Goal: Task Accomplishment & Management: Use online tool/utility

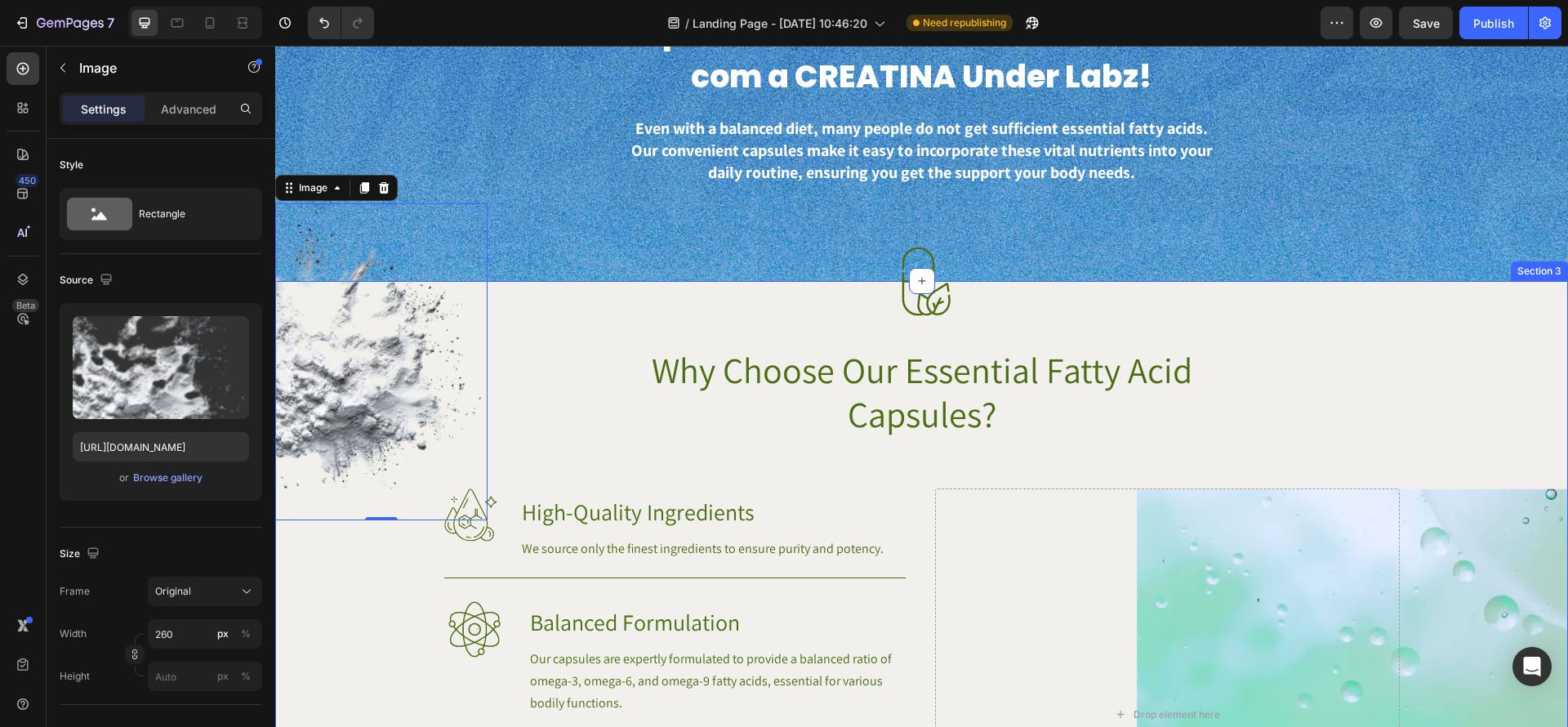
scroll to position [807, 0]
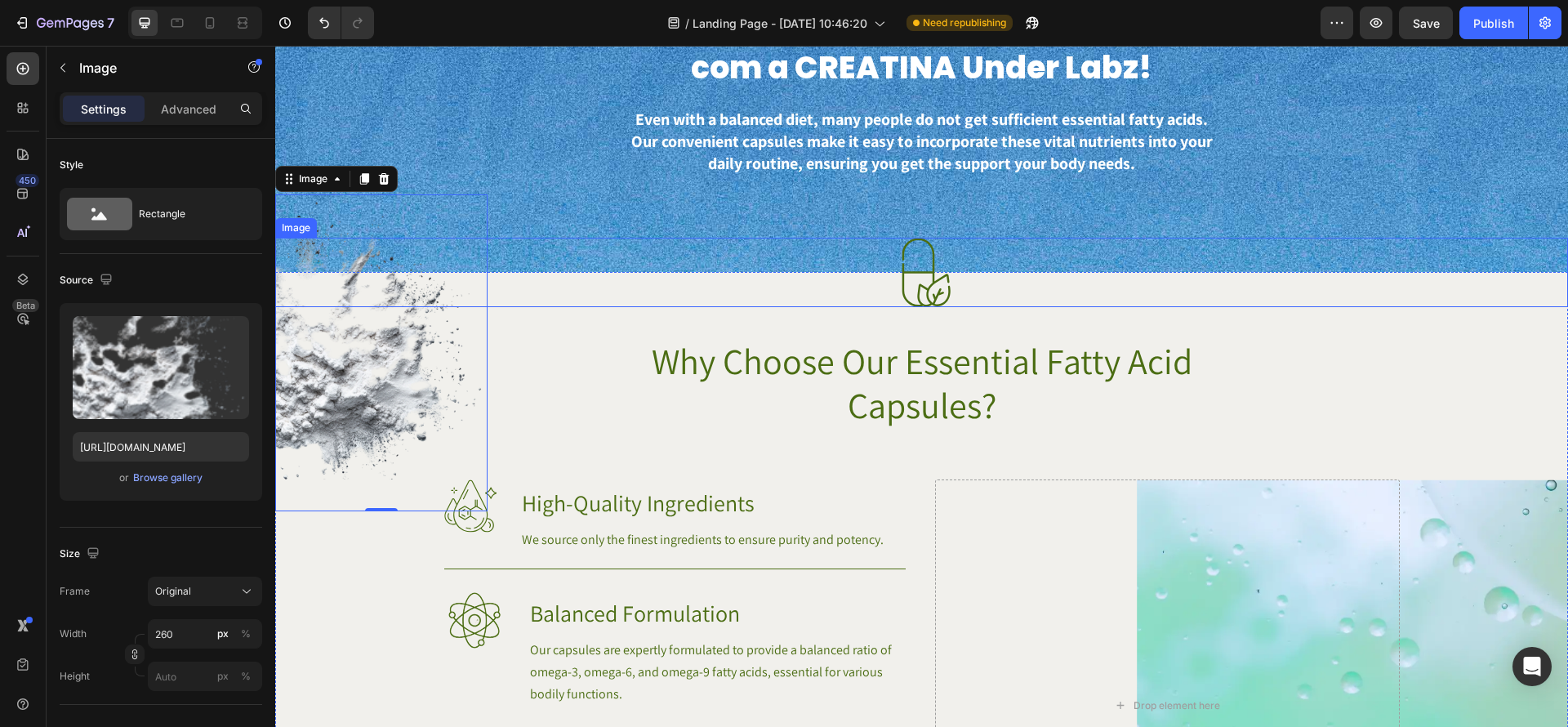
click at [929, 298] on img at bounding box center [922, 273] width 70 height 70
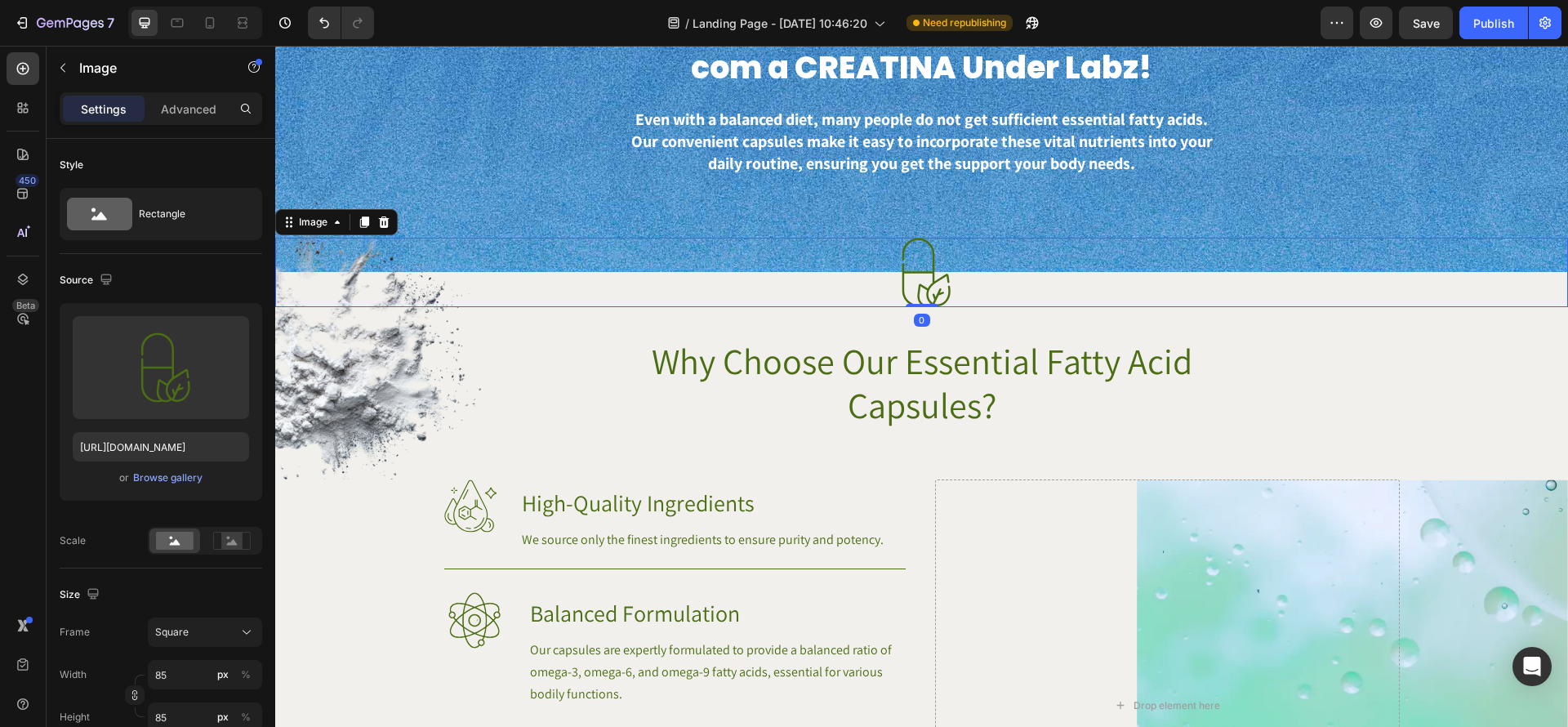
scroll to position [808, 0]
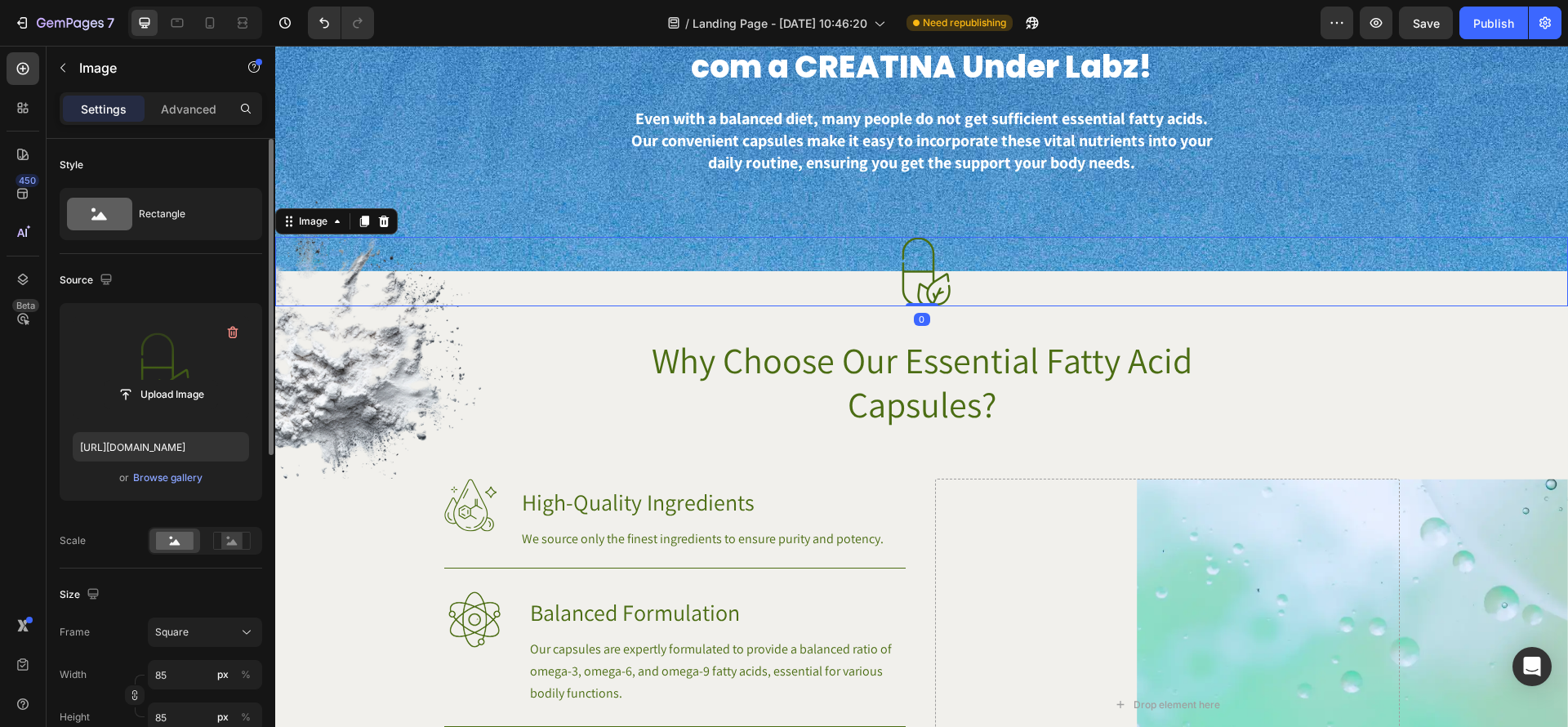
click at [120, 340] on label at bounding box center [160, 367] width 177 height 102
click at [120, 381] on input "file" at bounding box center [160, 394] width 113 height 28
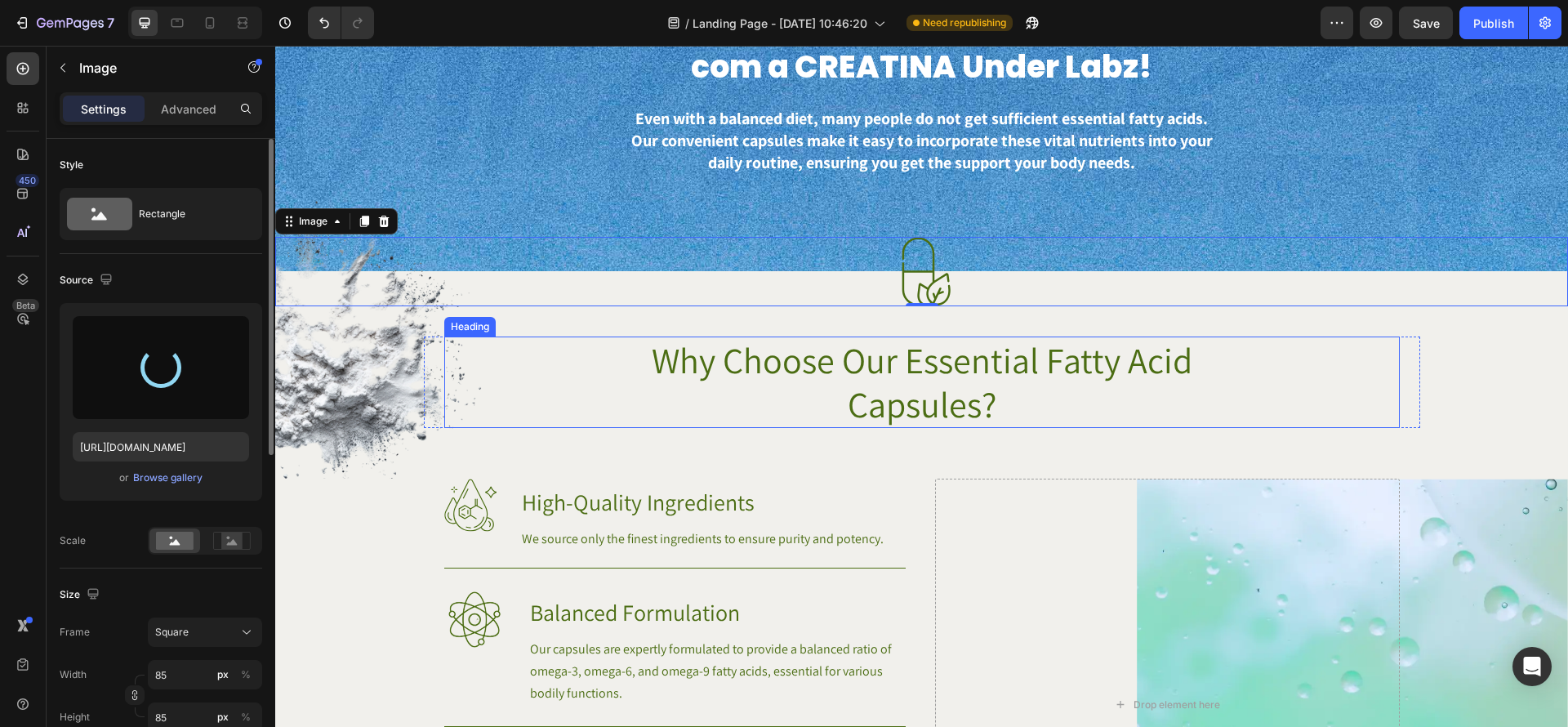
type input "https://cdn.shopify.com/s/files/1/0670/7612/9013/files/gempages_508864242380702…"
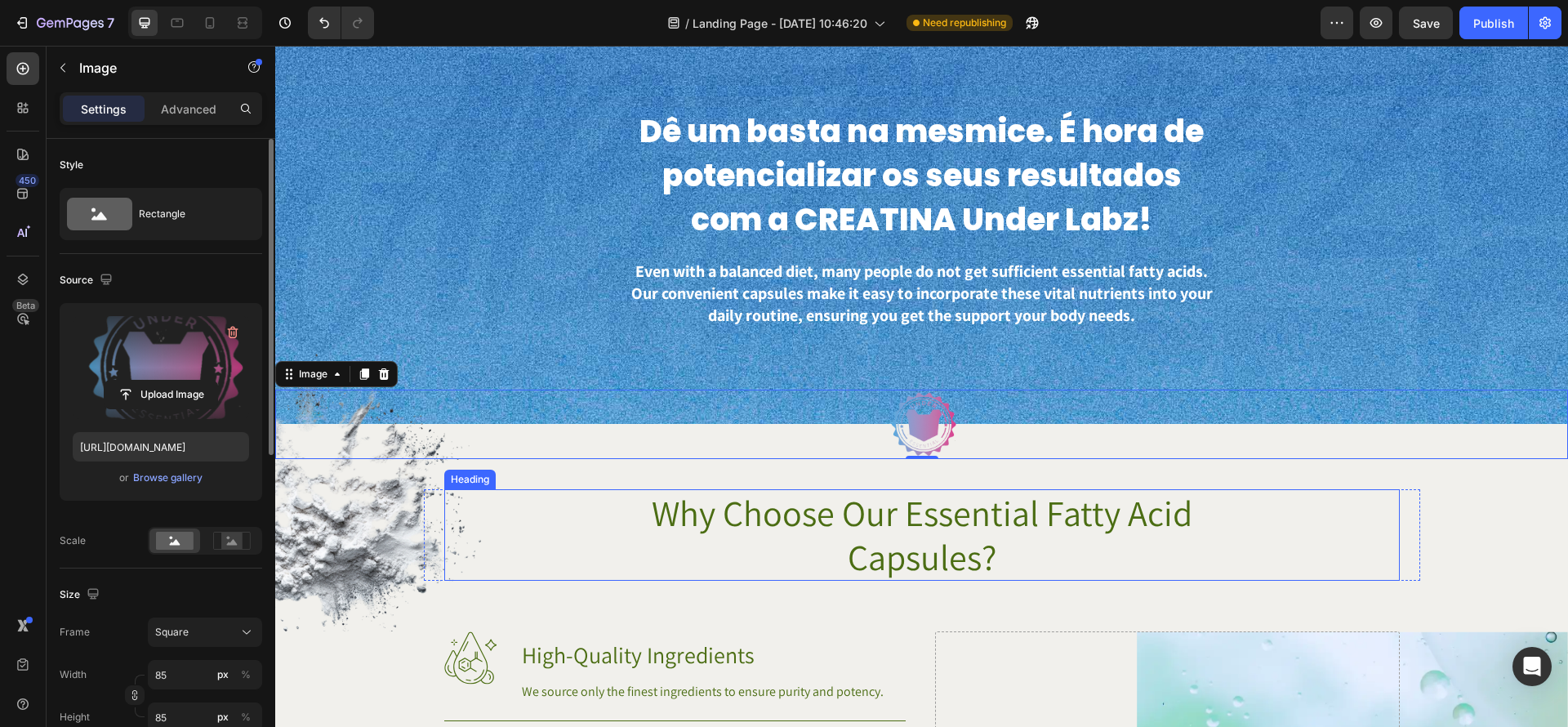
scroll to position [554, 0]
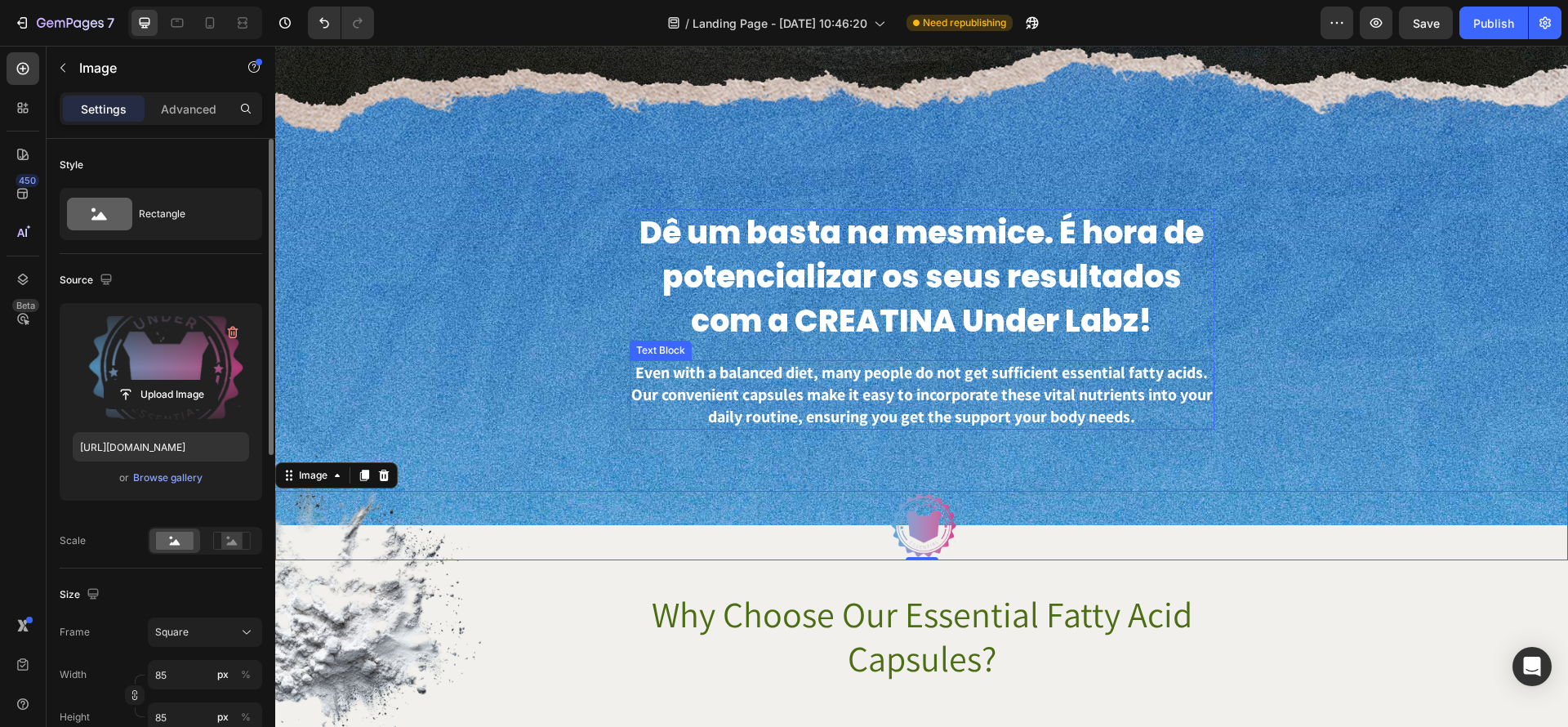
click at [1101, 422] on p "Even with a balanced diet, many people do not get sufficient essential fatty ac…" at bounding box center [922, 394] width 582 height 66
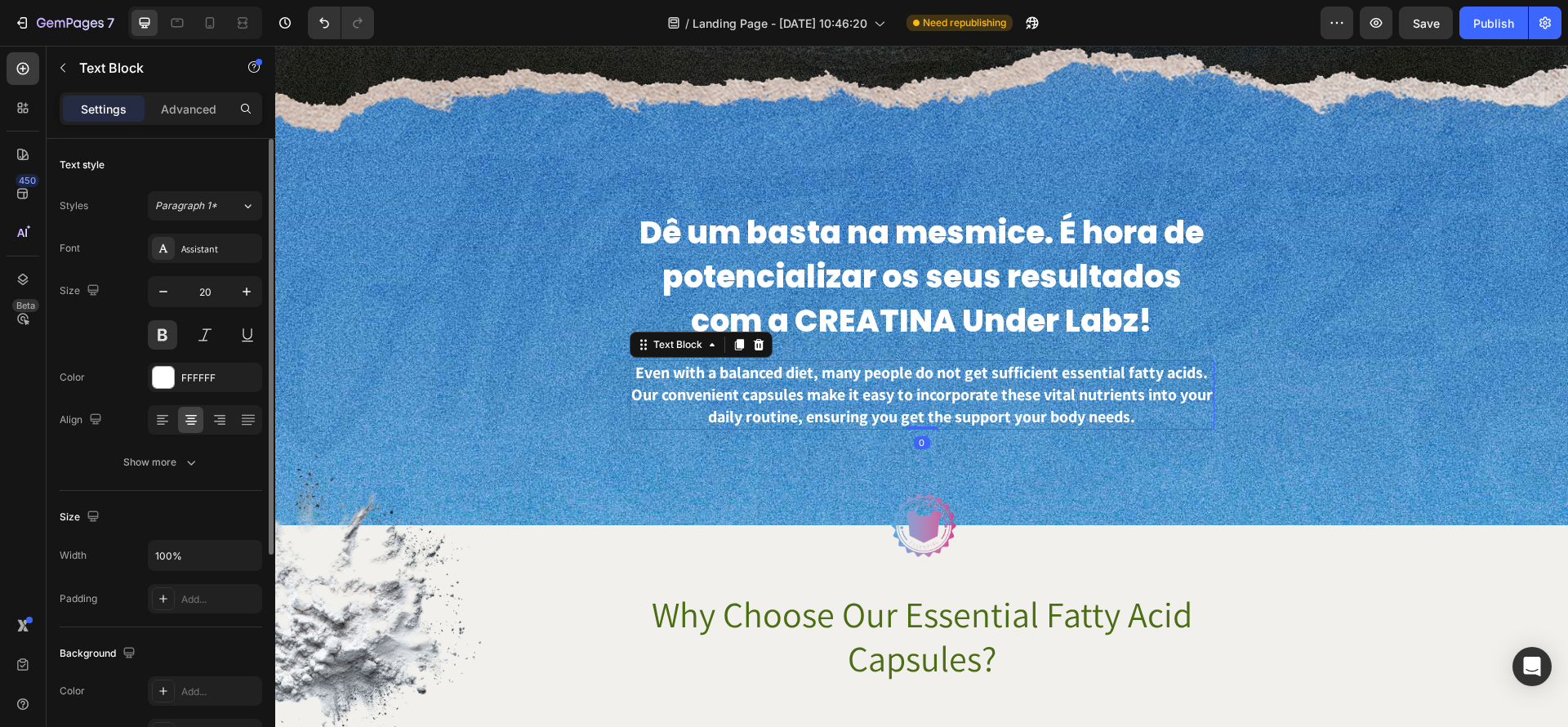
click at [770, 377] on p "Even with a balanced diet, many people do not get sufficient essential fatty ac…" at bounding box center [922, 394] width 582 height 66
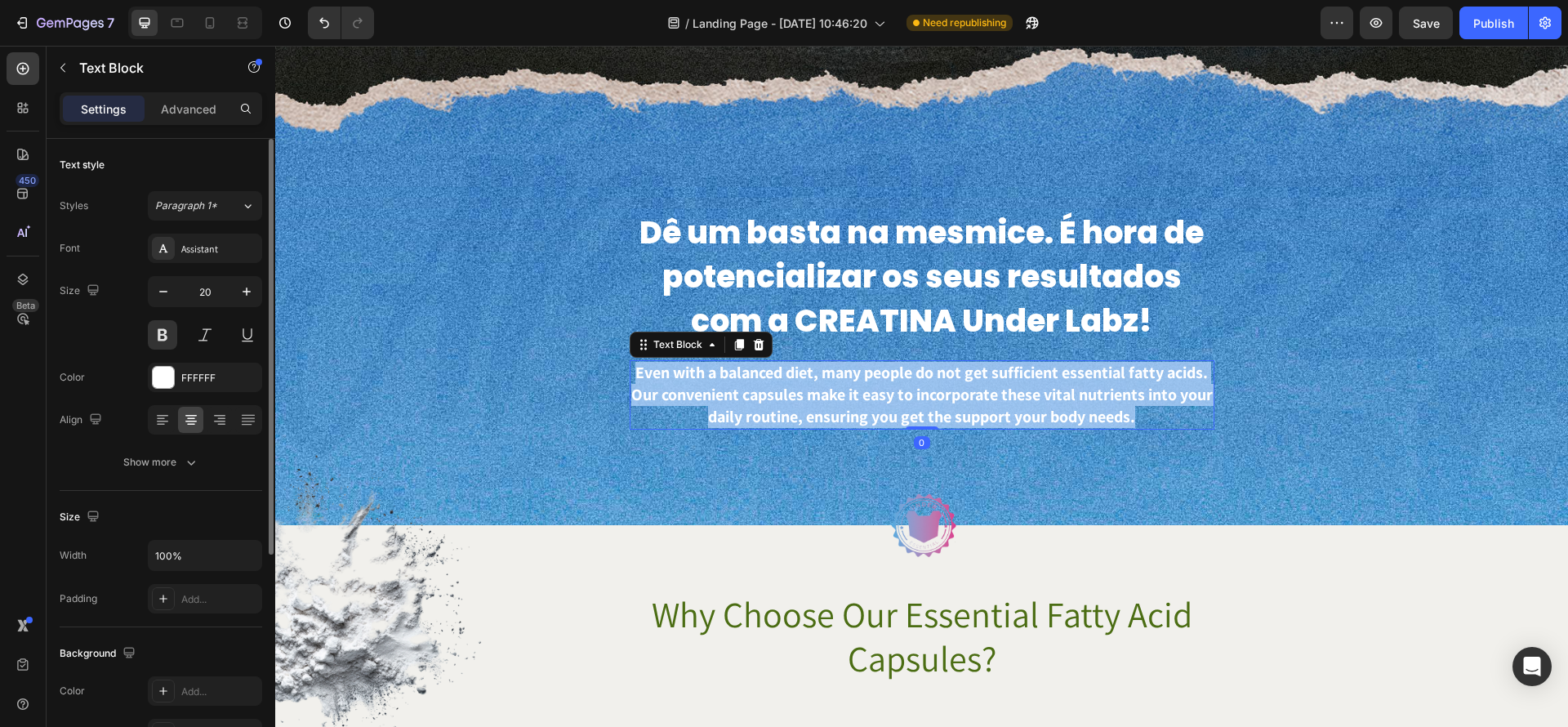
click at [770, 377] on p "Even with a balanced diet, many people do not get sufficient essential fatty ac…" at bounding box center [922, 394] width 582 height 66
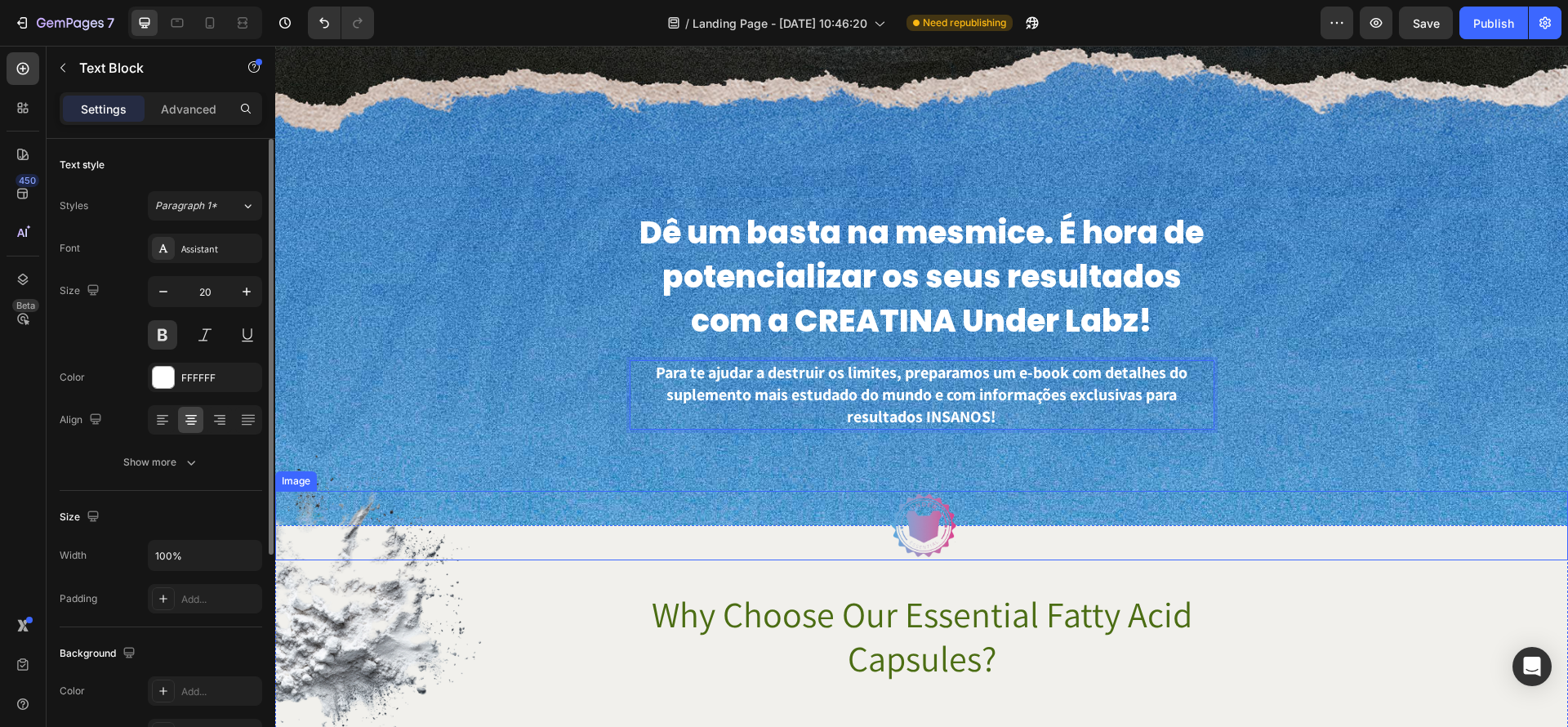
click at [1331, 493] on div at bounding box center [922, 526] width 1293 height 70
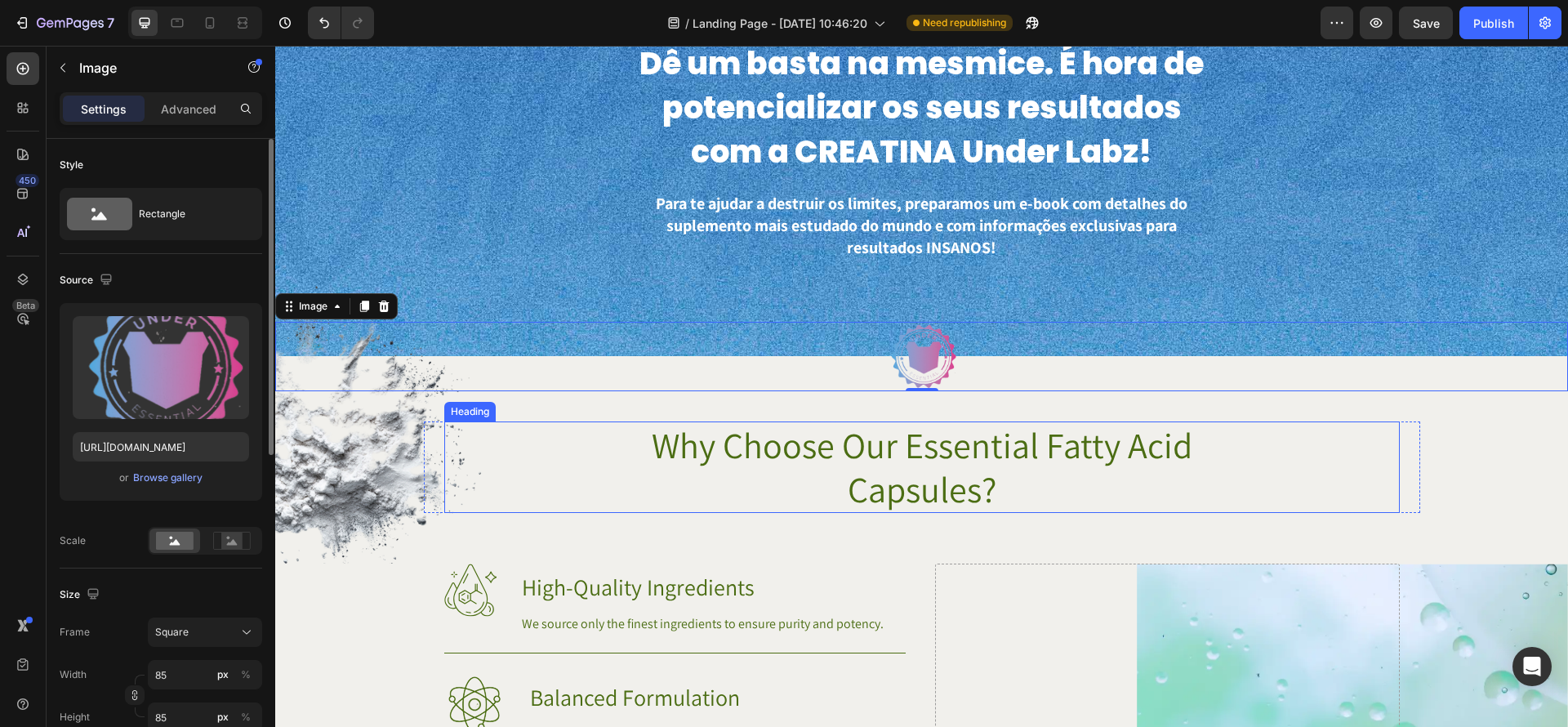
scroll to position [719, 0]
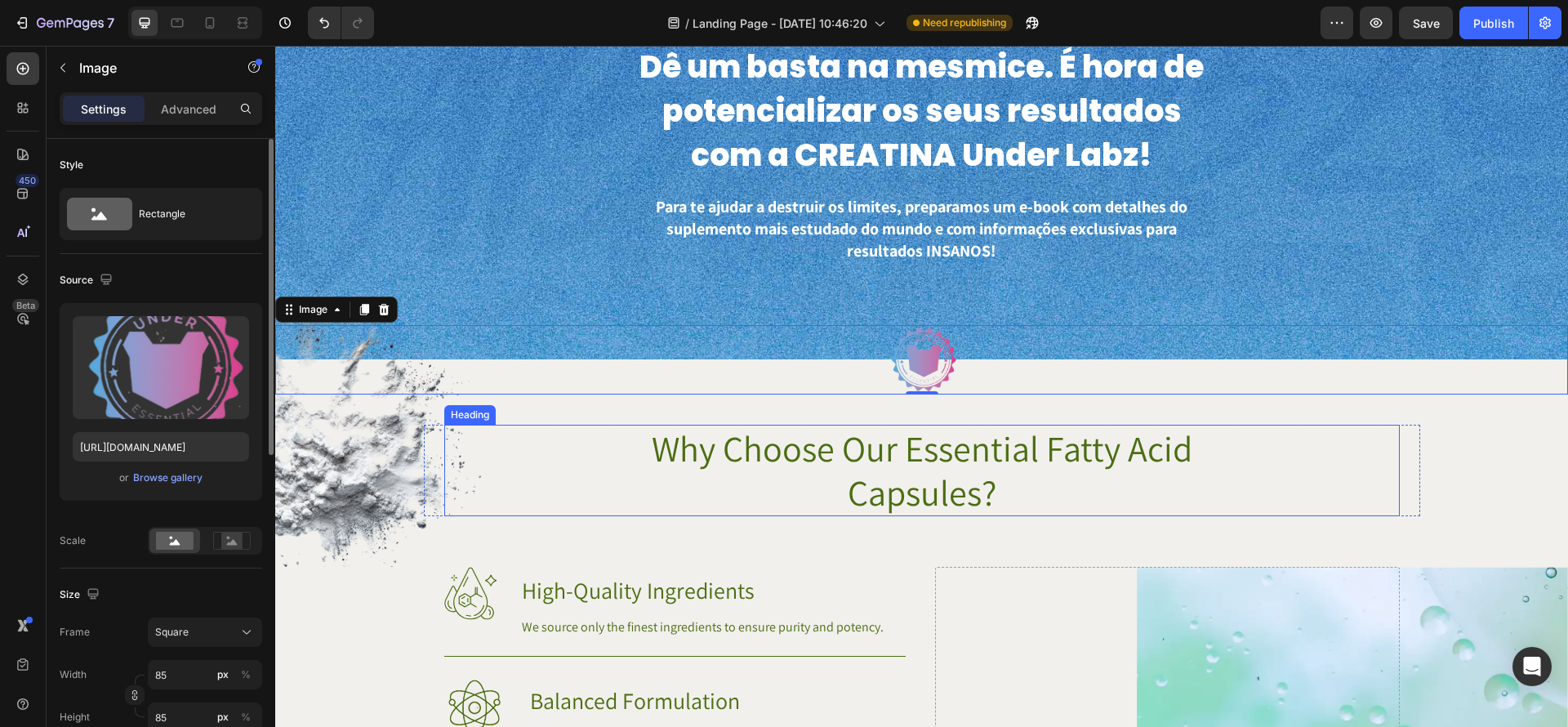
click at [1036, 481] on h2 "Why Choose Our Essential Fatty Acid Capsules?" at bounding box center [921, 470] width 585 height 92
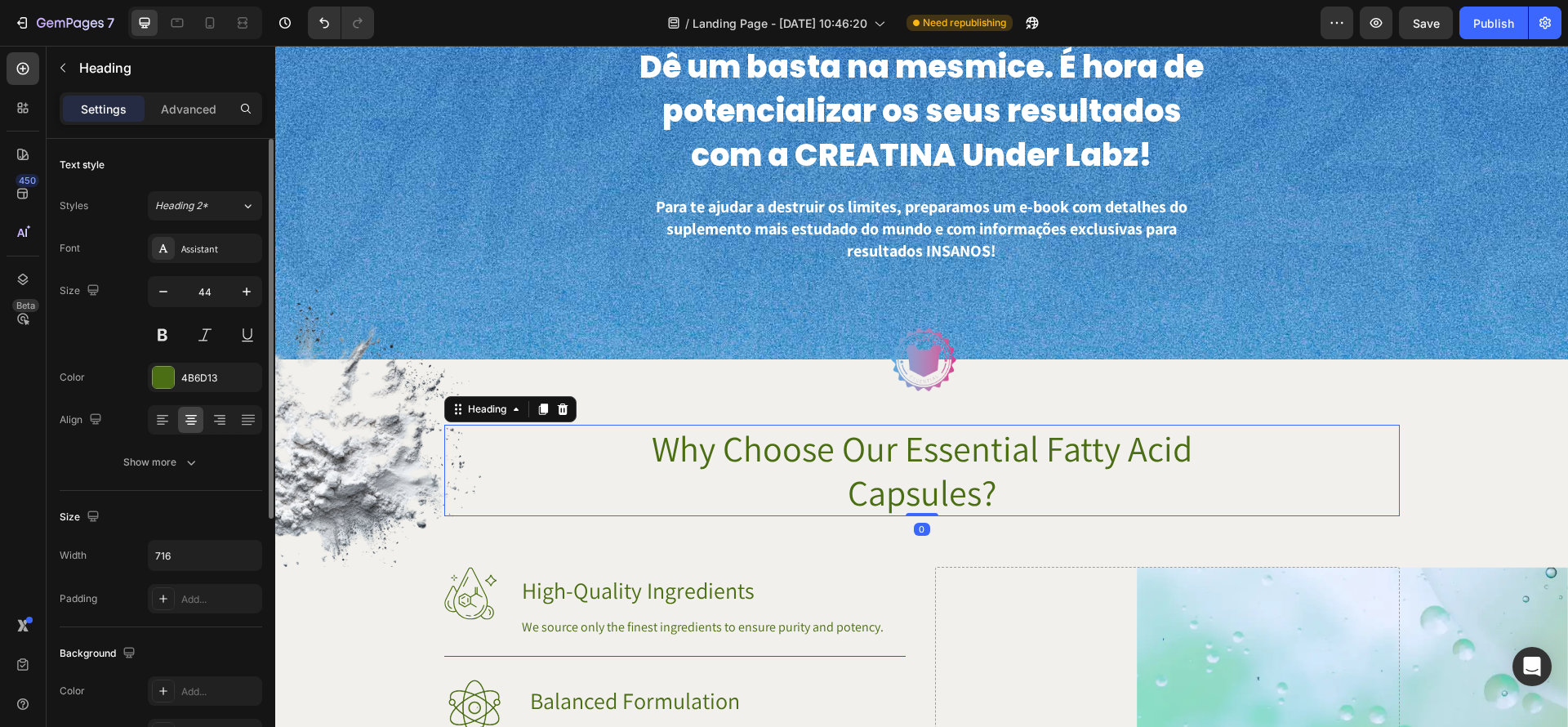
click at [1036, 481] on p "Why Choose Our Essential Fatty Acid Capsules?" at bounding box center [922, 470] width 582 height 88
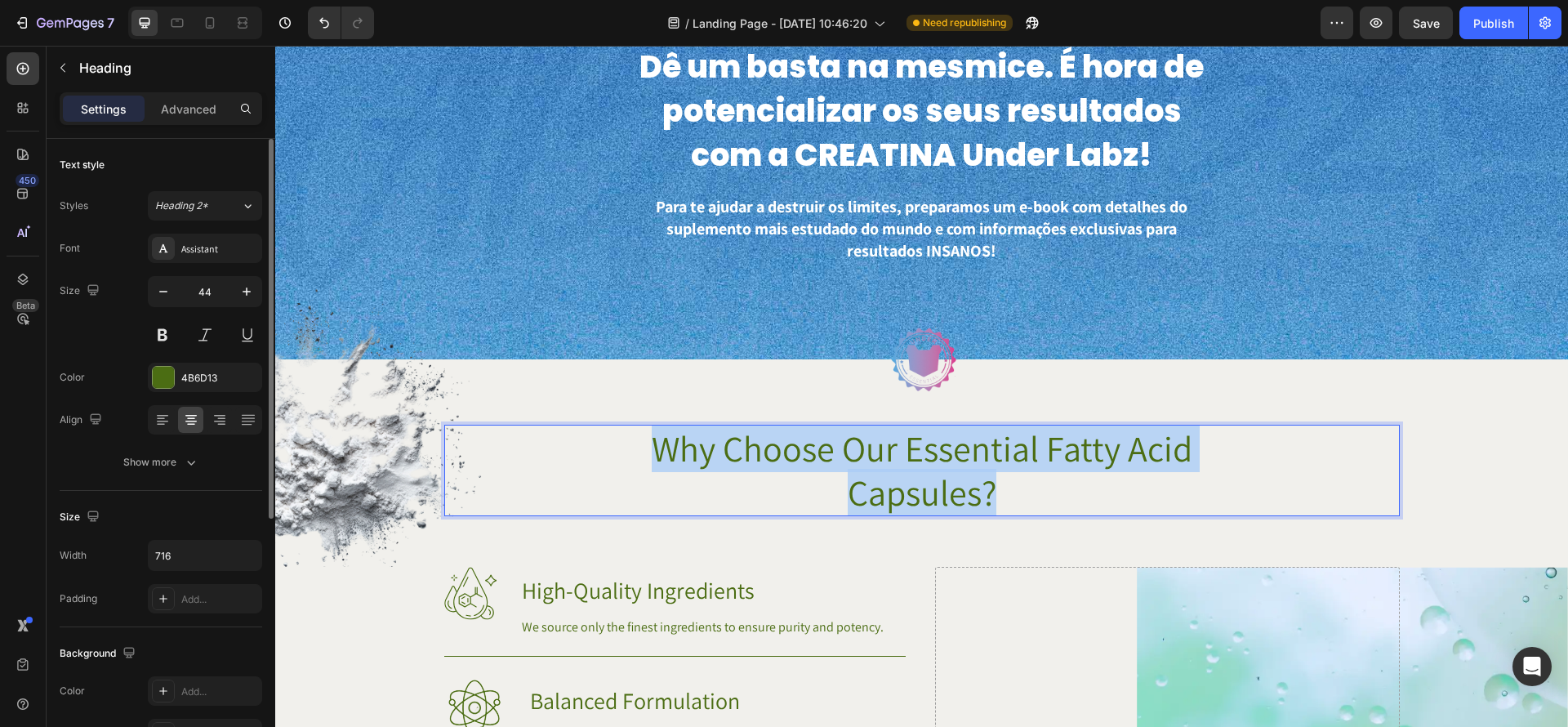
click at [1036, 481] on p "Why Choose Our Essential Fatty Acid Capsules?" at bounding box center [922, 470] width 582 height 88
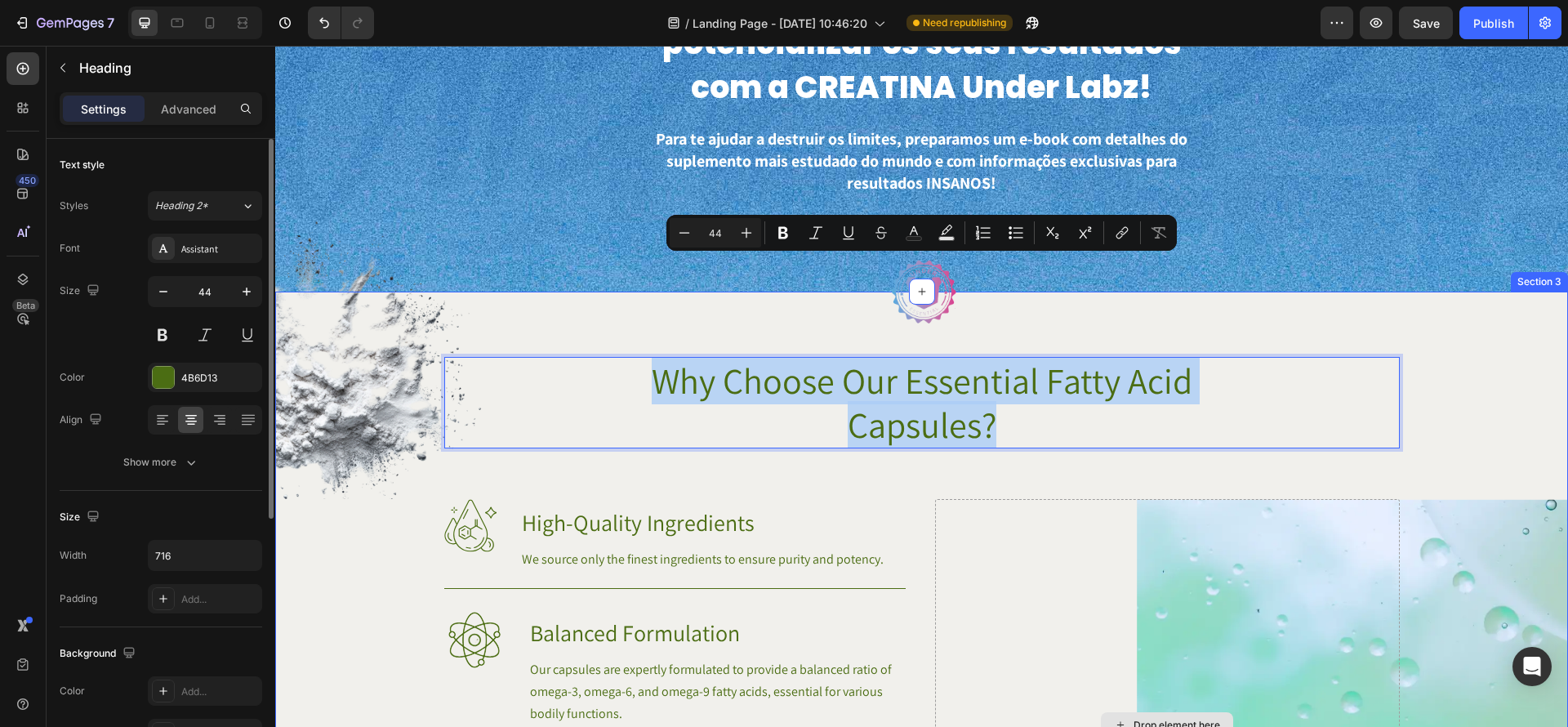
scroll to position [931, 0]
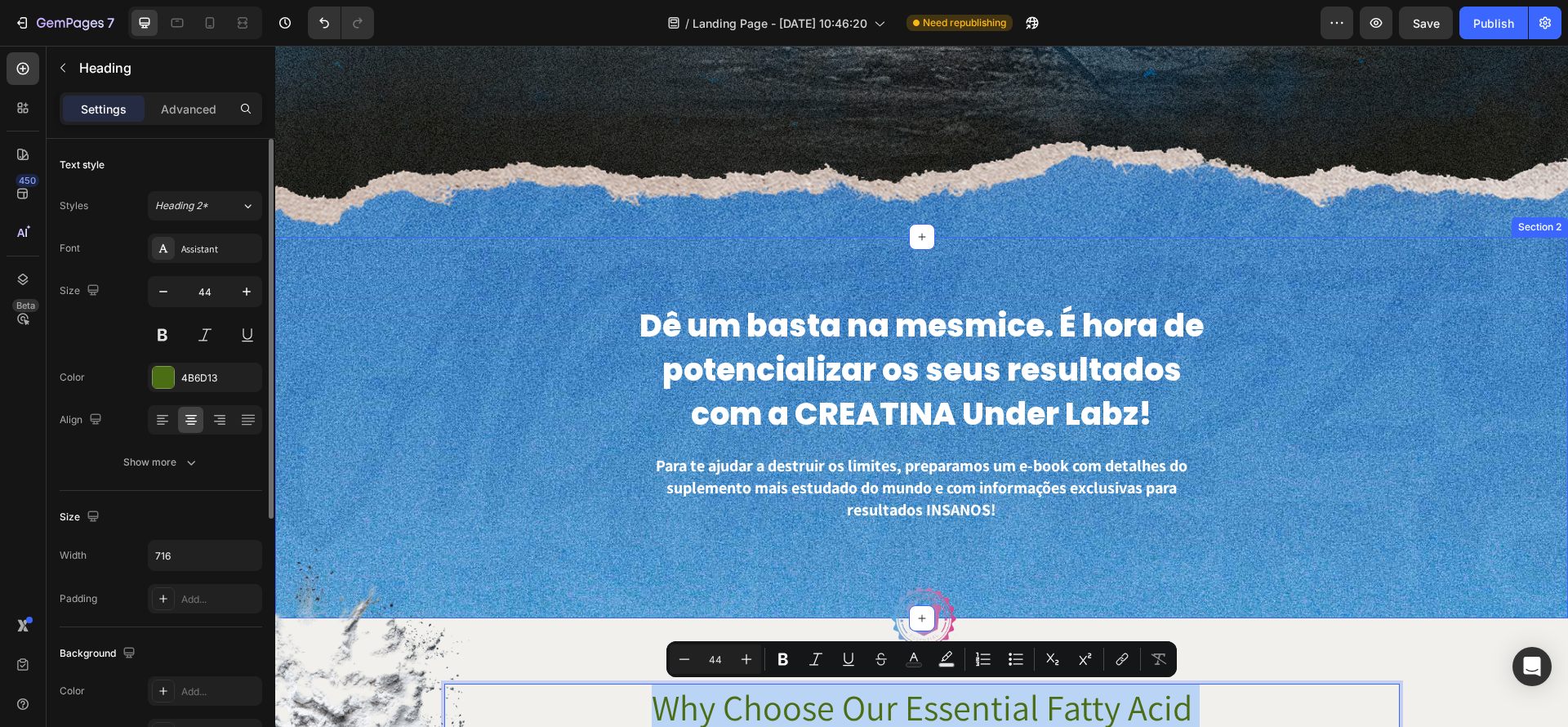
type input "16"
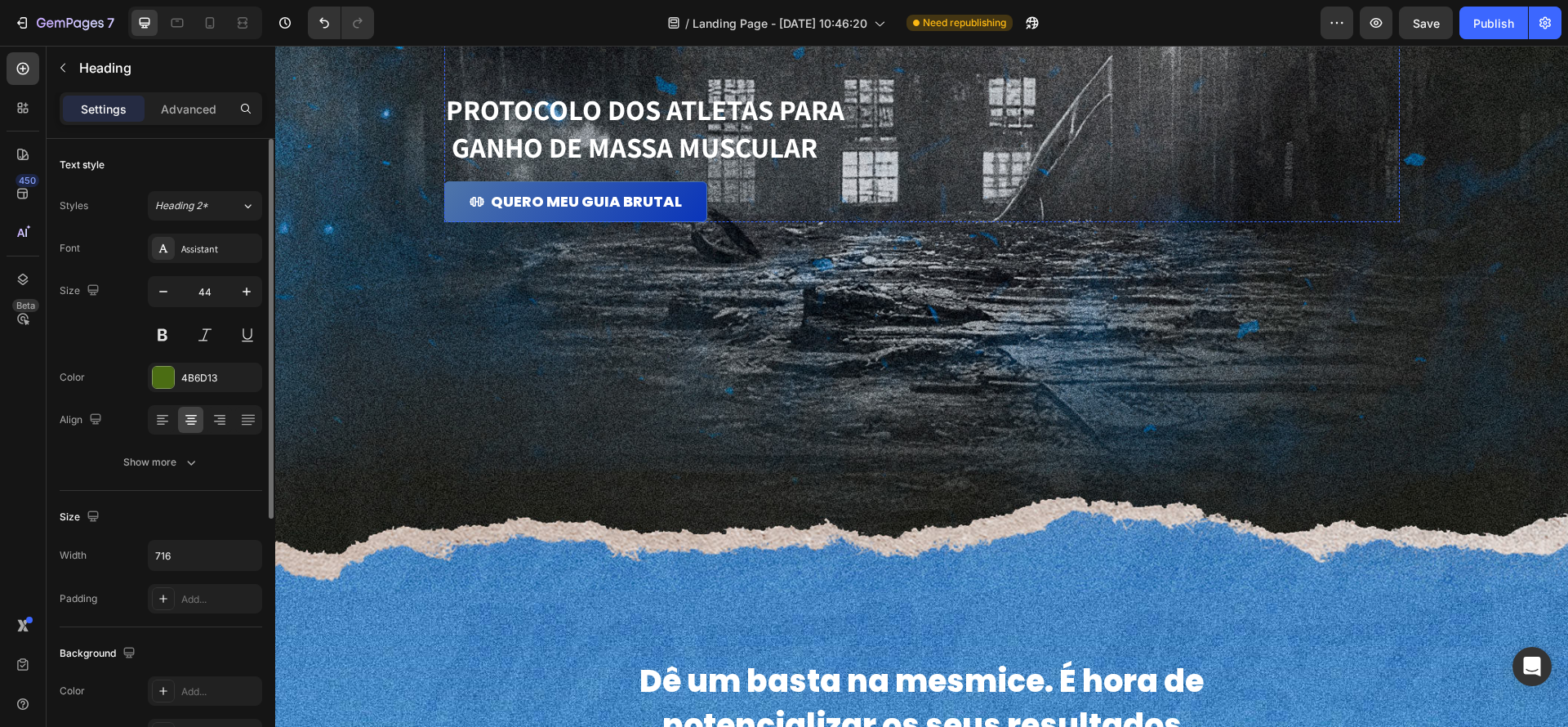
scroll to position [41, 0]
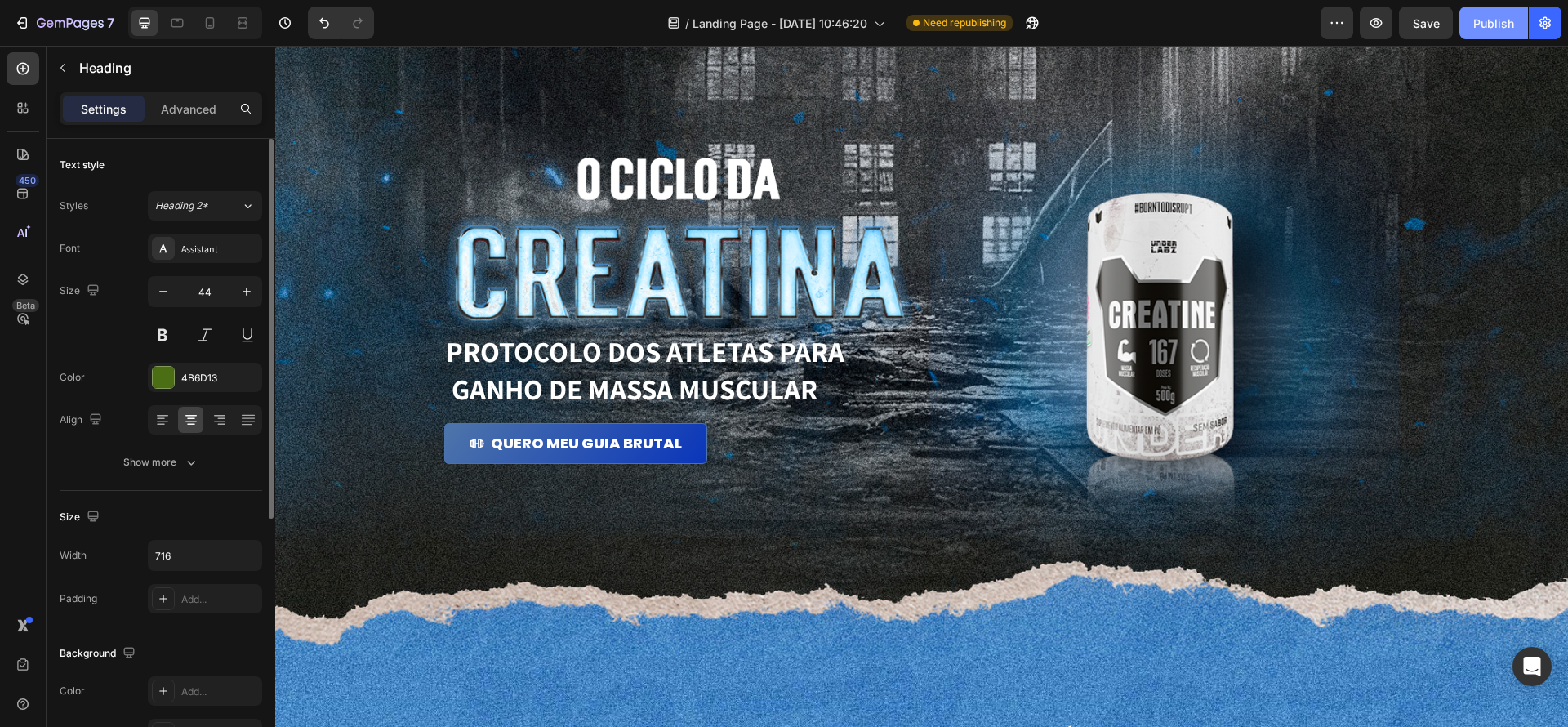
click at [1491, 31] on div "Publish" at bounding box center [1494, 23] width 41 height 17
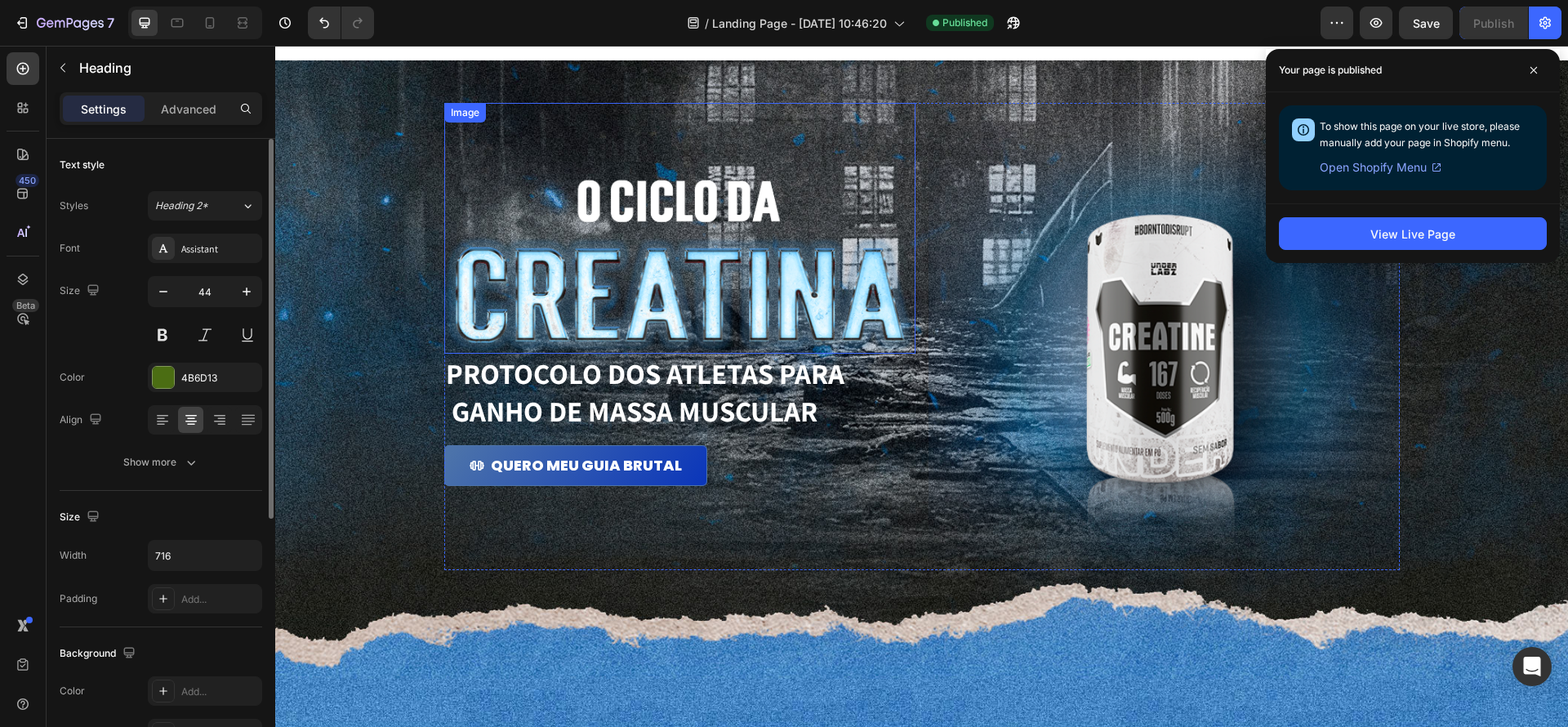
scroll to position [0, 0]
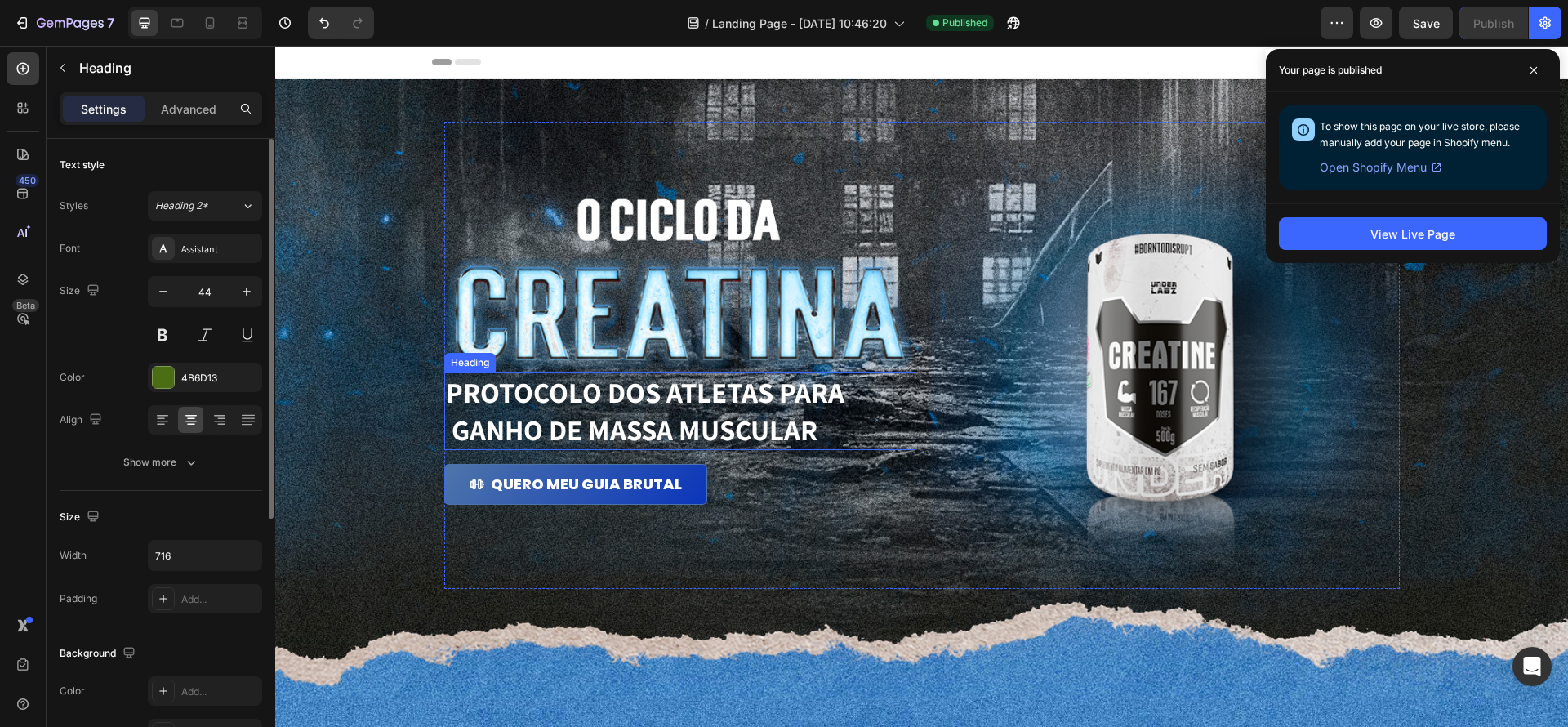
click at [808, 424] on h1 "PROTOCOLO dos atletas para ganho de massa muscular" at bounding box center [681, 411] width 472 height 77
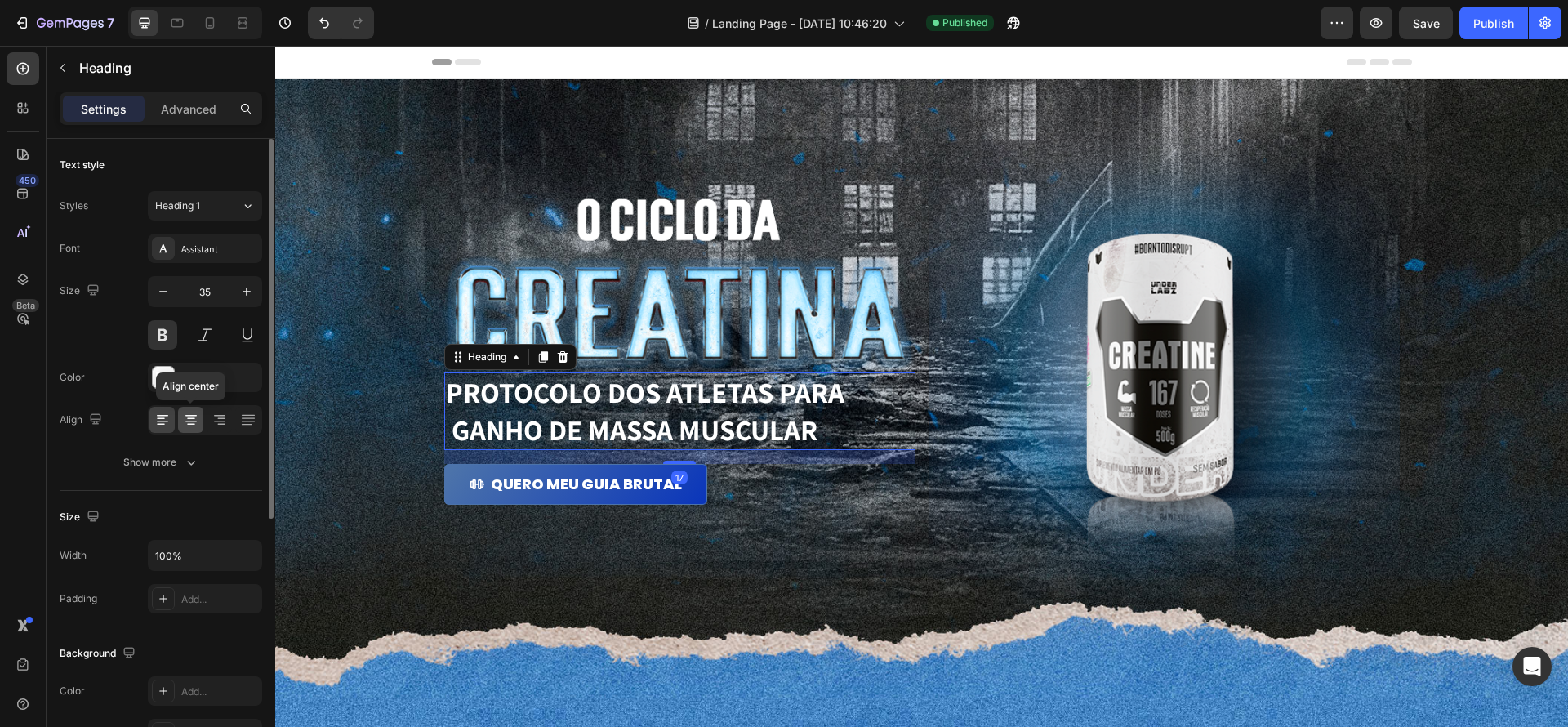
click at [193, 422] on icon at bounding box center [190, 420] width 16 height 16
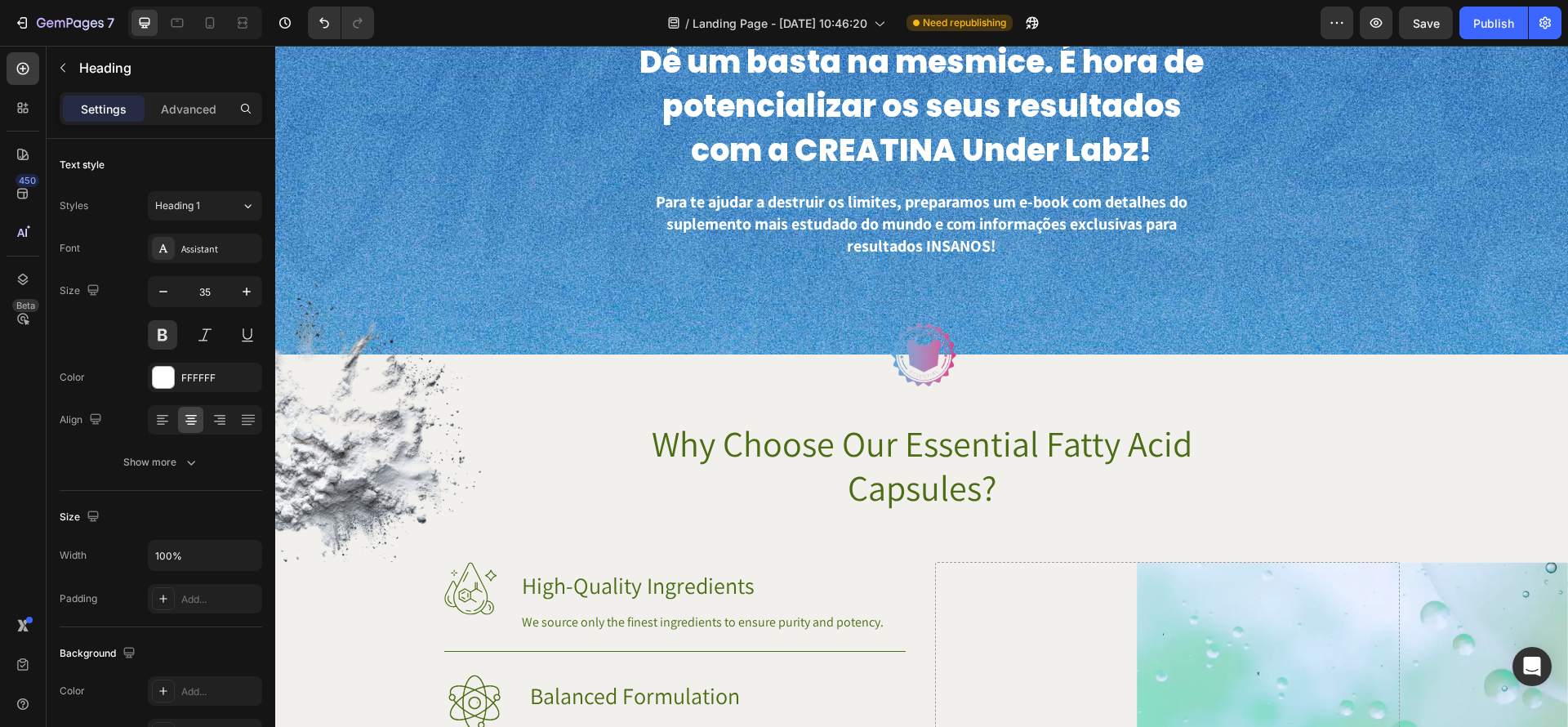
scroll to position [594, 0]
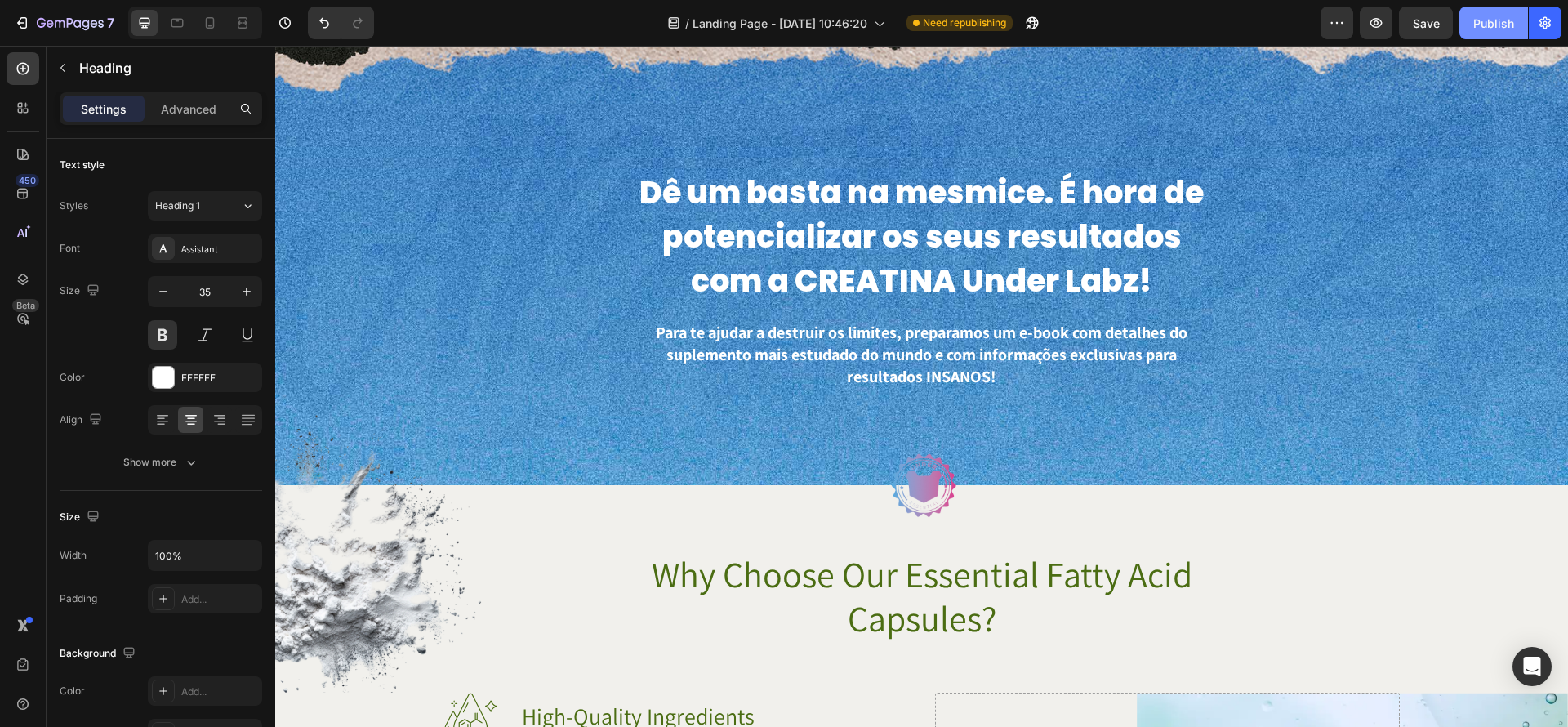
click at [1477, 24] on div "Publish" at bounding box center [1494, 23] width 41 height 17
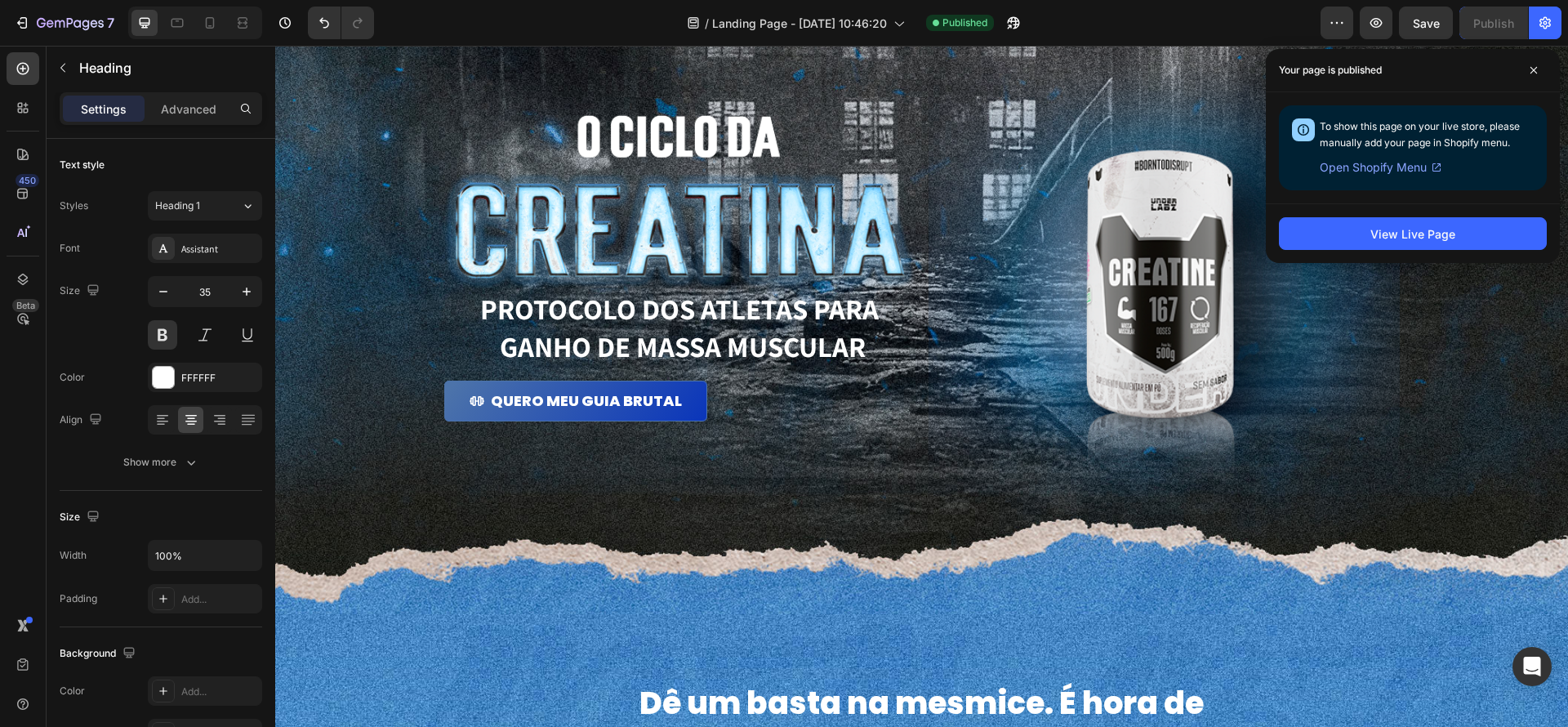
scroll to position [0, 0]
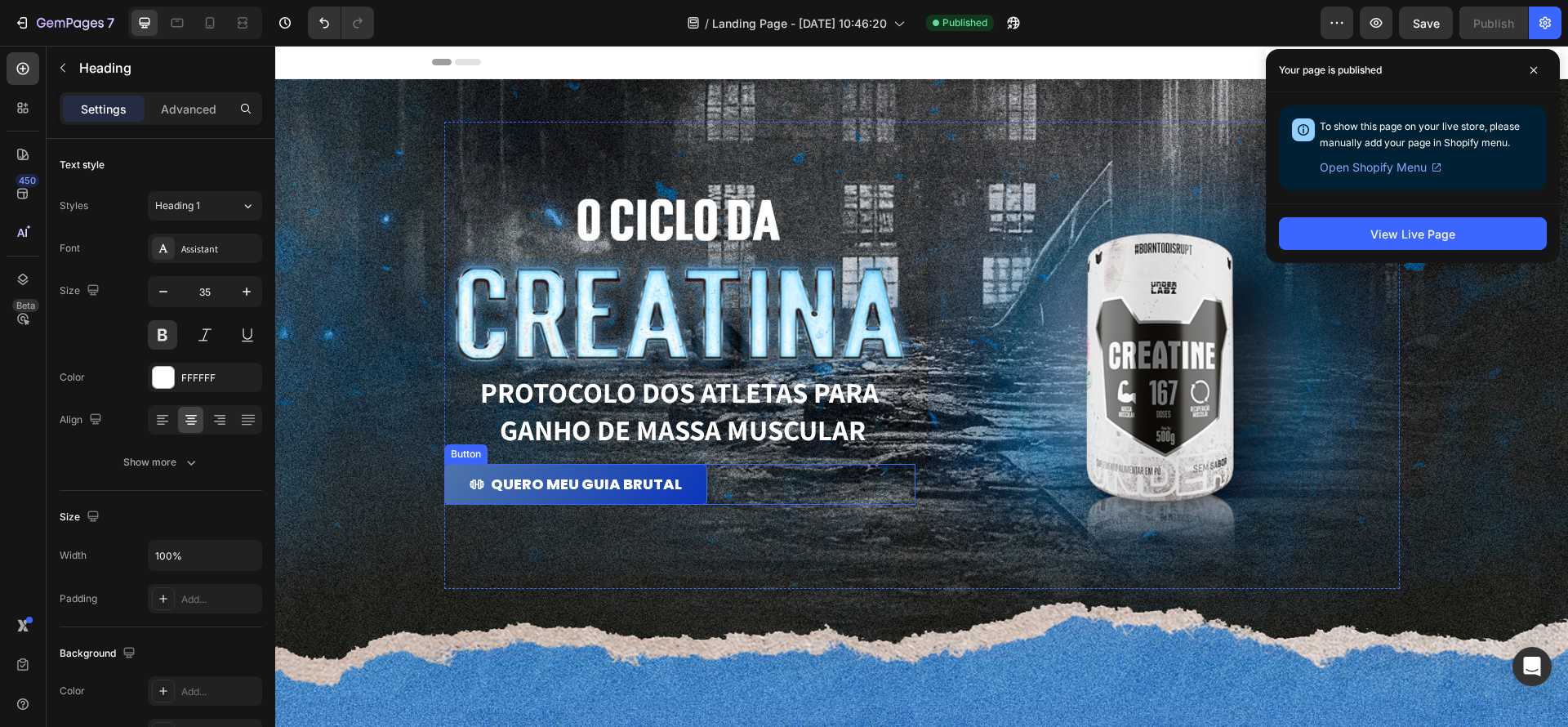
click at [736, 487] on div "QUERO MEU GUIA BRUTAL Button" at bounding box center [681, 484] width 472 height 41
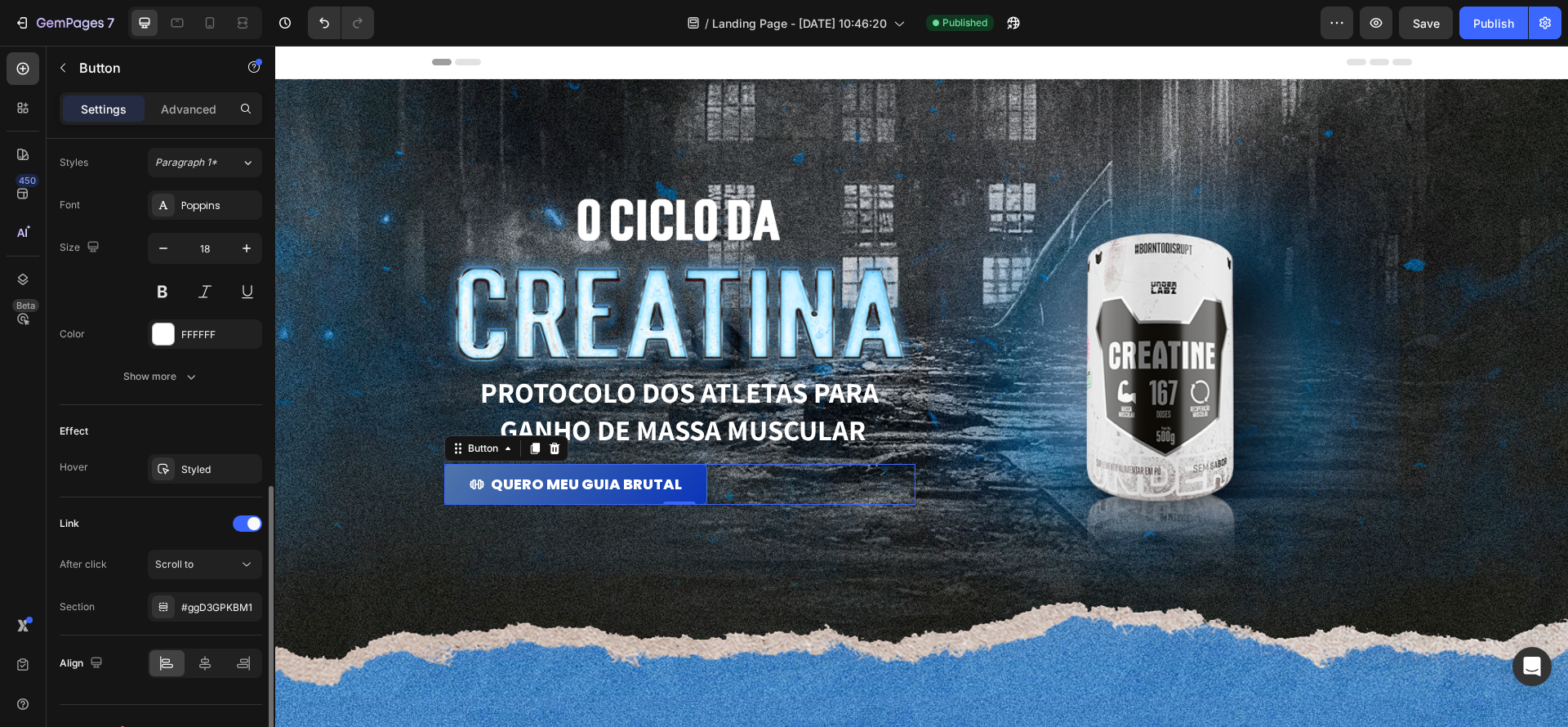
scroll to position [751, 0]
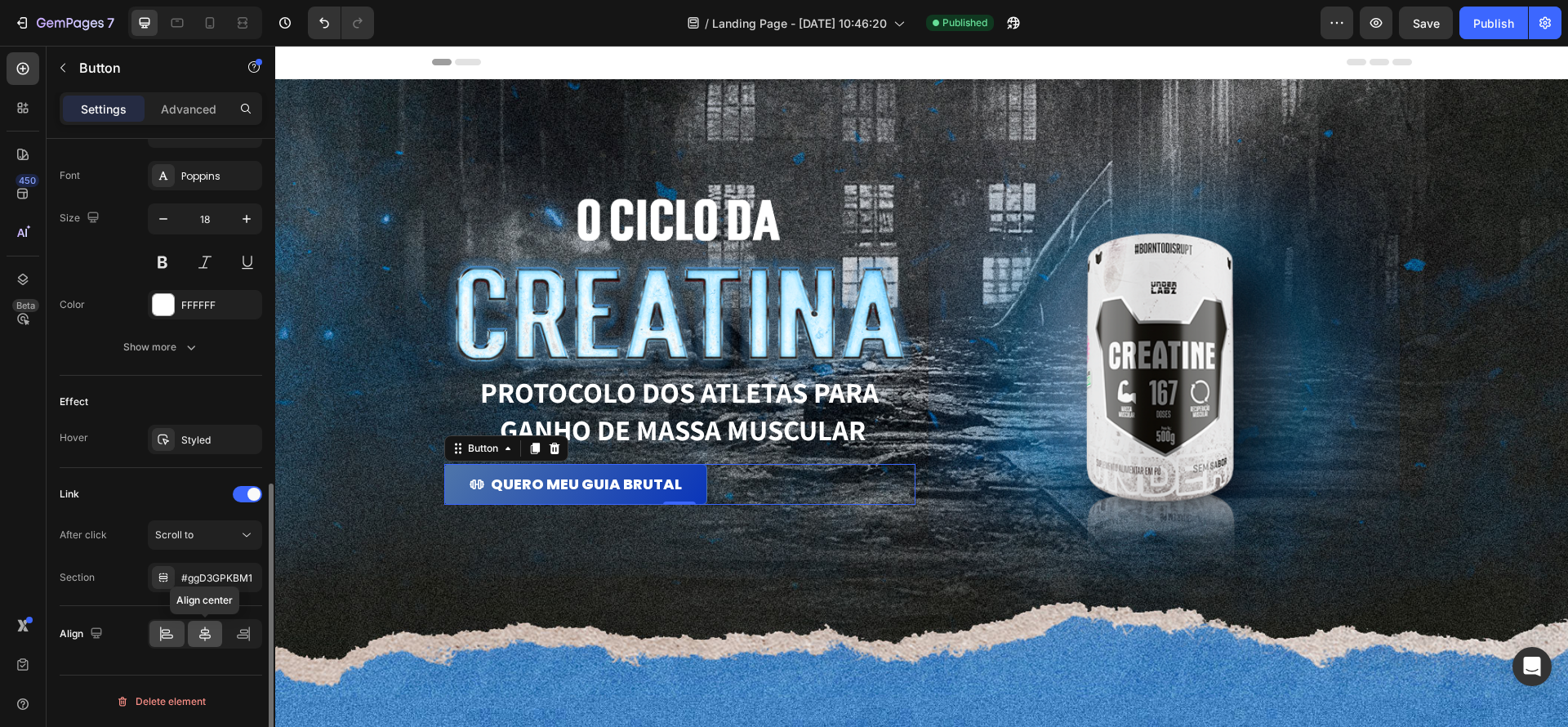
click at [206, 635] on icon at bounding box center [205, 633] width 16 height 16
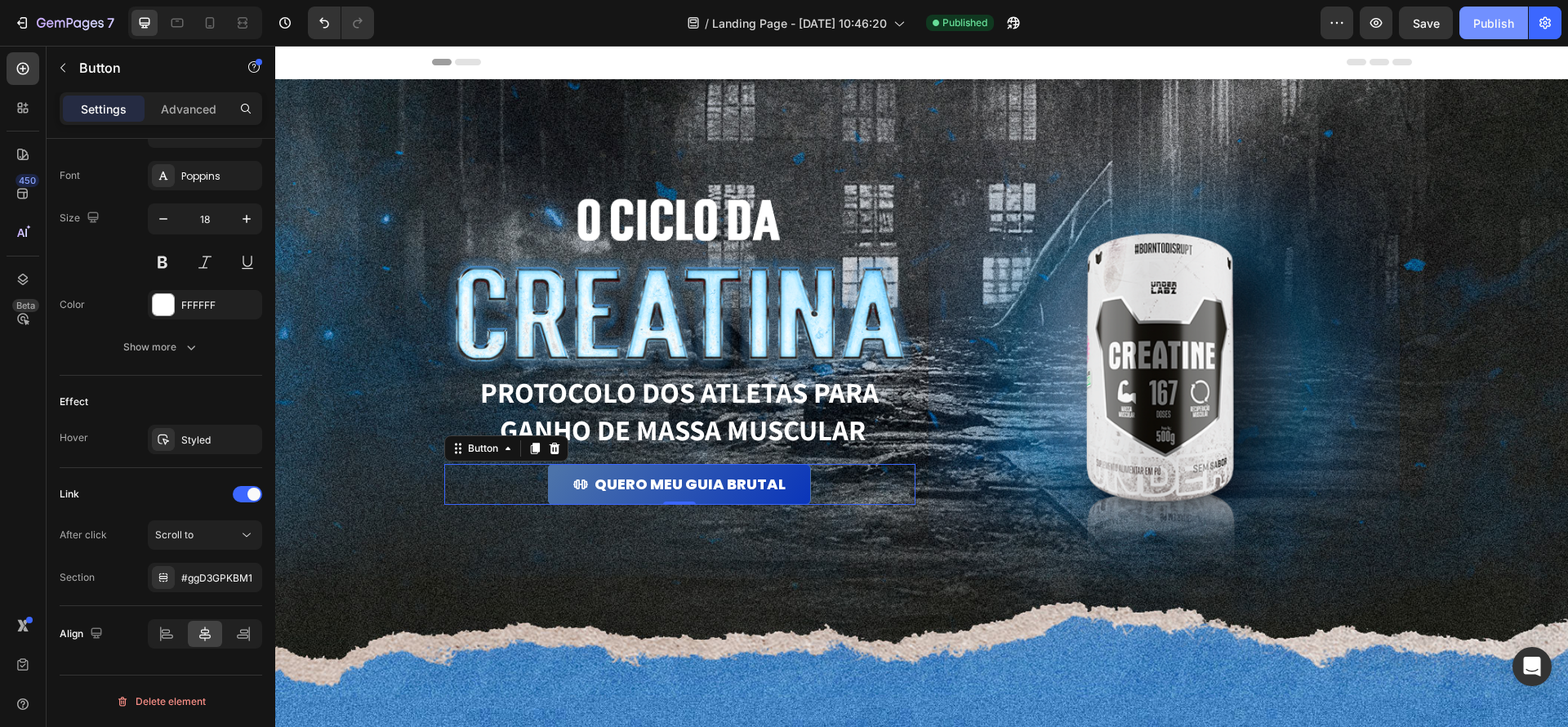
click at [1478, 34] on button "Publish" at bounding box center [1494, 23] width 69 height 33
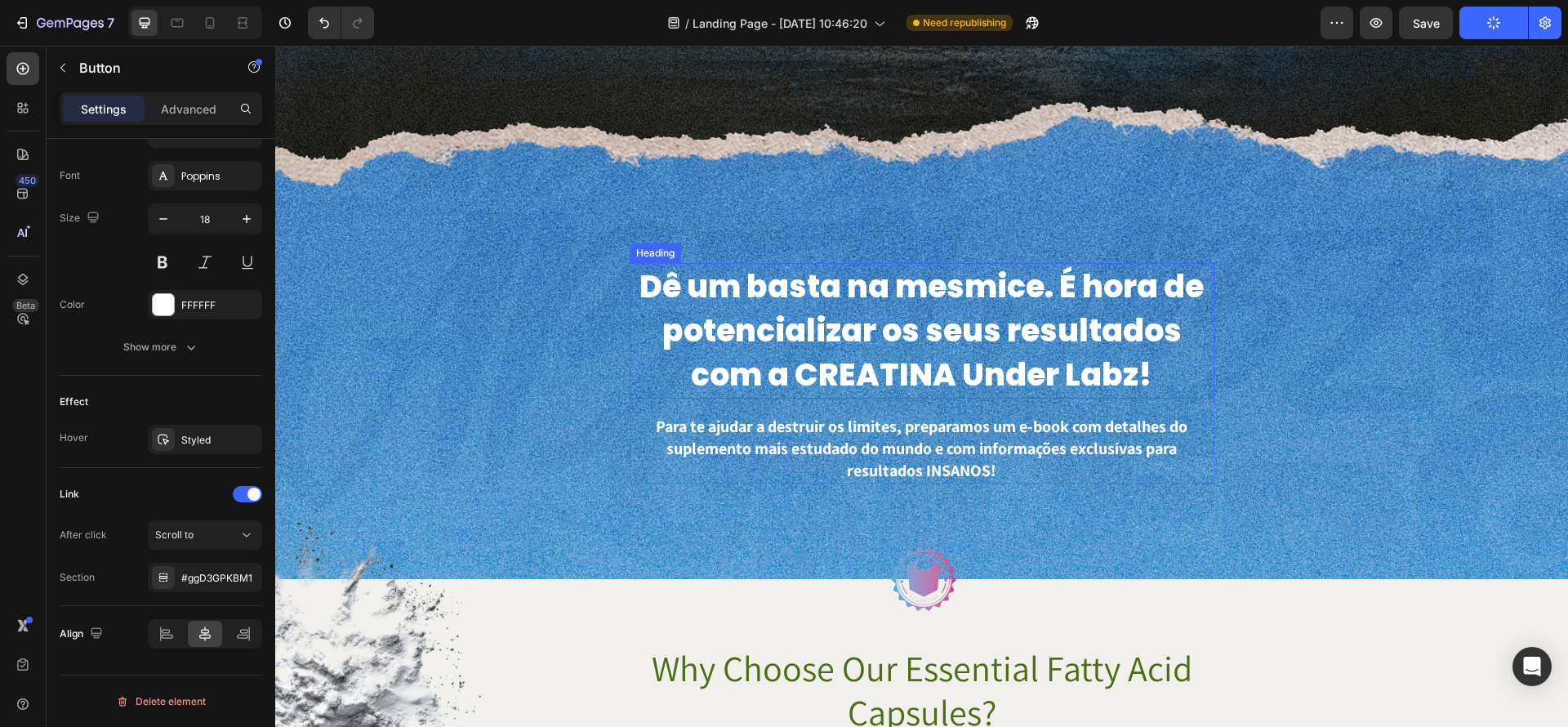
scroll to position [728, 0]
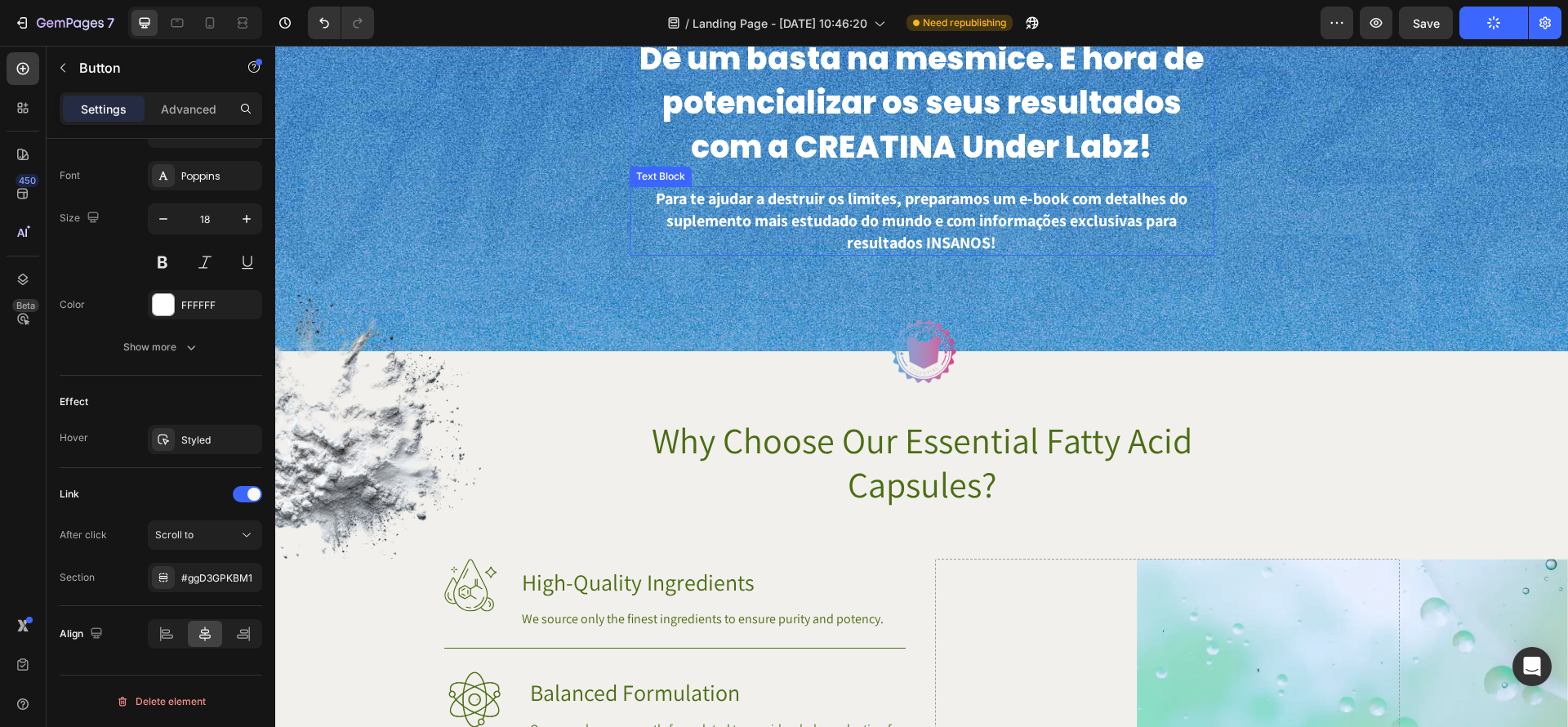
click at [993, 249] on p "Para te ajudar a destruir os limites, preparamos um e-book com detalhes do supl…" at bounding box center [922, 220] width 582 height 66
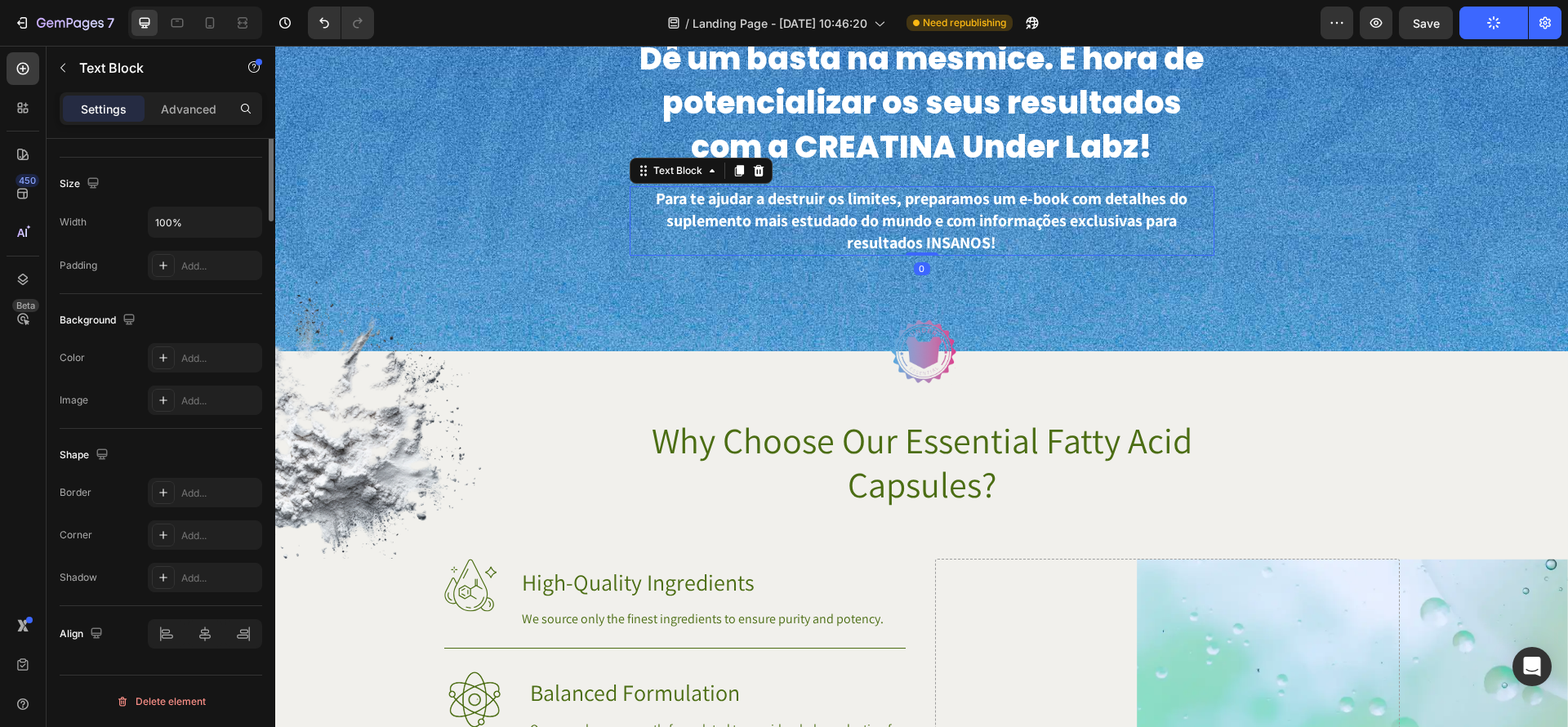
scroll to position [0, 0]
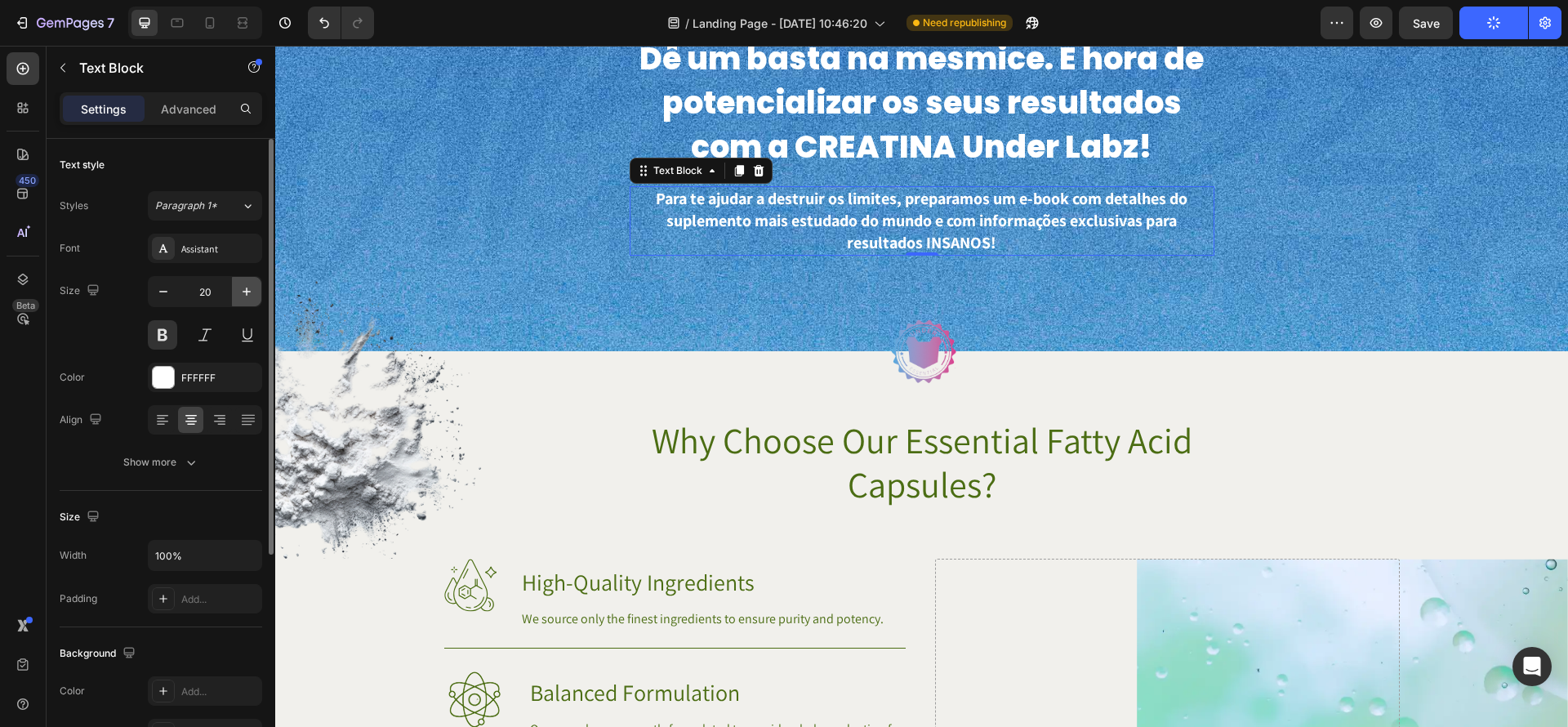
click at [248, 292] on icon "button" at bounding box center [247, 291] width 16 height 16
click at [254, 293] on icon "button" at bounding box center [247, 291] width 16 height 16
type input "22"
click at [864, 206] on p "Para te ajudar a destruir os limites, preparamos um e-book com detalhes do supl…" at bounding box center [922, 220] width 582 height 66
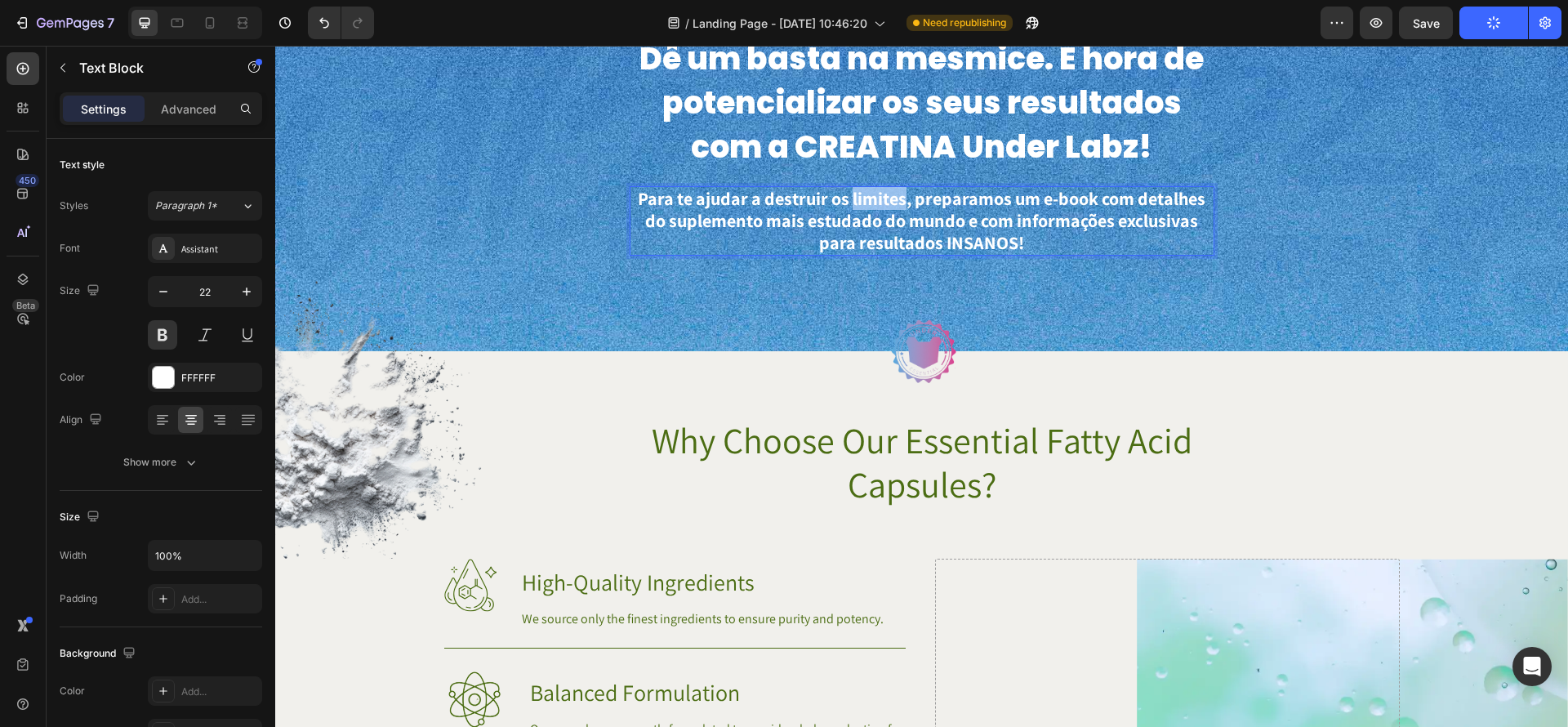
click at [864, 206] on p "Para te ajudar a destruir os limites, preparamos um e-book com detalhes do supl…" at bounding box center [922, 220] width 582 height 66
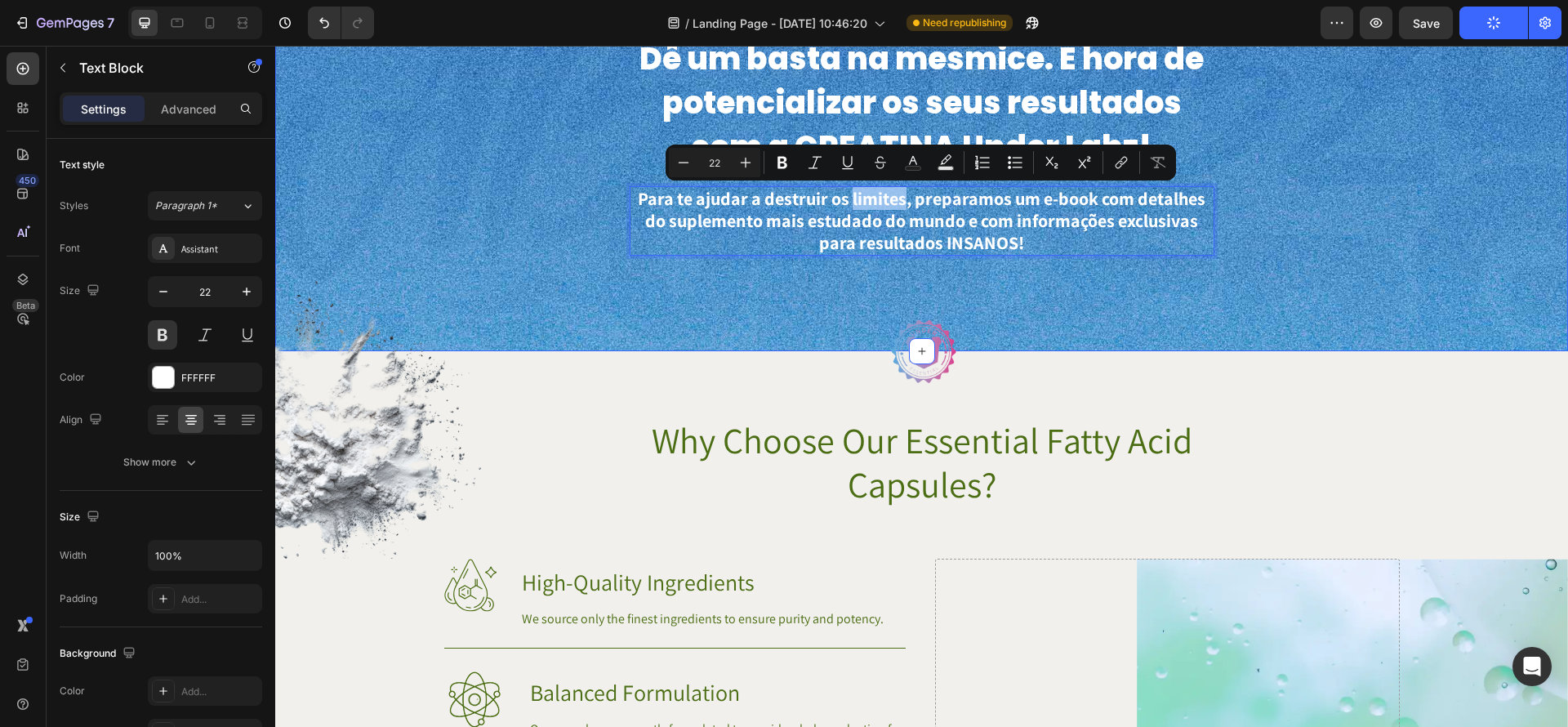
click at [1289, 266] on div "Dê um basta na mesmice. É hora de potencializar os seus resultados com a CREATI…" at bounding box center [922, 160] width 1293 height 382
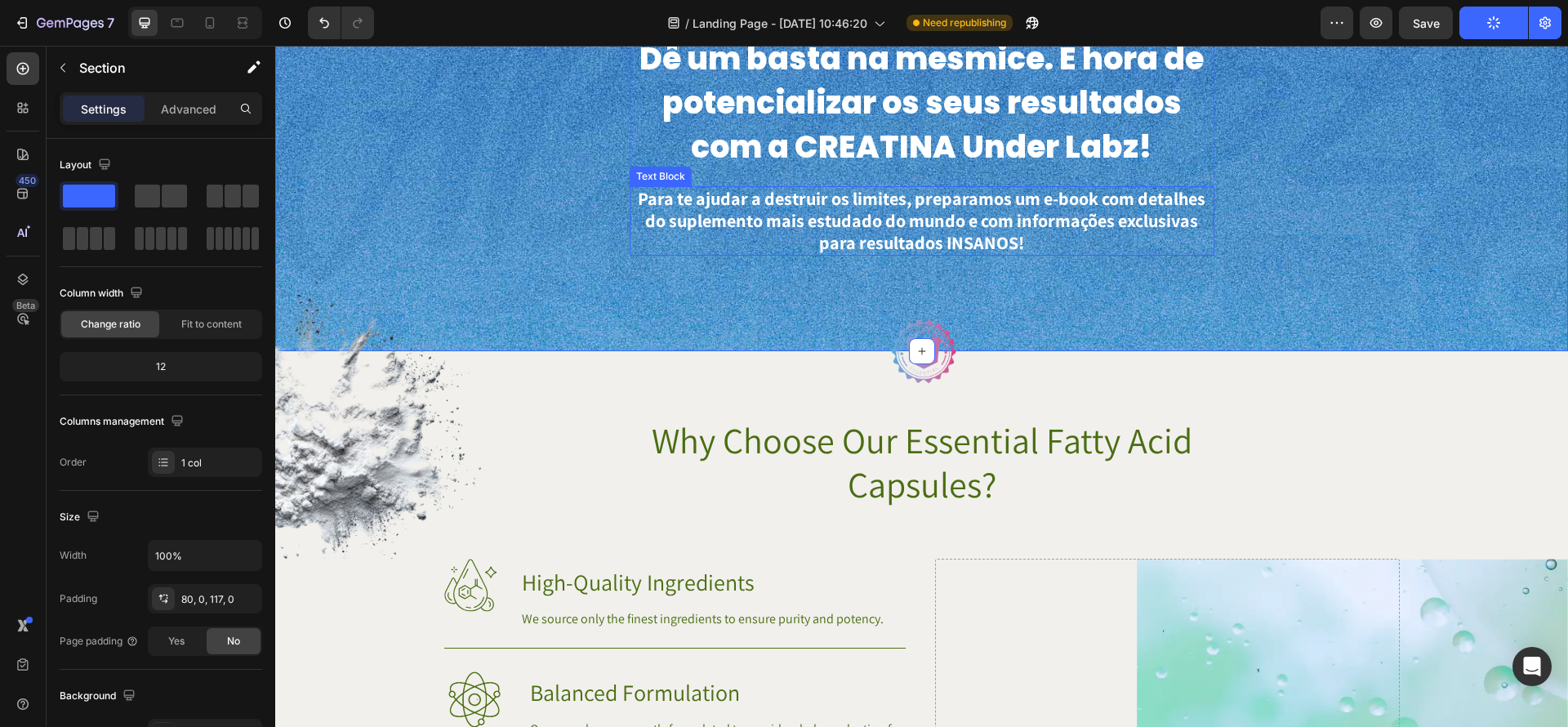
click at [1067, 230] on p "Para te ajudar a destruir os limites, preparamos um e-book com detalhes do supl…" at bounding box center [922, 220] width 582 height 66
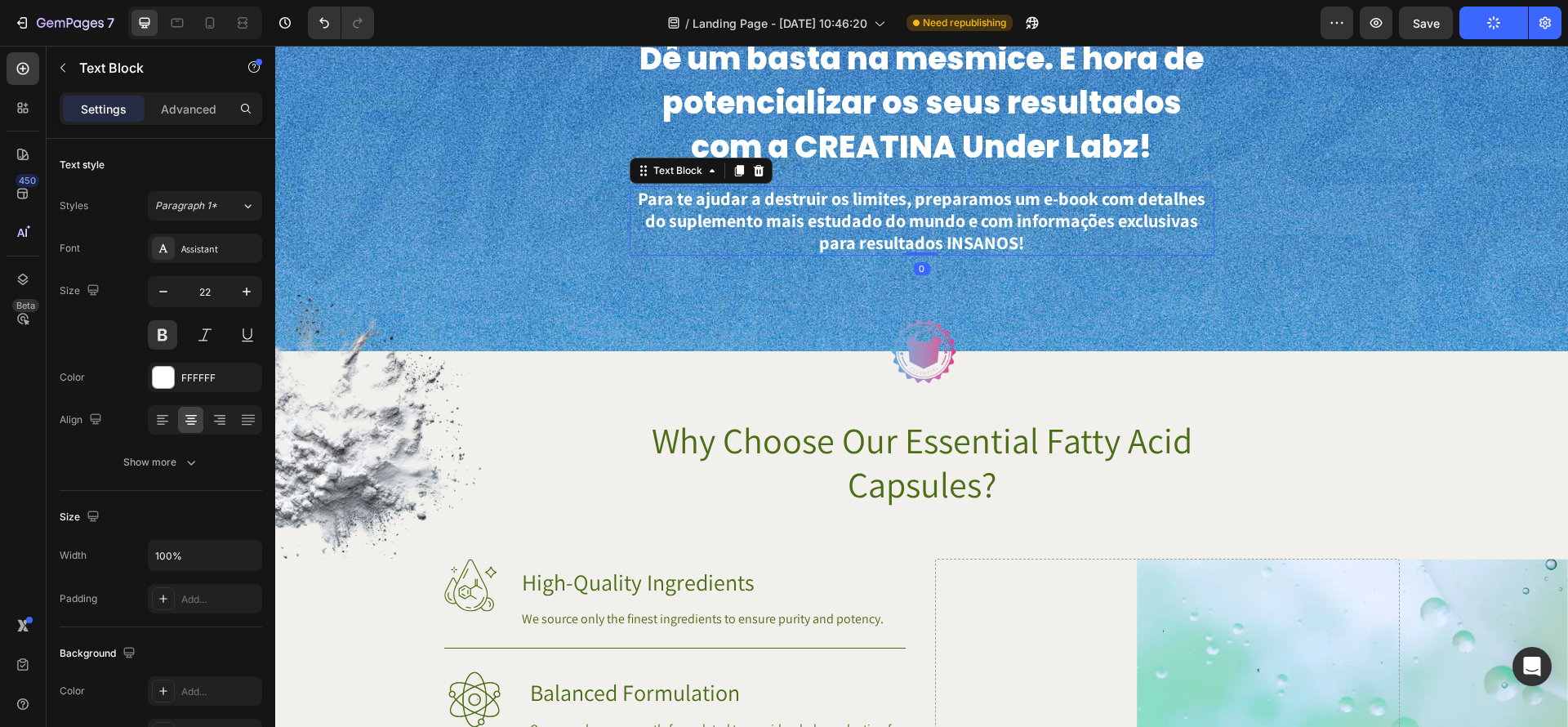
click at [1067, 230] on p "Para te ajudar a destruir os limites, preparamos um e-book com detalhes do supl…" at bounding box center [922, 220] width 582 height 66
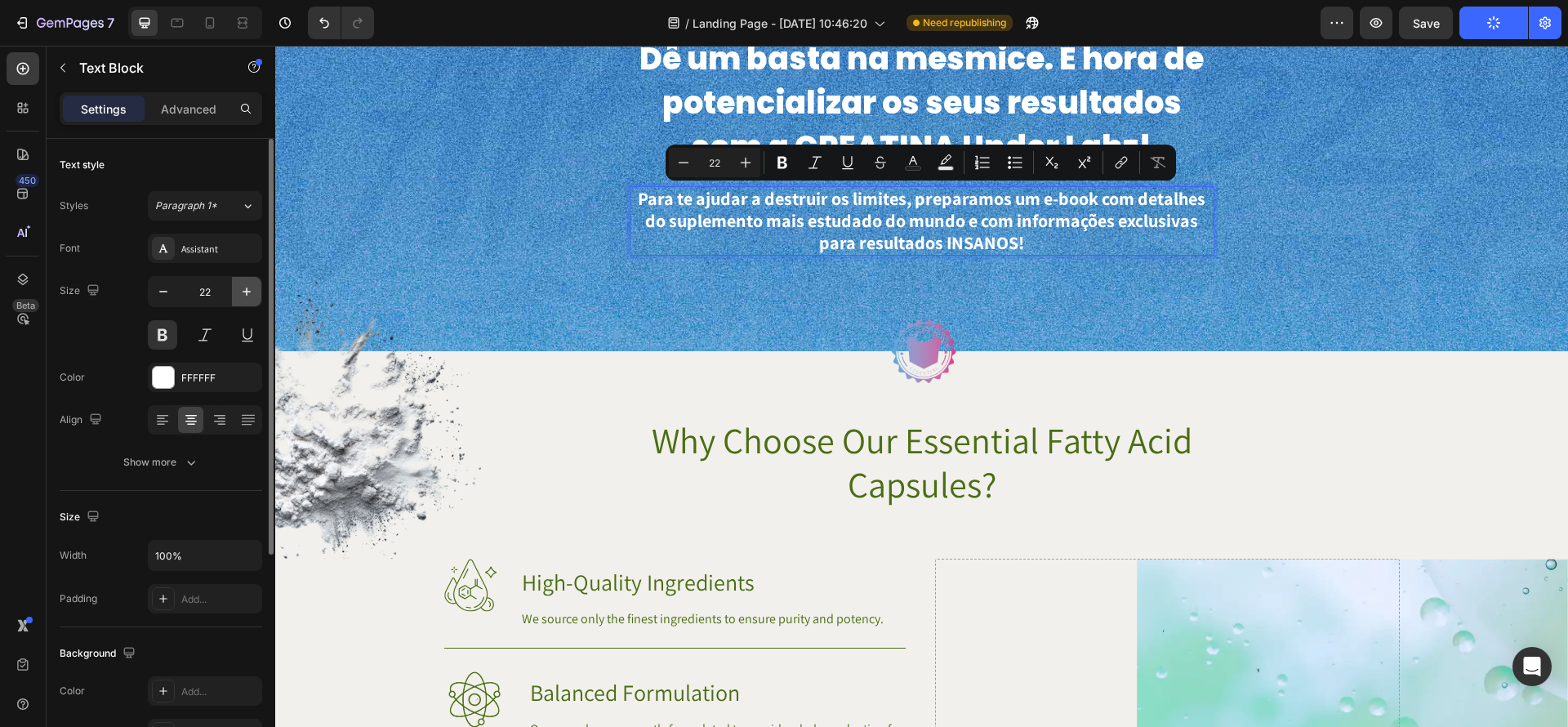
click at [247, 300] on button "button" at bounding box center [247, 291] width 29 height 29
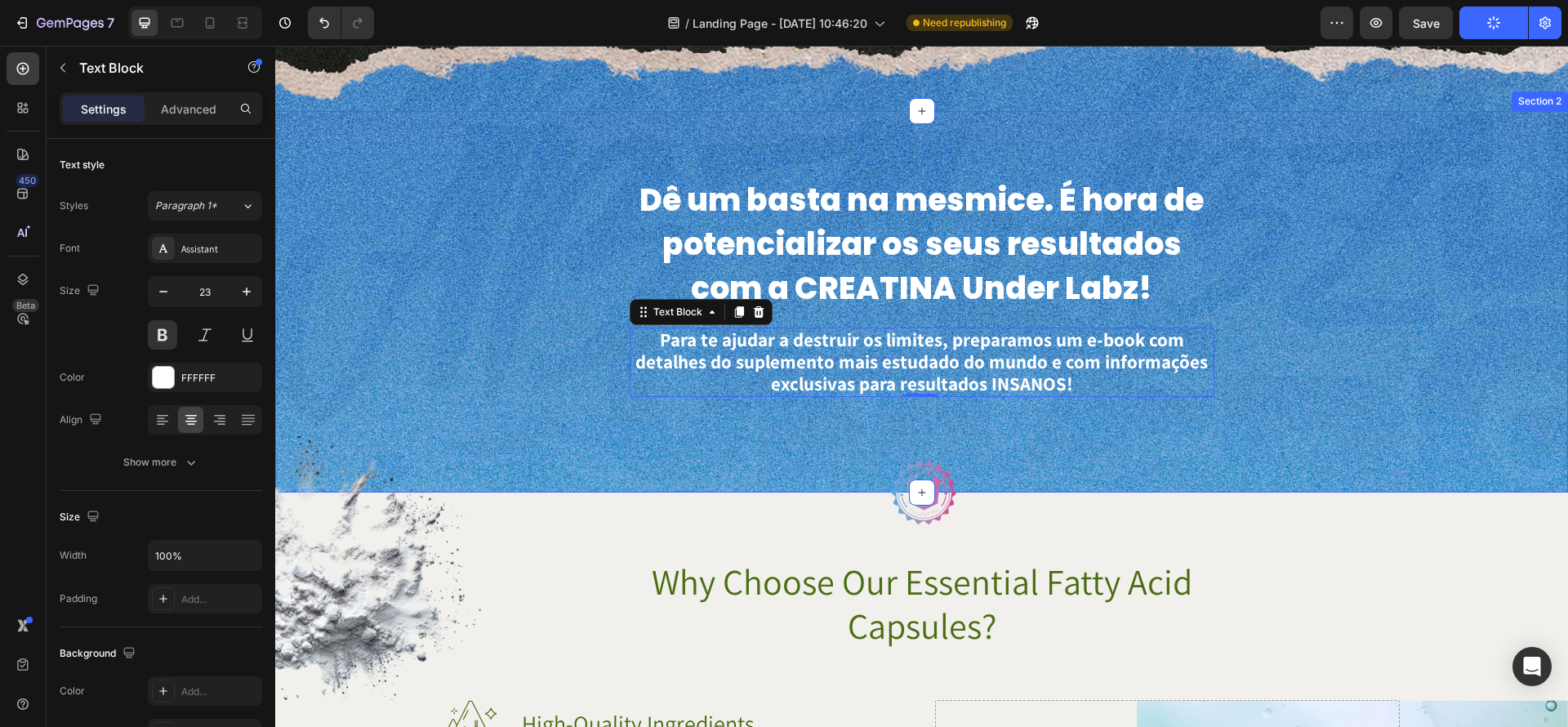
scroll to position [586, 0]
click at [246, 293] on icon "button" at bounding box center [247, 291] width 8 height 8
type input "24"
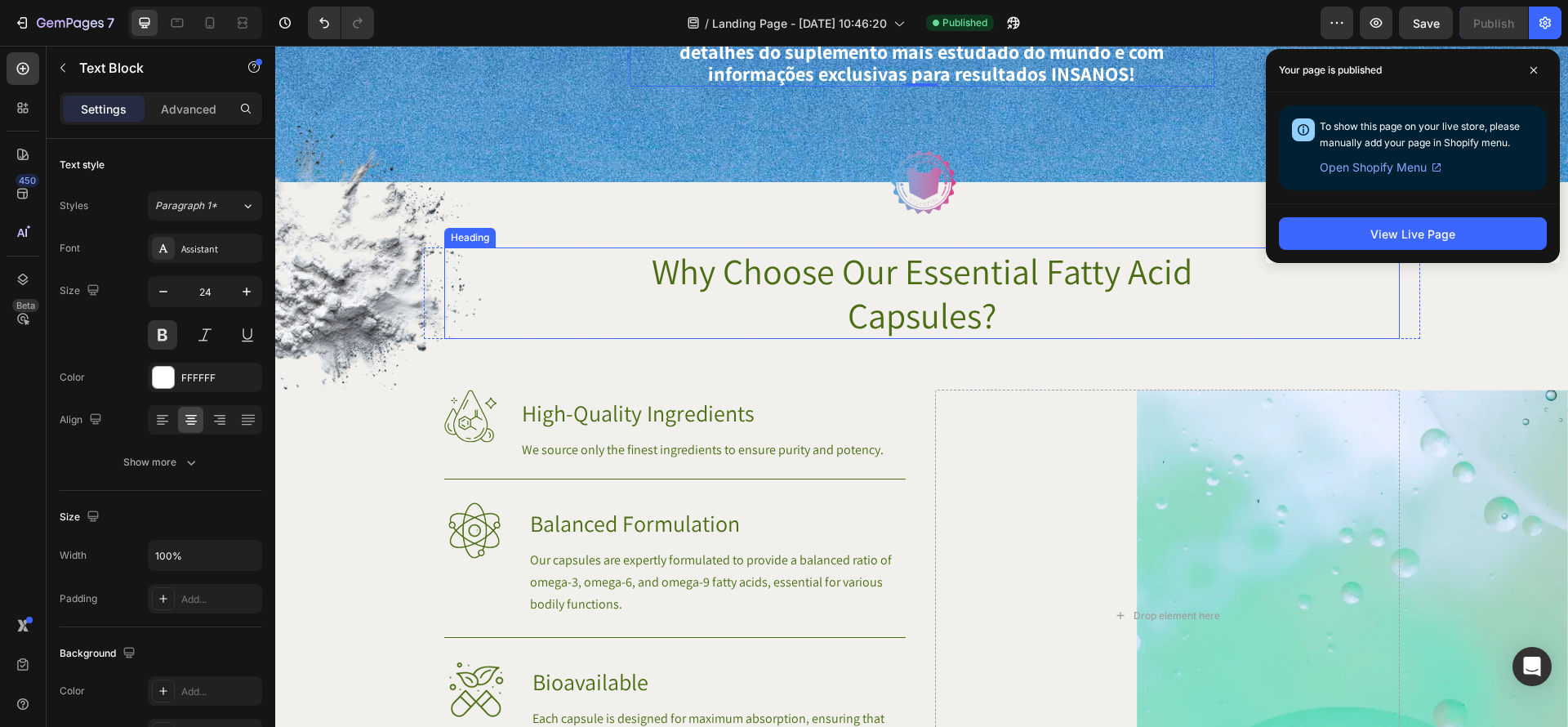
scroll to position [913, 0]
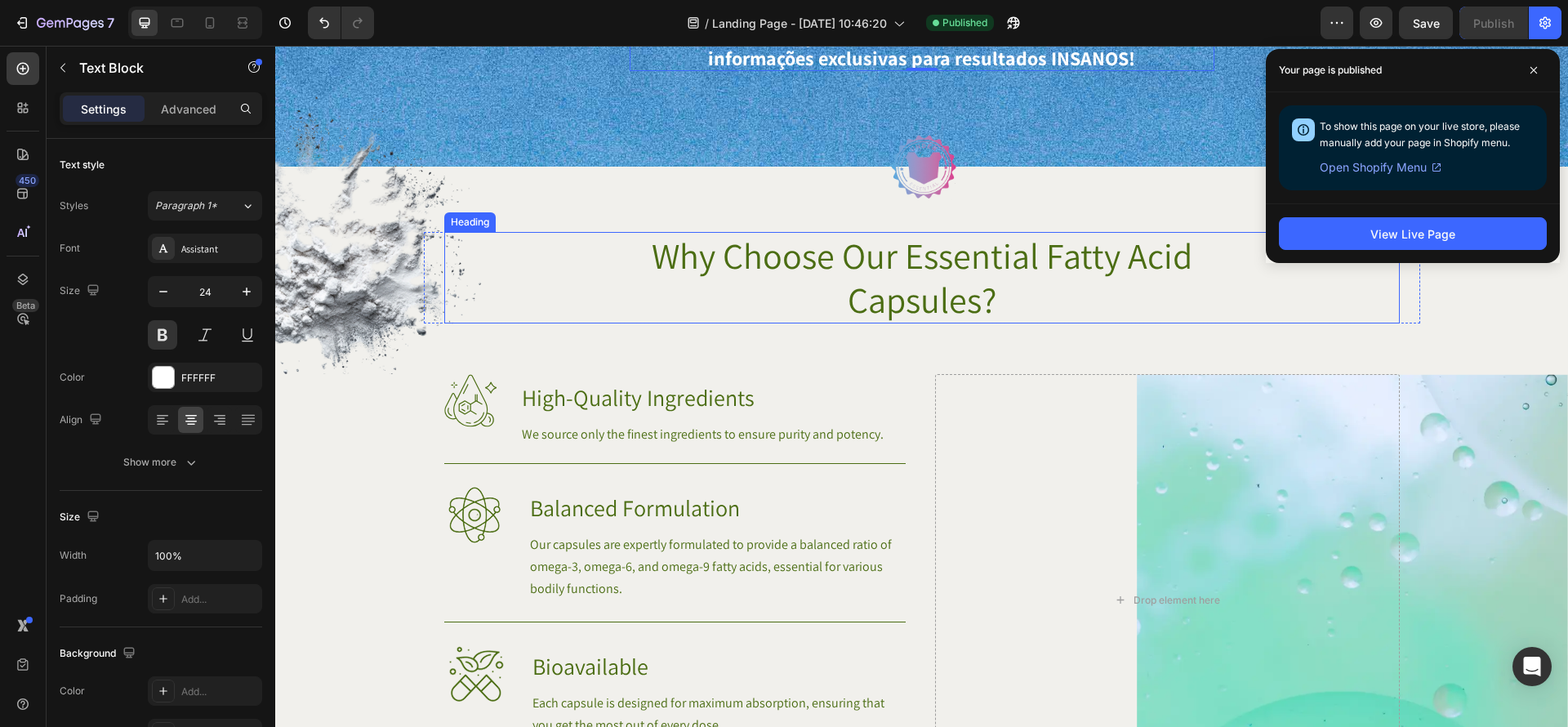
click at [1009, 269] on h2 "Why Choose Our Essential Fatty Acid Capsules?" at bounding box center [921, 277] width 585 height 92
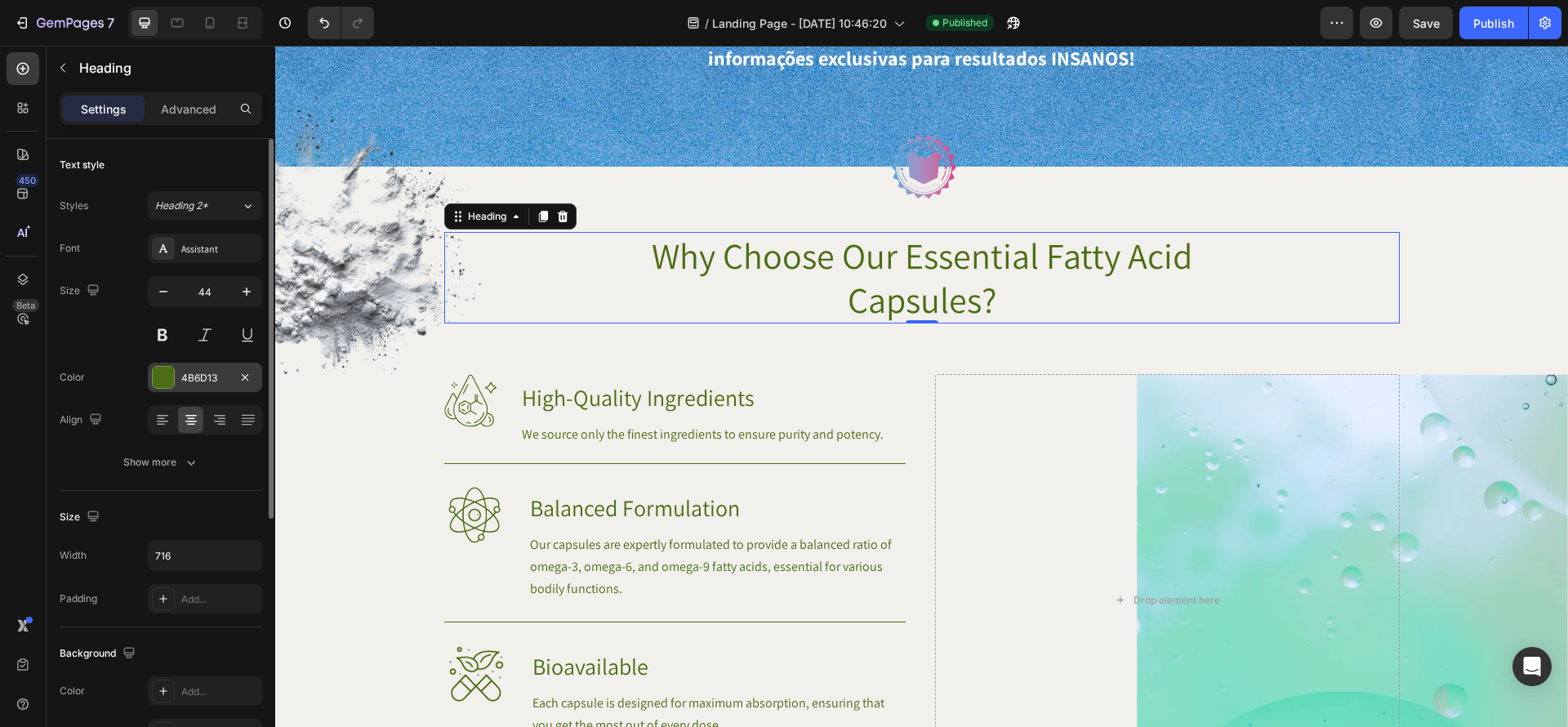
click at [166, 375] on div at bounding box center [163, 377] width 21 height 21
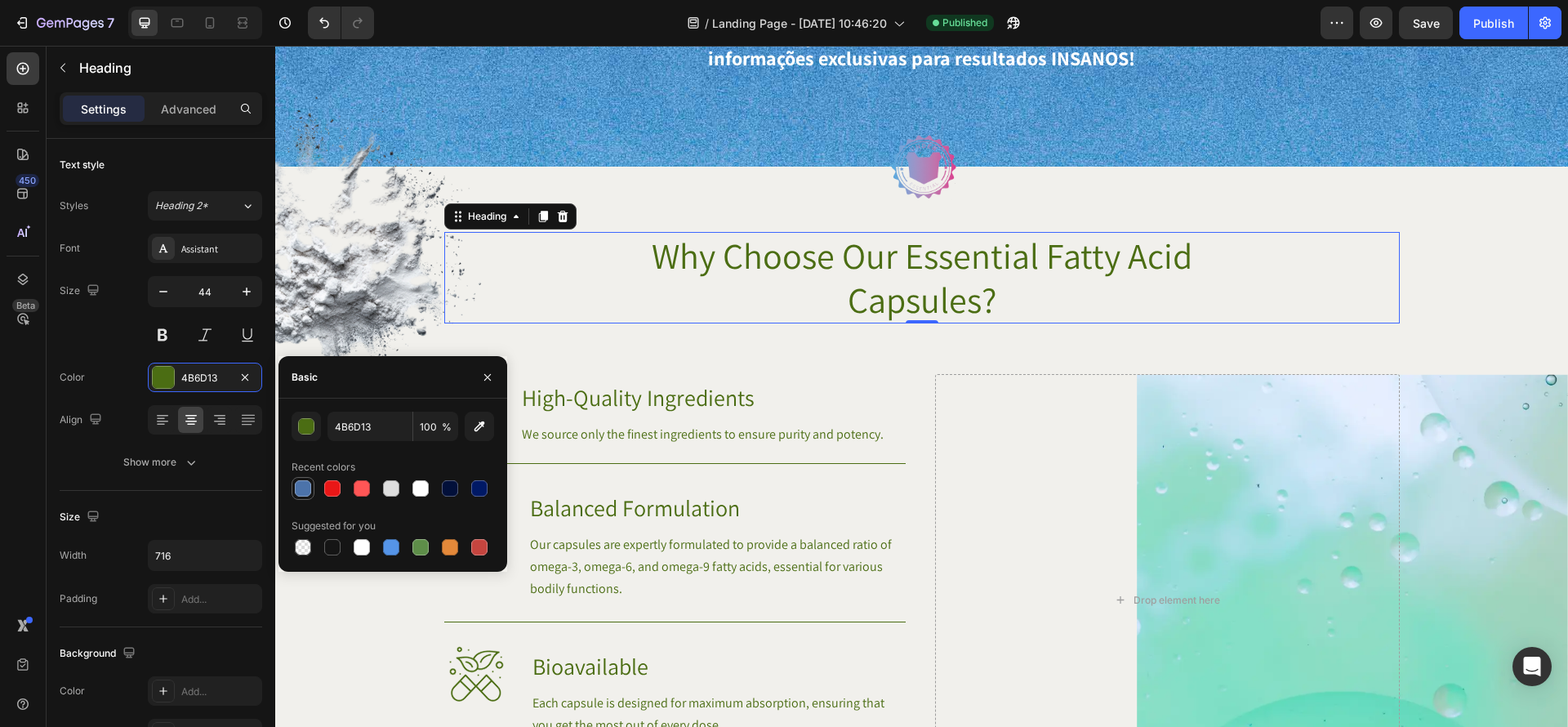
click at [307, 498] on div at bounding box center [304, 488] width 23 height 23
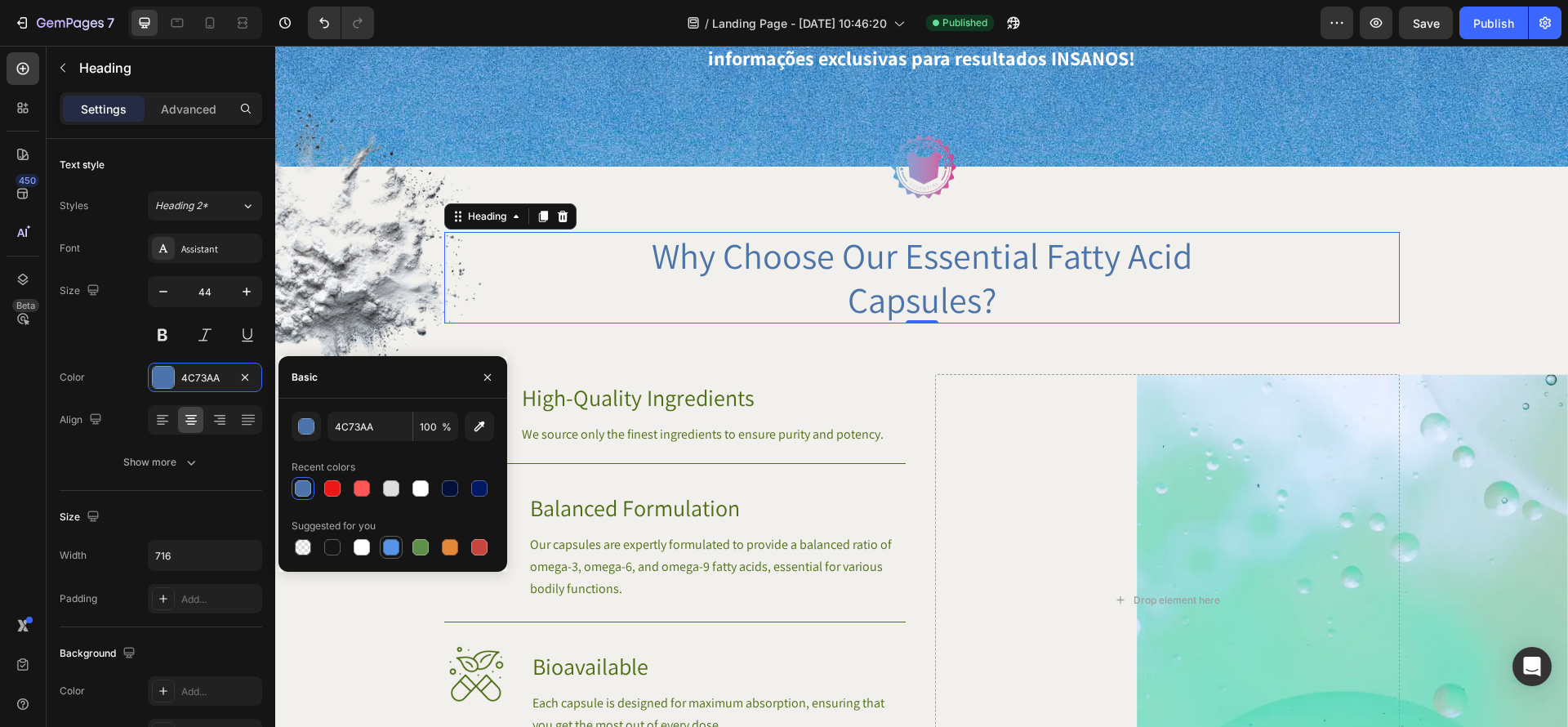
drag, startPoint x: 393, startPoint y: 551, endPoint x: 377, endPoint y: 493, distance: 60.2
click at [393, 551] on div at bounding box center [391, 547] width 16 height 16
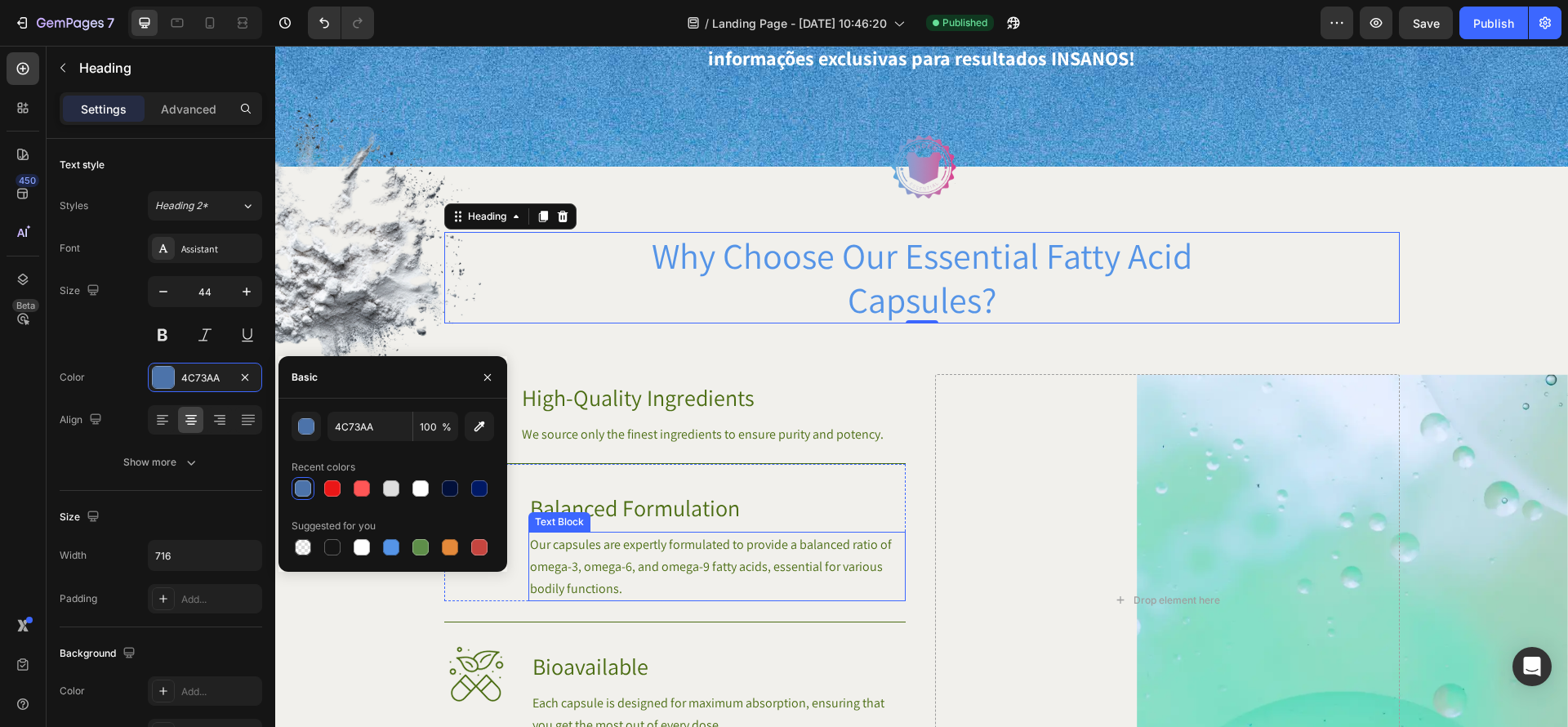
type input "5594E7"
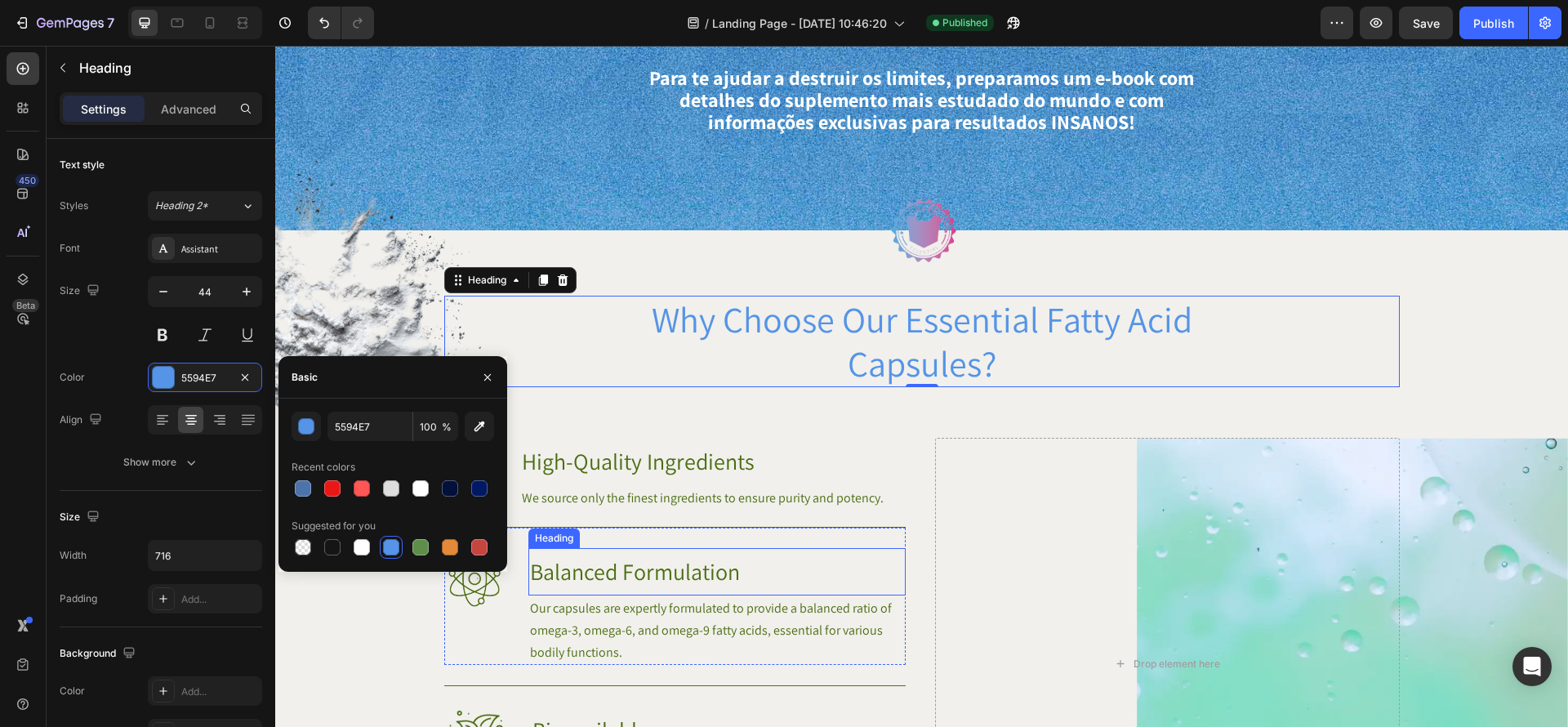
scroll to position [841, 0]
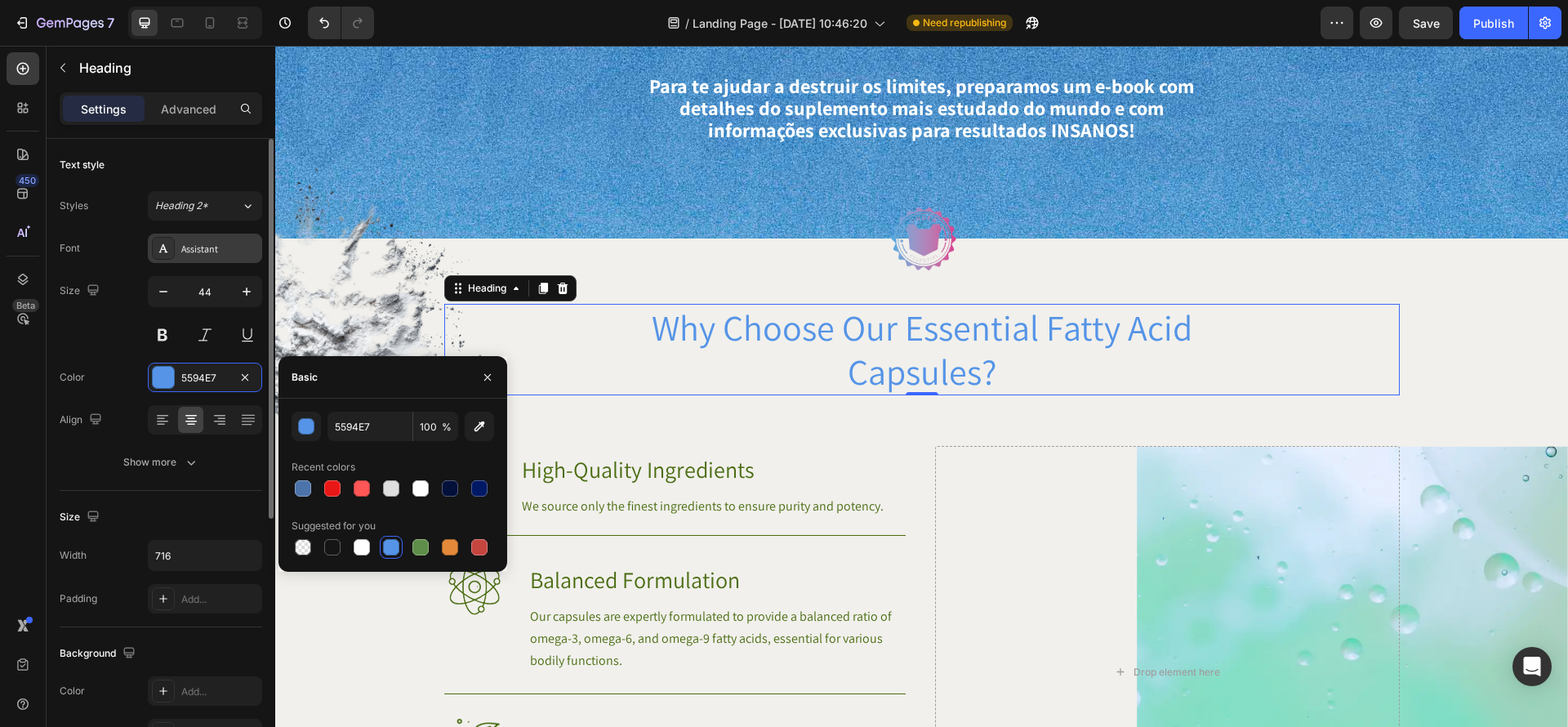
click at [192, 245] on div "Assistant" at bounding box center [219, 248] width 76 height 15
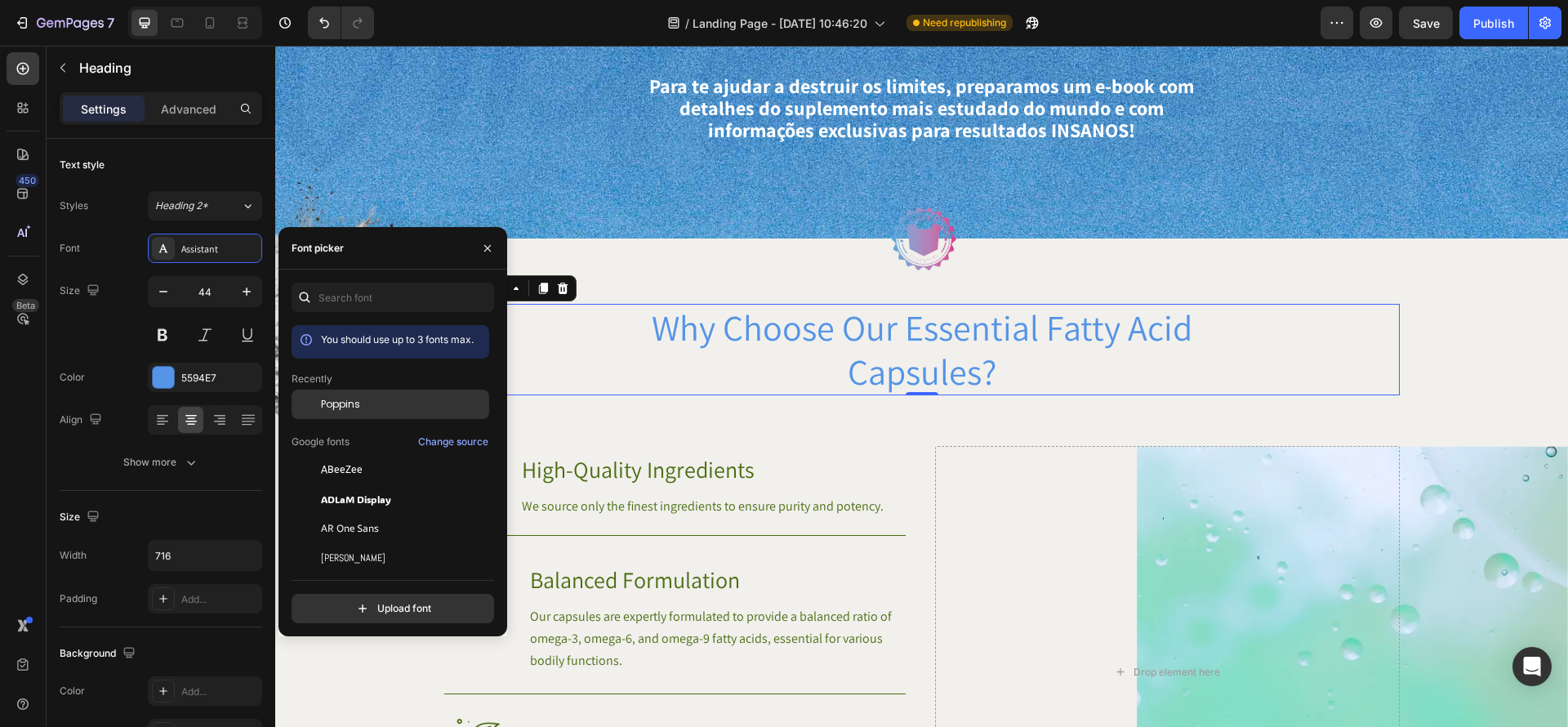
click at [420, 409] on div "Poppins" at bounding box center [403, 404] width 165 height 15
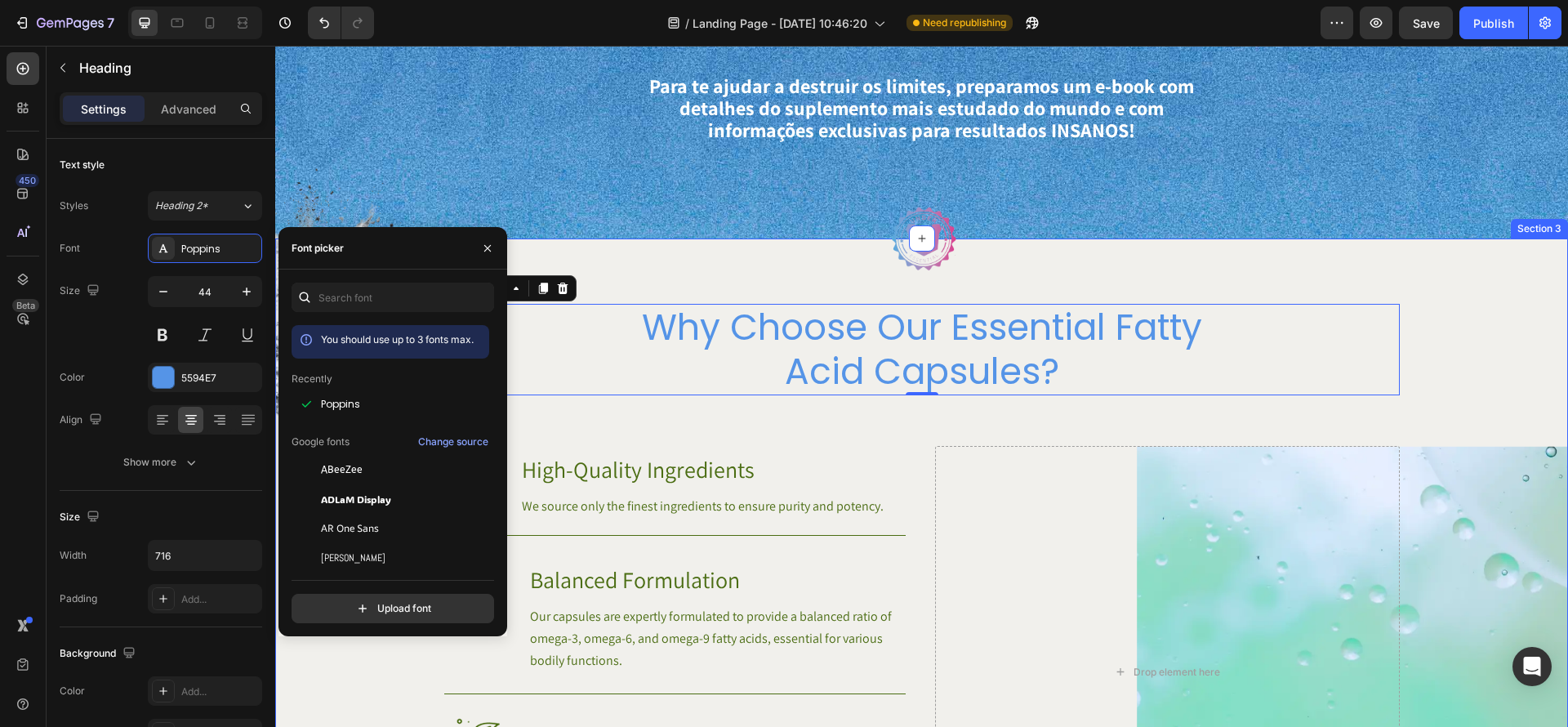
click at [768, 279] on div "Image Image Why Choose Our Essential Fatty Acid Capsules? Heading 0 Row Image H…" at bounding box center [922, 593] width 1293 height 709
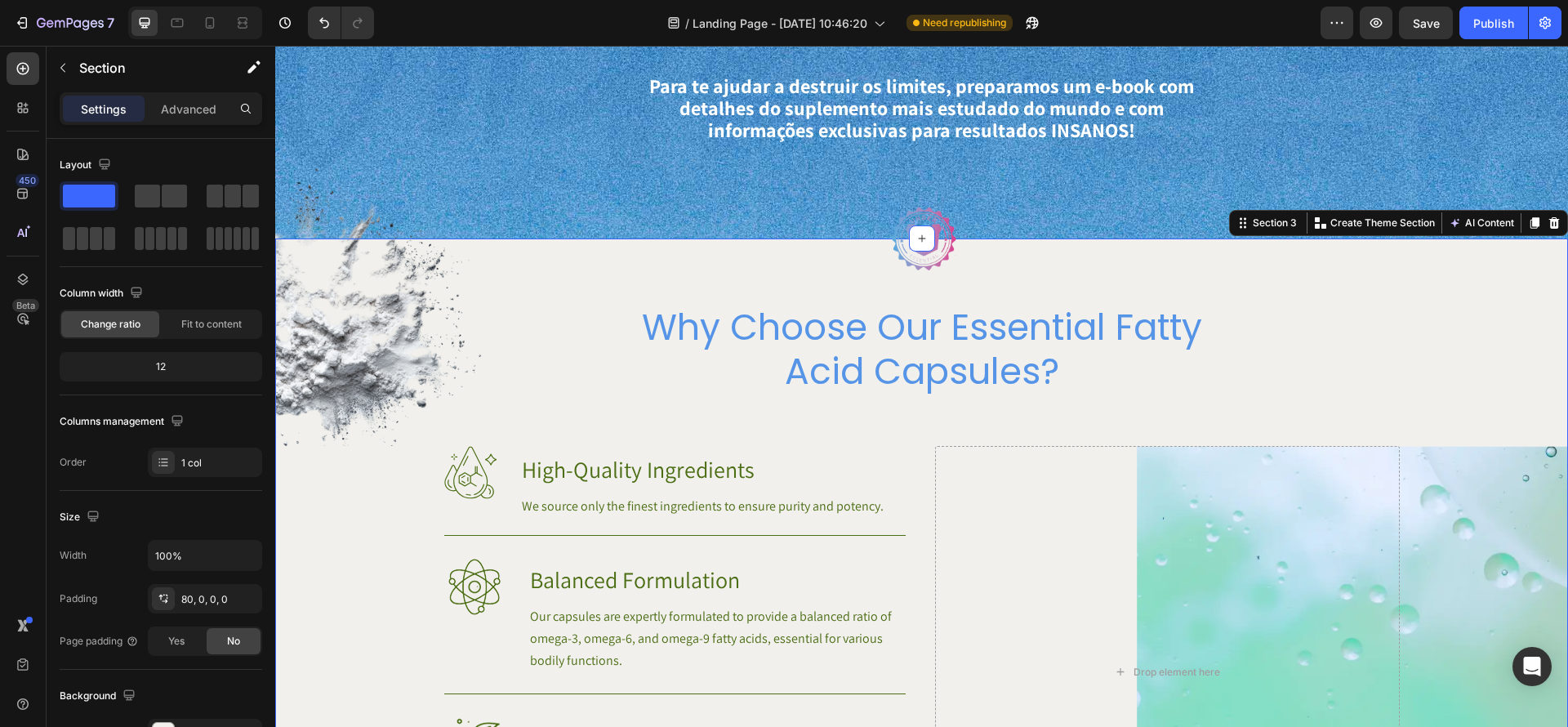
click at [999, 399] on div "Image Image Why Choose Our Essential Fatty Acid Capsules? Heading Row Image Hig…" at bounding box center [922, 625] width 1293 height 644
click at [1030, 375] on h2 "Why Choose Our Essential Fatty Acid Capsules?" at bounding box center [921, 349] width 585 height 92
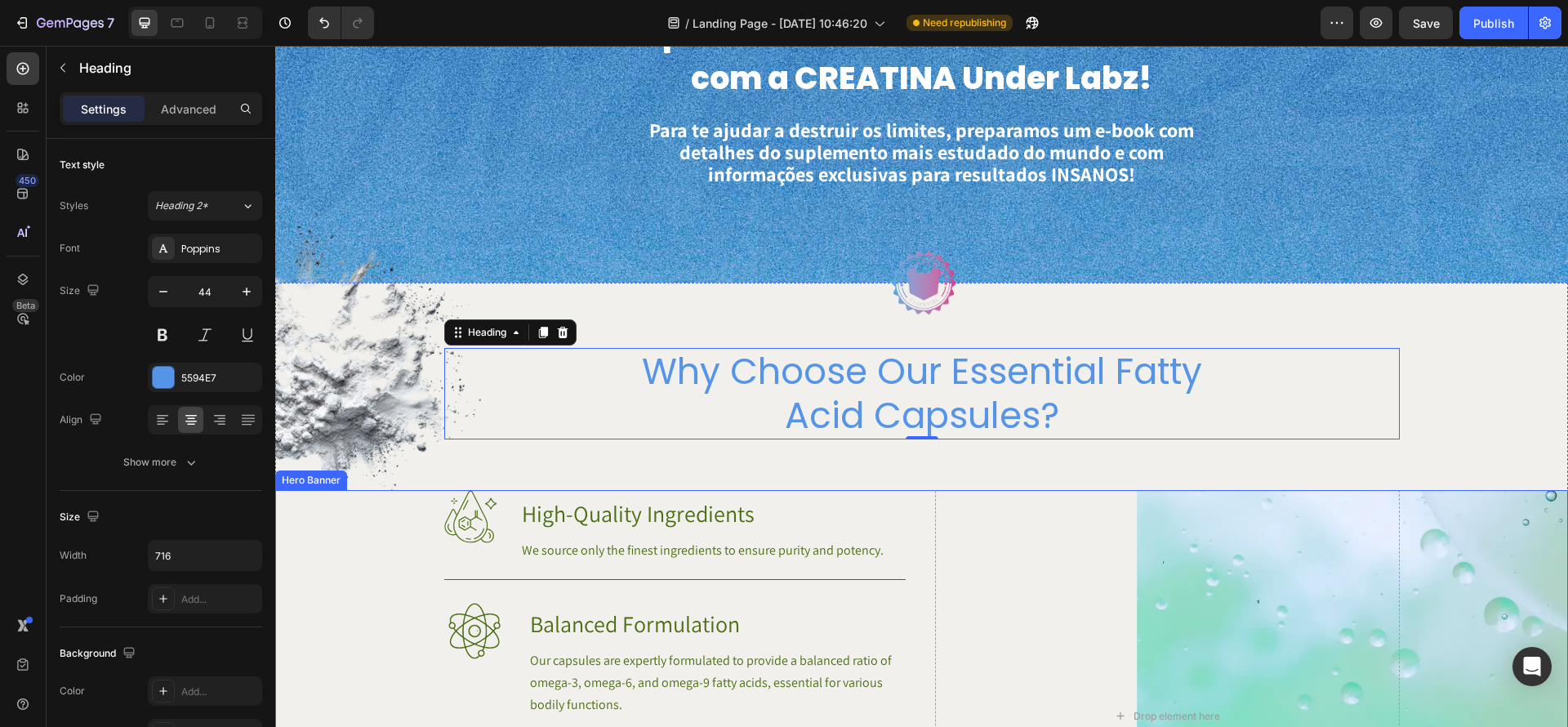
scroll to position [808, 0]
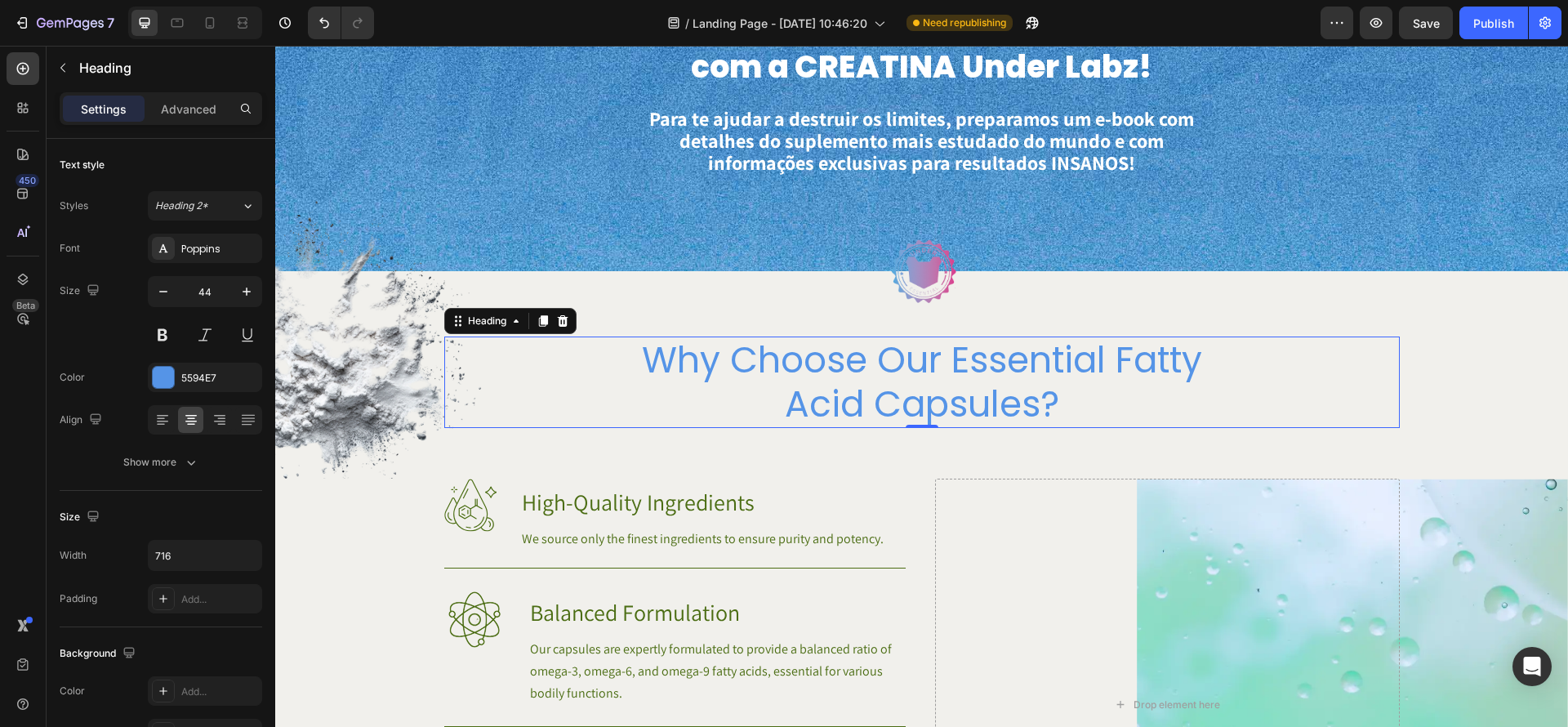
click at [1036, 391] on h2 "Why Choose Our Essential Fatty Acid Capsules?" at bounding box center [921, 382] width 585 height 92
click at [1036, 391] on p "Why Choose Our Essential Fatty Acid Capsules?" at bounding box center [922, 382] width 582 height 88
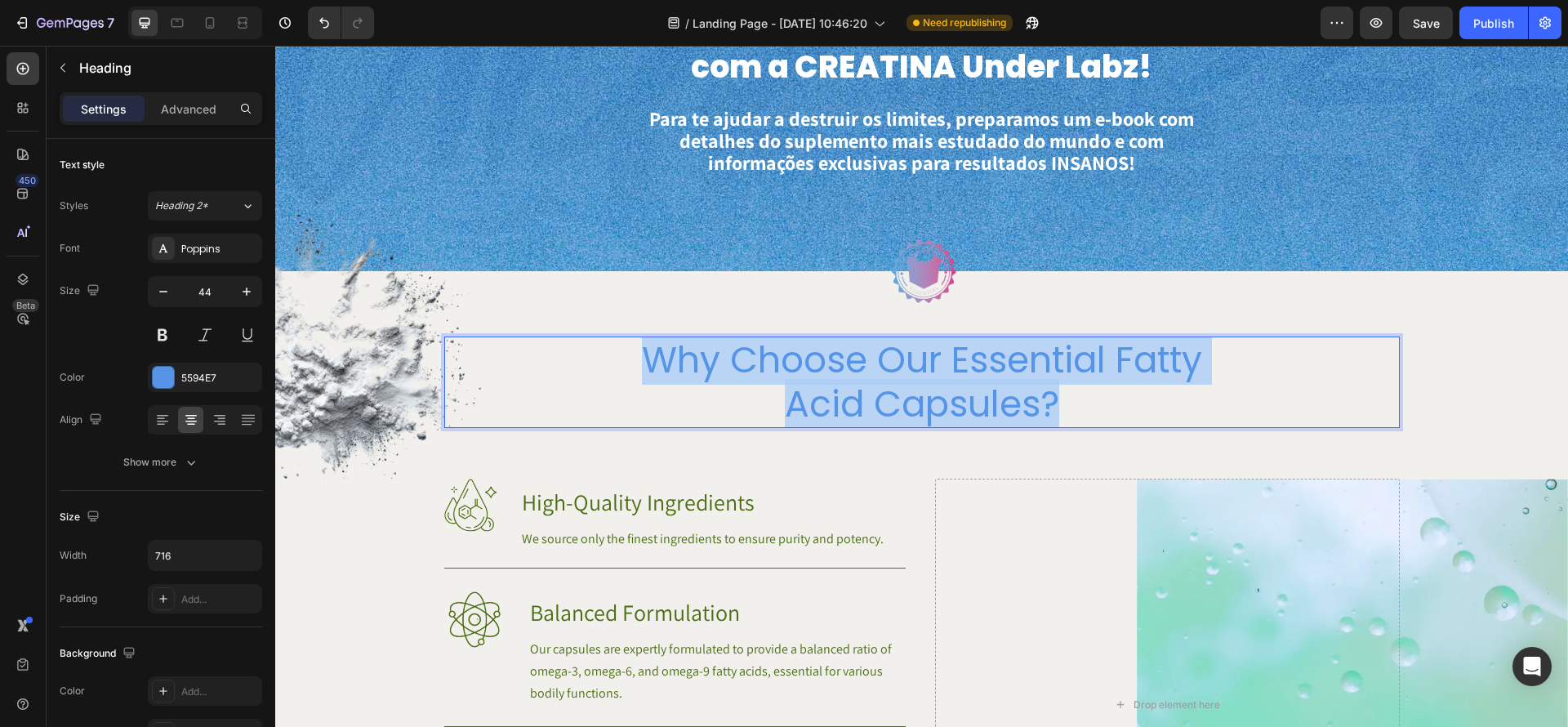
click at [1036, 391] on p "Why Choose Our Essential Fatty Acid Capsules?" at bounding box center [922, 382] width 582 height 88
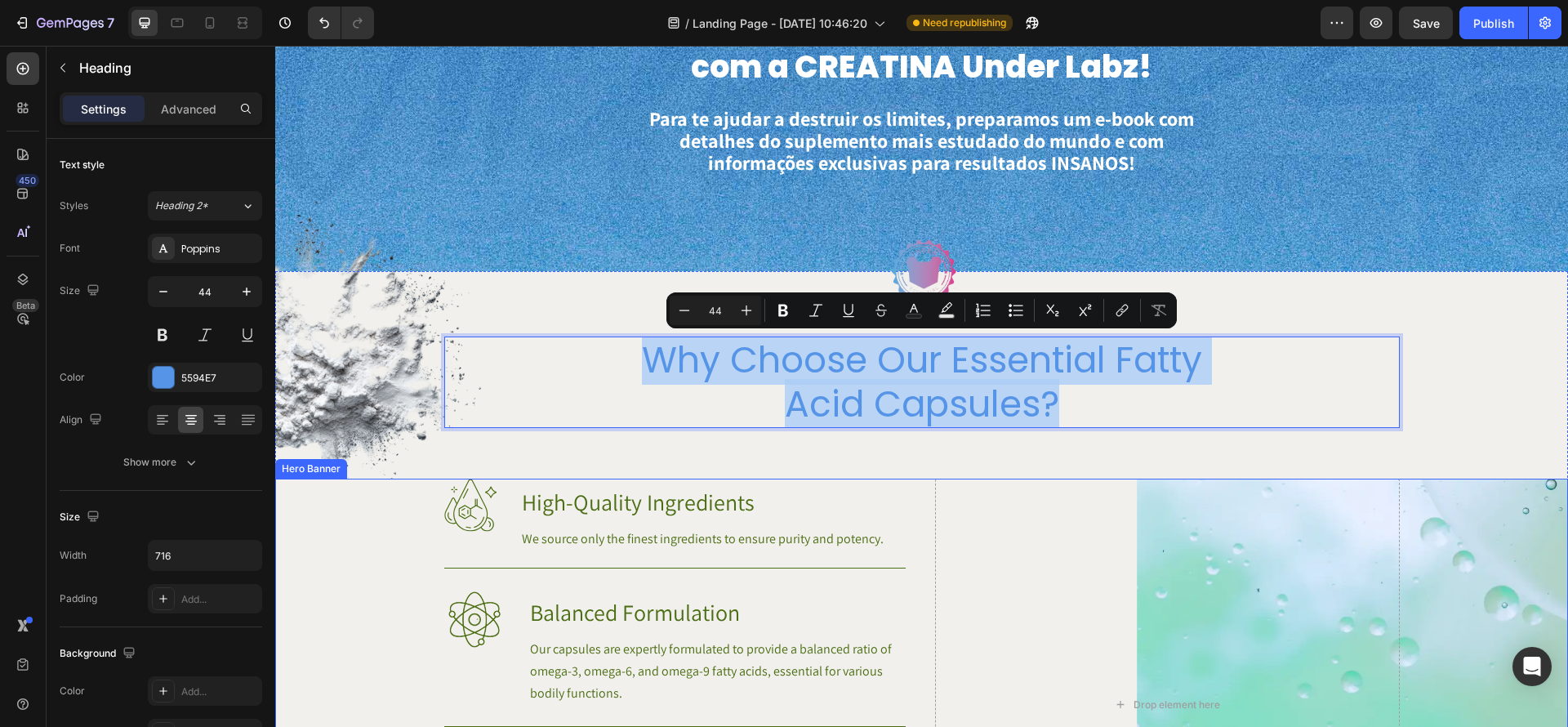
scroll to position [814, 0]
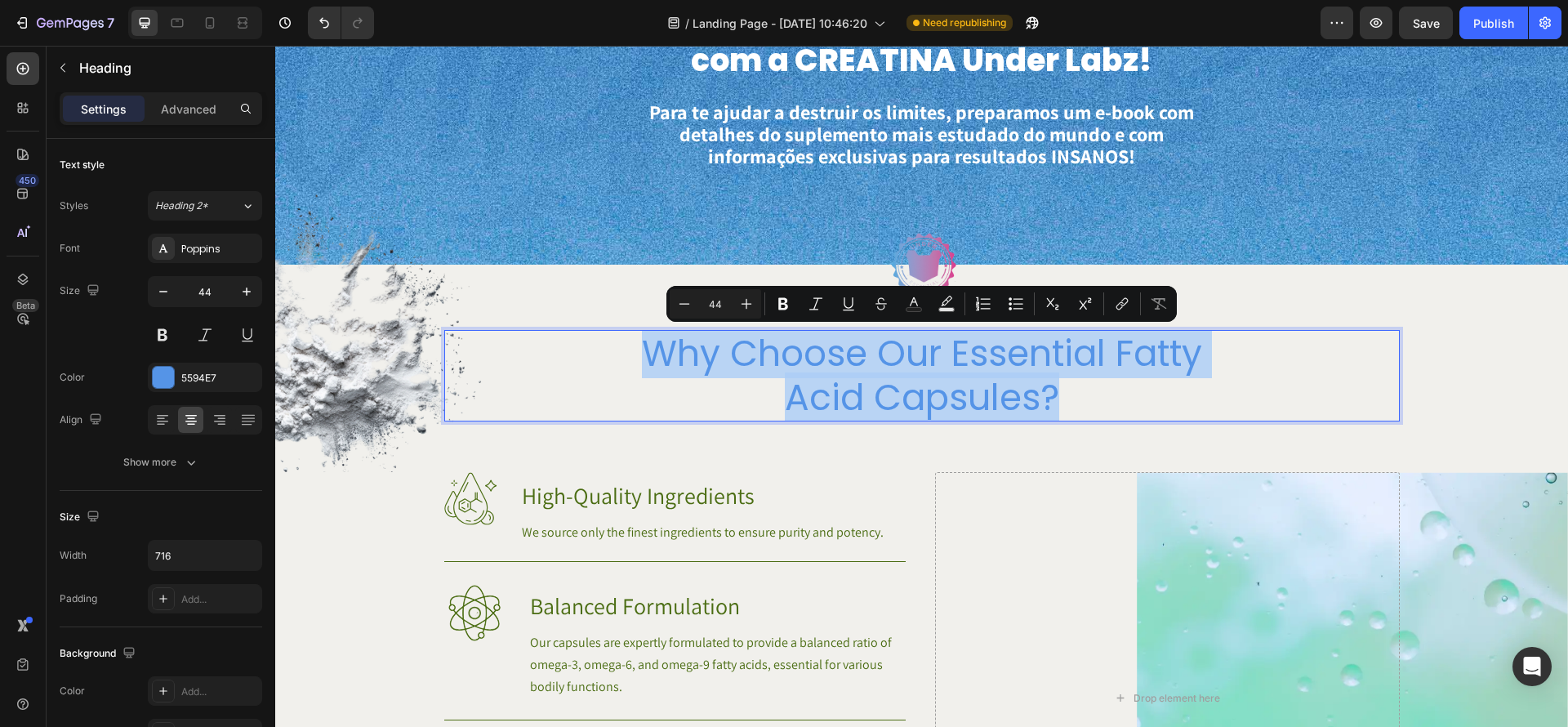
type input "11"
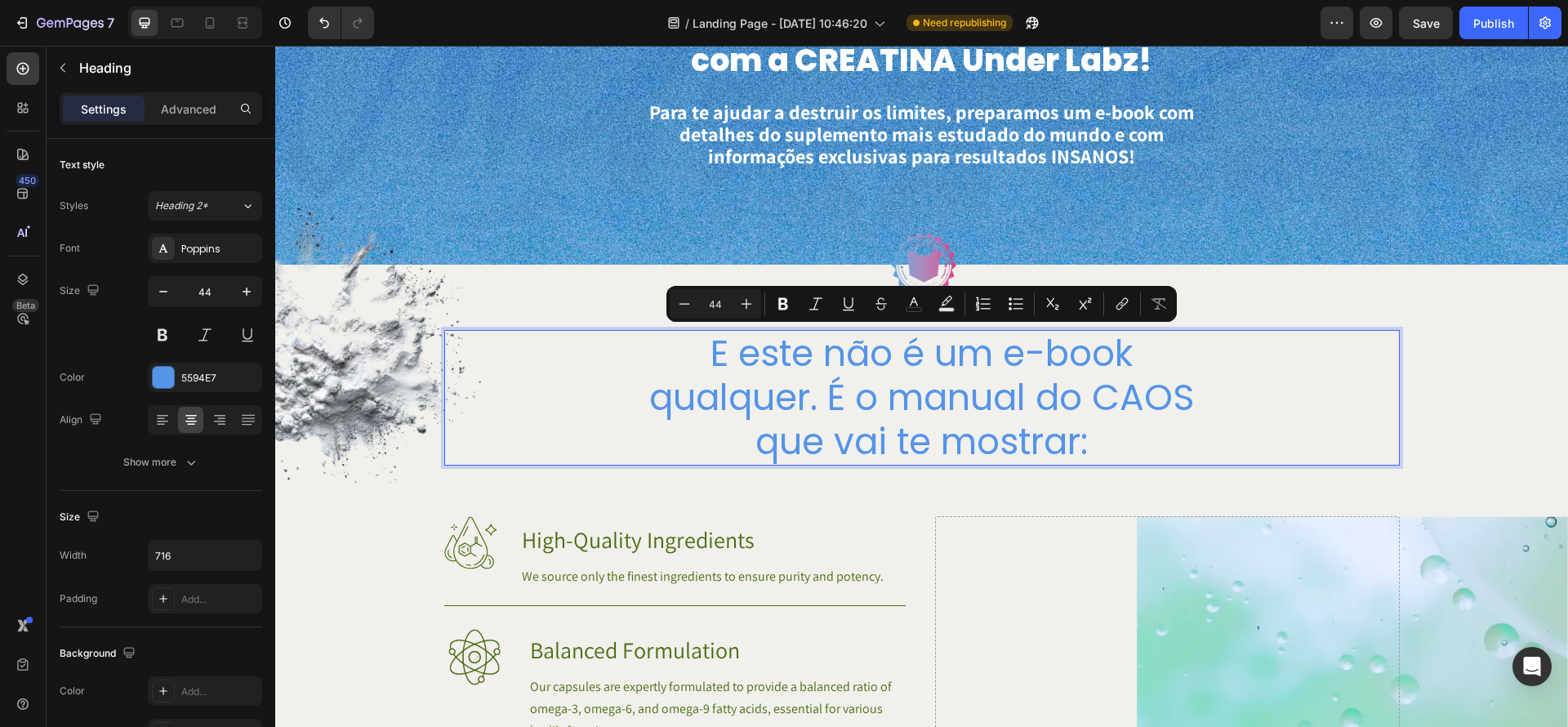
scroll to position [1, 0]
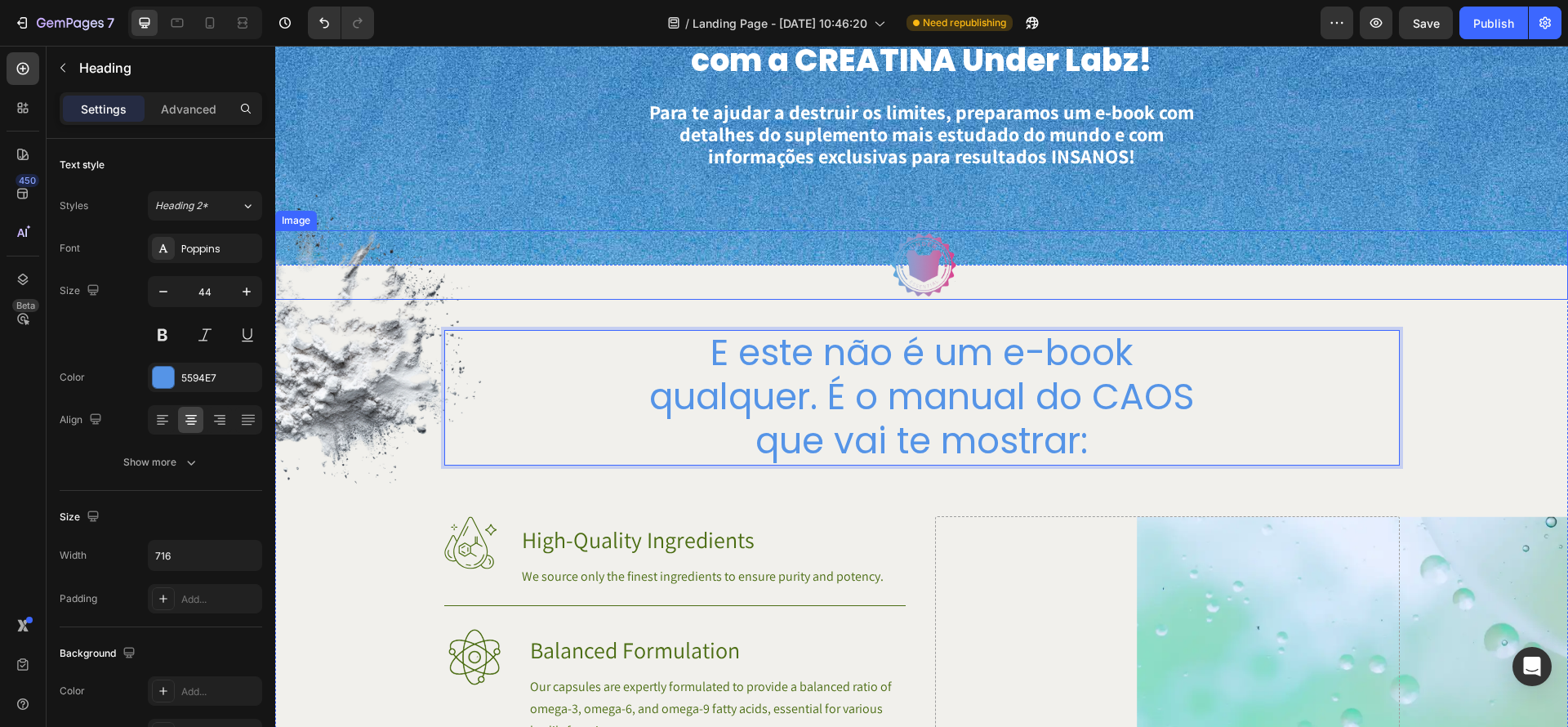
click at [1313, 293] on div at bounding box center [922, 265] width 1293 height 70
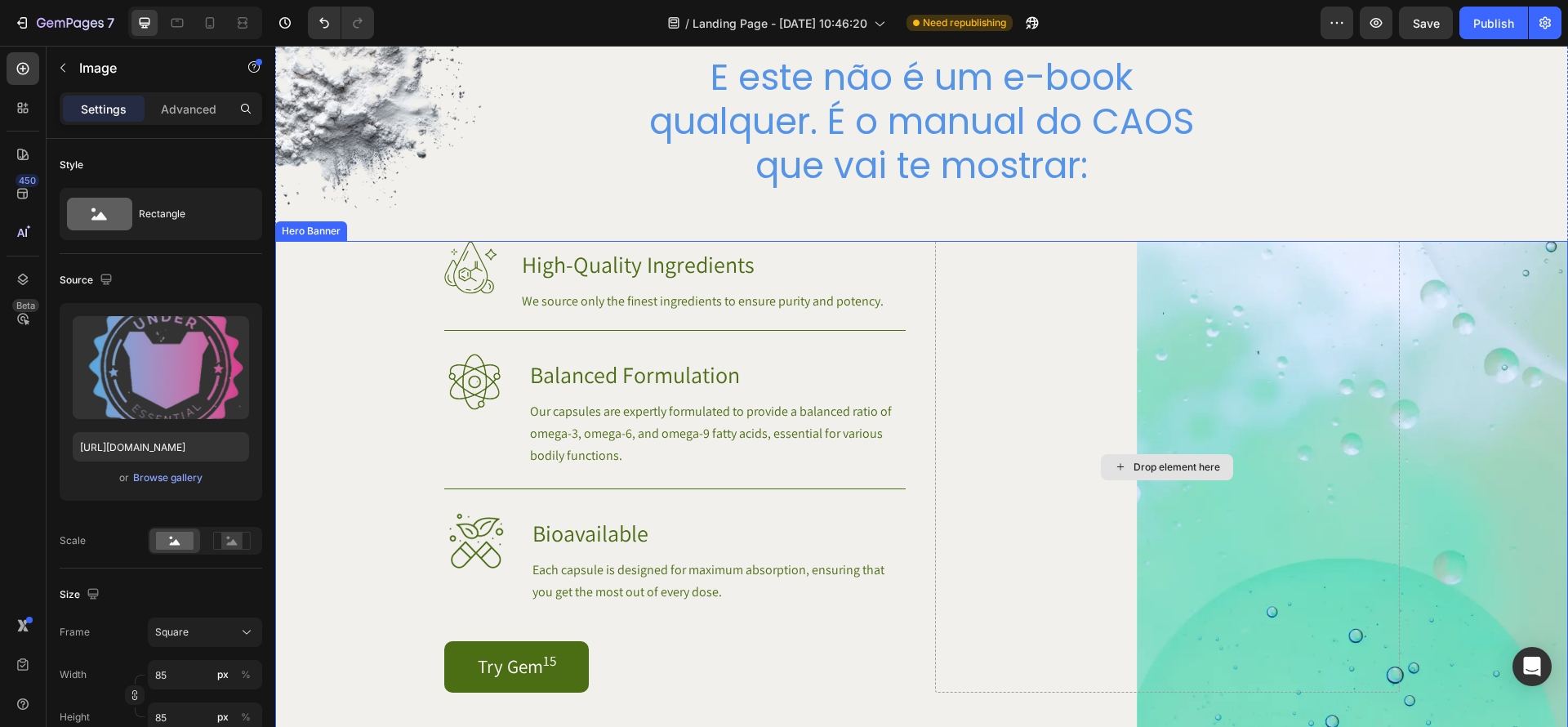
scroll to position [1167, 0]
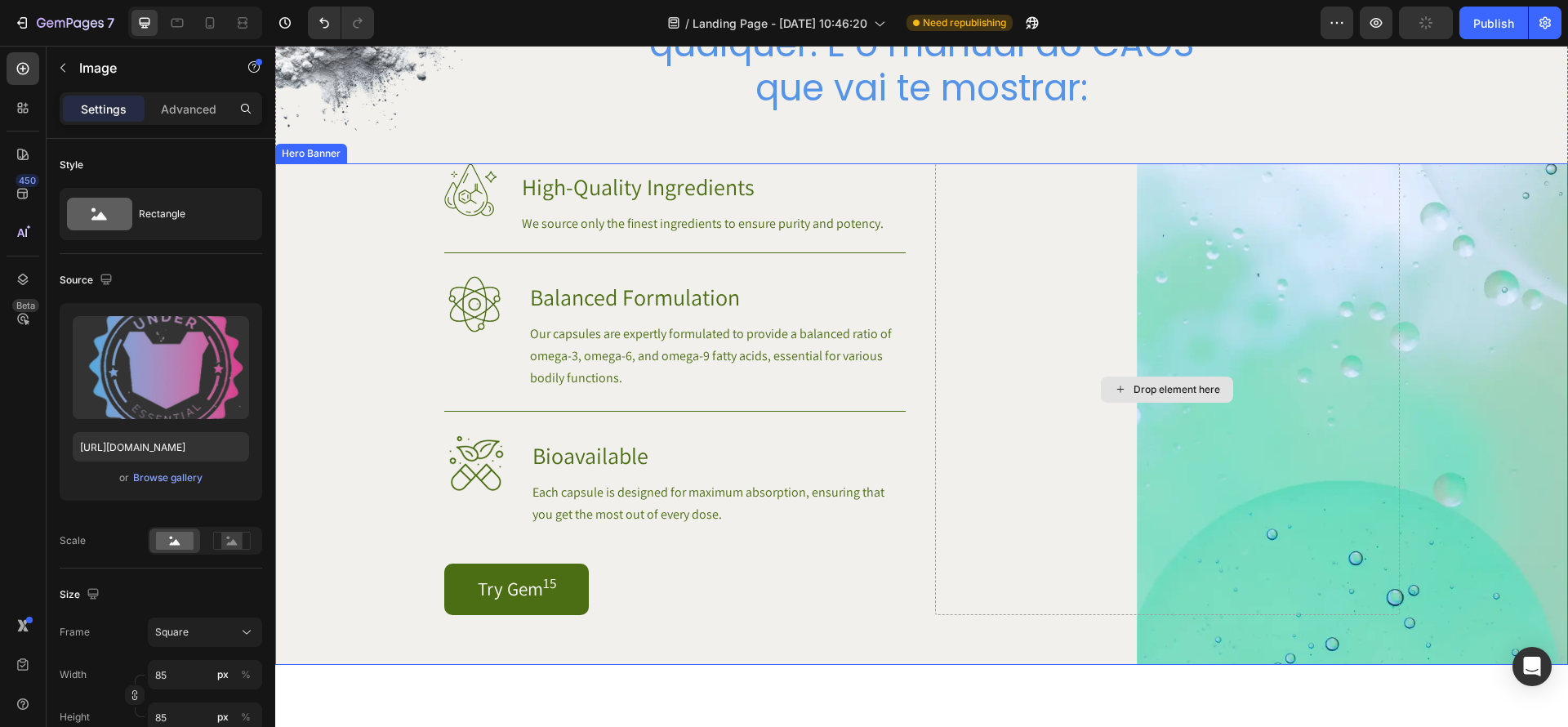
click at [1314, 498] on div "Drop element here" at bounding box center [1168, 389] width 465 height 451
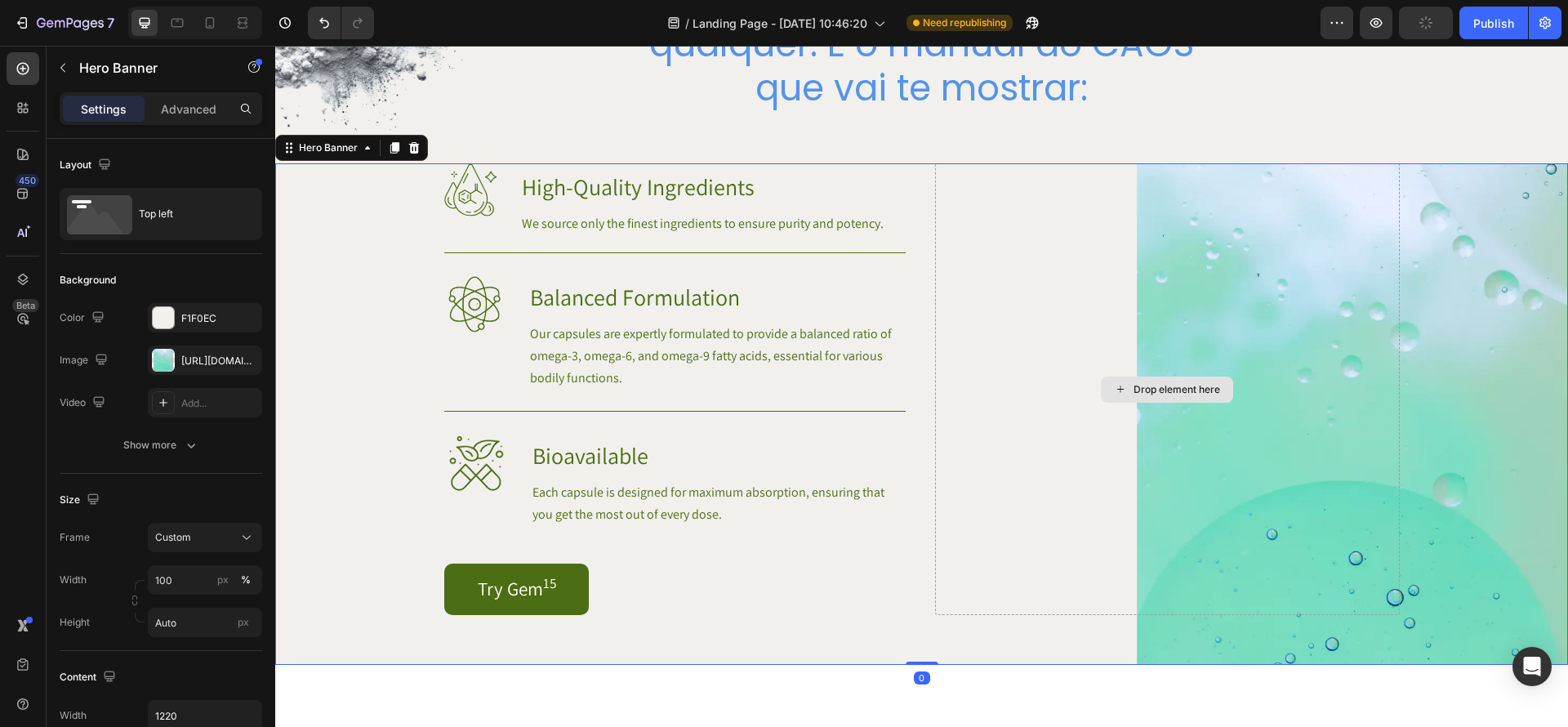
click at [1072, 334] on div "Drop element here" at bounding box center [1168, 389] width 465 height 451
click at [1534, 418] on div "Background Image" at bounding box center [922, 414] width 1293 height 502
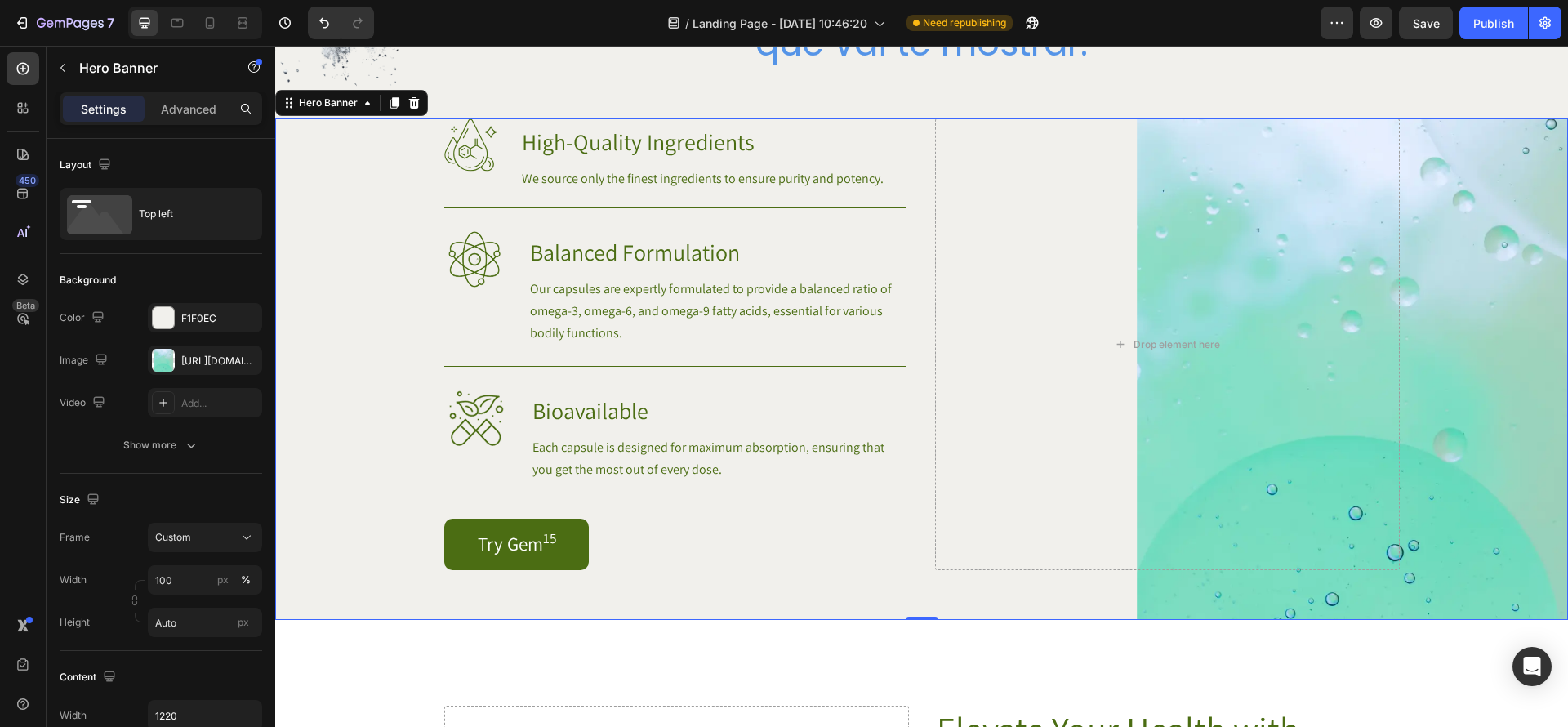
scroll to position [1191, 0]
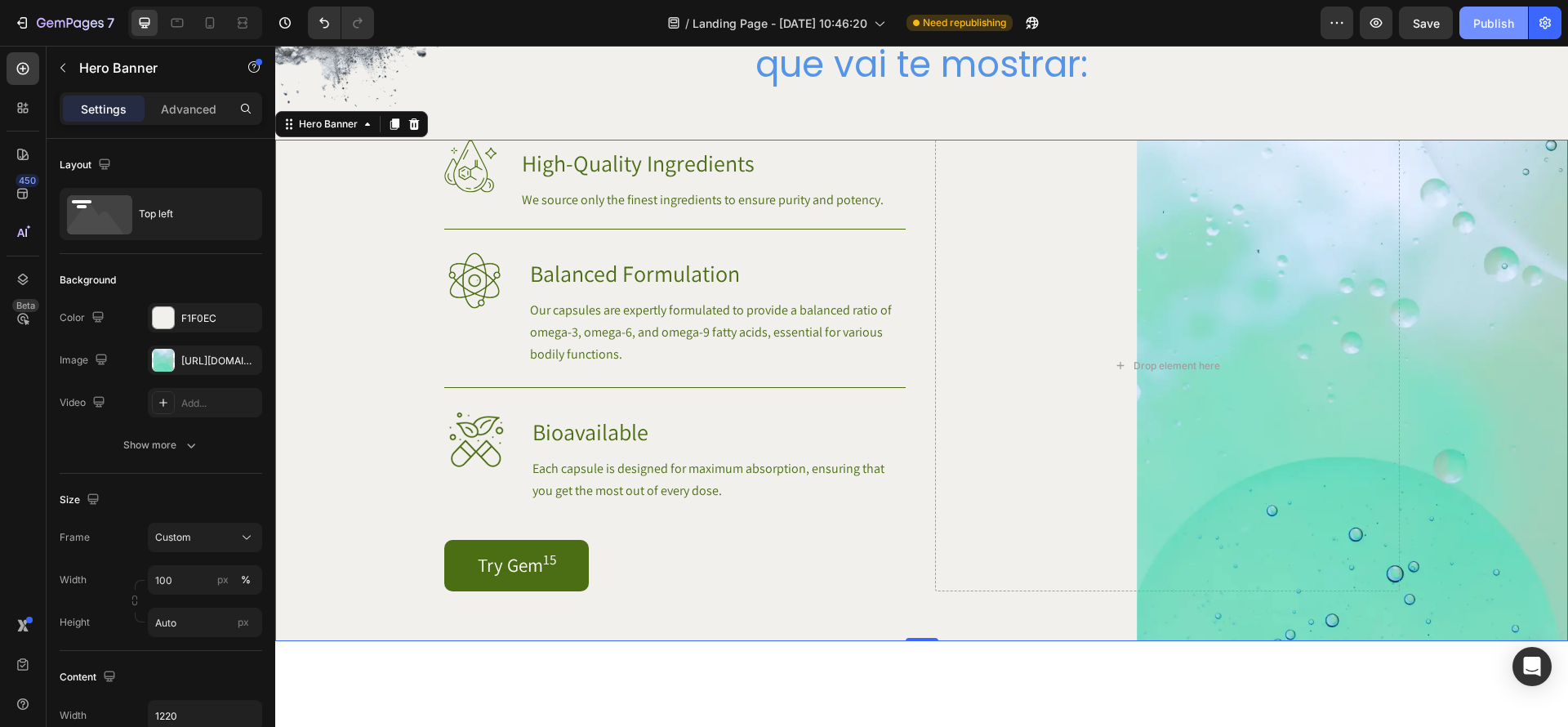
click at [1486, 31] on button "Publish" at bounding box center [1494, 23] width 69 height 33
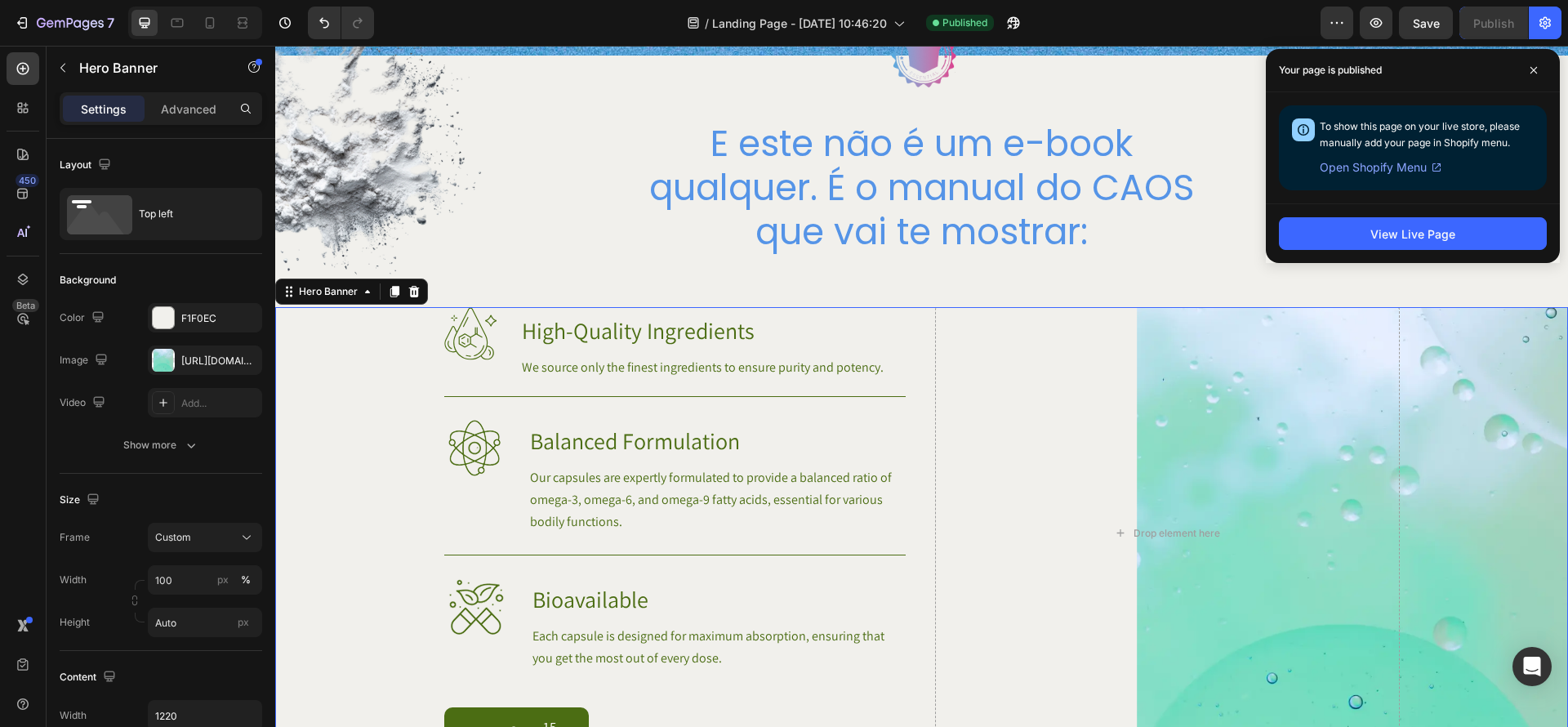
scroll to position [1013, 0]
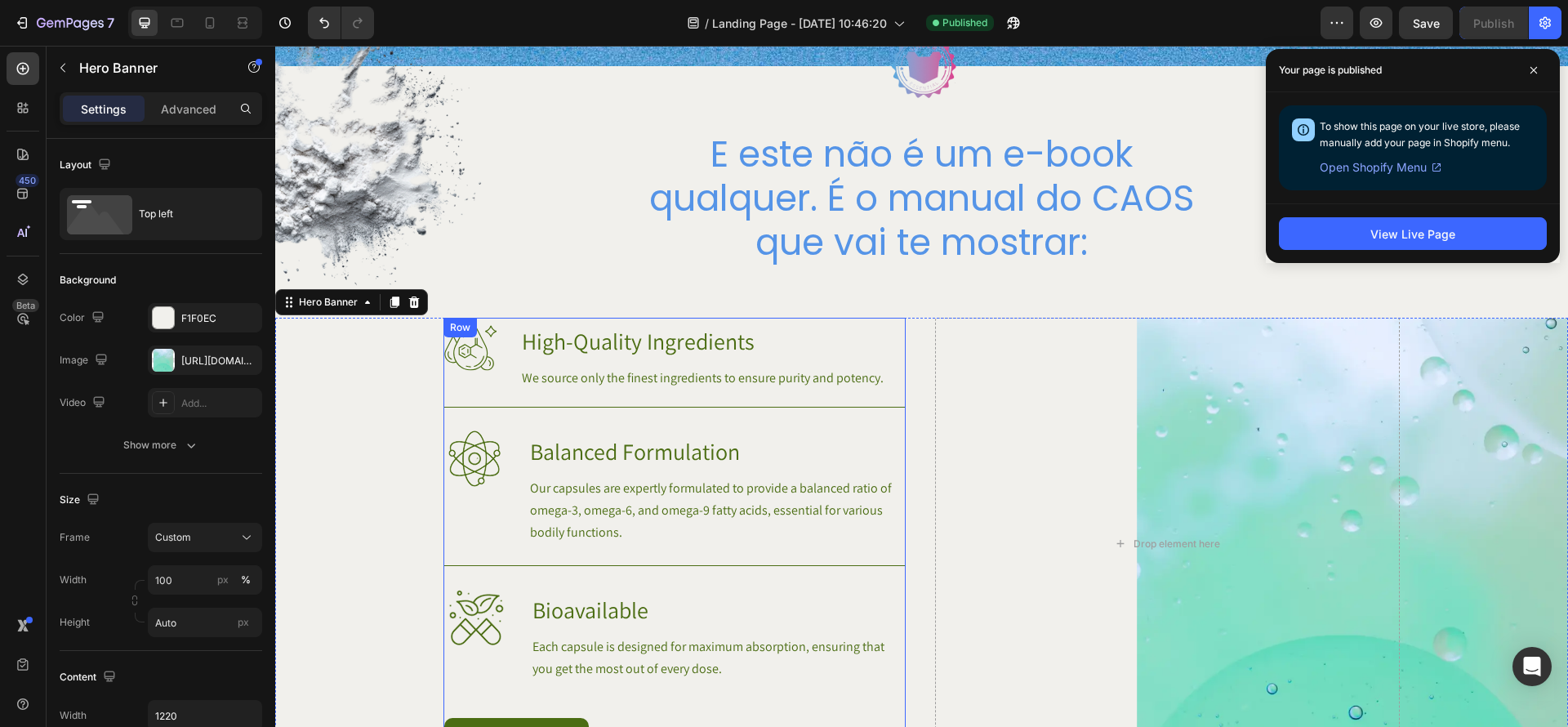
click at [656, 393] on div "Image High-Quality Ingredients Heading We source only the finest ingredients to…" at bounding box center [675, 543] width 461 height 451
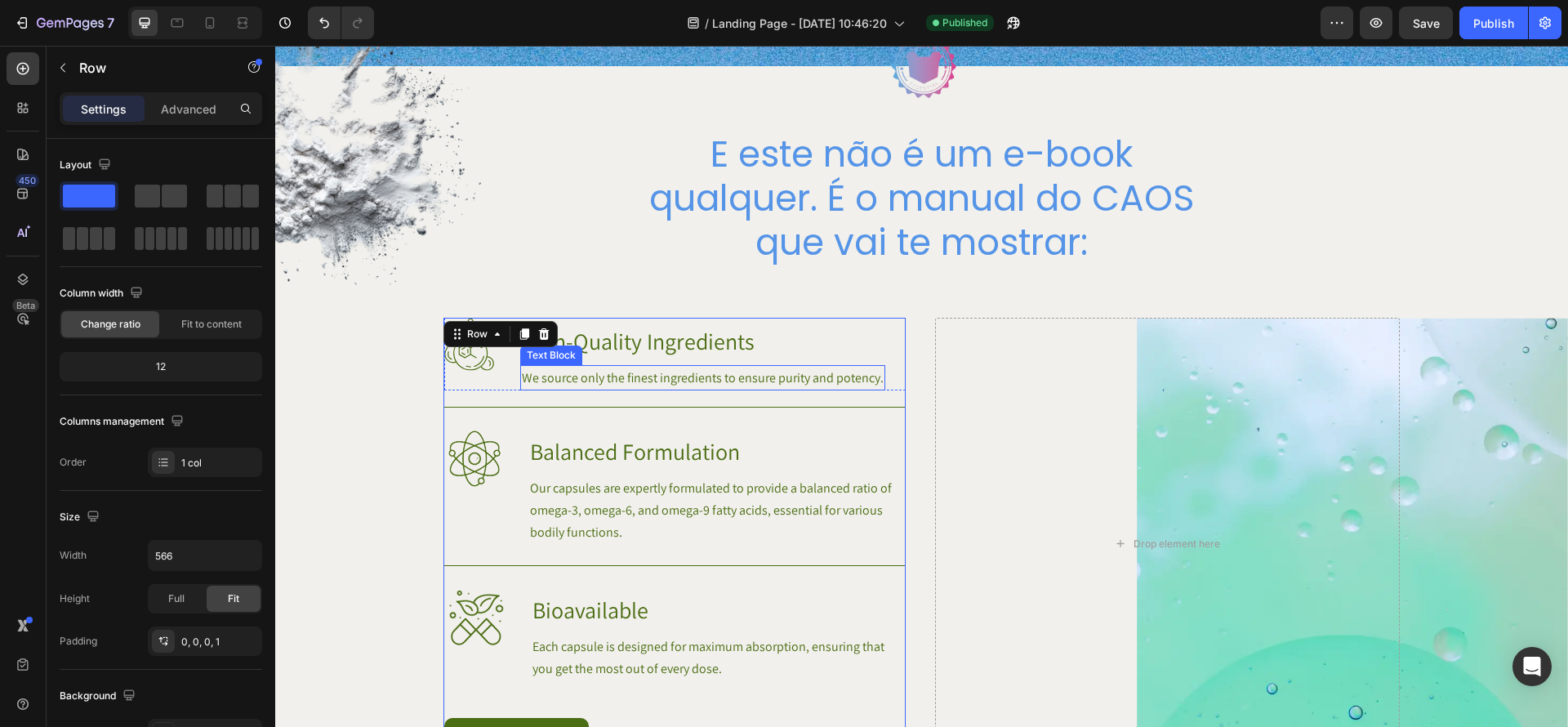
click at [678, 382] on p "We source only the finest ingredients to ensure purity and potency." at bounding box center [703, 377] width 362 height 22
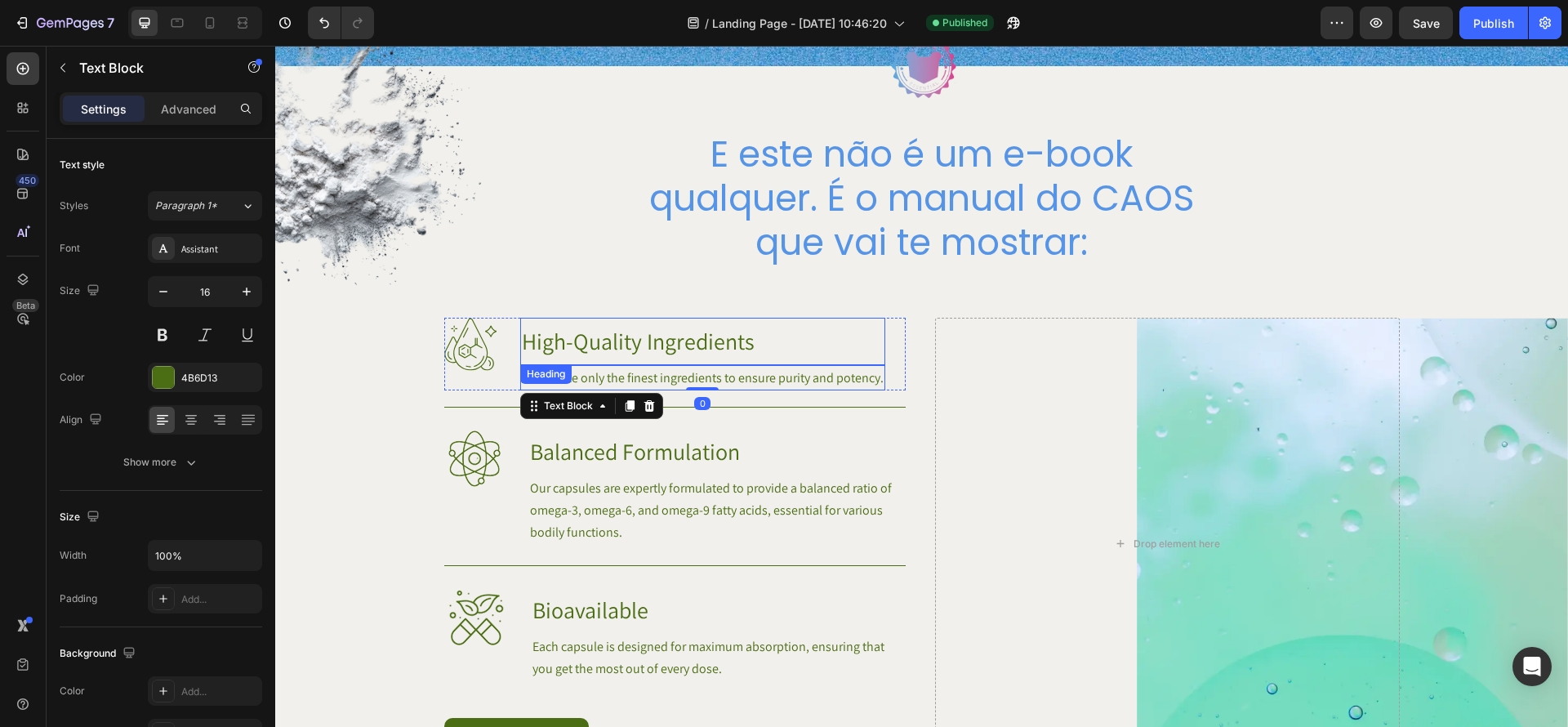
click at [723, 343] on h3 "High-Quality Ingredients" at bounding box center [703, 341] width 365 height 47
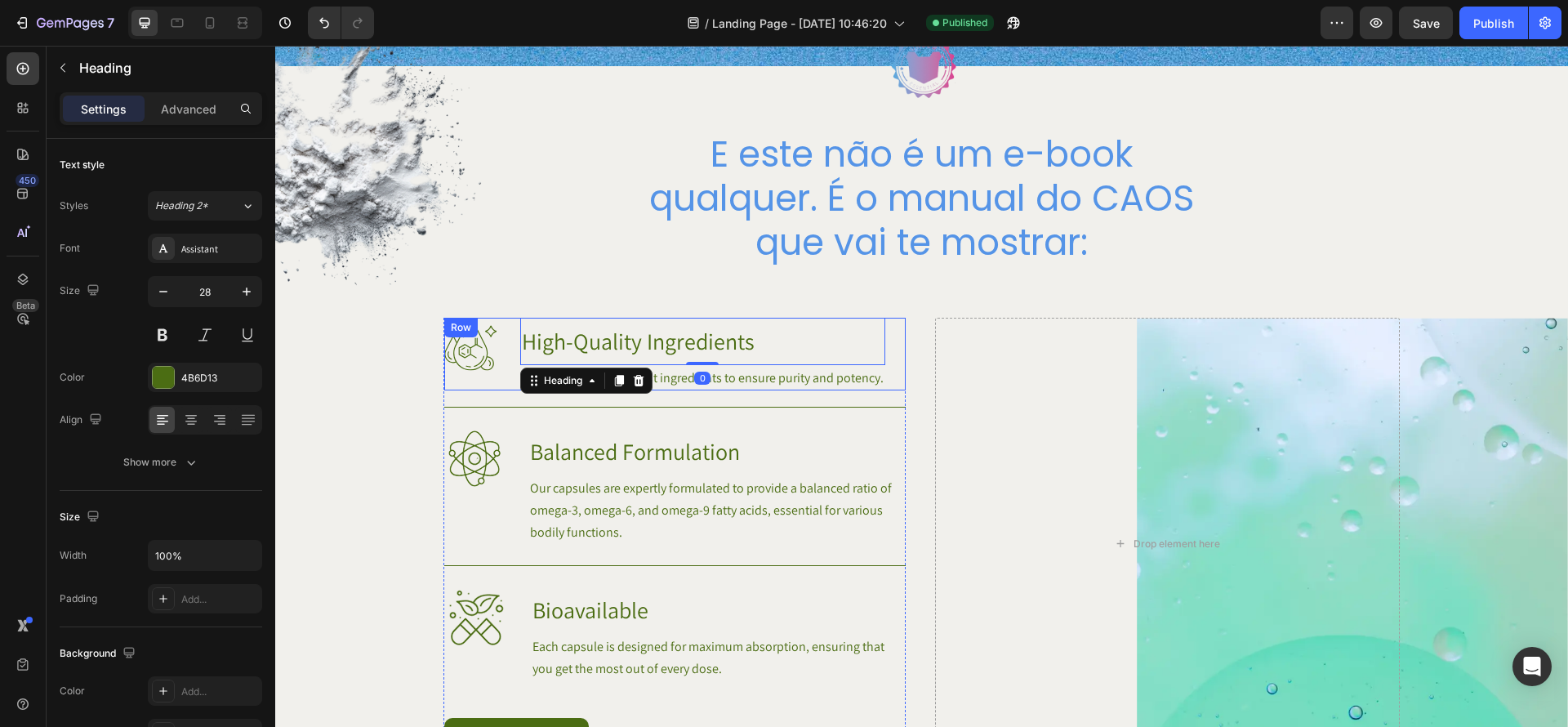
click at [469, 318] on div "Image" at bounding box center [466, 307] width 44 height 19
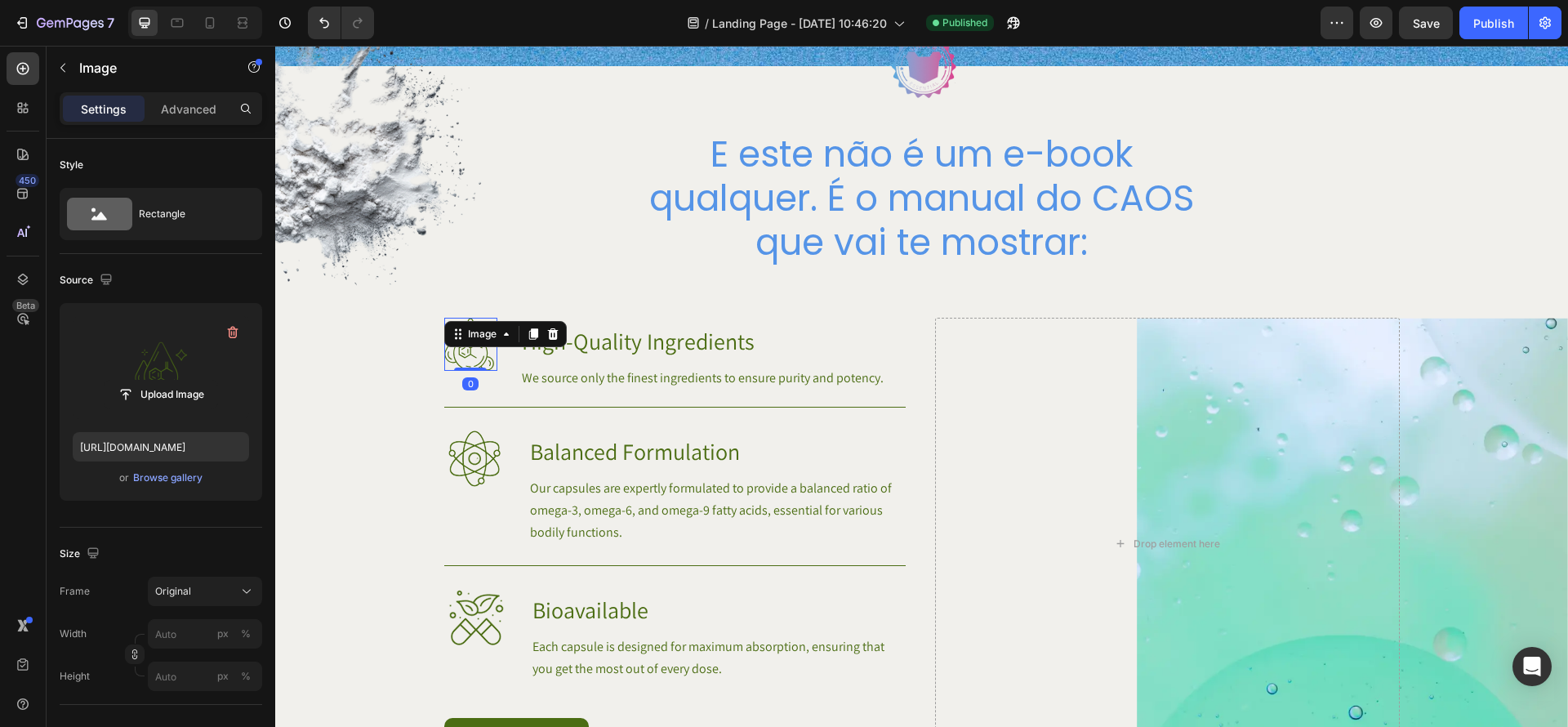
click at [151, 339] on label at bounding box center [160, 367] width 177 height 102
click at [151, 381] on input "file" at bounding box center [160, 394] width 113 height 28
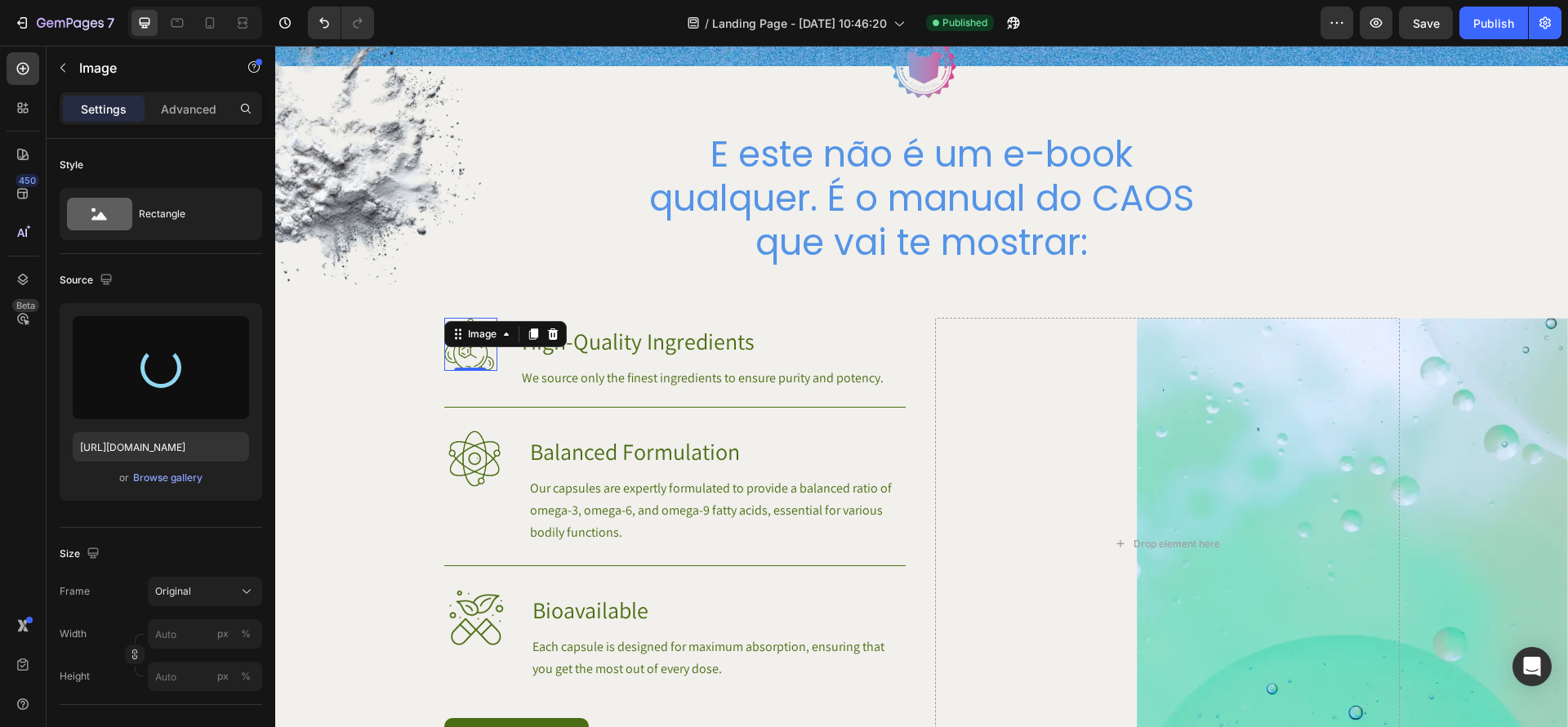
type input "https://cdn.shopify.com/s/files/1/0670/7612/9013/files/gempages_508864242380702…"
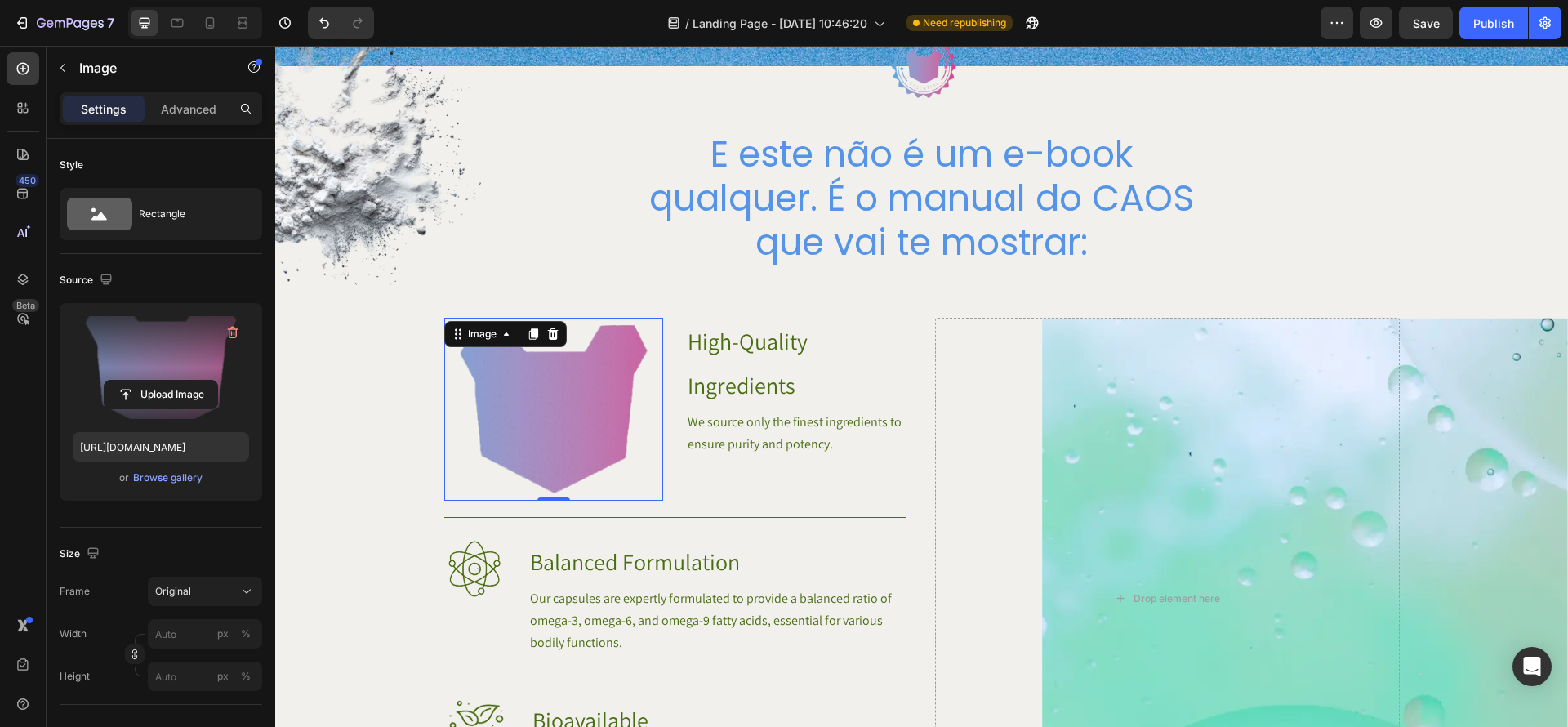
click at [557, 435] on img at bounding box center [554, 409] width 219 height 183
drag, startPoint x: 556, startPoint y: 497, endPoint x: 665, endPoint y: 501, distance: 109.1
click at [543, 431] on div "Image 0" at bounding box center [554, 409] width 219 height 183
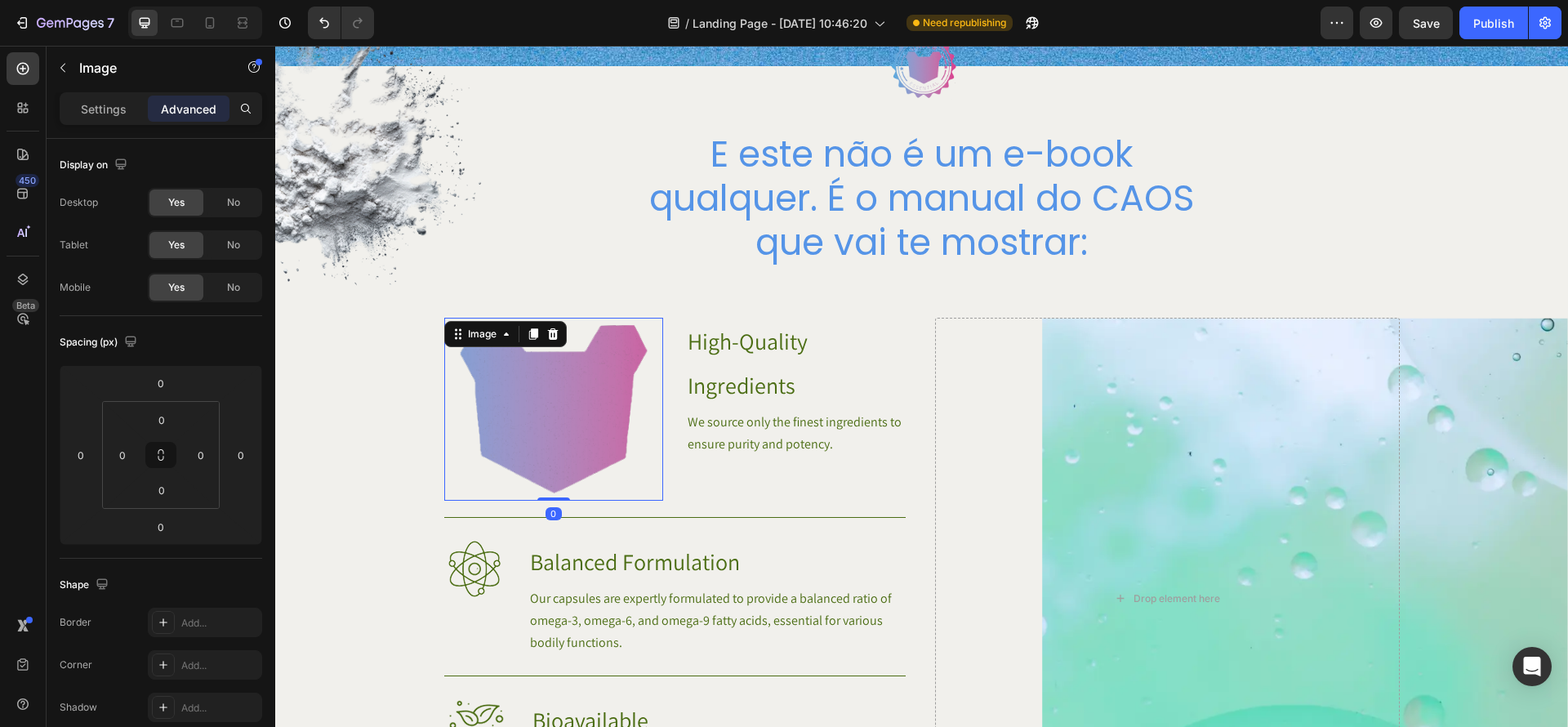
click at [606, 451] on img at bounding box center [554, 409] width 219 height 183
click at [587, 429] on img at bounding box center [554, 409] width 219 height 183
click at [102, 122] on div "Settings Advanced" at bounding box center [161, 108] width 203 height 33
click at [108, 113] on p "Settings" at bounding box center [103, 109] width 45 height 17
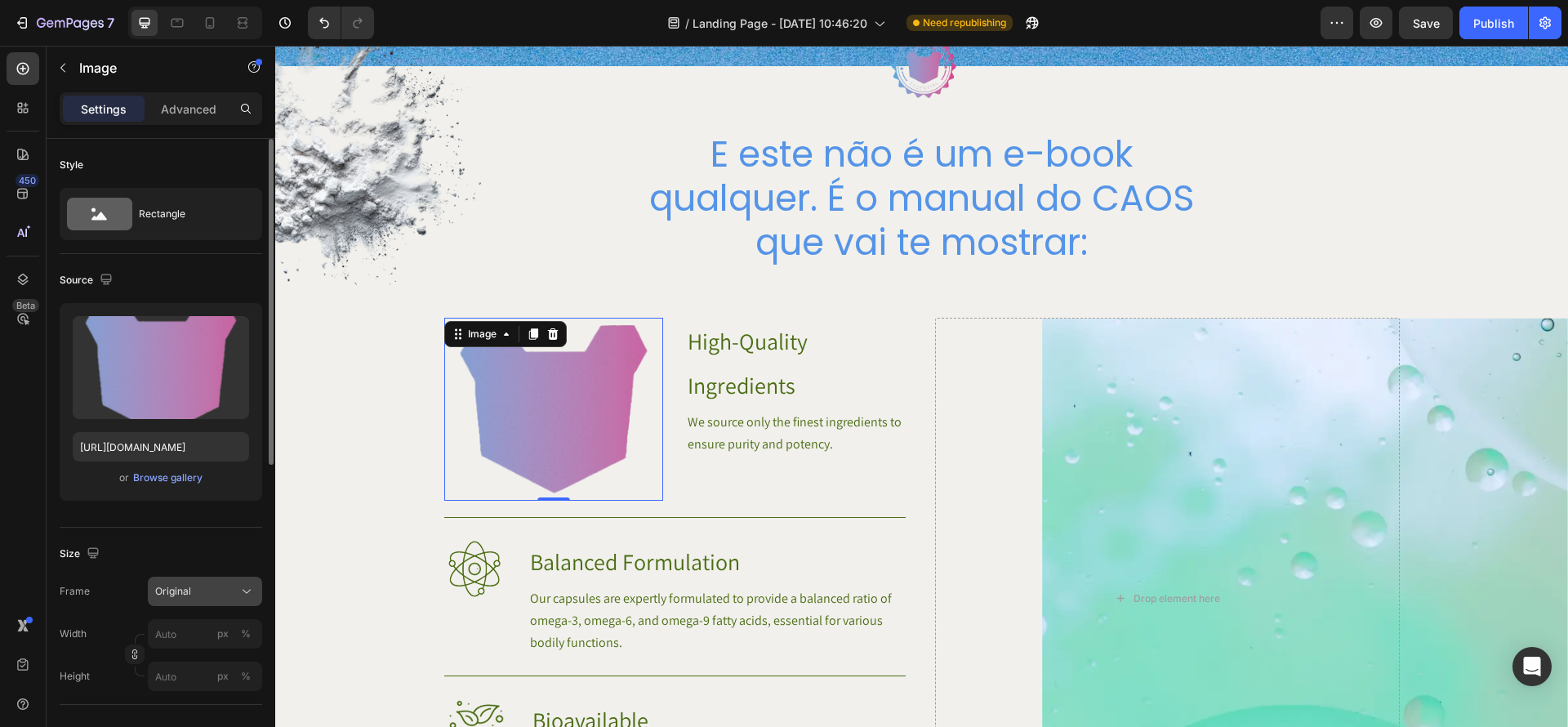
click at [240, 585] on icon at bounding box center [247, 591] width 16 height 16
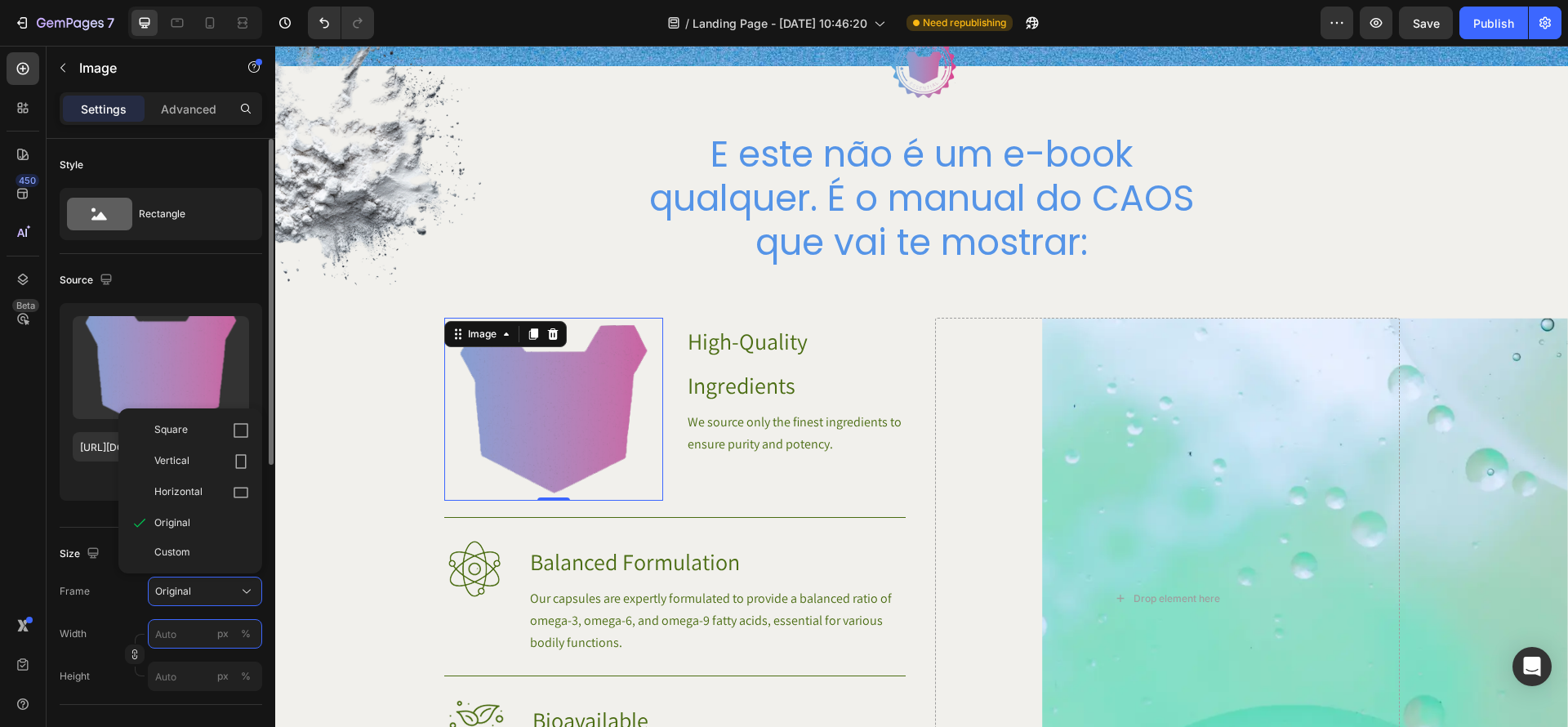
click at [185, 628] on input "px %" at bounding box center [205, 634] width 114 height 29
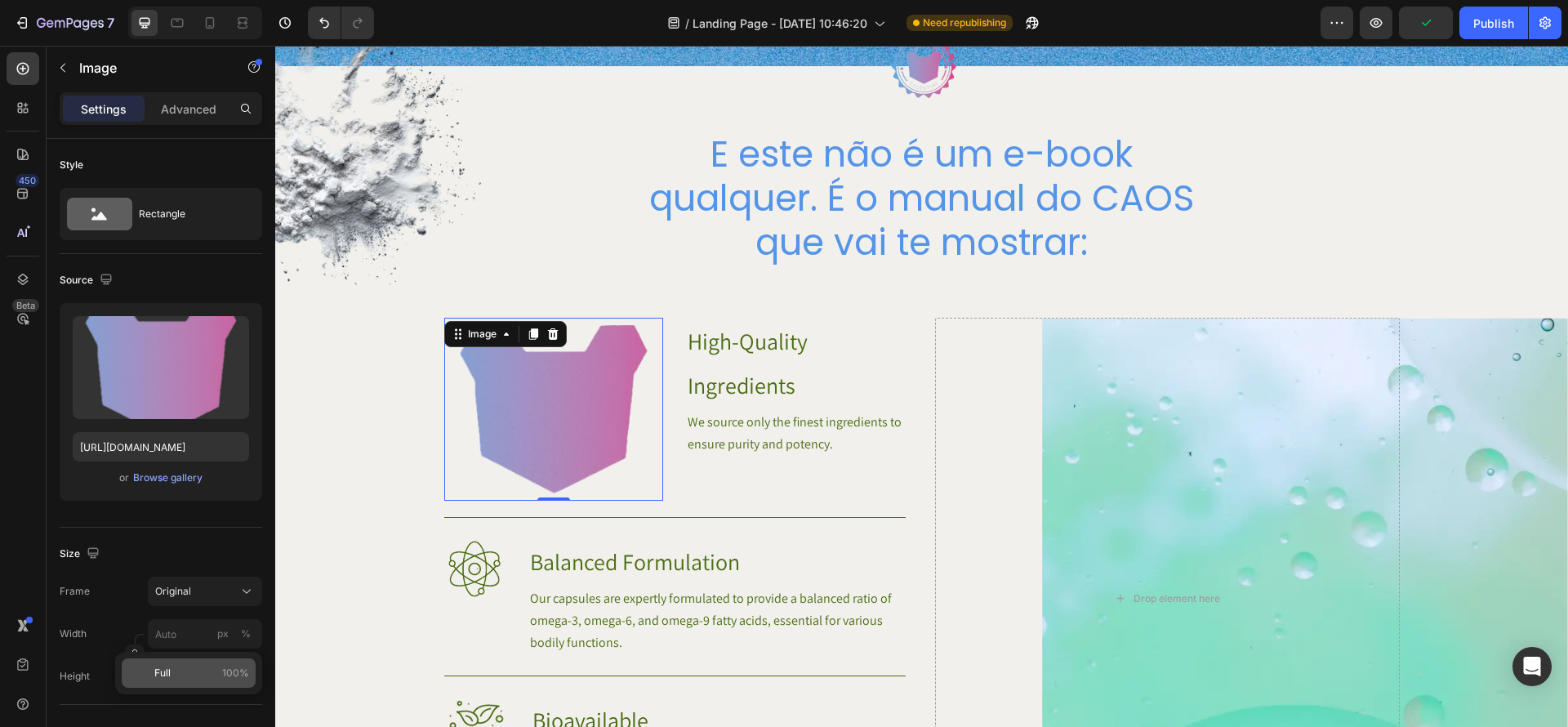
click at [239, 667] on span "100%" at bounding box center [236, 673] width 27 height 15
click at [238, 672] on button "%" at bounding box center [246, 677] width 19 height 19
drag, startPoint x: 203, startPoint y: 636, endPoint x: 109, endPoint y: 625, distance: 94.6
click at [109, 625] on div "Width 100 px %" at bounding box center [161, 634] width 203 height 29
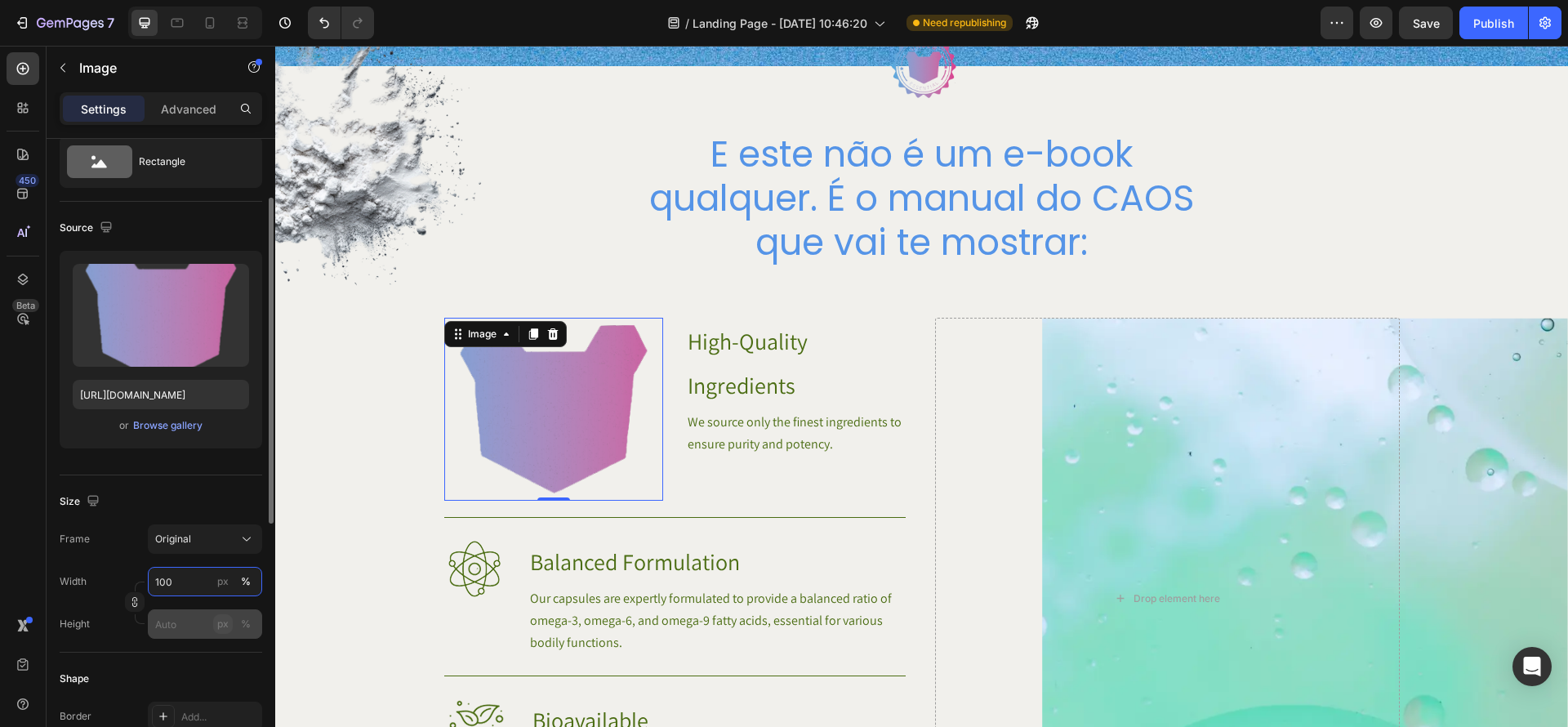
scroll to position [79, 0]
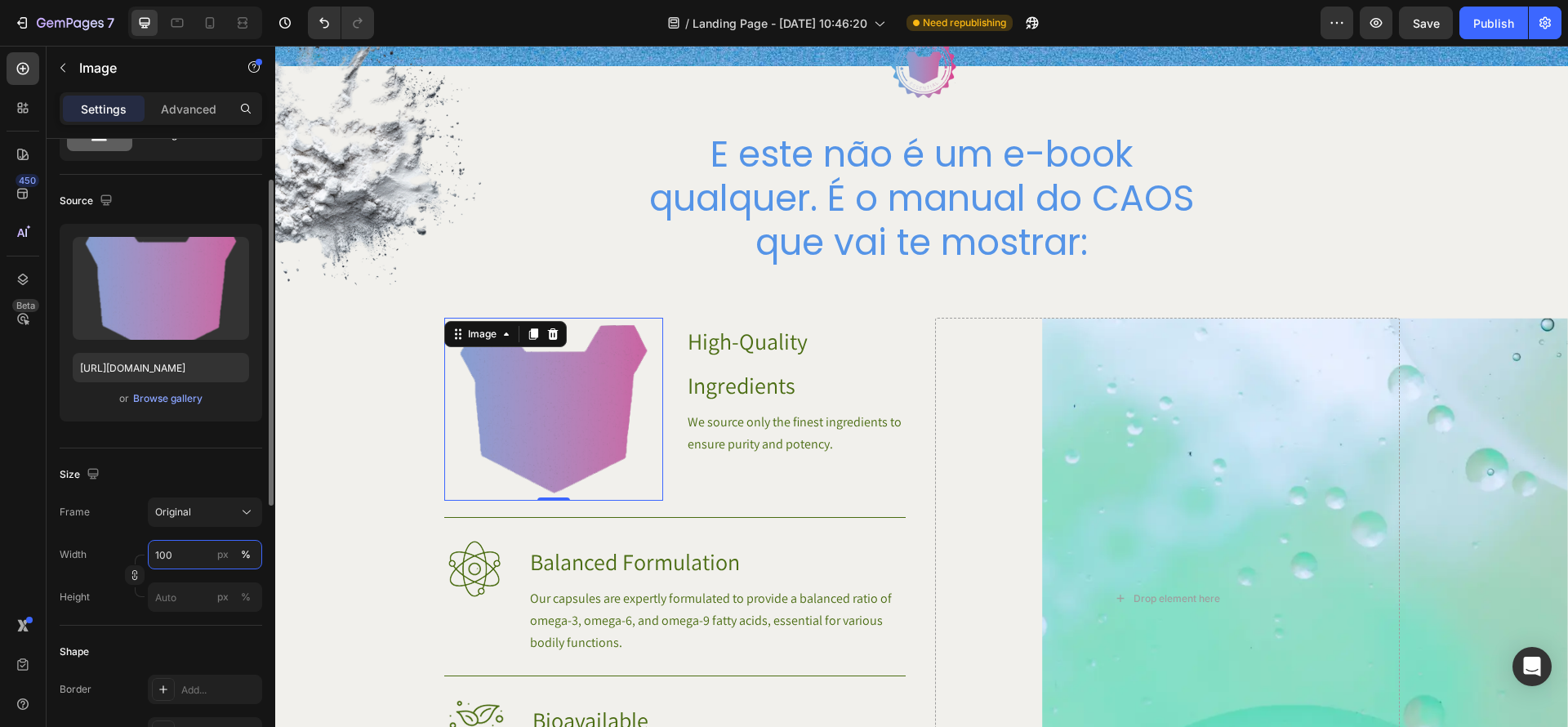
drag, startPoint x: 197, startPoint y: 555, endPoint x: 148, endPoint y: 551, distance: 49.2
click at [148, 551] on input "100" at bounding box center [205, 555] width 114 height 29
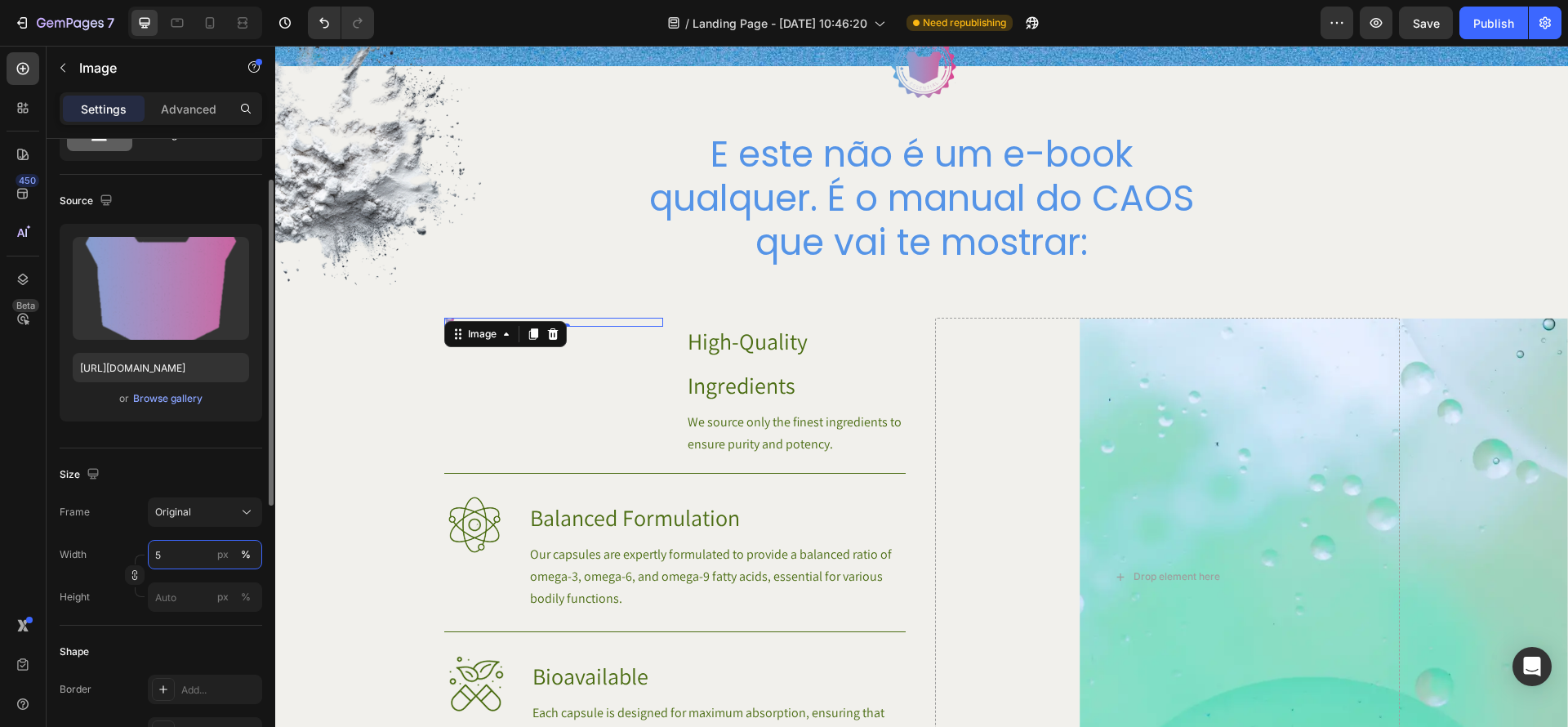
type input "50"
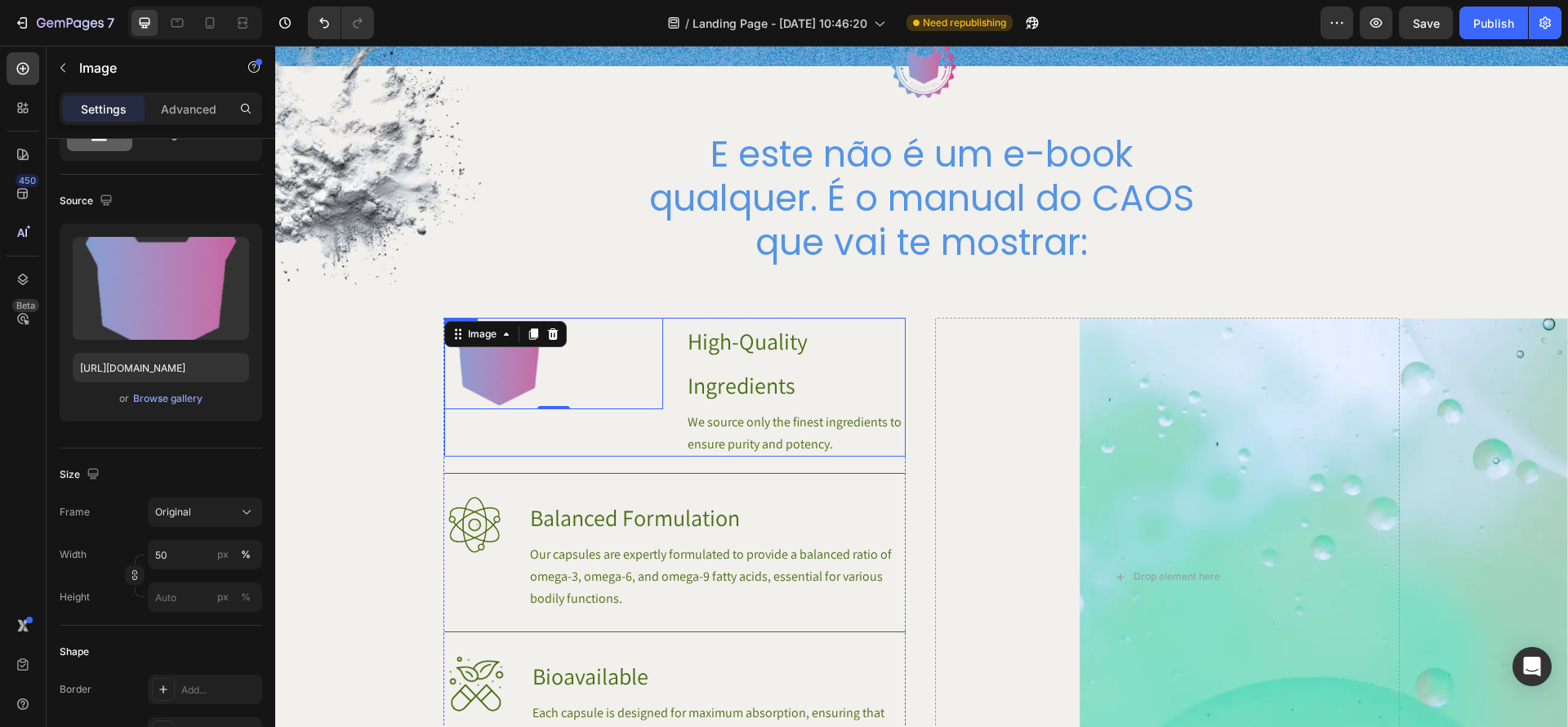
click at [682, 379] on div "Image 0 High-Quality Ingredients Heading We source only the finest ingredients …" at bounding box center [675, 388] width 461 height 139
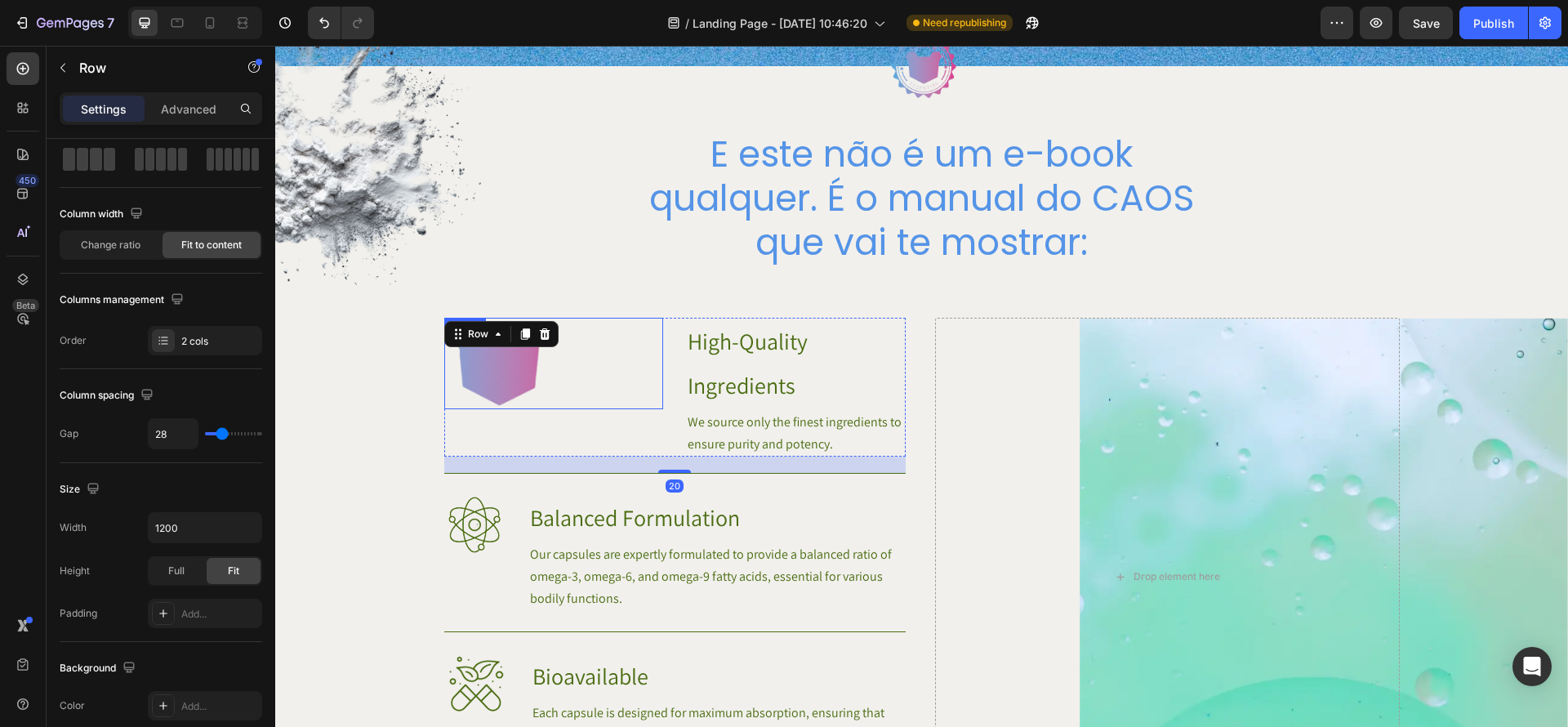
click at [626, 377] on div at bounding box center [554, 364] width 219 height 92
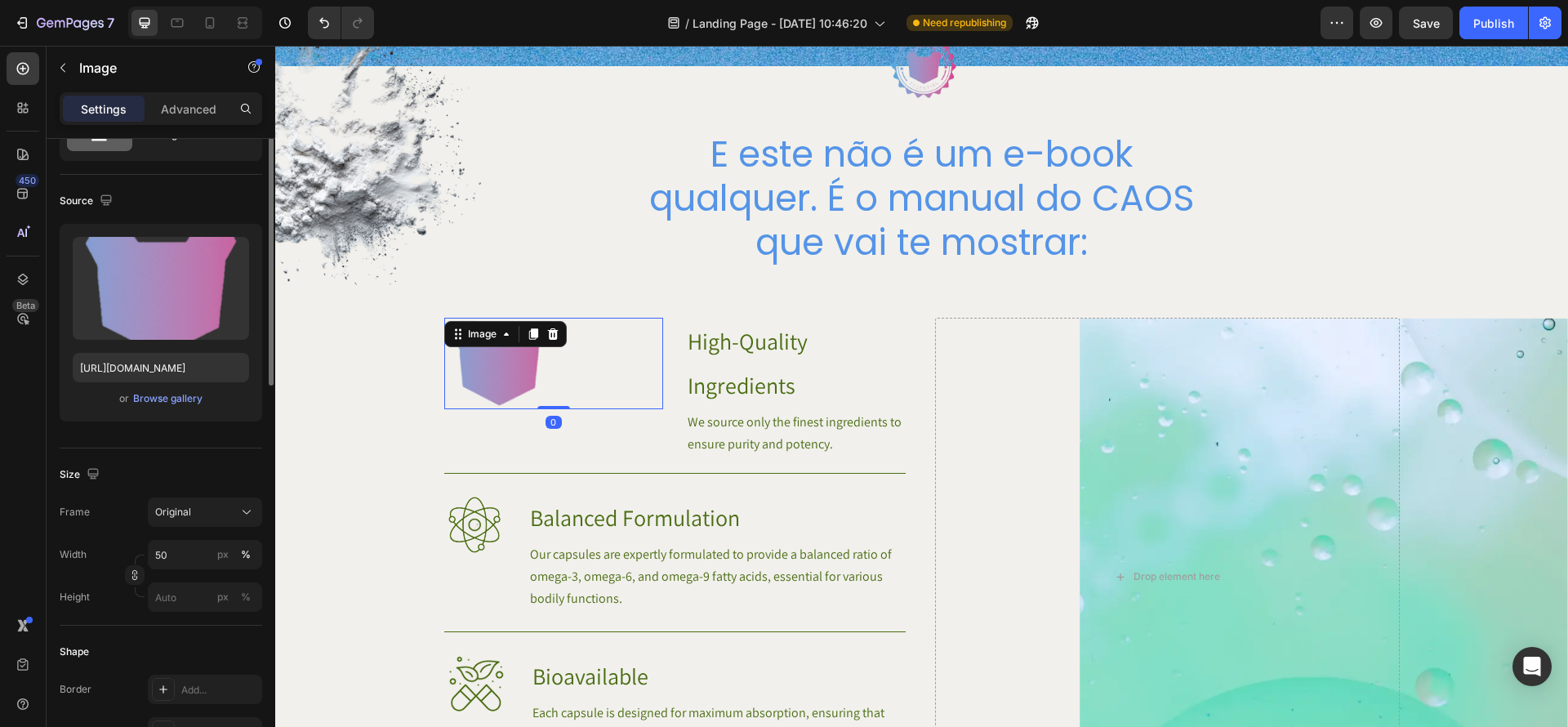
scroll to position [0, 0]
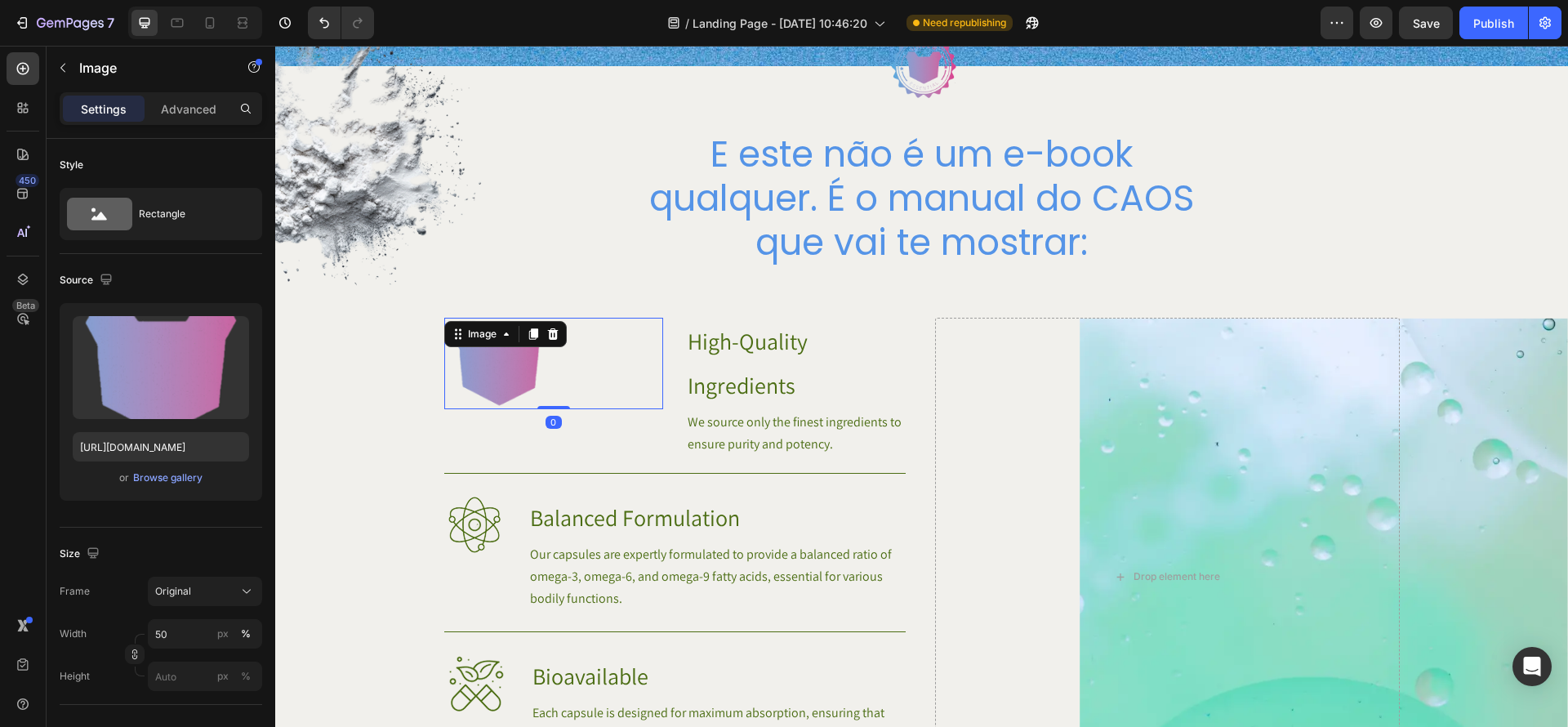
click at [538, 377] on img at bounding box center [499, 364] width 109 height 92
click at [514, 377] on img at bounding box center [499, 364] width 109 height 92
type input "100"
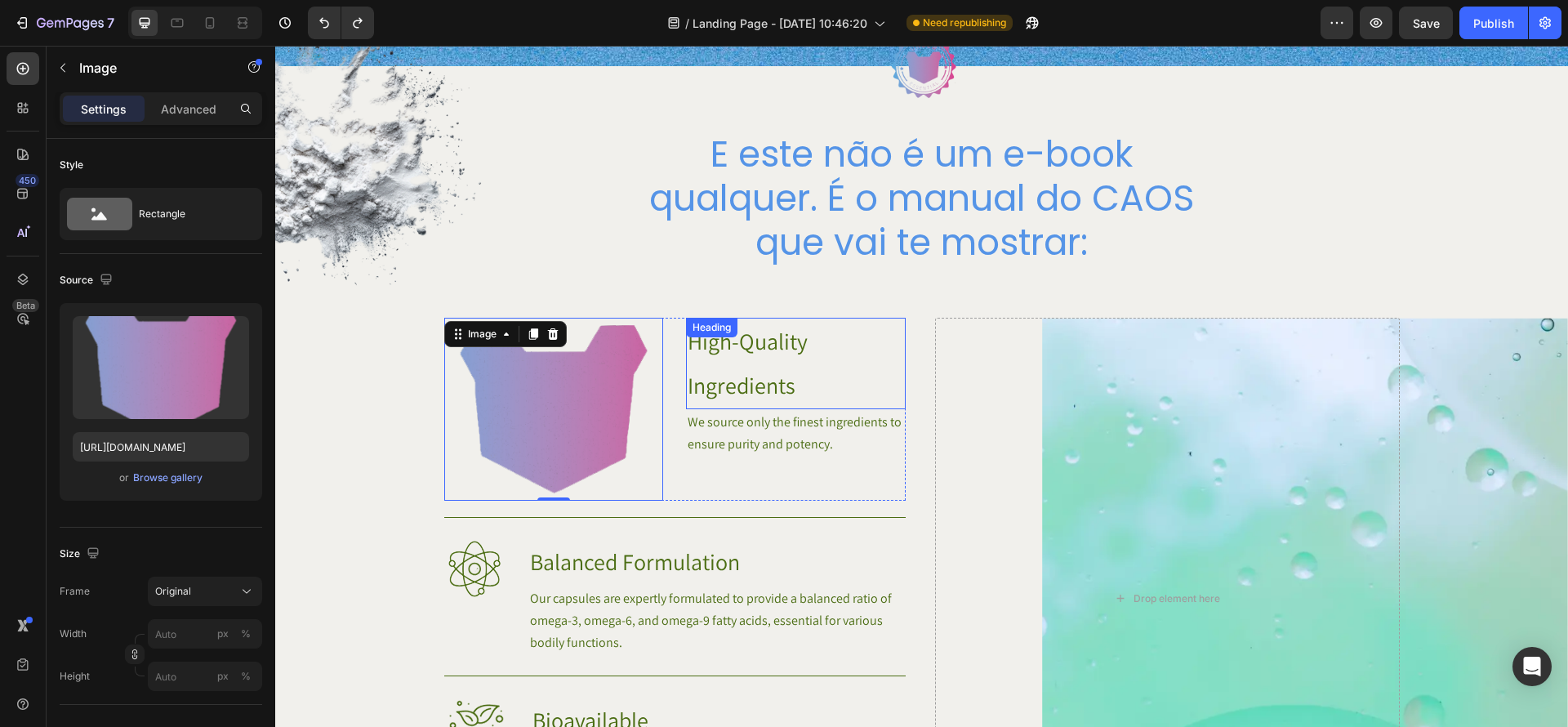
click at [696, 375] on h3 "High-Quality Ingredients" at bounding box center [796, 364] width 219 height 92
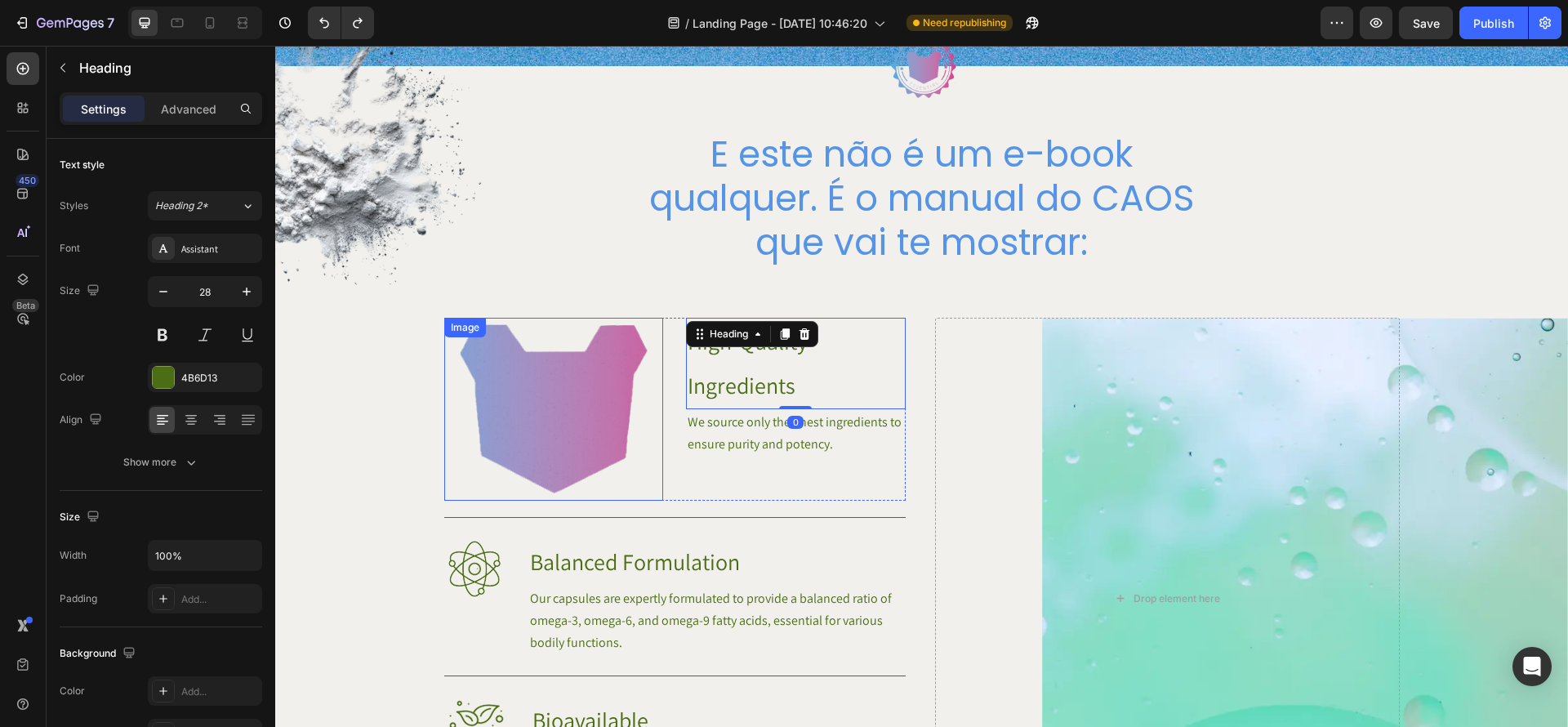
click at [607, 414] on img at bounding box center [554, 409] width 219 height 183
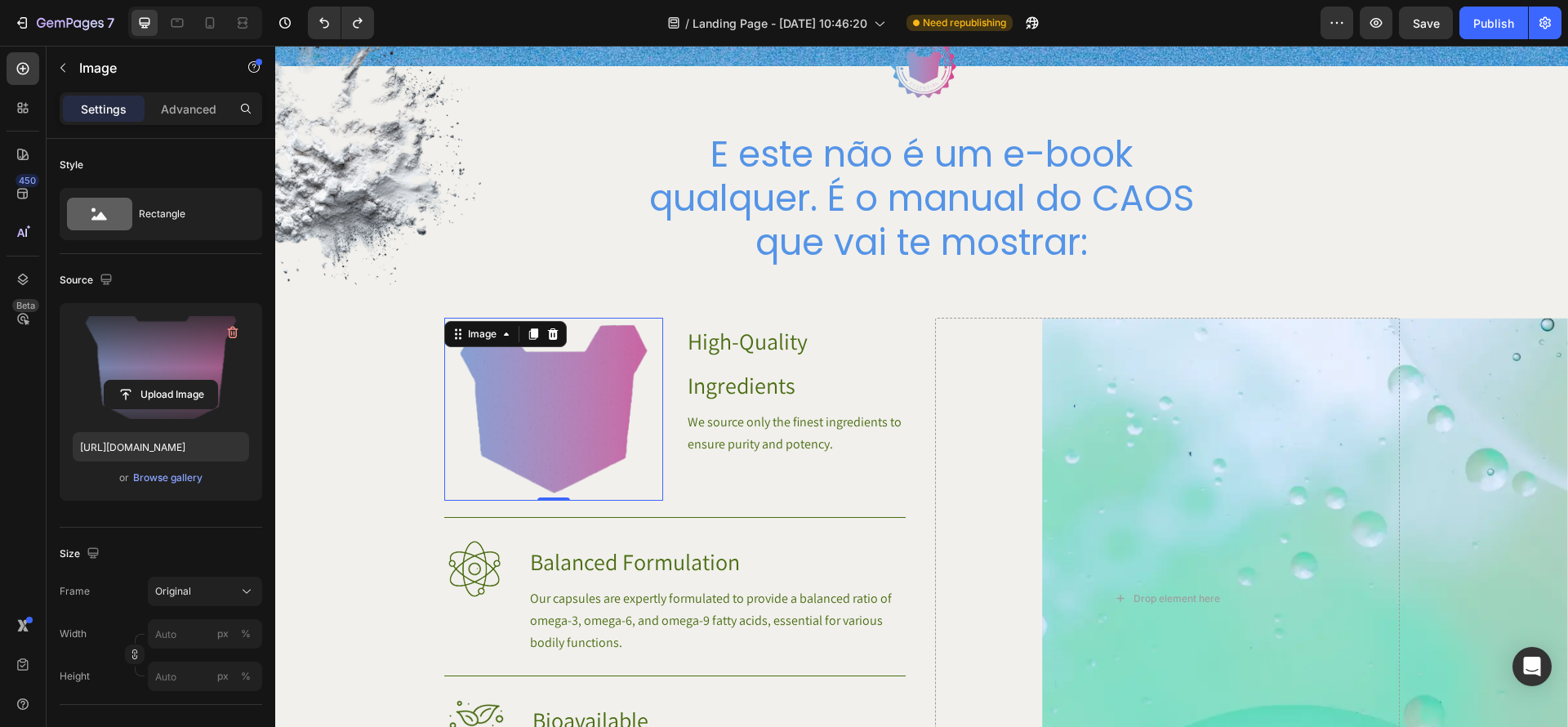
click at [176, 342] on label at bounding box center [160, 367] width 177 height 102
click at [176, 381] on input "file" at bounding box center [160, 394] width 113 height 28
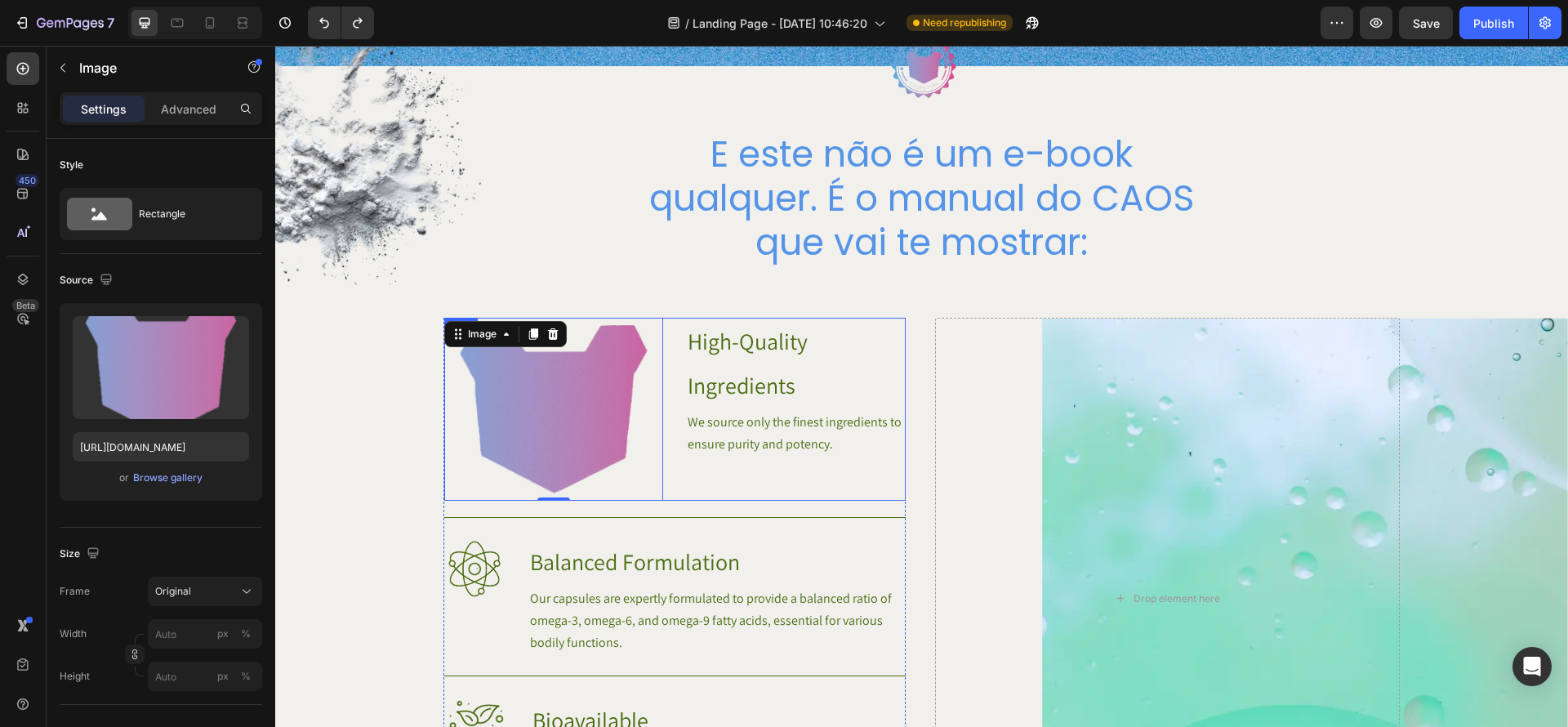
click at [712, 458] on div "High-Quality Ingredients Heading We source only the finest ingredients to ensur…" at bounding box center [796, 409] width 219 height 183
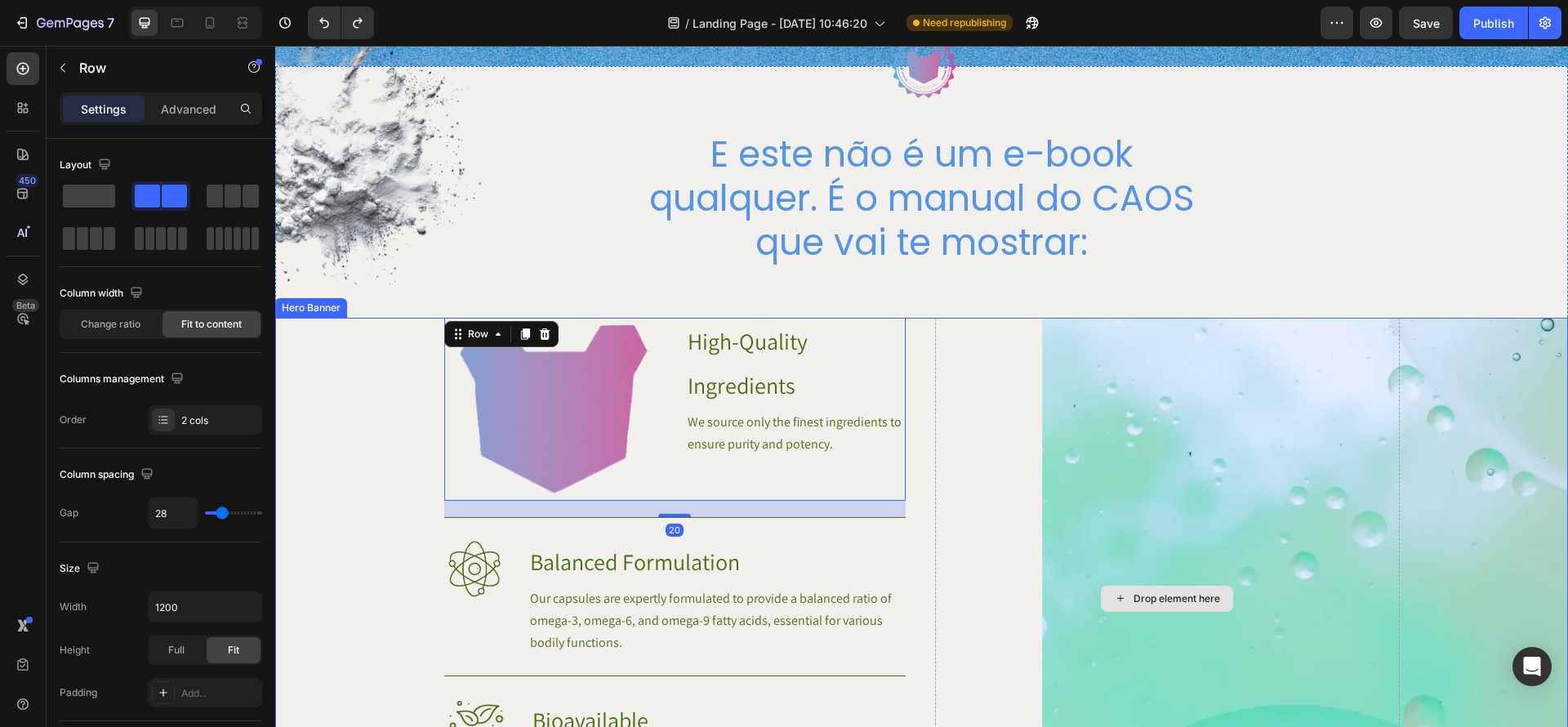
click at [954, 481] on div "Drop element here" at bounding box center [1168, 598] width 465 height 562
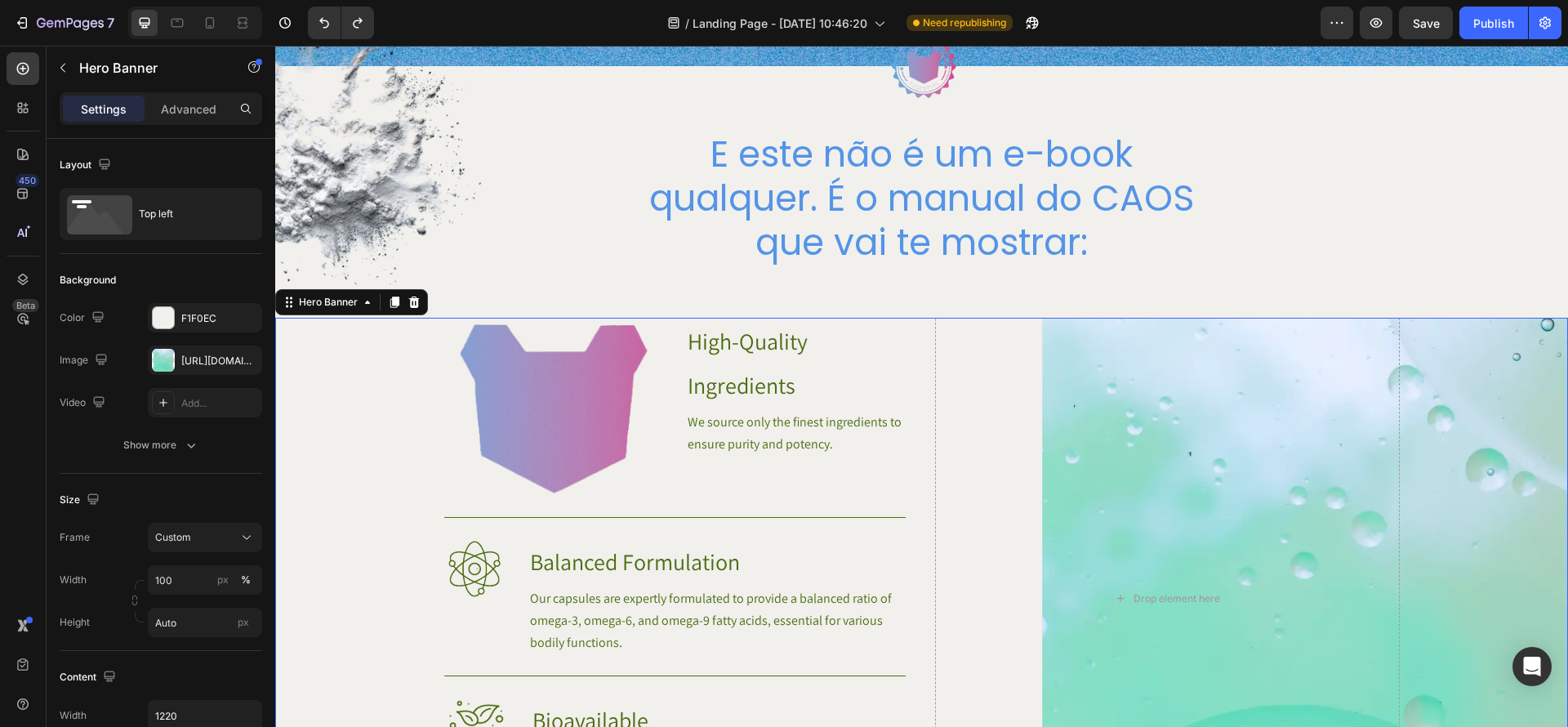
click at [331, 375] on div "Background Image" at bounding box center [922, 624] width 1293 height 612
click at [519, 385] on img at bounding box center [554, 409] width 219 height 183
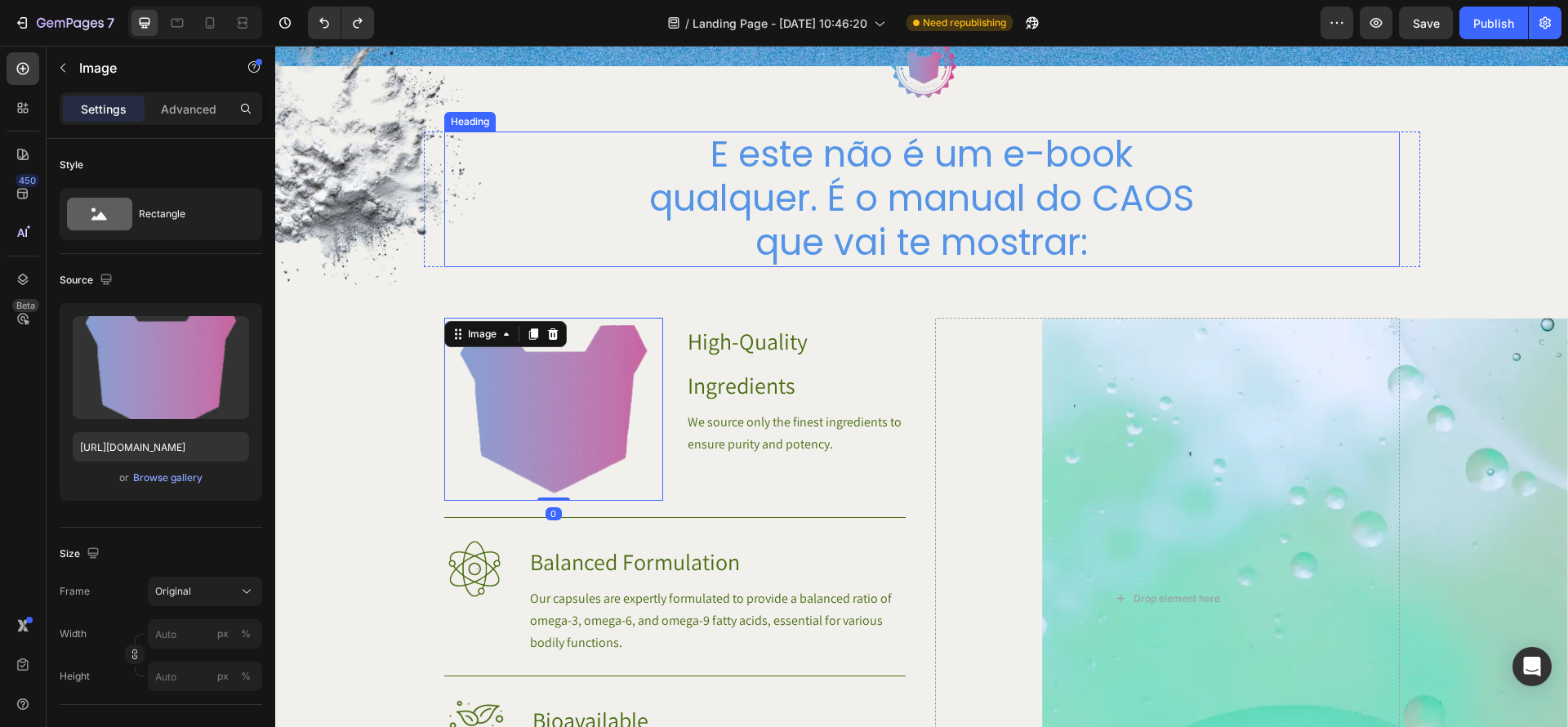
click at [528, 218] on div "E este não é um e-book qualquer. É o manual do CAOS que vai te mostrar:" at bounding box center [922, 199] width 956 height 135
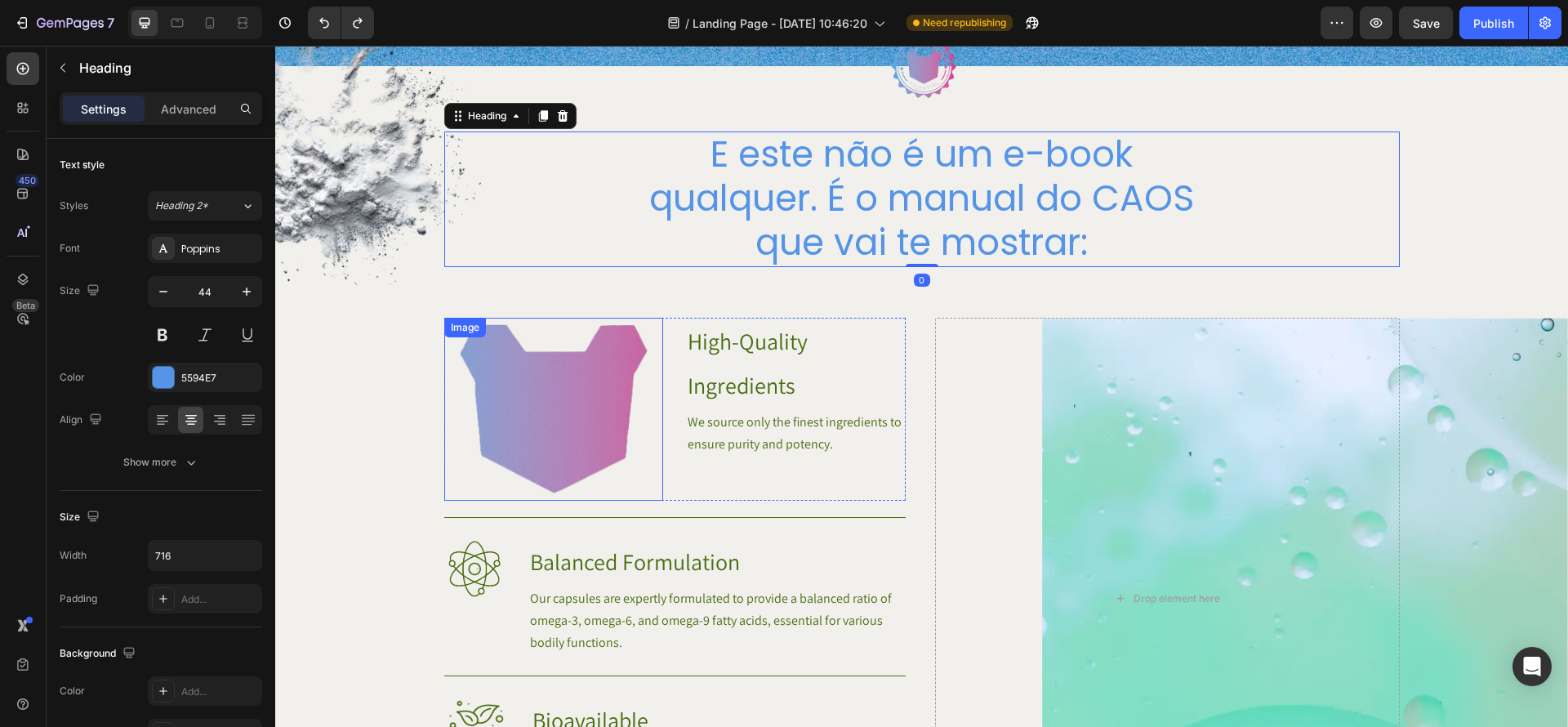
click at [548, 390] on img at bounding box center [554, 409] width 219 height 183
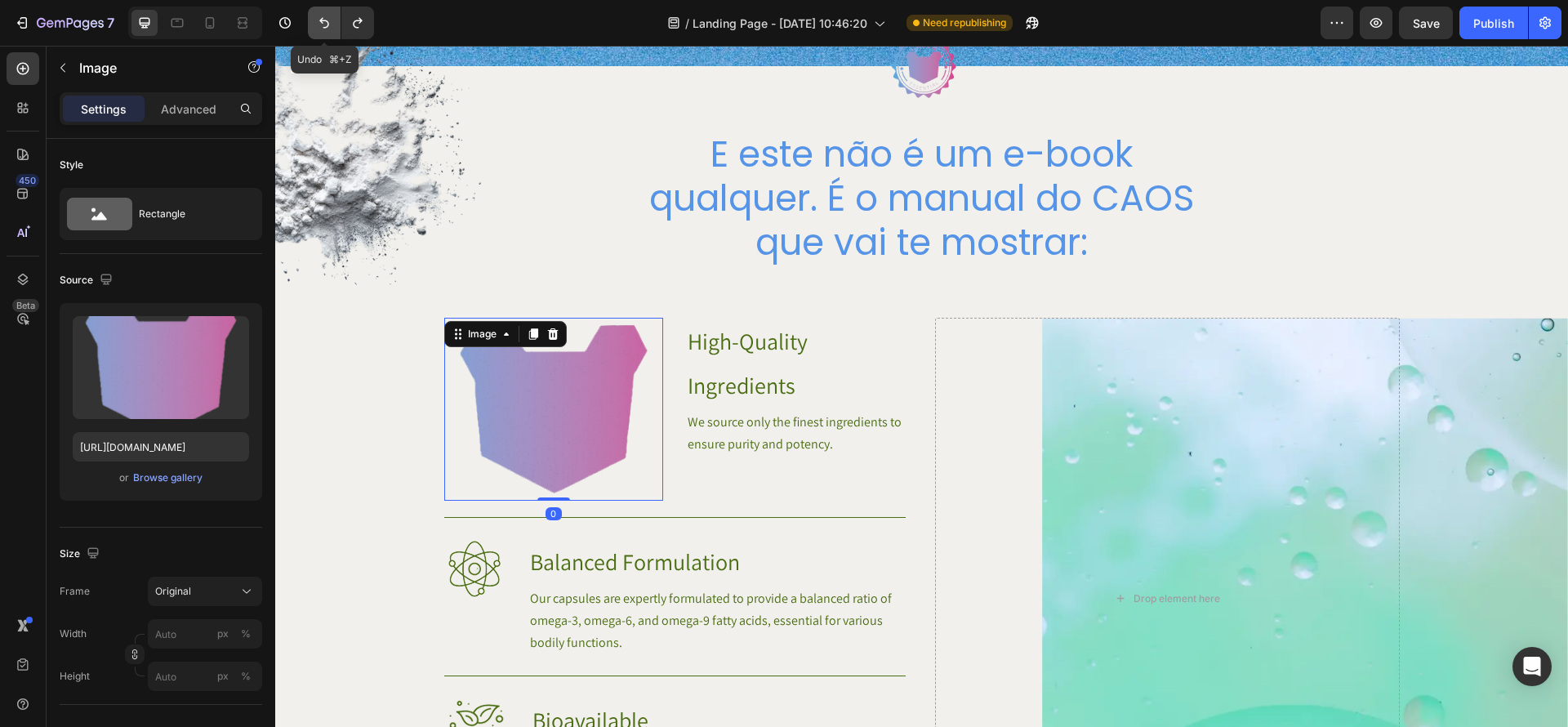
click at [334, 17] on button "Undo/Redo" at bounding box center [325, 23] width 33 height 33
click at [326, 18] on icon "Undo/Redo" at bounding box center [324, 22] width 16 height 16
type input "https://cdn.shopify.com/s/files/1/0670/7612/9013/files/gempages_508864242380702…"
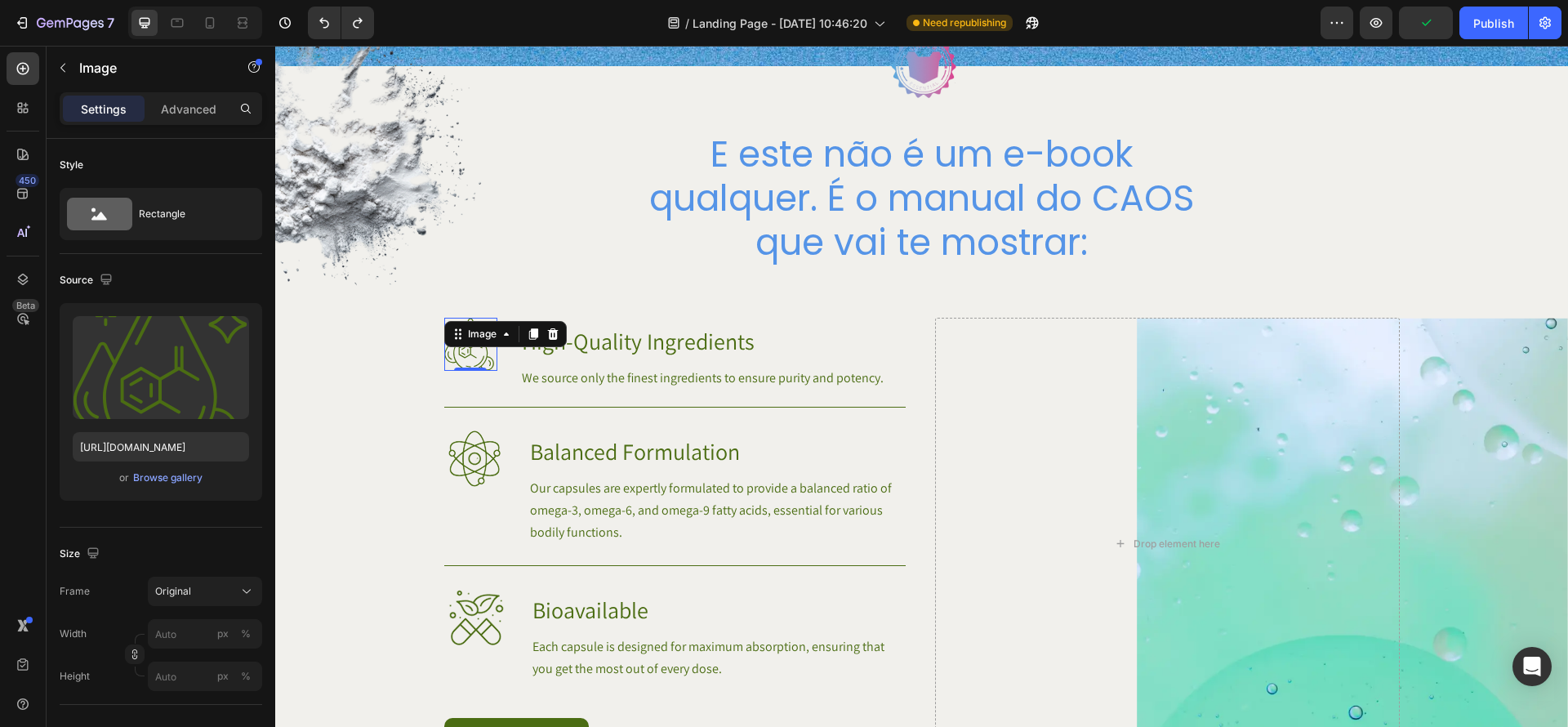
click at [482, 360] on img at bounding box center [471, 344] width 53 height 53
click at [671, 416] on div "Image Balanced Formulation Heading Our capsules are expertly formulated to prov…" at bounding box center [675, 476] width 461 height 138
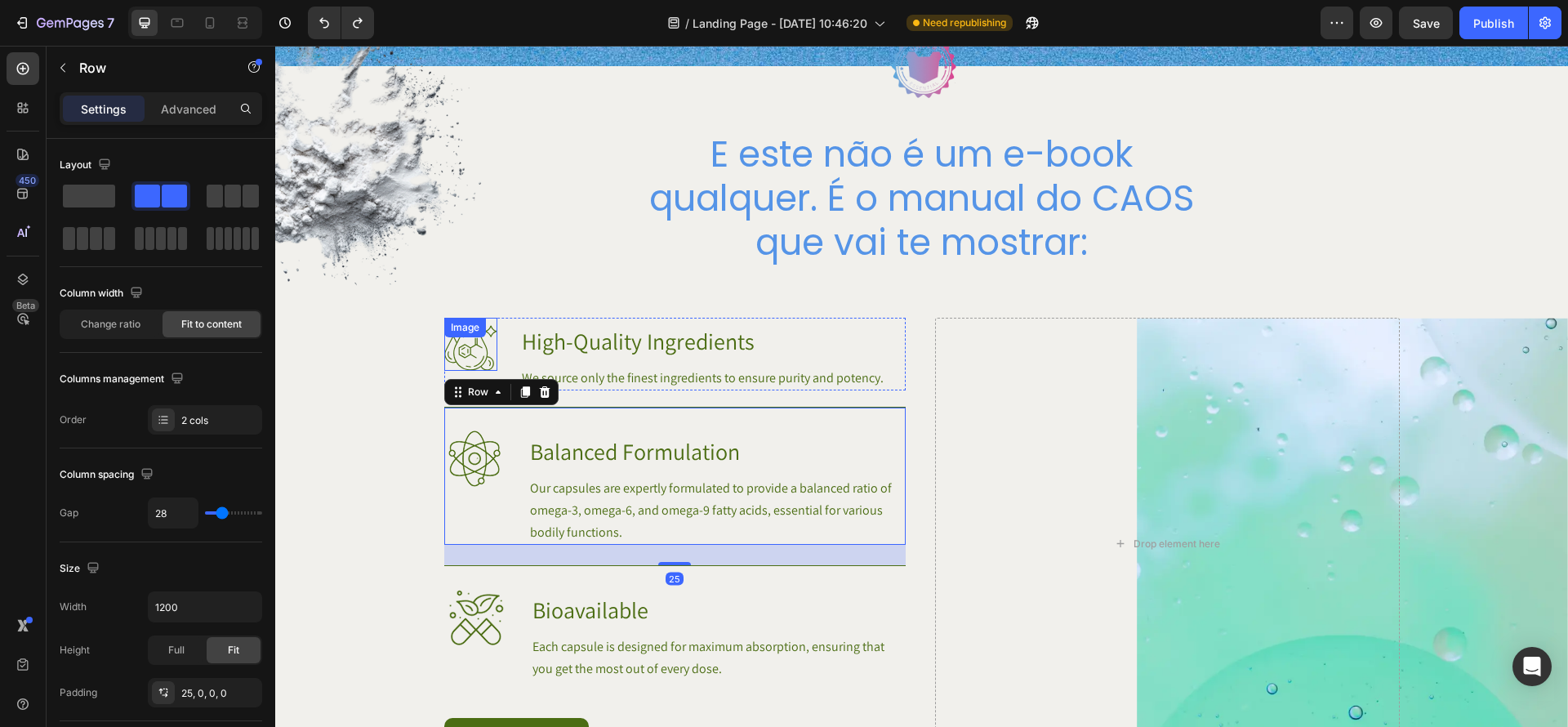
click at [477, 349] on img at bounding box center [471, 344] width 53 height 53
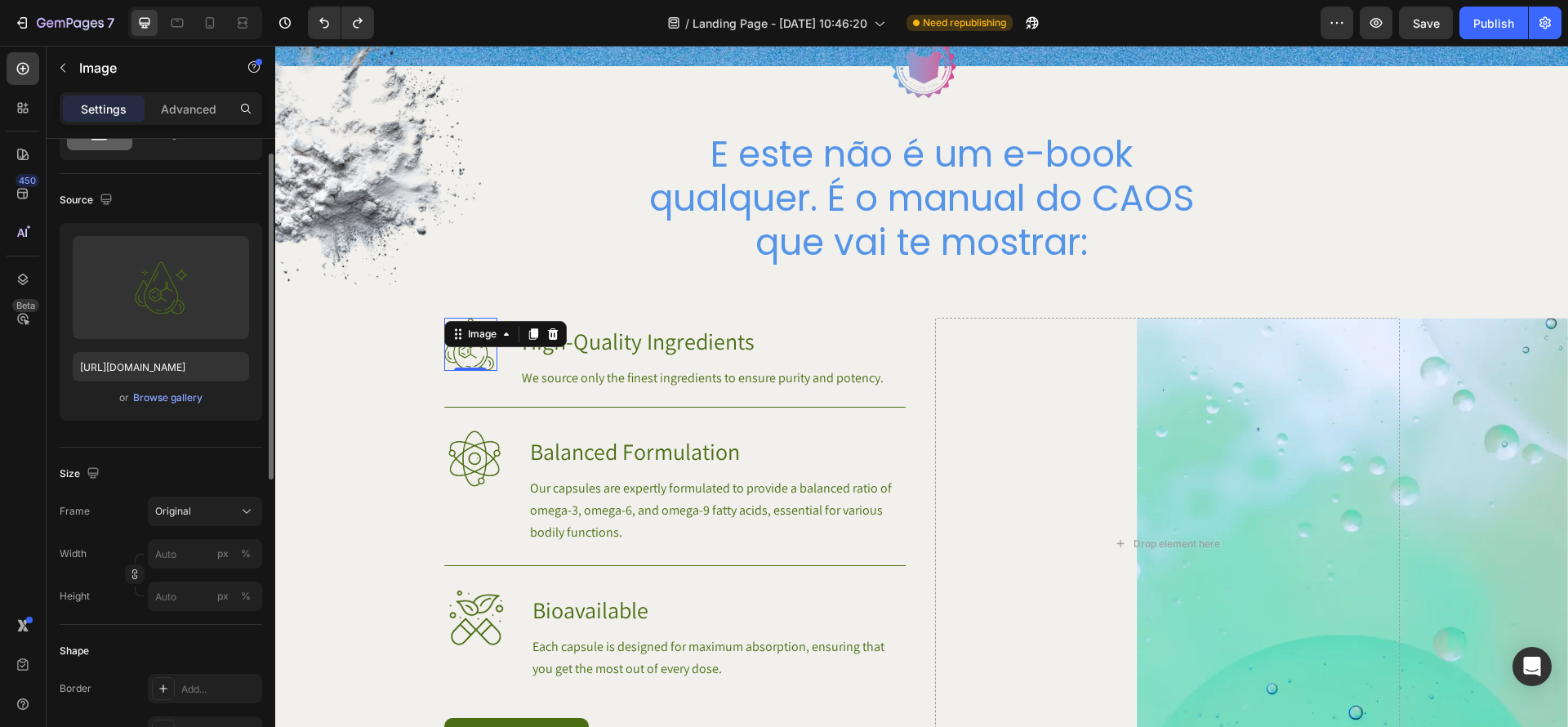
scroll to position [63, 0]
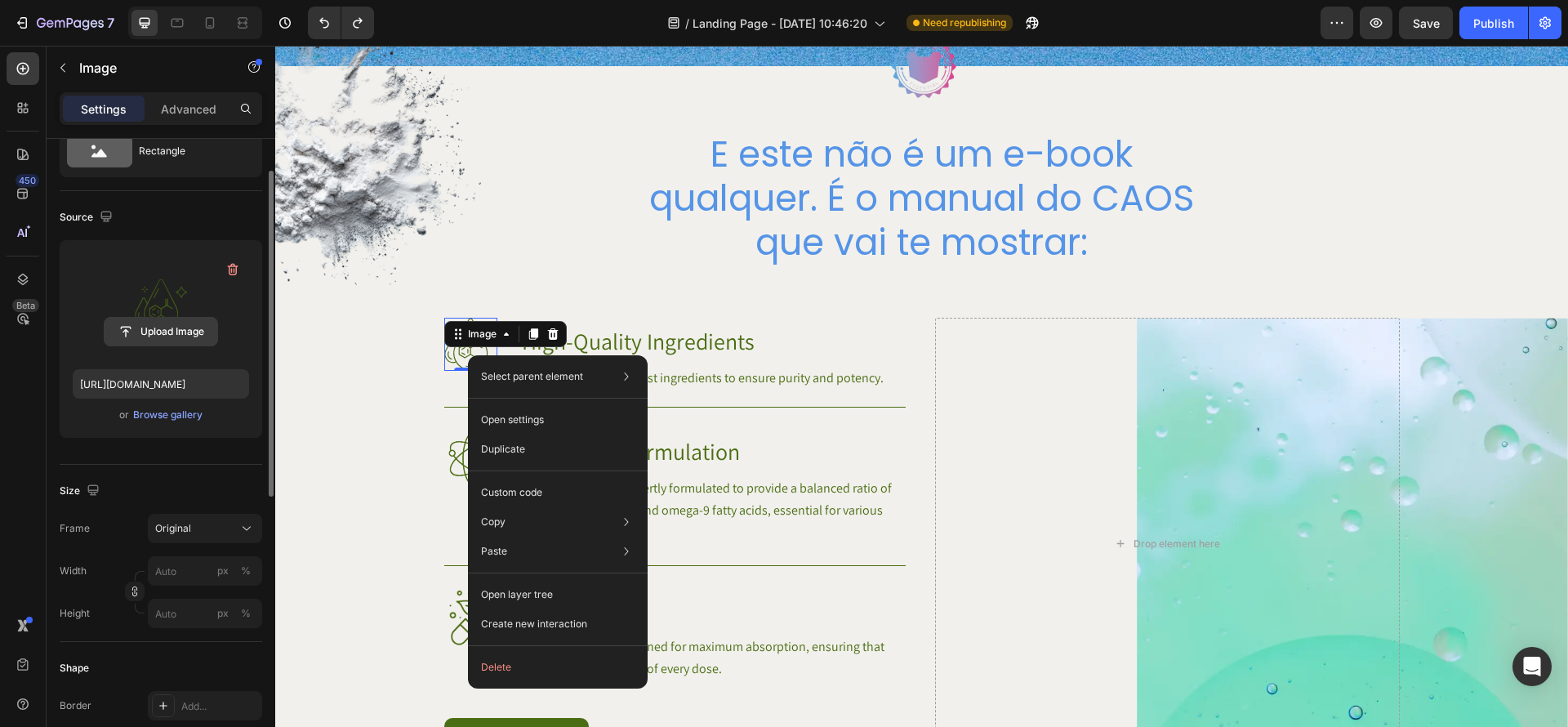
click at [175, 319] on input "file" at bounding box center [160, 332] width 113 height 28
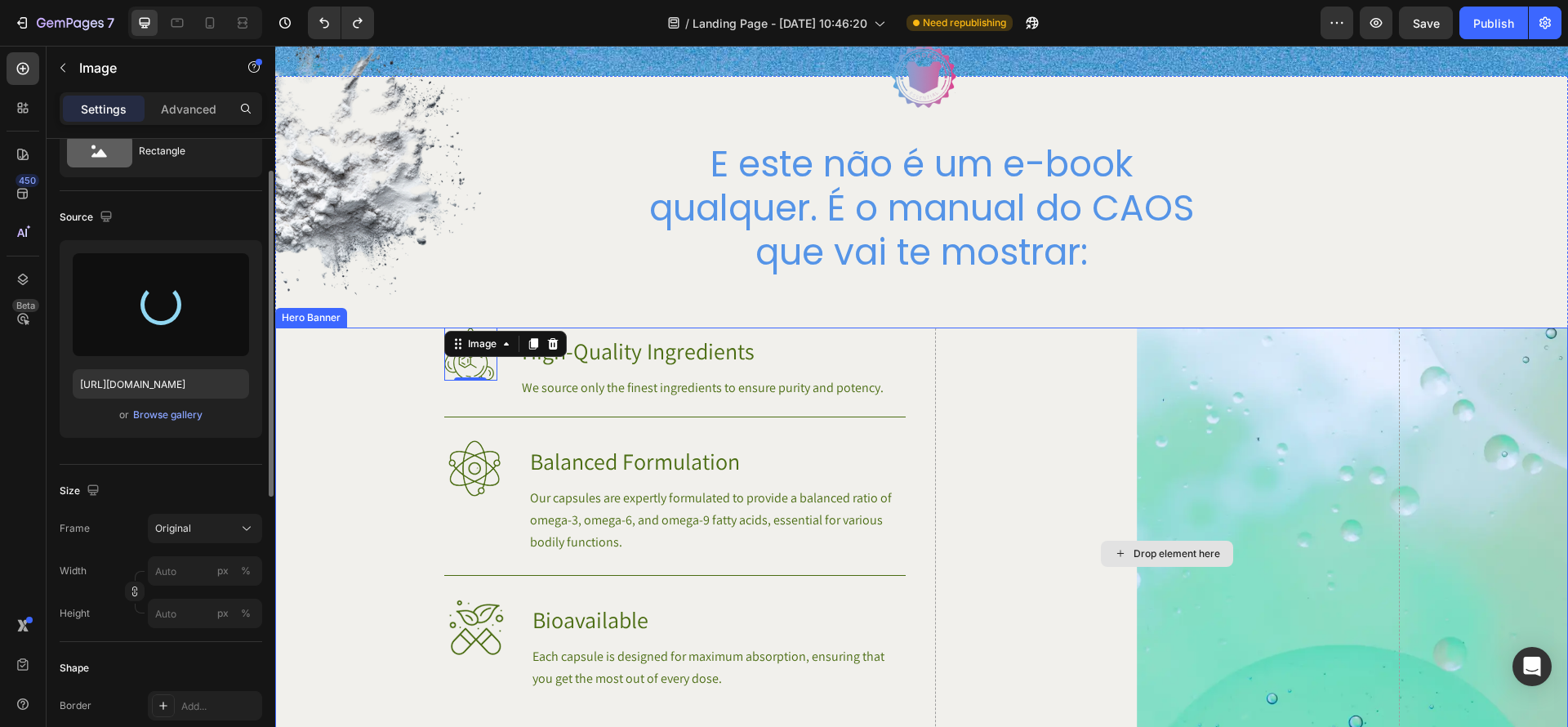
scroll to position [998, 0]
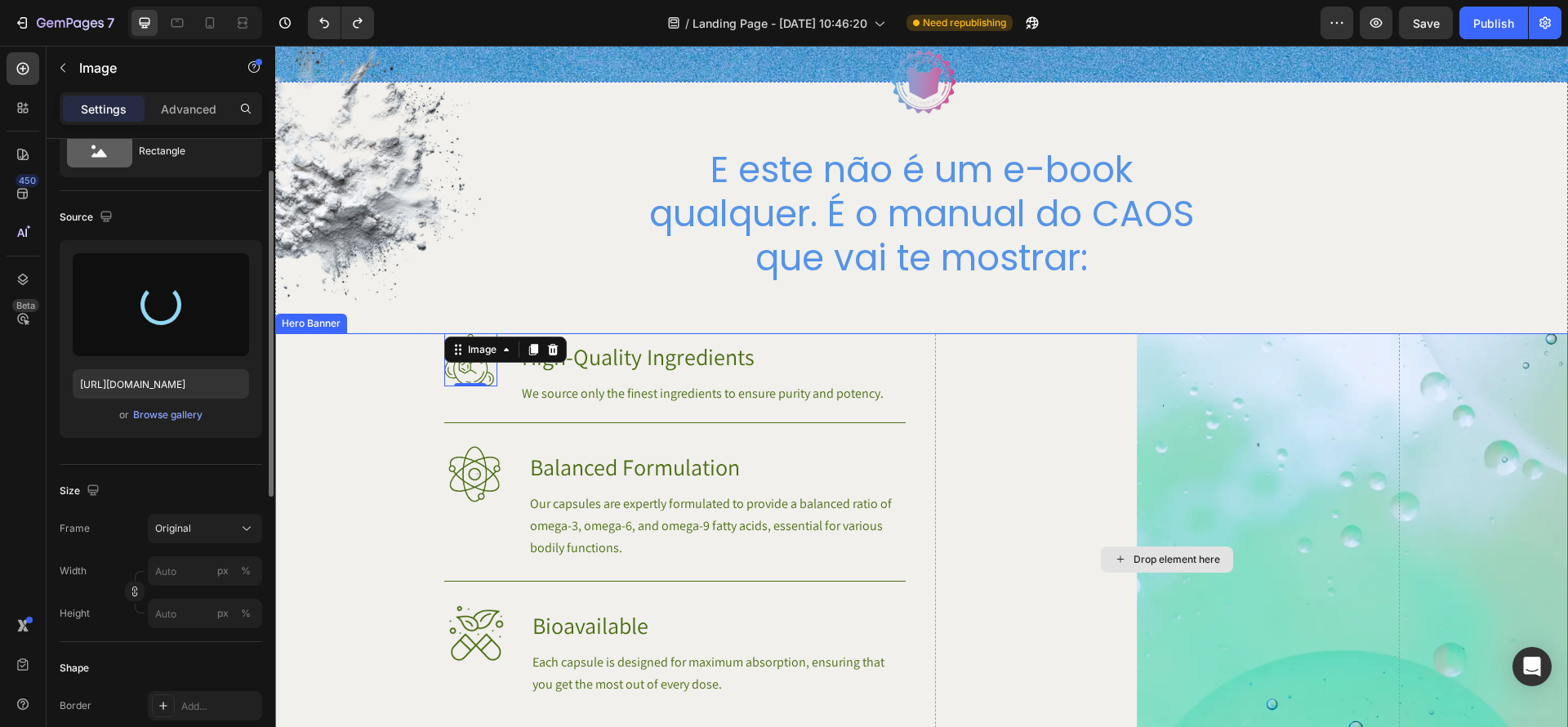
type input "[URL][DOMAIN_NAME]"
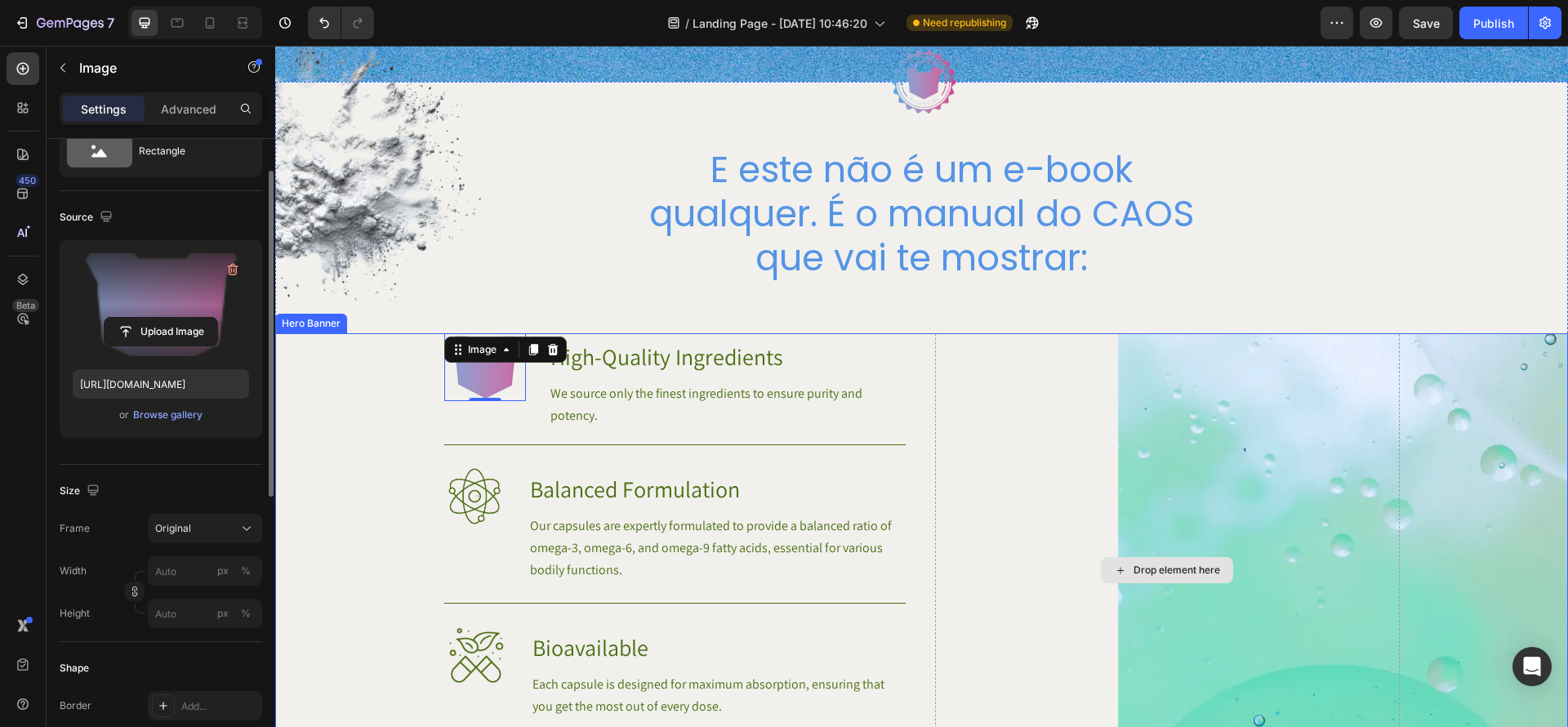
click at [1003, 407] on div "Drop element here" at bounding box center [1168, 570] width 465 height 474
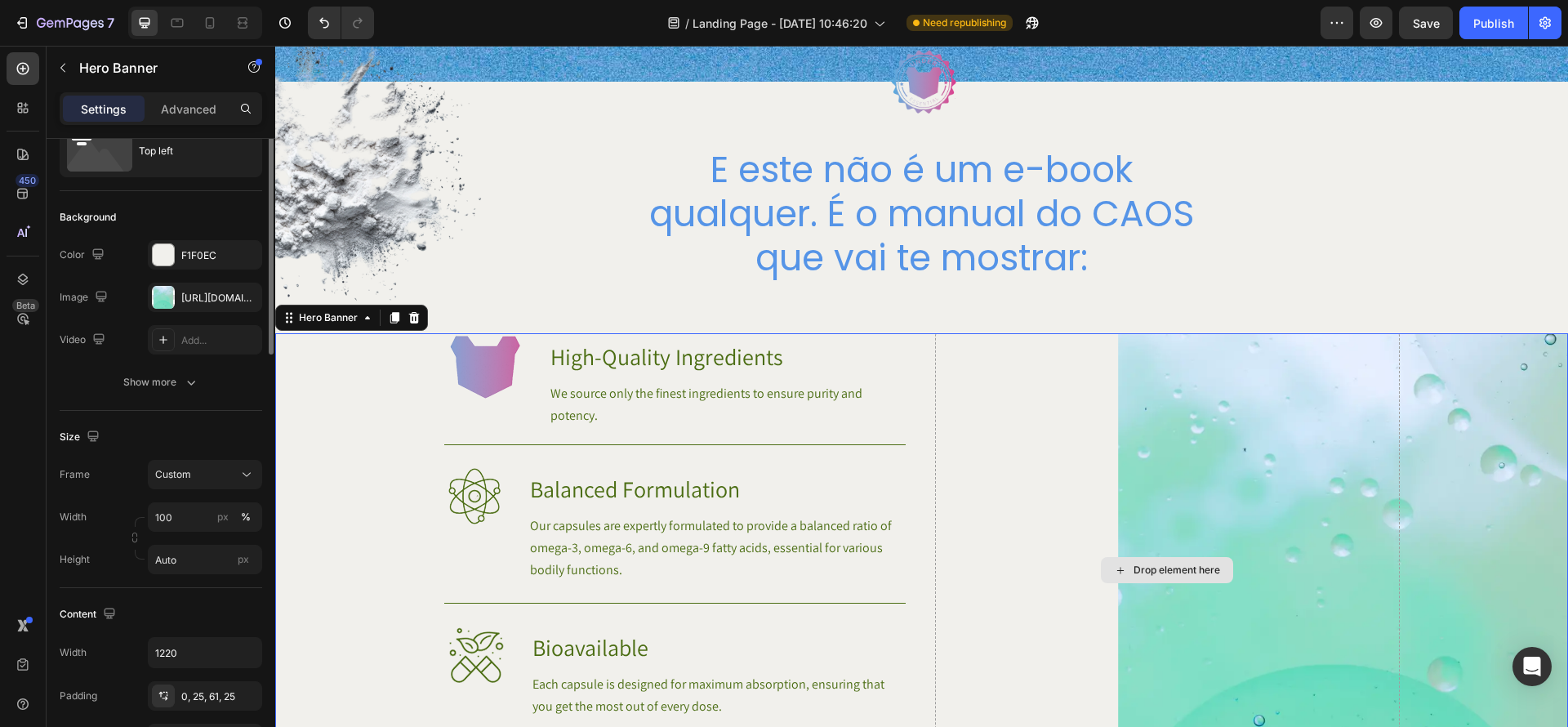
scroll to position [0, 0]
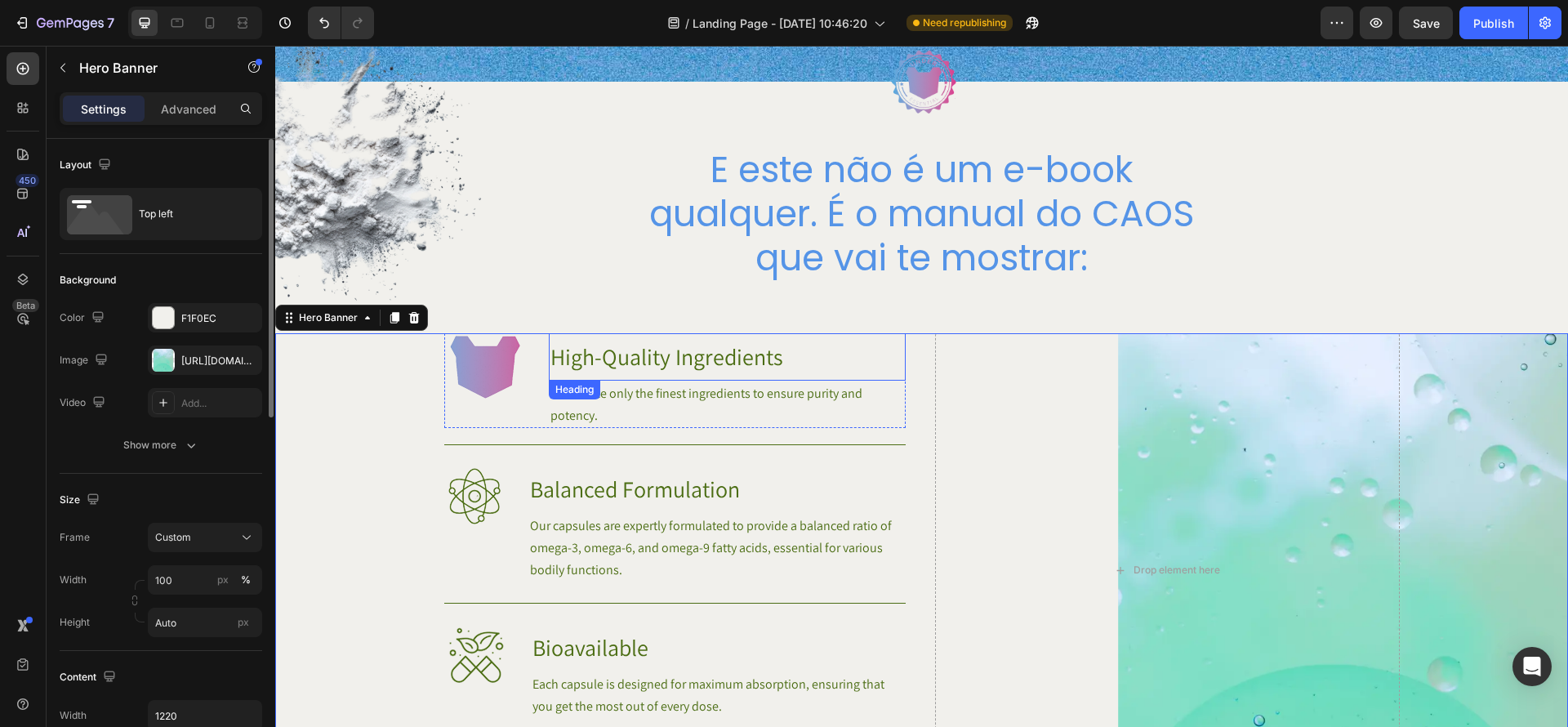
click at [705, 368] on h3 "High-Quality Ingredients" at bounding box center [727, 357] width 357 height 47
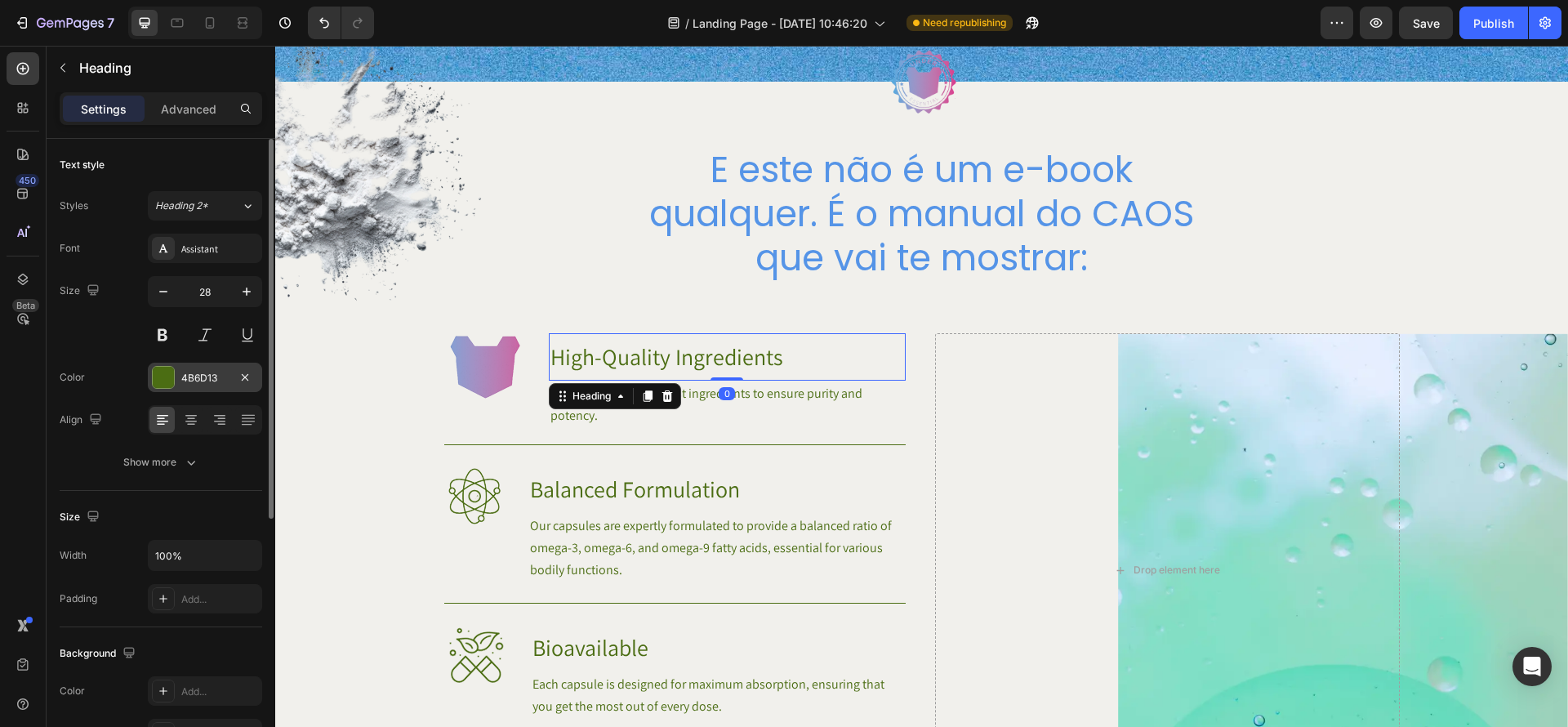
click at [172, 379] on div at bounding box center [163, 377] width 21 height 21
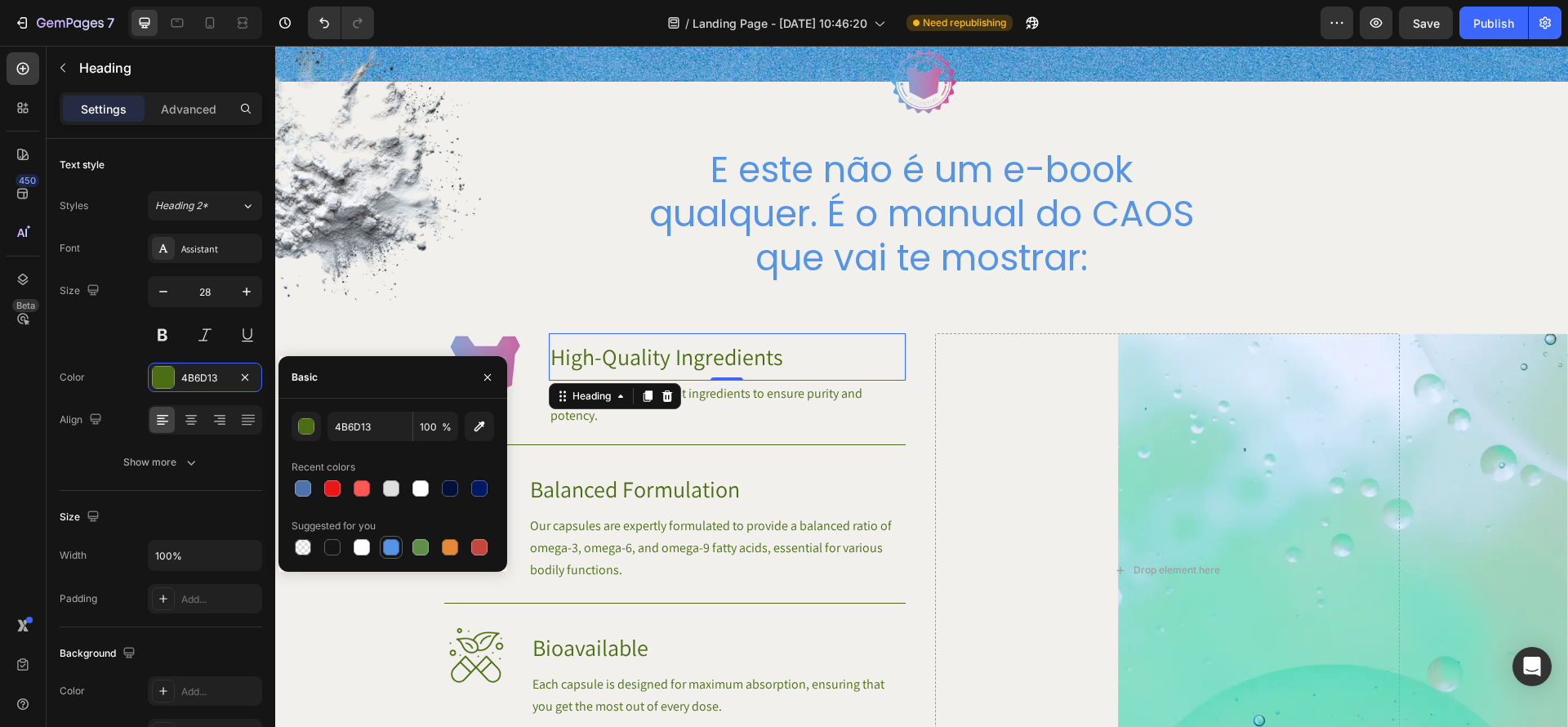
click at [402, 546] on div at bounding box center [392, 547] width 23 height 23
type input "5594E7"
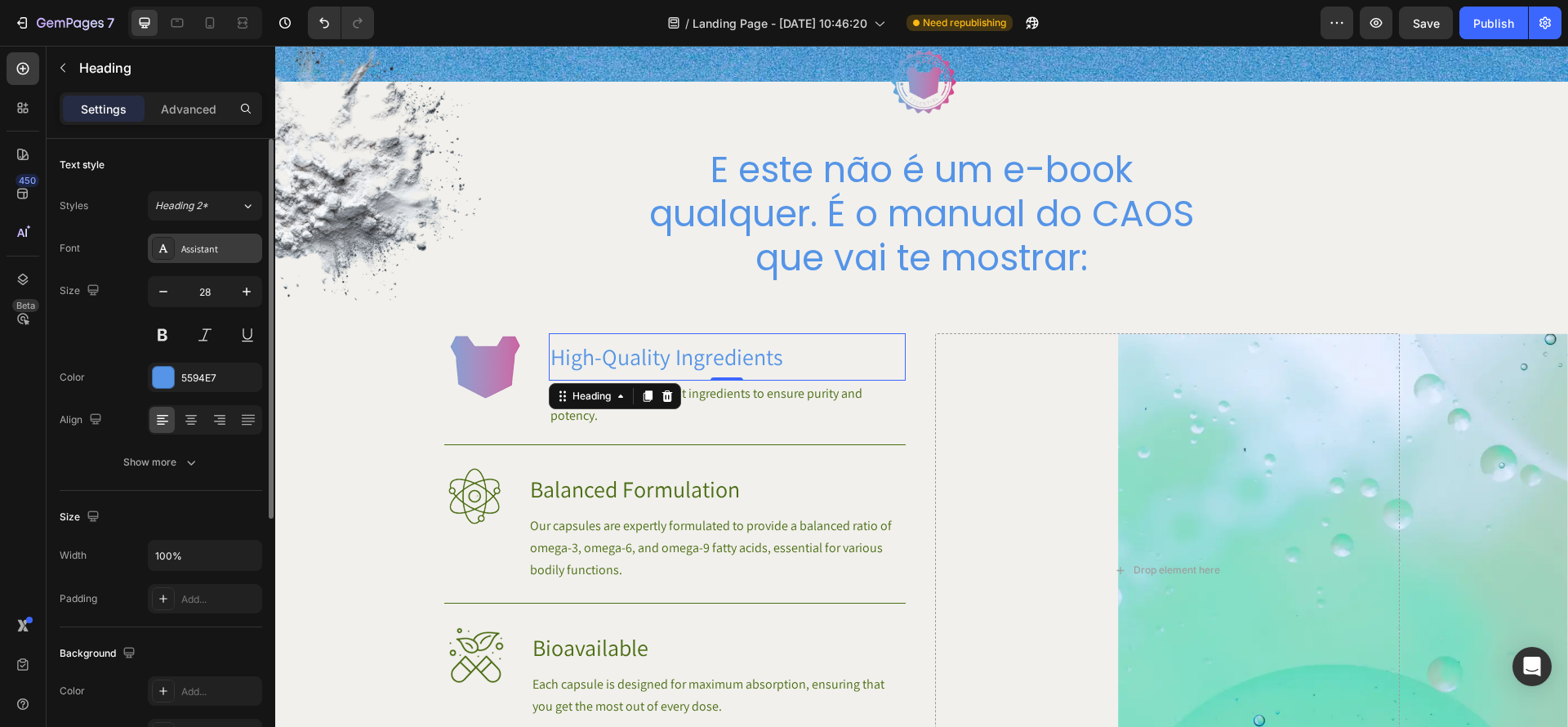
click at [228, 245] on div "Assistant" at bounding box center [219, 248] width 76 height 15
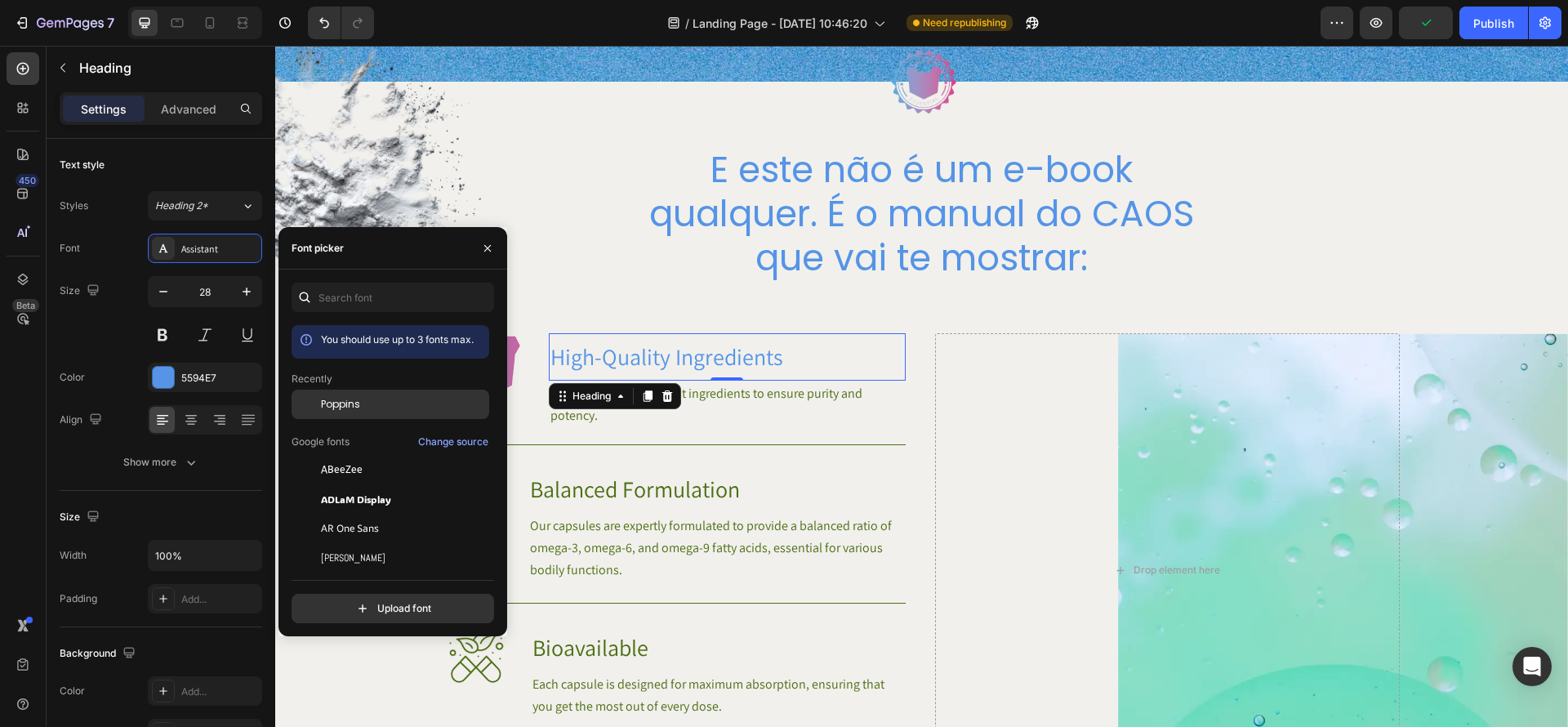
click at [369, 403] on div "Poppins" at bounding box center [403, 404] width 165 height 15
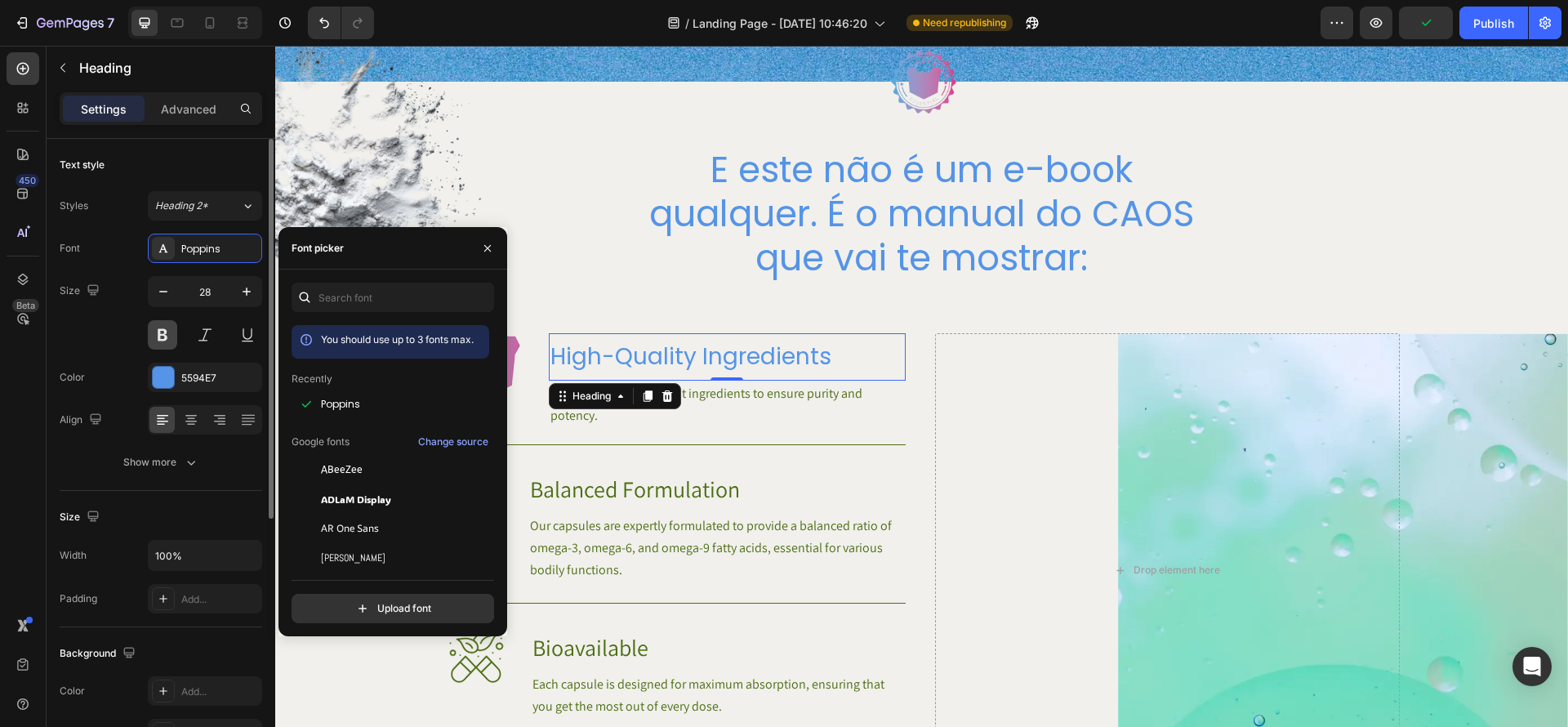
click at [160, 337] on button at bounding box center [162, 334] width 29 height 29
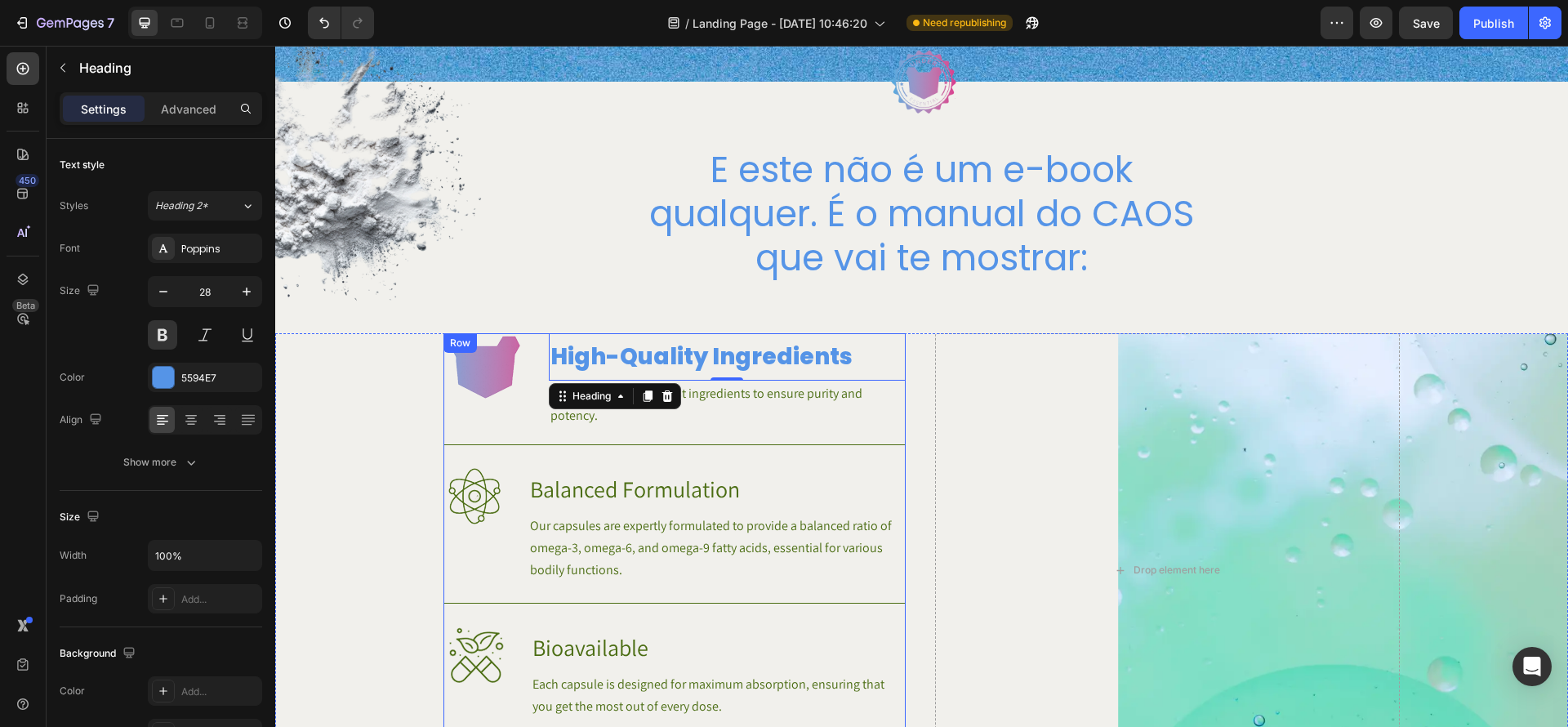
click at [767, 408] on p "We source only the finest ingredients to ensure purity and potency." at bounding box center [728, 404] width 354 height 44
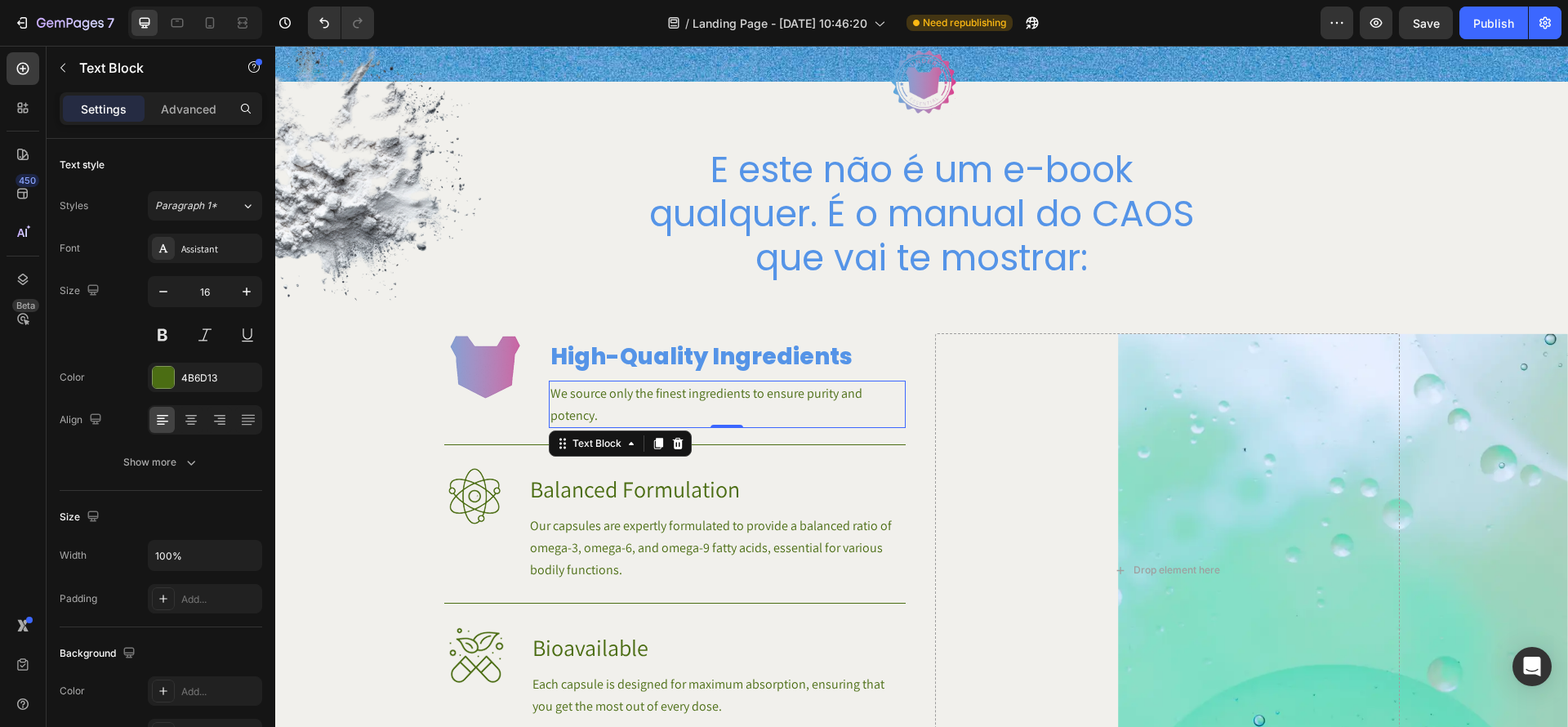
click at [811, 389] on p "We source only the finest ingredients to ensure purity and potency." at bounding box center [728, 404] width 354 height 44
click at [636, 393] on p "We source only the finest ingredients to ensure purity and potency." at bounding box center [728, 404] width 354 height 44
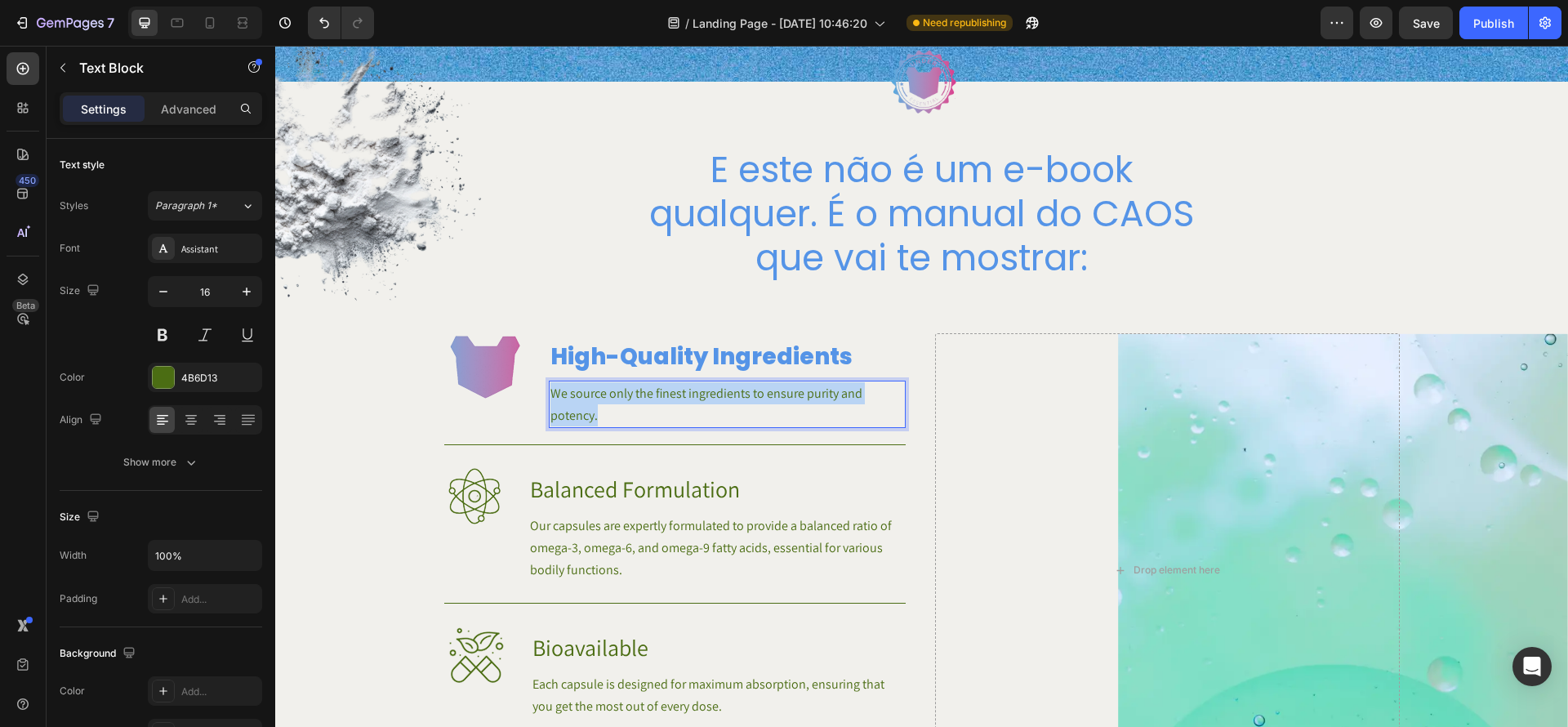
click at [636, 393] on p "We source only the finest ingredients to ensure purity and potency." at bounding box center [728, 404] width 354 height 44
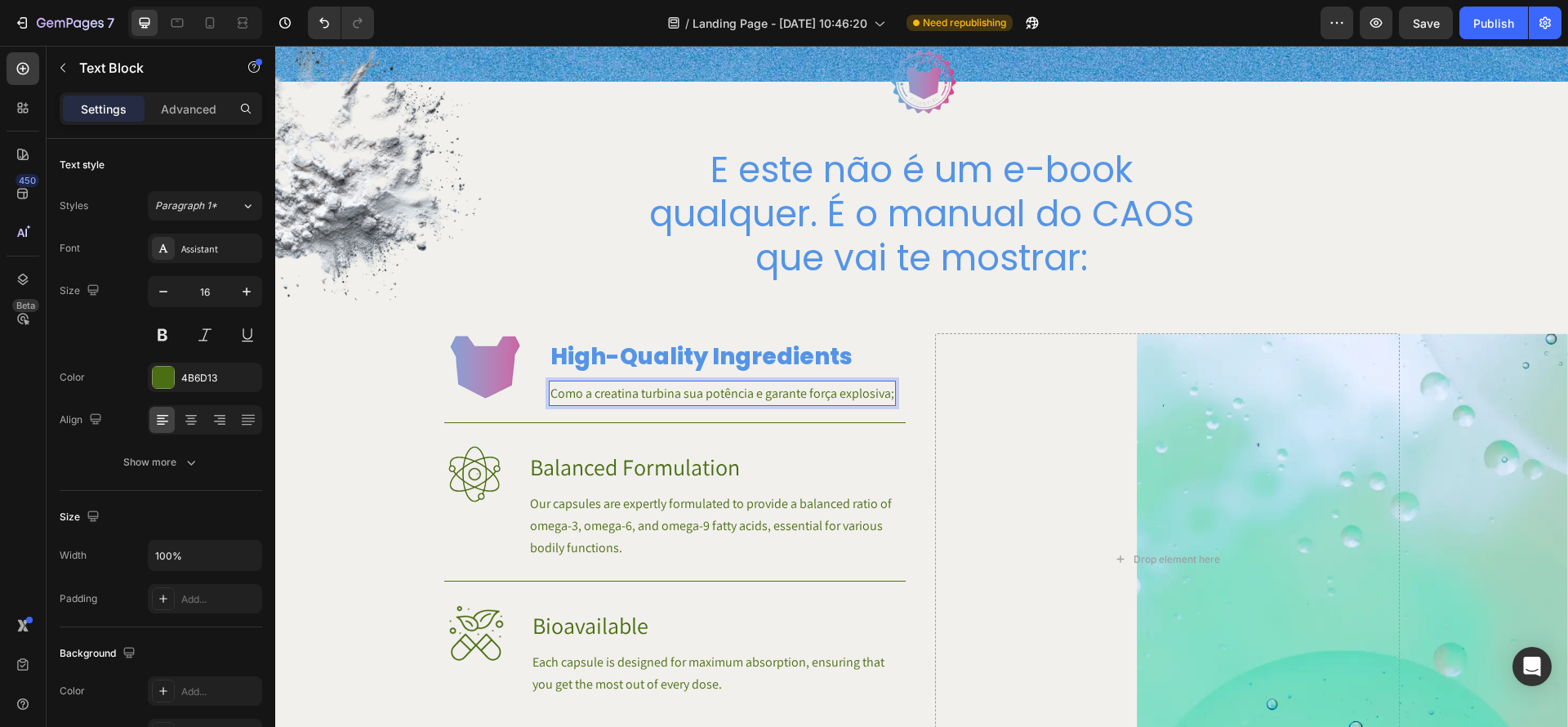
click at [1060, 436] on div "Drop element here" at bounding box center [1168, 559] width 465 height 451
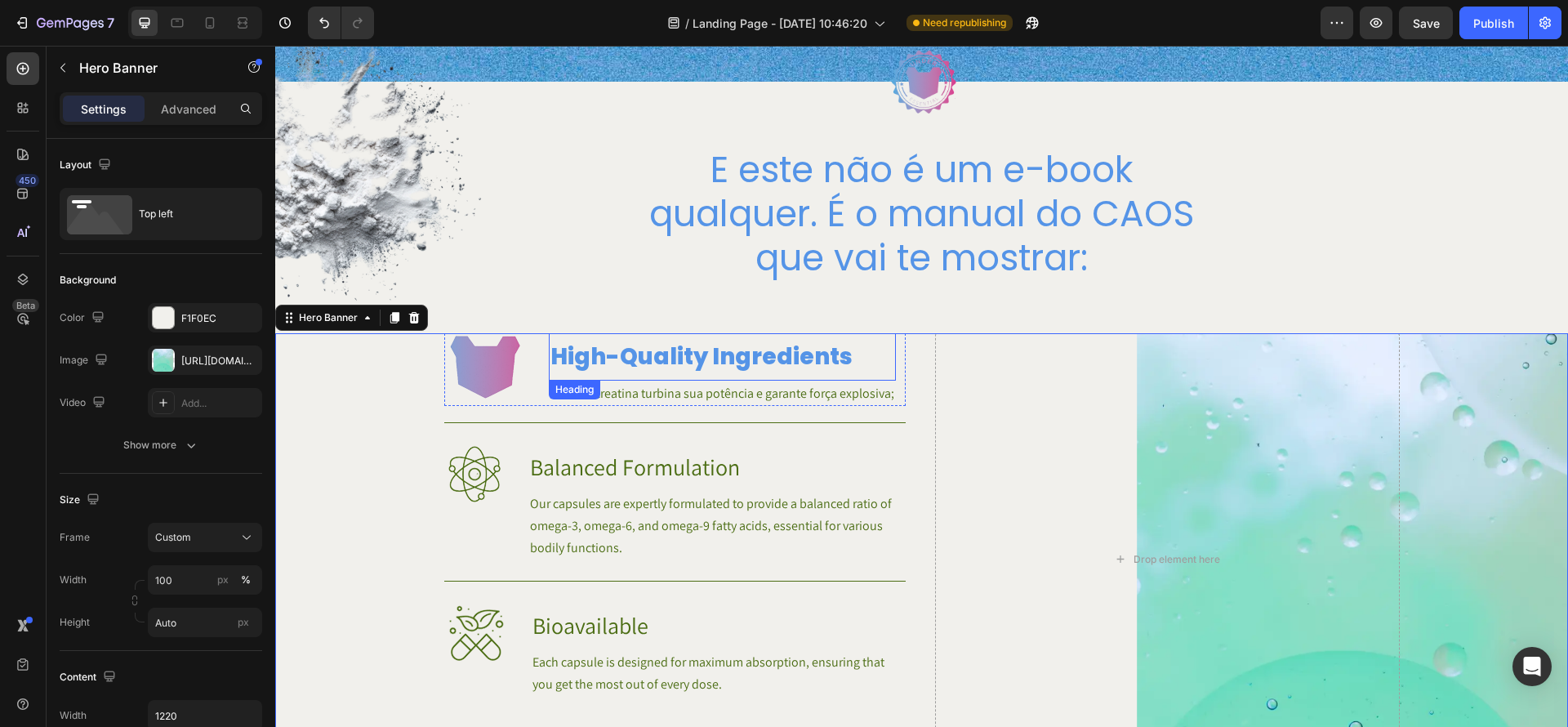
click at [813, 370] on h3 "High-Quality Ingredients" at bounding box center [722, 357] width 347 height 47
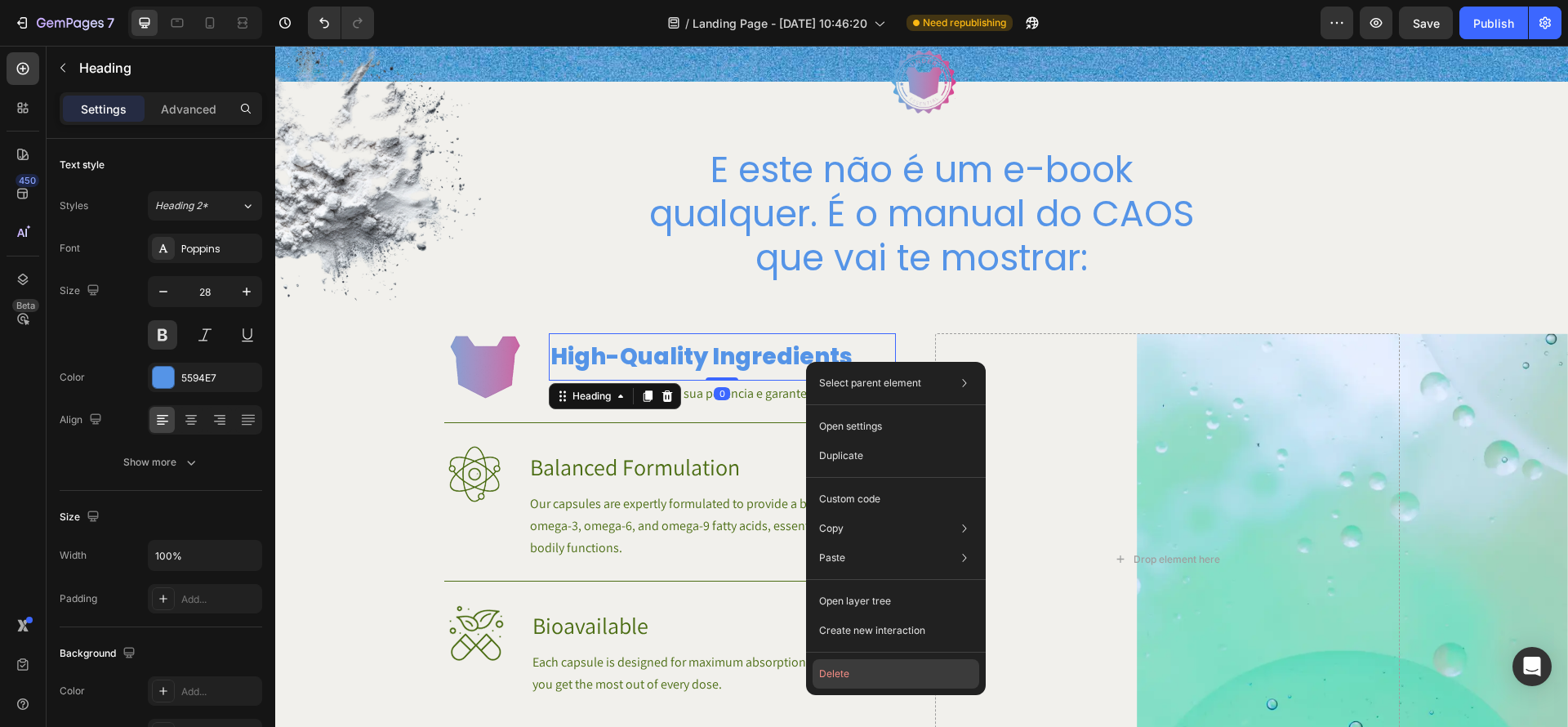
click at [858, 663] on button "Delete" at bounding box center [896, 674] width 166 height 29
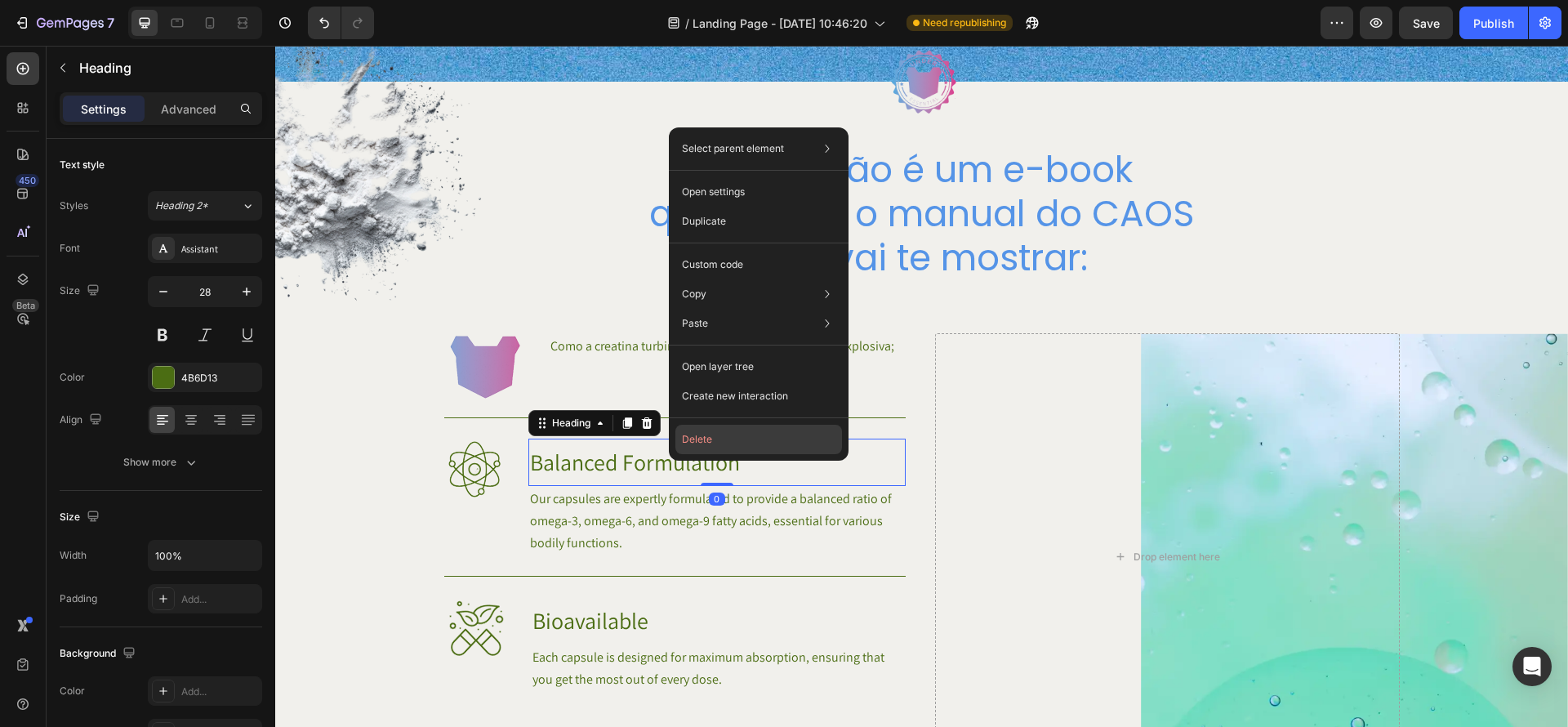
drag, startPoint x: 747, startPoint y: 441, endPoint x: 471, endPoint y: 396, distance: 279.6
click at [747, 441] on button "Delete" at bounding box center [759, 439] width 166 height 29
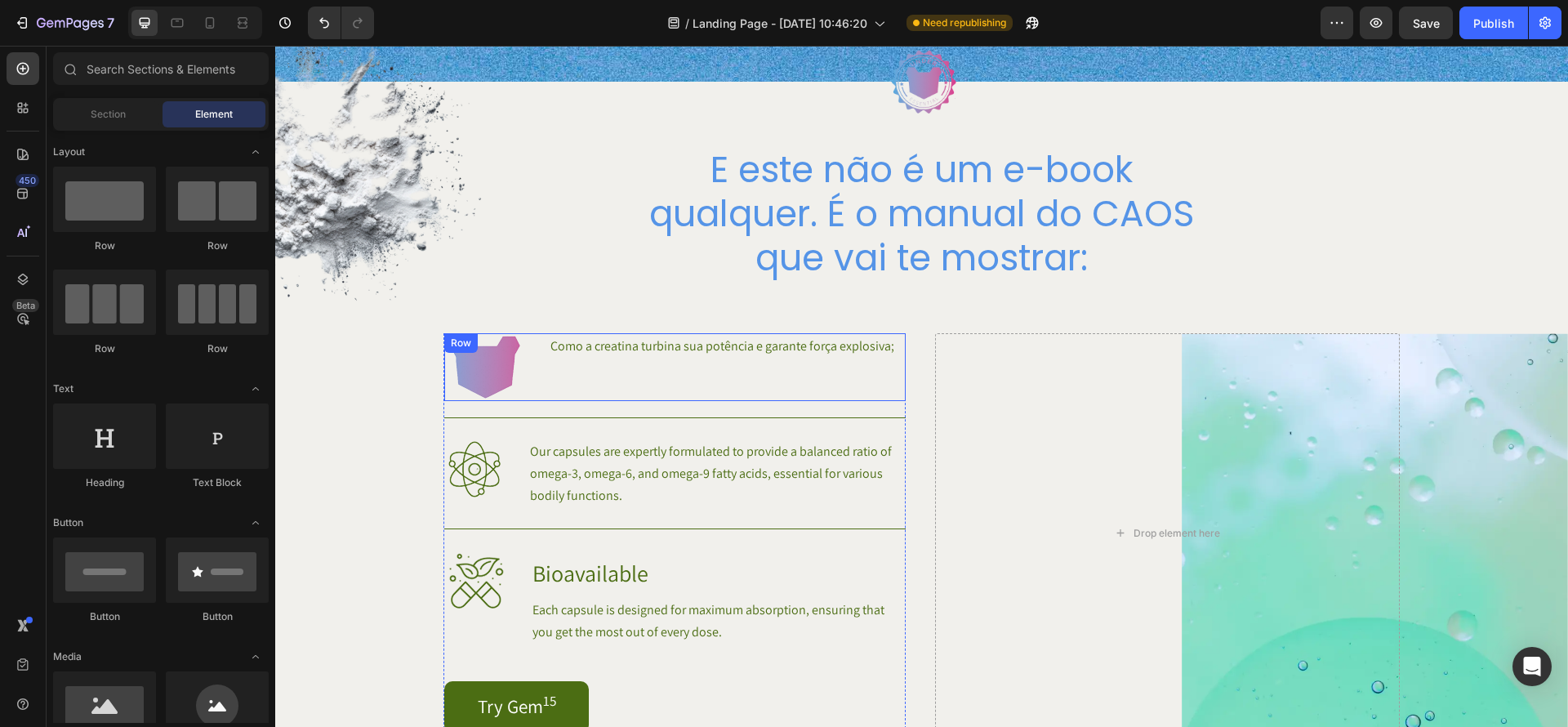
click at [672, 360] on div "Como a creatina turbina sua potência e garante força explosiva; Text Block" at bounding box center [722, 367] width 347 height 68
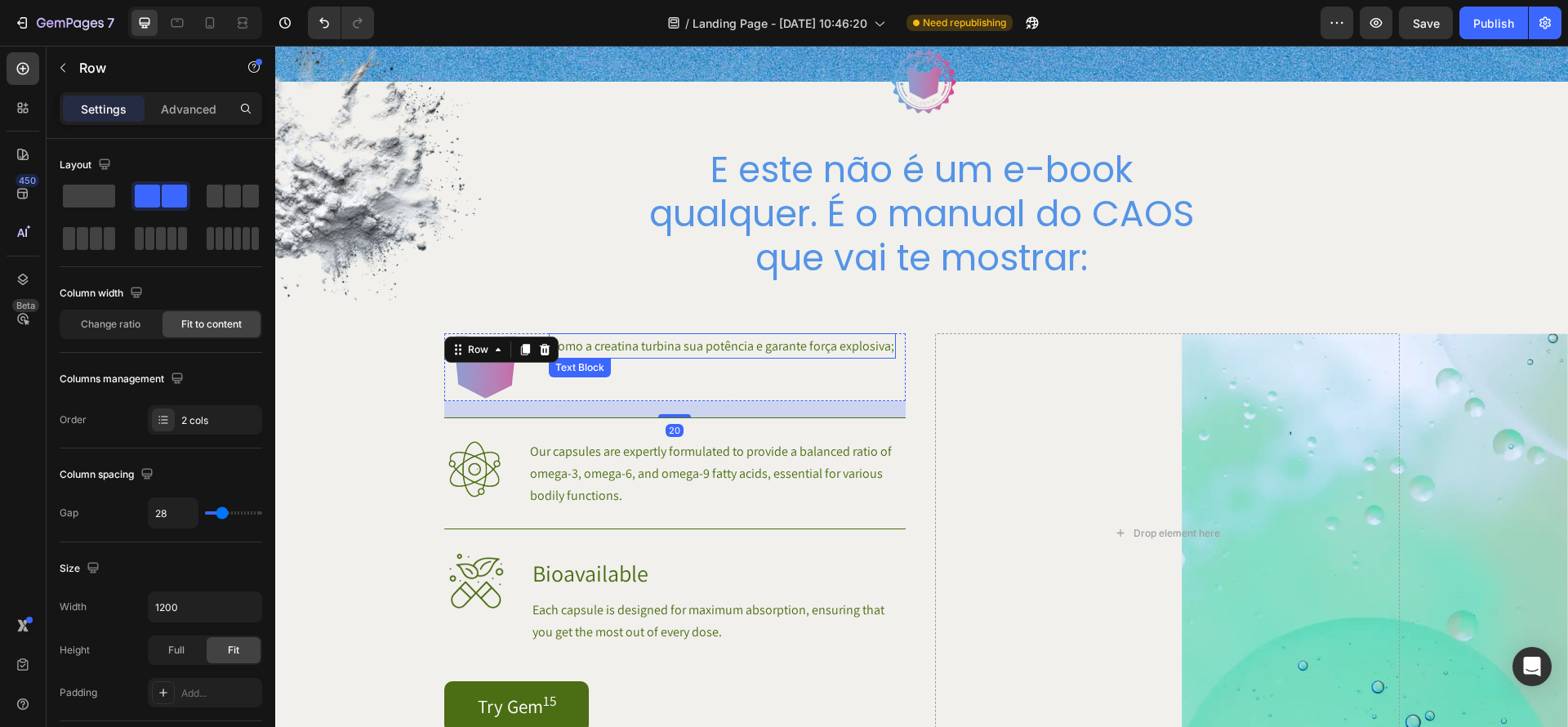
click at [662, 350] on p "Como a creatina turbina sua potência e garante força explosiva;" at bounding box center [723, 345] width 344 height 22
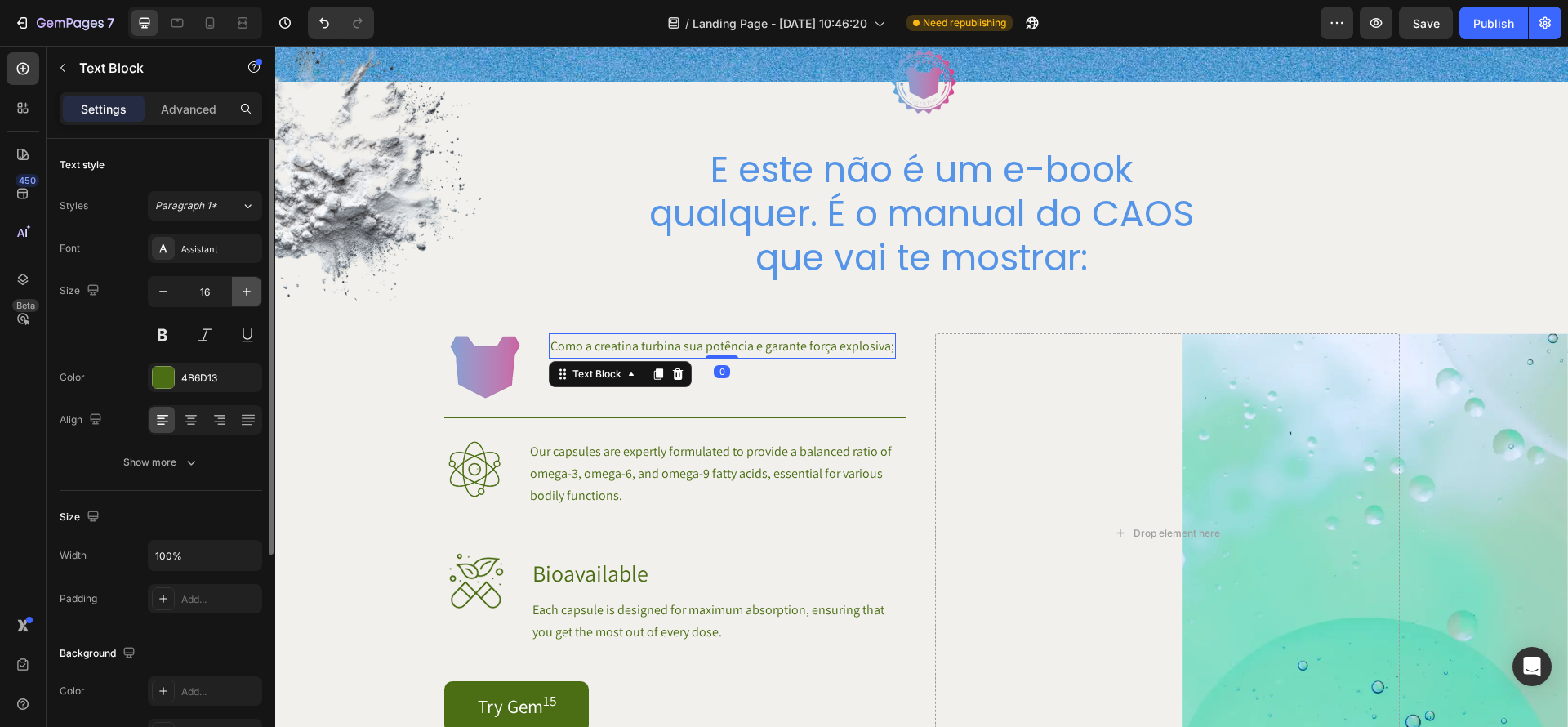
click at [246, 292] on icon "button" at bounding box center [247, 291] width 8 height 8
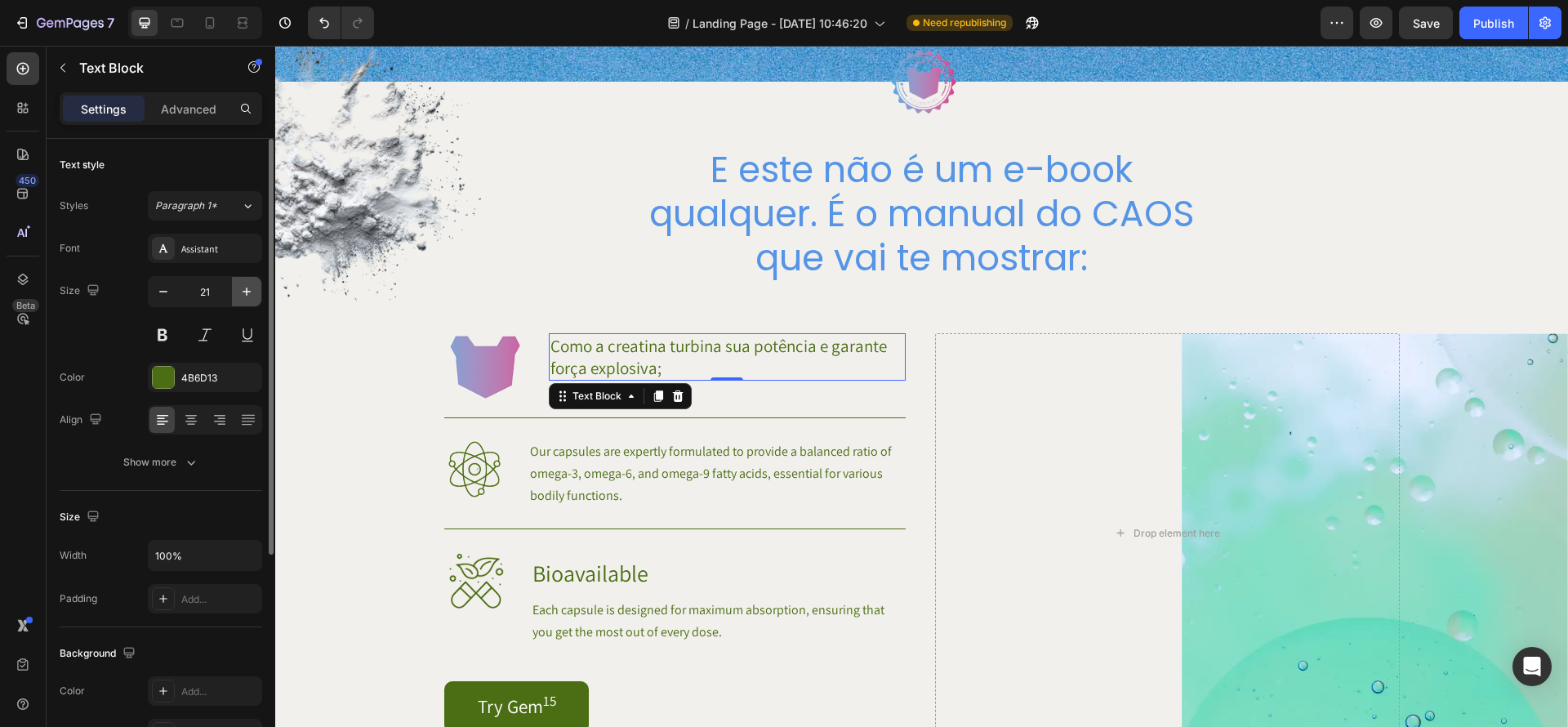
click at [246, 292] on icon "button" at bounding box center [247, 291] width 8 height 8
type input "22"
click at [208, 237] on div "Assistant" at bounding box center [205, 248] width 114 height 29
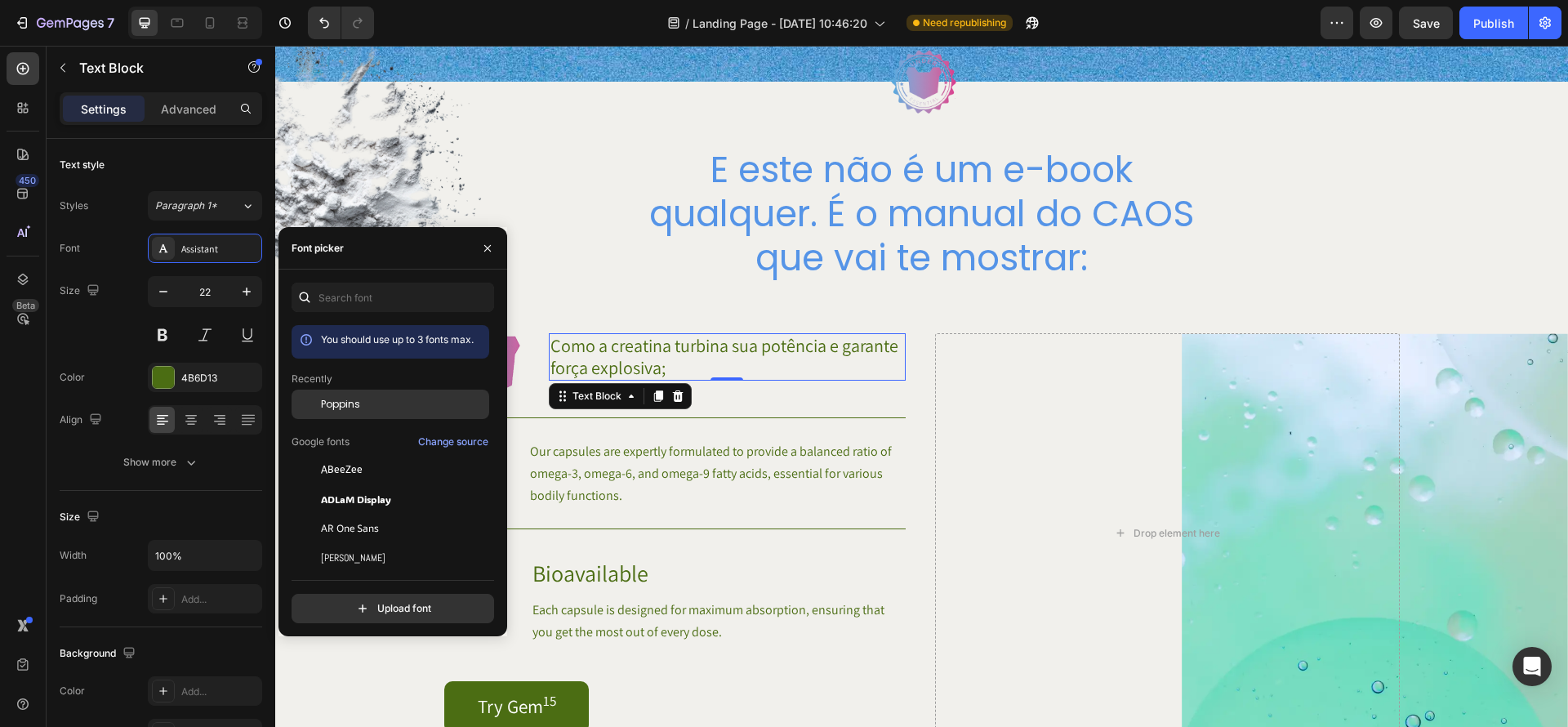
click at [366, 399] on div "Poppins" at bounding box center [403, 404] width 165 height 15
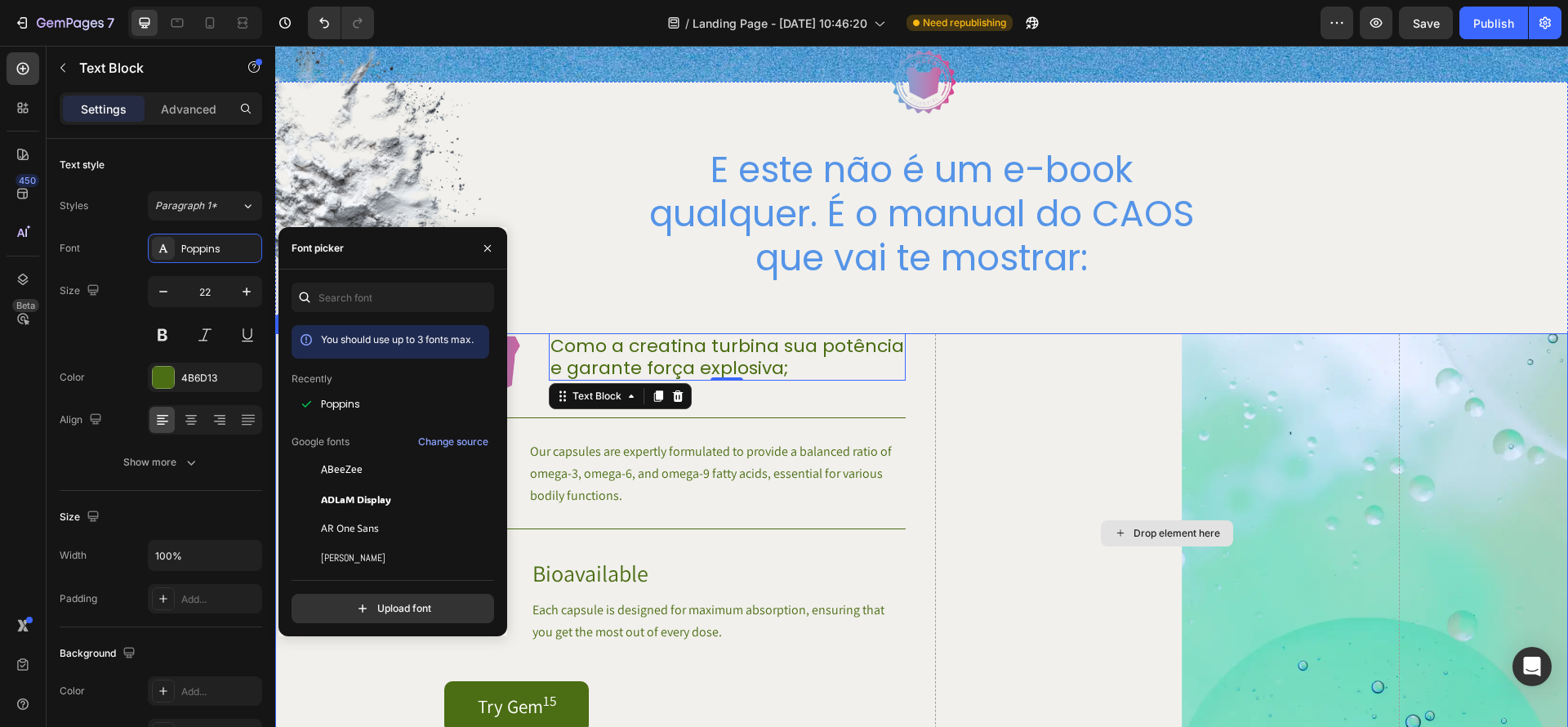
scroll to position [990, 0]
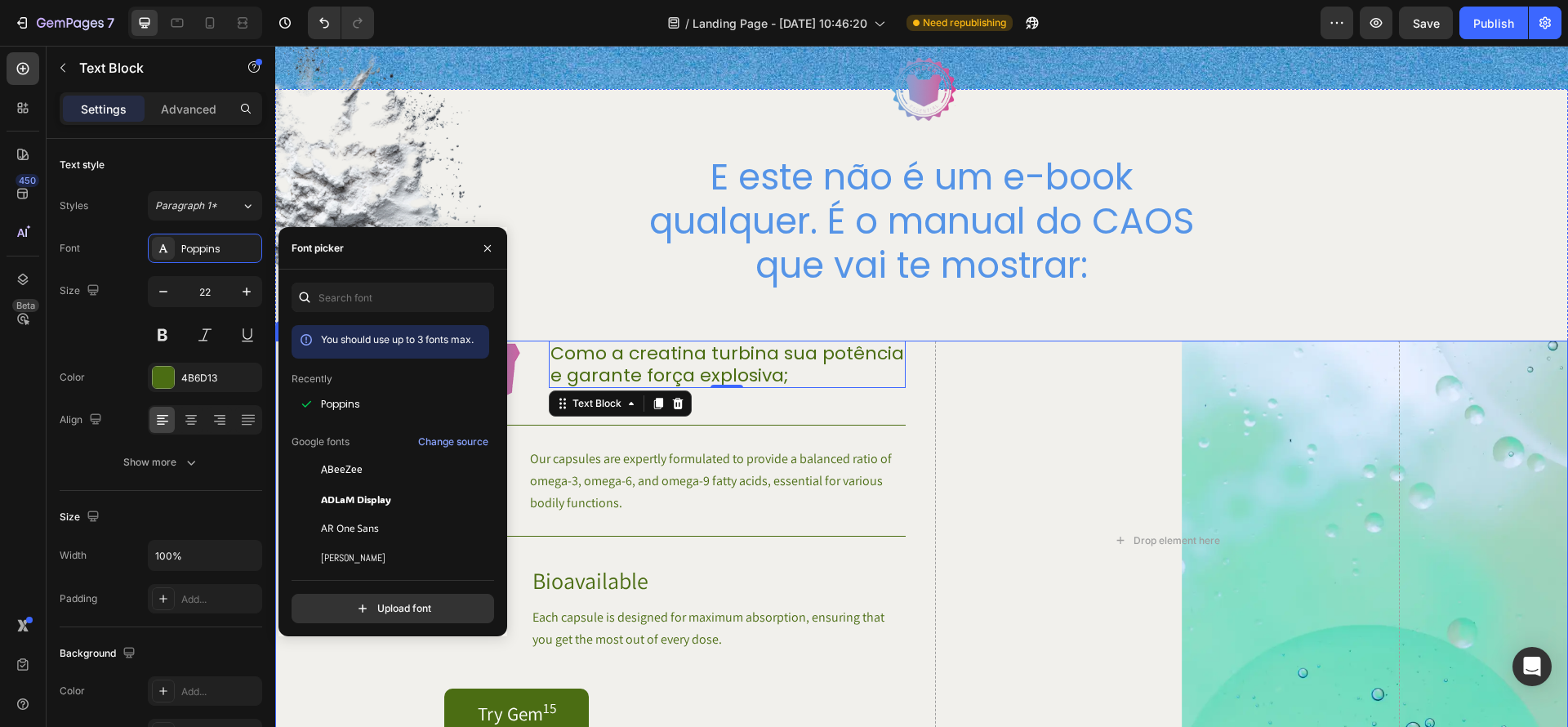
click at [1048, 519] on div "Drop element here" at bounding box center [1168, 539] width 465 height 399
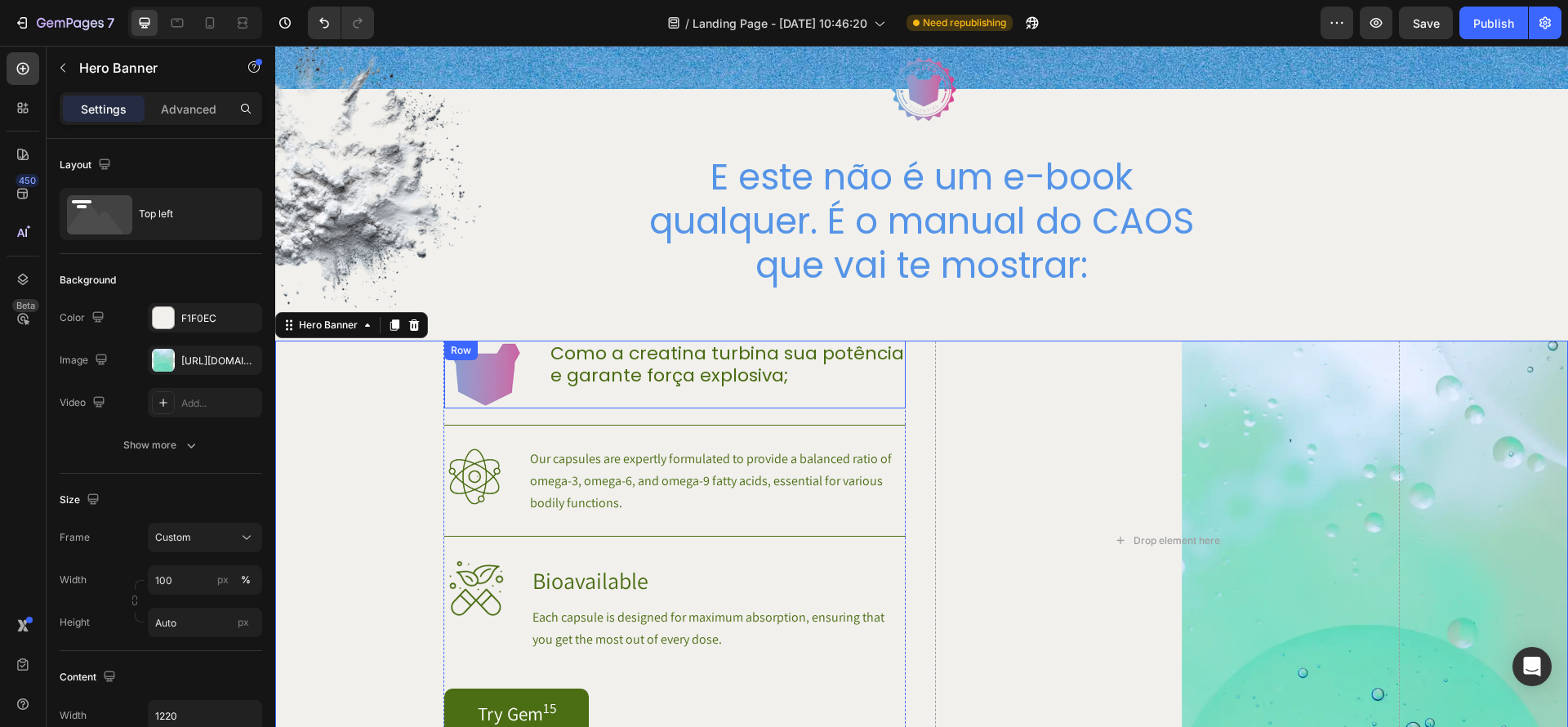
click at [728, 376] on p "Como a creatina turbina sua potência e garante força explosiva;" at bounding box center [728, 364] width 354 height 44
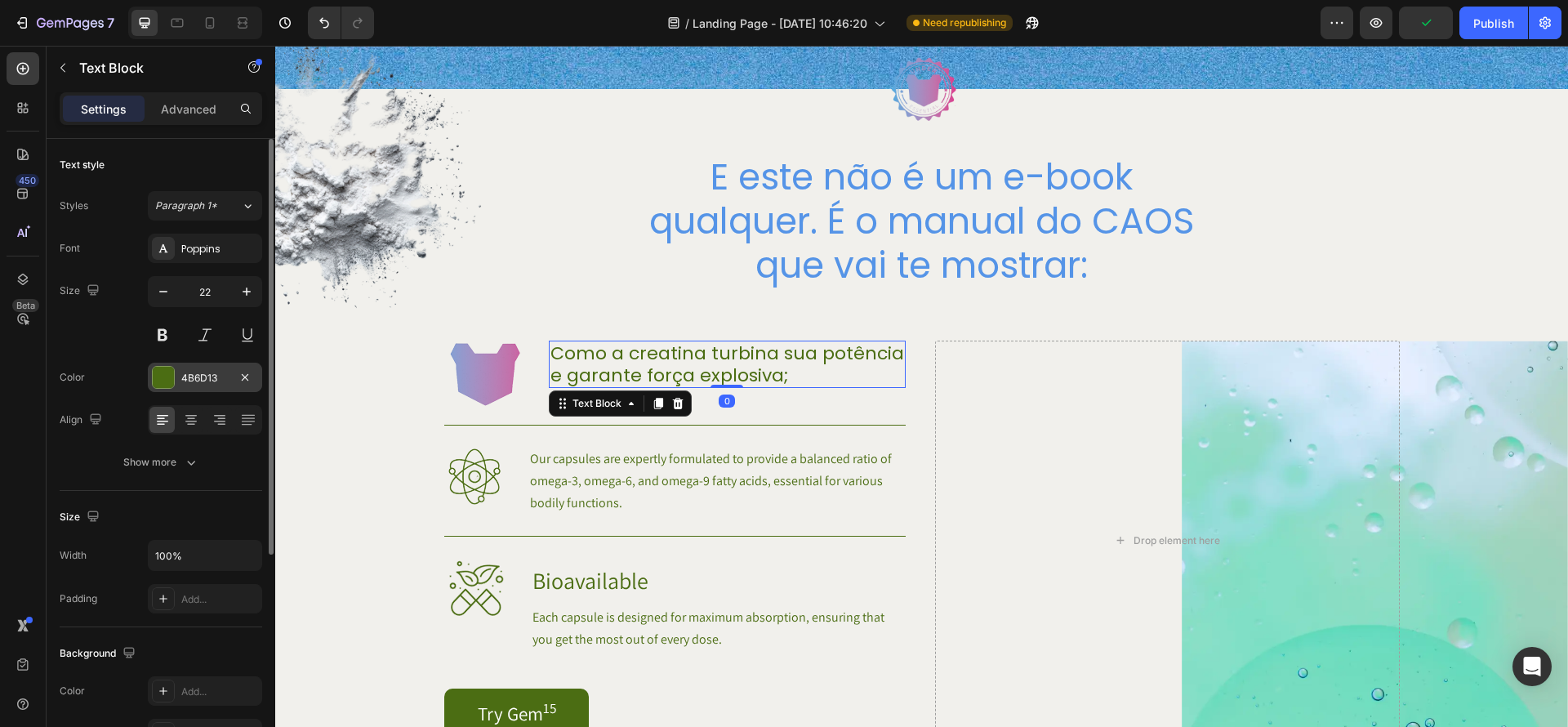
click at [167, 377] on div at bounding box center [163, 377] width 21 height 21
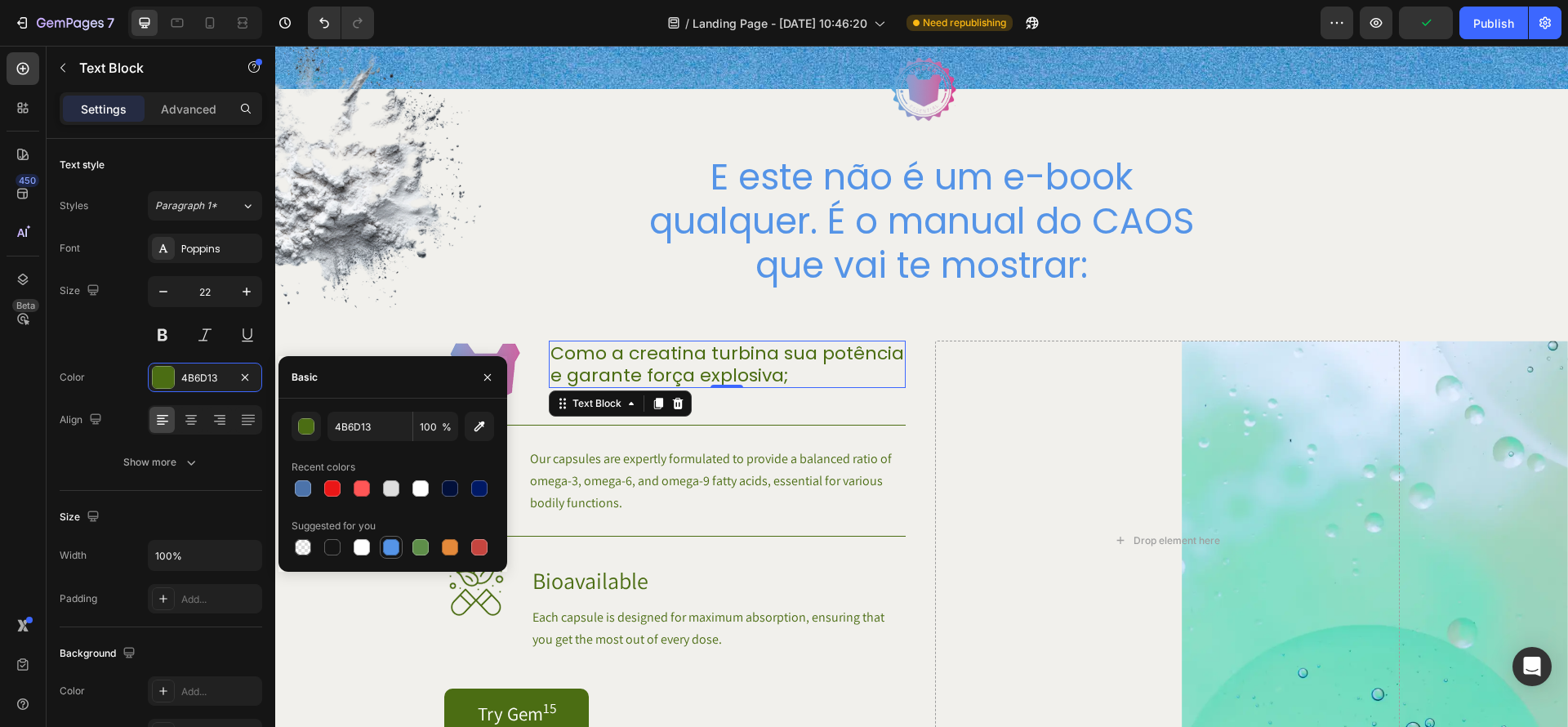
click at [394, 552] on div at bounding box center [391, 547] width 16 height 16
type input "5594E7"
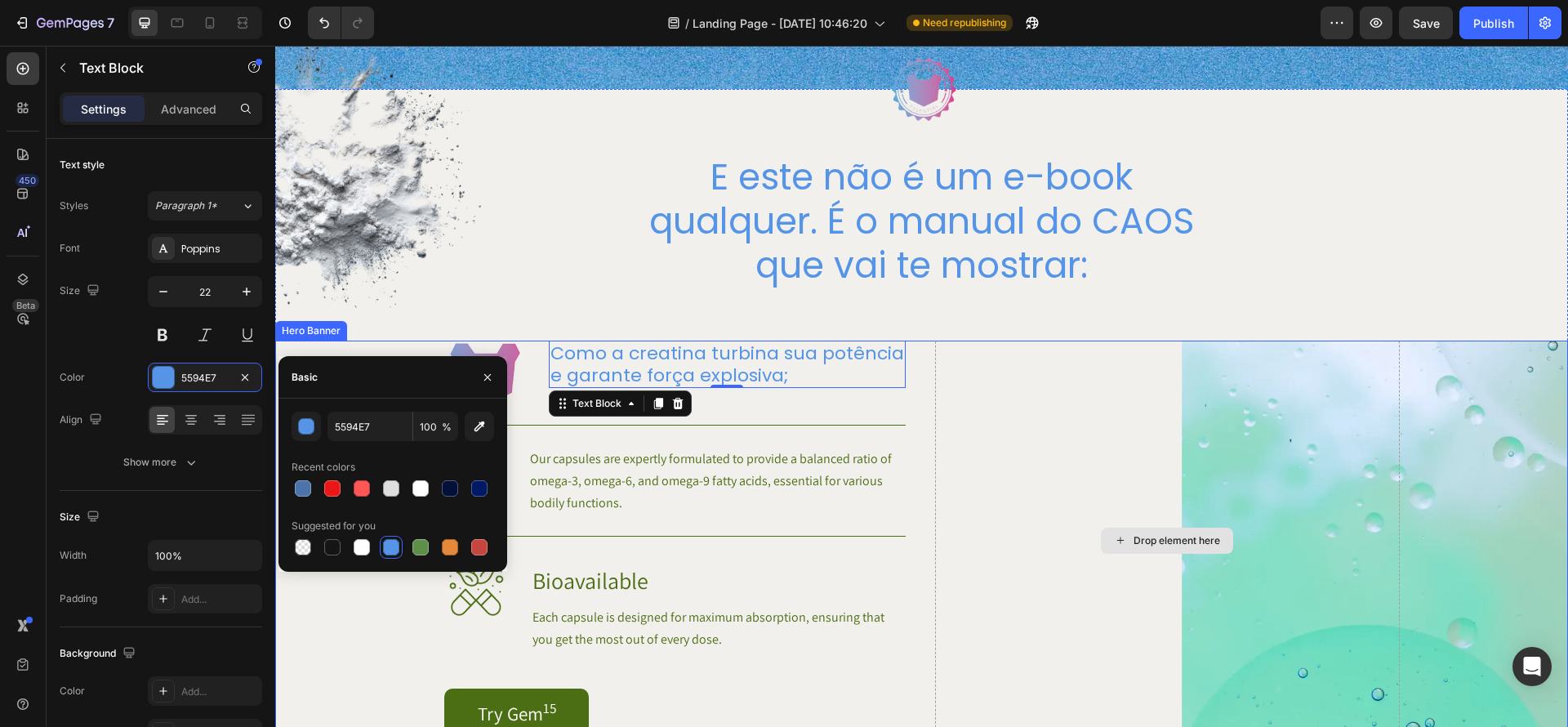
click at [969, 509] on div "Drop element here" at bounding box center [1168, 539] width 465 height 399
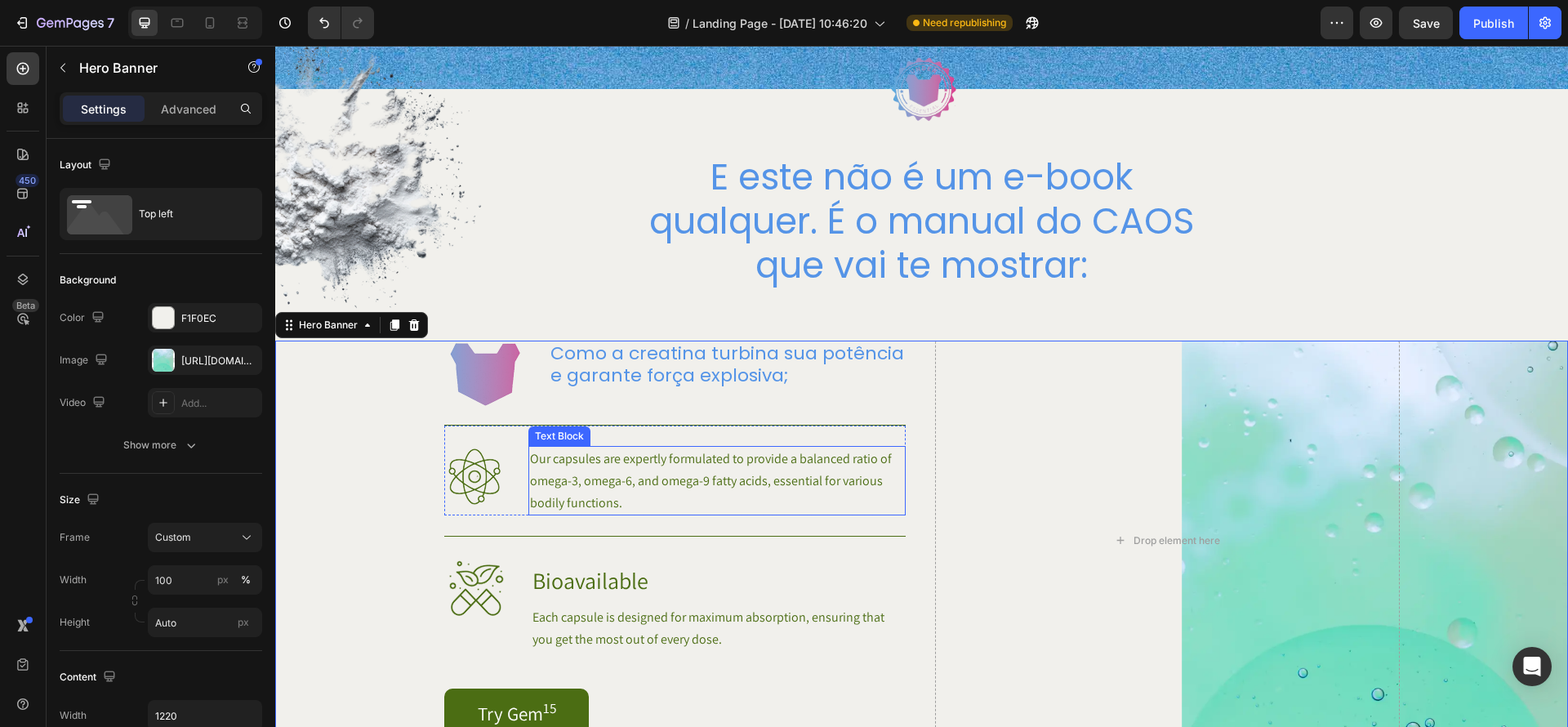
click at [775, 481] on p "Our capsules are expertly formulated to provide a balanced ratio of omega-3, om…" at bounding box center [716, 480] width 374 height 66
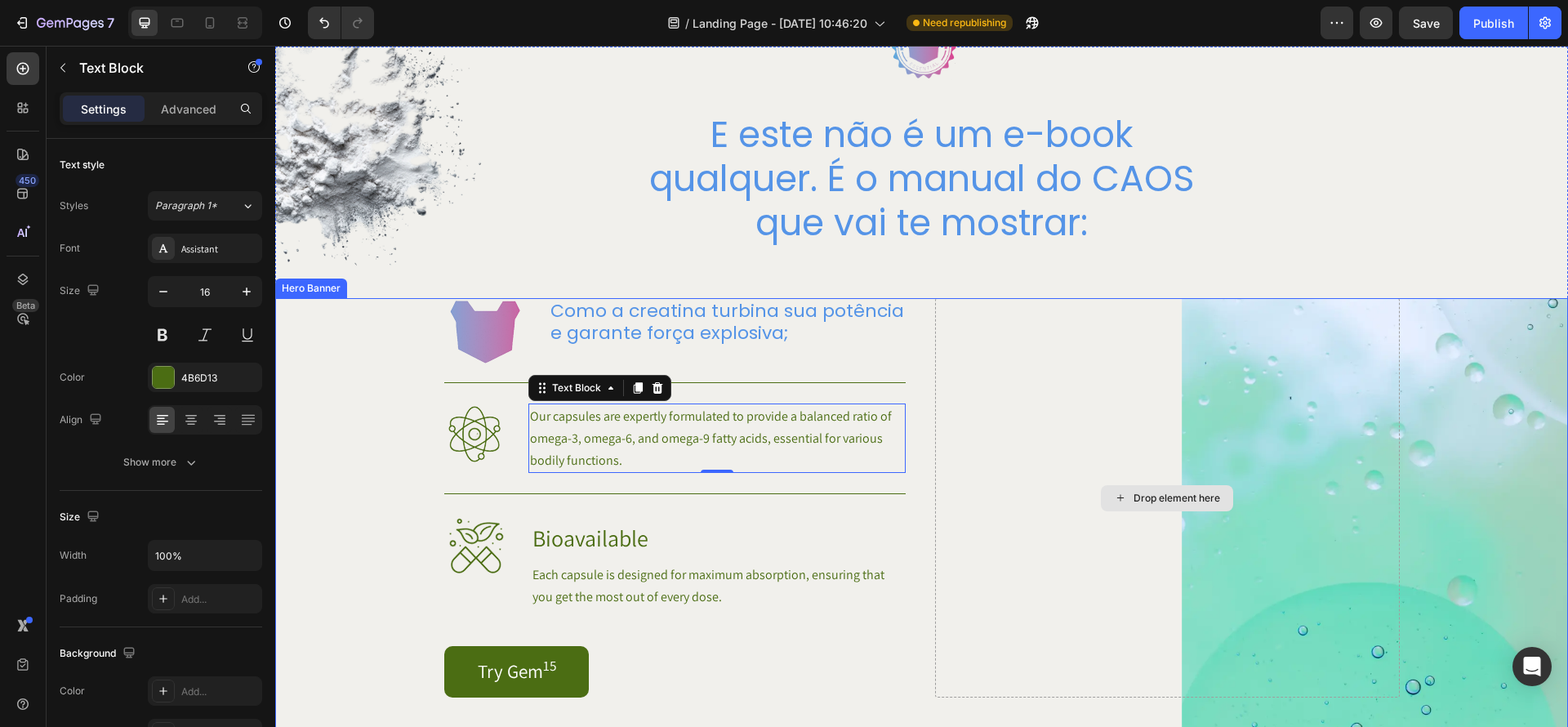
scroll to position [985, 0]
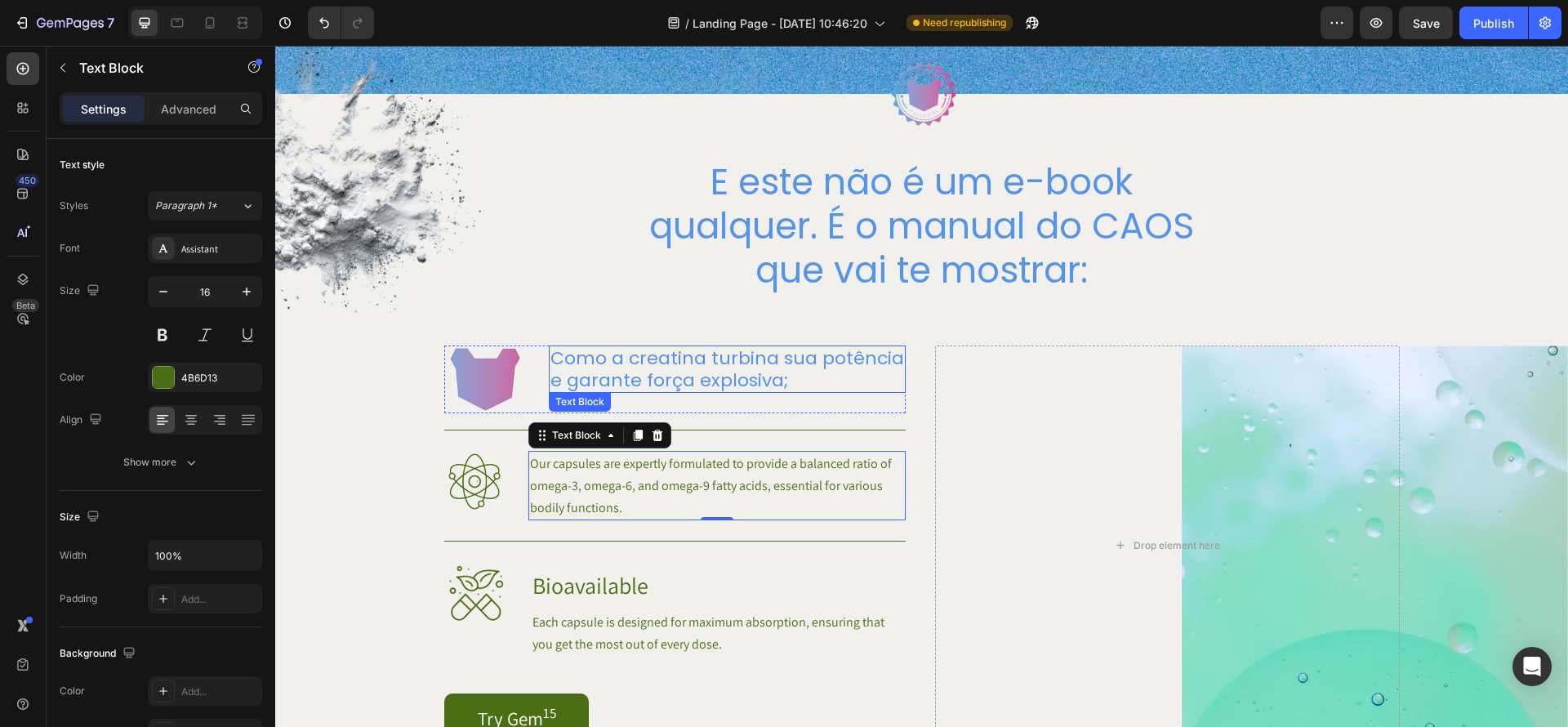
click at [761, 370] on p "Como a creatina turbina sua potência e garante força explosiva;" at bounding box center [728, 369] width 354 height 44
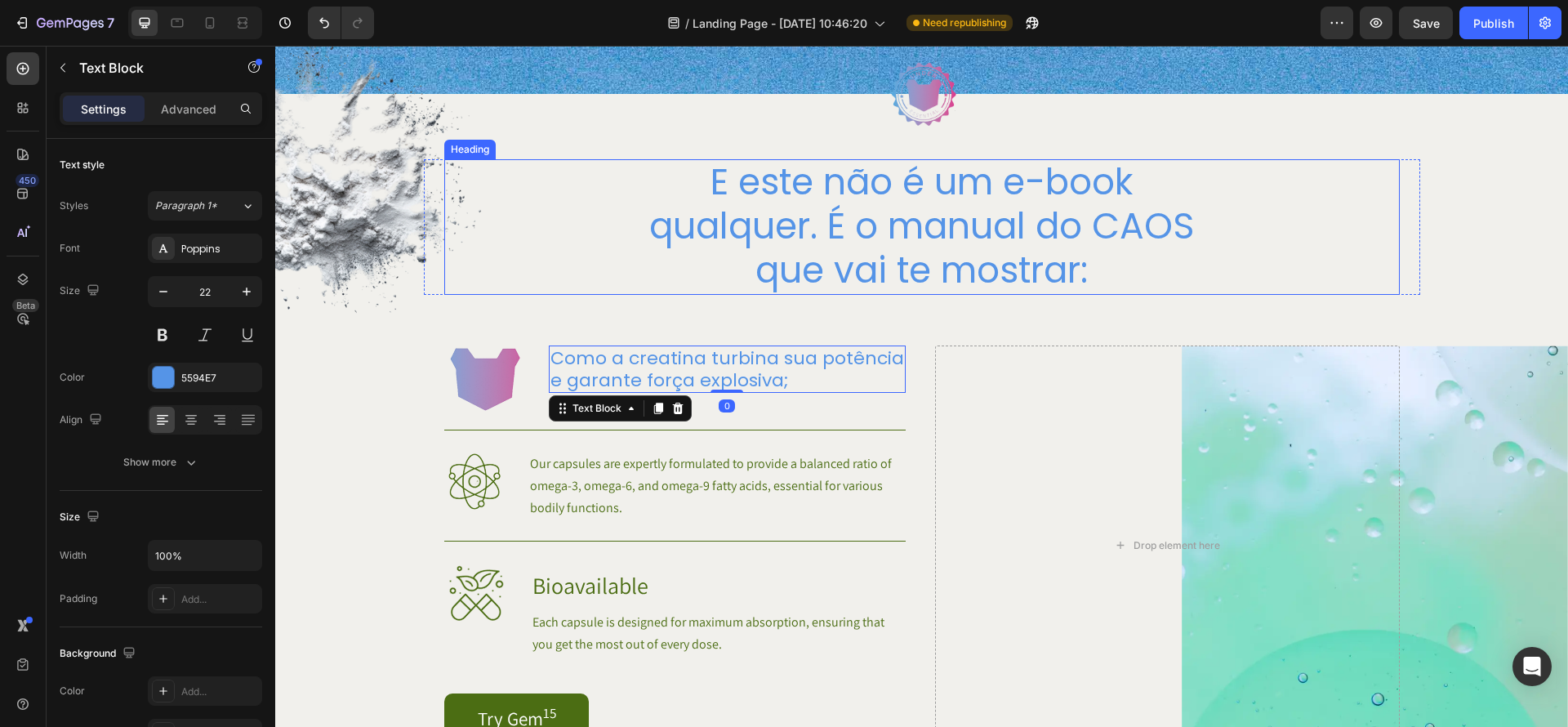
click at [883, 236] on p "E este não é um e-book qualquer. É o manual do CAOS que vai te mostrar:" at bounding box center [922, 226] width 582 height 132
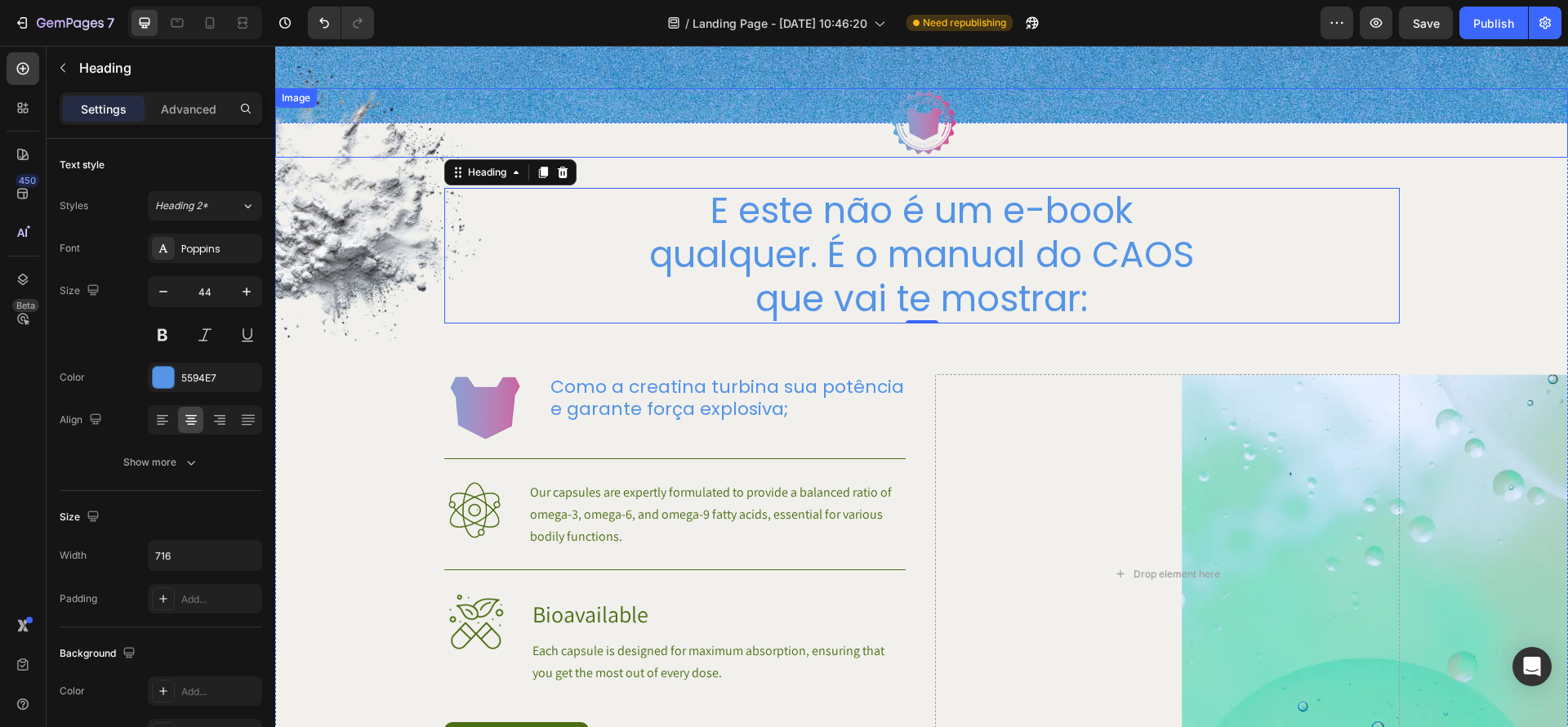
scroll to position [971, 0]
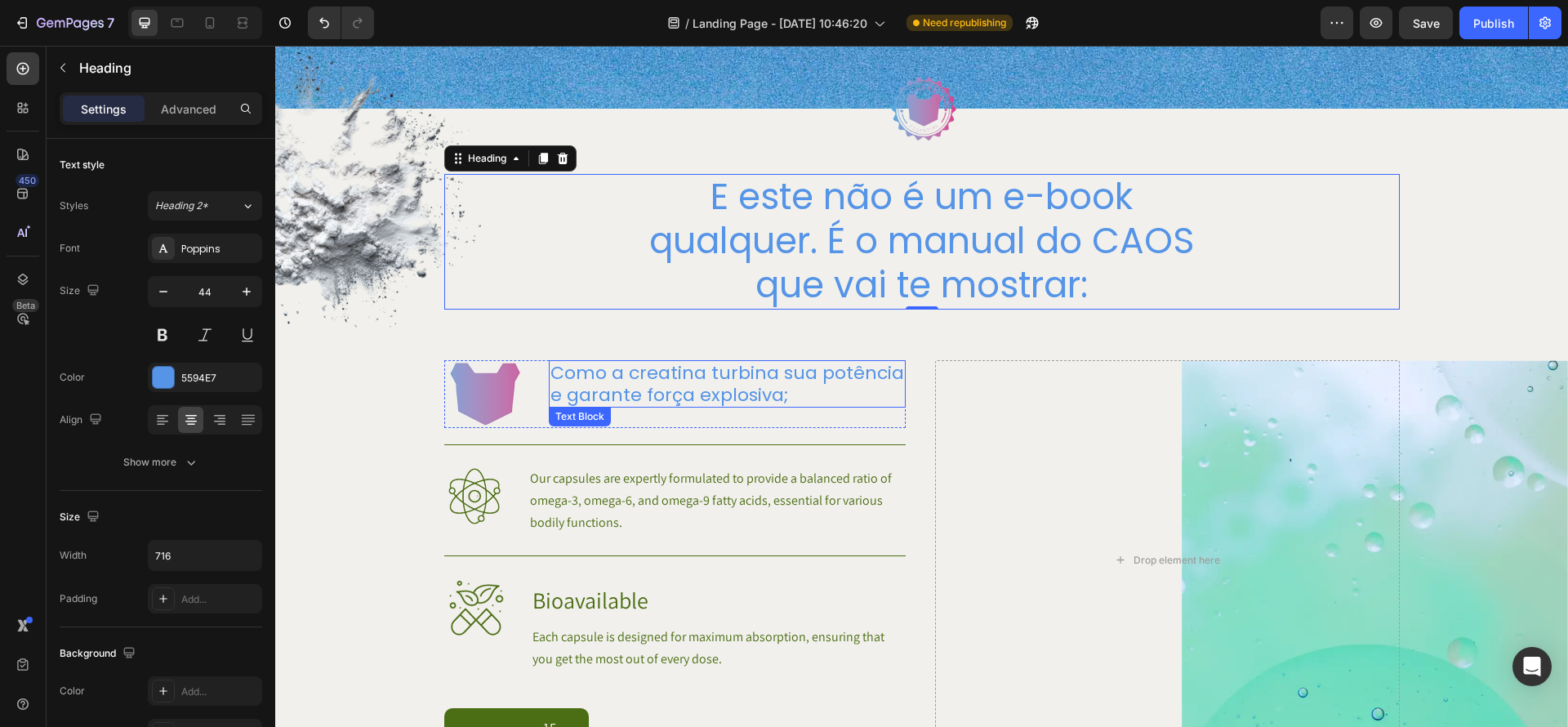
click at [669, 400] on p "Como a creatina turbina sua potência e garante força explosiva;" at bounding box center [728, 384] width 354 height 44
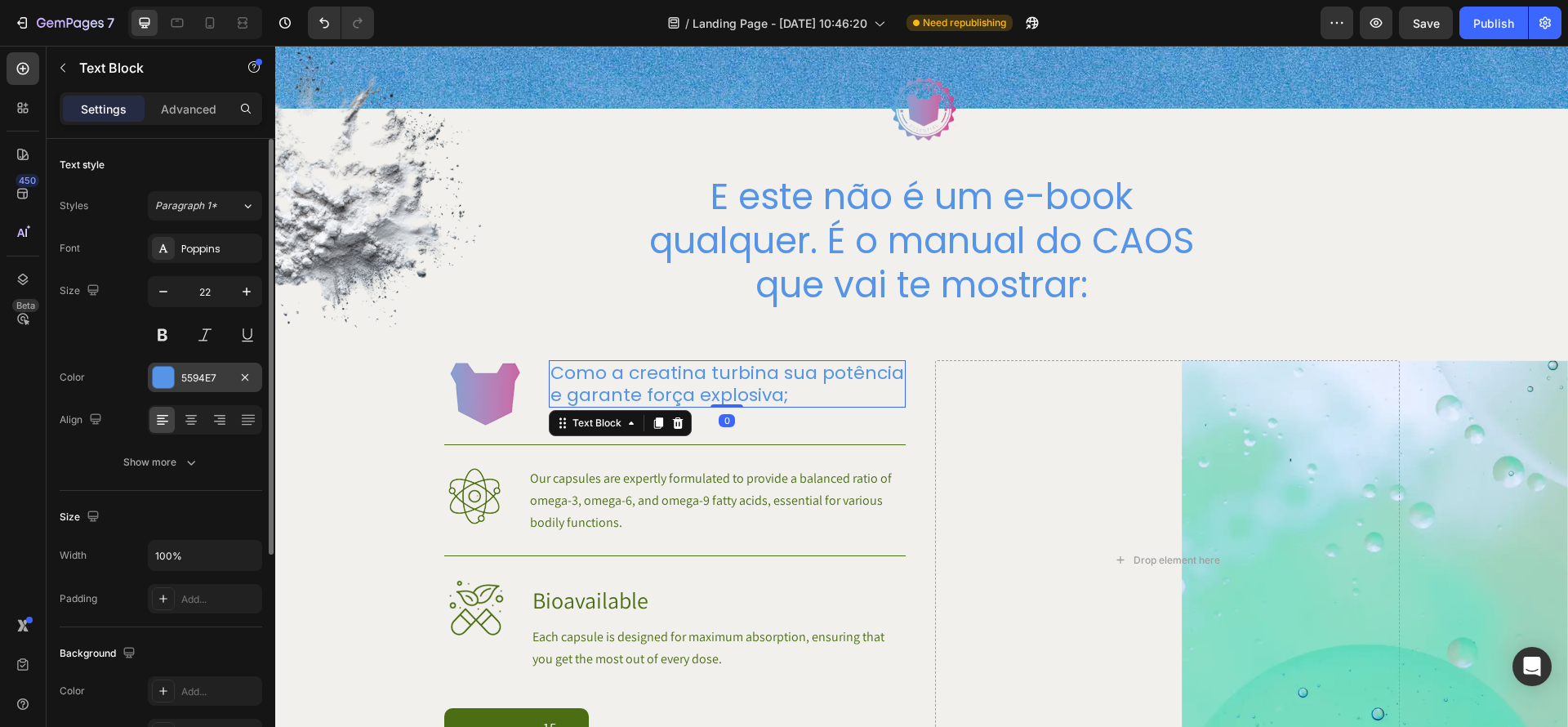
click at [205, 381] on div "5594E7" at bounding box center [205, 378] width 47 height 15
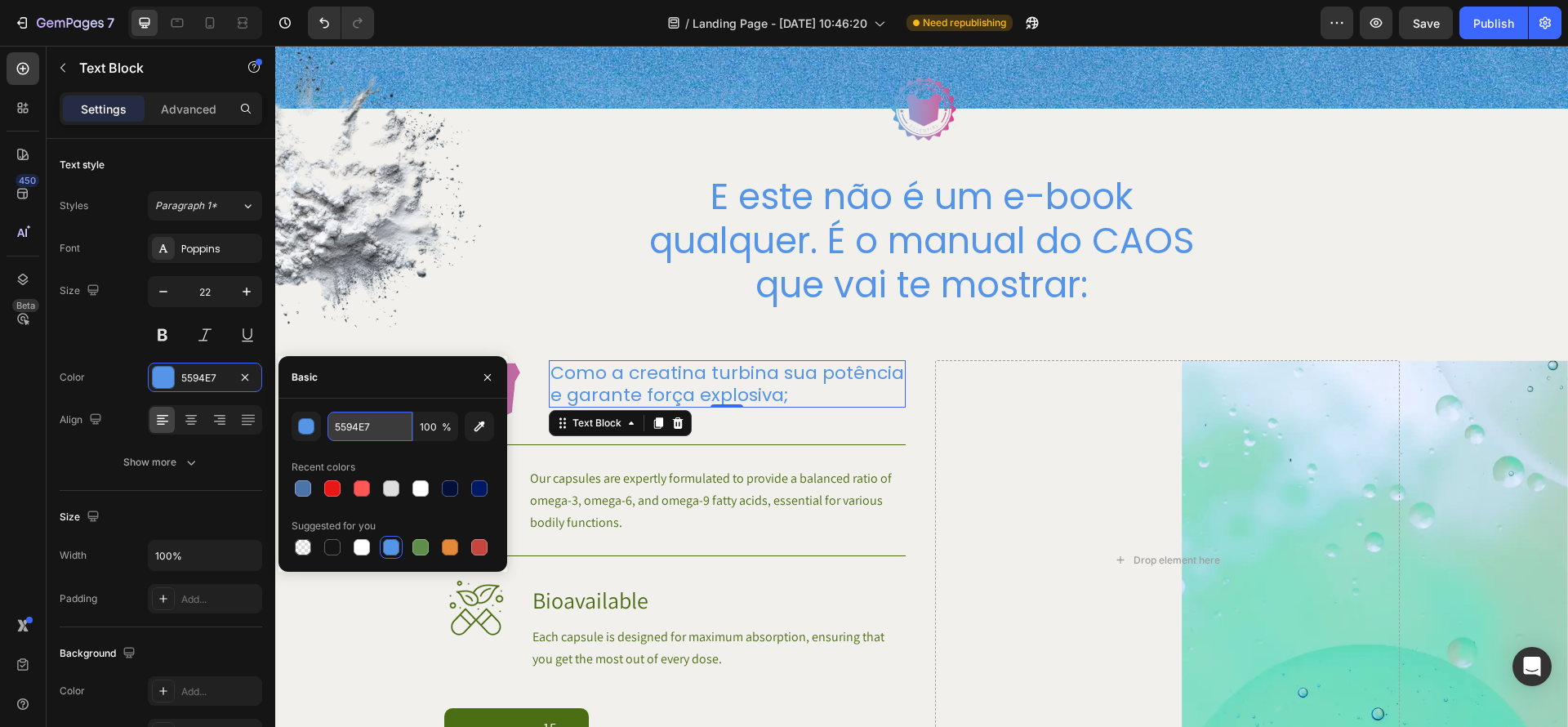
click at [367, 425] on input "5594E7" at bounding box center [370, 426] width 85 height 29
paste input "303591"
type input "303591"
click at [828, 269] on p "E este não é um e-book qualquer. É o manual do CAOS que vai te mostrar:" at bounding box center [922, 241] width 582 height 132
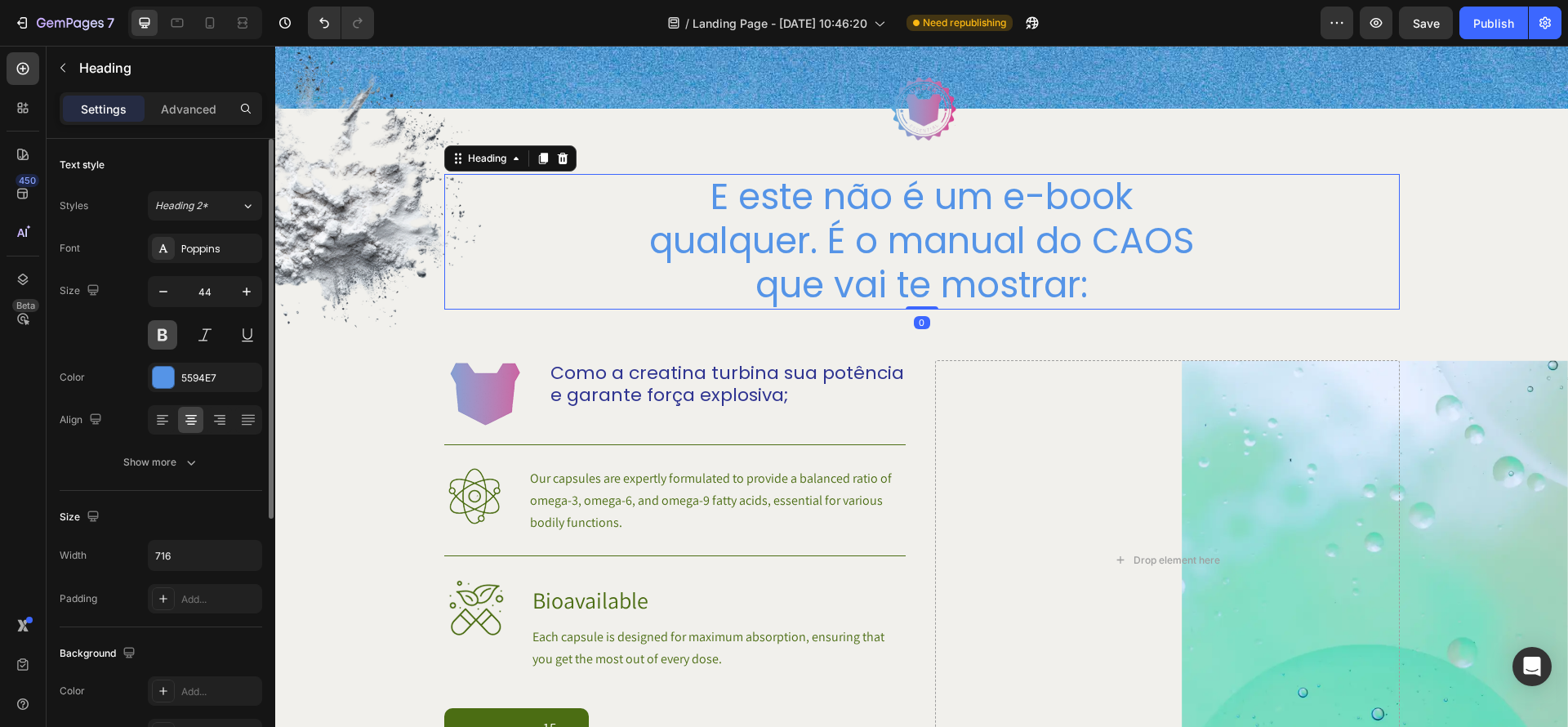
click at [170, 329] on button at bounding box center [162, 334] width 29 height 29
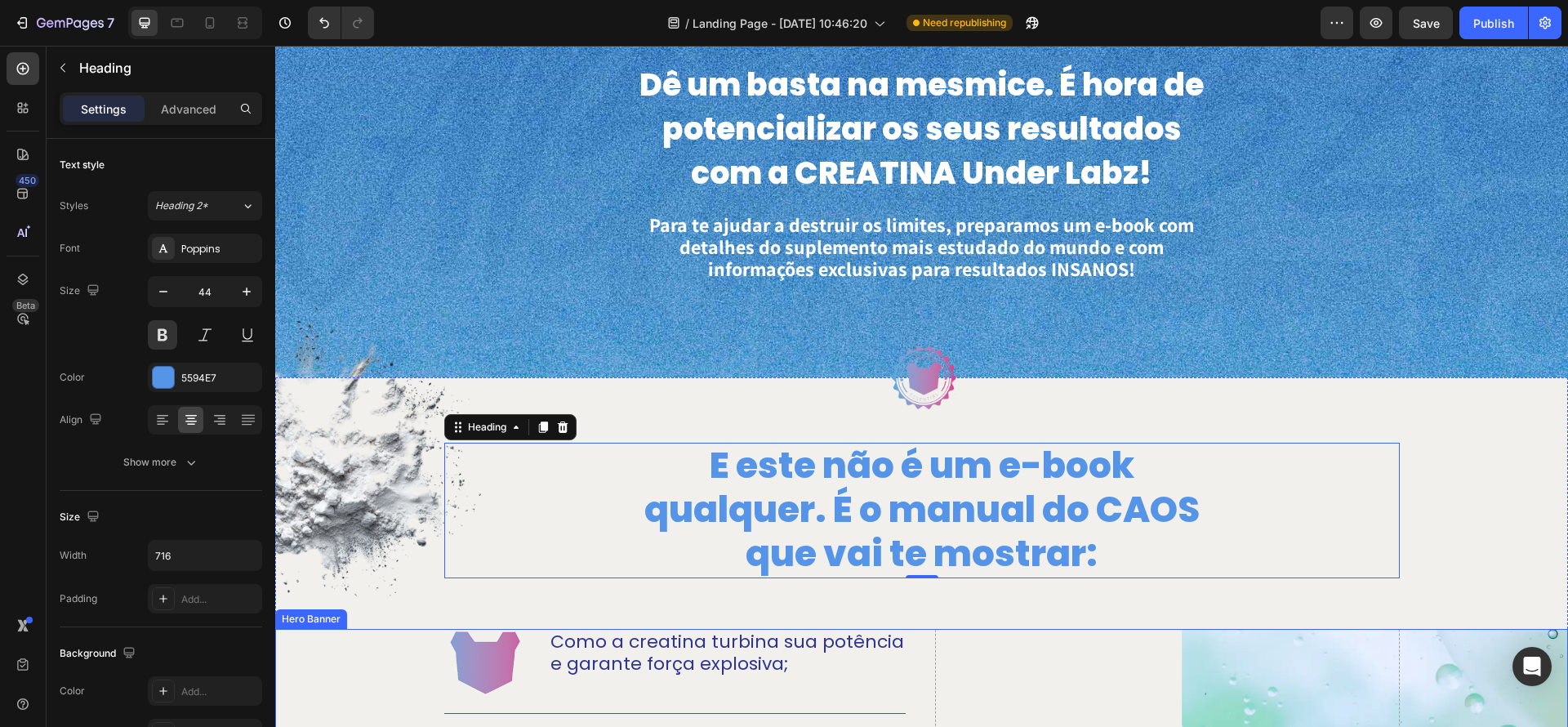
scroll to position [580, 0]
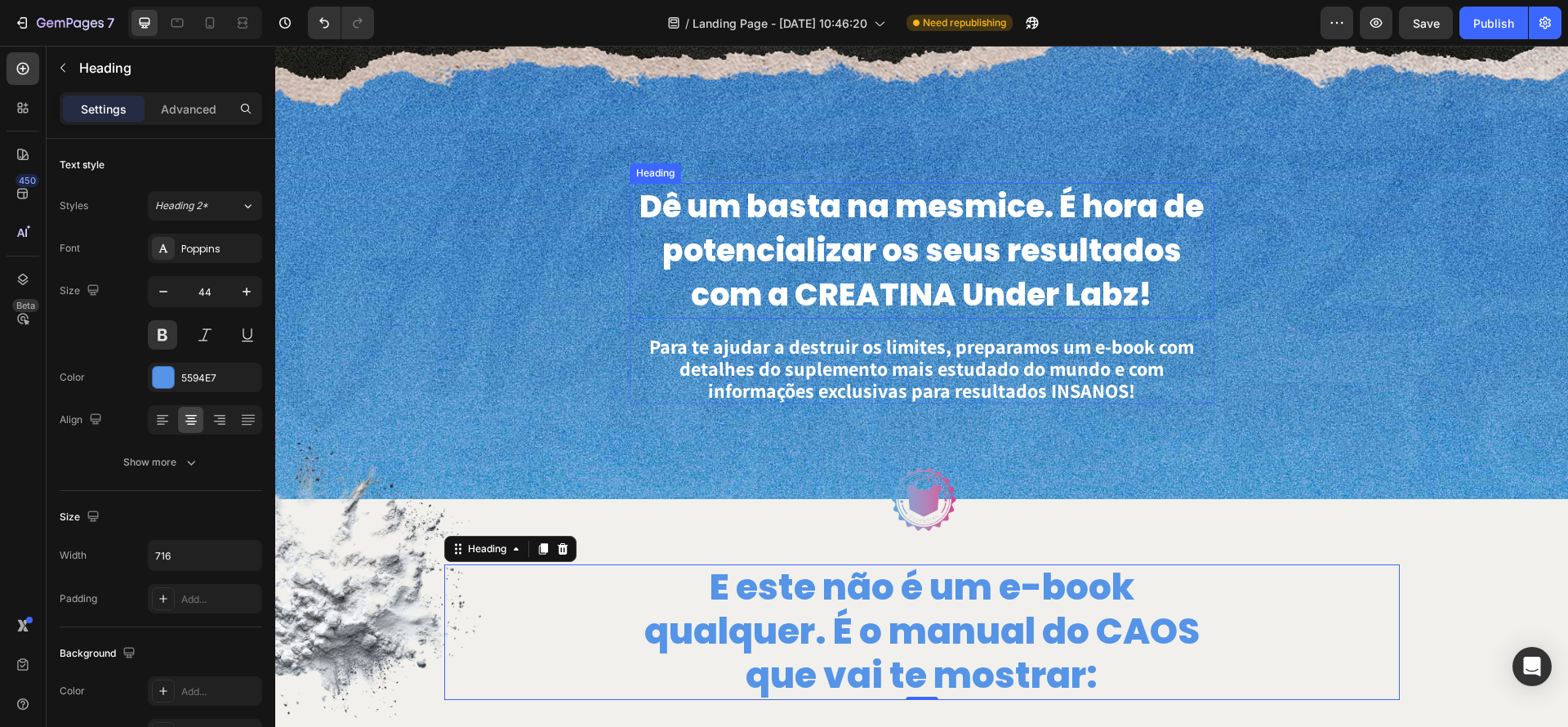
click at [845, 218] on h2 "Dê um basta na mesmice. É hora de potencializar os seus resultados com a CREATI…" at bounding box center [921, 250] width 585 height 135
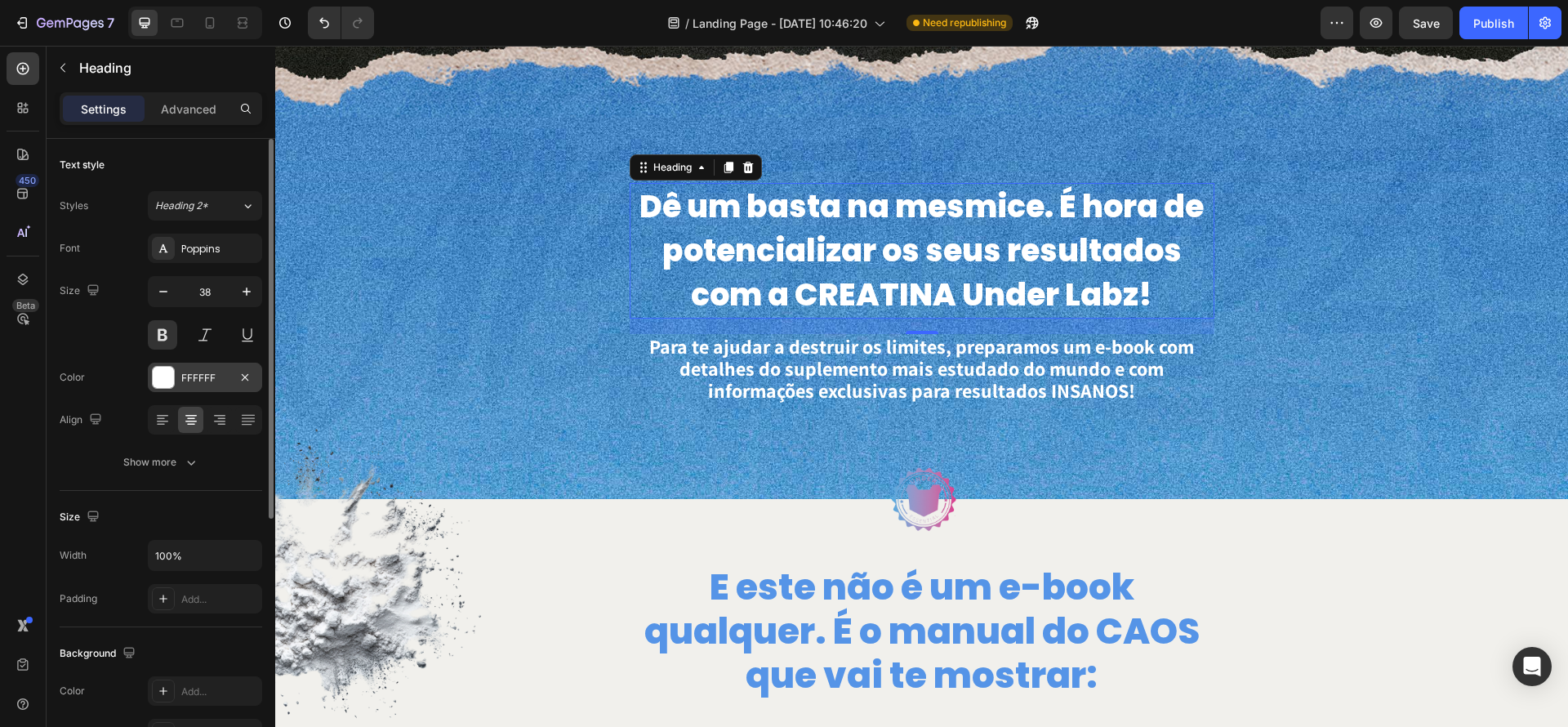
click at [171, 381] on div at bounding box center [163, 377] width 21 height 21
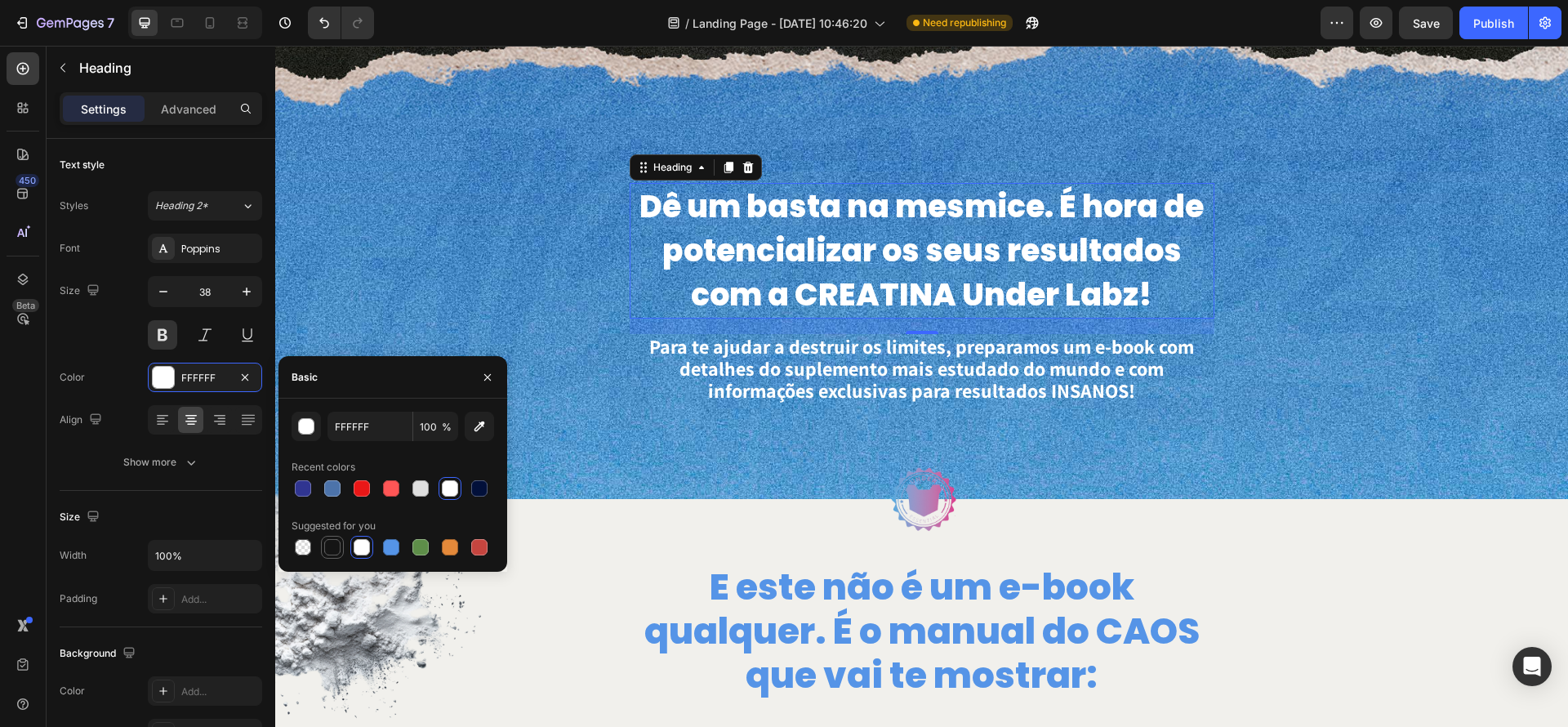
click at [329, 544] on div at bounding box center [332, 547] width 16 height 16
type input "151515"
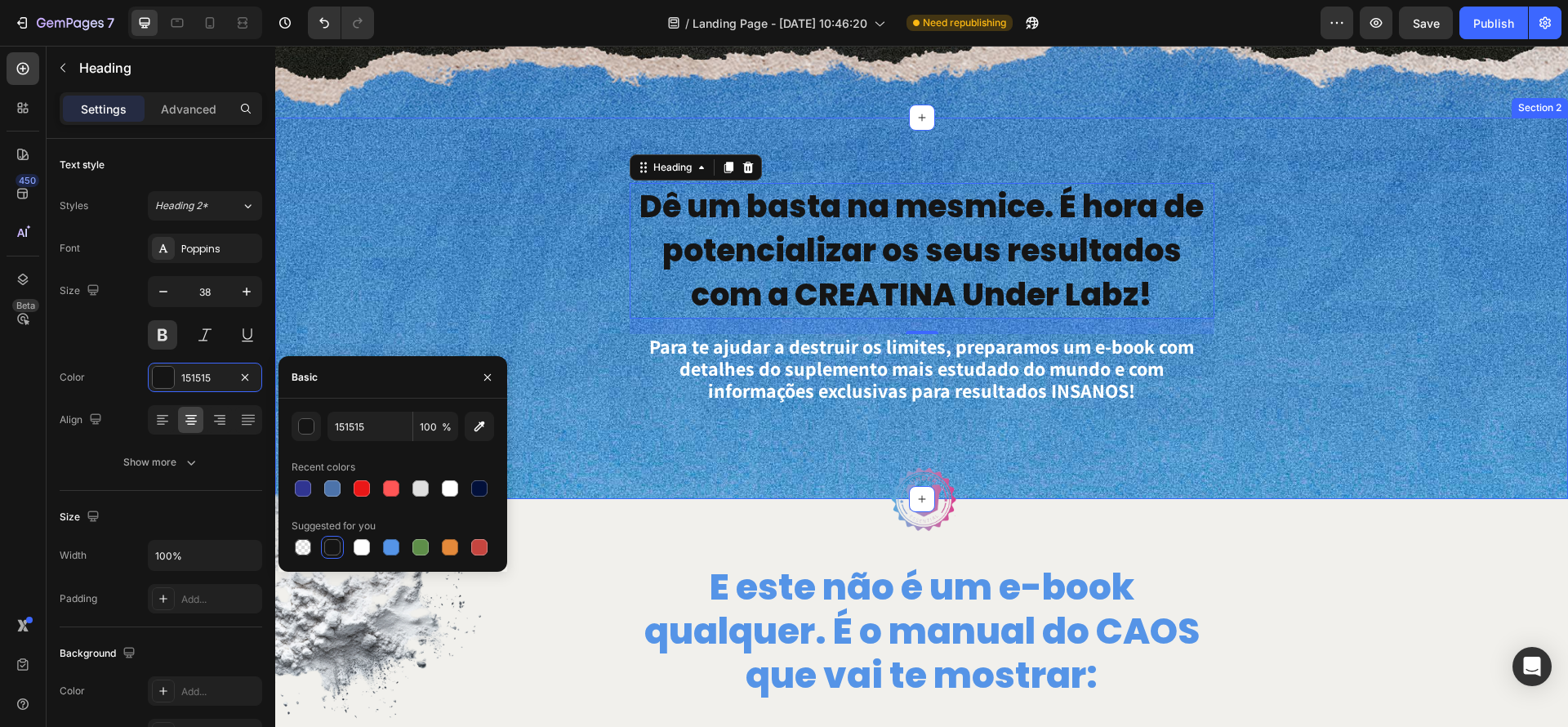
click at [1173, 407] on div "Dê um basta na mesmice. É hora de potencializar os seus resultados com a CREATI…" at bounding box center [922, 308] width 1293 height 382
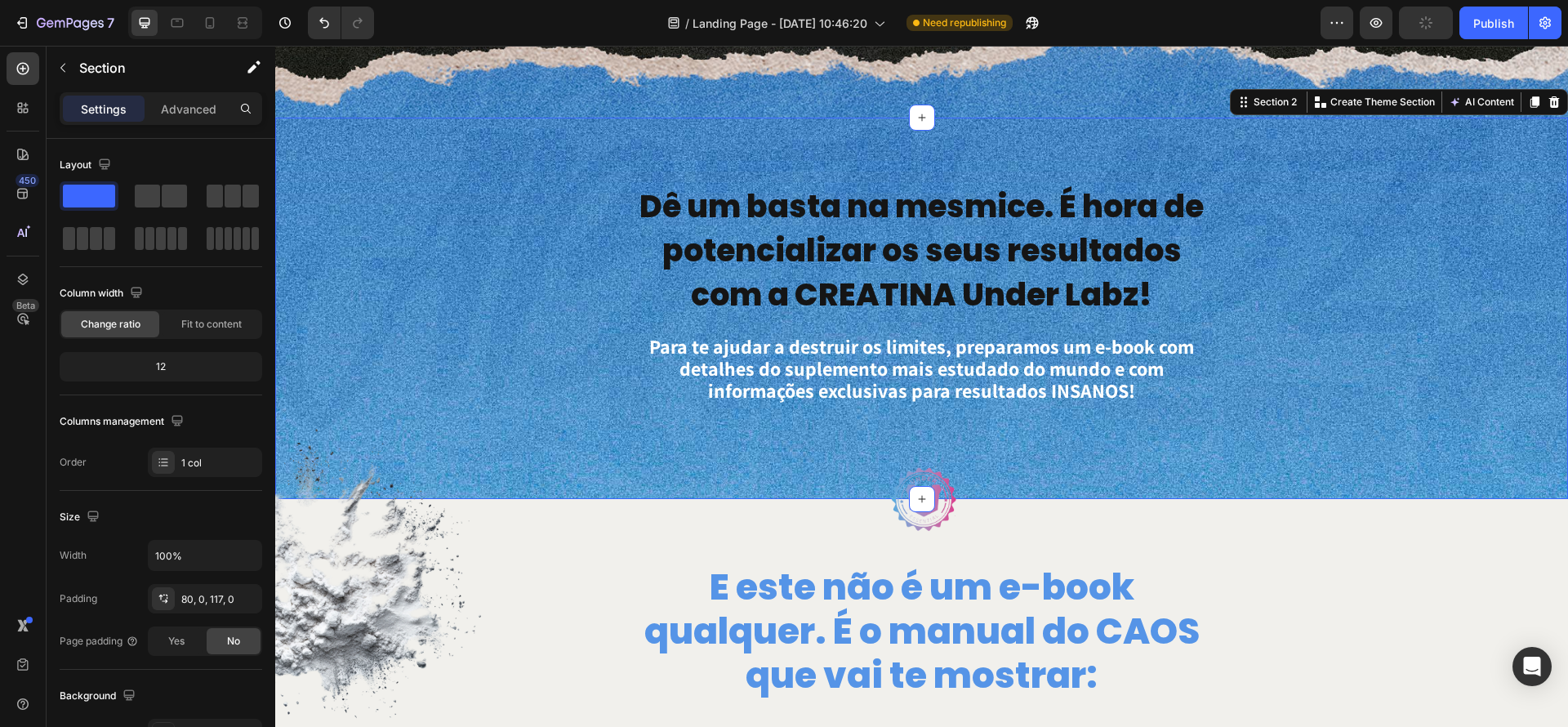
click at [1041, 419] on div "Dê um basta na mesmice. É hora de potencializar os seus resultados com a CREATI…" at bounding box center [922, 308] width 1293 height 382
click at [1035, 393] on p "Para te ajudar a destruir os limites, preparamos um e-book com detalhes do supl…" at bounding box center [922, 368] width 582 height 66
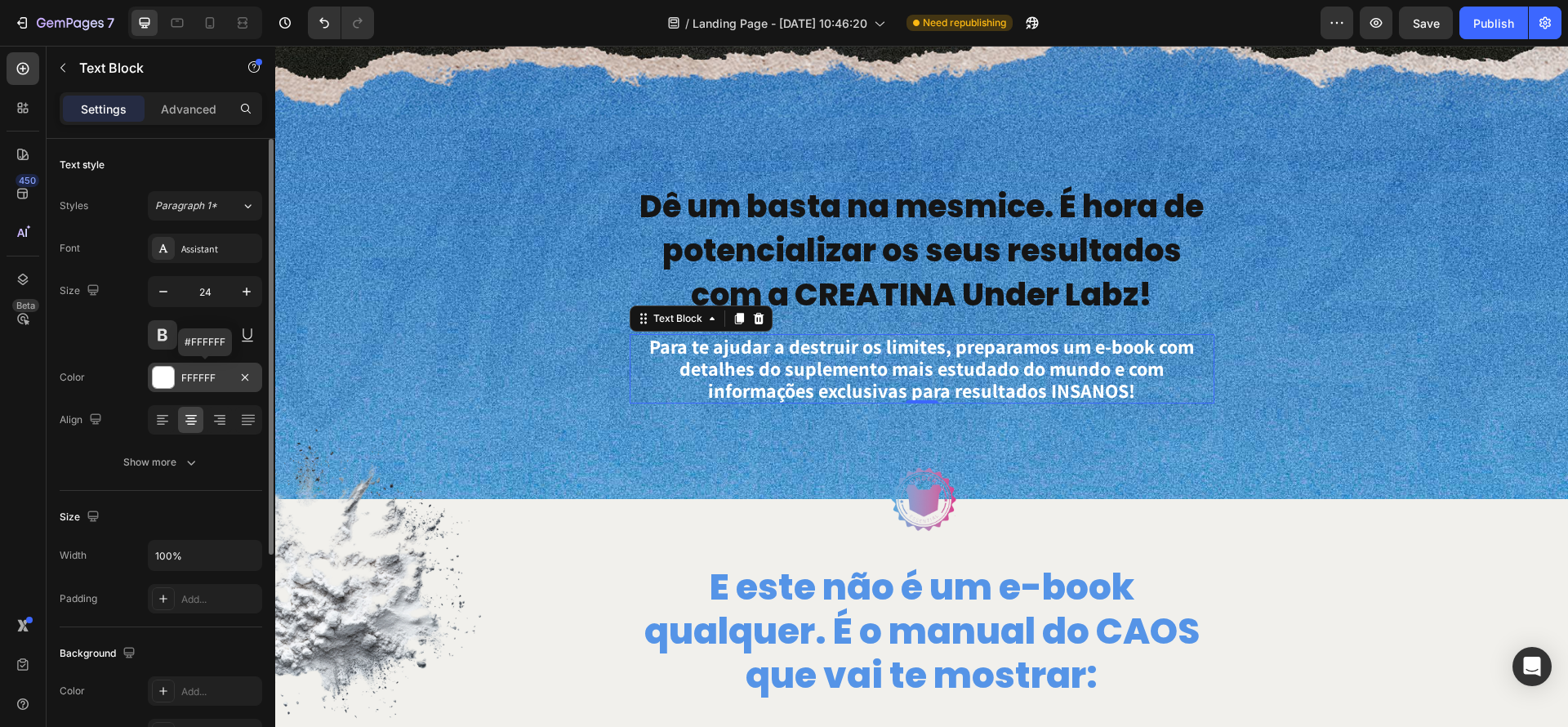
click at [156, 380] on div at bounding box center [163, 377] width 21 height 21
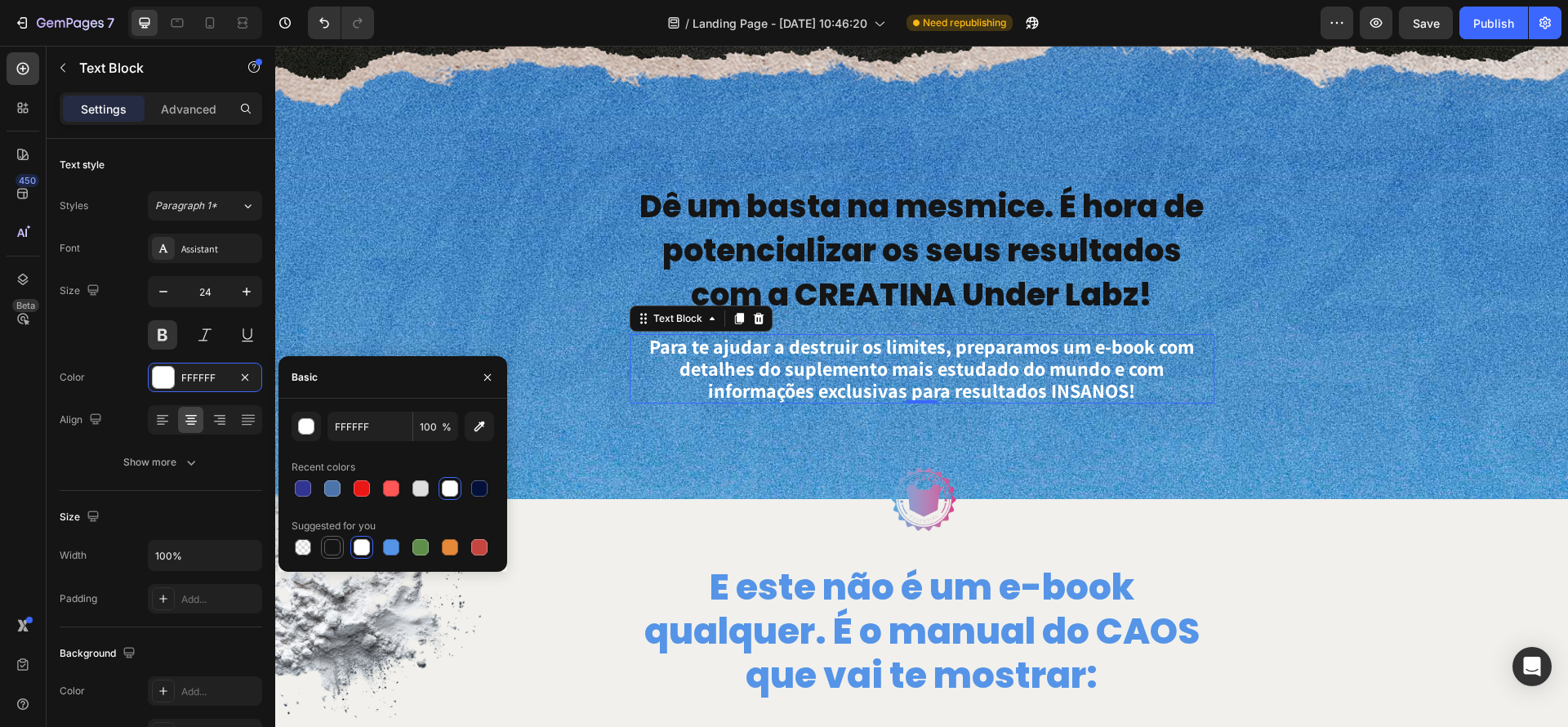
click at [330, 544] on div at bounding box center [332, 547] width 16 height 16
type input "151515"
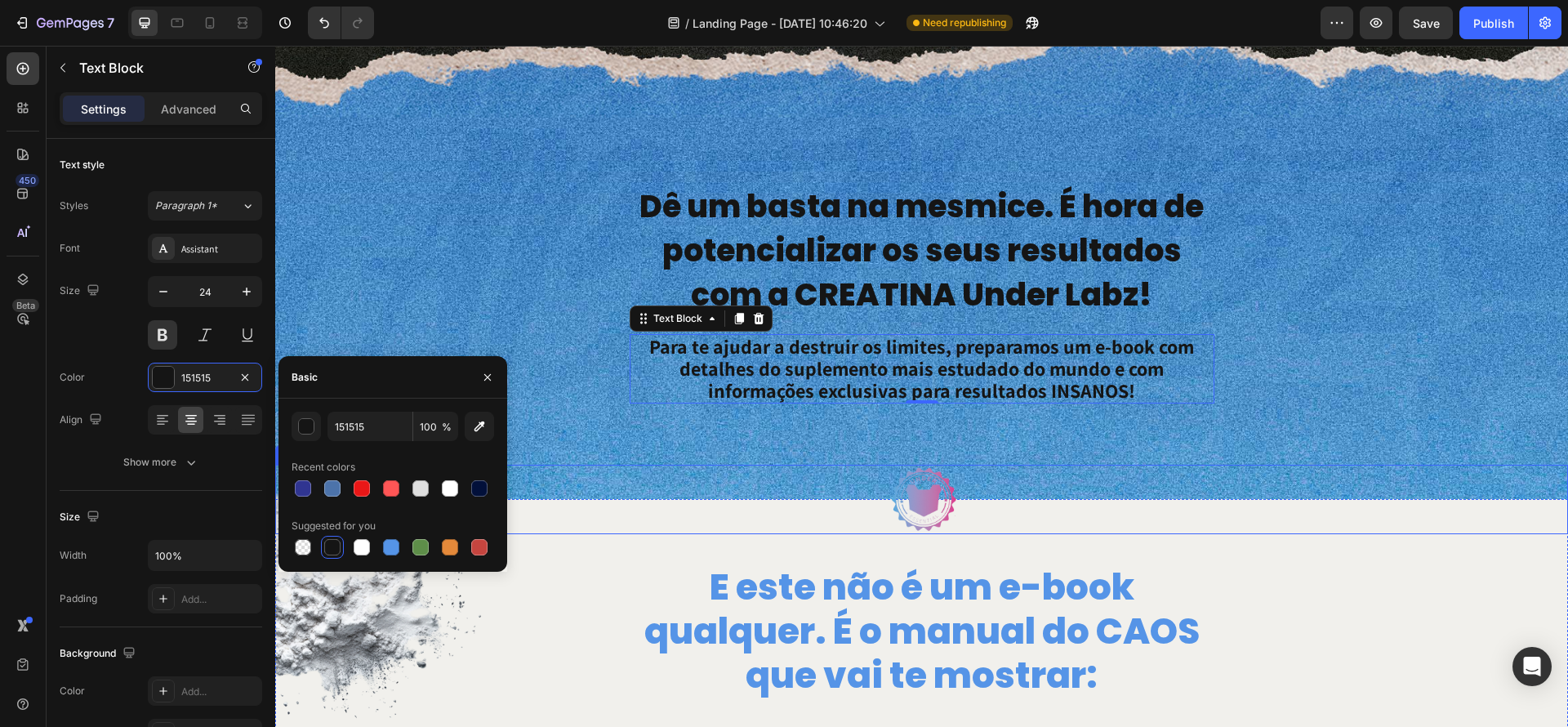
click at [1434, 469] on div at bounding box center [922, 500] width 1293 height 70
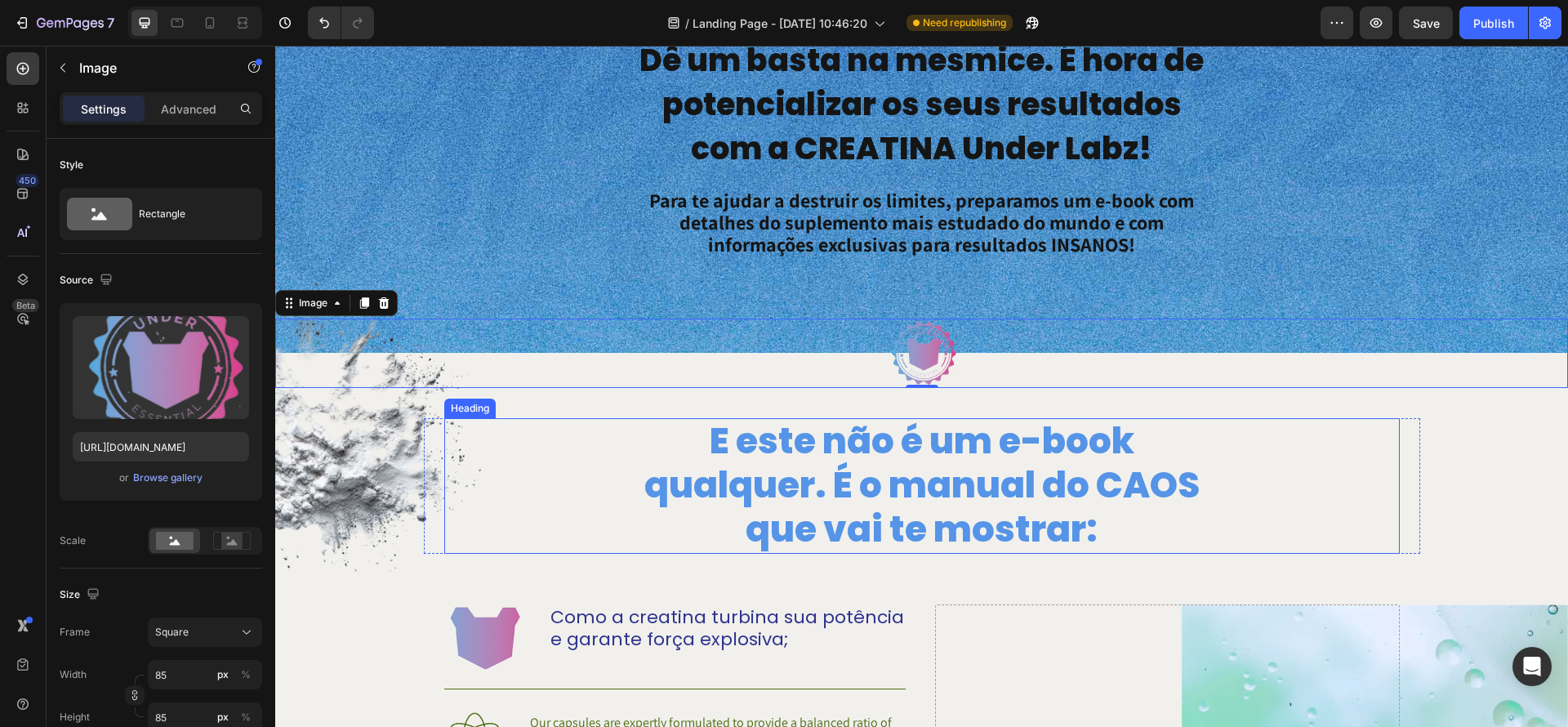
scroll to position [753, 0]
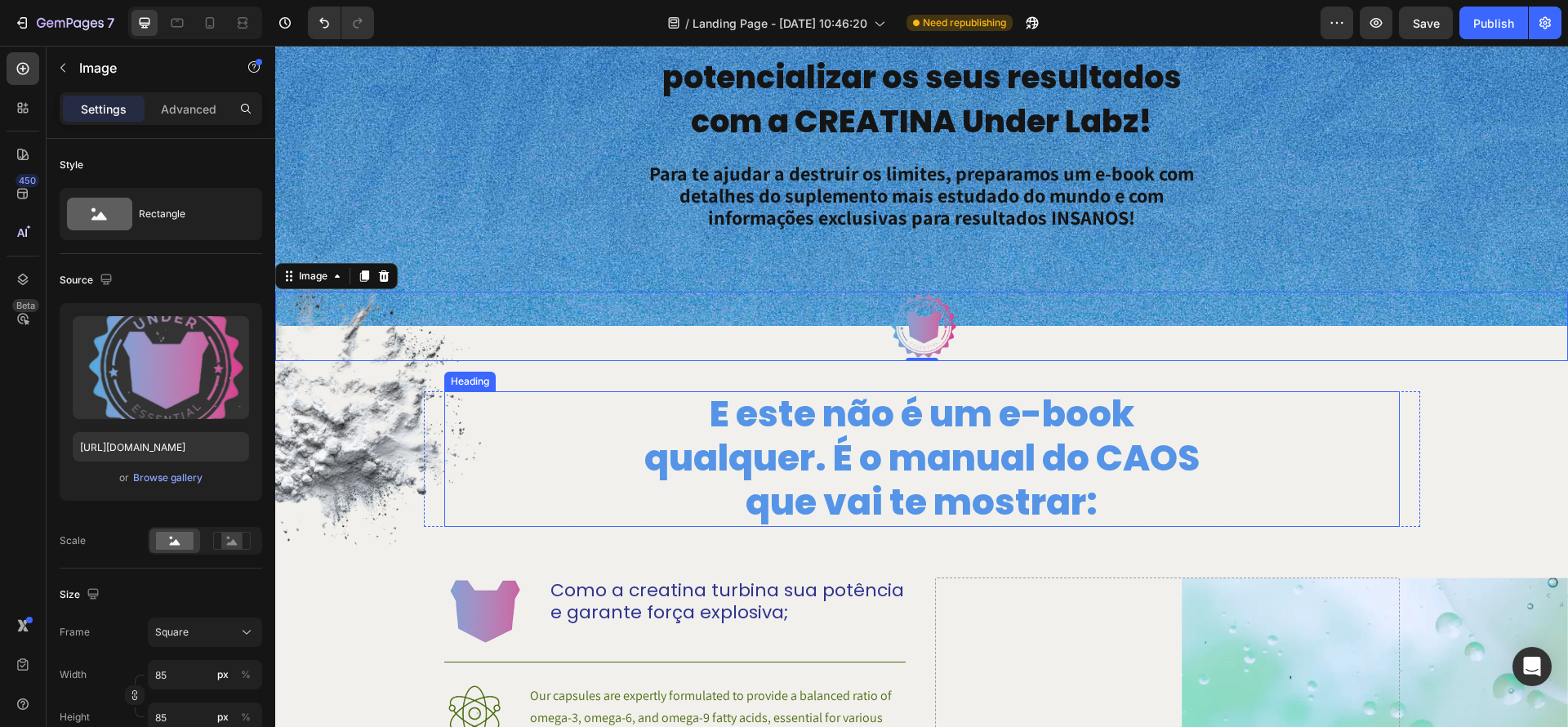
click at [976, 423] on p "E este não é um e-book qualquer. É o manual do CAOS que vai te mostrar:" at bounding box center [922, 458] width 582 height 132
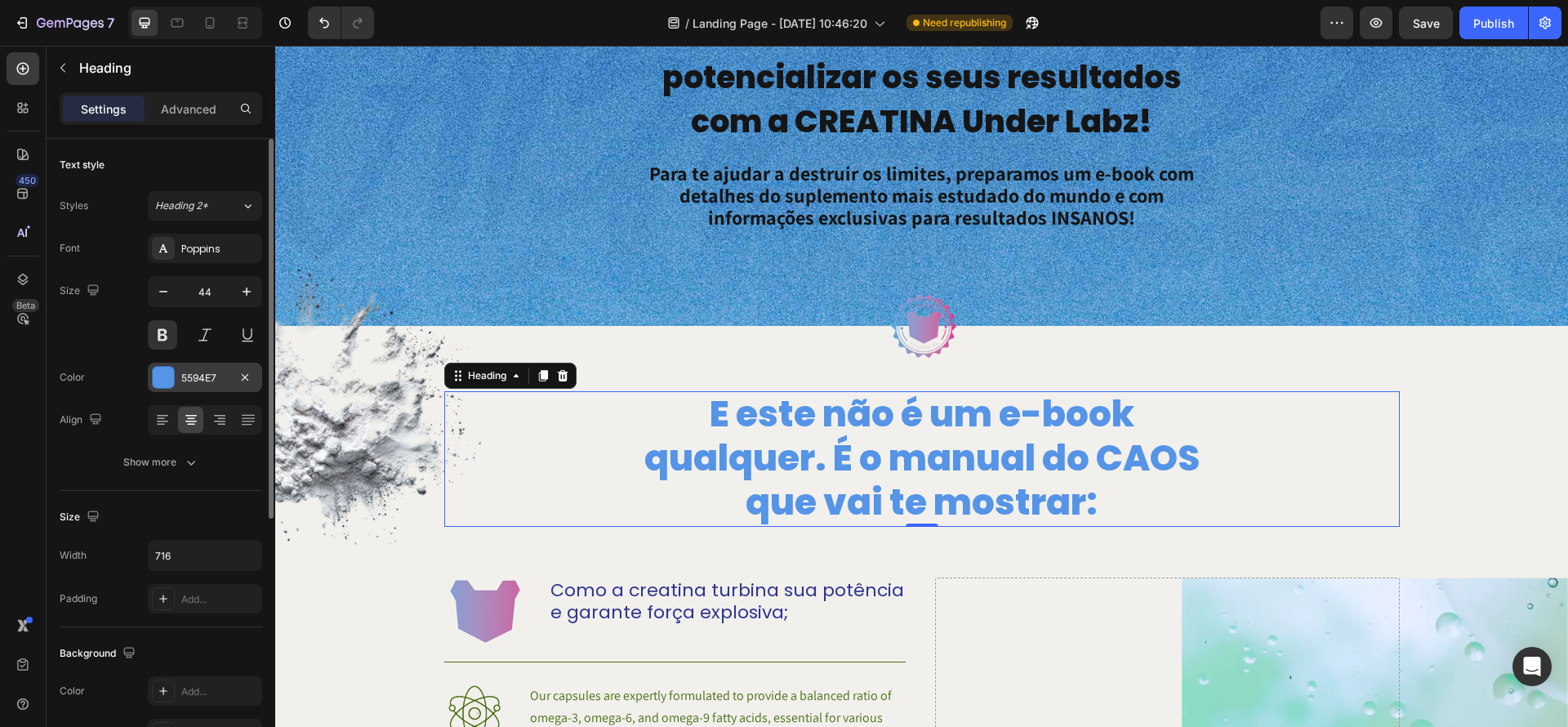
click at [168, 382] on div at bounding box center [163, 377] width 21 height 21
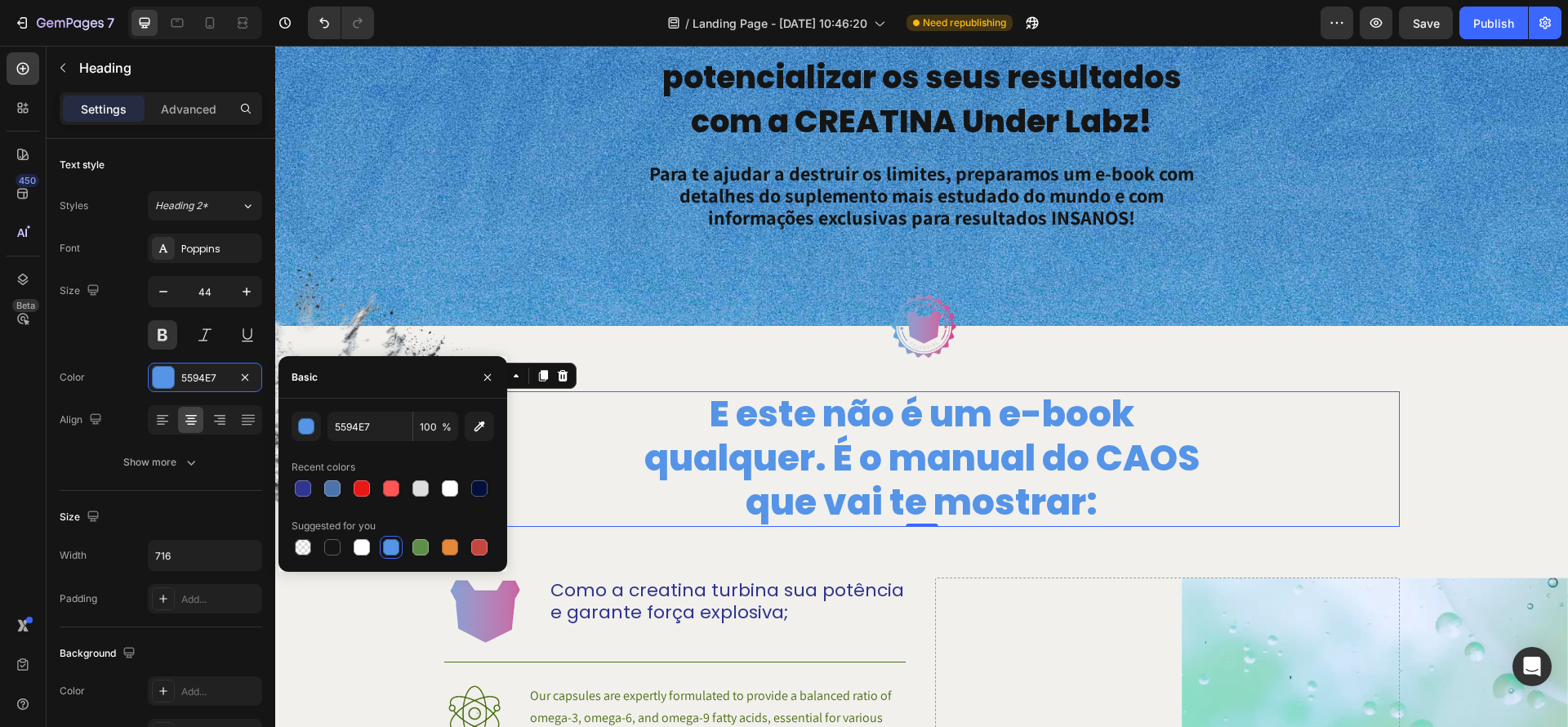
click at [284, 487] on div "5594E7 100 % Recent colors Suggested for you" at bounding box center [392, 485] width 229 height 147
click at [292, 486] on div at bounding box center [304, 488] width 23 height 23
type input "303591"
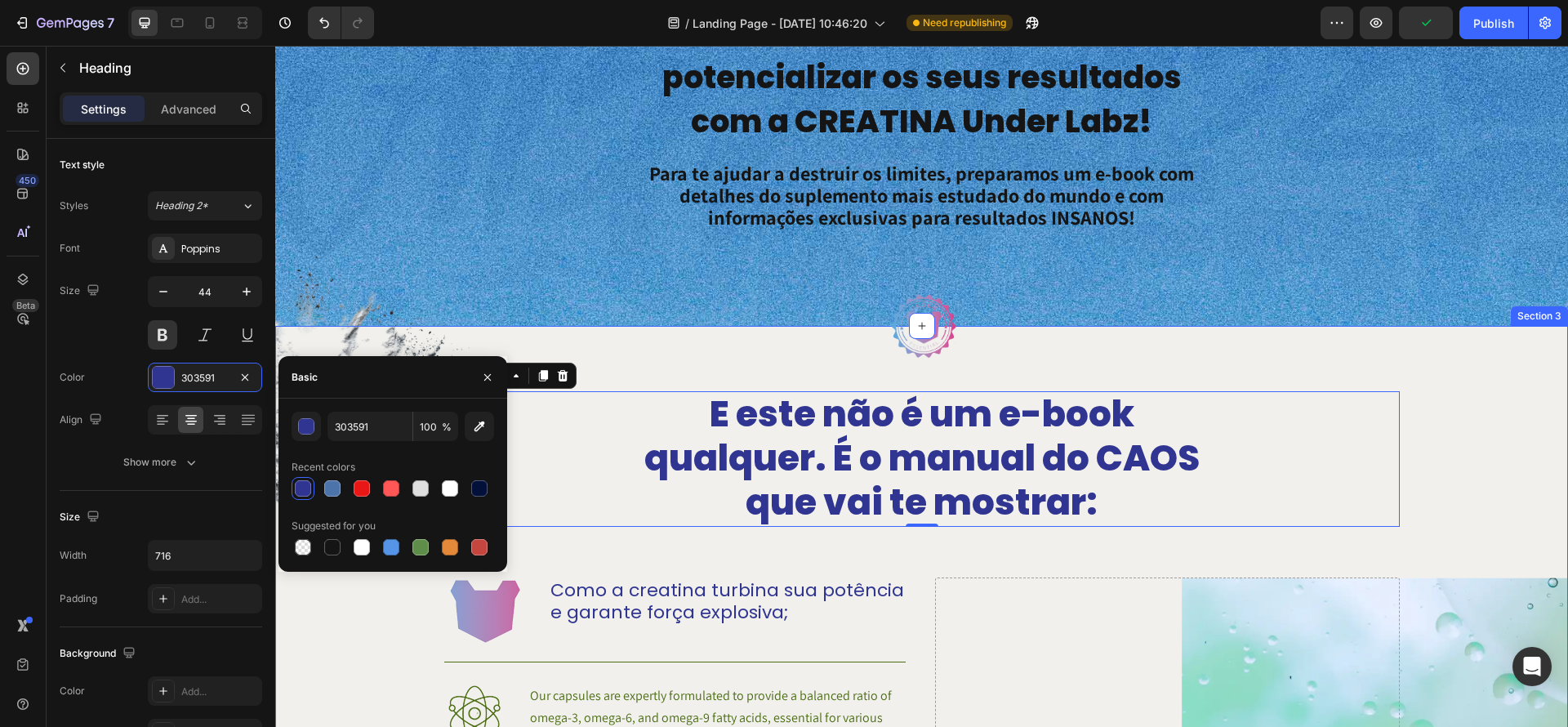
click at [1509, 491] on div "Image Image E este não é um e-book qualquer. É o manual do CAOS que vai te most…" at bounding box center [922, 709] width 1293 height 635
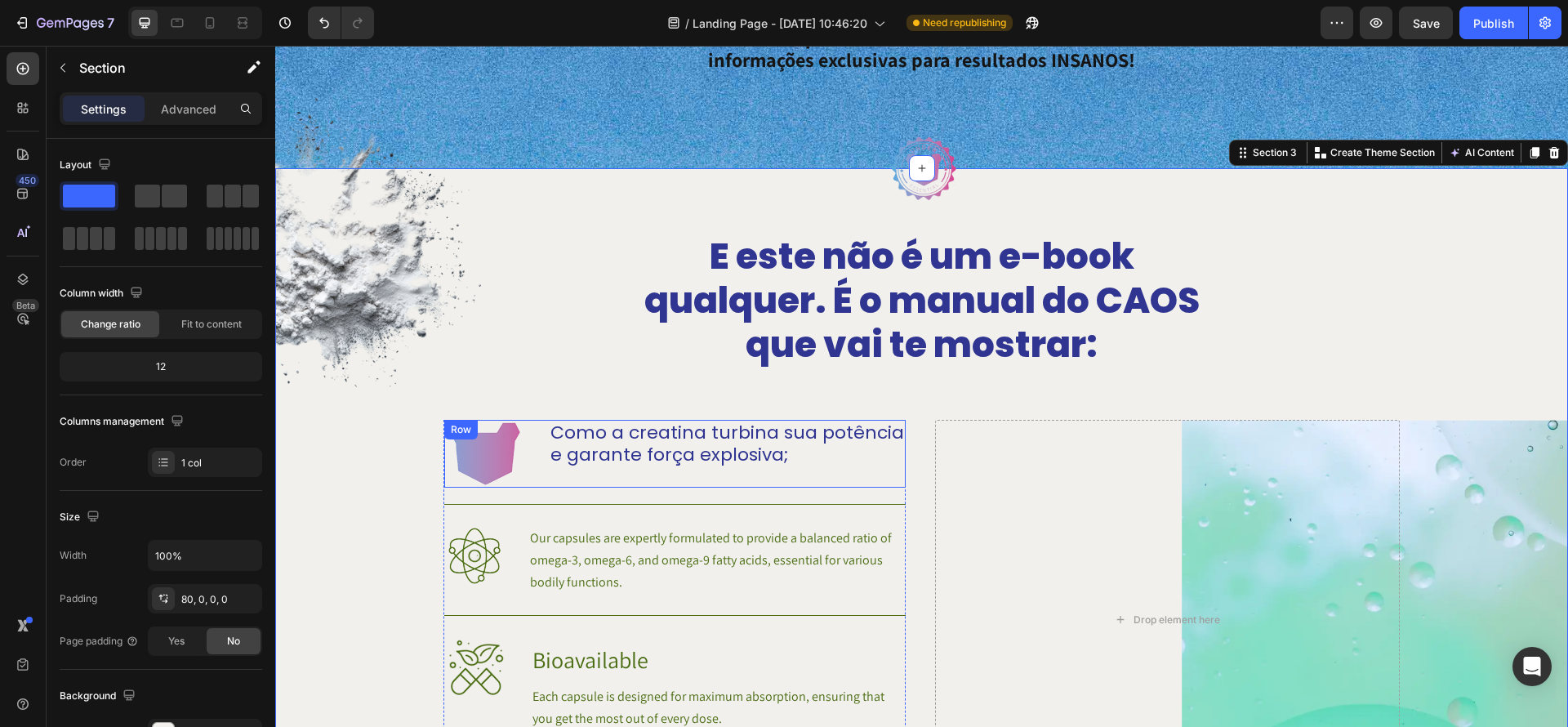
scroll to position [948, 0]
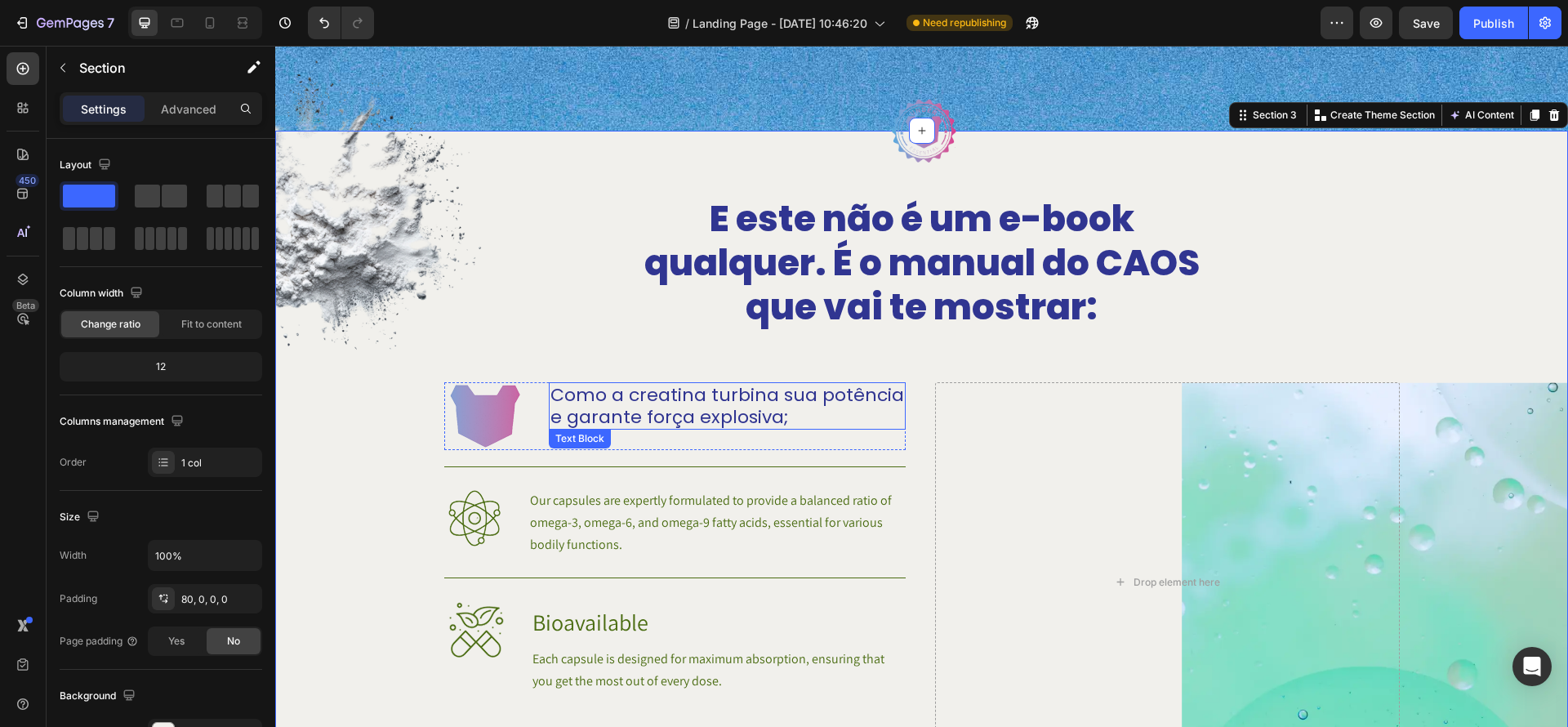
click at [764, 424] on p "Como a creatina turbina sua potência e garante força explosiva;" at bounding box center [728, 406] width 354 height 44
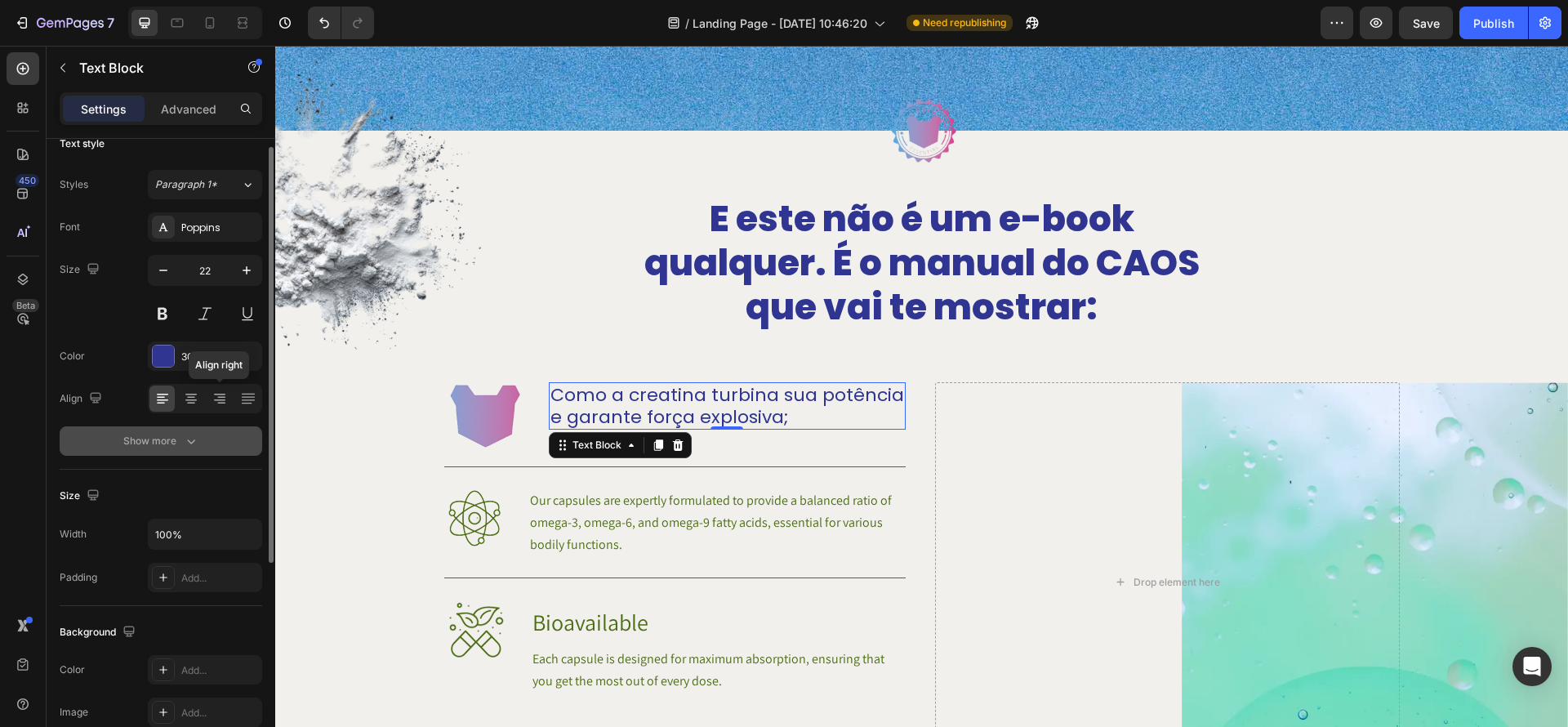
scroll to position [18, 0]
click at [192, 454] on button "Show more" at bounding box center [161, 444] width 203 height 29
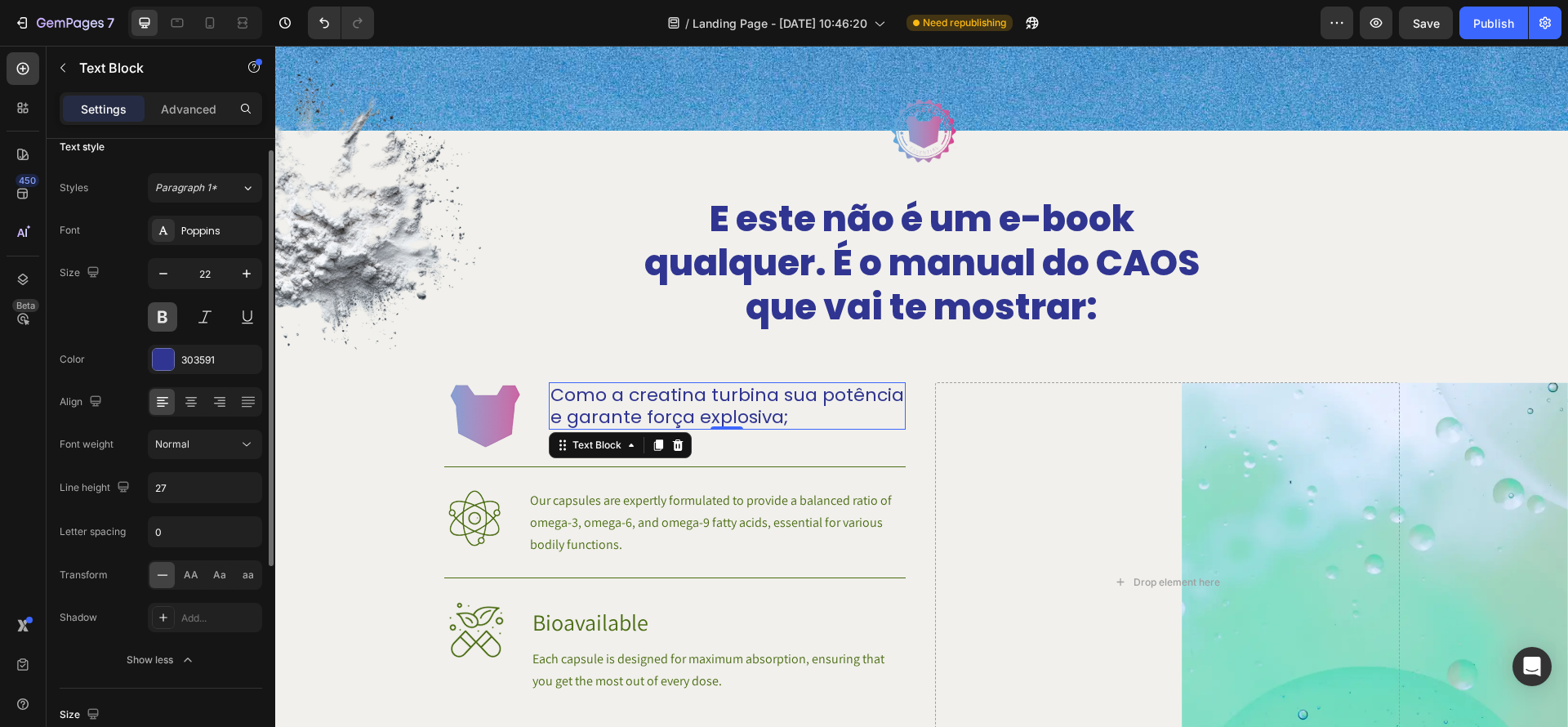
click at [153, 308] on button at bounding box center [162, 317] width 29 height 29
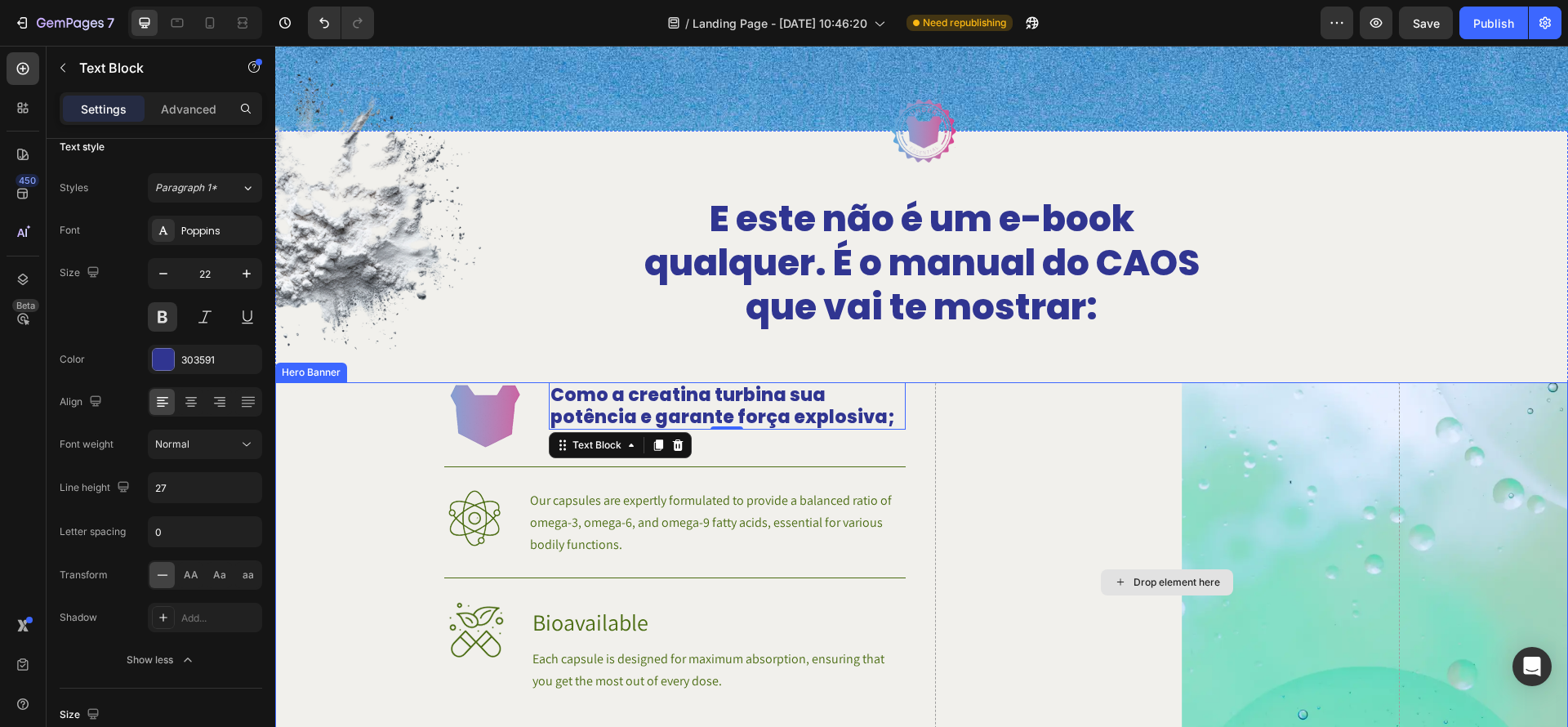
click at [1222, 549] on div "Drop element here" at bounding box center [1168, 581] width 465 height 399
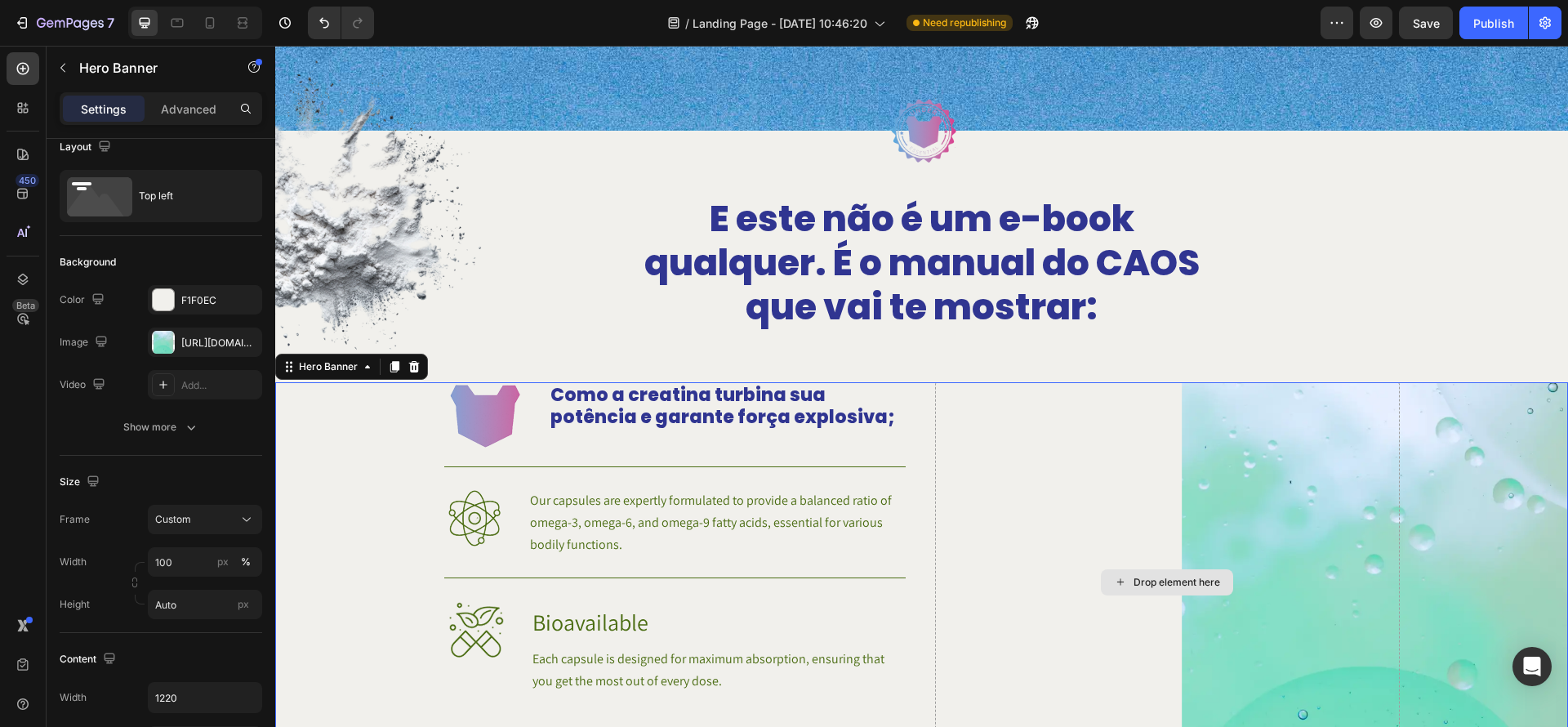
scroll to position [0, 0]
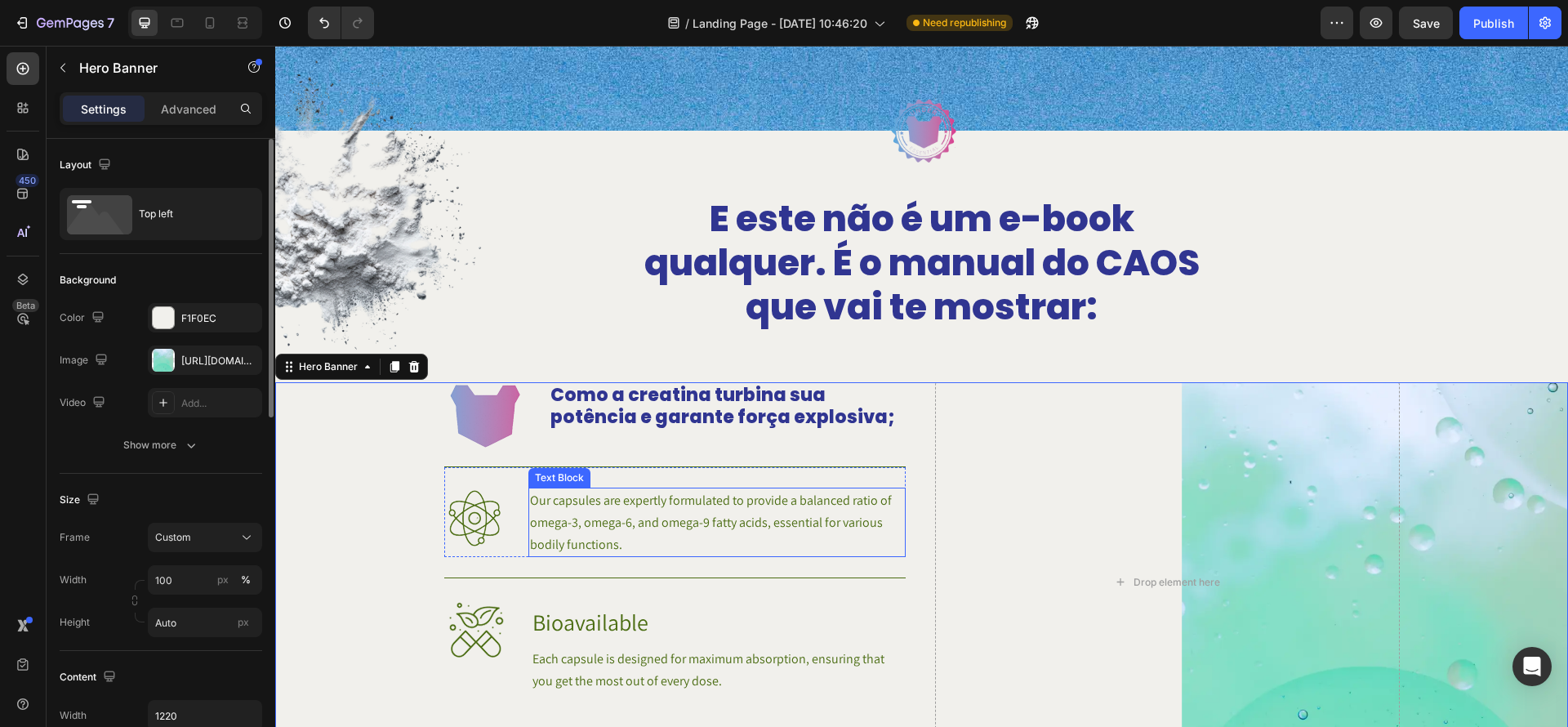
click at [842, 515] on p "Our capsules are expertly formulated to provide a balanced ratio of omega-3, om…" at bounding box center [716, 522] width 374 height 66
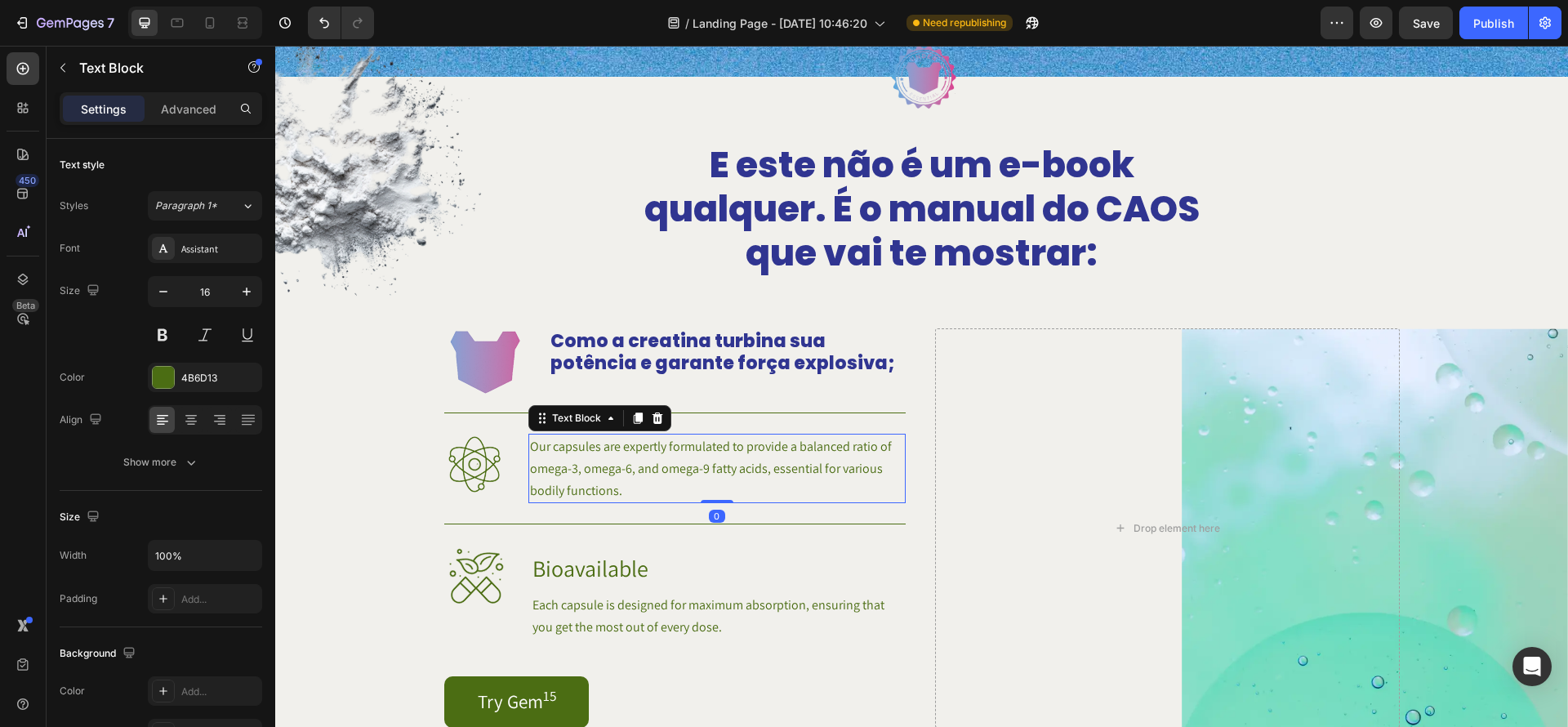
scroll to position [1008, 0]
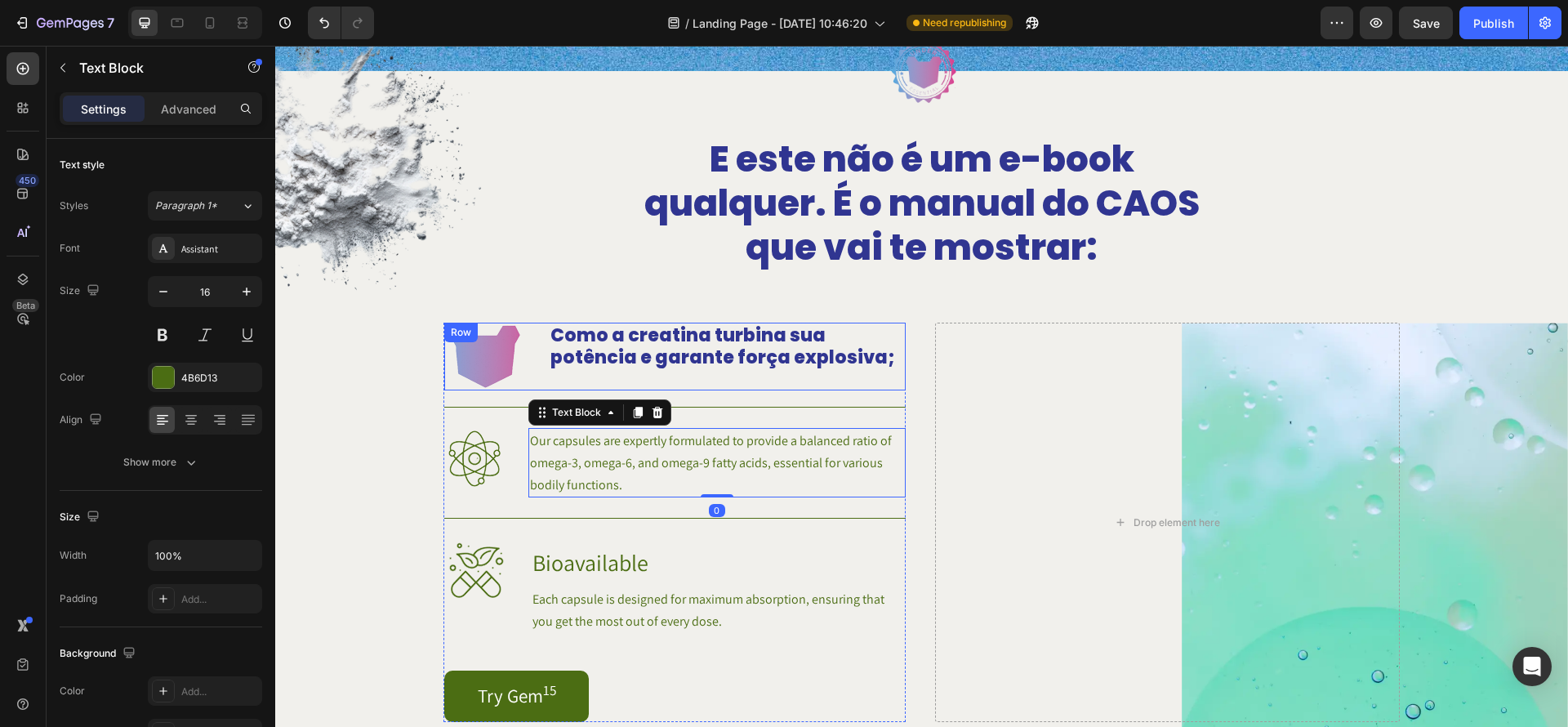
click at [718, 351] on p "Como a creatina turbina sua potência e garante força explosiva;" at bounding box center [728, 346] width 354 height 44
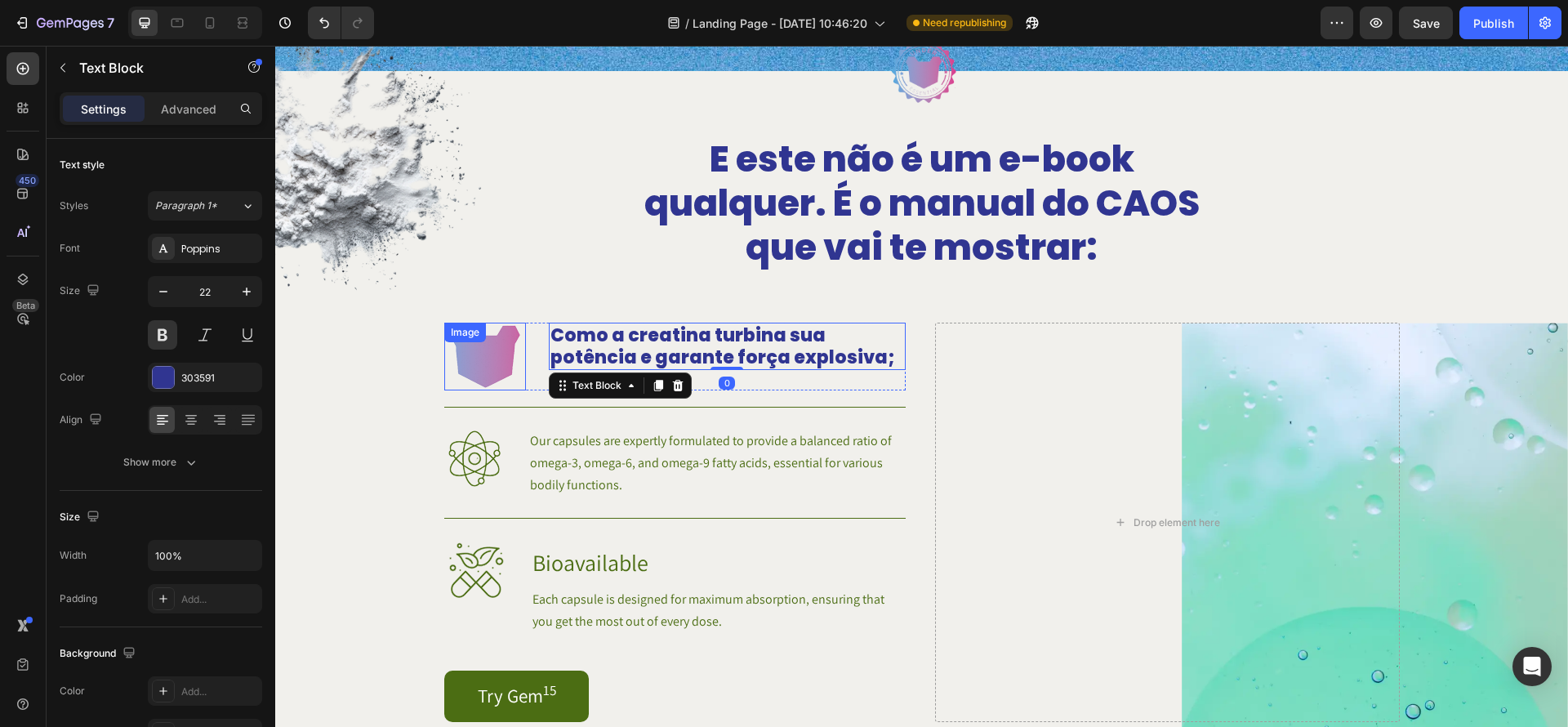
click at [476, 371] on img at bounding box center [485, 357] width 81 height 68
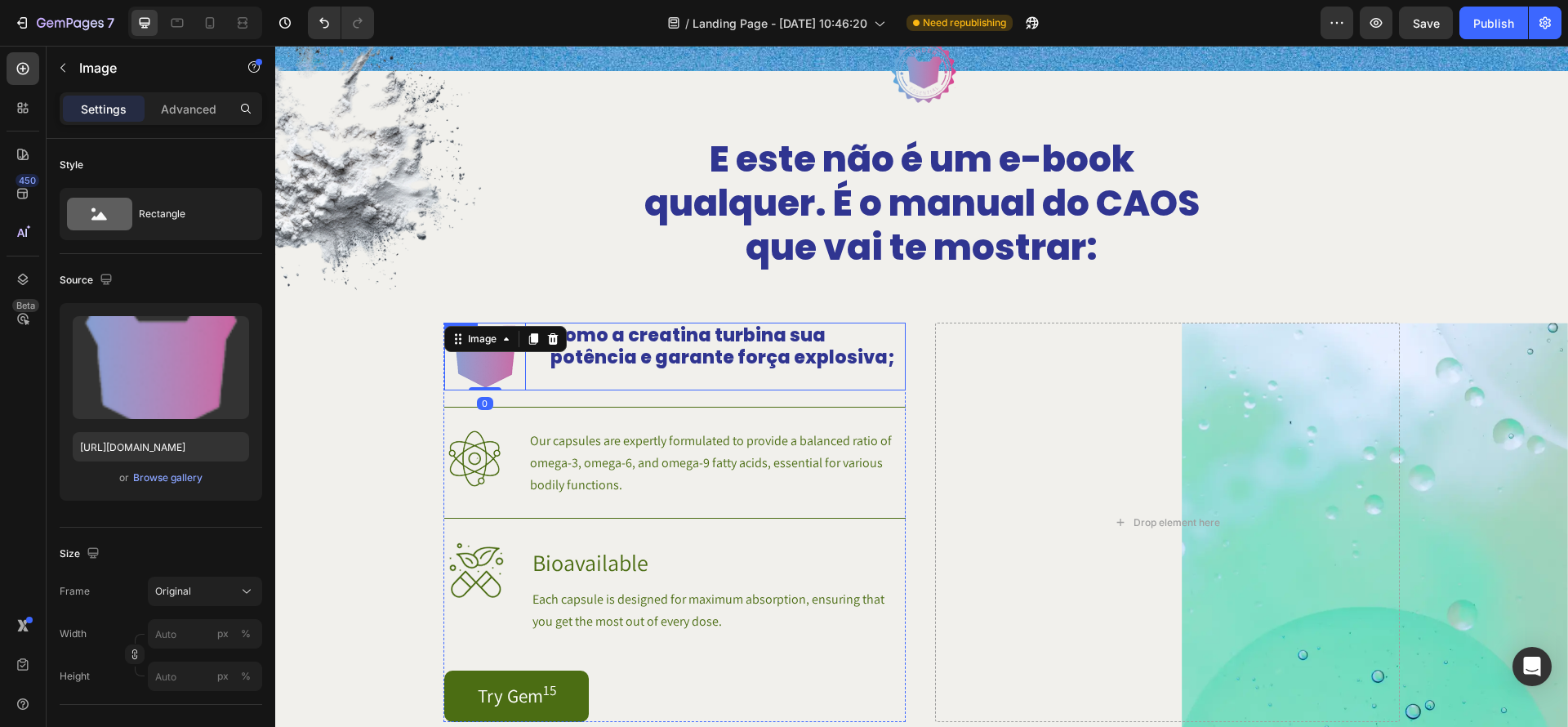
click at [549, 380] on div "Como a creatina turbina sua potência e garante força explosiva; Text Block" at bounding box center [727, 357] width 357 height 68
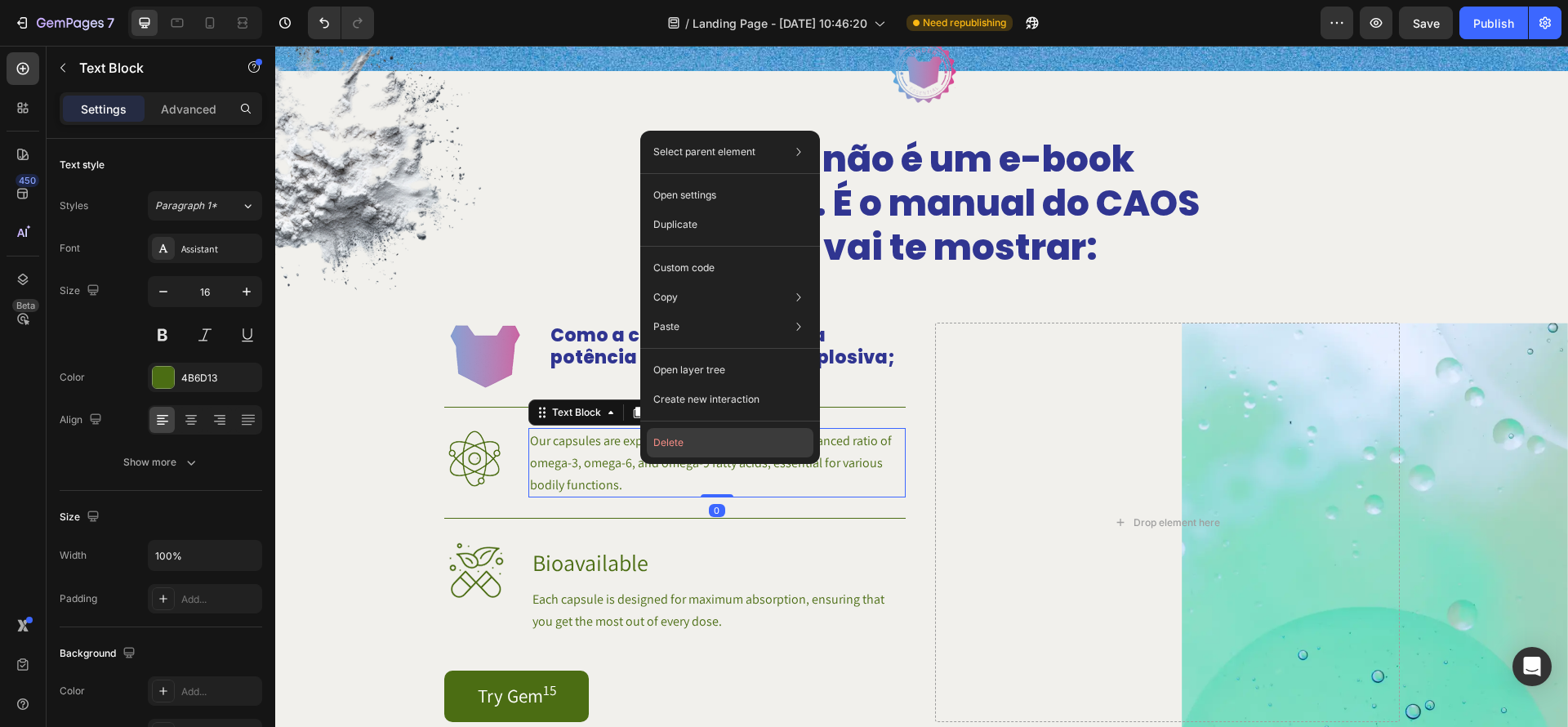
drag, startPoint x: 724, startPoint y: 438, endPoint x: 394, endPoint y: 393, distance: 333.1
click at [724, 438] on button "Delete" at bounding box center [730, 443] width 166 height 29
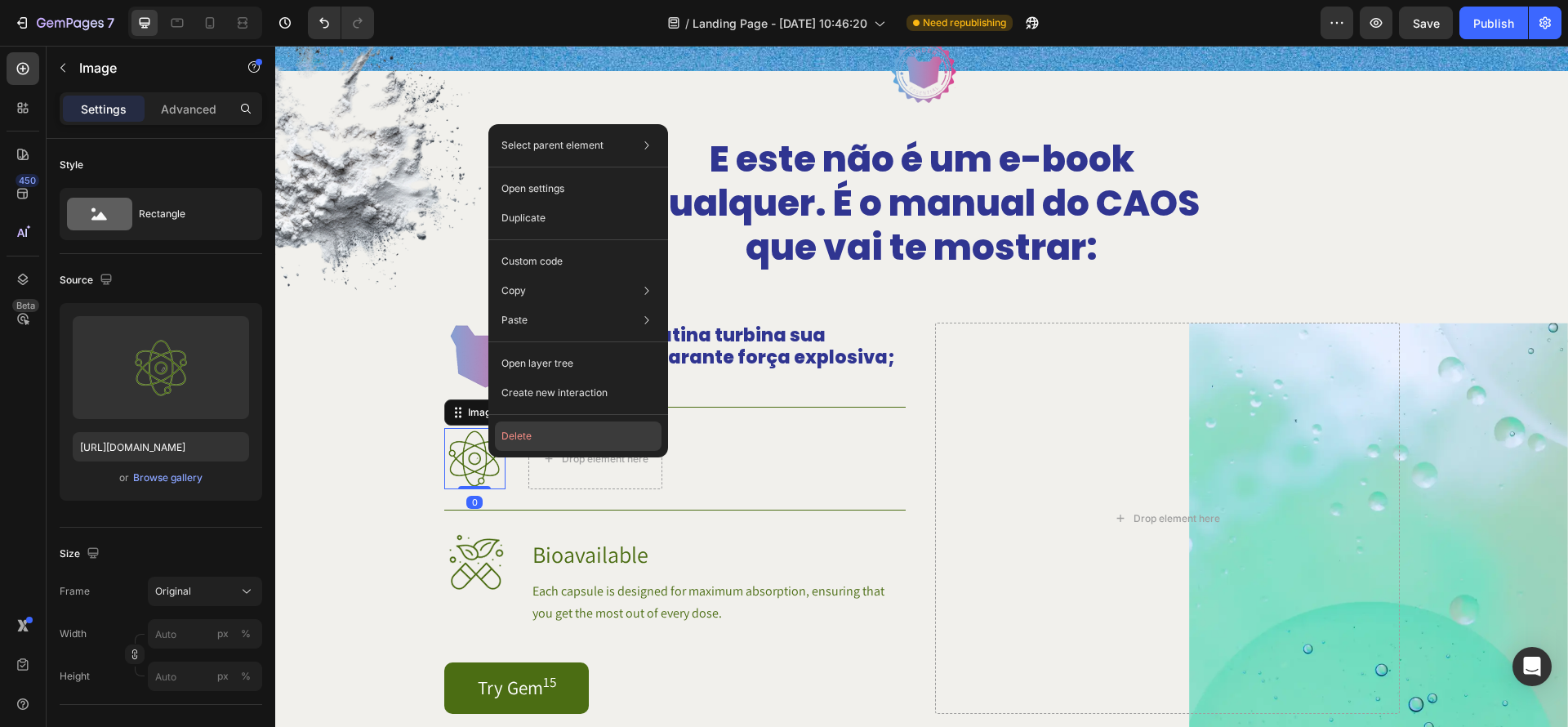
click at [578, 439] on button "Delete" at bounding box center [578, 436] width 166 height 29
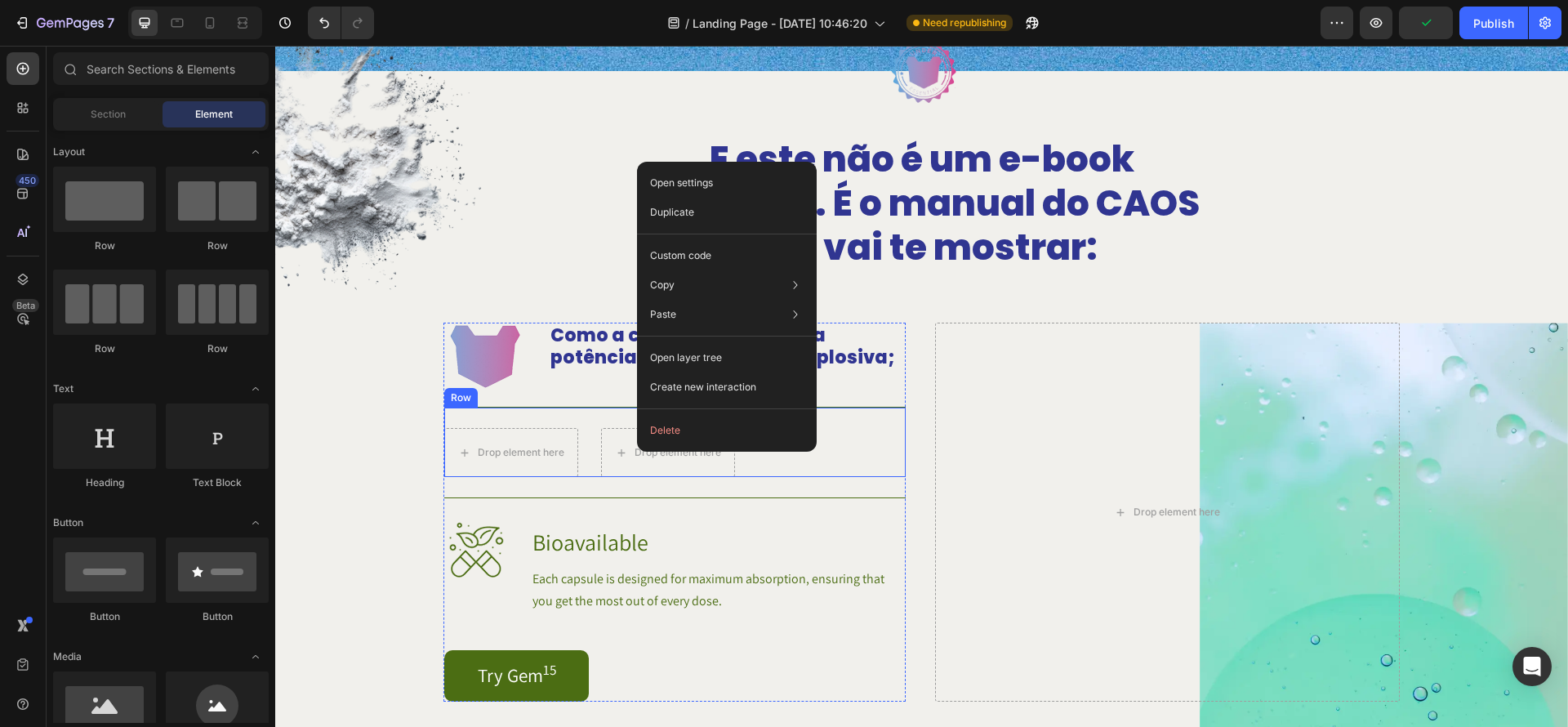
click at [576, 424] on div "Drop element here Drop element here Row" at bounding box center [675, 442] width 461 height 71
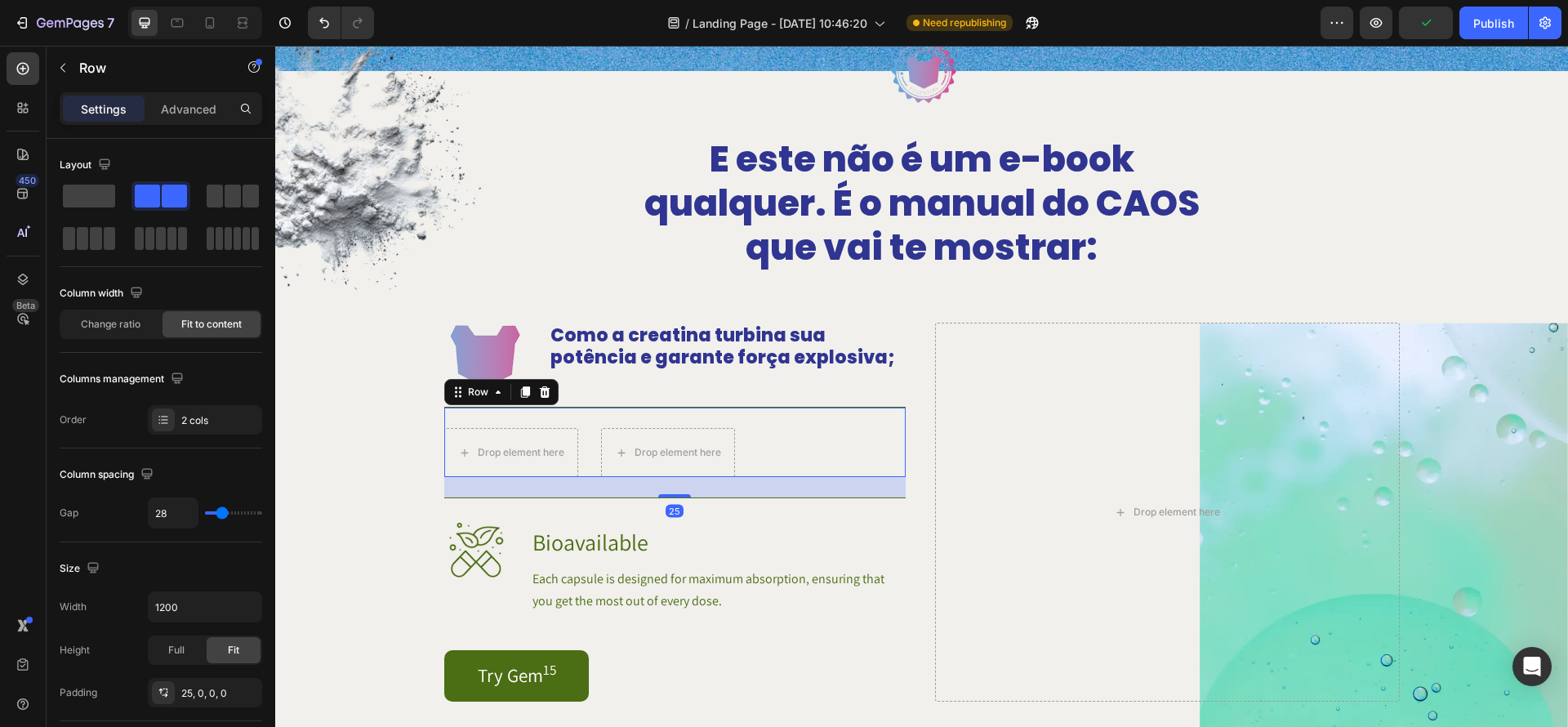
click at [577, 417] on div "Drop element here Drop element here Row 25" at bounding box center [675, 442] width 461 height 71
click at [540, 397] on icon at bounding box center [544, 393] width 11 height 12
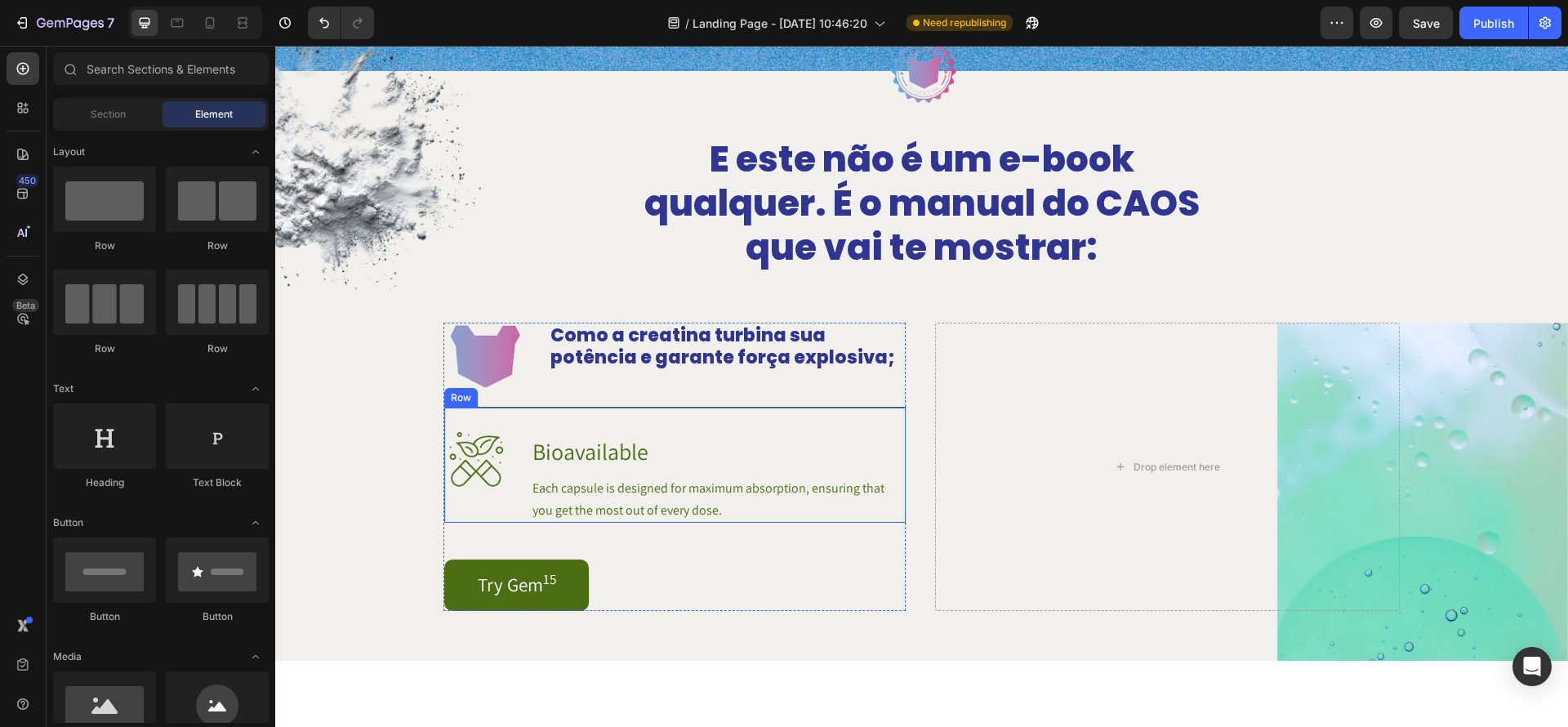
click at [463, 397] on div "Row" at bounding box center [461, 397] width 27 height 15
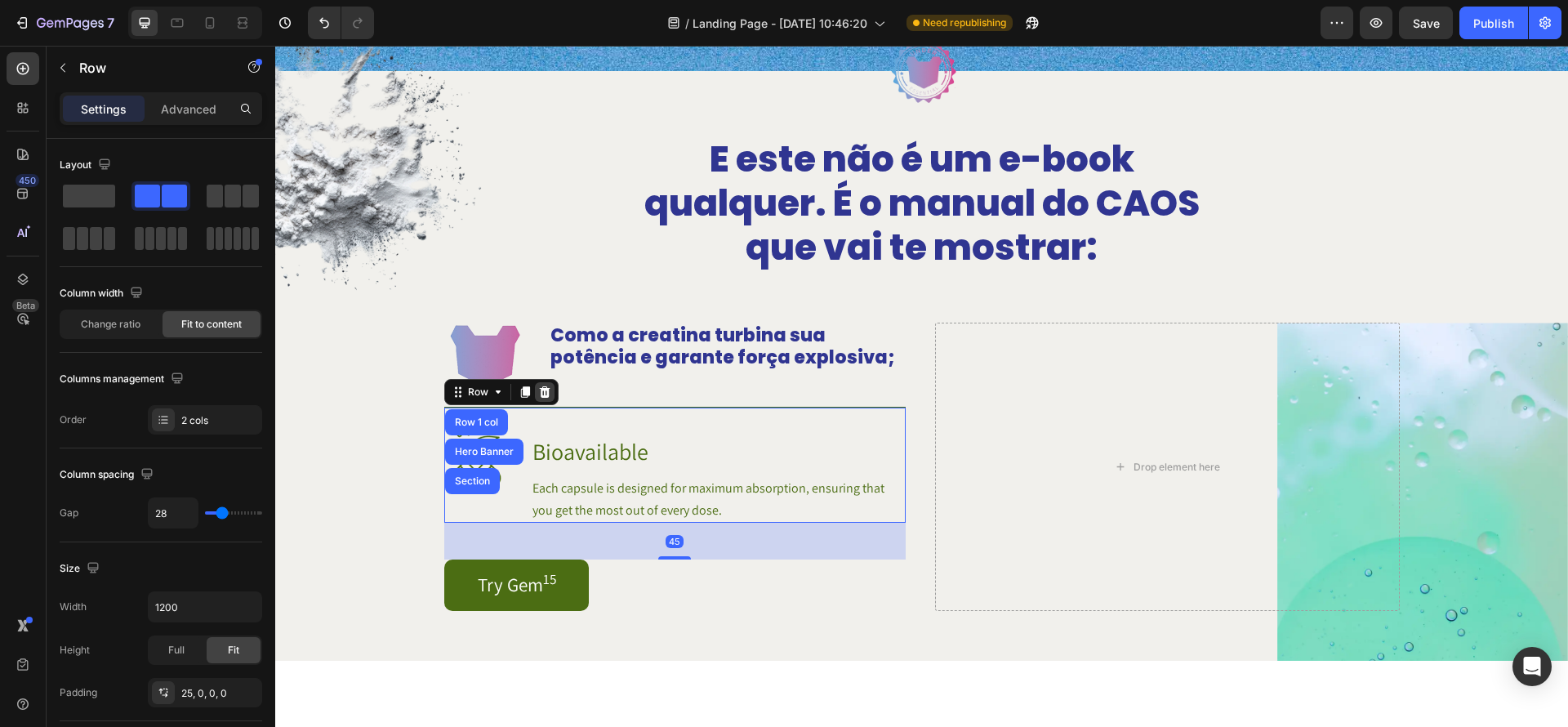
click at [545, 393] on icon at bounding box center [544, 393] width 11 height 12
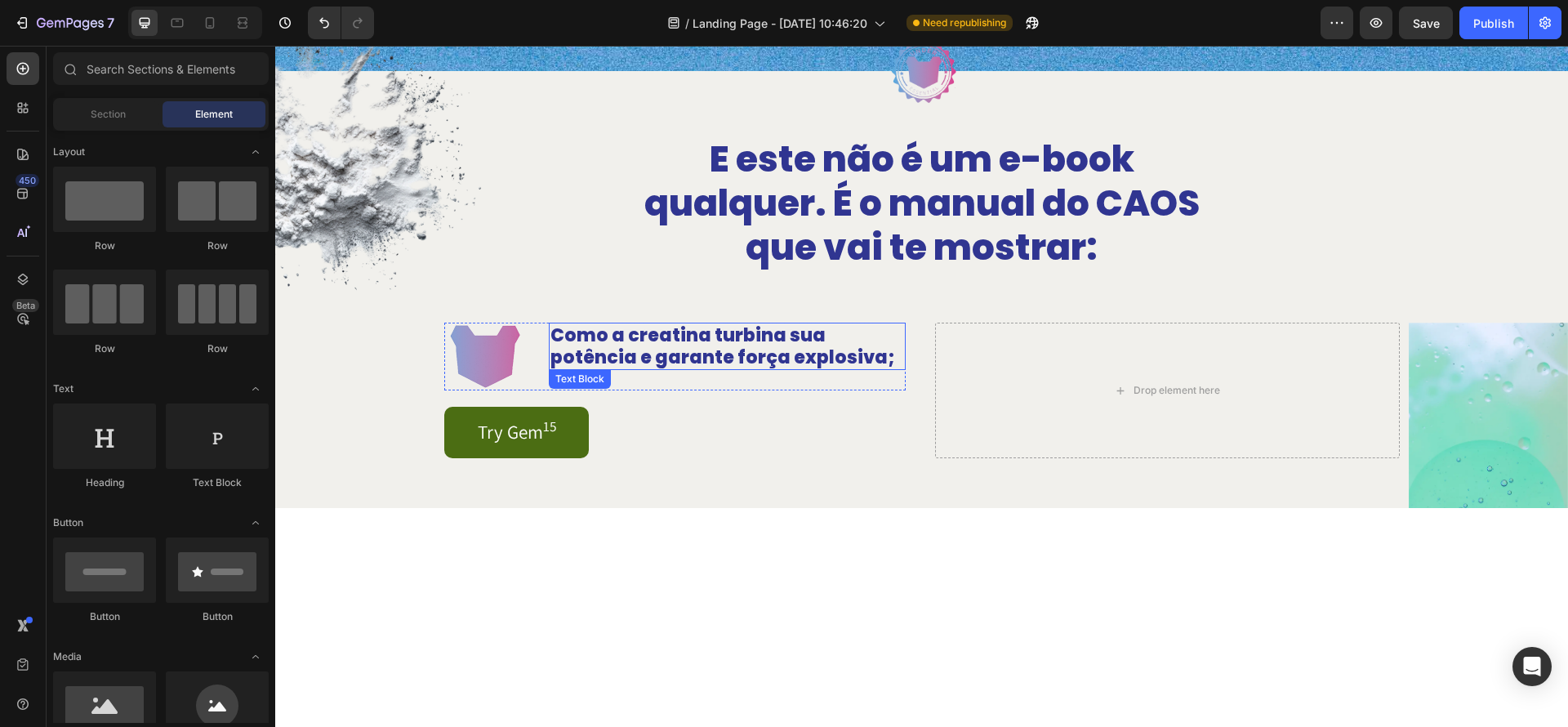
click at [576, 382] on div "Text Block" at bounding box center [579, 378] width 55 height 15
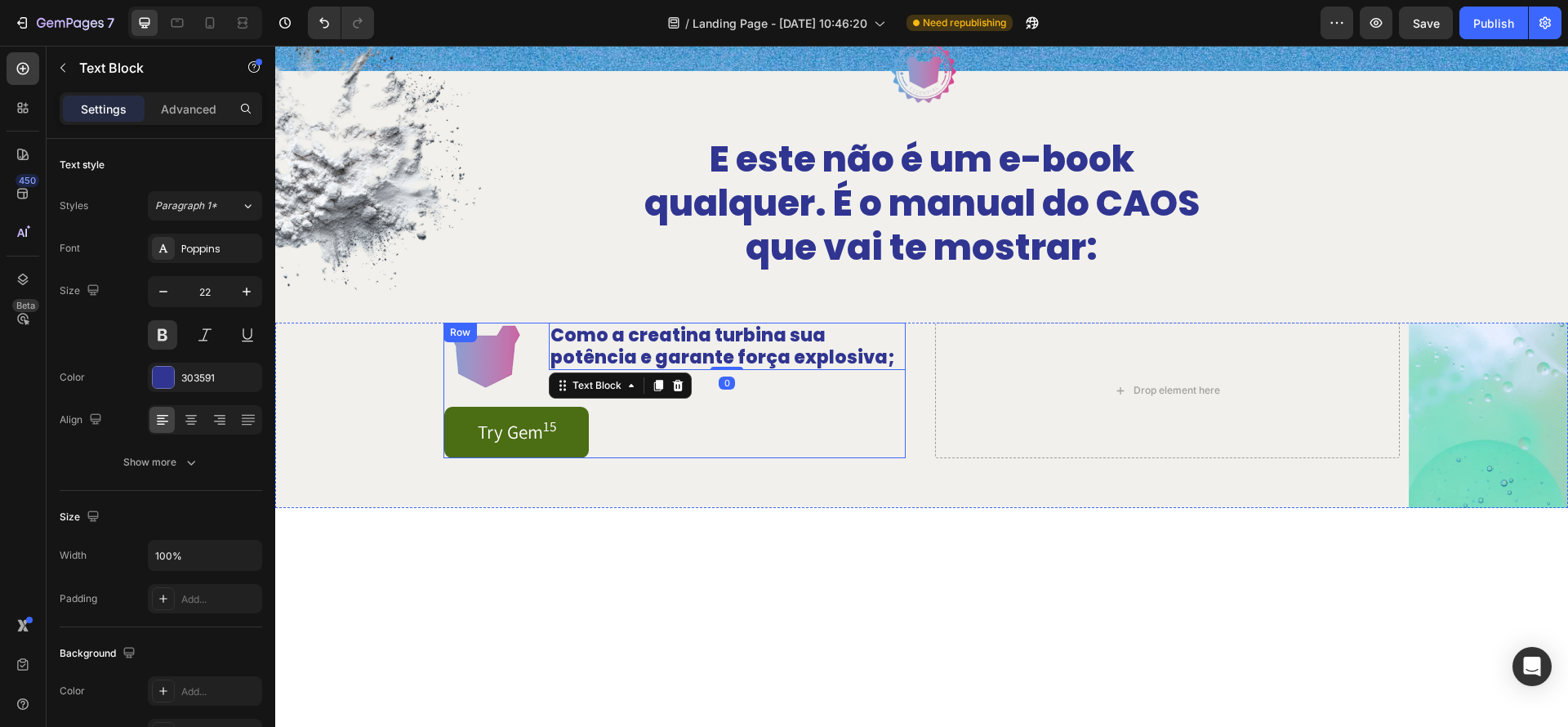
click at [851, 395] on div "Image Como a creatina turbina sua potência e garante força explosiva; Text Bloc…" at bounding box center [675, 391] width 461 height 135
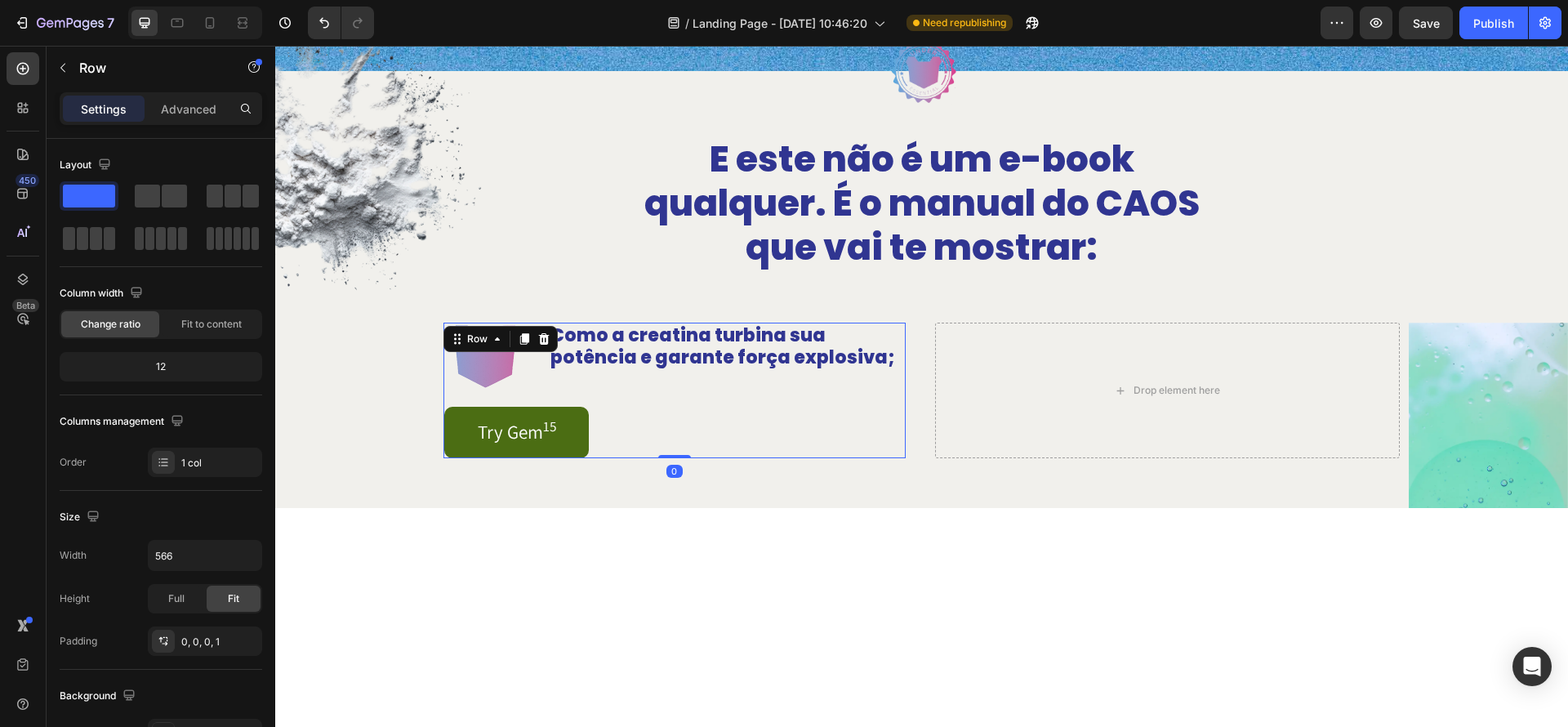
click at [866, 389] on div "Como a creatina turbina sua potência e garante força explosiva; Text Block" at bounding box center [727, 357] width 357 height 68
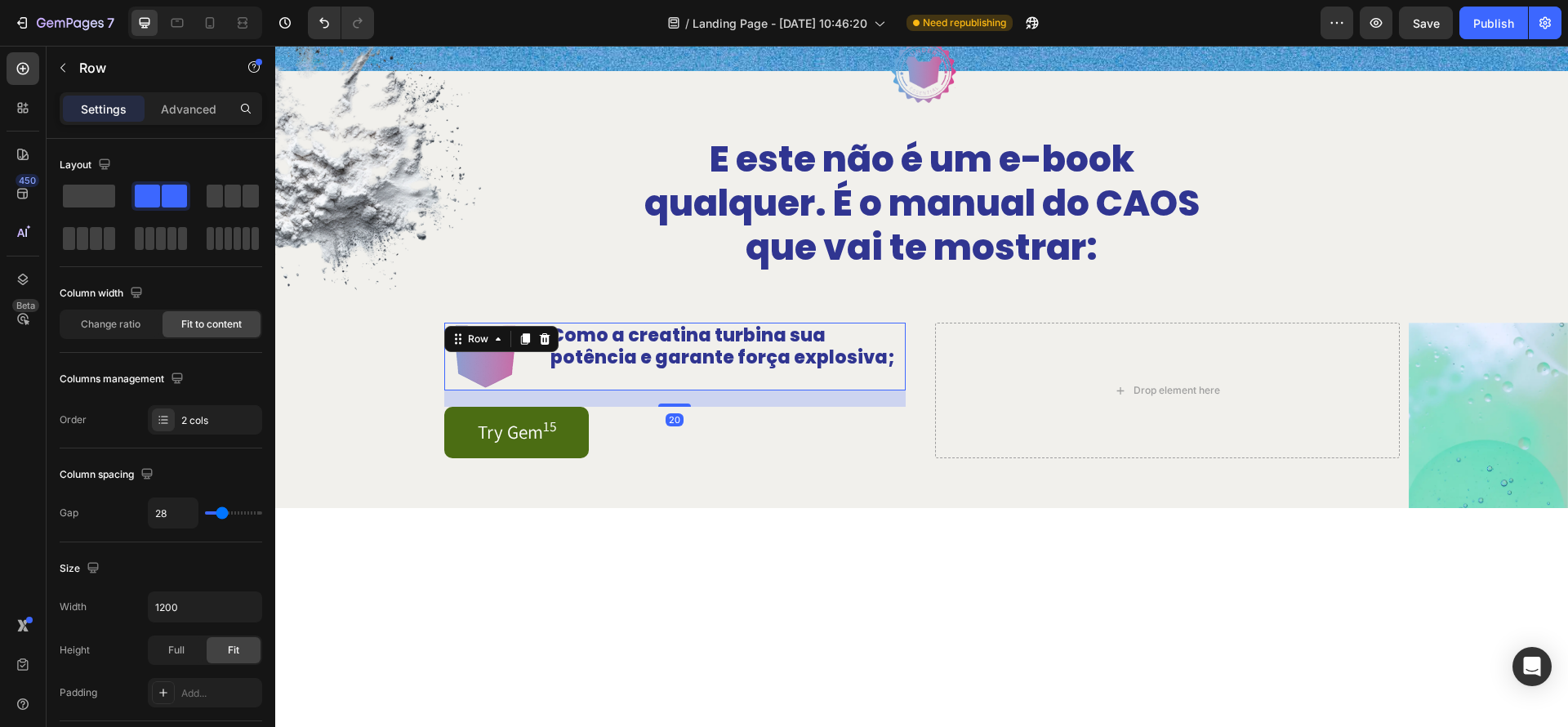
click at [866, 391] on div "20" at bounding box center [675, 398] width 461 height 16
click at [524, 342] on icon at bounding box center [524, 339] width 9 height 12
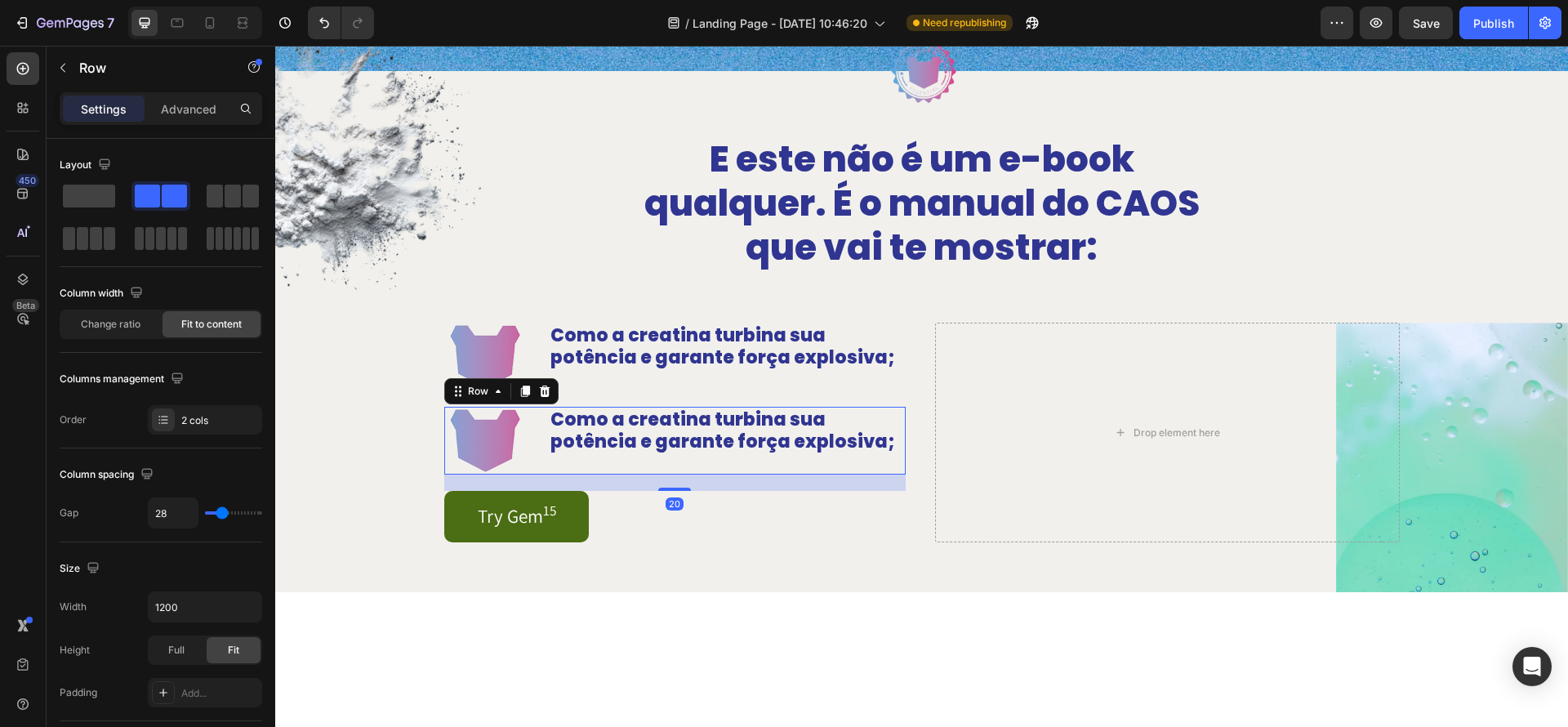
click at [524, 342] on div "Image" at bounding box center [485, 357] width 81 height 68
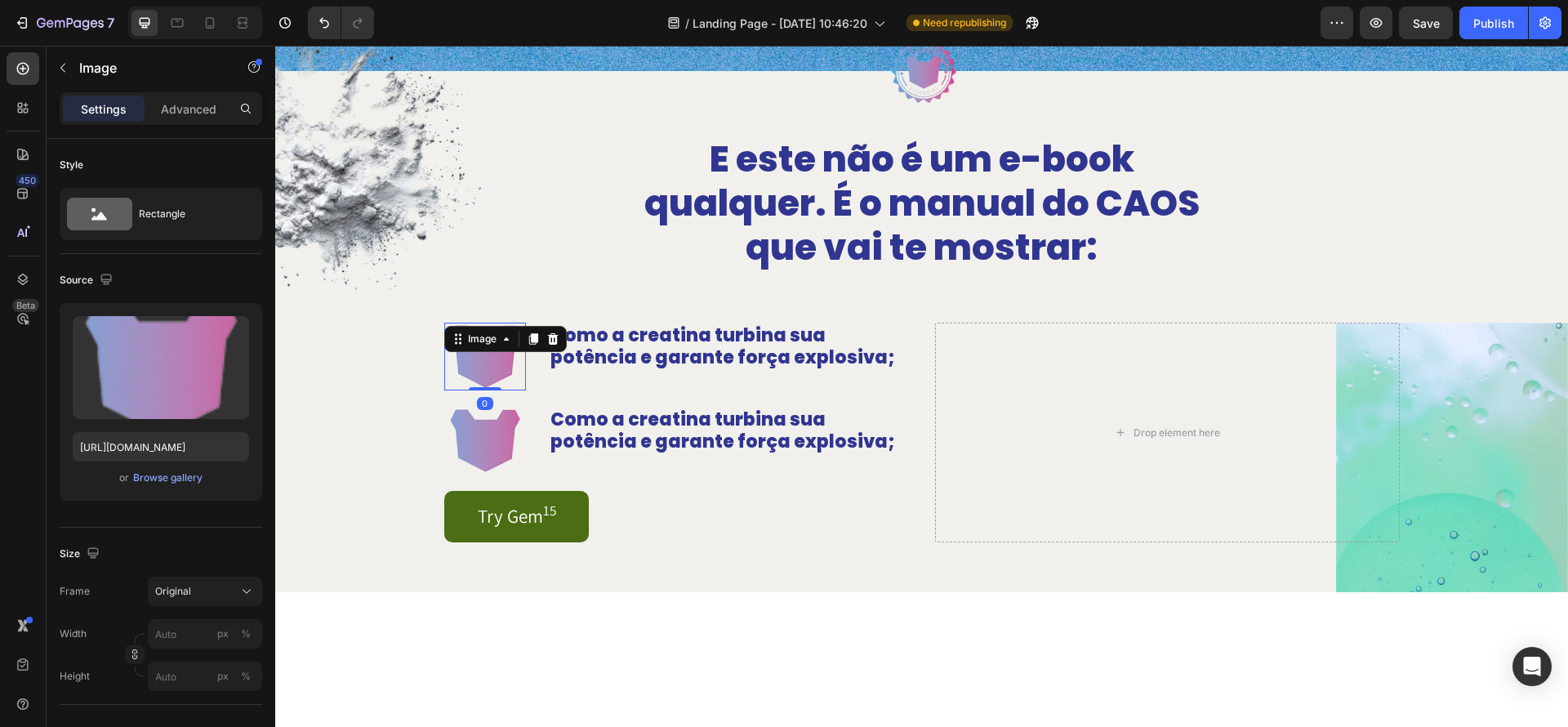
click at [524, 342] on div at bounding box center [534, 339] width 19 height 19
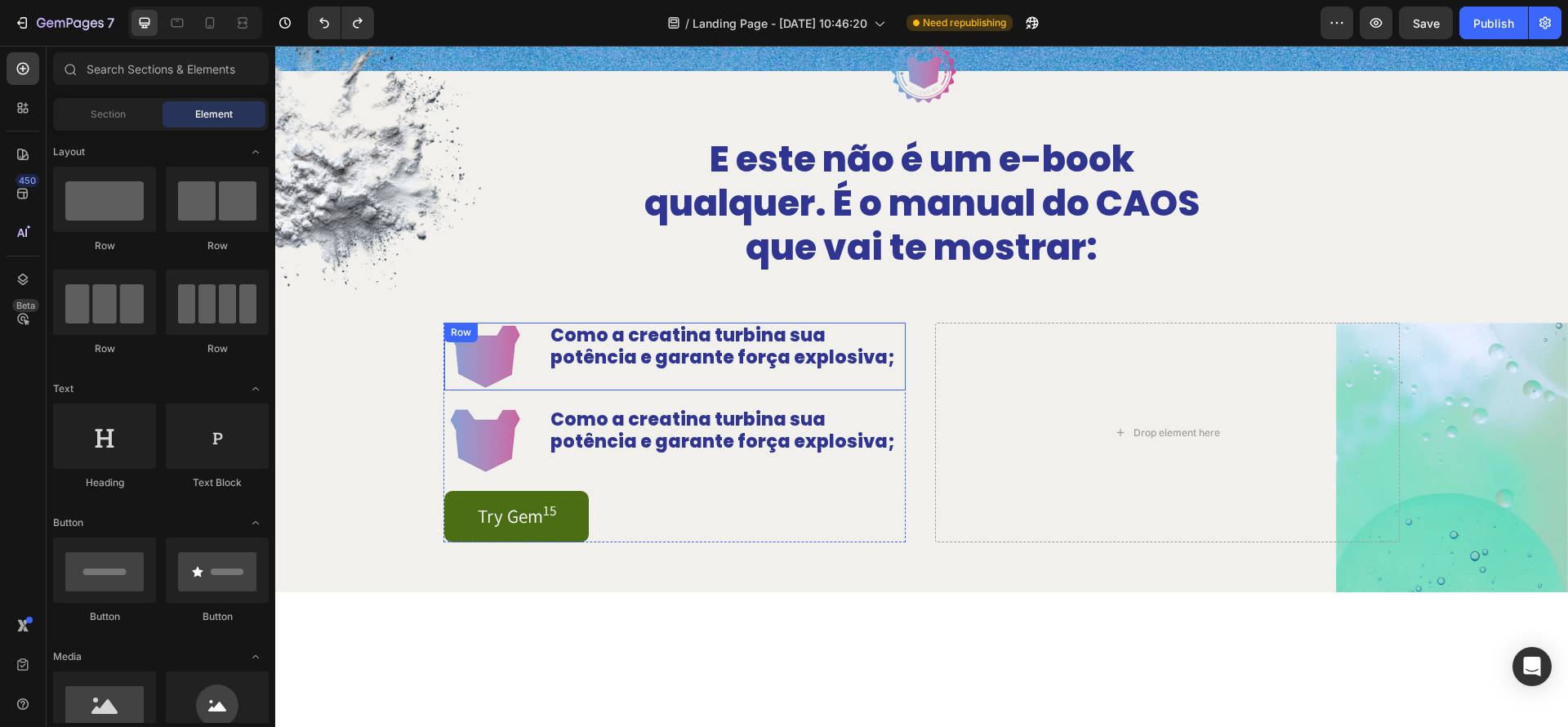
click at [624, 386] on div "Como a creatina turbina sua potência e garante força explosiva; Text Block" at bounding box center [727, 357] width 357 height 68
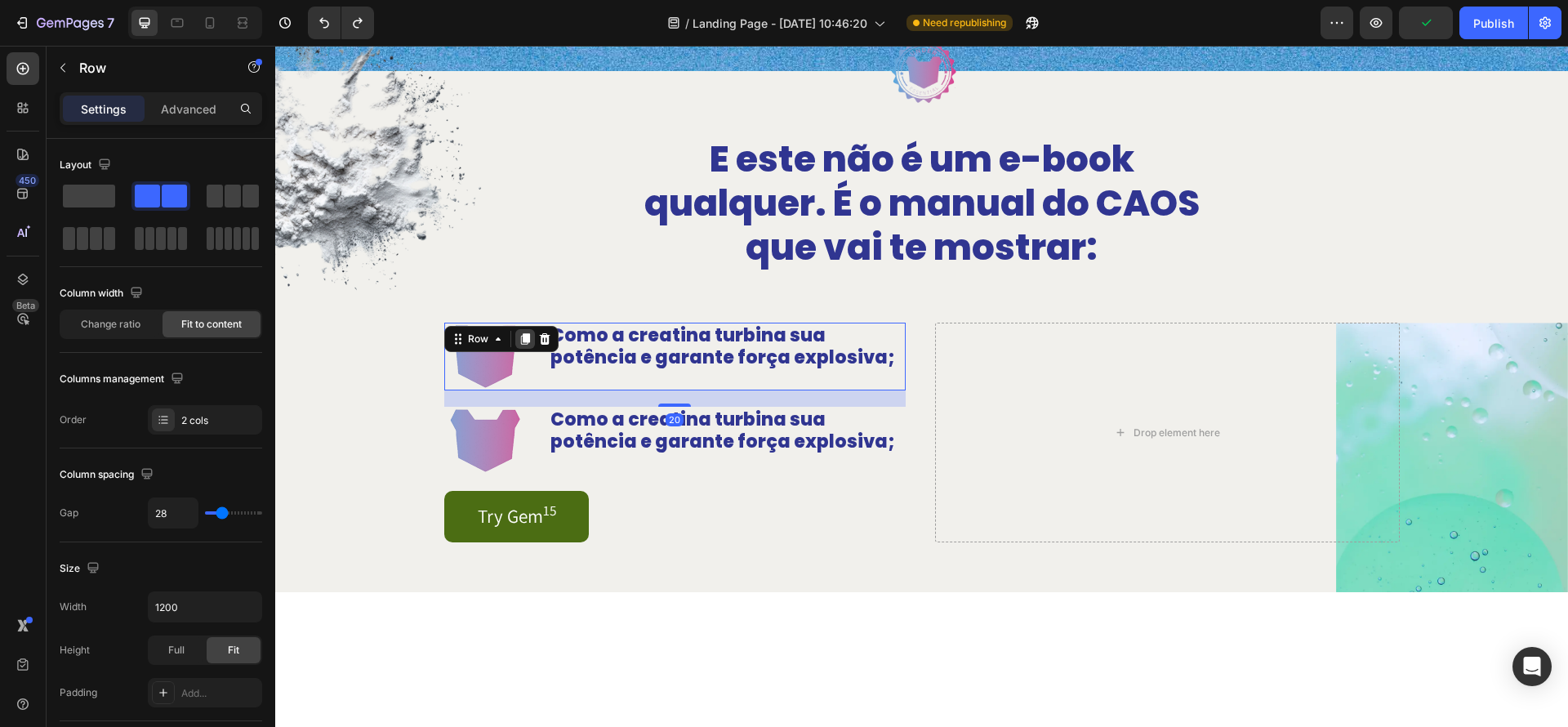
click at [526, 340] on icon at bounding box center [524, 339] width 9 height 12
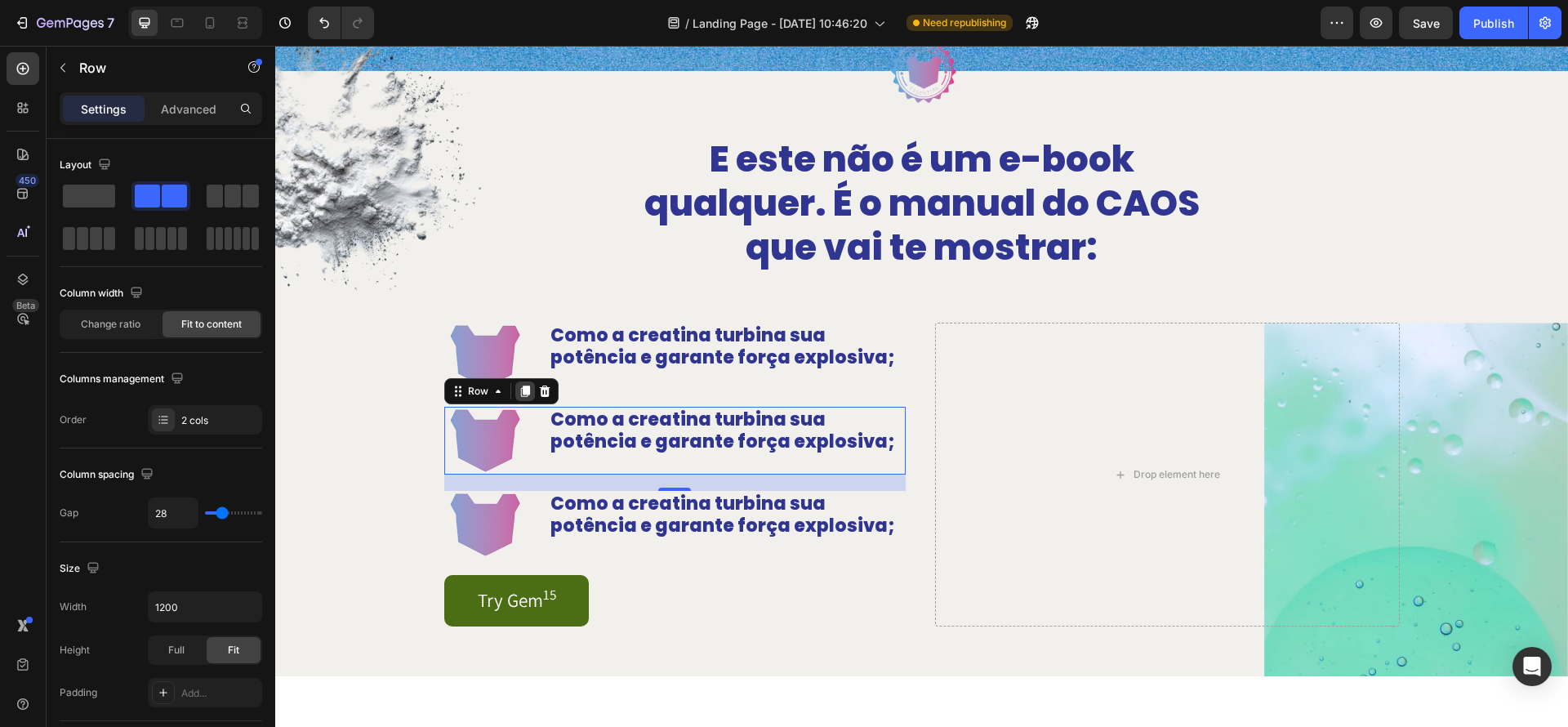
click at [524, 394] on icon at bounding box center [526, 392] width 14 height 14
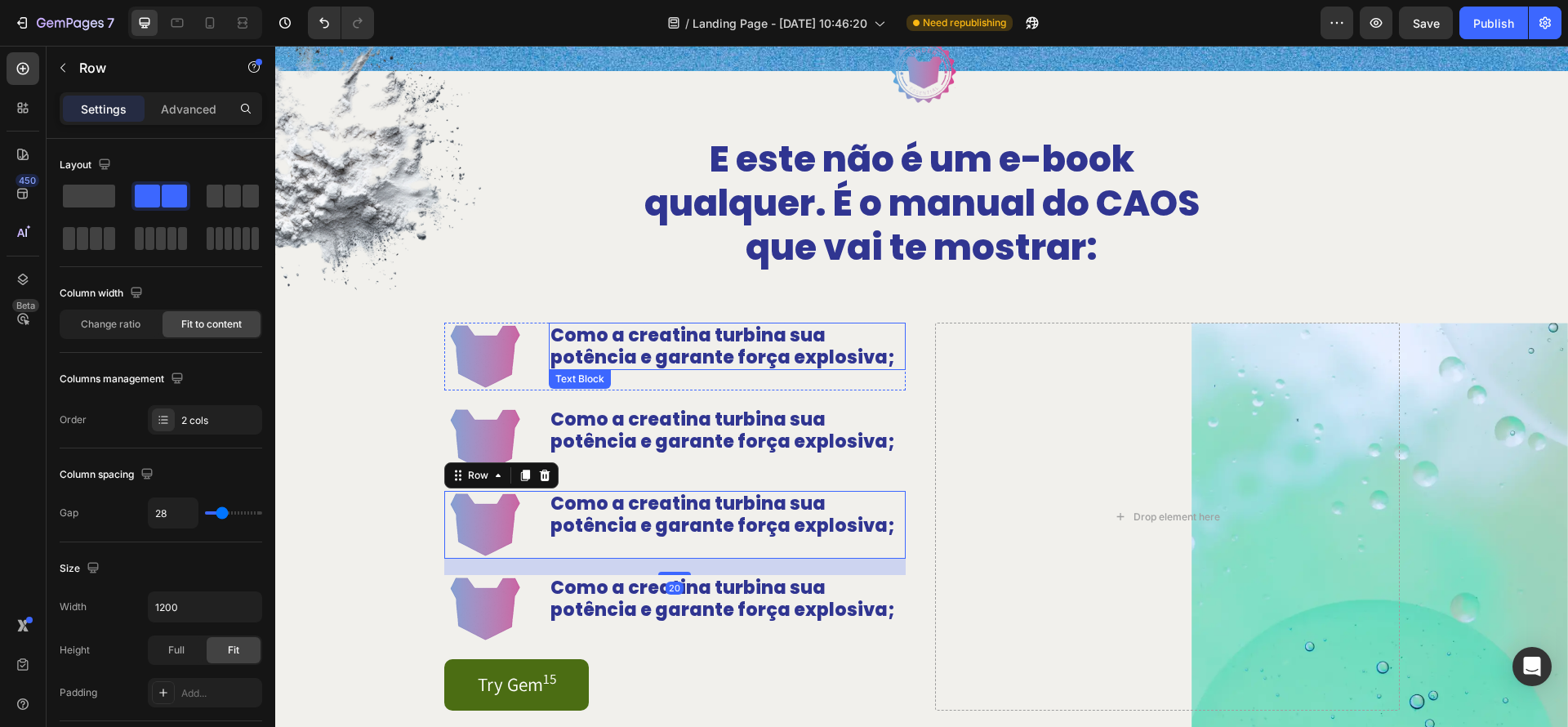
click at [816, 363] on p "Como a creatina turbina sua potência e garante força explosiva;" at bounding box center [728, 346] width 354 height 44
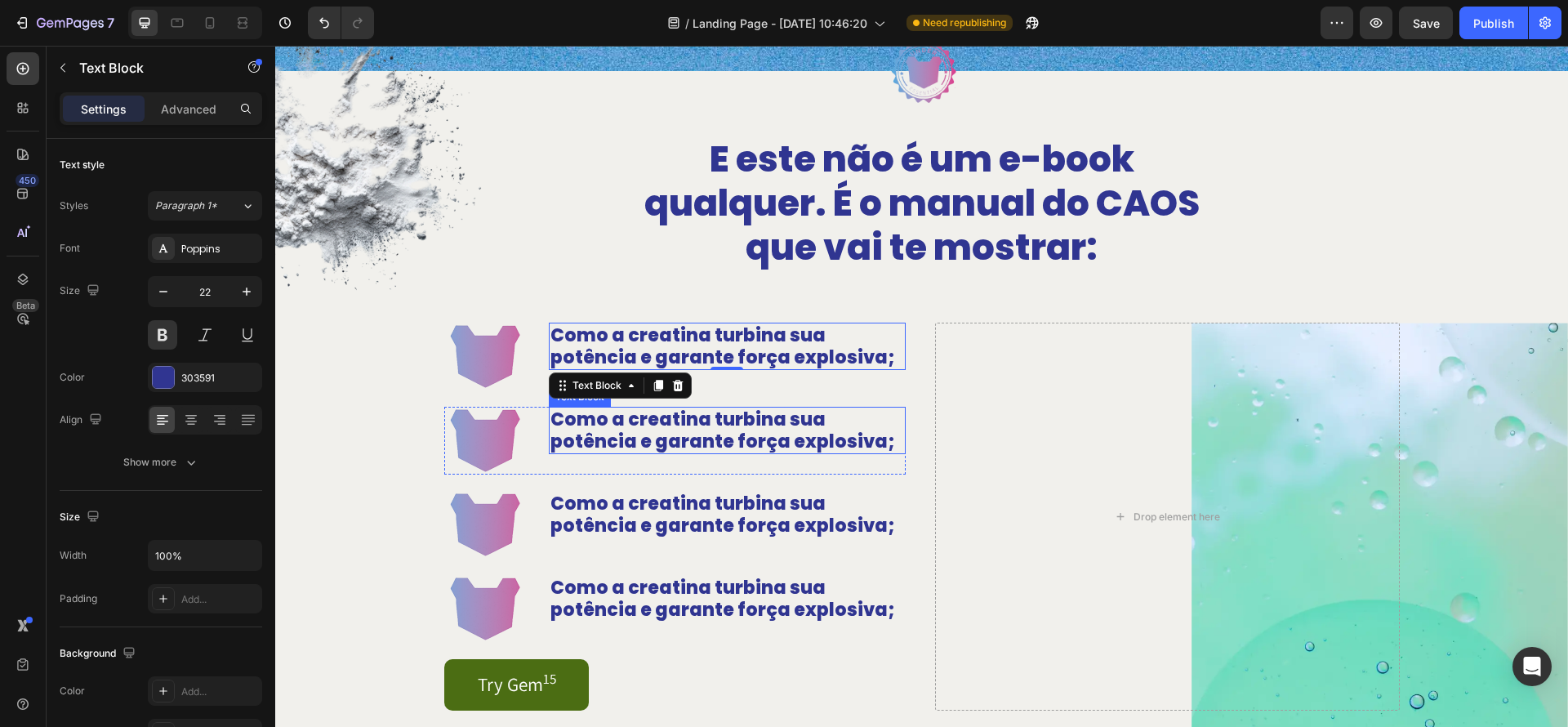
click at [658, 416] on p "Como a creatina turbina sua potência e garante força explosiva;" at bounding box center [728, 430] width 354 height 44
click at [825, 440] on p "Como a creatina turbina sua potência e garante força explosiva;" at bounding box center [728, 430] width 354 height 44
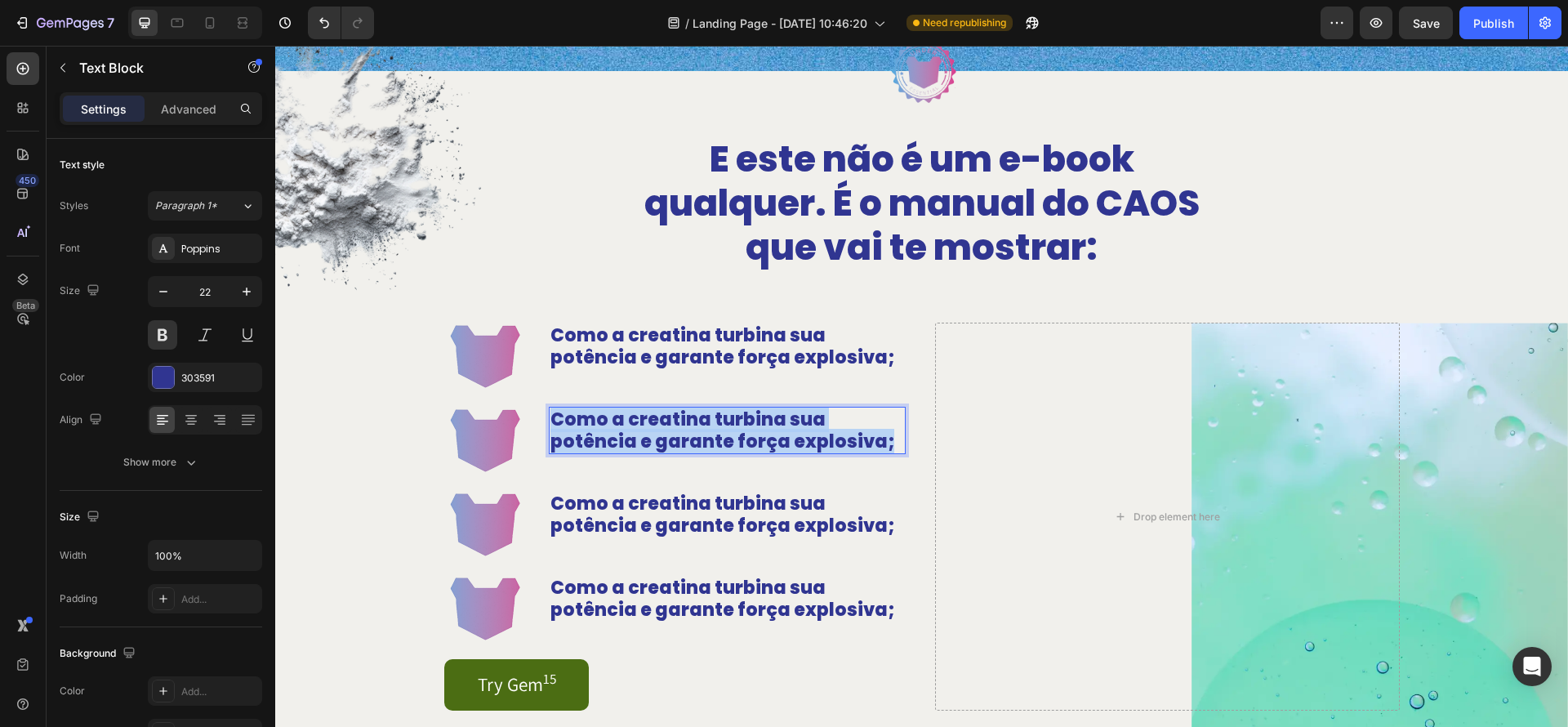
click at [825, 440] on p "Como a creatina turbina sua potência e garante força explosiva;" at bounding box center [728, 430] width 354 height 44
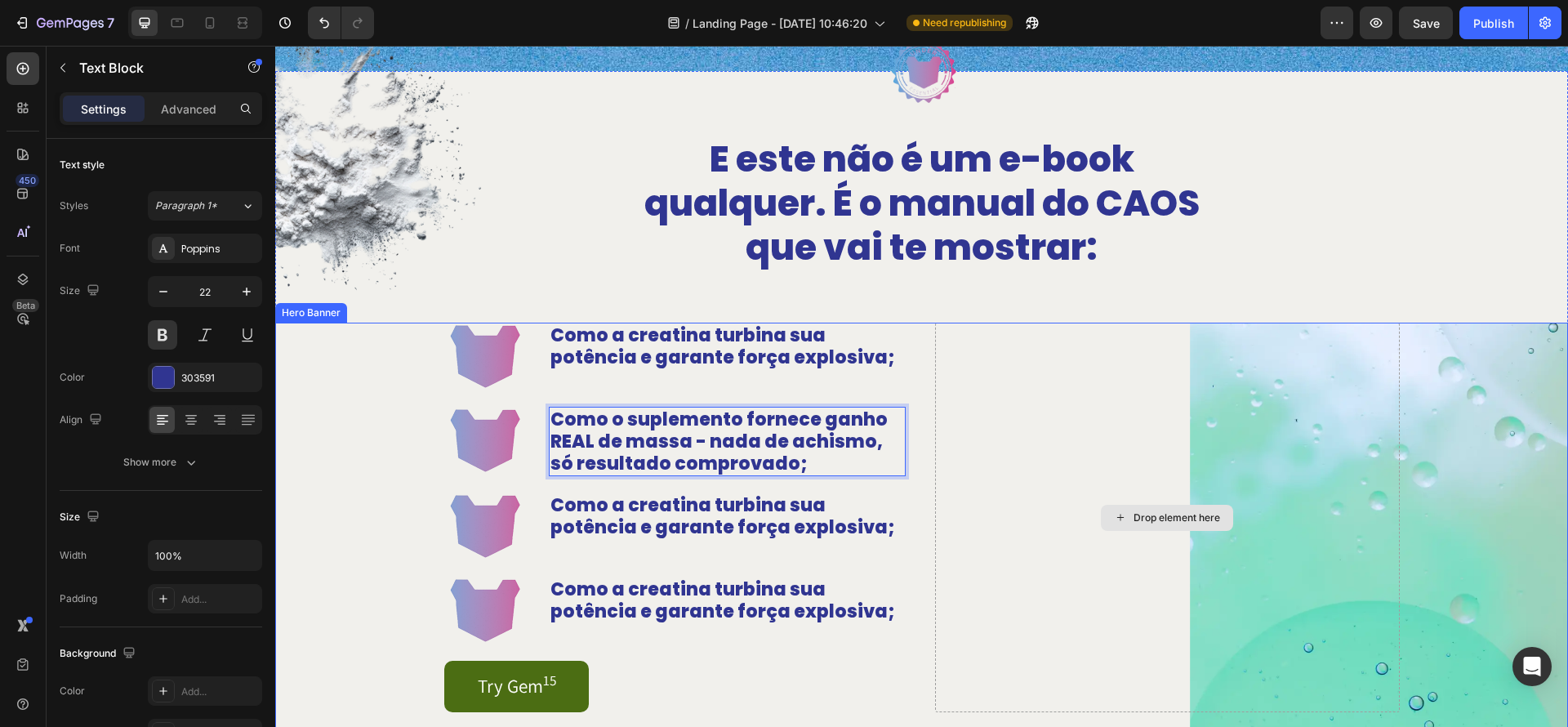
click at [1045, 473] on div "Drop element here" at bounding box center [1168, 517] width 465 height 390
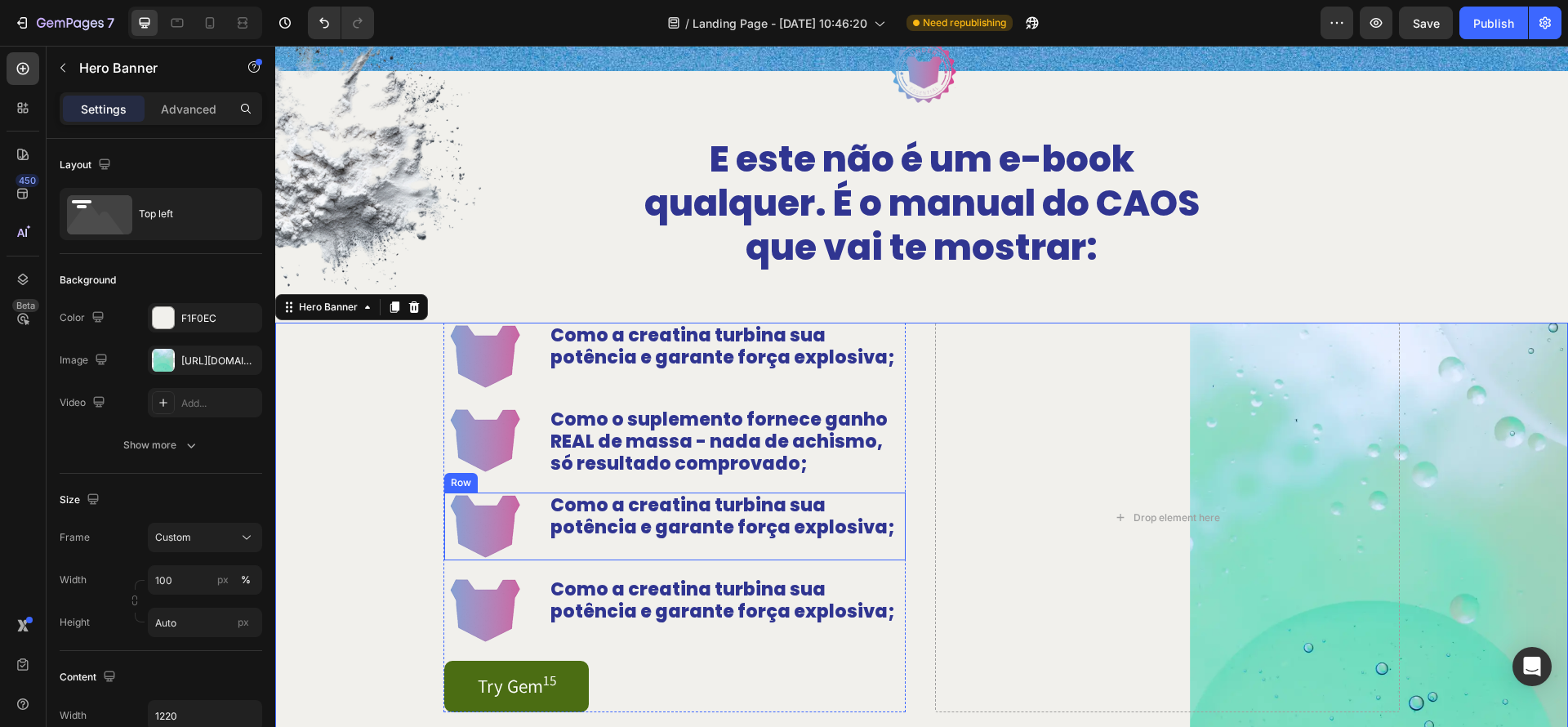
click at [792, 537] on p "Como a creatina turbina sua potência e garante força explosiva;" at bounding box center [728, 516] width 354 height 44
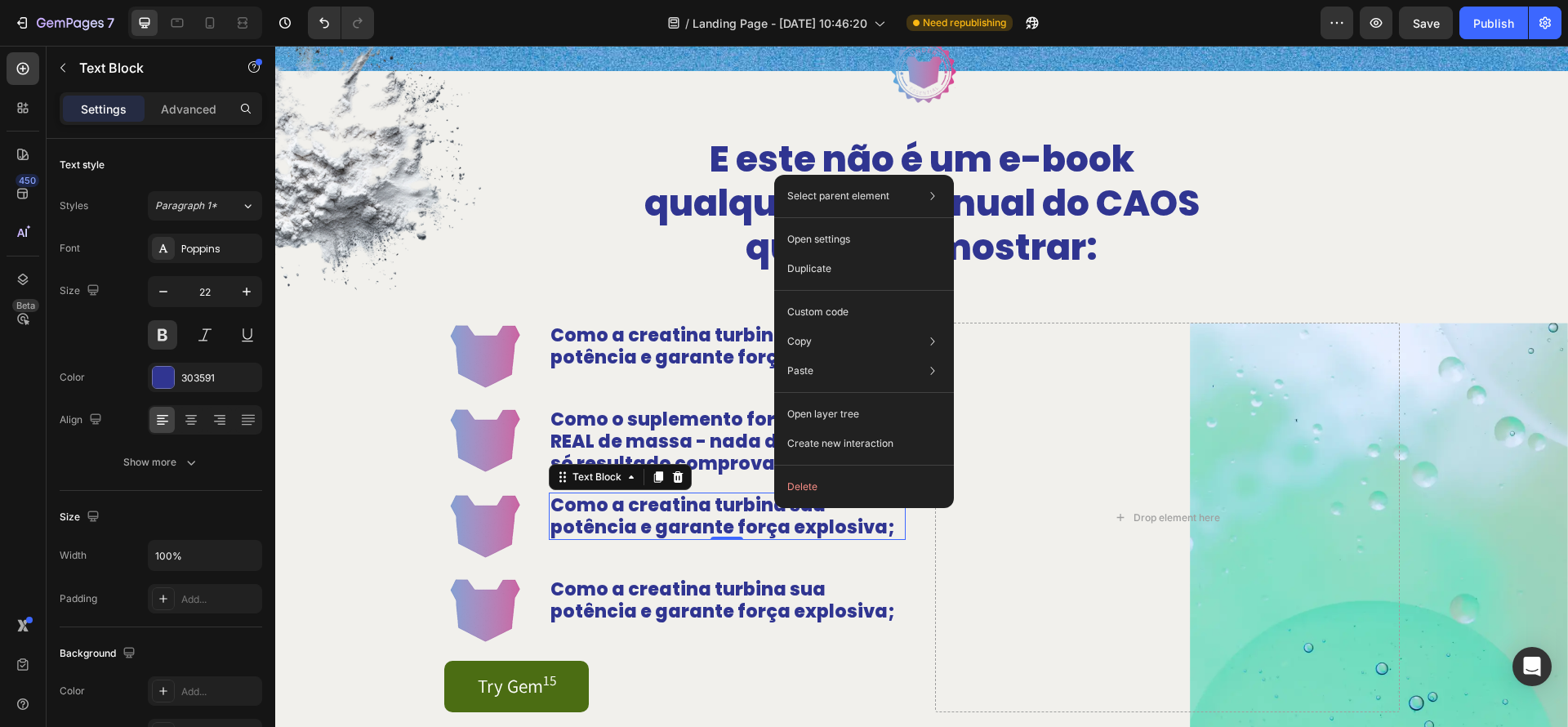
click at [720, 526] on p "Como a creatina turbina sua potência e garante força explosiva;" at bounding box center [728, 516] width 354 height 44
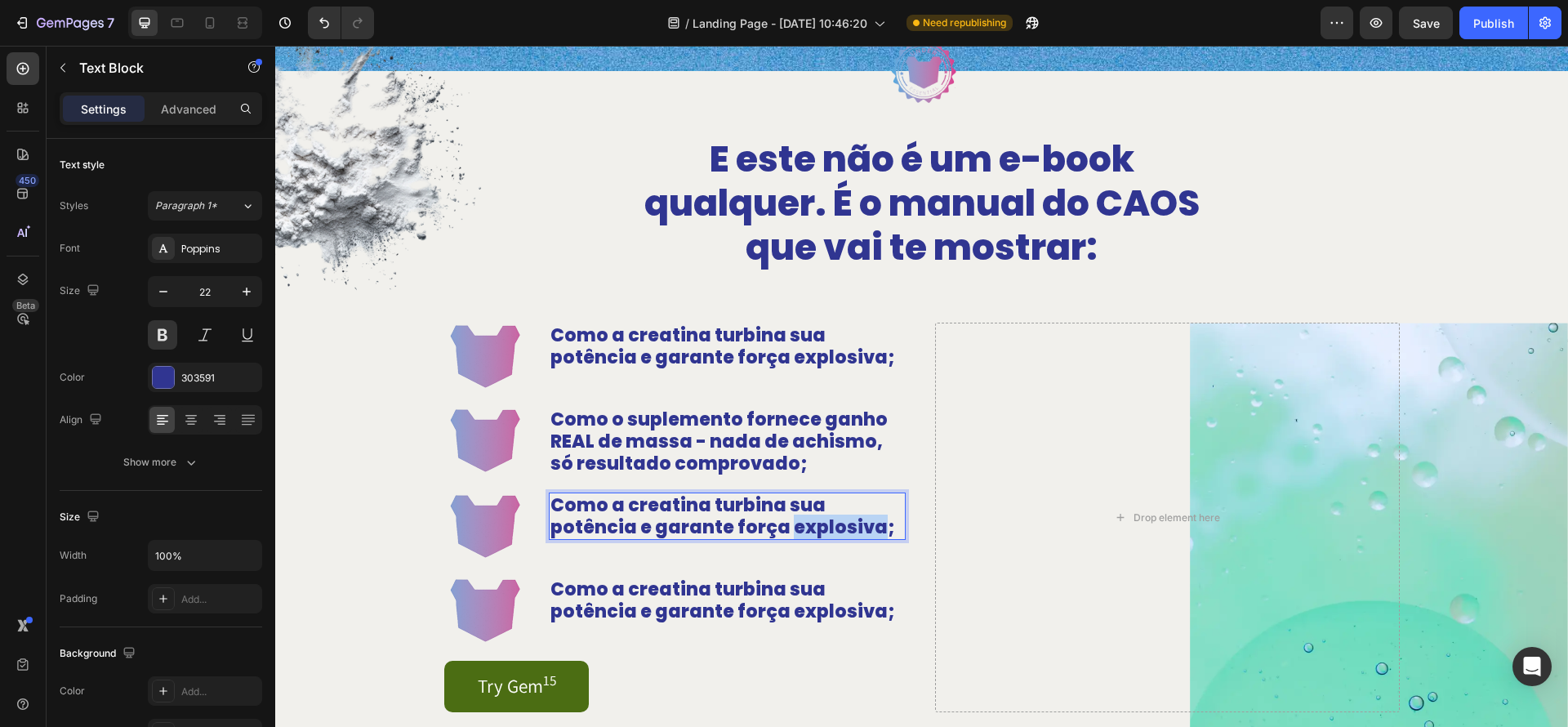
click at [720, 526] on p "Como a creatina turbina sua potência e garante força explosiva;" at bounding box center [728, 516] width 354 height 44
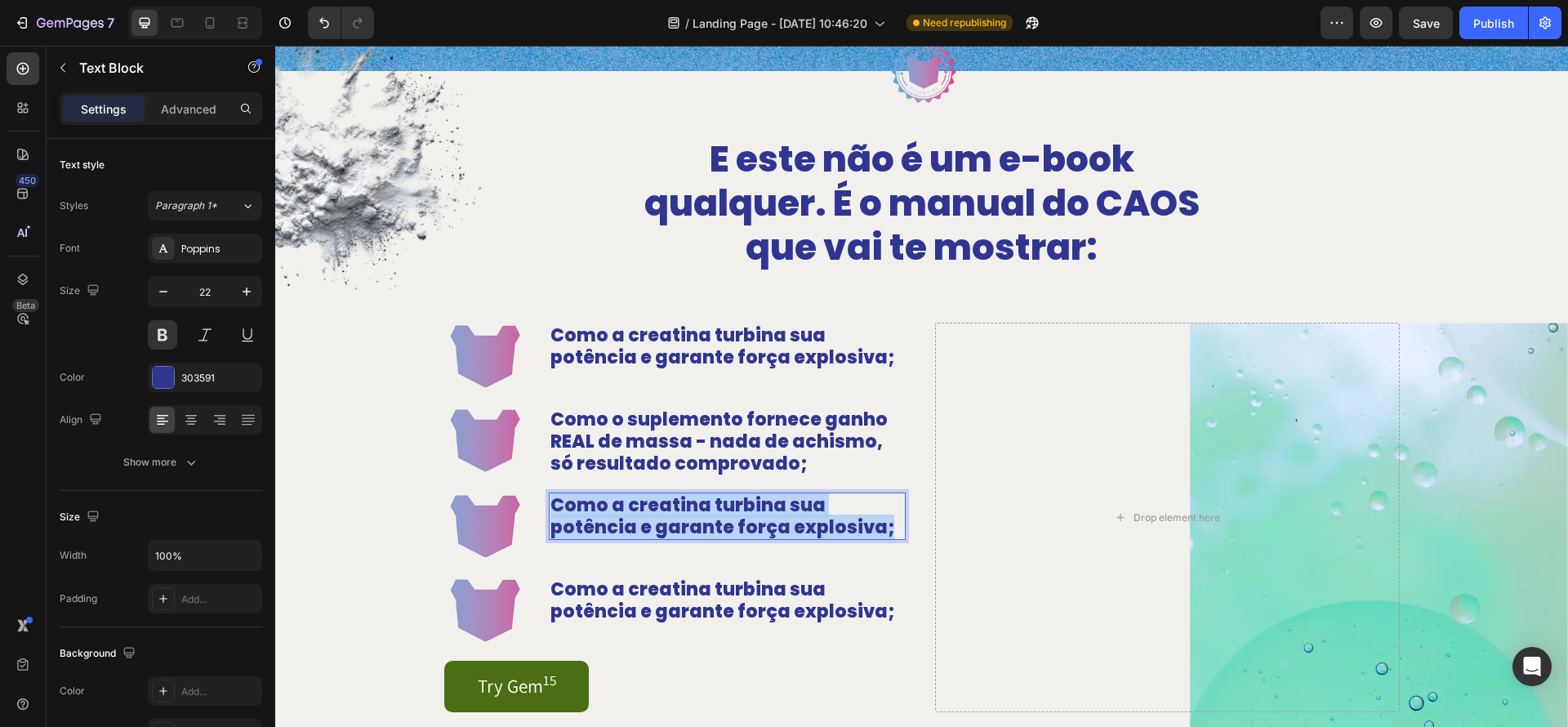
click at [720, 526] on p "Como a creatina turbina sua potência e garante força explosiva;" at bounding box center [728, 516] width 354 height 44
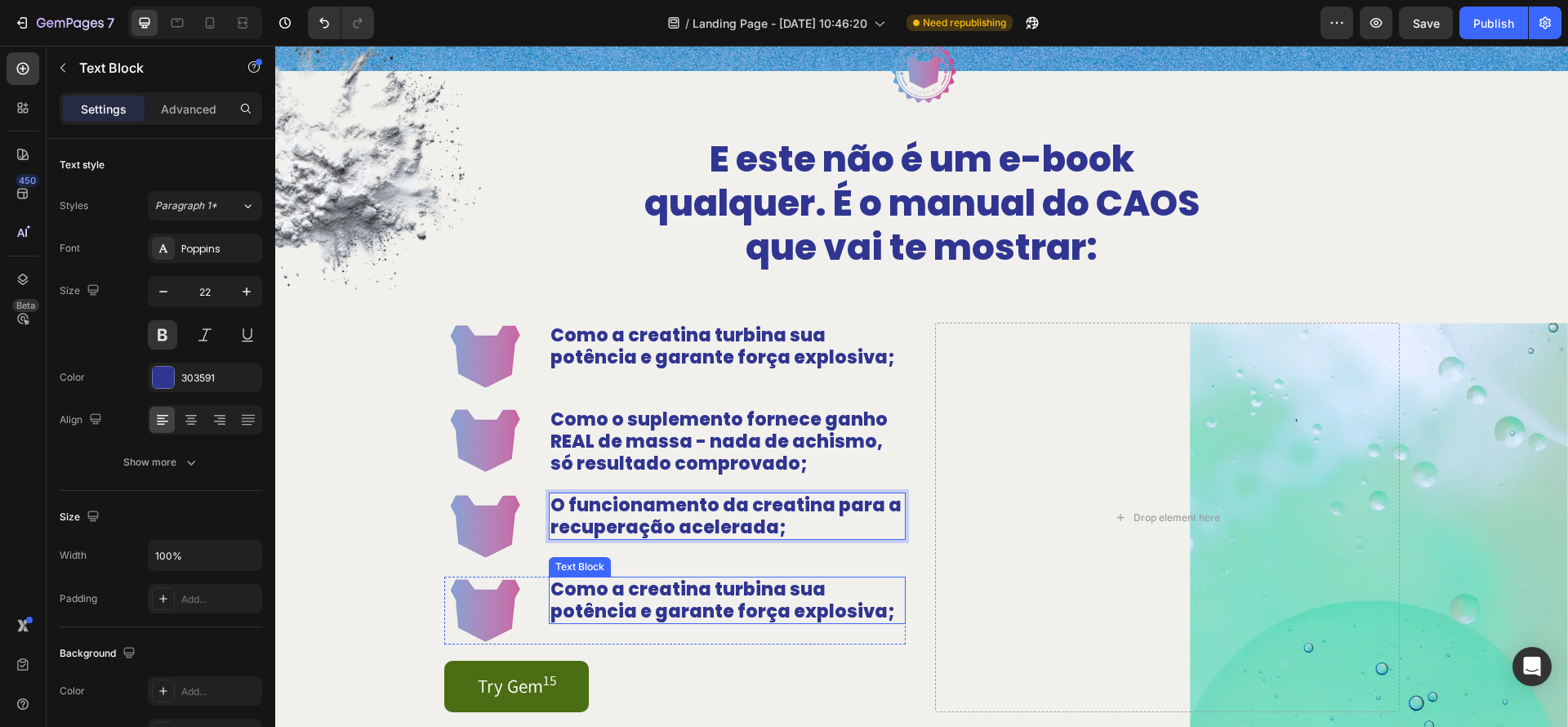
click at [773, 606] on p "Como a creatina turbina sua potência e garante força explosiva;" at bounding box center [728, 600] width 354 height 44
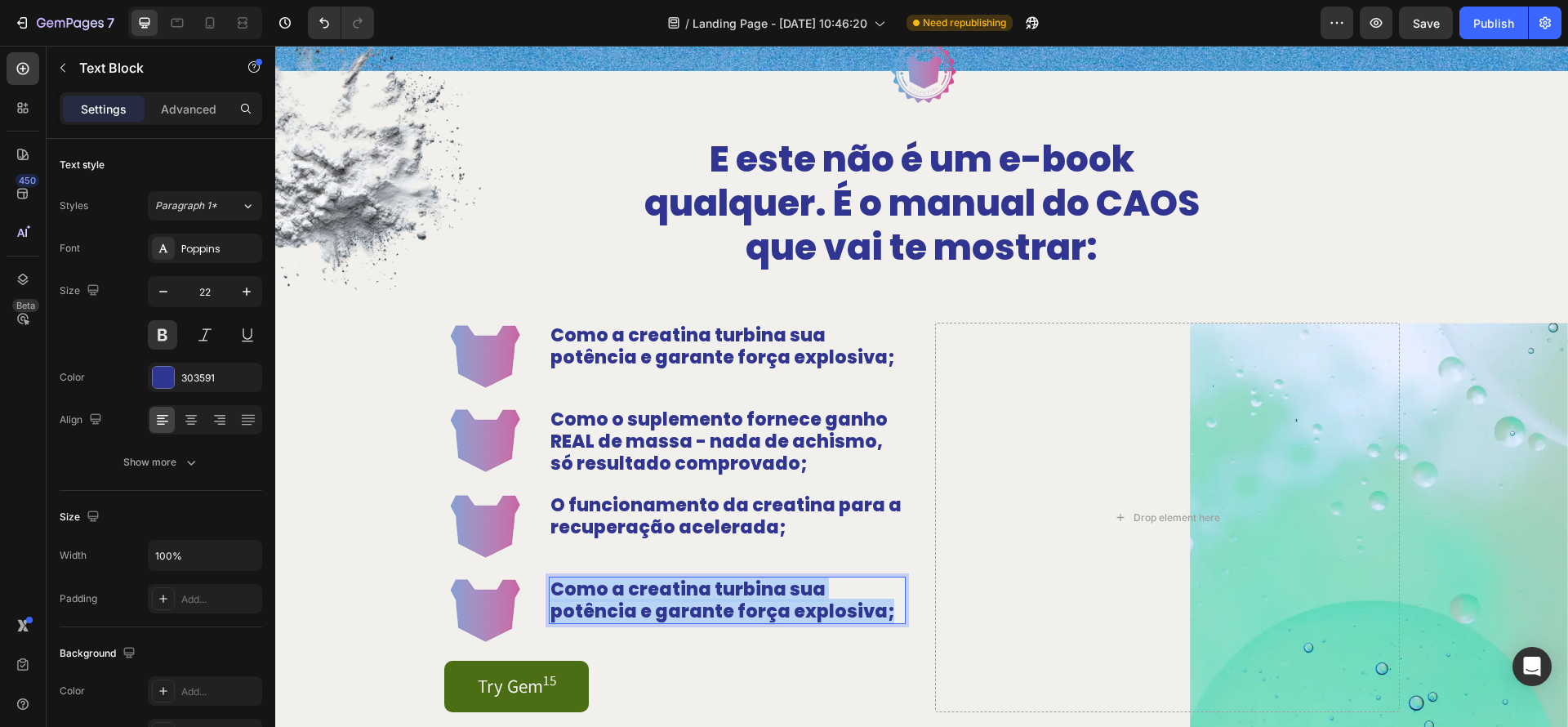
click at [773, 606] on p "Como a creatina turbina sua potência e garante força explosiva;" at bounding box center [728, 600] width 354 height 44
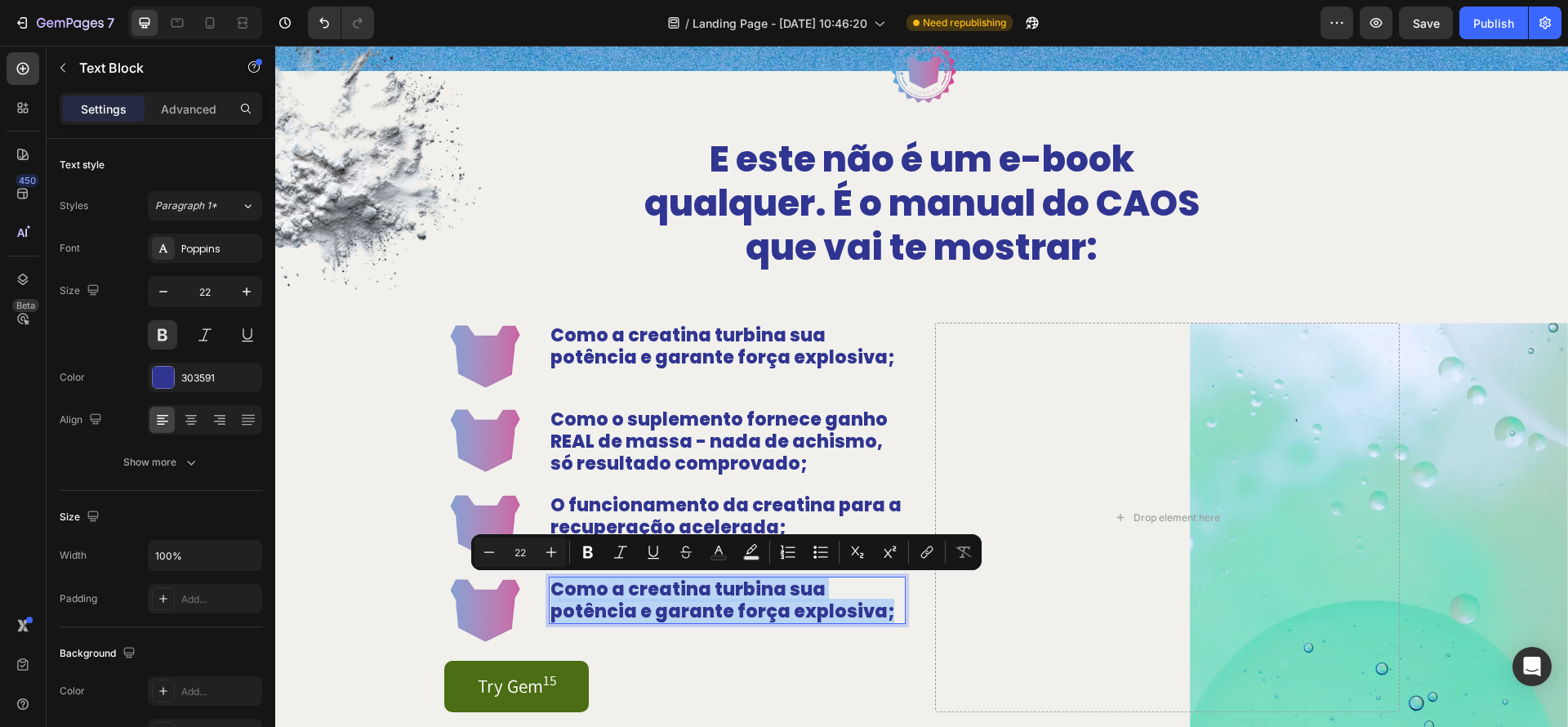
click at [773, 606] on p "Como a creatina turbina sua potência e garante força explosiva;" at bounding box center [728, 600] width 354 height 44
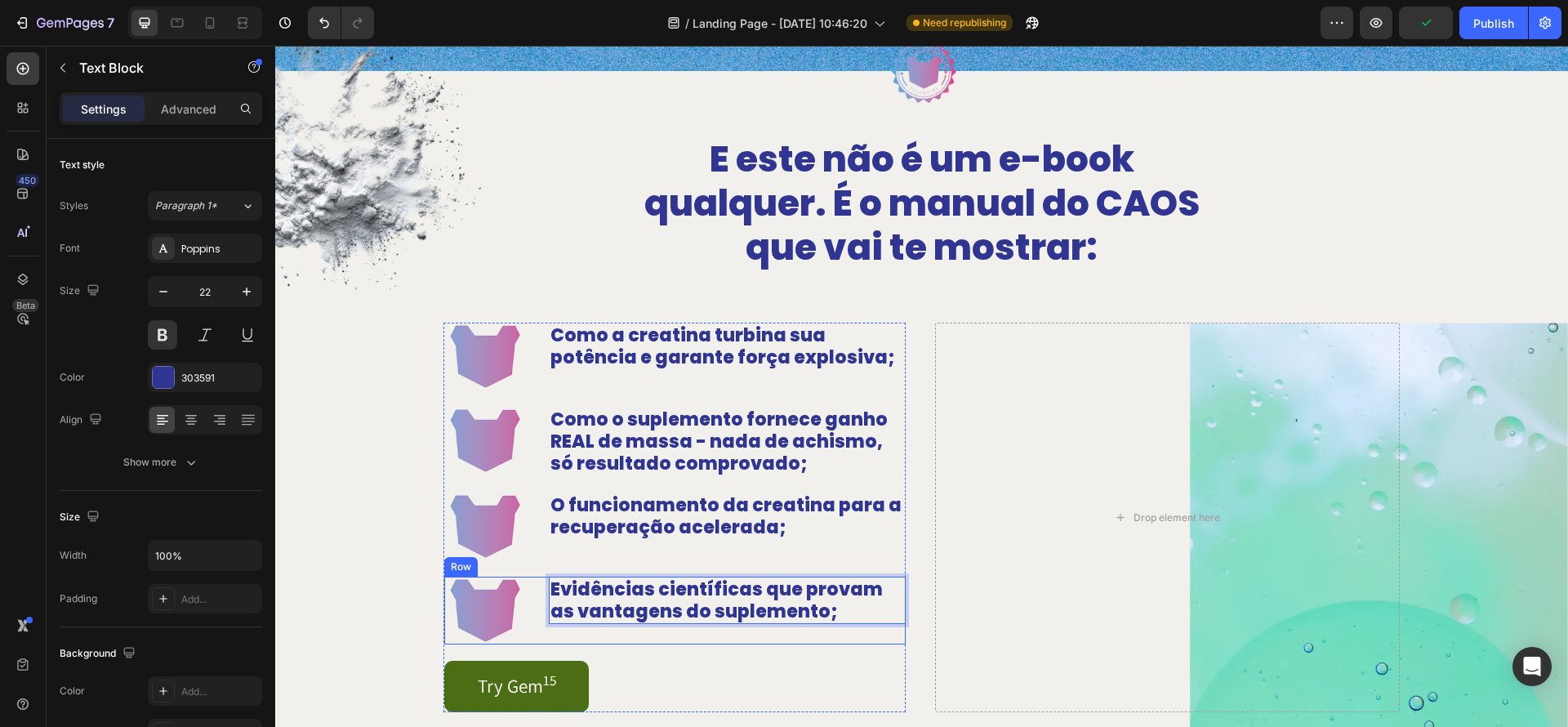
scroll to position [1085, 0]
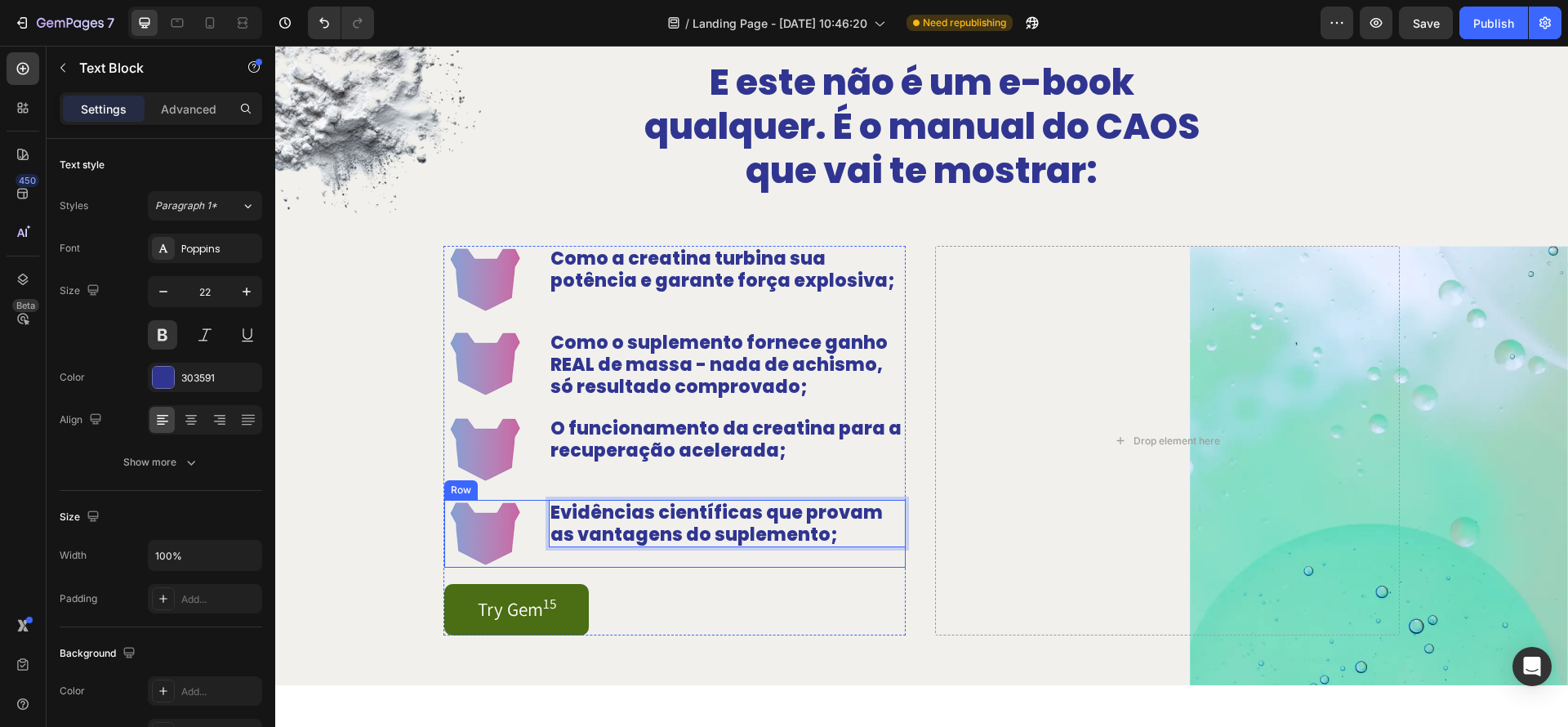
click at [611, 563] on div "Evidências científicas que provam as vantagens do suplemento; Text Block 0" at bounding box center [727, 534] width 357 height 68
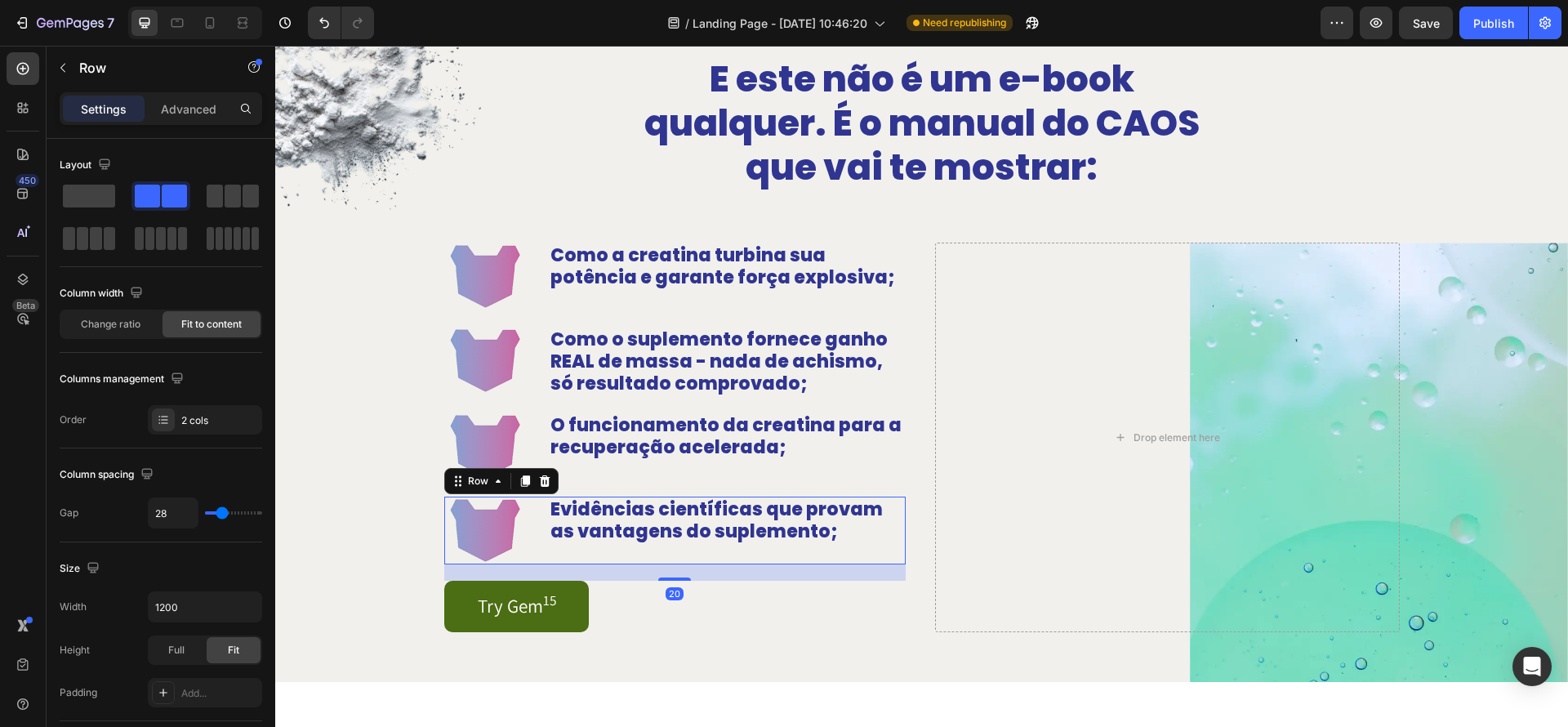
scroll to position [1087, 0]
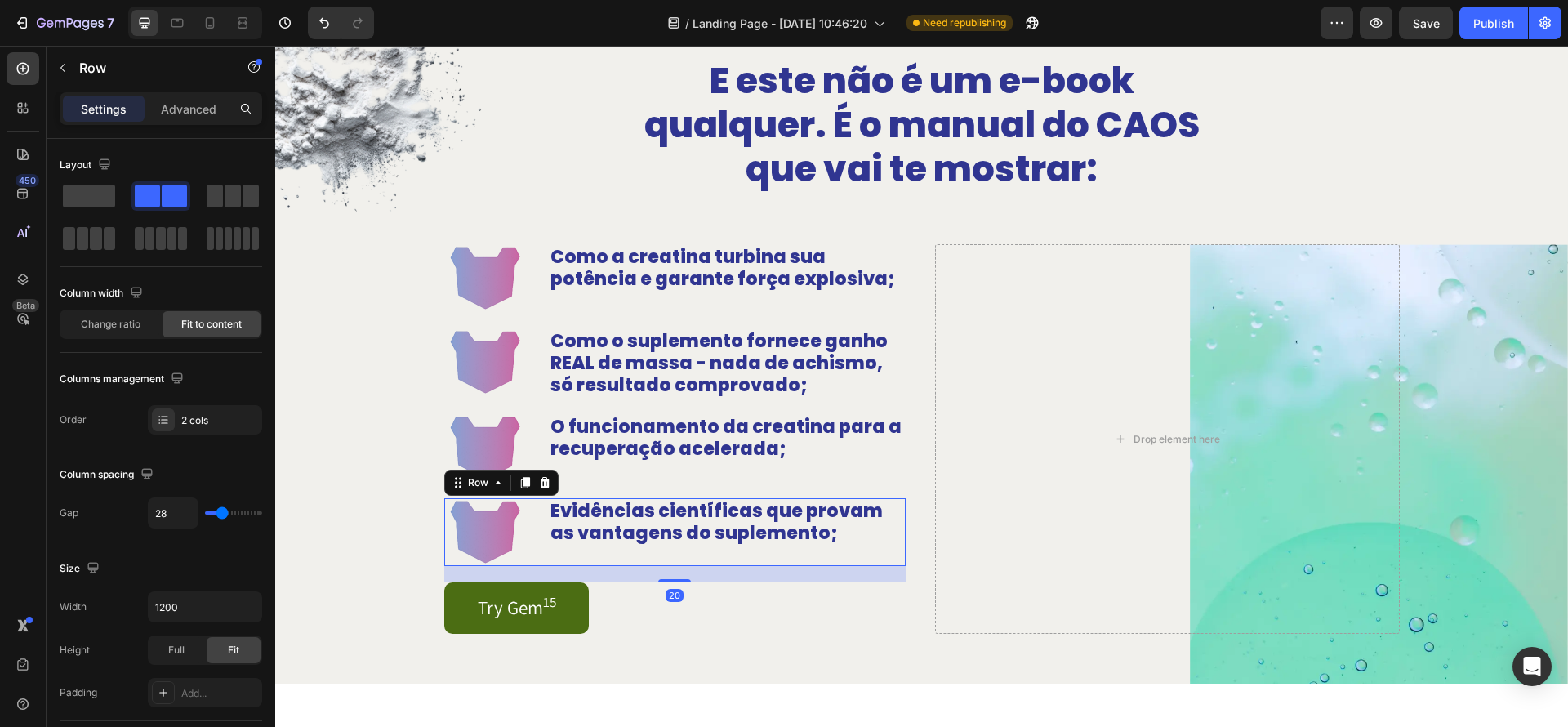
drag, startPoint x: 526, startPoint y: 484, endPoint x: 990, endPoint y: 693, distance: 508.9
click at [526, 484] on icon at bounding box center [524, 482] width 9 height 12
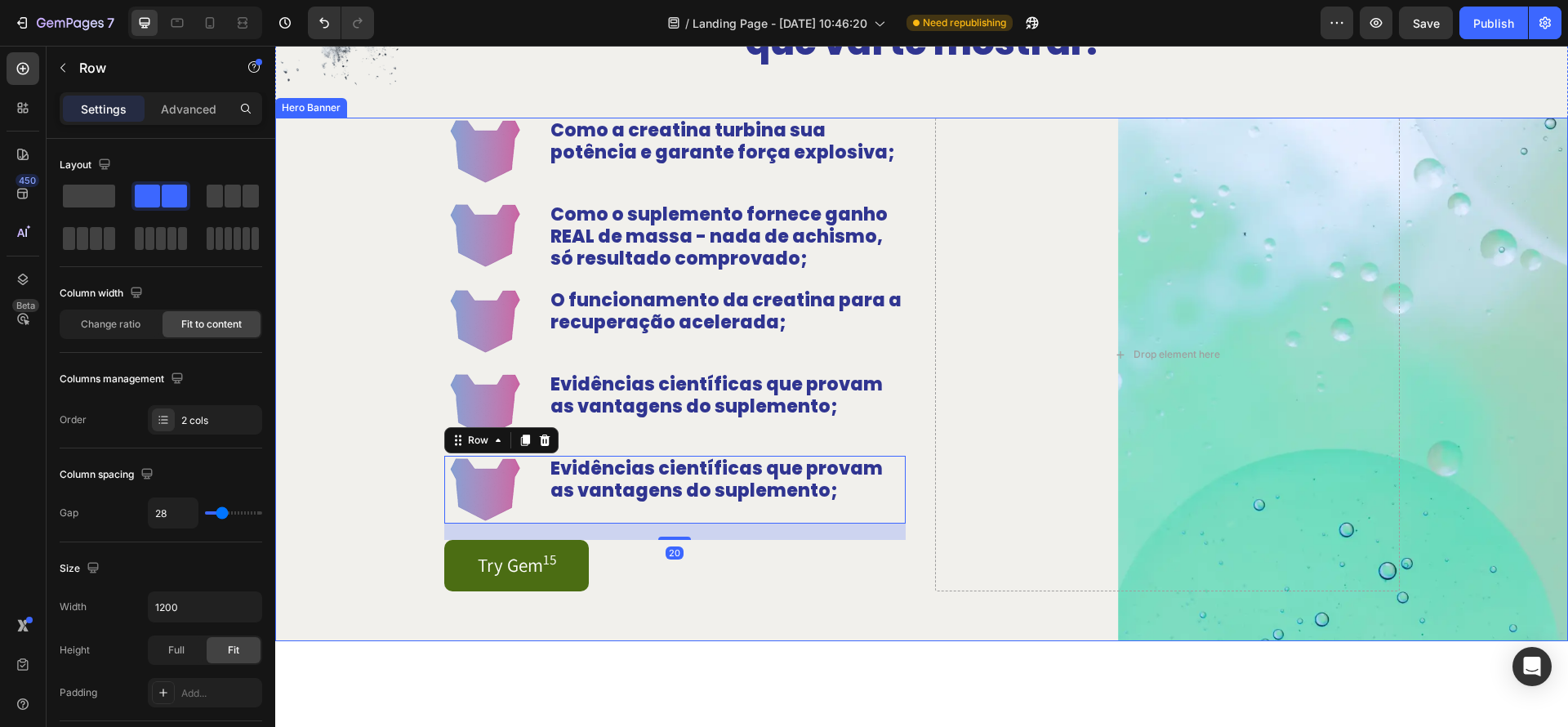
scroll to position [1219, 0]
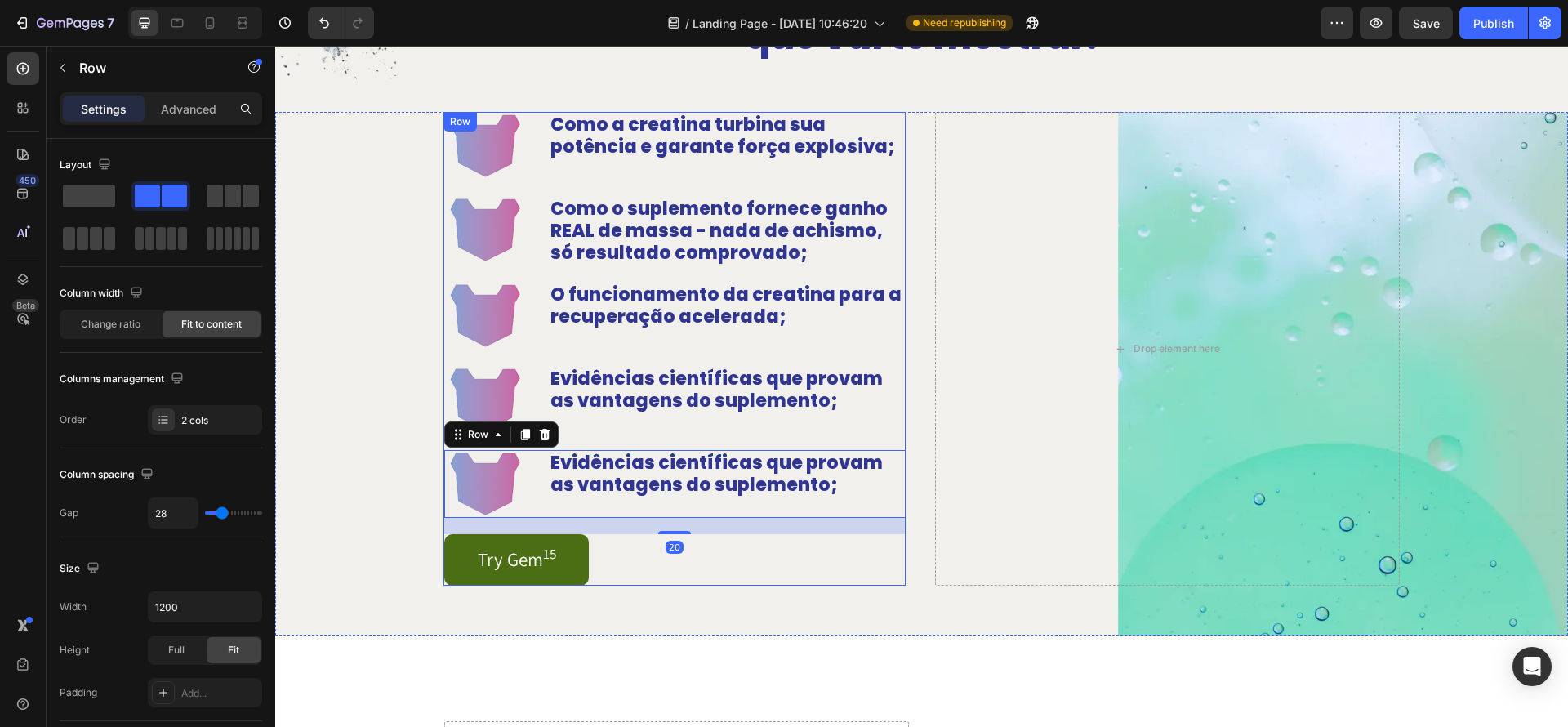
click at [808, 482] on p "Evidências científicas que provam as vantagens do suplemento;" at bounding box center [728, 474] width 354 height 44
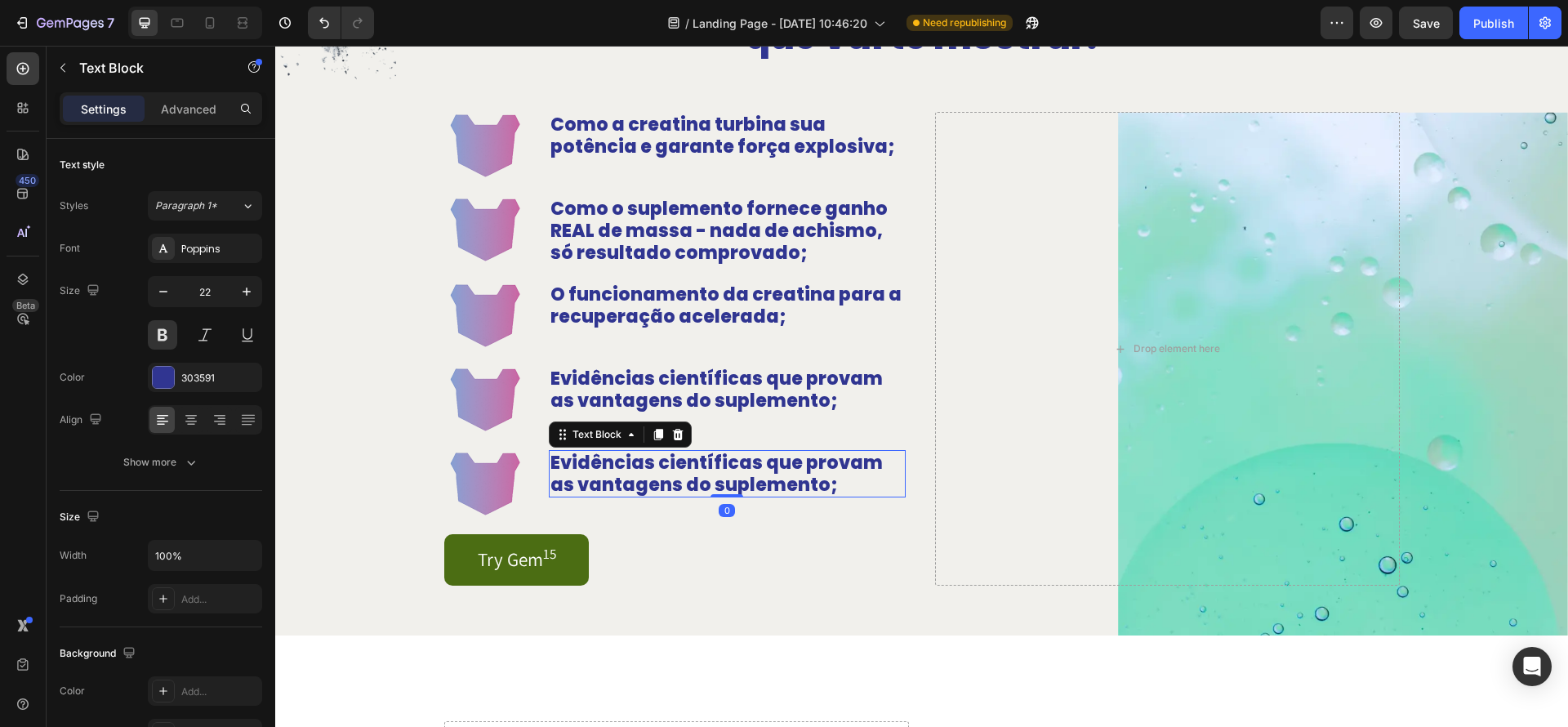
click at [808, 482] on p "Evidências científicas que provam as vantagens do suplemento;" at bounding box center [728, 474] width 354 height 44
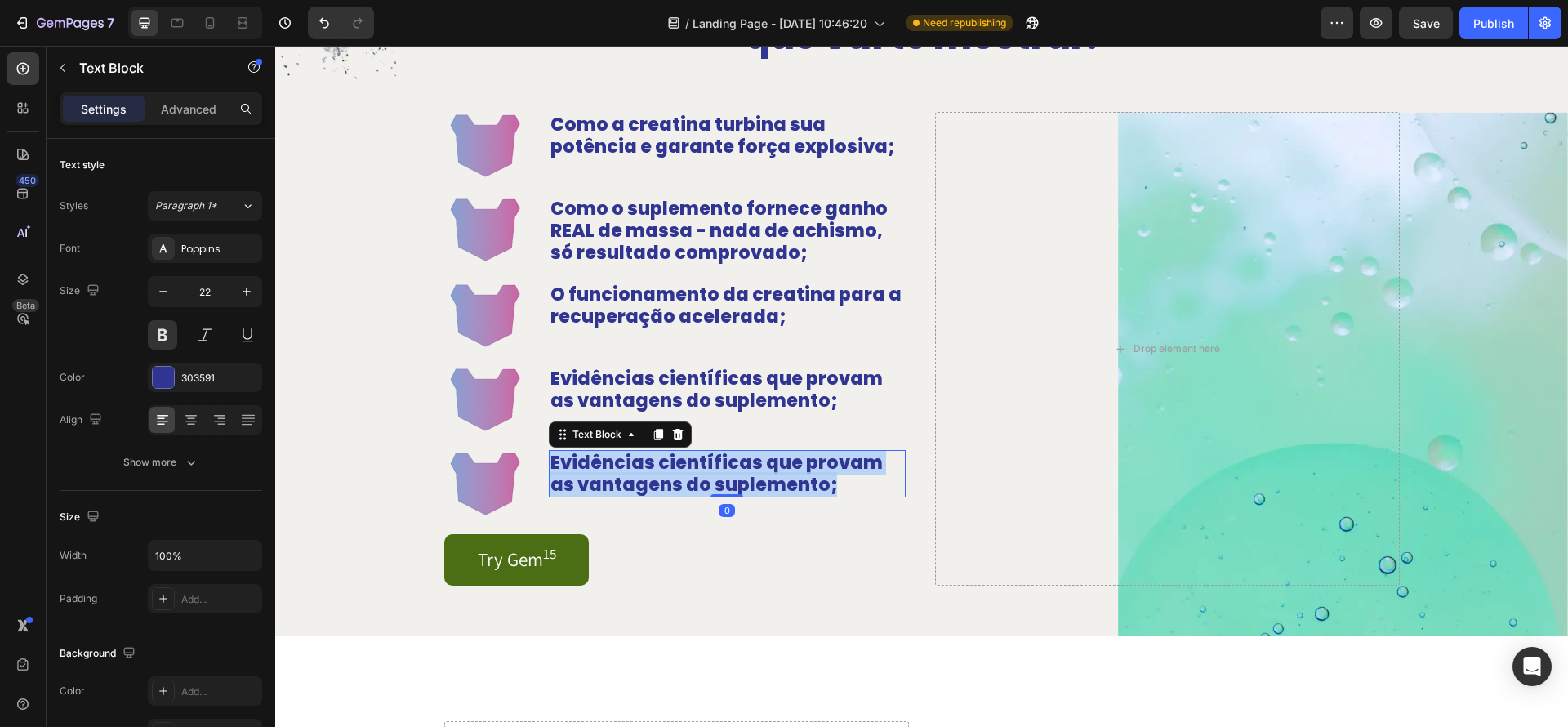
click at [808, 482] on p "Evidências científicas que provam as vantagens do suplemento;" at bounding box center [728, 474] width 354 height 44
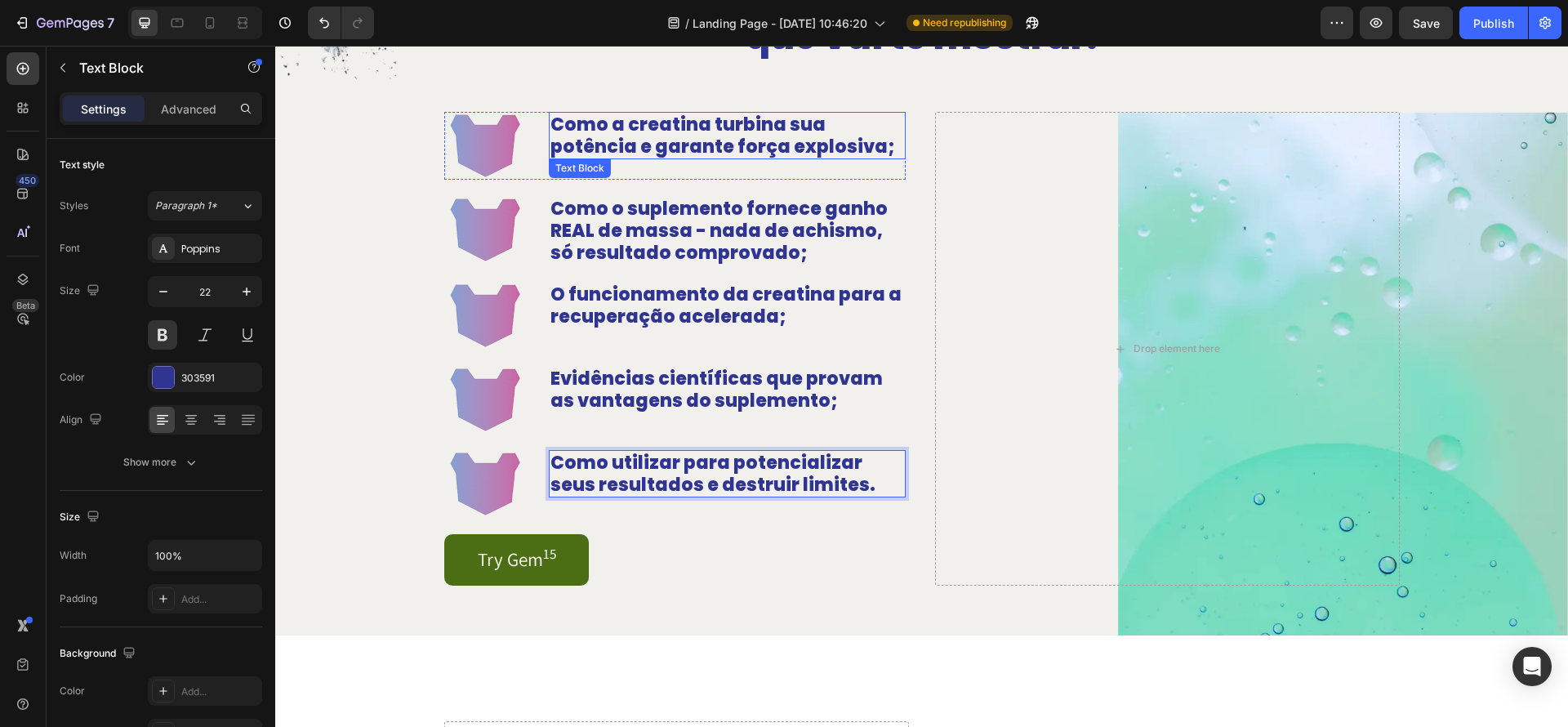
click at [793, 132] on p "Como a creatina turbina sua potência e garante força explosiva;" at bounding box center [728, 135] width 354 height 44
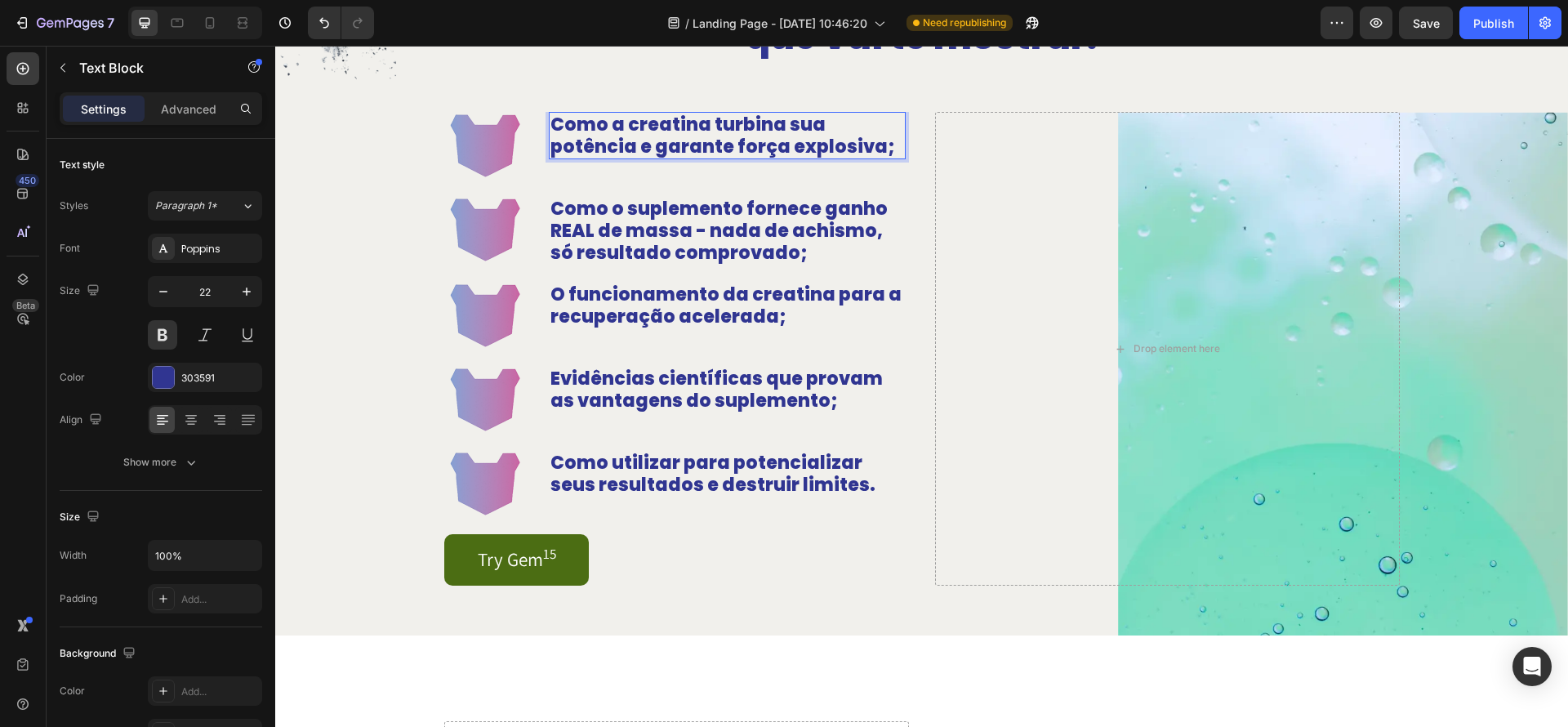
click at [828, 146] on p "Como a creatina turbina sua potência e garante força explosiva;" at bounding box center [728, 135] width 354 height 44
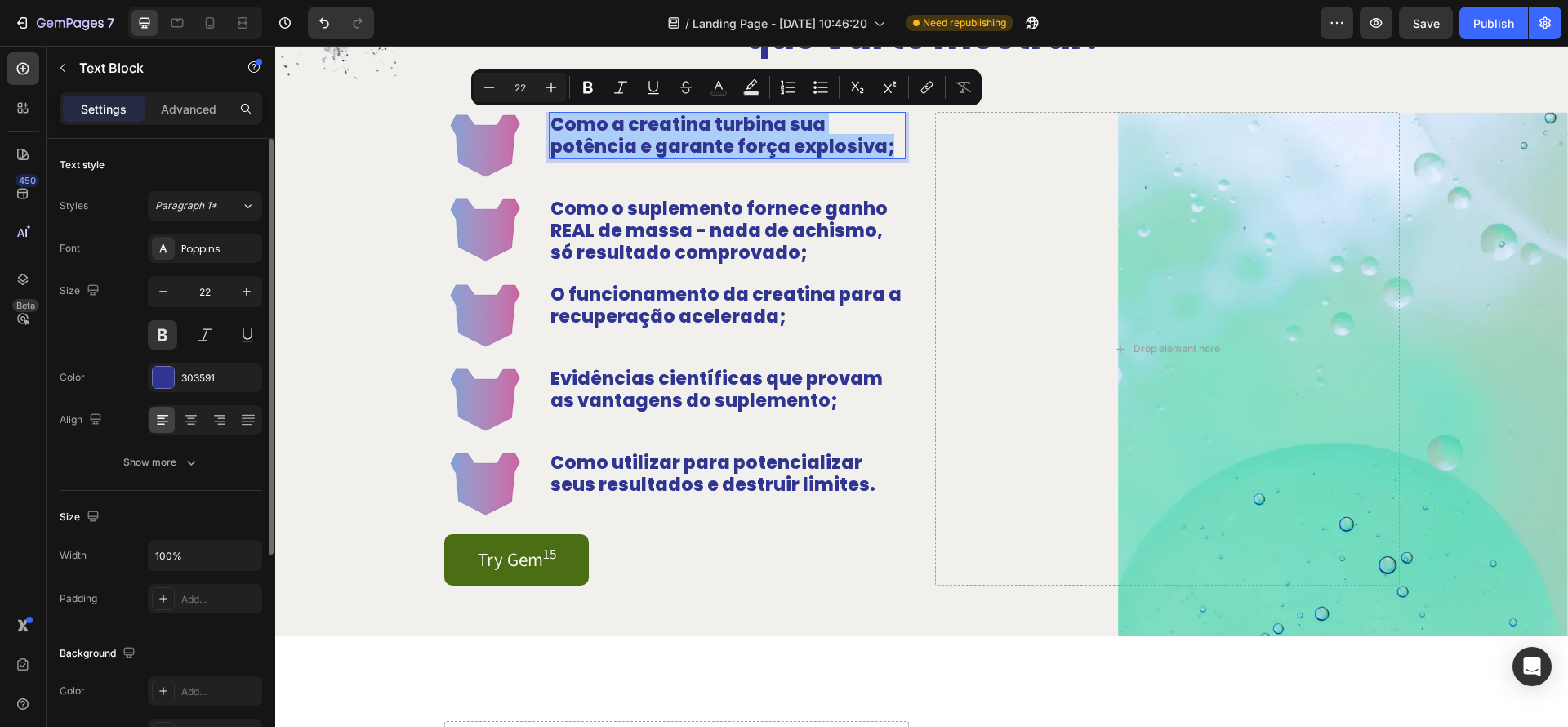
click at [183, 334] on div at bounding box center [205, 334] width 114 height 29
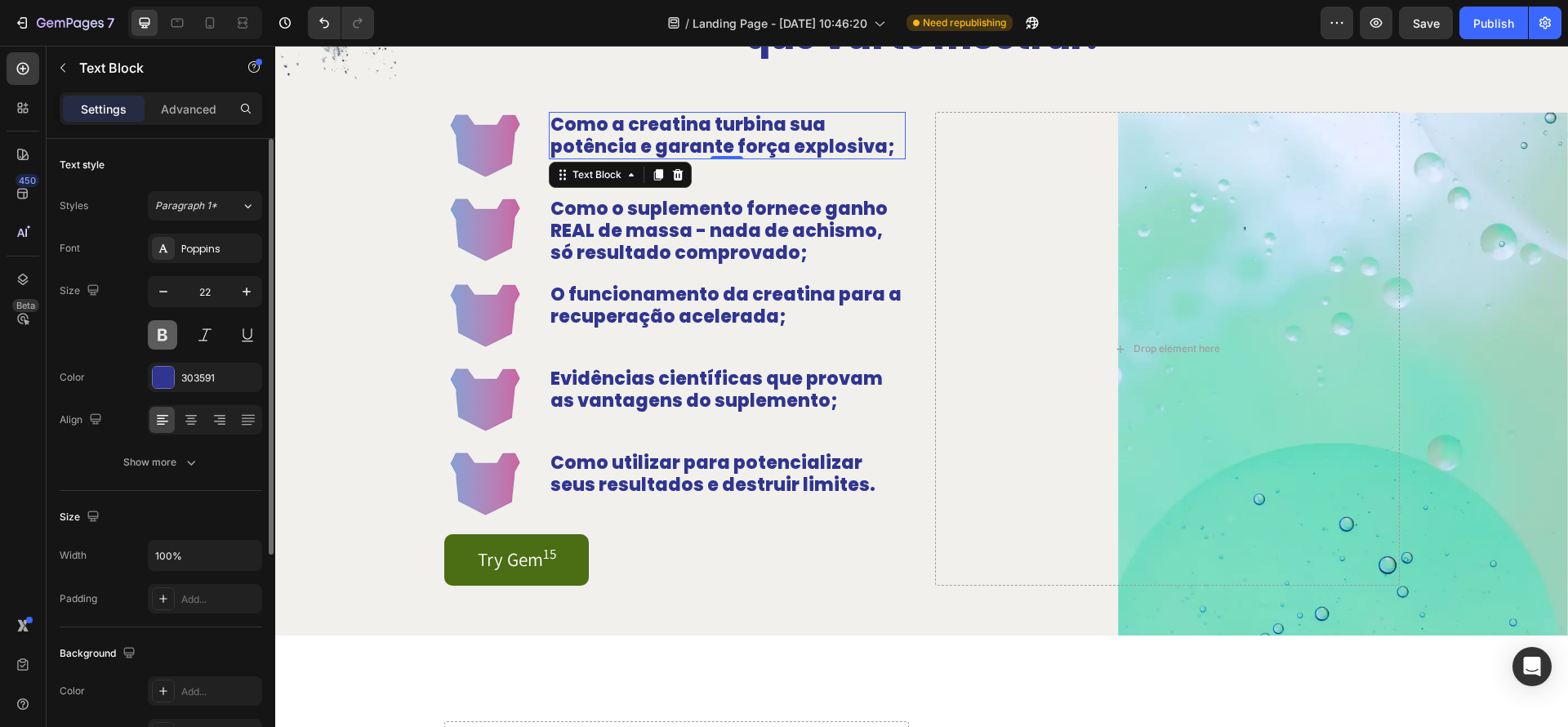
click at [175, 337] on button at bounding box center [162, 334] width 29 height 29
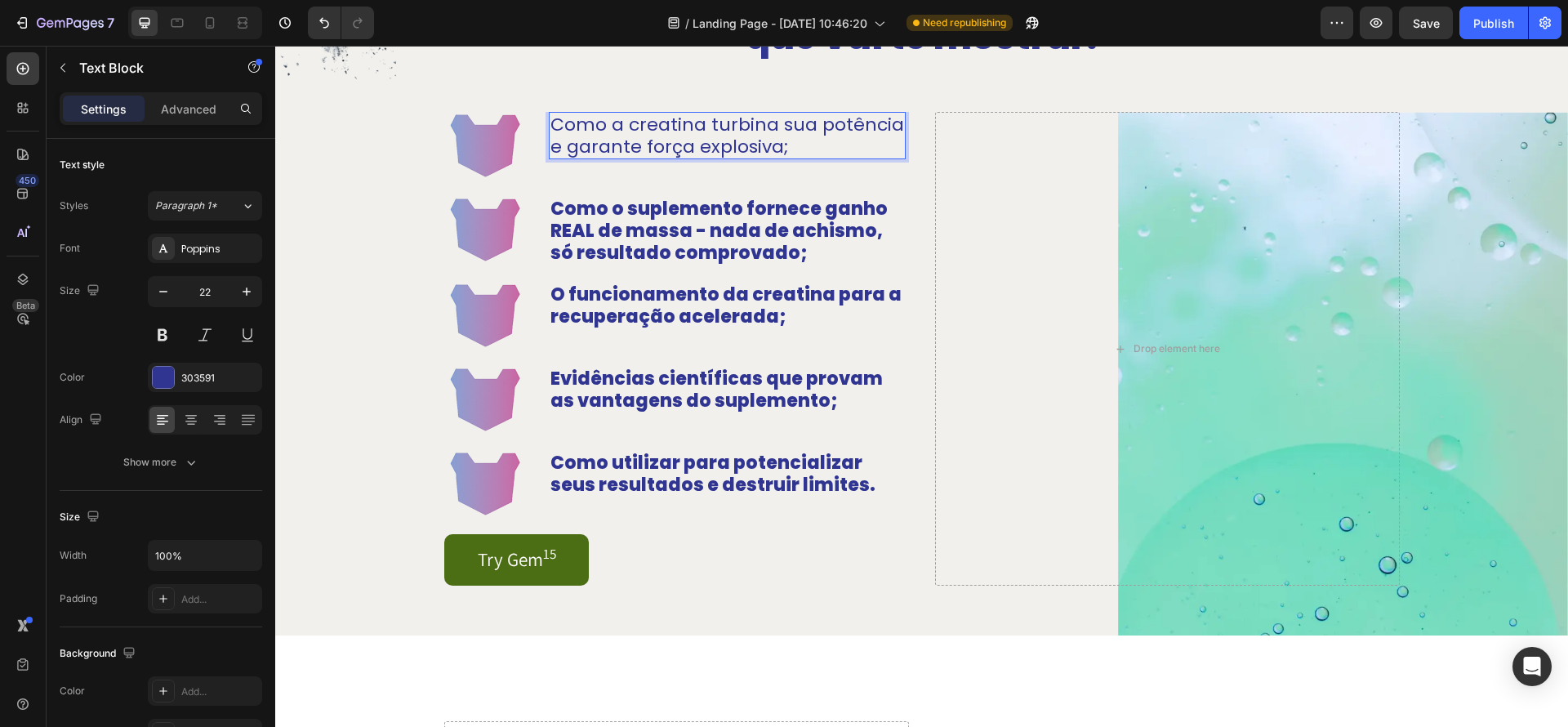
click at [808, 132] on p "Como a creatina turbina sua potência e garante força explosiva;" at bounding box center [728, 135] width 354 height 44
click at [721, 127] on p "Como a creatina turbina sua potência e garante força explosiva;" at bounding box center [728, 135] width 354 height 44
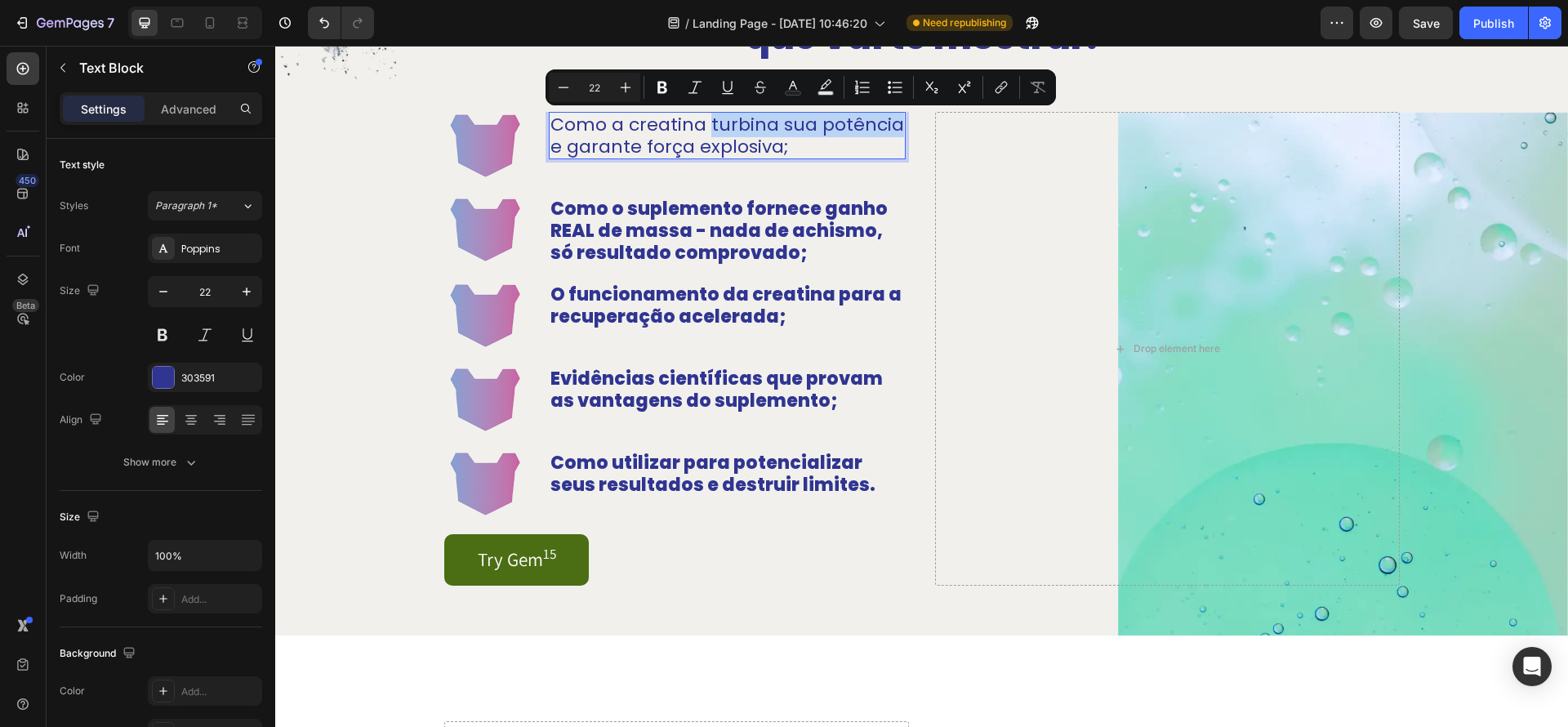
drag, startPoint x: 706, startPoint y: 125, endPoint x: 884, endPoint y: 131, distance: 178.1
click at [893, 131] on p "Como a creatina turbina sua potência e garante força explosiva;" at bounding box center [728, 135] width 354 height 44
click at [661, 91] on icon "Editor contextual toolbar" at bounding box center [662, 87] width 10 height 13
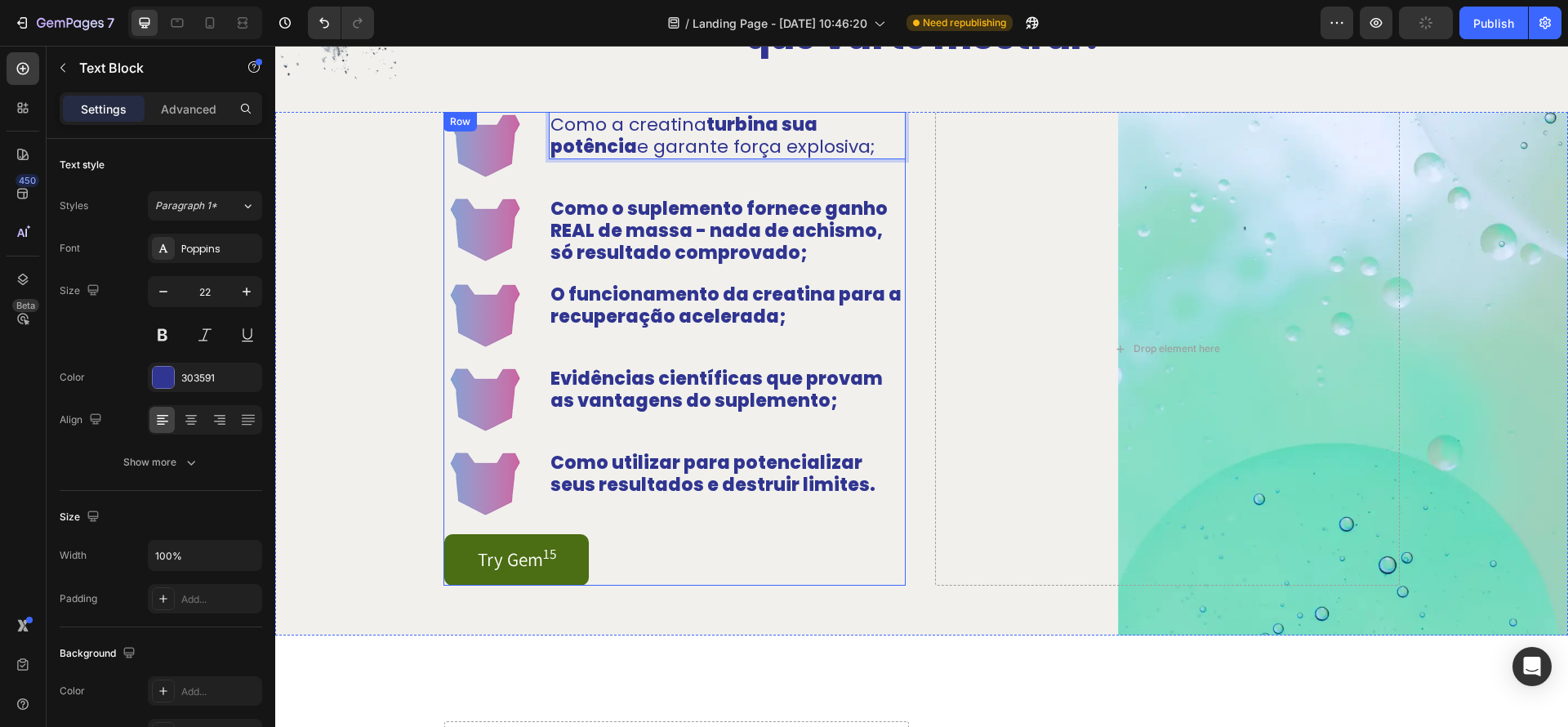
click at [827, 254] on p "Como o suplemento fornece ganho REAL de massa - nada de achismo, só resultado c…" at bounding box center [728, 230] width 354 height 66
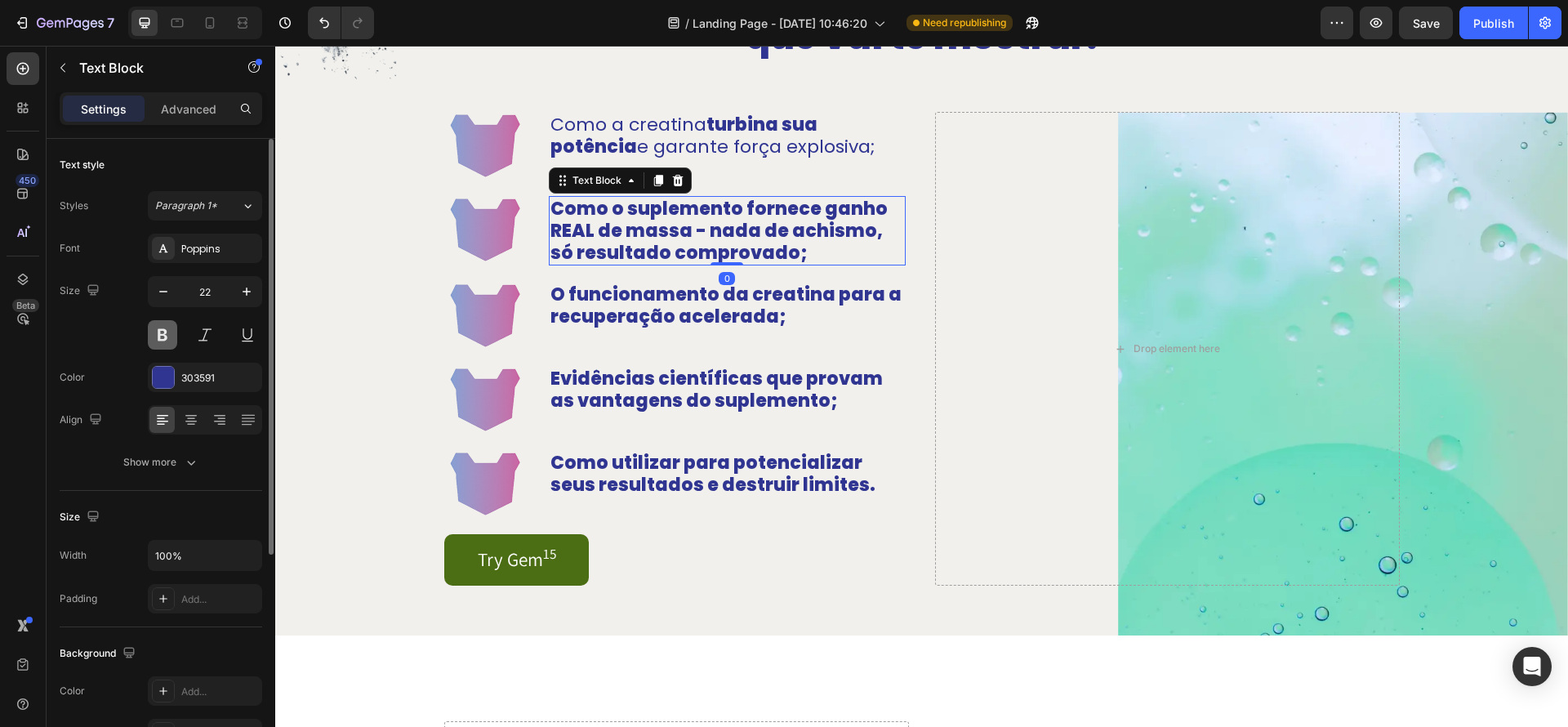
click at [162, 334] on button at bounding box center [162, 334] width 29 height 29
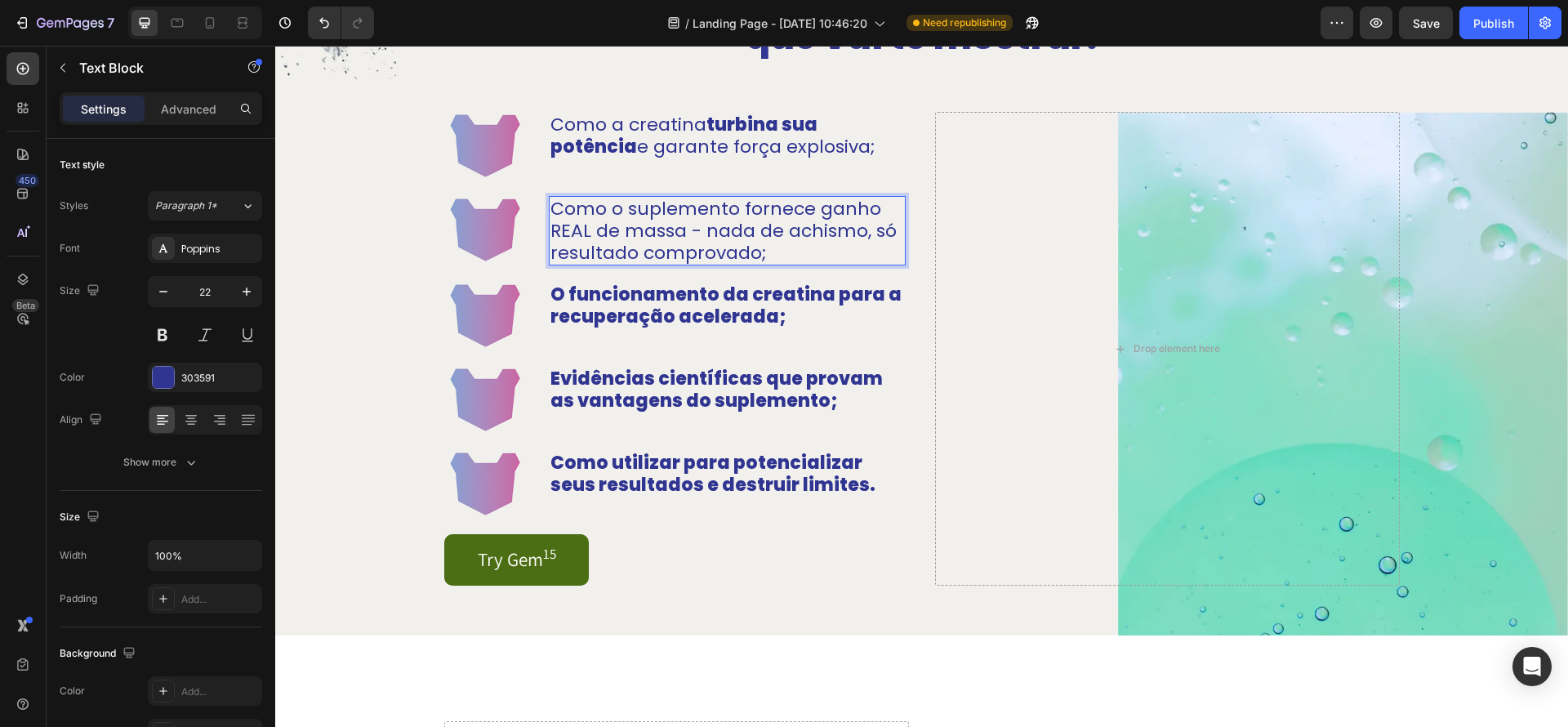
click at [825, 209] on p "Como o suplemento fornece ganho REAL de massa - nada de achismo, só resultado c…" at bounding box center [728, 230] width 354 height 66
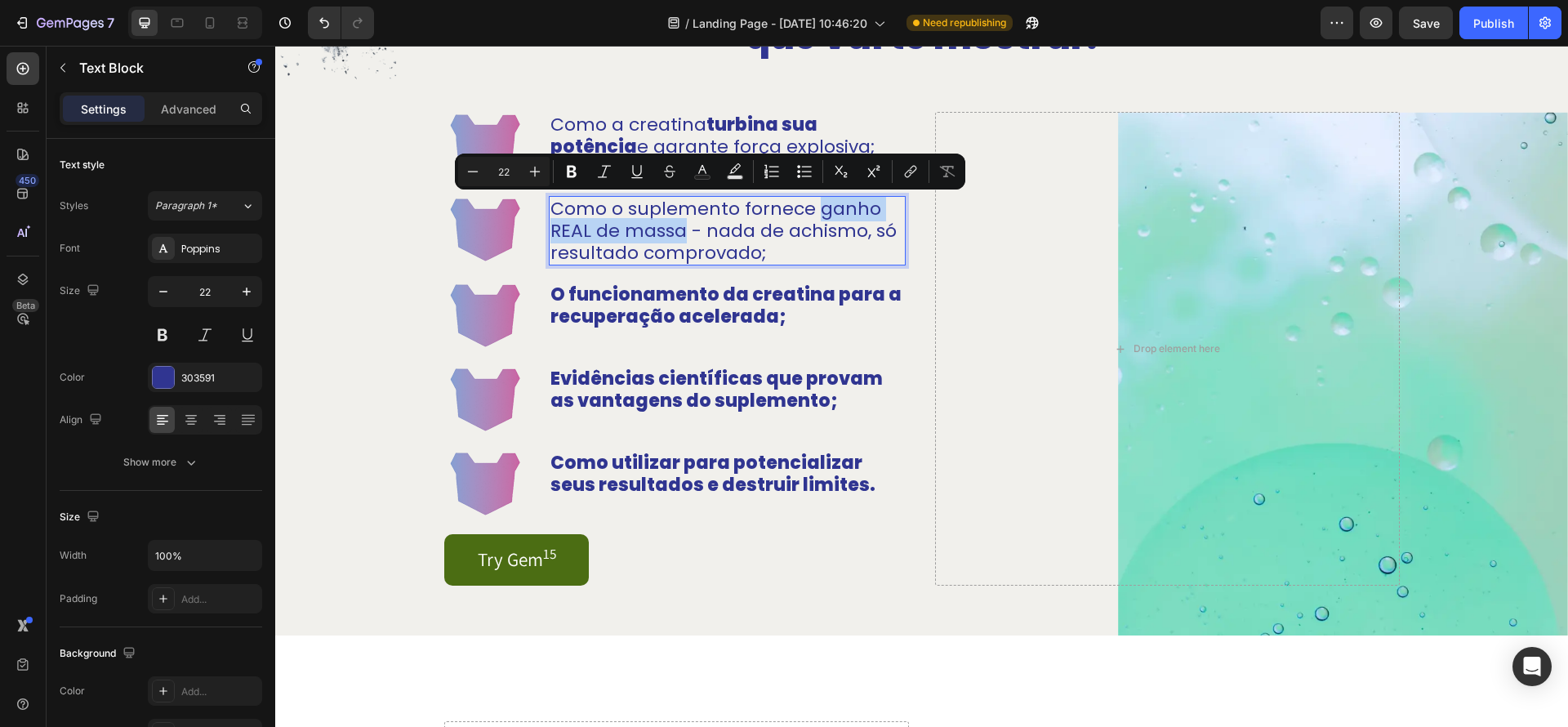
drag, startPoint x: 822, startPoint y: 208, endPoint x: 682, endPoint y: 236, distance: 142.8
click at [682, 236] on p "Como o suplemento fornece ganho REAL de massa - nada de achismo, só resultado c…" at bounding box center [728, 230] width 354 height 66
click at [582, 176] on button "Bold" at bounding box center [571, 171] width 29 height 29
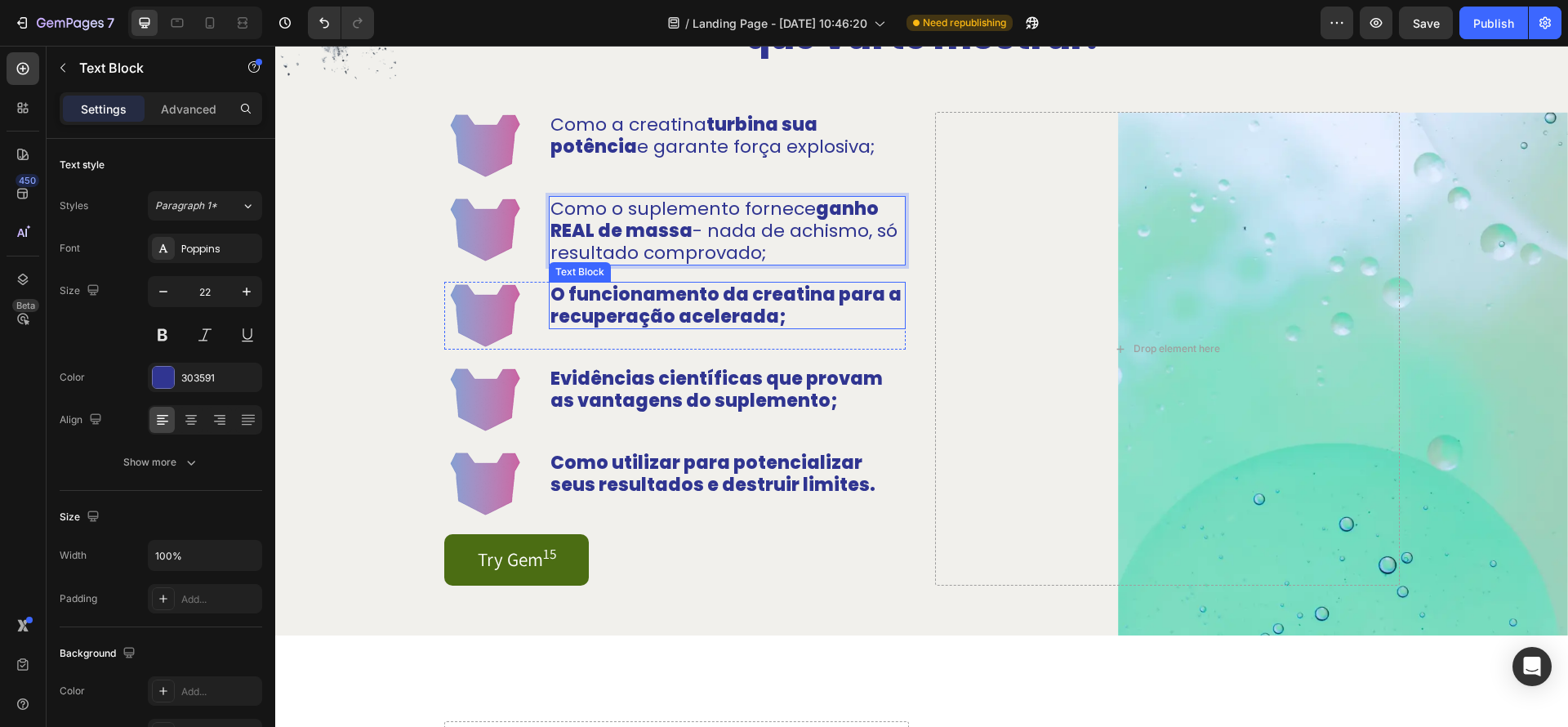
click at [847, 323] on p "O funcionamento da creatina para a recuperação acelerada;" at bounding box center [728, 305] width 354 height 44
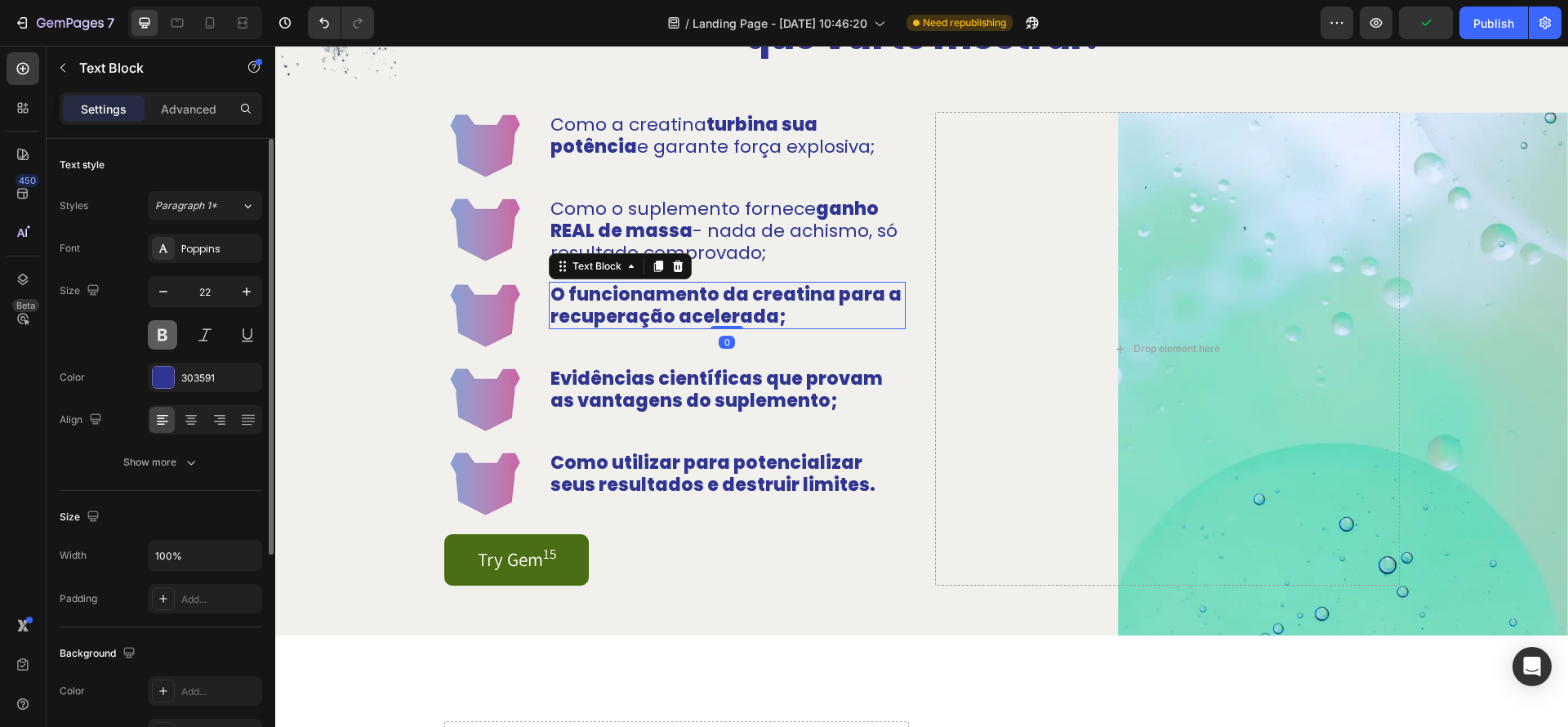
click at [175, 331] on button at bounding box center [162, 334] width 29 height 29
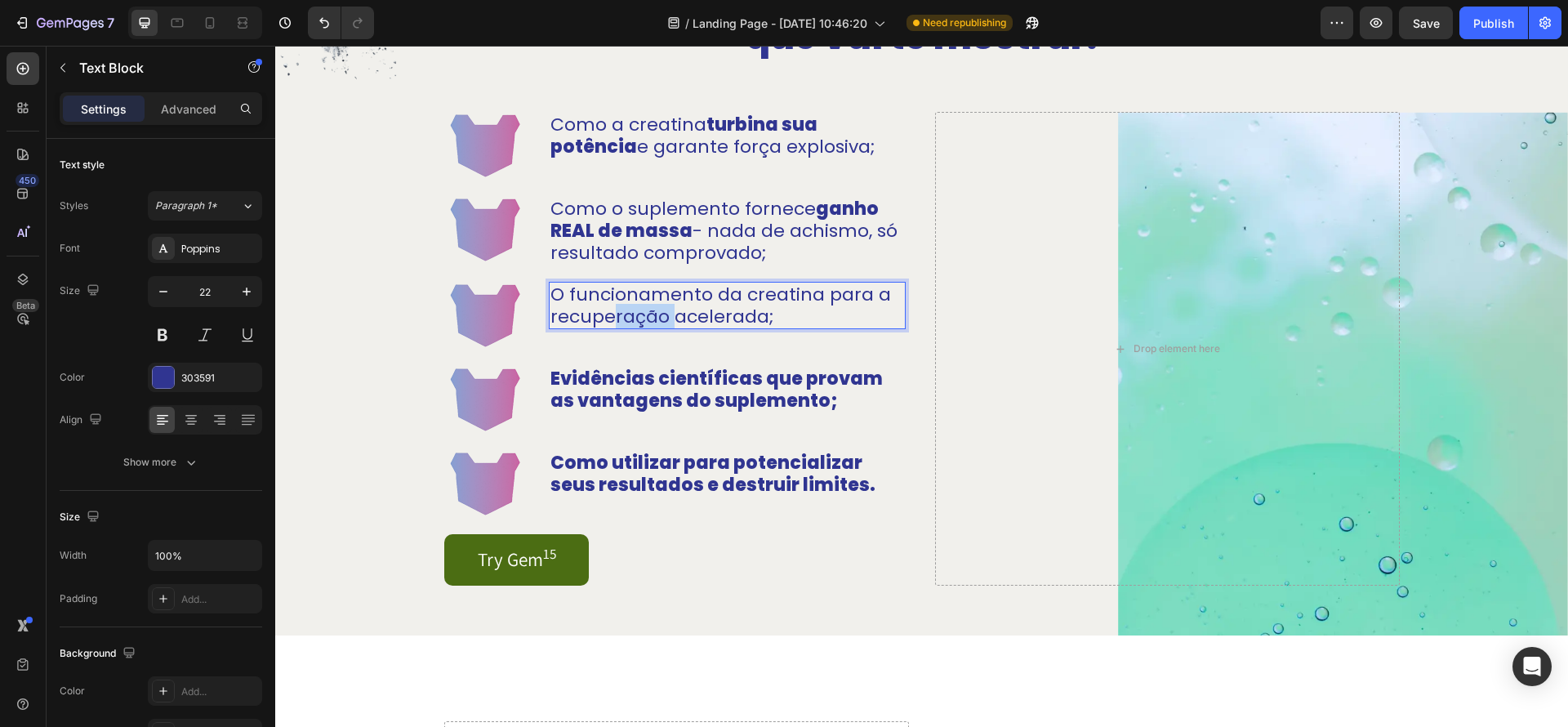
drag, startPoint x: 671, startPoint y: 316, endPoint x: 621, endPoint y: 321, distance: 50.2
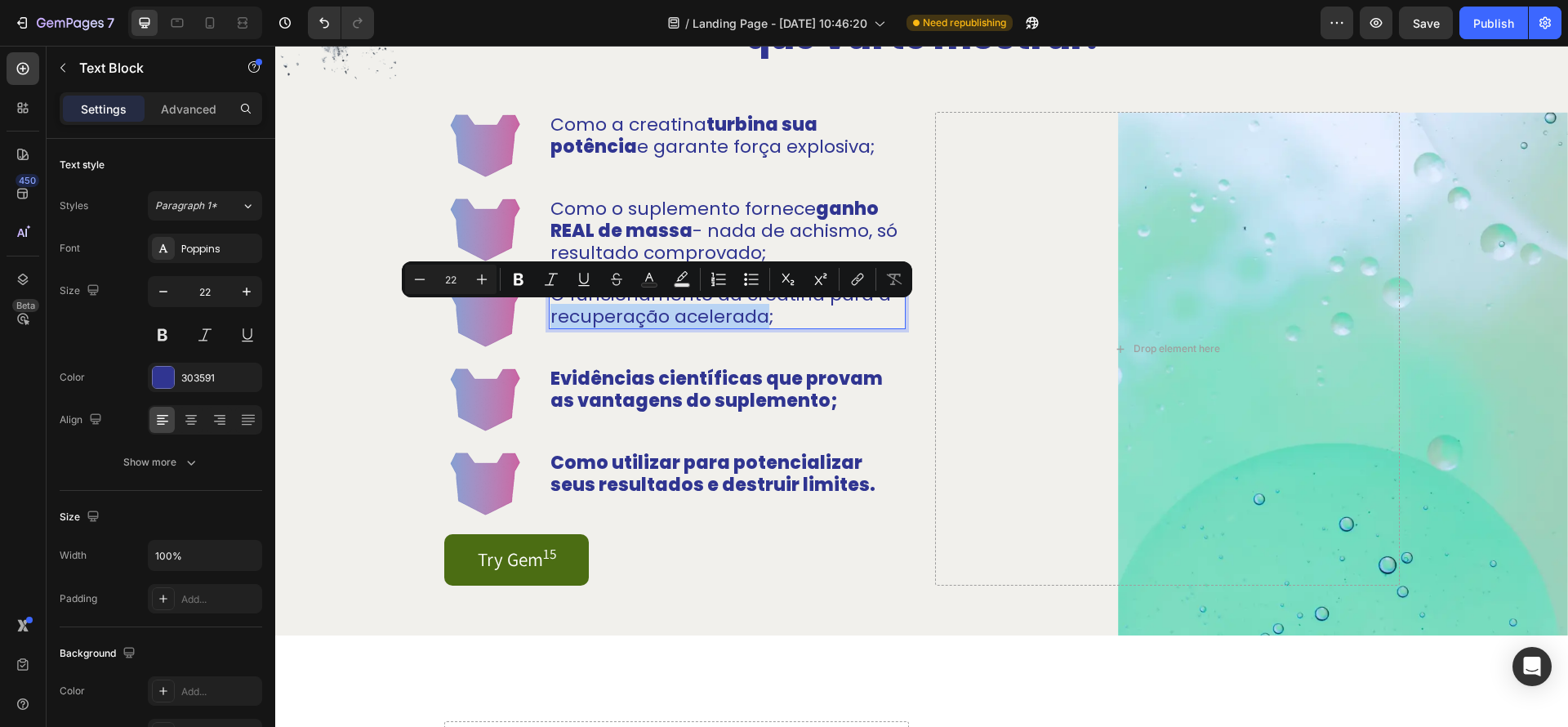
drag, startPoint x: 762, startPoint y: 315, endPoint x: 583, endPoint y: 308, distance: 179.1
click at [551, 320] on p "O funcionamento da creatina para a recuperação acelerada;" at bounding box center [728, 305] width 354 height 44
click at [520, 285] on icon "Editor contextual toolbar" at bounding box center [518, 279] width 16 height 16
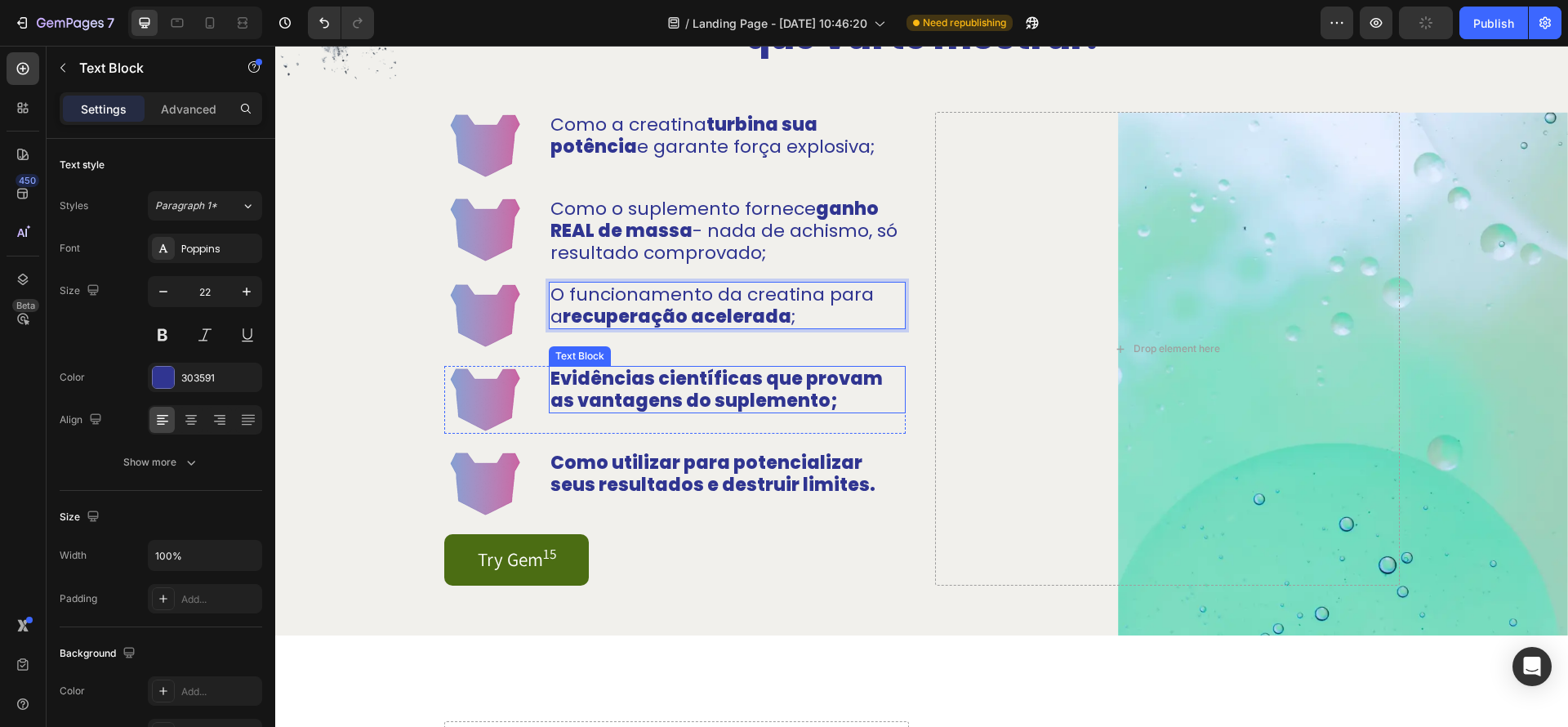
click at [778, 379] on p "Evidências científicas que provam as vantagens do suplemento;" at bounding box center [728, 390] width 354 height 44
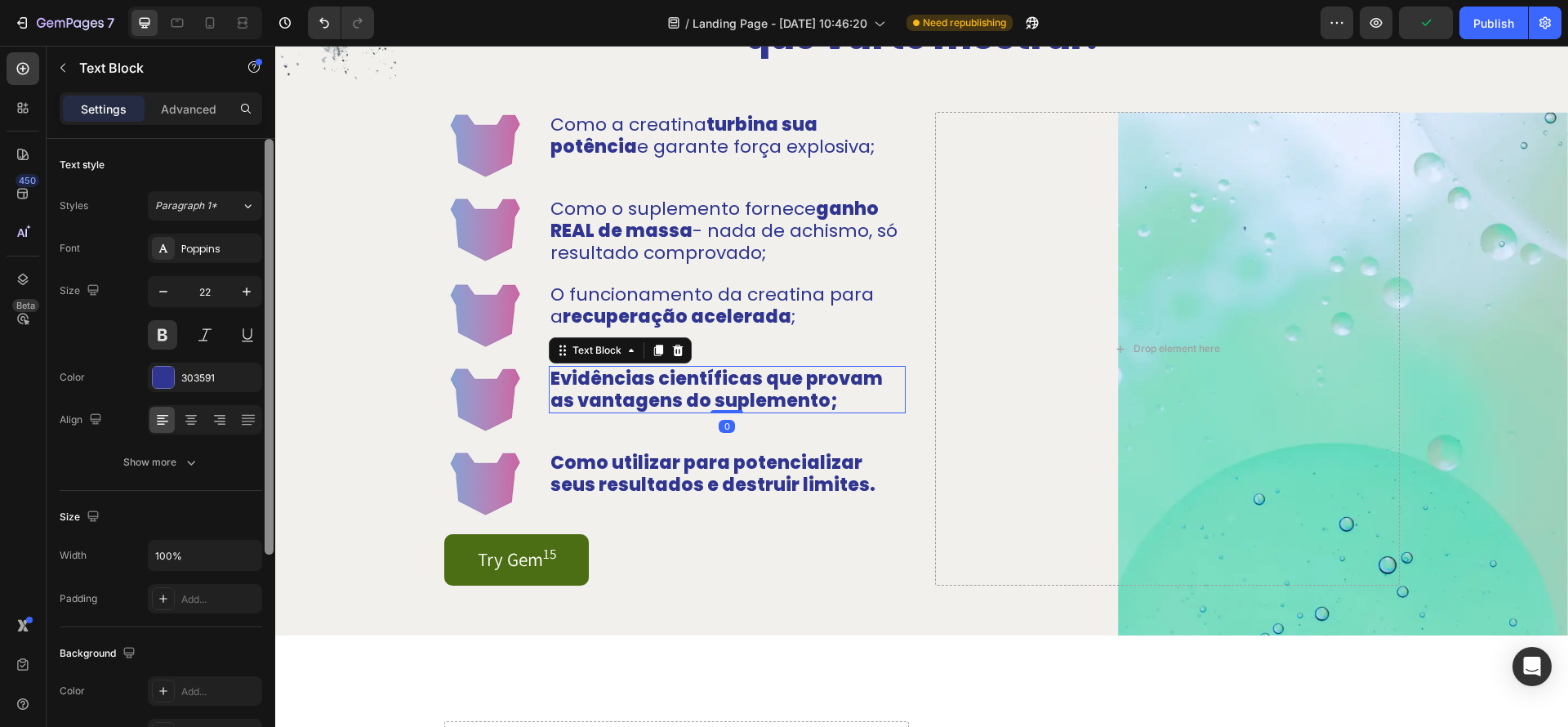
drag, startPoint x: 157, startPoint y: 345, endPoint x: 263, endPoint y: 359, distance: 106.9
click at [157, 345] on button at bounding box center [162, 334] width 29 height 29
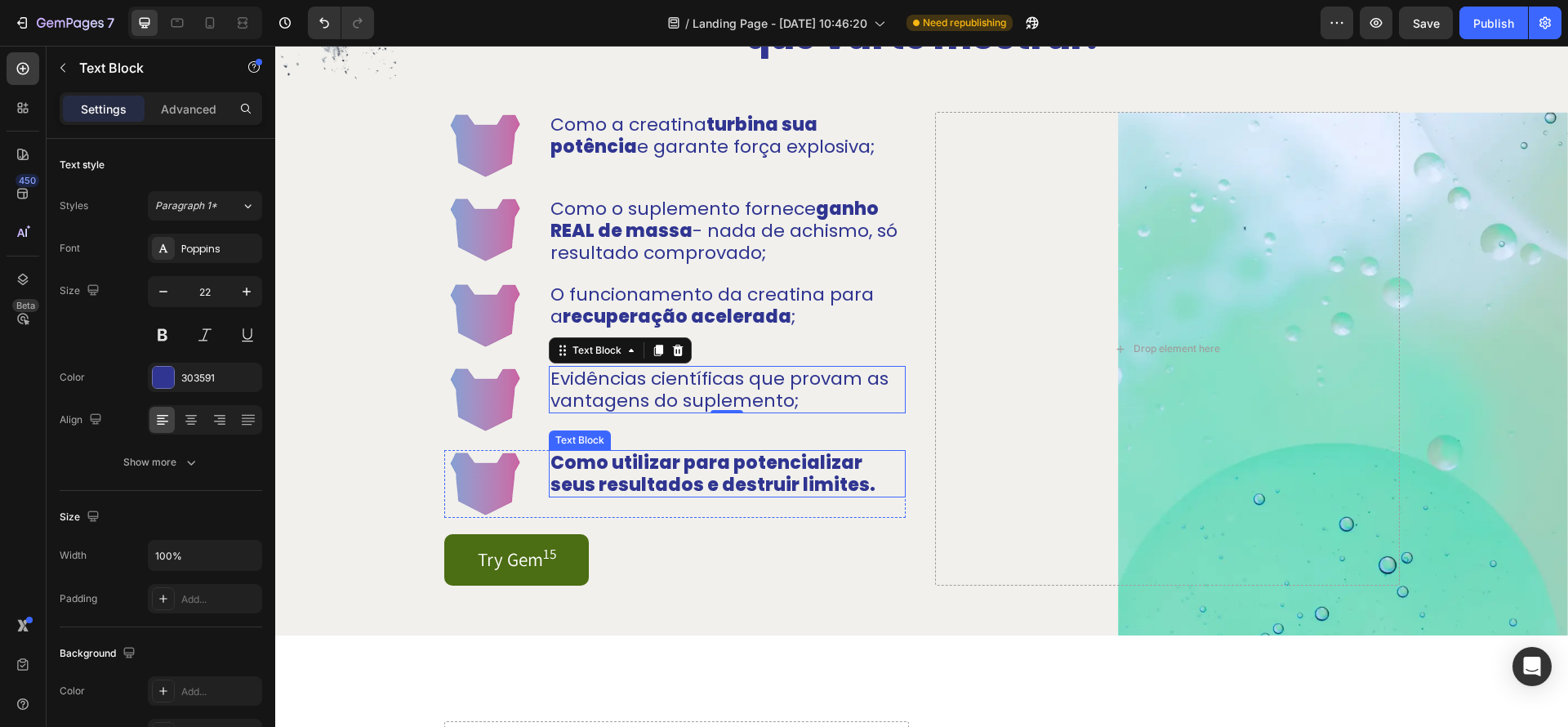
click at [779, 472] on p "Como utilizar para potencializar seus resultados e destruir limites." at bounding box center [728, 474] width 354 height 44
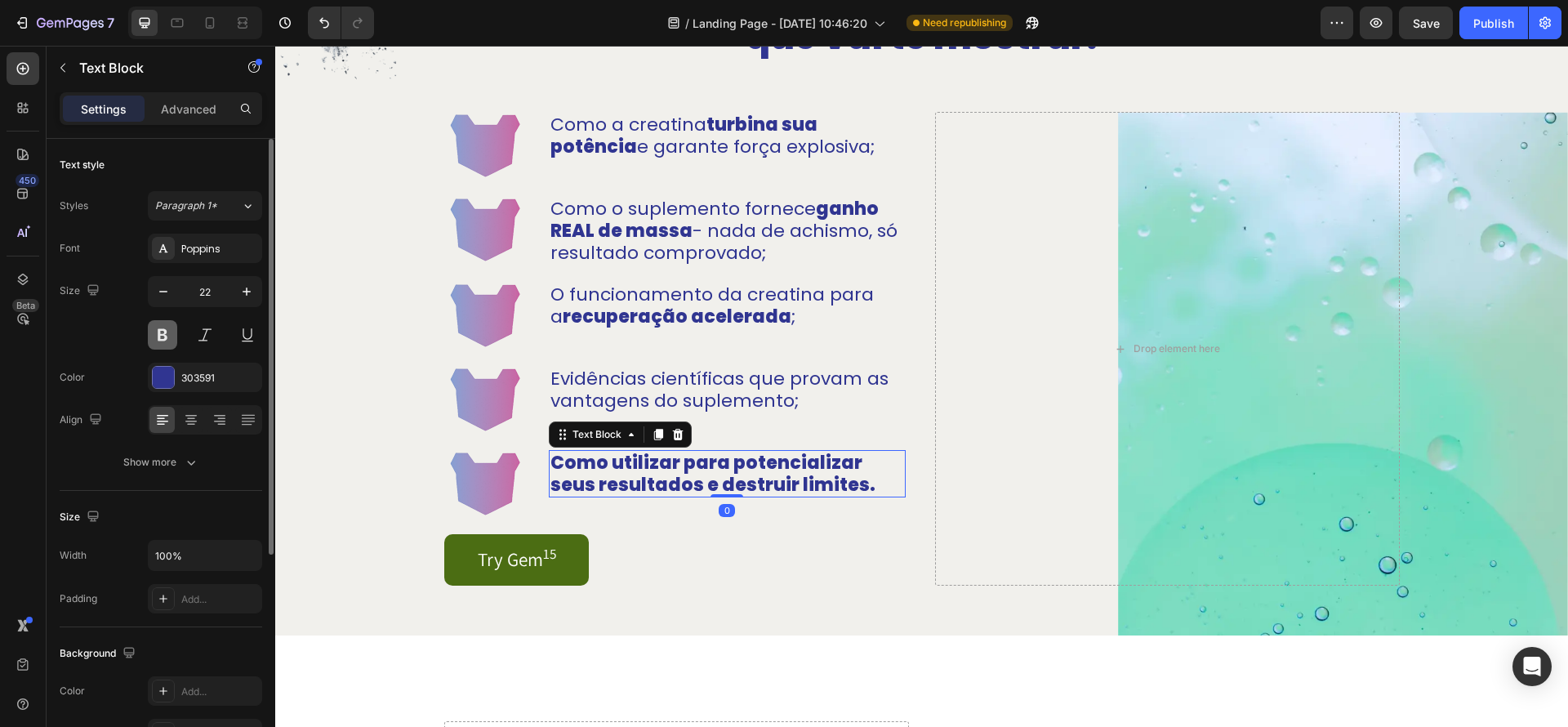
click at [170, 334] on button at bounding box center [162, 334] width 29 height 29
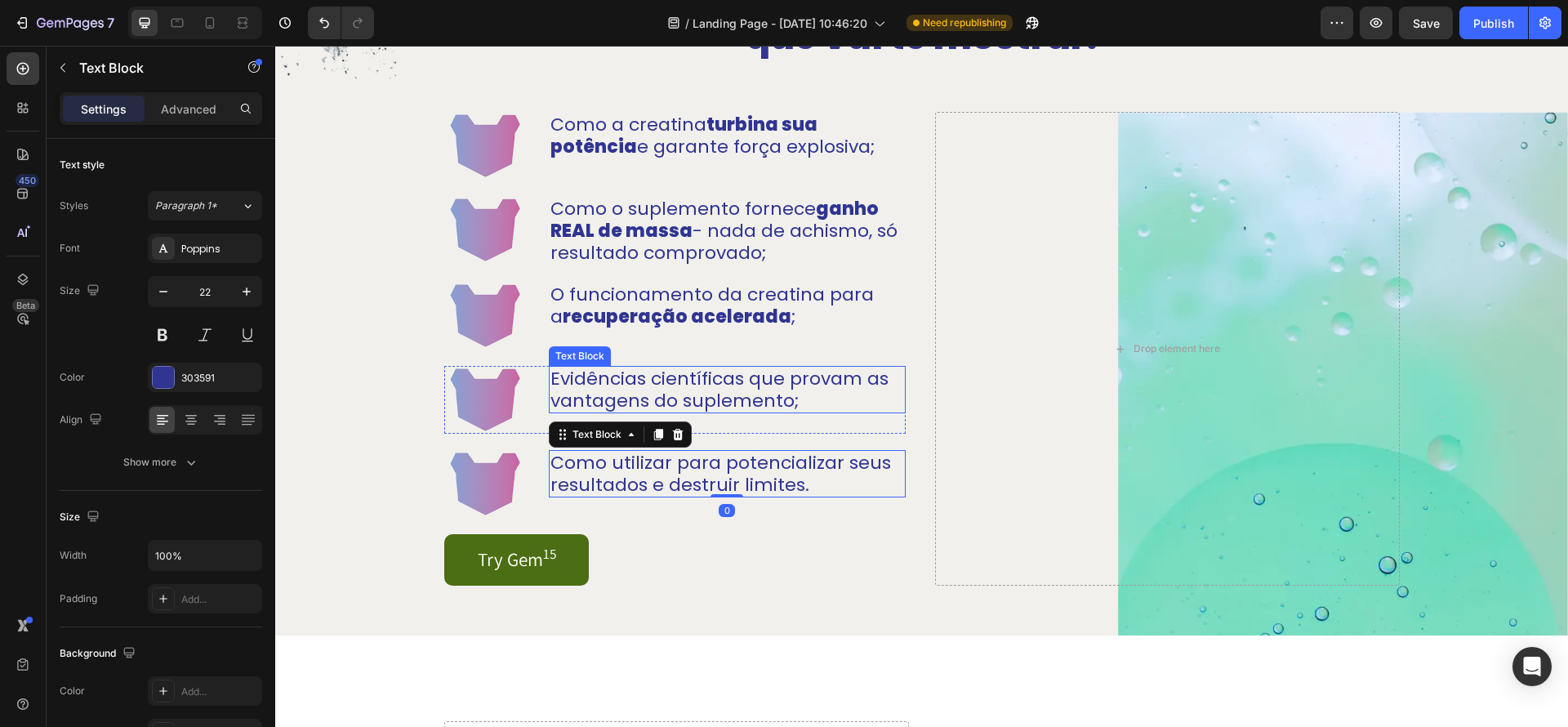
click at [823, 398] on p "Evidências científicas que provam as vantagens do suplemento;" at bounding box center [728, 390] width 354 height 44
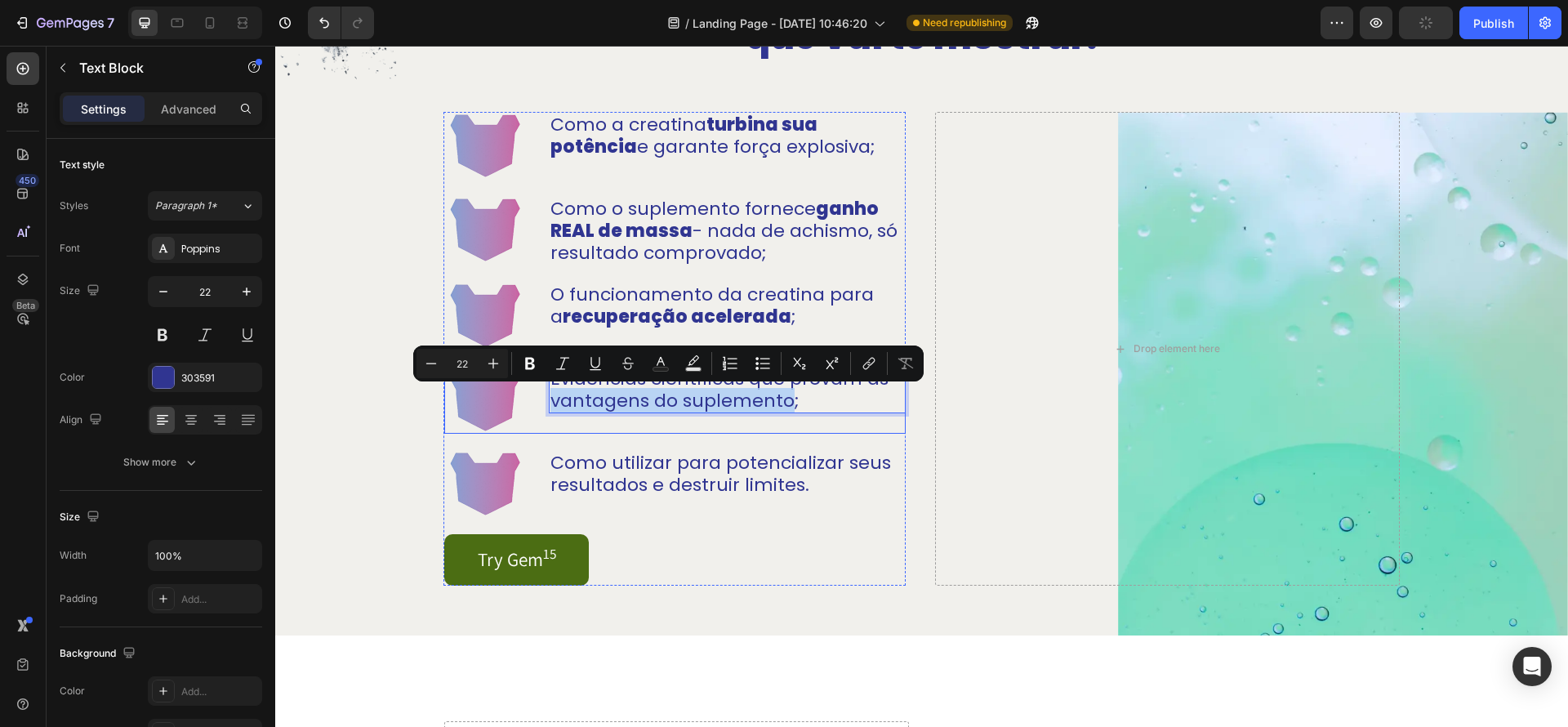
drag, startPoint x: 784, startPoint y: 402, endPoint x: 535, endPoint y: 407, distance: 249.1
click at [533, 407] on div "Image Evidências científicas que provam as vantagens do suplemento; Text Block …" at bounding box center [675, 400] width 461 height 68
click at [532, 369] on icon "Editor contextual toolbar" at bounding box center [530, 364] width 16 height 16
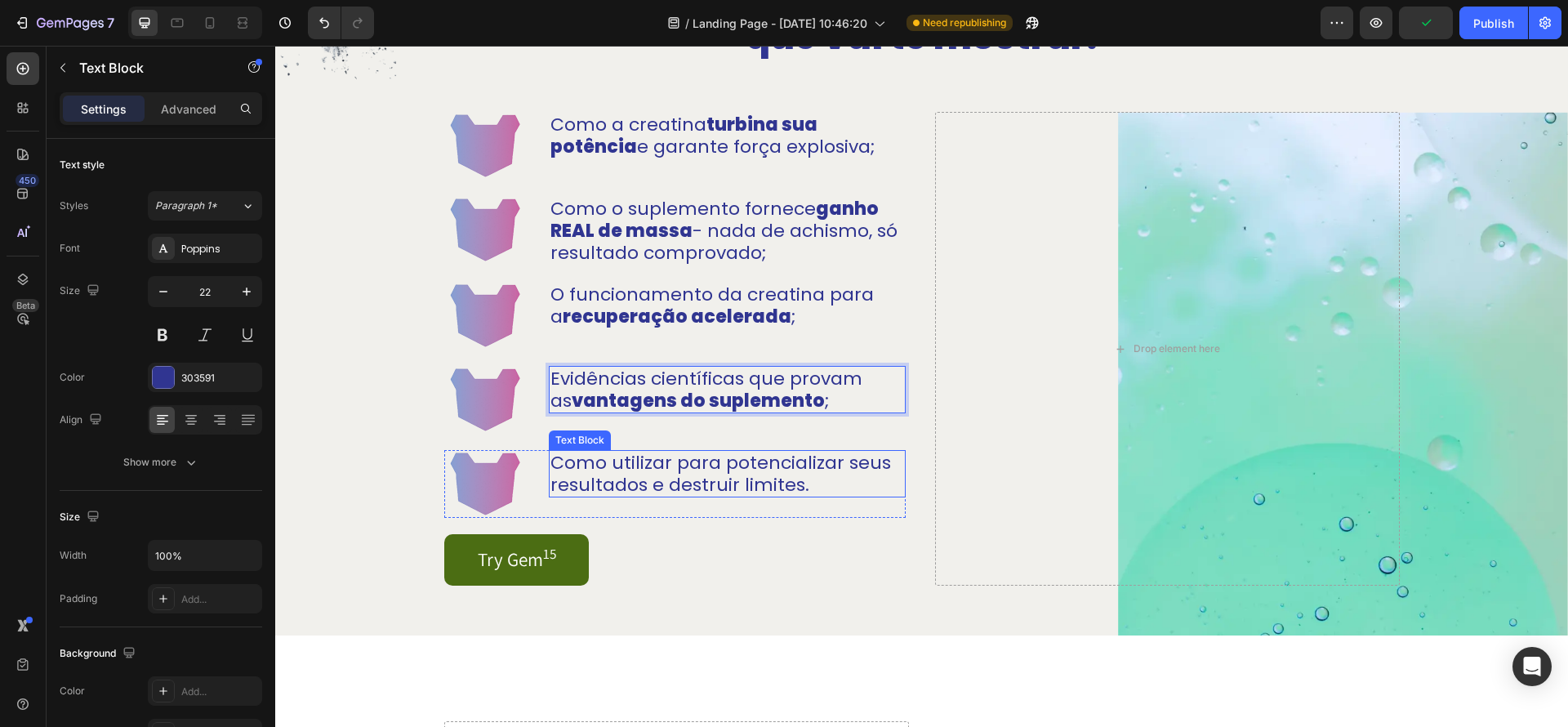
click at [825, 492] on p "Como utilizar para potencializar seus resultados e destruir limites." at bounding box center [728, 474] width 354 height 44
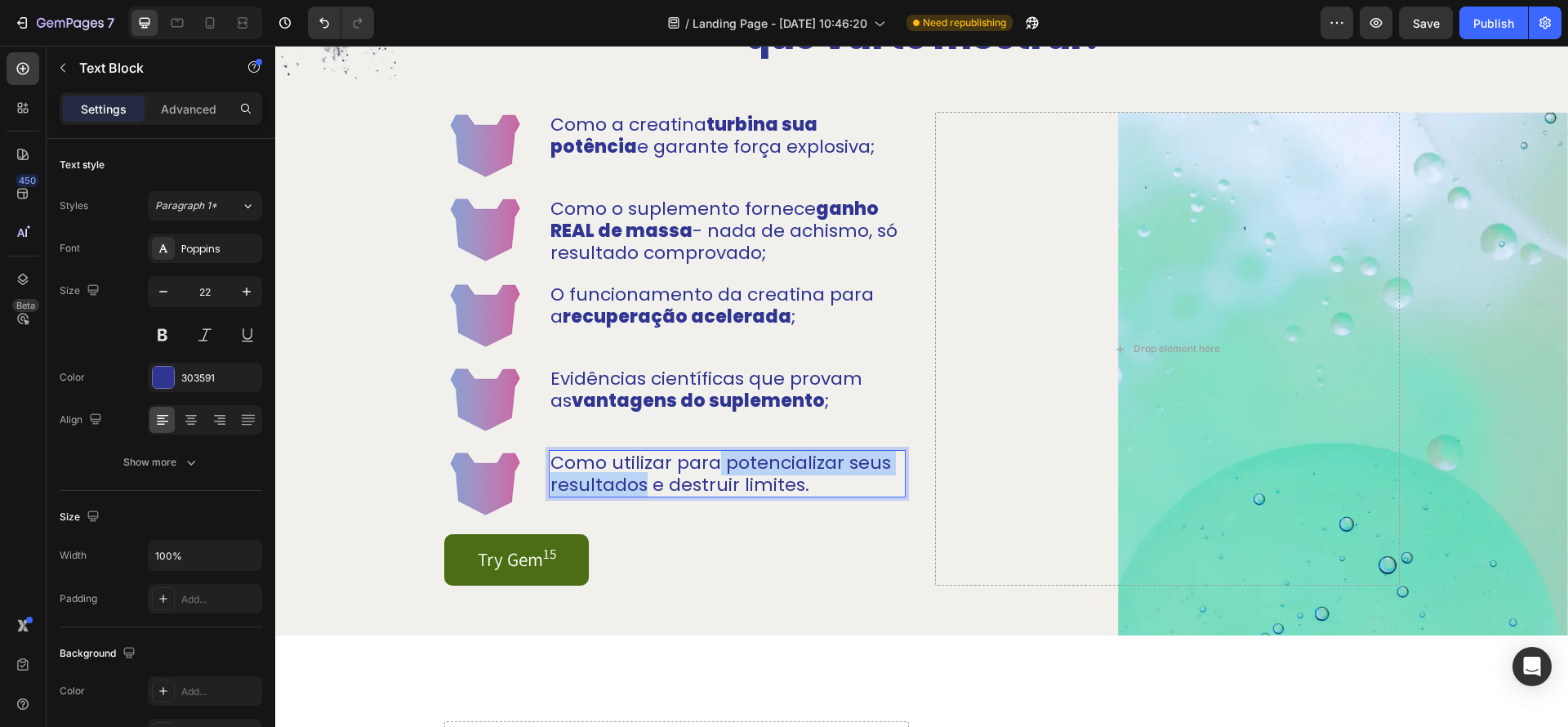
drag, startPoint x: 718, startPoint y: 464, endPoint x: 637, endPoint y: 480, distance: 82.6
click at [644, 488] on p "Como utilizar para potencializar seus resultados e destruir limites." at bounding box center [728, 474] width 354 height 44
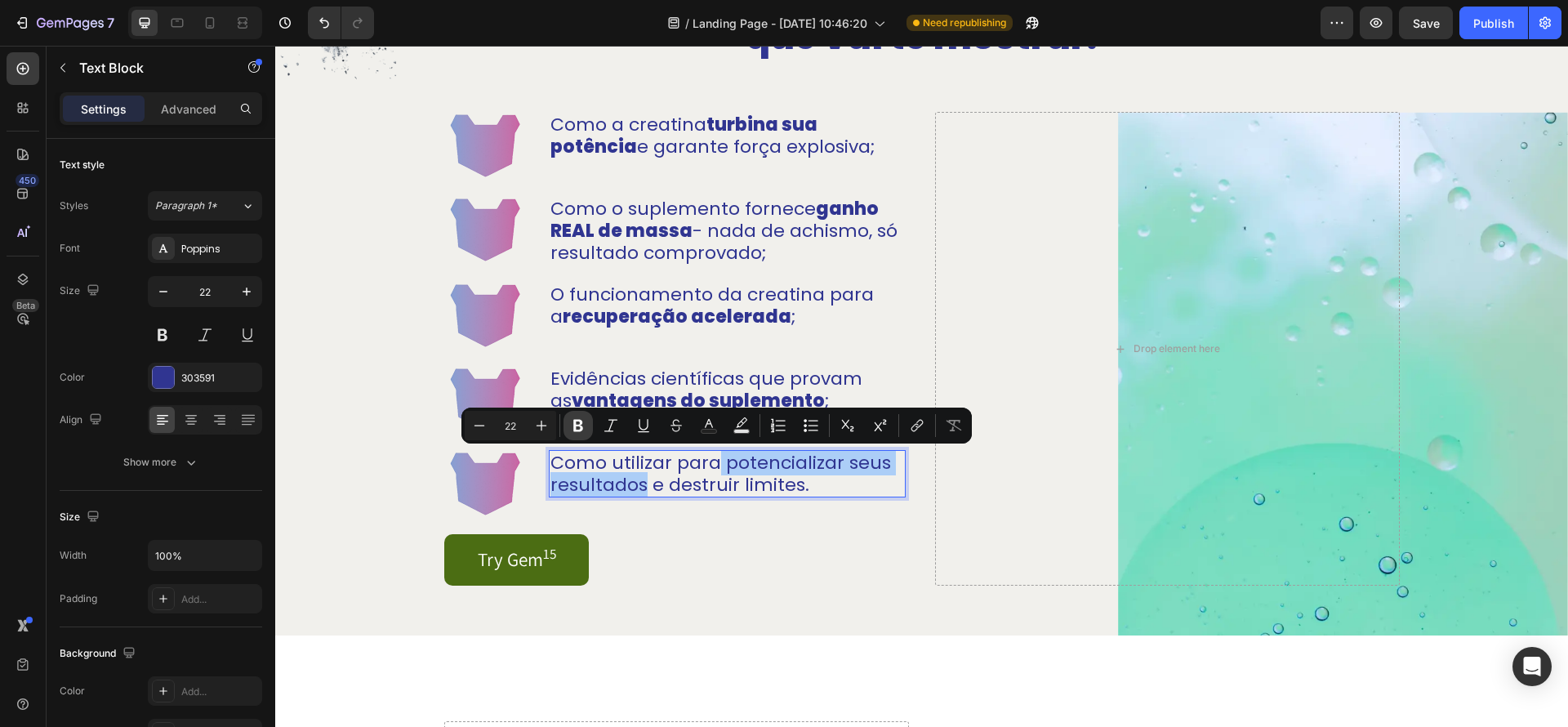
click at [580, 431] on icon "Editor contextual toolbar" at bounding box center [578, 425] width 16 height 16
click at [789, 551] on div "Try Gem 15 Button" at bounding box center [675, 560] width 461 height 51
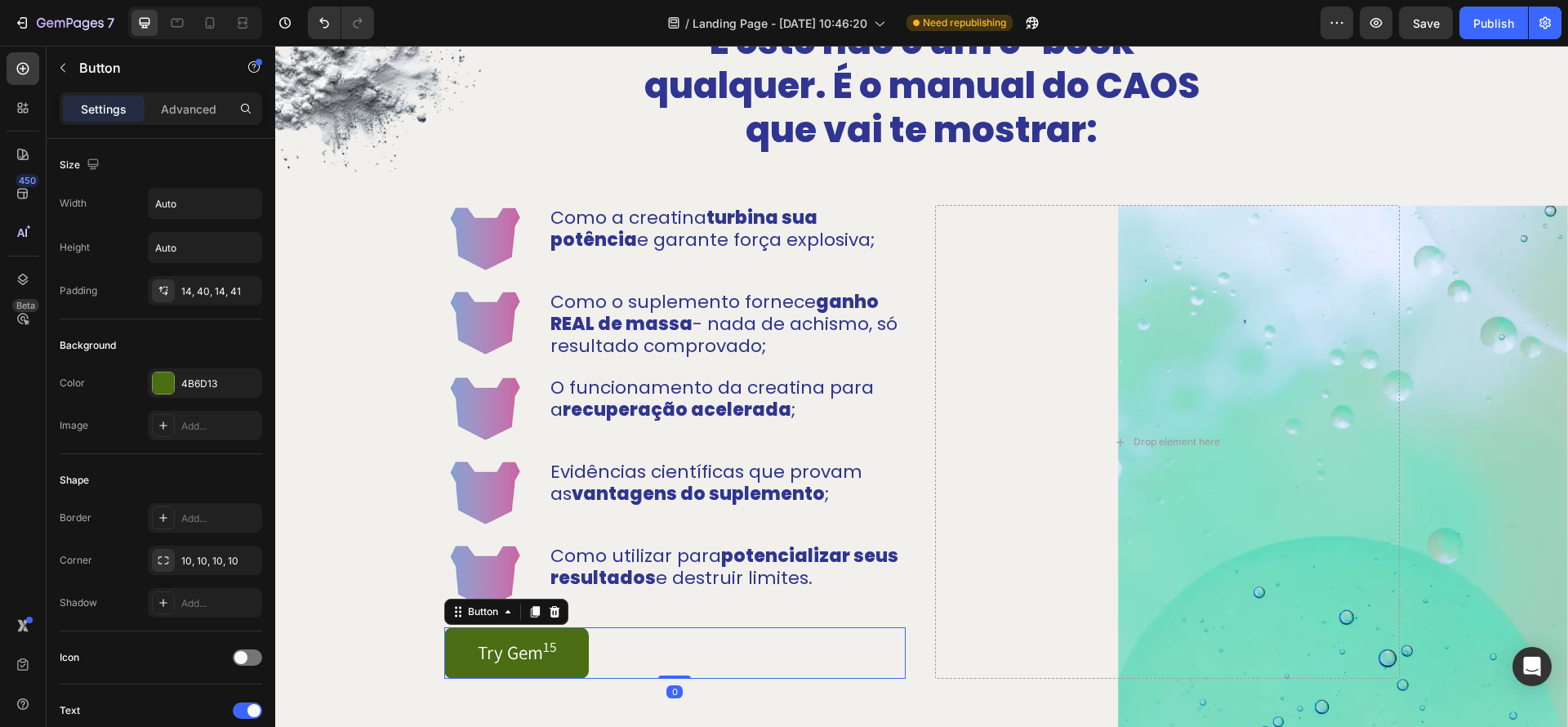
scroll to position [1156, 0]
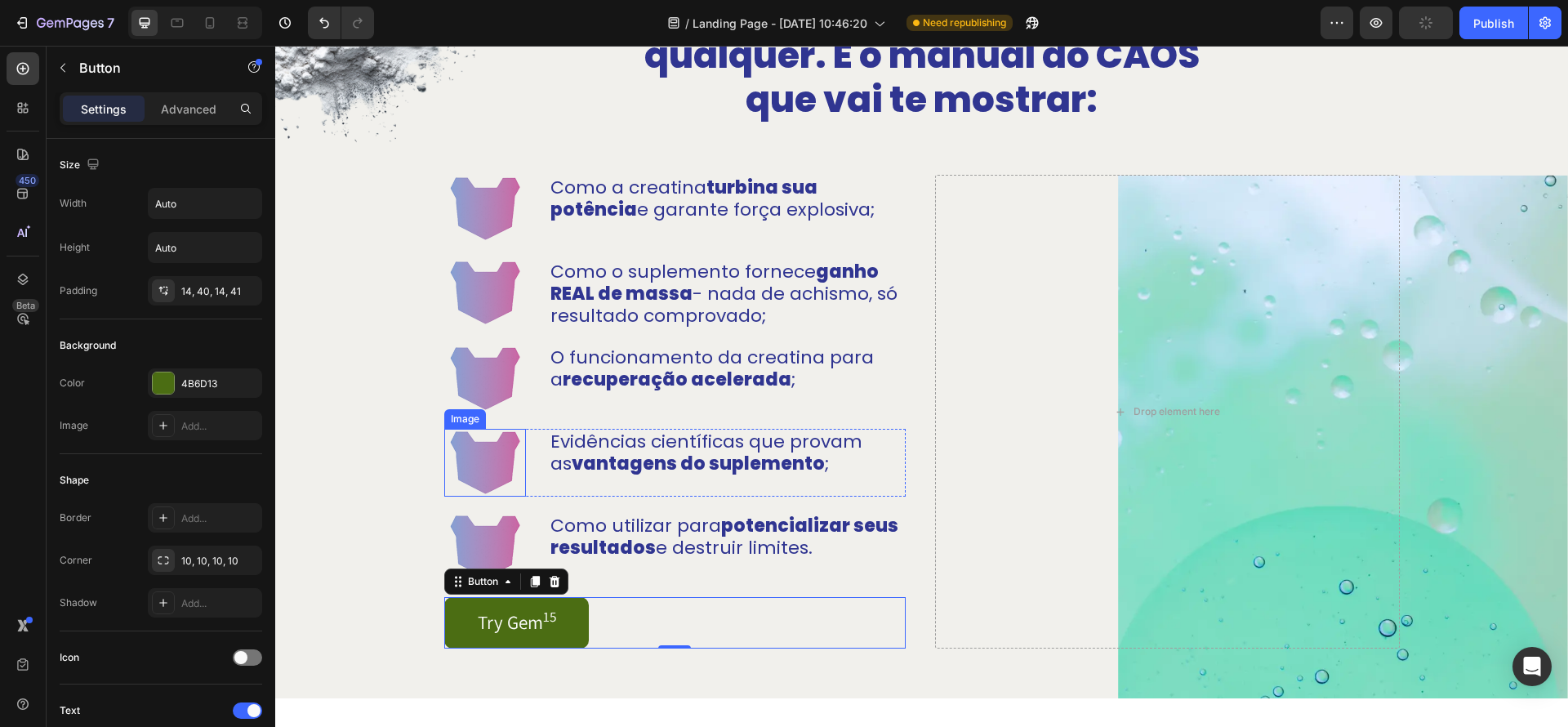
click at [503, 475] on img at bounding box center [485, 463] width 81 height 68
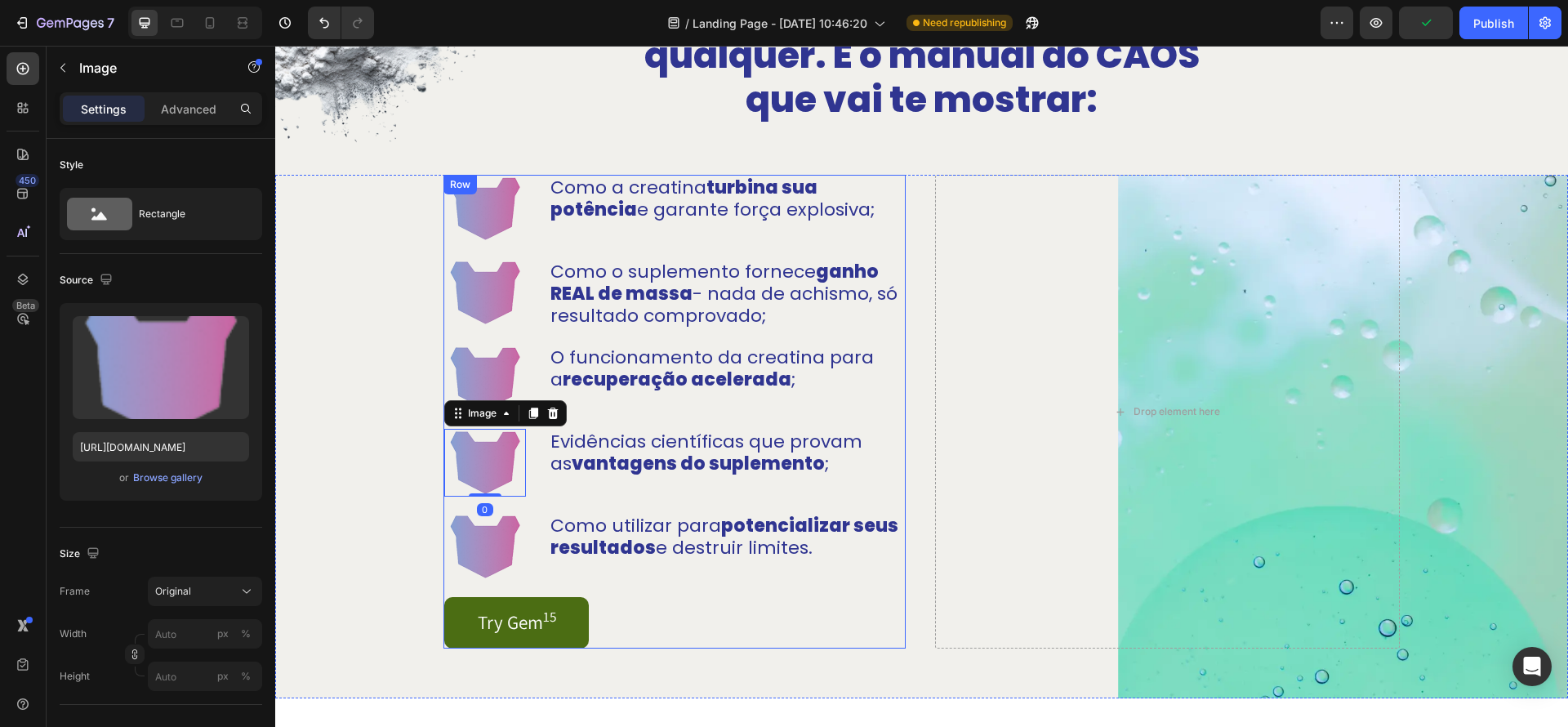
click at [518, 219] on img at bounding box center [485, 209] width 81 height 68
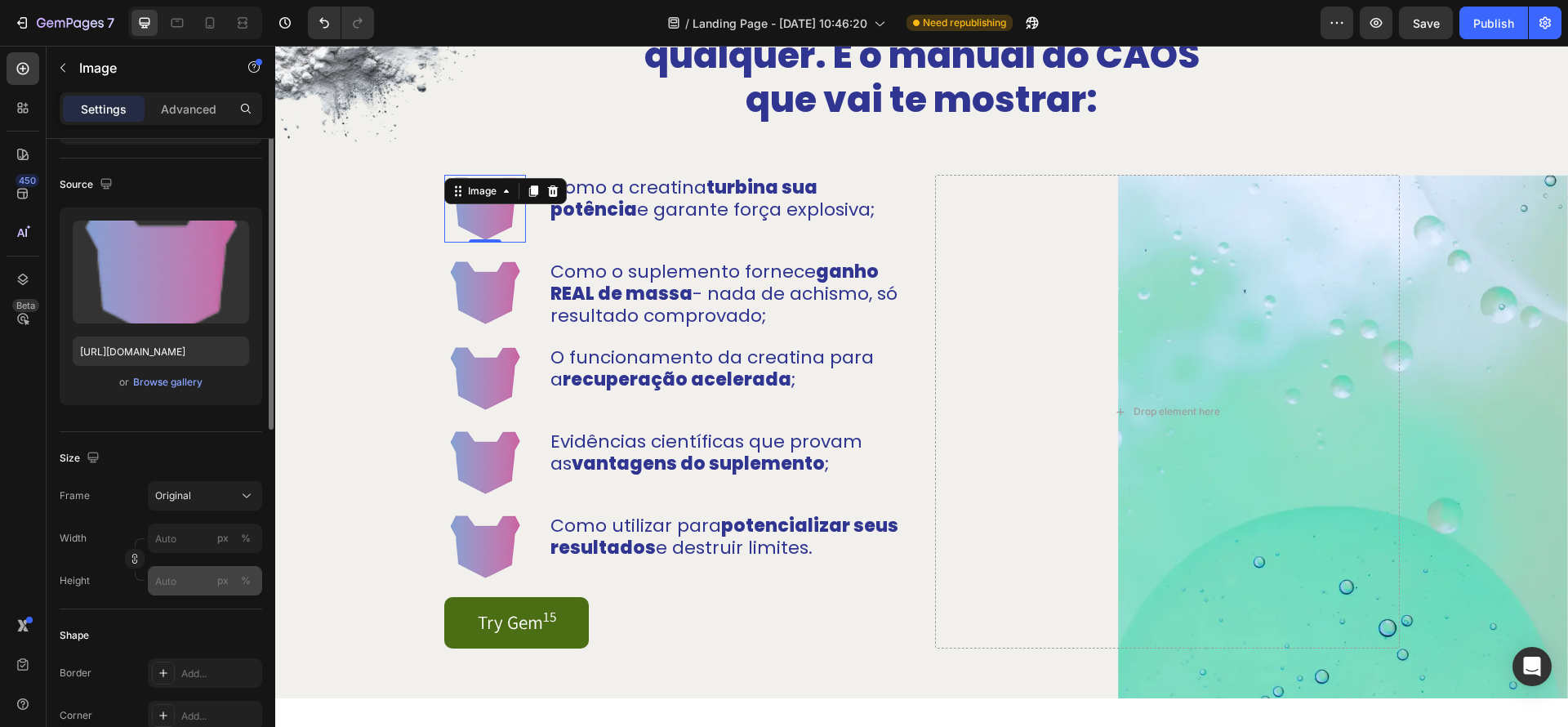
scroll to position [125, 0]
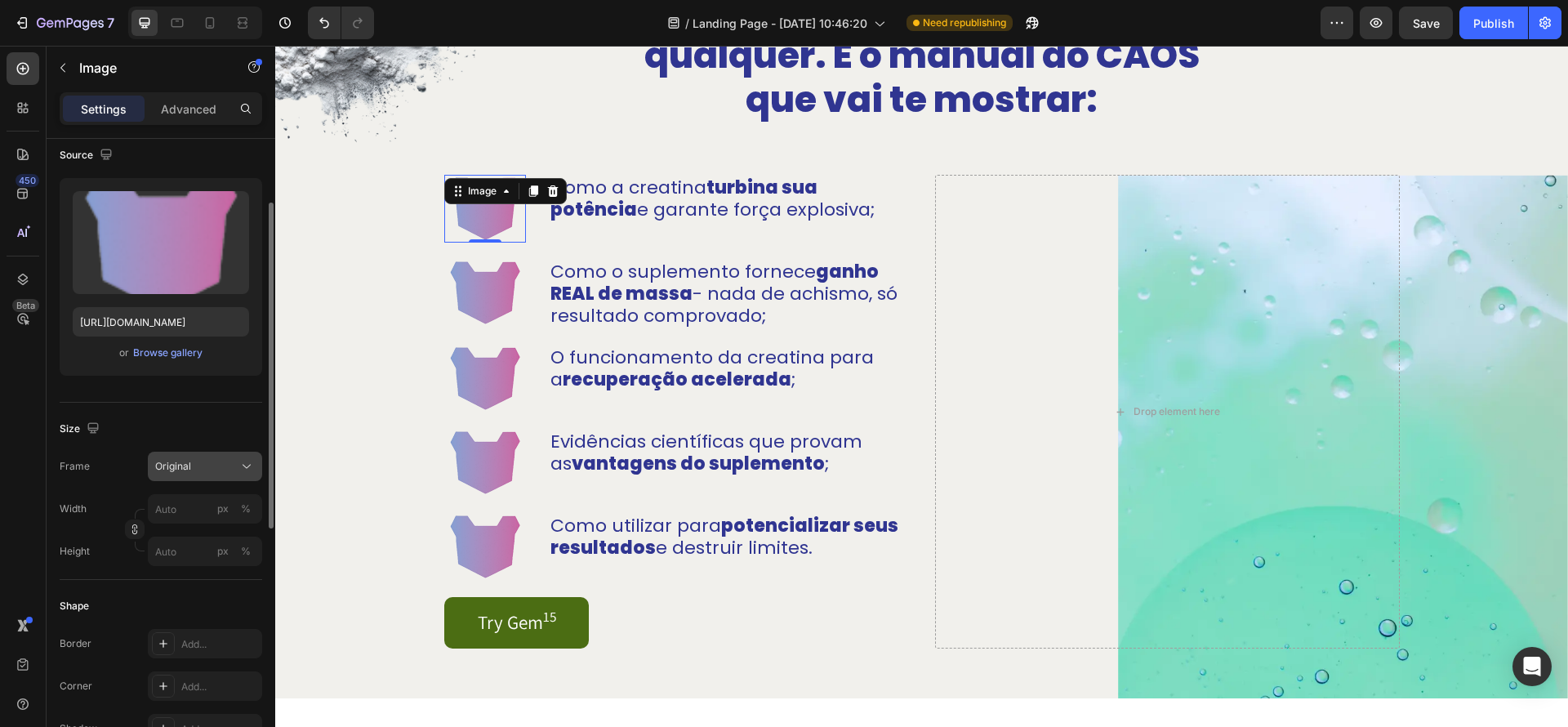
click at [211, 458] on div "Original" at bounding box center [205, 466] width 100 height 16
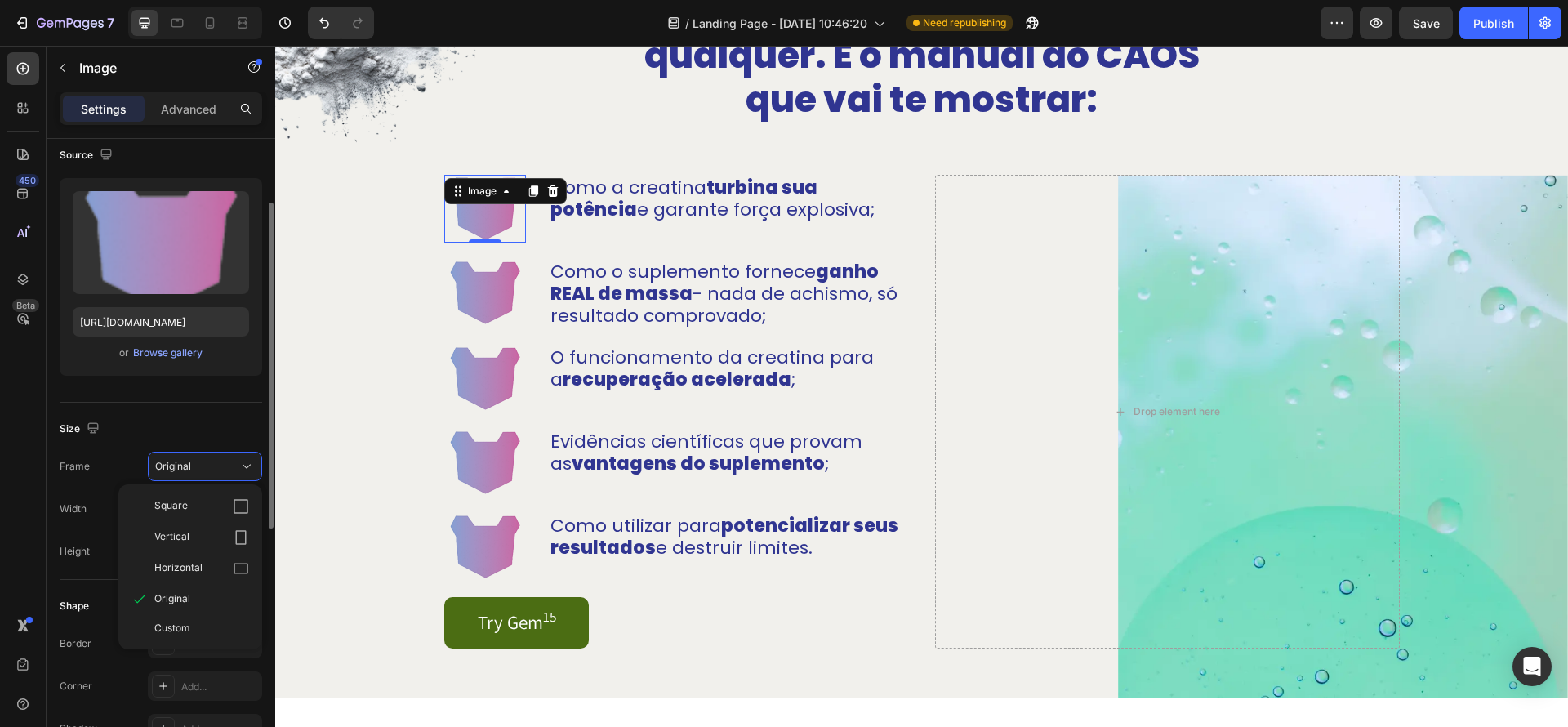
click at [214, 438] on div "Size" at bounding box center [161, 428] width 203 height 26
click at [191, 513] on input "px %" at bounding box center [205, 509] width 114 height 29
type input "80"
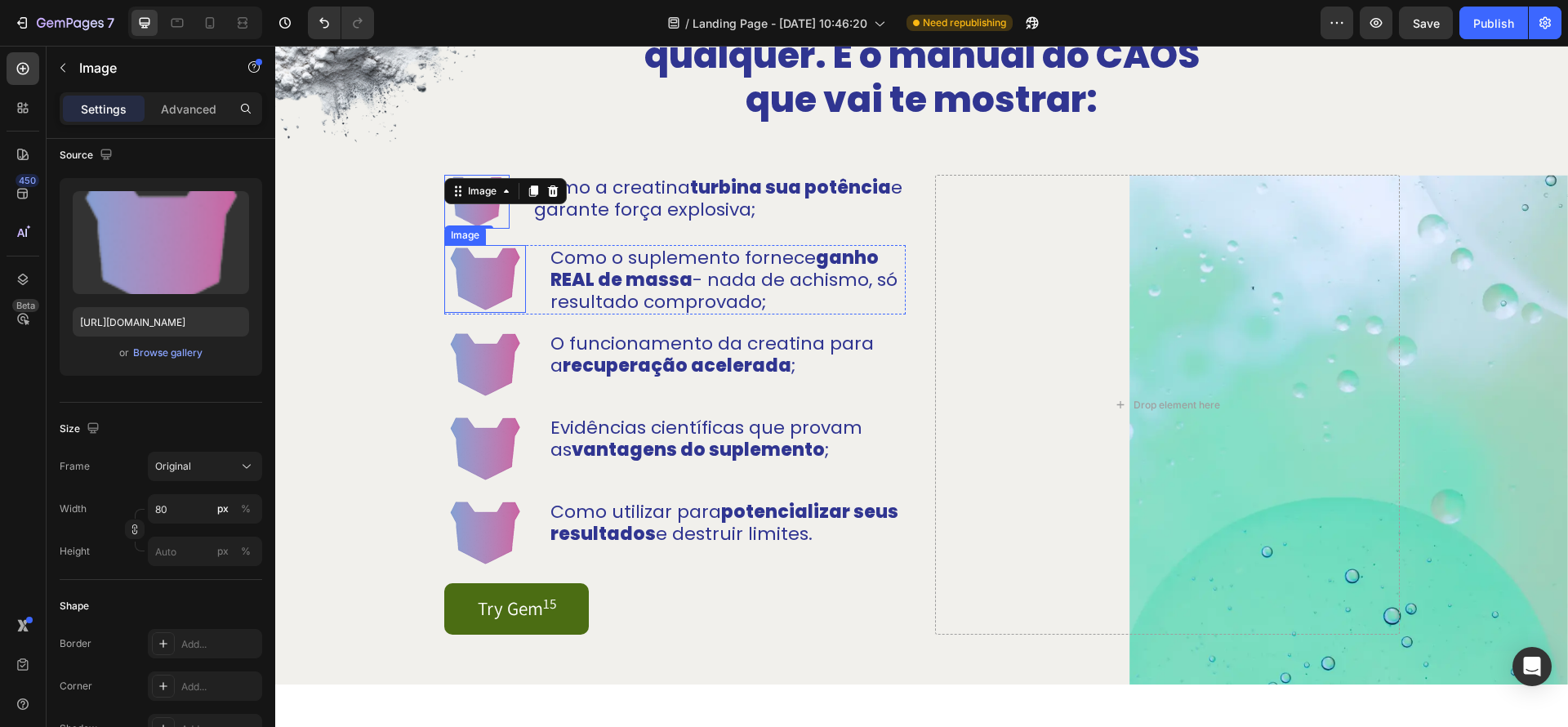
click at [853, 379] on div "O funcionamento da creatina para a recuperação acelerada ; Text Block" at bounding box center [727, 364] width 357 height 68
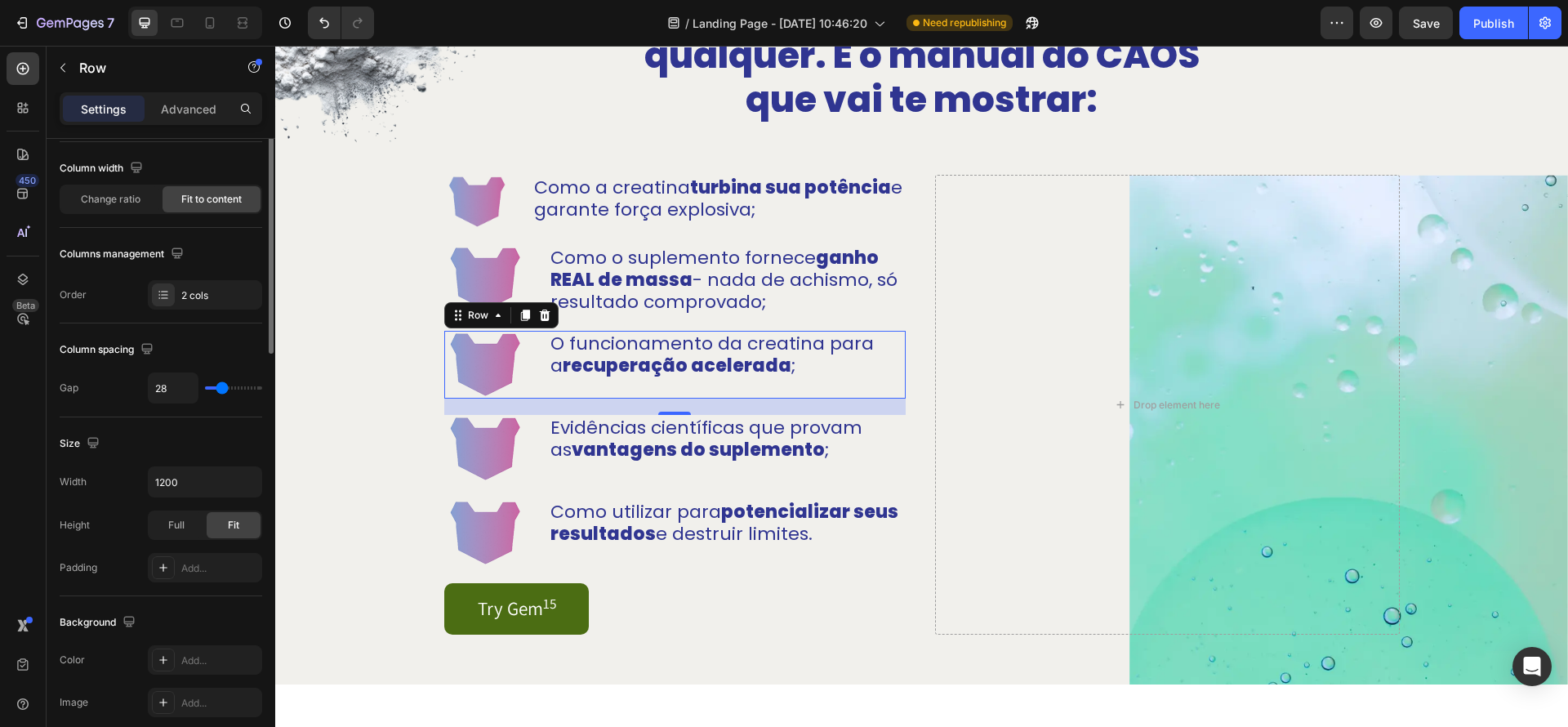
scroll to position [0, 0]
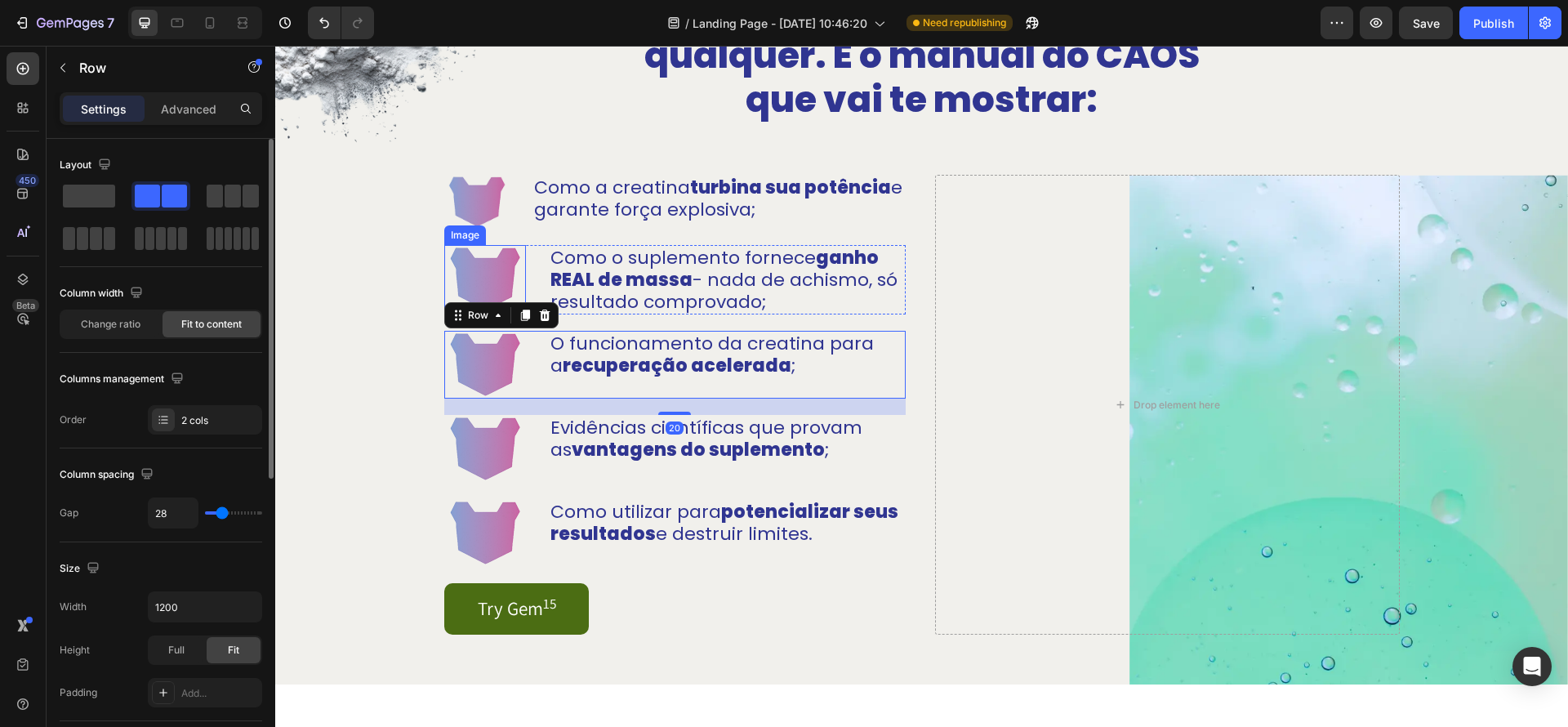
click at [500, 285] on img at bounding box center [485, 278] width 81 height 68
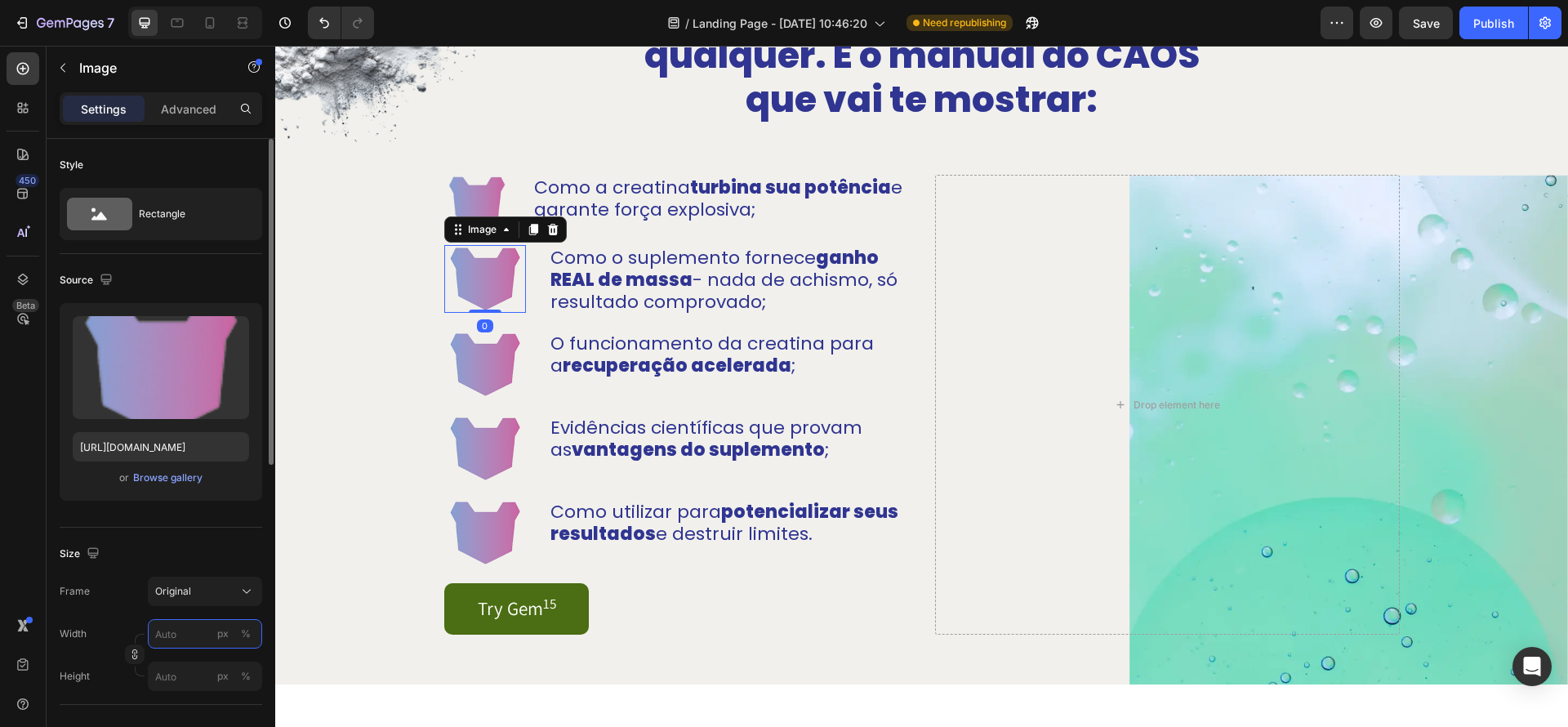
click at [192, 630] on input "px %" at bounding box center [205, 634] width 114 height 29
type input "80"
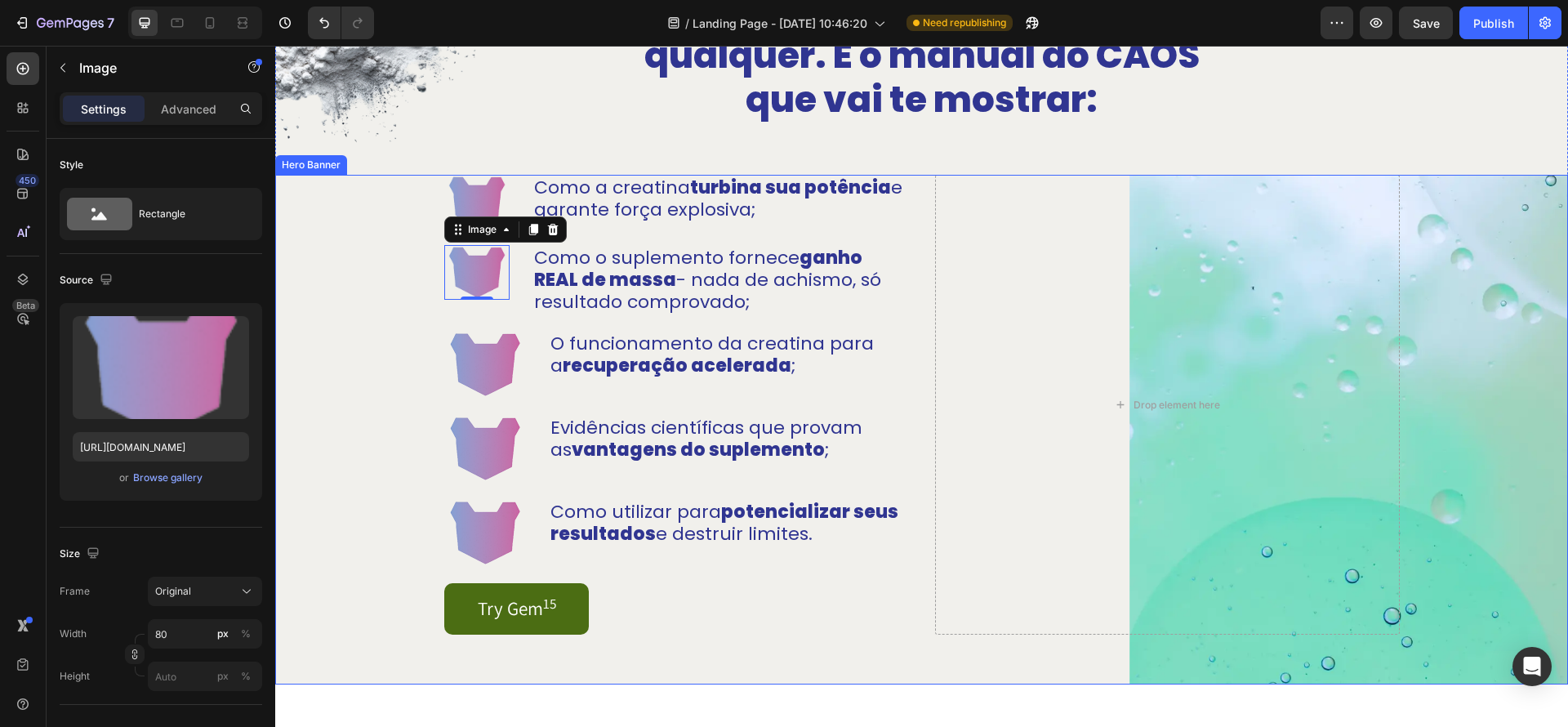
click at [810, 403] on div "Image Como a creatina turbina sua potência e garante força explosiva; Text Bloc…" at bounding box center [675, 405] width 461 height 460
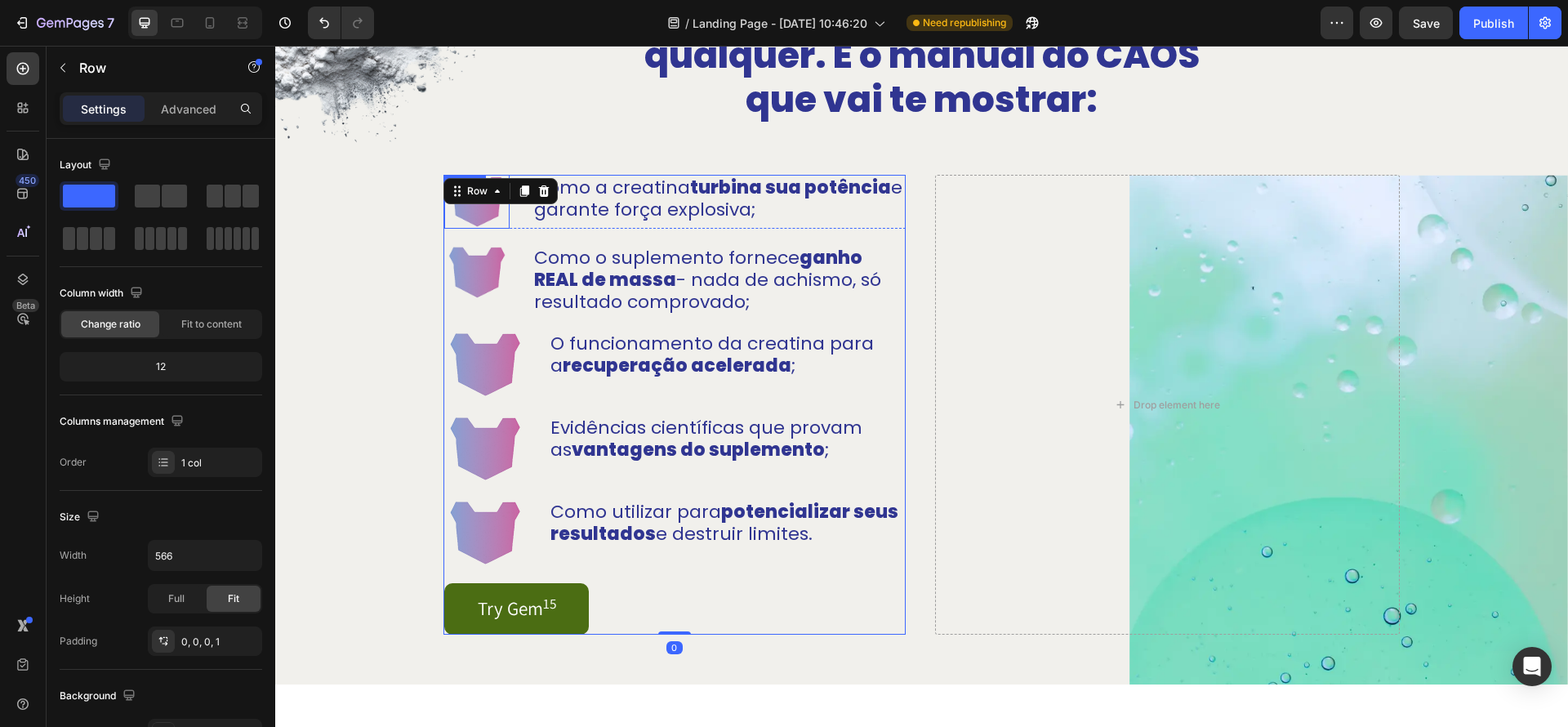
click at [470, 217] on img at bounding box center [478, 202] width 66 height 54
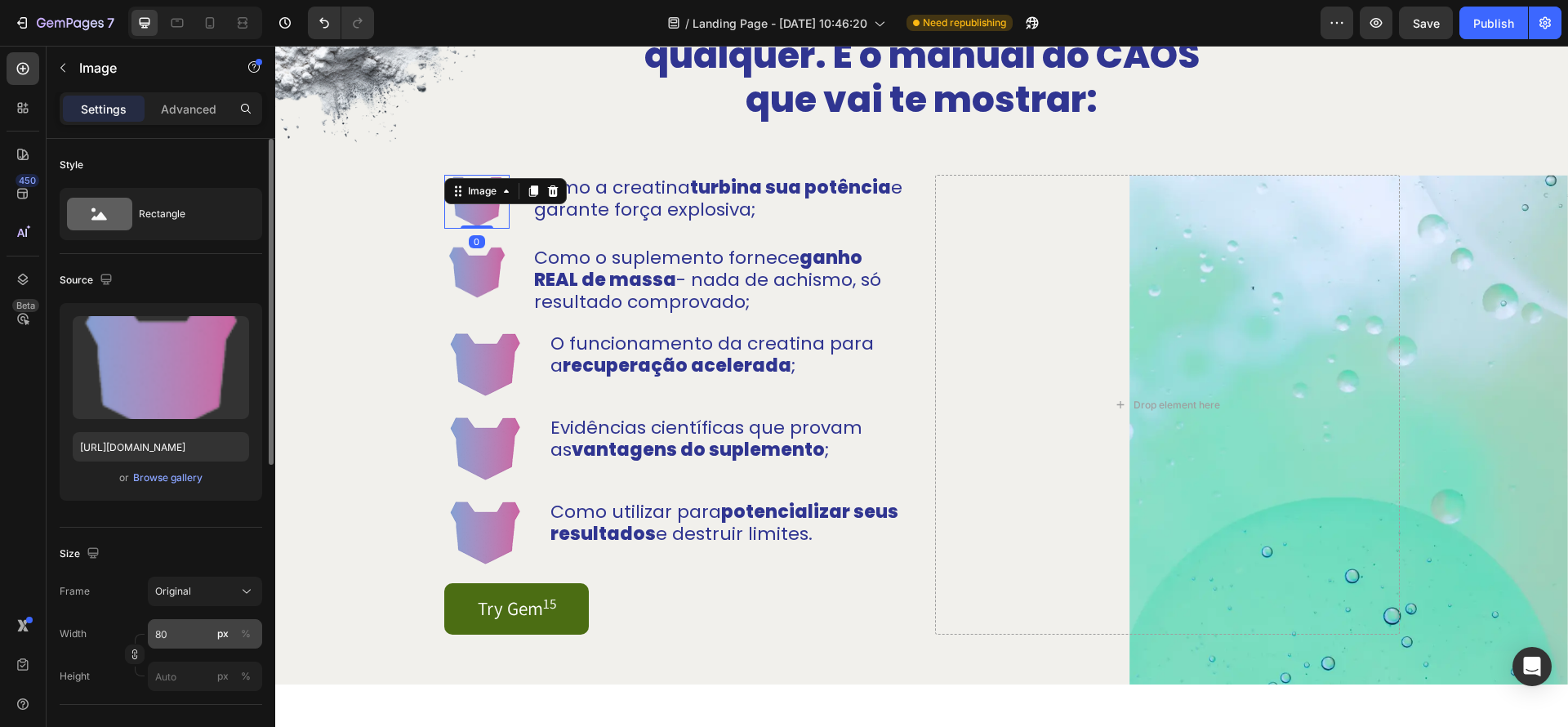
click at [222, 635] on div "px" at bounding box center [223, 633] width 12 height 15
click at [250, 635] on div "%" at bounding box center [246, 633] width 10 height 15
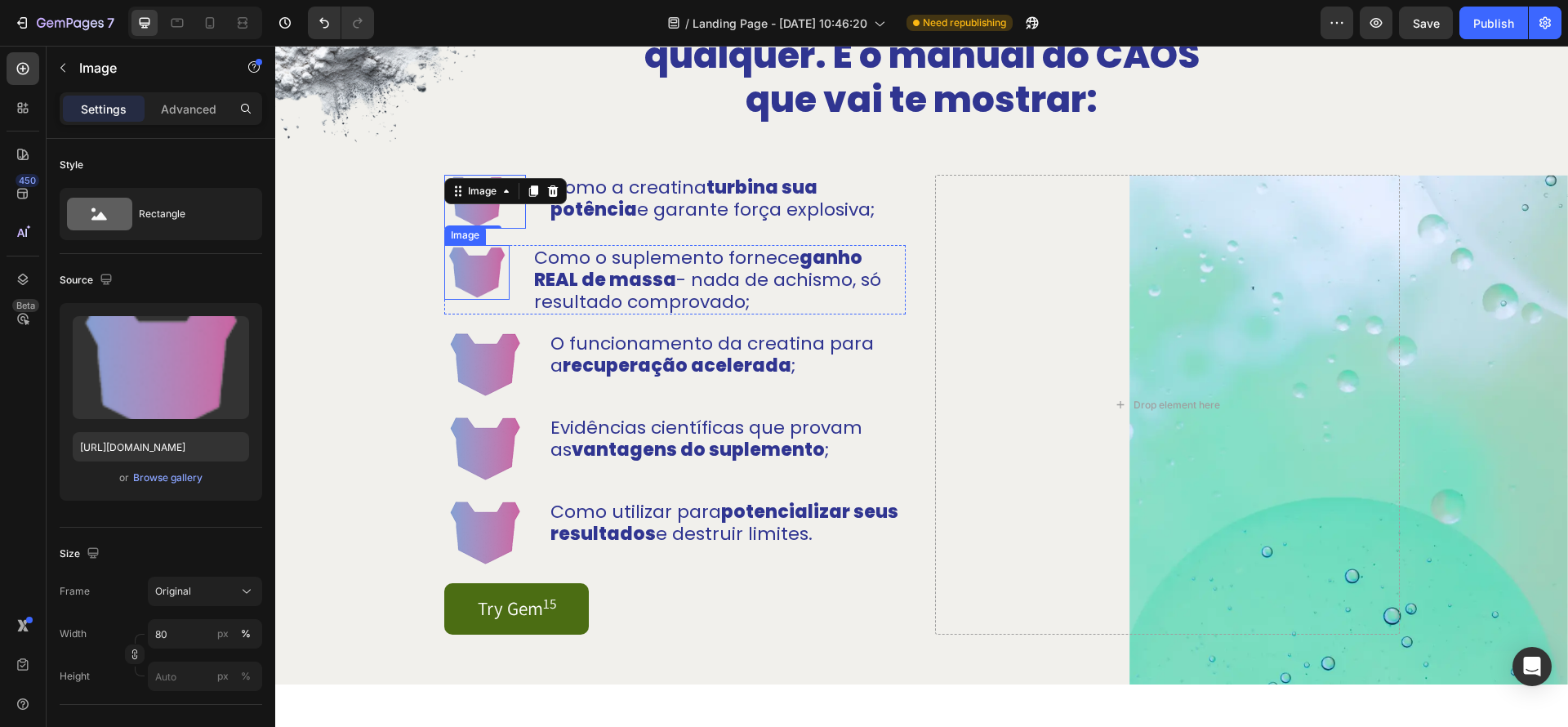
click at [498, 267] on img at bounding box center [478, 272] width 66 height 54
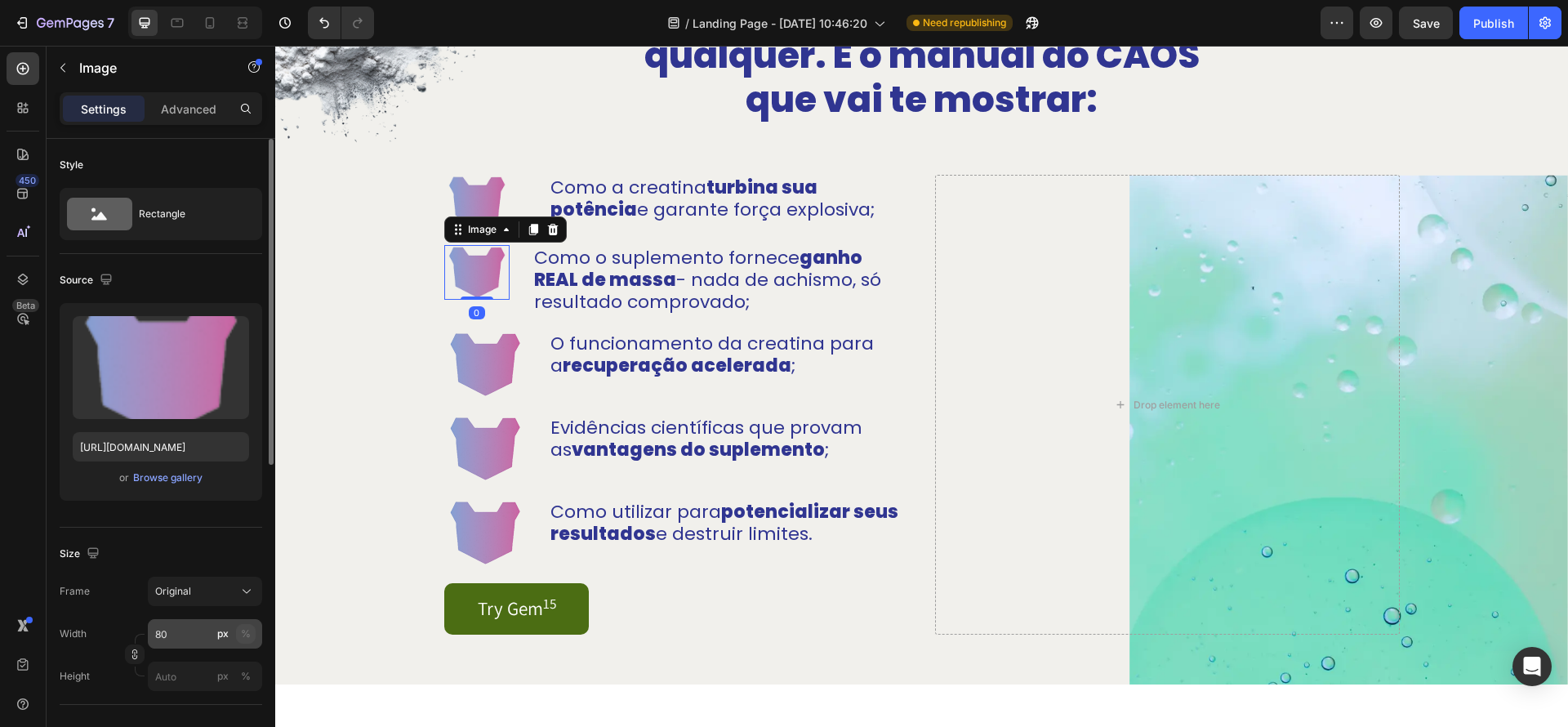
click at [238, 627] on button "%" at bounding box center [246, 634] width 19 height 19
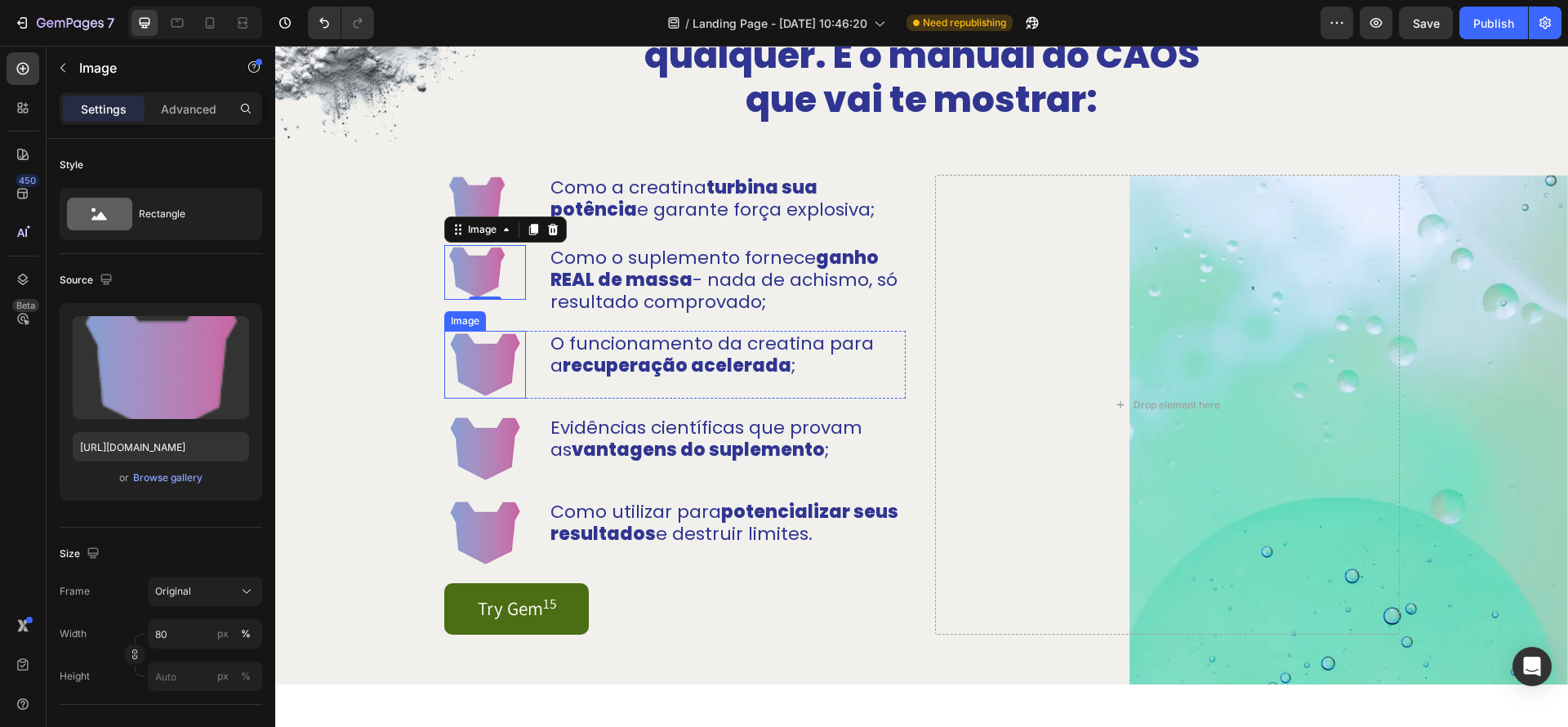
click at [500, 368] on img at bounding box center [485, 364] width 81 height 68
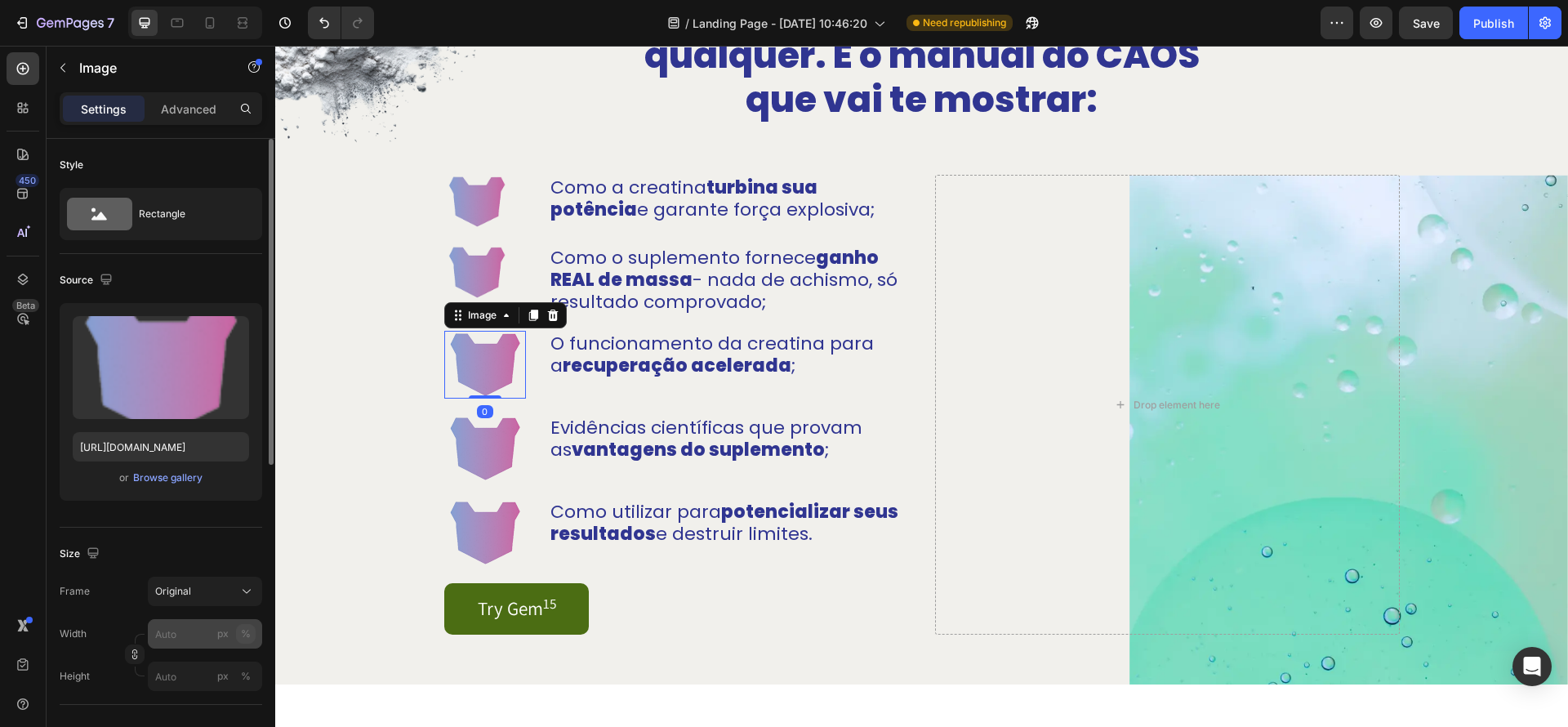
click at [241, 637] on div "%" at bounding box center [246, 633] width 10 height 15
click at [180, 640] on input "px %" at bounding box center [205, 634] width 114 height 29
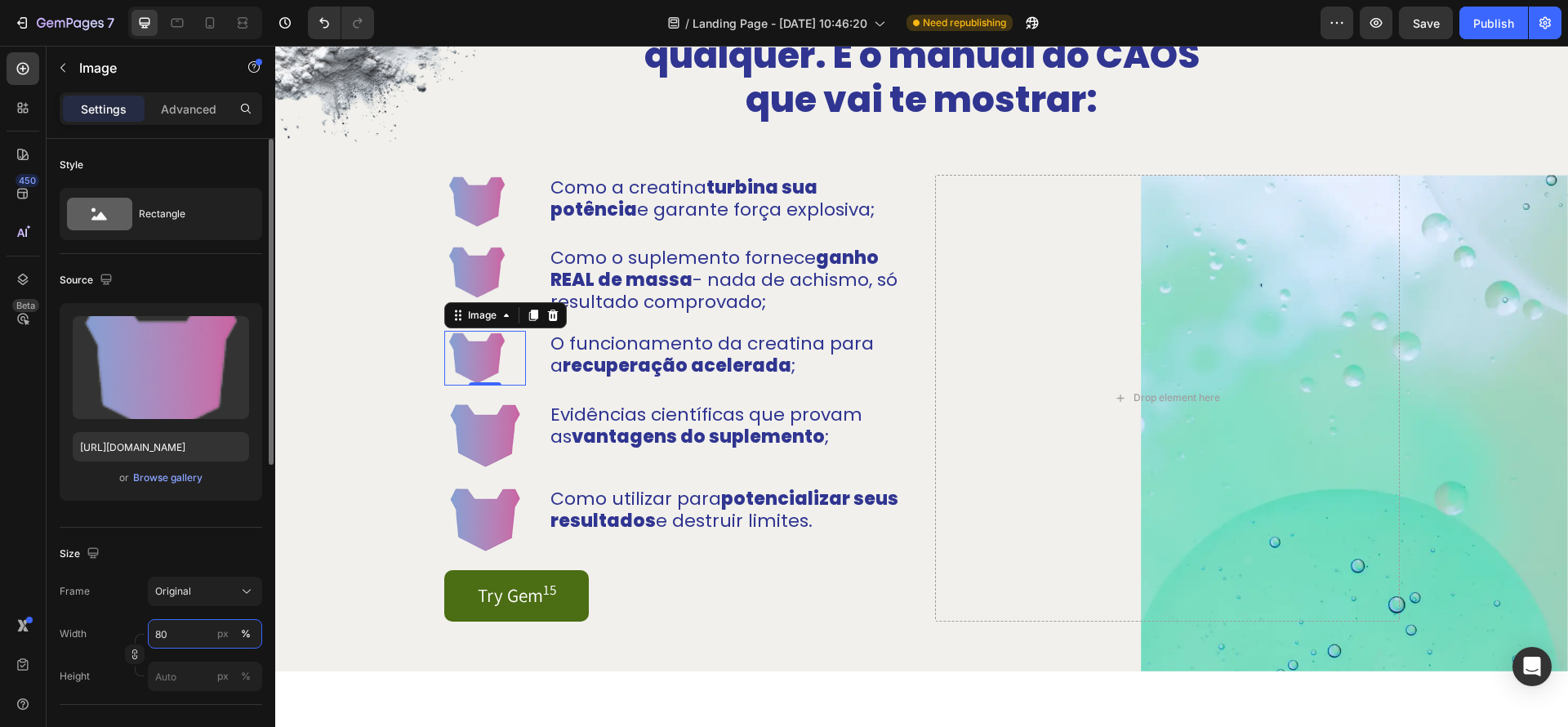
type input "80"
click at [429, 462] on div "Image Como a creatina turbina sua potência e garante força explosiva; Text Bloc…" at bounding box center [922, 423] width 997 height 497
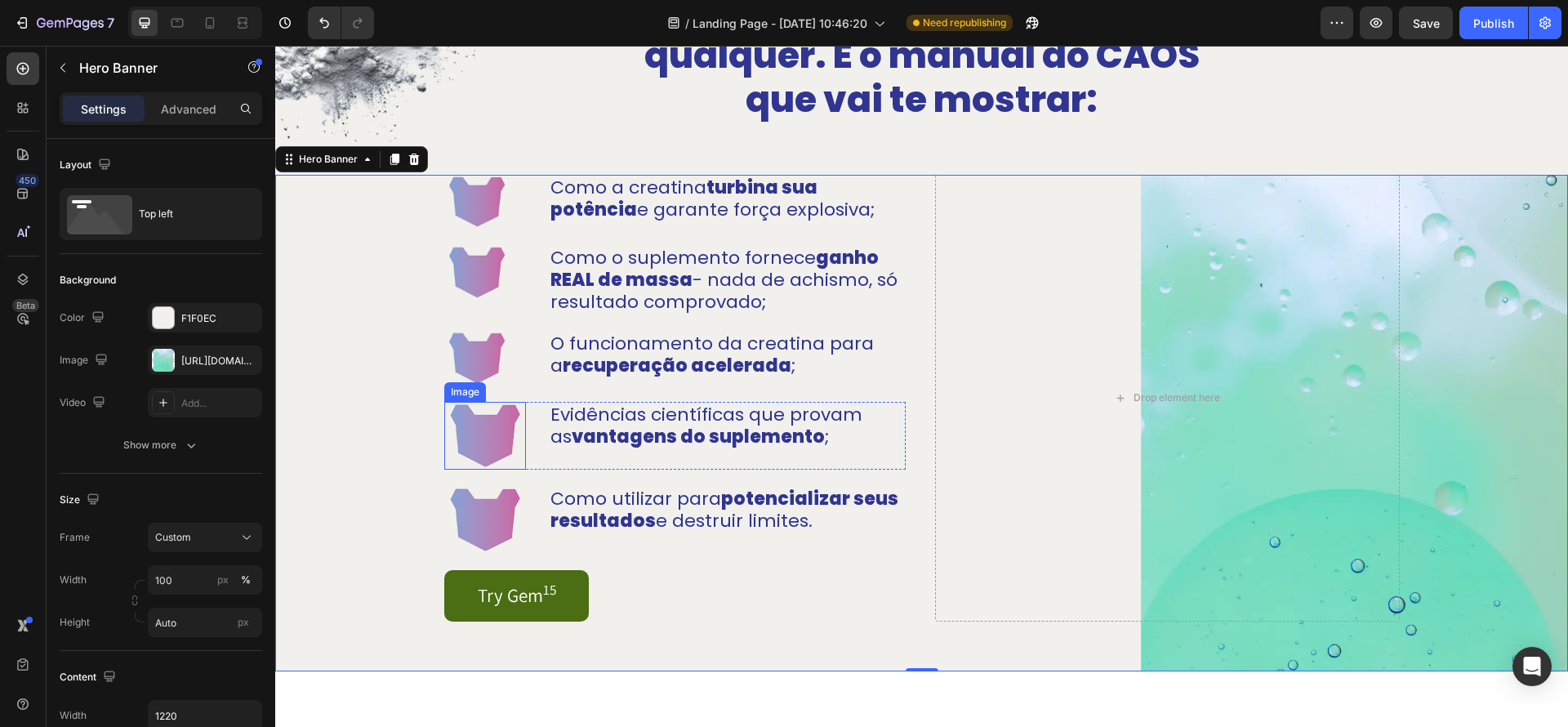
click at [474, 455] on img at bounding box center [485, 436] width 81 height 68
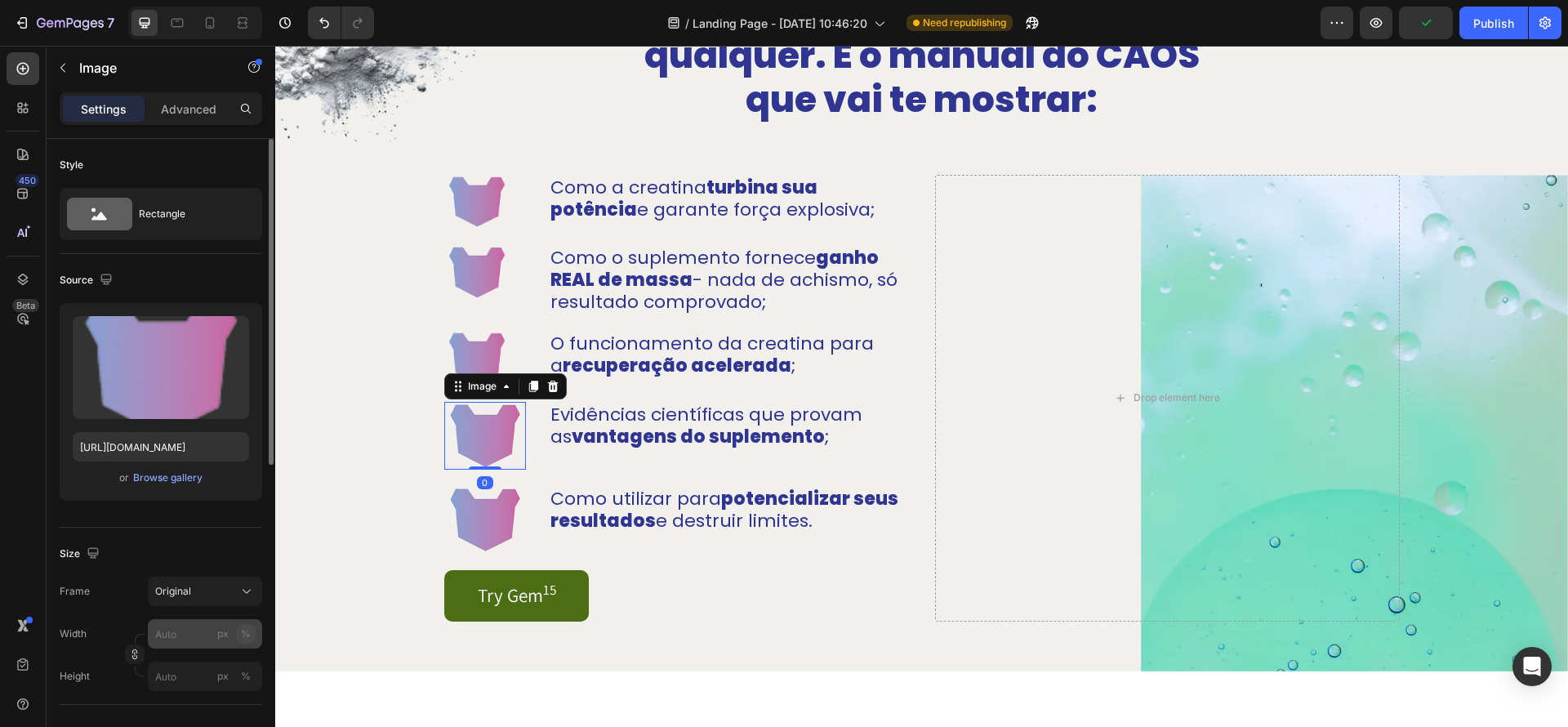
click at [250, 640] on div "%" at bounding box center [246, 633] width 10 height 15
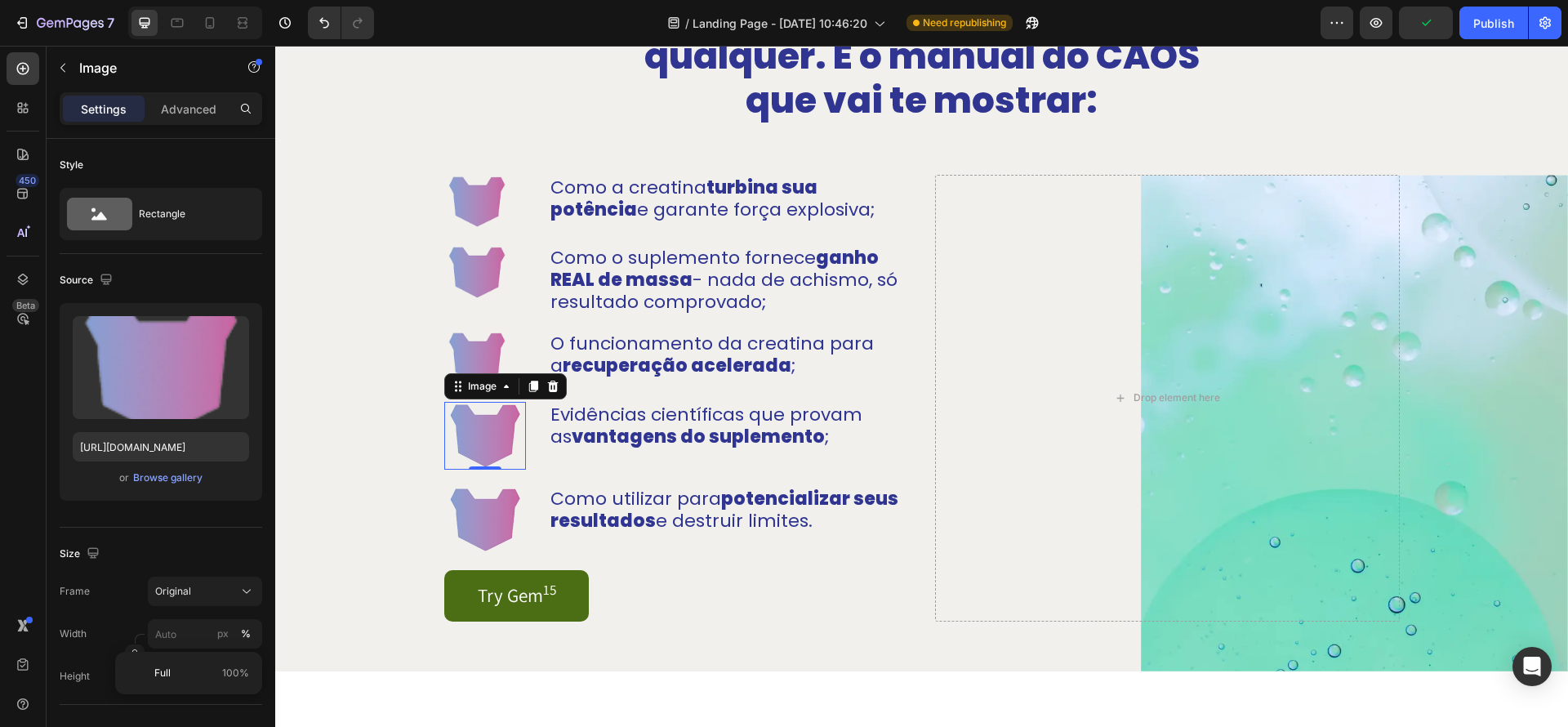
scroll to position [1, 0]
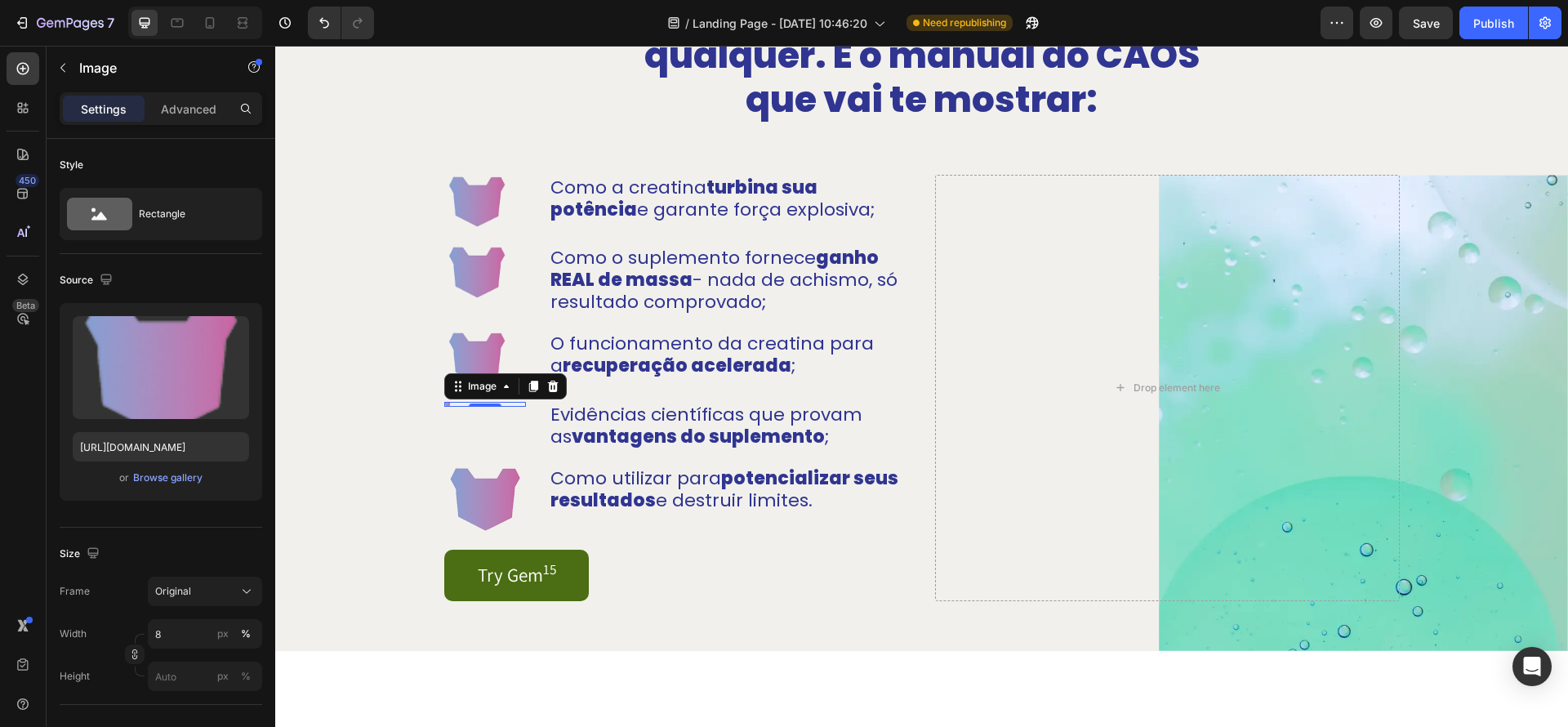
type input "80"
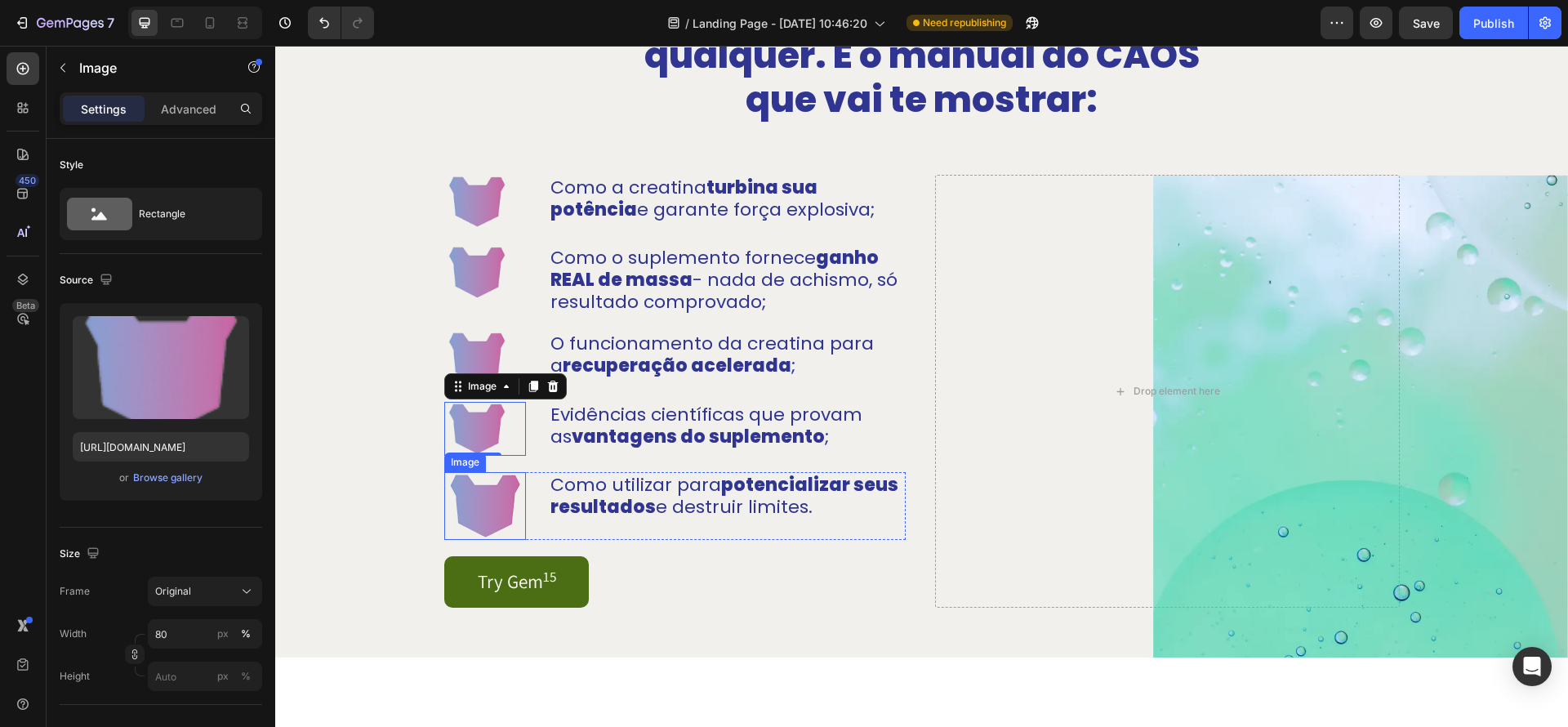
click at [507, 514] on img at bounding box center [485, 506] width 81 height 68
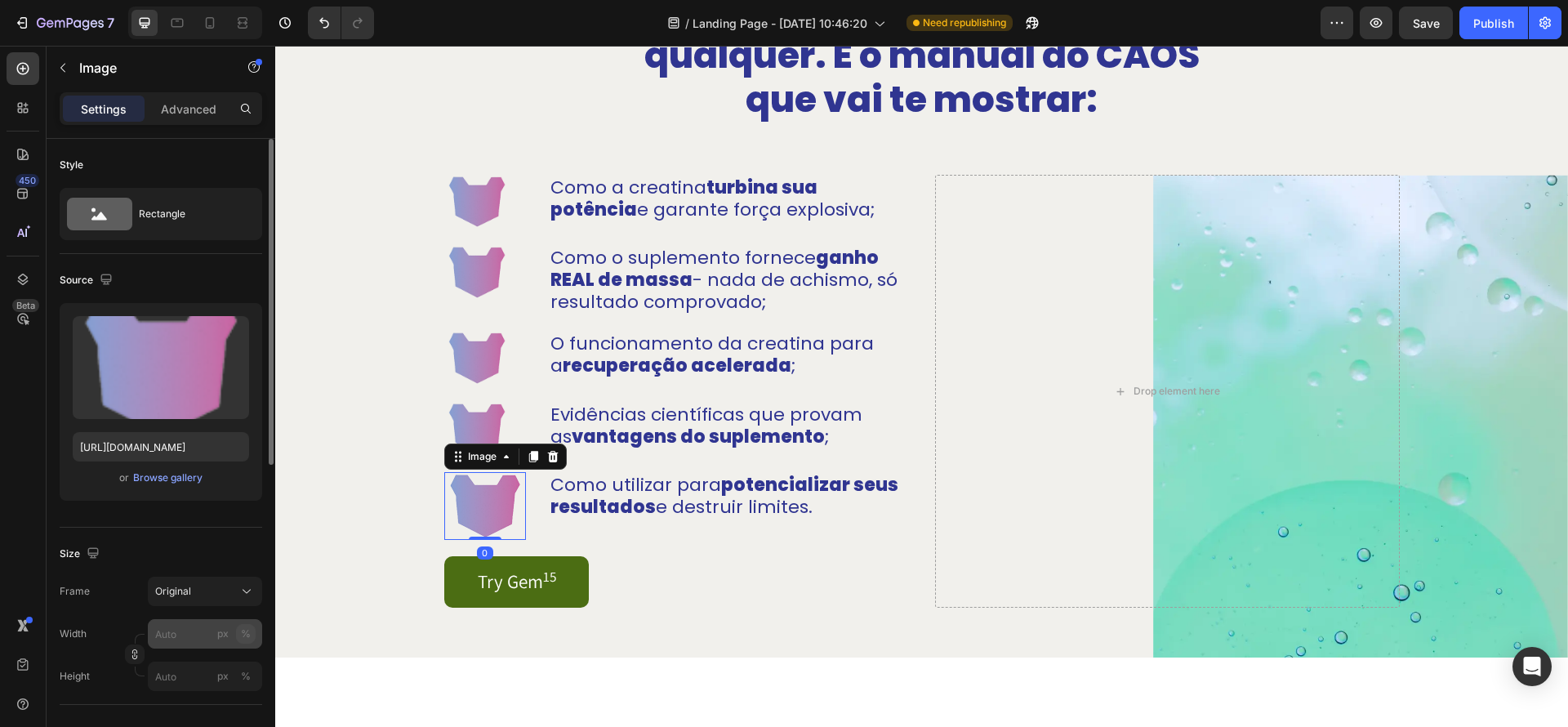
click at [250, 636] on div "%" at bounding box center [246, 633] width 10 height 15
click at [184, 635] on input "px %" at bounding box center [205, 634] width 114 height 29
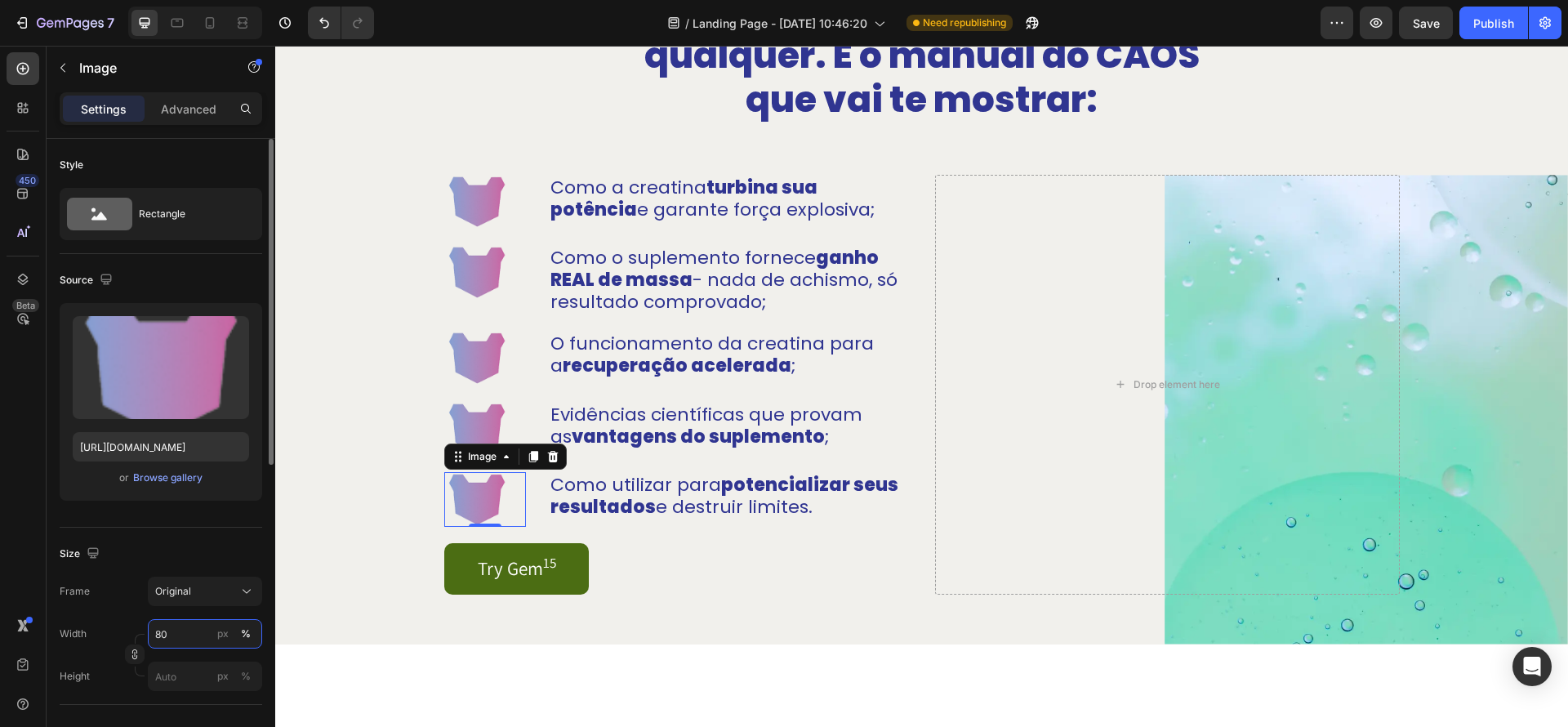
type input "80"
click at [865, 486] on strong "potencializar seus resultados" at bounding box center [725, 495] width 348 height 47
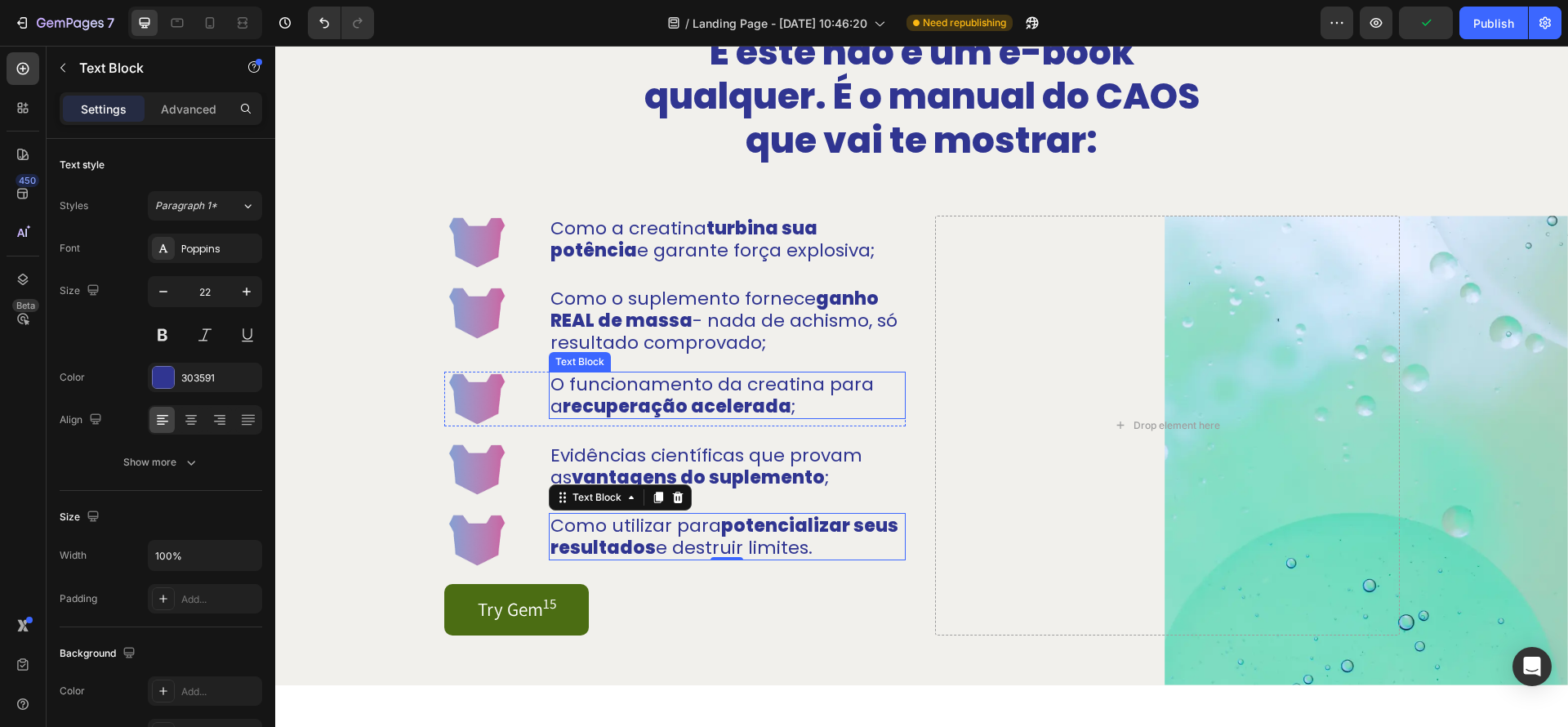
scroll to position [1113, 0]
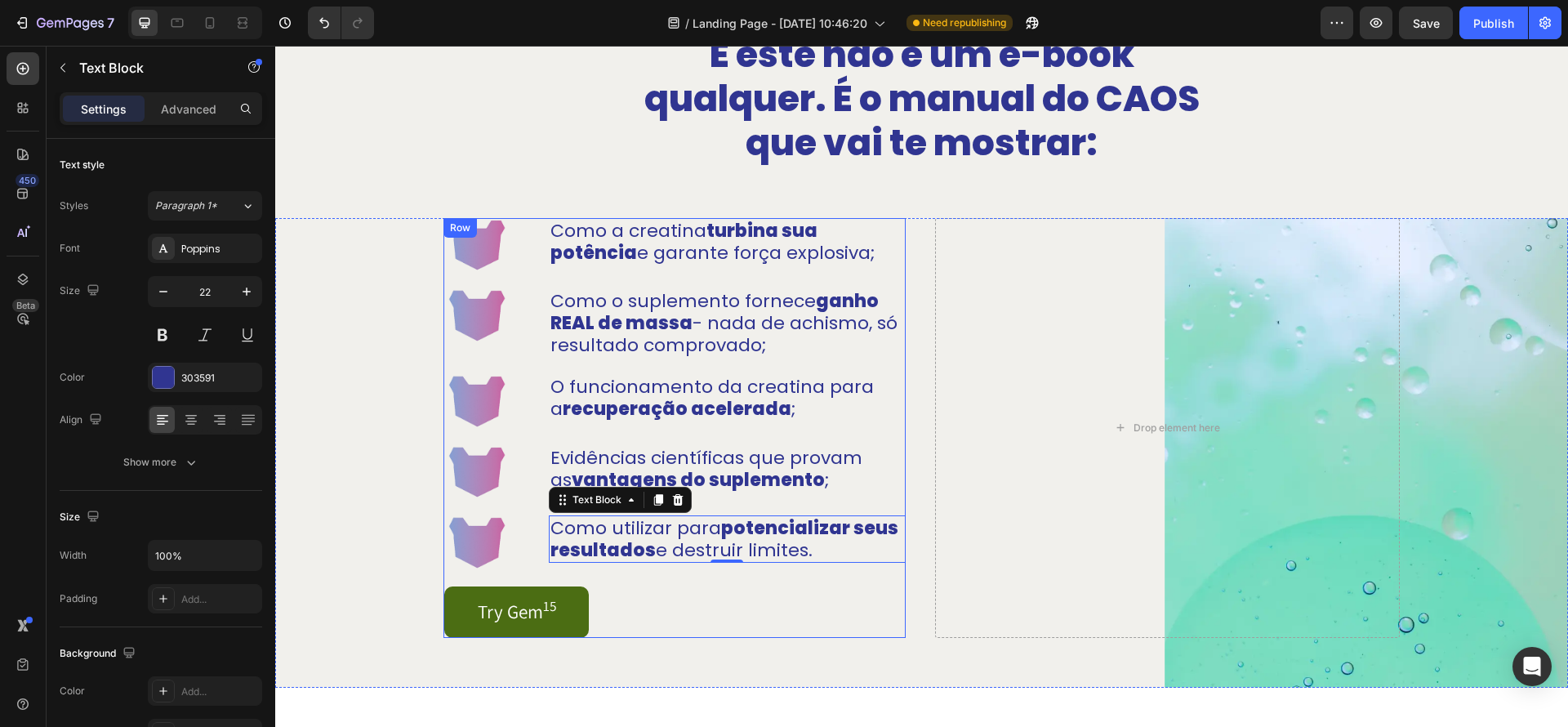
click at [664, 434] on div "Image Como a creatina turbina sua potência e garante força explosiva; Text Bloc…" at bounding box center [675, 428] width 461 height 420
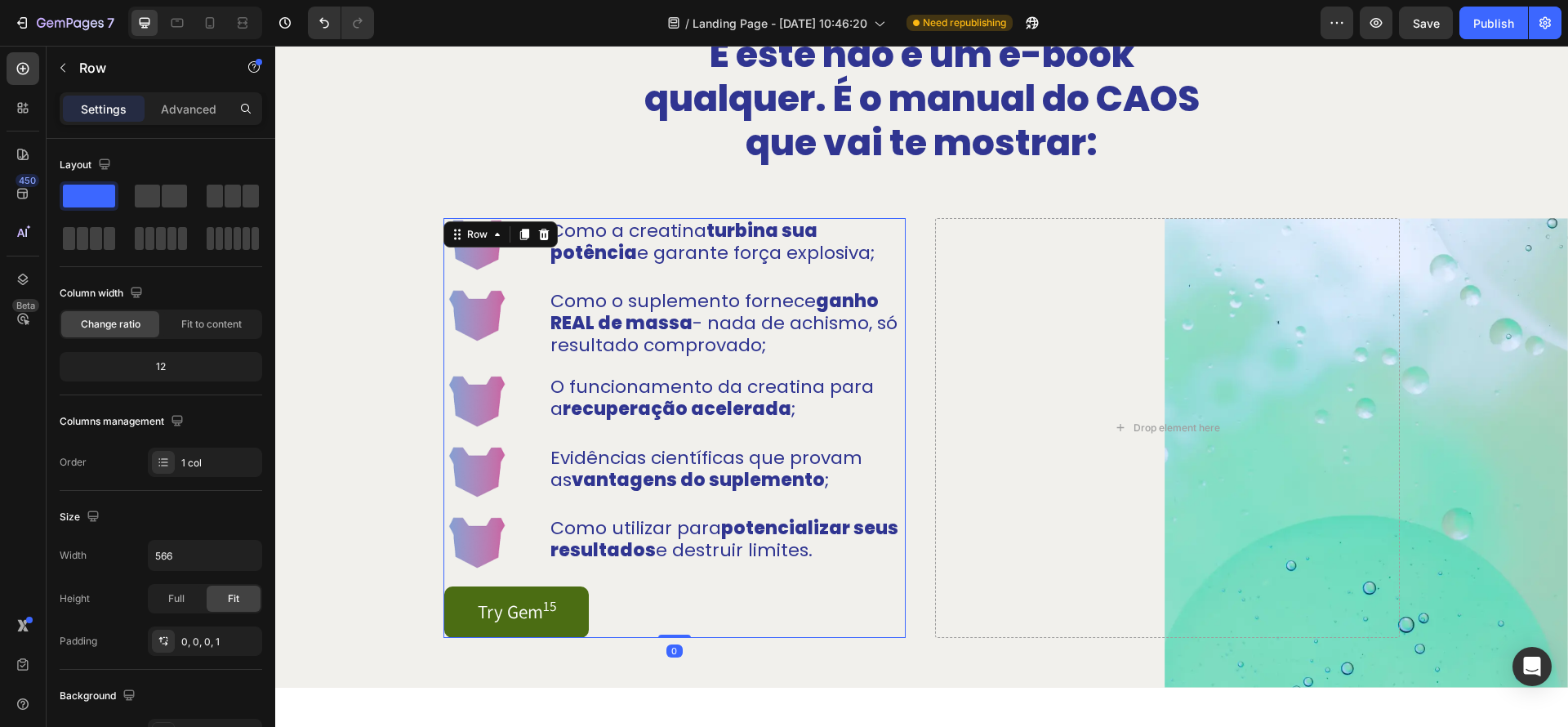
click at [667, 440] on div "Image Como a creatina turbina sua potência e garante força explosiva; Text Bloc…" at bounding box center [675, 428] width 461 height 420
click at [675, 435] on div "Image Como a creatina turbina sua potência e garante força explosiva; Text Bloc…" at bounding box center [675, 428] width 461 height 420
click at [698, 430] on div "Image Como a creatina turbina sua potência e garante força explosiva; Text Bloc…" at bounding box center [675, 428] width 461 height 420
click at [661, 365] on div "Image Como a creatina turbina sua potência e garante força explosiva; Text Bloc…" at bounding box center [675, 428] width 461 height 420
click at [676, 353] on p "Como o suplemento fornece ganho REAL de massa - nada de achismo, só resultado c…" at bounding box center [728, 323] width 354 height 66
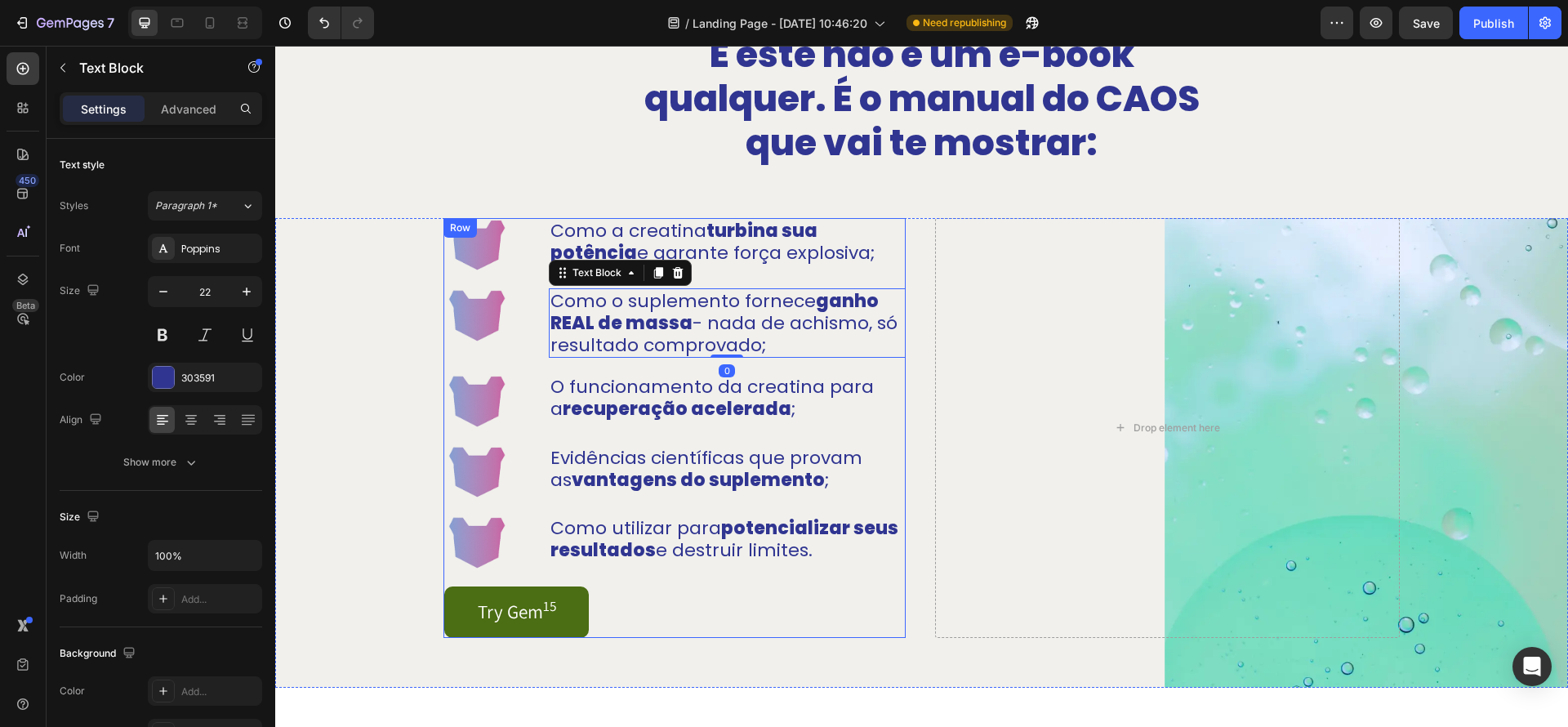
click at [677, 358] on div "Image Como a creatina turbina sua potência e garante força explosiva; Text Bloc…" at bounding box center [675, 428] width 461 height 420
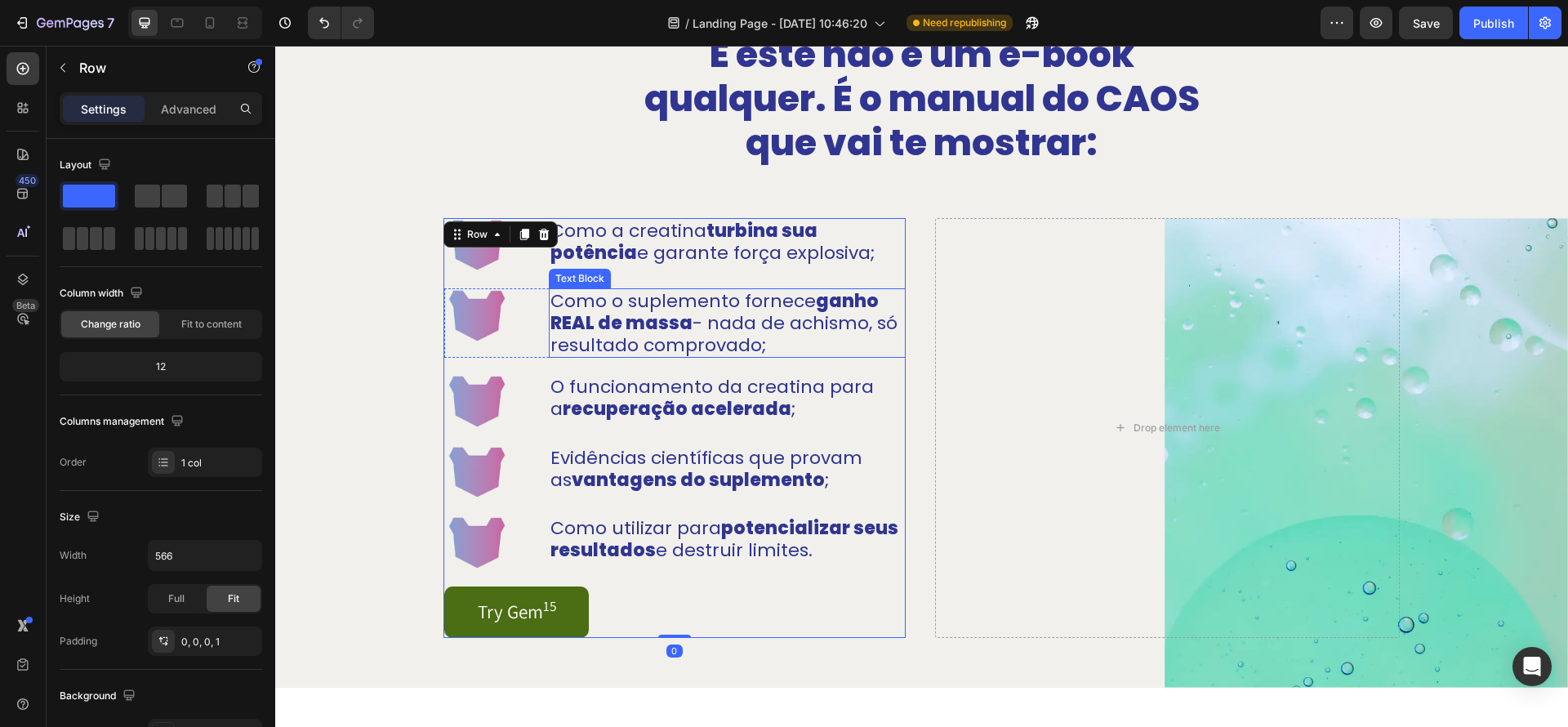
click at [699, 356] on p "Como o suplemento fornece ganho REAL de massa - nada de achismo, só resultado c…" at bounding box center [728, 323] width 354 height 66
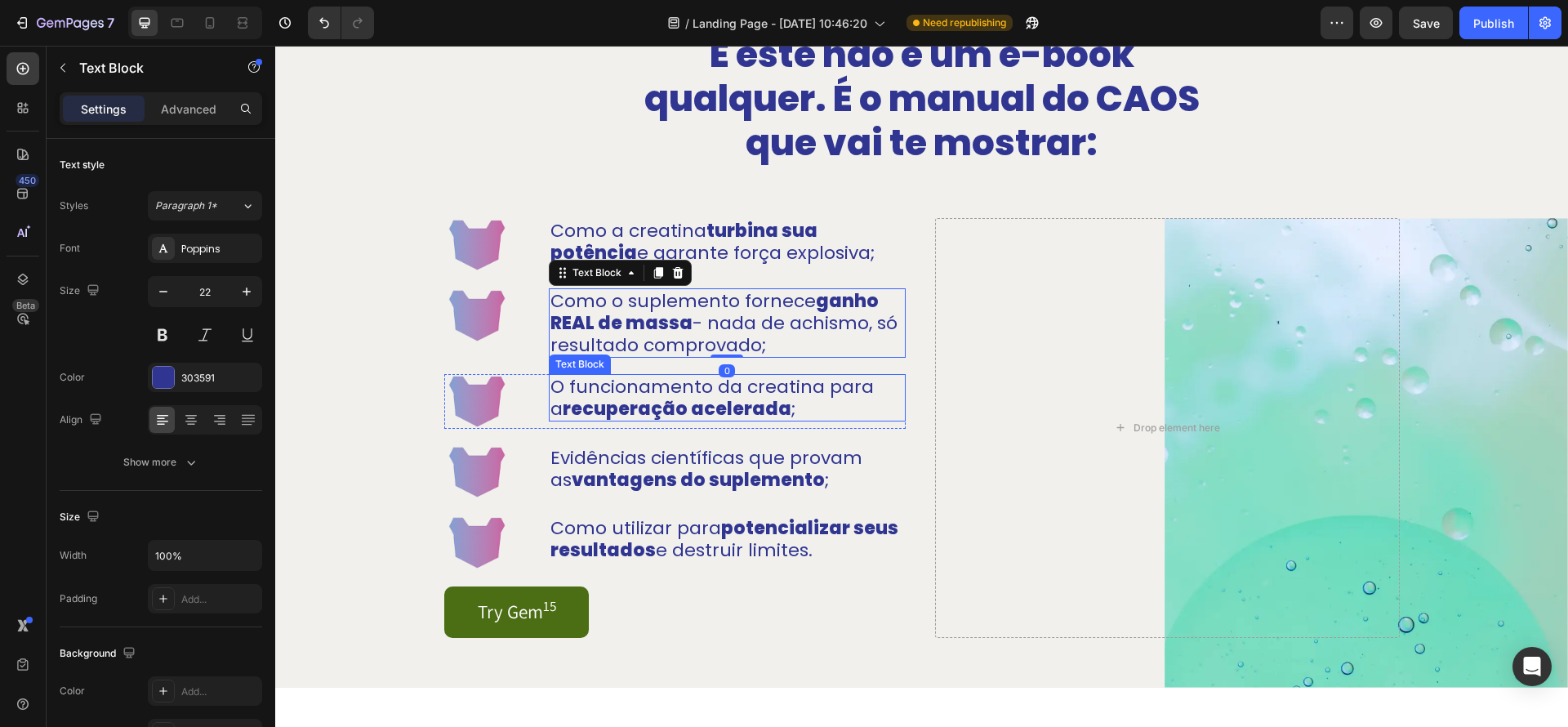
click at [742, 411] on strong "recuperação acelerada" at bounding box center [677, 409] width 229 height 25
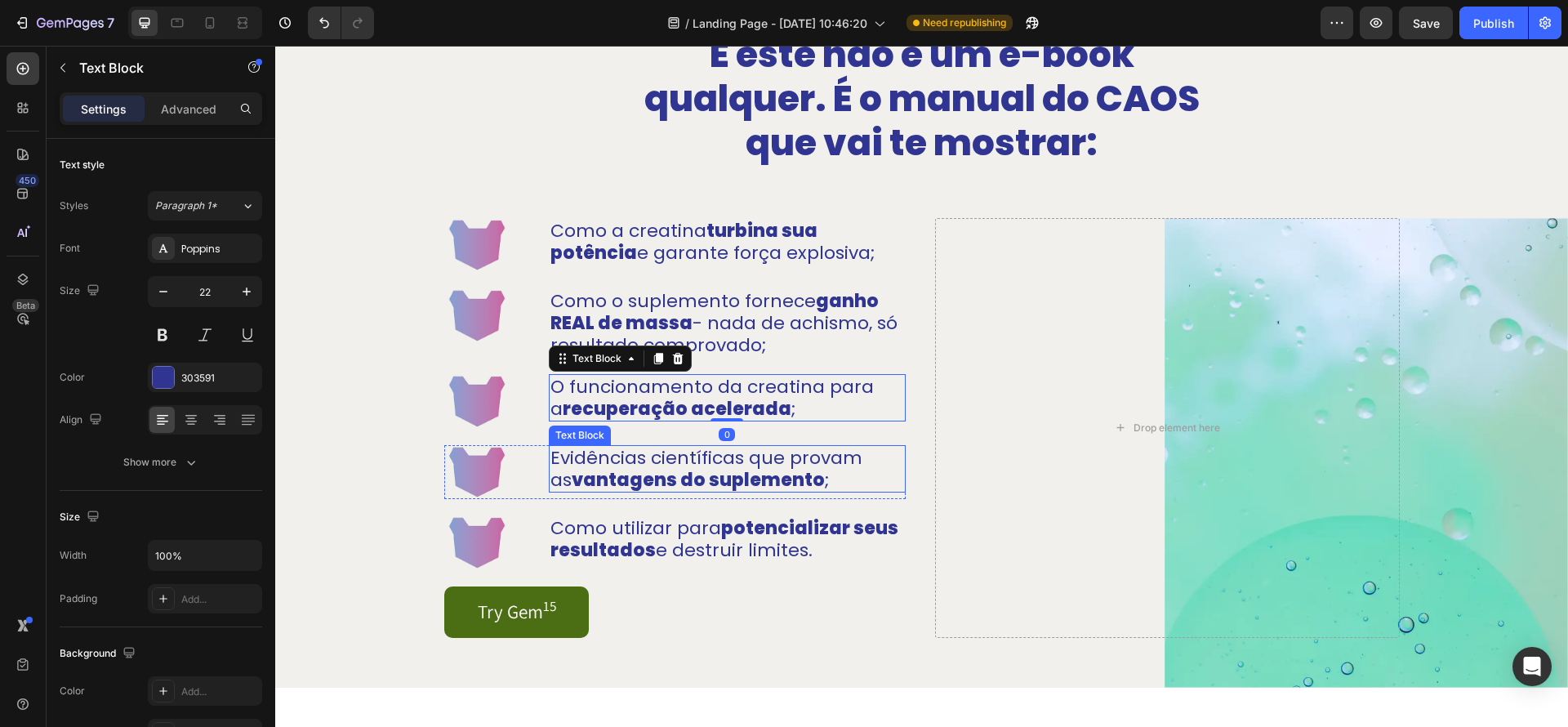
click at [736, 473] on strong "vantagens do suplemento" at bounding box center [698, 480] width 253 height 25
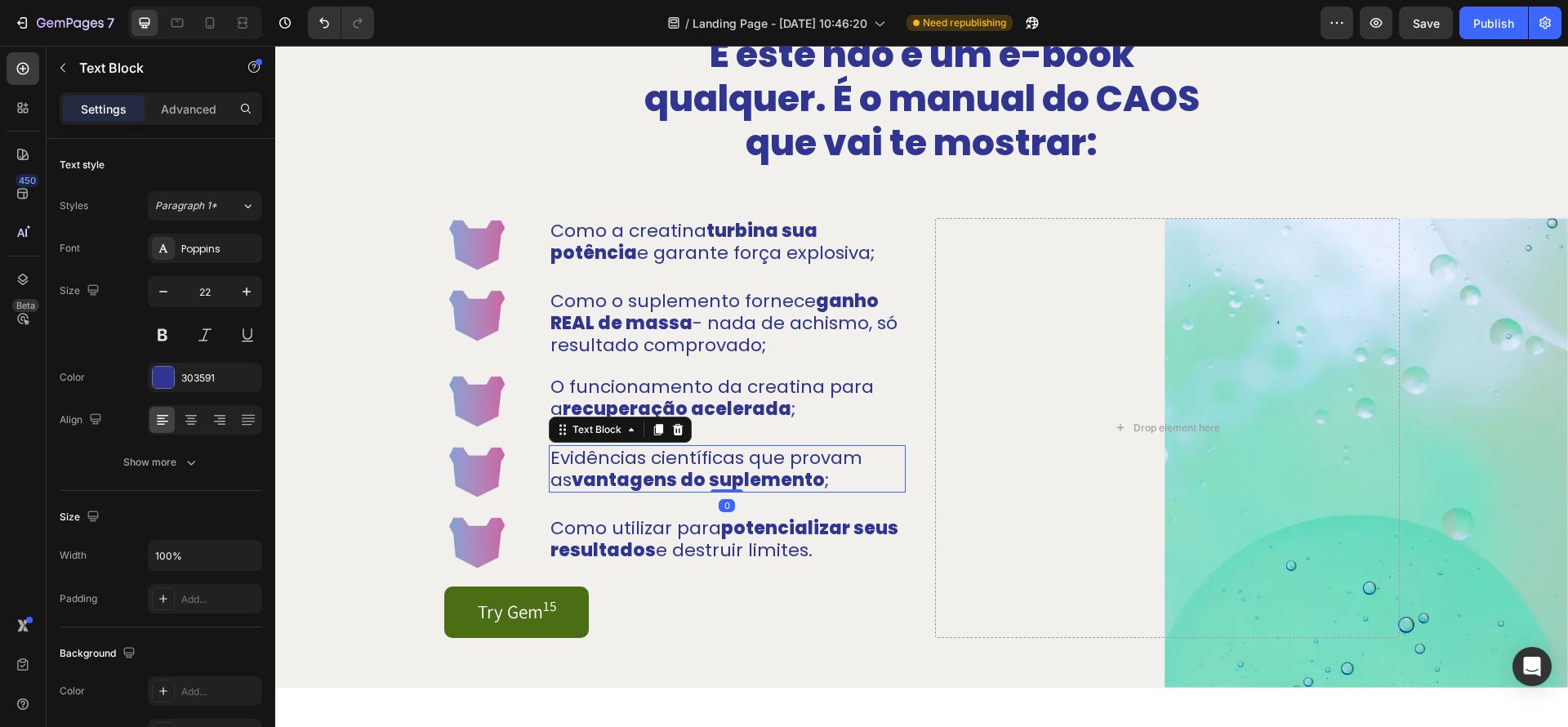
click at [731, 507] on div "0" at bounding box center [727, 506] width 16 height 14
click at [730, 541] on p "Como utilizar para potencializar seus resultados e destruir limites." at bounding box center [728, 539] width 354 height 44
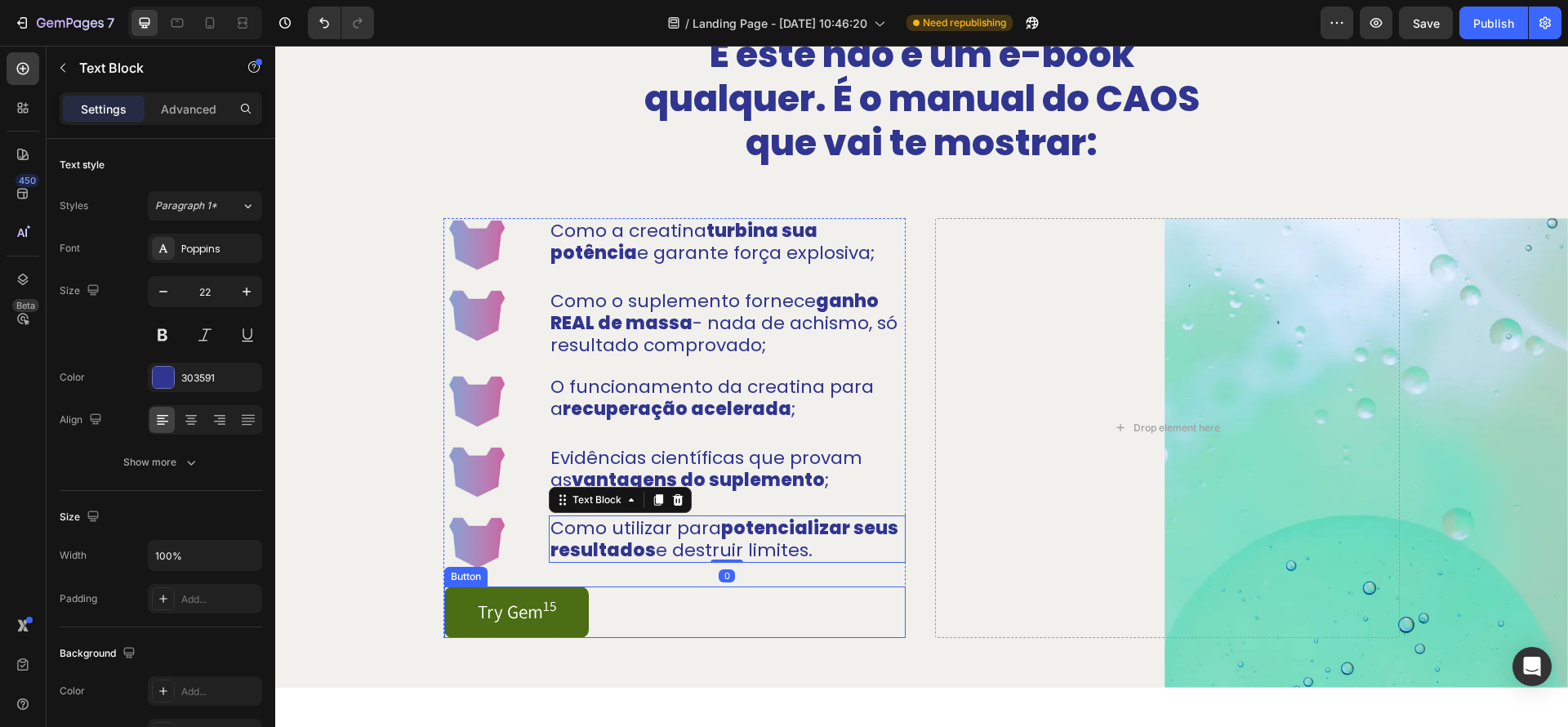
click at [777, 621] on div "Try Gem 15 Button" at bounding box center [675, 612] width 461 height 51
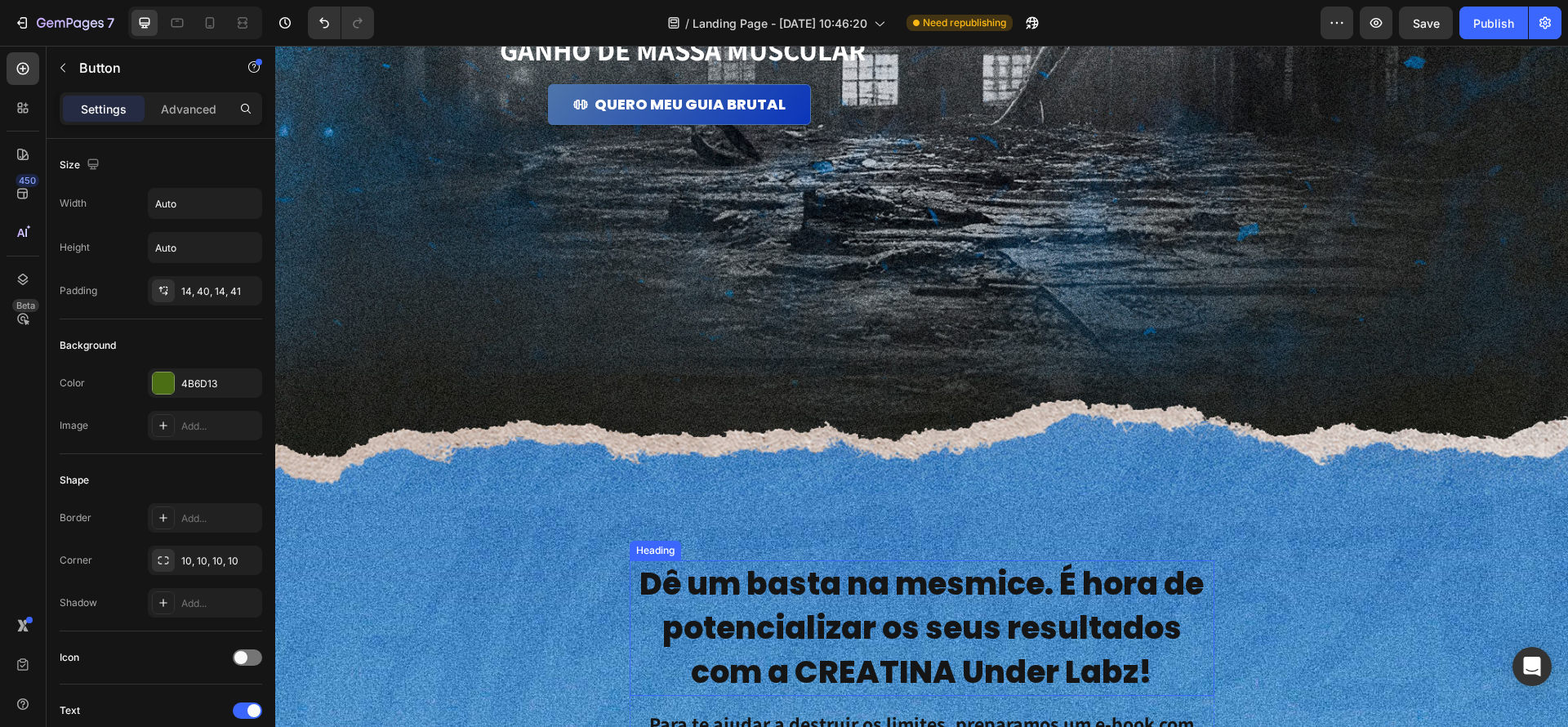
scroll to position [192, 0]
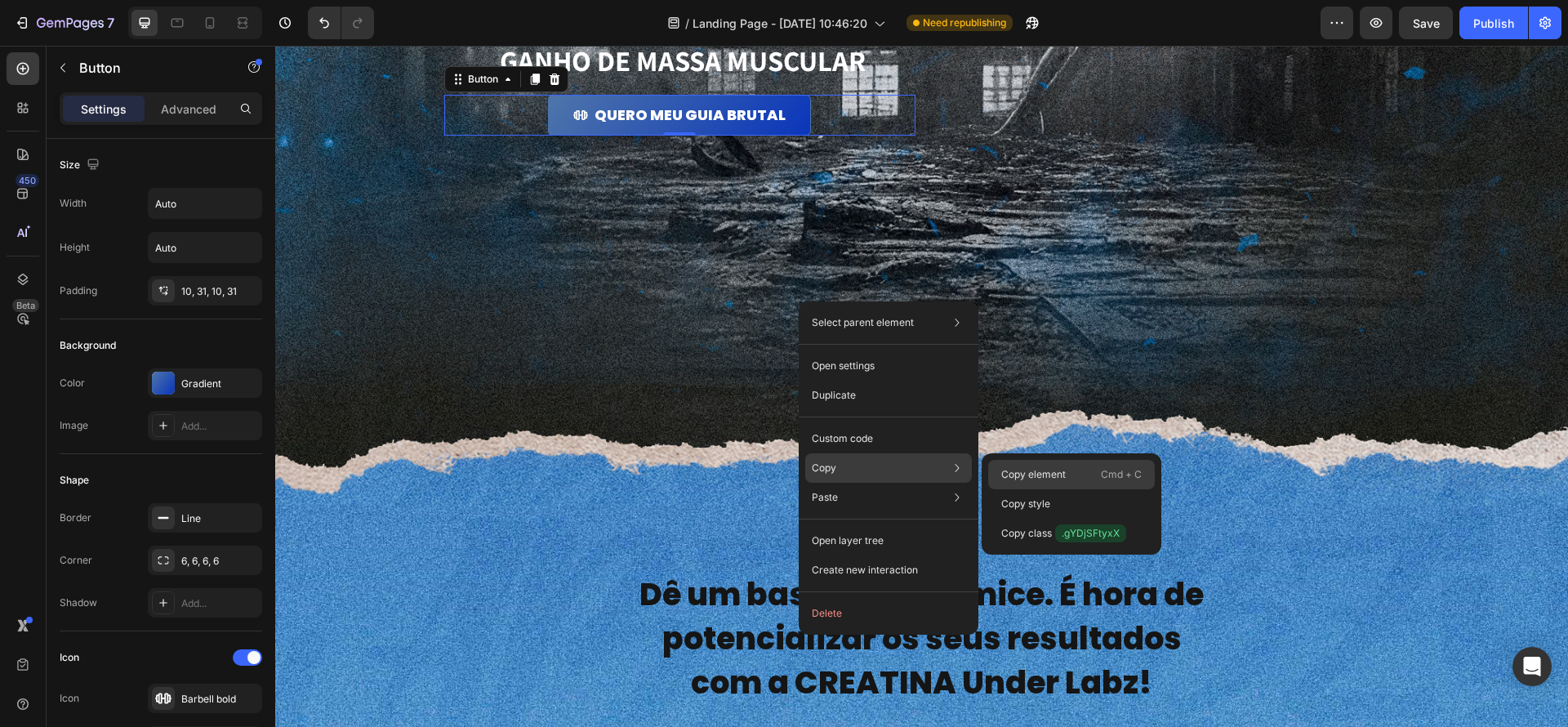
click at [1056, 480] on p "Copy element" at bounding box center [1033, 474] width 65 height 15
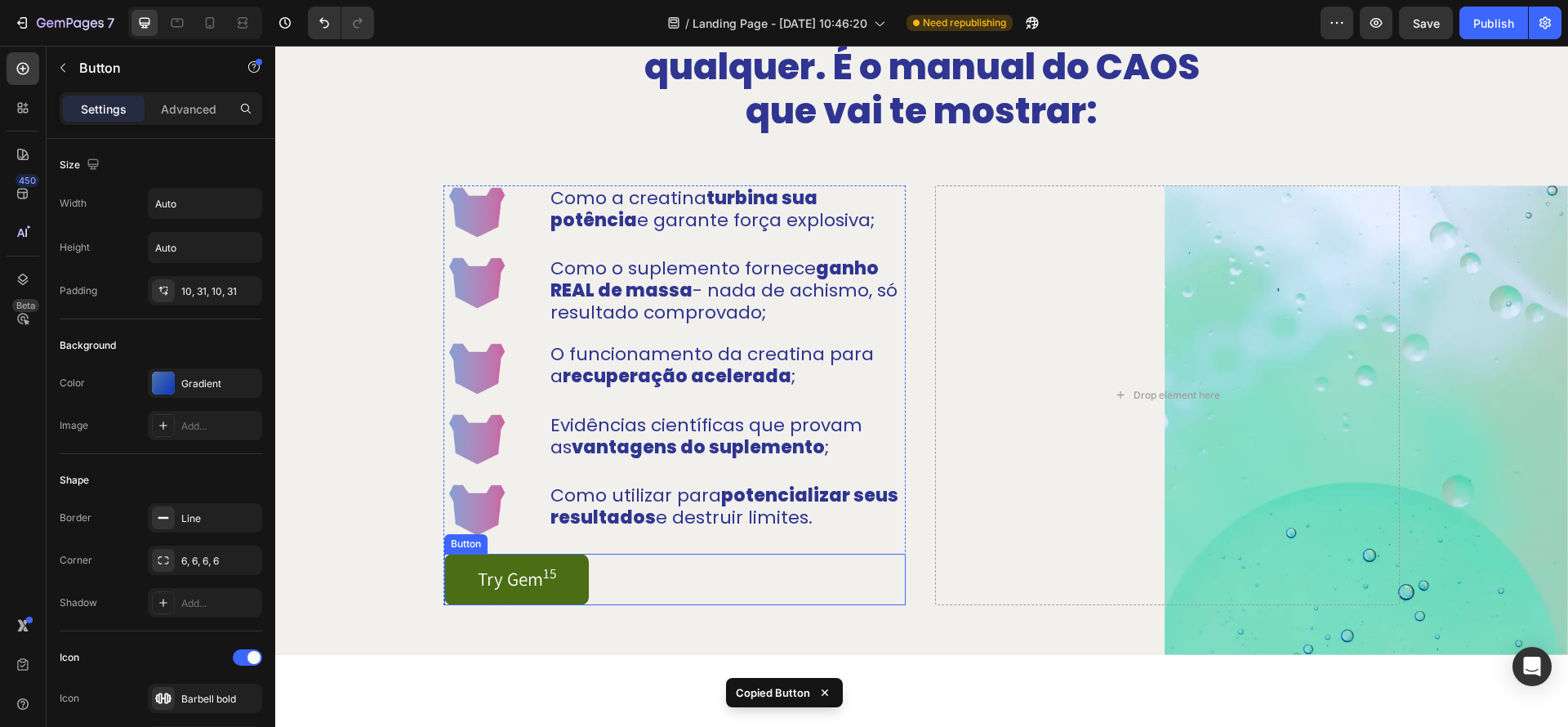
scroll to position [1395, 0]
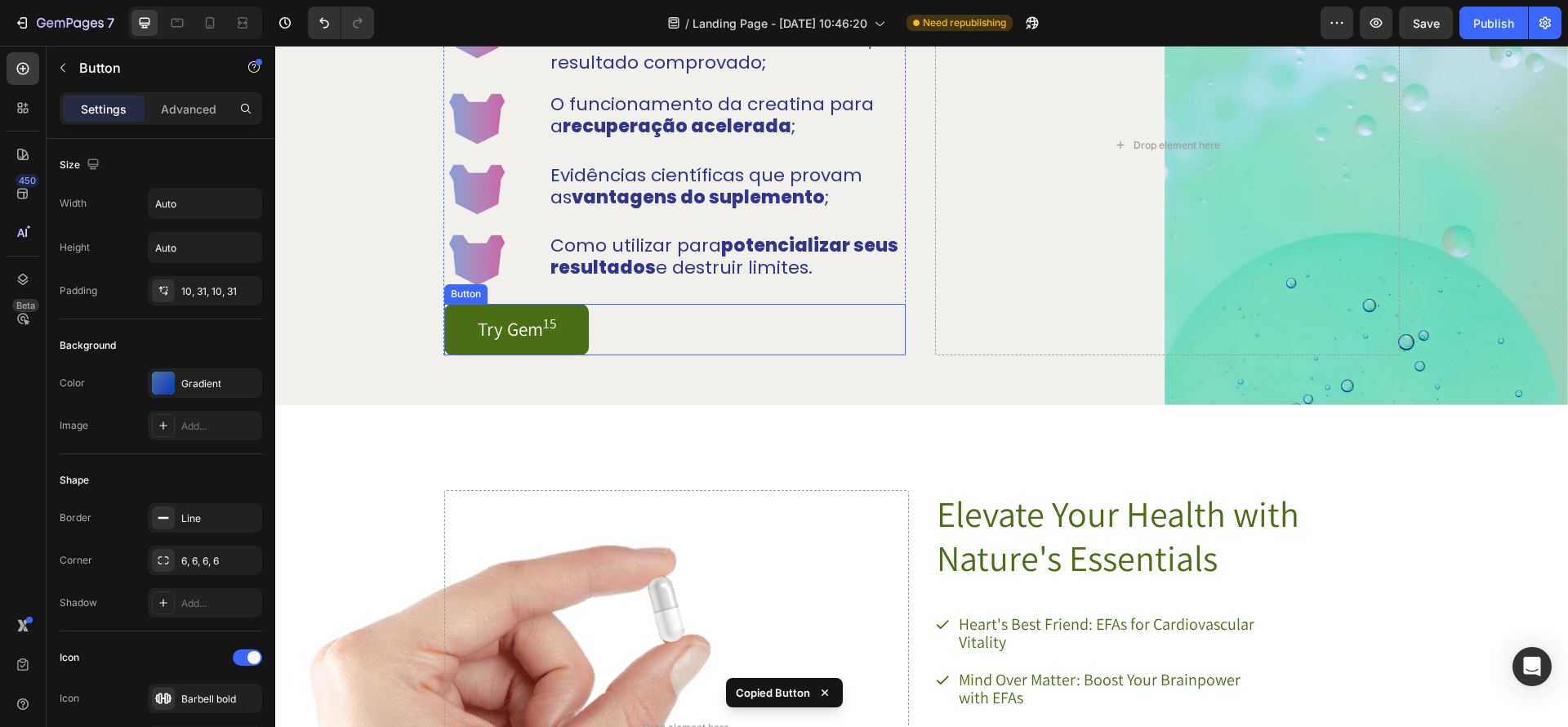
click at [601, 325] on div "Try Gem 15 Button" at bounding box center [675, 329] width 461 height 51
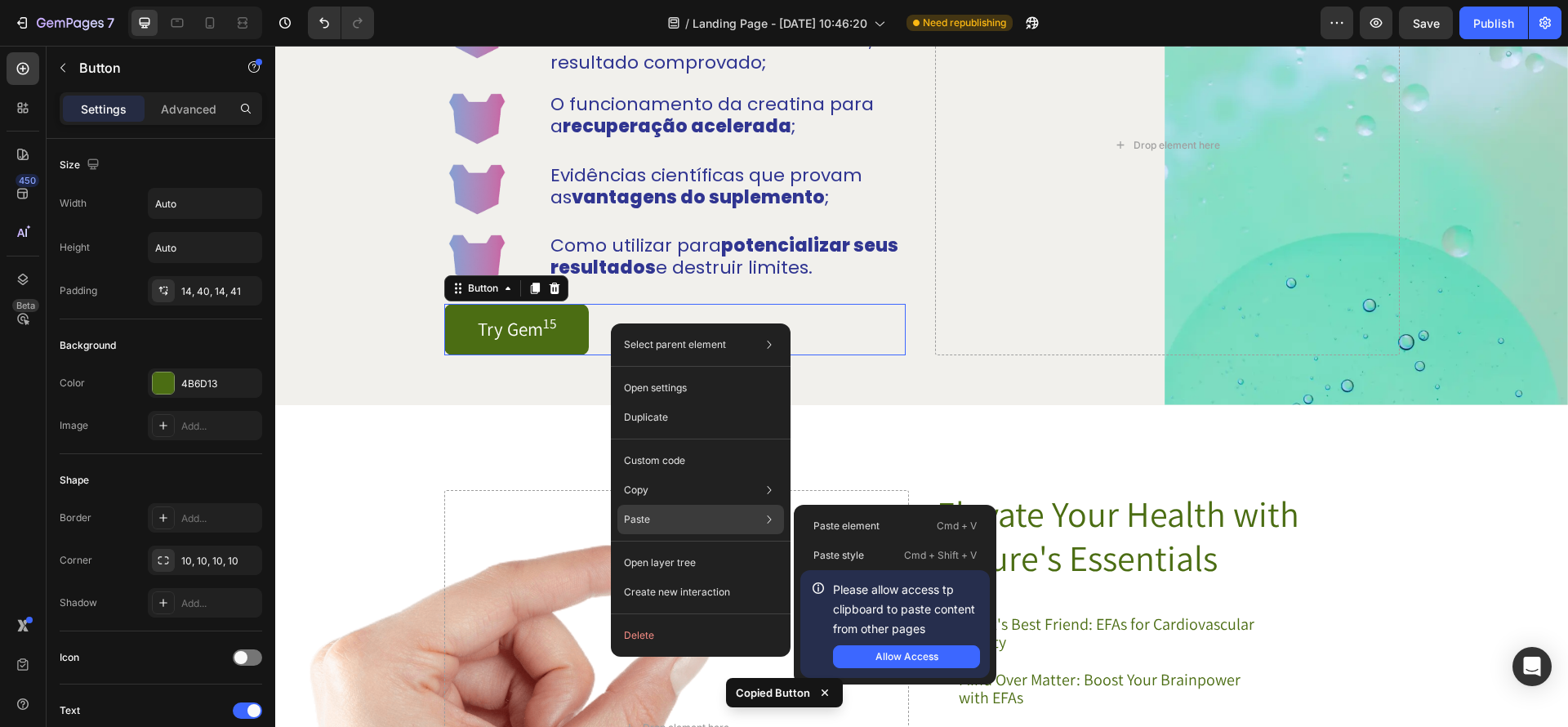
click at [749, 548] on div "Paste Paste element Cmd + V Paste style Cmd + Shift + V Please allow access tp …" at bounding box center [701, 563] width 166 height 29
click at [874, 527] on p "Paste element" at bounding box center [847, 526] width 66 height 15
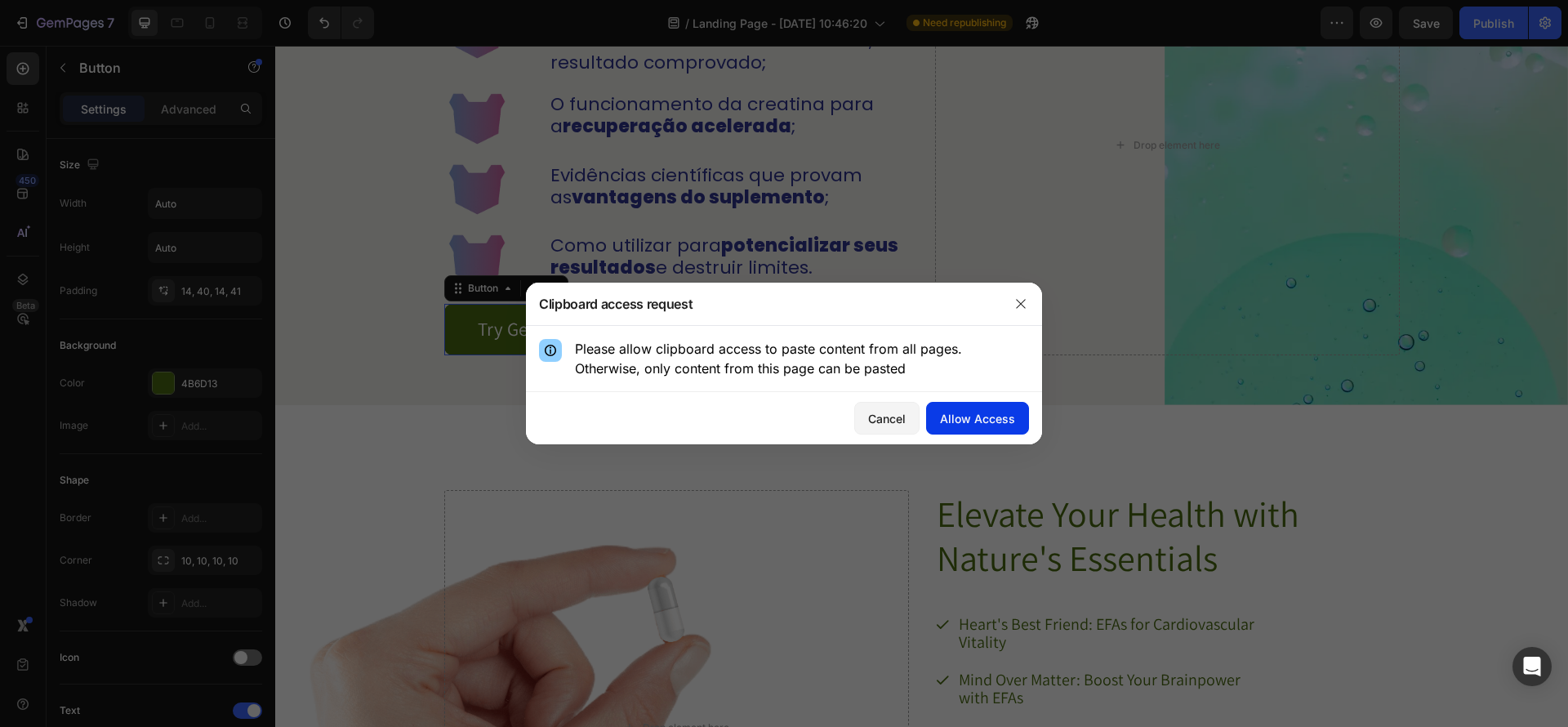
click at [1009, 424] on div "Allow Access" at bounding box center [978, 419] width 75 height 17
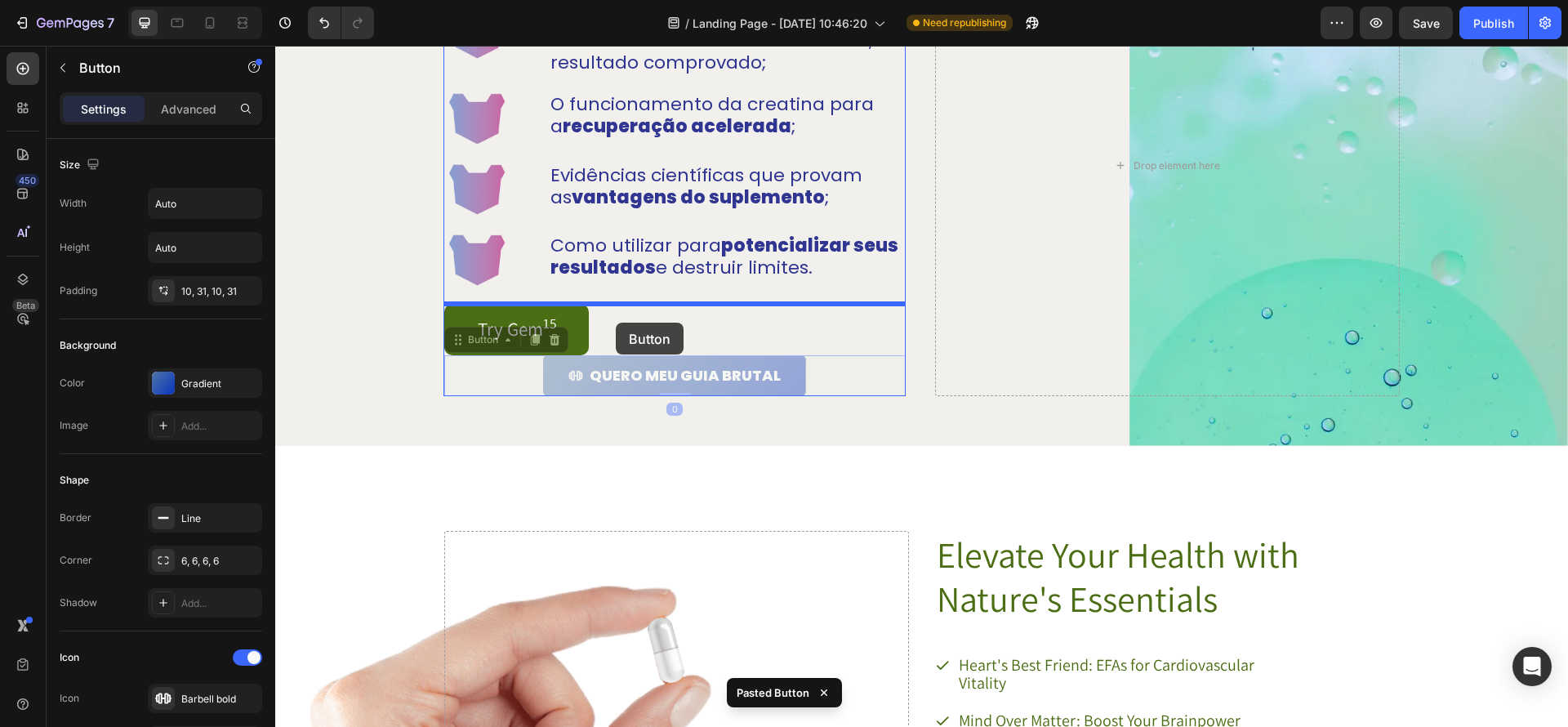
drag, startPoint x: 827, startPoint y: 372, endPoint x: 616, endPoint y: 324, distance: 216.4
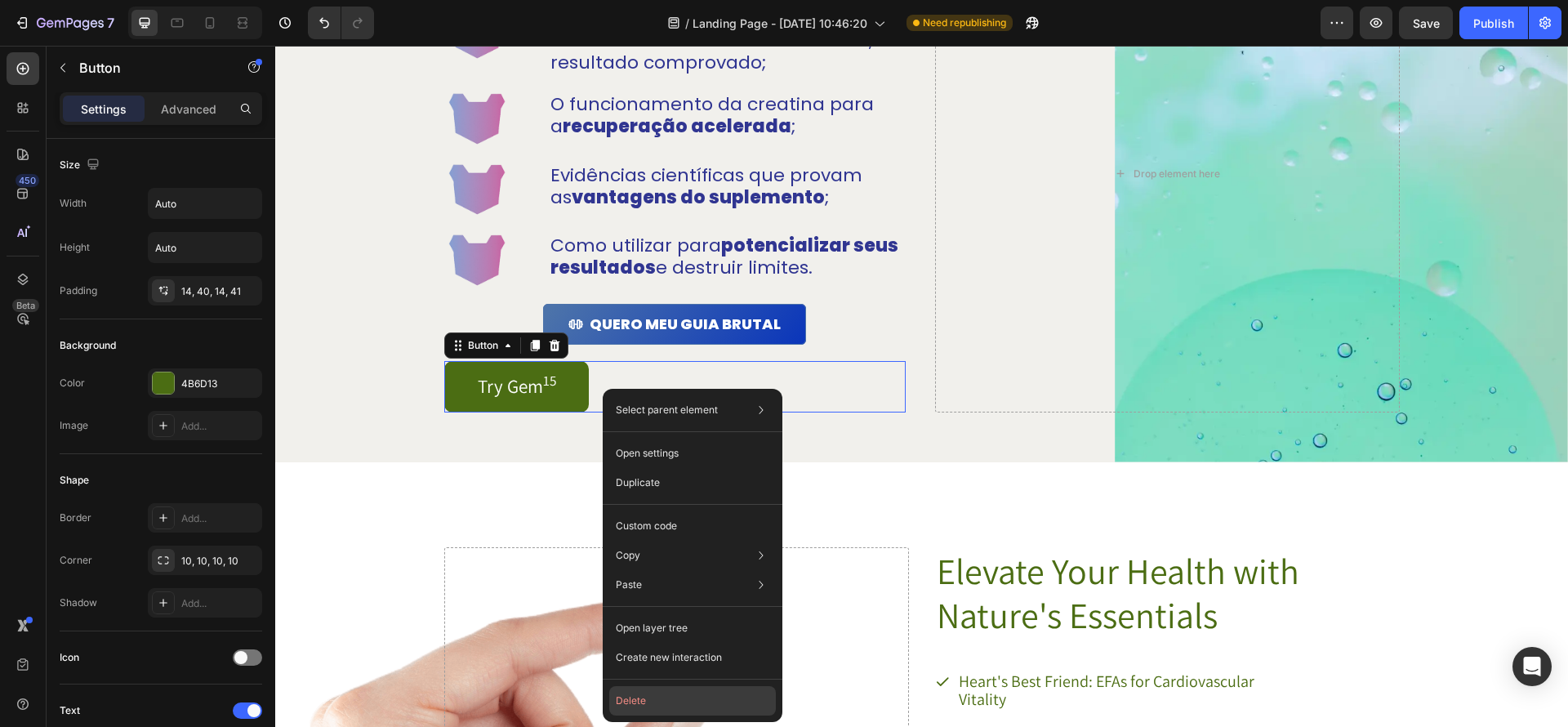
click at [706, 693] on button "Delete" at bounding box center [692, 701] width 166 height 29
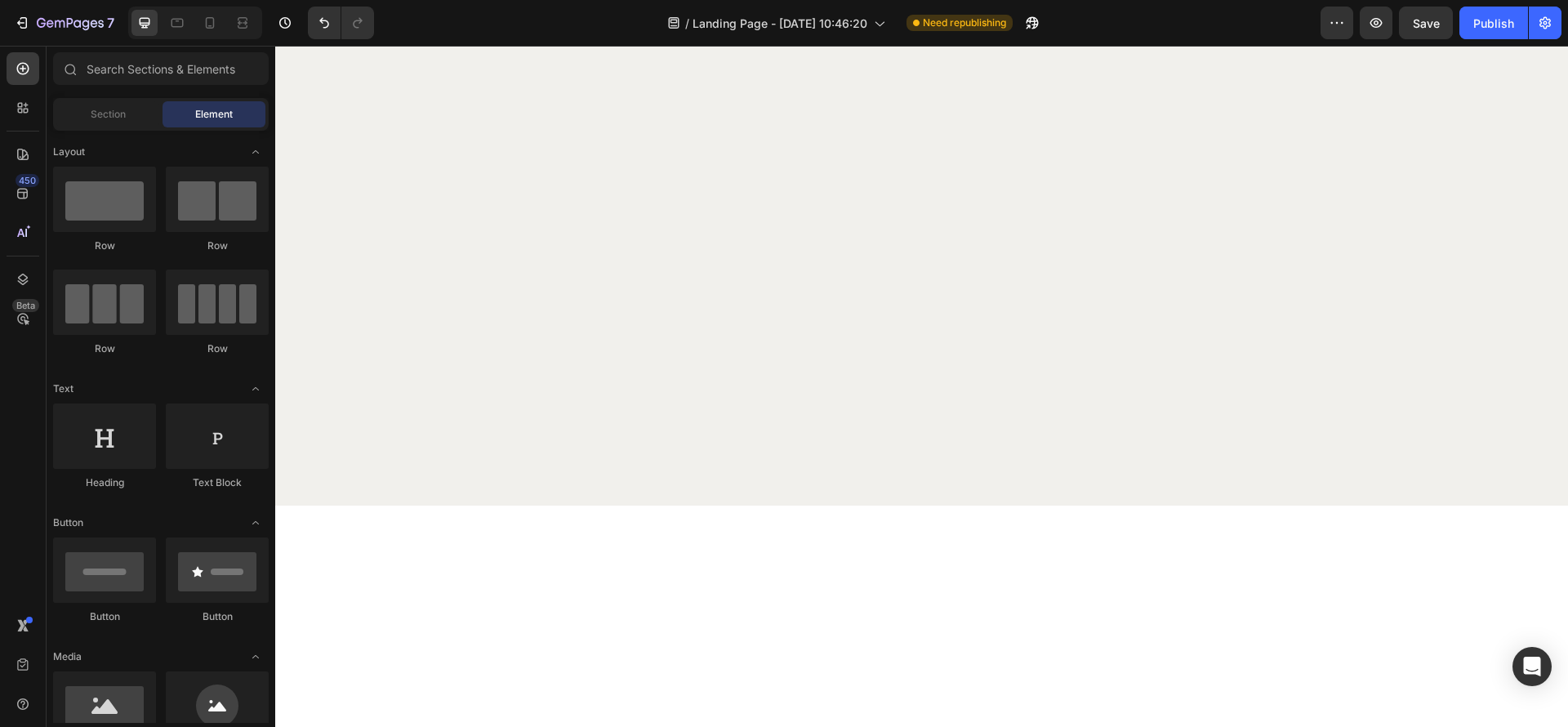
scroll to position [281, 0]
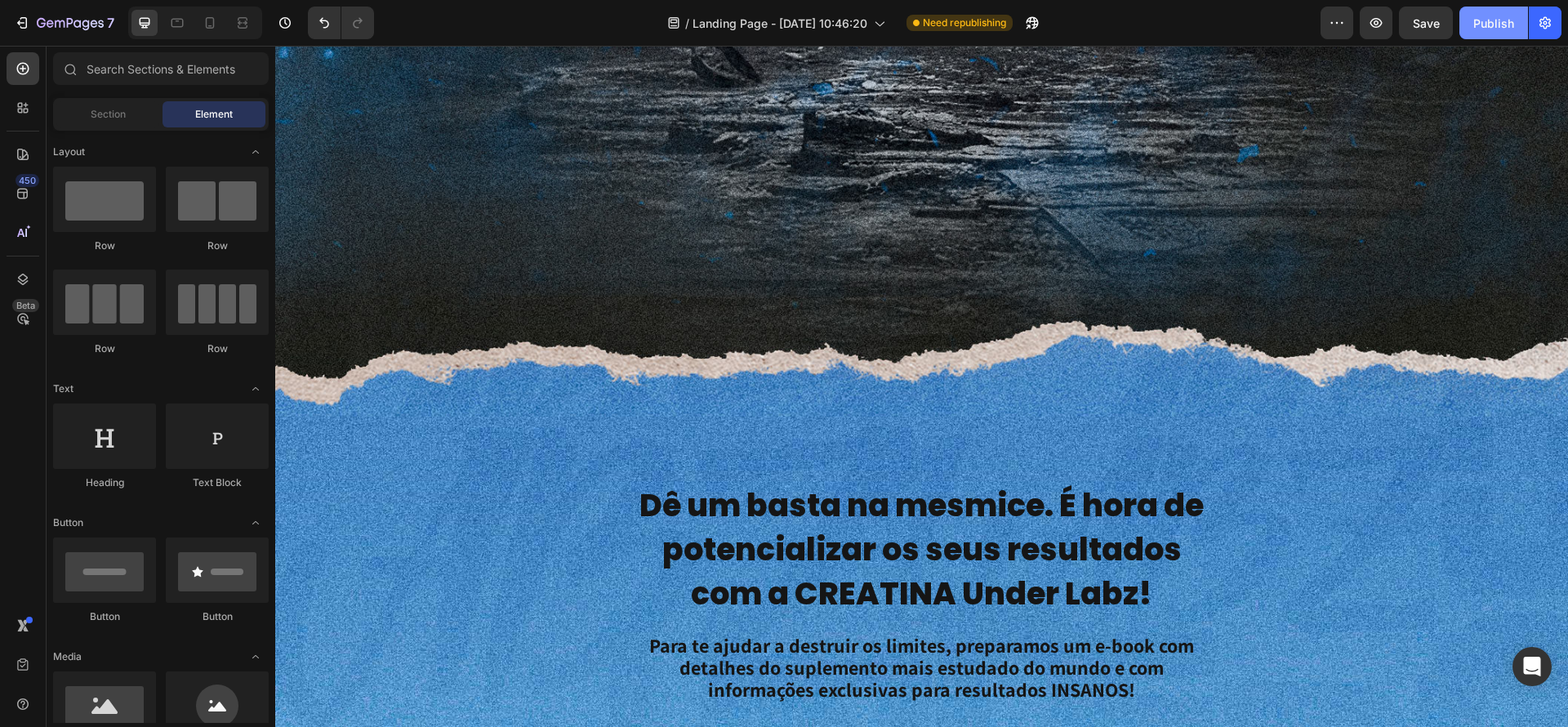
click at [1494, 34] on button "Publish" at bounding box center [1494, 23] width 69 height 33
click at [1433, 33] on button "Save" at bounding box center [1426, 23] width 54 height 33
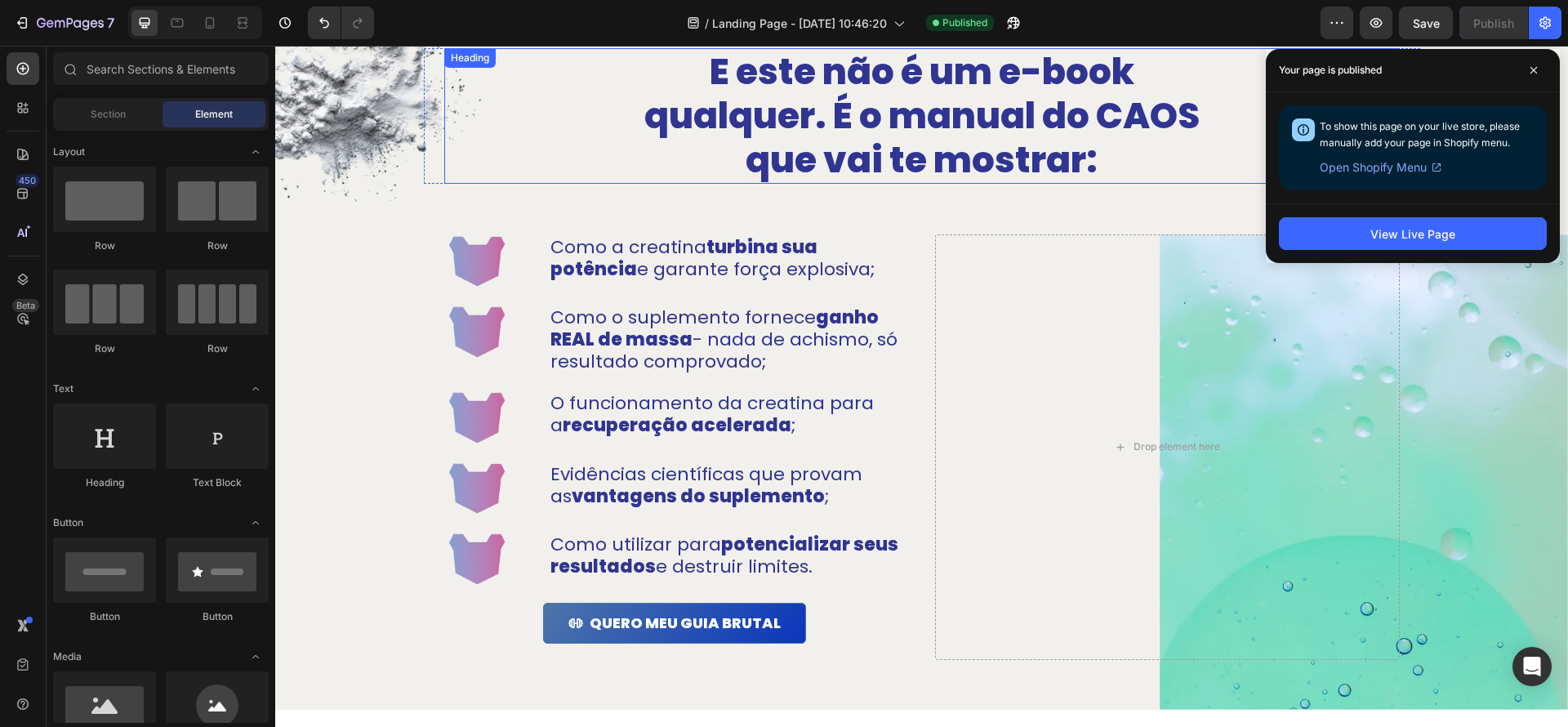
scroll to position [1153, 0]
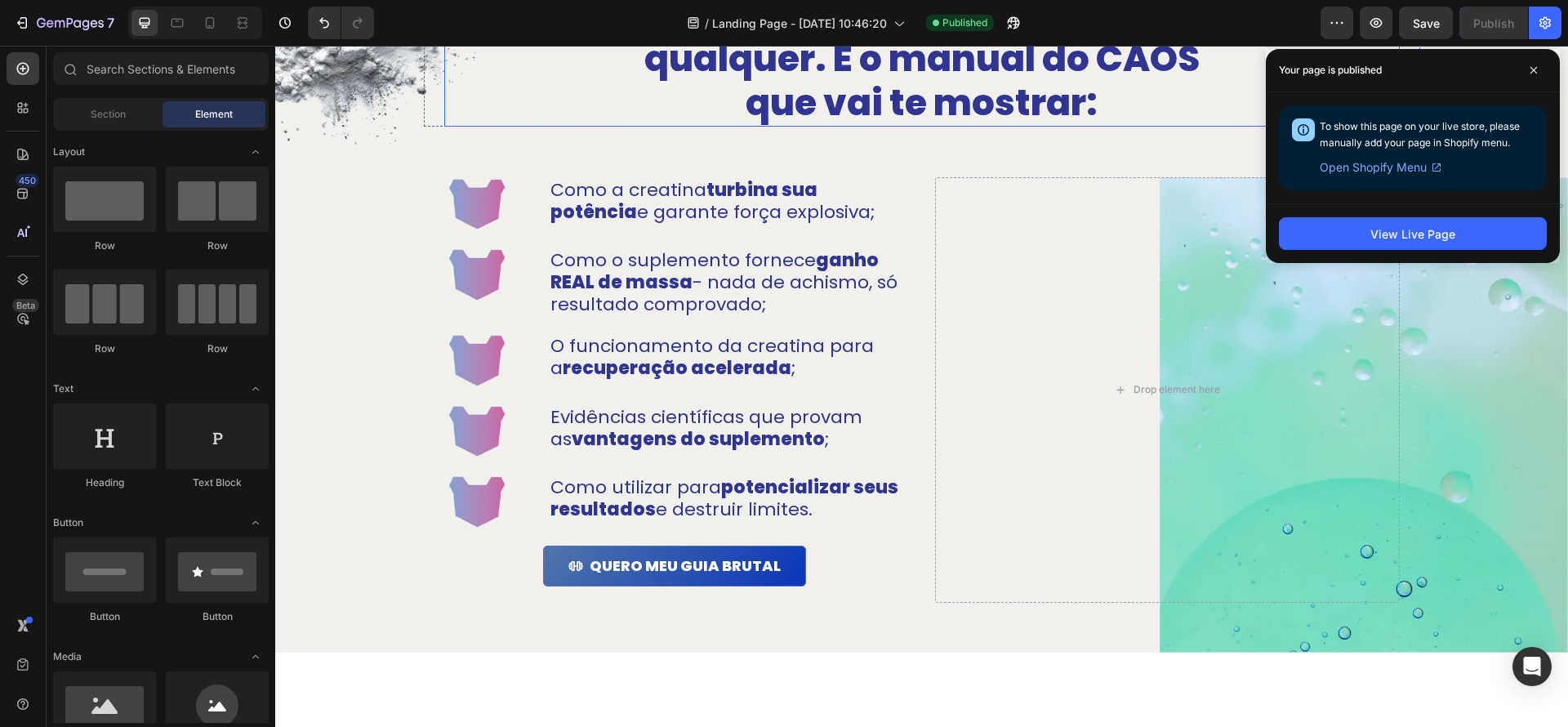
click at [351, 328] on div "Background Image" at bounding box center [922, 415] width 1293 height 476
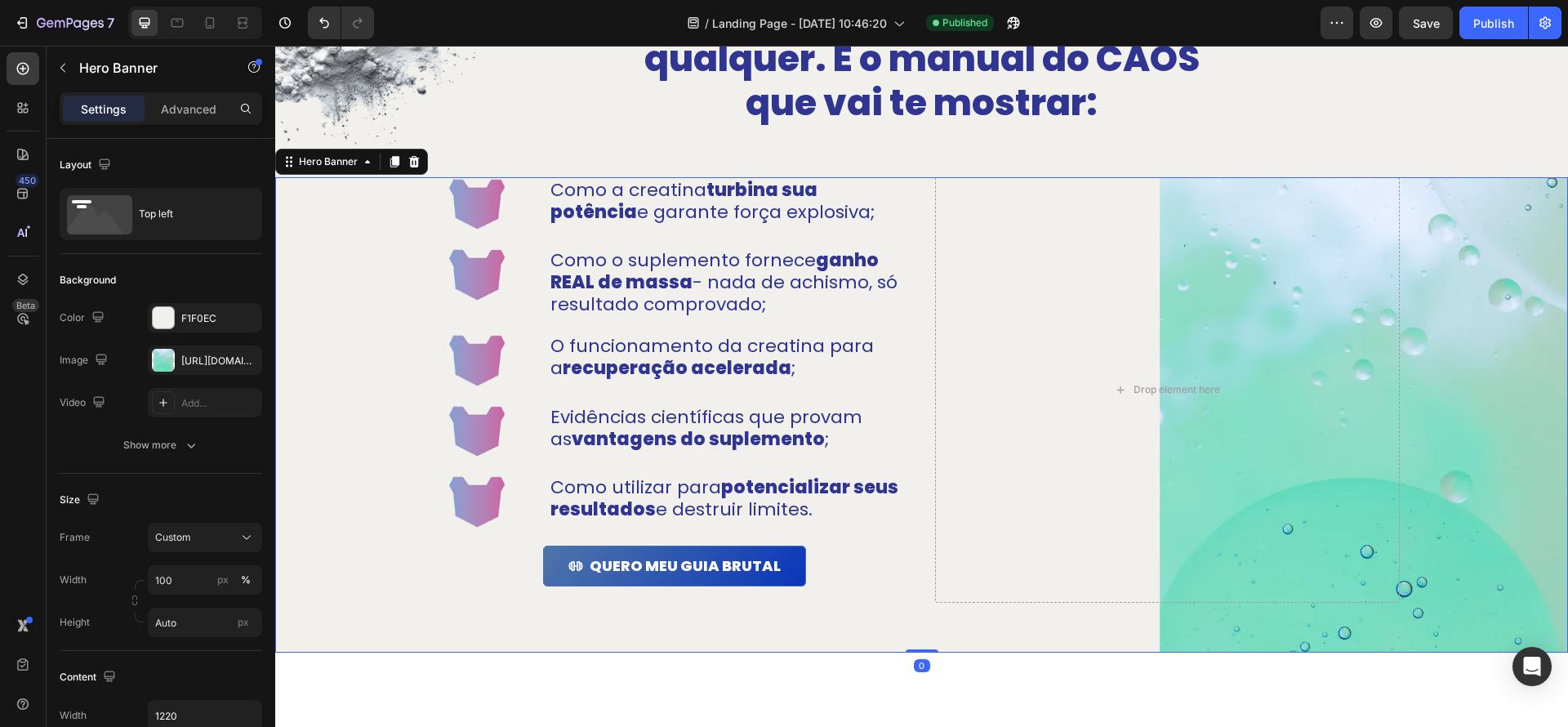
click at [1220, 625] on div "Image Como a creatina turbina sua potência e garante força explosiva; Text Bloc…" at bounding box center [922, 415] width 997 height 476
click at [182, 359] on div "[URL][DOMAIN_NAME]" at bounding box center [205, 361] width 47 height 15
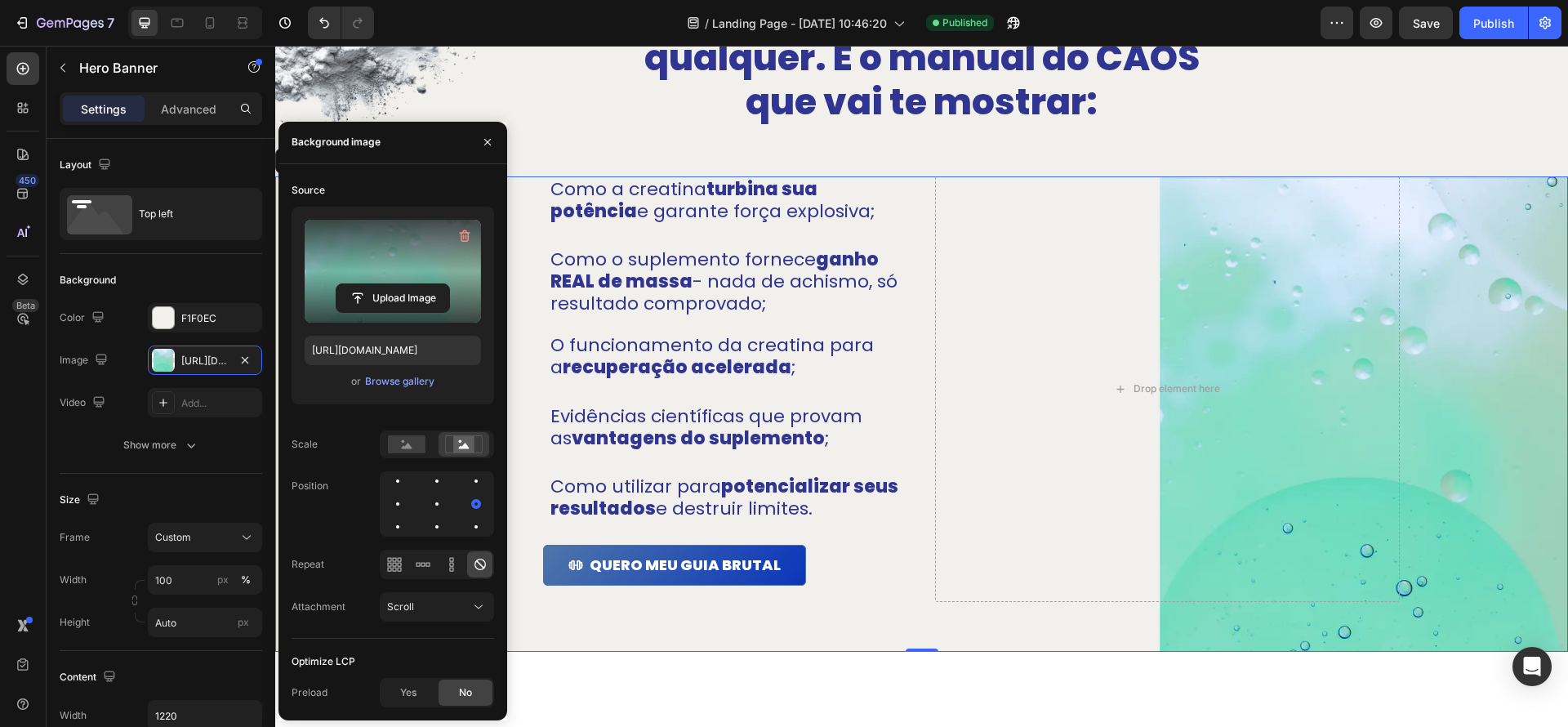
click at [401, 246] on label at bounding box center [392, 271] width 177 height 102
click at [401, 284] on input "file" at bounding box center [392, 298] width 113 height 28
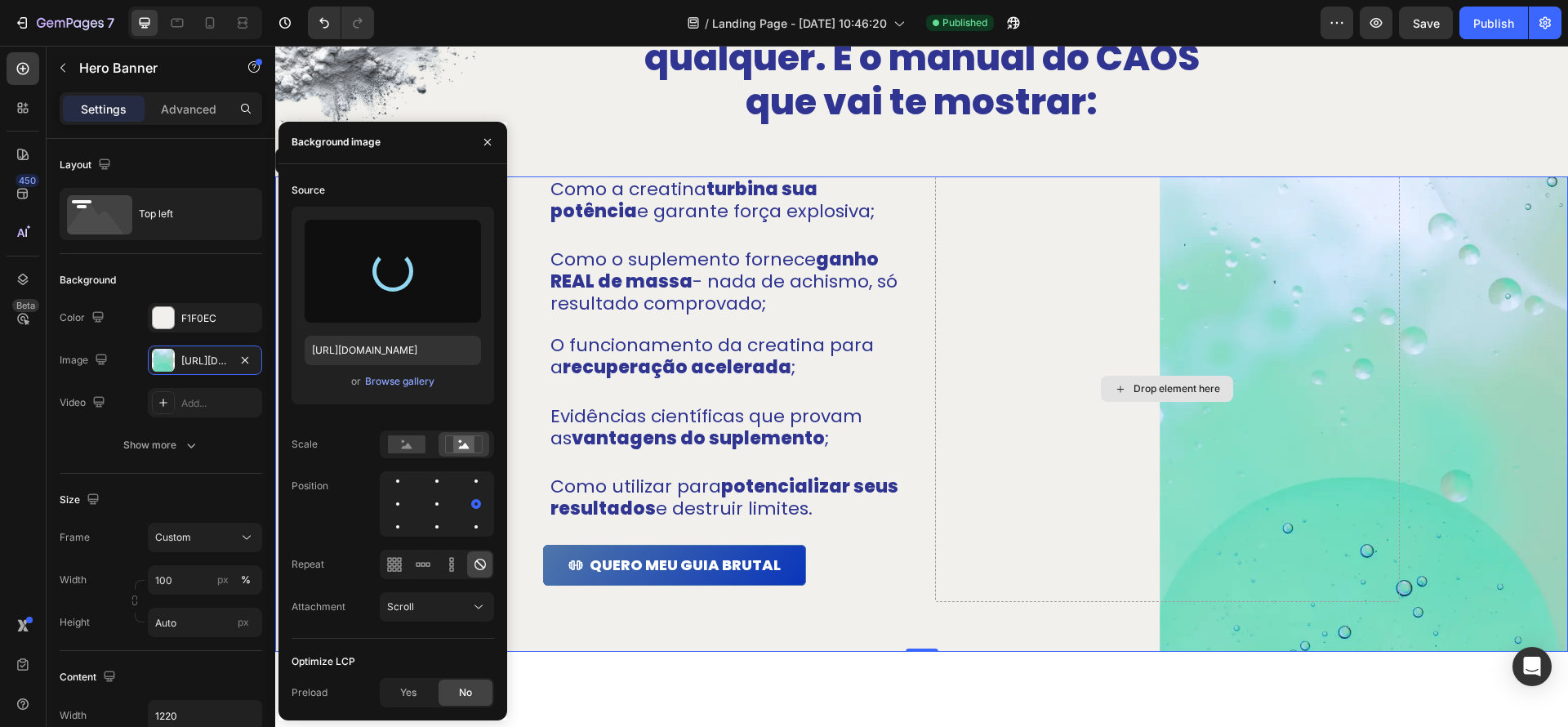
type input "[URL][DOMAIN_NAME]"
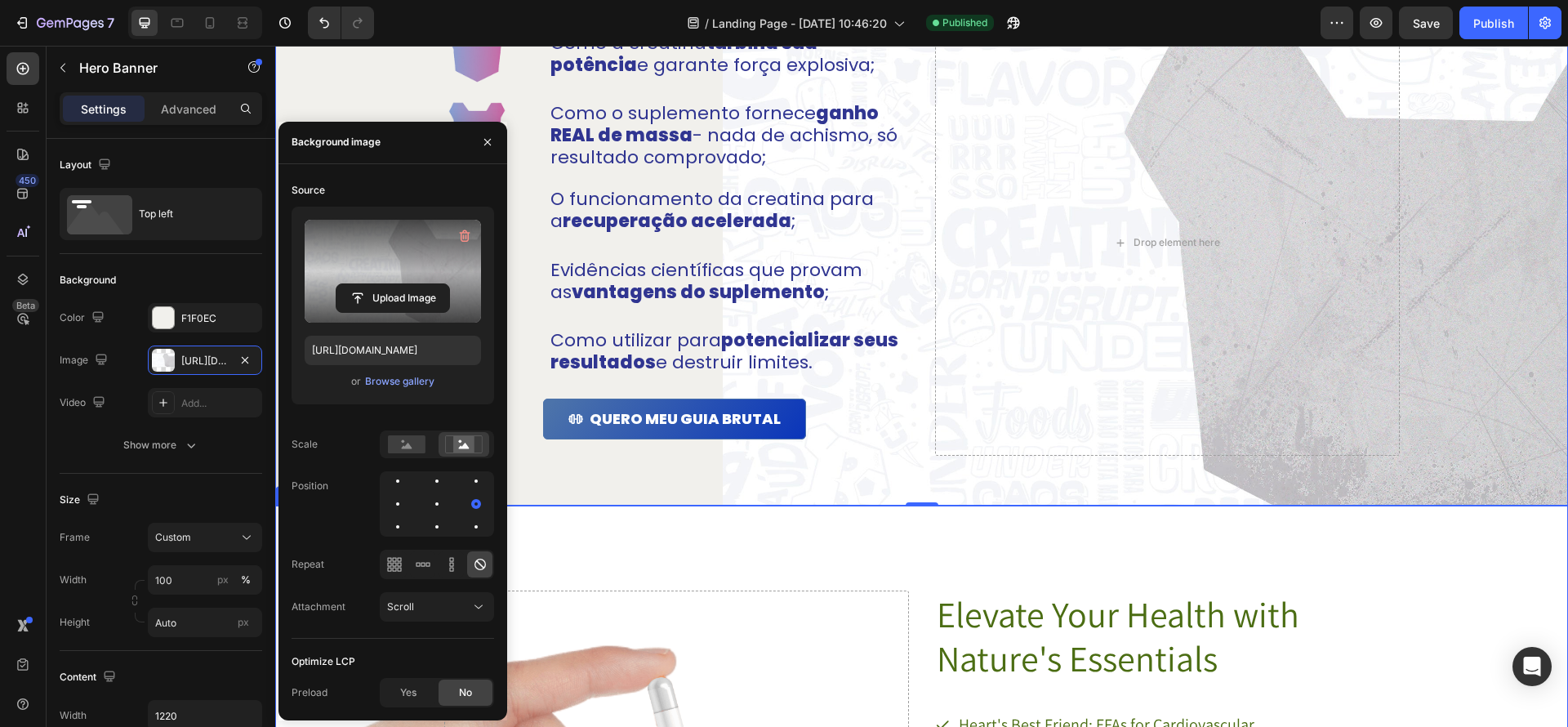
scroll to position [1257, 0]
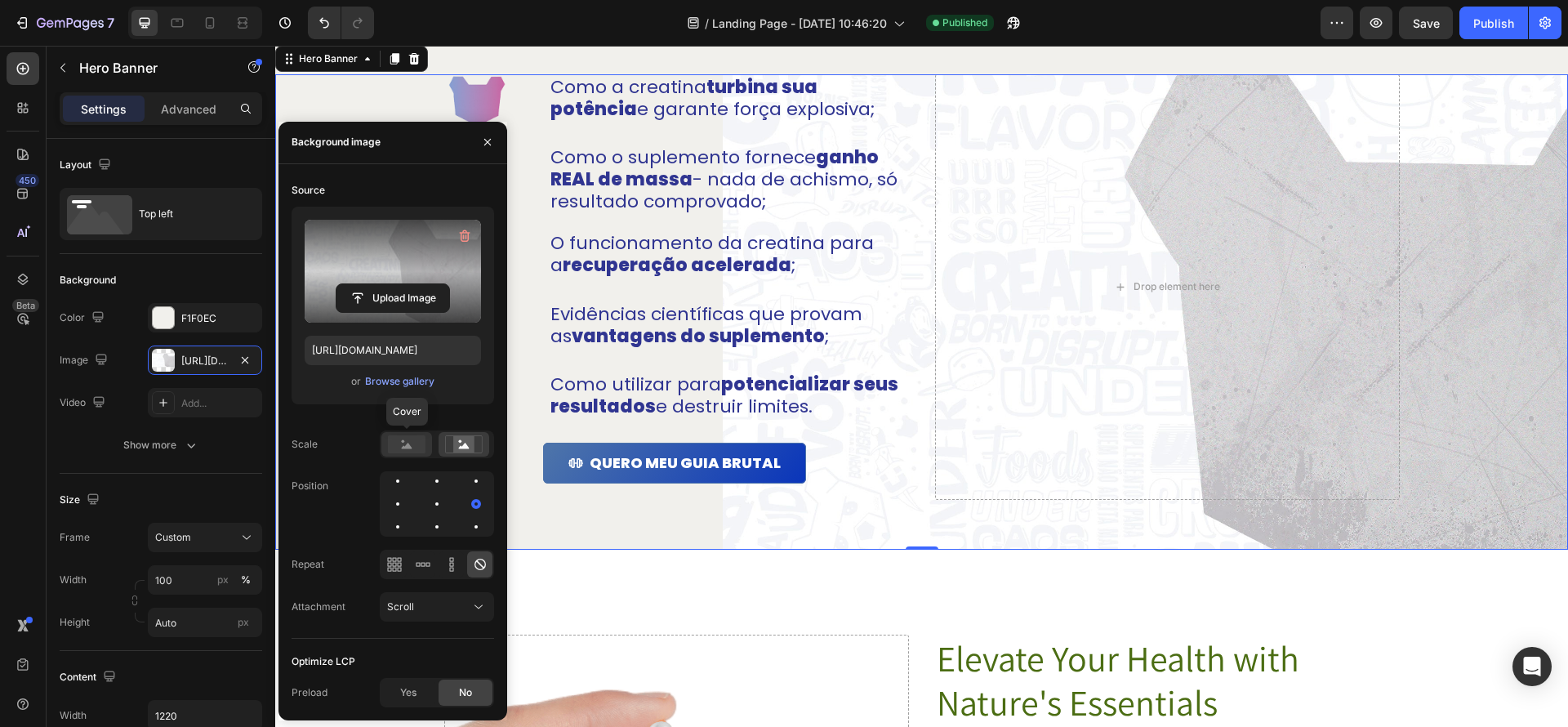
click at [413, 452] on rect at bounding box center [406, 444] width 38 height 18
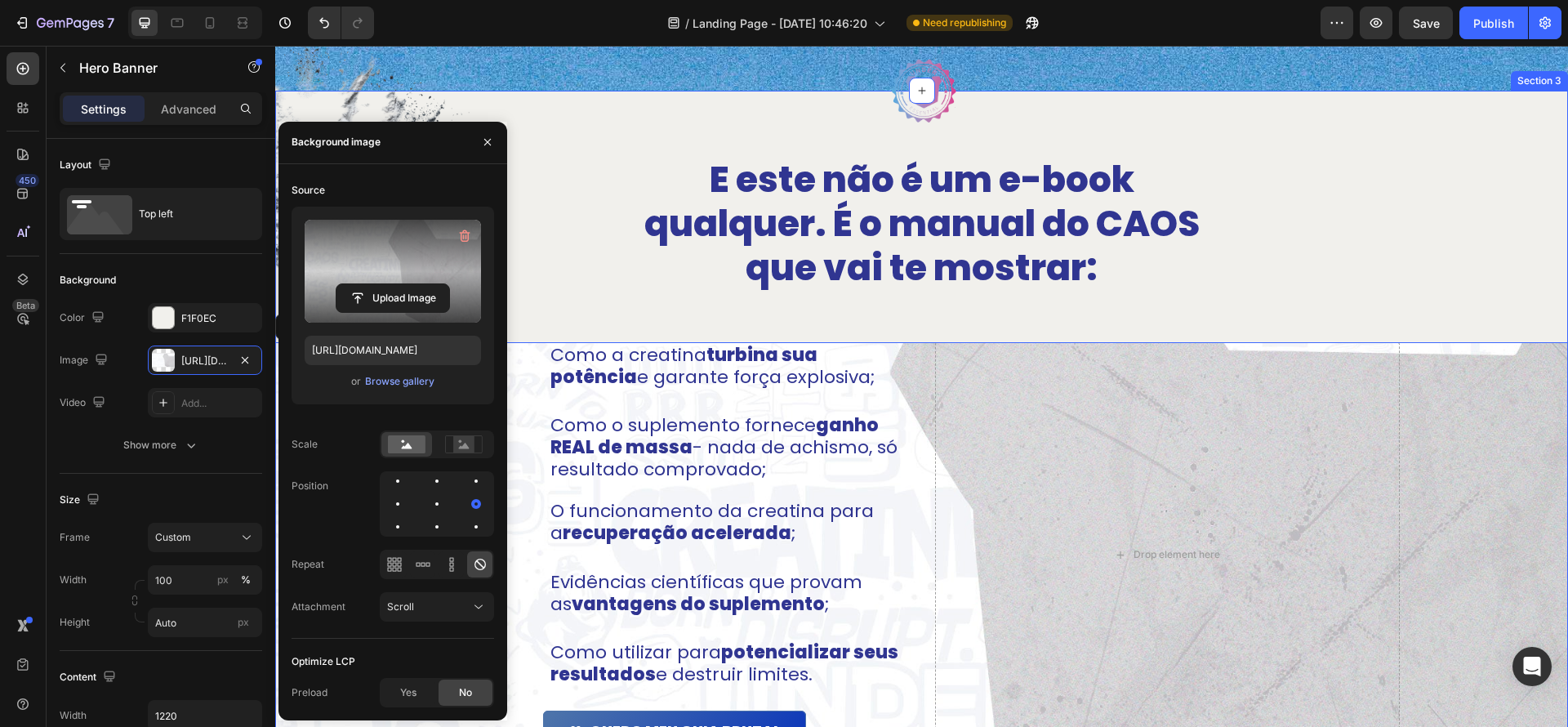
scroll to position [1003, 0]
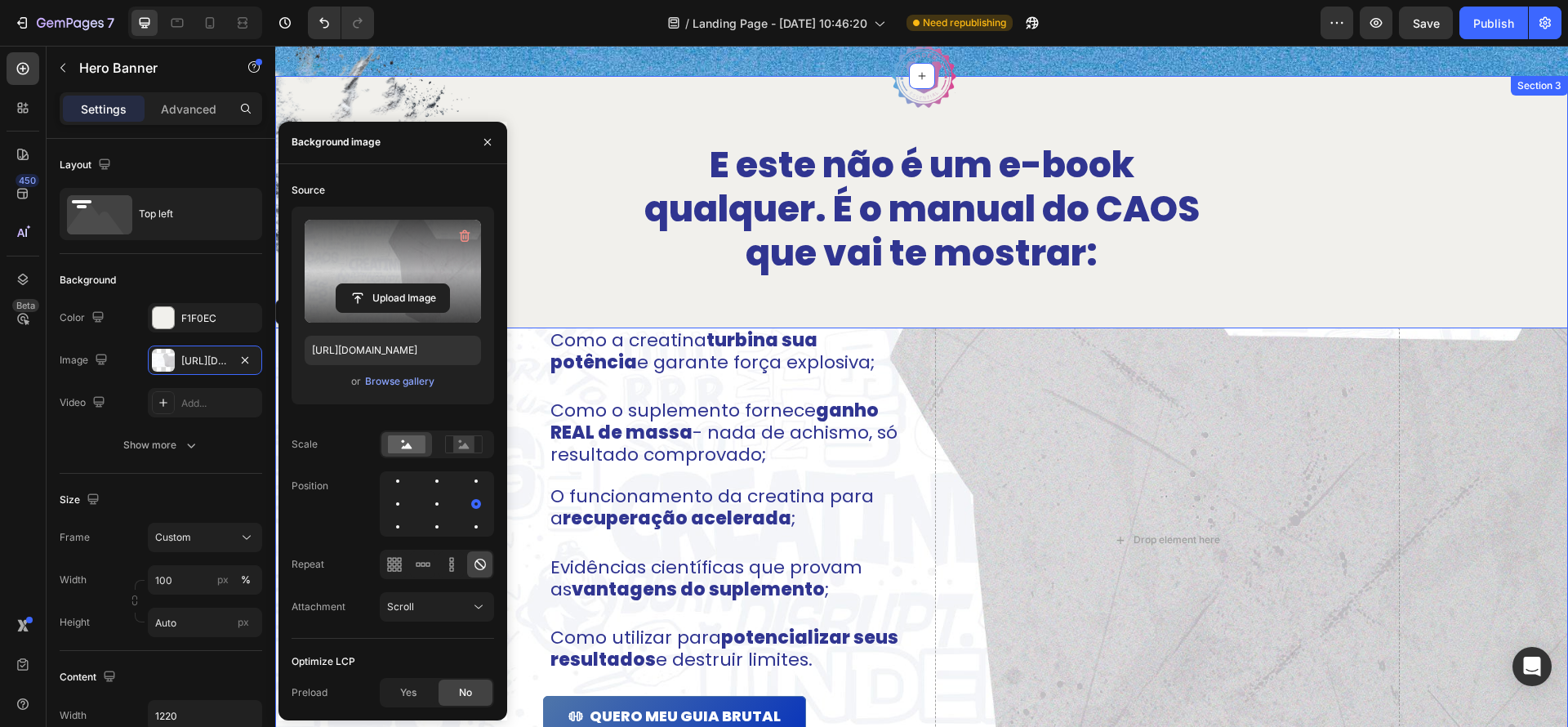
click at [1484, 113] on div "Image Image E este não é um e-book qualquer. É o manual do CAOS que vai te most…" at bounding box center [922, 440] width 1293 height 727
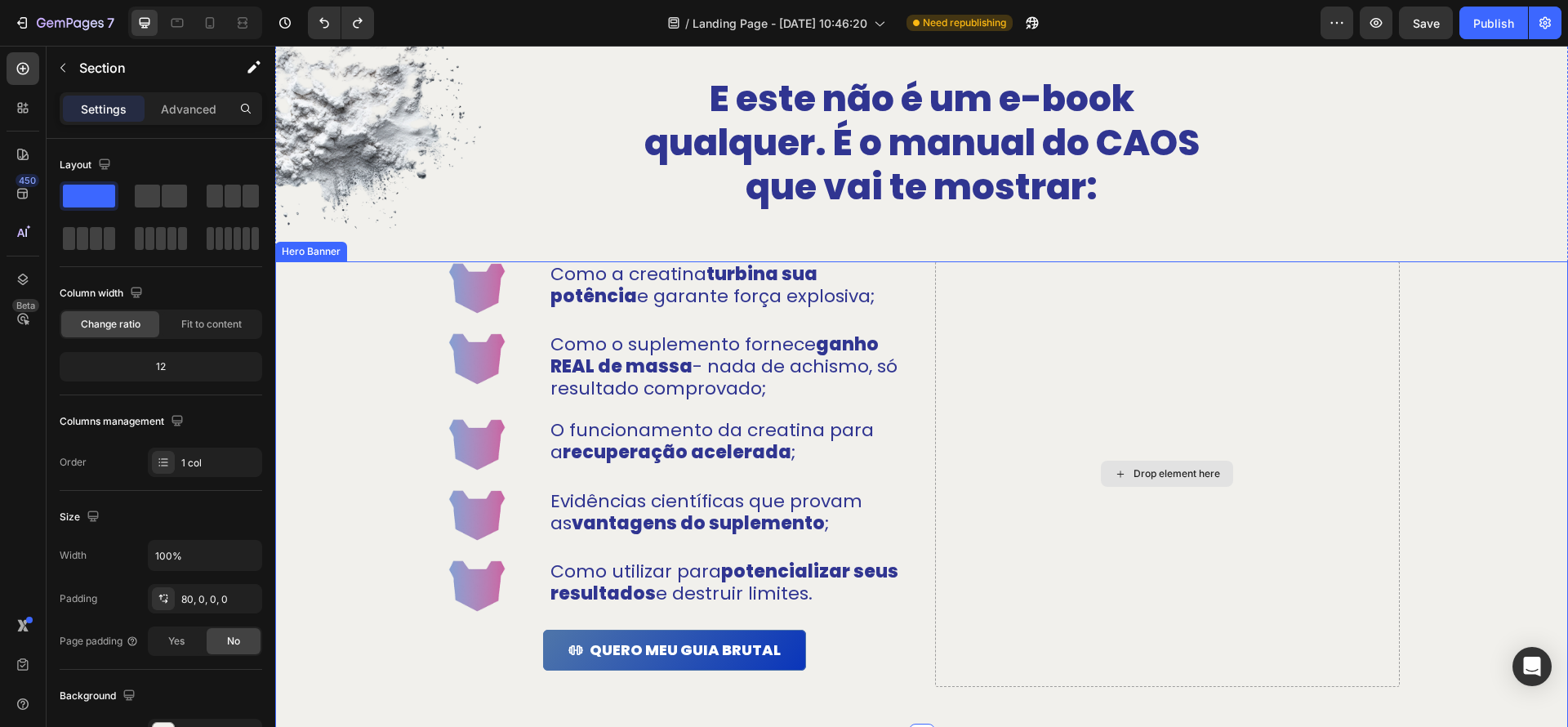
scroll to position [948, 0]
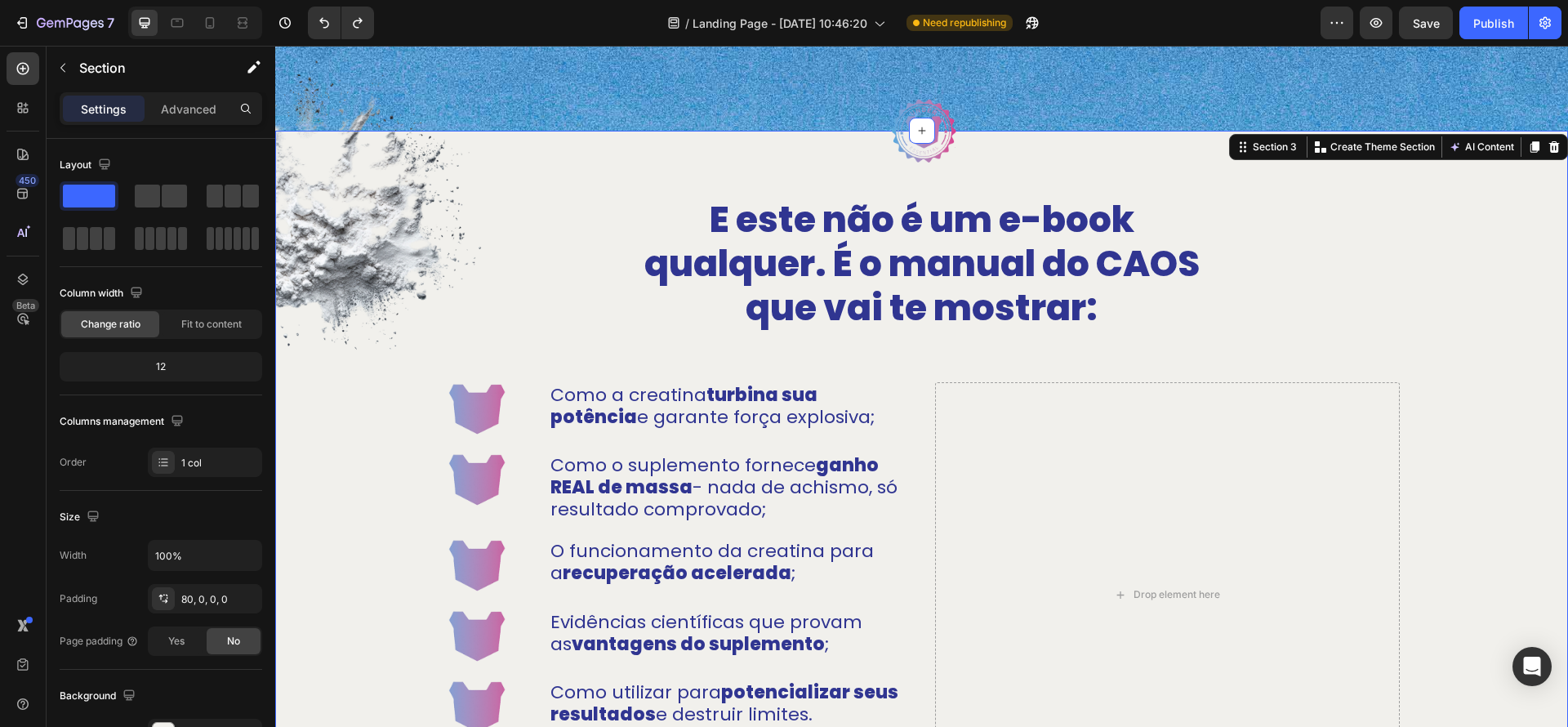
click at [1505, 217] on div "Image Image E este não é um e-book qualquer. É o manual do CAOS que vai te most…" at bounding box center [922, 527] width 1293 height 661
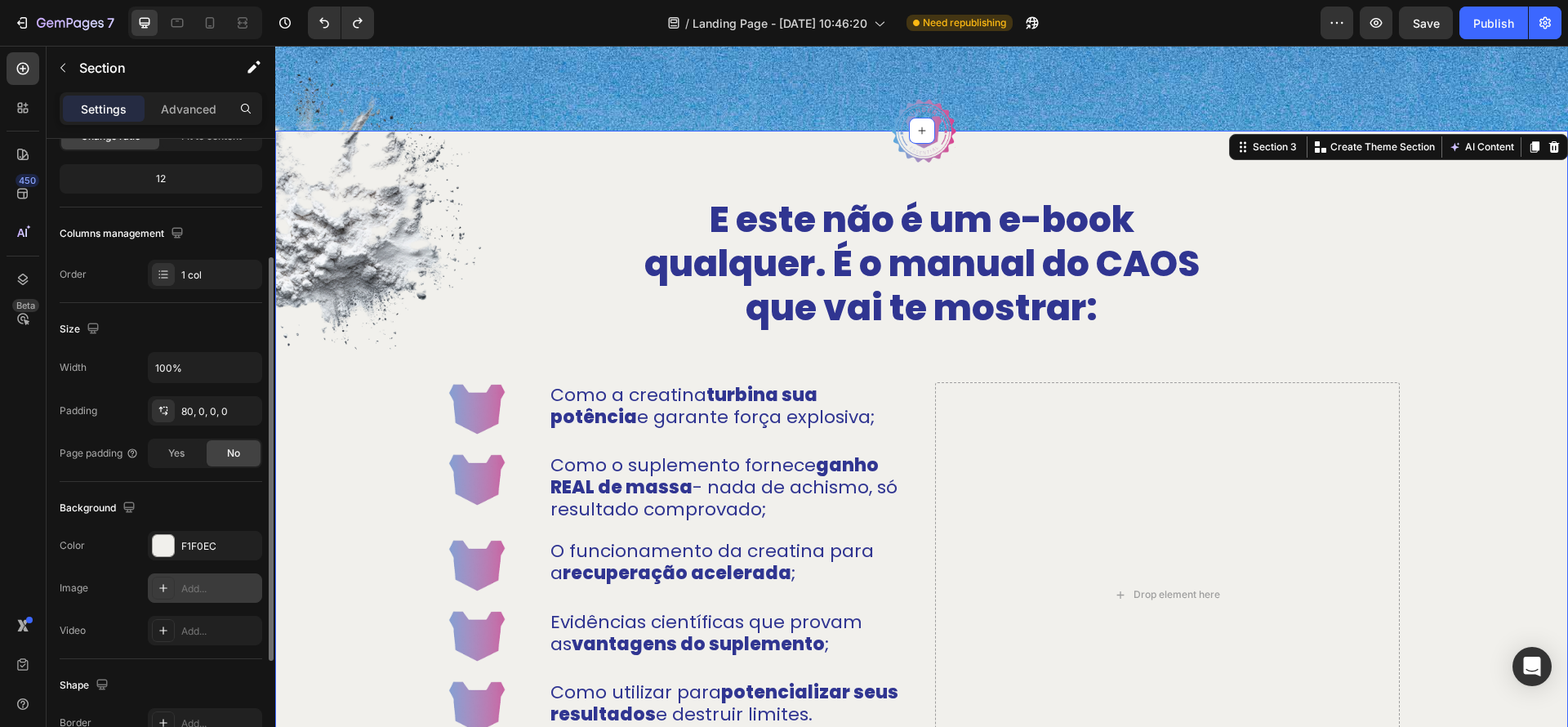
scroll to position [189, 0]
click at [161, 588] on icon at bounding box center [163, 587] width 14 height 14
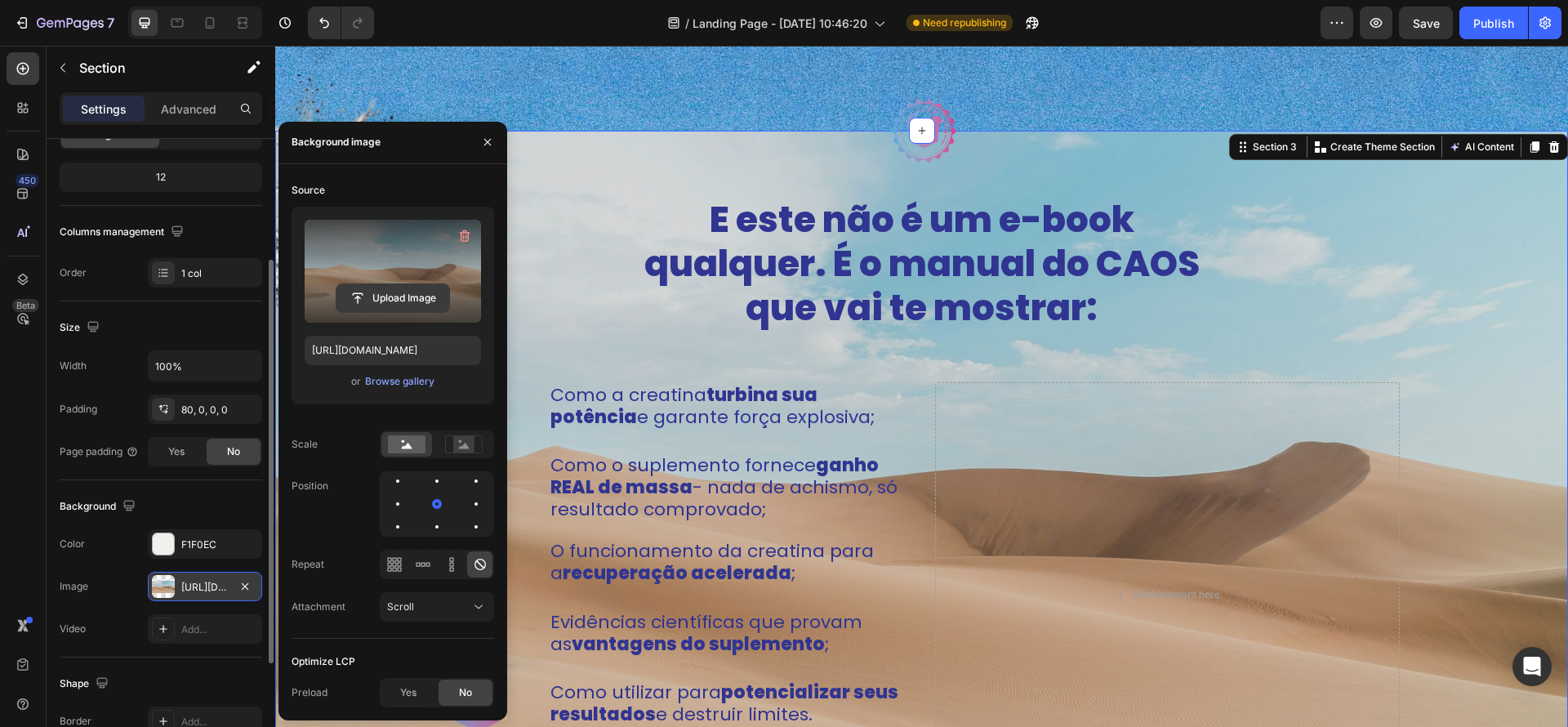
click at [399, 292] on input "file" at bounding box center [392, 298] width 113 height 28
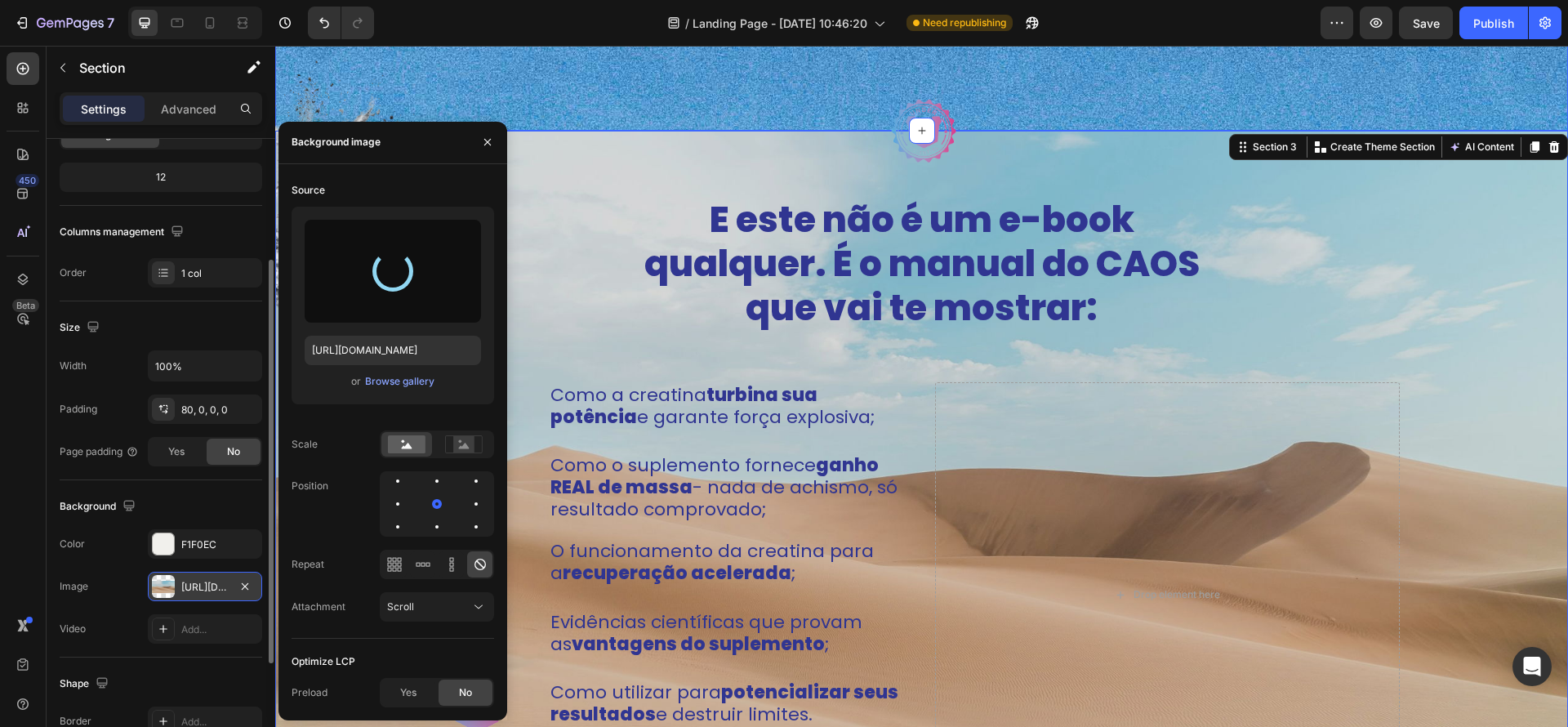
type input "[URL][DOMAIN_NAME]"
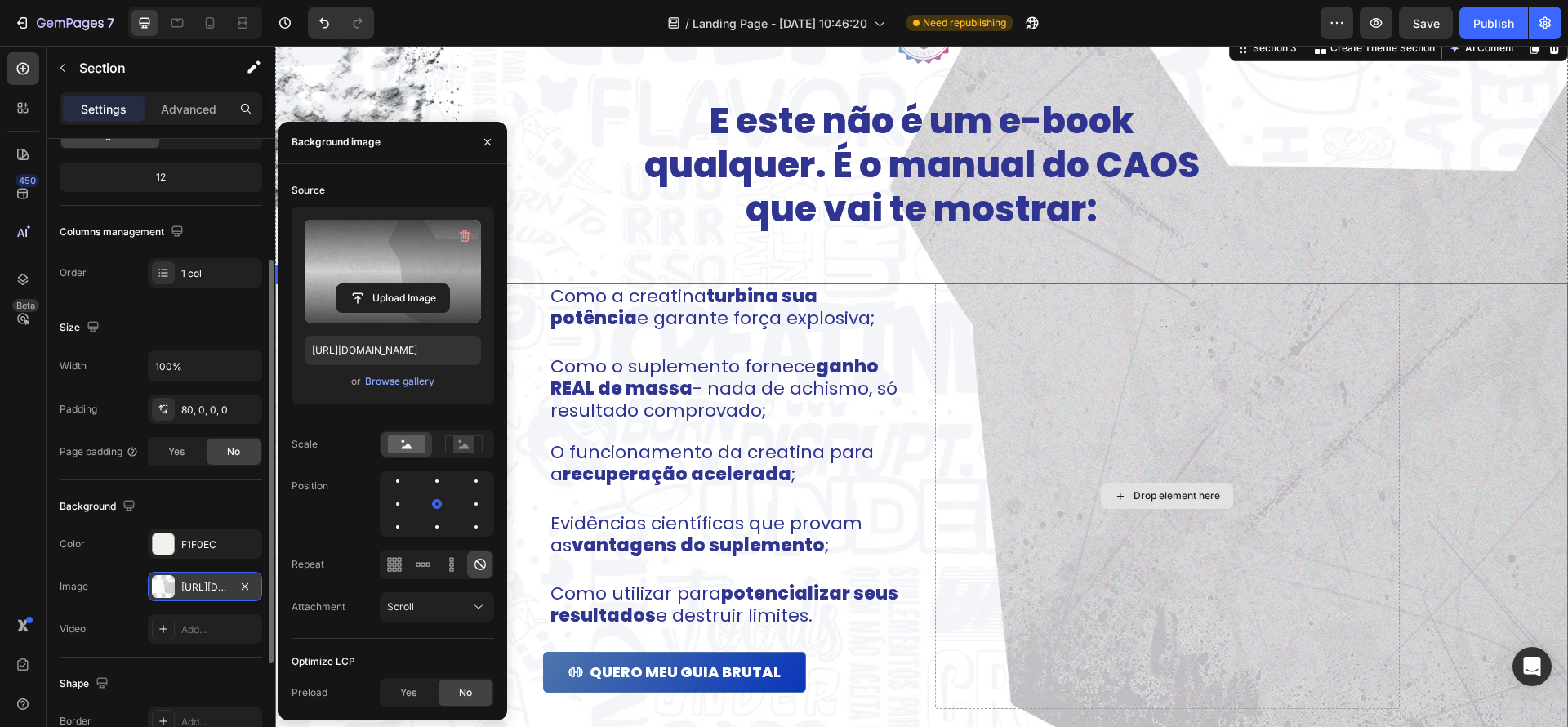
scroll to position [948, 0]
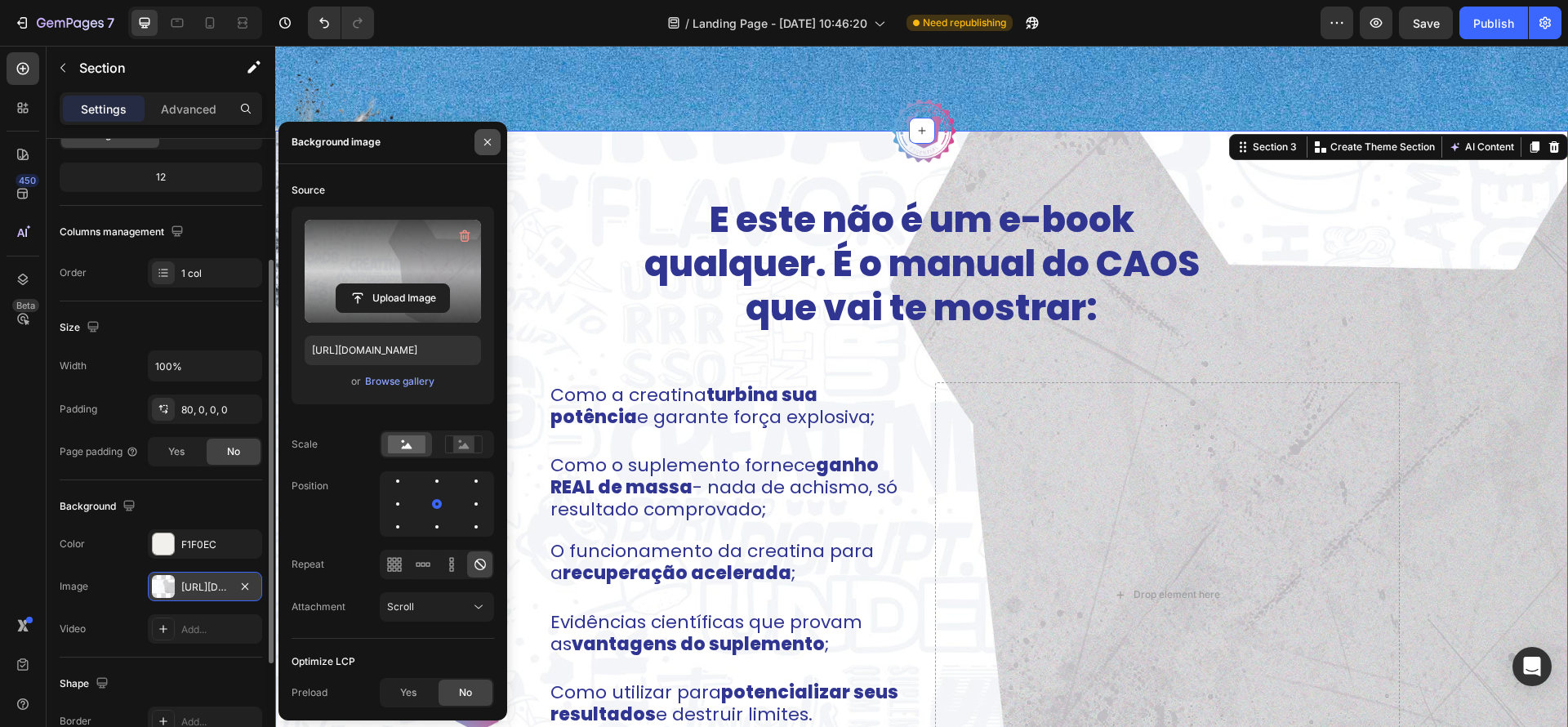
click at [484, 149] on button "button" at bounding box center [487, 142] width 26 height 26
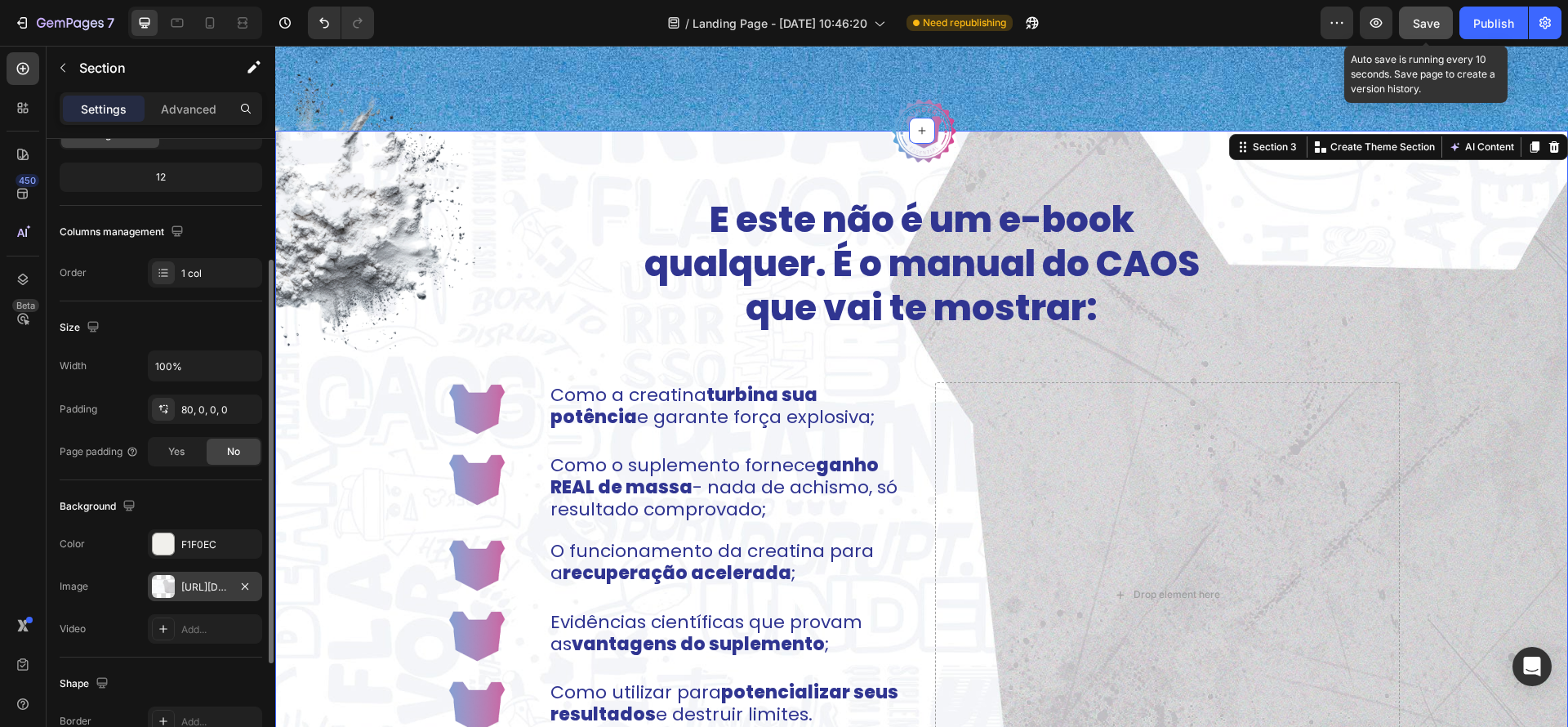
click at [1417, 30] on div "Save" at bounding box center [1427, 23] width 27 height 17
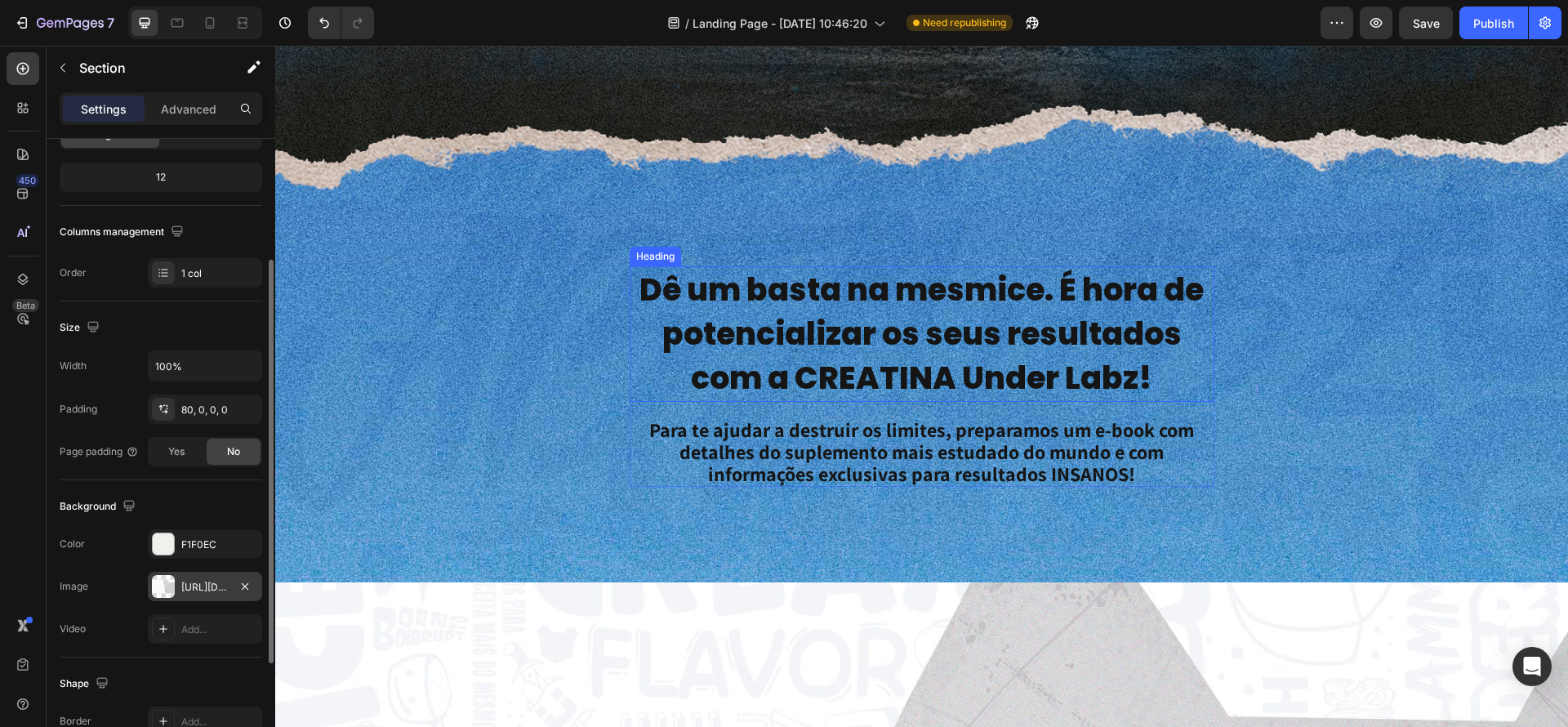
scroll to position [0, 0]
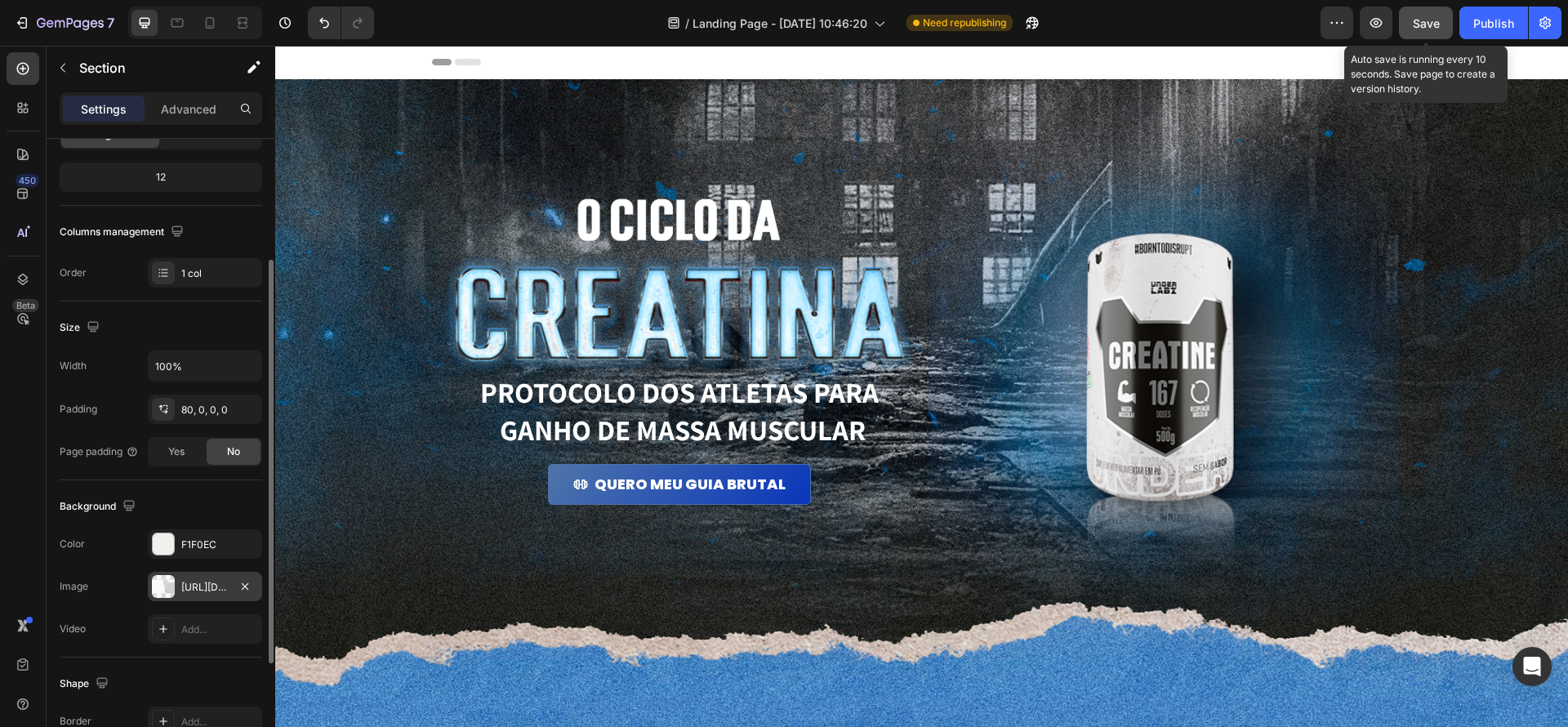
click at [1431, 24] on span "Save" at bounding box center [1427, 23] width 27 height 14
click at [1441, 32] on button "Save" at bounding box center [1426, 23] width 54 height 33
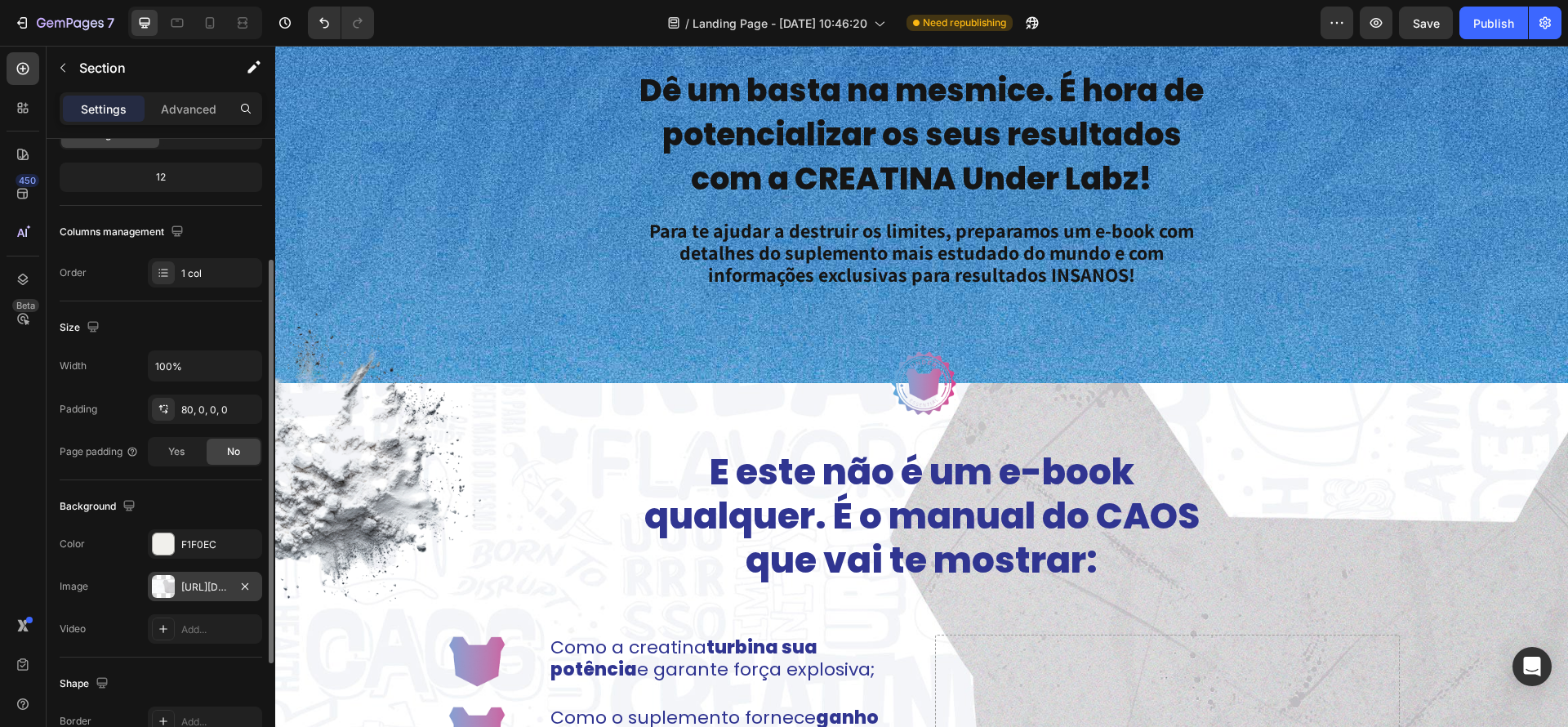
scroll to position [582, 0]
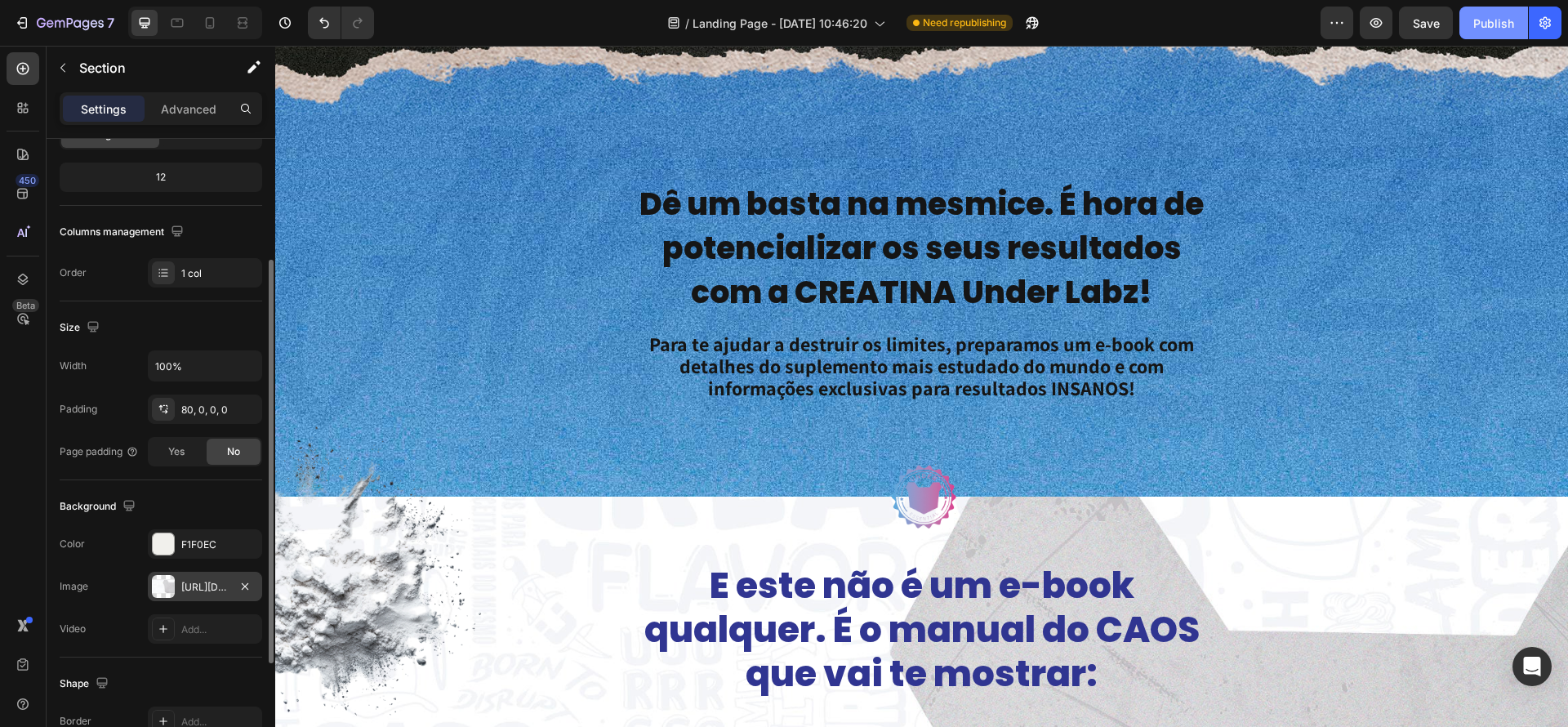
click at [1498, 15] on div "Publish" at bounding box center [1494, 23] width 41 height 17
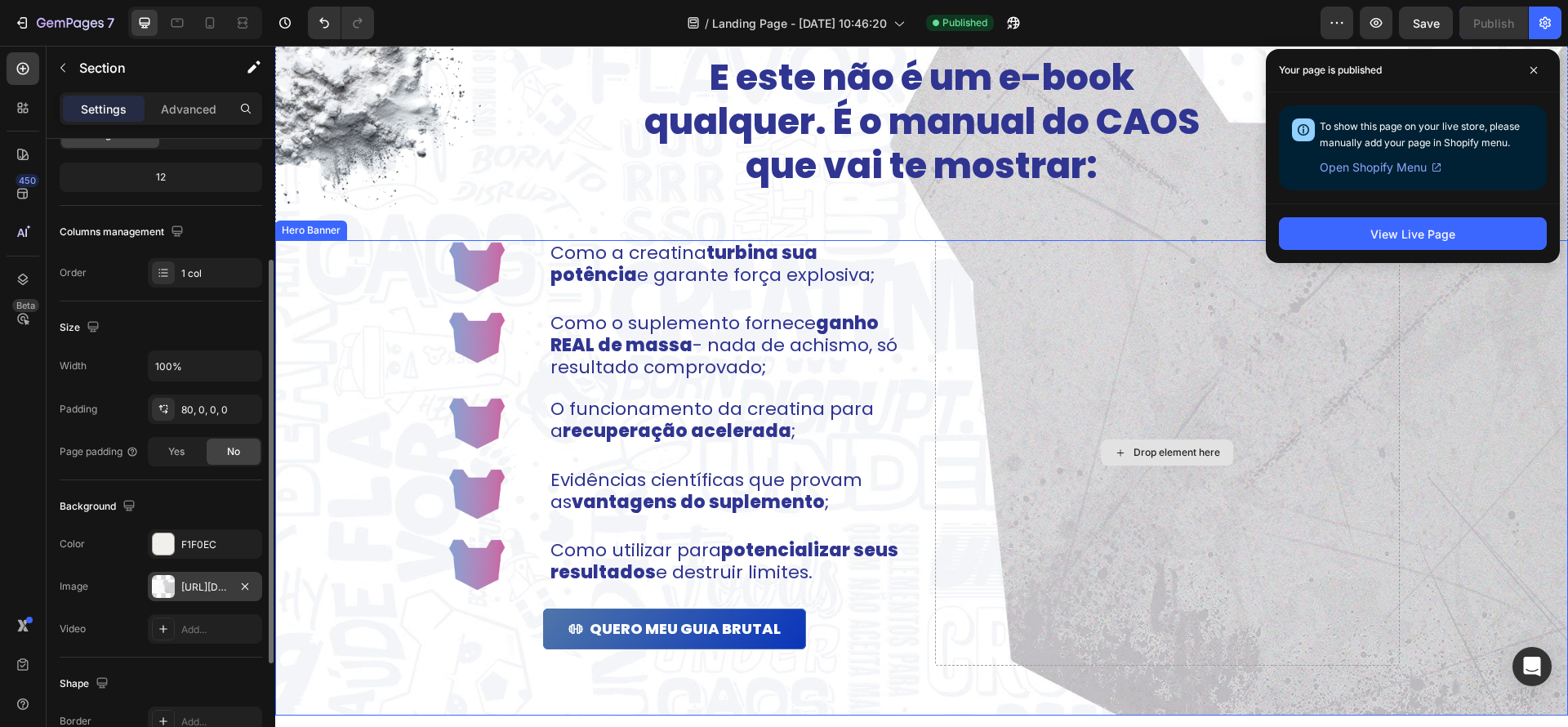
scroll to position [1074, 0]
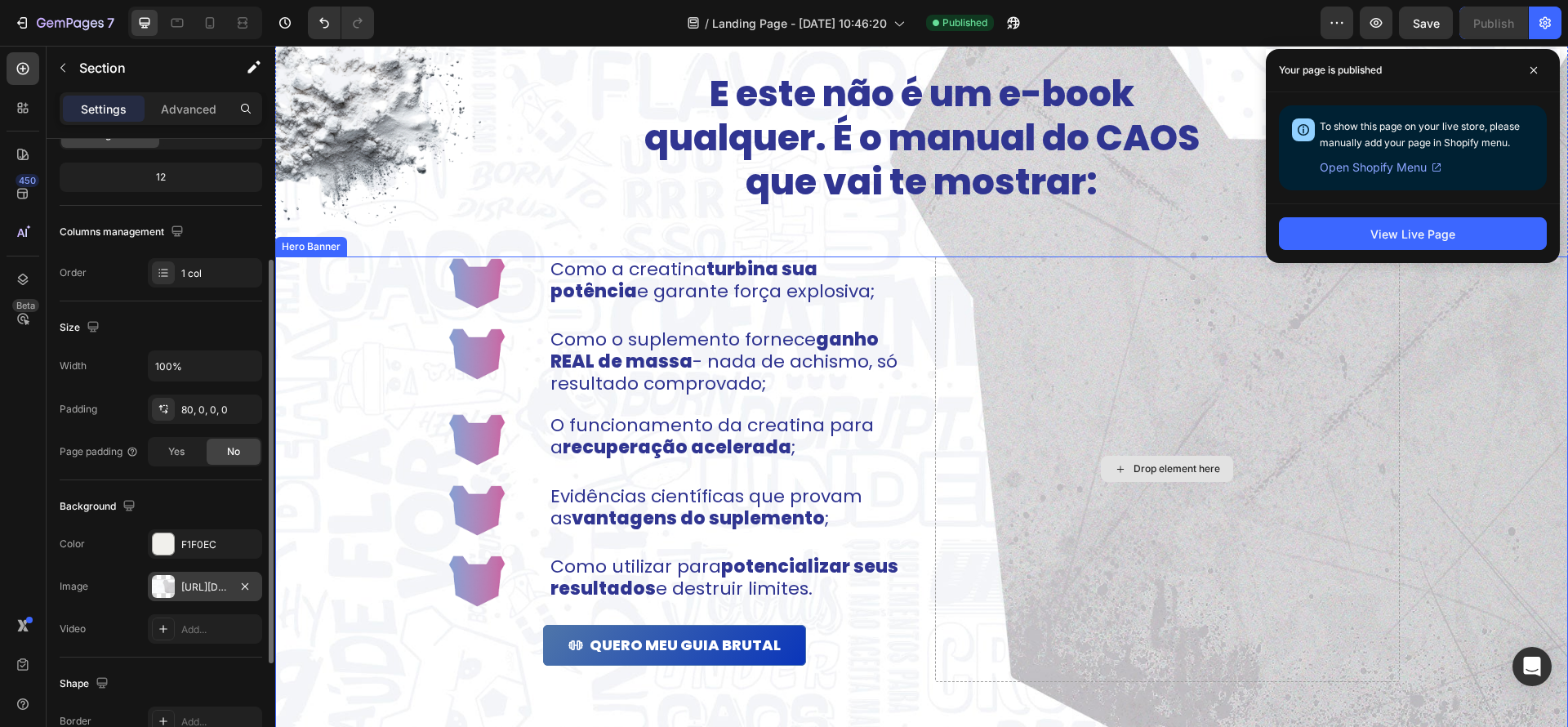
click at [1159, 472] on div "Drop element here" at bounding box center [1177, 469] width 87 height 14
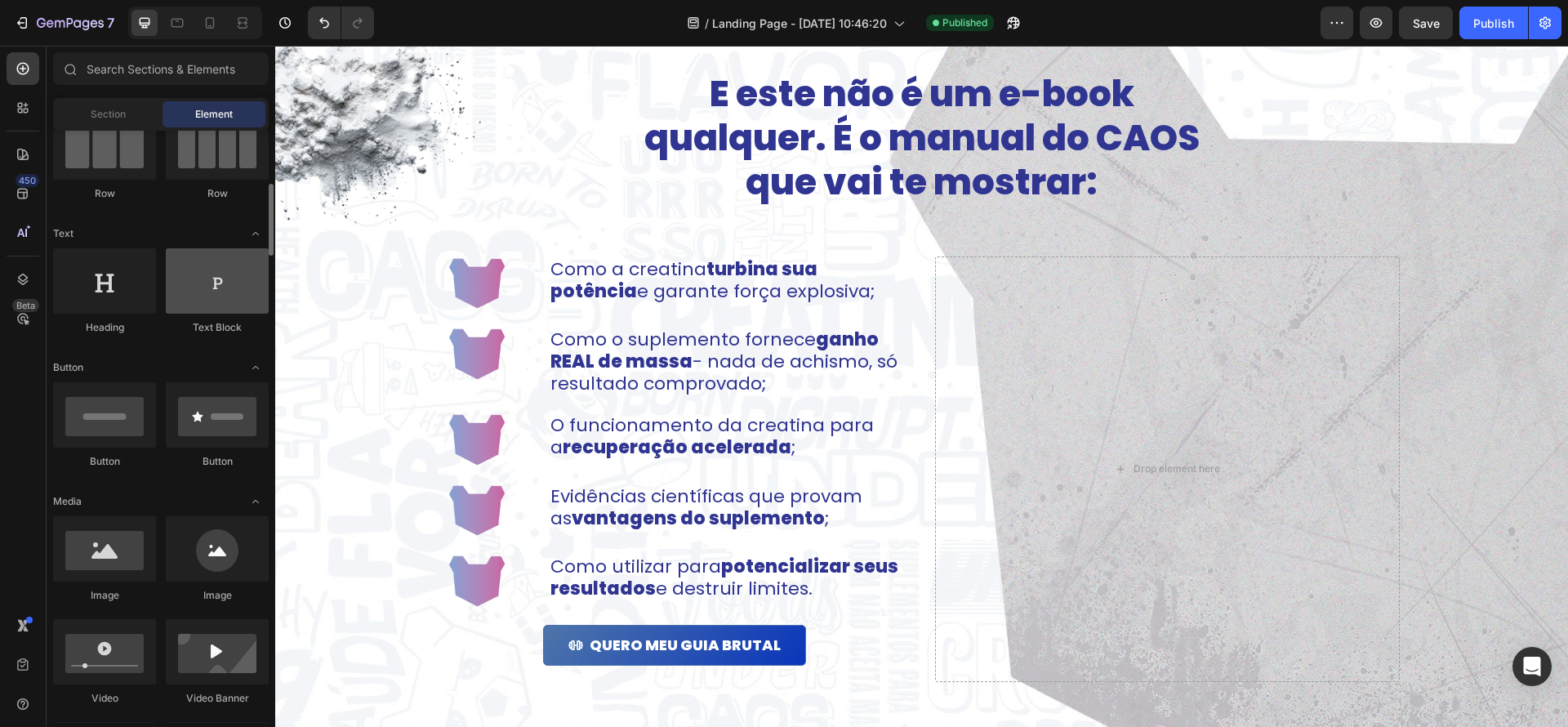
scroll to position [205, 0]
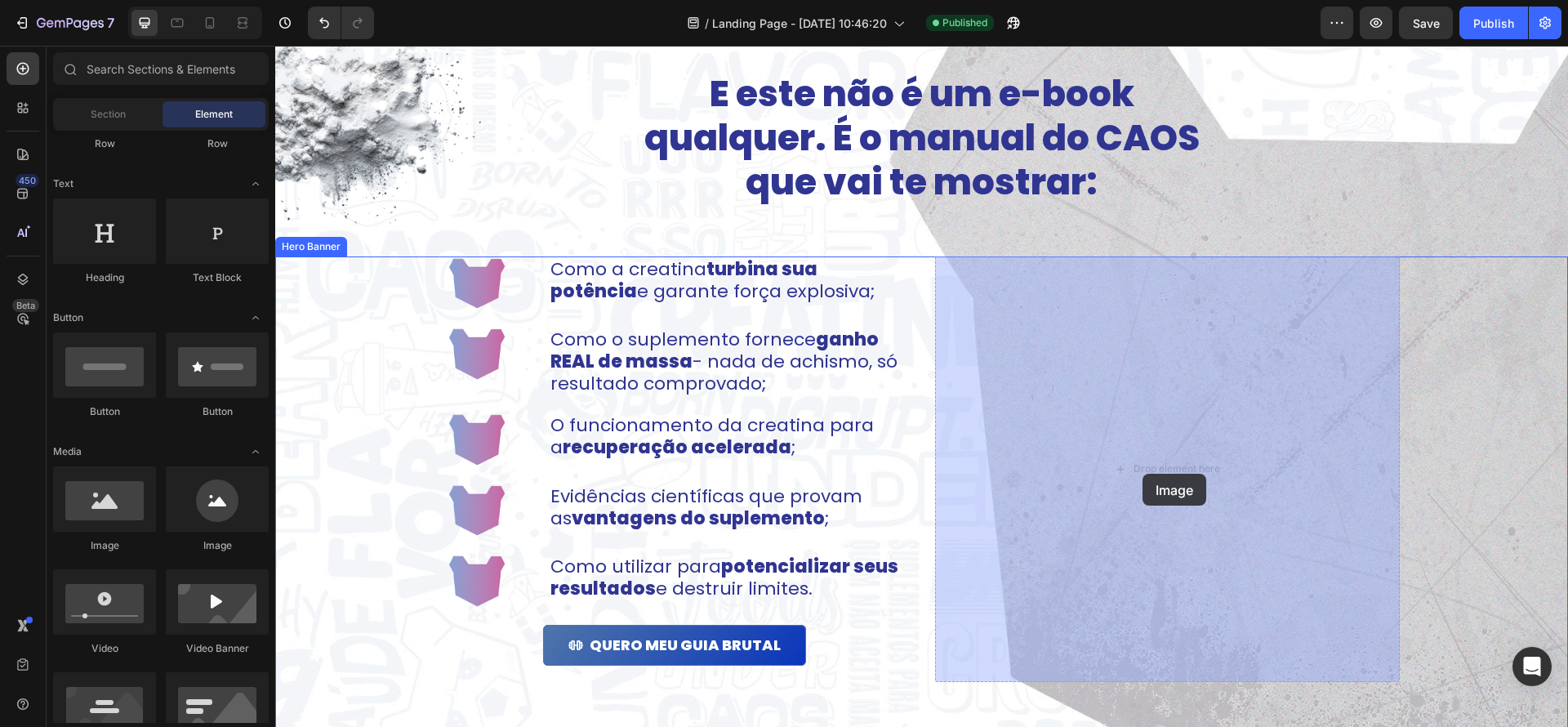
drag, startPoint x: 378, startPoint y: 534, endPoint x: 1143, endPoint y: 474, distance: 767.3
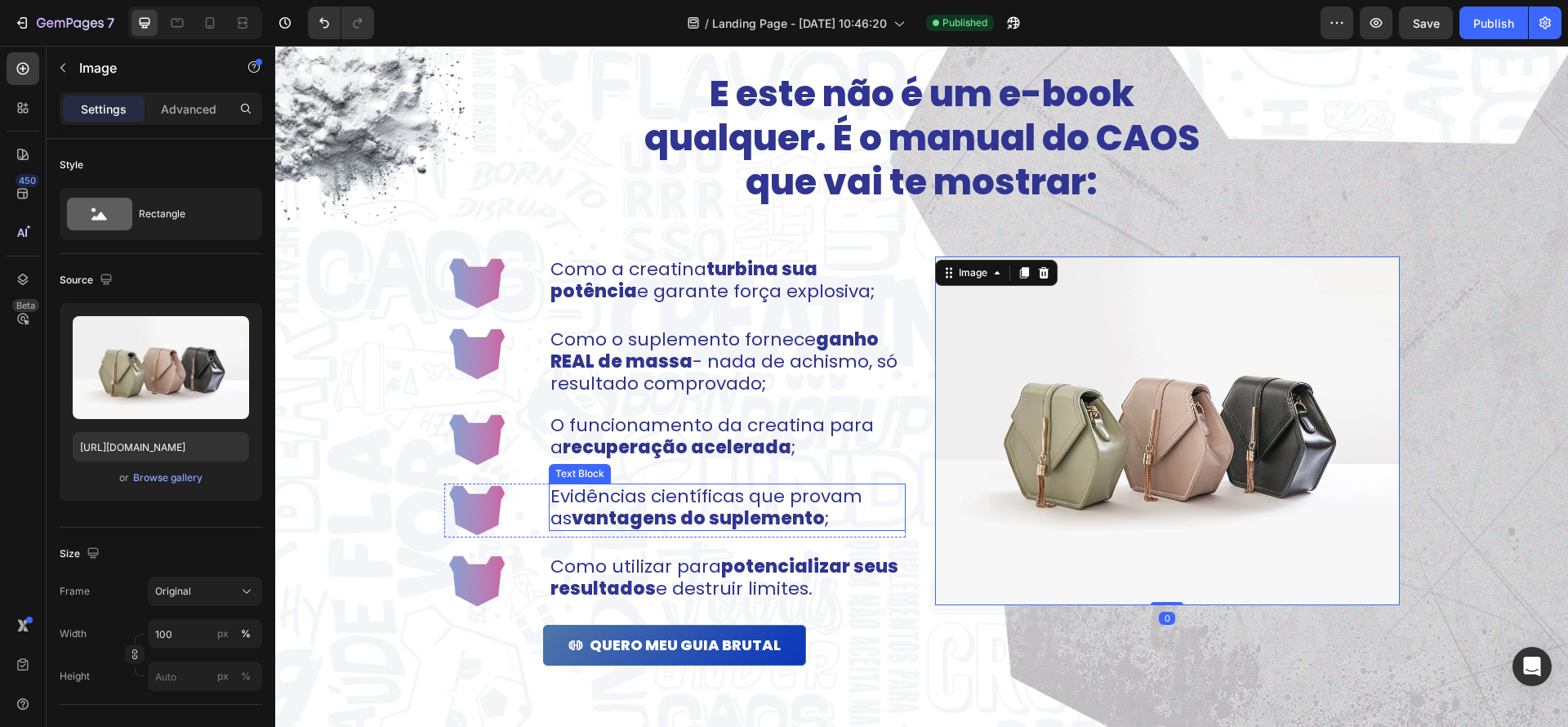
scroll to position [1151, 0]
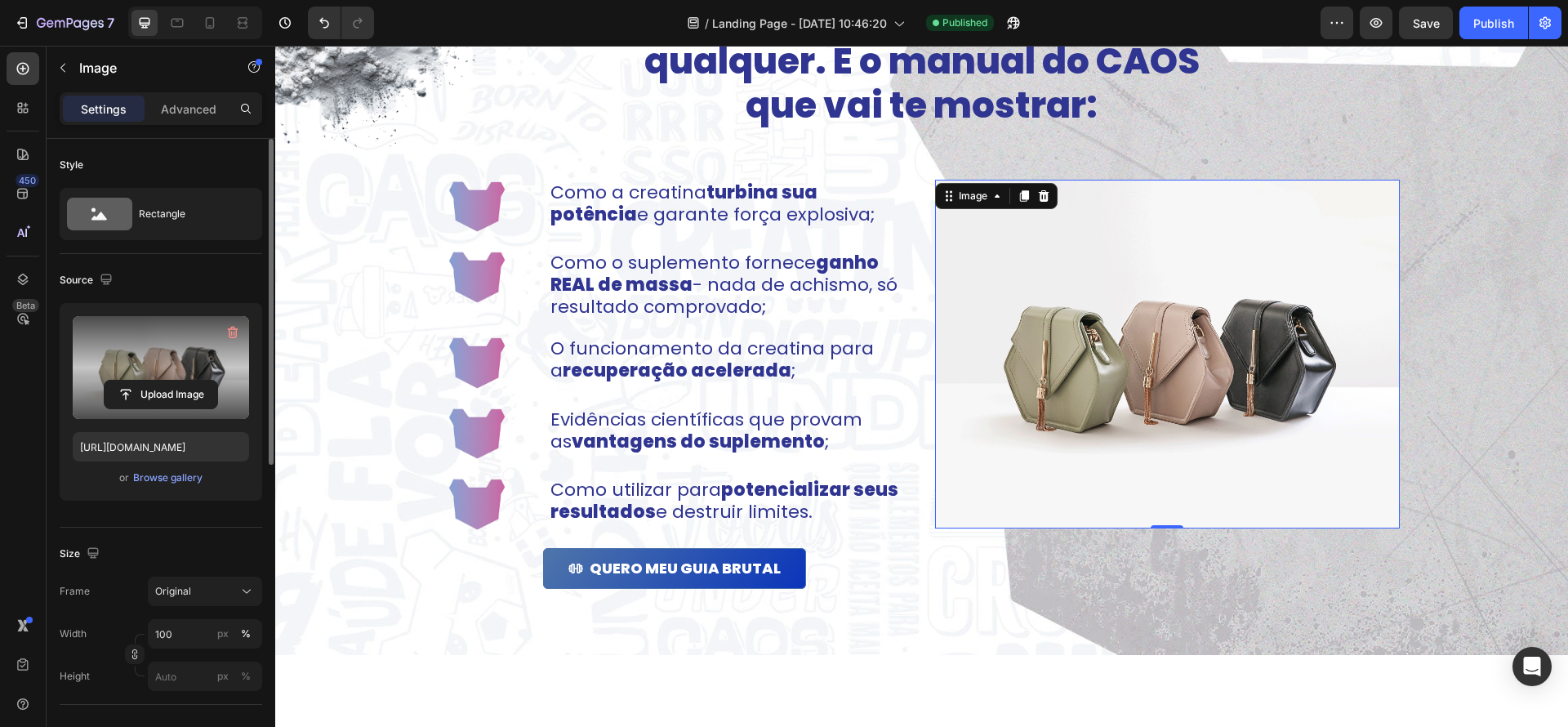
click at [162, 349] on label at bounding box center [160, 367] width 177 height 102
click at [162, 381] on input "file" at bounding box center [160, 394] width 113 height 28
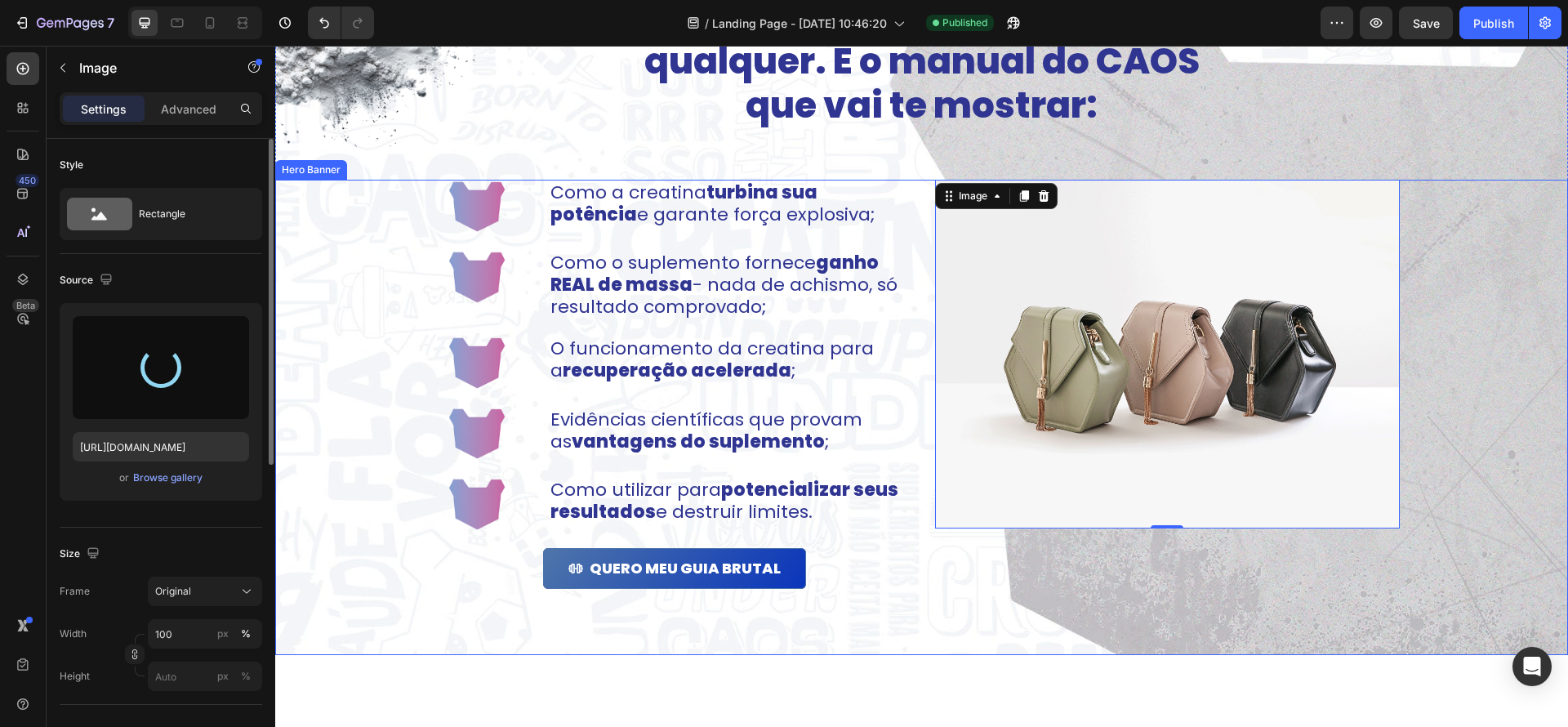
scroll to position [1151, 0]
type input "[URL][DOMAIN_NAME]"
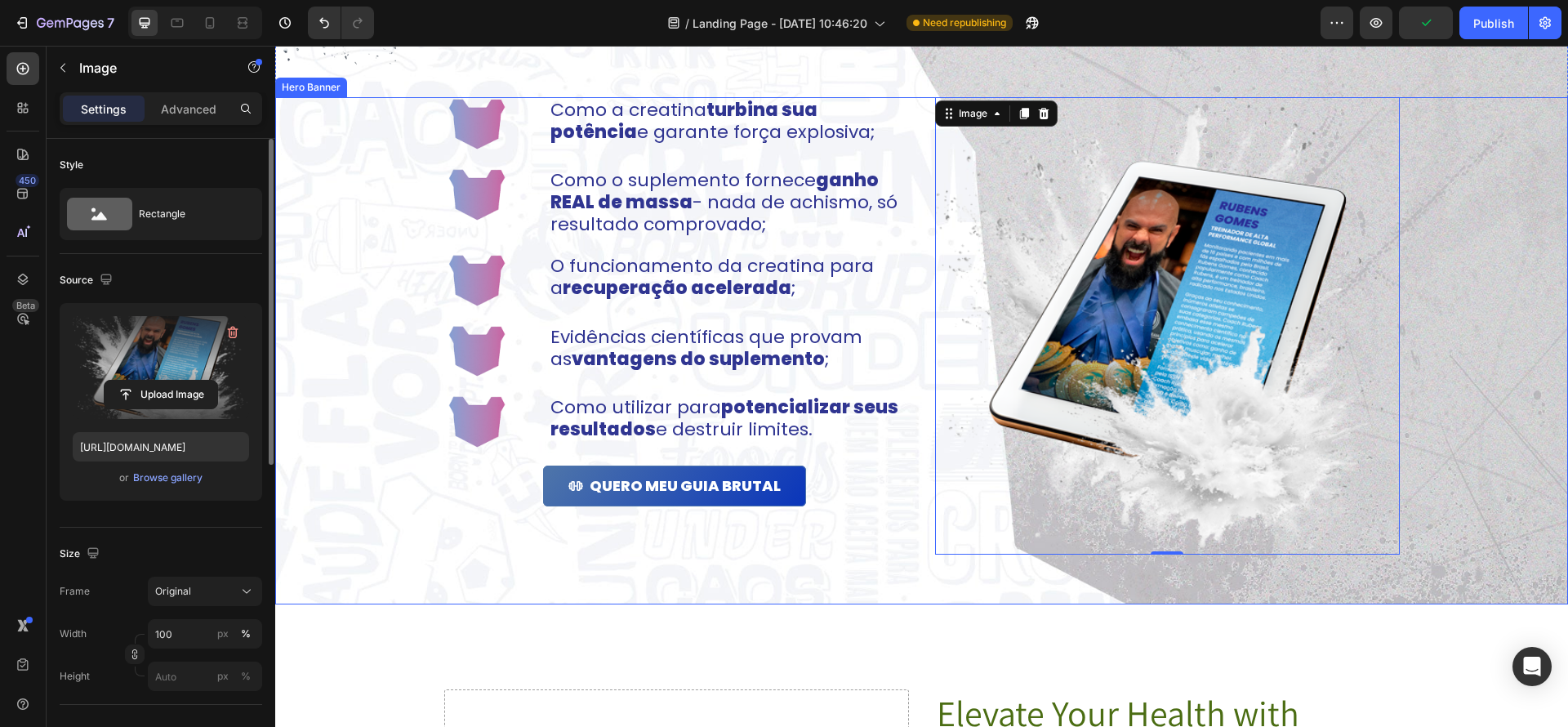
scroll to position [1233, 0]
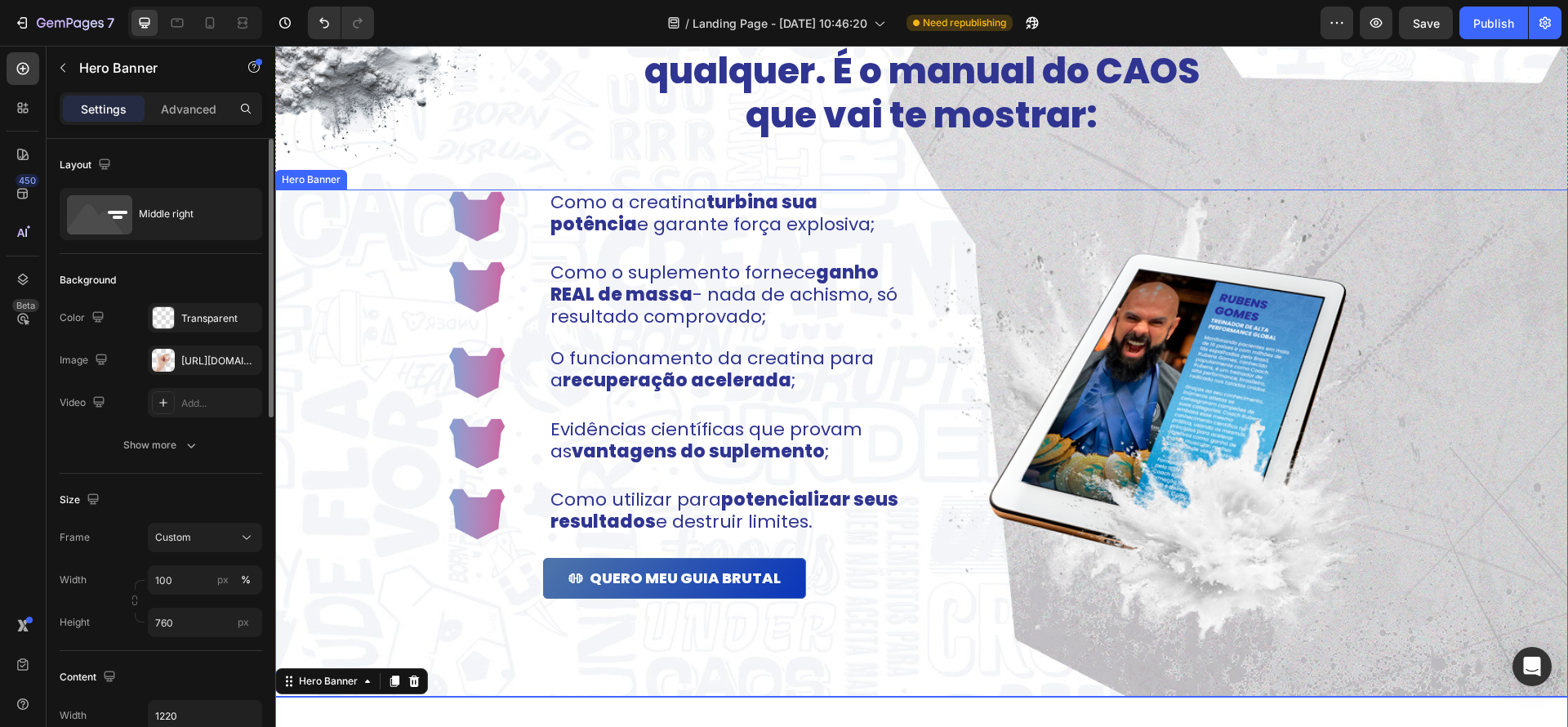
scroll to position [1127, 0]
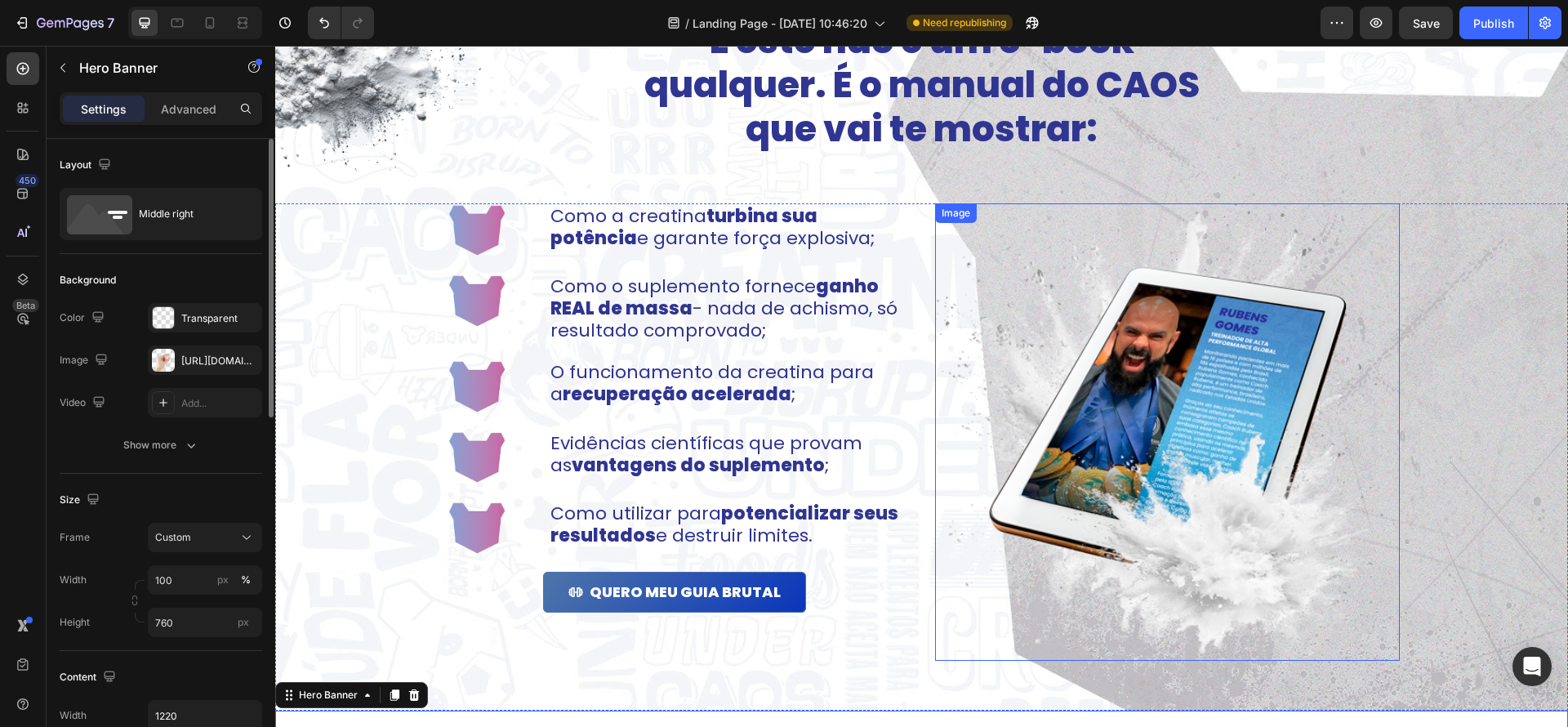
click at [1216, 395] on img at bounding box center [1168, 431] width 465 height 457
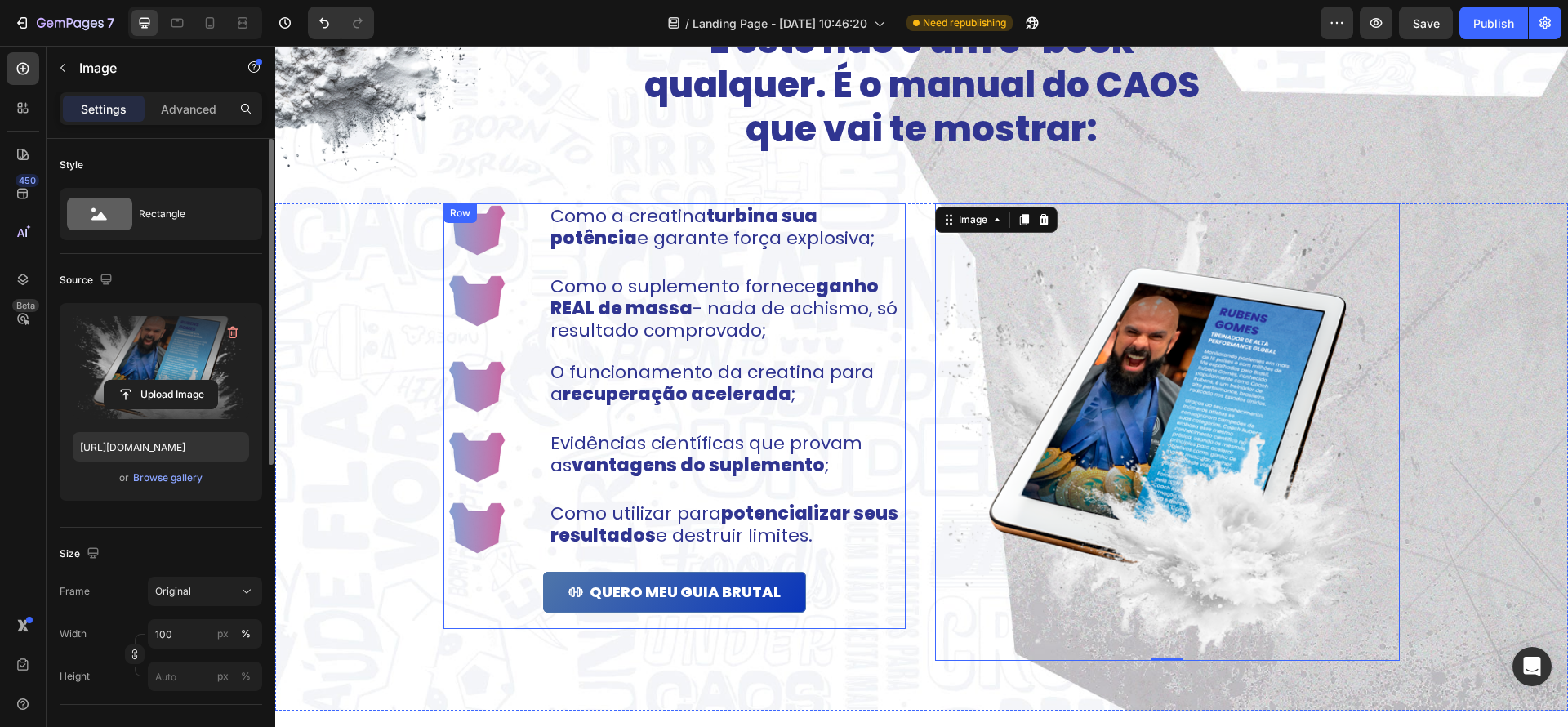
click at [182, 338] on label at bounding box center [160, 367] width 177 height 102
click at [182, 381] on input "file" at bounding box center [160, 394] width 113 height 28
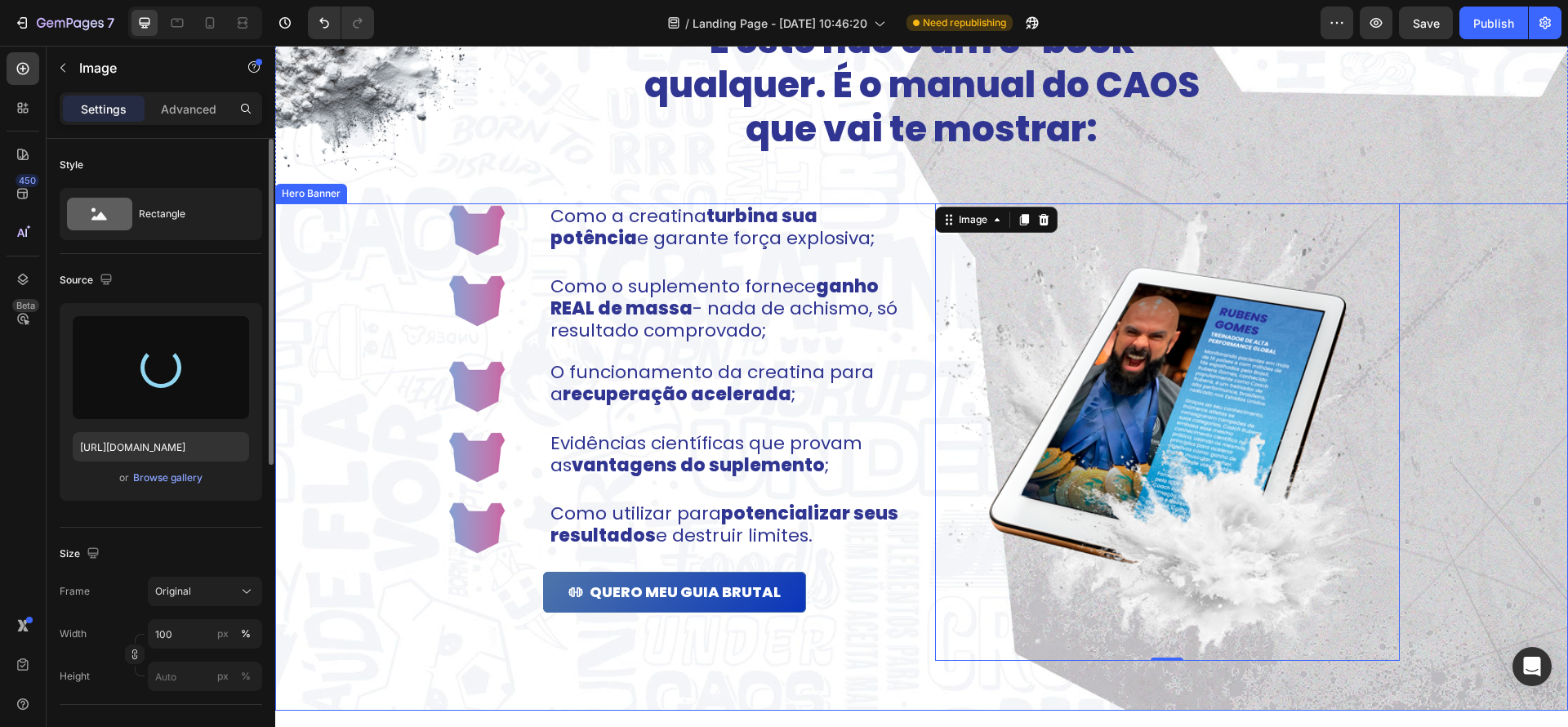
type input "[URL][DOMAIN_NAME]"
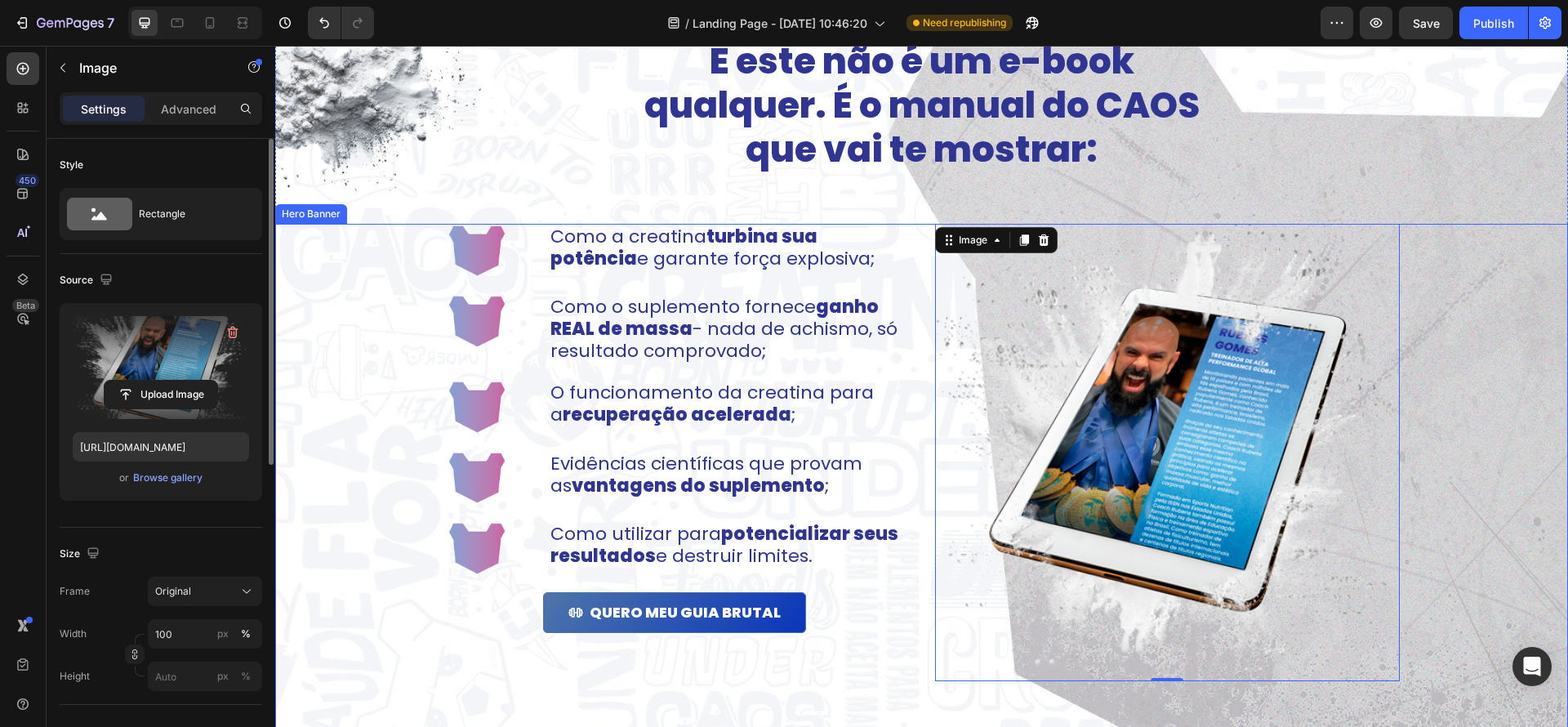
scroll to position [1092, 0]
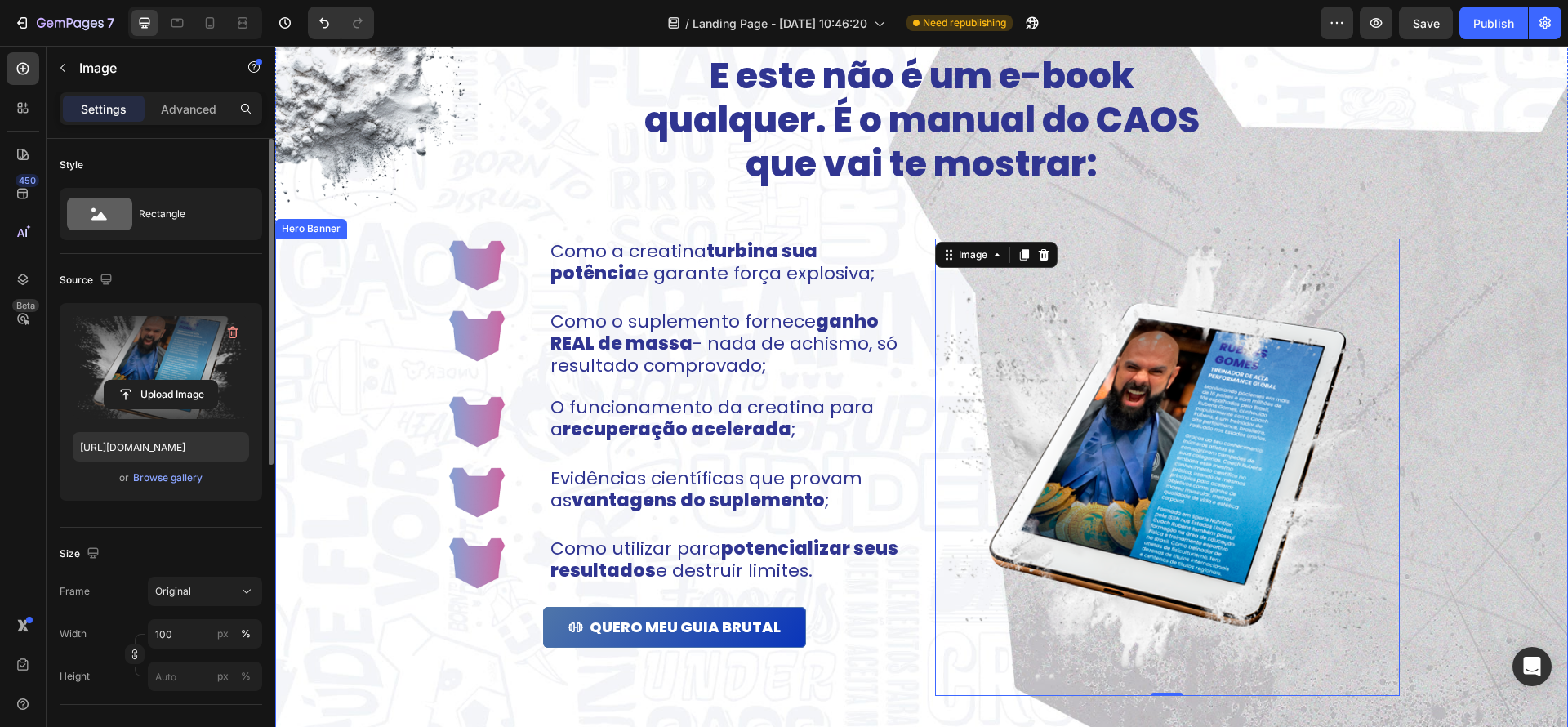
click at [1420, 556] on div "Background Image" at bounding box center [922, 492] width 1293 height 508
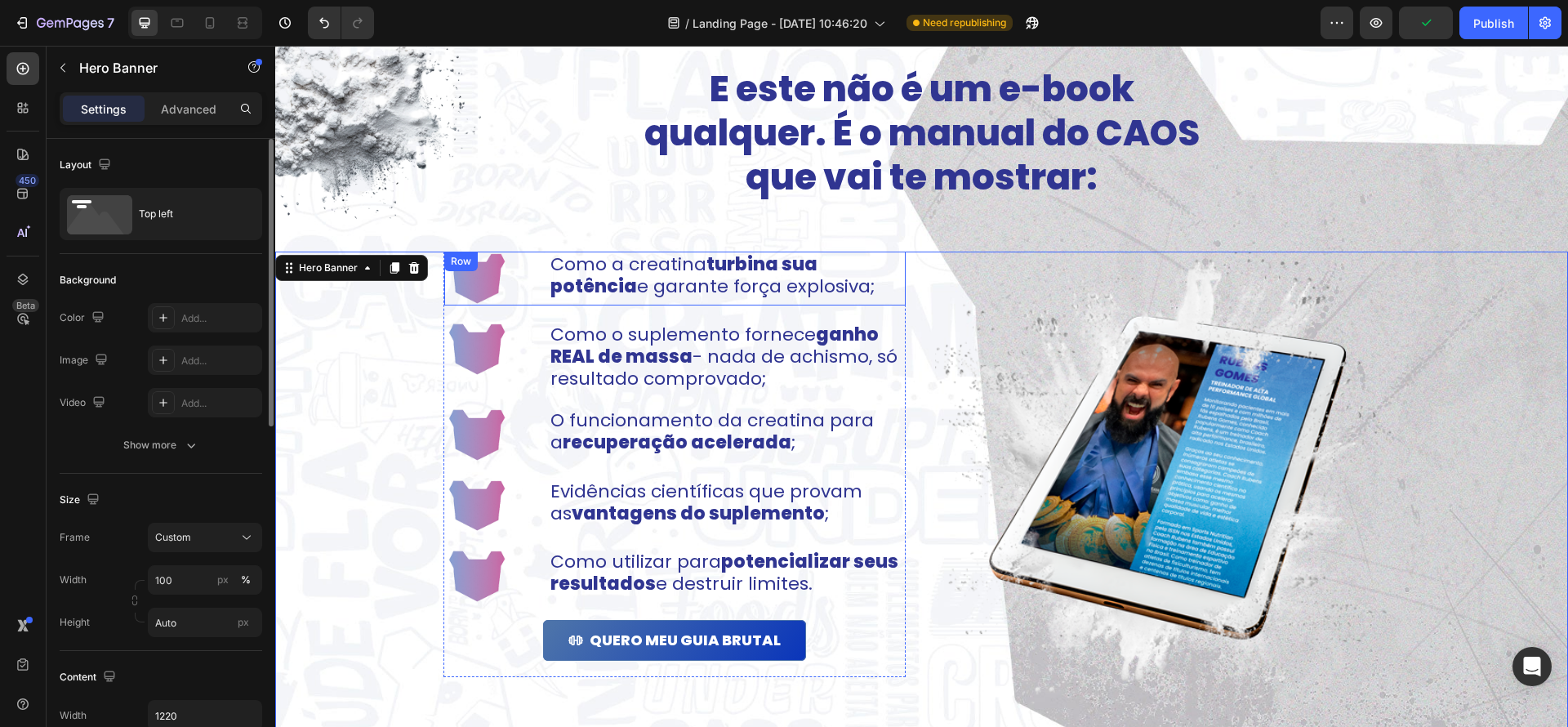
scroll to position [1144, 0]
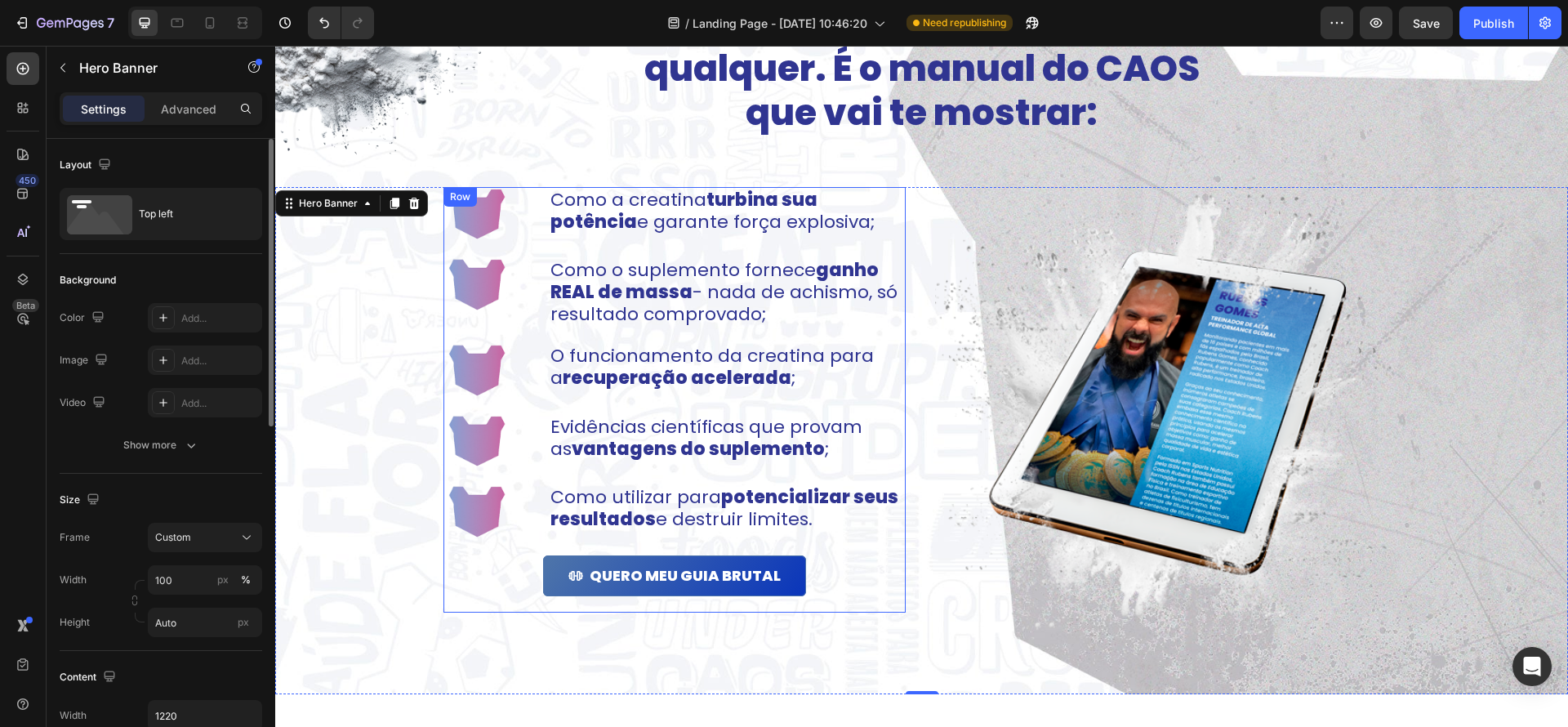
click at [698, 244] on div "Image Como a creatina turbina sua potência e garante força explosiva; Text Bloc…" at bounding box center [675, 400] width 461 height 425
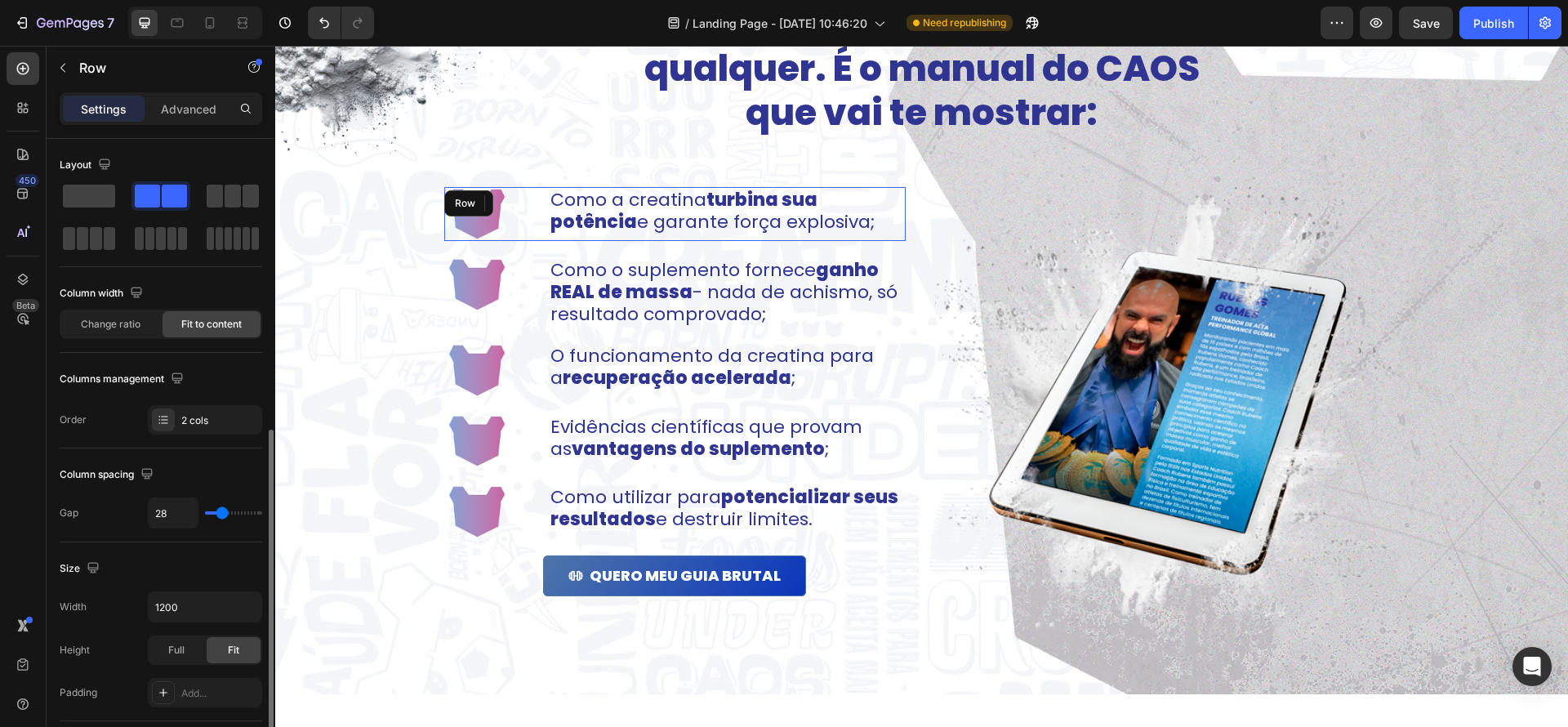
click at [704, 237] on div "Como a creatina turbina sua potência e garante força explosiva; Text Block" at bounding box center [727, 215] width 357 height 54
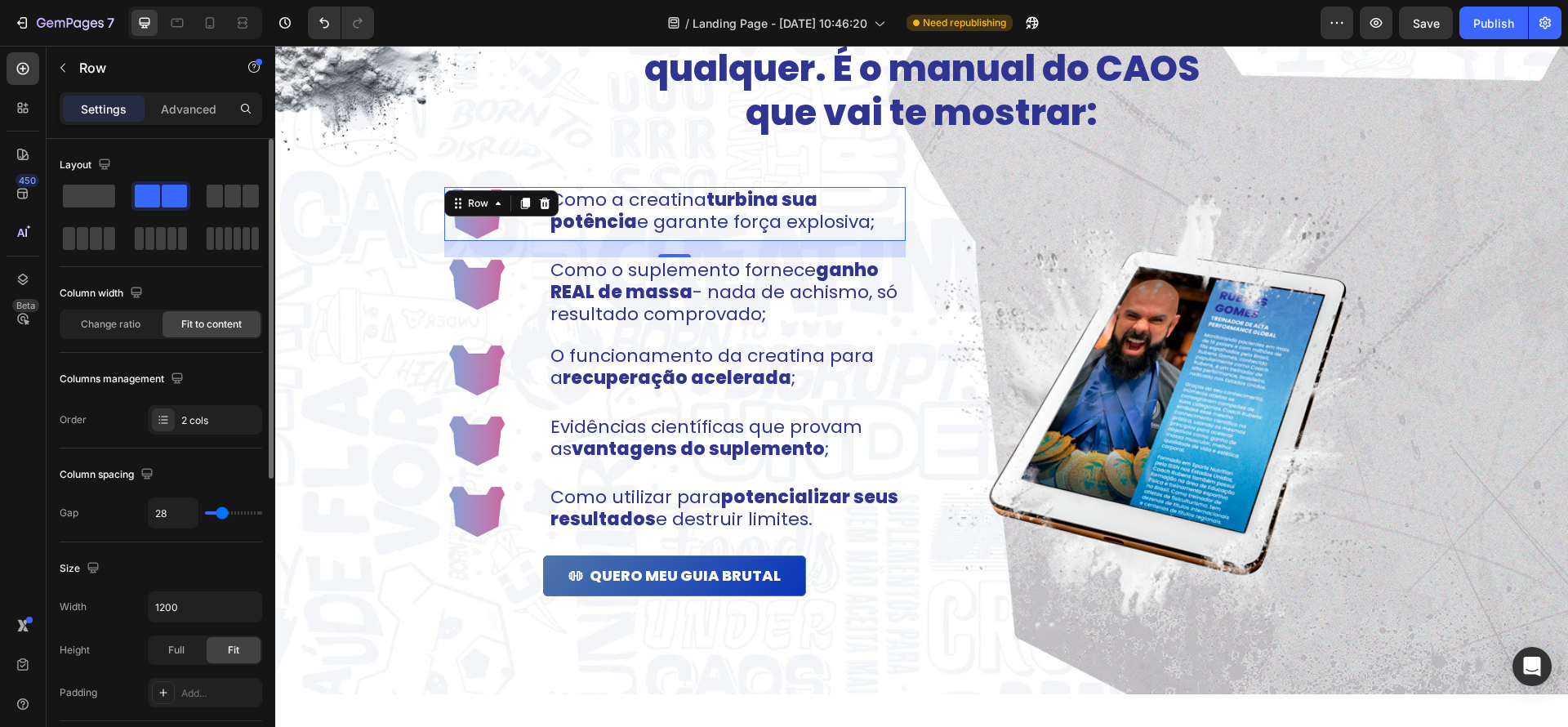
scroll to position [0, 0]
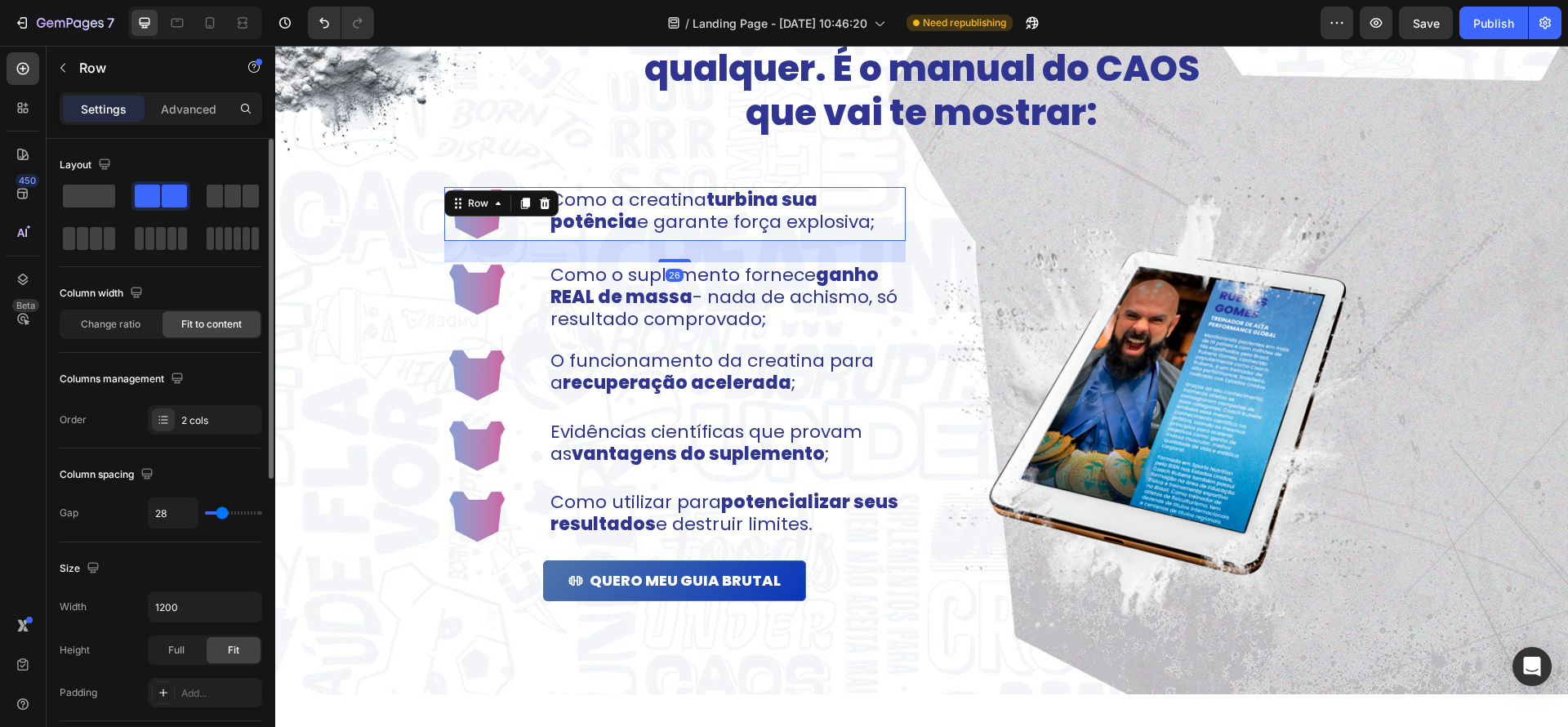
drag, startPoint x: 680, startPoint y: 255, endPoint x: 733, endPoint y: 276, distance: 57.0
click at [681, 260] on div at bounding box center [675, 260] width 33 height 3
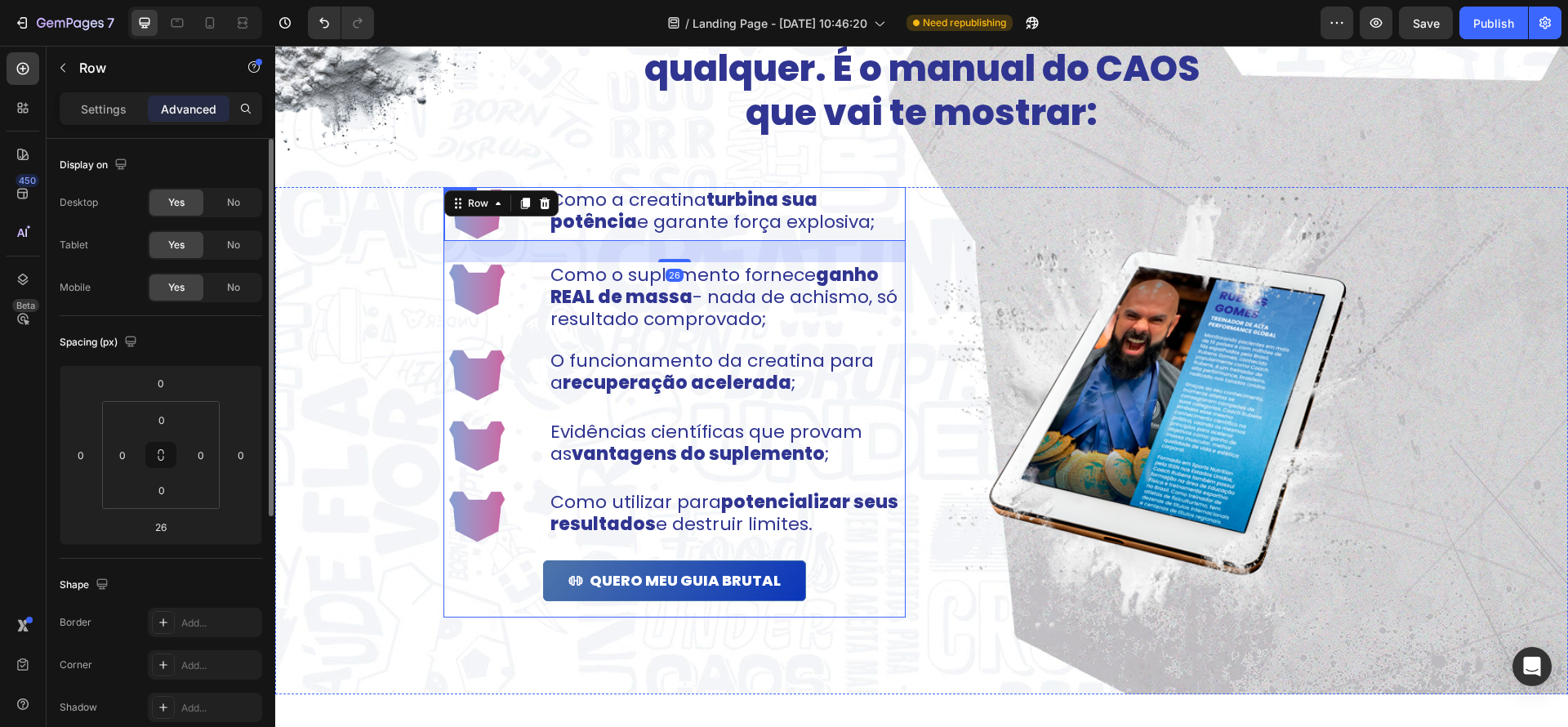
click at [683, 334] on div "Image Como a creatina turbina sua potência e garante força explosiva; Text Bloc…" at bounding box center [675, 402] width 461 height 430
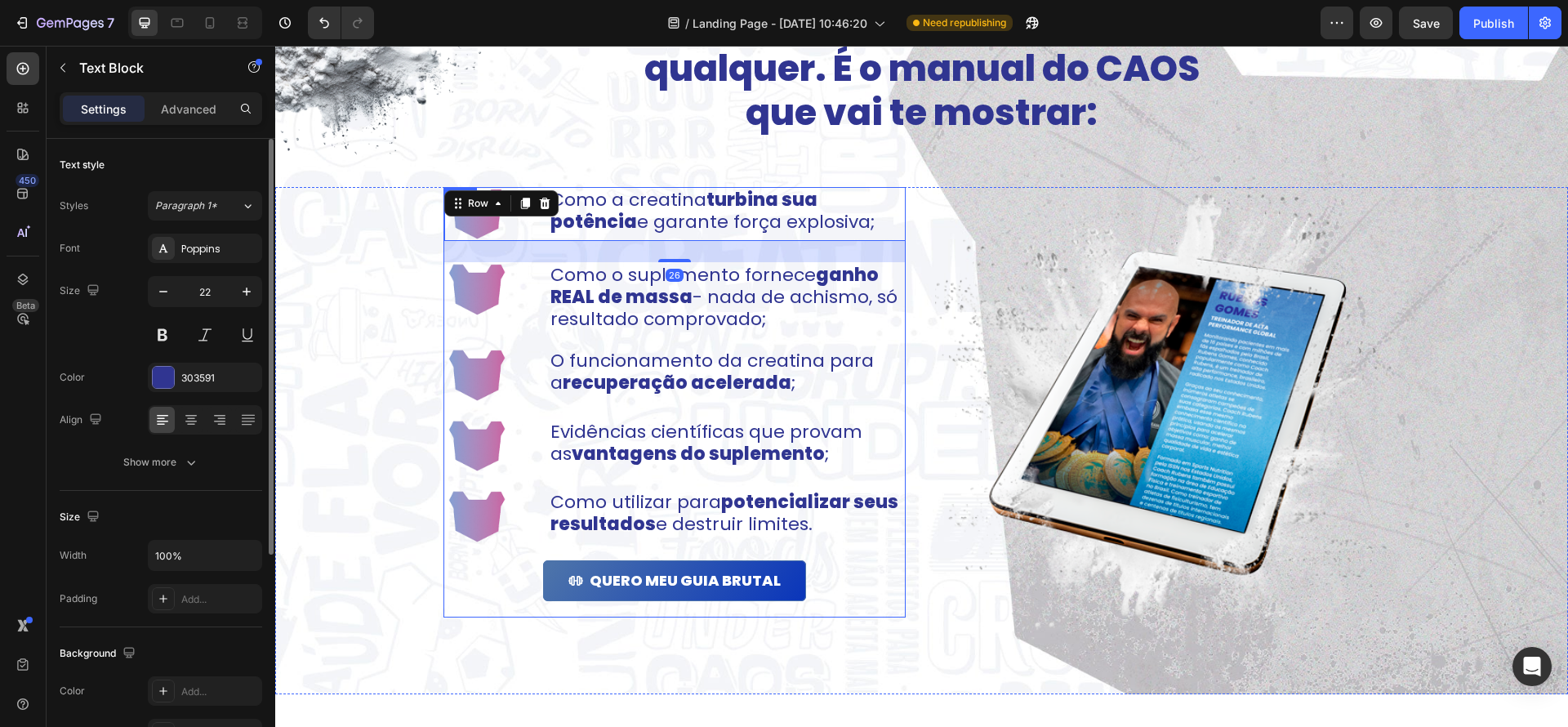
click at [686, 329] on p "Como o suplemento fornece ganho REAL de massa - nada de achismo, só resultado c…" at bounding box center [728, 297] width 354 height 66
click at [692, 321] on p "Como o suplemento fornece ganho REAL de massa - nada de achismo, só resultado c…" at bounding box center [728, 297] width 354 height 66
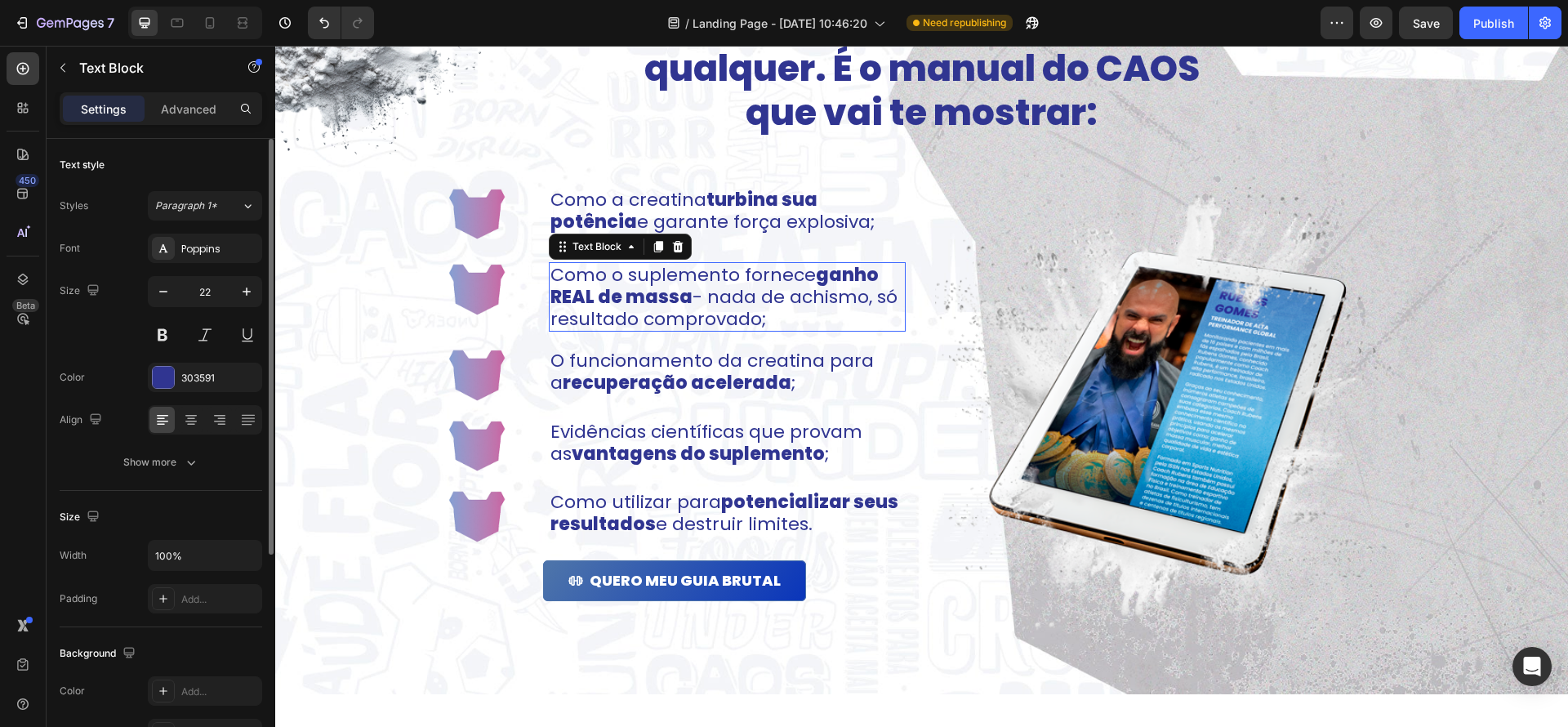
click at [682, 334] on div "Image Como a creatina turbina sua potência e garante força explosiva; Text Bloc…" at bounding box center [675, 402] width 461 height 430
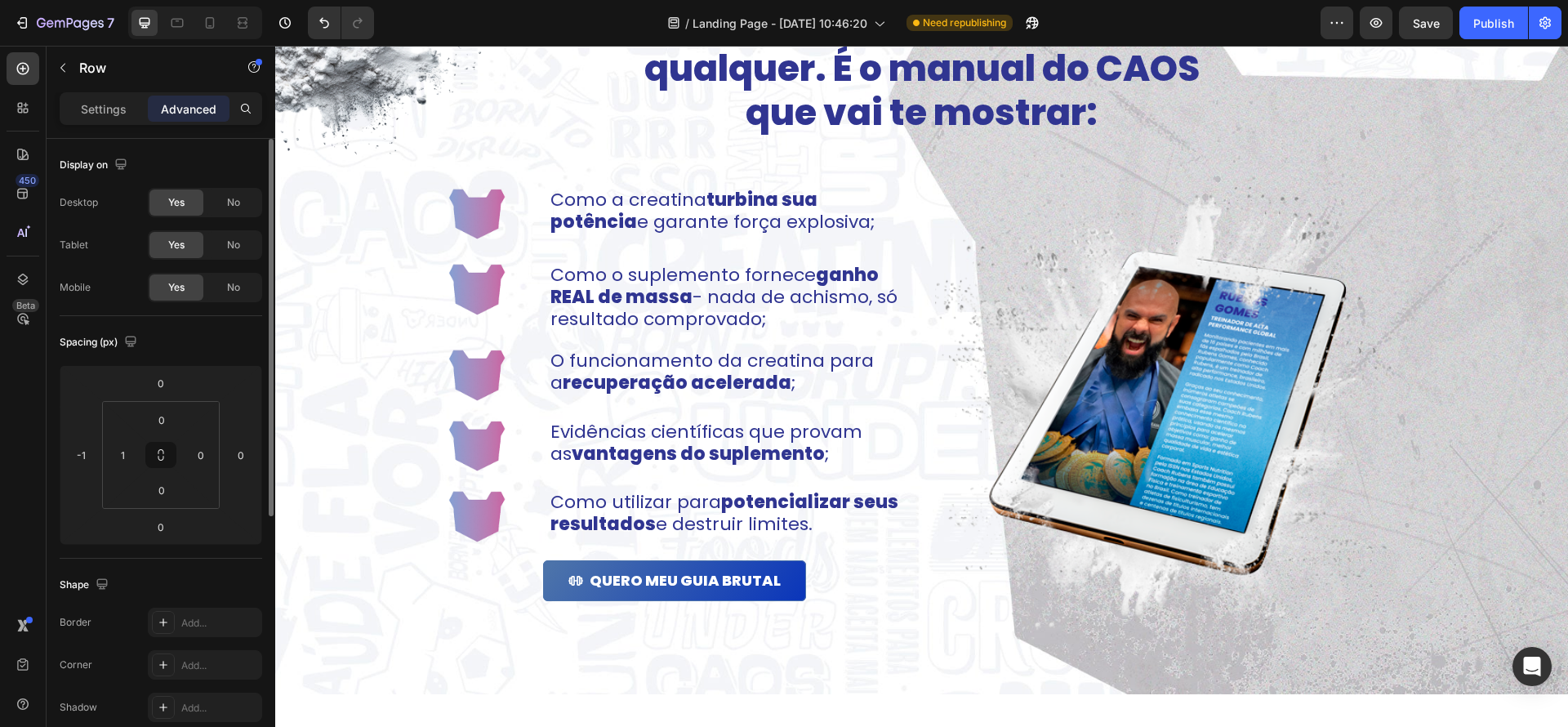
click at [708, 334] on div "Image Como a creatina turbina sua potência e garante força explosiva; Text Bloc…" at bounding box center [675, 402] width 461 height 430
click at [714, 332] on div "Image Como a creatina turbina sua potência e garante força explosiva; Text Bloc…" at bounding box center [675, 402] width 461 height 430
click at [715, 326] on p "Como o suplemento fornece ganho REAL de massa - nada de achismo, só resultado c…" at bounding box center [728, 297] width 354 height 66
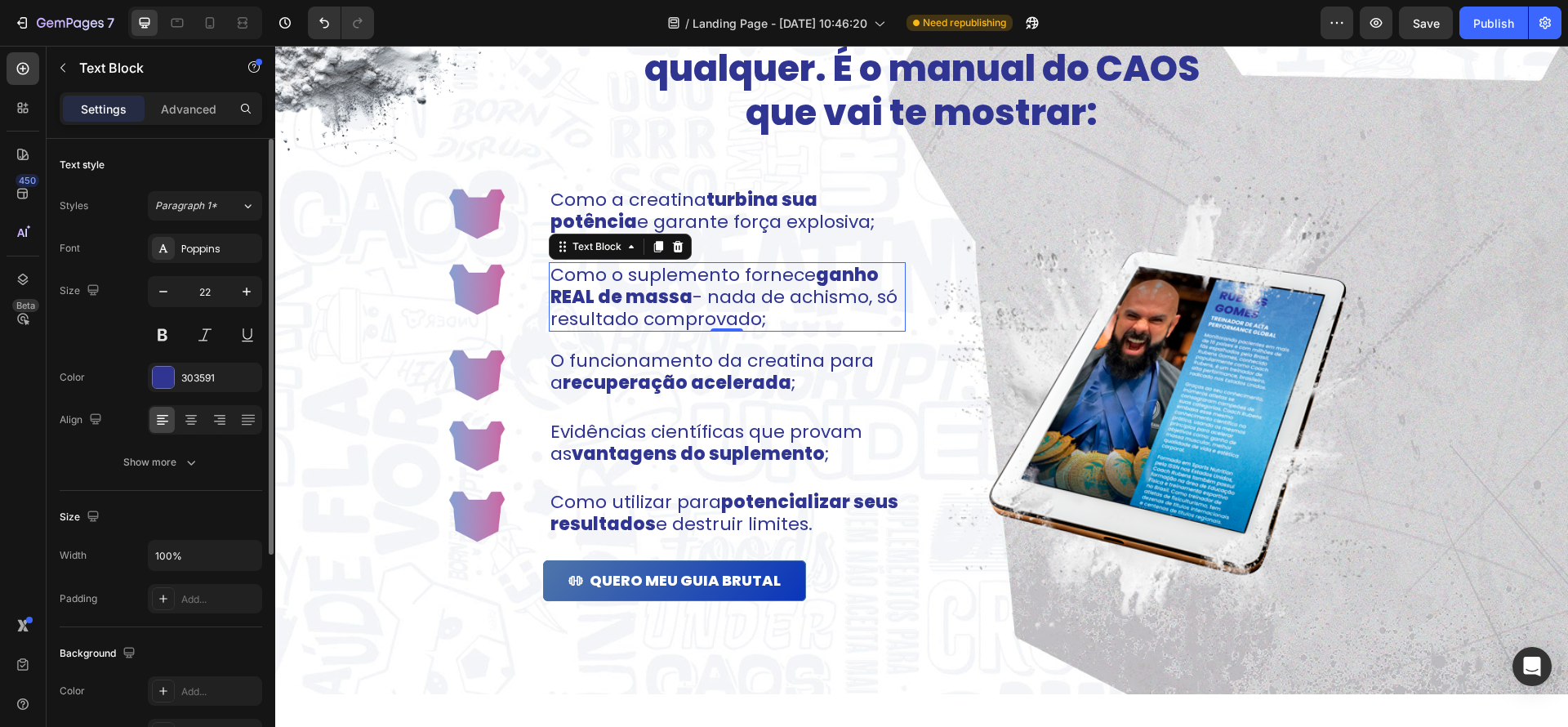
click at [714, 330] on div at bounding box center [727, 330] width 33 height 3
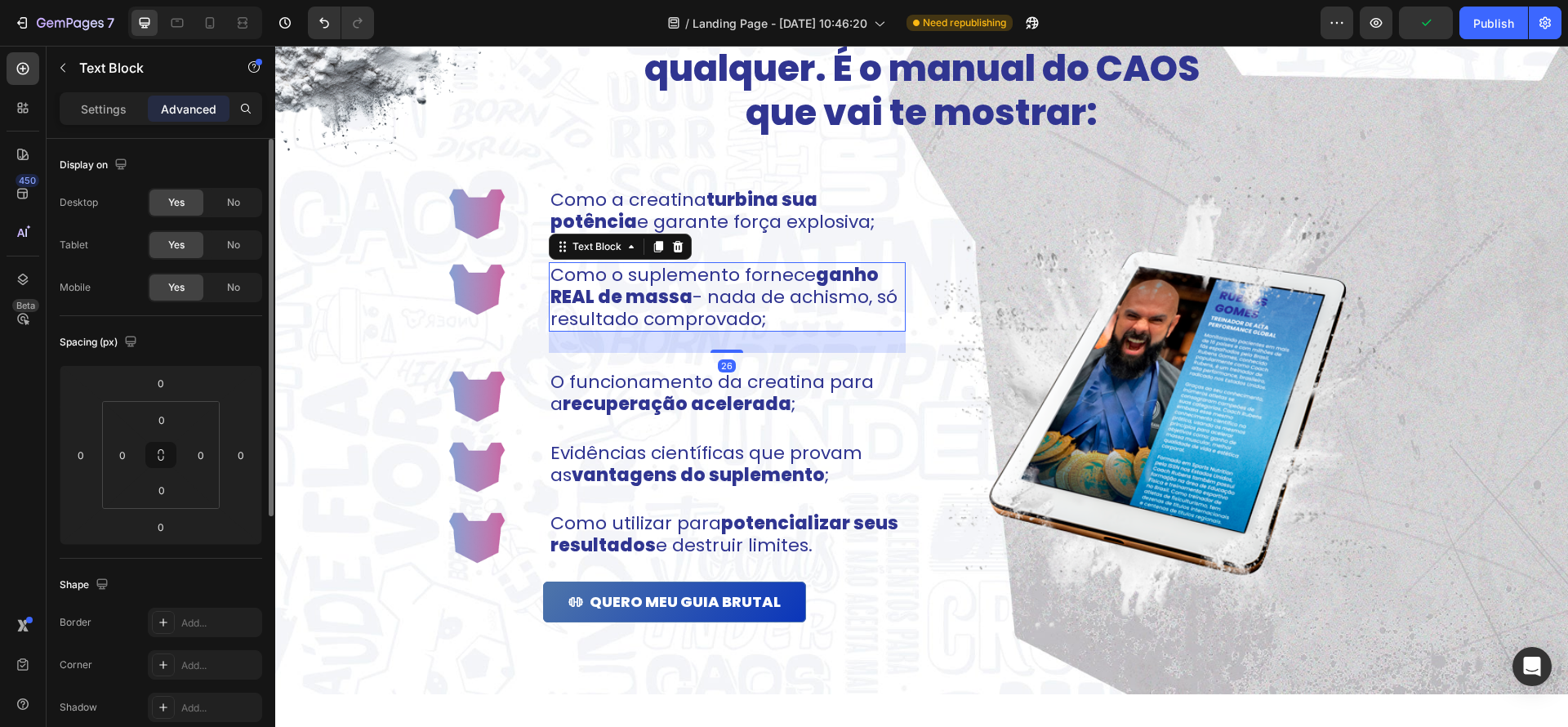
drag, startPoint x: 718, startPoint y: 330, endPoint x: 735, endPoint y: 356, distance: 31.1
click at [739, 350] on div at bounding box center [727, 351] width 33 height 3
type input "25"
click at [729, 425] on div "Image Como a creatina turbina sua potência e garante força explosiva; Text Bloc…" at bounding box center [675, 413] width 461 height 451
click at [729, 417] on div "O funcionamento da creatina para a recuperação acelerada ; Text Block" at bounding box center [727, 395] width 357 height 54
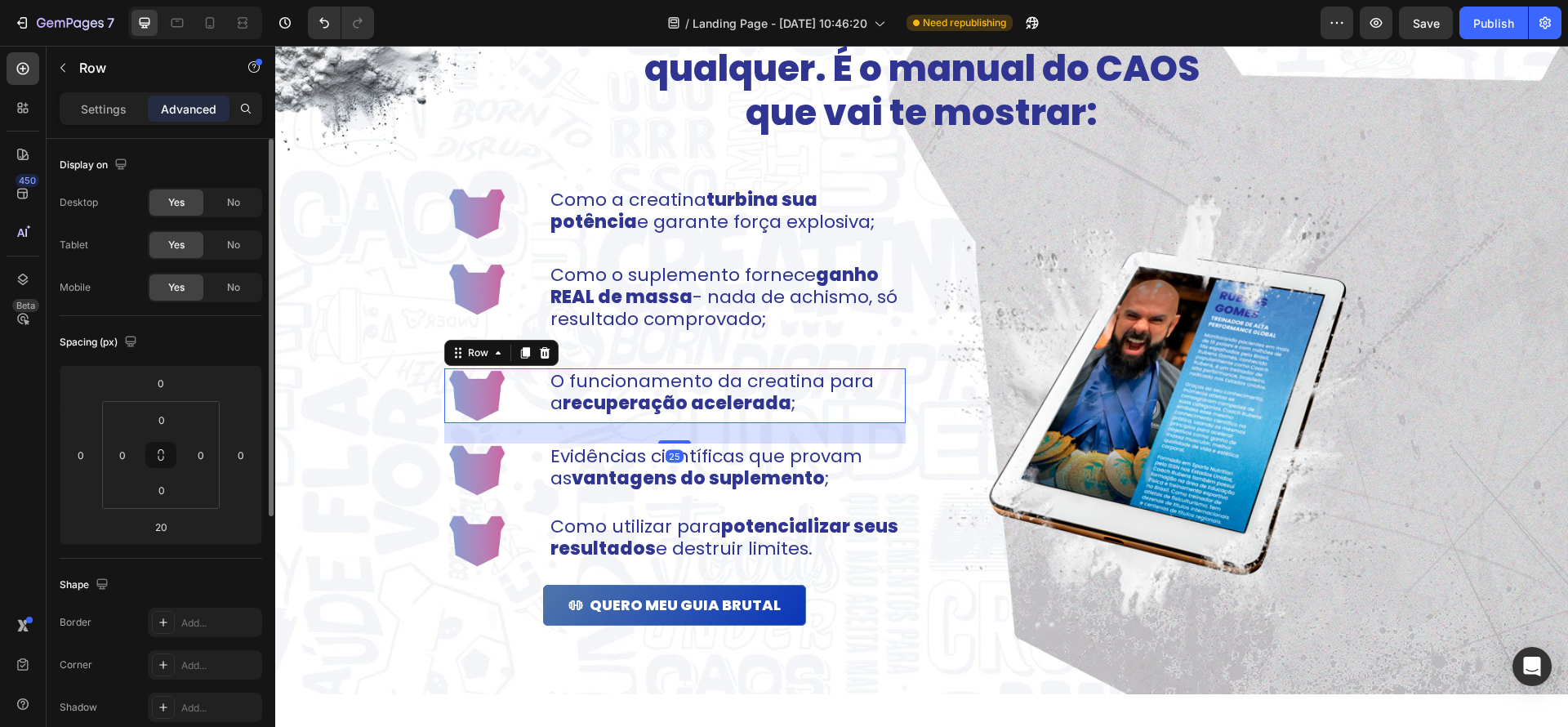
click at [679, 441] on div at bounding box center [675, 441] width 33 height 3
type input "25"
click at [716, 338] on div "Como o suplemento fornece ganho REAL de massa - nada de achismo, só resultado c…" at bounding box center [727, 306] width 357 height 90
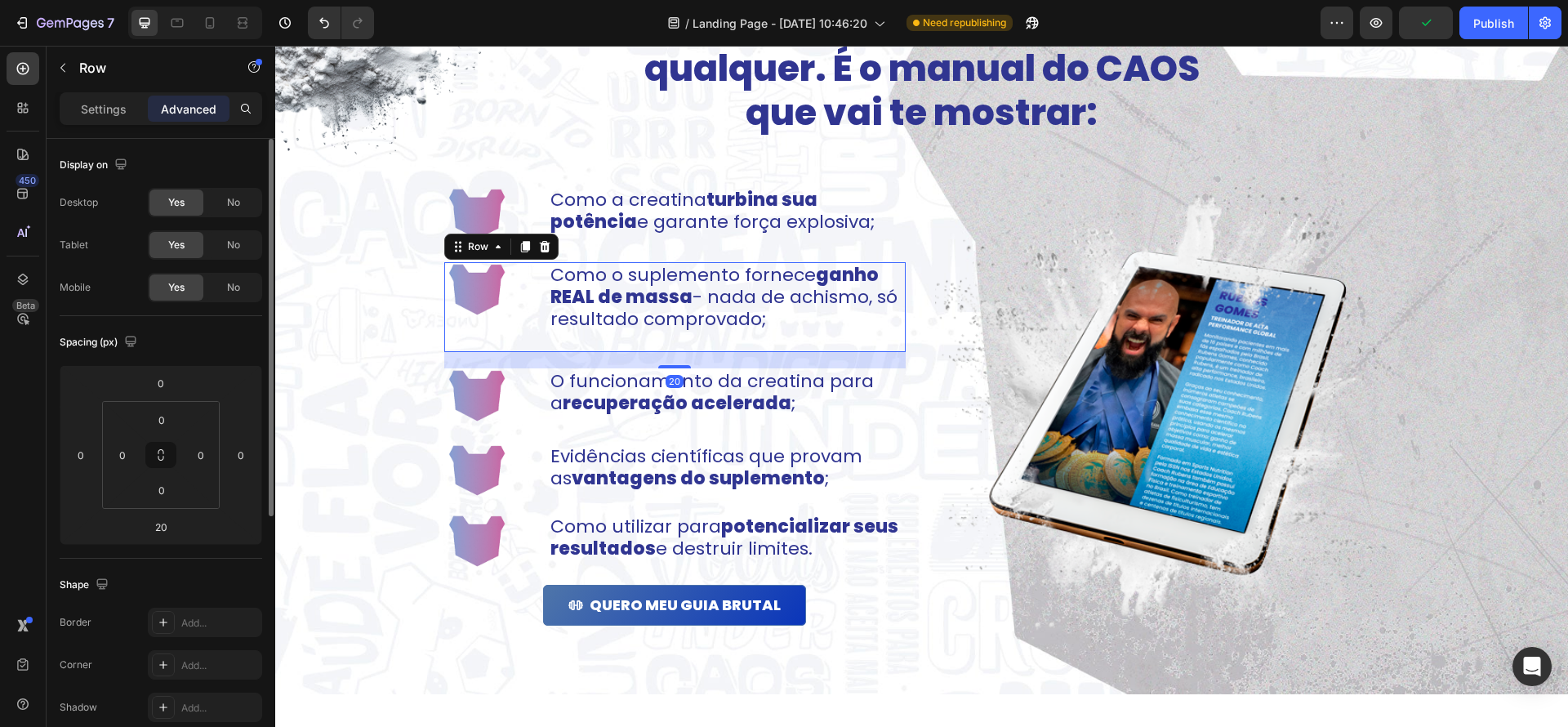
click at [691, 343] on div "Como o suplemento fornece ganho REAL de massa - nada de achismo, só resultado c…" at bounding box center [727, 306] width 357 height 90
click at [706, 336] on div "Como o suplemento fornece ganho REAL de massa - nada de achismo, só resultado c…" at bounding box center [727, 306] width 357 height 90
click at [716, 330] on p "Como o suplemento fornece ganho REAL de massa - nada de achismo, só resultado c…" at bounding box center [728, 297] width 354 height 66
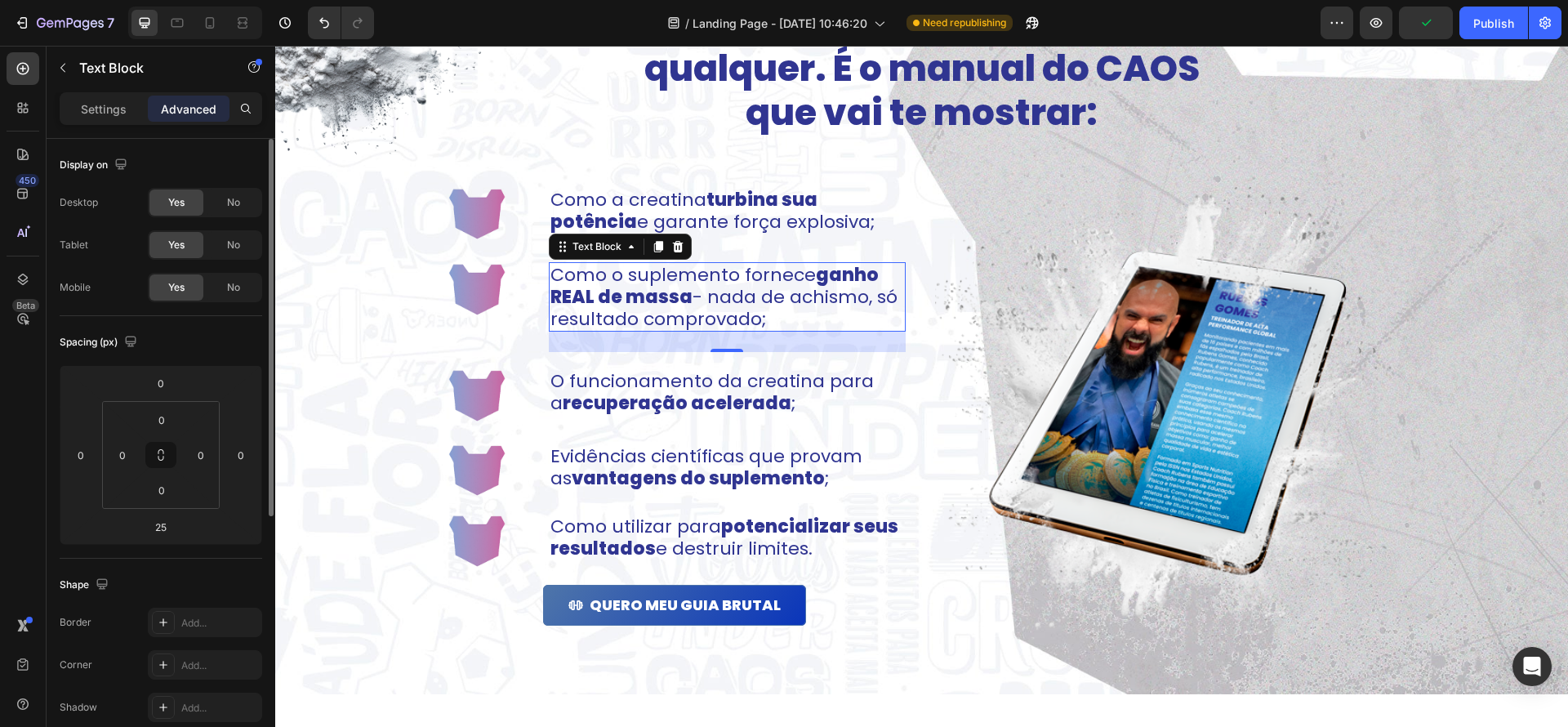
click at [711, 338] on div "0" at bounding box center [727, 341] width 357 height 20
drag, startPoint x: 731, startPoint y: 351, endPoint x: 733, endPoint y: 339, distance: 12.2
click at [734, 329] on div "Como o suplemento fornece ganho REAL de massa - nada de achismo, só resultado c…" at bounding box center [727, 297] width 357 height 70
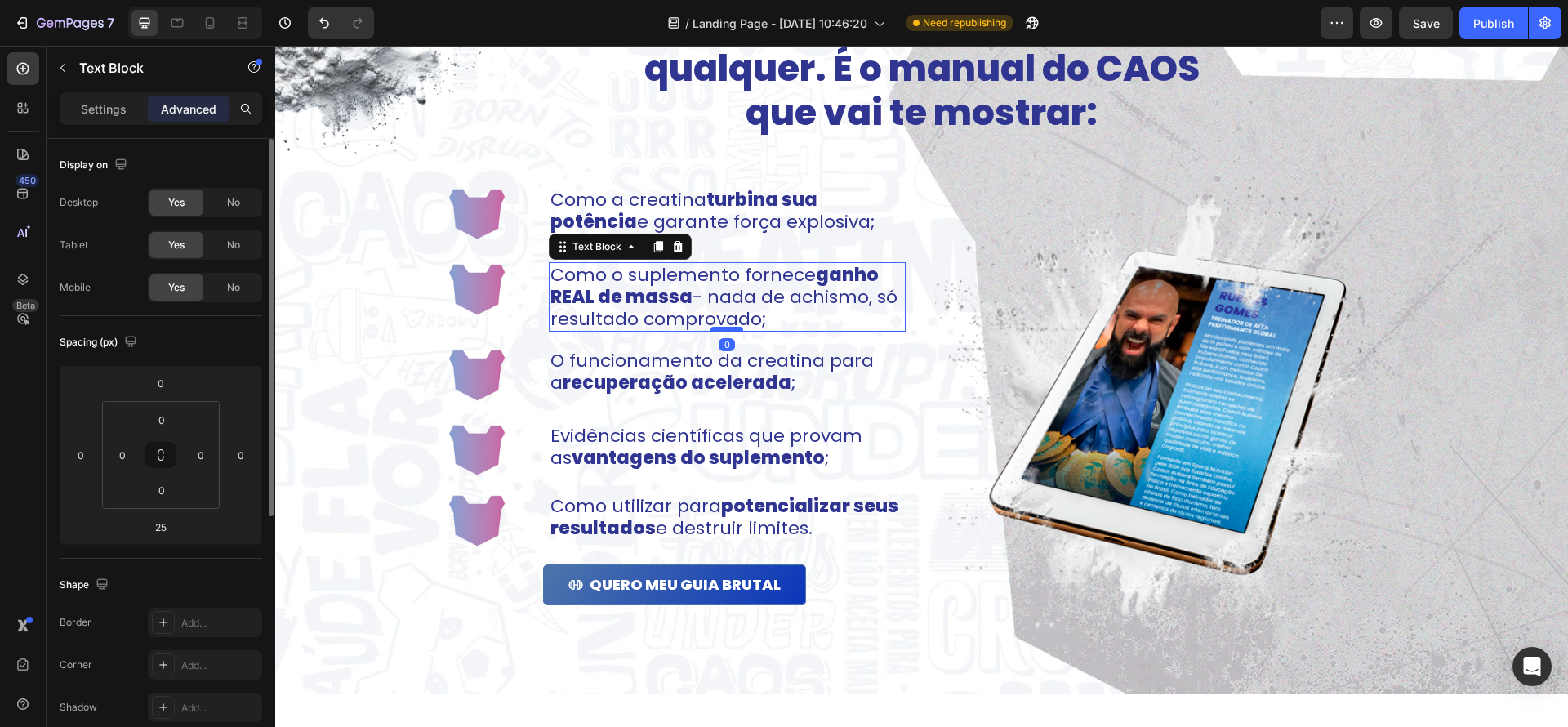
drag, startPoint x: 734, startPoint y: 344, endPoint x: 711, endPoint y: 330, distance: 26.9
click at [737, 311] on div "Como o suplemento fornece ganho REAL de massa - nada de achismo, só resultado c…" at bounding box center [727, 297] width 357 height 70
type input "0"
click at [680, 341] on div "Image Como a creatina turbina sua potência e garante força explosiva; Text Bloc…" at bounding box center [675, 405] width 461 height 435
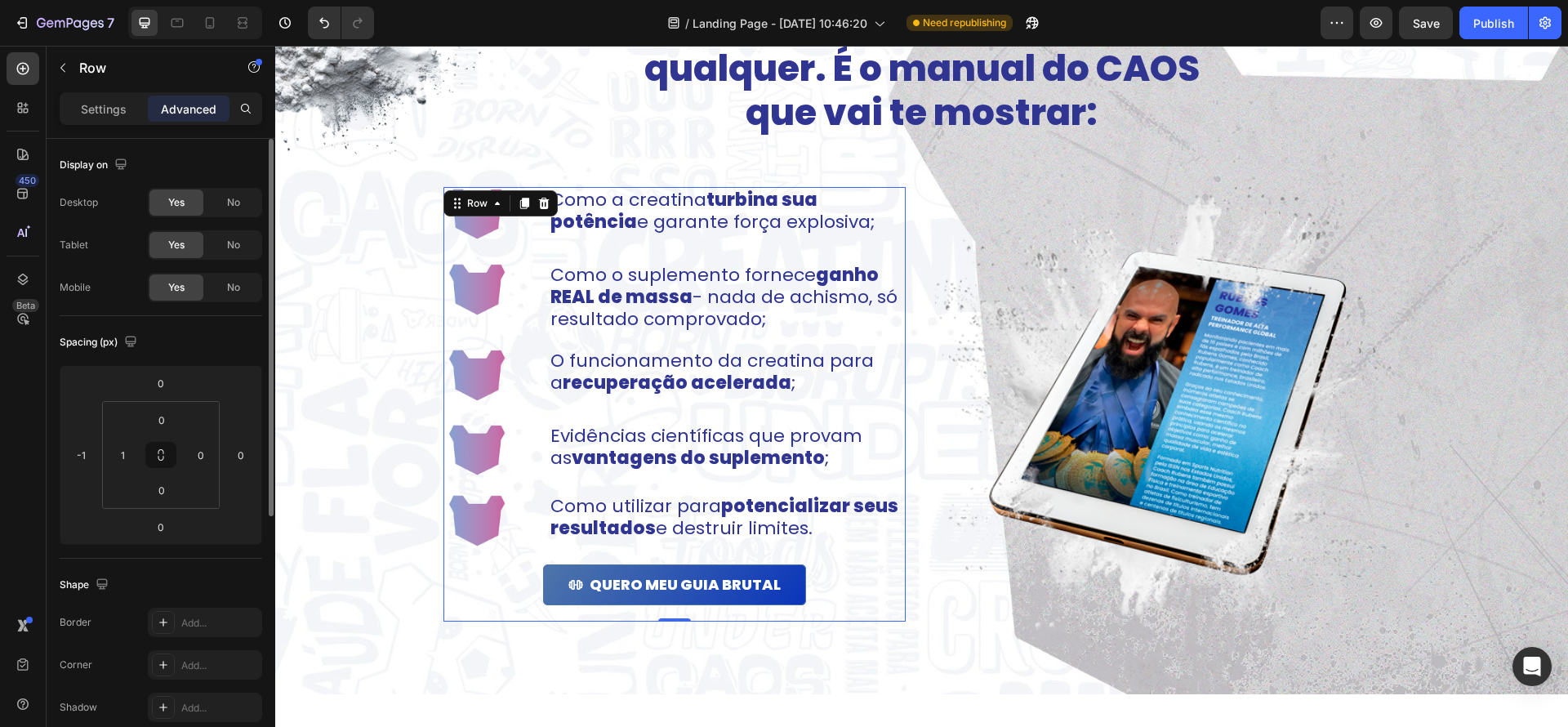
click at [670, 340] on div "Image Como a creatina turbina sua potência e garante força explosiva; Text Bloc…" at bounding box center [675, 405] width 461 height 435
click at [672, 250] on div "Image Como a creatina turbina sua potência e garante força explosiva; Text Bloc…" at bounding box center [675, 405] width 461 height 435
click at [707, 245] on div "Image Como a creatina turbina sua potência e garante força explosiva; Text Bloc…" at bounding box center [675, 405] width 461 height 435
click at [691, 231] on p "Como a creatina turbina sua potência e garante força explosiva;" at bounding box center [728, 211] width 354 height 44
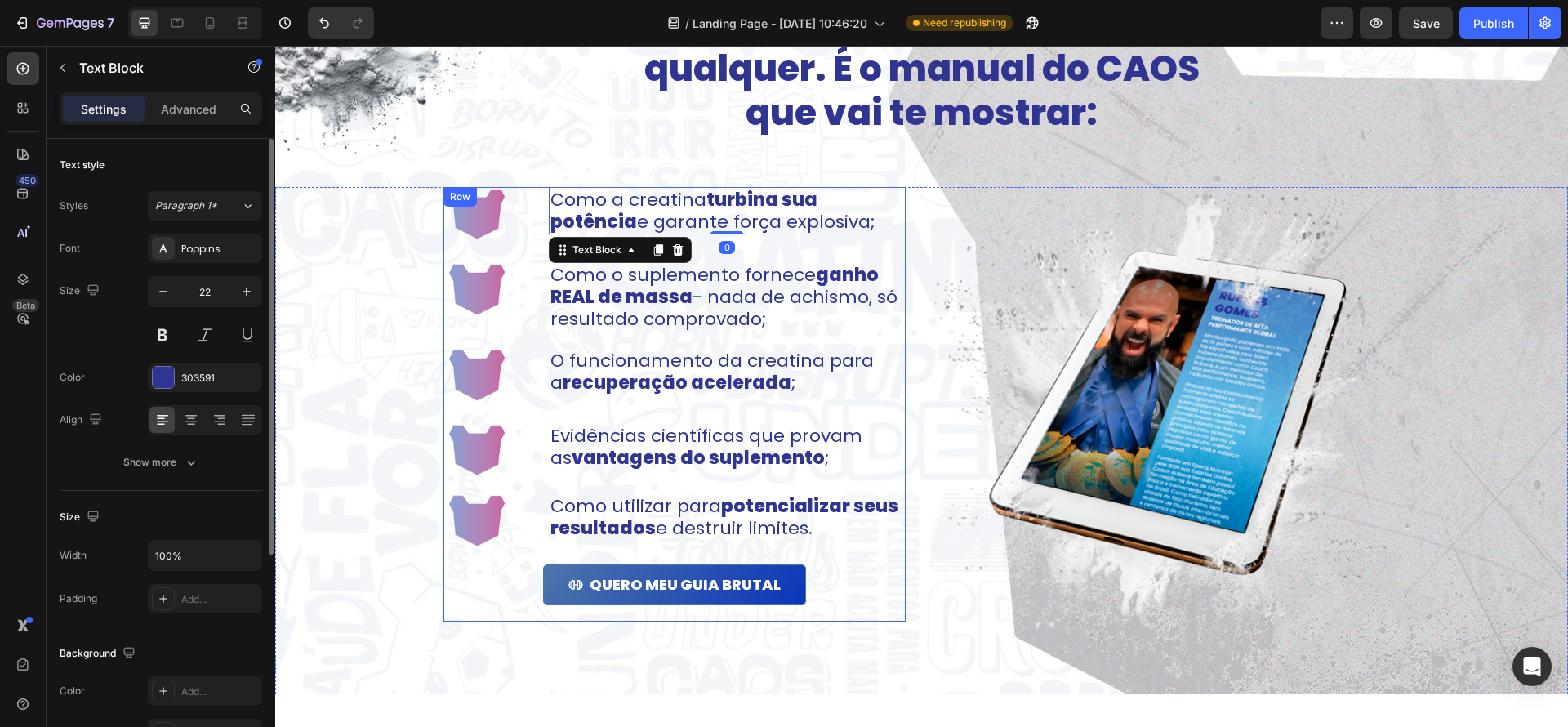
click at [700, 249] on div "Image Como a creatina turbina sua potência e garante força explosiva; Text Bloc…" at bounding box center [675, 405] width 461 height 435
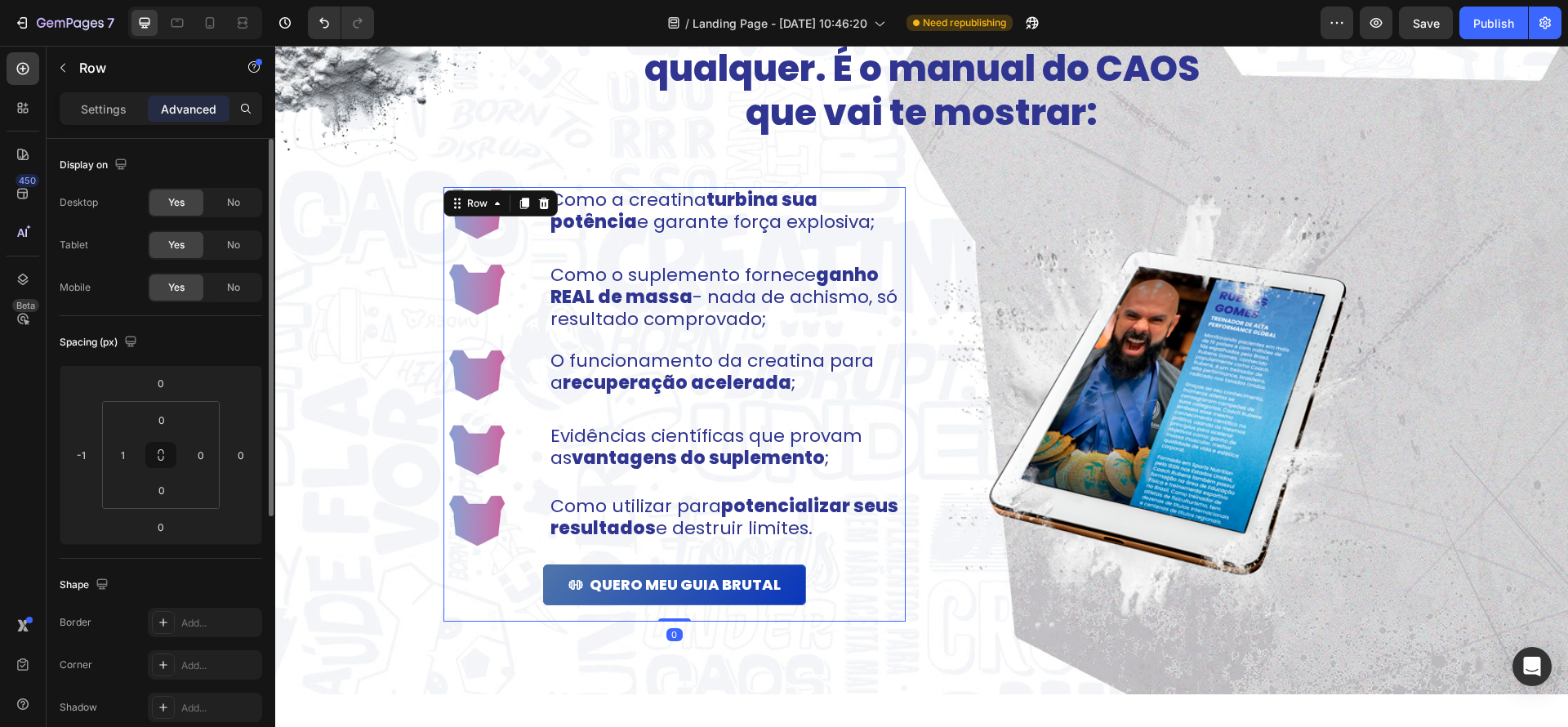
click at [794, 251] on div "Image Como a creatina turbina sua potência e garante força explosiva; Text Bloc…" at bounding box center [675, 405] width 461 height 435
drag, startPoint x: 704, startPoint y: 245, endPoint x: 570, endPoint y: 239, distance: 134.1
click at [703, 245] on div "Image Como a creatina turbina sua potência e garante força explosiva; Text Bloc…" at bounding box center [675, 405] width 461 height 435
drag, startPoint x: 547, startPoint y: 243, endPoint x: 517, endPoint y: 244, distance: 30.0
click at [545, 243] on div "Image Como a creatina turbina sua potência e garante força explosiva; Text Bloc…" at bounding box center [675, 405] width 461 height 435
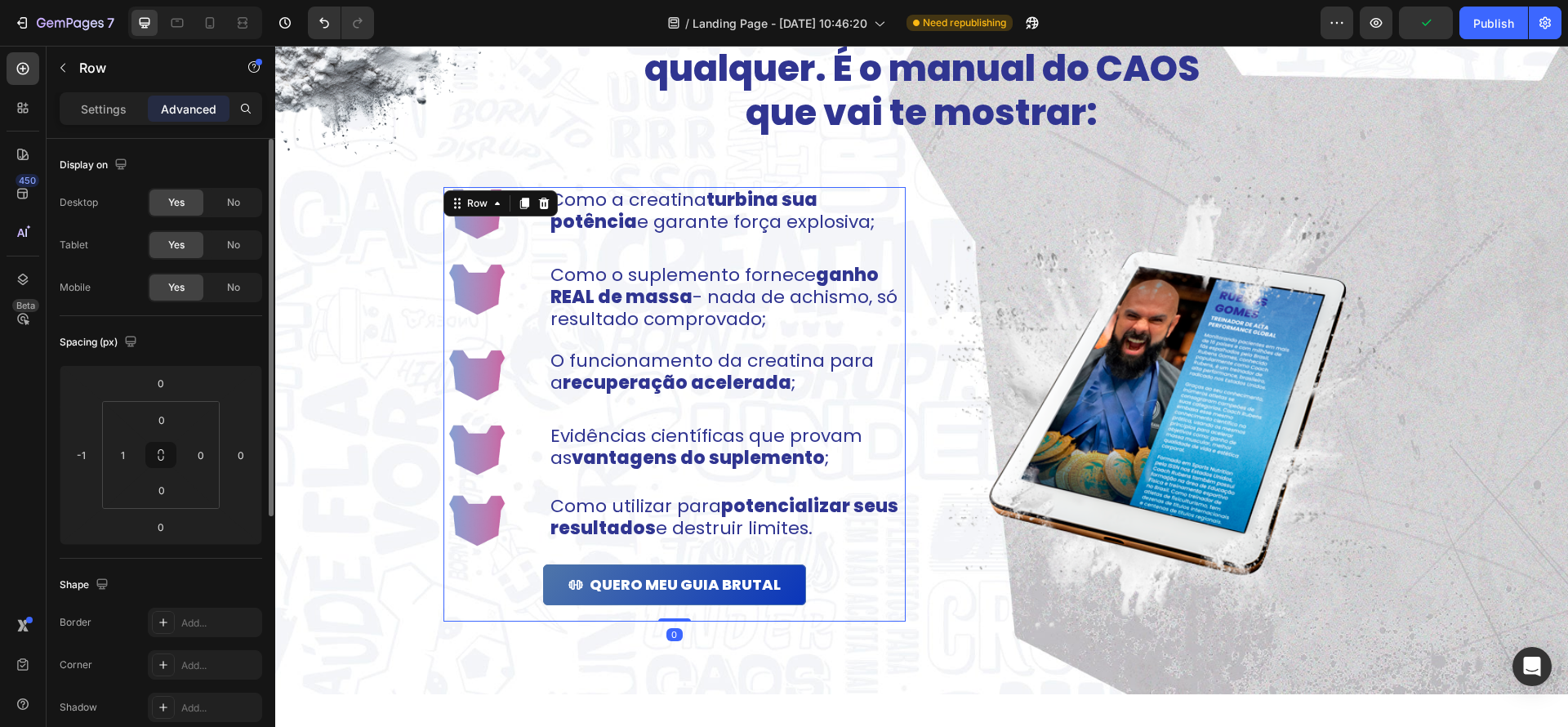
click at [497, 244] on div "Image Como a creatina turbina sua potência e garante força explosiva; Text Bloc…" at bounding box center [675, 405] width 461 height 435
click at [669, 253] on div "Image Como a creatina turbina sua potência e garante força explosiva; Text Bloc…" at bounding box center [675, 405] width 461 height 435
click at [689, 328] on p "Como o suplemento fornece ganho REAL de massa - nada de achismo, só resultado c…" at bounding box center [728, 297] width 354 height 66
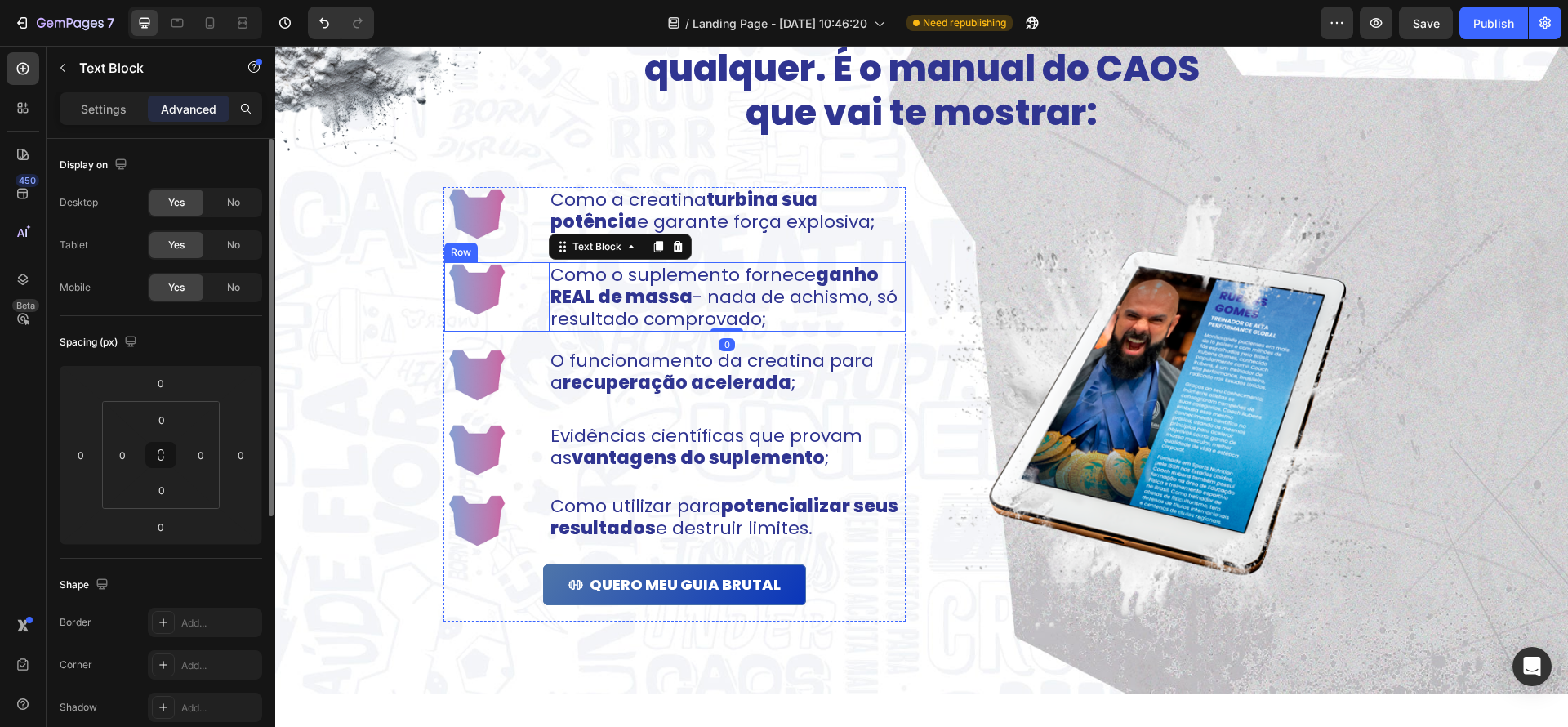
click at [509, 319] on div "Image" at bounding box center [485, 297] width 81 height 70
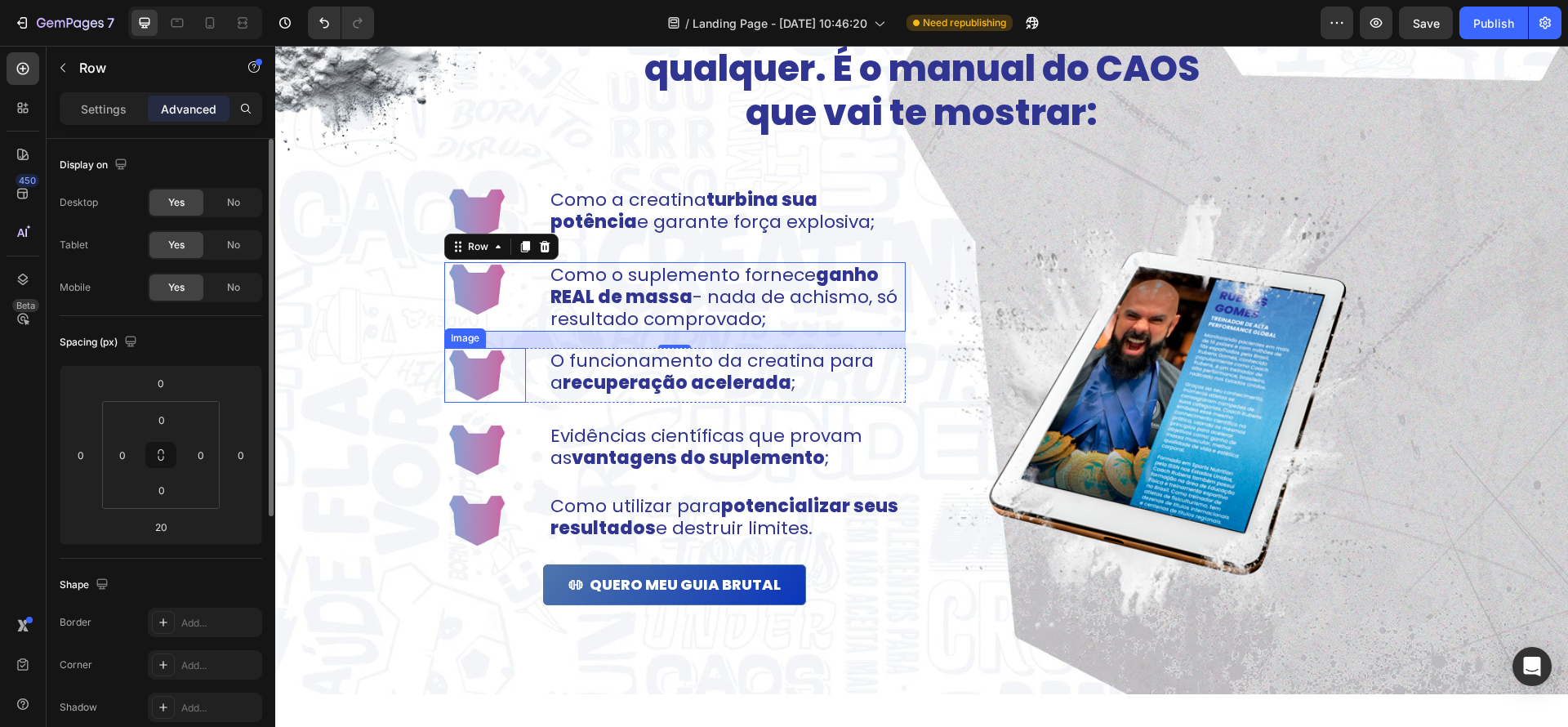
click at [518, 375] on div at bounding box center [485, 375] width 81 height 54
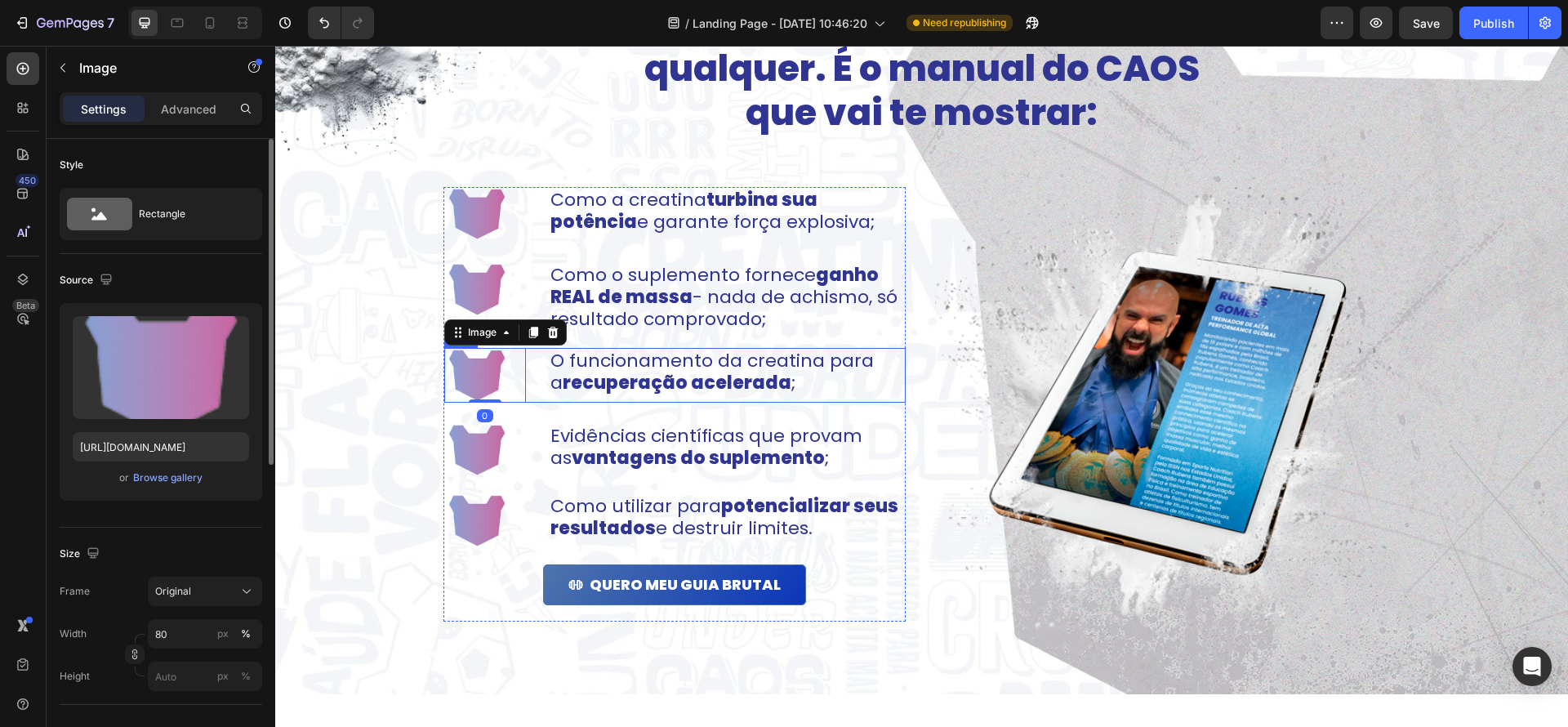
click at [536, 379] on div "Image 0 O funcionamento da creatina para a recuperação acelerada ; Text Block R…" at bounding box center [675, 375] width 461 height 54
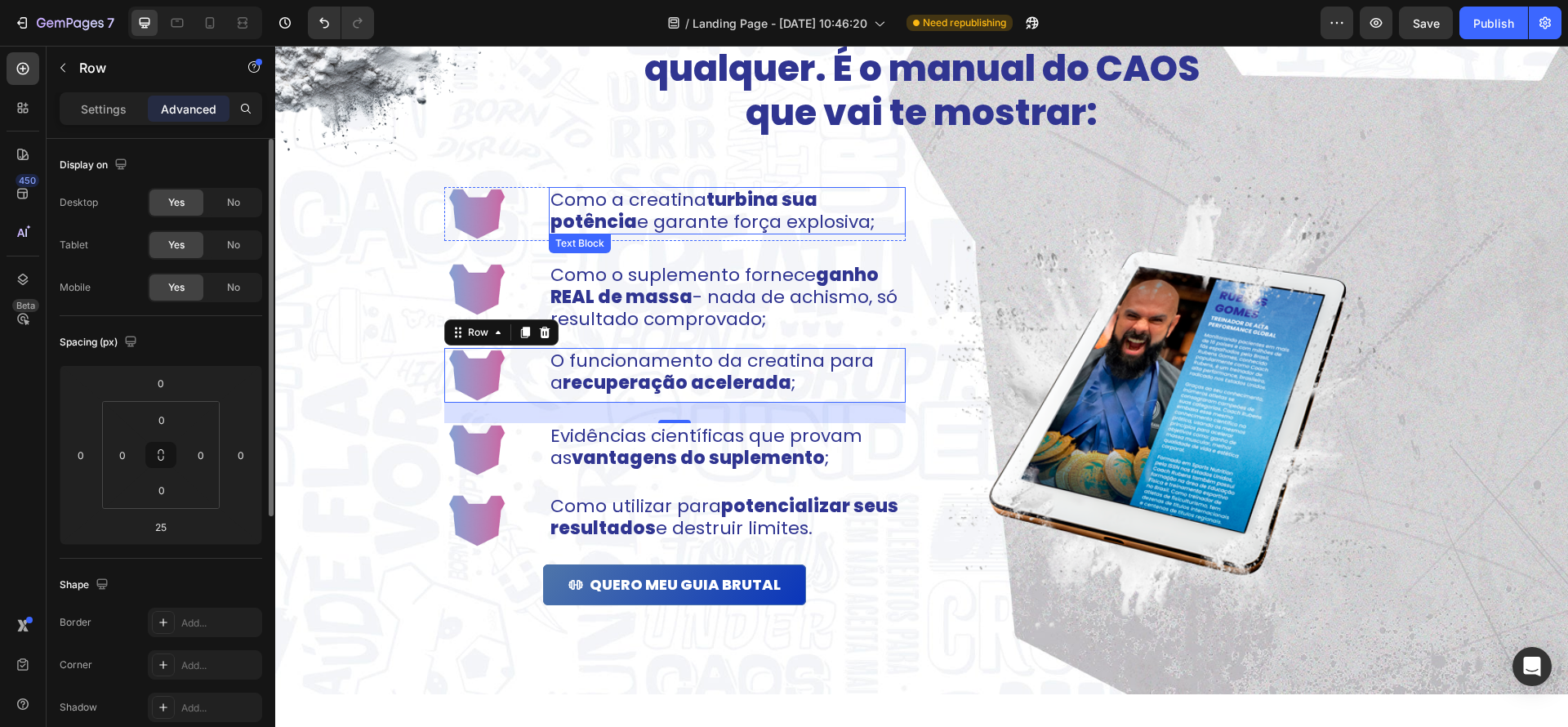
click at [618, 226] on p "Como a creatina turbina sua potência e garante força explosiva;" at bounding box center [728, 211] width 354 height 44
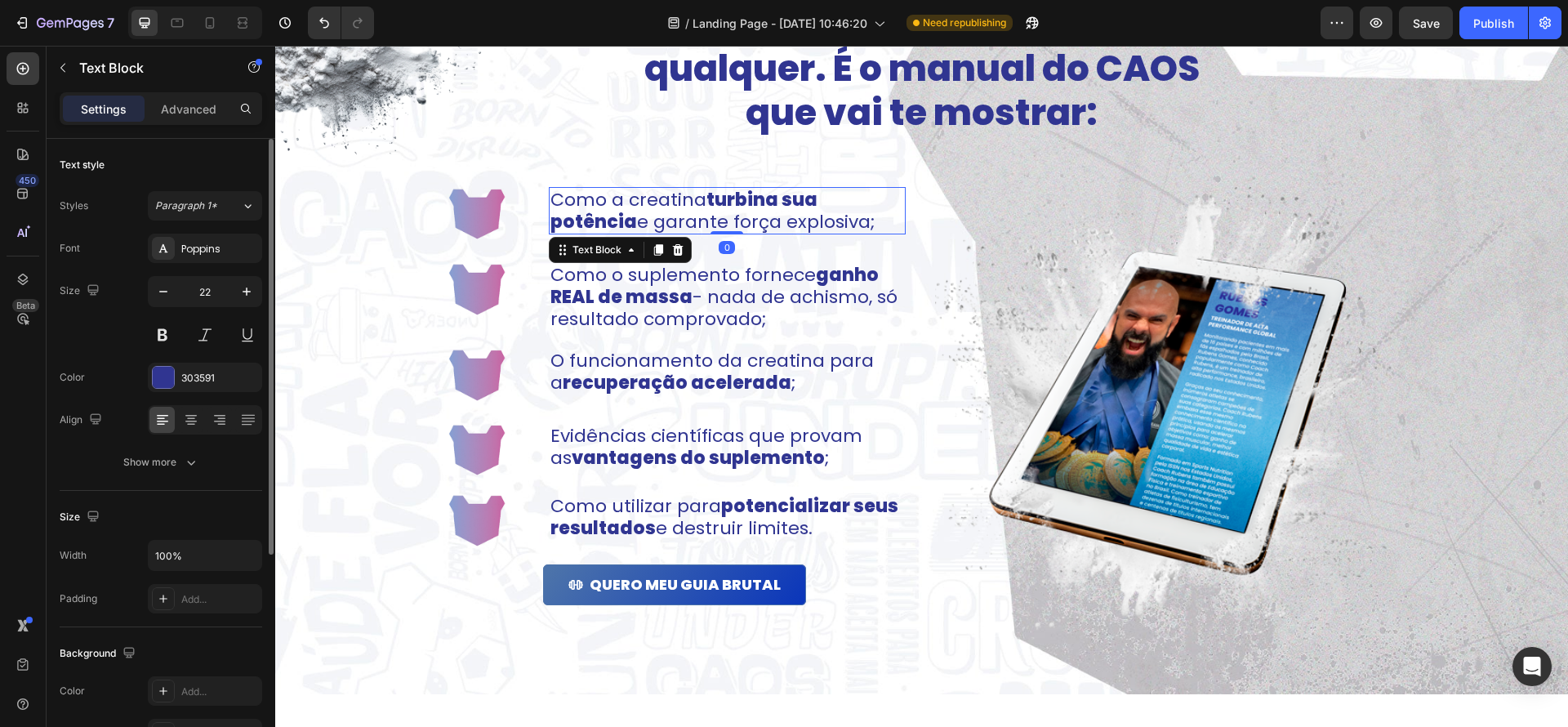
click at [499, 246] on div "Image Como a creatina turbina sua potência e garante força explosiva; Text Bloc…" at bounding box center [675, 405] width 461 height 435
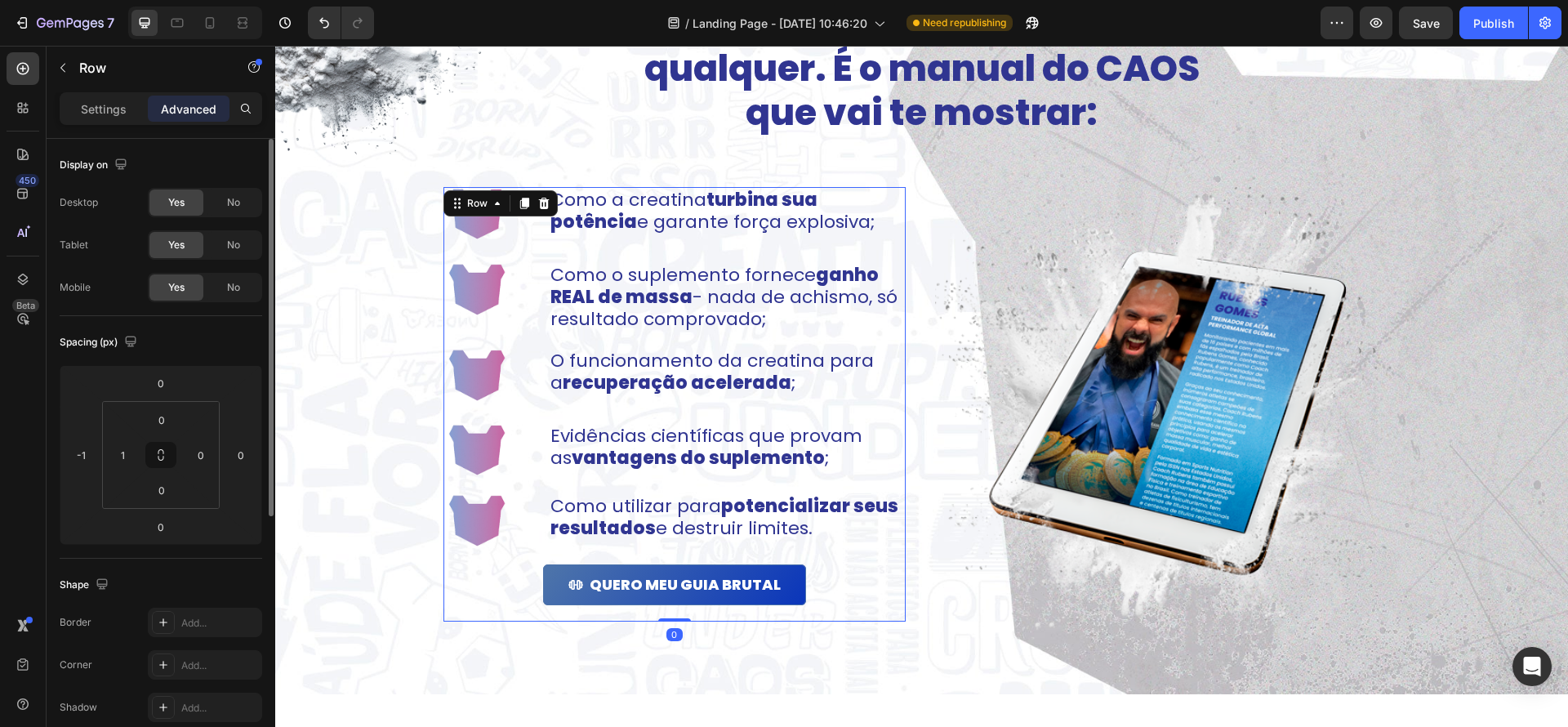
click at [524, 231] on div at bounding box center [485, 215] width 81 height 54
click at [542, 235] on div "Image 0 Como a creatina turbina sua potência e garante força explosiva; Text Bl…" at bounding box center [675, 215] width 461 height 54
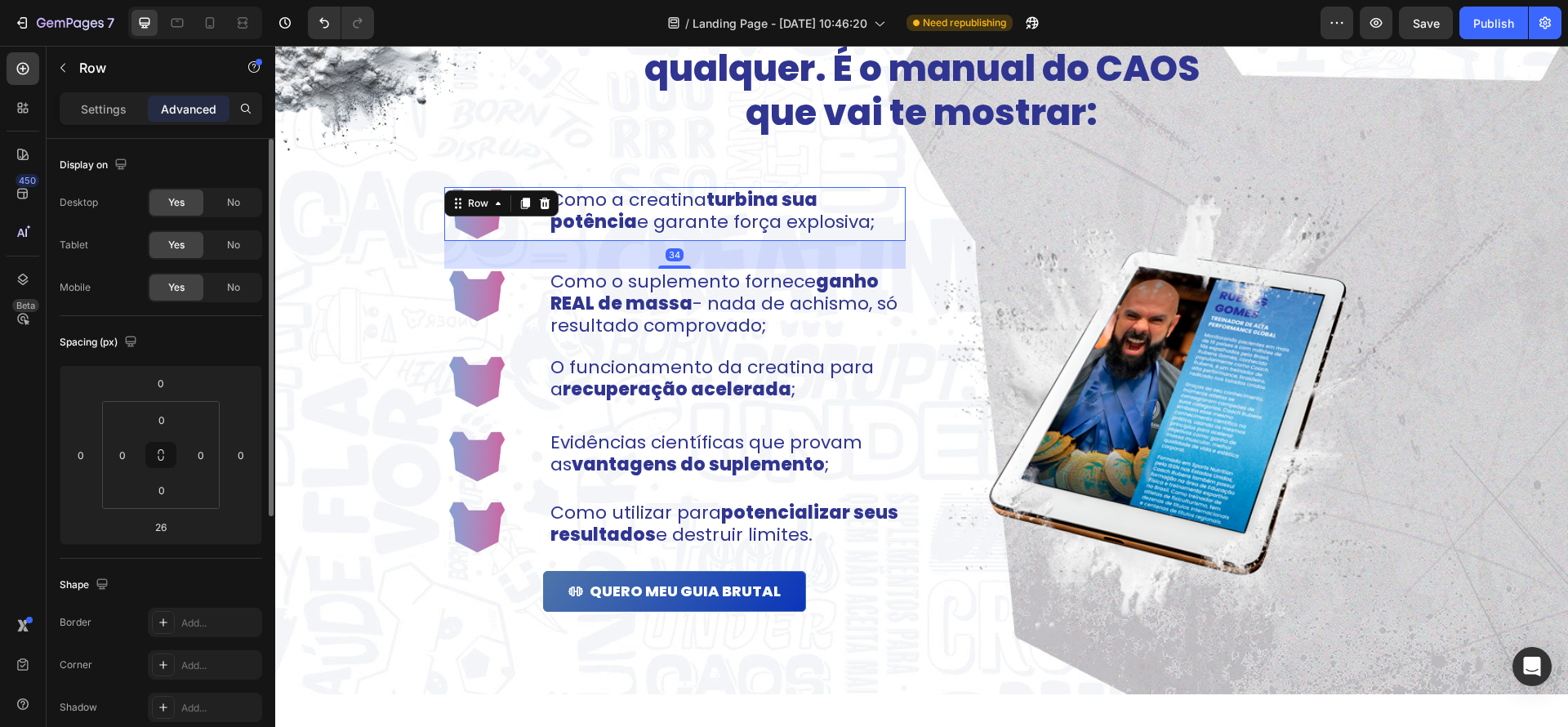
click at [680, 266] on div at bounding box center [675, 267] width 33 height 3
type input "33"
click at [510, 345] on div "Image Como a creatina turbina sua potência e garante força explosiva; Text Bloc…" at bounding box center [675, 407] width 461 height 440
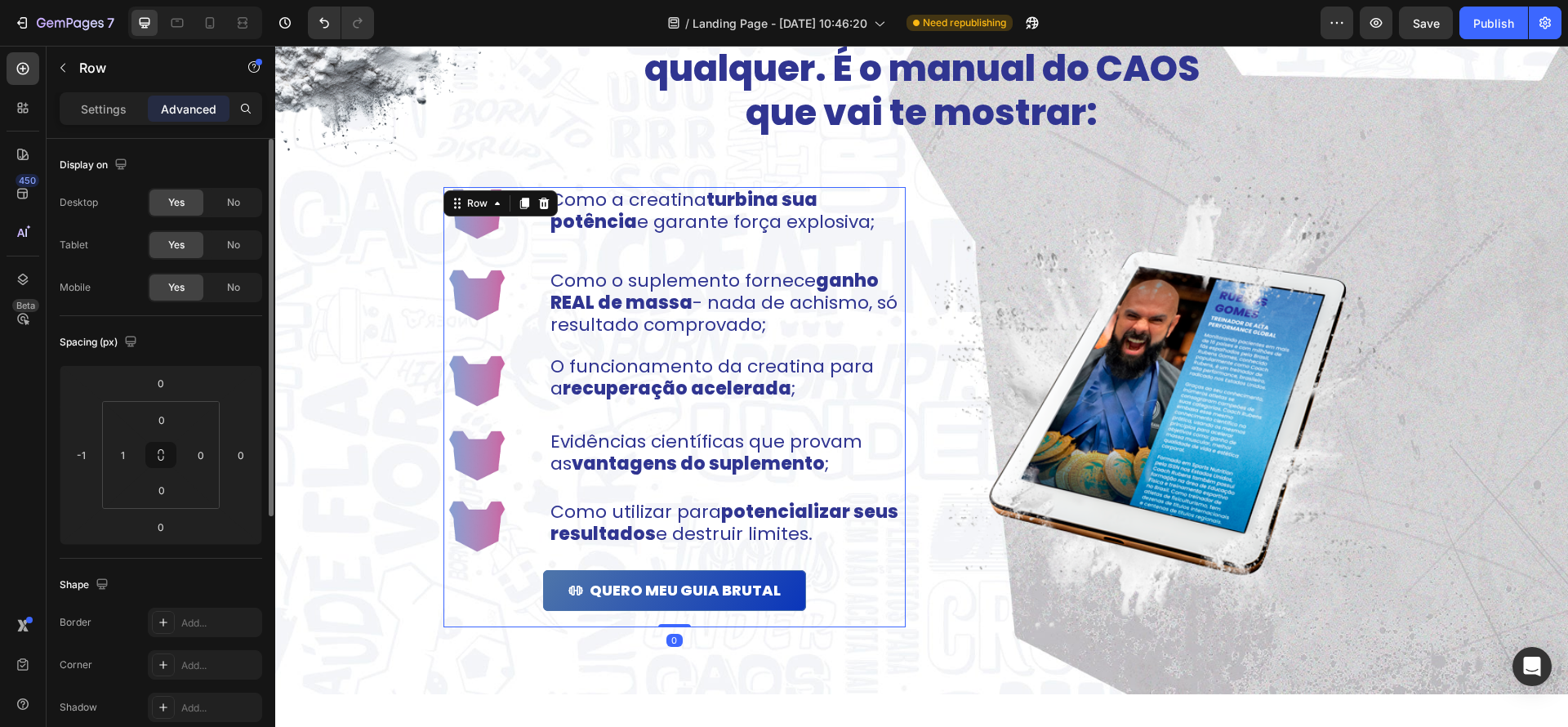
click at [485, 336] on div "Image" at bounding box center [485, 303] width 81 height 70
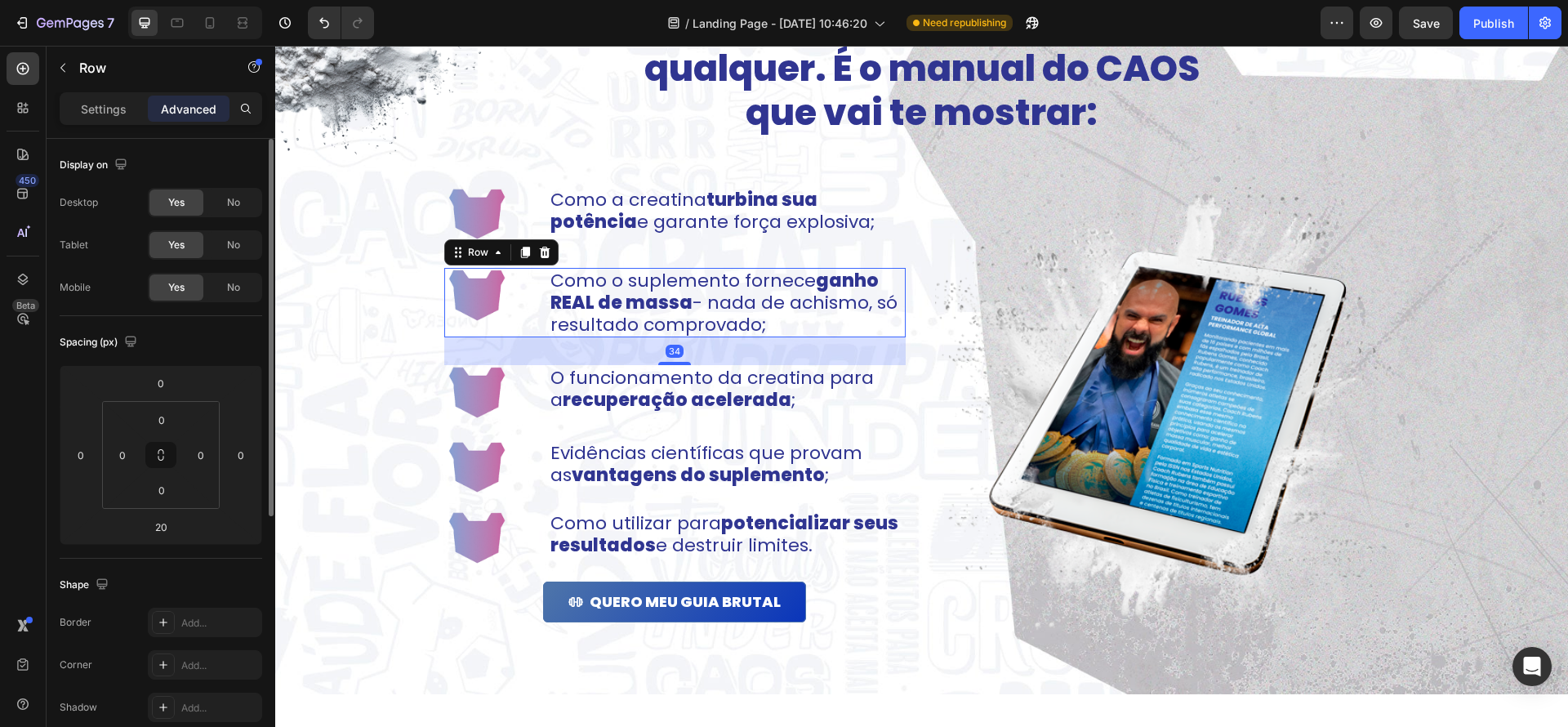
drag, startPoint x: 680, startPoint y: 351, endPoint x: 640, endPoint y: 370, distance: 44.3
click at [681, 362] on div at bounding box center [675, 363] width 33 height 3
type input "33"
click at [523, 422] on div "Image Como a creatina turbina sua potência e garante força explosiva; Text Bloc…" at bounding box center [675, 413] width 461 height 451
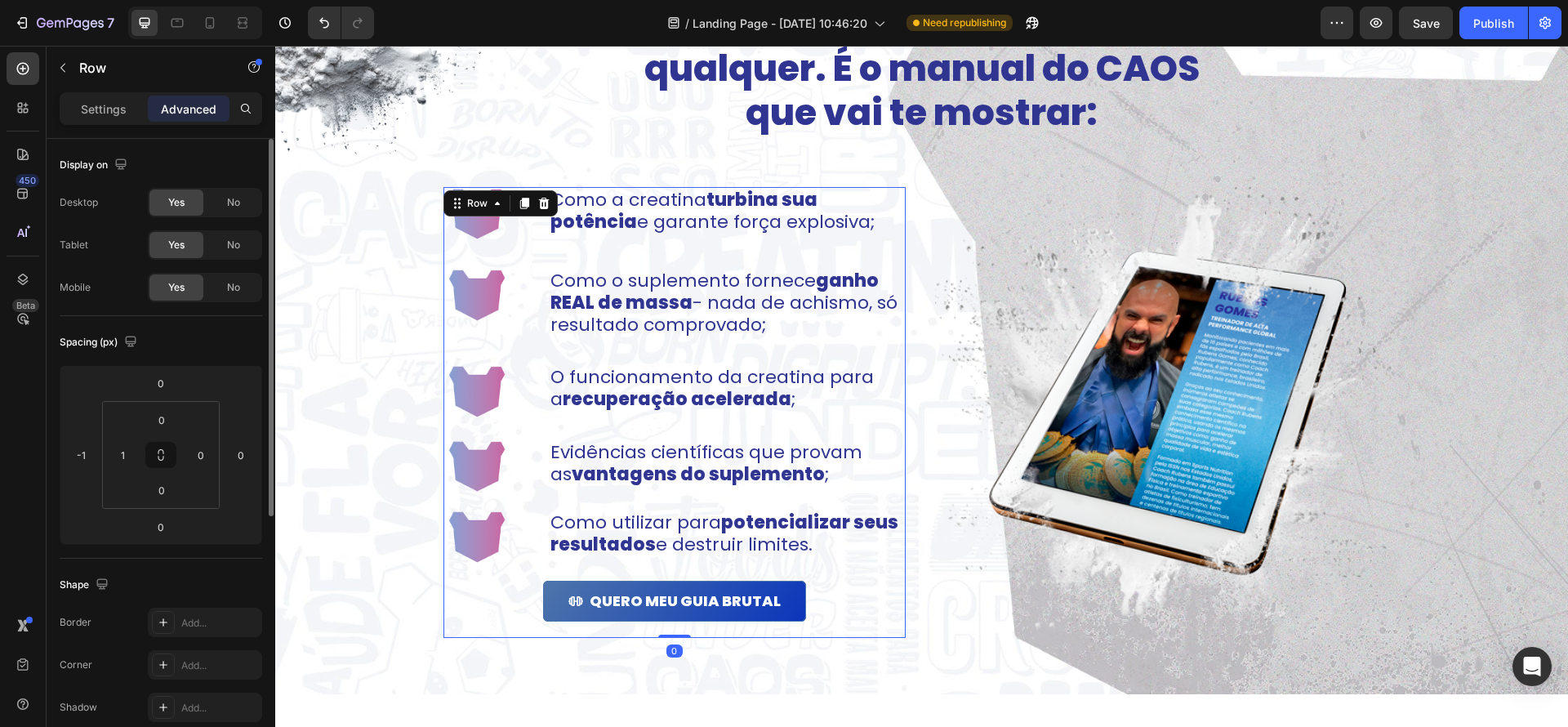
drag, startPoint x: 500, startPoint y: 424, endPoint x: 487, endPoint y: 425, distance: 13.0
click at [500, 424] on div "Image Como a creatina turbina sua potência e garante força explosiva; Text Bloc…" at bounding box center [675, 413] width 461 height 451
click at [578, 427] on div "Image Como a creatina turbina sua potência e garante força explosiva; Text Bloc…" at bounding box center [675, 413] width 461 height 451
click at [642, 430] on div "Image Como a creatina turbina sua potência e garante força explosiva; Text Bloc…" at bounding box center [675, 413] width 461 height 451
click at [535, 382] on div "Image O funcionamento da creatina para a recuperação acelerada ; Text Block Row" at bounding box center [675, 392] width 461 height 54
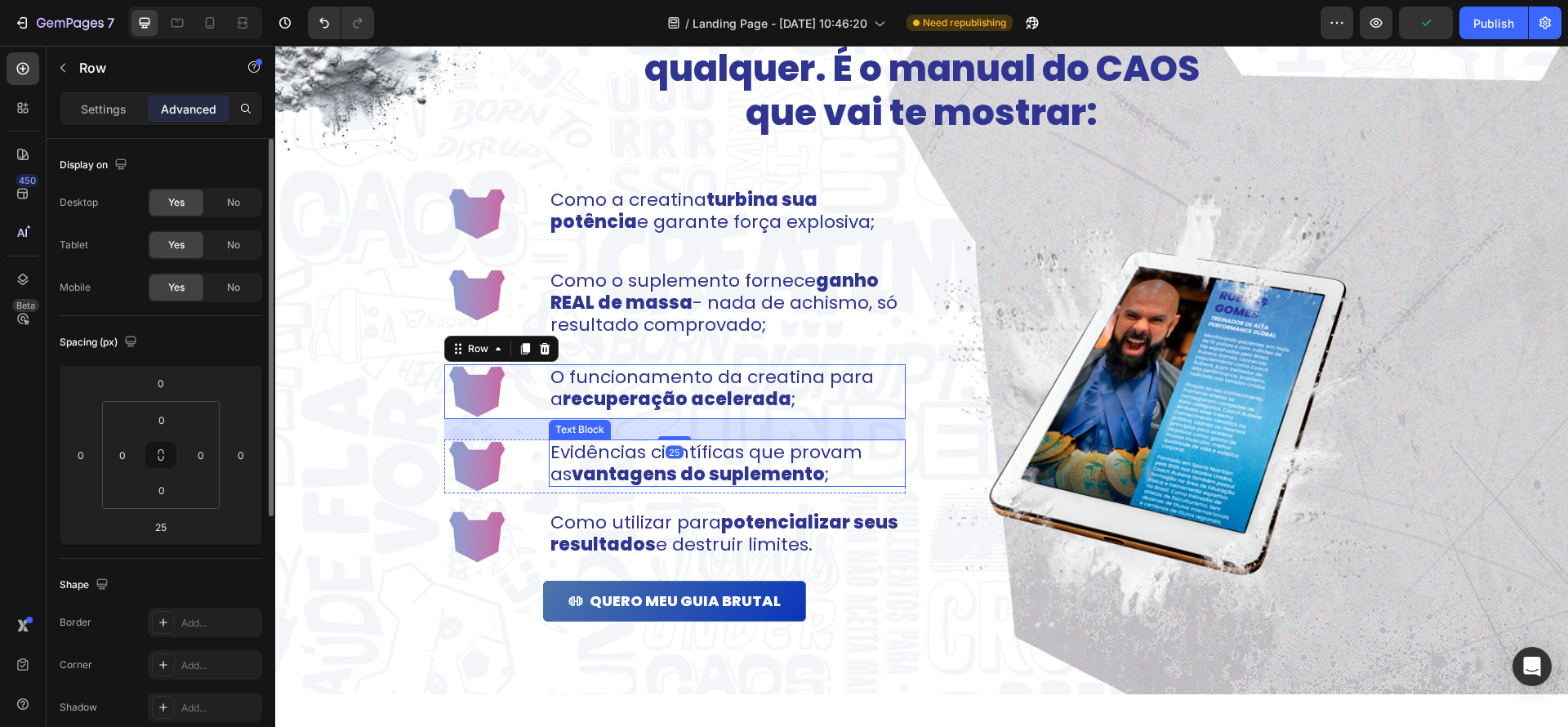
drag, startPoint x: 671, startPoint y: 433, endPoint x: 673, endPoint y: 443, distance: 10.2
click at [672, 444] on div "Image Como a creatina turbina sua potência e garante força explosiva; Text Bloc…" at bounding box center [675, 413] width 461 height 451
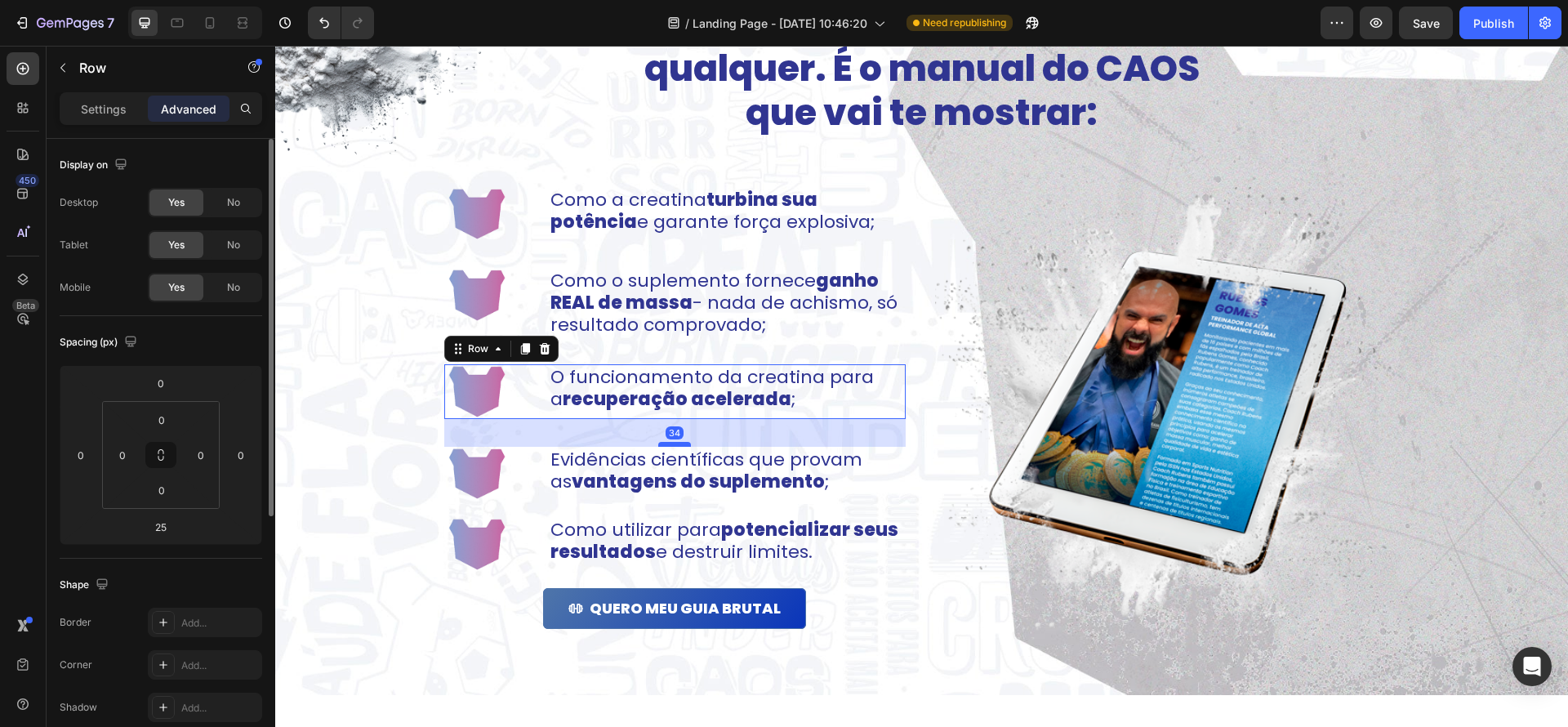
drag, startPoint x: 681, startPoint y: 435, endPoint x: 680, endPoint y: 446, distance: 11.0
click at [684, 443] on div at bounding box center [675, 444] width 33 height 5
type input "34"
click at [503, 505] on div "Image Como a creatina turbina sua potência e garante força explosiva; Text Bloc…" at bounding box center [675, 417] width 461 height 458
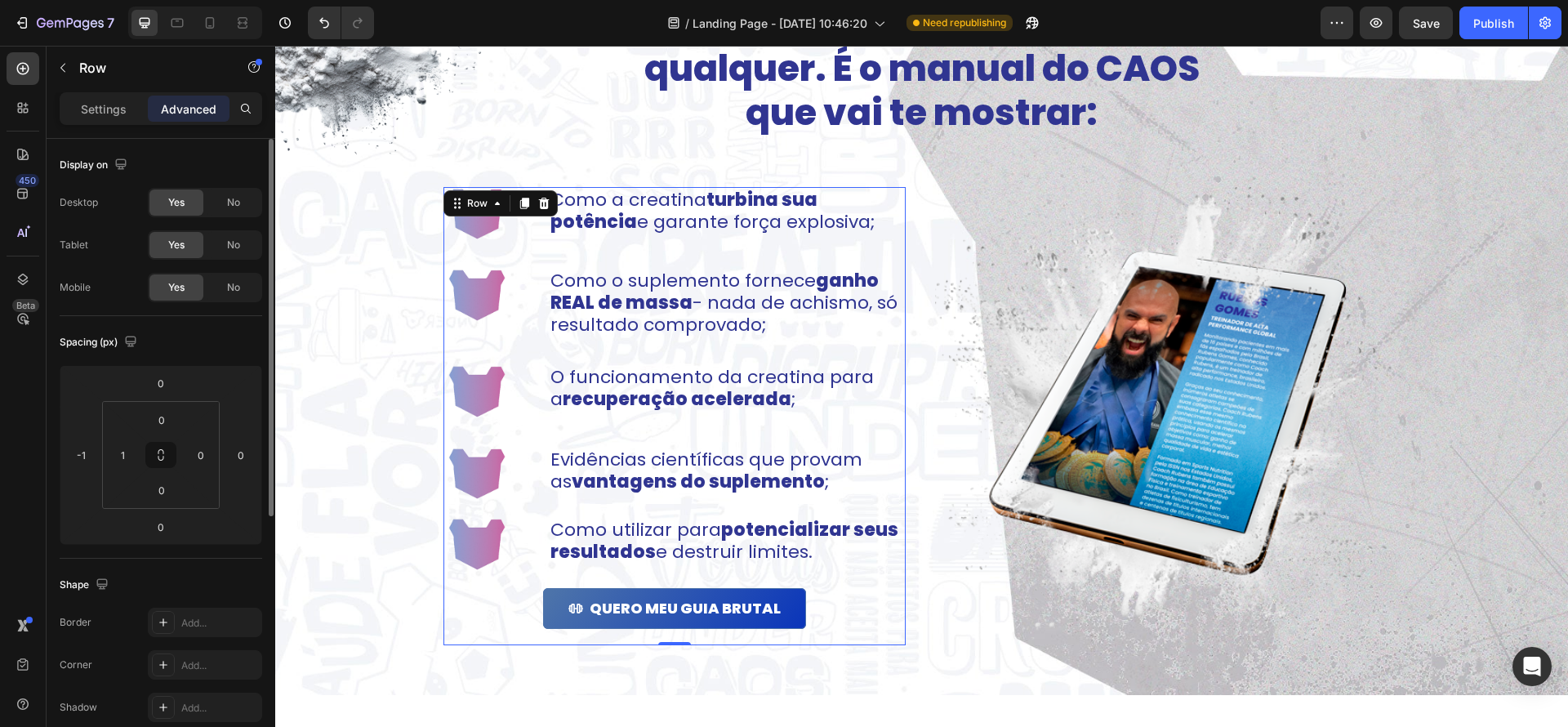
click at [466, 504] on div "Image Como a creatina turbina sua potência e garante força explosiva; Text Bloc…" at bounding box center [675, 417] width 461 height 458
click at [545, 494] on div "Image Evidências científicas que provam as vantagens do suplemento ; Text Block…" at bounding box center [675, 474] width 461 height 54
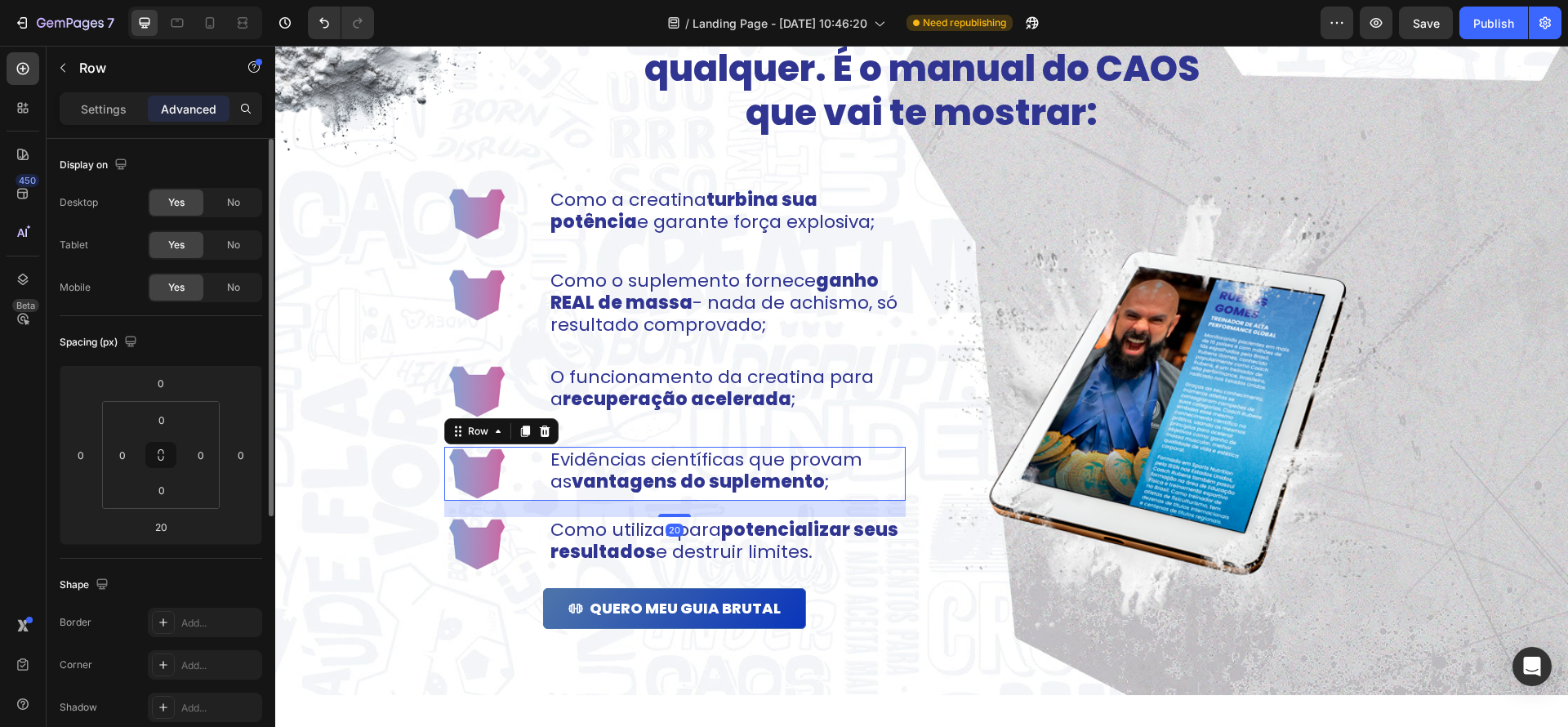
click at [681, 517] on div at bounding box center [675, 515] width 33 height 3
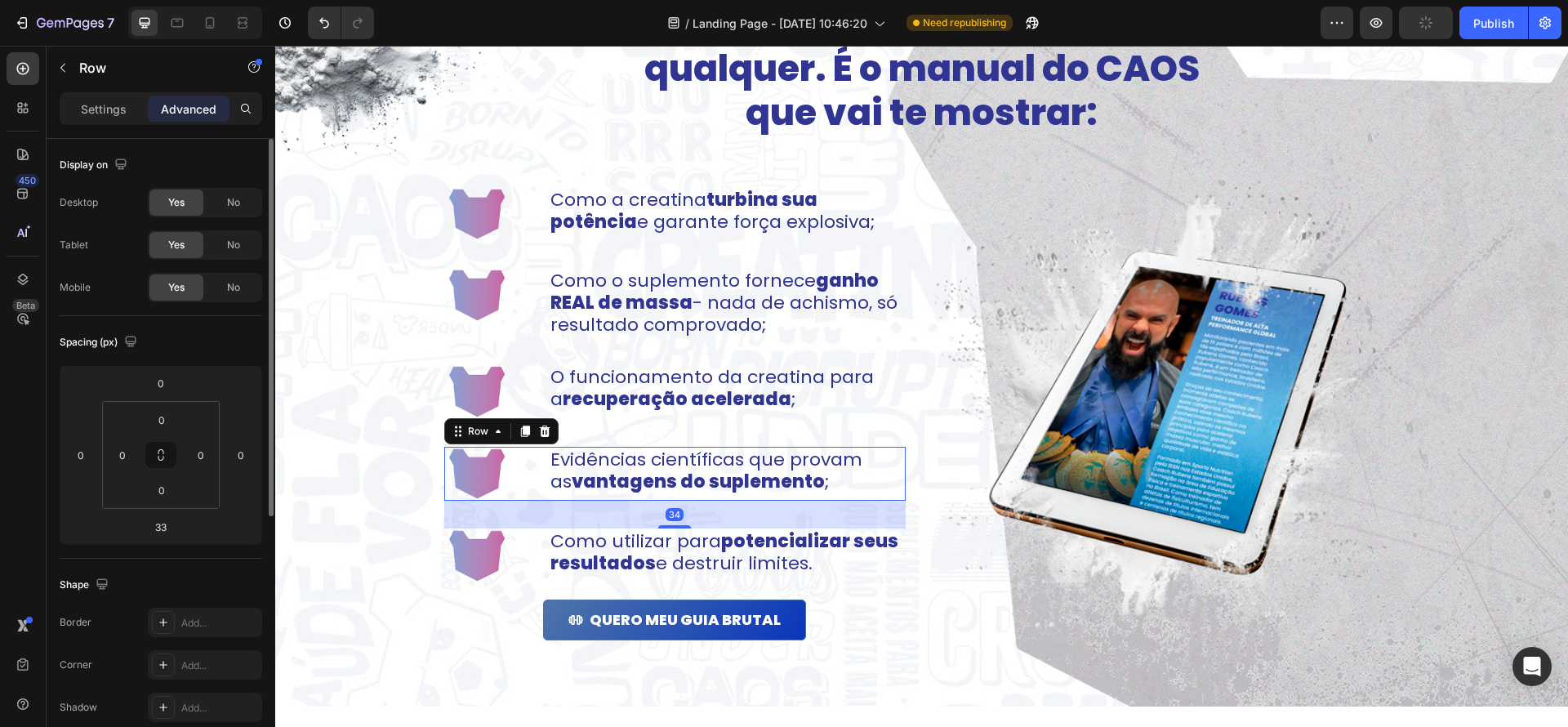
drag, startPoint x: 681, startPoint y: 526, endPoint x: 661, endPoint y: 538, distance: 23.3
click at [683, 527] on div at bounding box center [675, 526] width 33 height 3
type input "34"
click at [538, 575] on div "Image Como utilizar para potencializar seus resultados e destruir limites. Text…" at bounding box center [675, 556] width 461 height 54
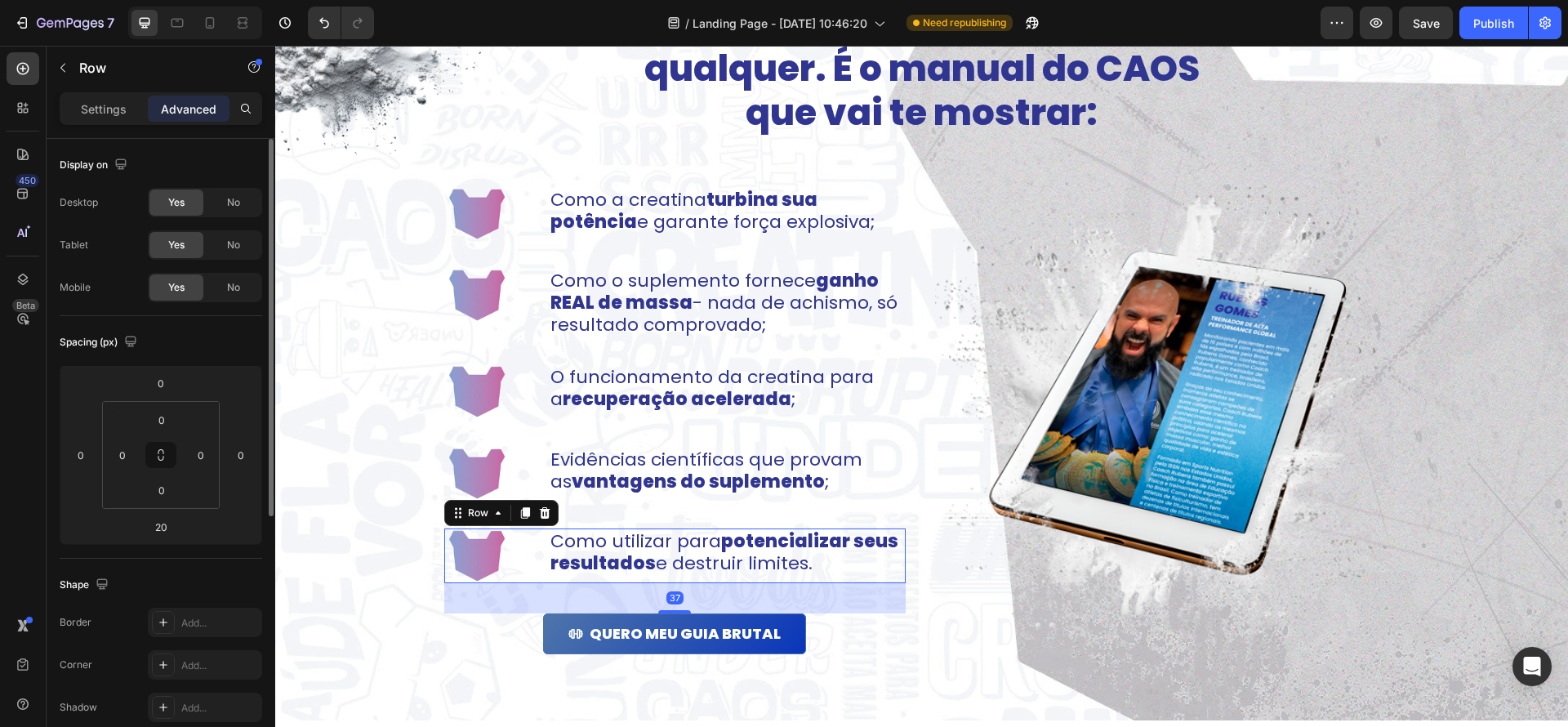
drag, startPoint x: 675, startPoint y: 605, endPoint x: 854, endPoint y: 609, distance: 179.0
click at [675, 610] on div at bounding box center [675, 611] width 33 height 3
type input "36"
click at [1123, 514] on img at bounding box center [1168, 416] width 465 height 457
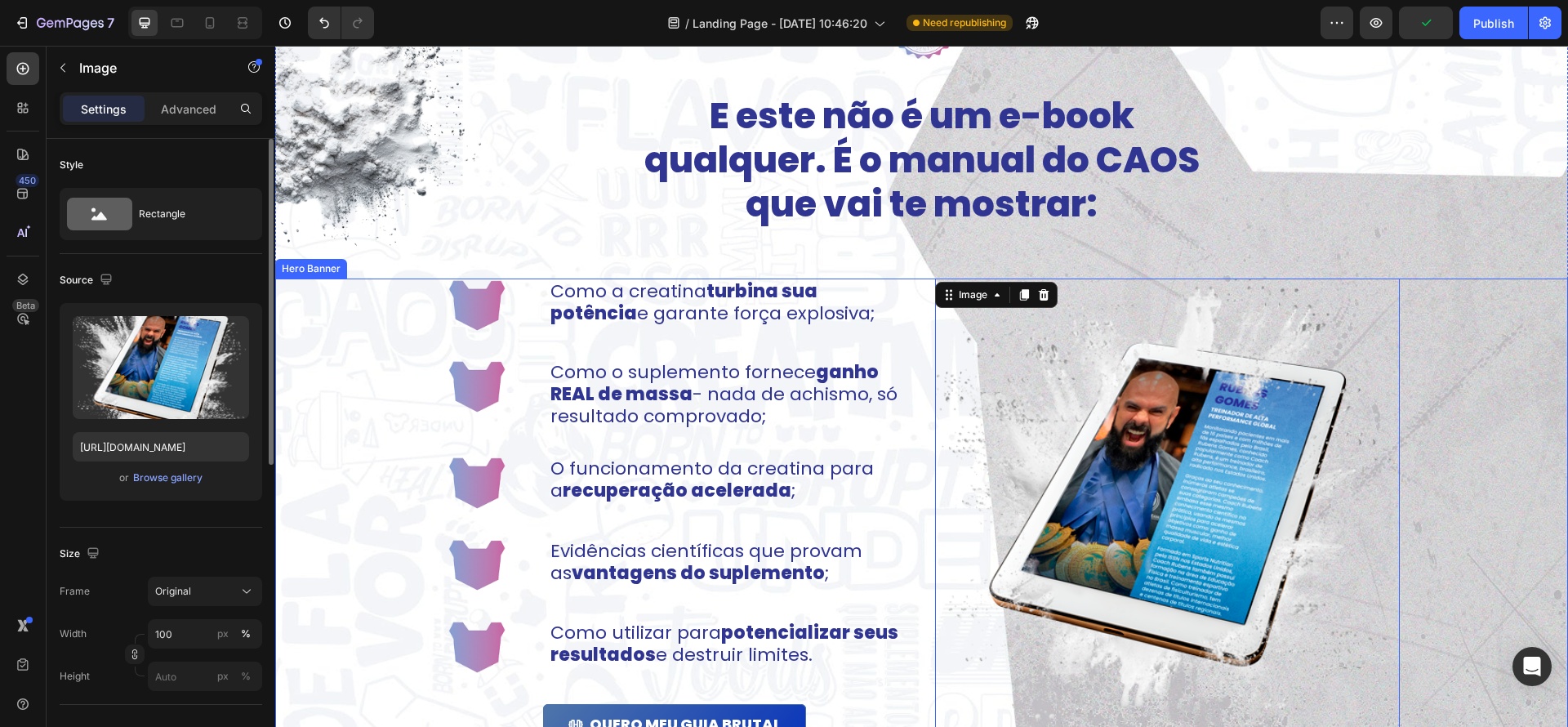
scroll to position [1045, 0]
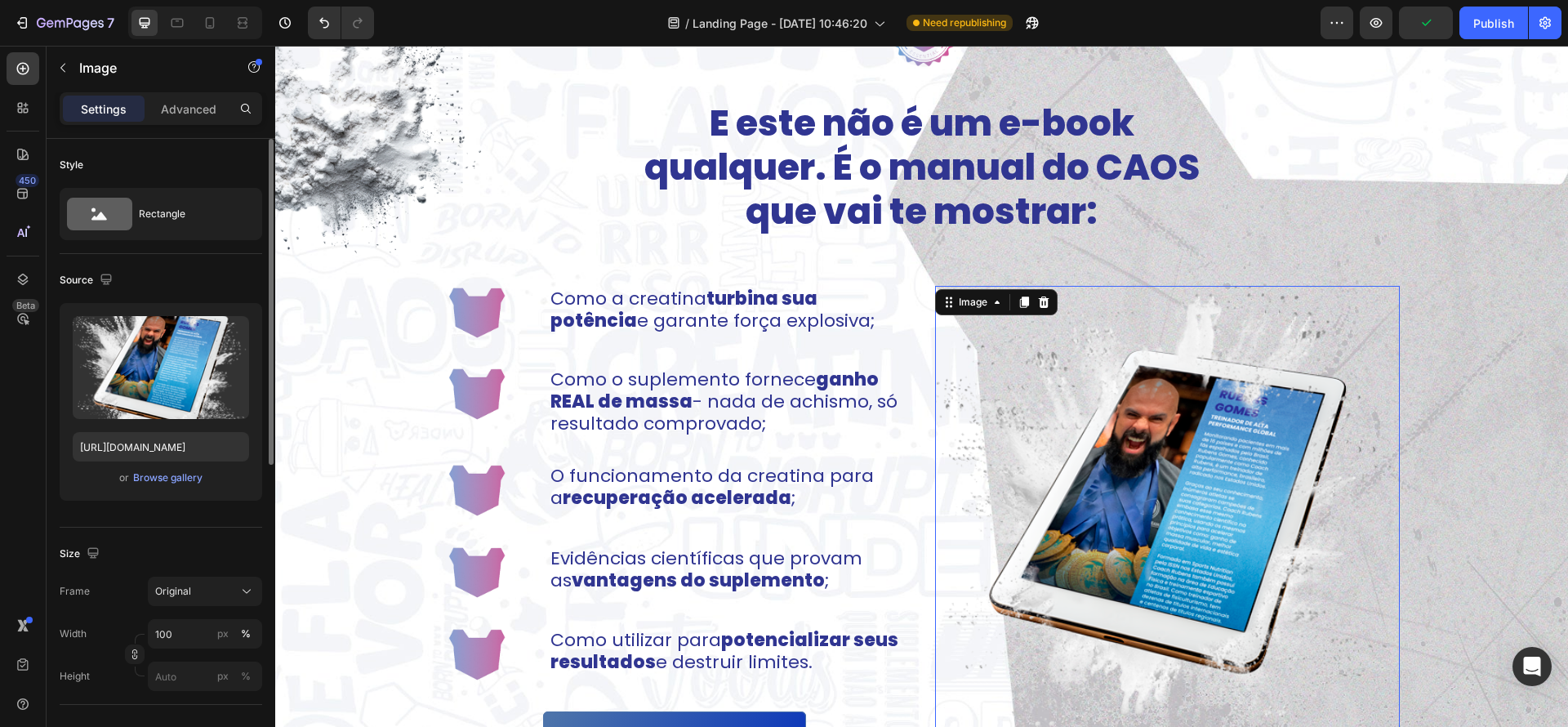
click at [1178, 463] on img at bounding box center [1168, 514] width 465 height 457
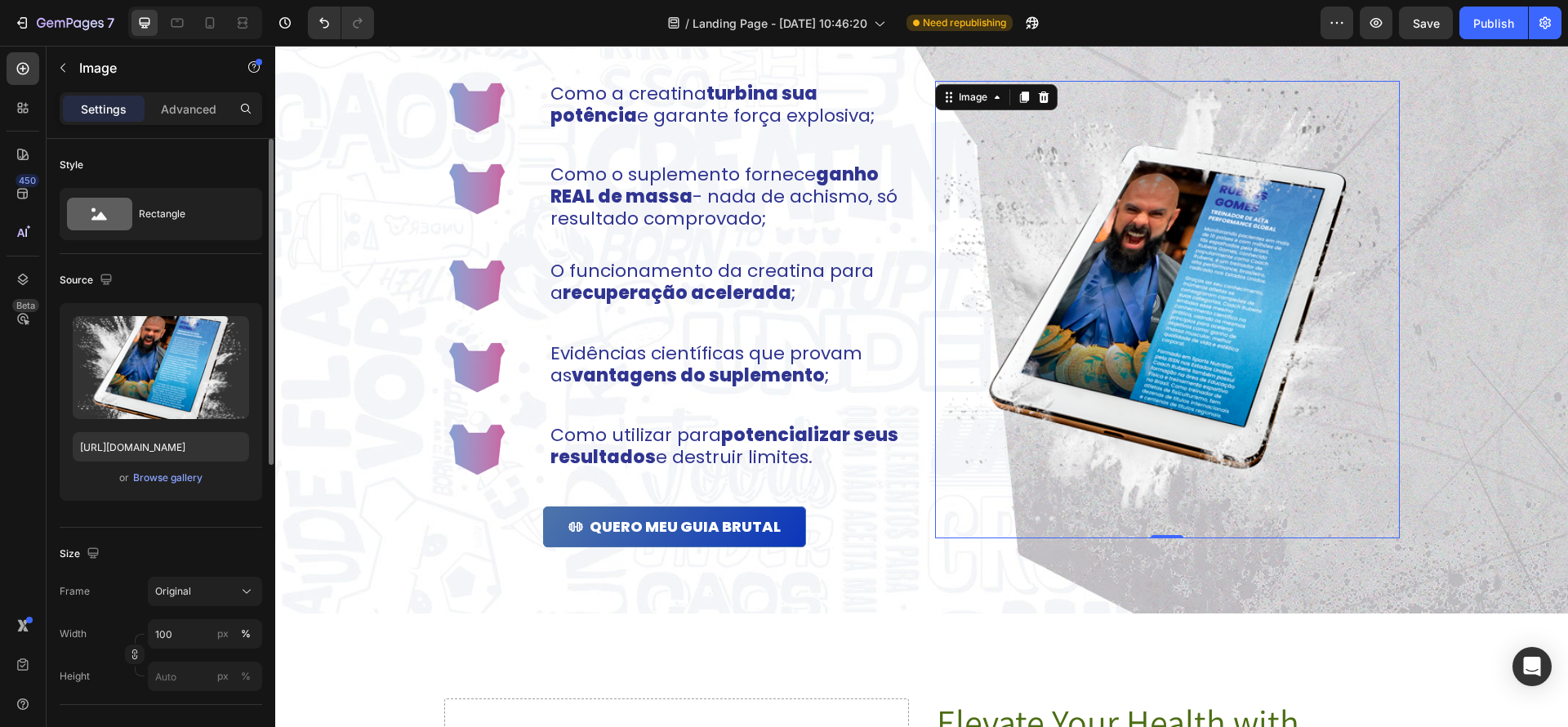
click at [1248, 440] on img at bounding box center [1168, 309] width 465 height 457
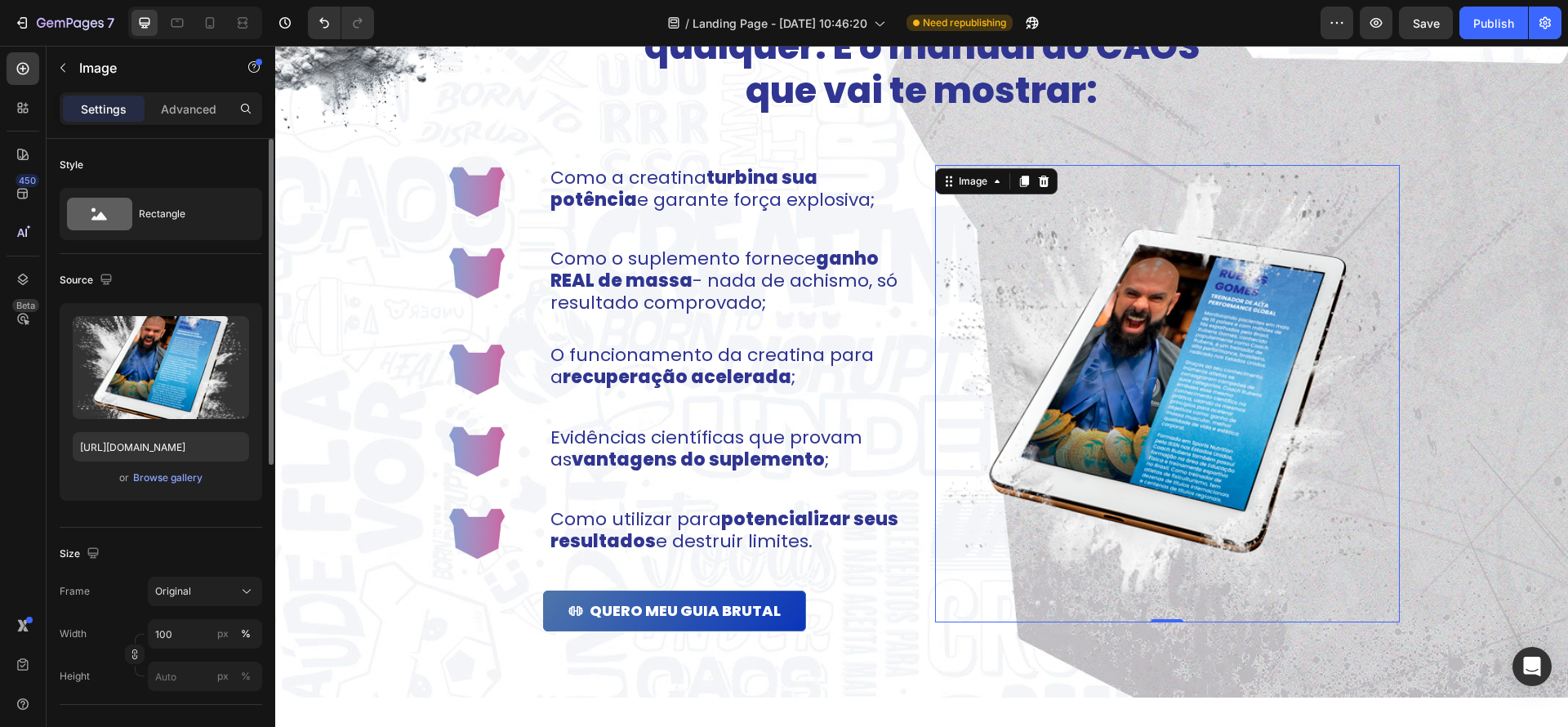
scroll to position [1135, 0]
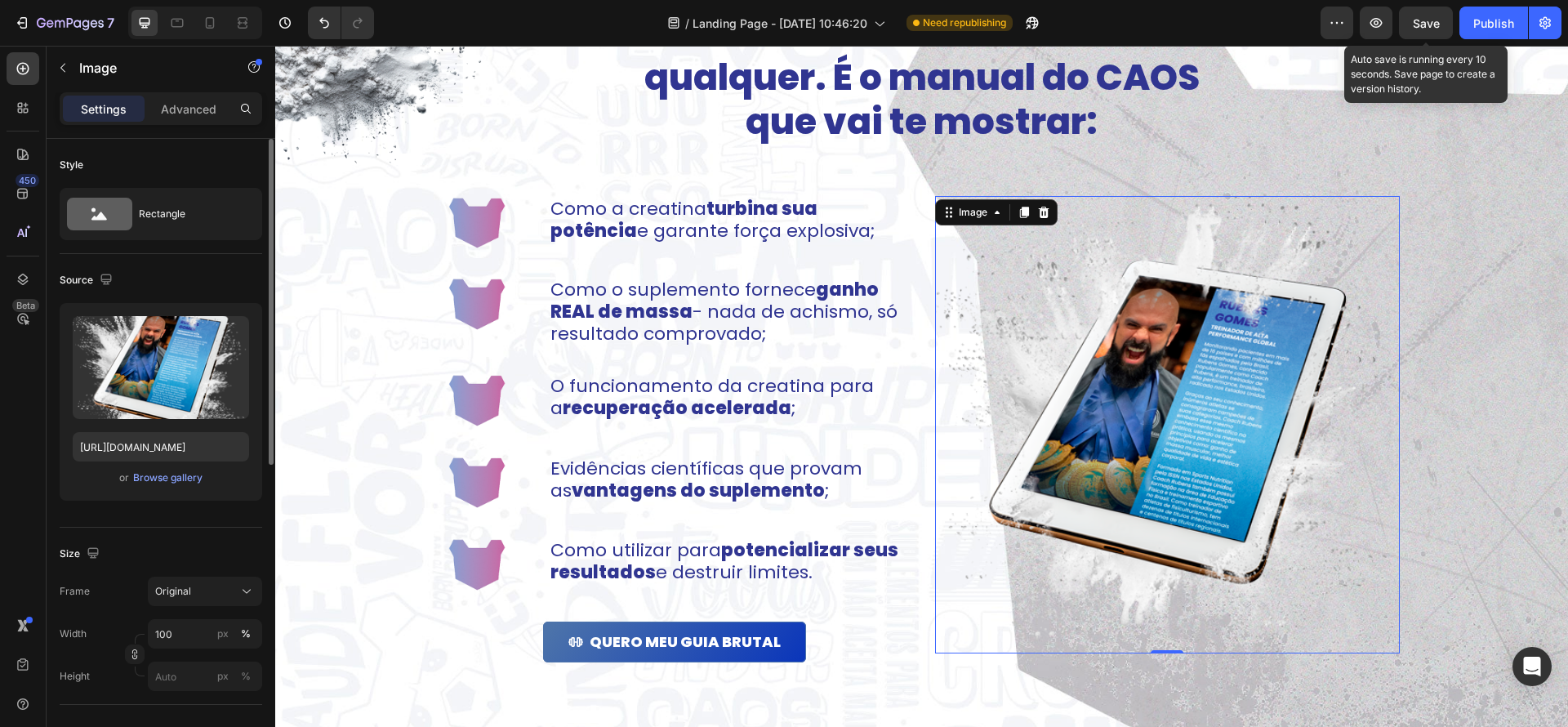
click at [1434, 25] on span "Save" at bounding box center [1427, 23] width 27 height 14
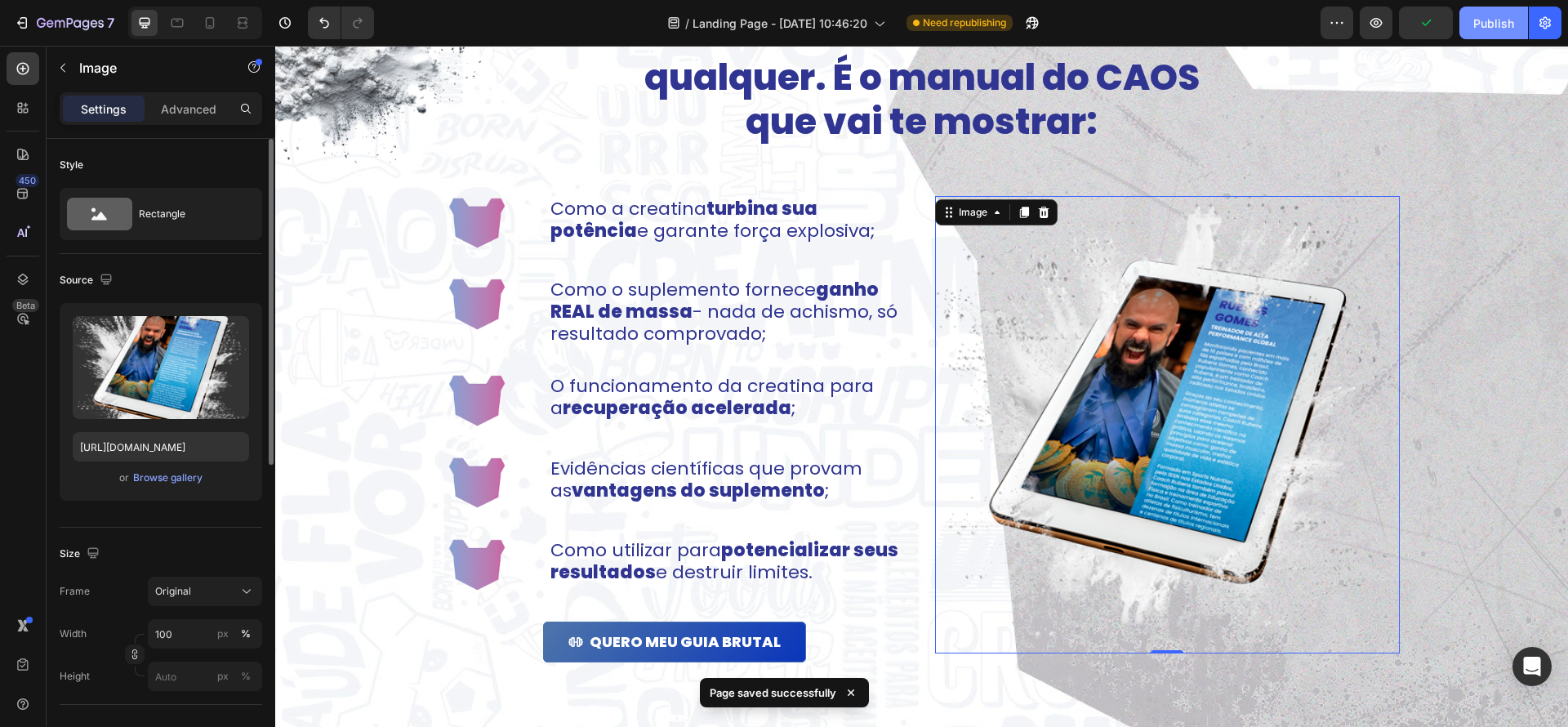
click at [1503, 27] on div "Publish" at bounding box center [1494, 23] width 41 height 17
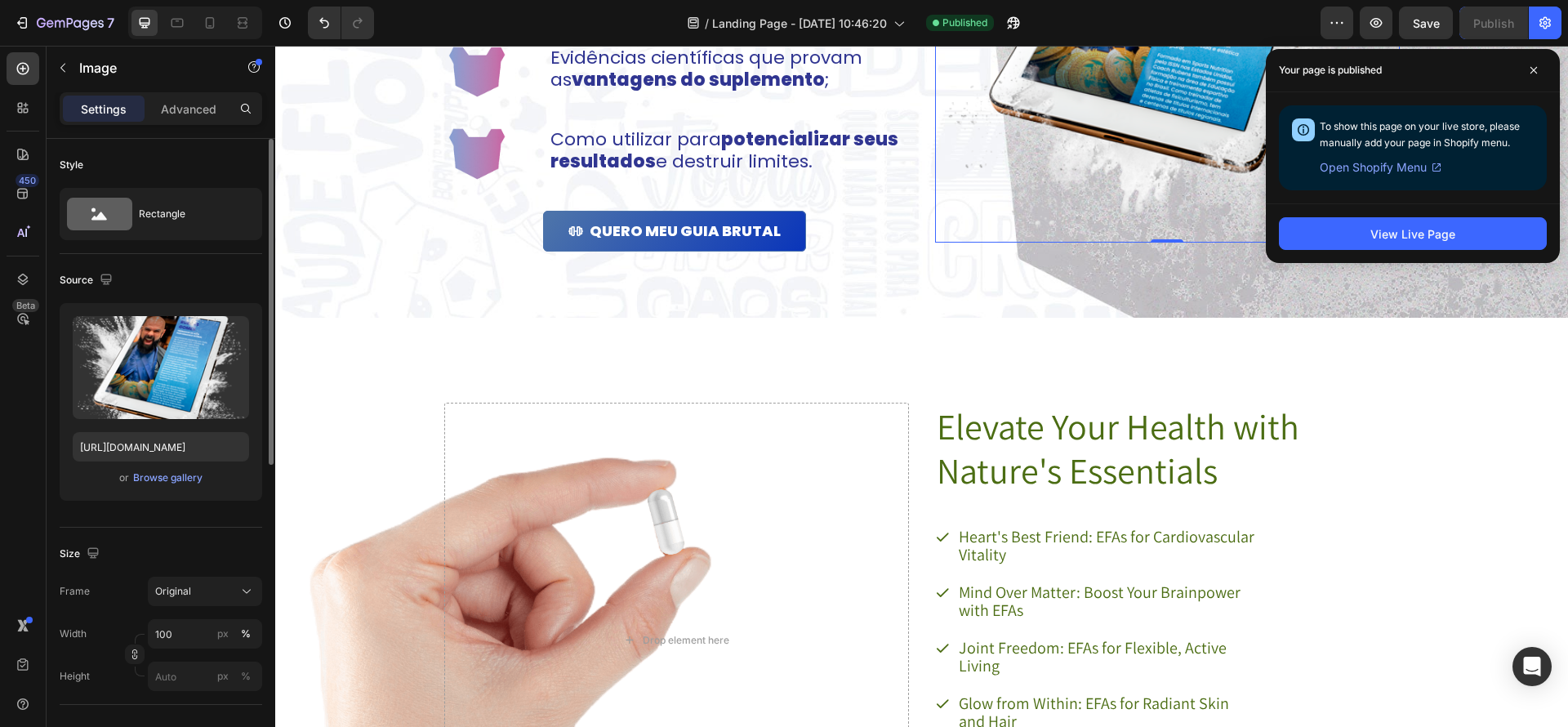
scroll to position [1548, 0]
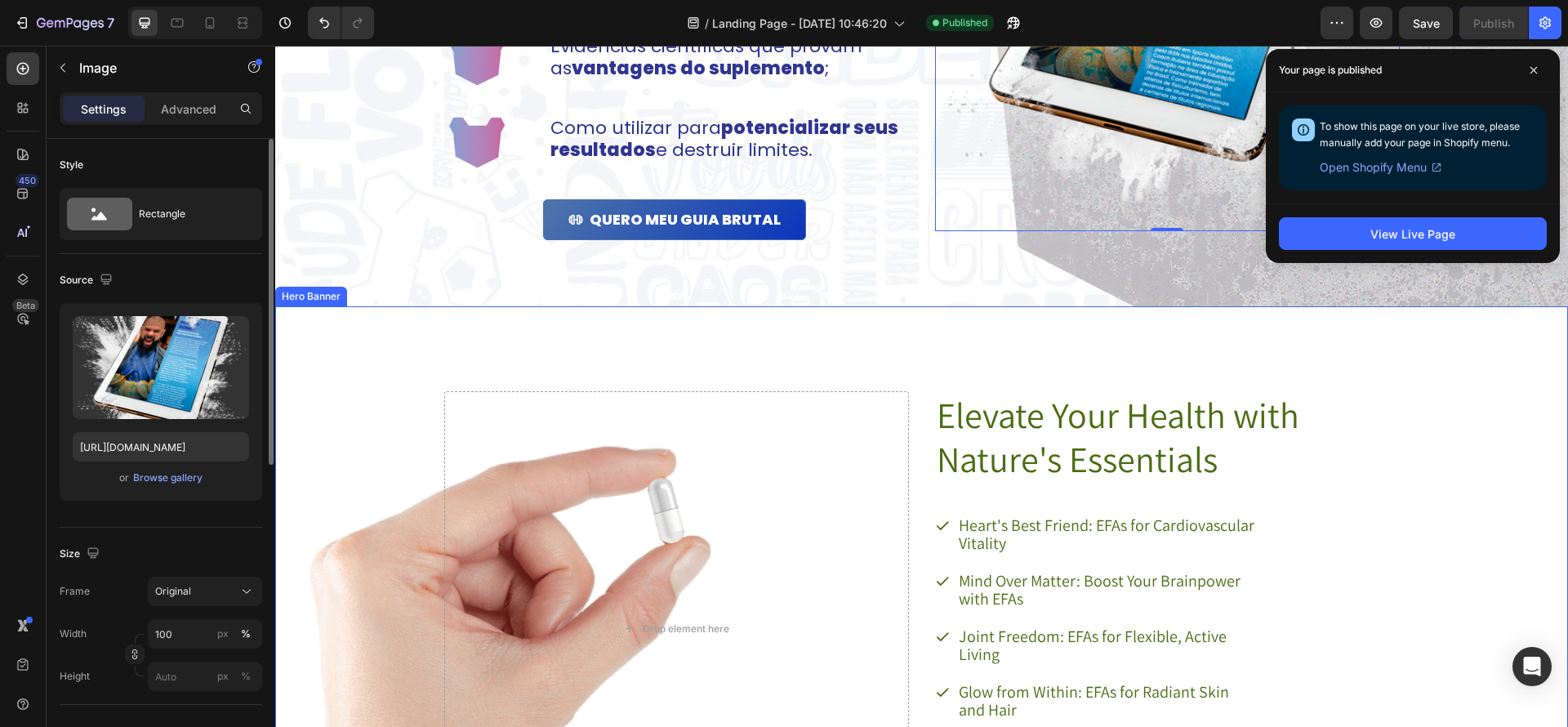
click at [997, 321] on div "Elevate Your Health with Nature's Essentials Heading Heart's Best Friend: EFAs …" at bounding box center [922, 616] width 997 height 624
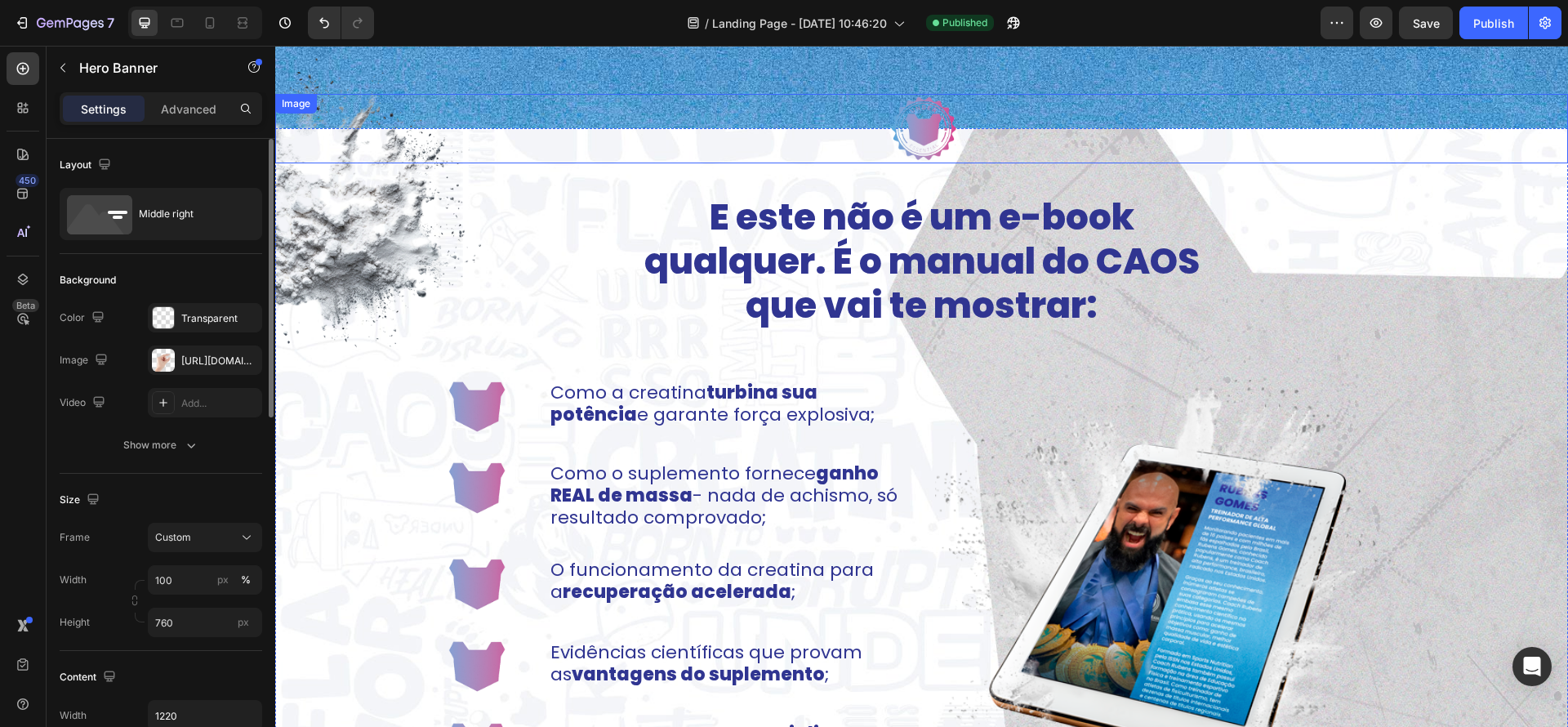
scroll to position [915, 0]
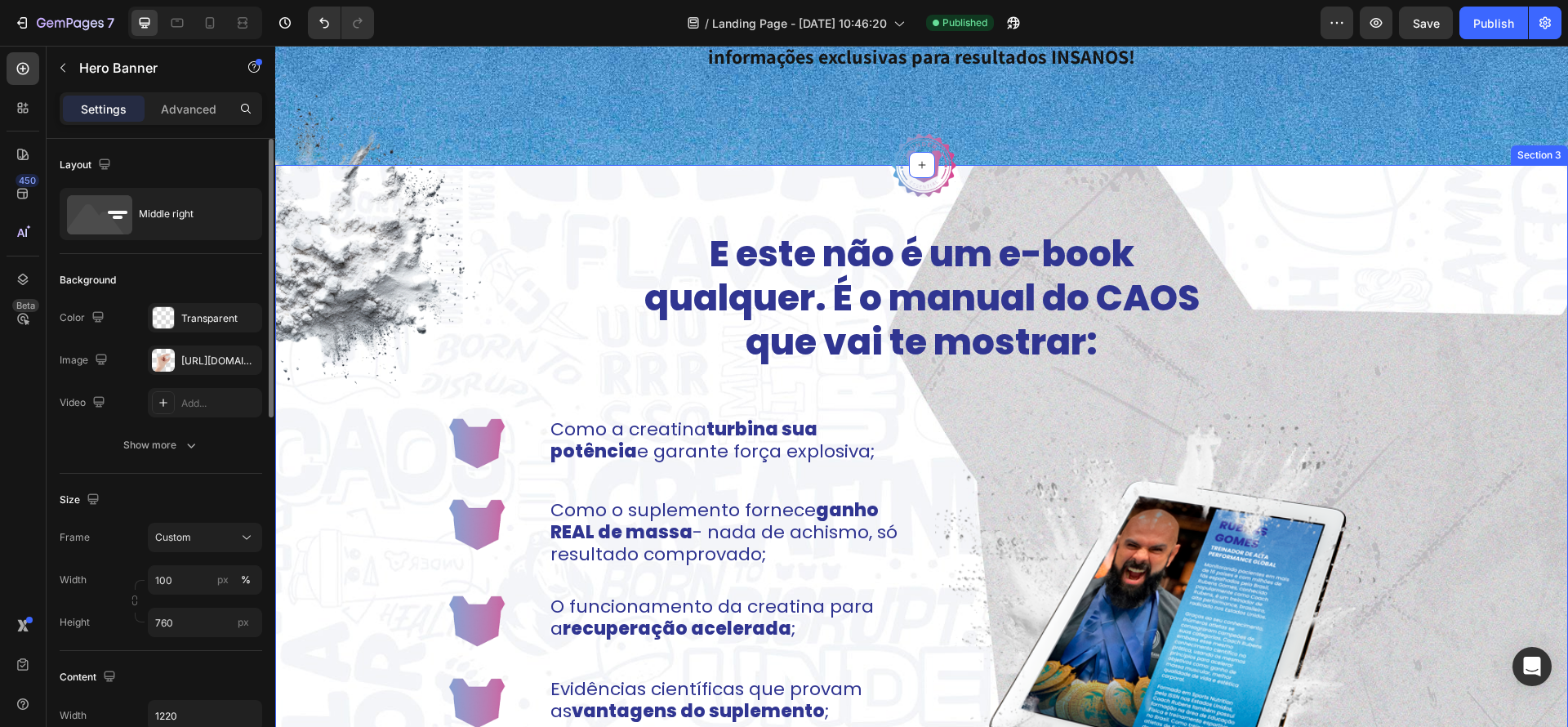
click at [1280, 225] on div "Image Image E este não é um e-book qualquer. É o manual do CAOS que vai te most…" at bounding box center [922, 557] width 1293 height 784
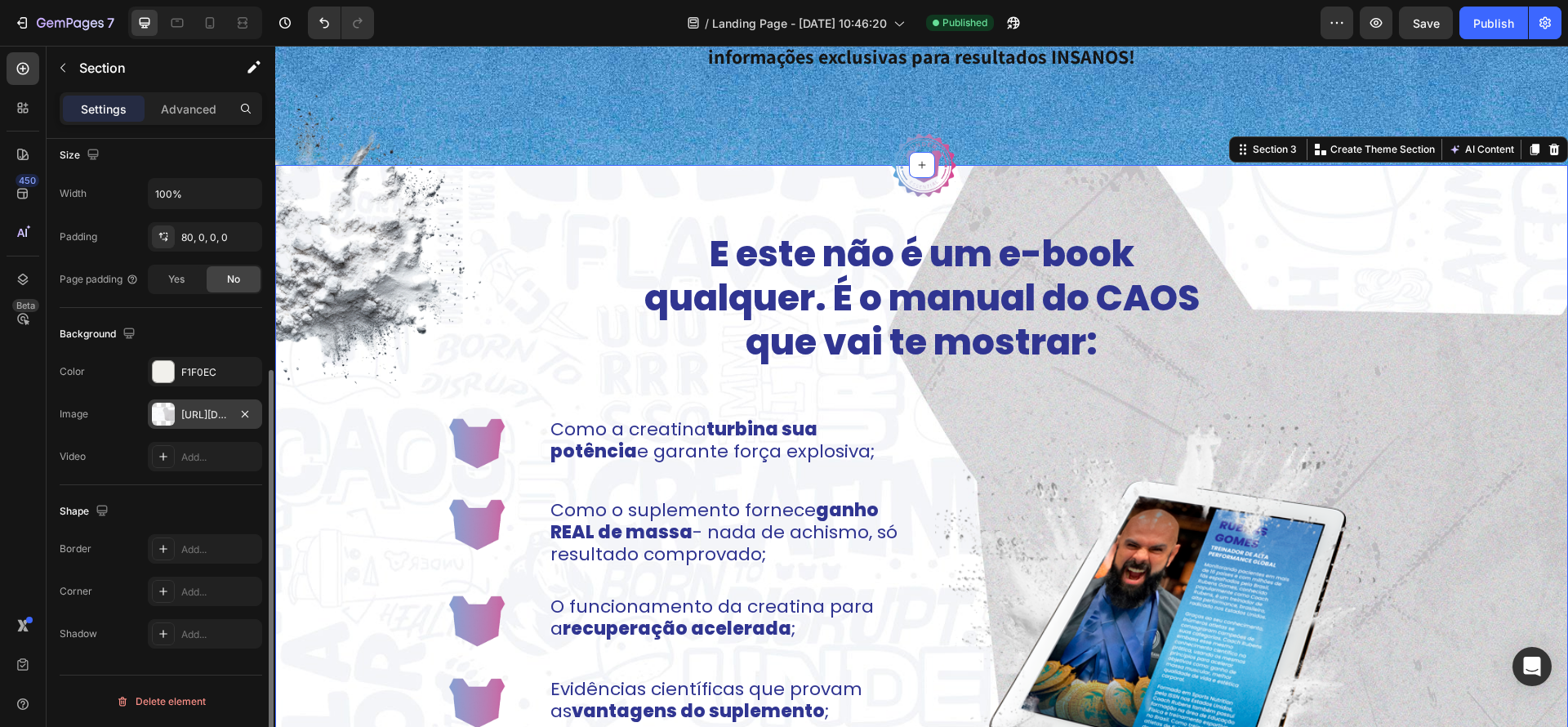
scroll to position [356, 0]
click at [199, 415] on div "[URL][DOMAIN_NAME]" at bounding box center [205, 421] width 47 height 15
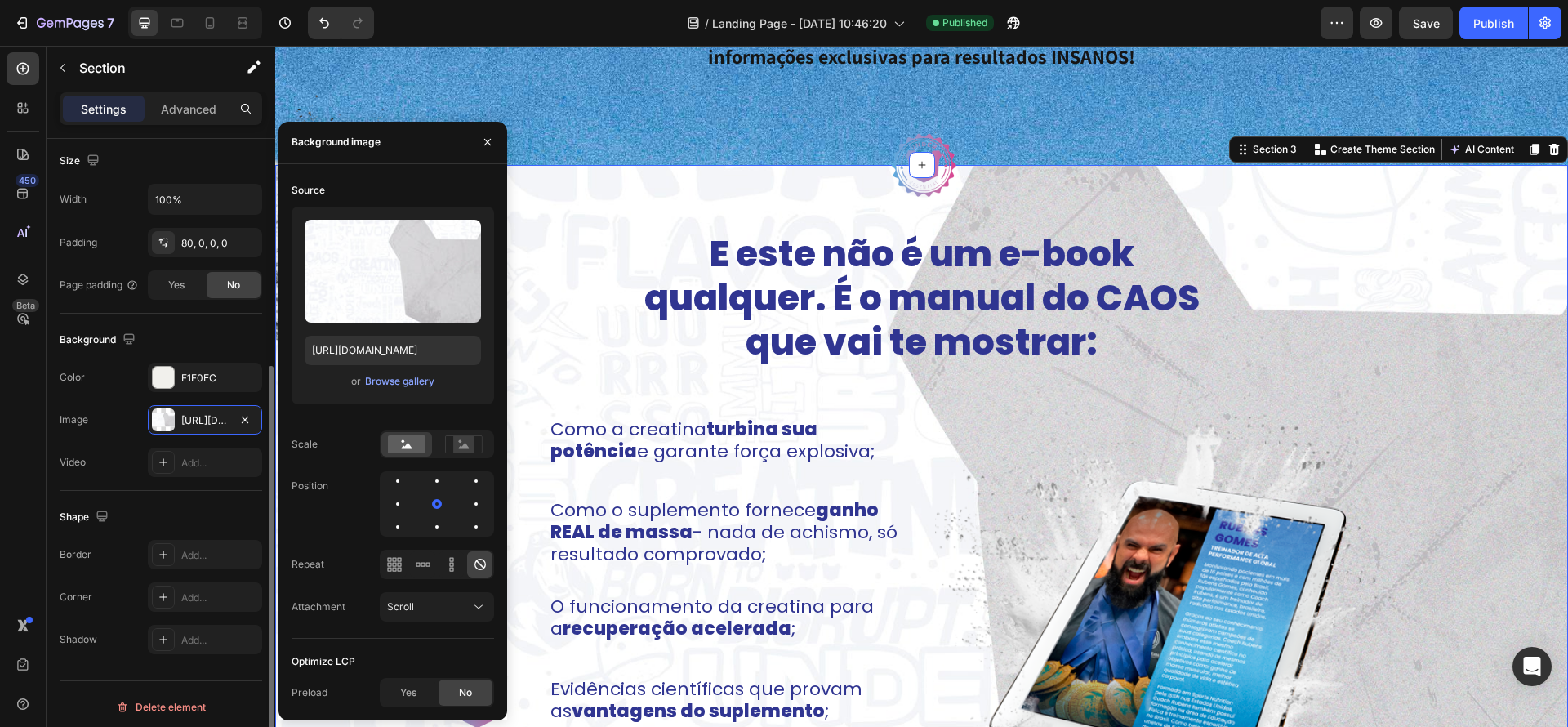
click at [218, 496] on div "Shape Border Add... Corner Add... Shadow Add..." at bounding box center [161, 579] width 203 height 177
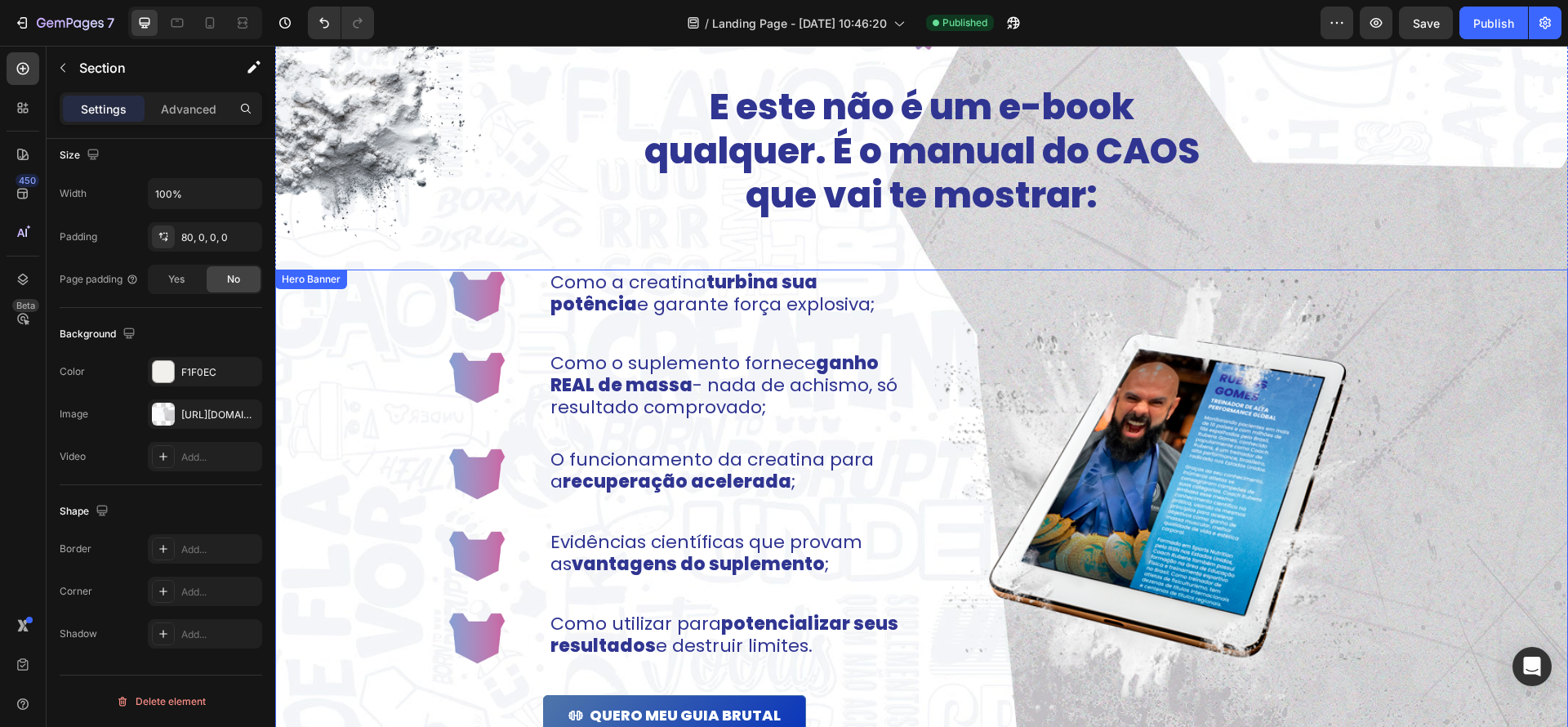
scroll to position [1557, 0]
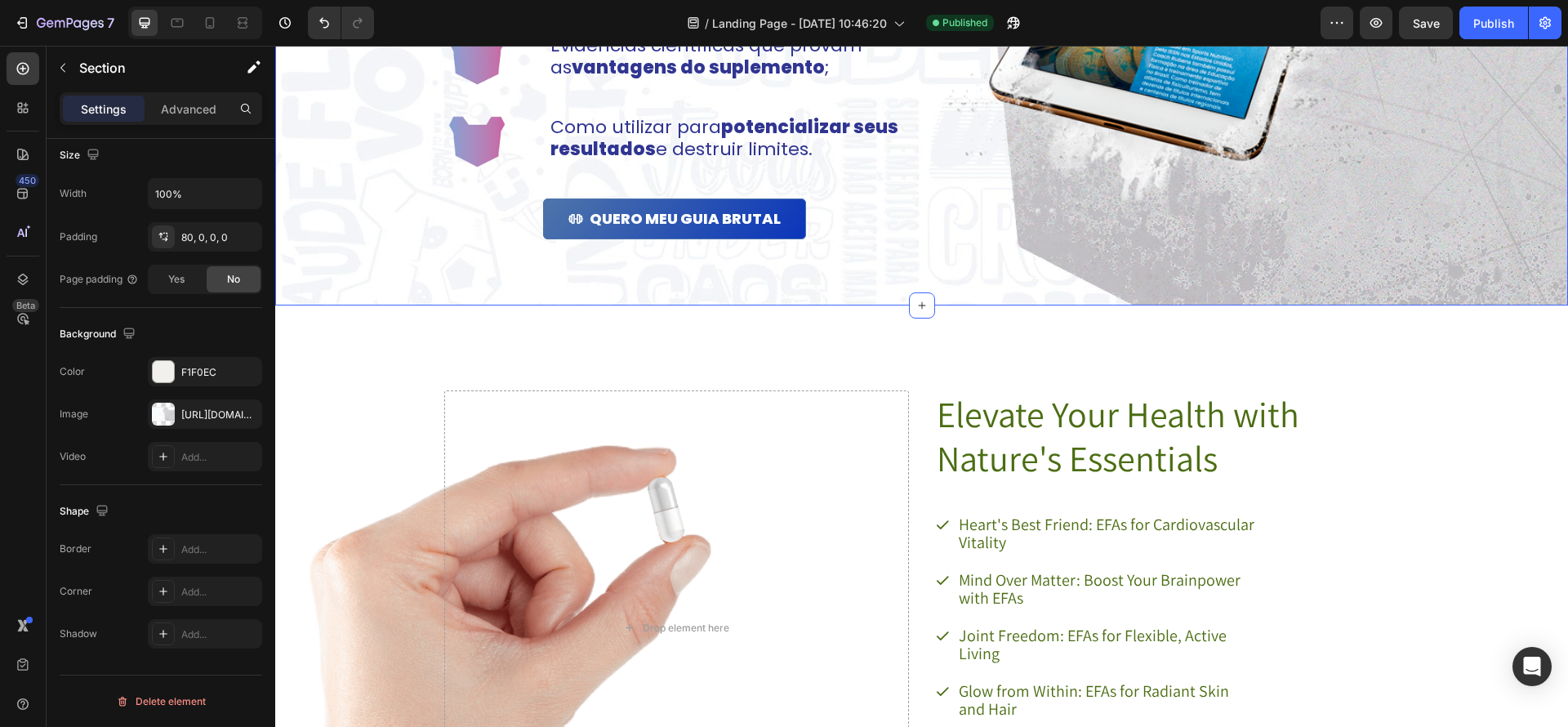
click at [1119, 346] on div "Elevate Your Health with Nature's Essentials Heading Heart's Best Friend: EFAs …" at bounding box center [922, 615] width 997 height 624
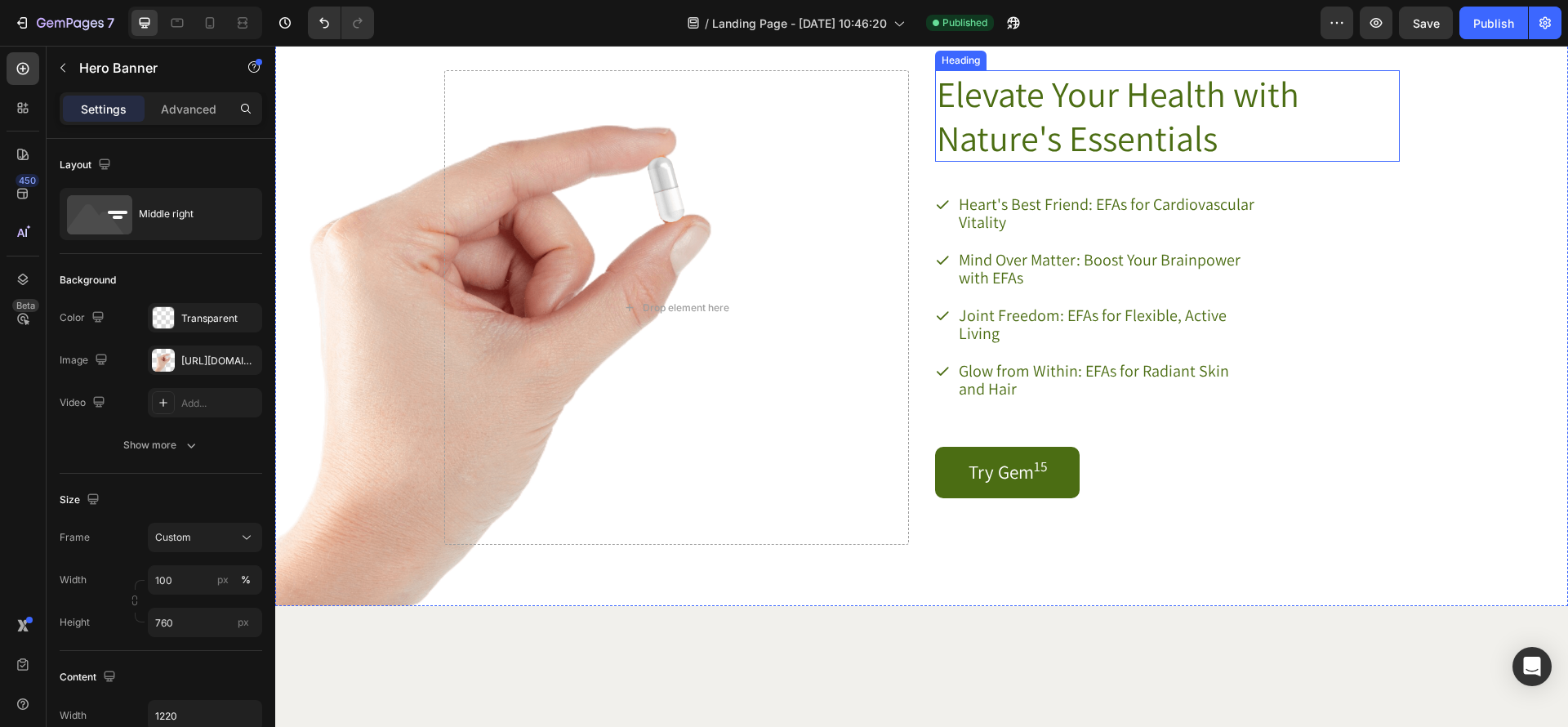
scroll to position [1547, 0]
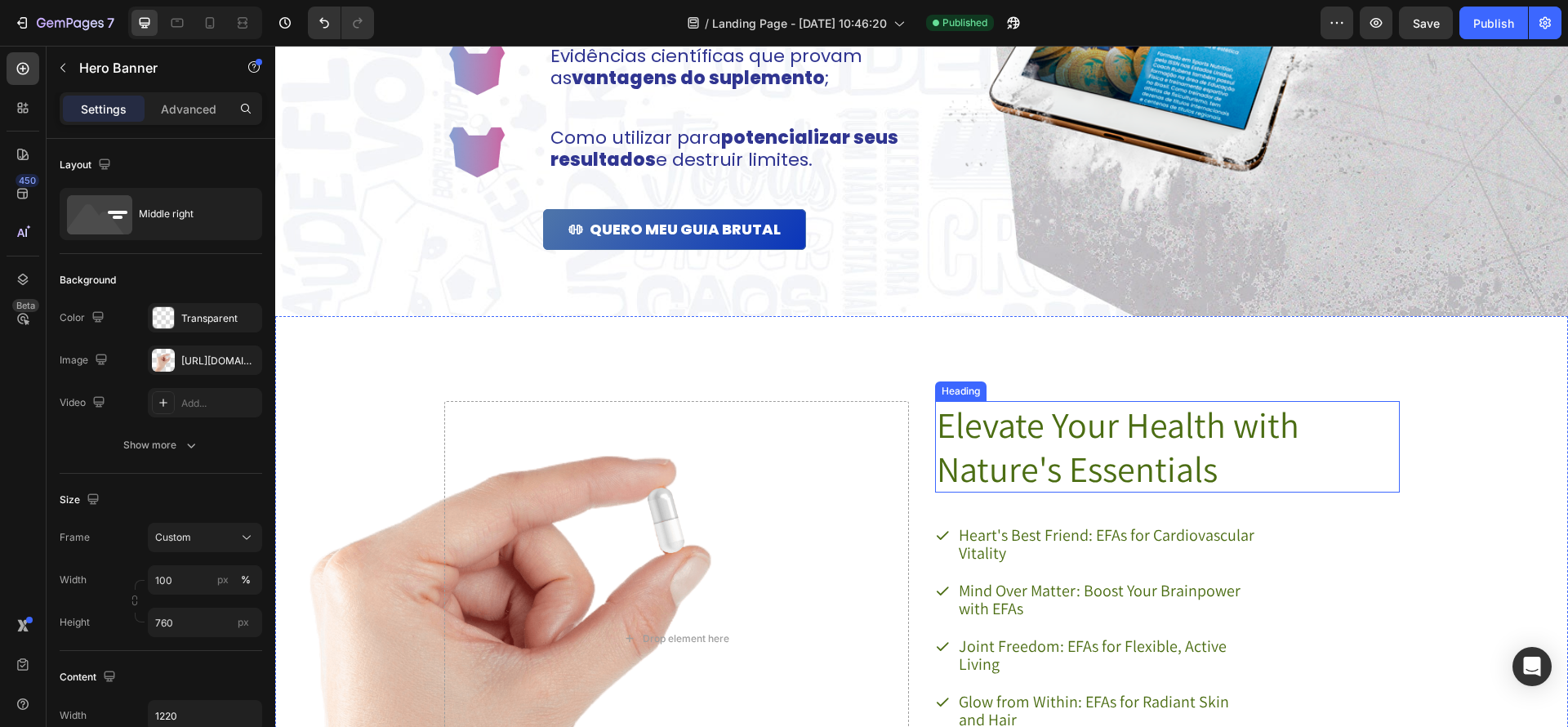
click at [1151, 412] on h2 "Elevate Your Health with Nature's Essentials" at bounding box center [1145, 447] width 419 height 92
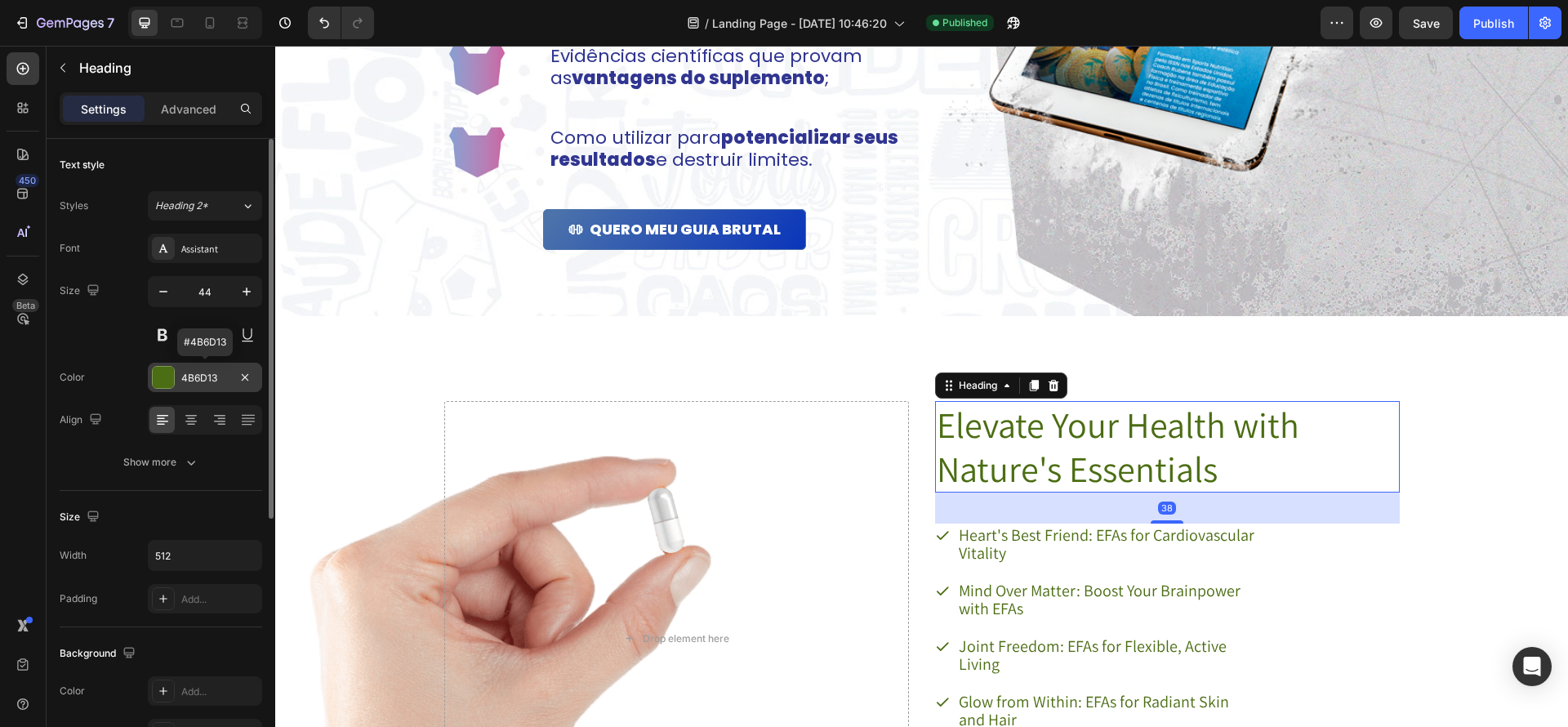
click at [164, 381] on div at bounding box center [163, 377] width 21 height 21
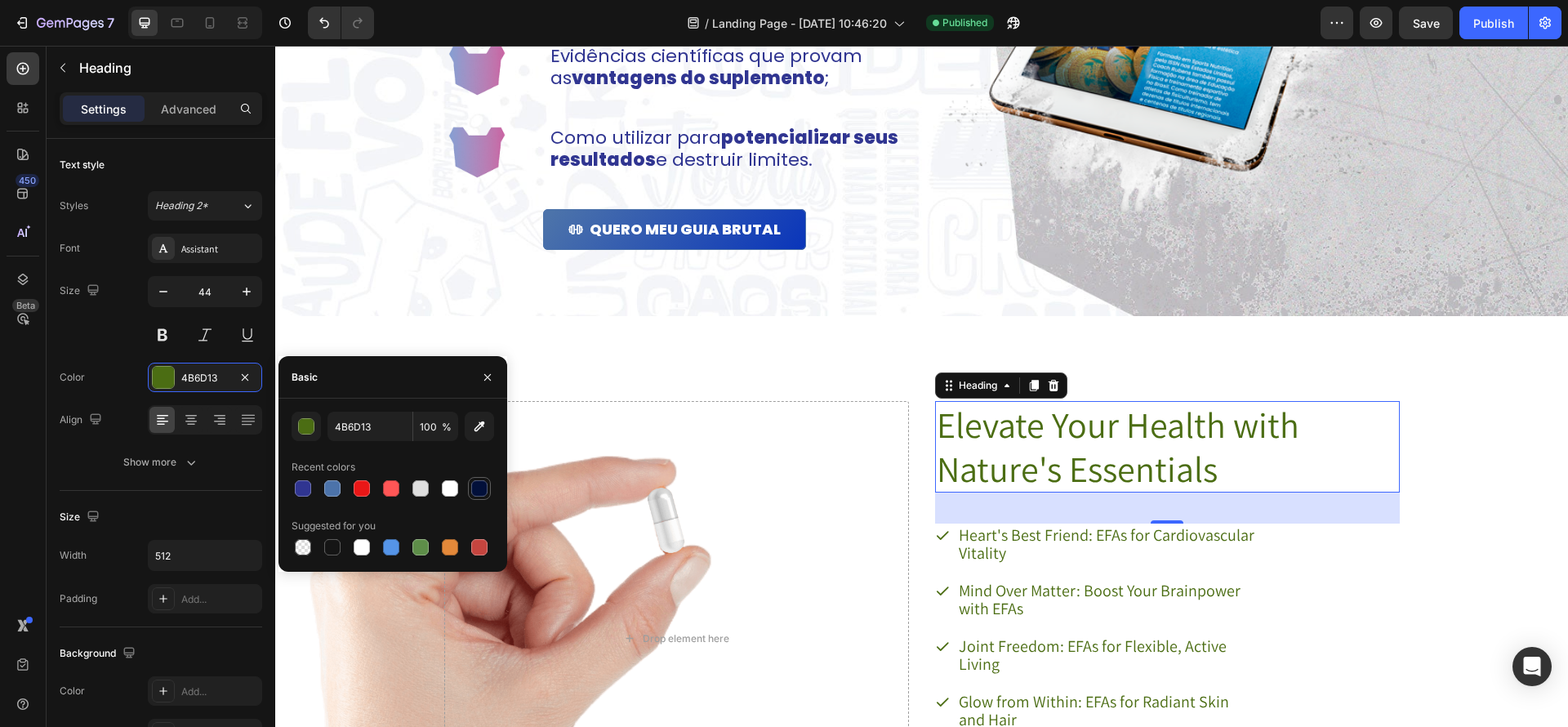
click at [482, 494] on div at bounding box center [479, 488] width 16 height 16
type input "02103A"
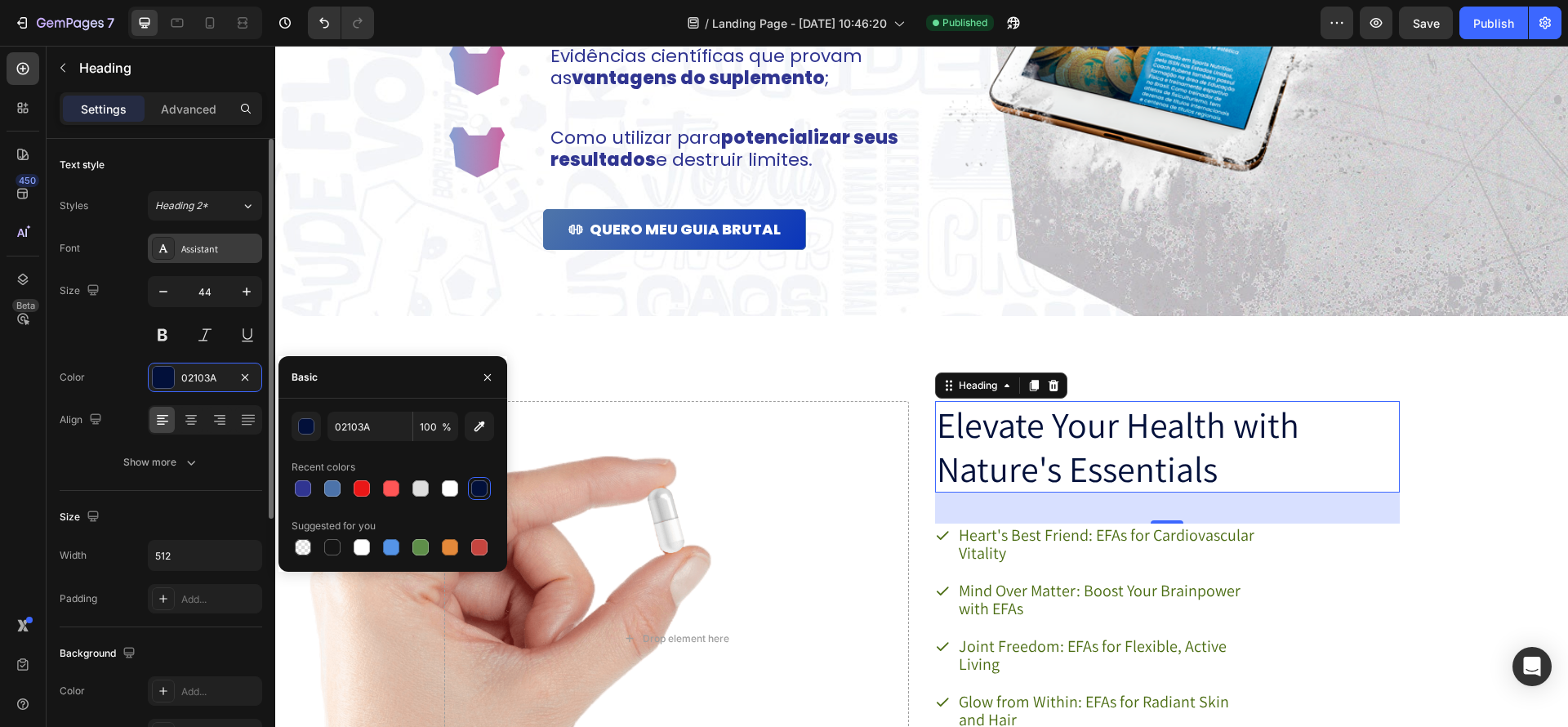
click at [208, 249] on div "Assistant" at bounding box center [219, 248] width 76 height 15
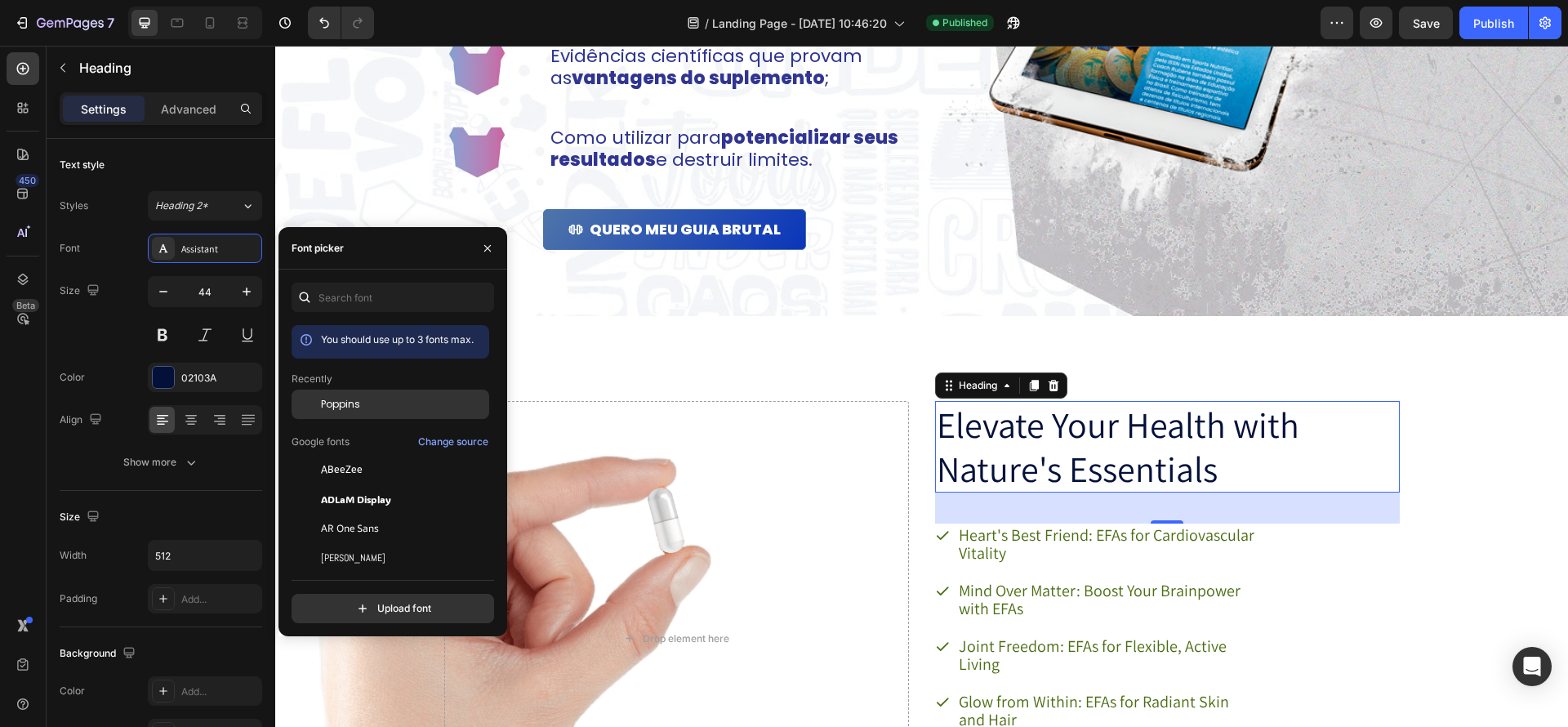
click at [396, 514] on div "Poppins" at bounding box center [391, 529] width 197 height 29
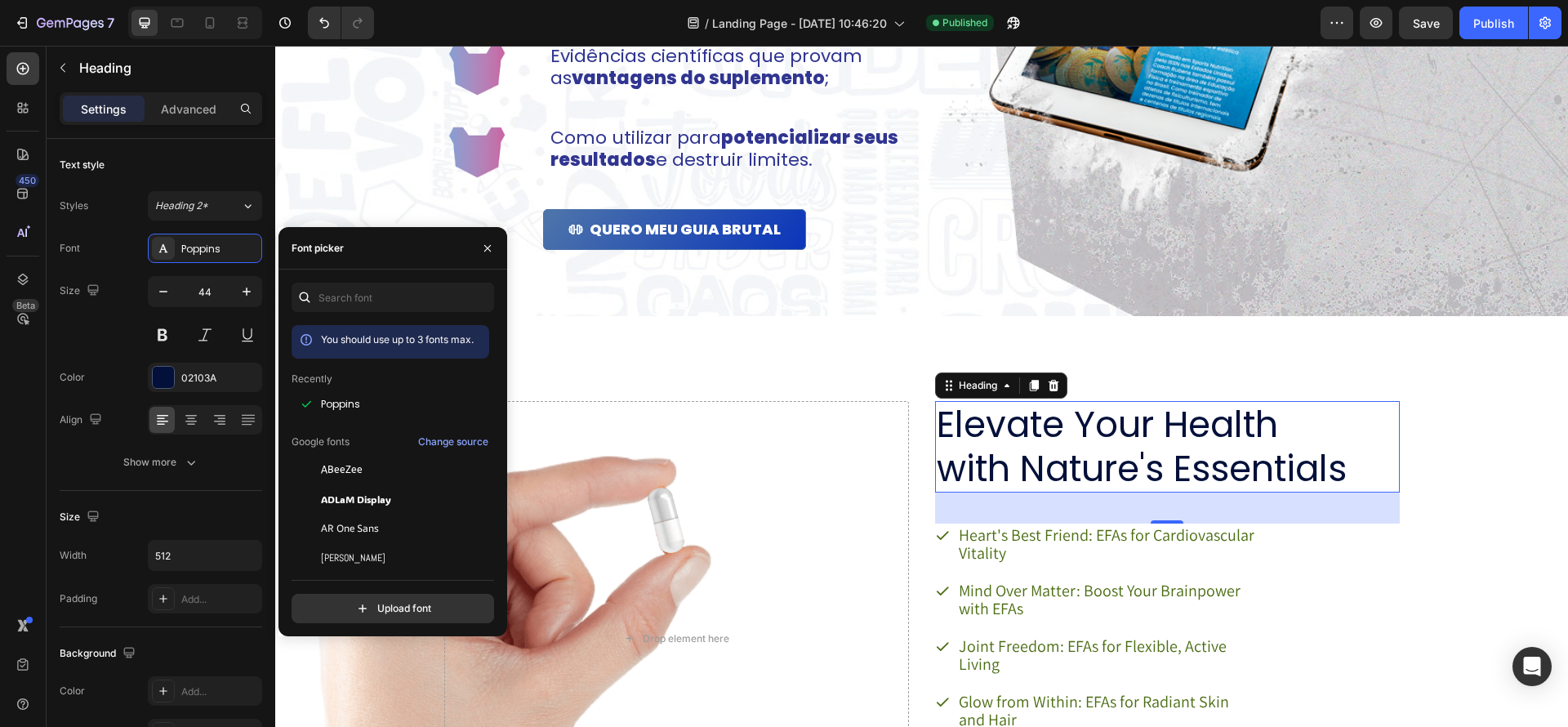
click at [1124, 468] on h2 "Elevate Your Health with Nature's Essentials" at bounding box center [1145, 447] width 419 height 92
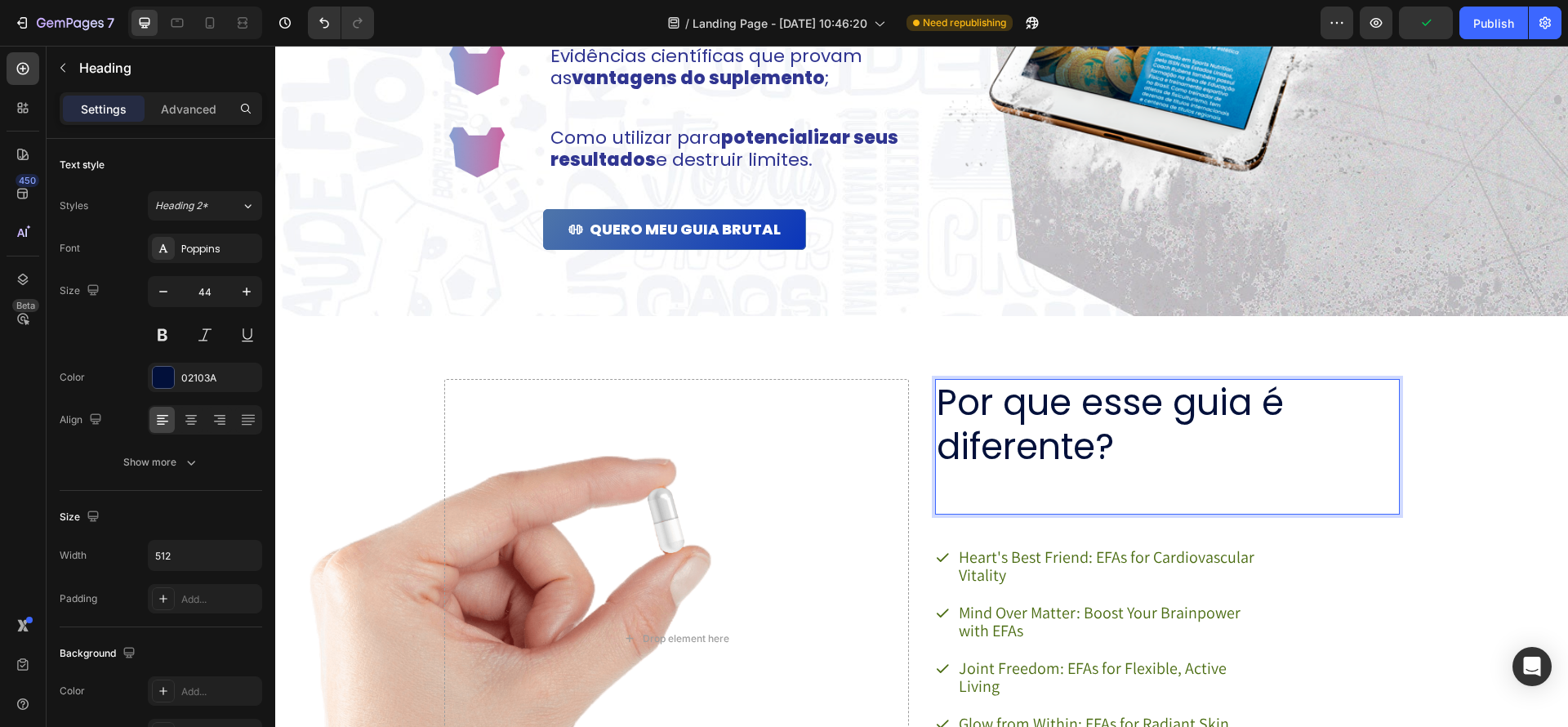
scroll to position [1, 0]
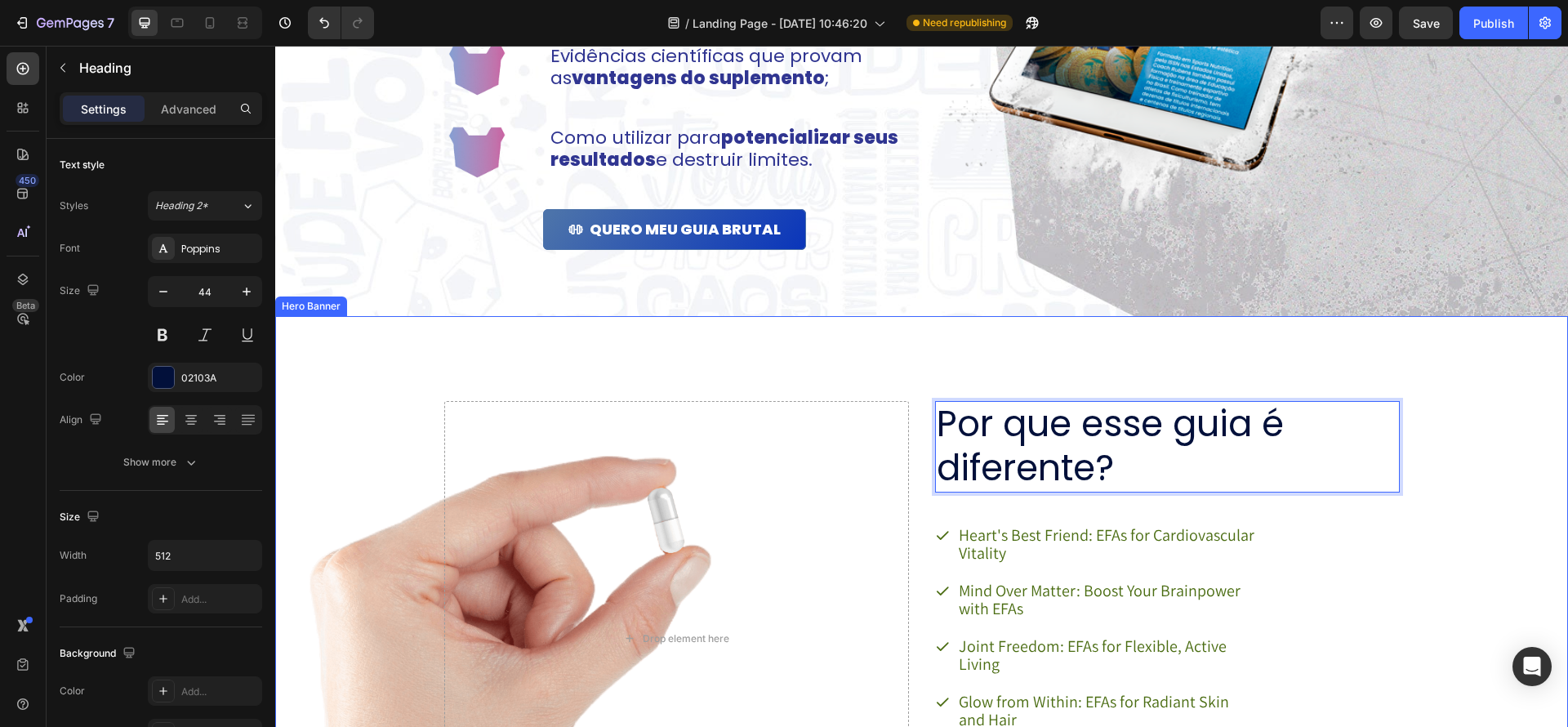
click at [1352, 640] on div "Por que esse guia é diferente? Heading 38 Heart's Best Friend: EFAs for Cardiov…" at bounding box center [1168, 638] width 465 height 475
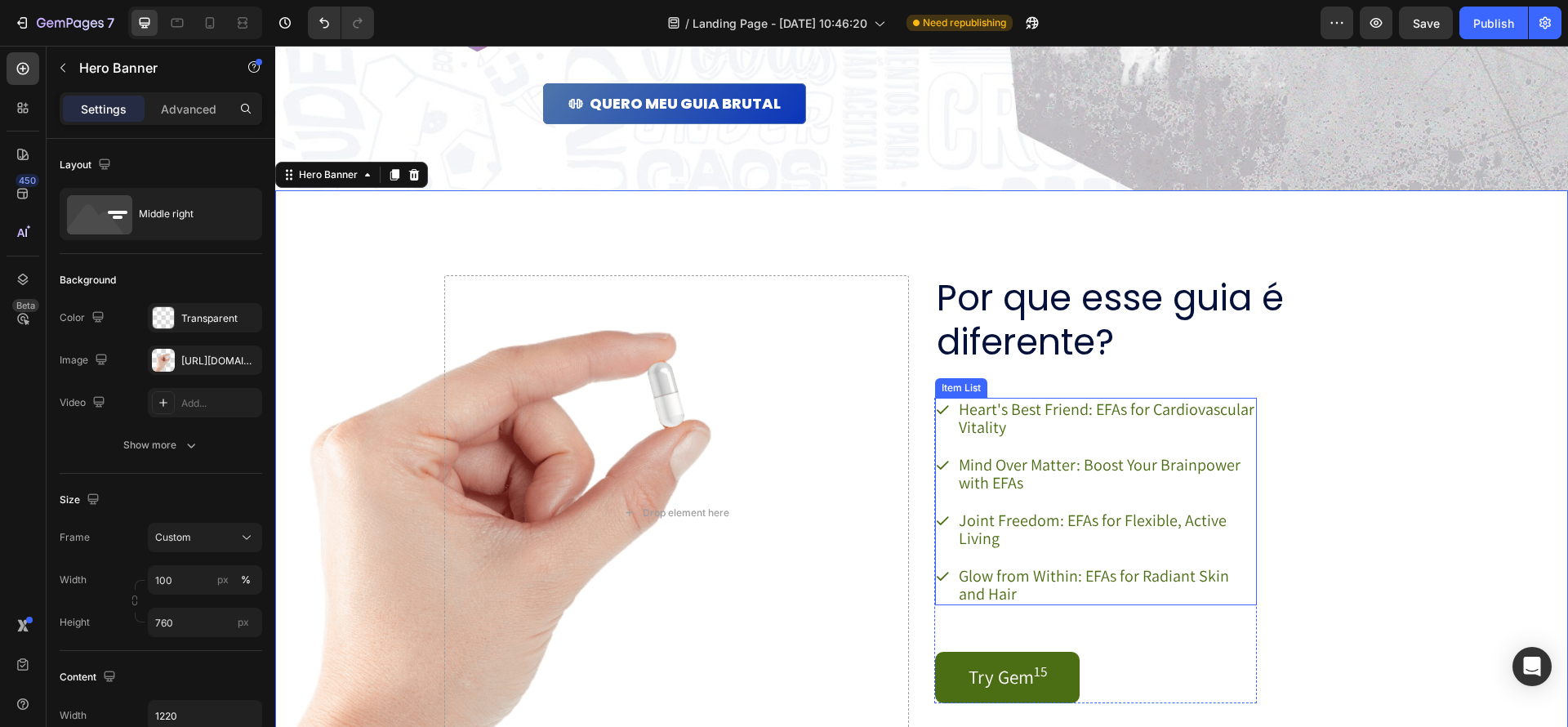
scroll to position [1674, 0]
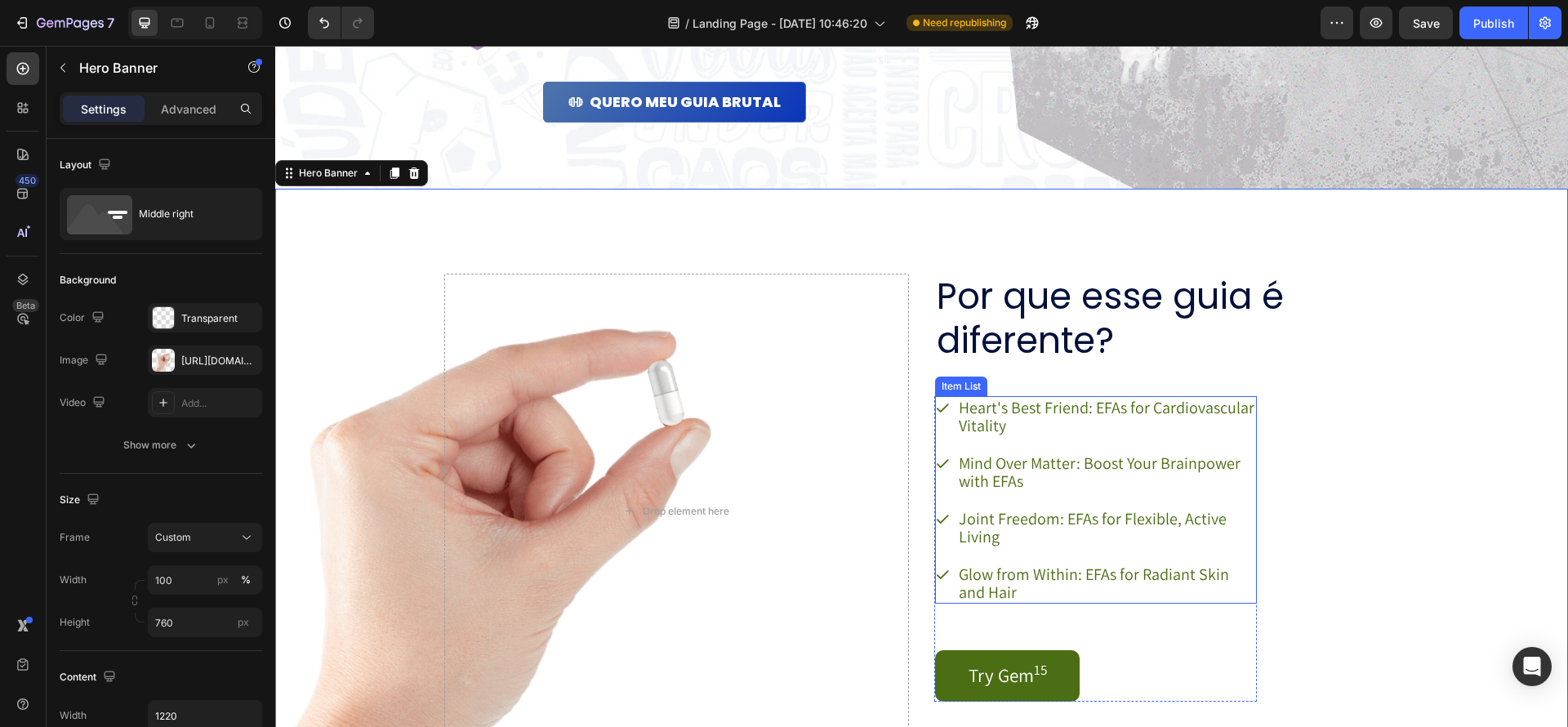
click at [1094, 419] on p "Heart's Best Friend: EFAs for Cardiovascular Vitality" at bounding box center [1107, 416] width 296 height 36
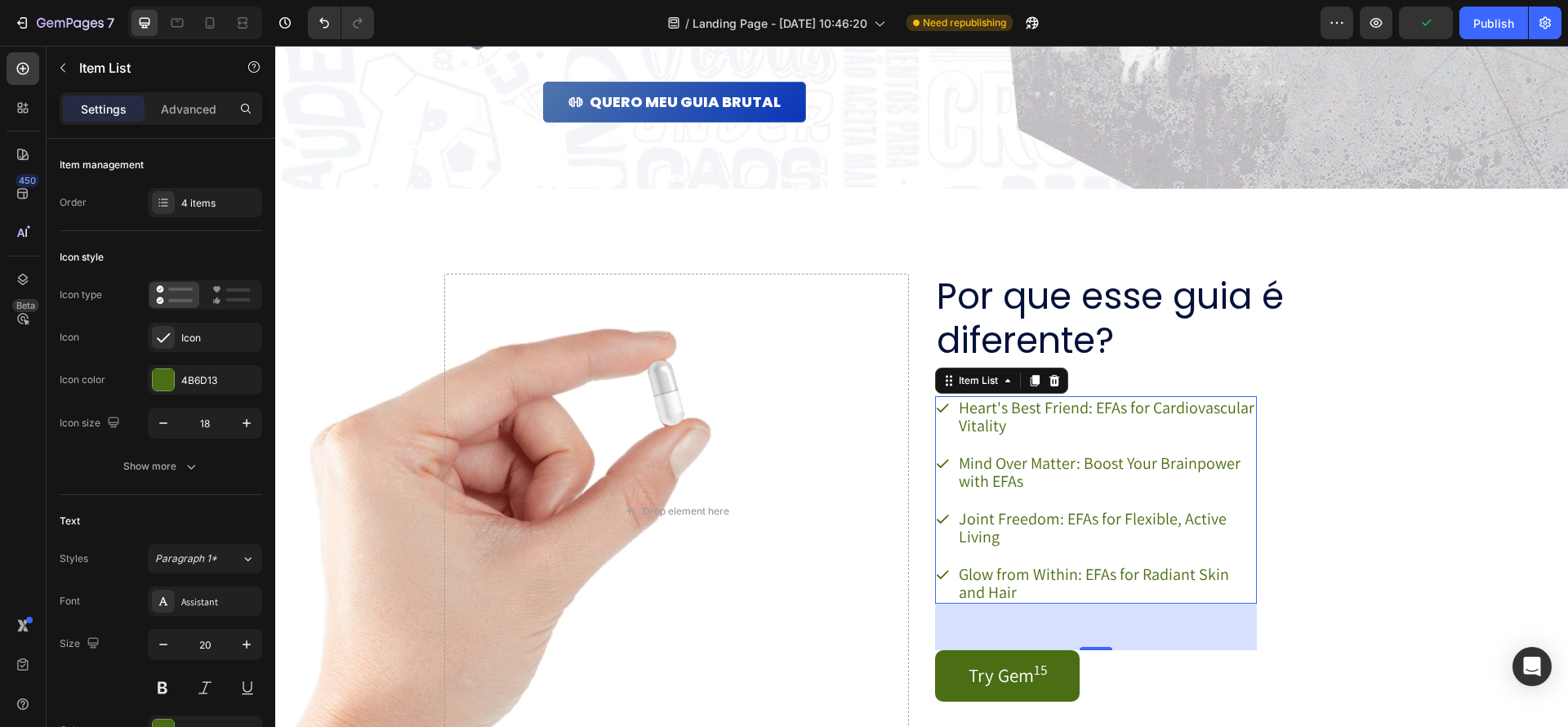
click at [1137, 427] on p "Heart's Best Friend: EFAs for Cardiovascular Vitality" at bounding box center [1107, 416] width 296 height 36
click at [1035, 425] on p "Heart's Best Friend: EFAs for Cardiovascular Vitality" at bounding box center [1107, 416] width 296 height 36
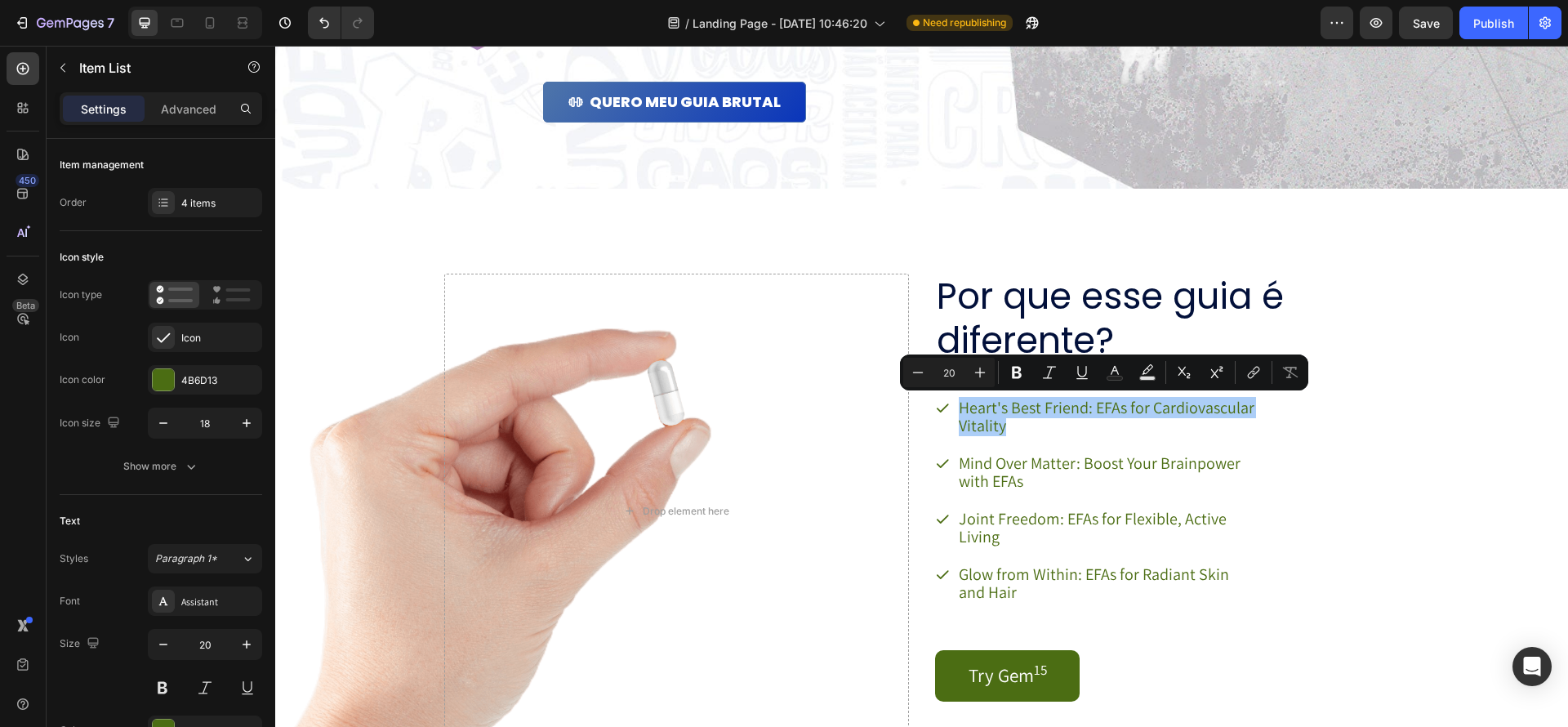
click at [191, 245] on div "Icon style" at bounding box center [161, 257] width 203 height 26
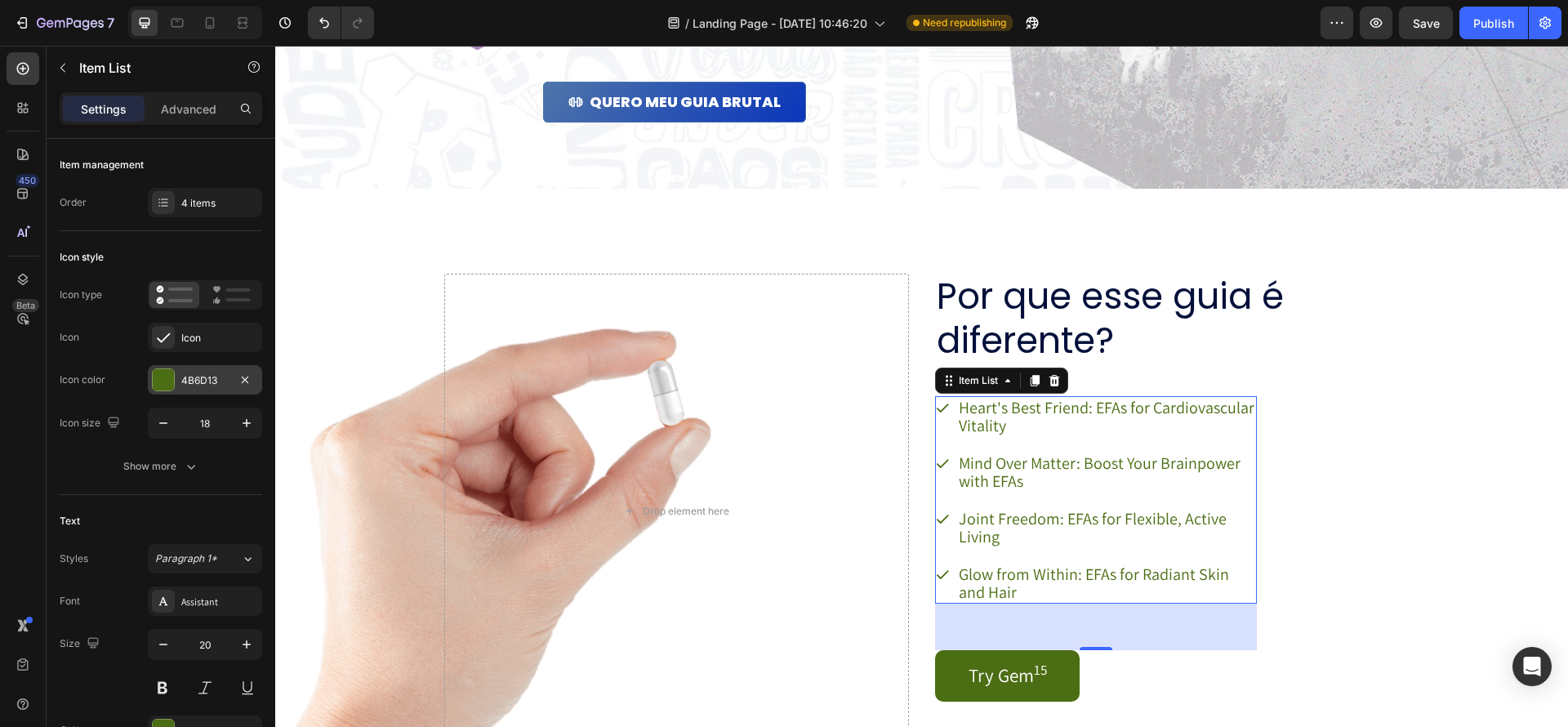
click at [166, 388] on div at bounding box center [163, 380] width 21 height 21
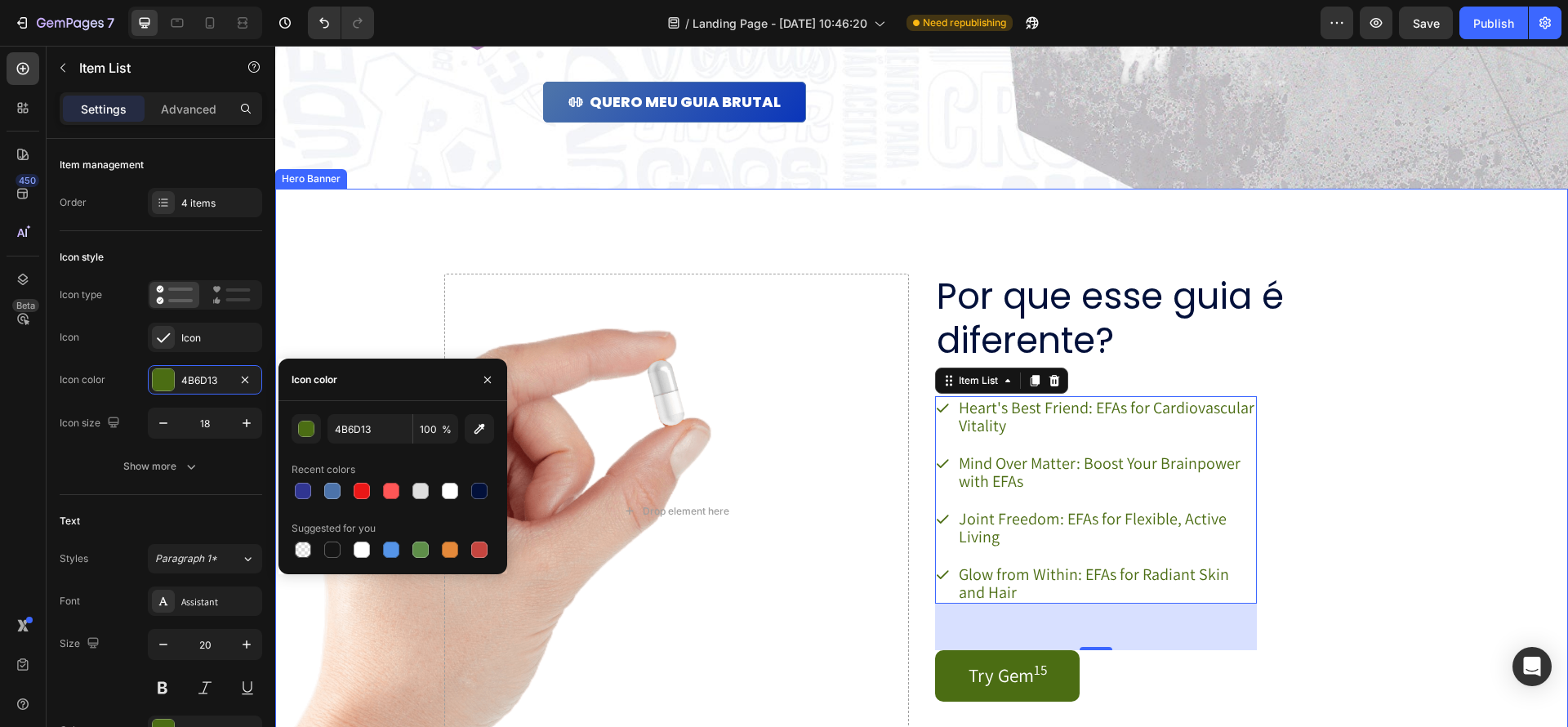
click at [1366, 447] on div "Por que esse guia é diferente? Heading Heart's Best Friend: EFAs for Cardiovasc…" at bounding box center [1168, 510] width 465 height 475
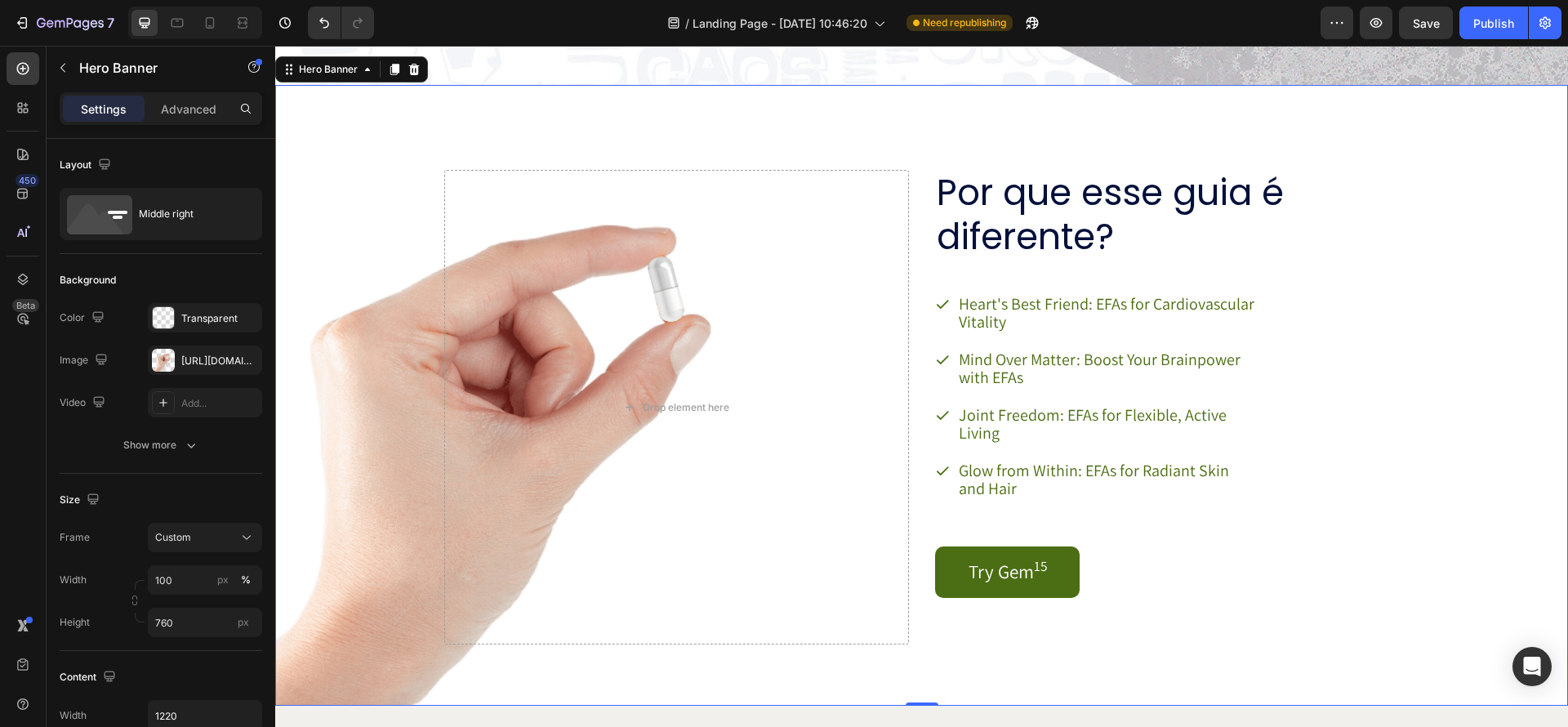
scroll to position [1743, 0]
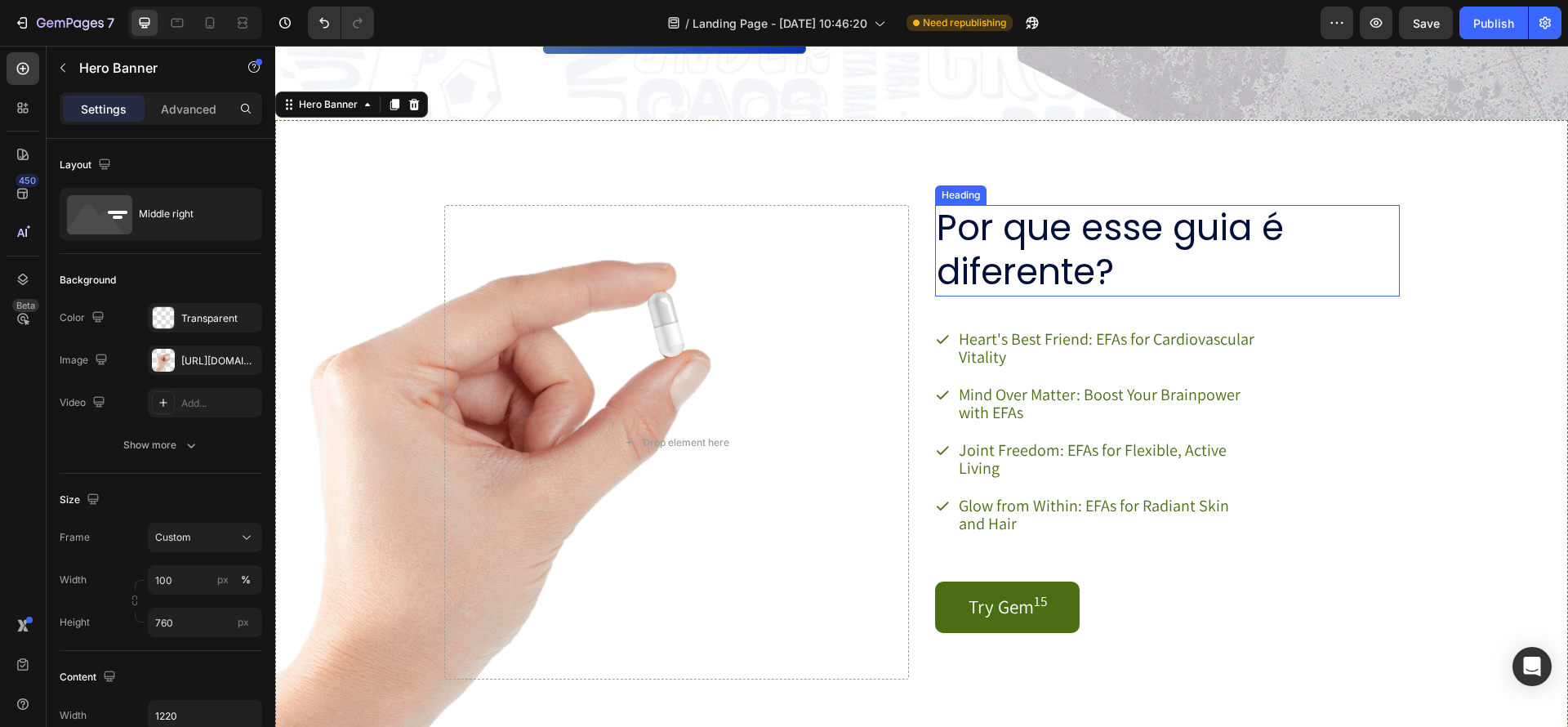
click at [1103, 277] on p "Por que esse guia é diferente?" at bounding box center [1144, 249] width 415 height 88
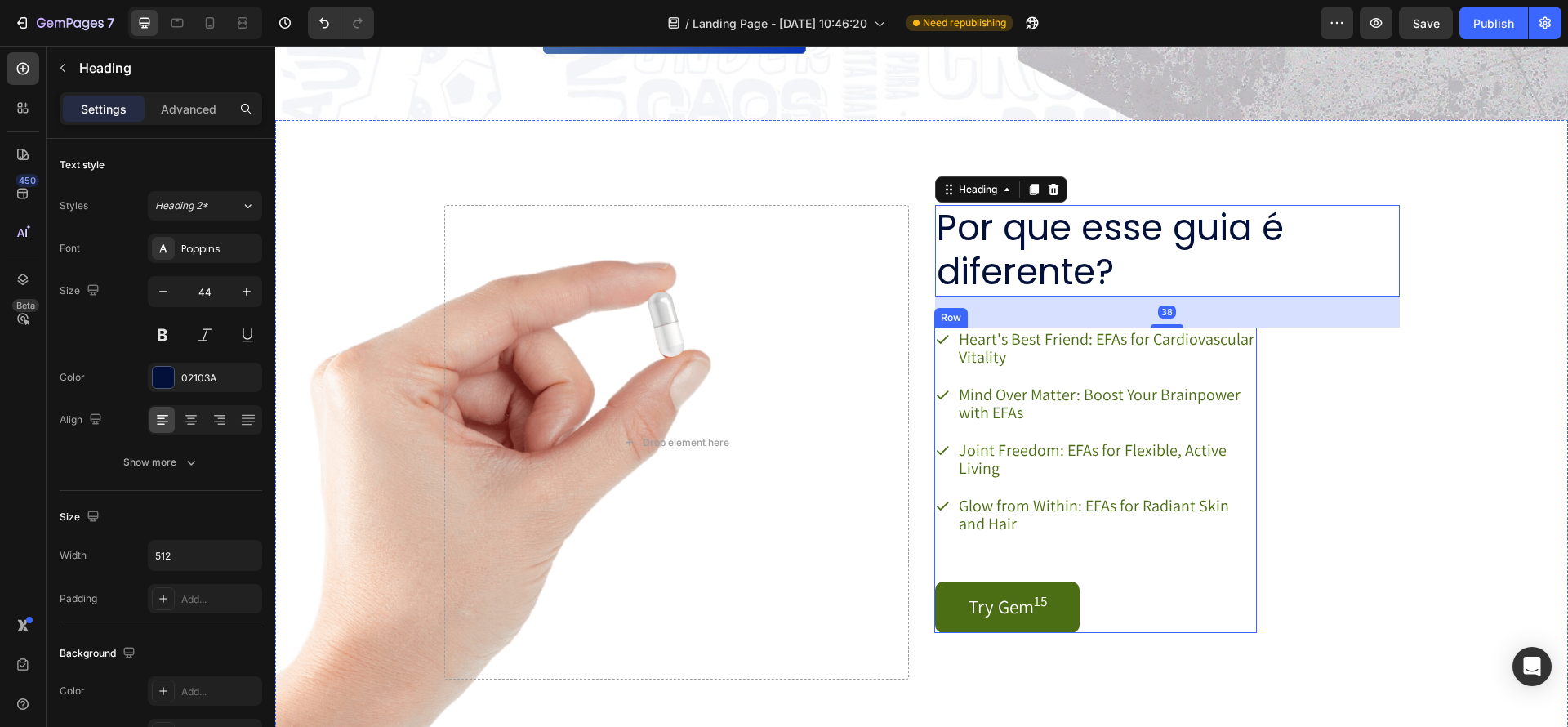
scroll to position [1843, 0]
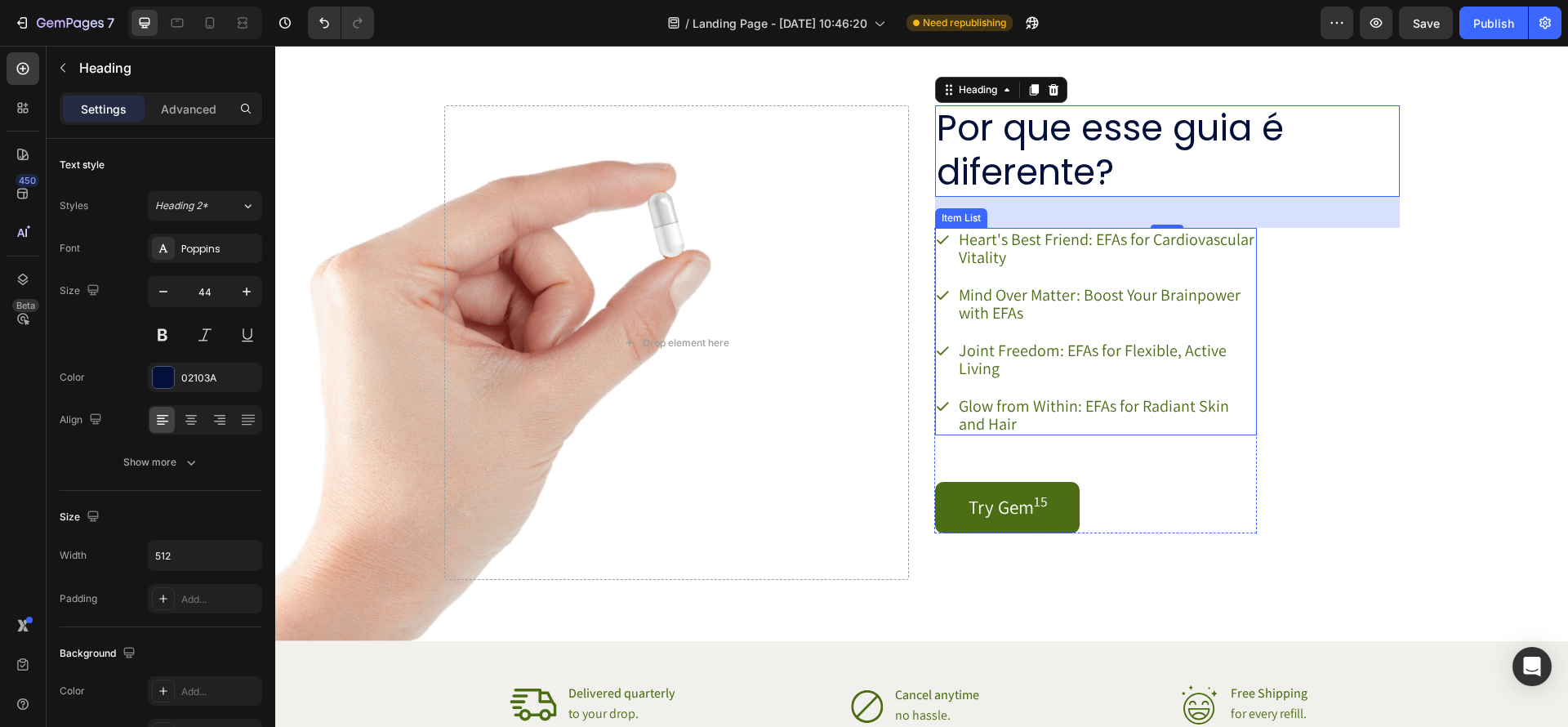
click at [1121, 323] on div "Mind Over Matter: Boost Your Brainpower with EFAs" at bounding box center [1106, 304] width 301 height 41
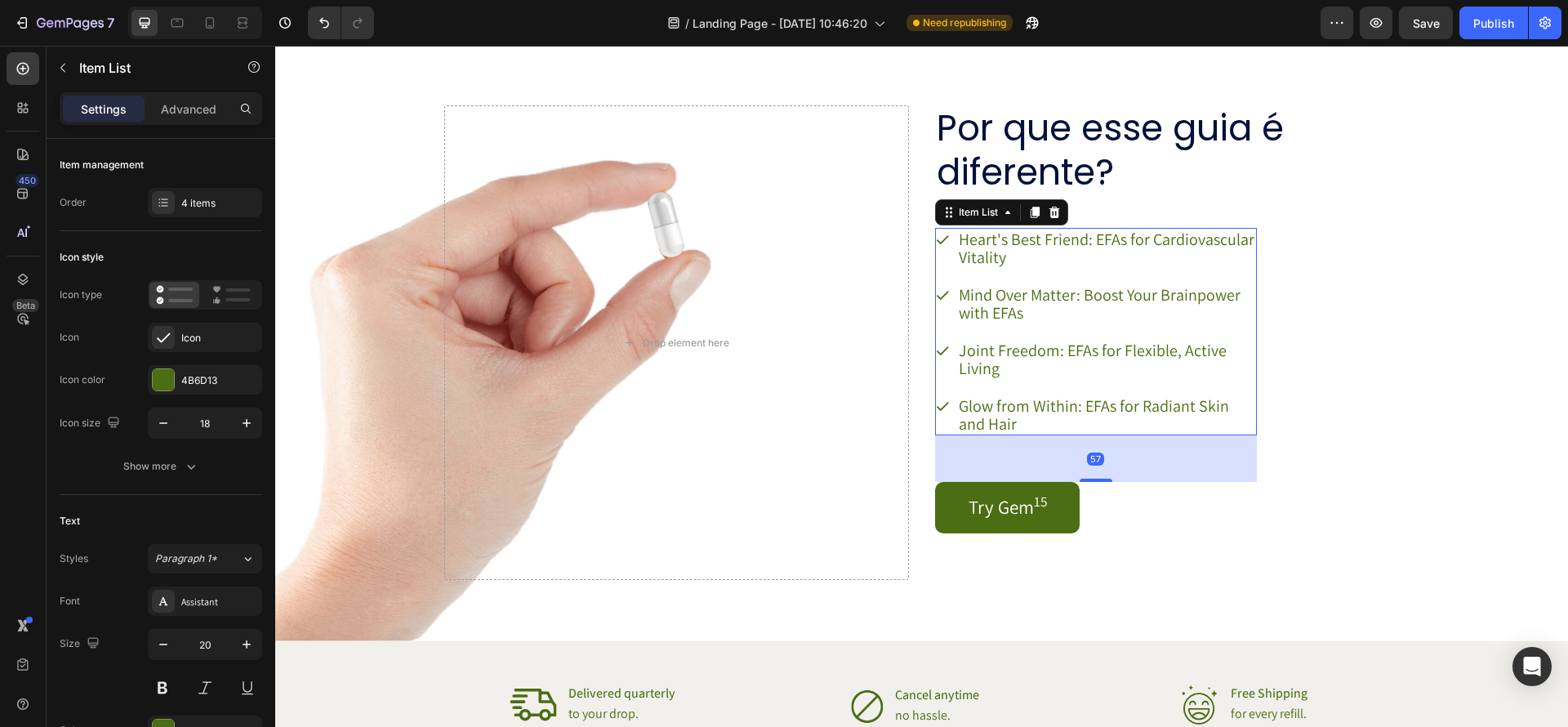
click at [1119, 276] on div "Heart's Best Friend: EFAs for Cardiovascular Vitality Mind Over Matter: Boost Y…" at bounding box center [1096, 332] width 322 height 208
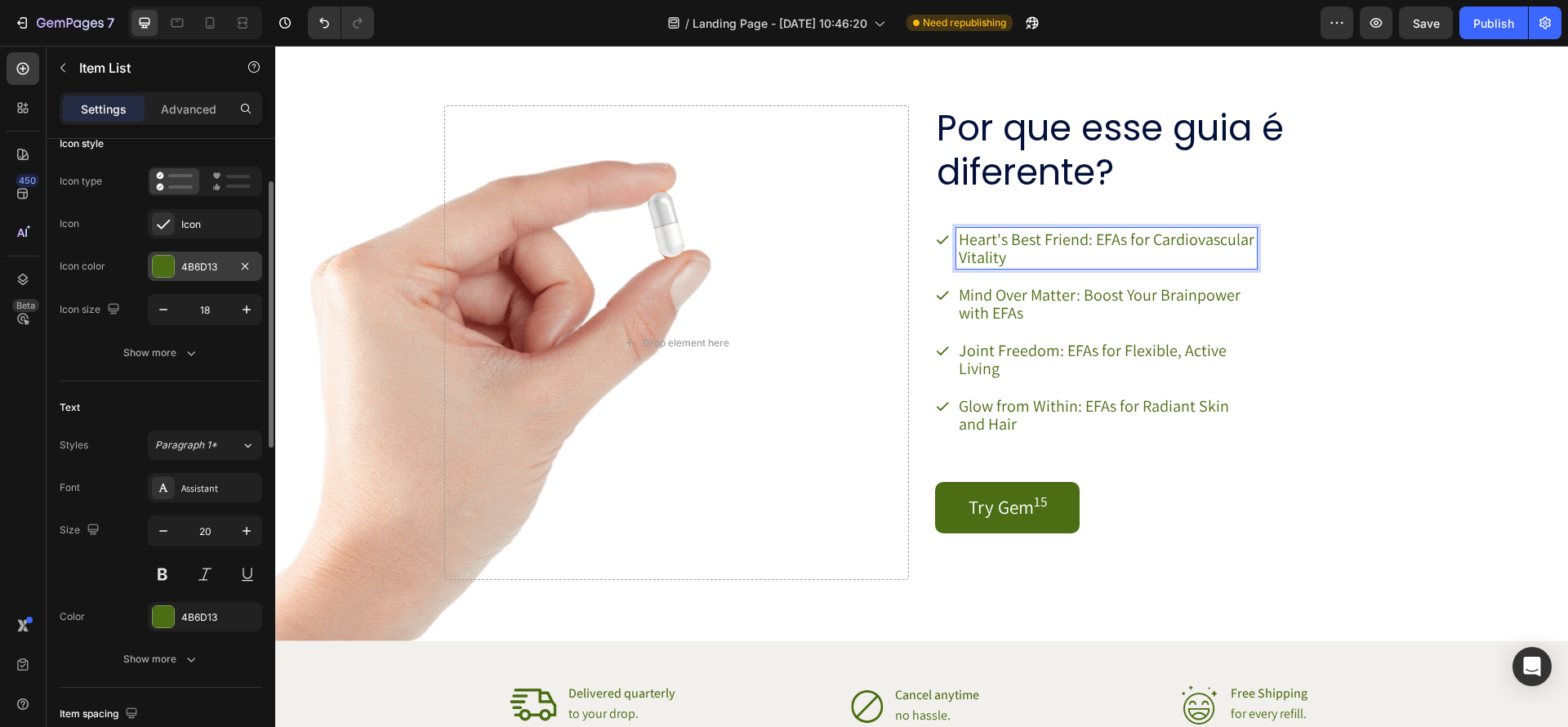
scroll to position [108, 0]
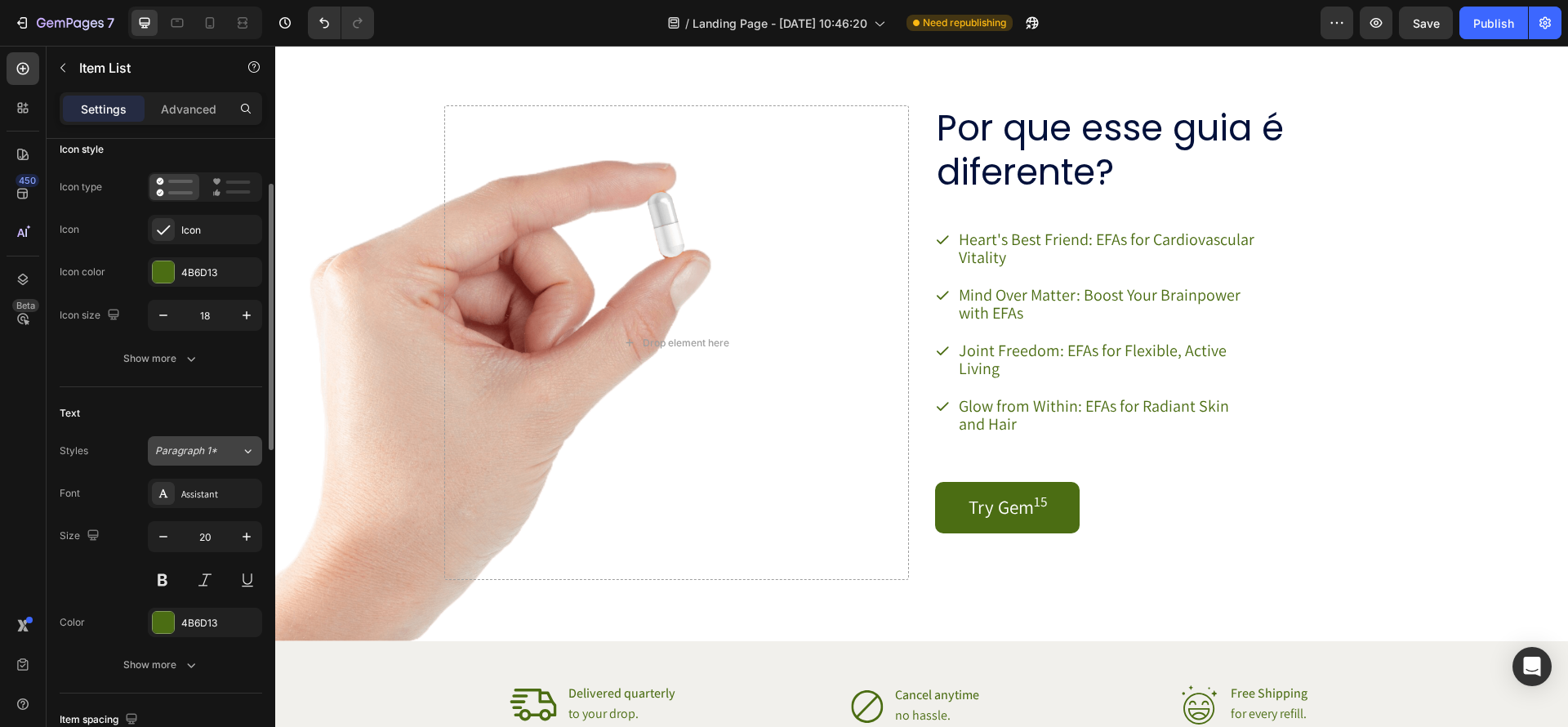
click at [219, 453] on div "Paragraph 1*" at bounding box center [189, 451] width 66 height 15
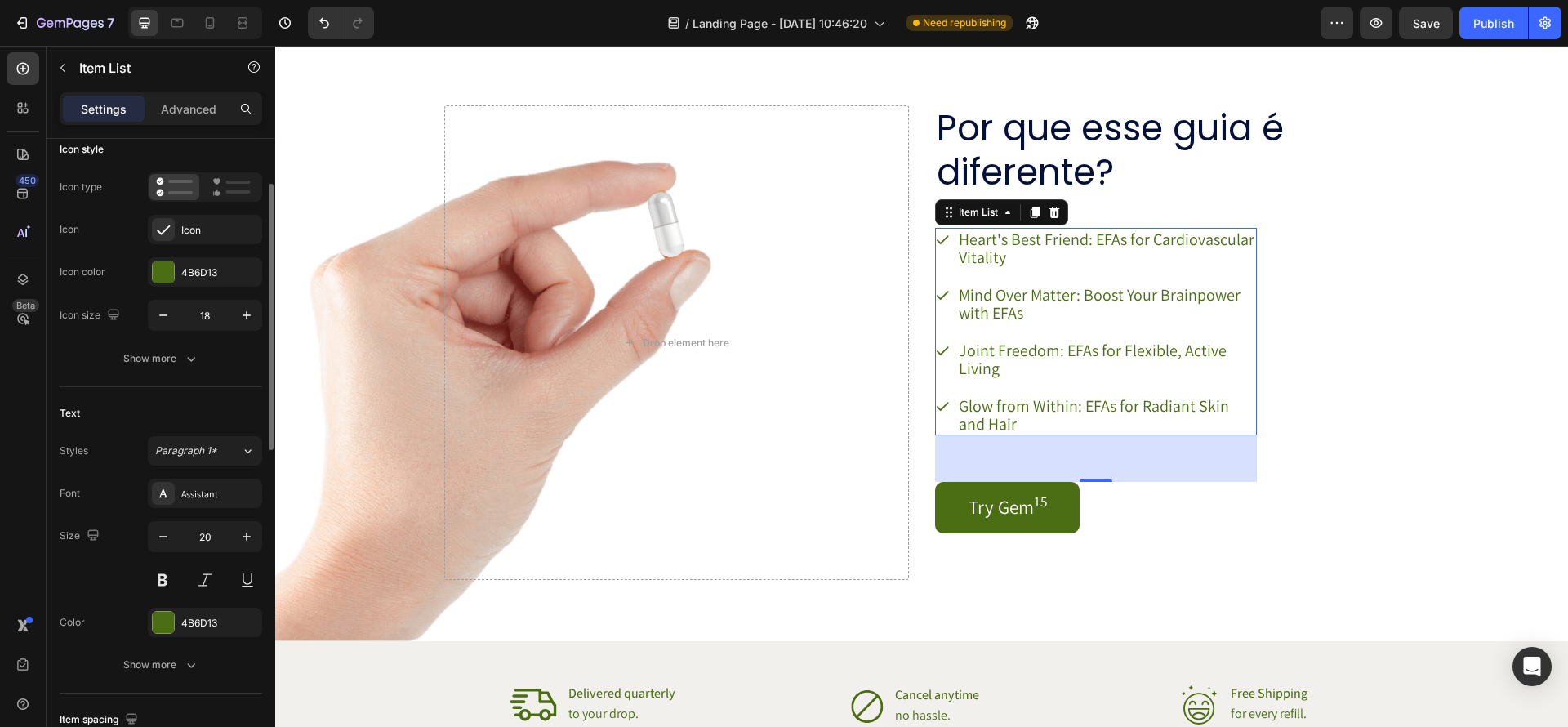
click at [111, 499] on div "Font Assistant" at bounding box center [161, 493] width 203 height 29
click at [216, 496] on div "Assistant" at bounding box center [219, 494] width 76 height 15
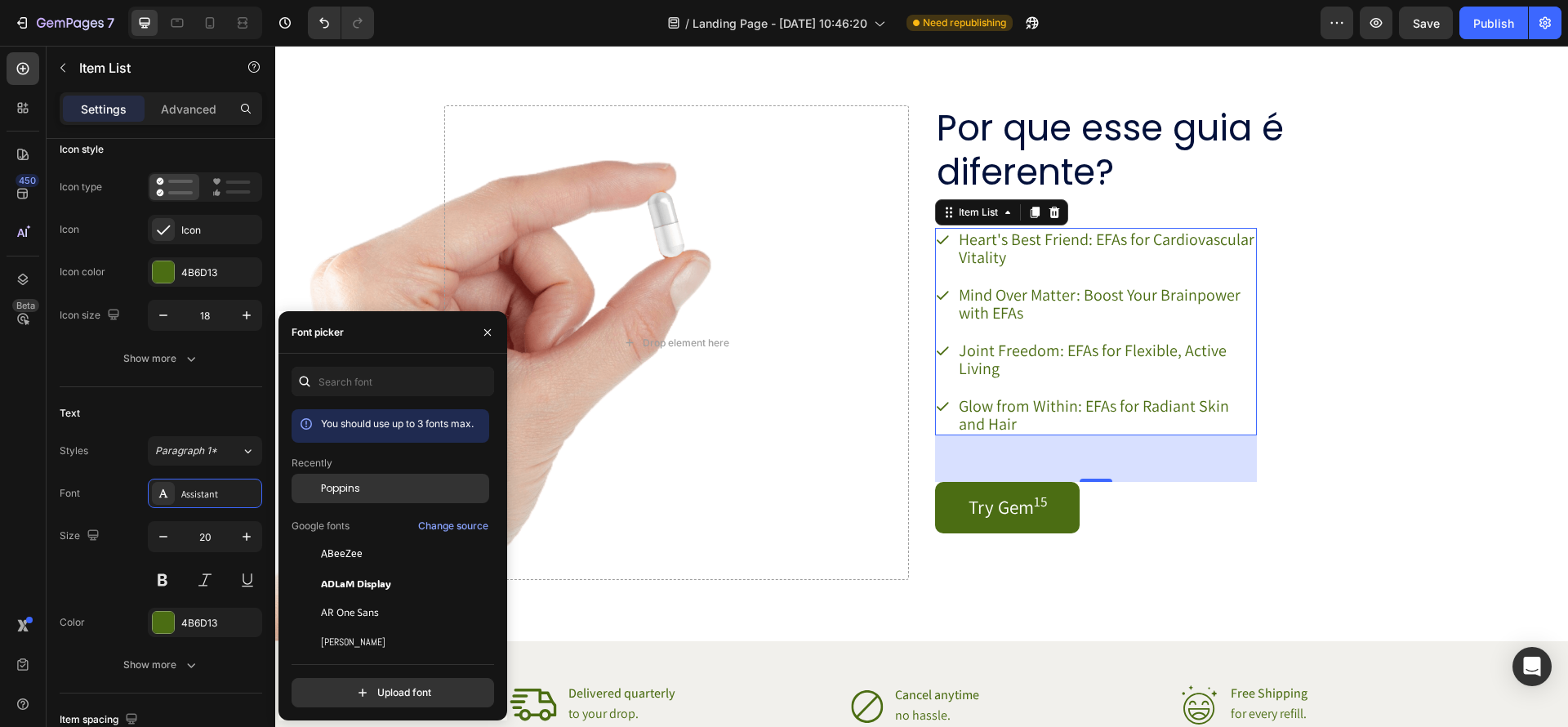
click at [414, 482] on div "Poppins" at bounding box center [403, 488] width 165 height 15
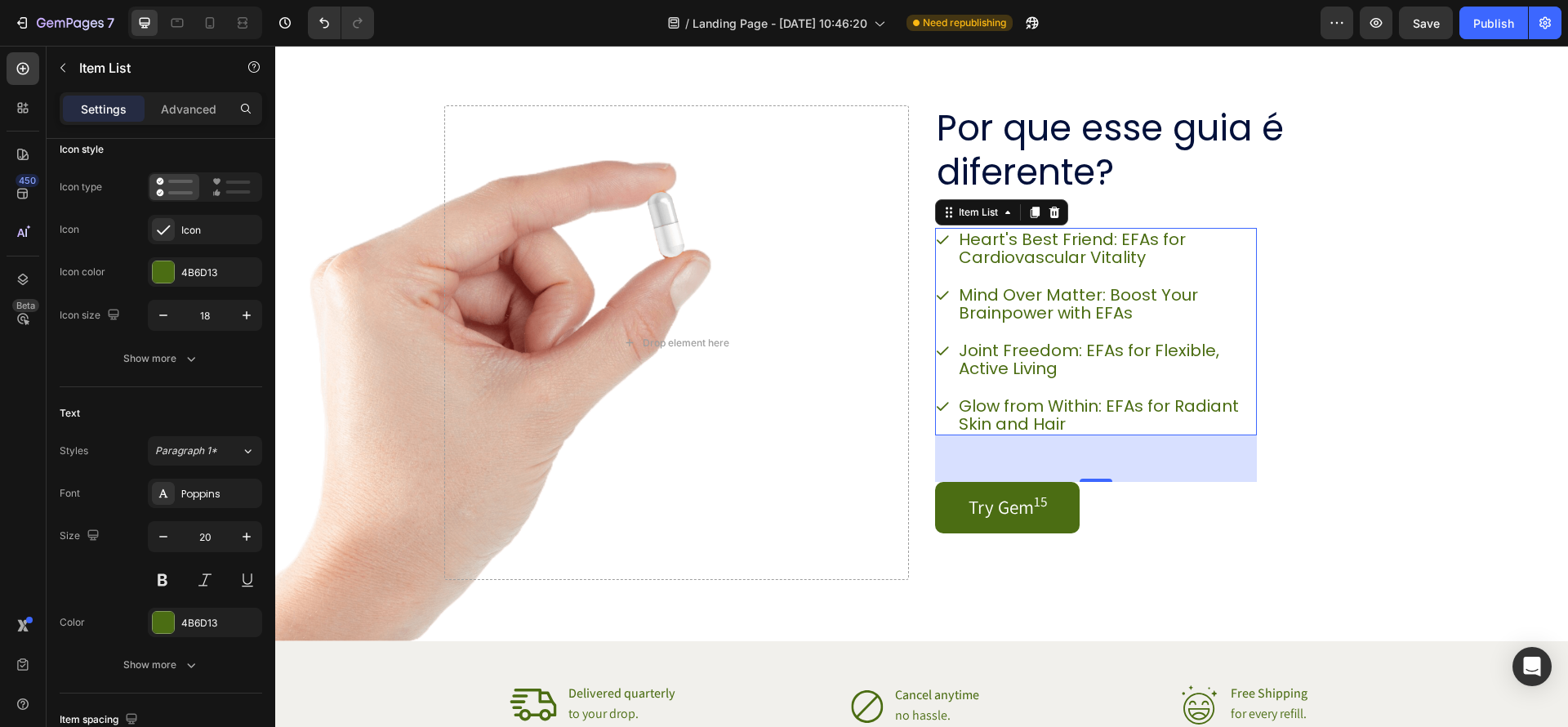
click at [1170, 270] on div "Heart's Best Friend: EFAs for Cardiovascular Vitality Mind Over Matter: Boost Y…" at bounding box center [1096, 332] width 322 height 208
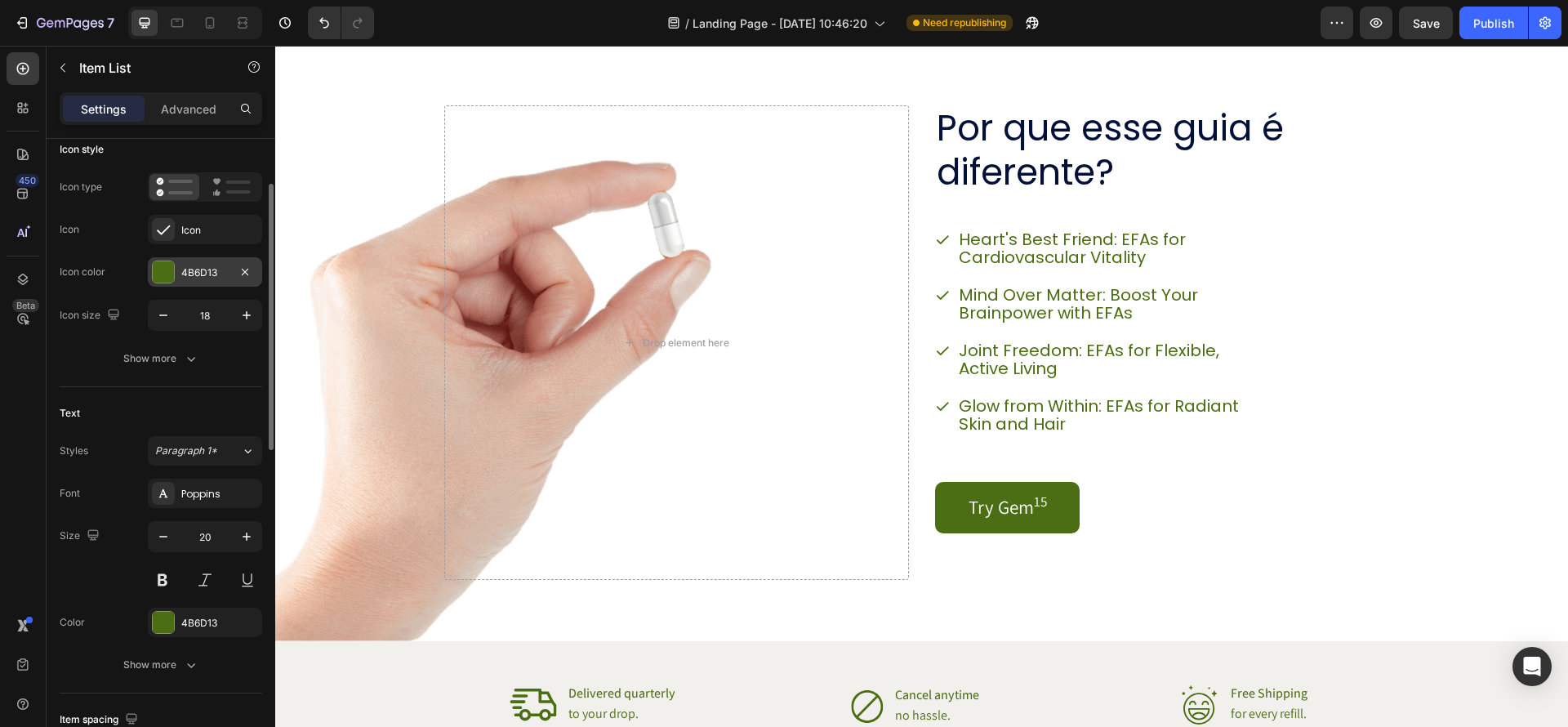
click at [153, 275] on div at bounding box center [163, 272] width 21 height 21
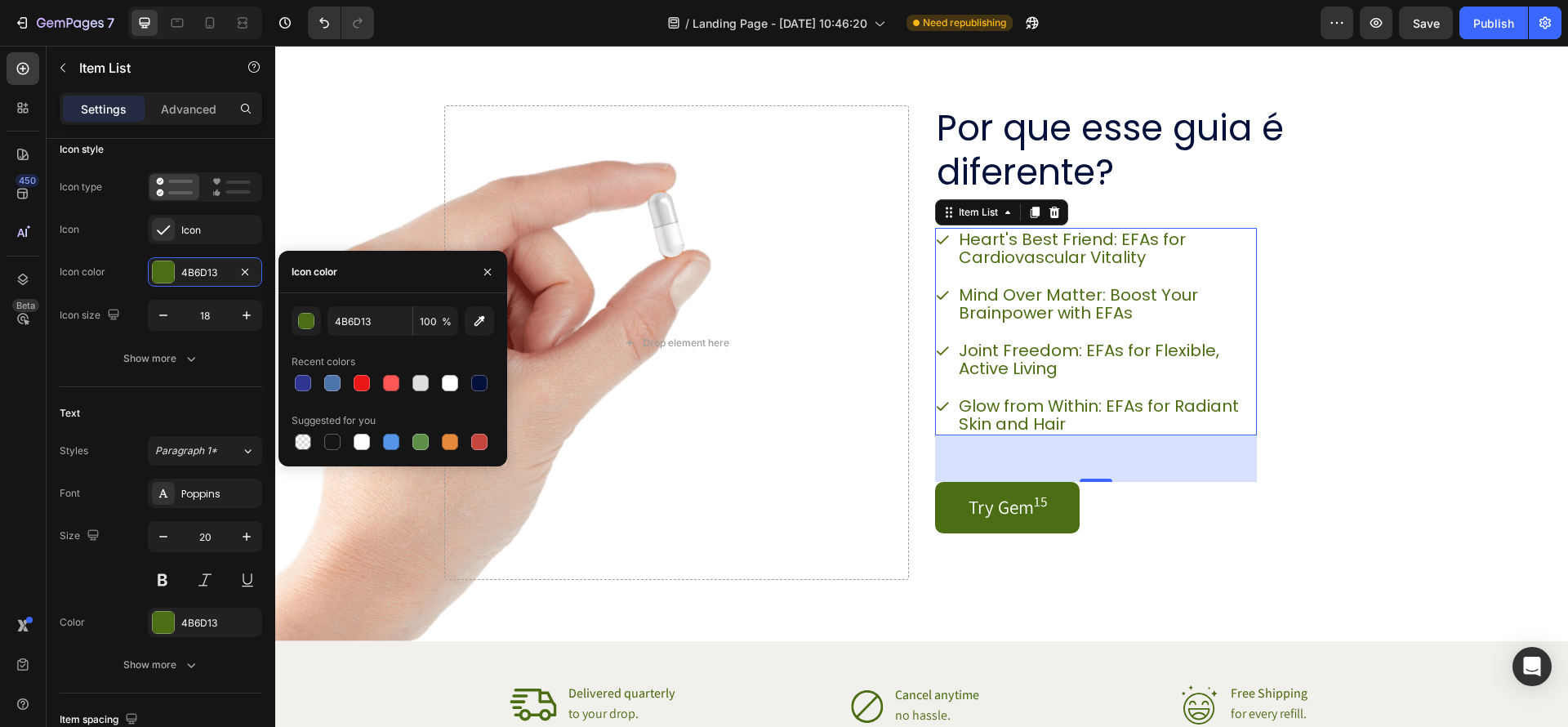
click at [494, 380] on div "4B6D13 100 % Recent colors Suggested for you" at bounding box center [392, 380] width 229 height 147
click at [488, 380] on div at bounding box center [479, 383] width 19 height 19
click at [484, 382] on div at bounding box center [479, 383] width 16 height 16
click at [313, 382] on div at bounding box center [304, 383] width 23 height 23
type input "303591"
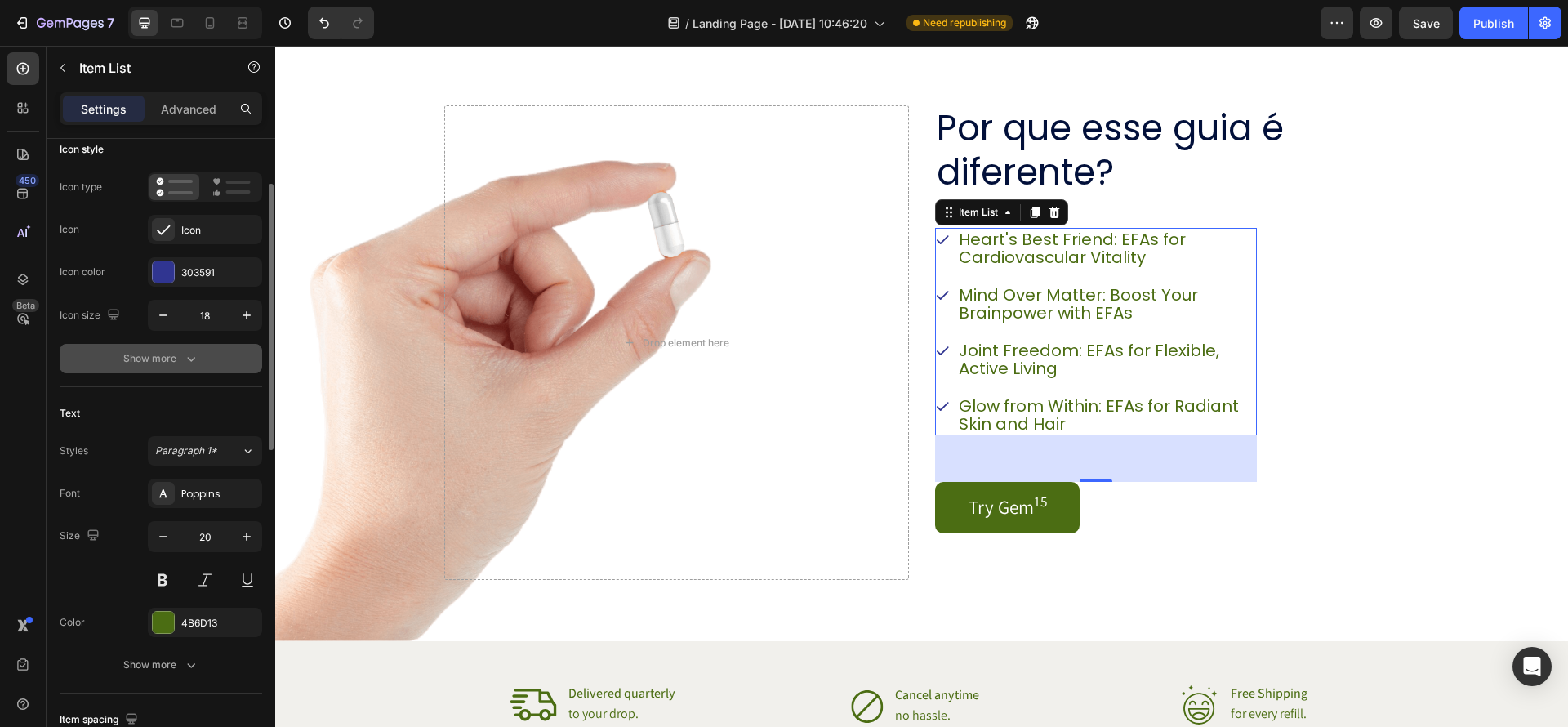
click at [171, 360] on div "Show more" at bounding box center [161, 359] width 76 height 16
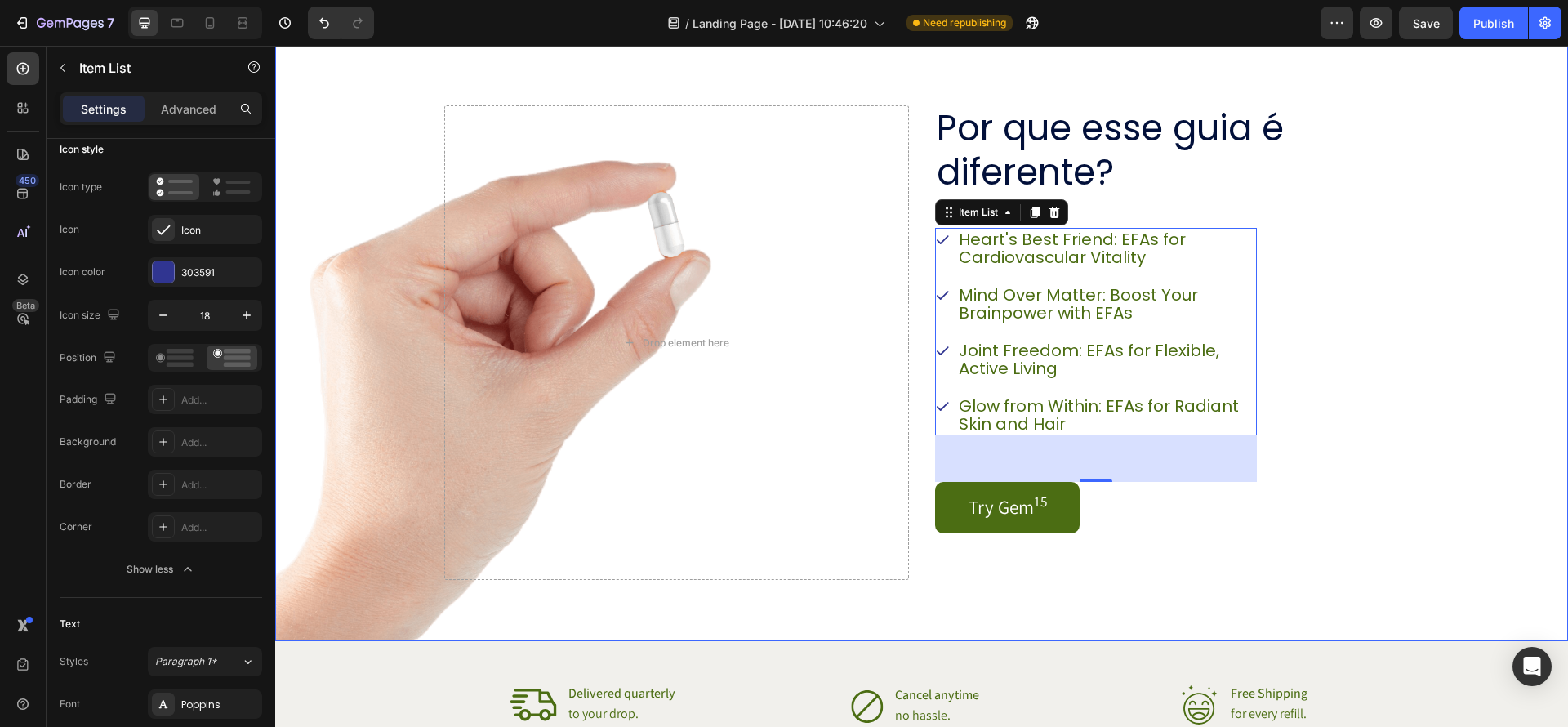
click at [1431, 379] on div "Background Image" at bounding box center [922, 331] width 1293 height 621
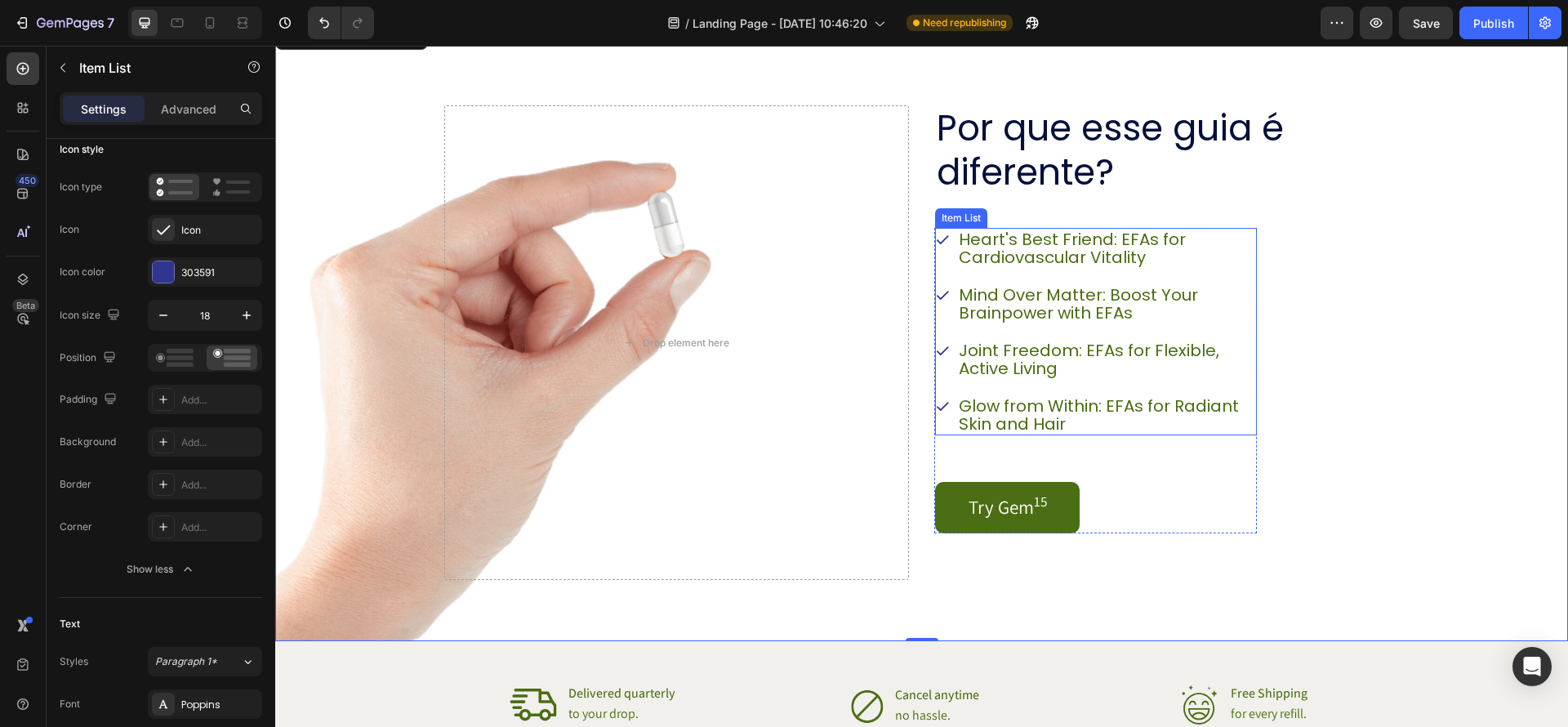
click at [1125, 265] on p "Heart's Best Friend: EFAs for Cardiovascular Vitality" at bounding box center [1107, 247] width 296 height 36
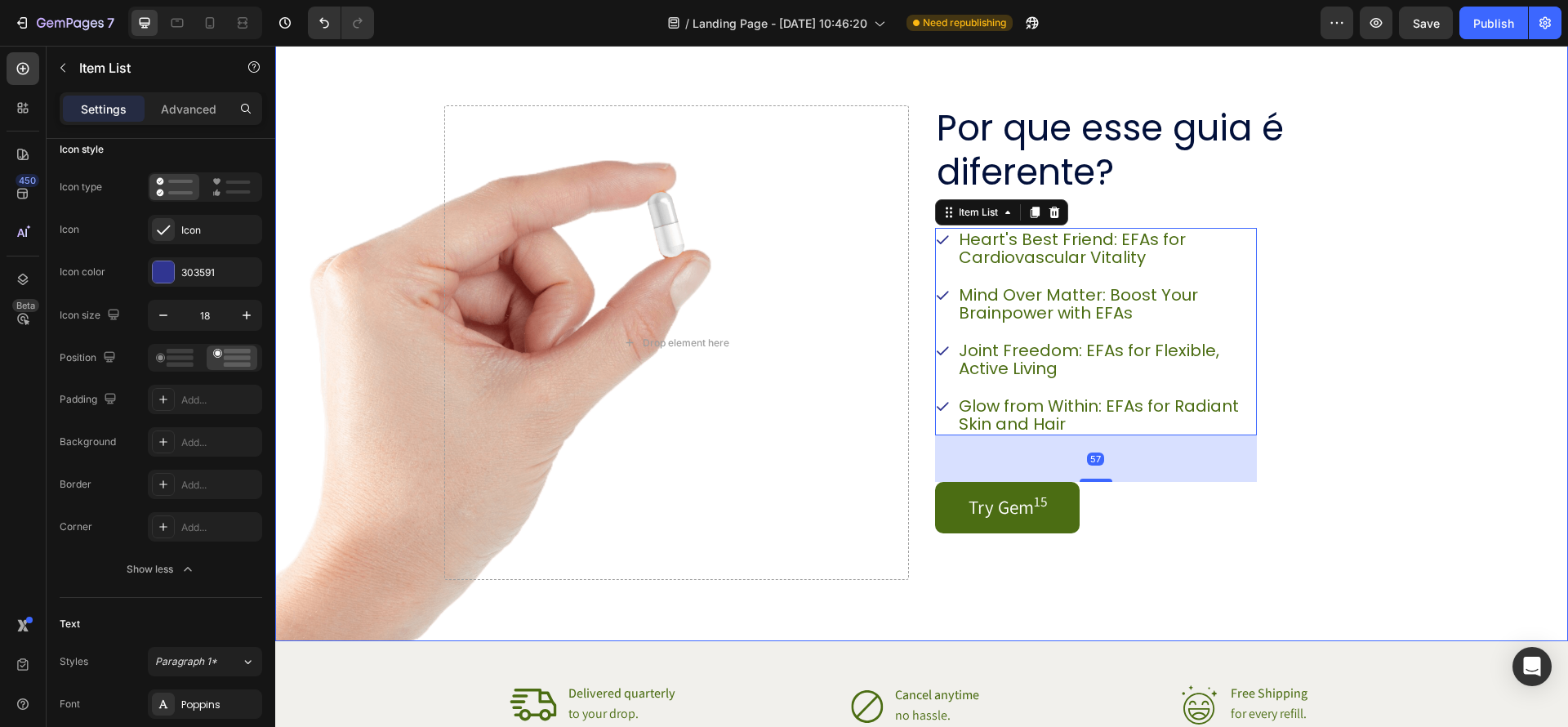
scroll to position [0, 0]
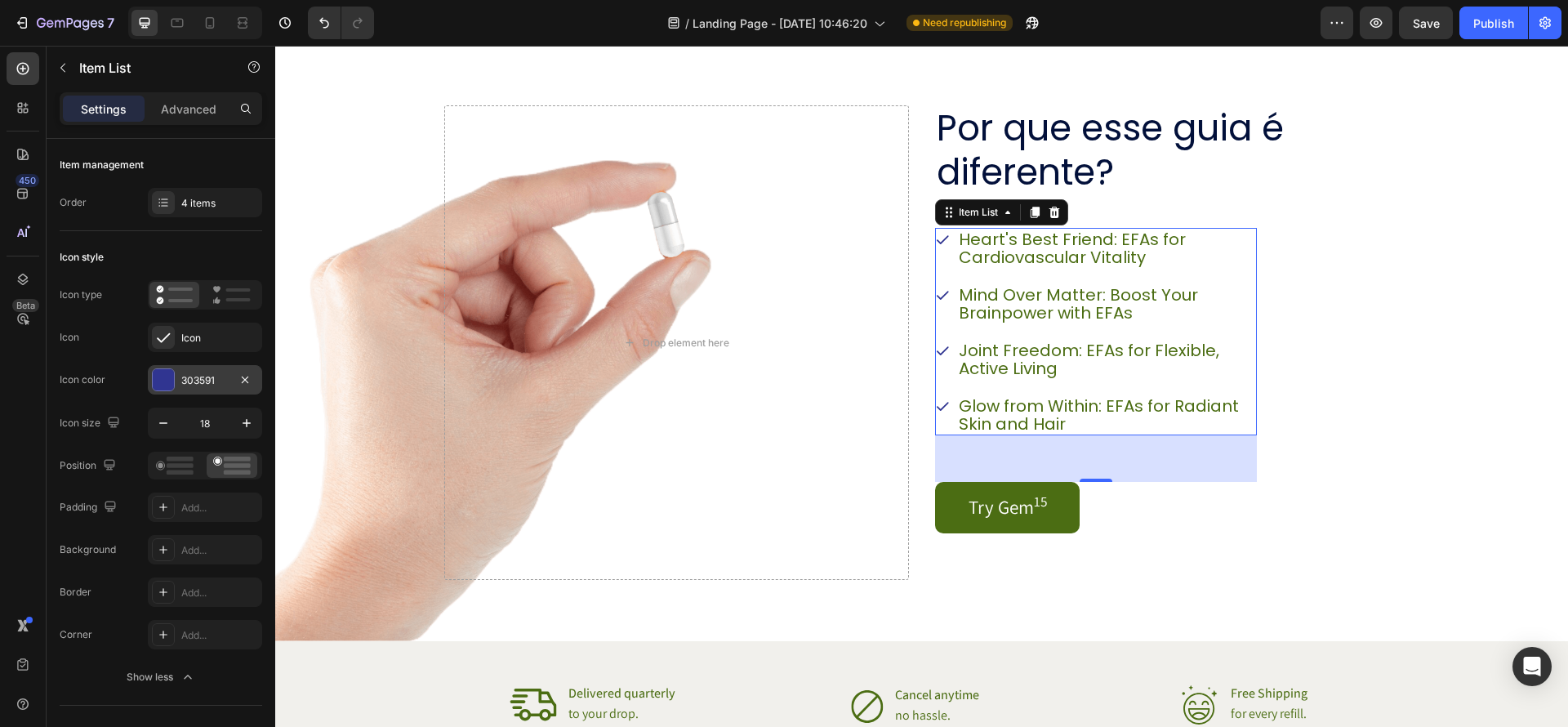
click at [172, 382] on div at bounding box center [163, 380] width 21 height 21
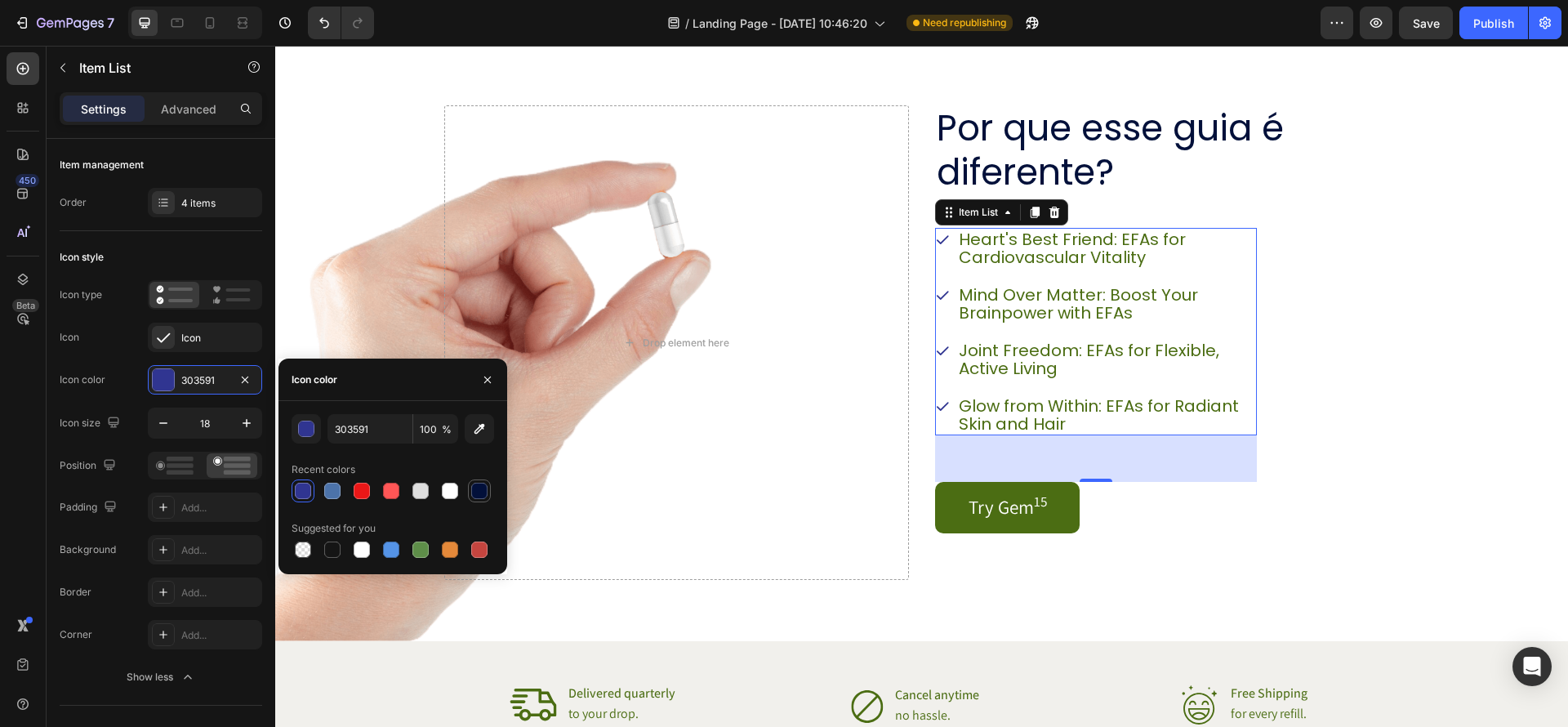
click at [487, 498] on div at bounding box center [479, 491] width 19 height 19
type input "02103A"
click at [1328, 372] on div "Por que esse guia é diferente? Heading Heart's Best Friend: EFAs for Cardiovasc…" at bounding box center [1168, 342] width 465 height 475
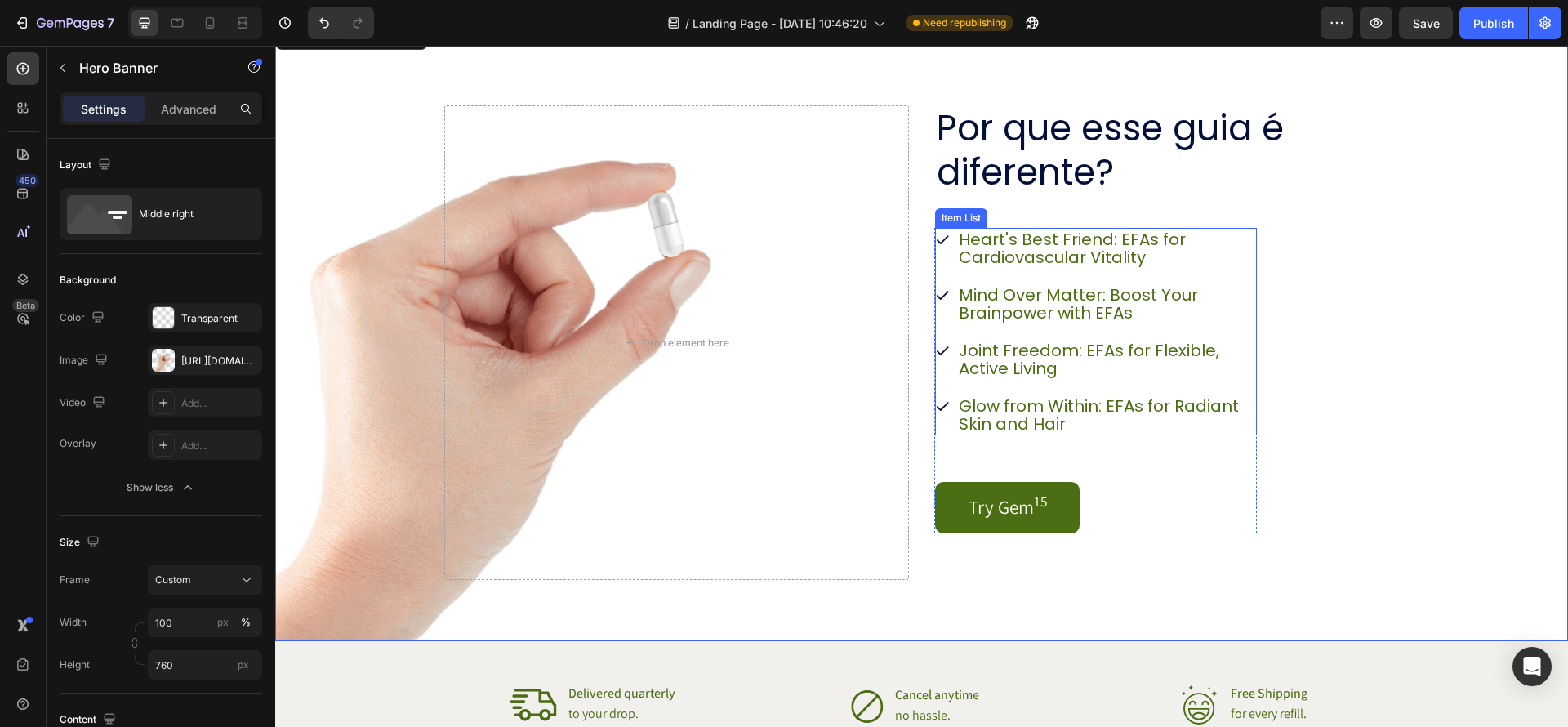
click at [1099, 276] on div "Heart's Best Friend: EFAs for Cardiovascular Vitality Mind Over Matter: Boost Y…" at bounding box center [1096, 332] width 322 height 208
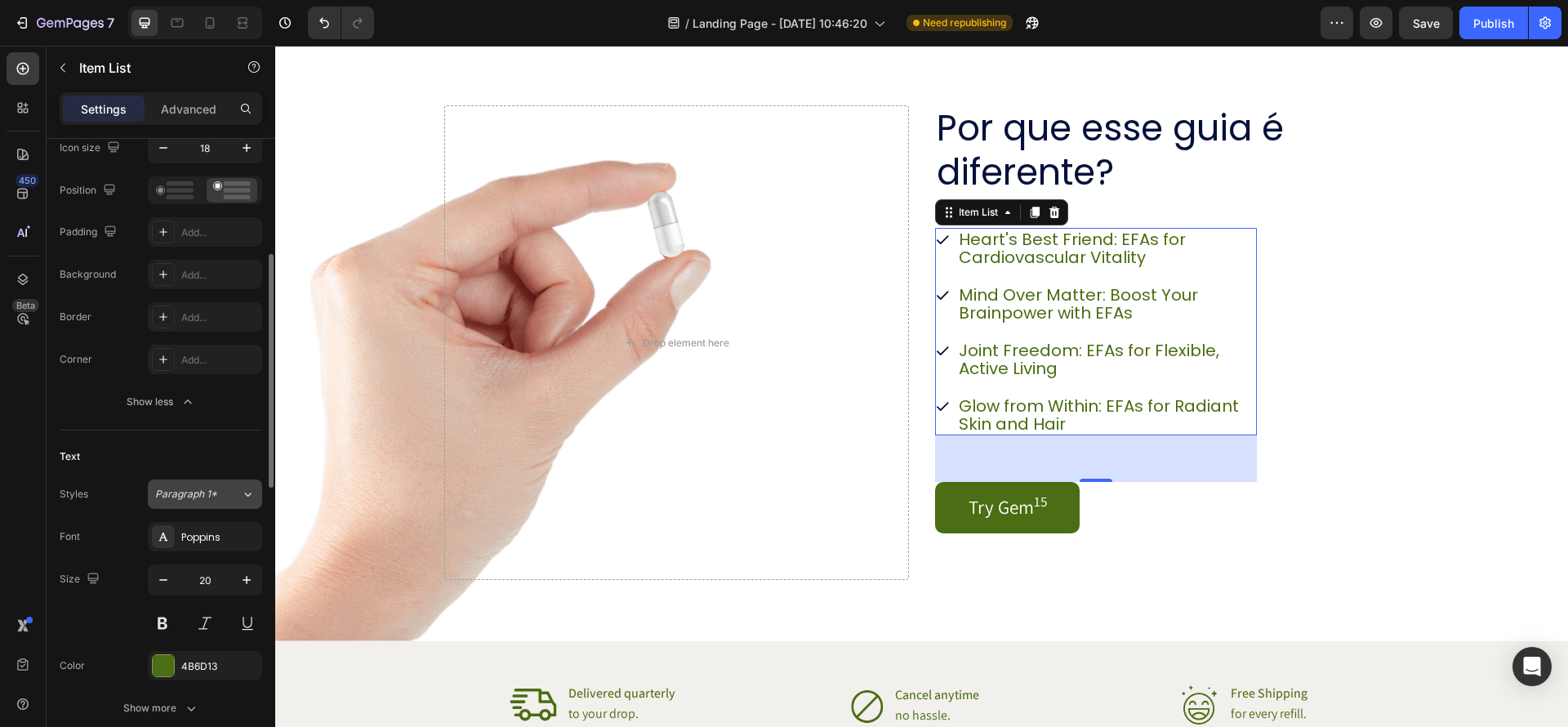
scroll to position [410, 0]
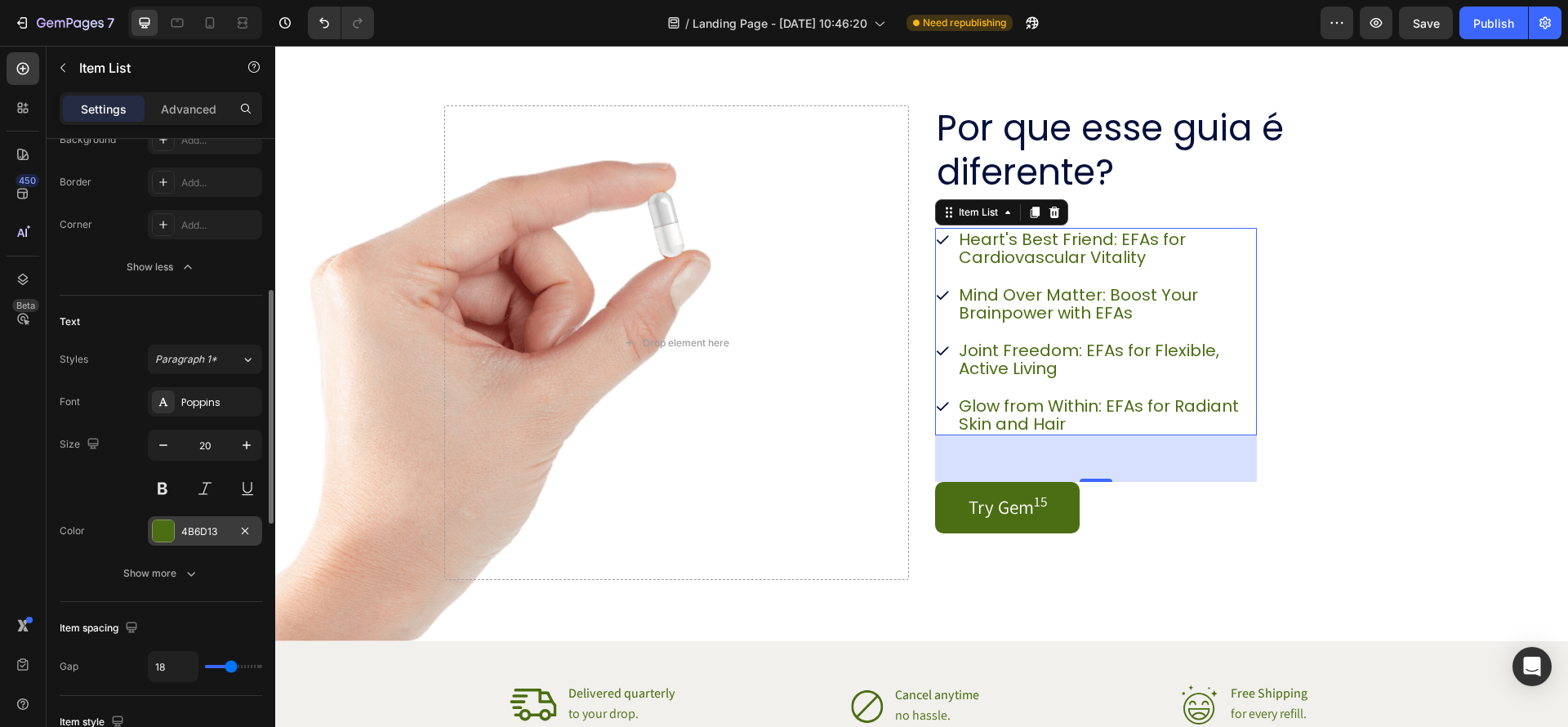
click at [160, 530] on div at bounding box center [163, 531] width 21 height 21
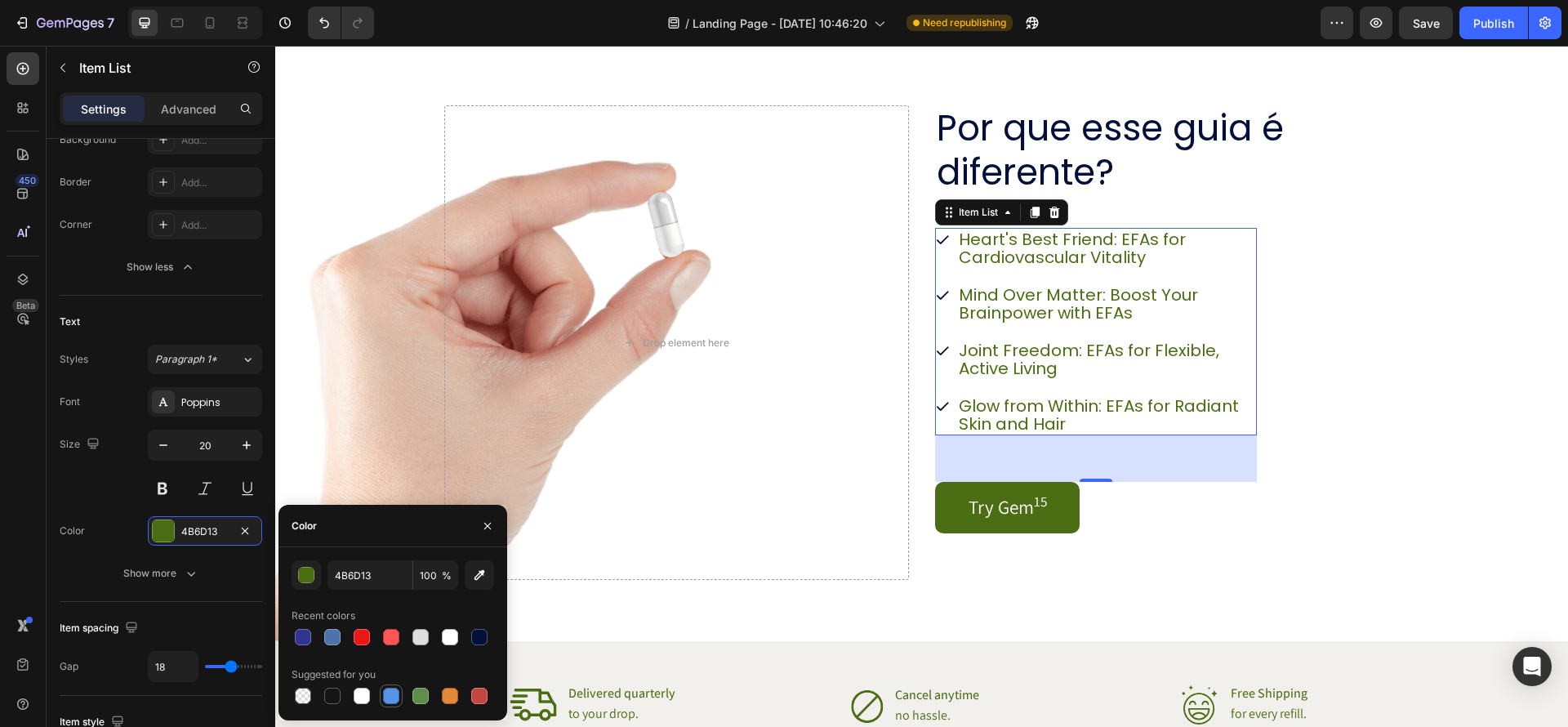
click at [402, 699] on div at bounding box center [392, 696] width 23 height 23
type input "5594E7"
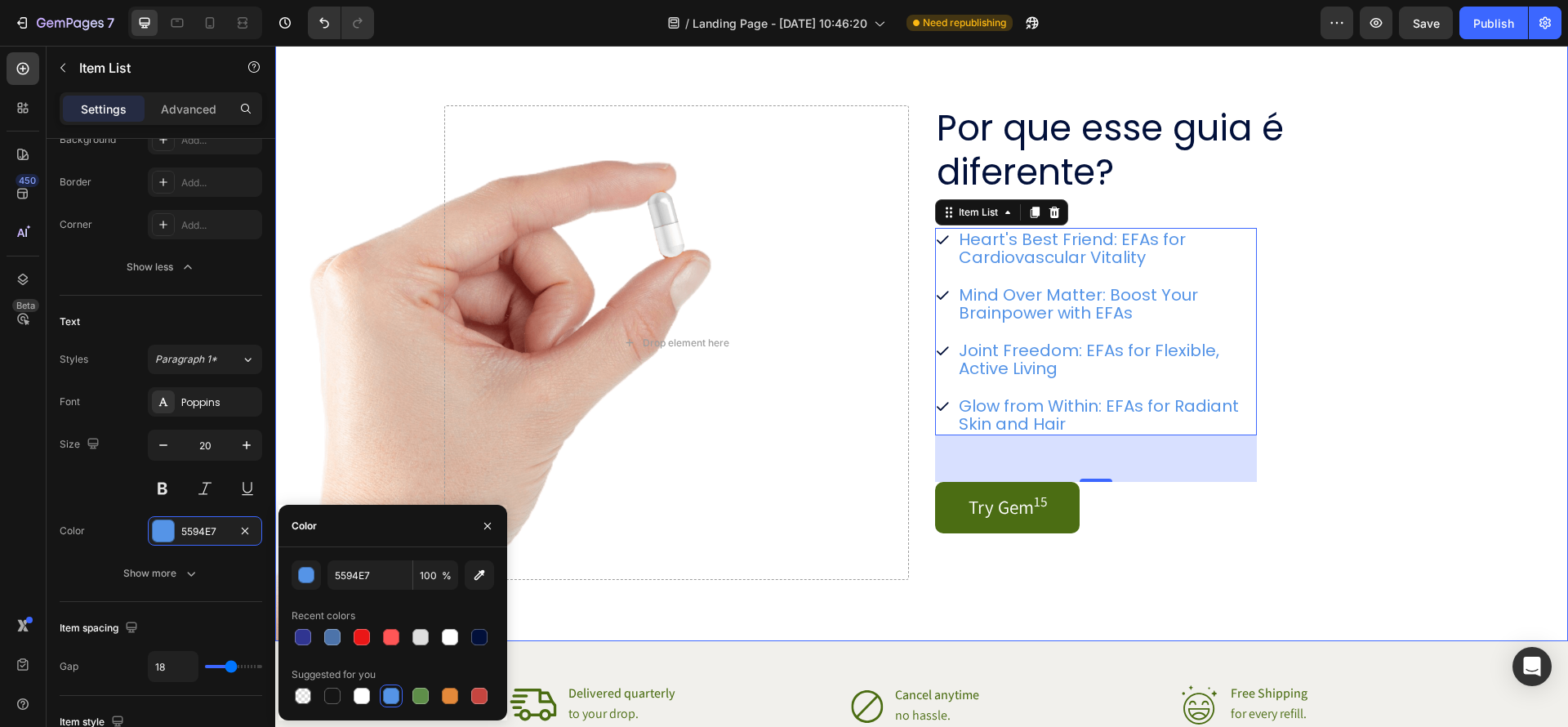
click at [1409, 382] on div "Por que esse guia é diferente? Heading Heart's Best Friend: EFAs for Cardiovasc…" at bounding box center [922, 330] width 997 height 624
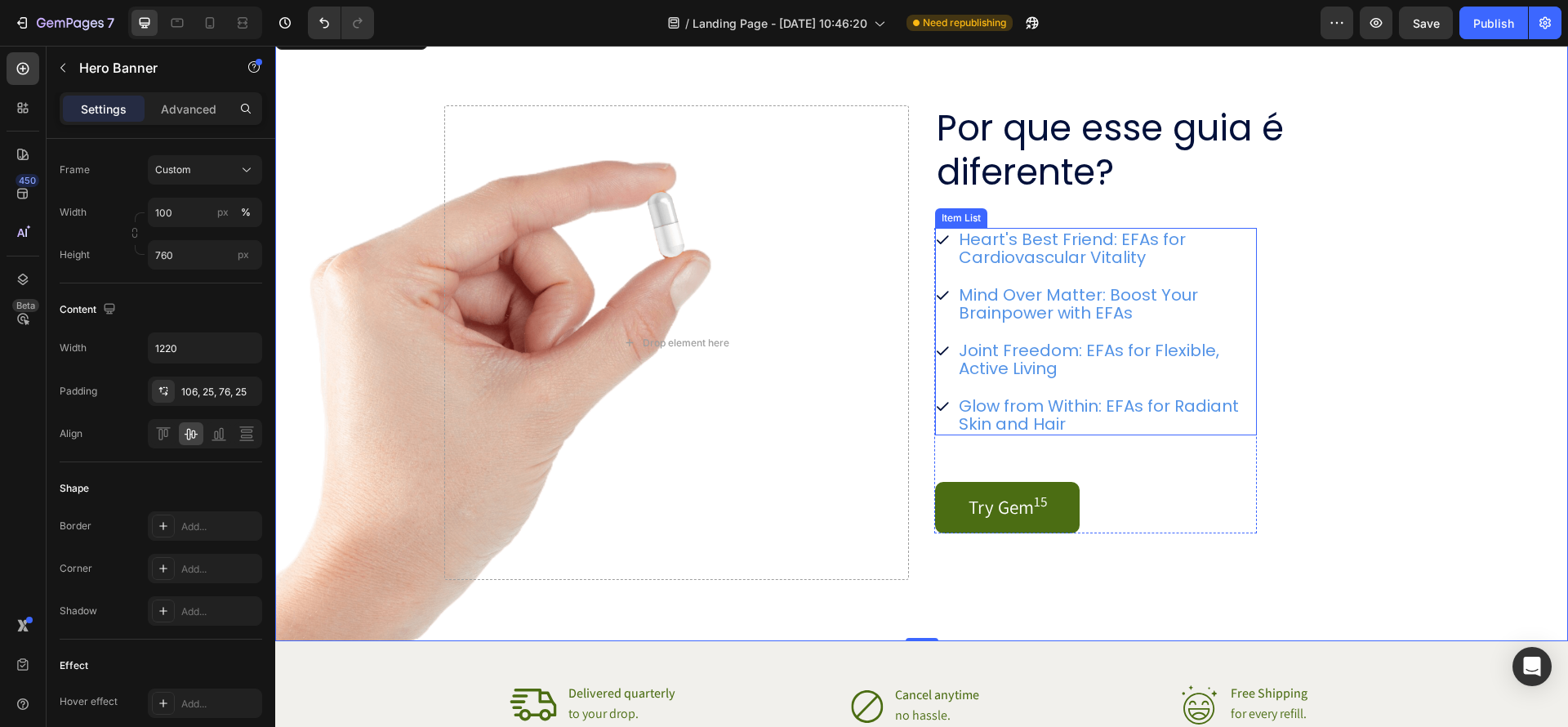
click at [1107, 270] on div "Heart's Best Friend: EFAs for Cardiovascular Vitality Mind Over Matter: Boost Y…" at bounding box center [1096, 332] width 322 height 208
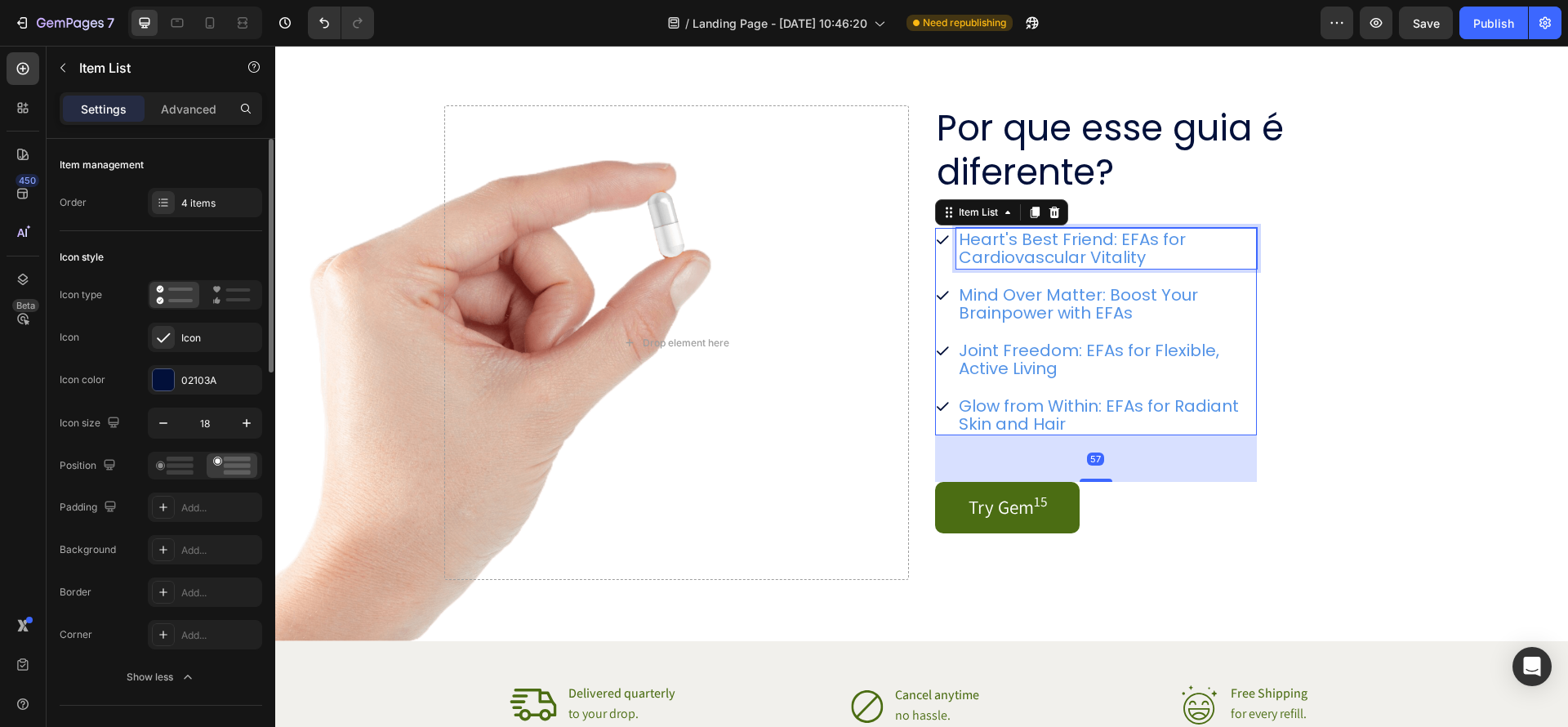
scroll to position [1847, 0]
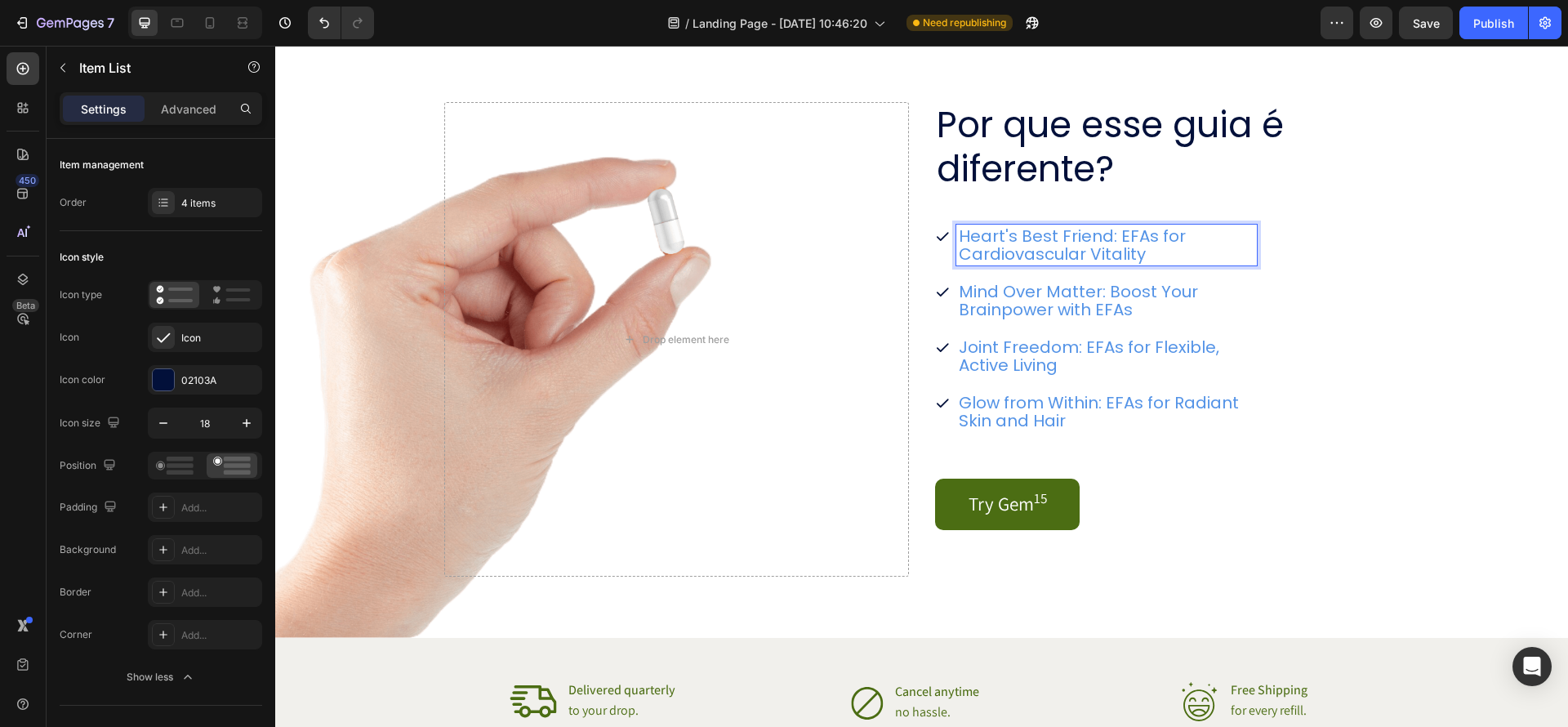
click at [1104, 250] on p "Heart's Best Friend: EFAs for Cardiovascular Vitality" at bounding box center [1107, 245] width 296 height 36
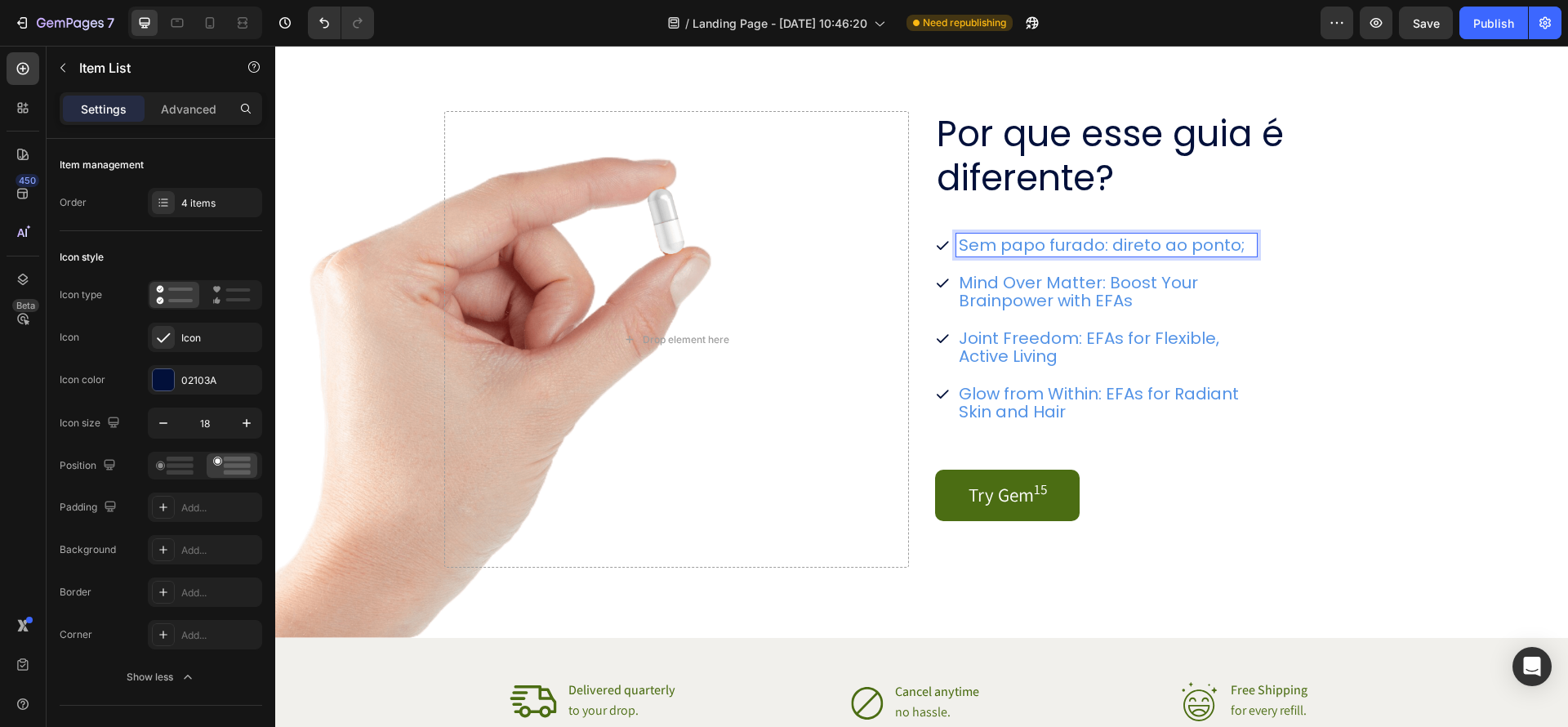
scroll to position [1855, 0]
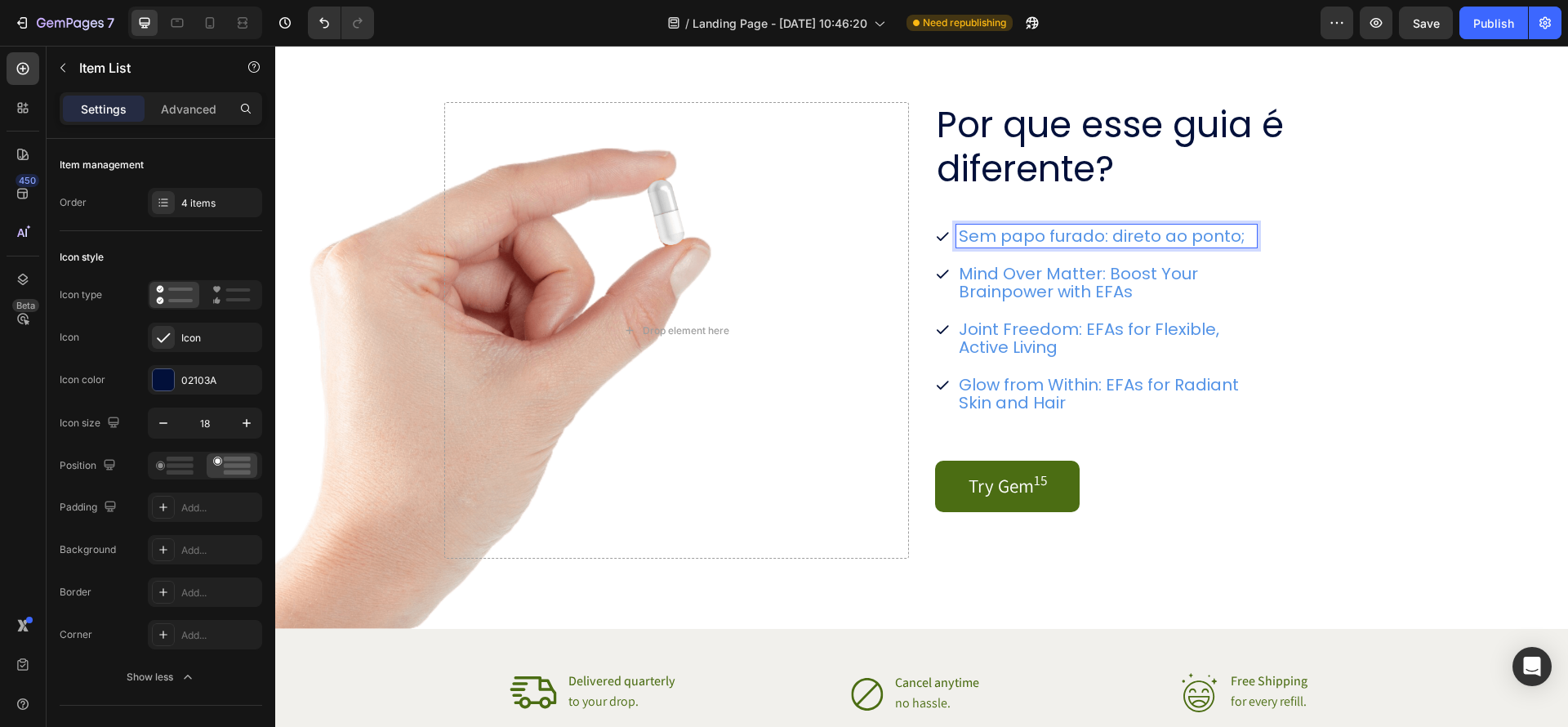
click at [1154, 282] on p "Mind Over Matter: Boost Your Brainpower with EFAs" at bounding box center [1107, 282] width 296 height 36
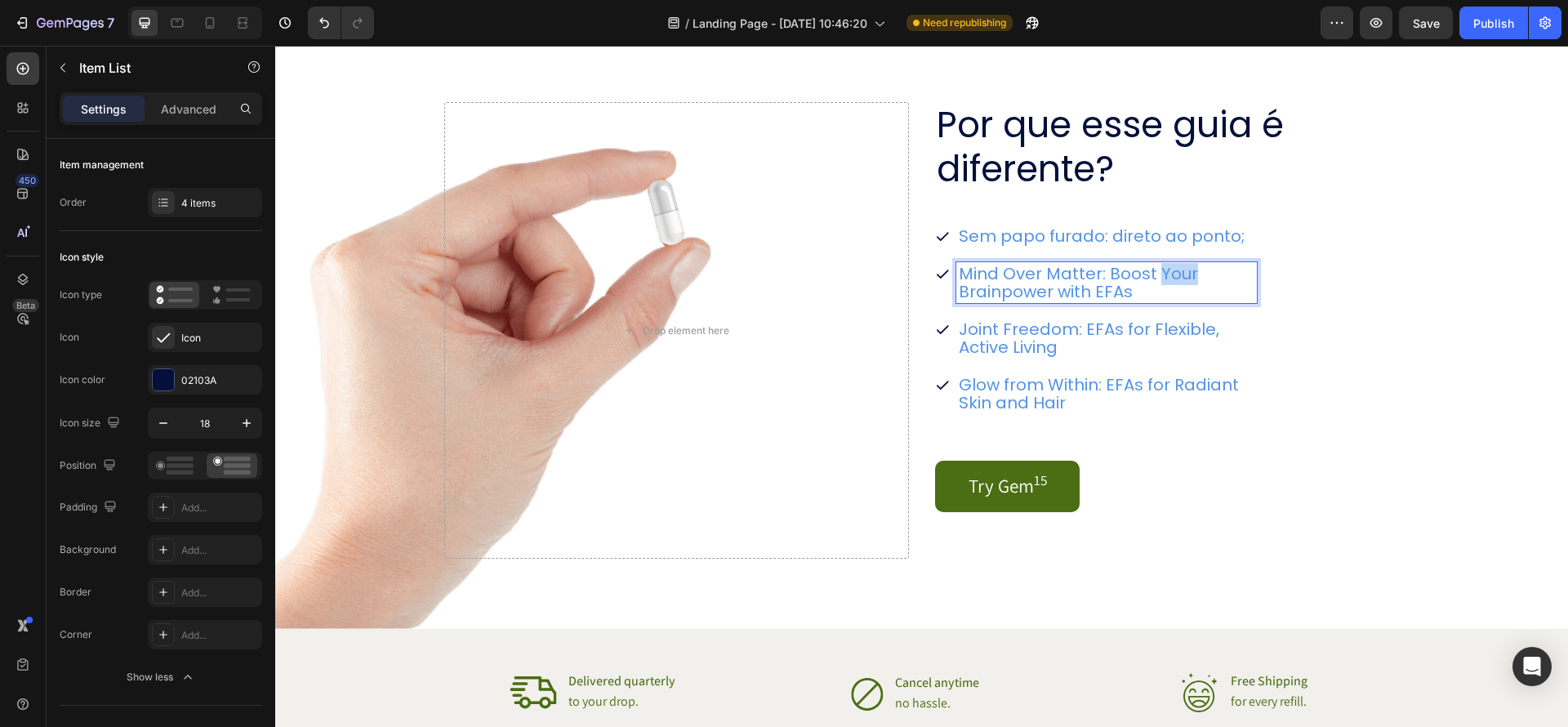
click at [1154, 282] on p "Mind Over Matter: Boost Your Brainpower with EFAs" at bounding box center [1107, 282] width 296 height 36
click at [1136, 347] on p "Joint Freedom: EFAs for Flexible, Active Living" at bounding box center [1107, 337] width 296 height 36
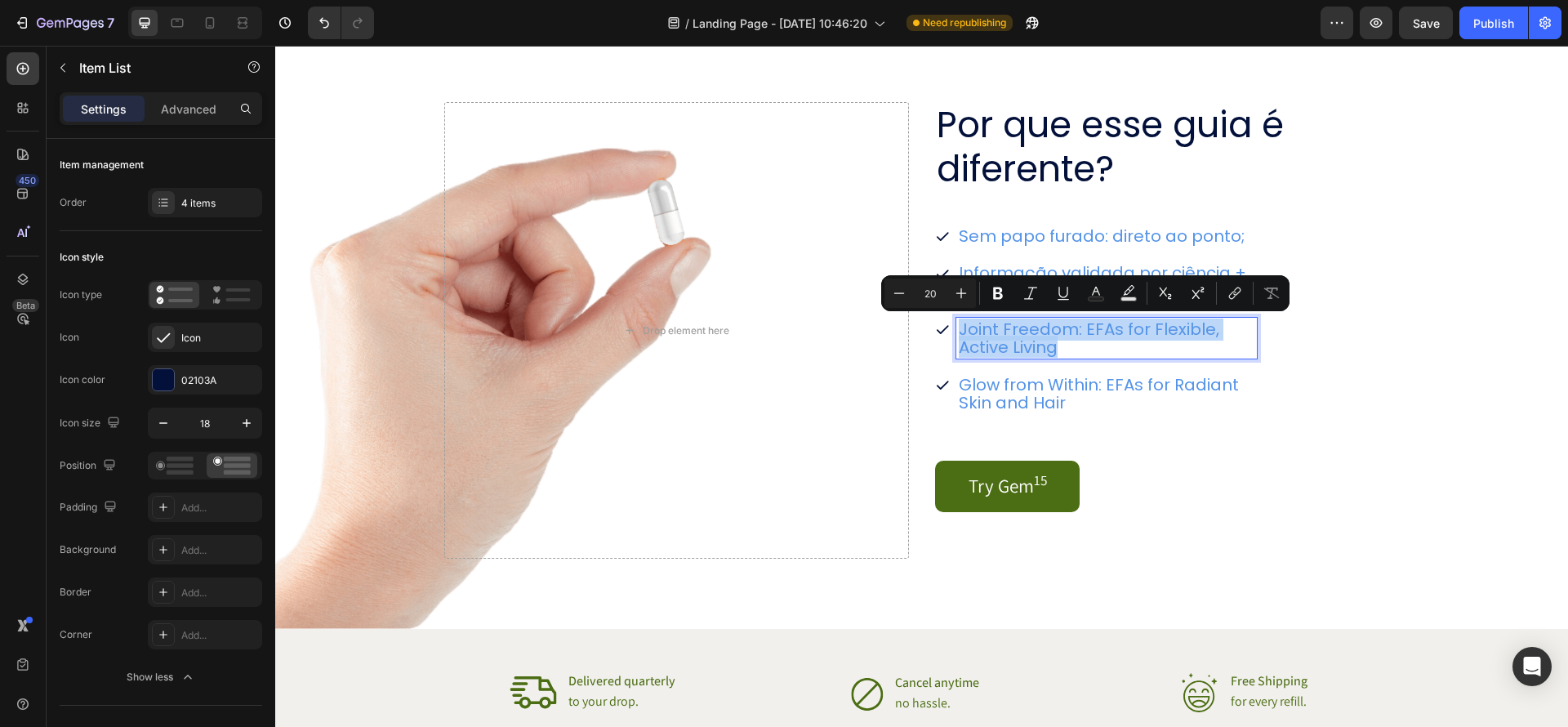
drag, startPoint x: 1125, startPoint y: 351, endPoint x: 960, endPoint y: 332, distance: 166.1
click at [960, 332] on p "Joint Freedom: EFAs for Flexible, Active Living" at bounding box center [1107, 337] width 296 height 36
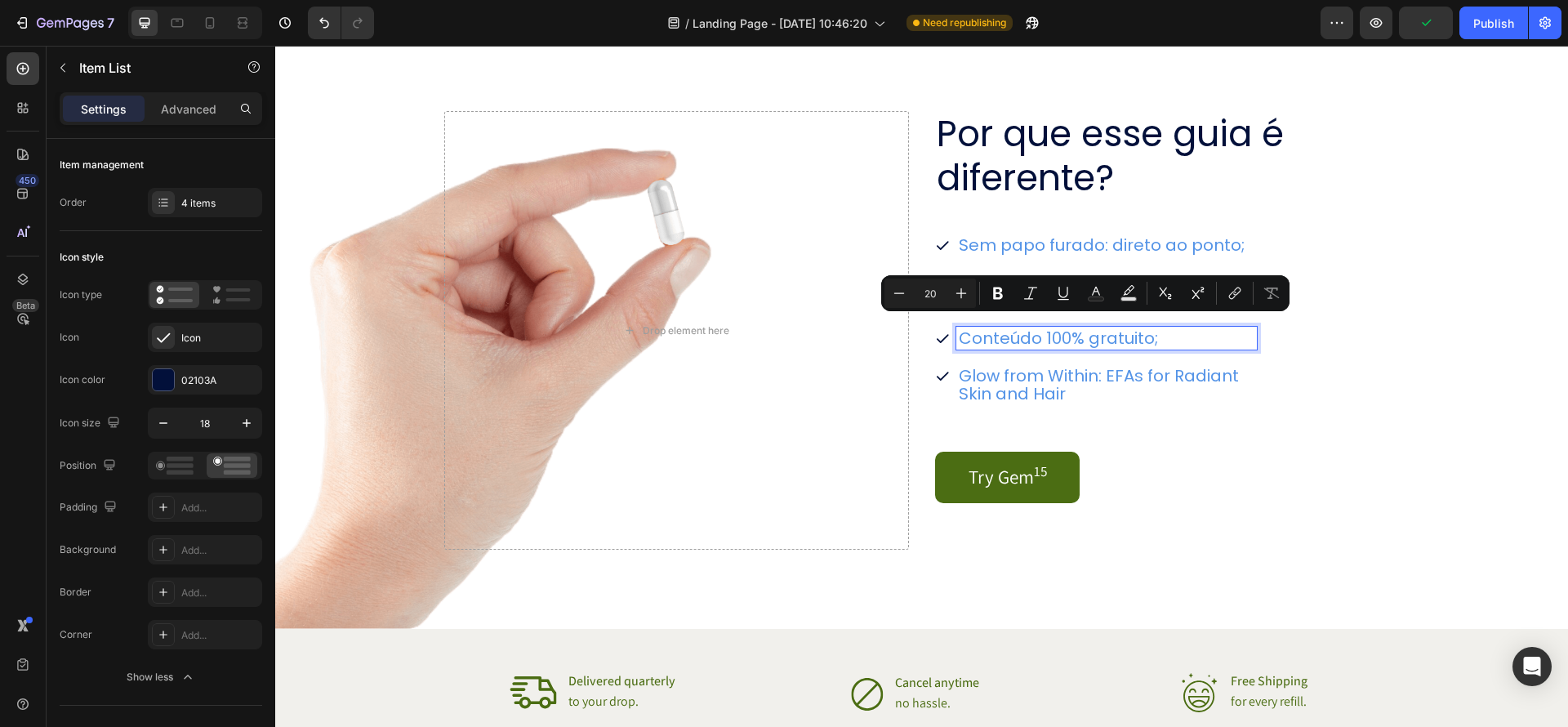
scroll to position [1864, 0]
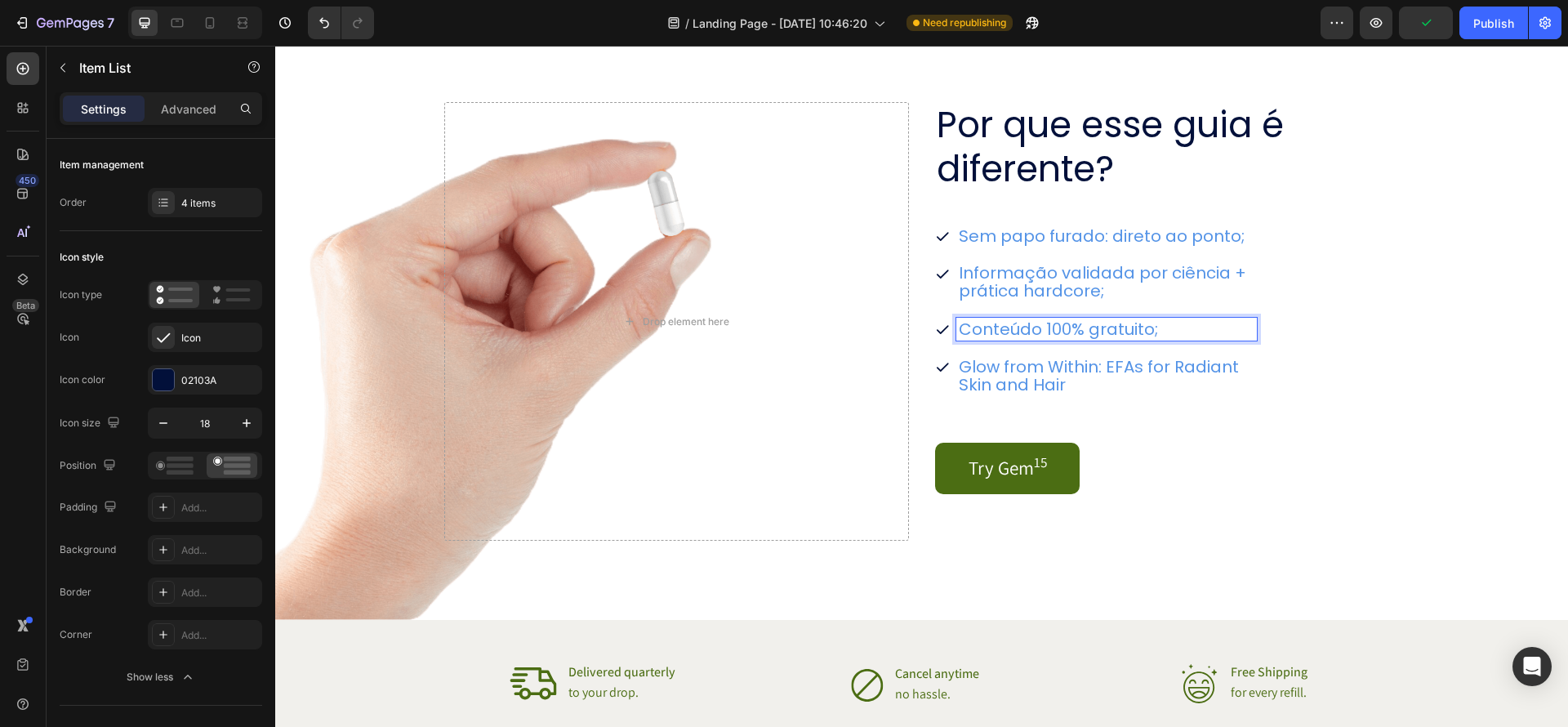
click at [1066, 388] on p "Glow from Within: EFAs for Radiant Skin and Hair" at bounding box center [1107, 375] width 296 height 36
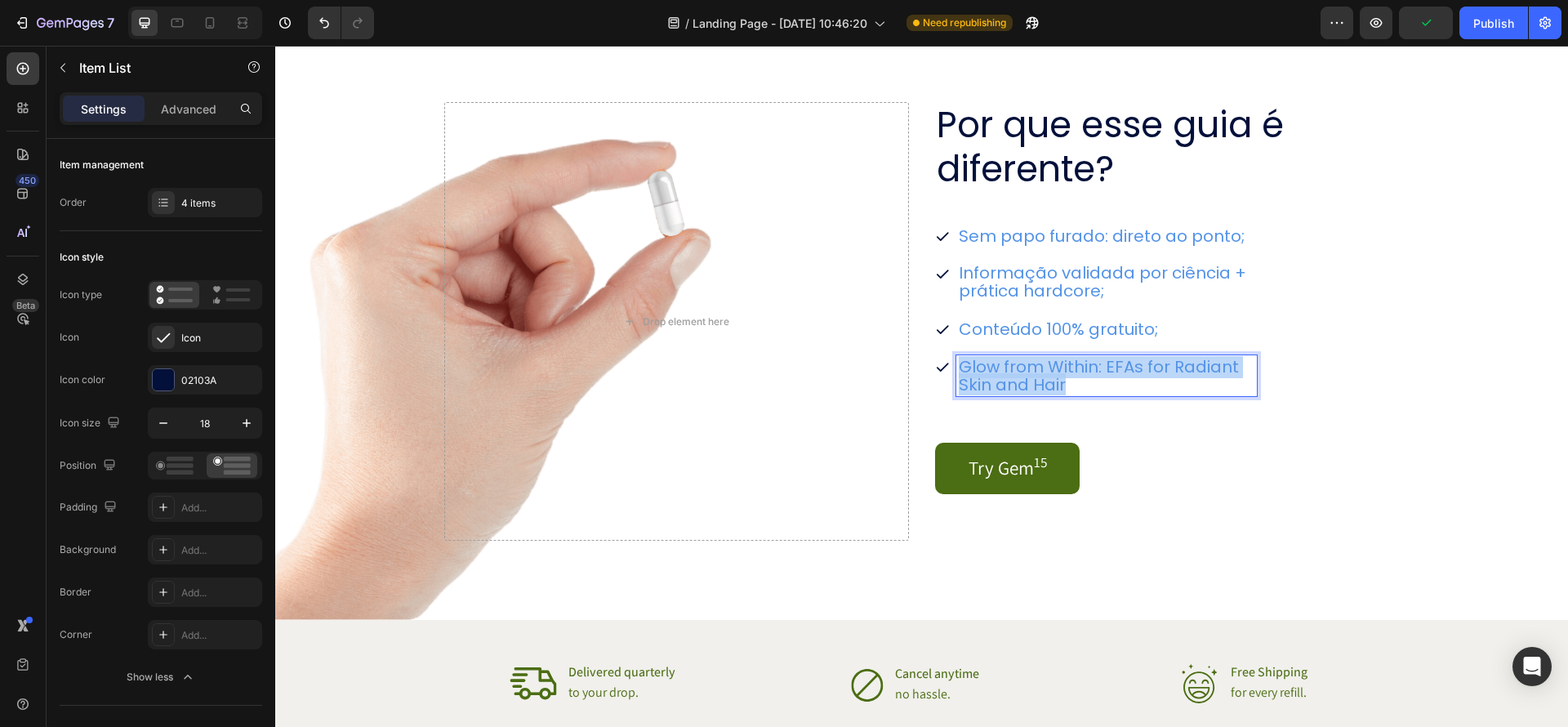
click at [1066, 388] on p "Glow from Within: EFAs for Radiant Skin and Hair" at bounding box center [1107, 375] width 296 height 36
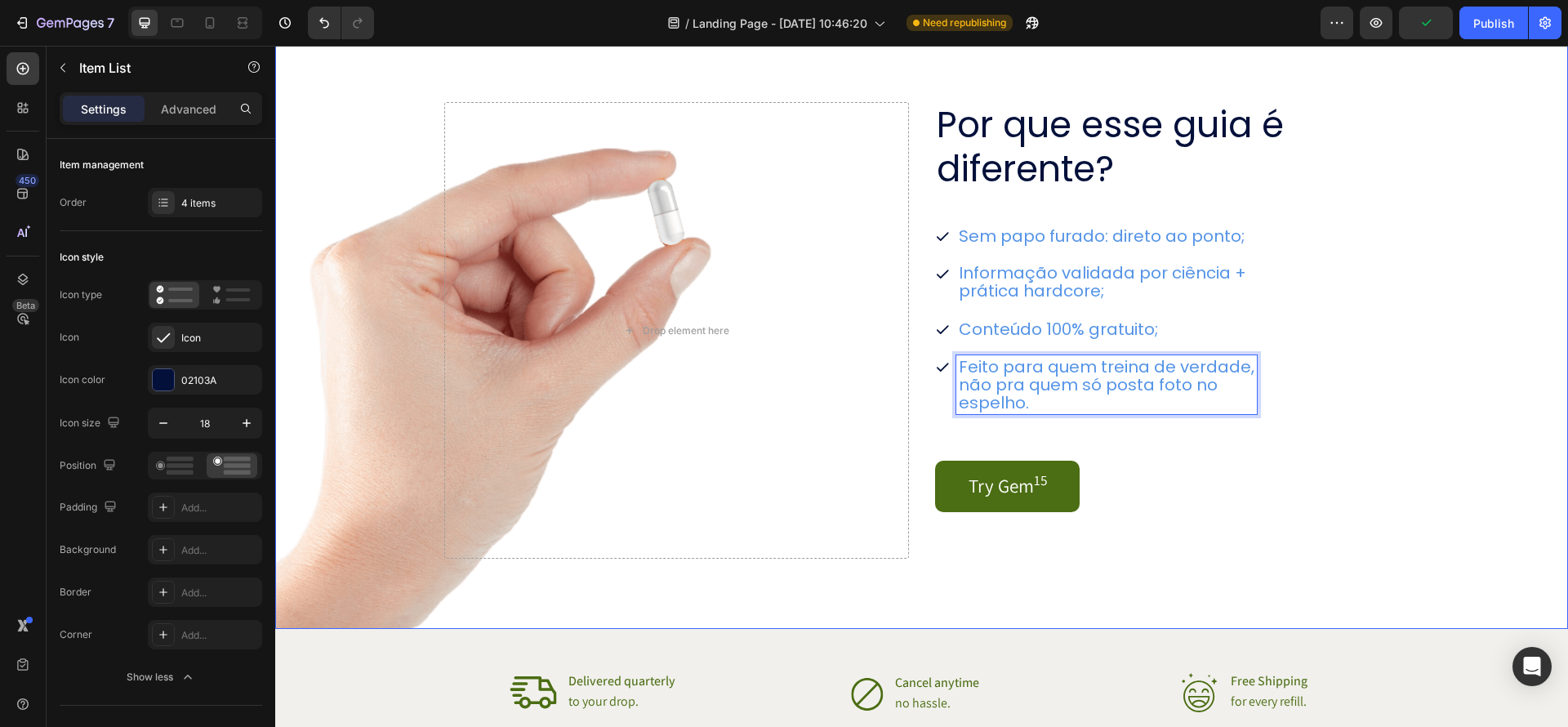
scroll to position [1, 0]
click at [1424, 509] on div "Background Image" at bounding box center [922, 318] width 1293 height 621
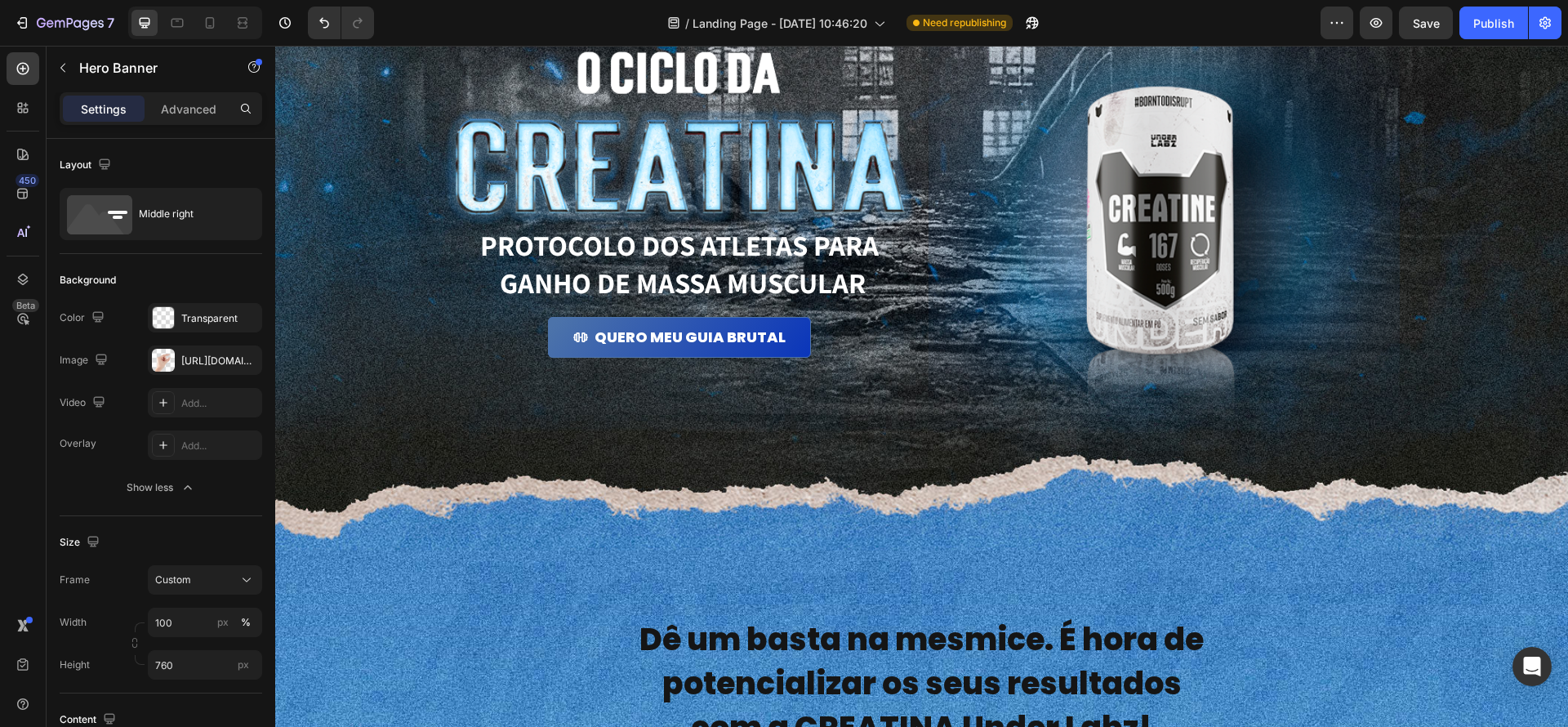
scroll to position [142, 0]
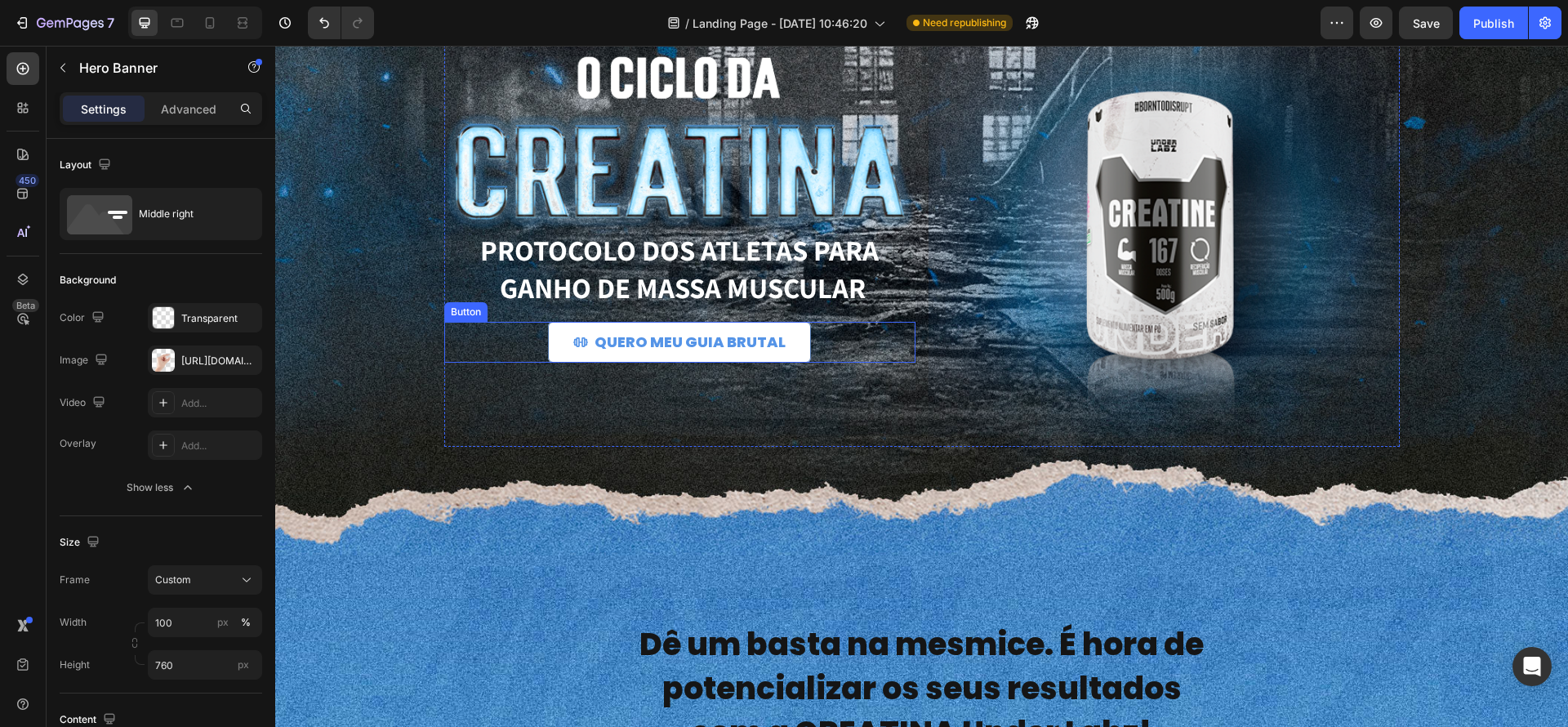
click at [797, 338] on link "QUERO MEU GUIA BRUTAL" at bounding box center [680, 342] width 263 height 41
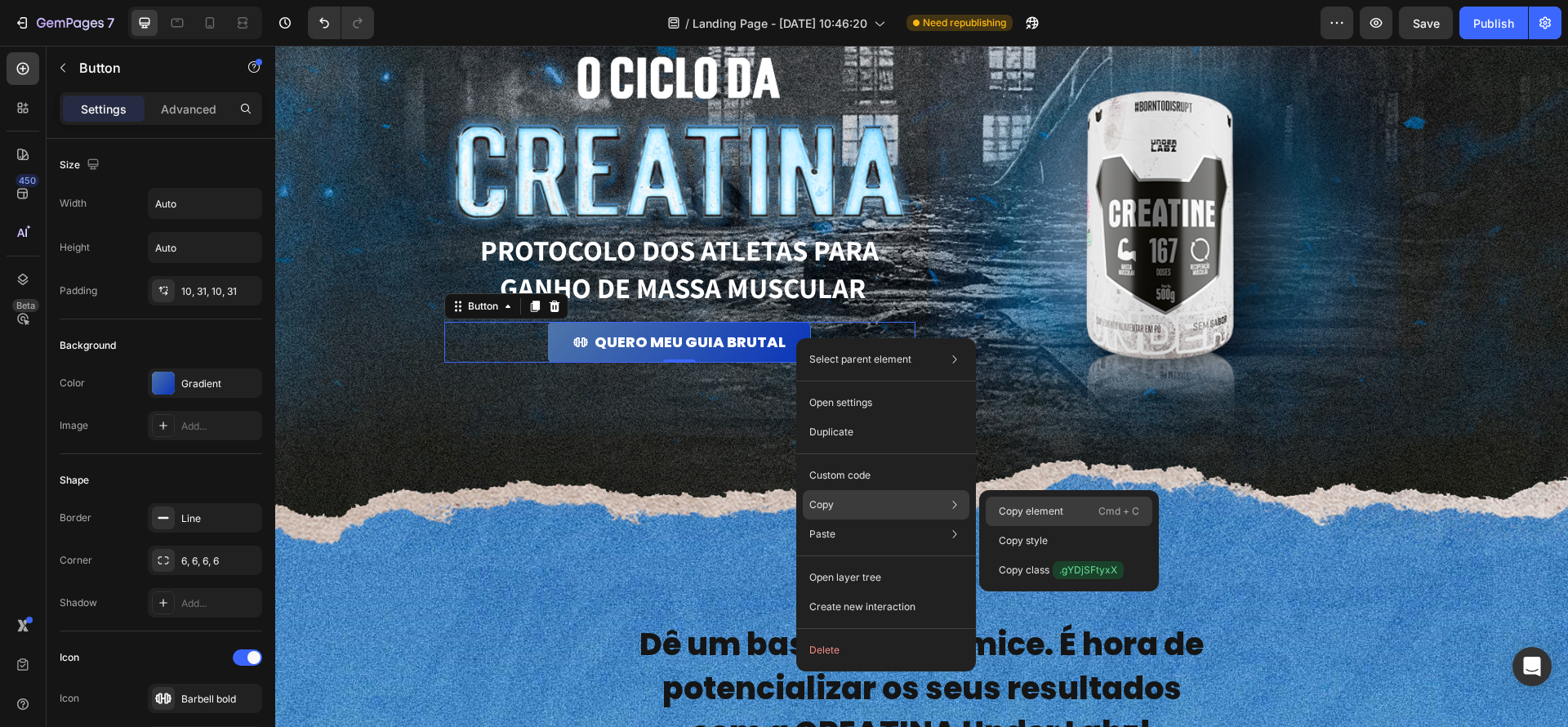
click at [1017, 509] on p "Copy element" at bounding box center [1031, 510] width 65 height 15
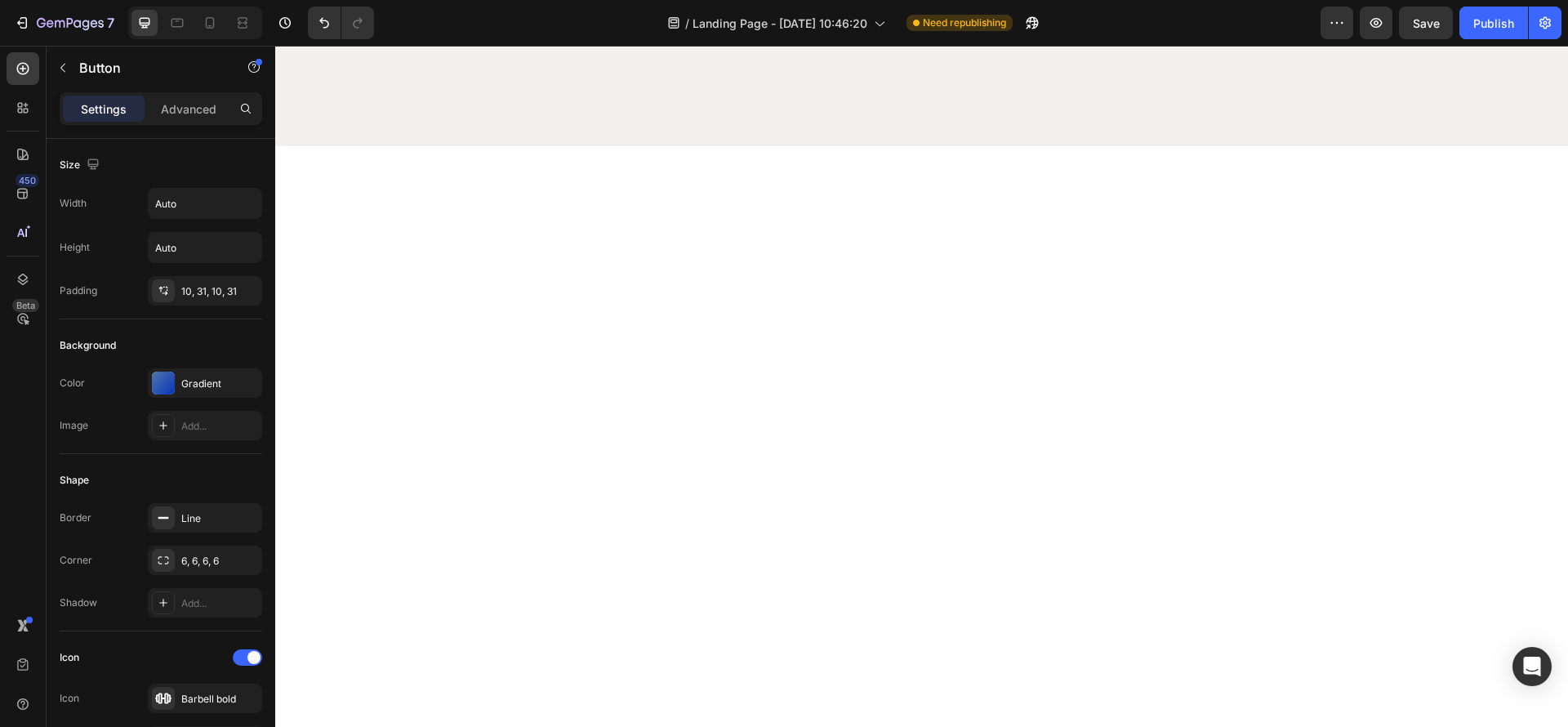
scroll to position [2179, 0]
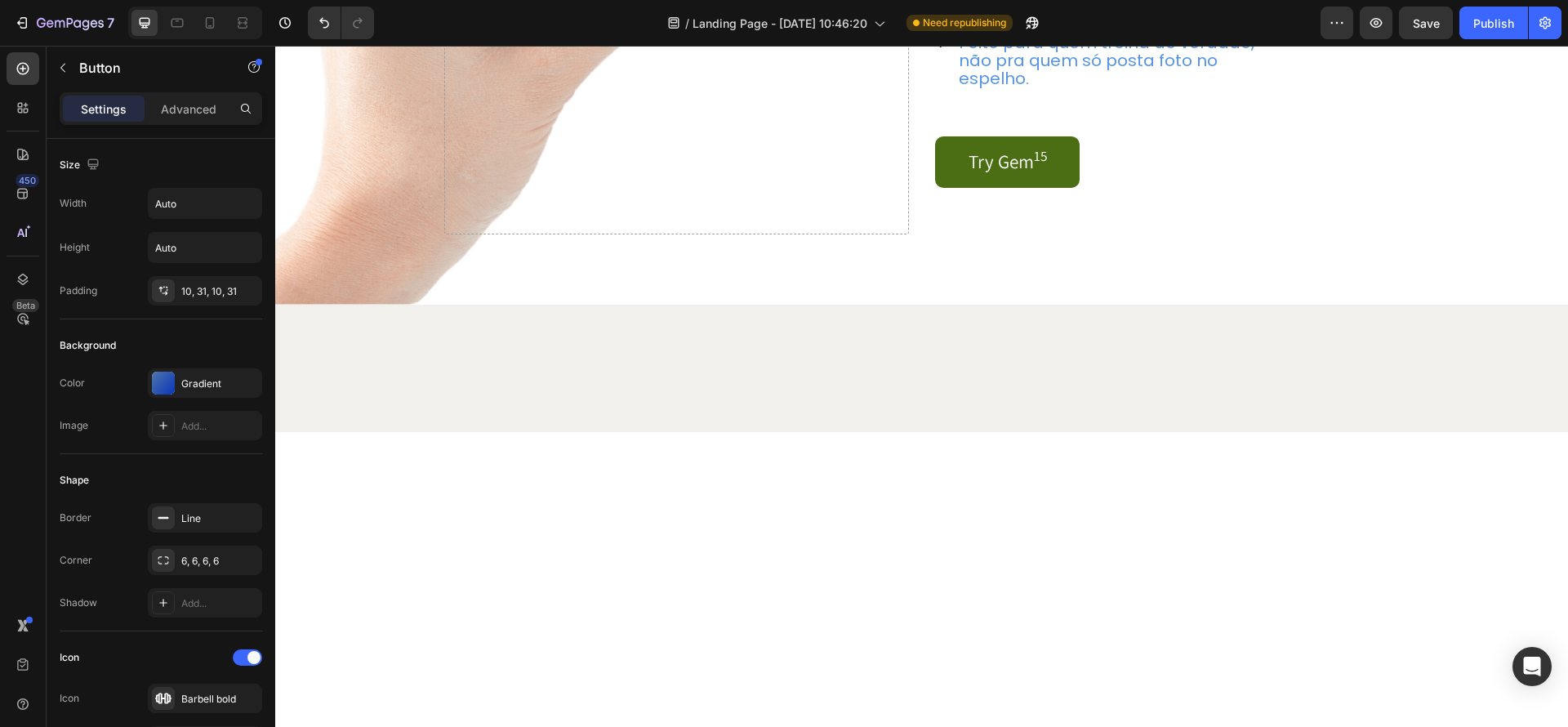
click at [1123, 188] on div "Try Gem 15 Button" at bounding box center [1096, 161] width 322 height 51
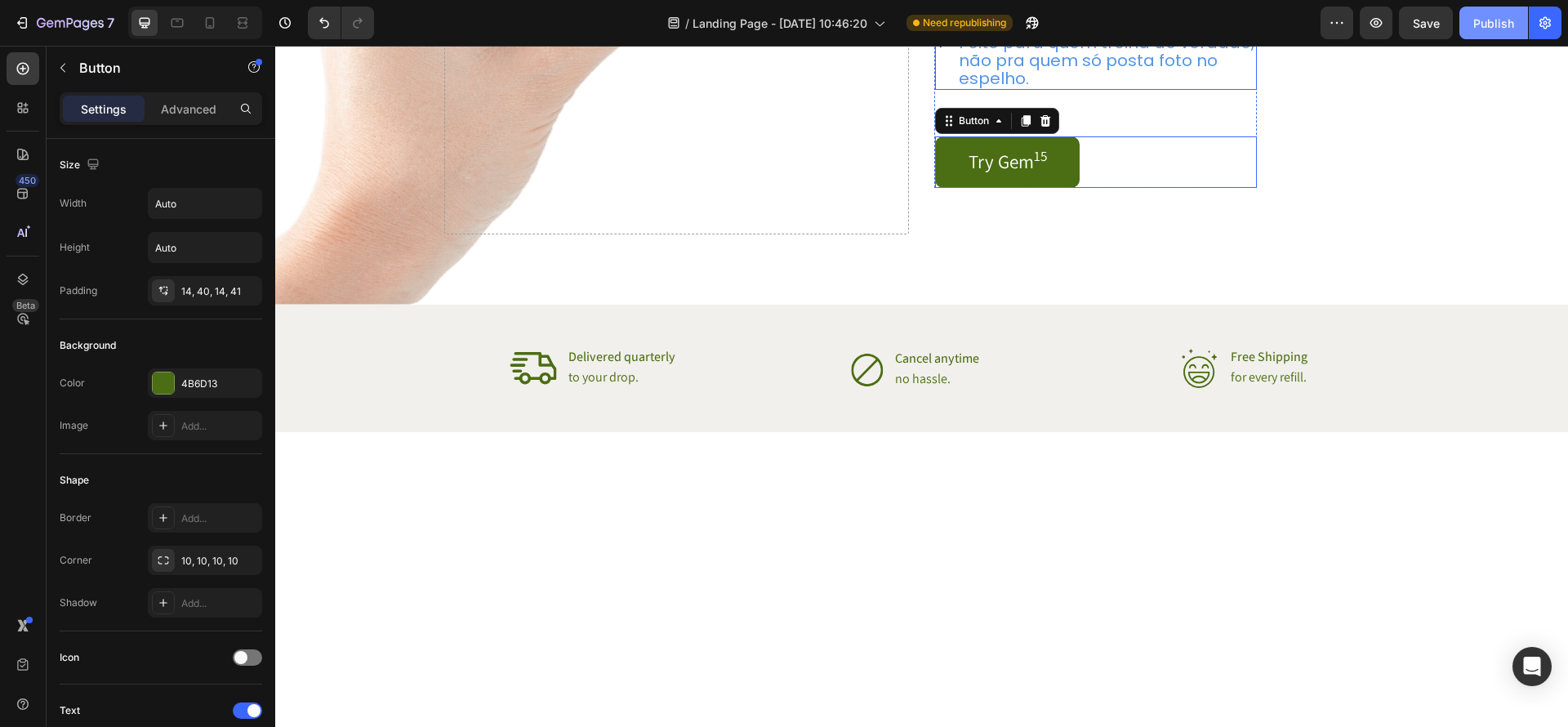
scroll to position [1805, 0]
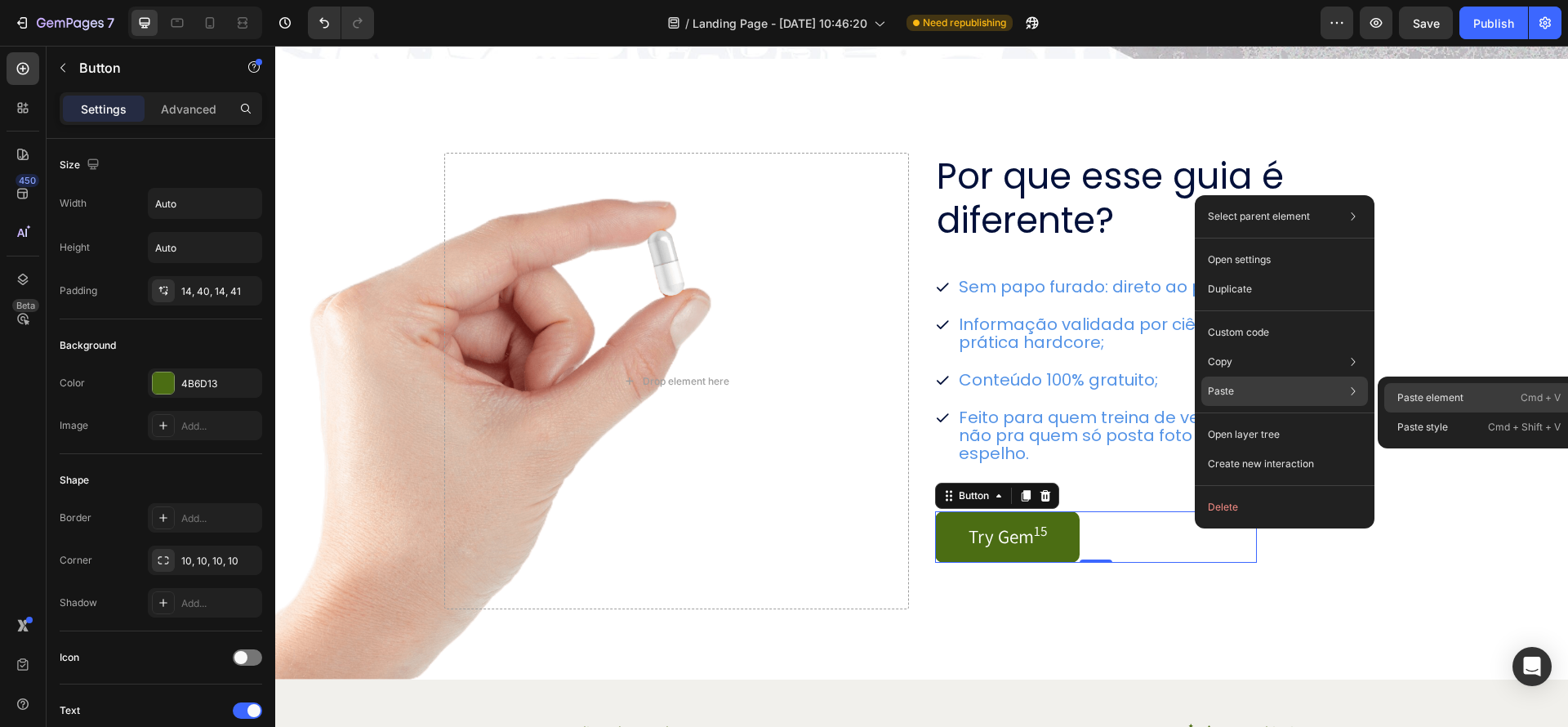
click at [1415, 403] on p "Paste element" at bounding box center [1431, 397] width 66 height 15
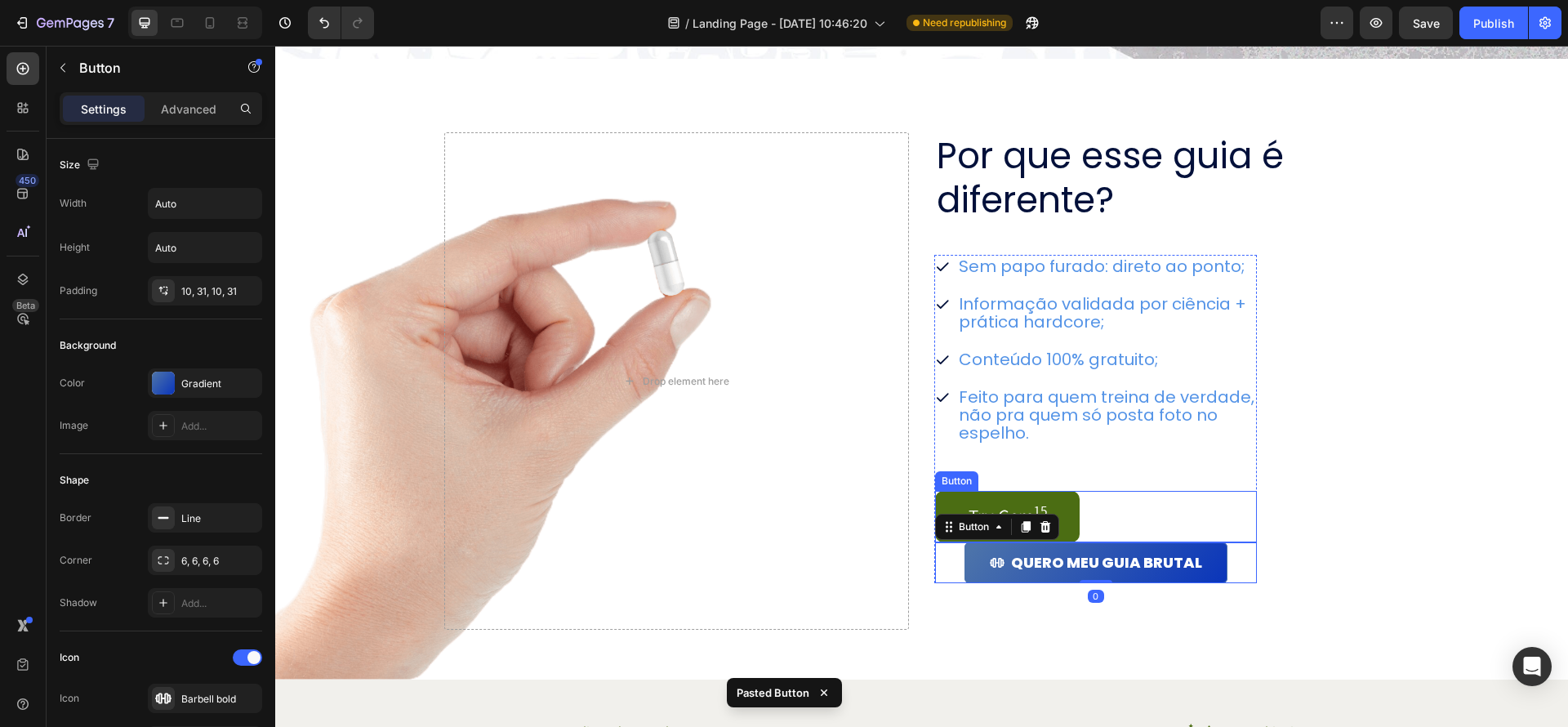
click at [1098, 519] on div "Try Gem 15 Button" at bounding box center [1096, 516] width 322 height 51
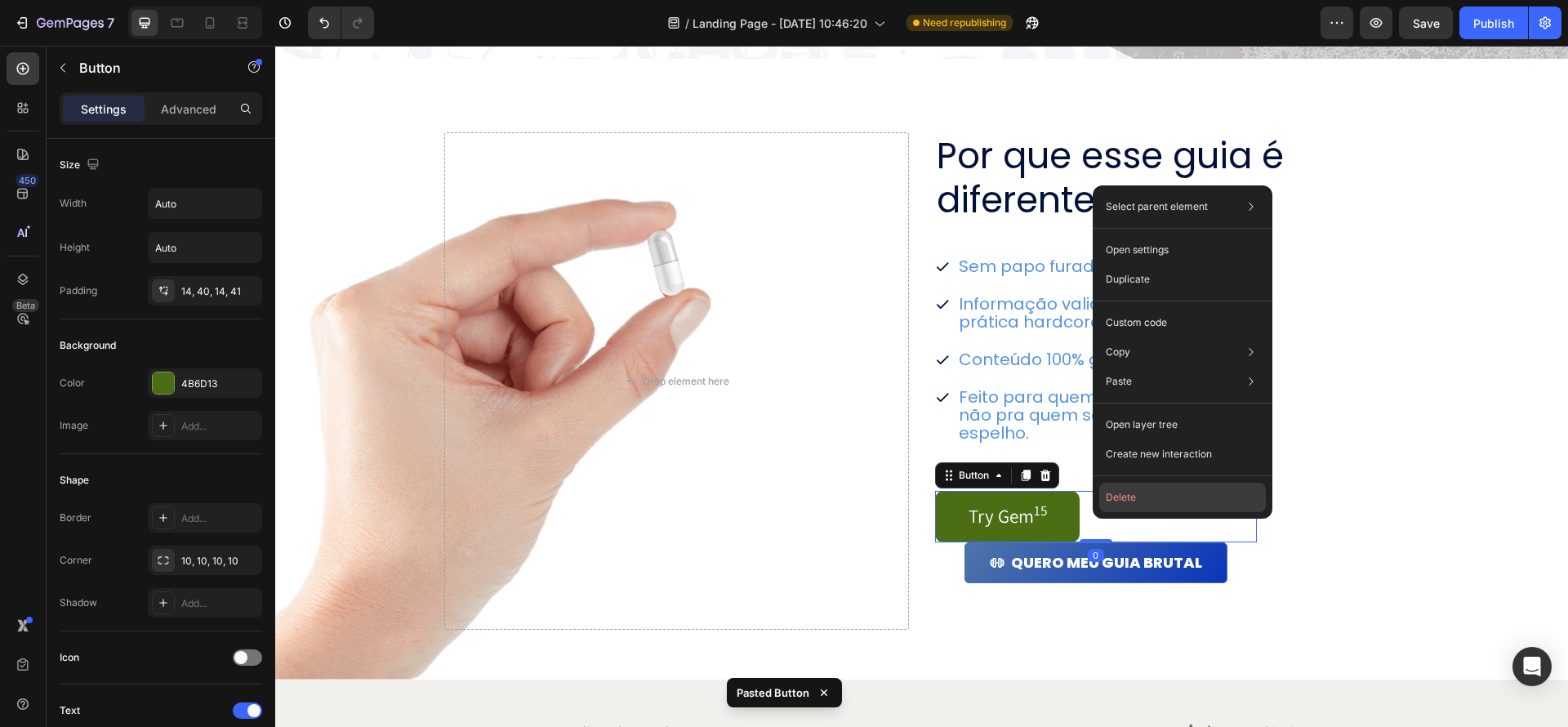
click at [1173, 501] on button "Delete" at bounding box center [1182, 497] width 166 height 29
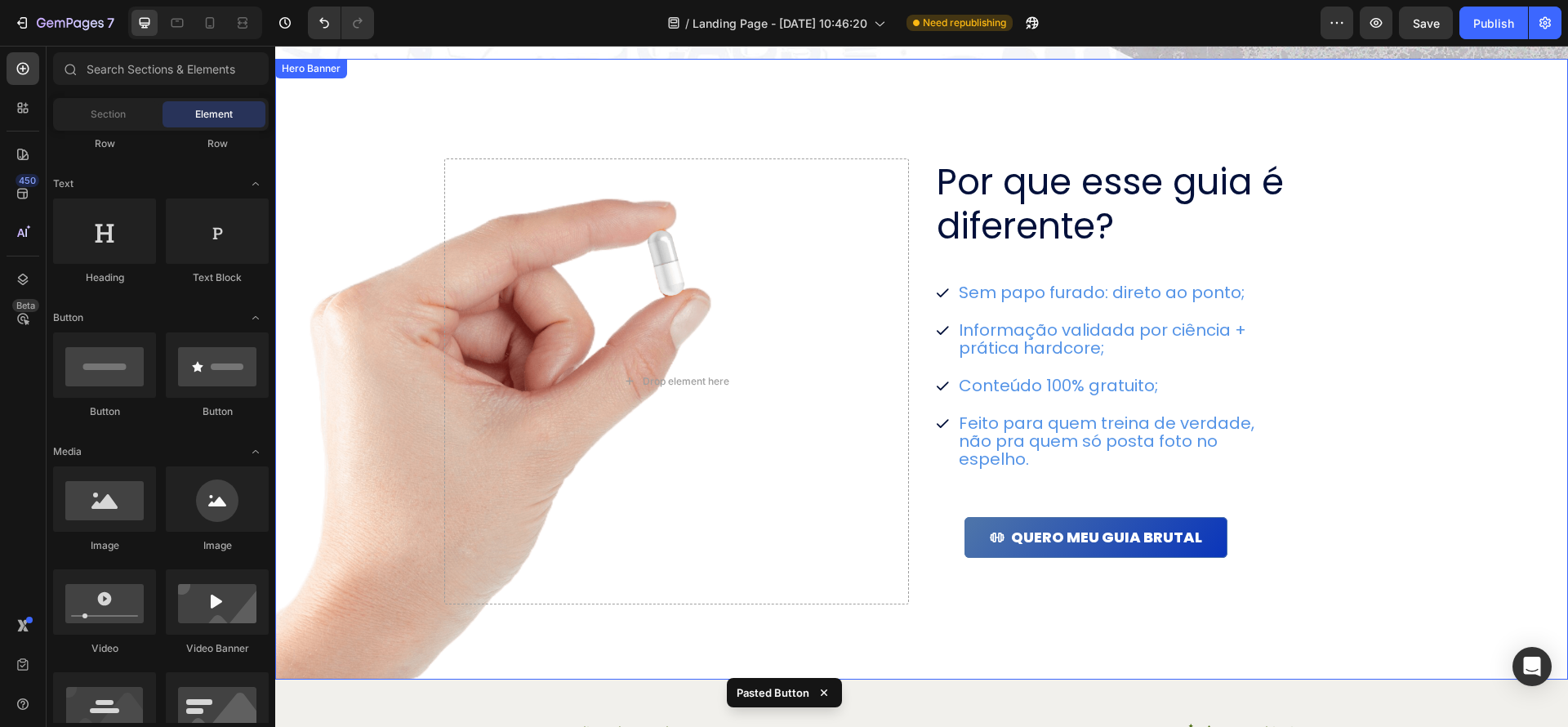
click at [1362, 572] on div "Por que esse guia é diferente? Heading Sem papo furado: direto ao ponto; Inform…" at bounding box center [1168, 381] width 465 height 446
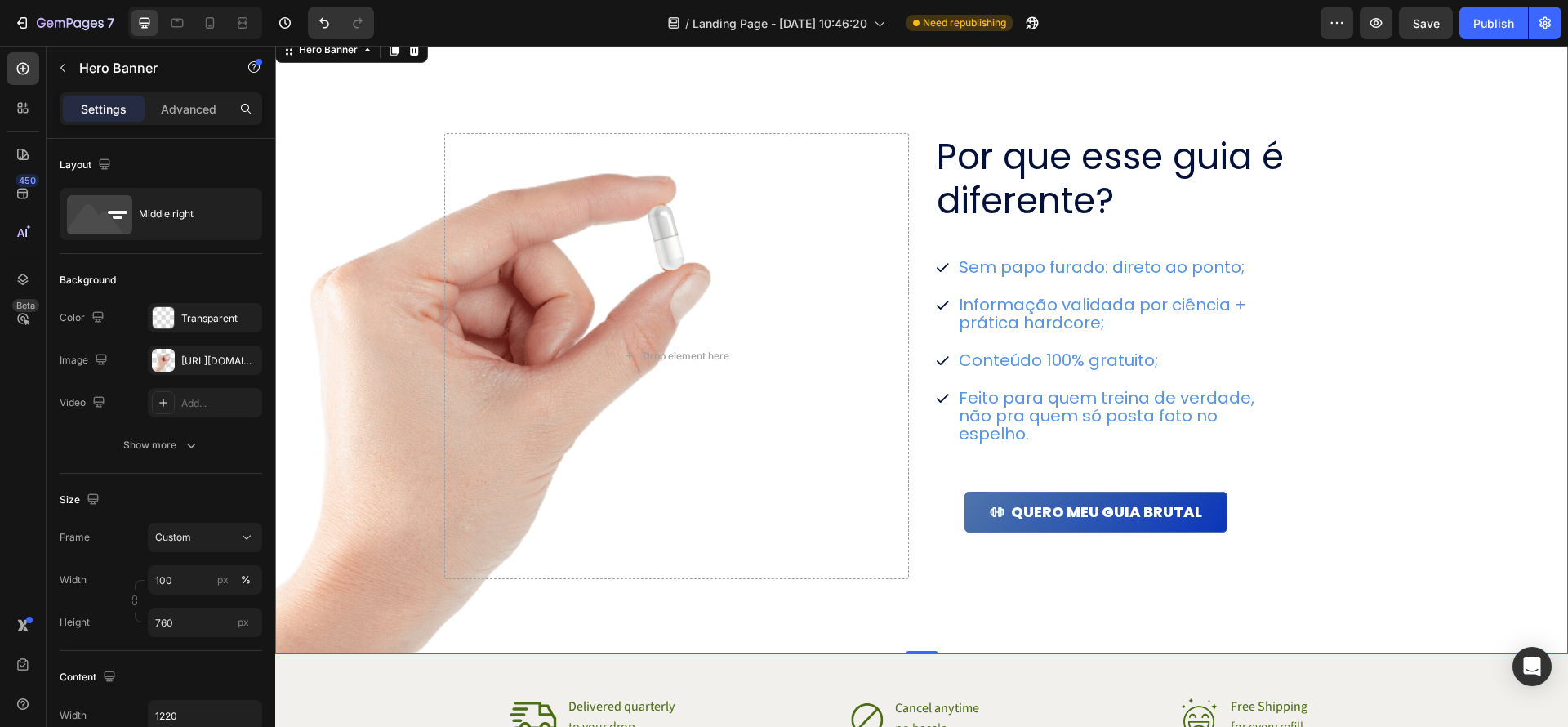
scroll to position [1859, 0]
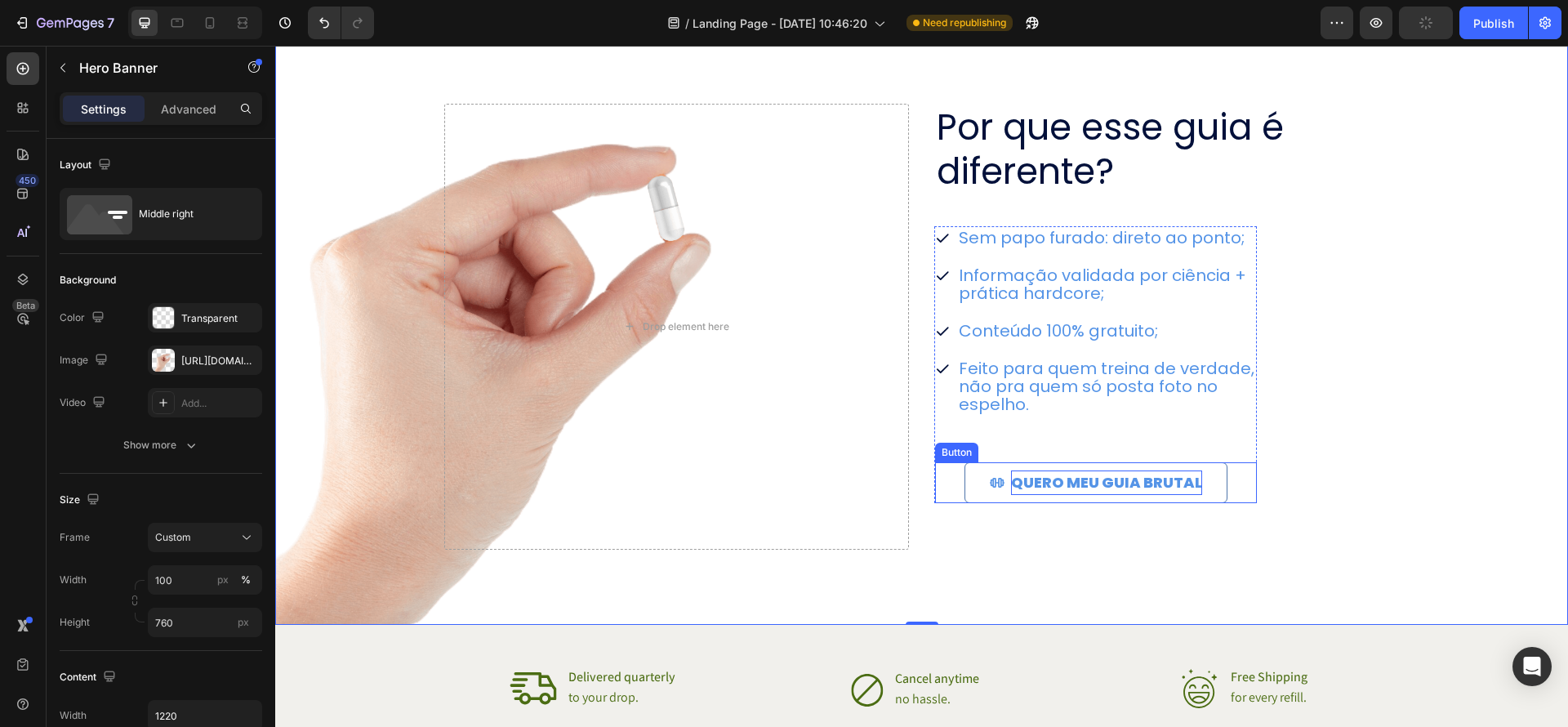
click at [1197, 478] on p "QUERO MEU GUIA BRUTAL" at bounding box center [1107, 482] width 191 height 24
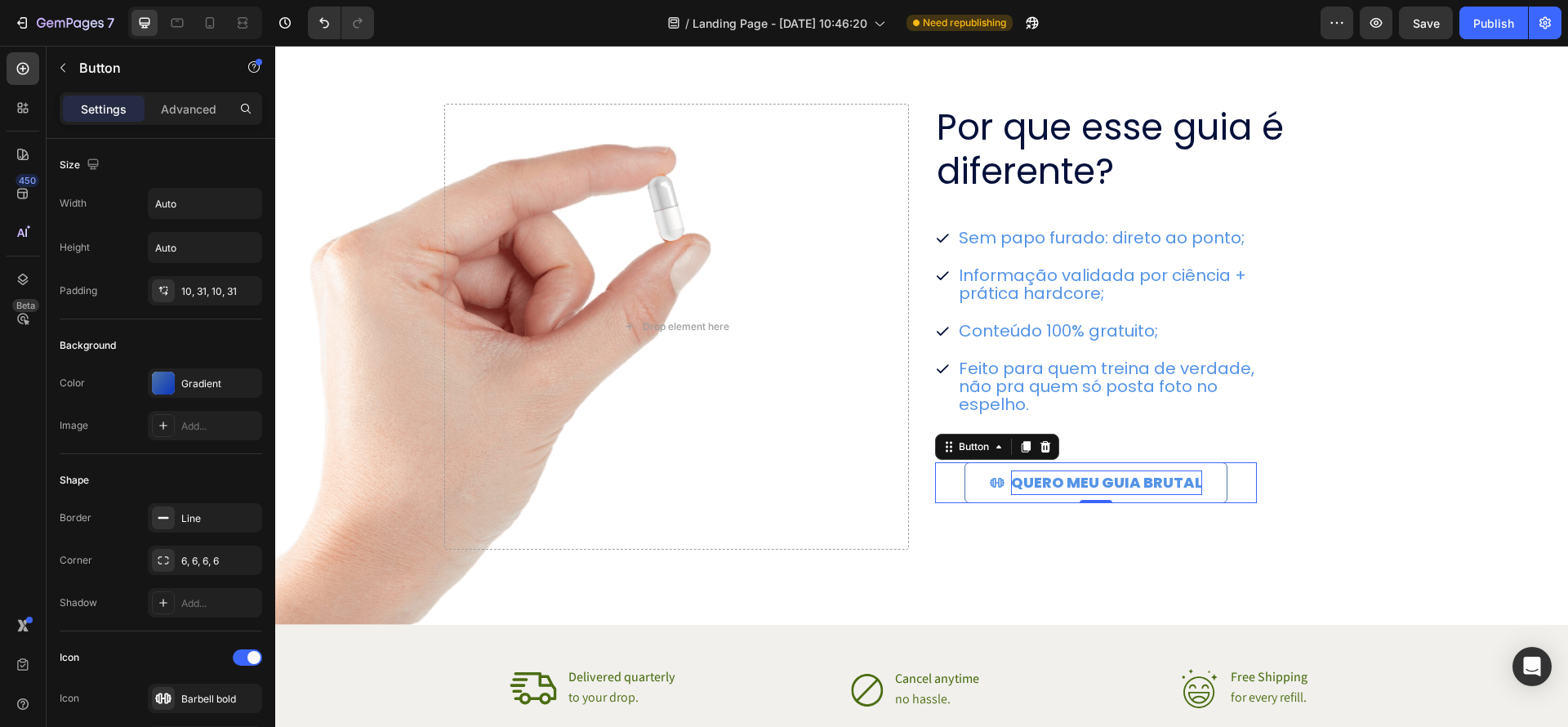
click at [1167, 491] on p "QUERO MEU GUIA BRUTAL" at bounding box center [1107, 482] width 191 height 24
click at [1115, 482] on p "QUERO MEU GUIA BRUTAL" at bounding box center [1107, 482] width 191 height 24
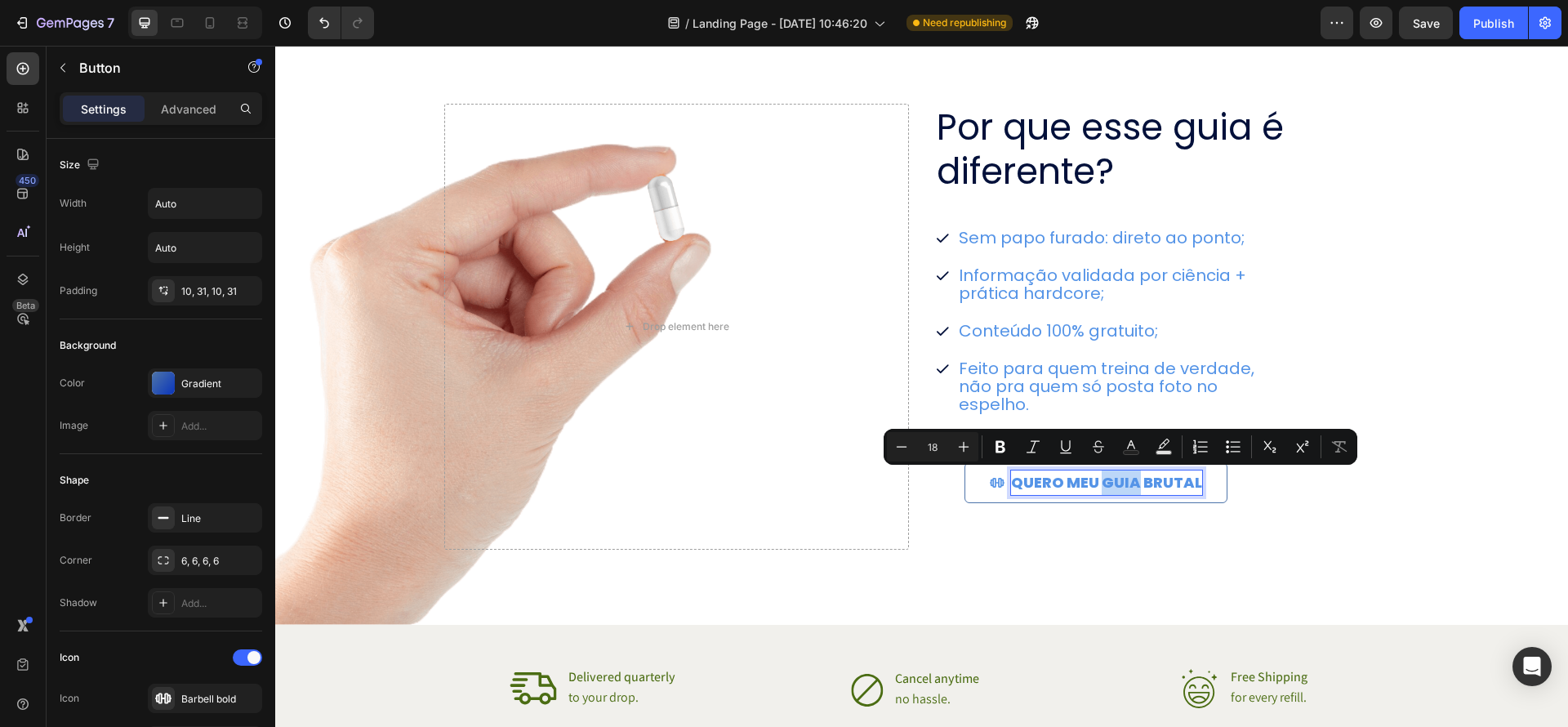
click at [1110, 486] on p "QUERO MEU GUIA BRUTAL" at bounding box center [1107, 482] width 191 height 24
drag, startPoint x: 1106, startPoint y: 484, endPoint x: 1195, endPoint y: 486, distance: 89.0
click at [1199, 486] on p "QUERO MEU GUIA BRUTAL" at bounding box center [1107, 482] width 191 height 24
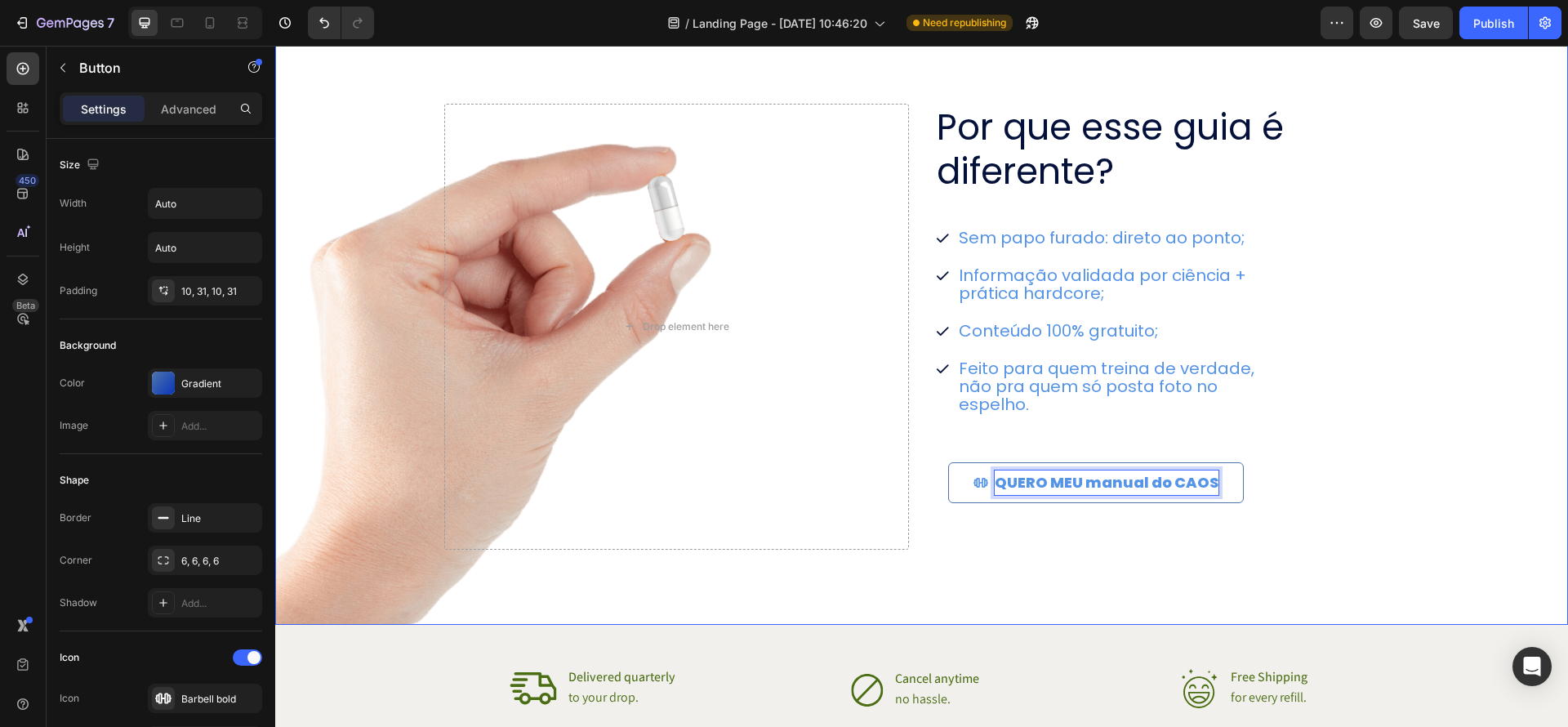
click at [1388, 523] on div "Por que esse guia é diferente? Heading Sem papo furado: direto ao ponto; Inform…" at bounding box center [1168, 326] width 465 height 446
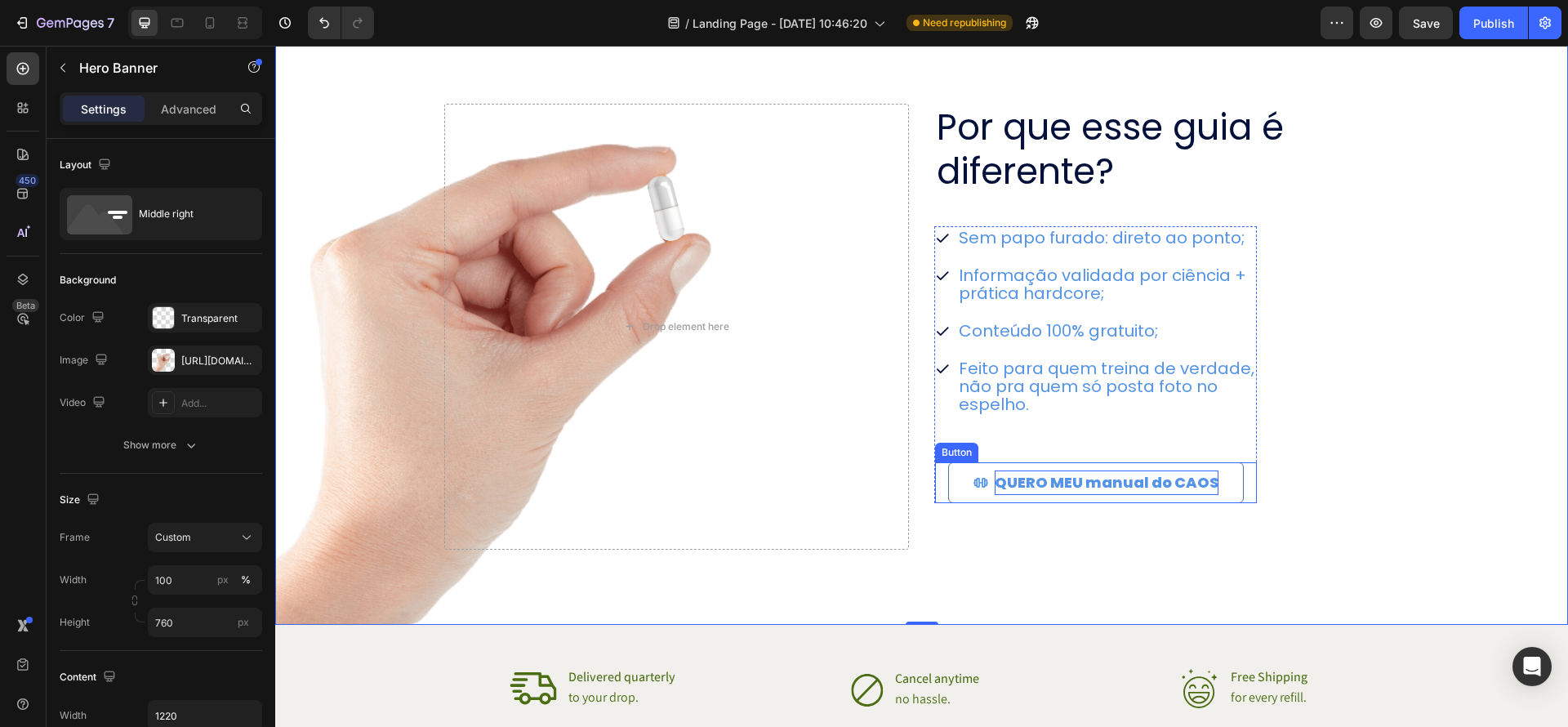
click at [1167, 497] on link "QUERO MEU manual do CAOS" at bounding box center [1096, 482] width 296 height 41
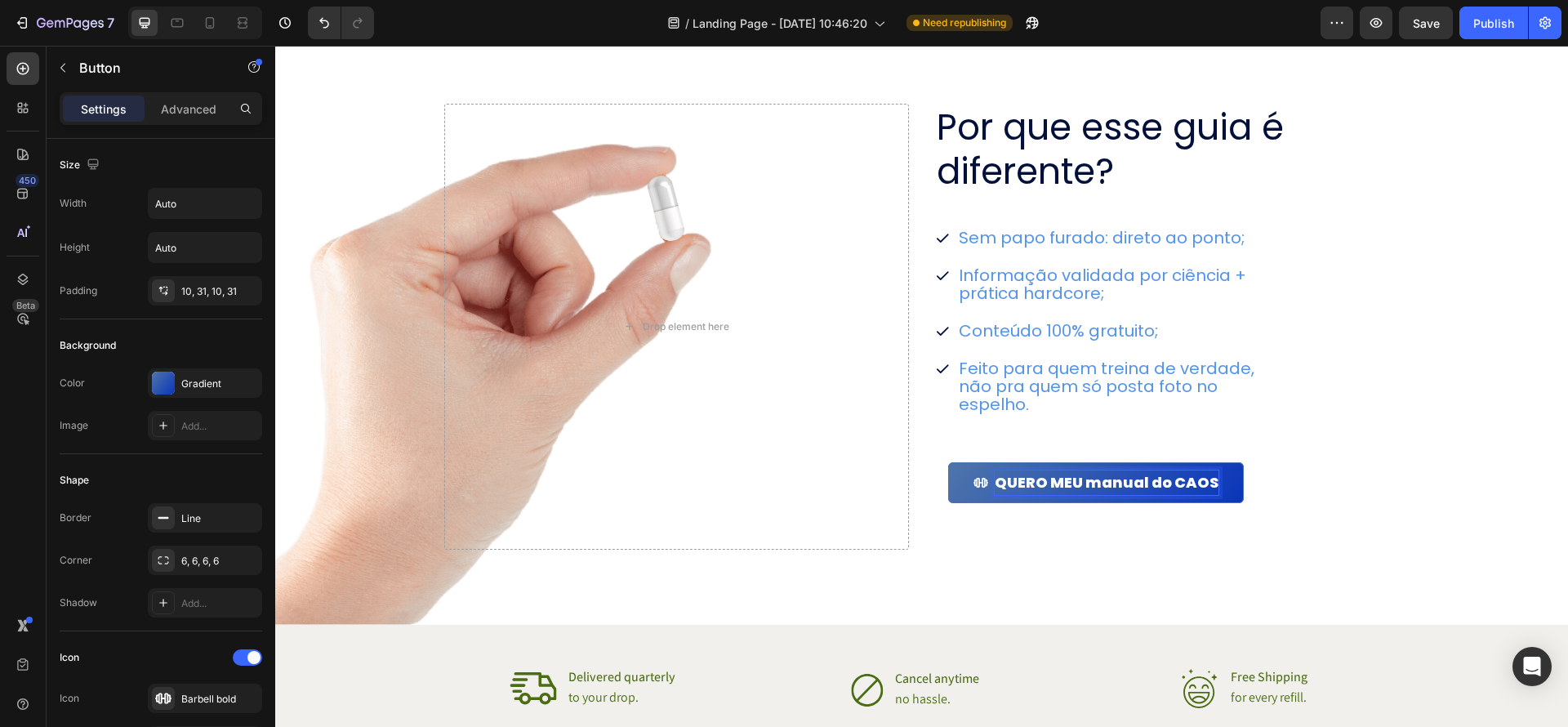
click at [1182, 487] on p "QUERO MEU manual do CAOS" at bounding box center [1107, 482] width 224 height 24
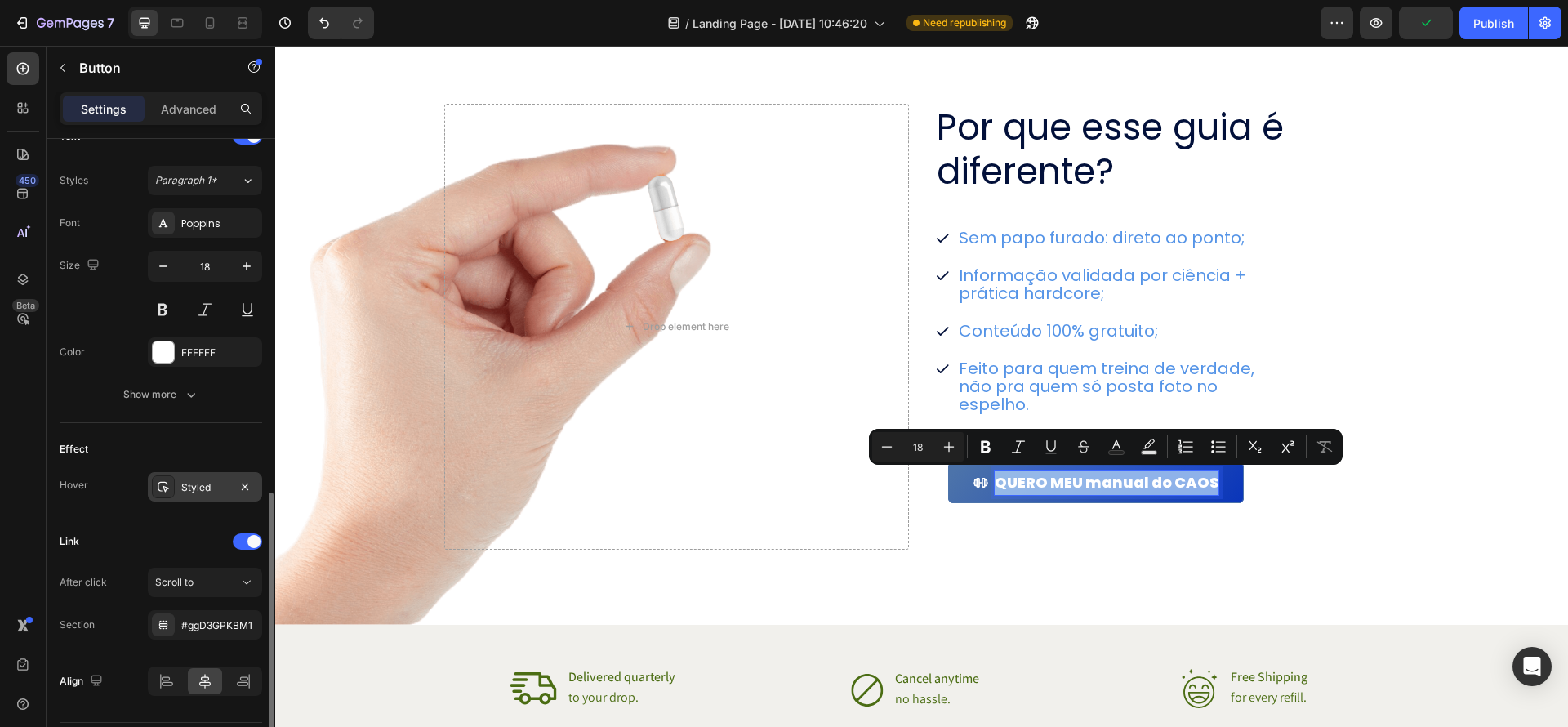
scroll to position [751, 0]
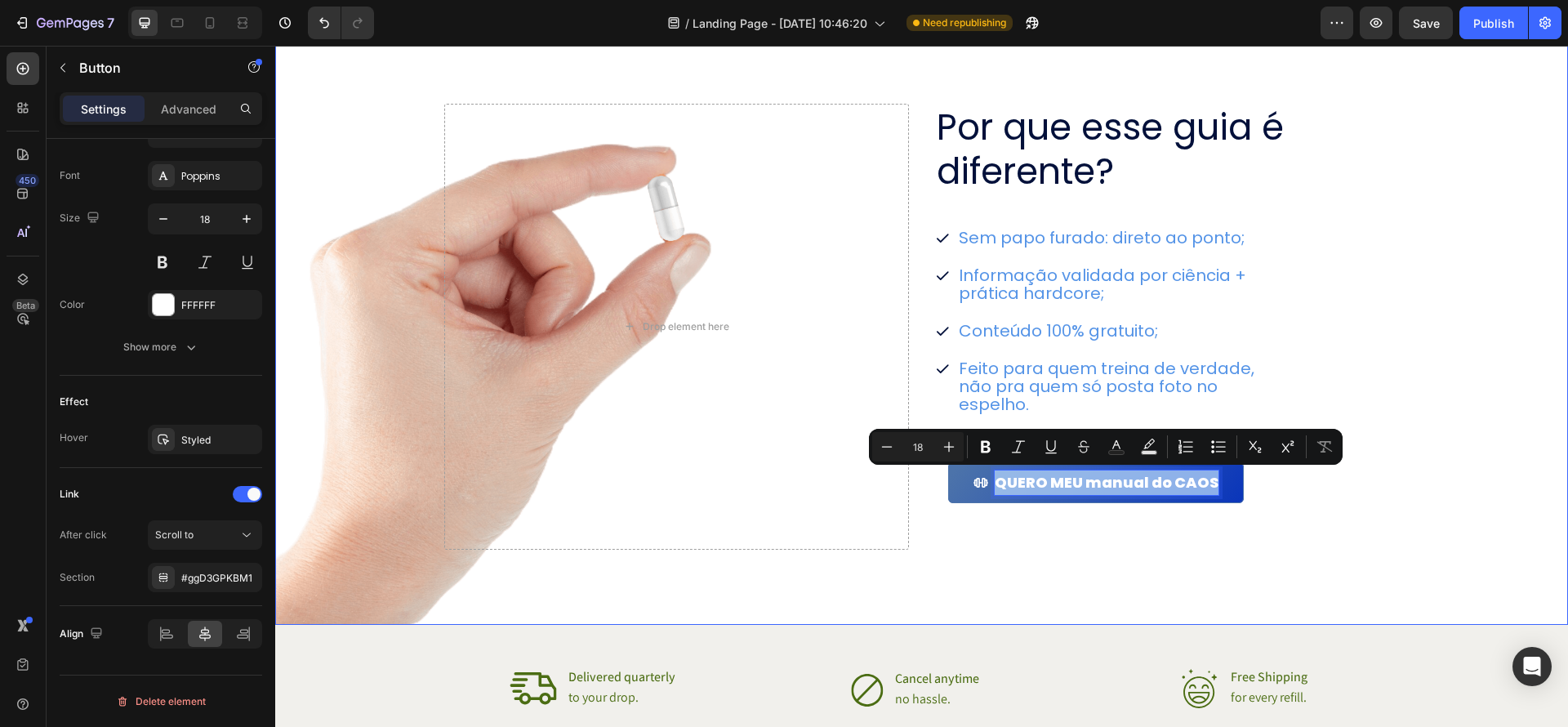
click at [1285, 604] on div "Por que esse guia é diferente? Heading Sem papo furado: direto ao ponto; Inform…" at bounding box center [922, 314] width 997 height 595
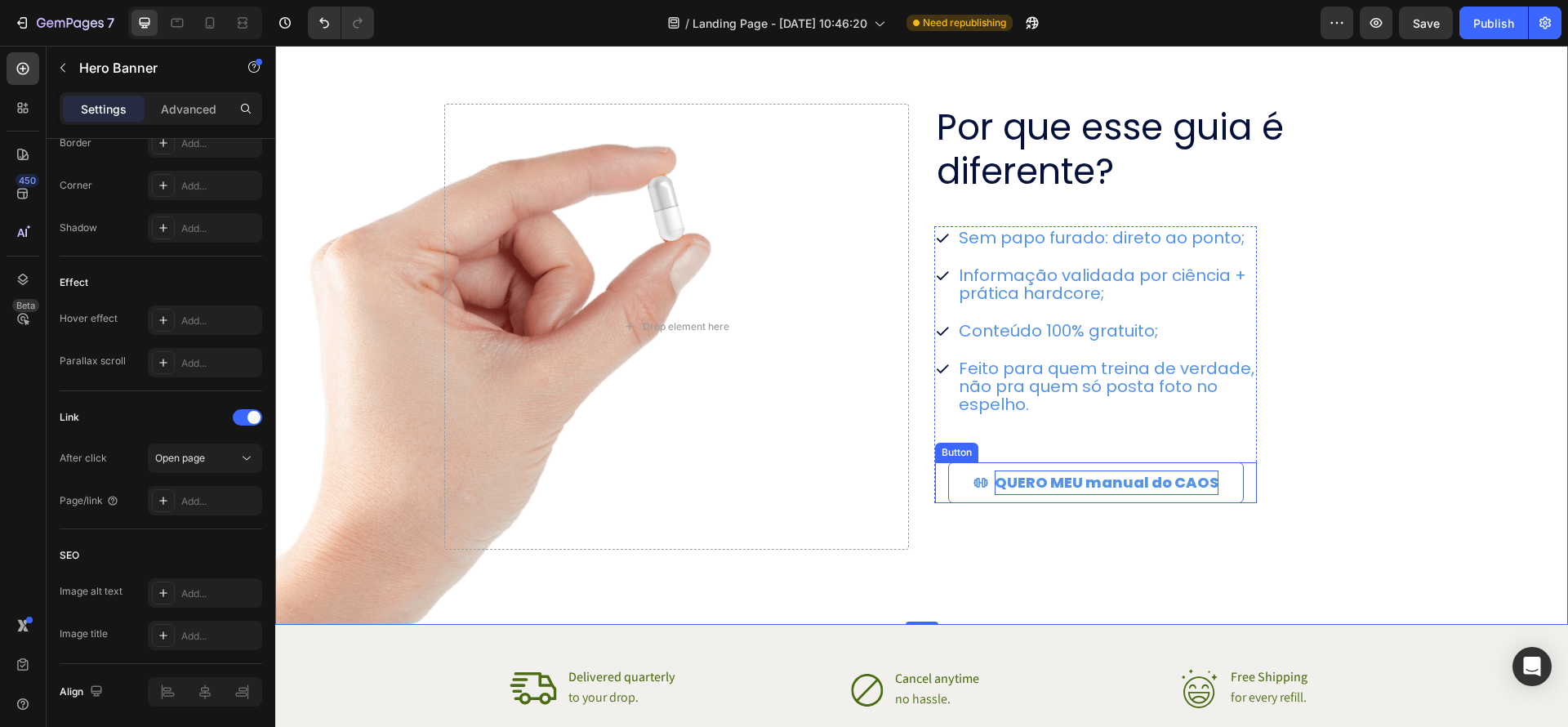
scroll to position [0, 0]
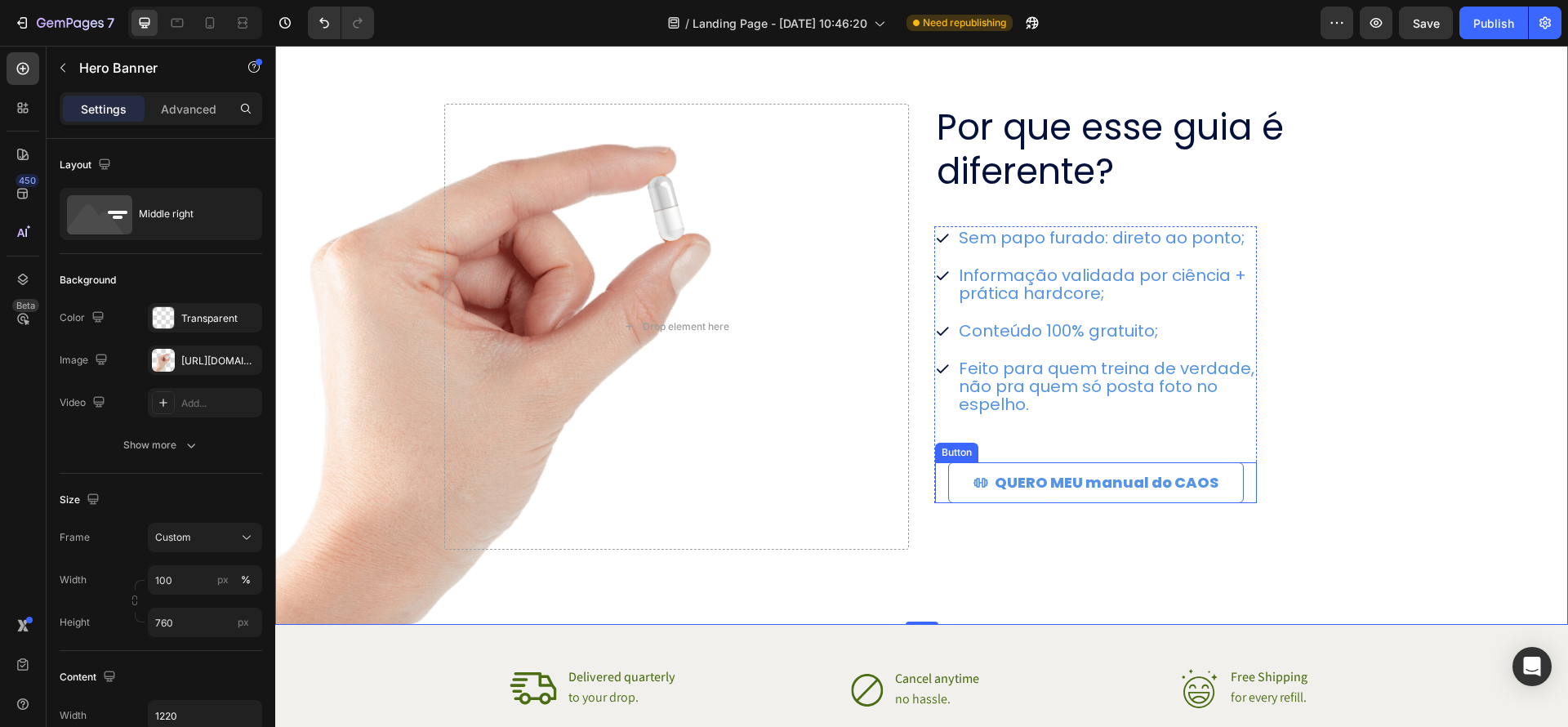
click at [1199, 493] on p "QUERO MEU manual do CAOS" at bounding box center [1107, 482] width 224 height 24
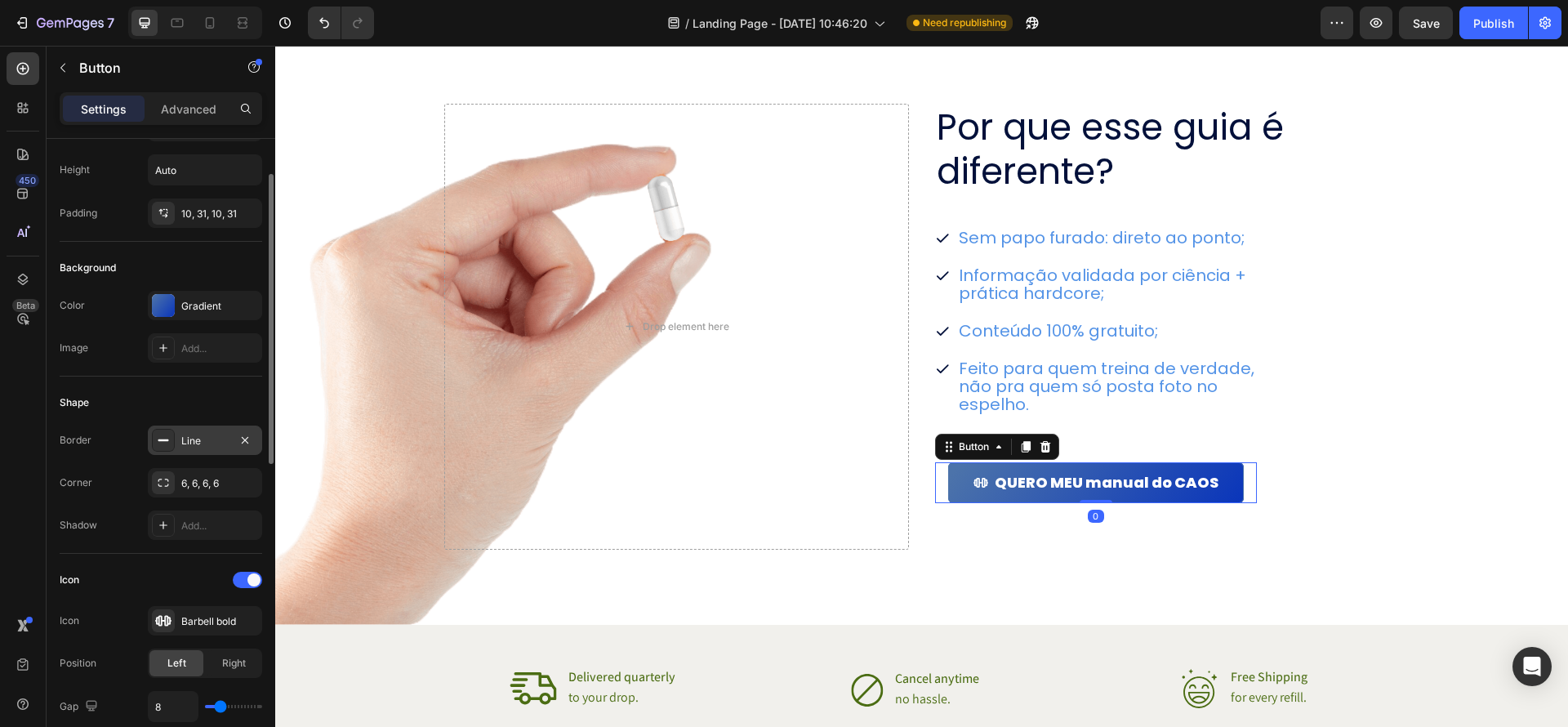
scroll to position [30, 0]
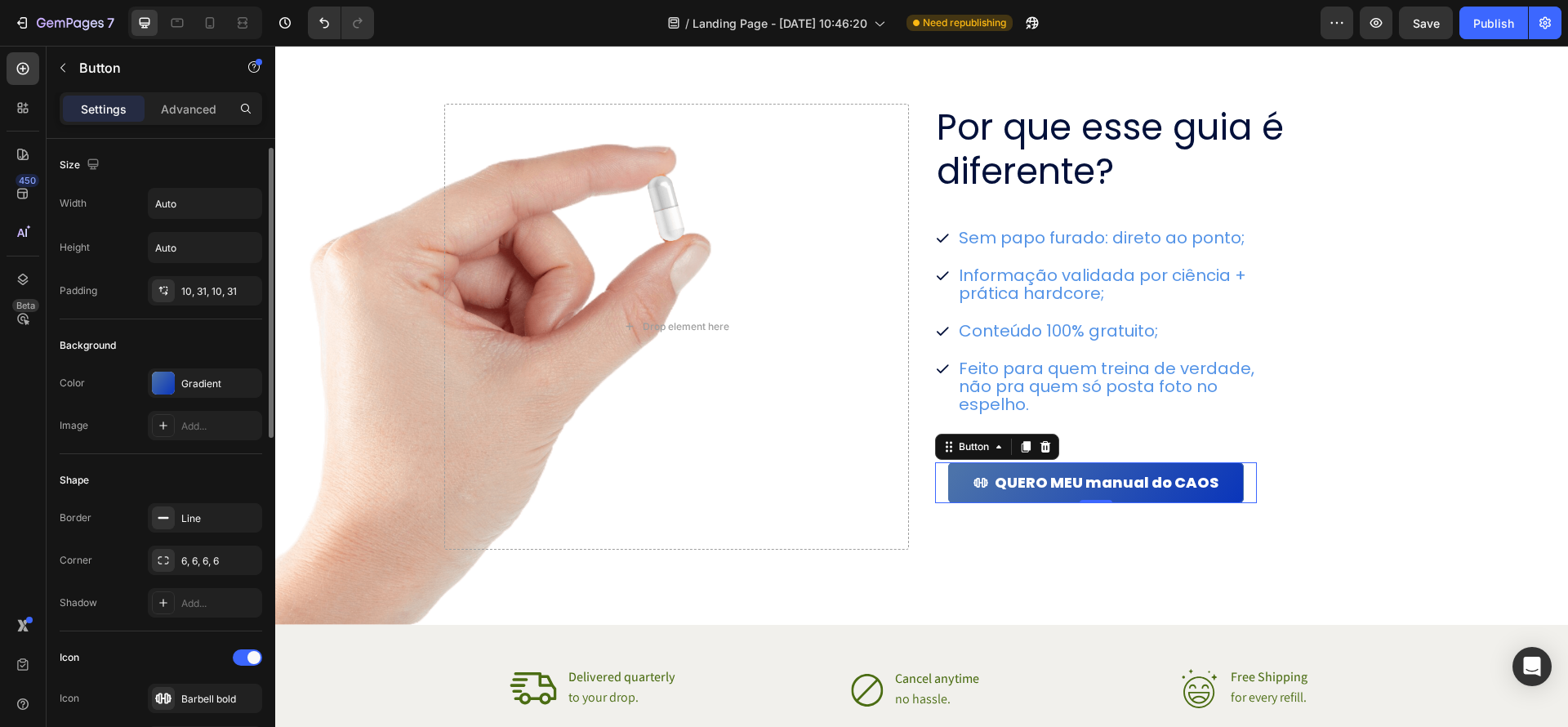
scroll to position [7, 0]
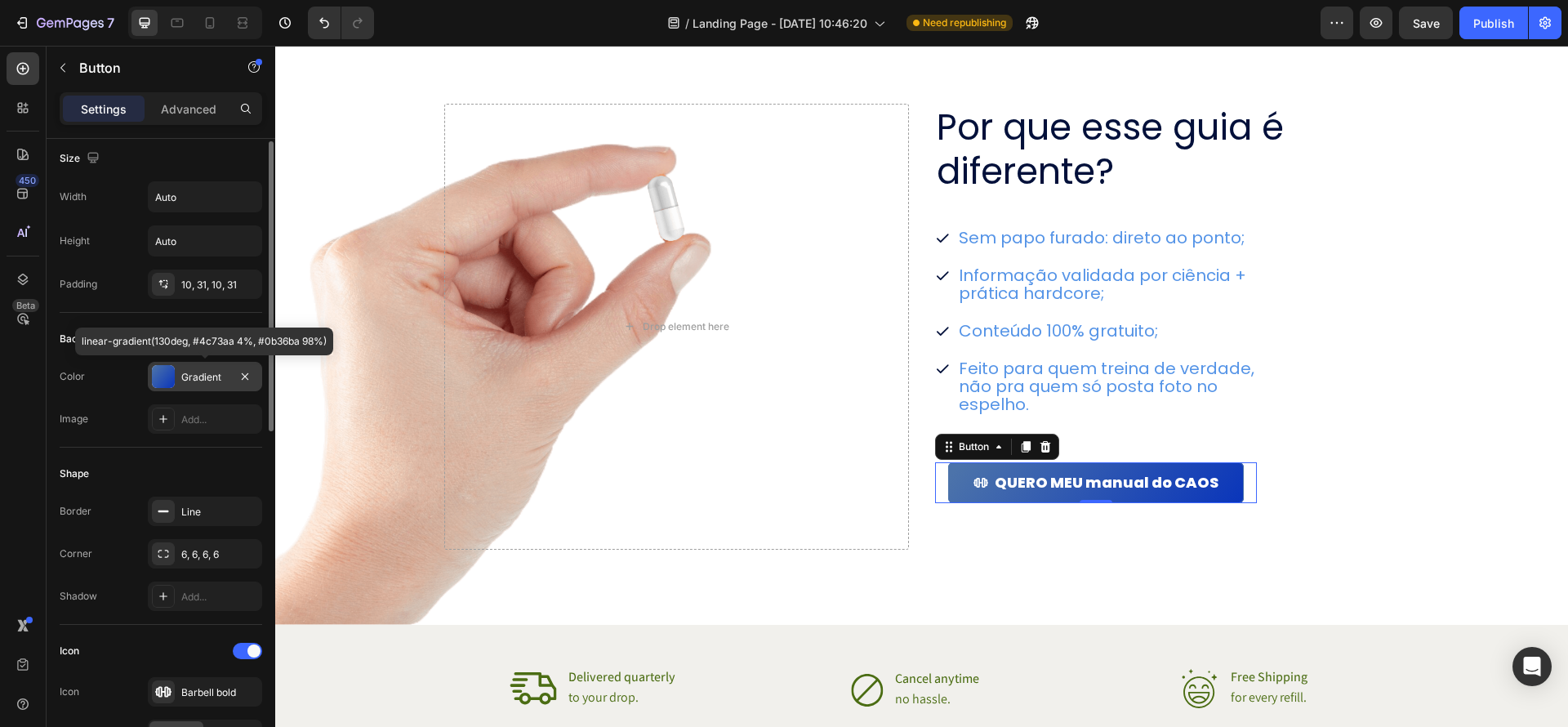
click at [164, 379] on div at bounding box center [163, 377] width 23 height 23
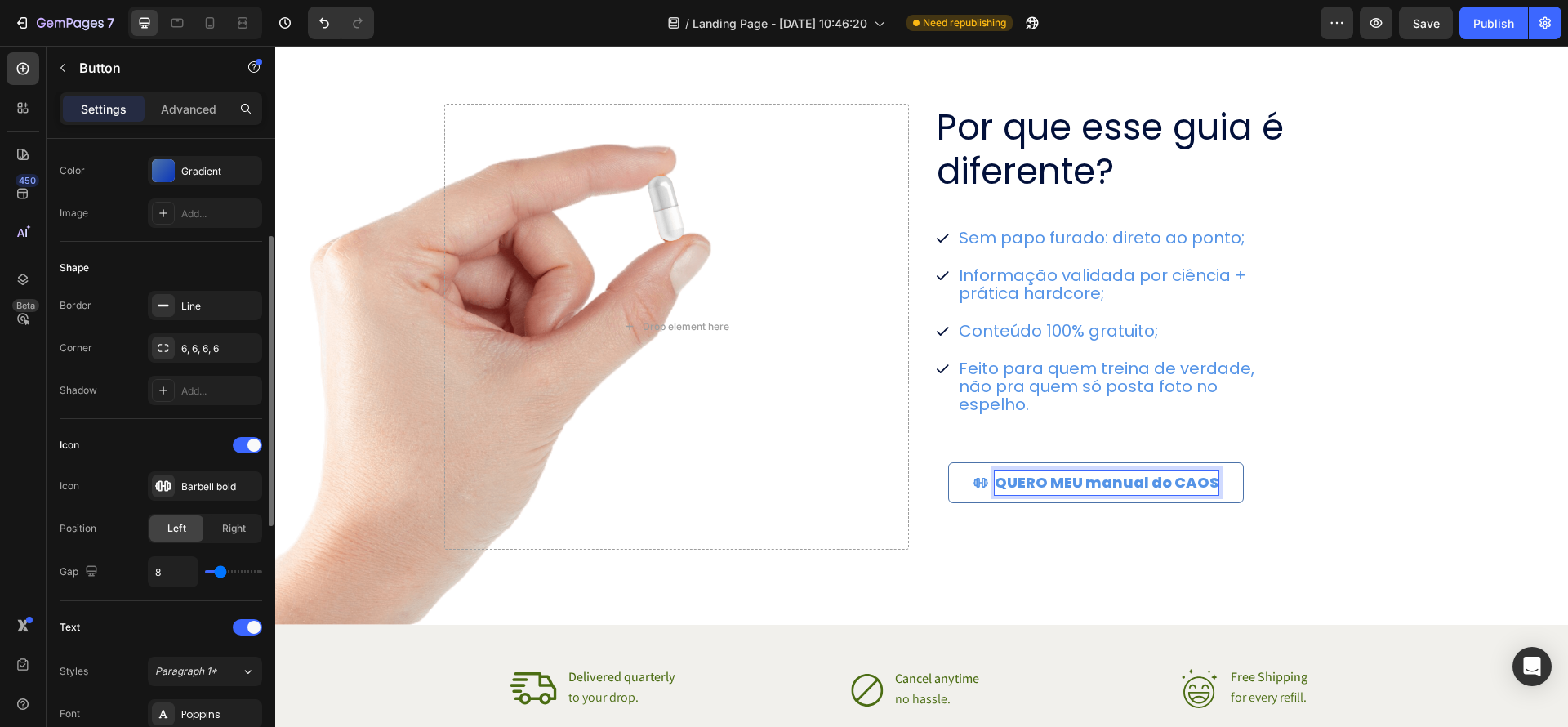
scroll to position [216, 0]
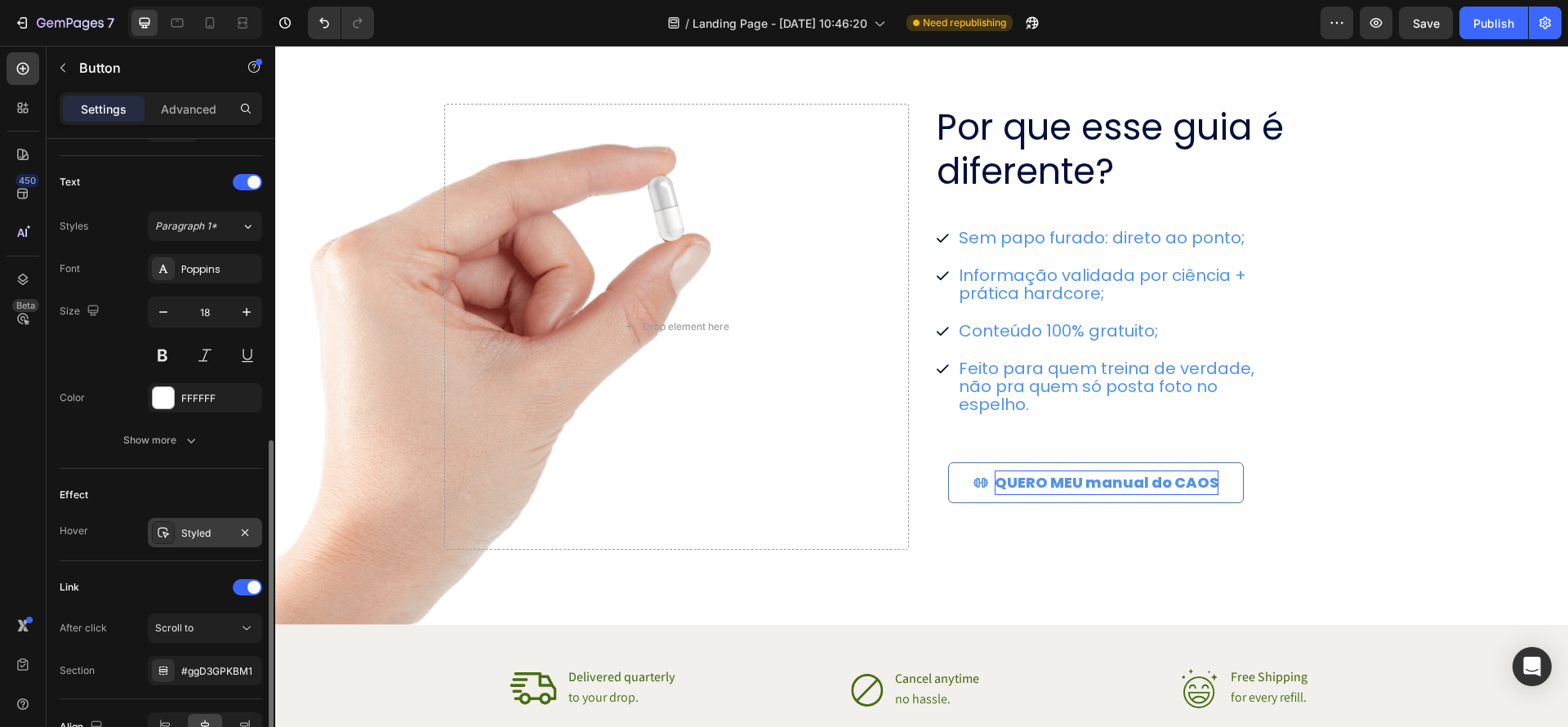
click at [205, 524] on div "Styled" at bounding box center [205, 533] width 114 height 29
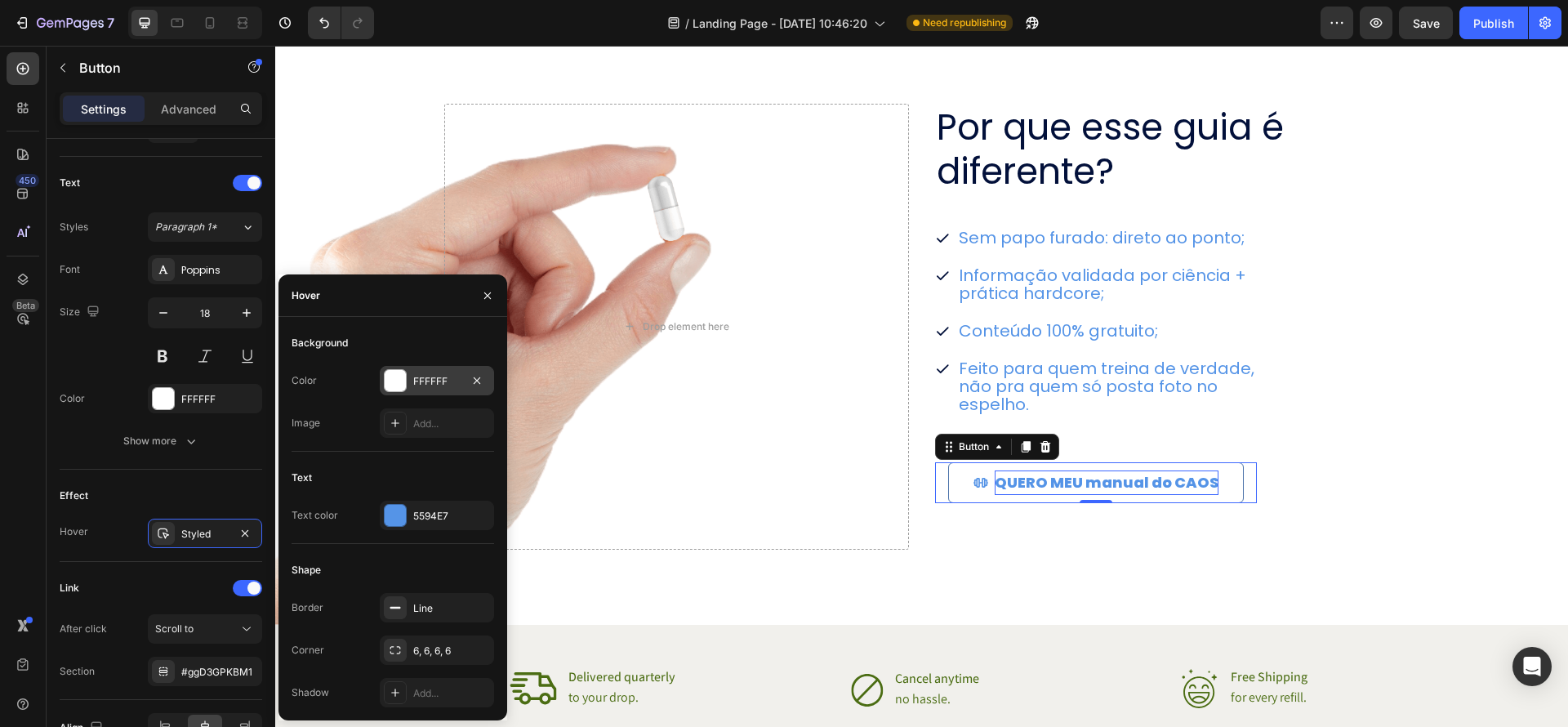
click at [400, 375] on div at bounding box center [395, 381] width 21 height 21
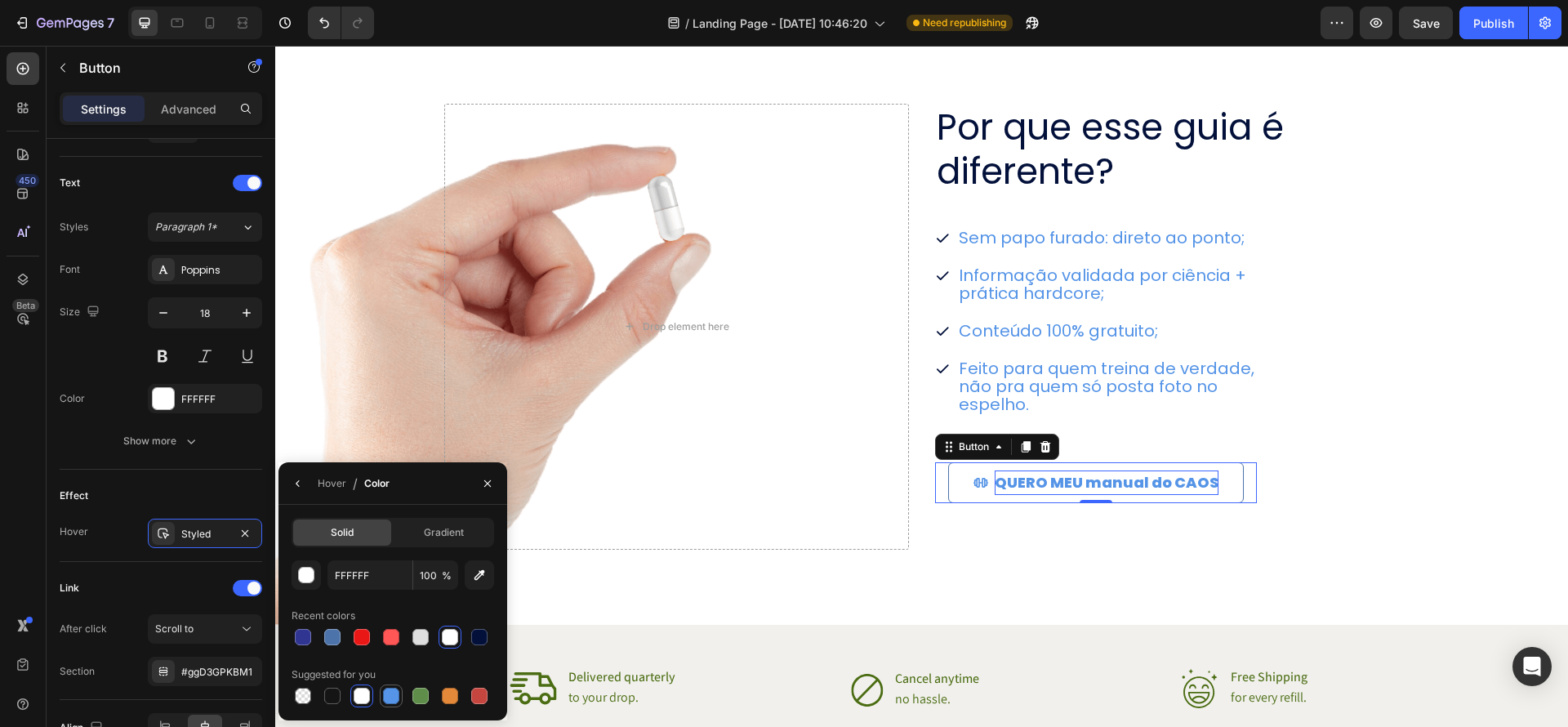
click at [392, 690] on div at bounding box center [391, 695] width 16 height 16
type input "5594E7"
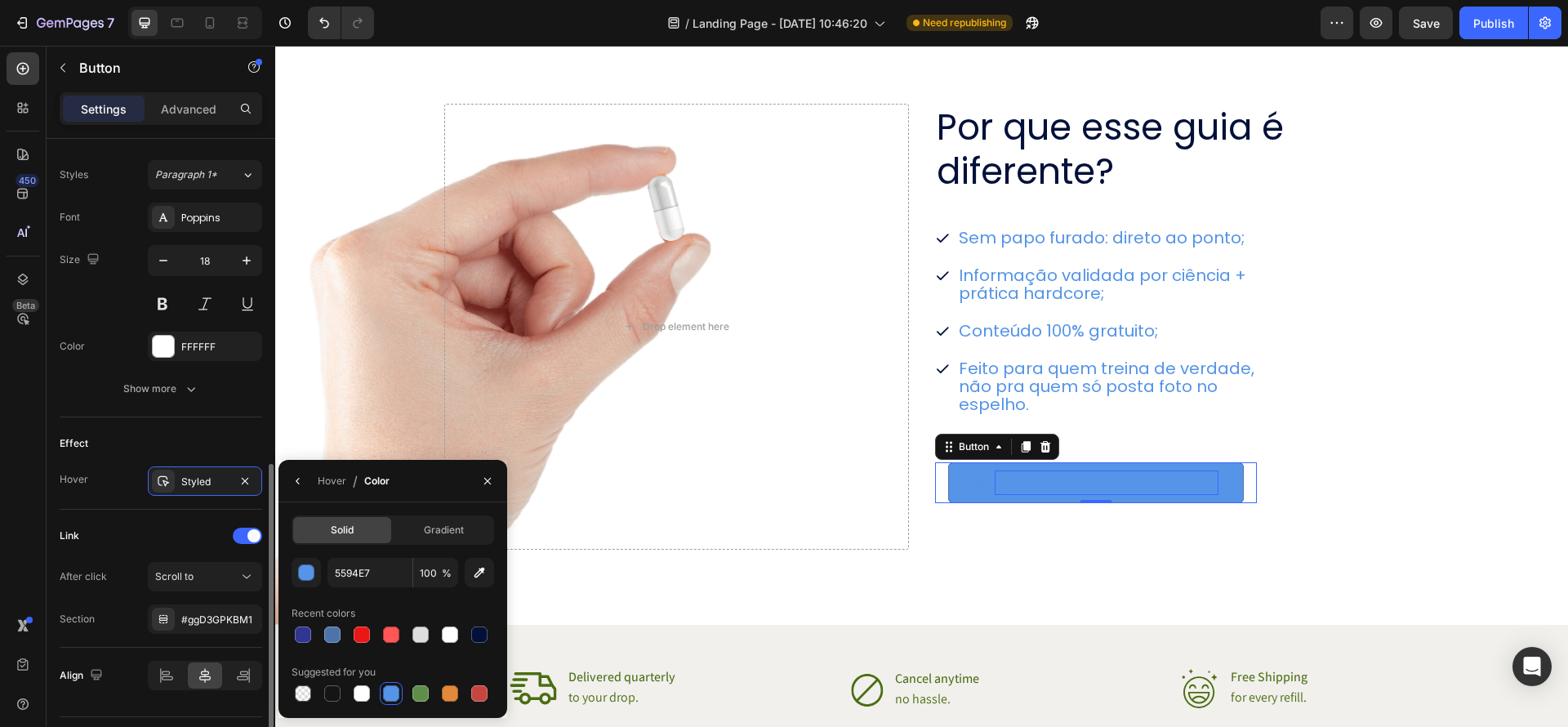
scroll to position [719, 0]
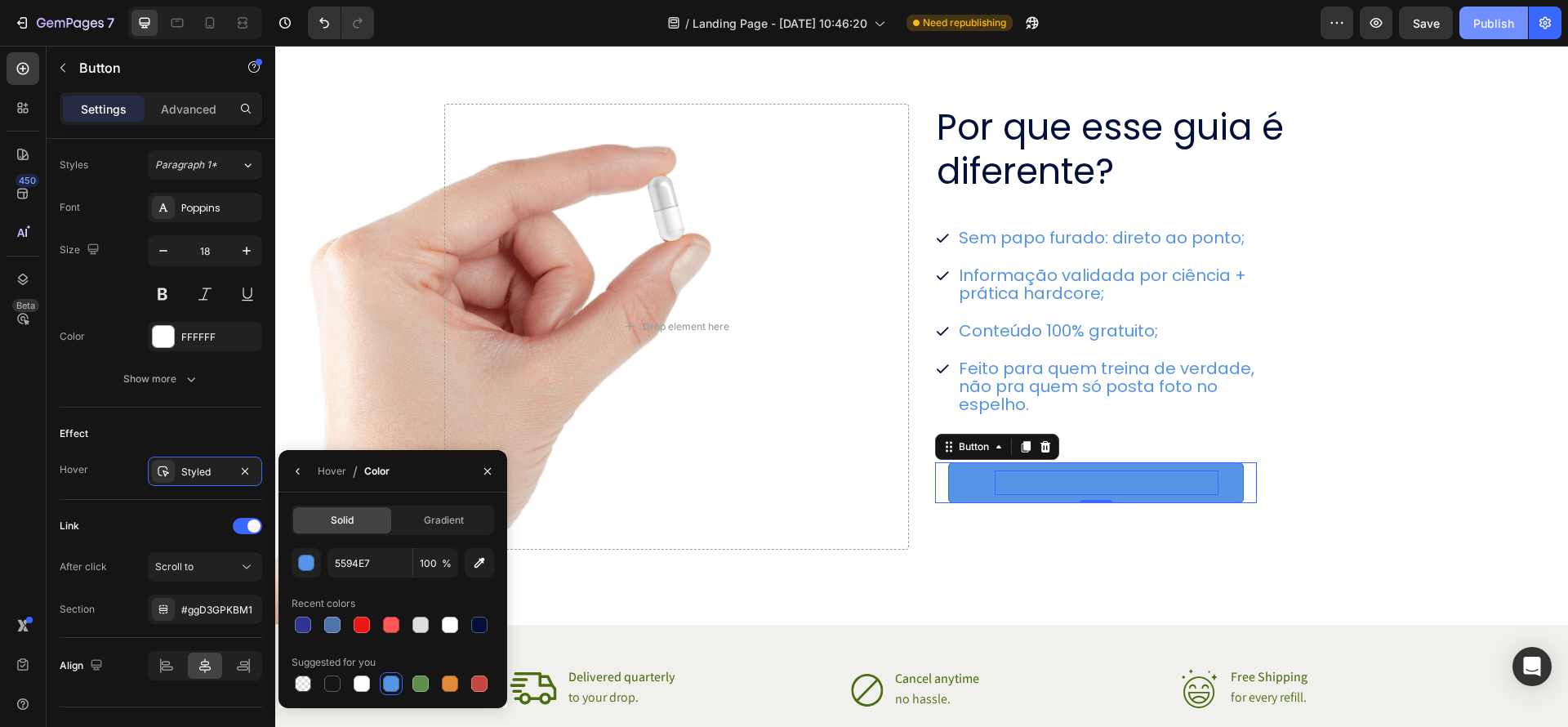
click at [1496, 23] on div "Publish" at bounding box center [1494, 23] width 41 height 17
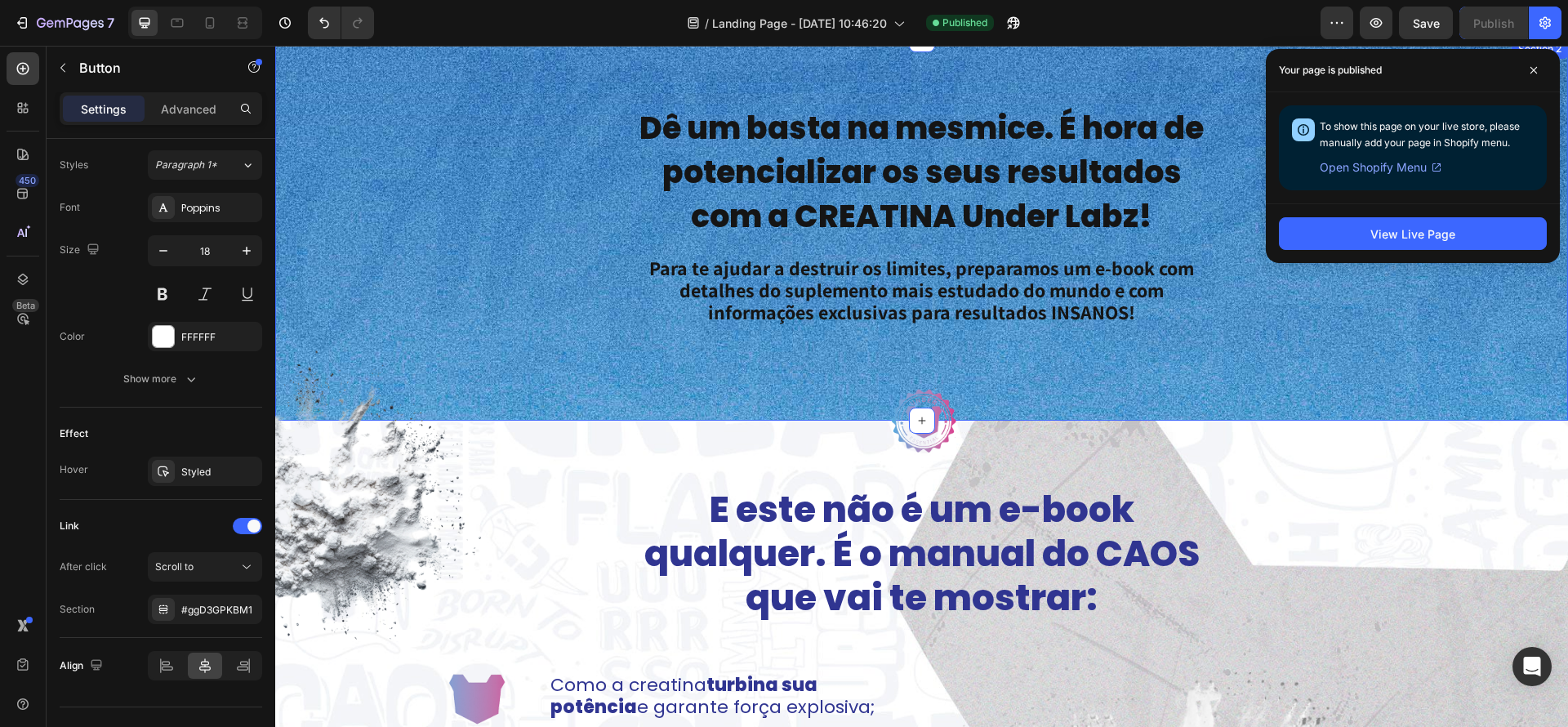
scroll to position [0, 0]
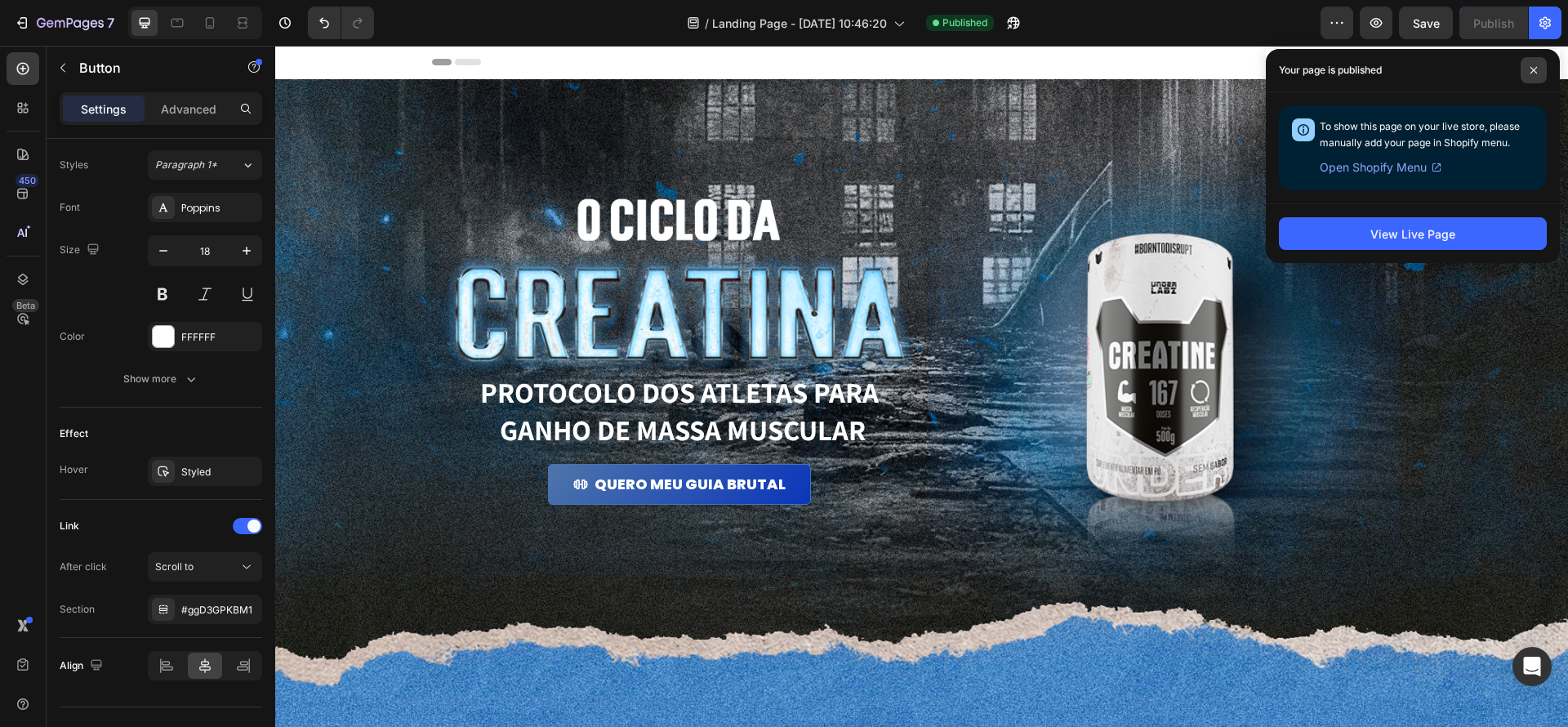
click at [1542, 78] on span at bounding box center [1533, 70] width 26 height 26
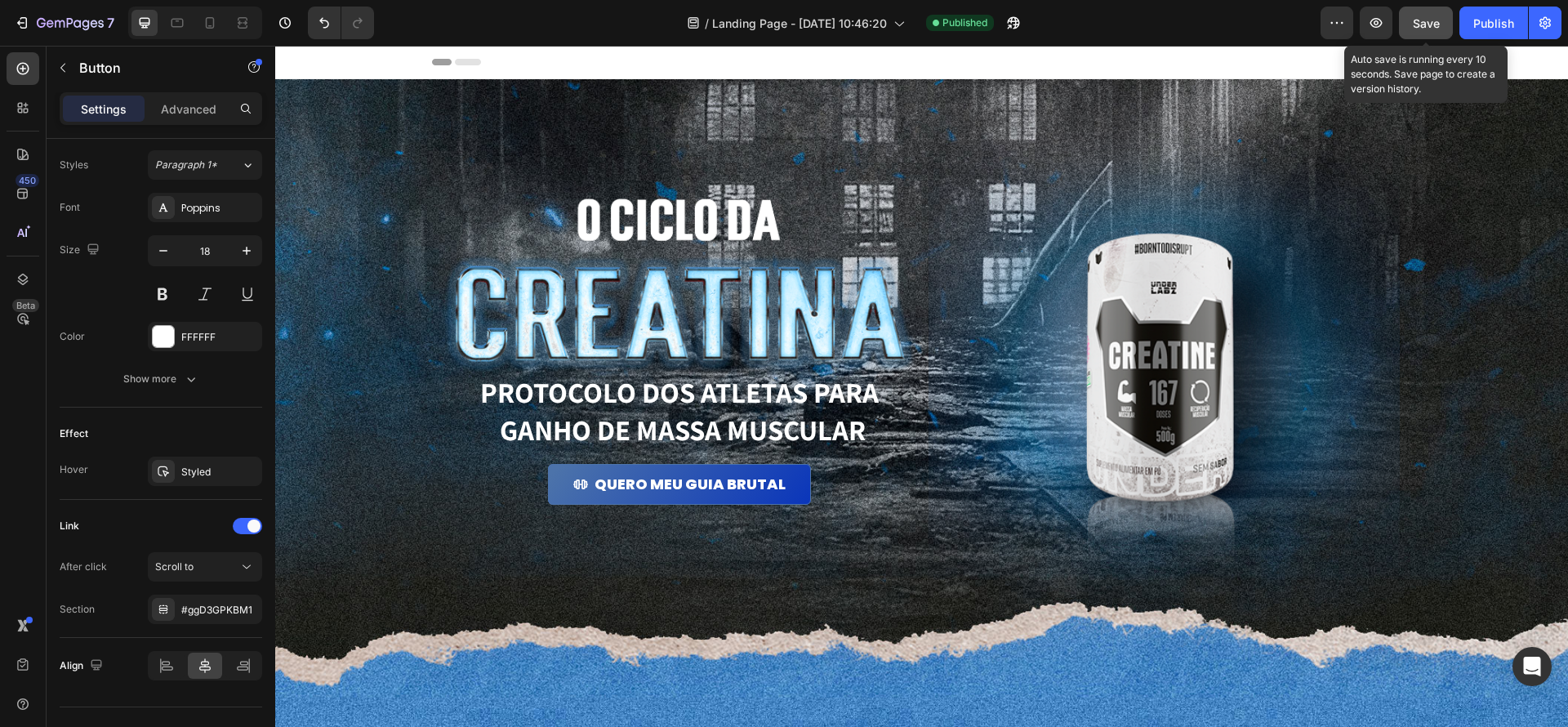
click at [1422, 27] on span "Save" at bounding box center [1427, 23] width 27 height 14
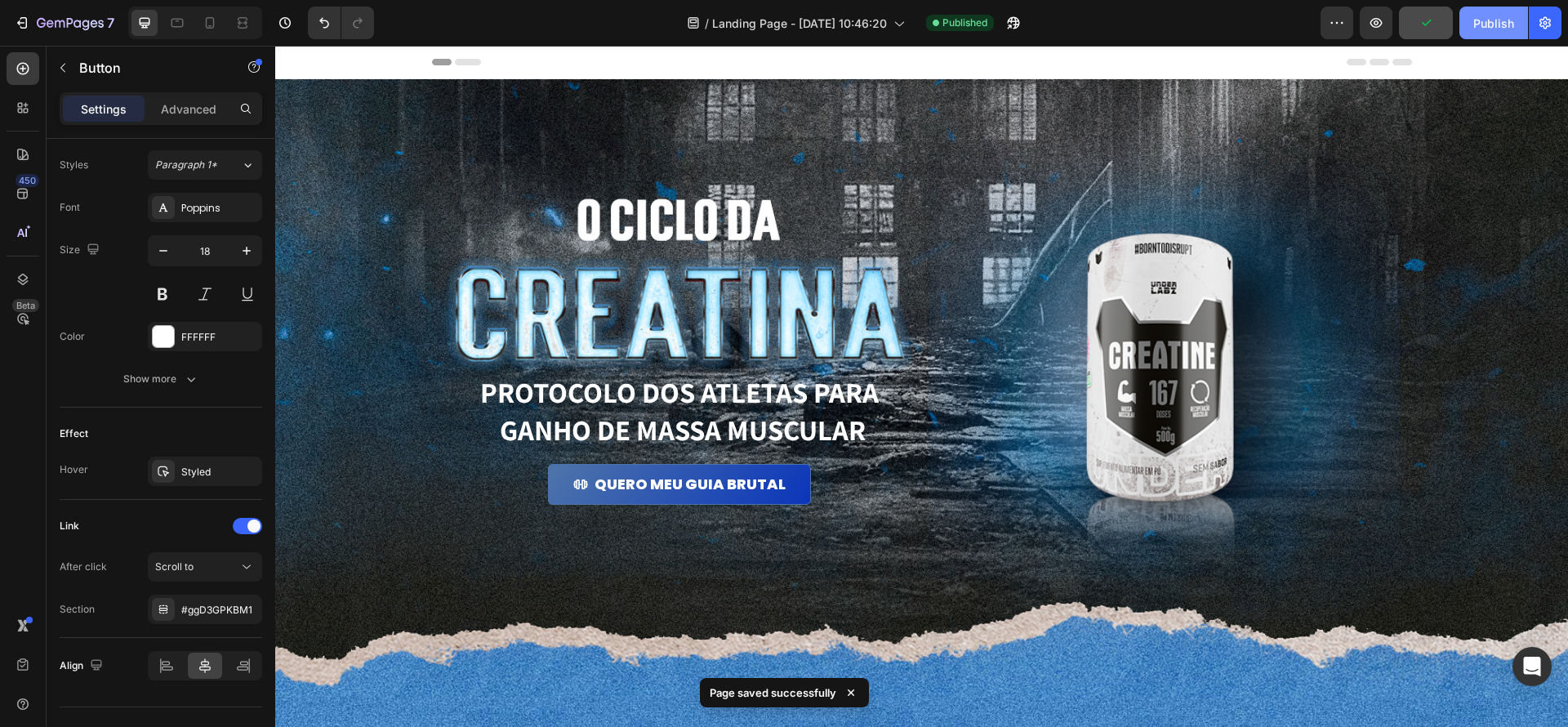
click at [1498, 28] on div "Publish" at bounding box center [1494, 23] width 41 height 17
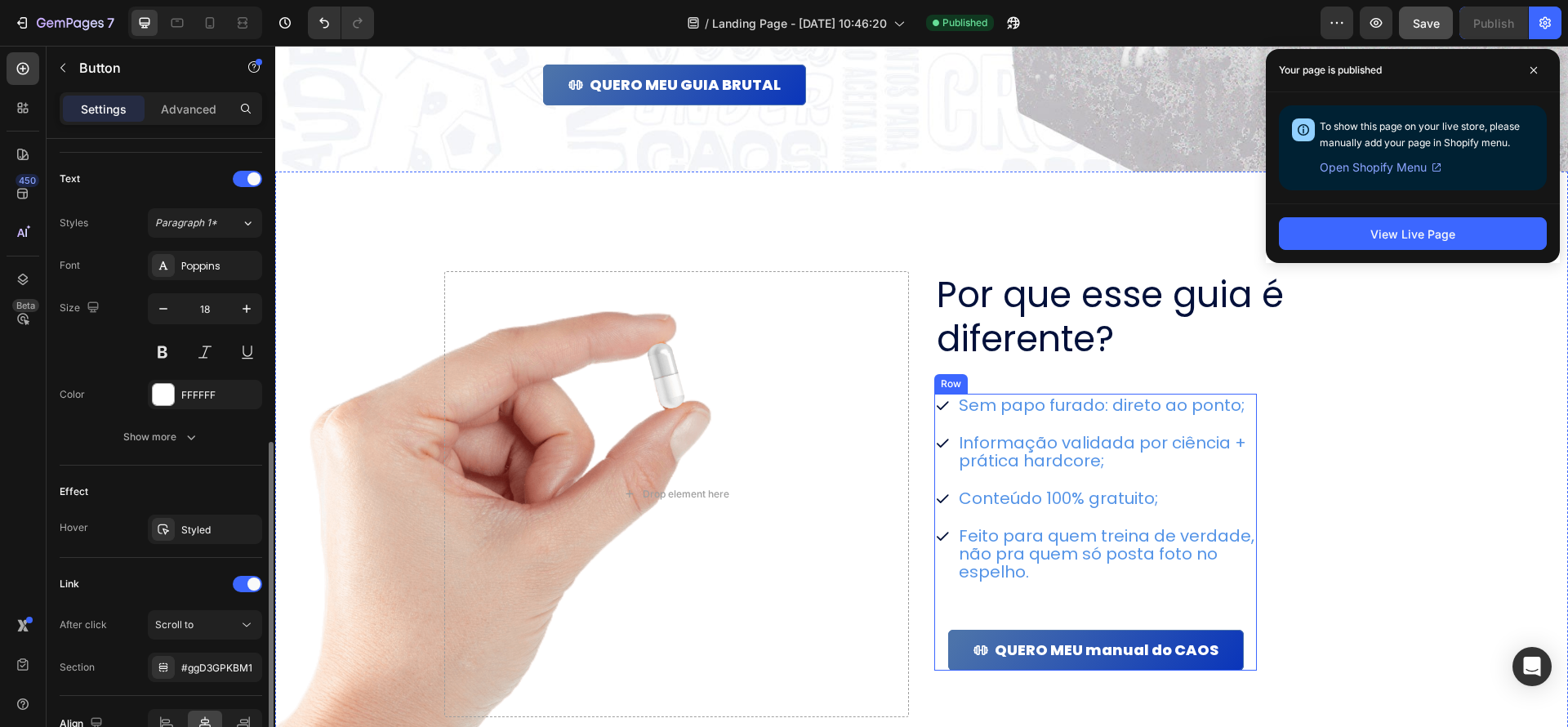
scroll to position [1695, 0]
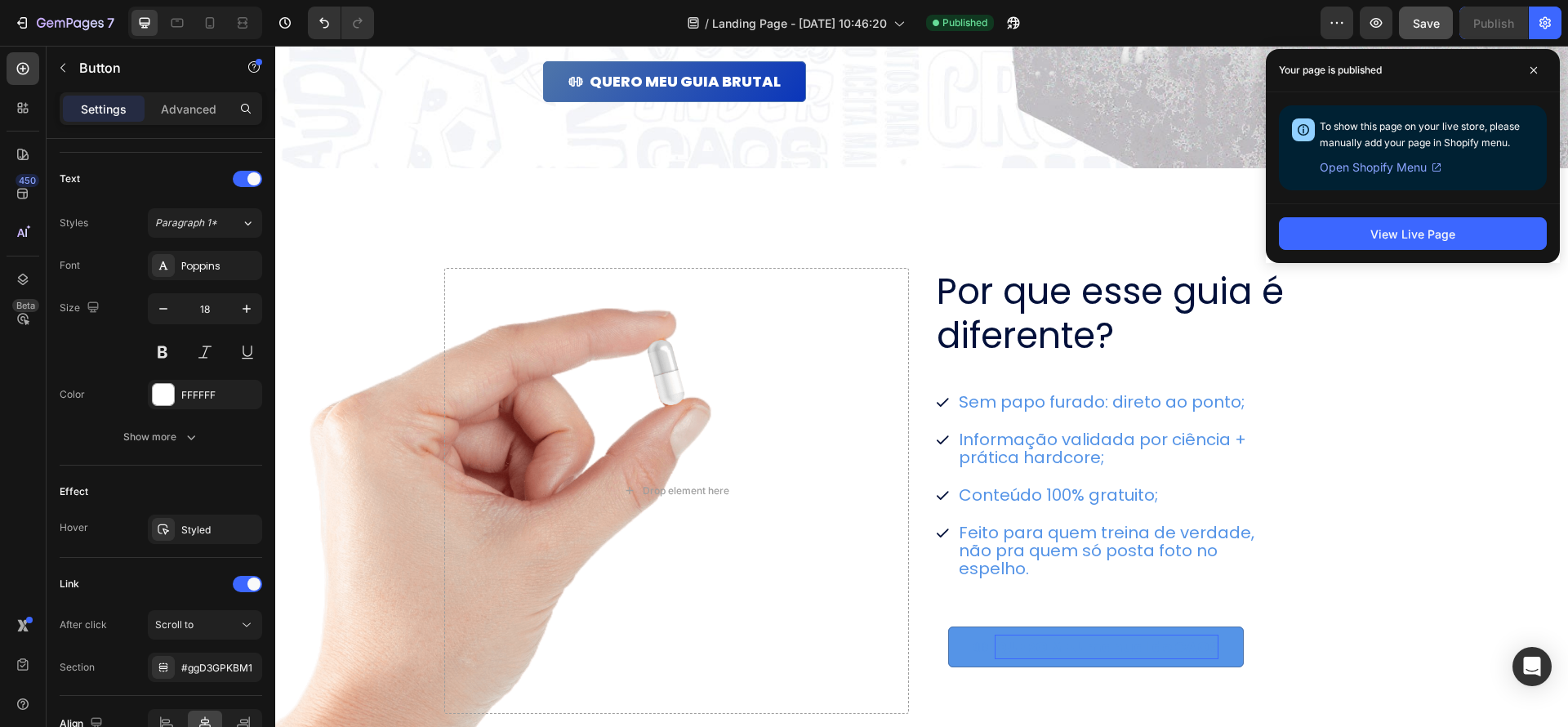
click at [1199, 655] on p "QUERO MEU manual do CAOS" at bounding box center [1107, 647] width 224 height 24
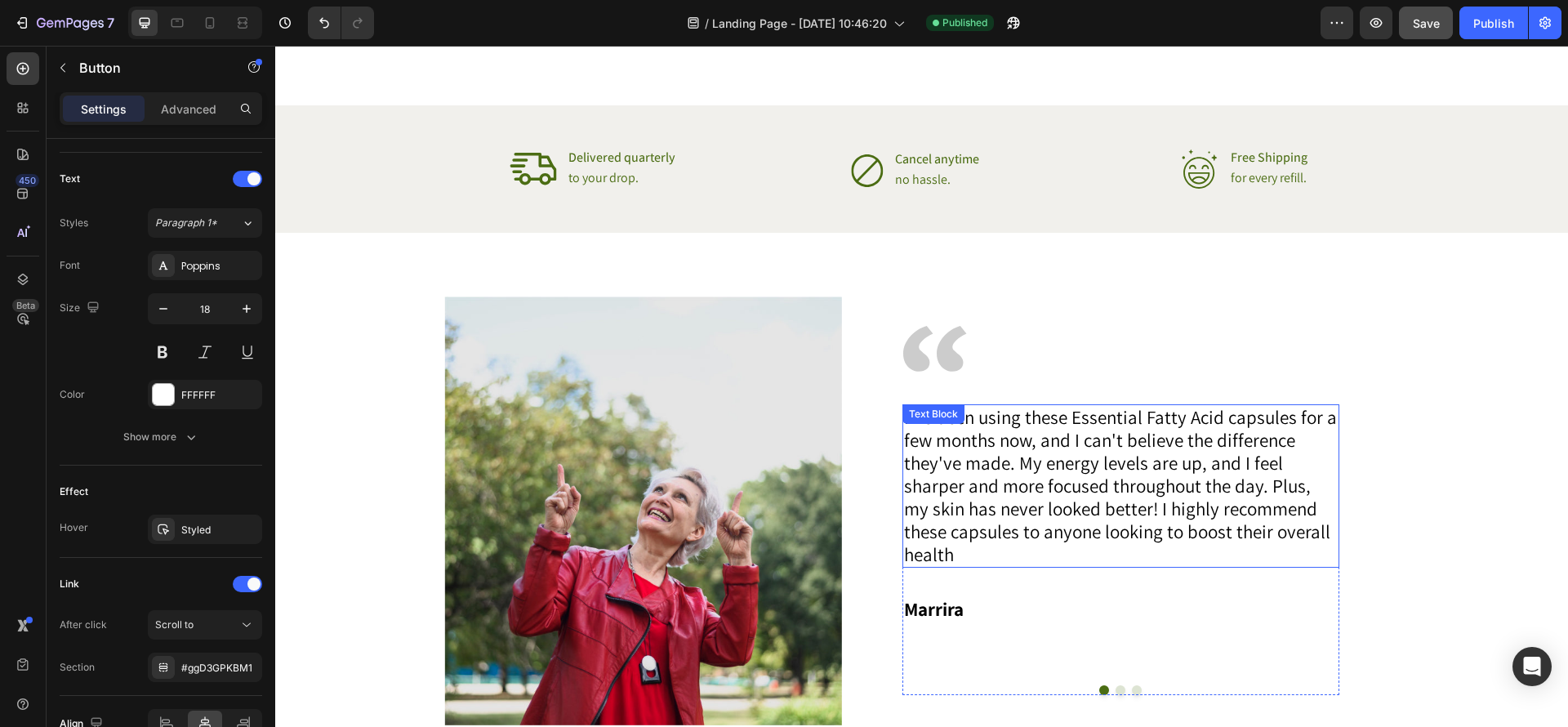
scroll to position [2509, 0]
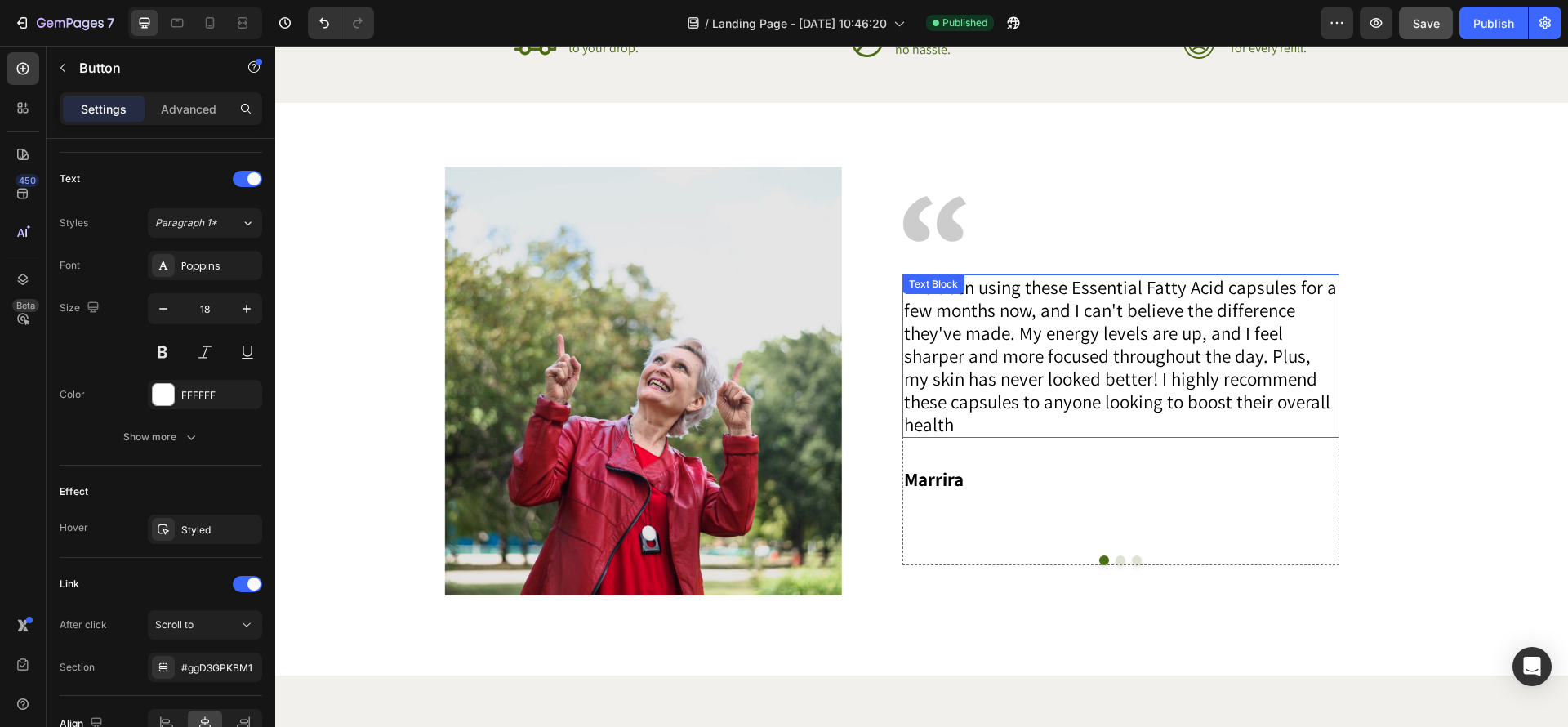
click at [1134, 377] on div "Image I've been using these Essential Fatty Acid capsules for a few months now,…" at bounding box center [1121, 381] width 437 height 369
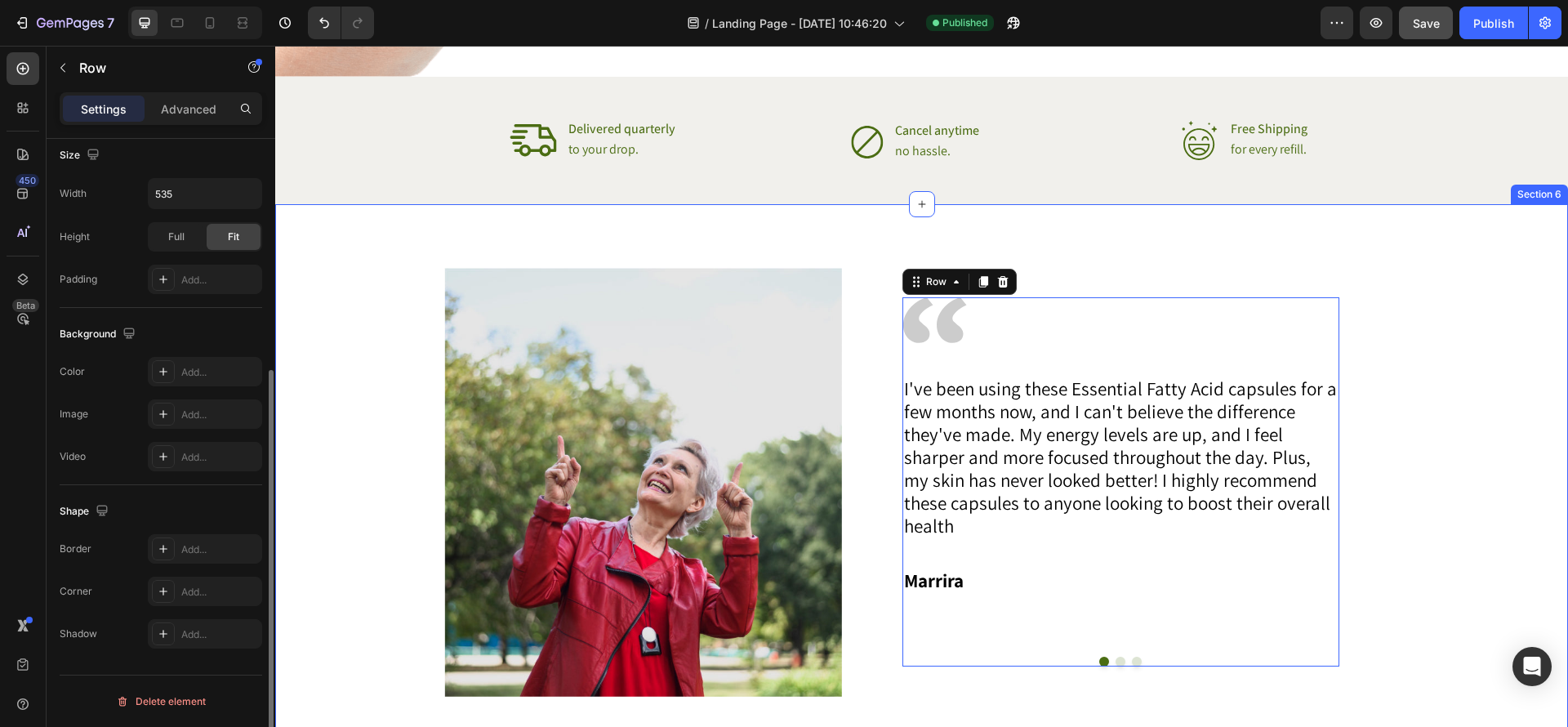
scroll to position [0, 0]
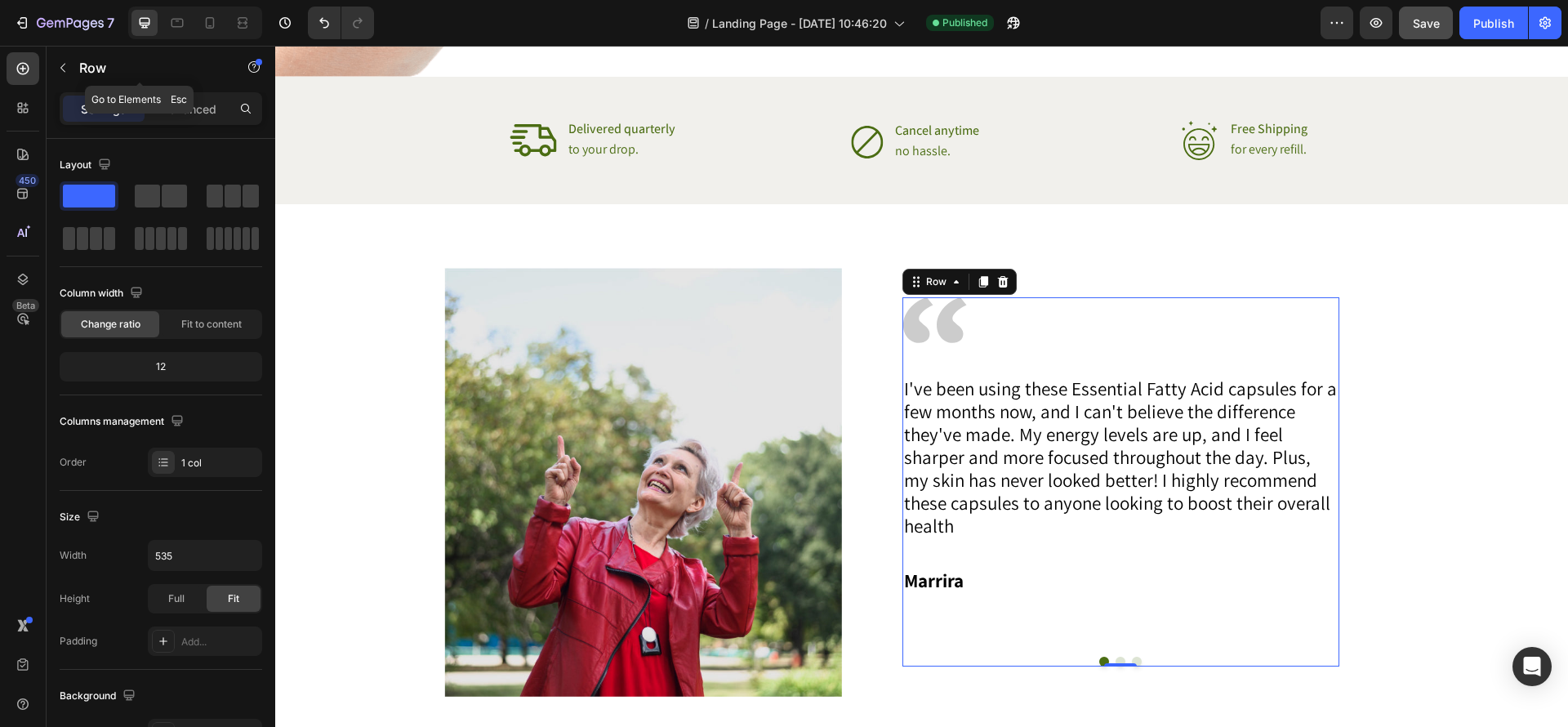
click at [64, 66] on icon "button" at bounding box center [63, 68] width 14 height 14
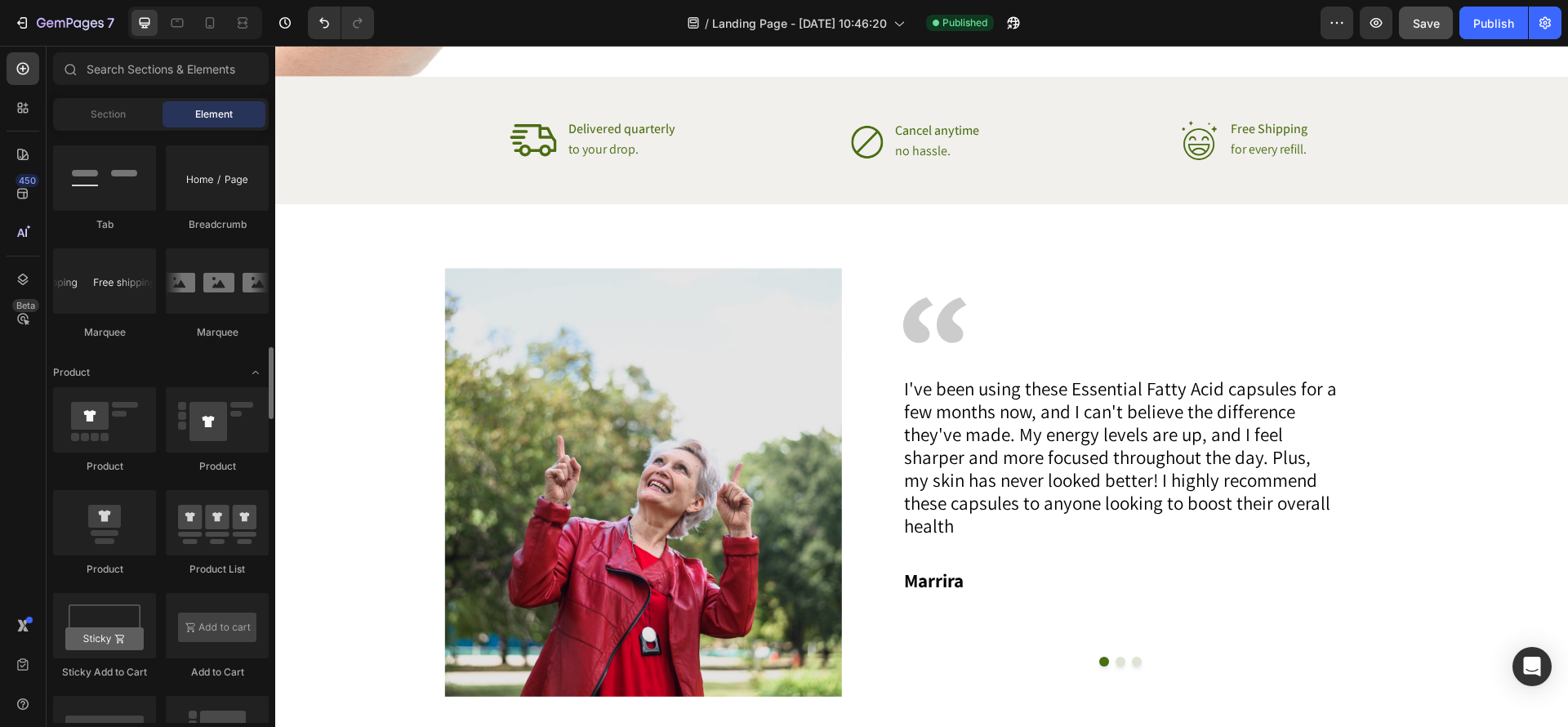
scroll to position [1800, 0]
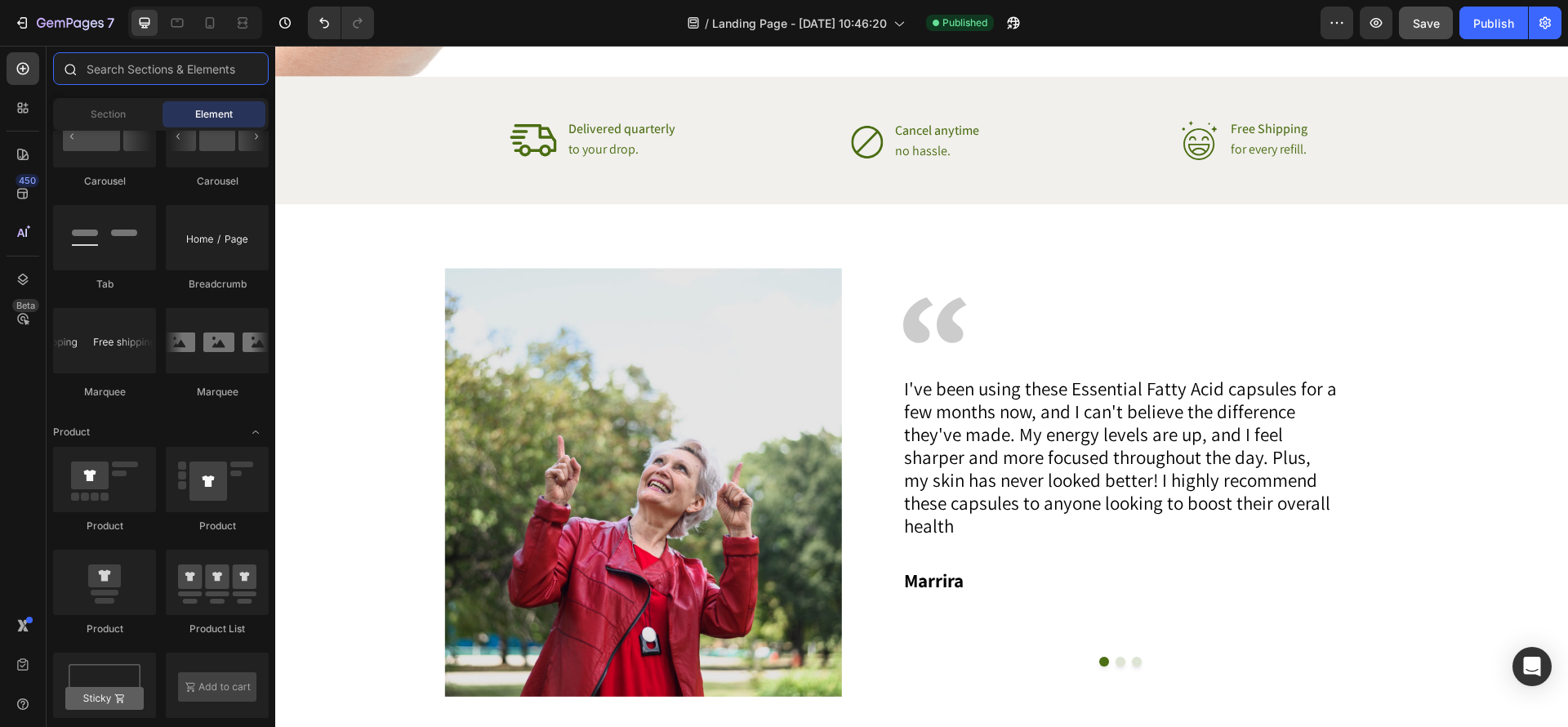
click at [160, 65] on input "text" at bounding box center [160, 69] width 216 height 33
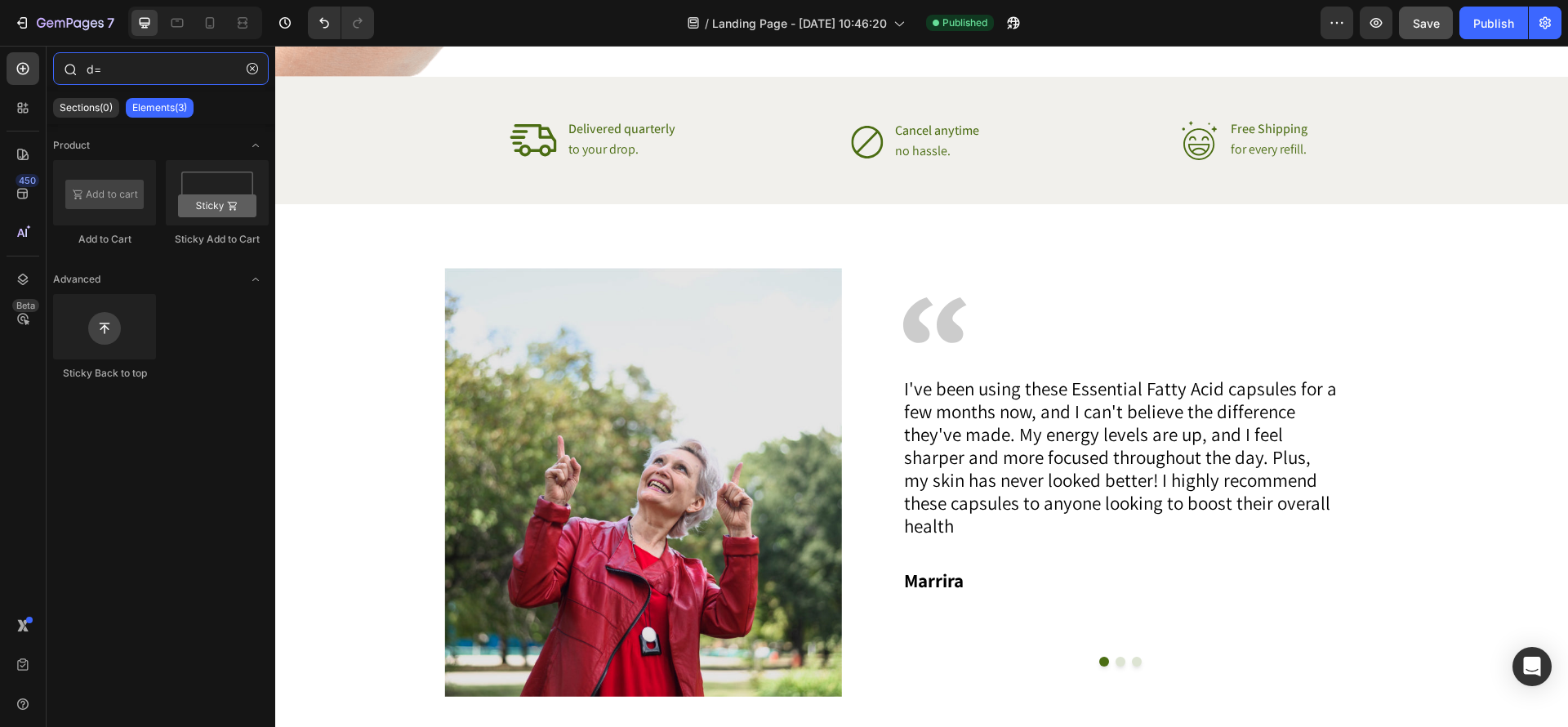
type input "d"
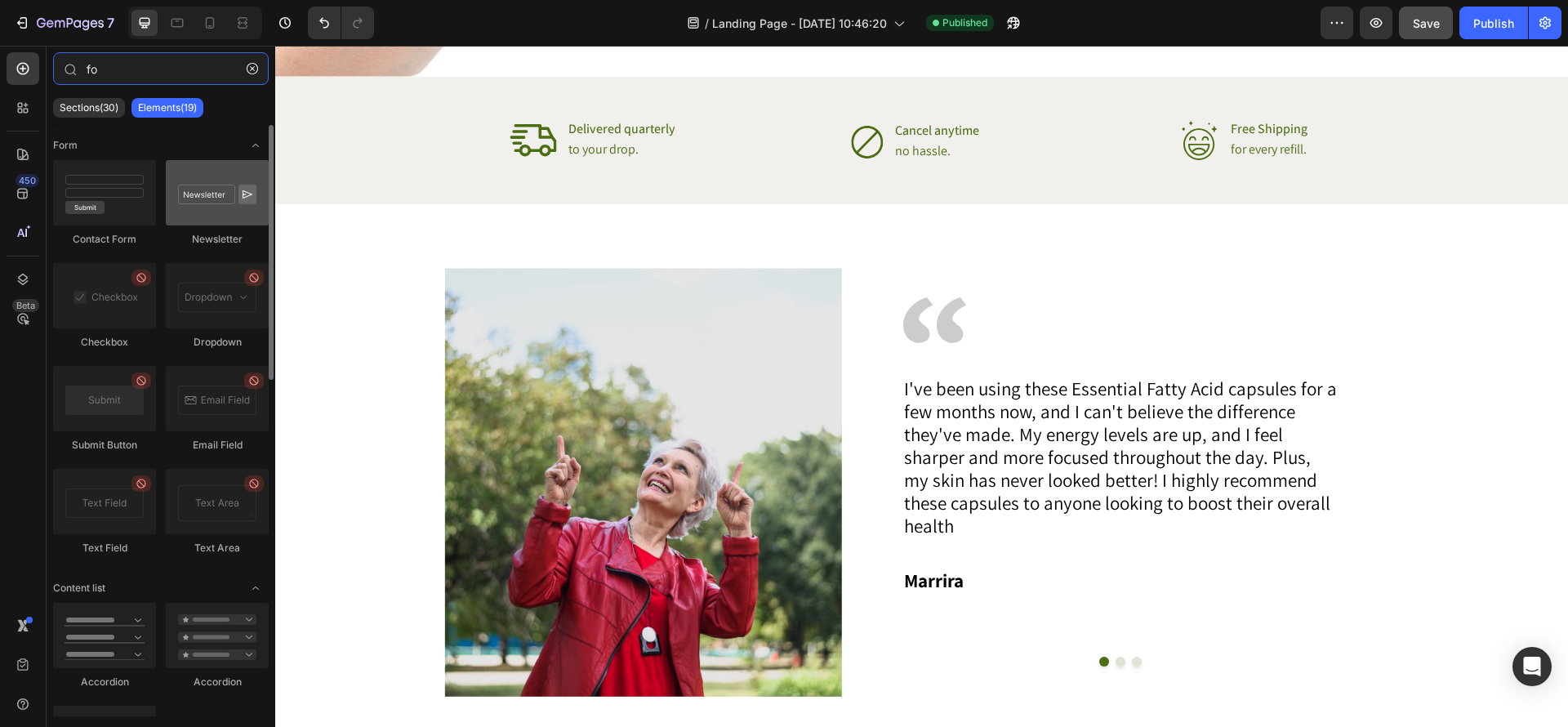
scroll to position [1, 0]
type input "fo"
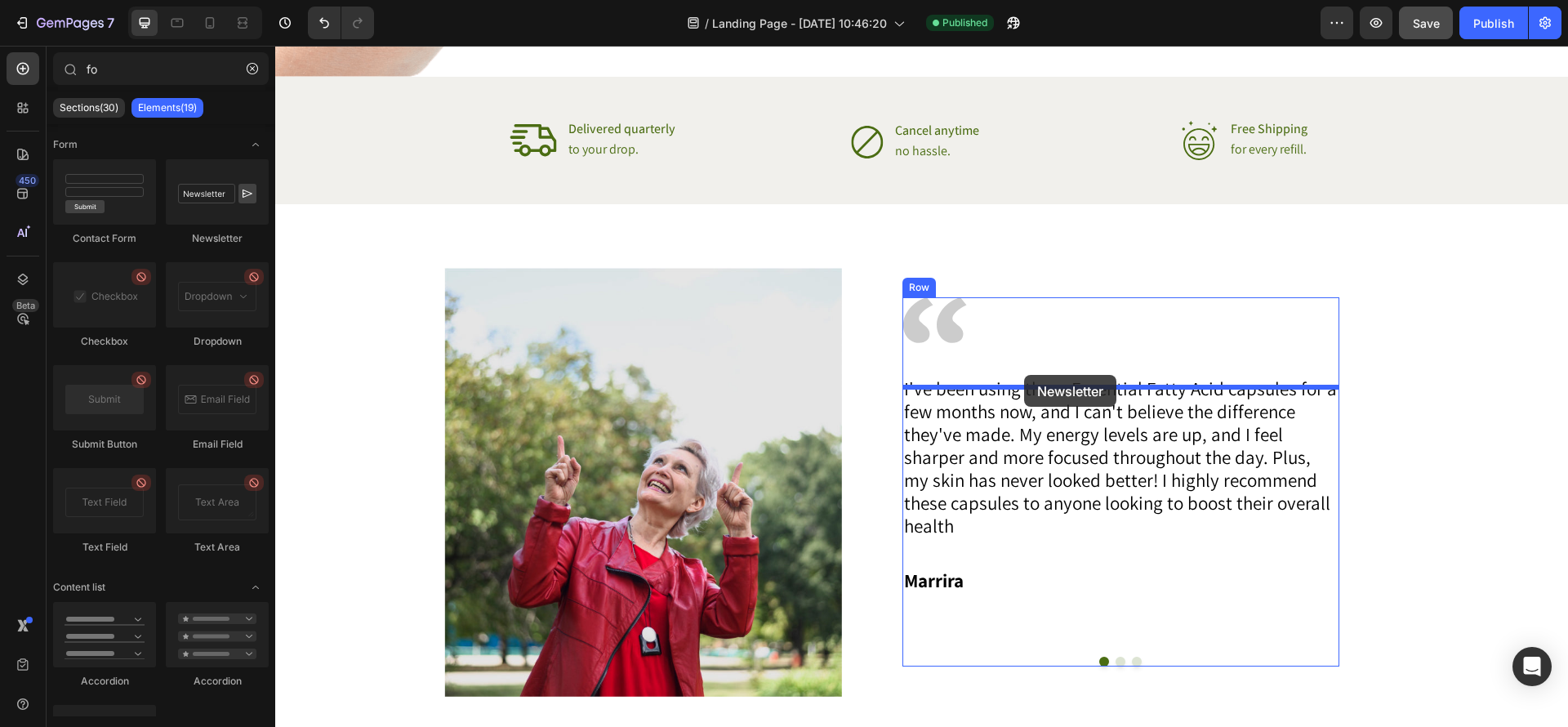
drag, startPoint x: 482, startPoint y: 248, endPoint x: 1025, endPoint y: 375, distance: 557.7
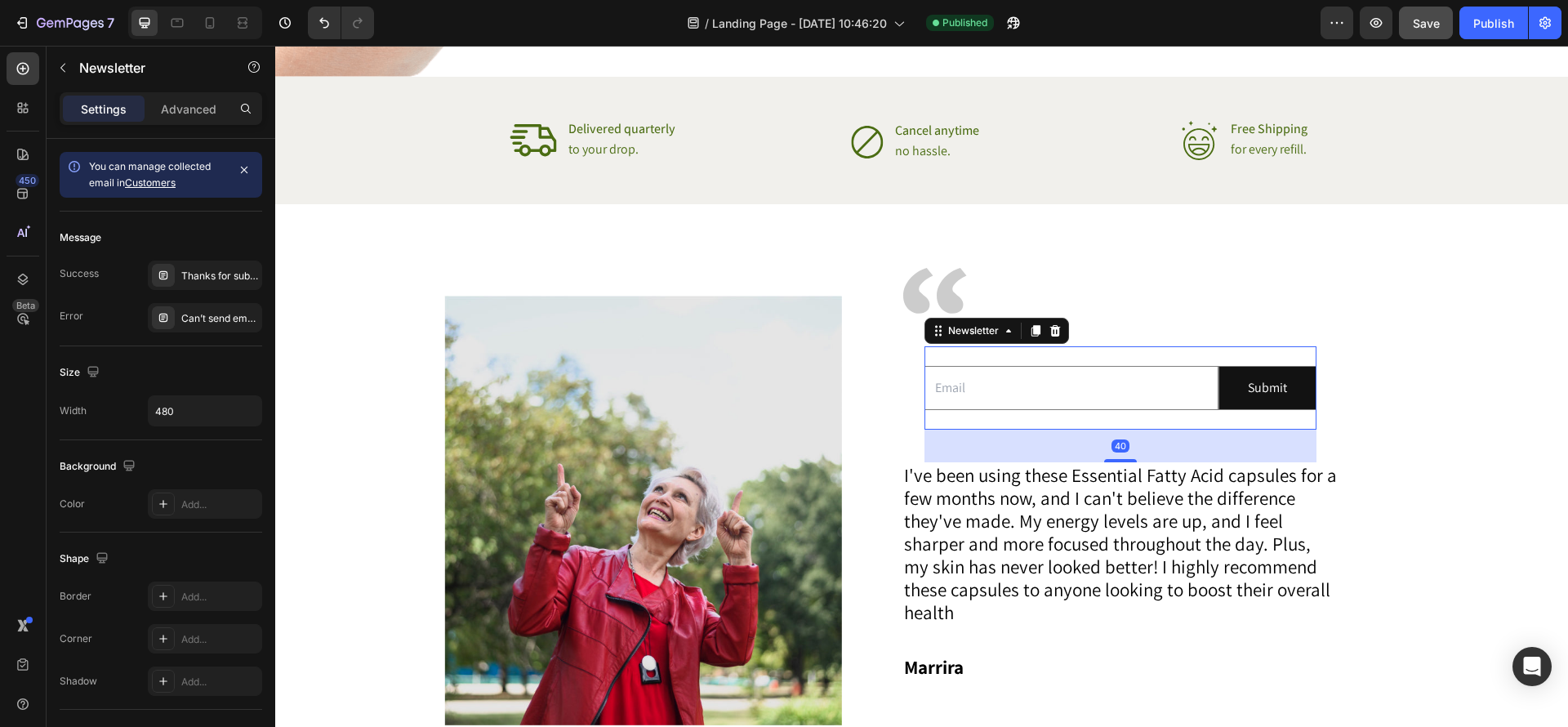
click at [1089, 413] on div "Email Field Submit Submit Button Row Newsletter 40" at bounding box center [1121, 388] width 392 height 84
click at [1195, 368] on input "email" at bounding box center [1072, 389] width 294 height 44
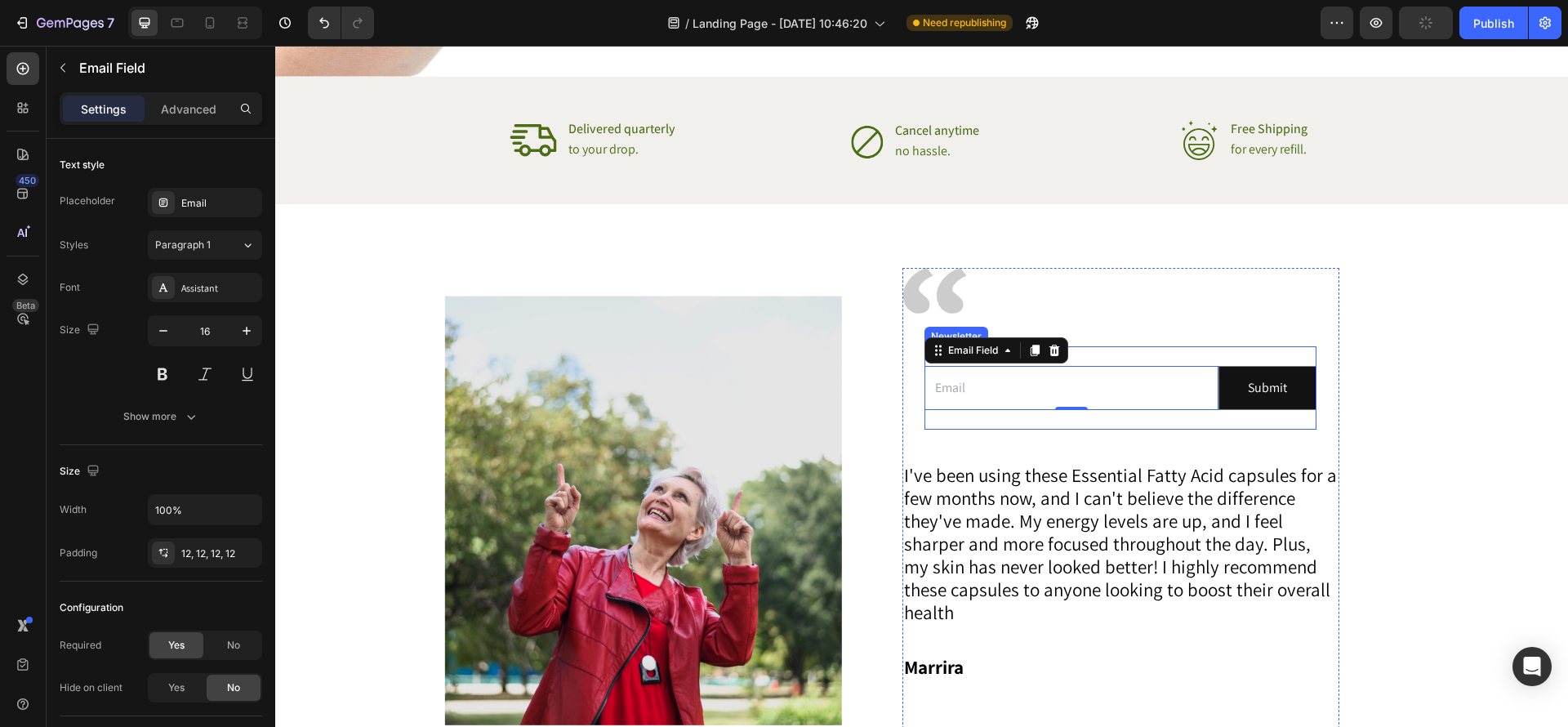
click at [1196, 356] on div "Email Field 0 Submit Submit Button Row Newsletter" at bounding box center [1121, 388] width 392 height 84
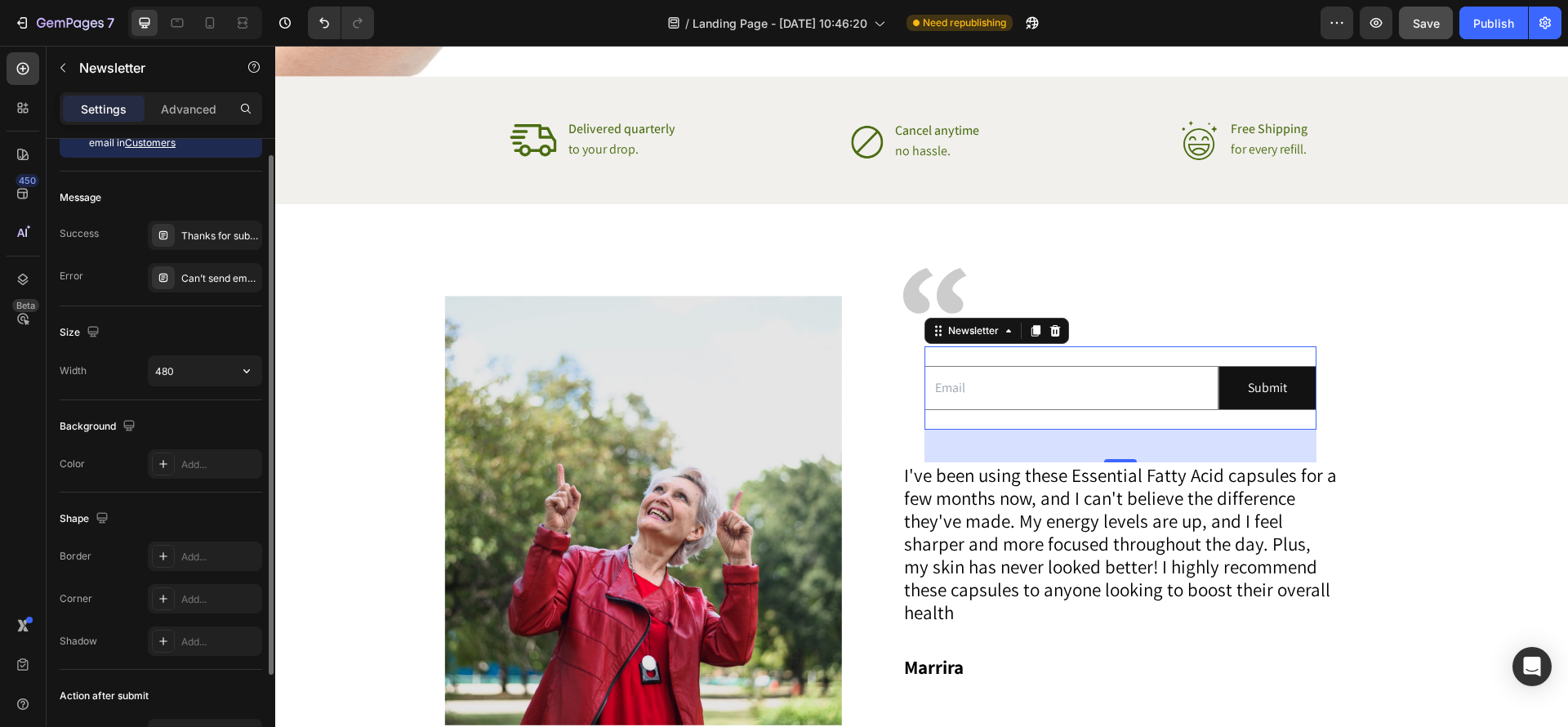
scroll to position [0, 0]
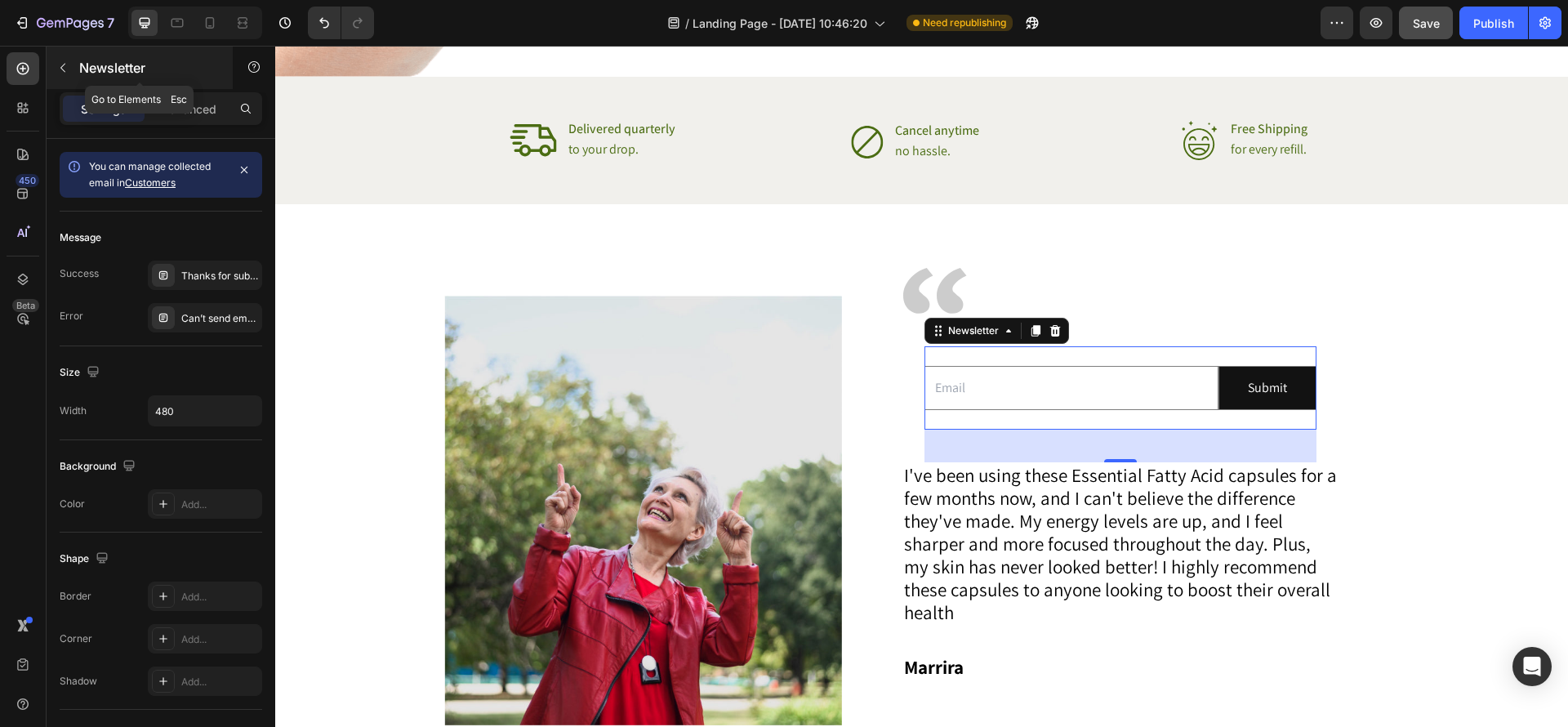
click at [73, 67] on button "button" at bounding box center [63, 68] width 26 height 26
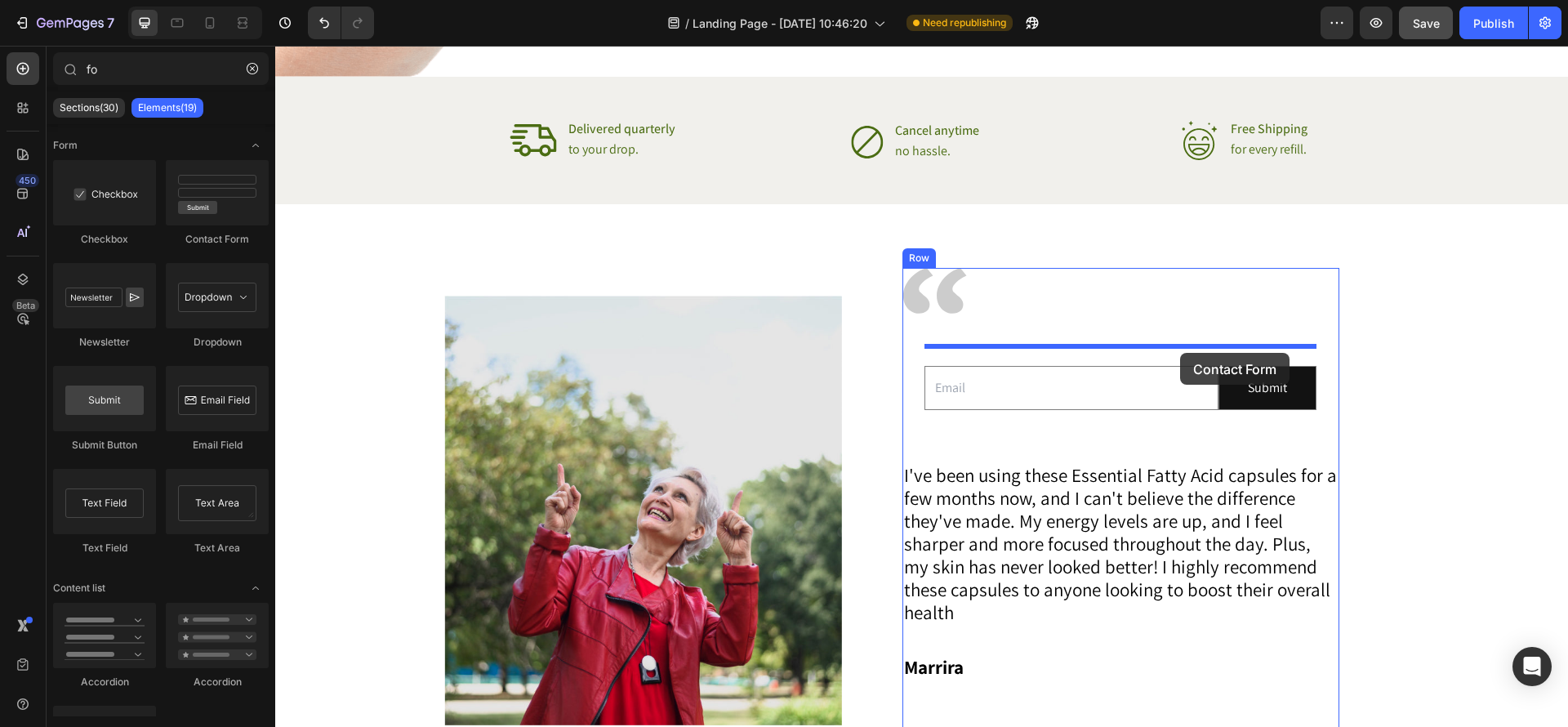
drag, startPoint x: 487, startPoint y: 260, endPoint x: 1433, endPoint y: 436, distance: 962.2
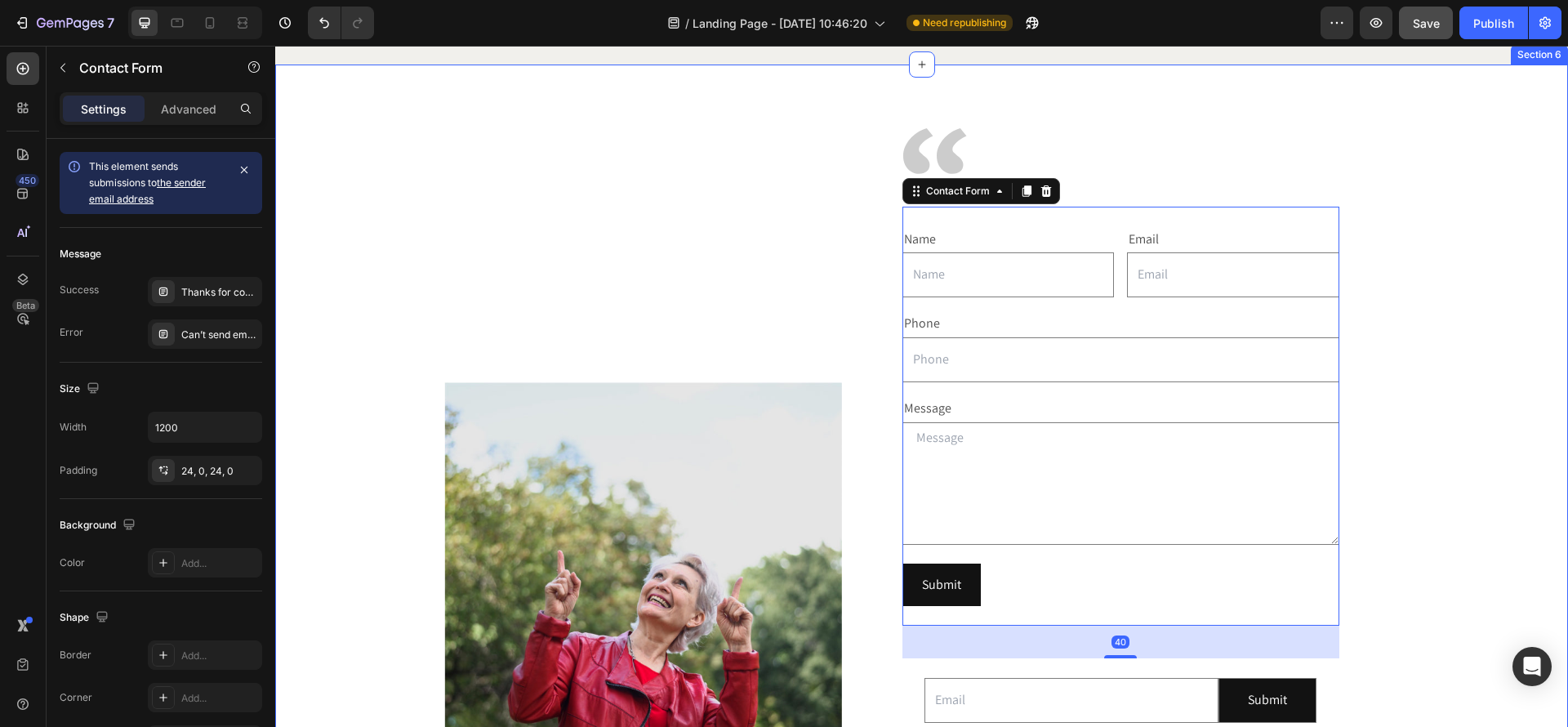
scroll to position [2570, 0]
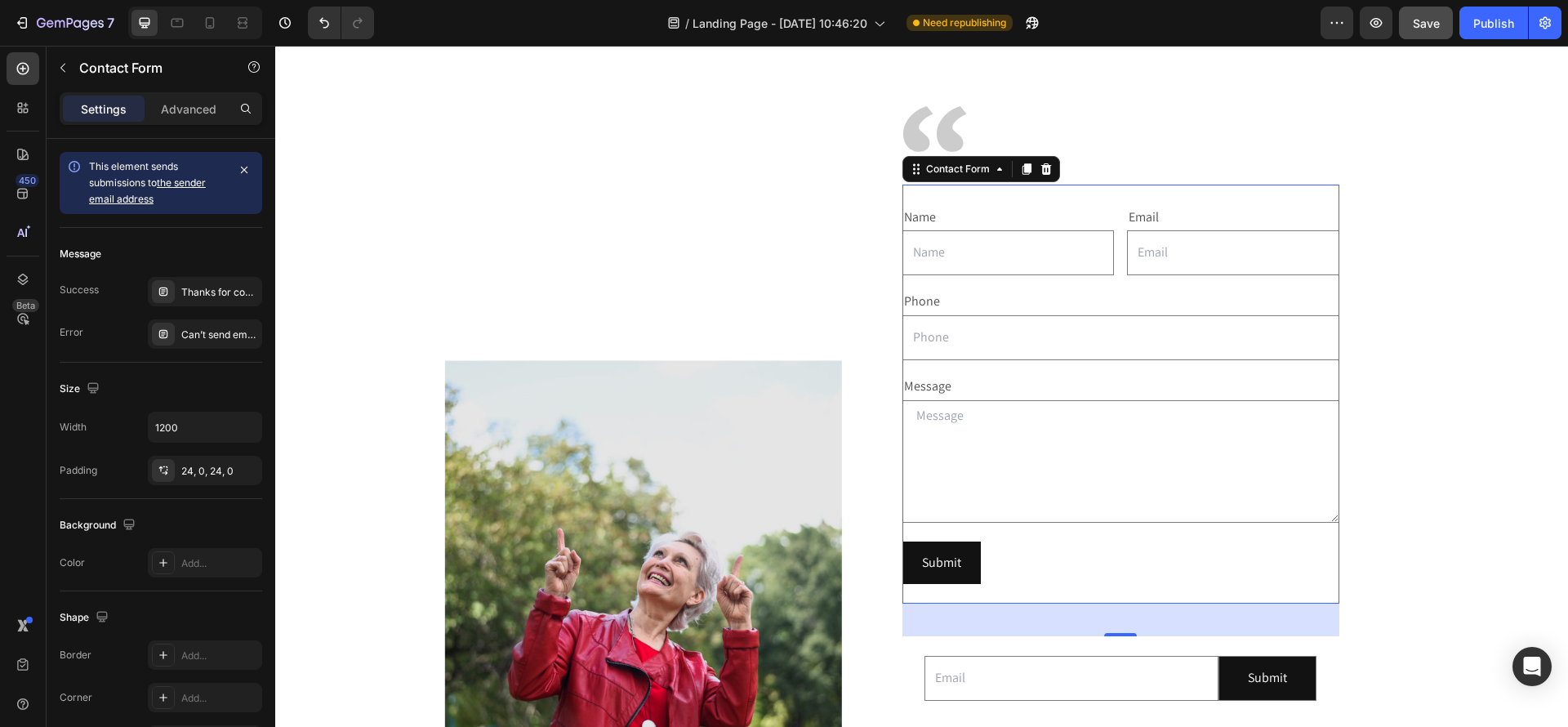
click at [1183, 374] on div "Message" at bounding box center [1121, 387] width 437 height 27
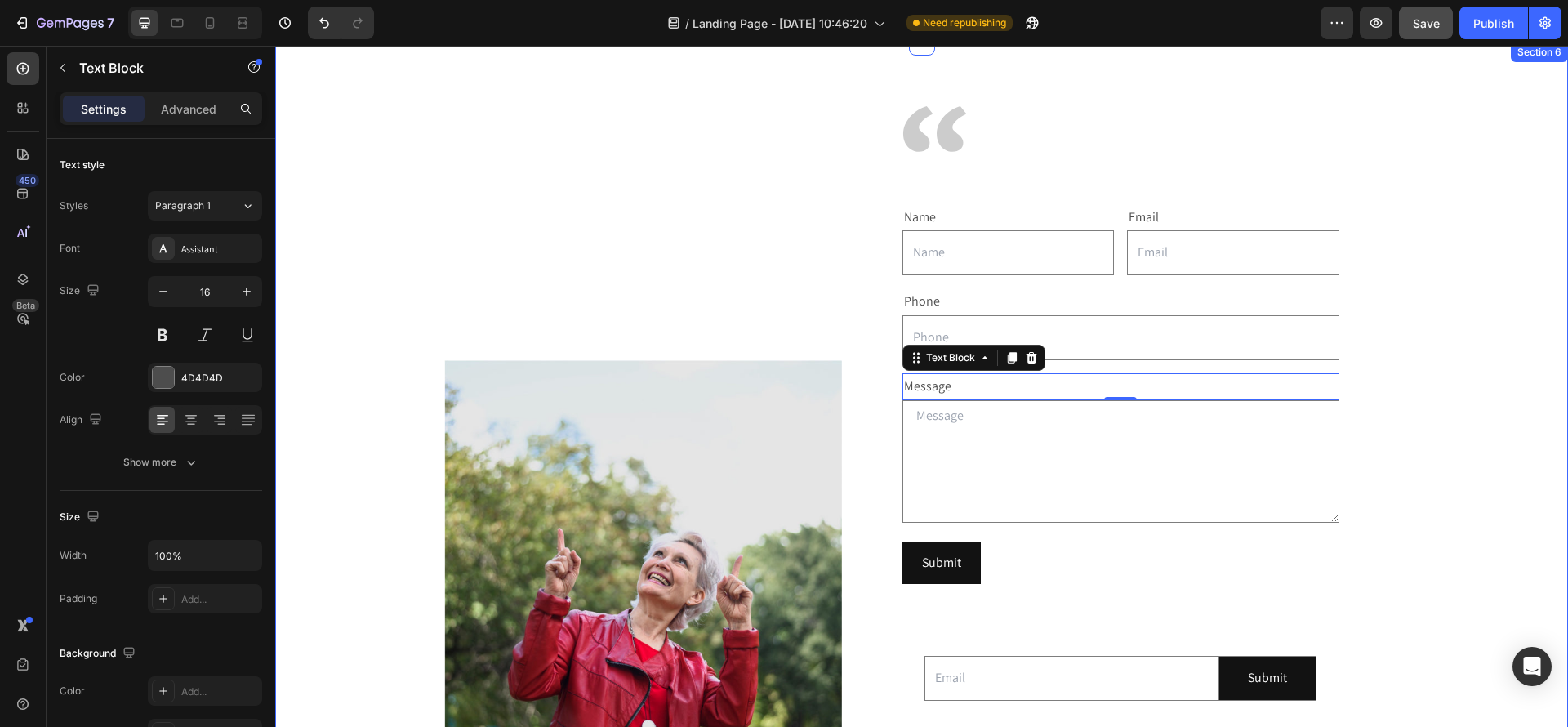
click at [1456, 481] on div "Image Image Name Text Block Text Field Email Text Block Email Field Row Phone T…" at bounding box center [921, 575] width 1252 height 939
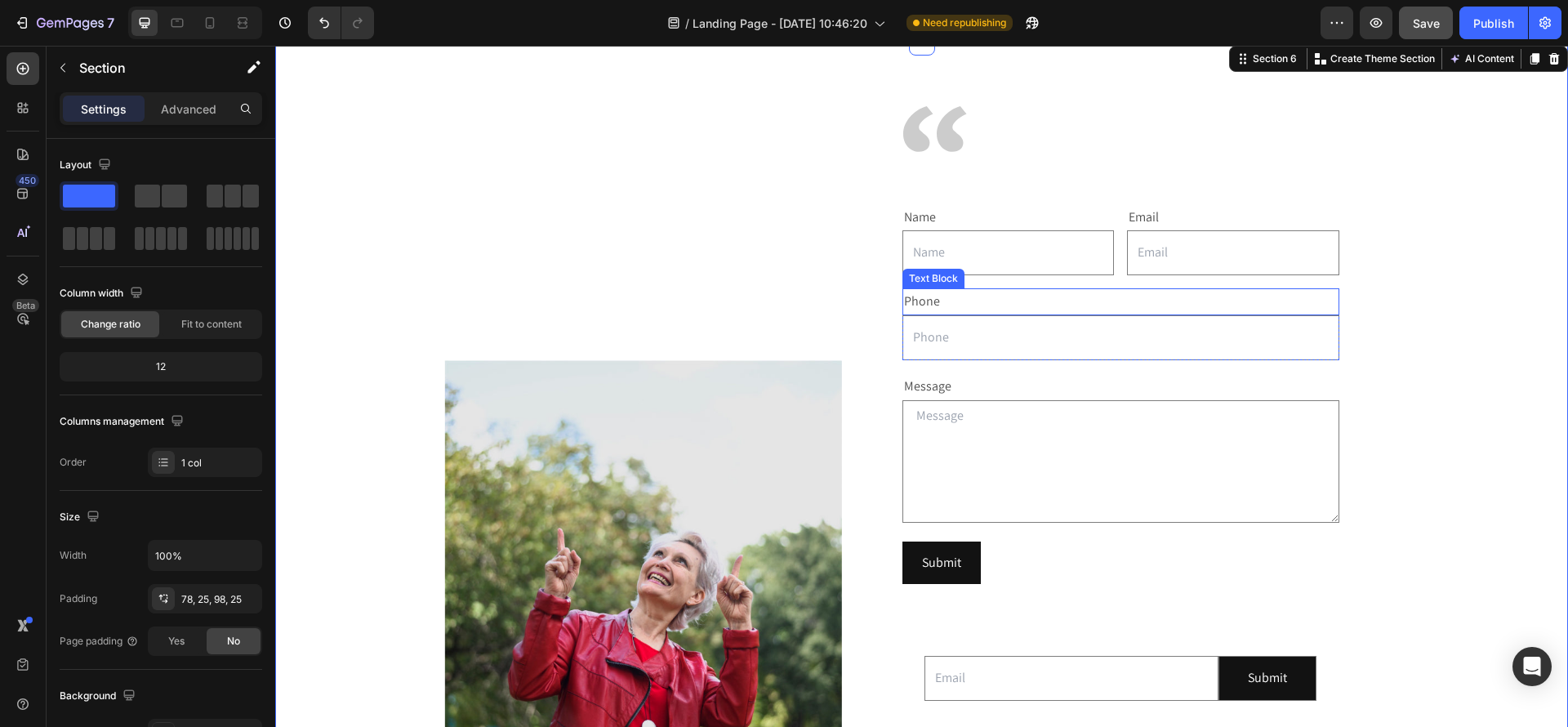
click at [1141, 311] on div "Phone" at bounding box center [1121, 302] width 437 height 27
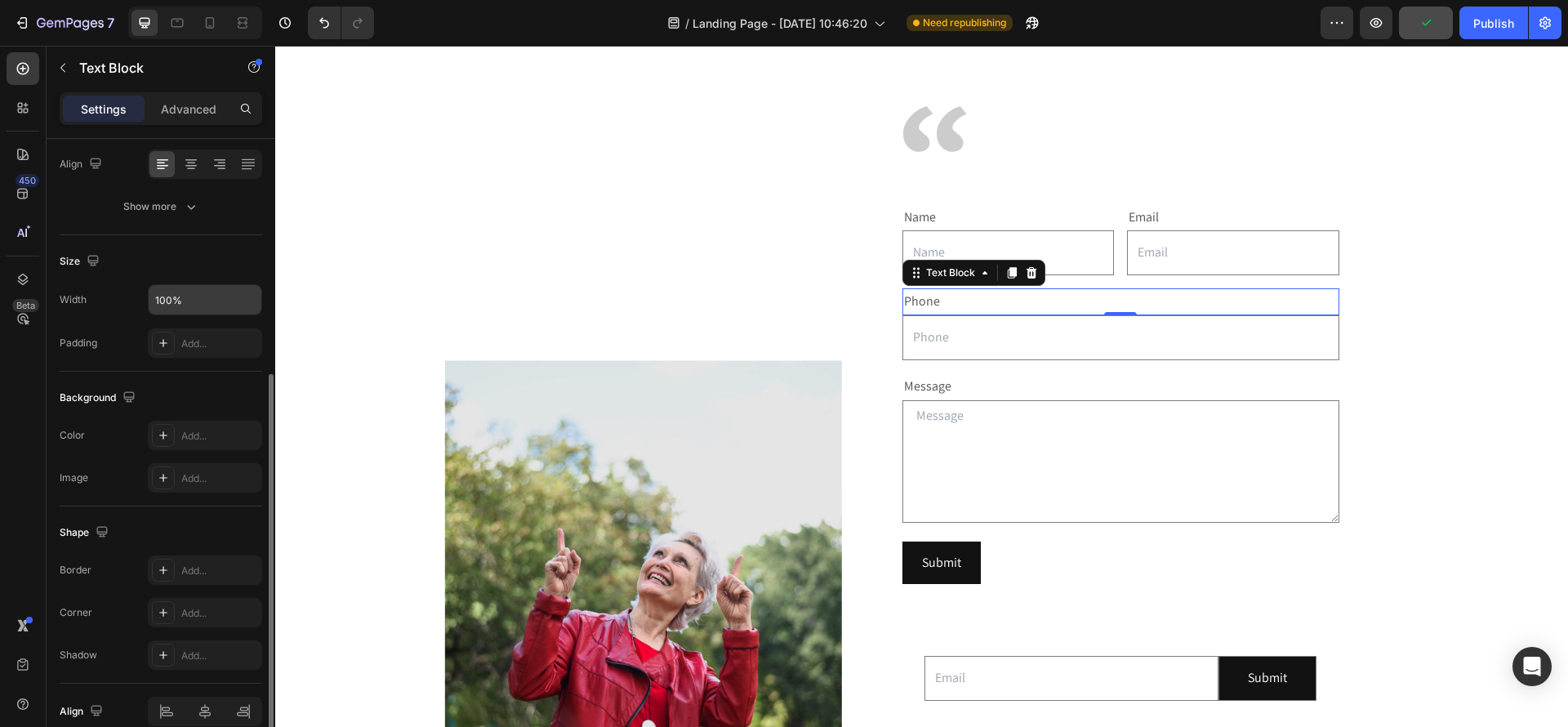
scroll to position [334, 0]
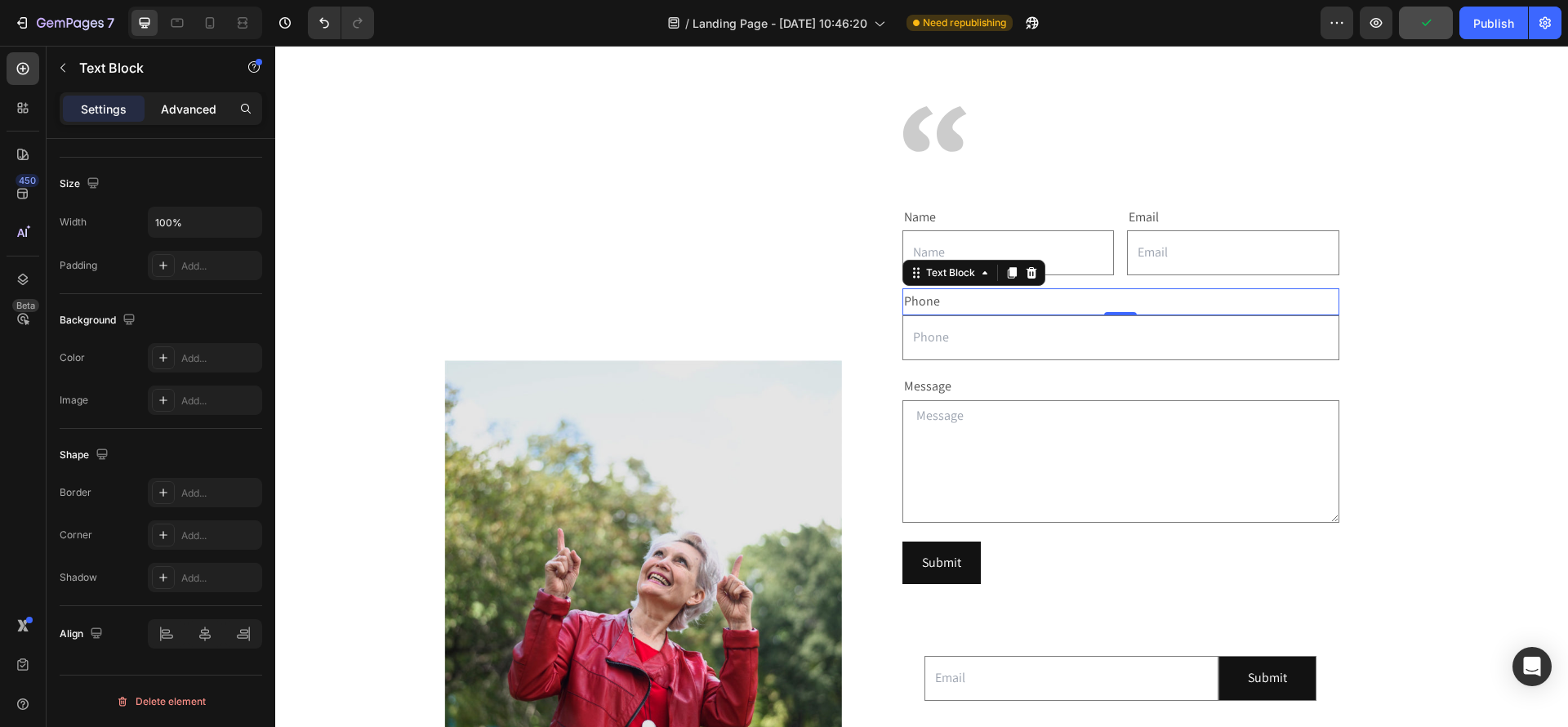
click at [180, 119] on div "Advanced" at bounding box center [189, 108] width 81 height 26
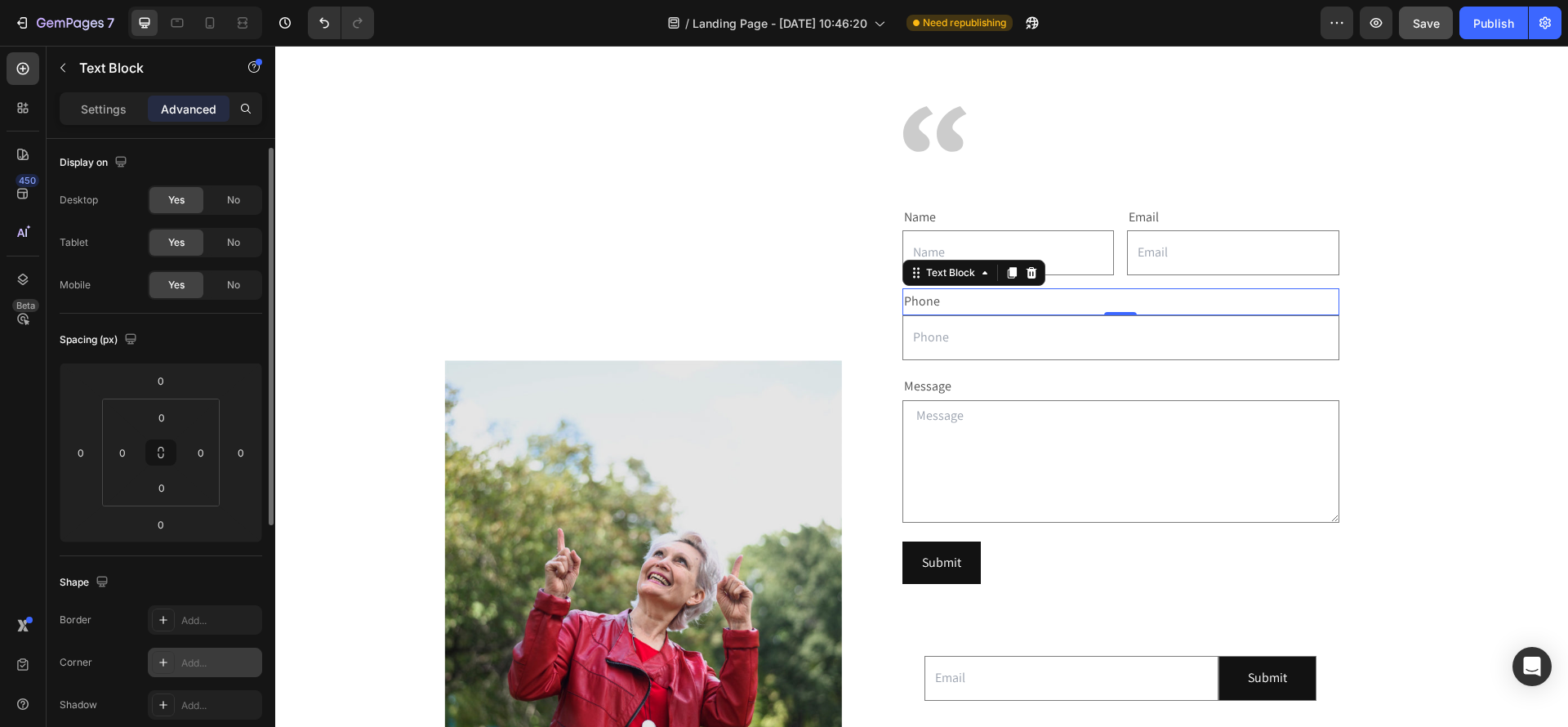
scroll to position [0, 0]
click at [108, 103] on p "Settings" at bounding box center [103, 109] width 45 height 17
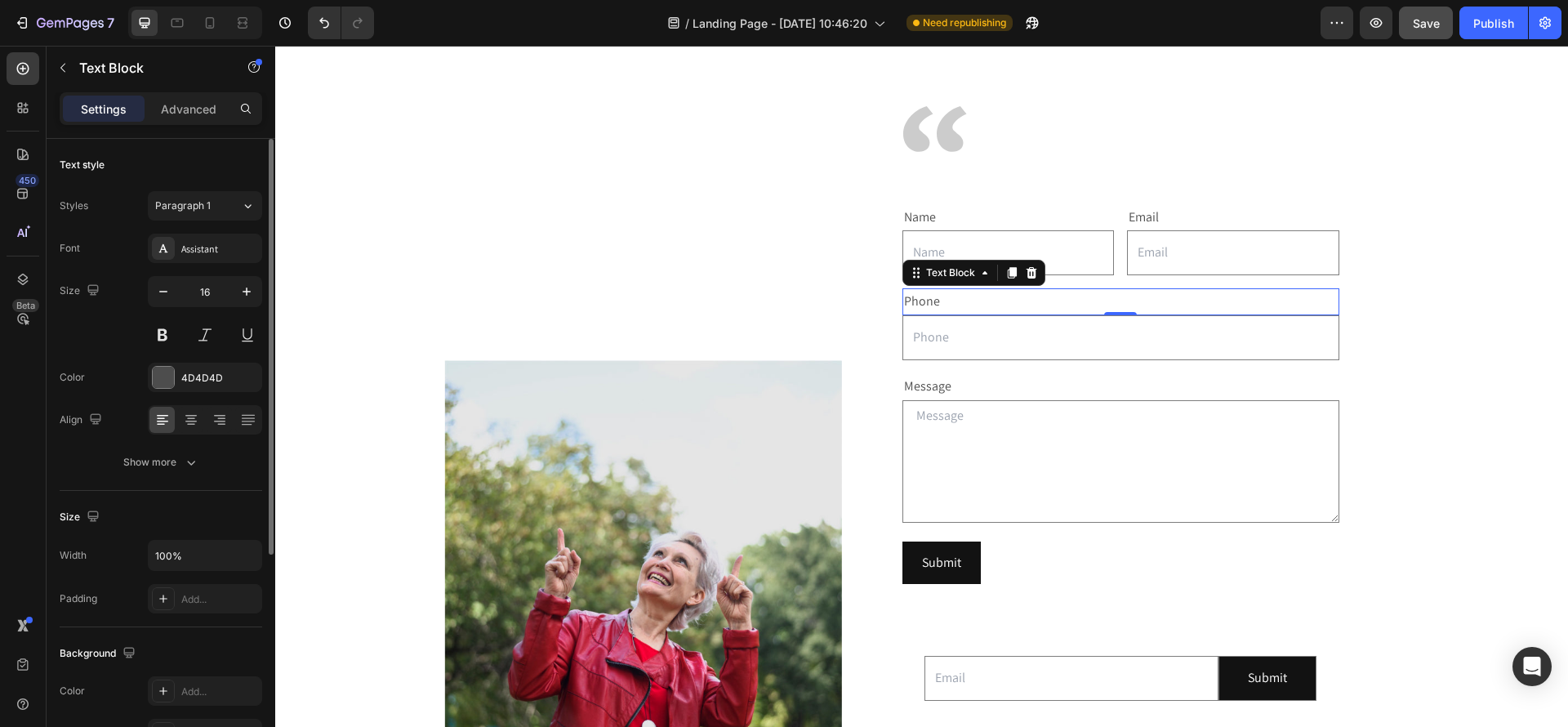
click at [185, 627] on div "Text style Styles Paragraph 1 Font Assistant Size 16 Color 4D4D4D Align Show mo…" at bounding box center [161, 694] width 203 height 134
click at [188, 470] on icon "button" at bounding box center [190, 462] width 16 height 16
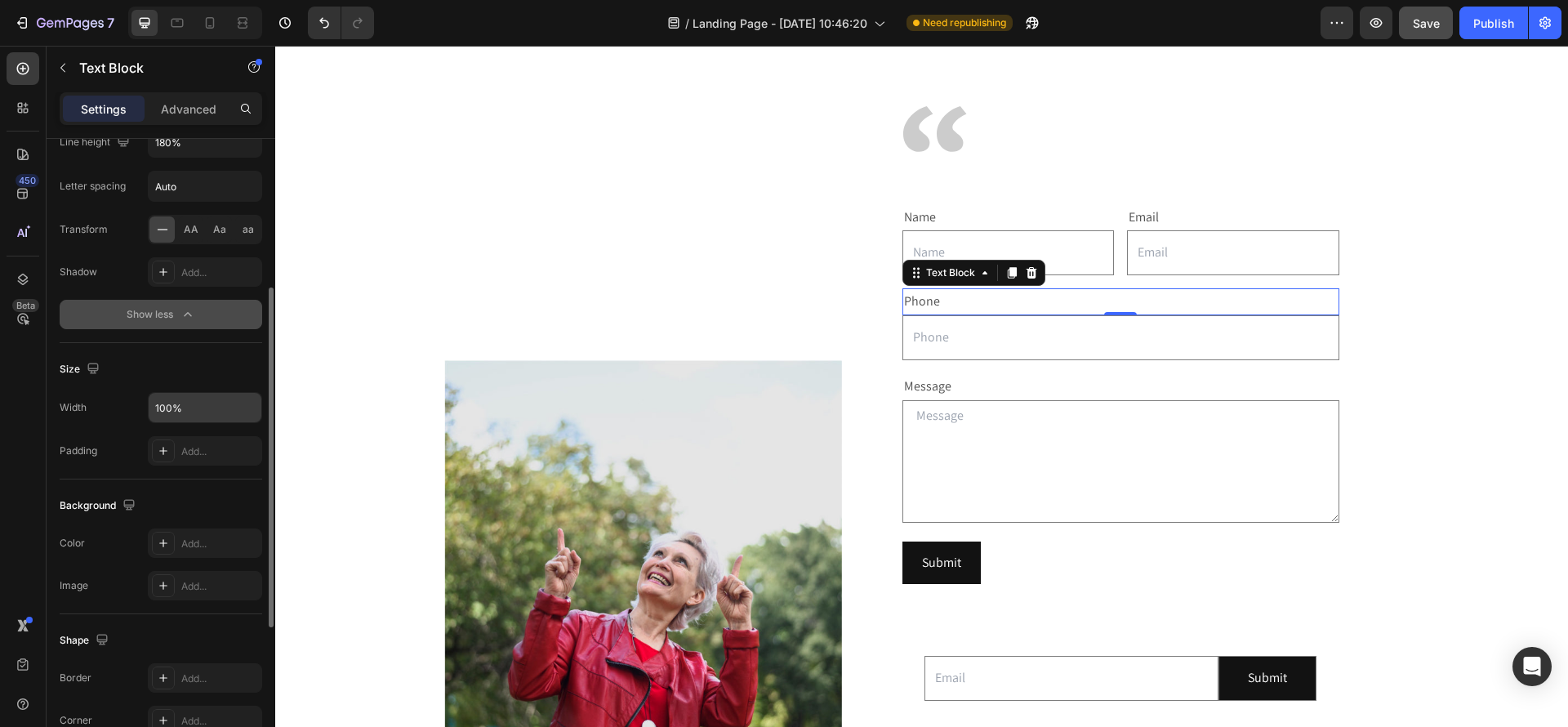
scroll to position [388, 0]
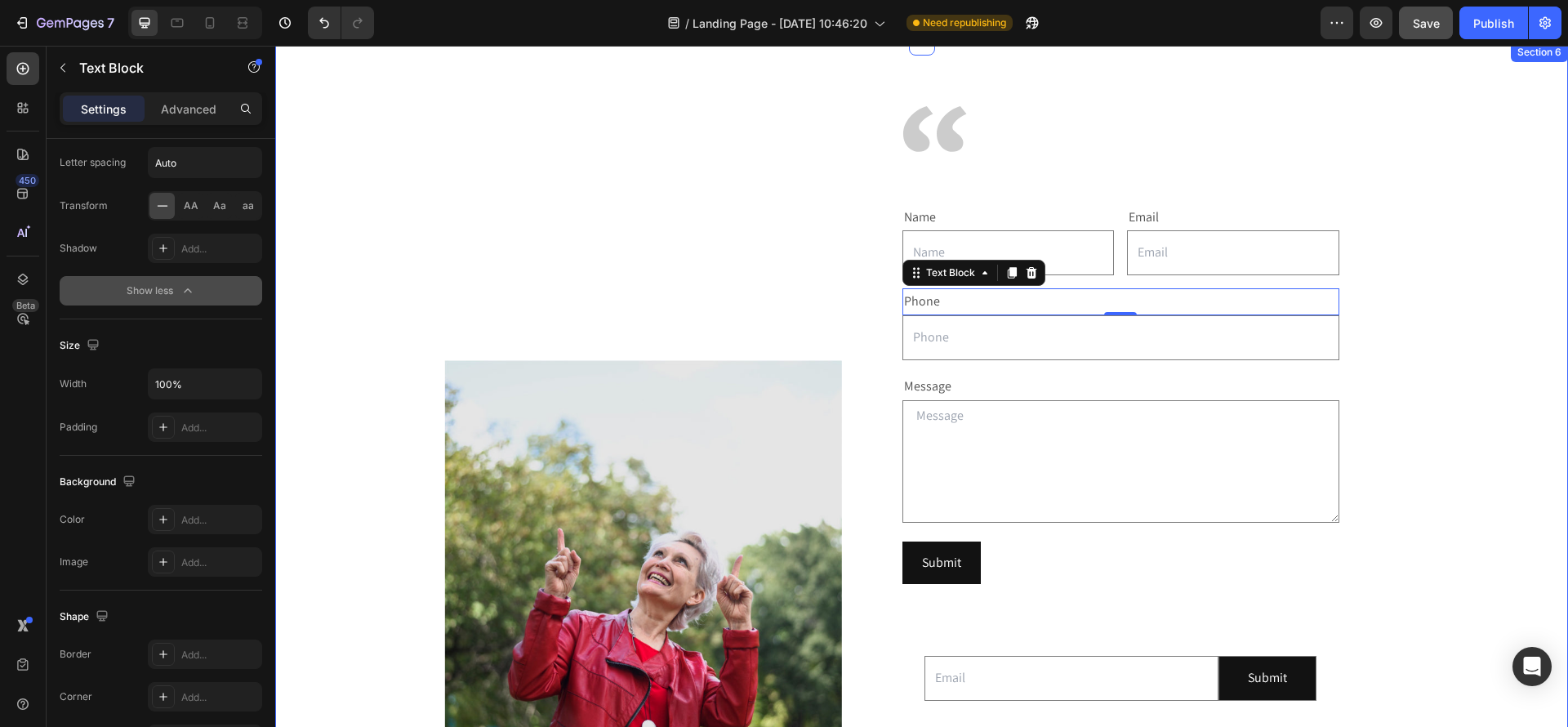
click at [1489, 477] on div "Image Image Name Text Block Text Field Email Text Block Email Field Row Phone T…" at bounding box center [921, 575] width 1252 height 939
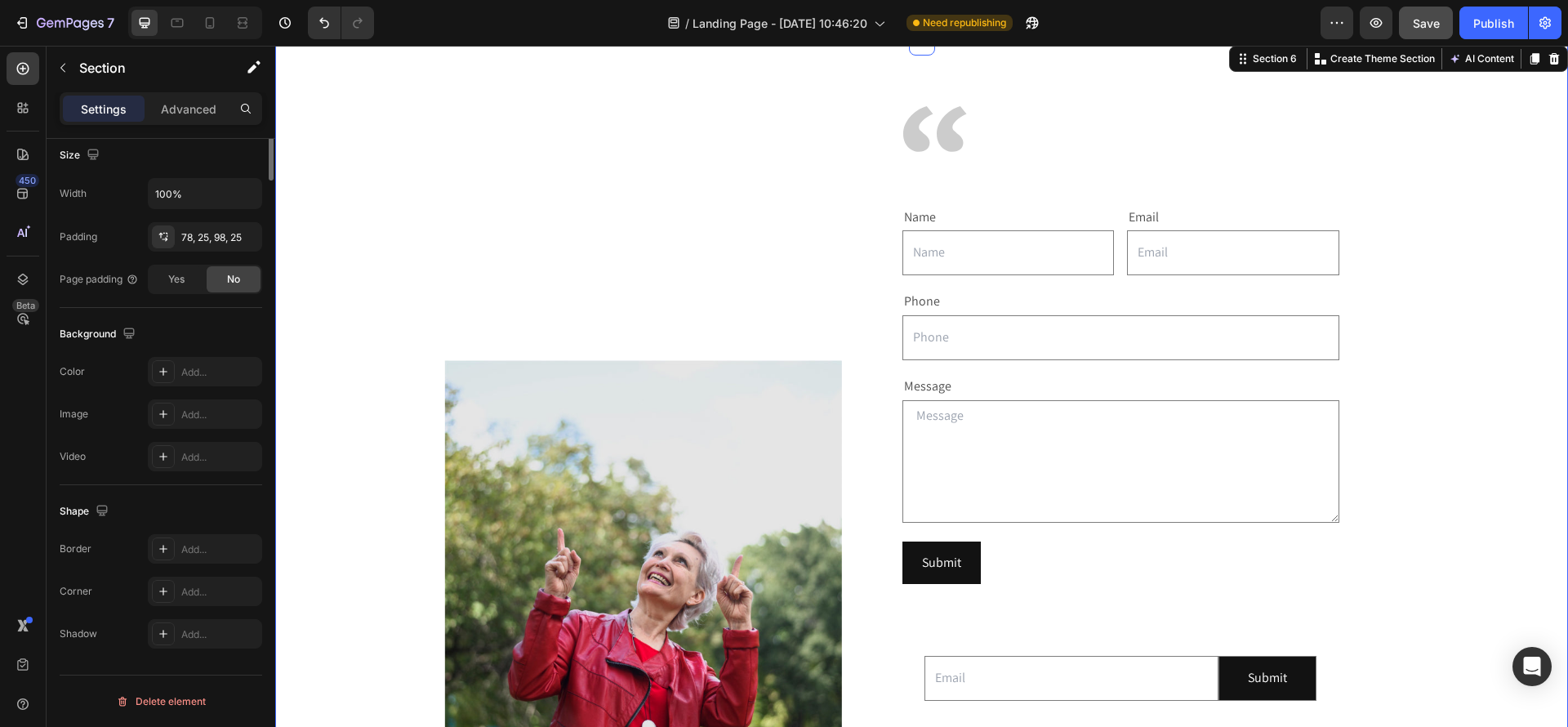
scroll to position [0, 0]
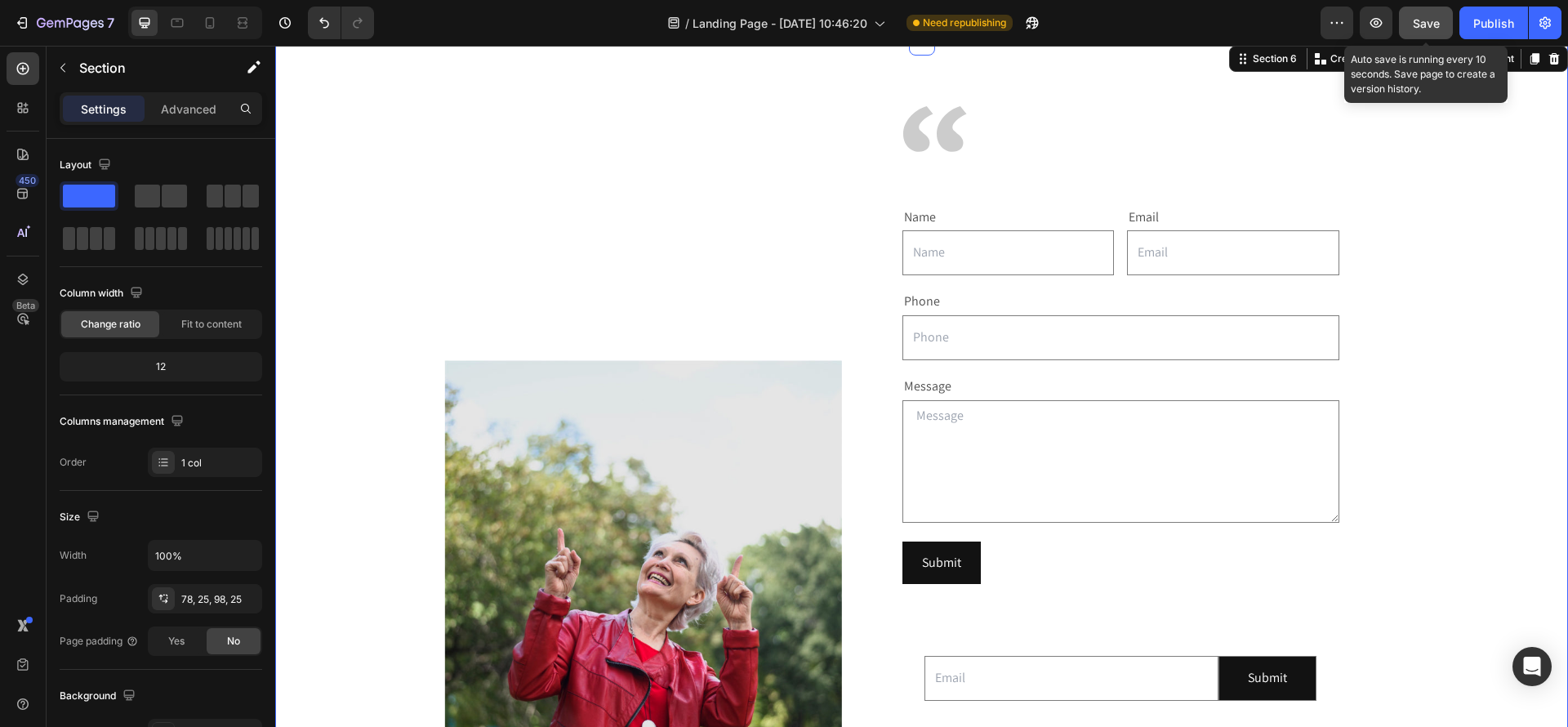
click at [1446, 27] on button "Save" at bounding box center [1426, 23] width 54 height 33
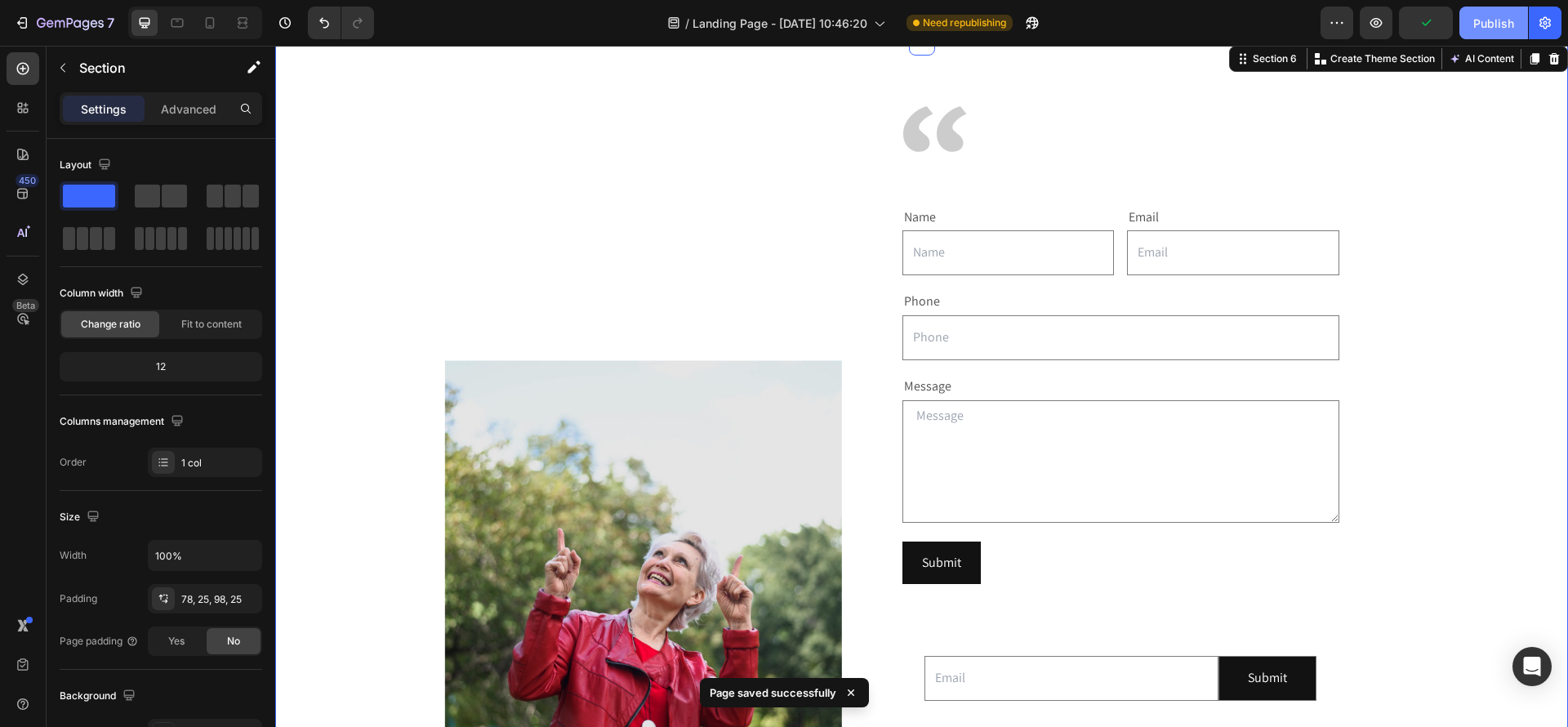
click at [1496, 29] on div "Publish" at bounding box center [1494, 23] width 41 height 17
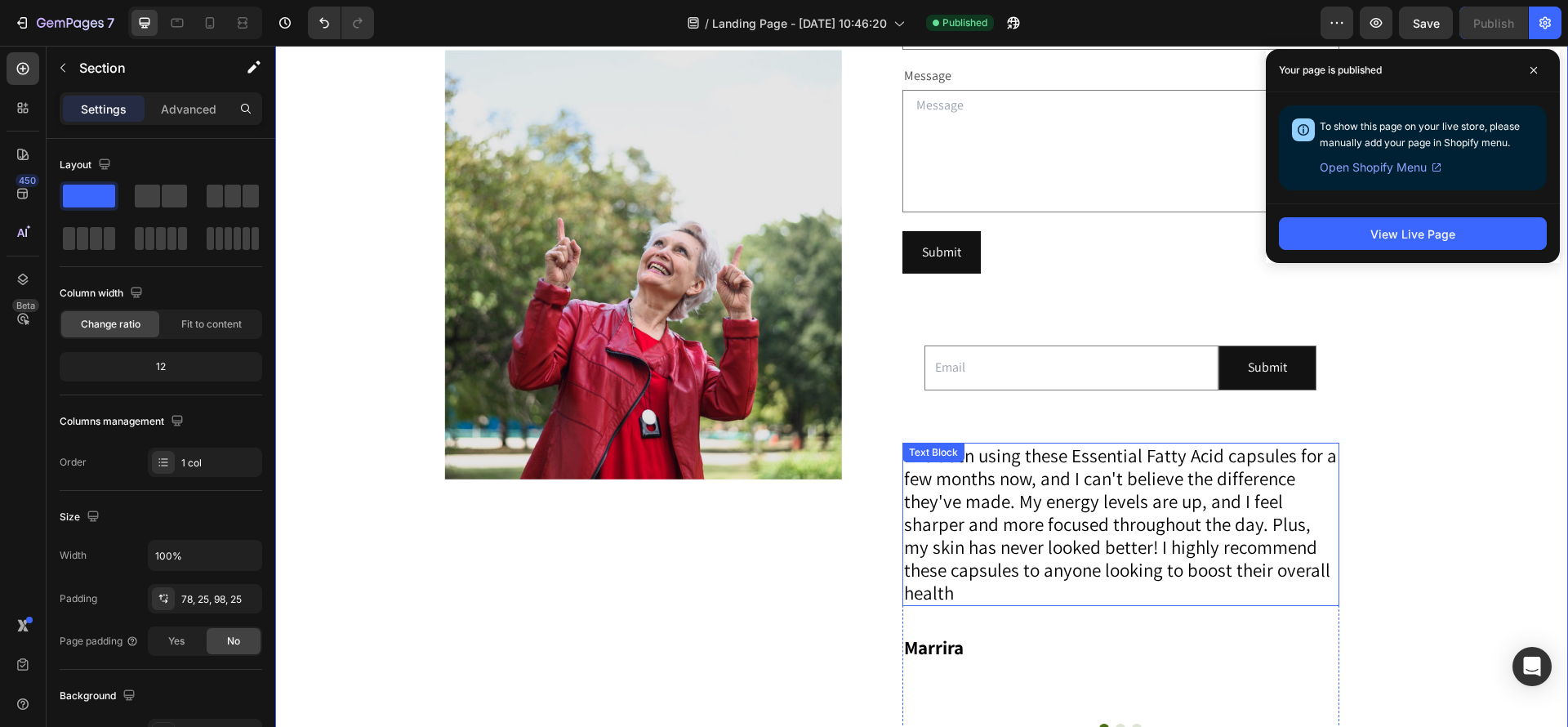
scroll to position [2964, 0]
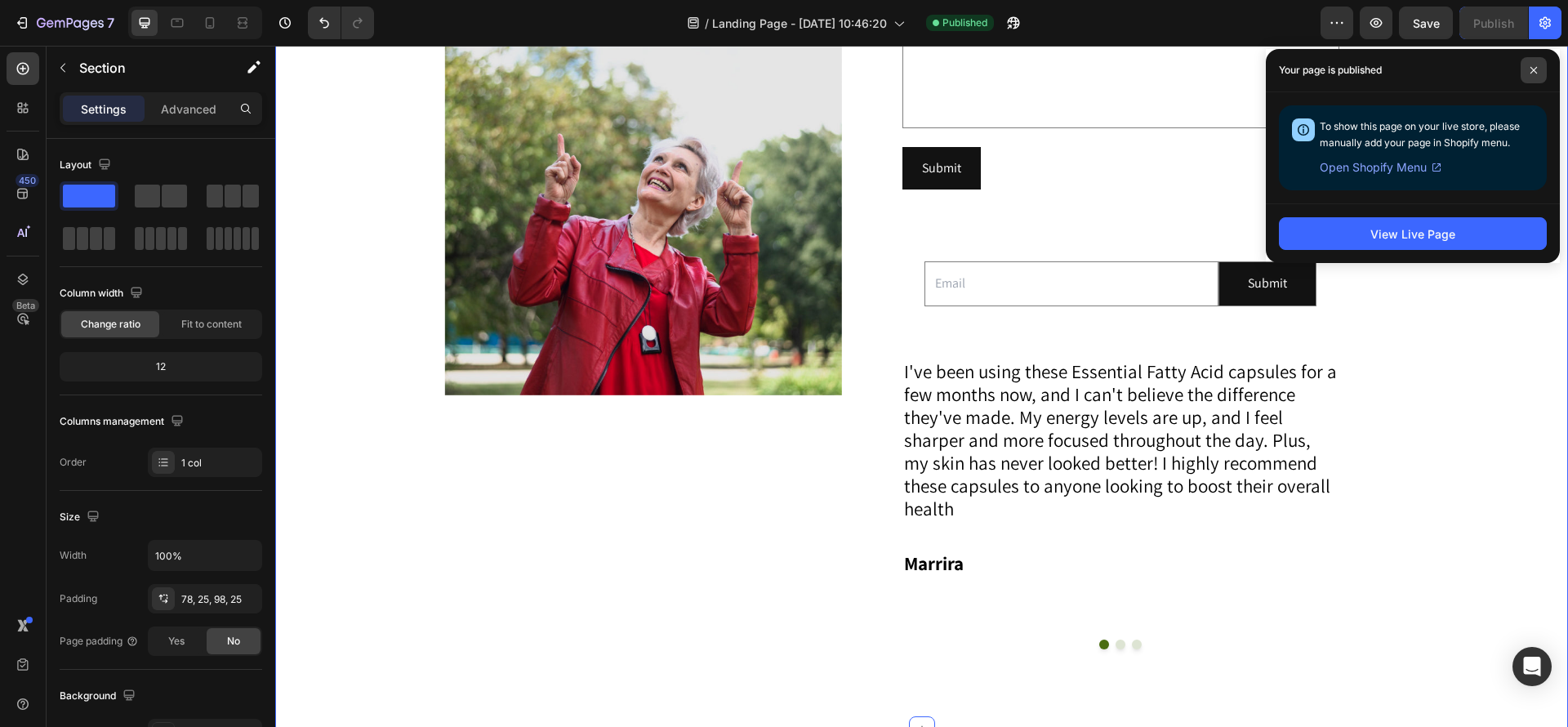
click at [1541, 72] on span at bounding box center [1533, 70] width 26 height 26
click at [1525, 74] on span at bounding box center [1533, 70] width 26 height 26
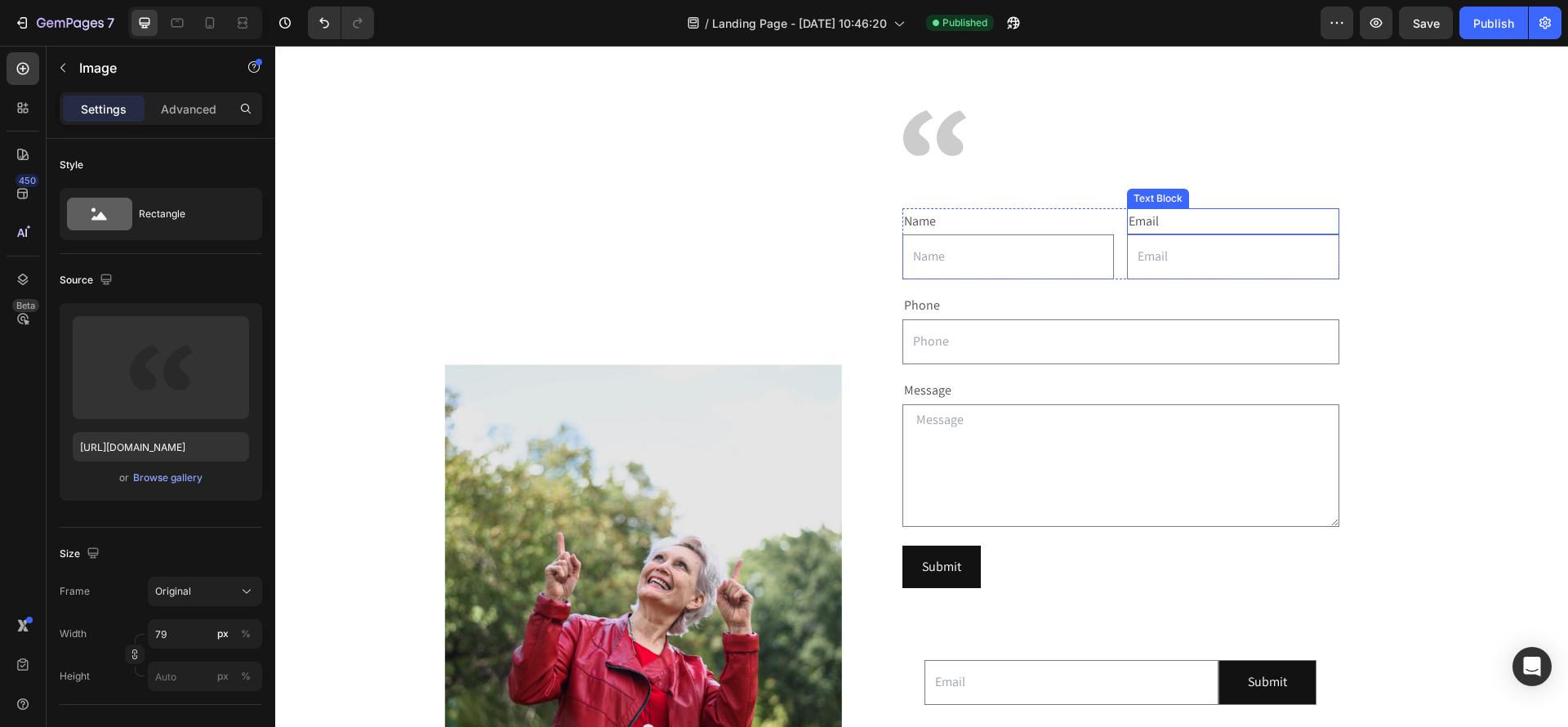
scroll to position [2338, 0]
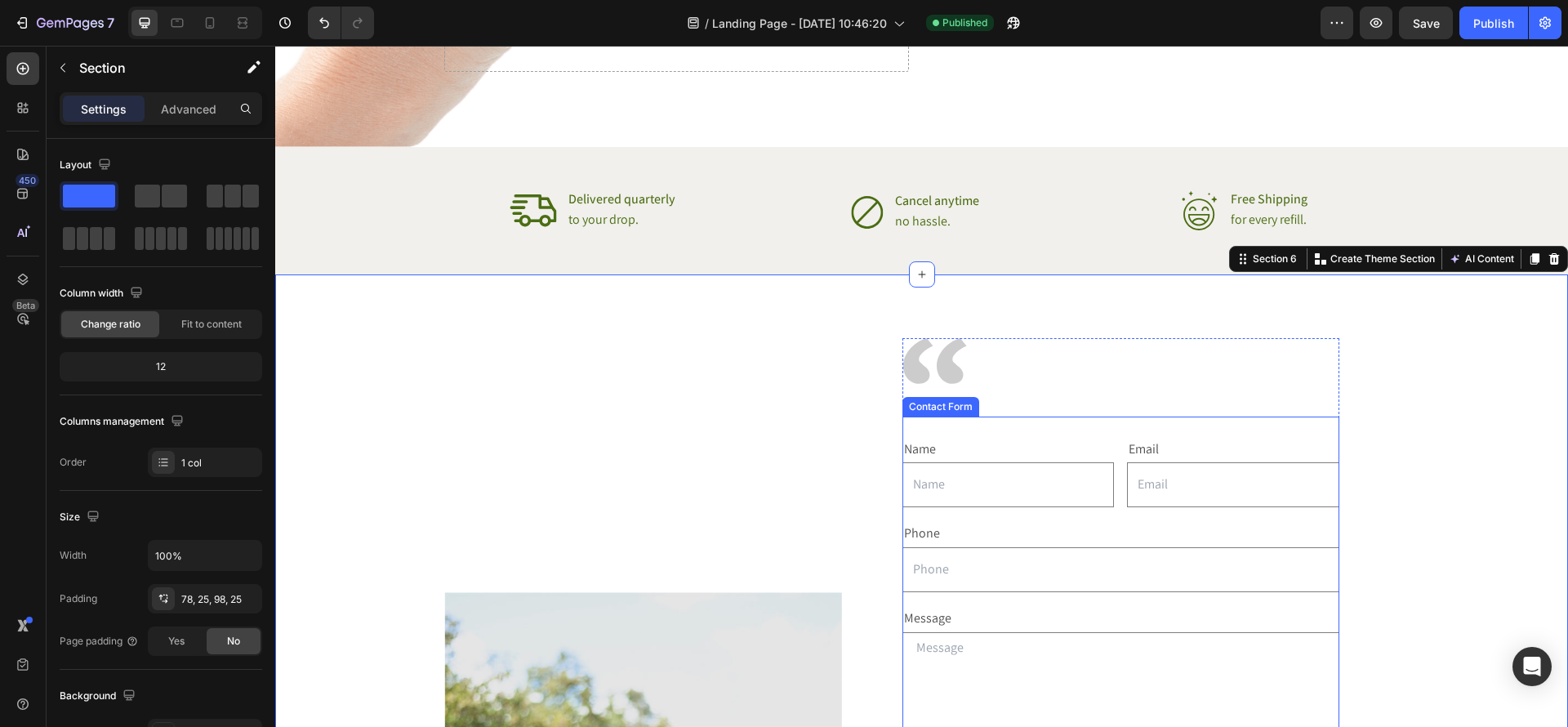
click at [1110, 432] on div "Name Text Block Text Field Email Text Block Email Field Row Phone Text Block Te…" at bounding box center [1121, 626] width 437 height 420
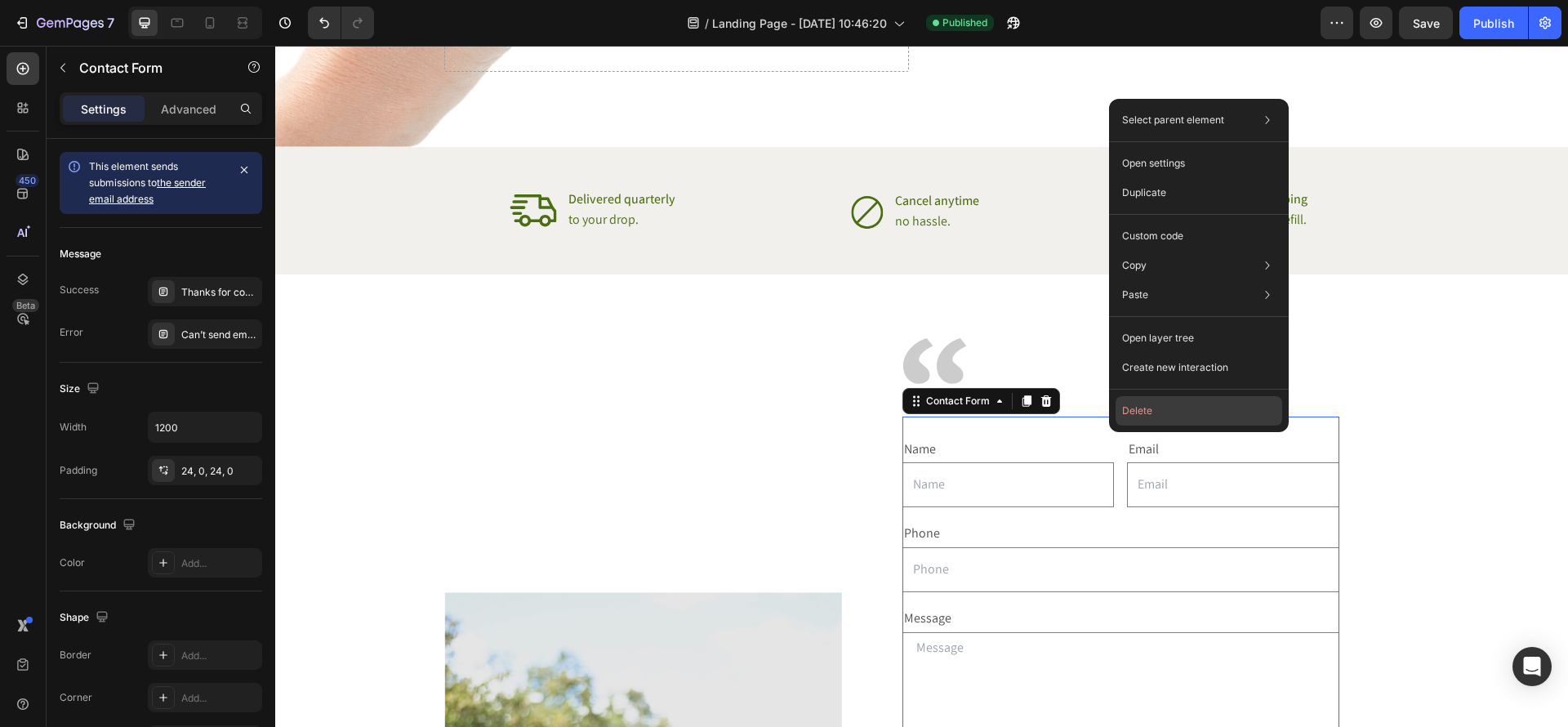
drag, startPoint x: 1153, startPoint y: 418, endPoint x: 878, endPoint y: 371, distance: 279.0
click at [1153, 418] on button "Delete" at bounding box center [1199, 411] width 166 height 29
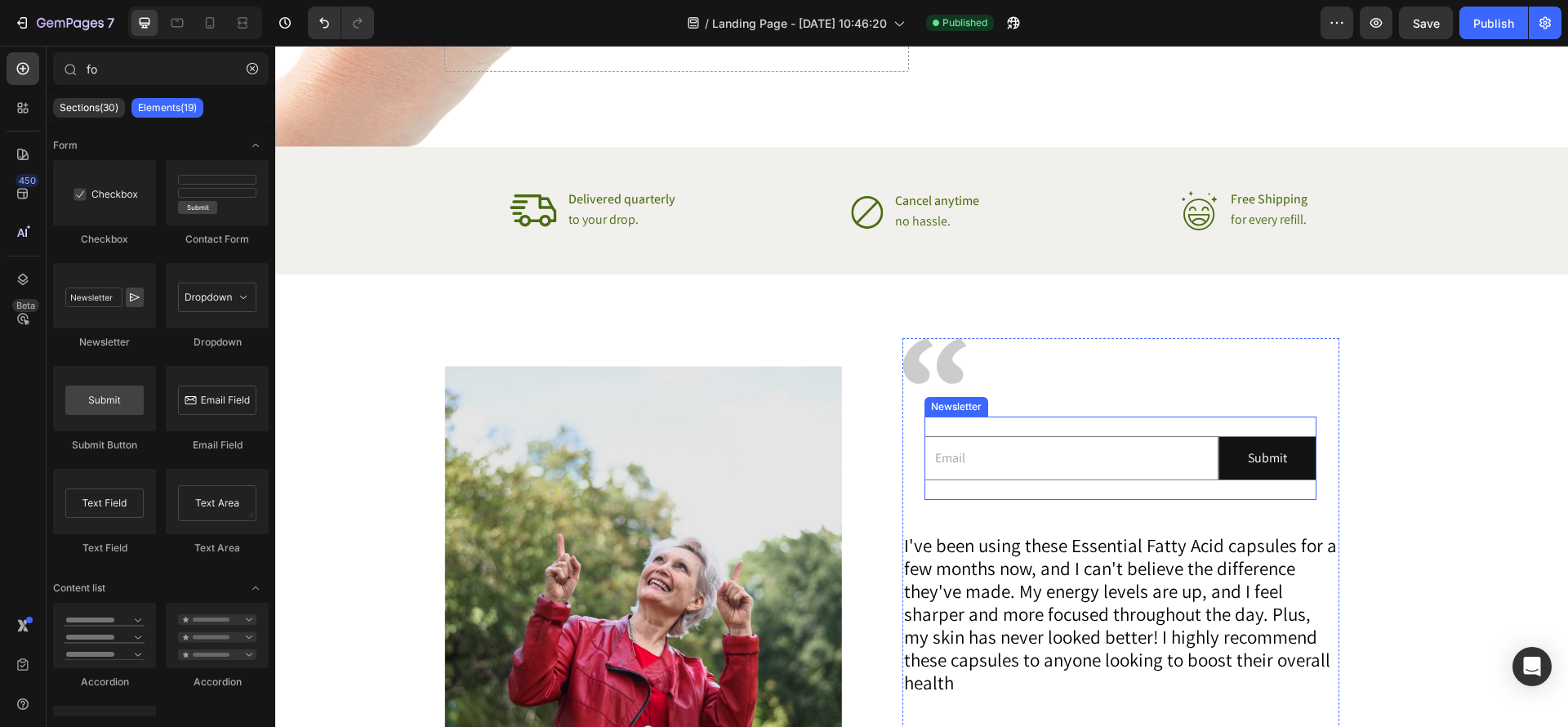
click at [1170, 423] on div "Email Field Submit Submit Button Row Newsletter" at bounding box center [1121, 458] width 392 height 84
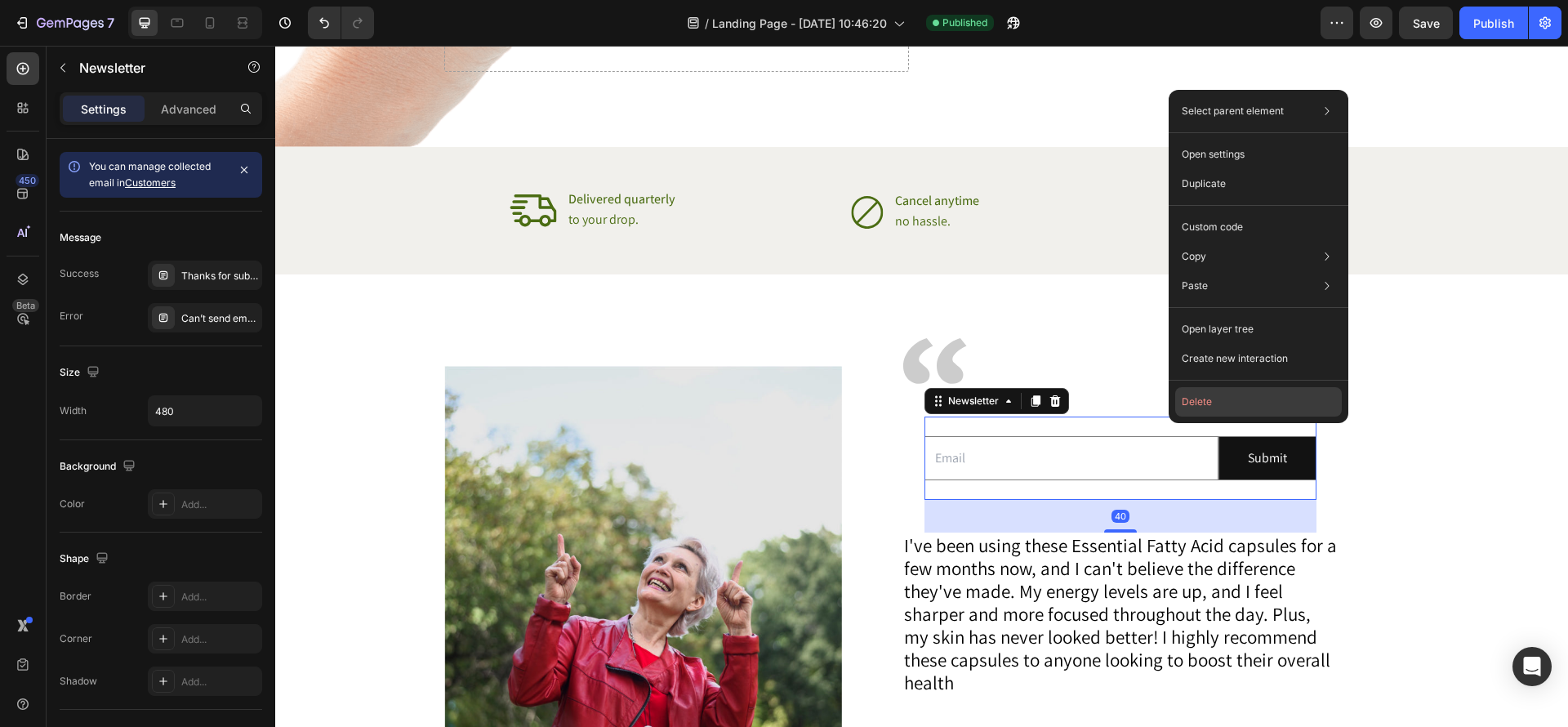
click at [1229, 404] on button "Delete" at bounding box center [1259, 402] width 166 height 29
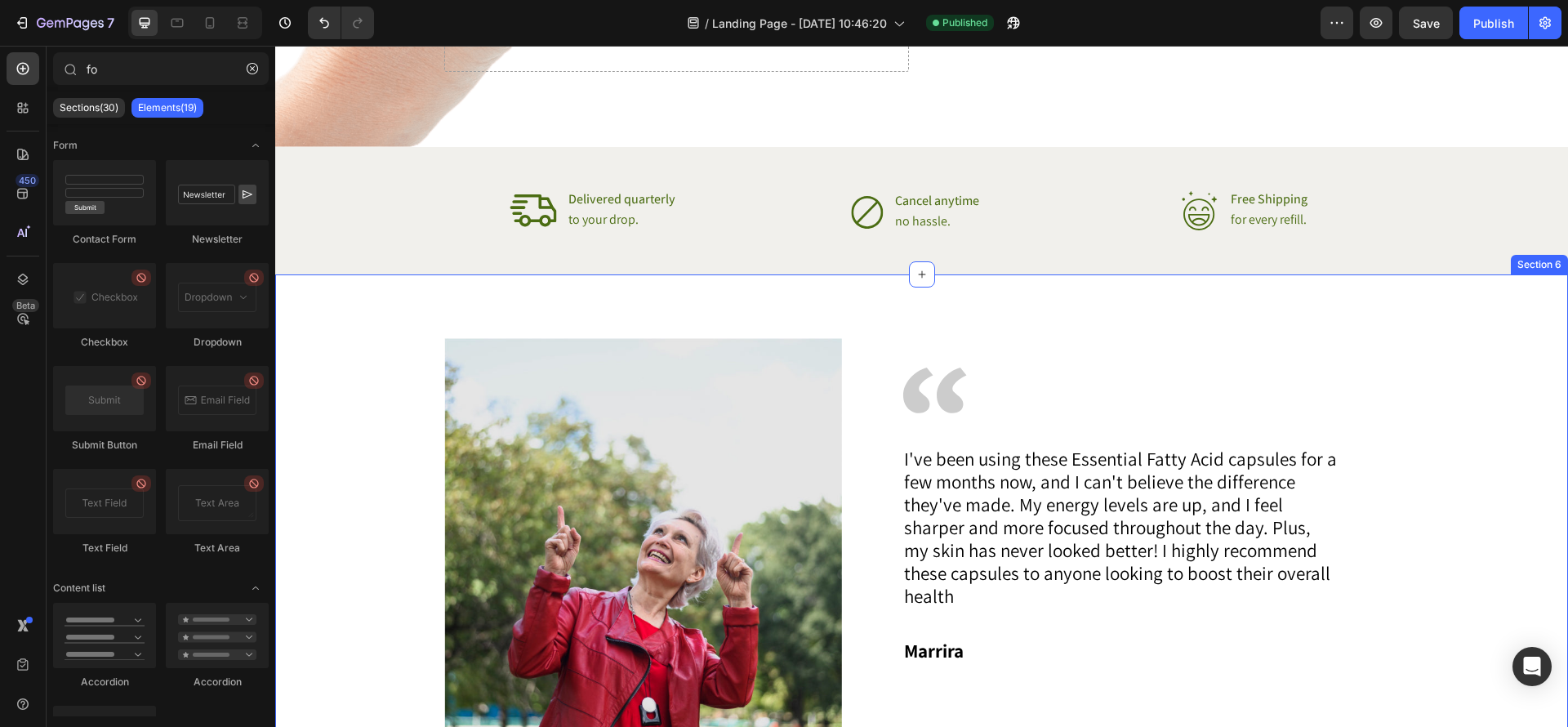
click at [1444, 582] on div "Image Image I've been using these Essential Fatty Acid capsules for a few month…" at bounding box center [921, 553] width 1252 height 429
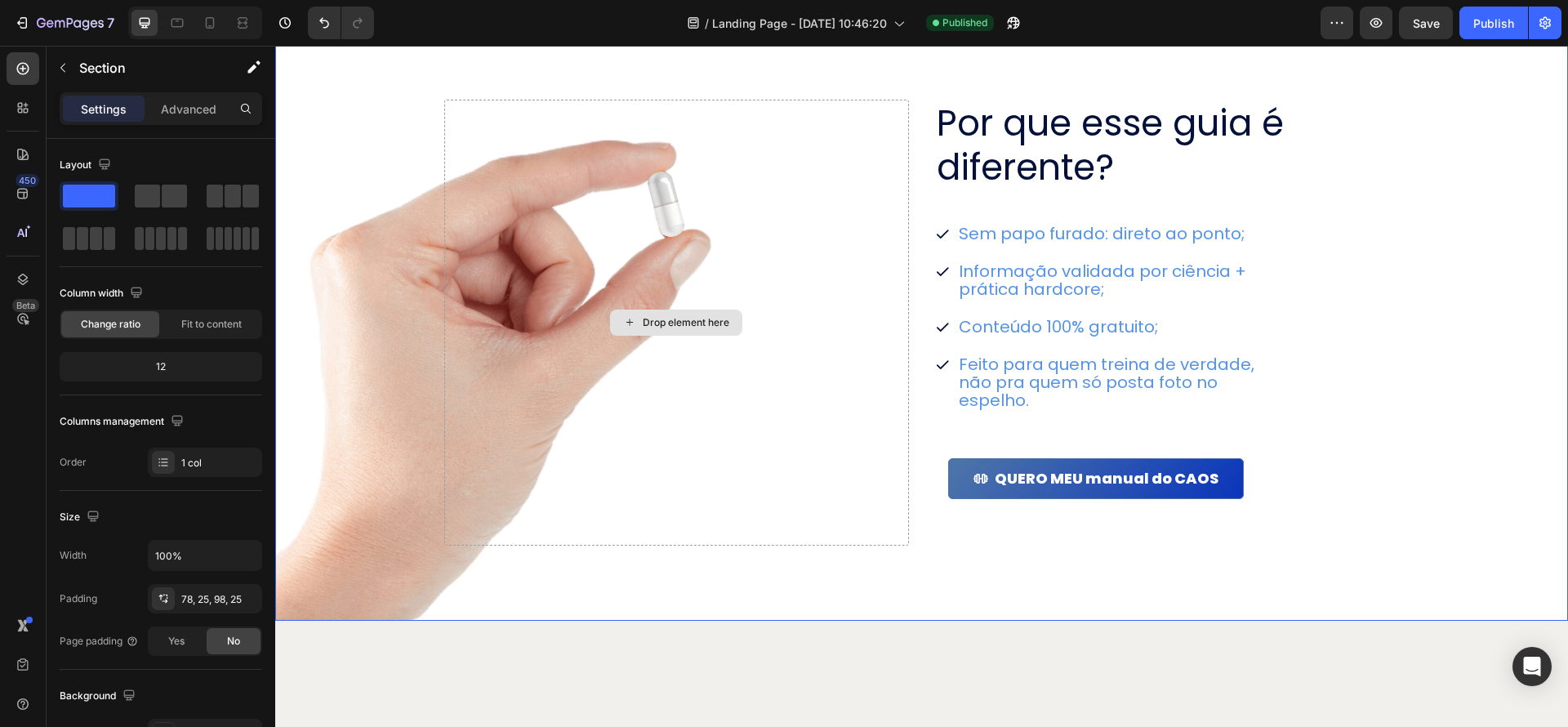
scroll to position [1739, 0]
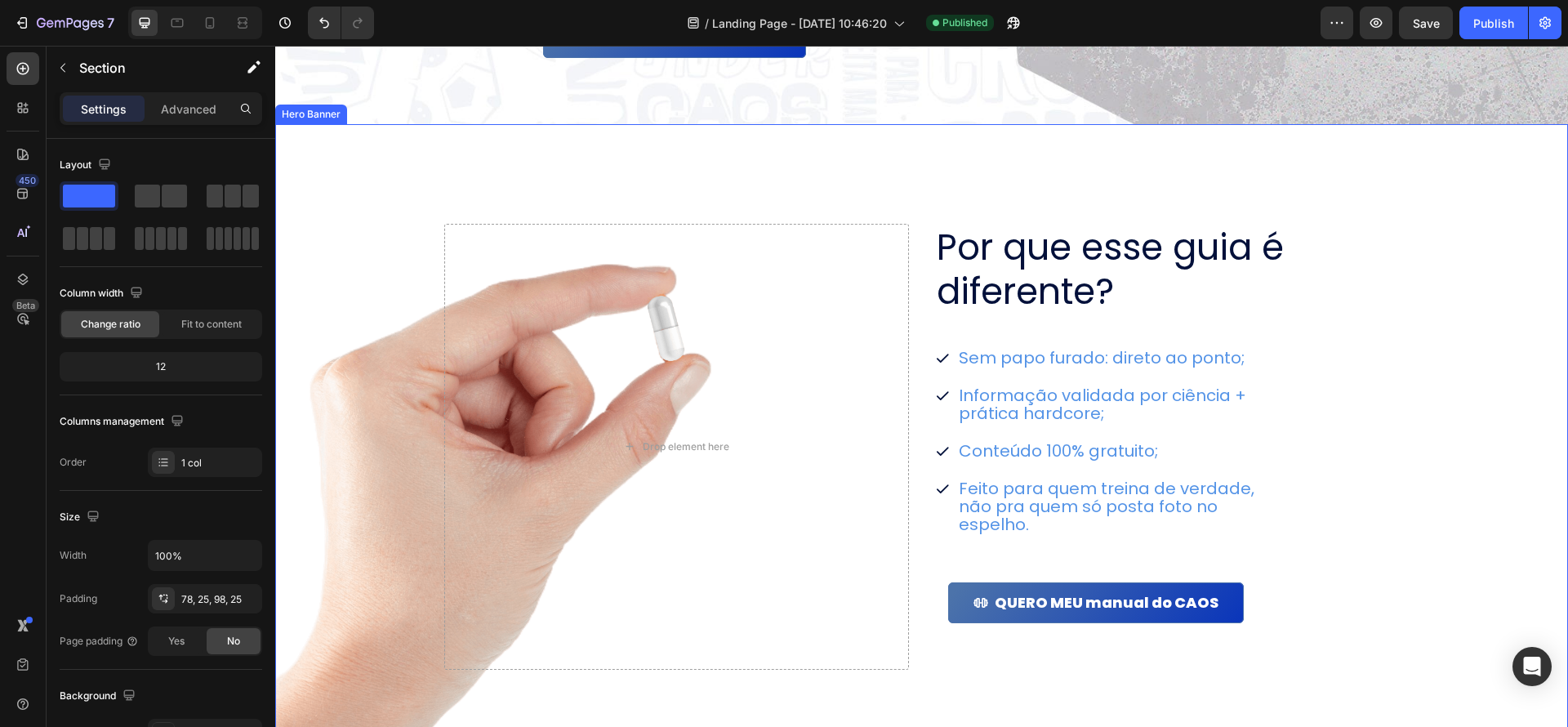
click at [1104, 194] on div "Por que esse guia é diferente? Heading Sem papo furado: direto ao ponto; Inform…" at bounding box center [922, 434] width 997 height 595
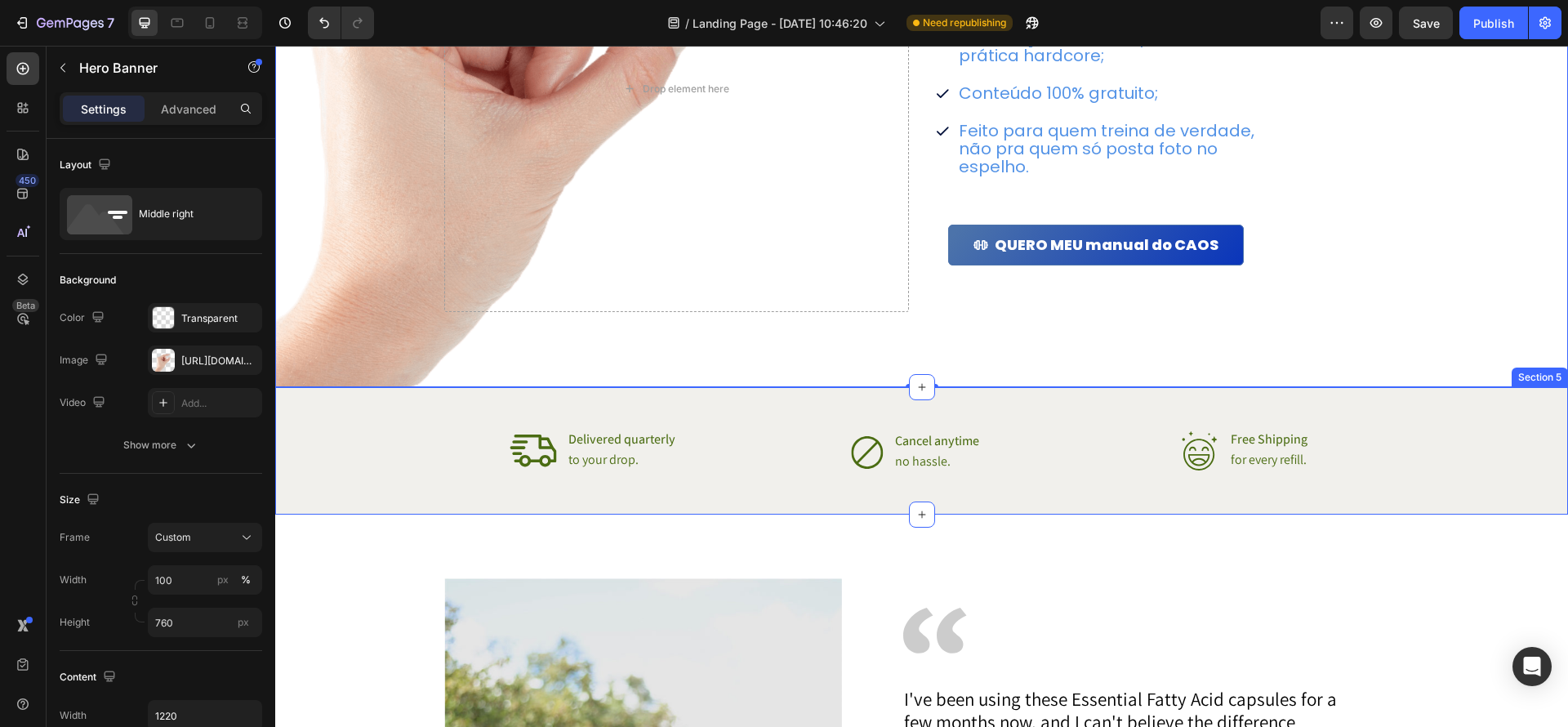
scroll to position [1994, 0]
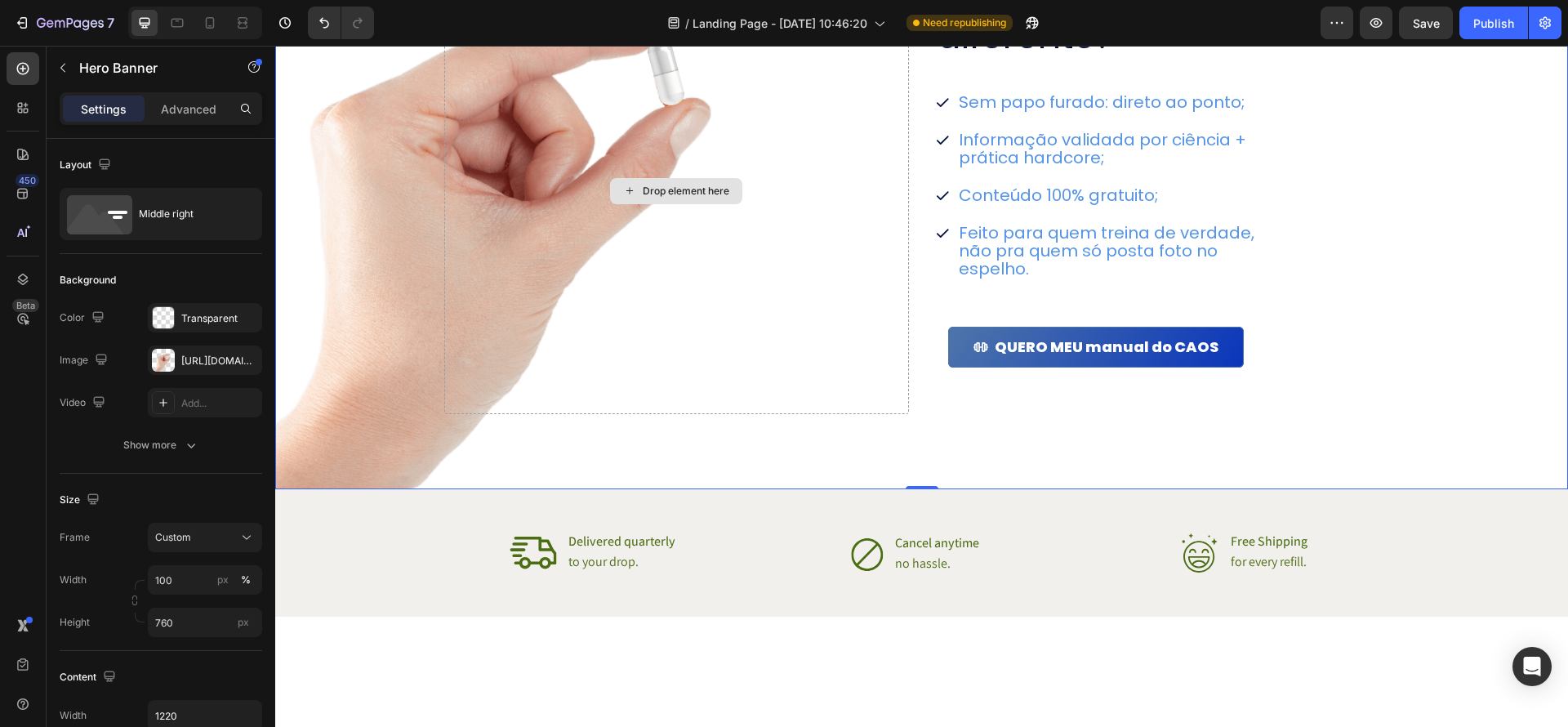
click at [915, 382] on div "Por que esse guia é diferente? Heading Sem papo furado: direto ao ponto; Inform…" at bounding box center [922, 178] width 997 height 595
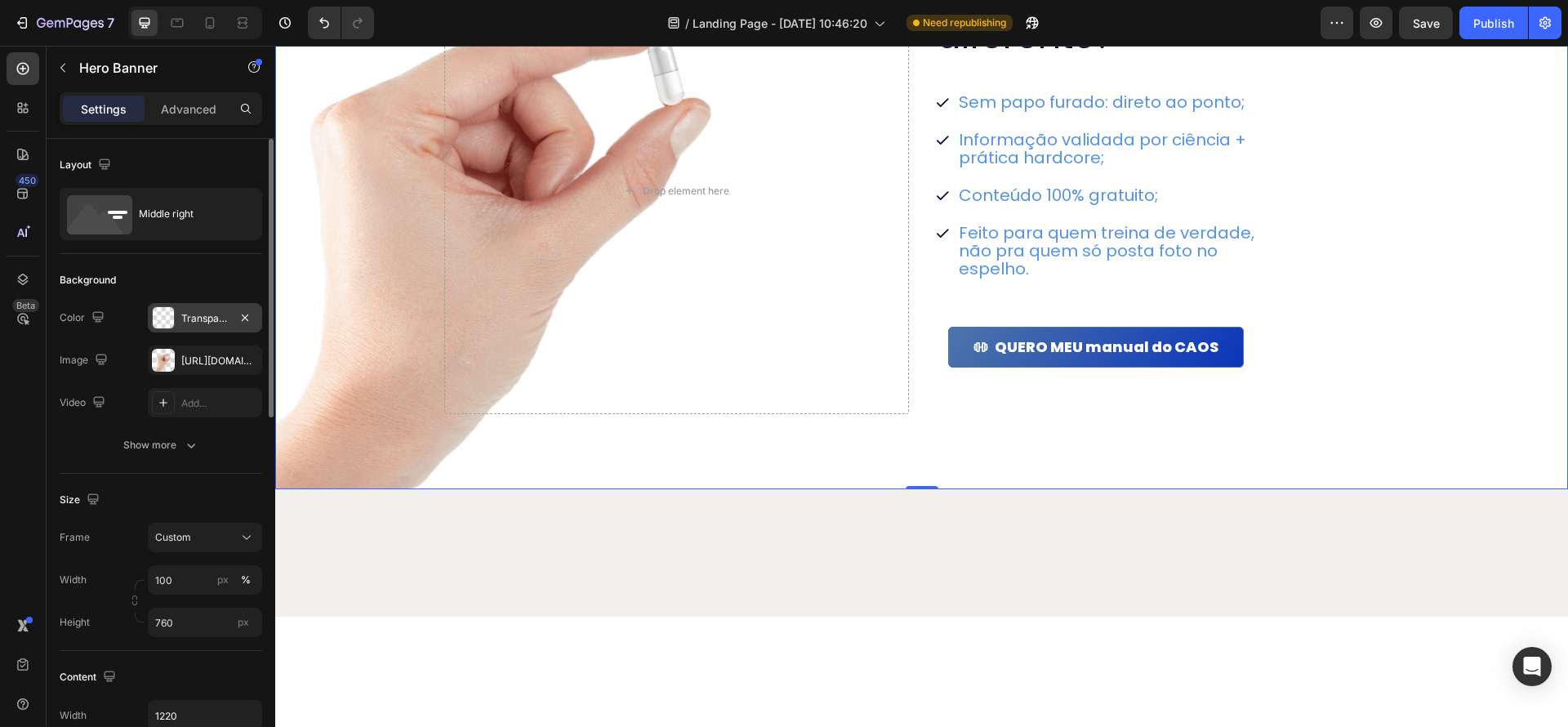
scroll to position [1535, 0]
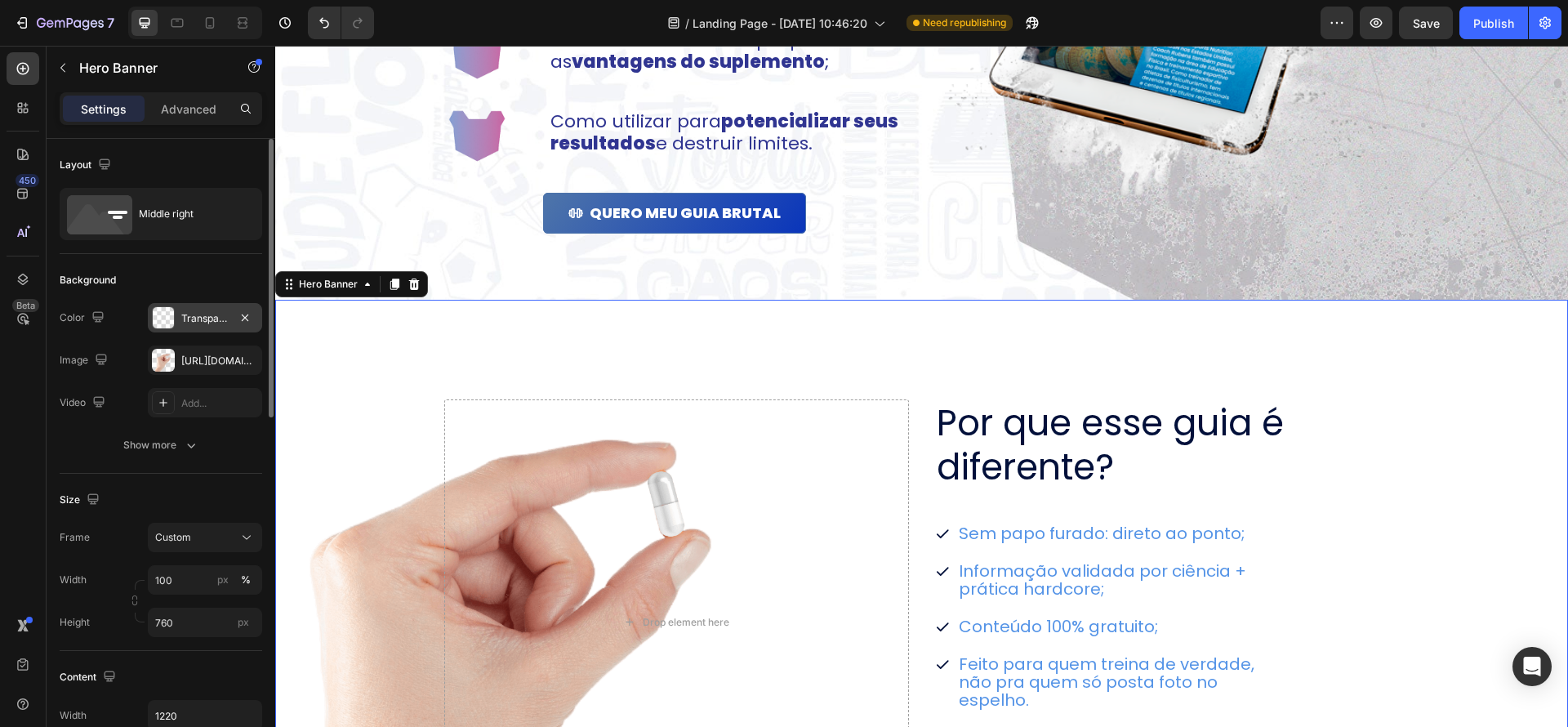
click at [166, 320] on div at bounding box center [163, 318] width 21 height 21
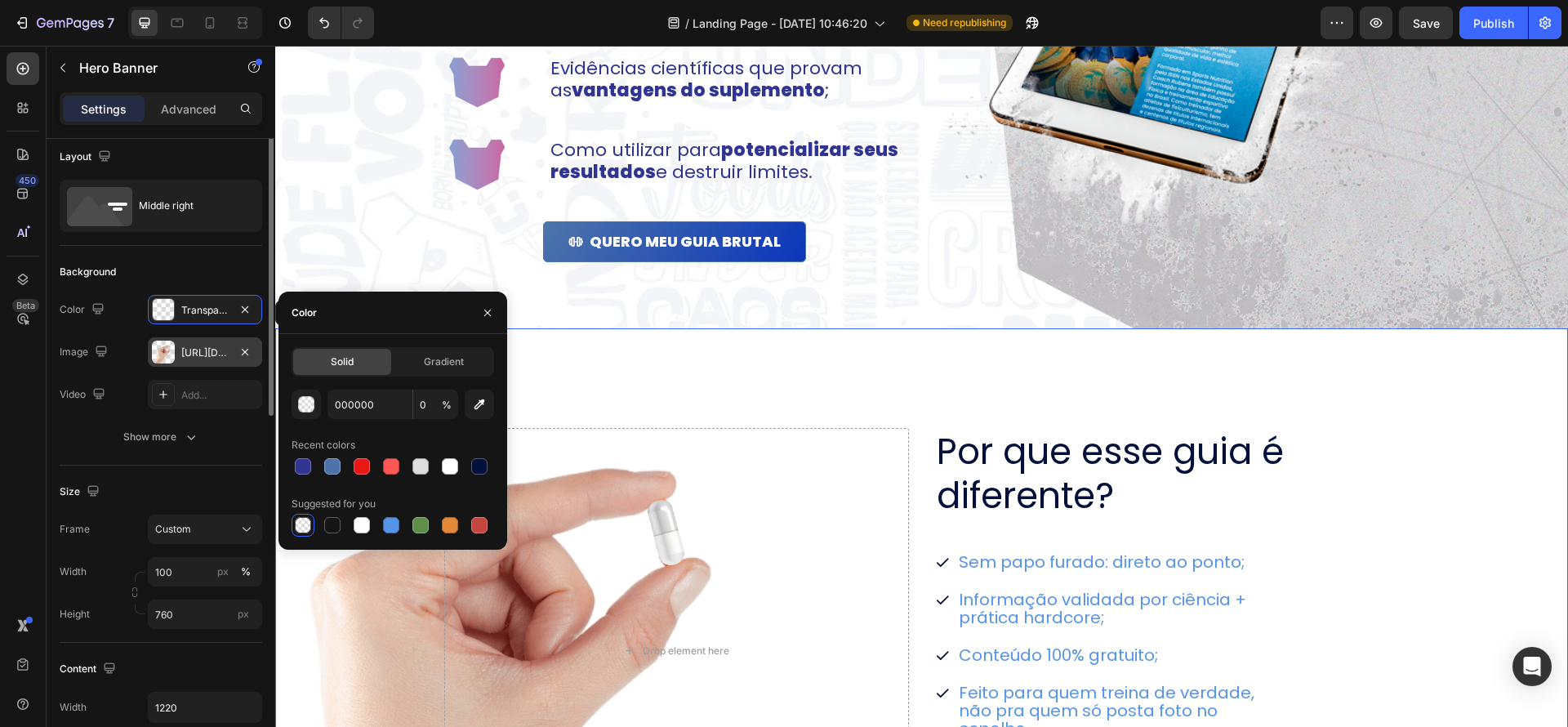
click at [176, 350] on div "[URL][DOMAIN_NAME]" at bounding box center [205, 352] width 114 height 29
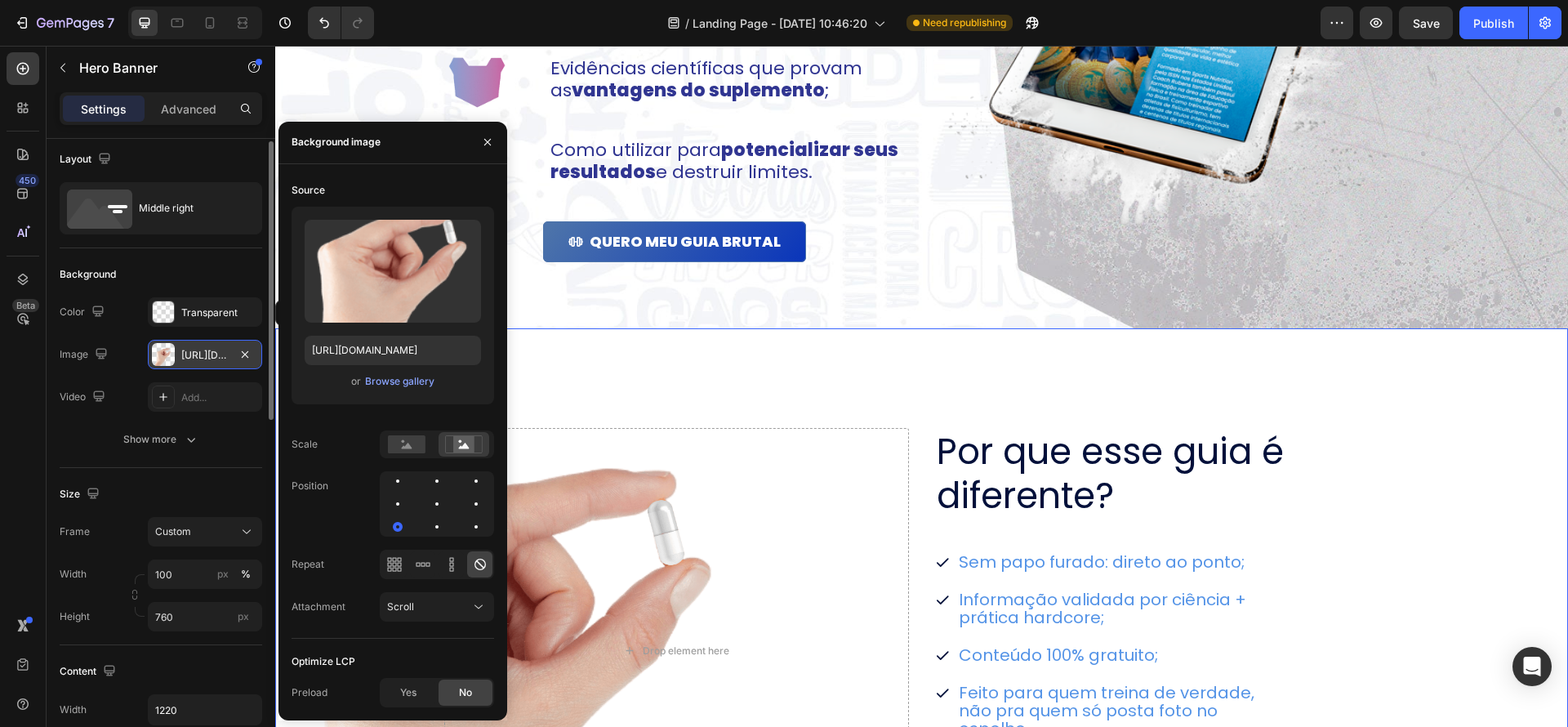
click at [256, 355] on div "[URL][DOMAIN_NAME]" at bounding box center [205, 355] width 114 height 29
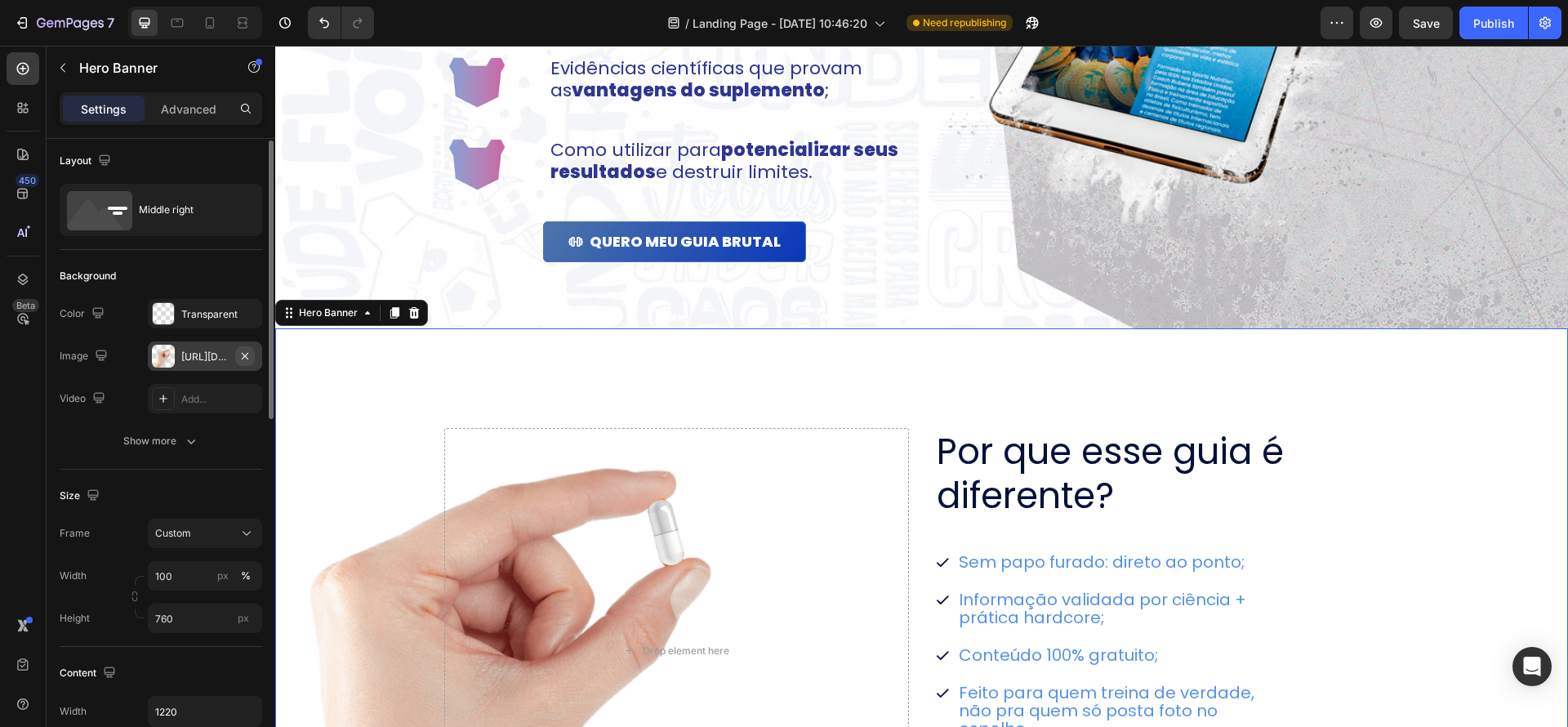
click at [249, 354] on icon "button" at bounding box center [246, 357] width 14 height 14
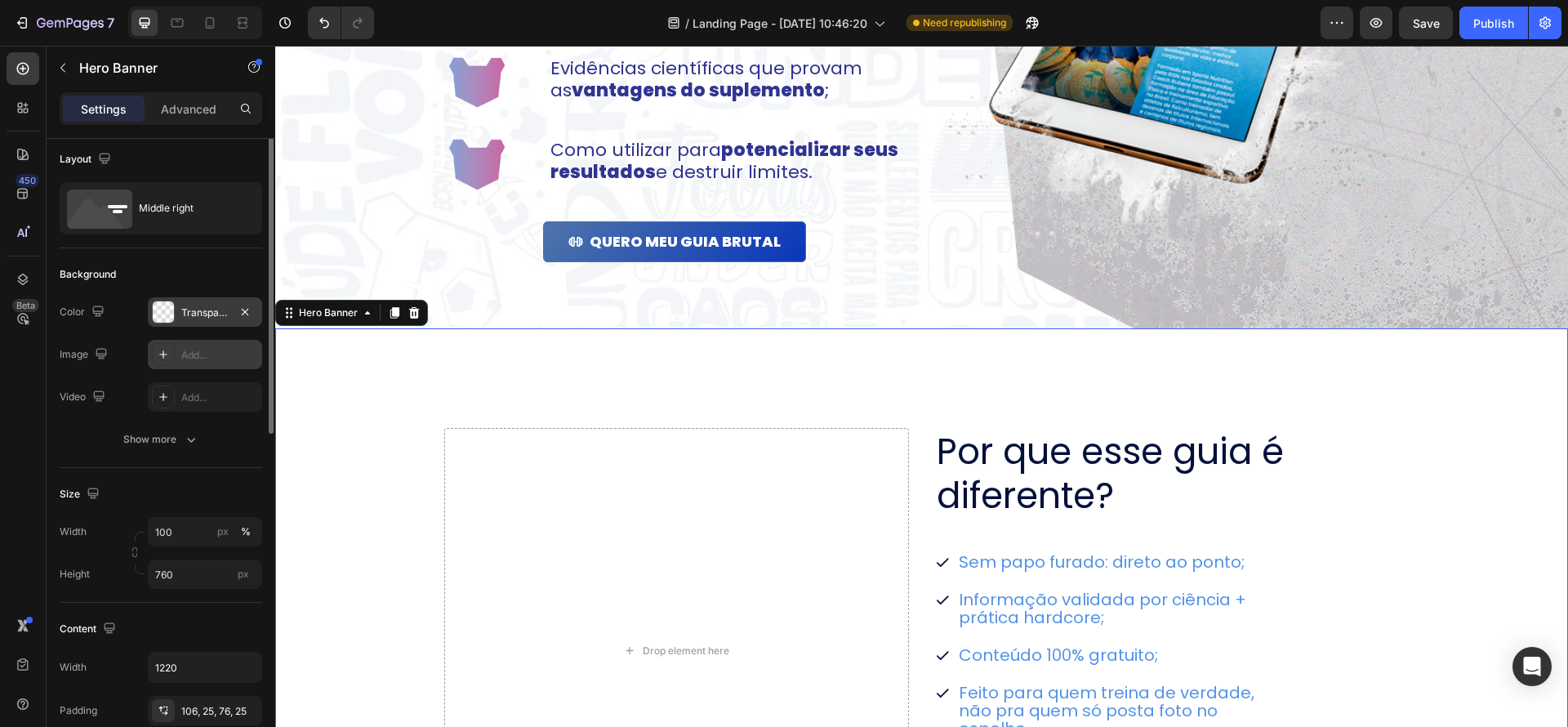
click at [186, 322] on div "Transparent" at bounding box center [205, 312] width 114 height 29
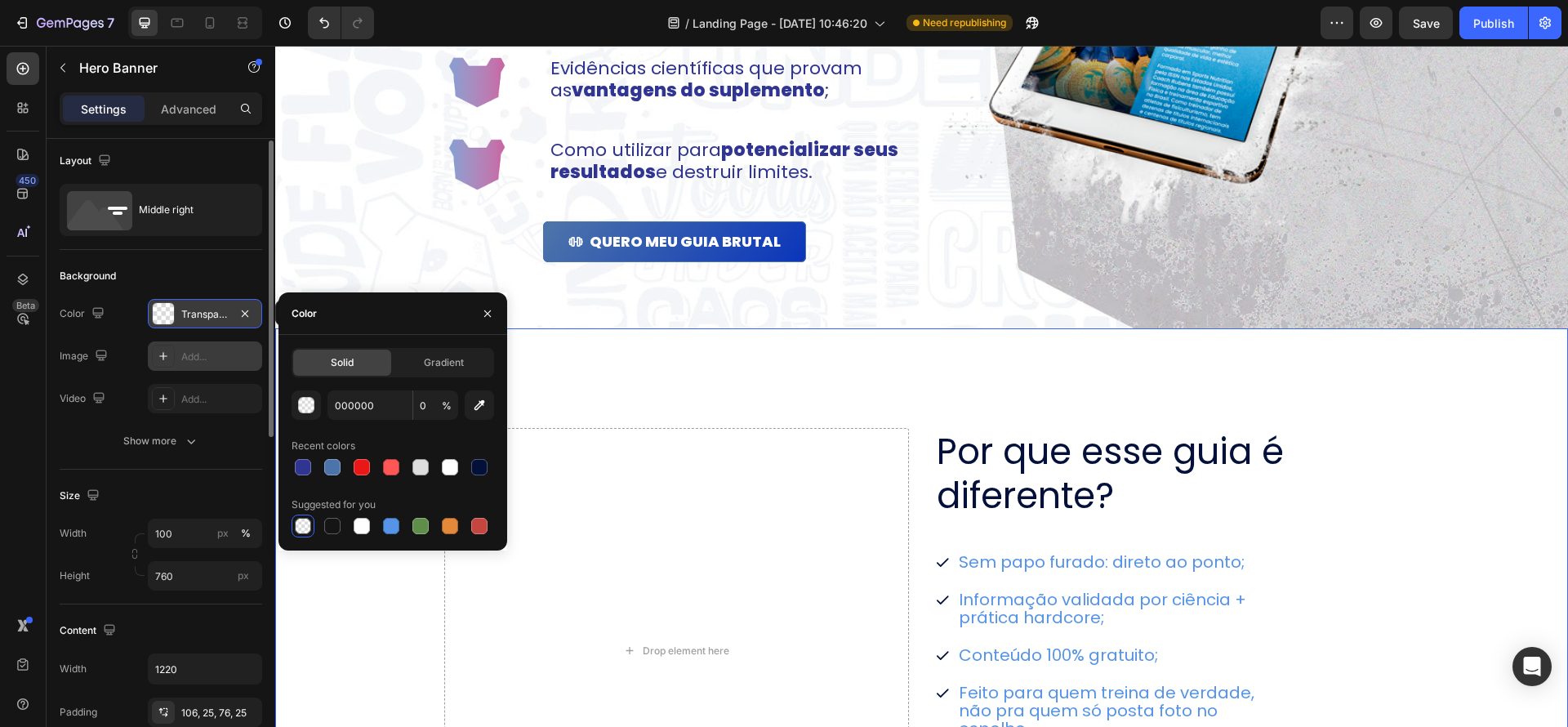
scroll to position [3, 0]
click at [351, 409] on input "000000" at bounding box center [370, 406] width 85 height 29
click at [351, 409] on input "000000" at bounding box center [370, 405] width 85 height 29
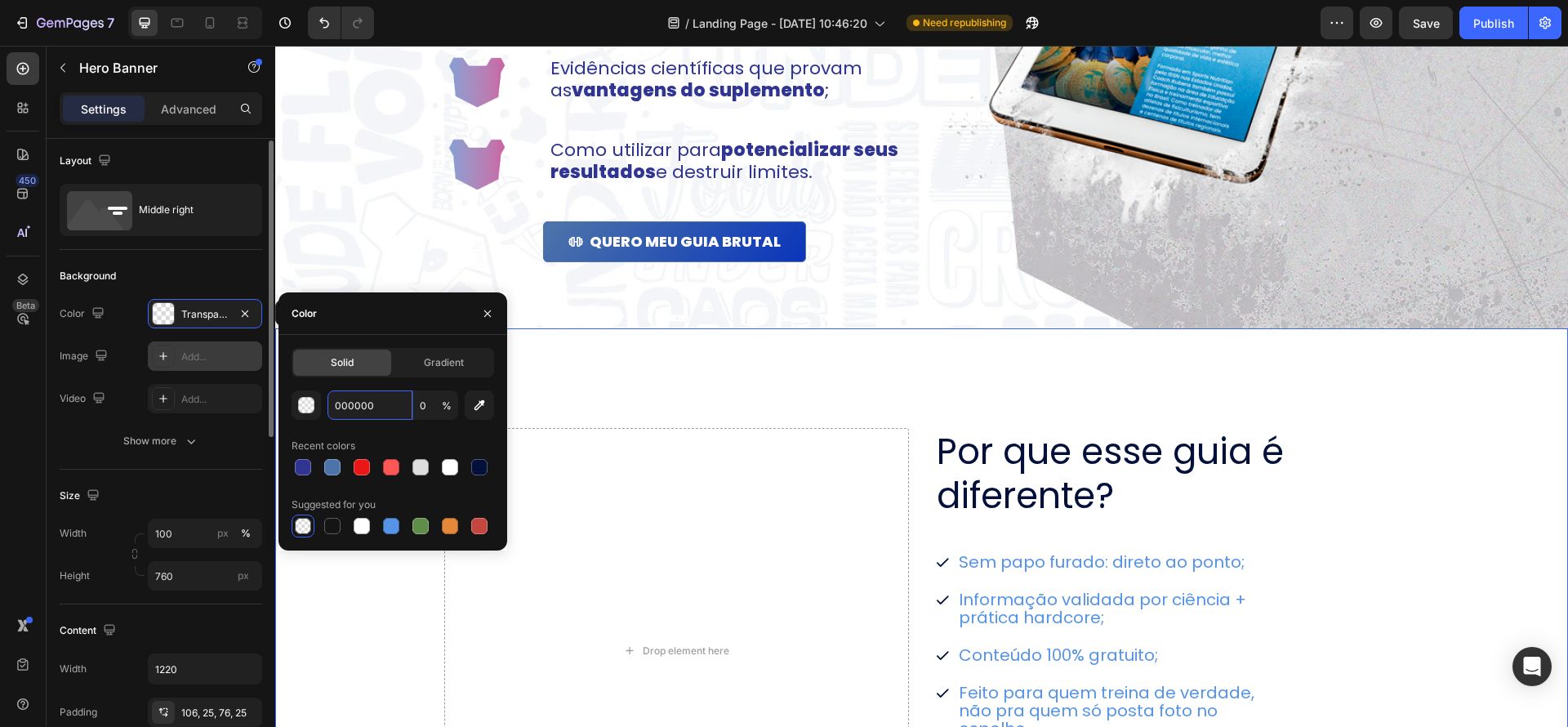
paste input "30359"
click at [632, 386] on div "Por que esse guia é diferente? Heading Sem papo furado: direto ao ponto; Inform…" at bounding box center [922, 638] width 997 height 595
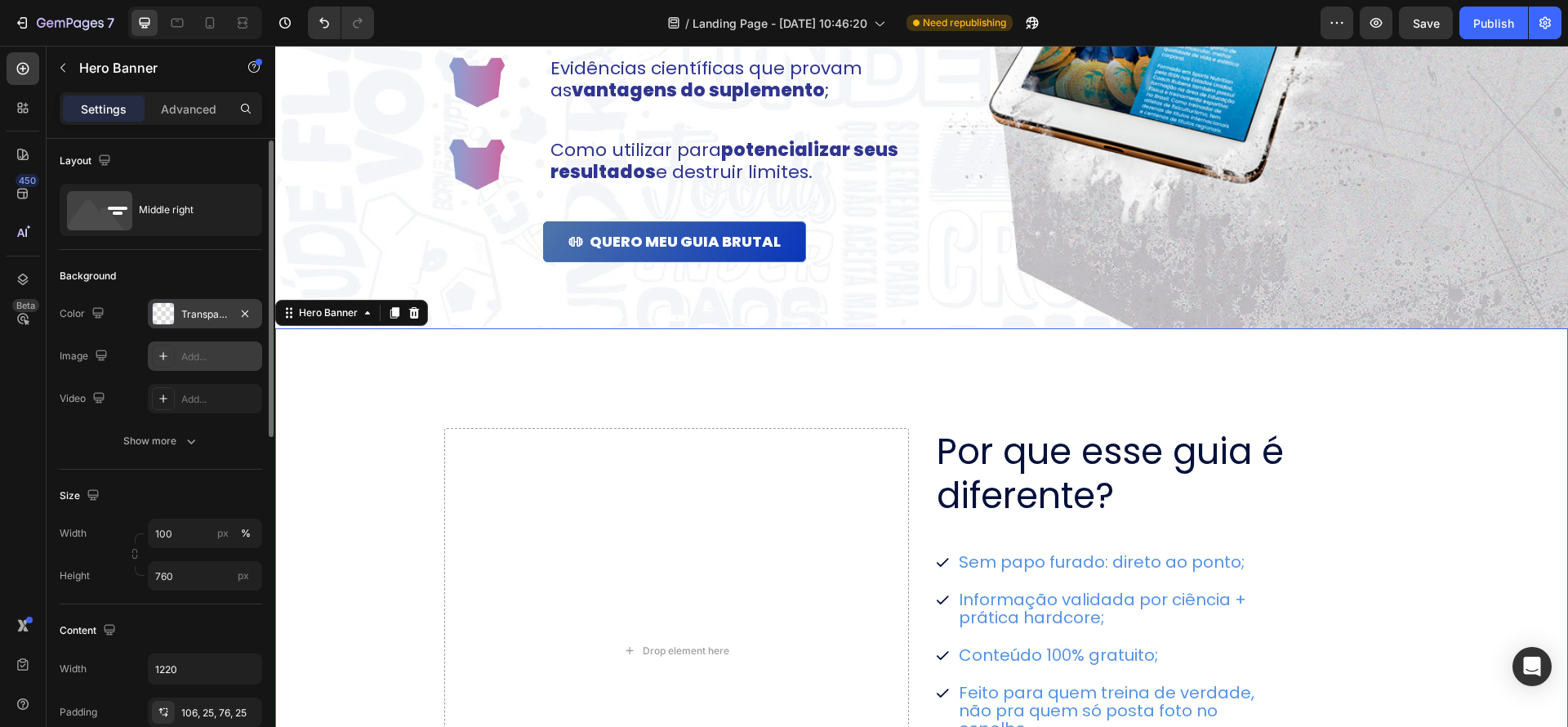
click at [197, 311] on div "Transparent" at bounding box center [205, 314] width 47 height 15
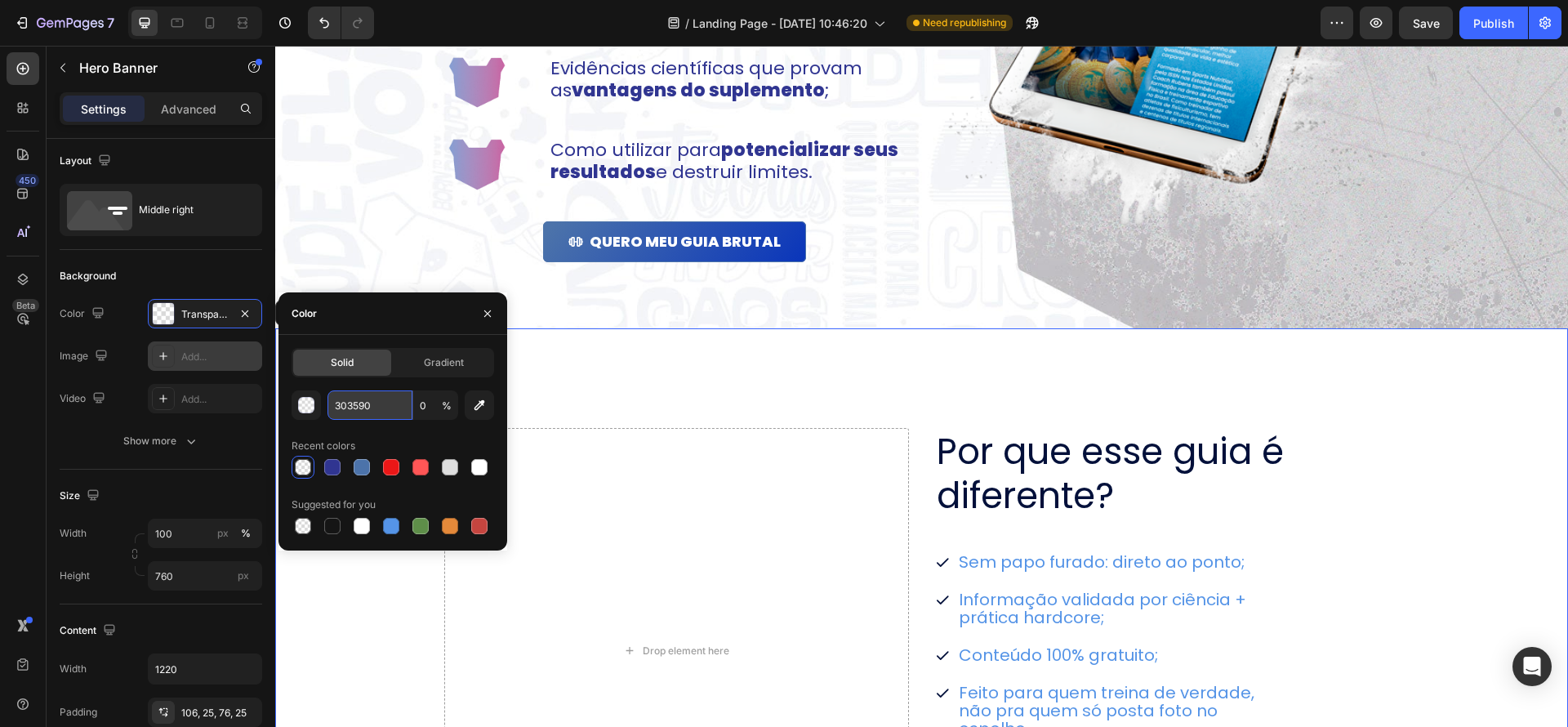
click at [365, 398] on input "303590" at bounding box center [370, 405] width 85 height 29
click at [334, 400] on input "303590" at bounding box center [370, 405] width 85 height 29
click at [337, 405] on input "303590" at bounding box center [370, 405] width 85 height 29
click at [336, 468] on div at bounding box center [332, 467] width 16 height 16
type input "303591"
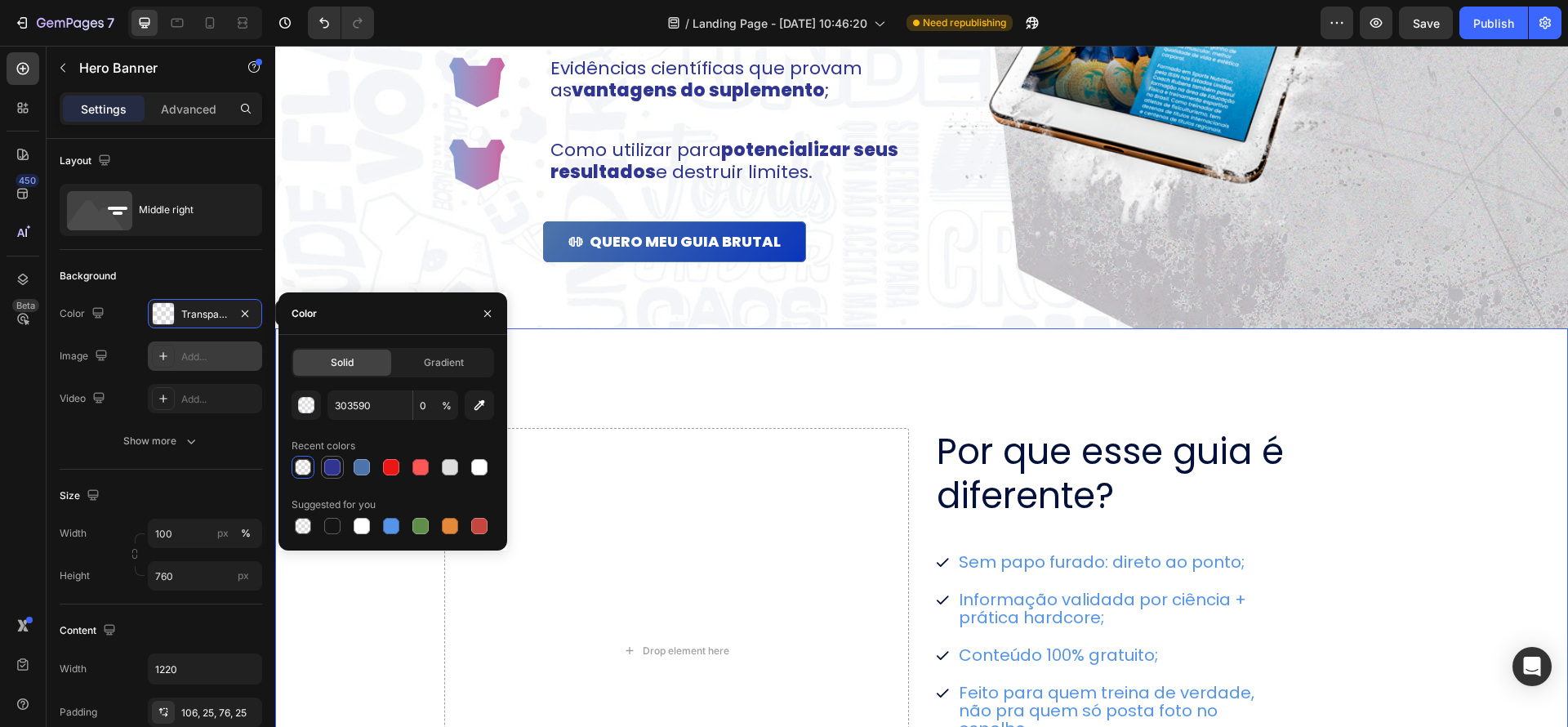
type input "100"
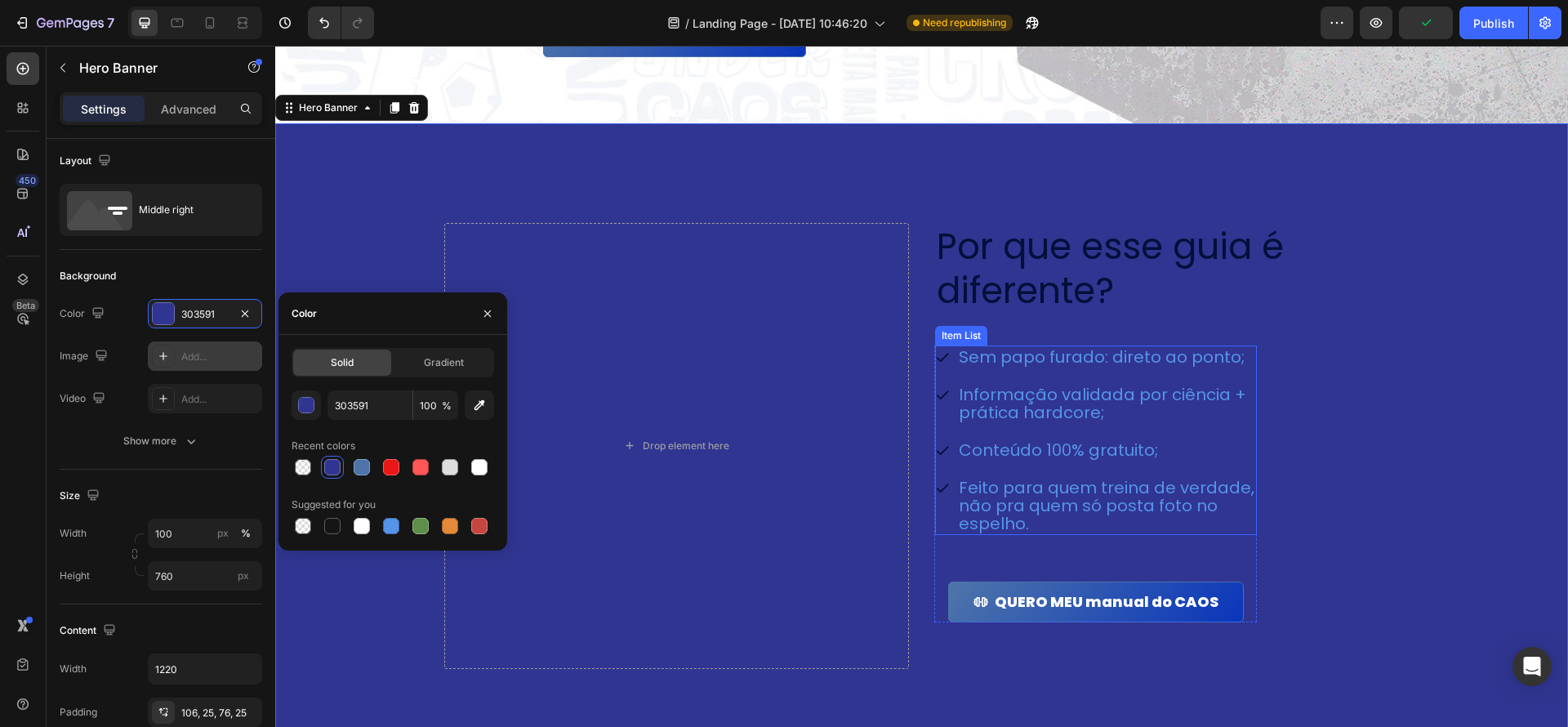
scroll to position [1742, 0]
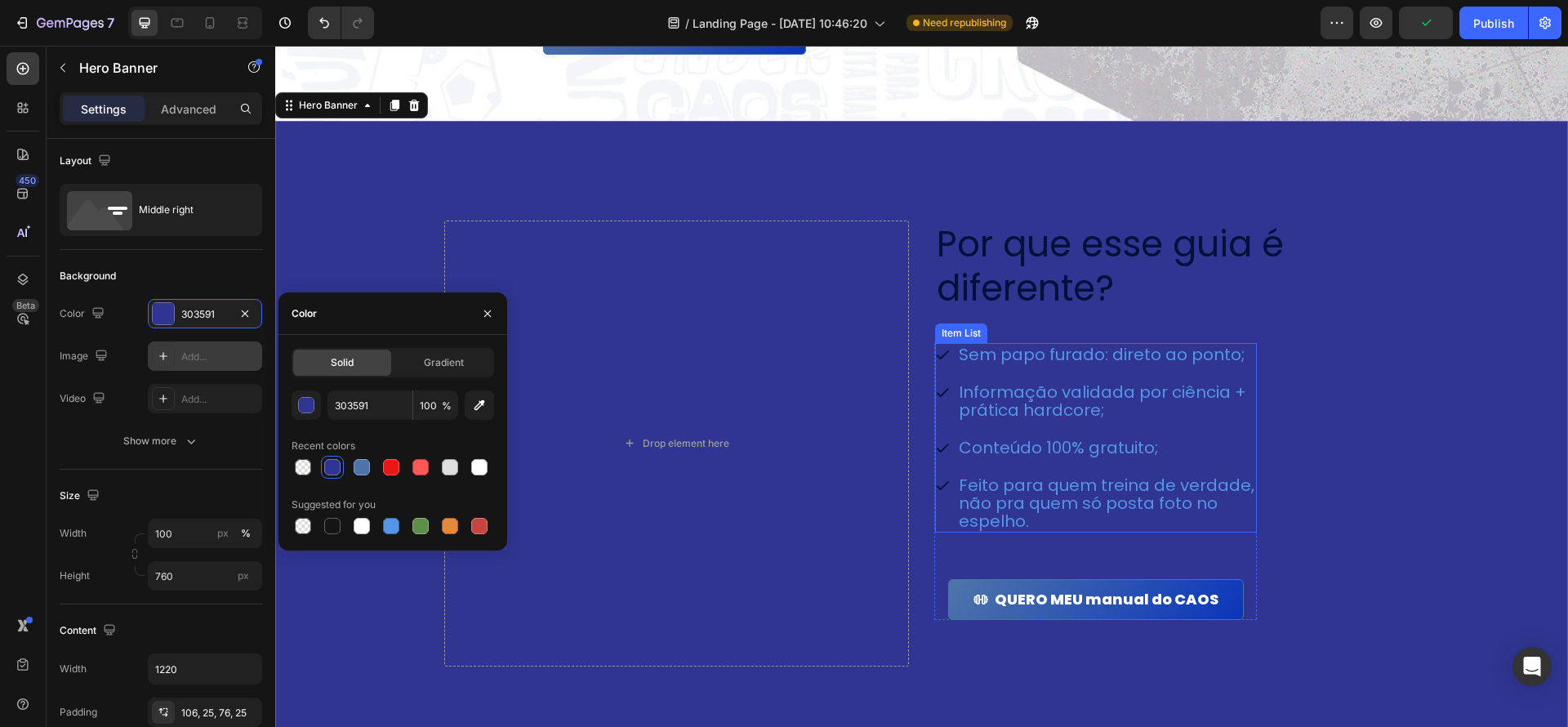
click at [1113, 249] on h2 "Por que esse guia é diferente?" at bounding box center [1145, 266] width 419 height 92
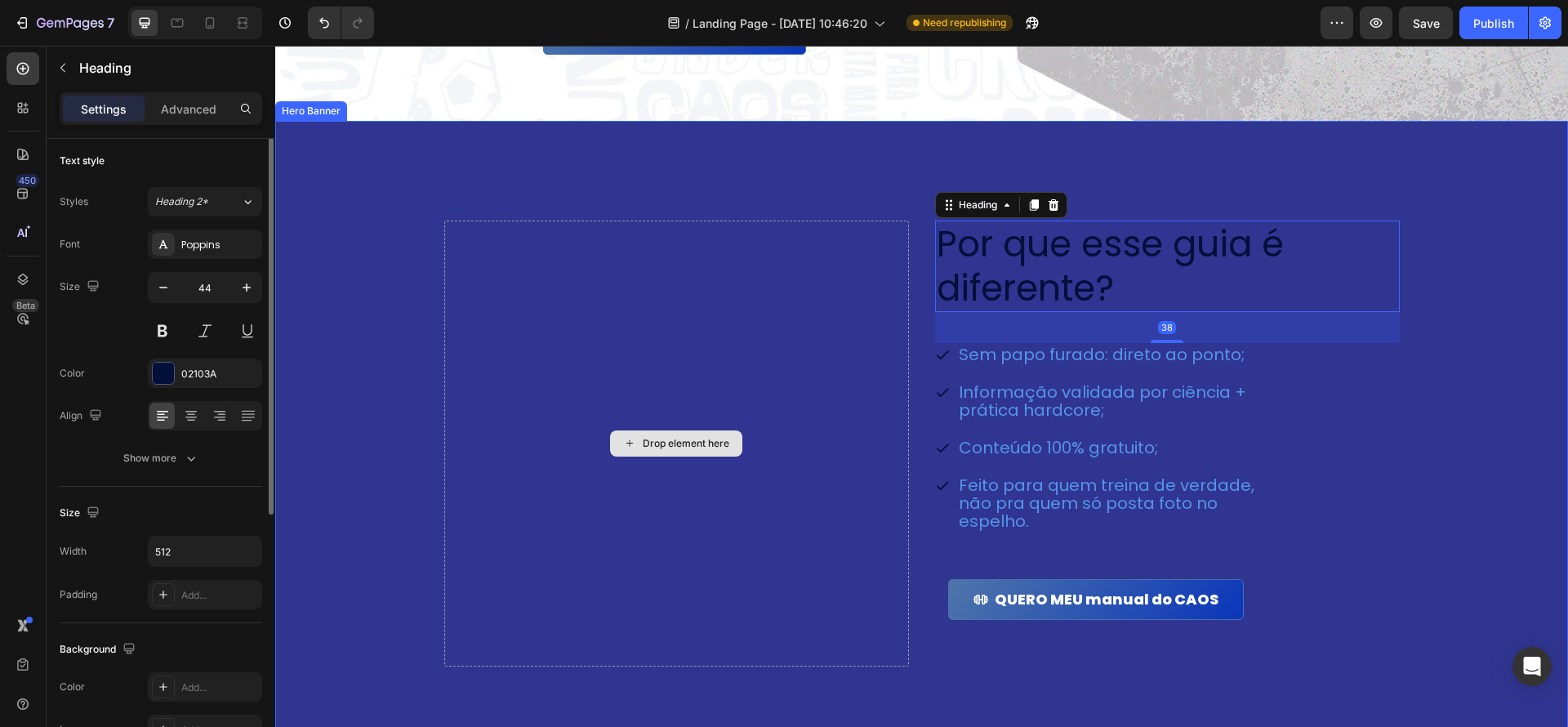
scroll to position [0, 0]
click at [166, 377] on div at bounding box center [163, 377] width 21 height 21
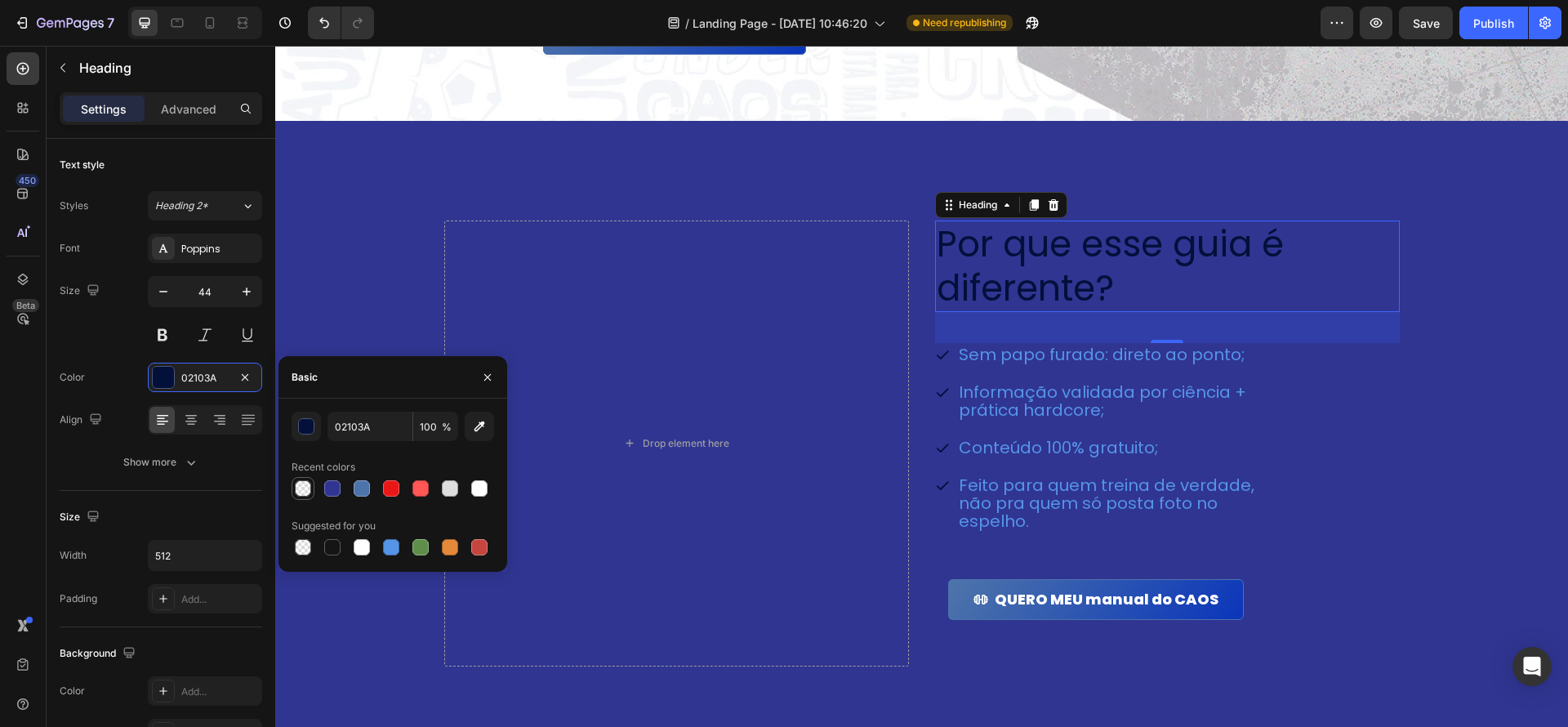
click at [303, 482] on div at bounding box center [303, 488] width 16 height 16
type input "303590"
type input "0"
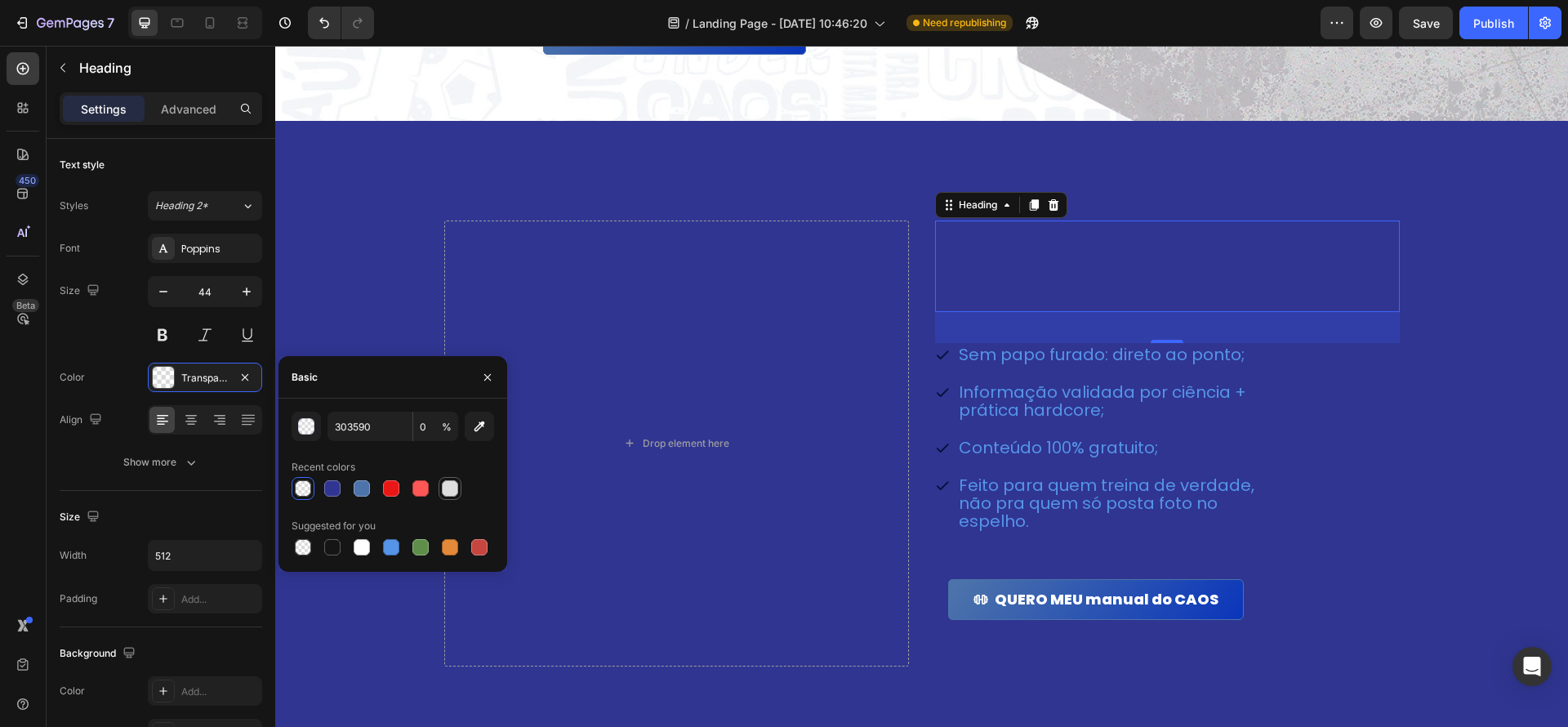
click at [453, 493] on div at bounding box center [450, 488] width 16 height 16
type input "DEDEDE"
type input "100"
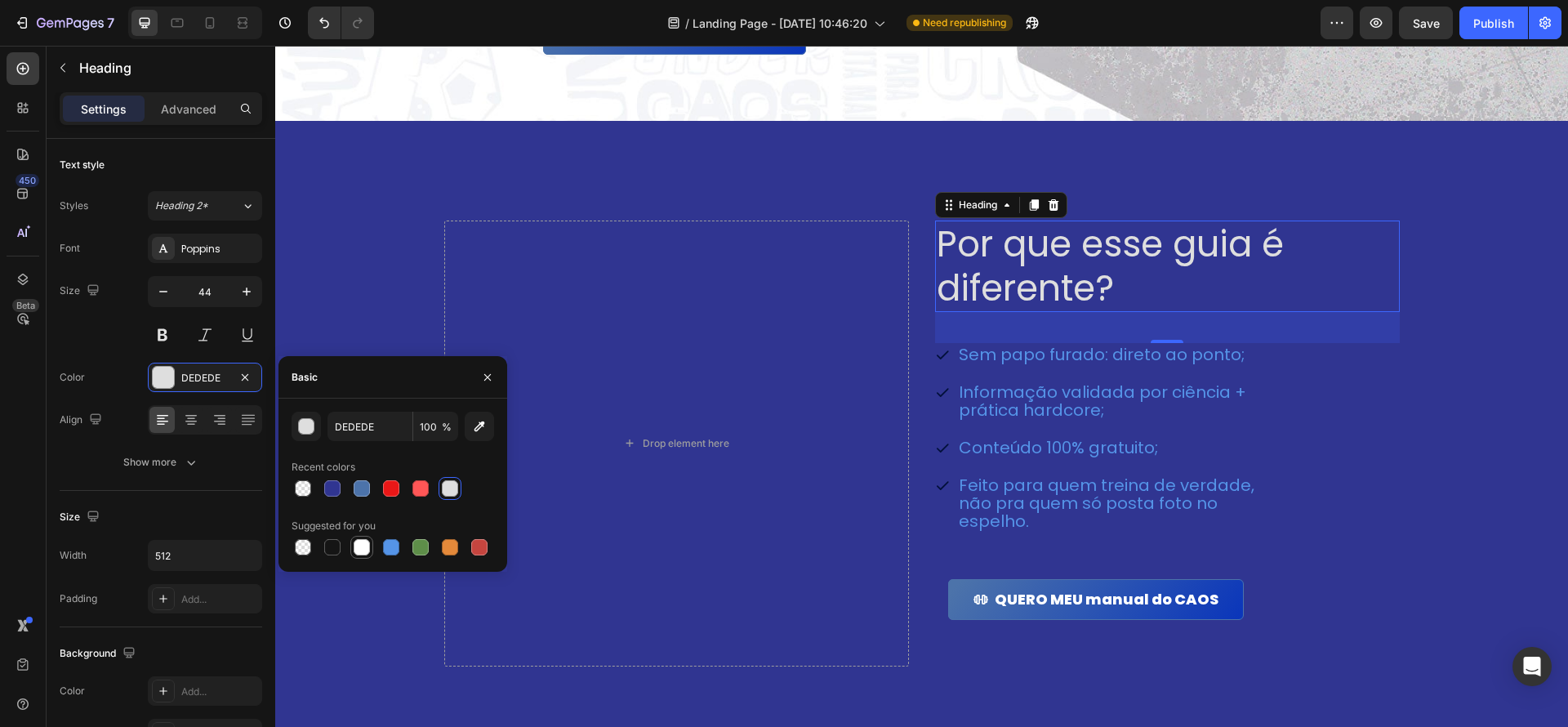
click at [358, 543] on div at bounding box center [362, 547] width 16 height 16
type input "FFFFFF"
click at [1363, 446] on div "Por que esse guia é diferente? Heading 38 Sem papo furado: direto ao ponto; Inf…" at bounding box center [1168, 443] width 465 height 446
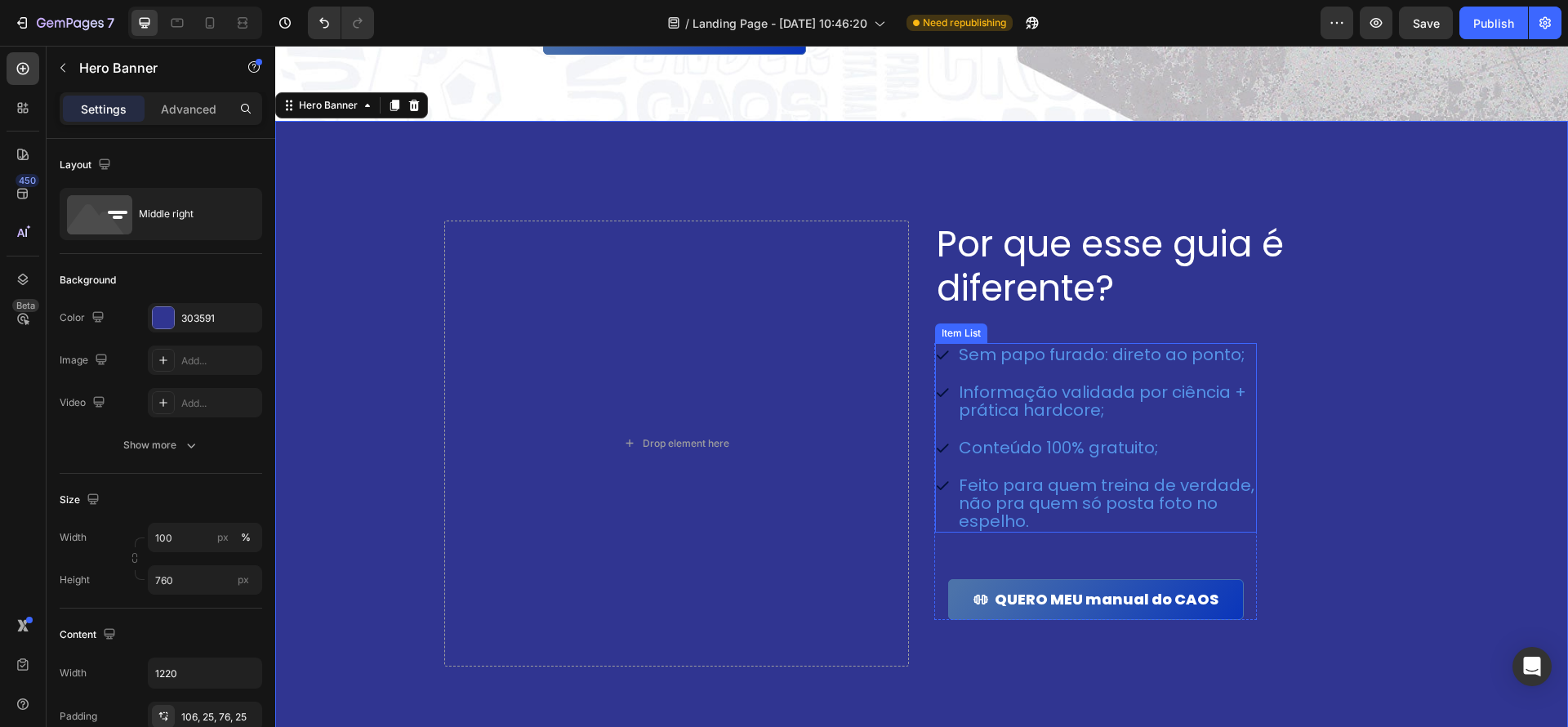
click at [1146, 412] on p "Informação validada por ciência + prática hardcore;" at bounding box center [1107, 400] width 296 height 36
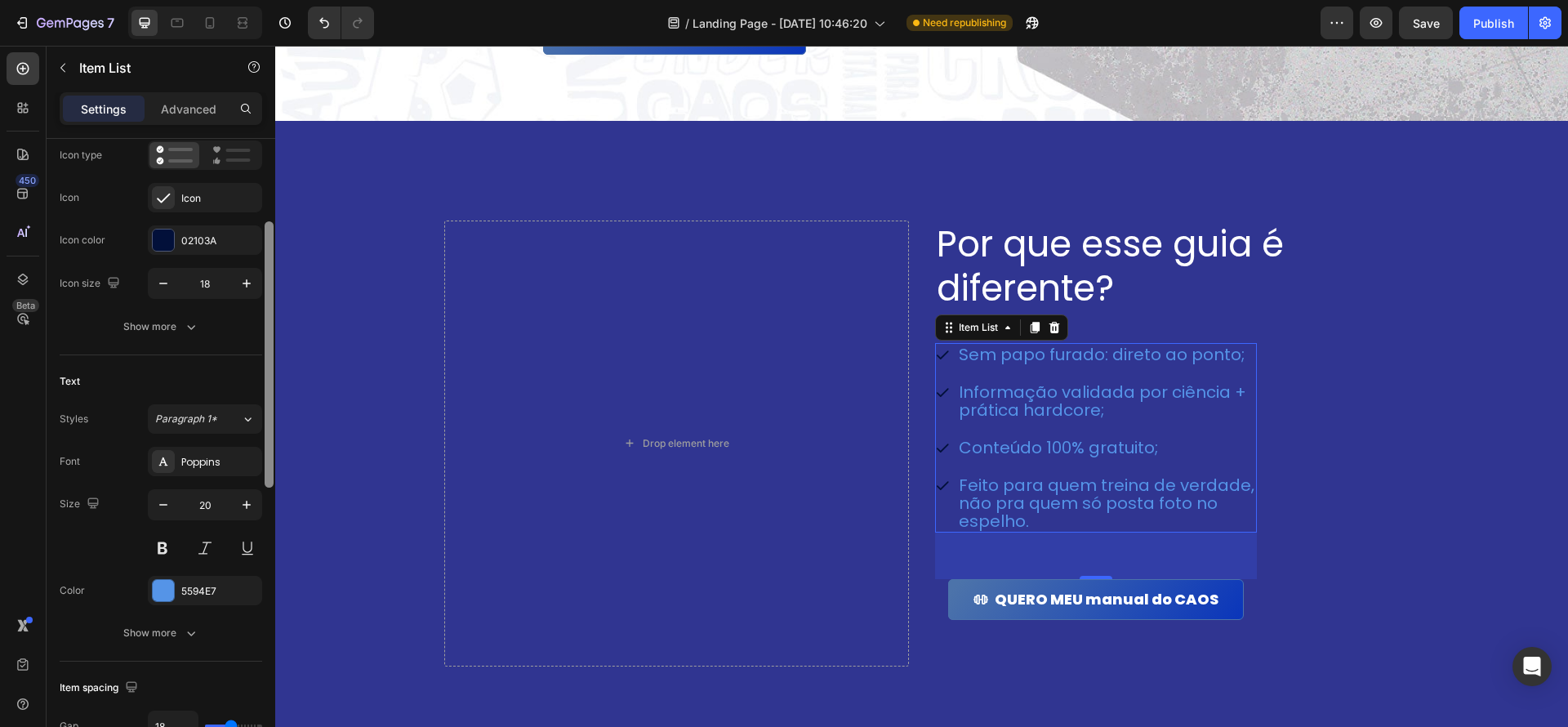
scroll to position [173, 0]
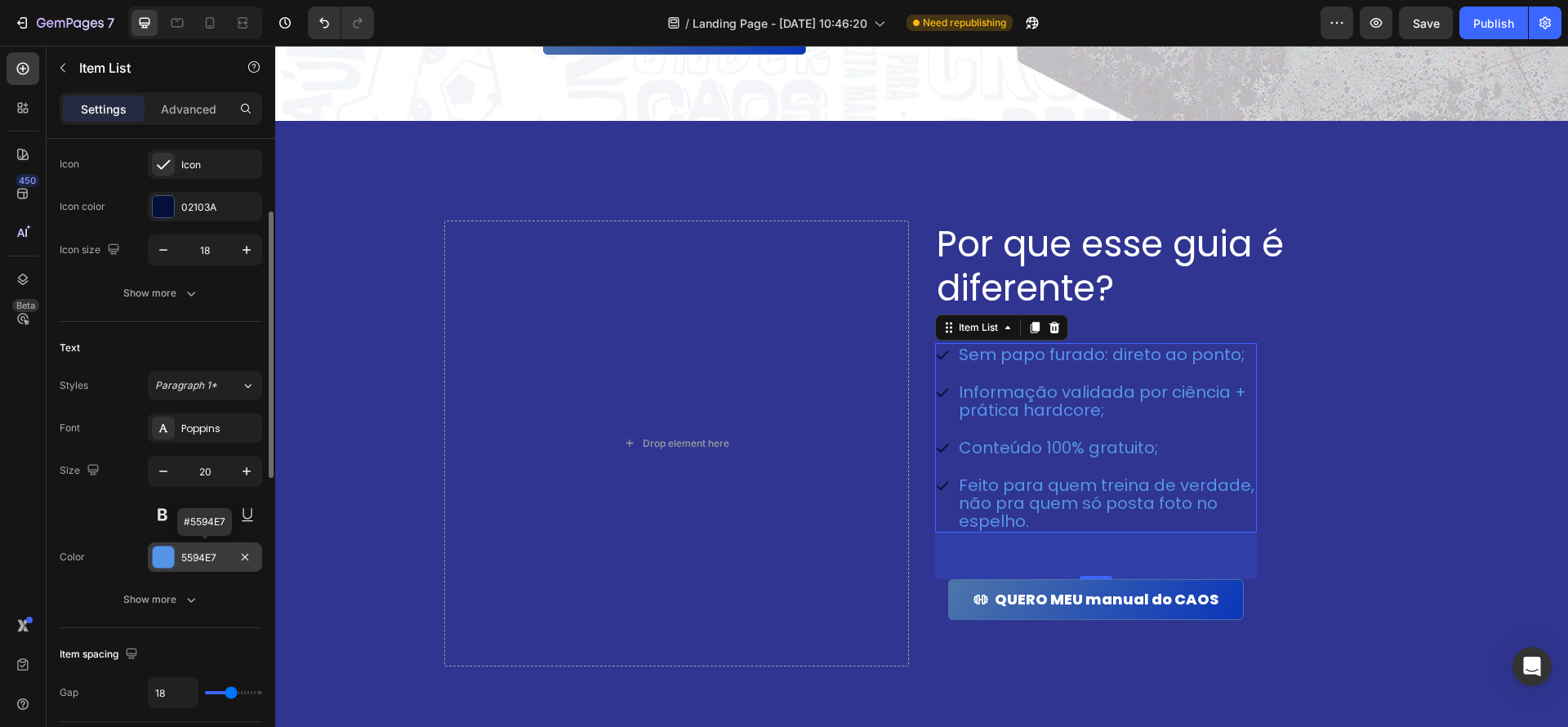
click at [169, 559] on div at bounding box center [163, 557] width 21 height 21
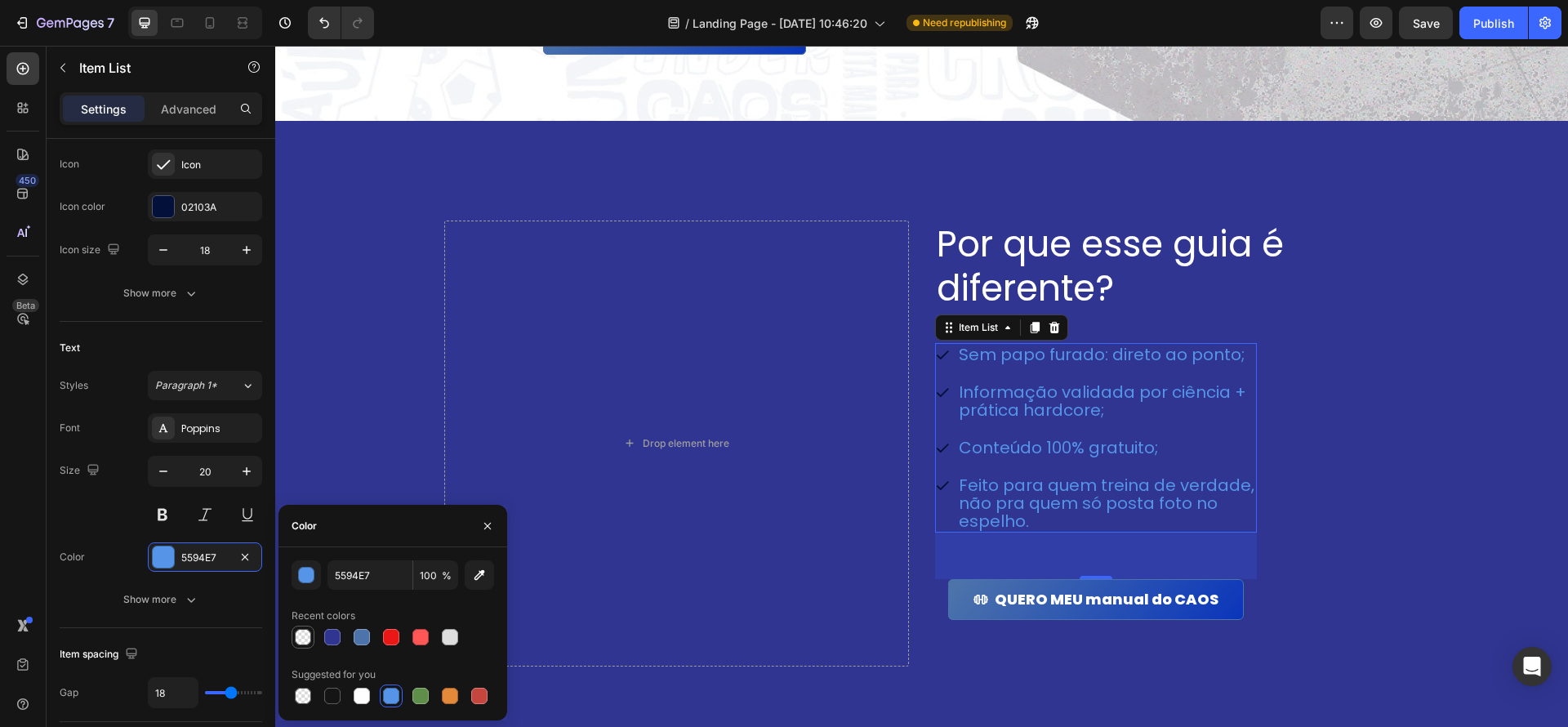
click at [311, 639] on div at bounding box center [303, 637] width 19 height 19
type input "303590"
type input "0"
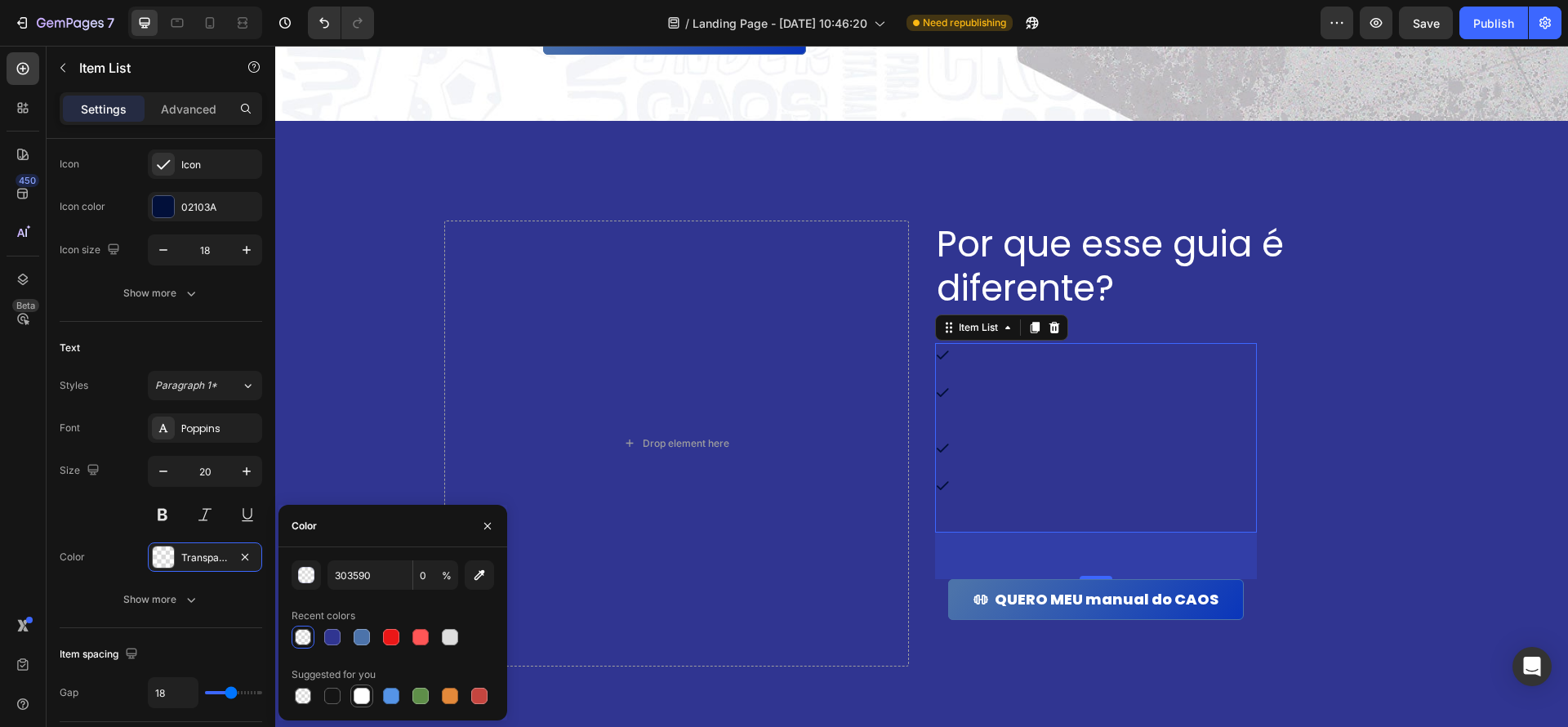
click at [369, 701] on div at bounding box center [362, 696] width 19 height 19
type input "FFFFFF"
type input "100"
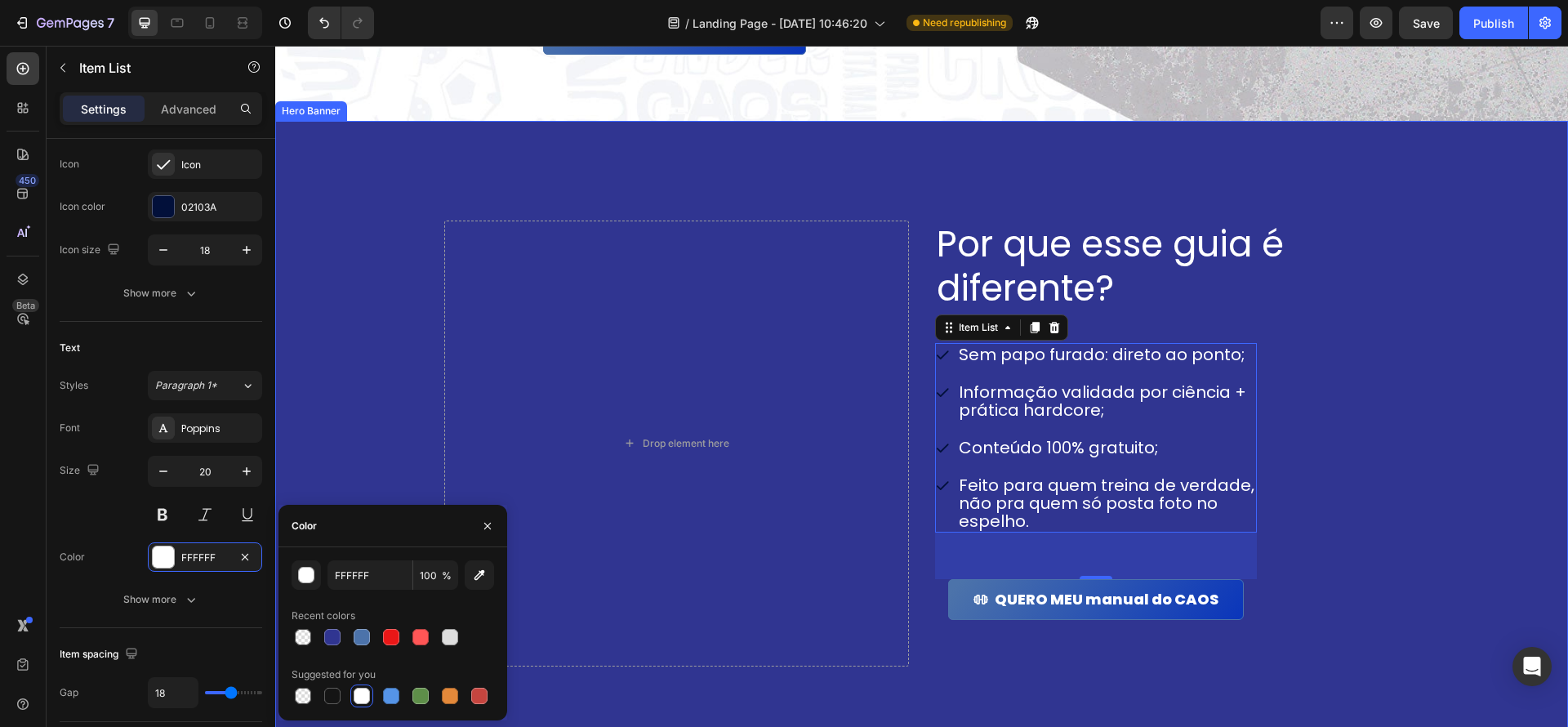
click at [1353, 538] on div "Por que esse guia é diferente? Heading Sem papo furado: direto ao ponto; Inform…" at bounding box center [1168, 443] width 465 height 446
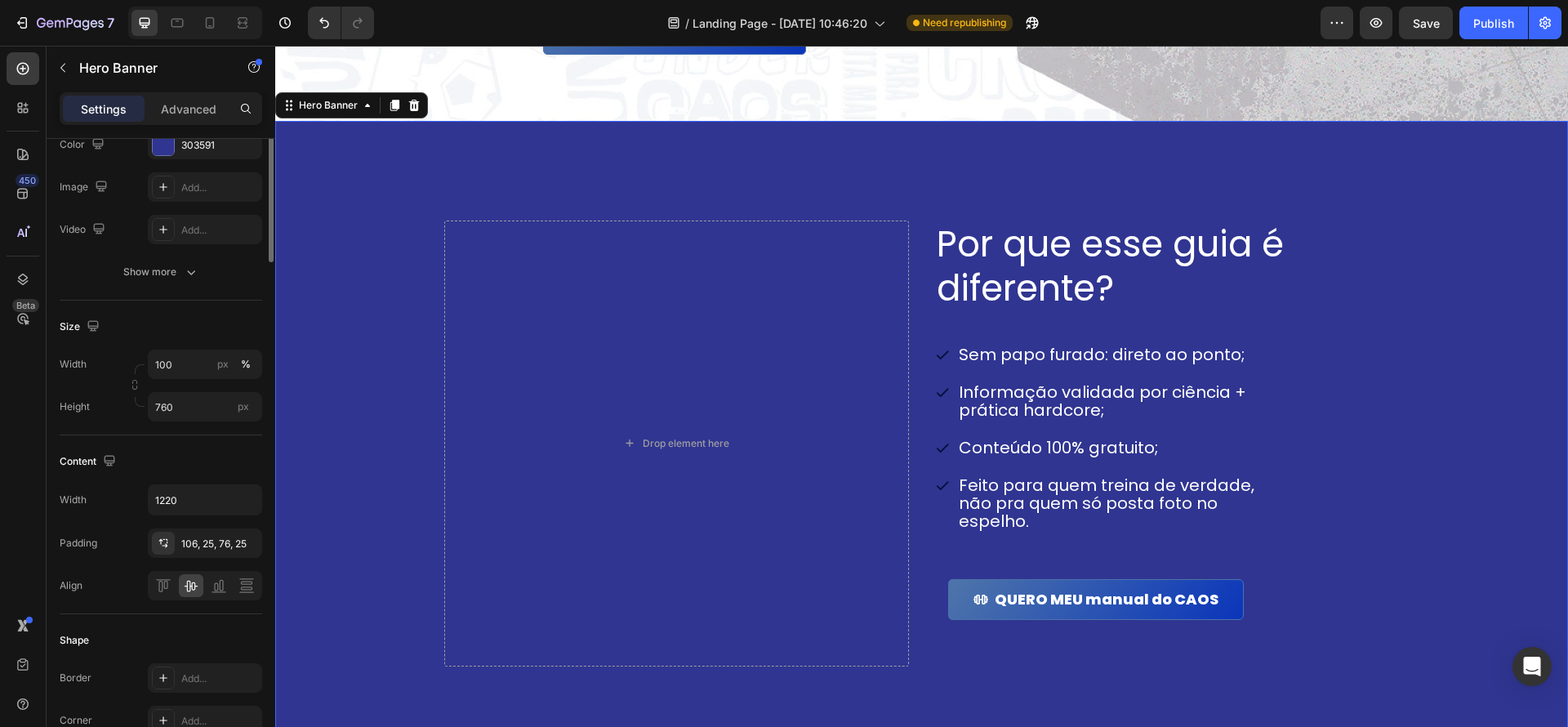
scroll to position [0, 0]
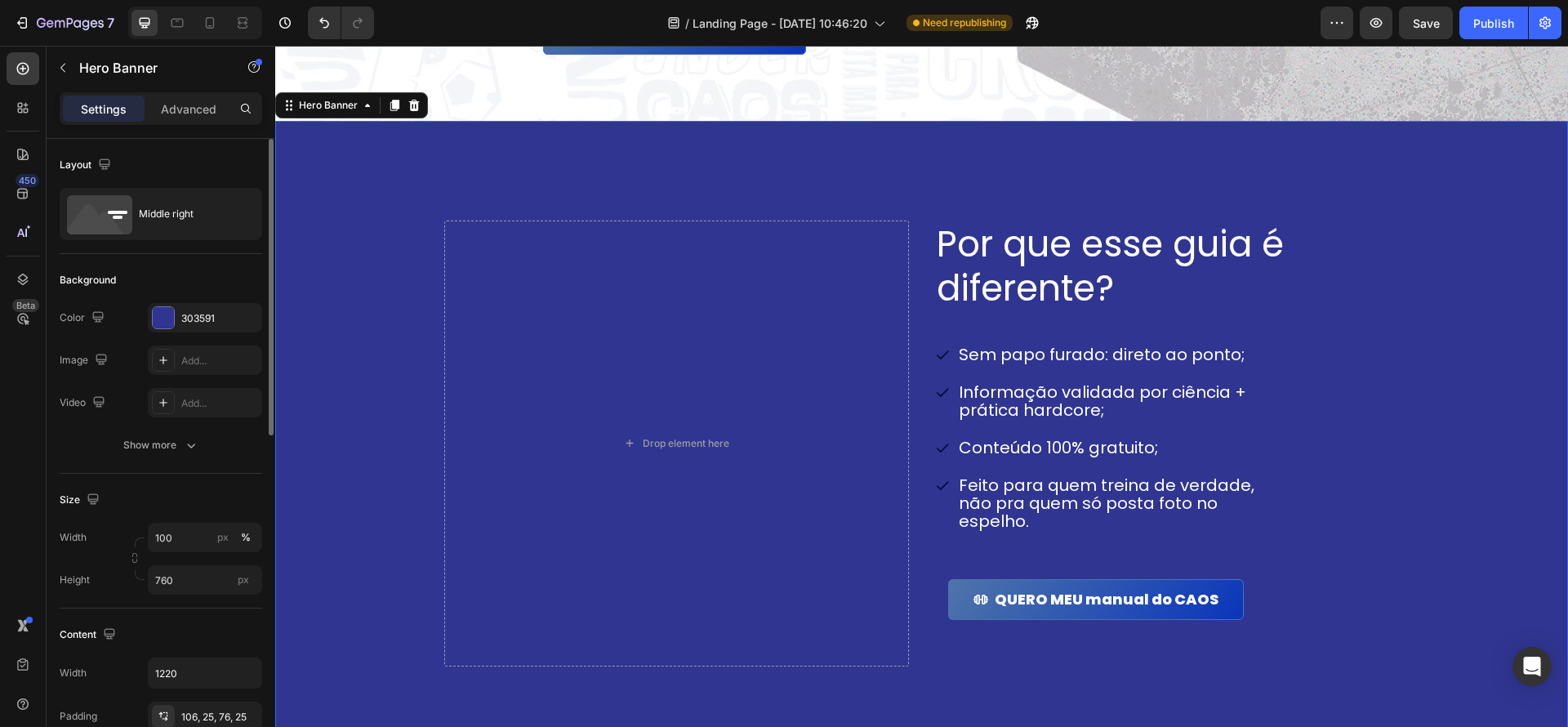
click at [1485, 547] on div "Background Image" at bounding box center [922, 431] width 1293 height 621
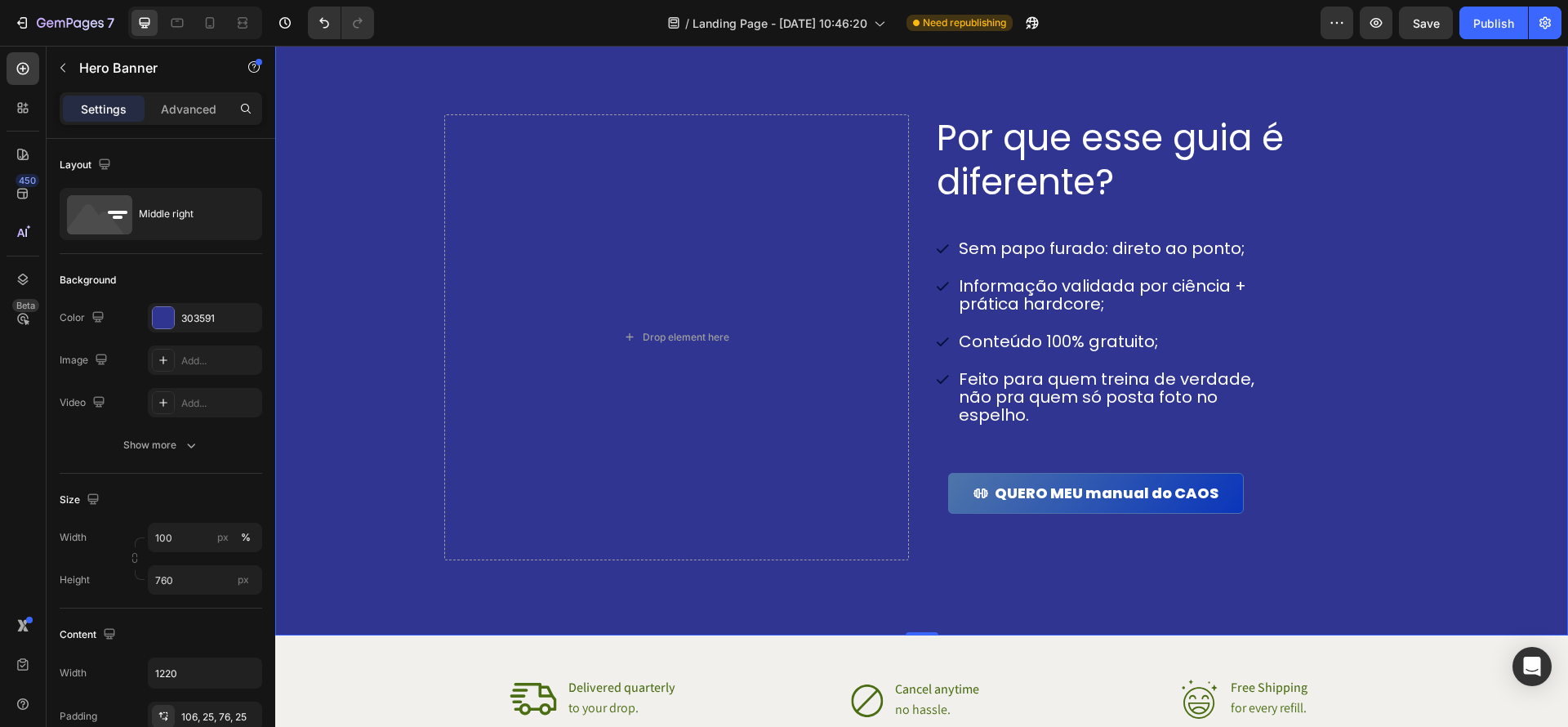
click at [1176, 551] on div "Por que esse guia é diferente? Heading Sem papo furado: direto ao ponto; Inform…" at bounding box center [1168, 336] width 465 height 446
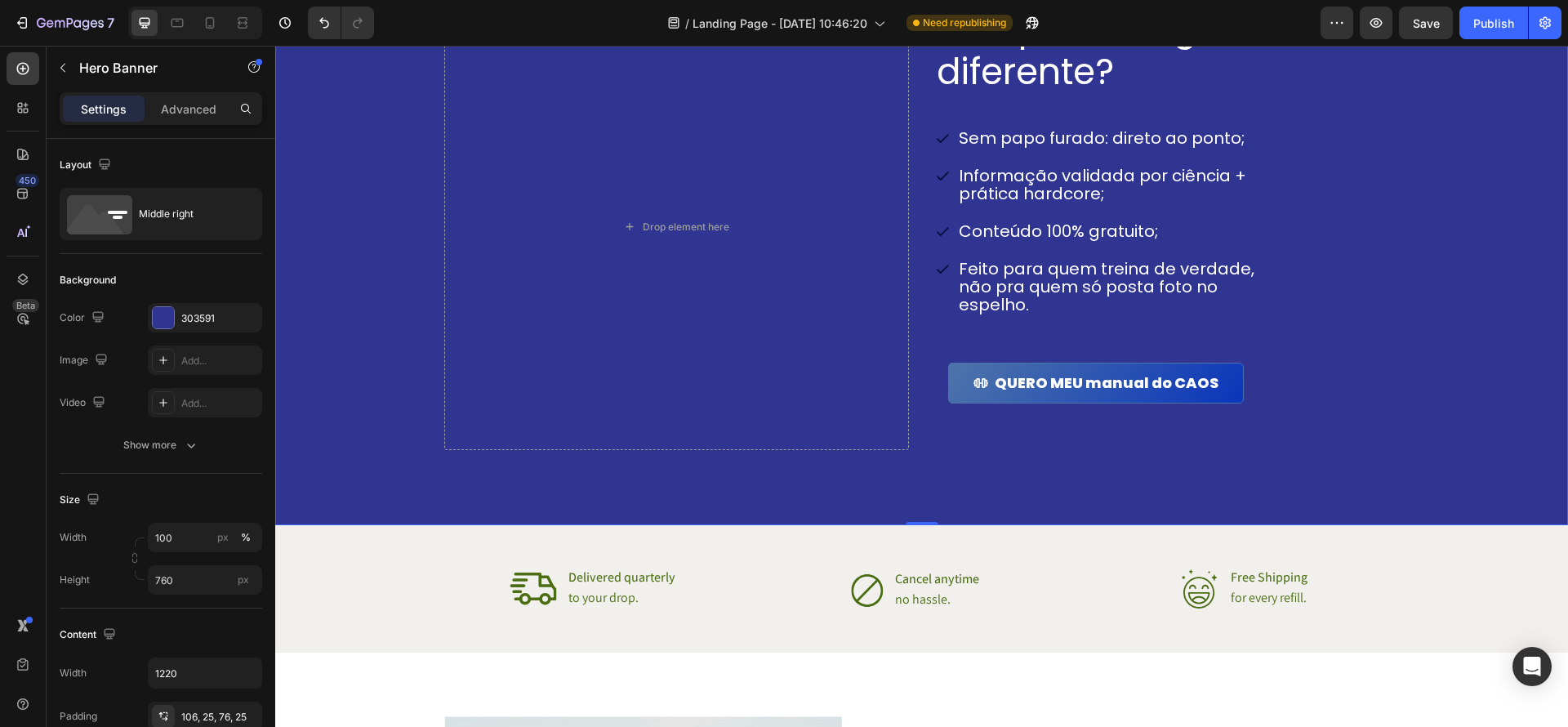
scroll to position [1963, 0]
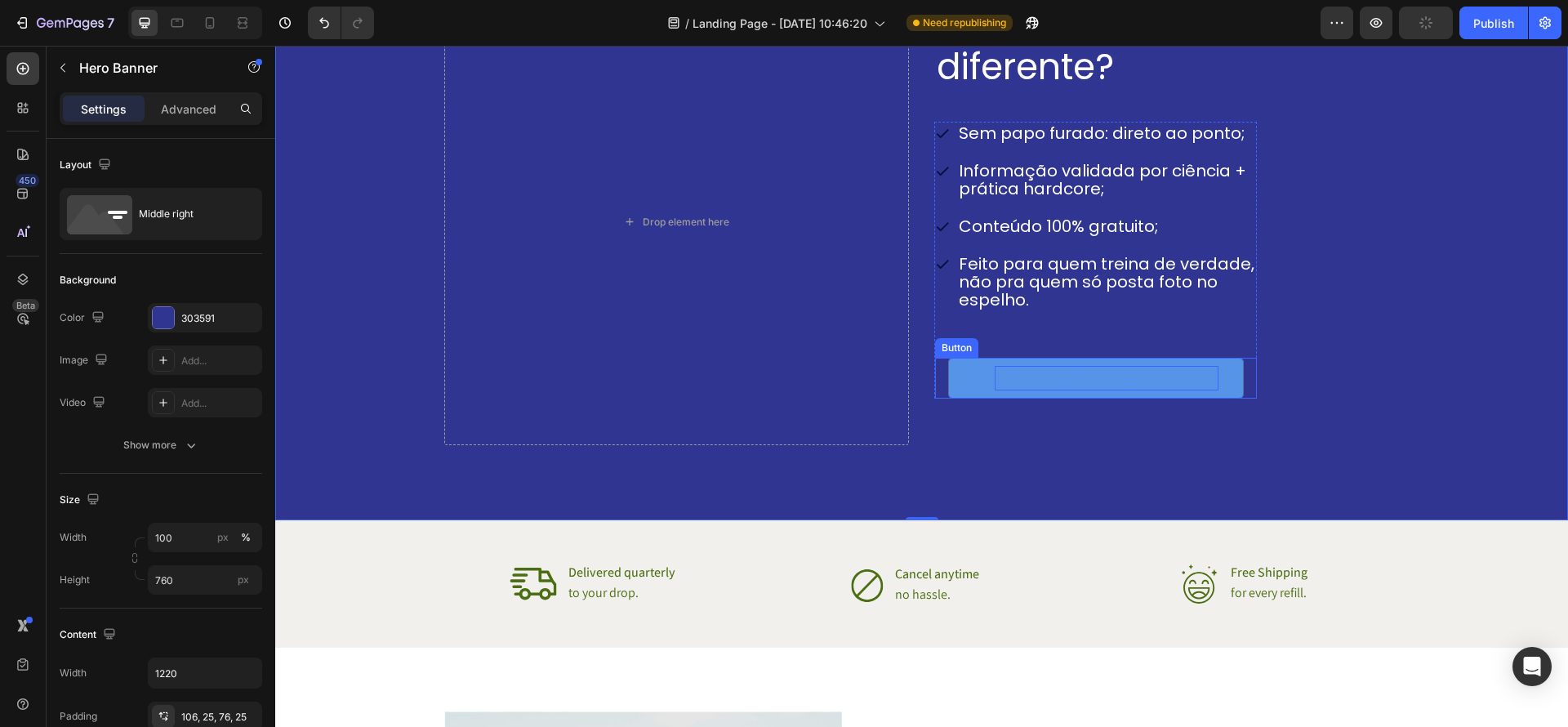
click at [1141, 389] on p "QUERO MEU manual do CAOS" at bounding box center [1107, 378] width 224 height 24
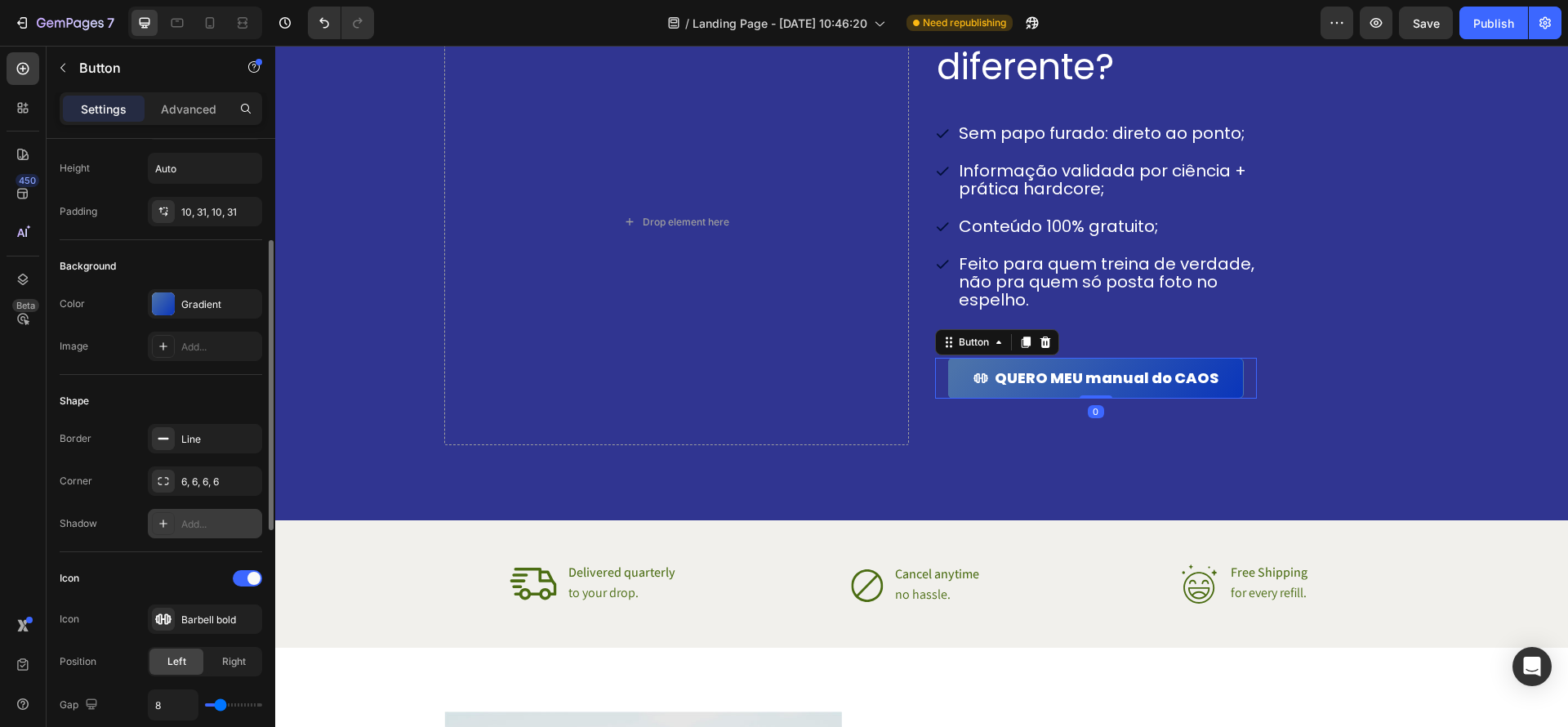
scroll to position [76, 0]
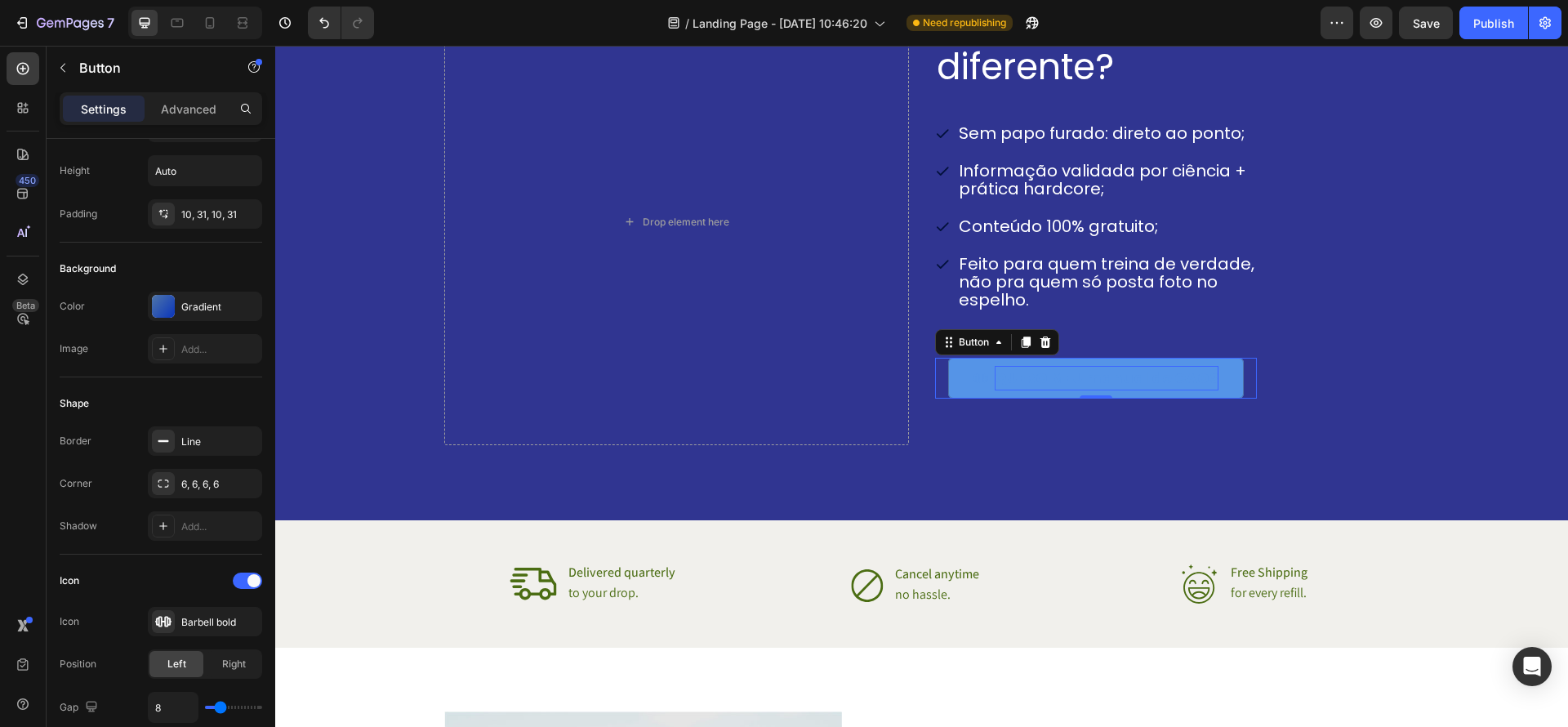
click at [1126, 382] on p "QUERO MEU manual do CAOS" at bounding box center [1107, 378] width 224 height 24
click at [1132, 383] on p "QUERO MEU manual do CAOS" at bounding box center [1107, 378] width 224 height 24
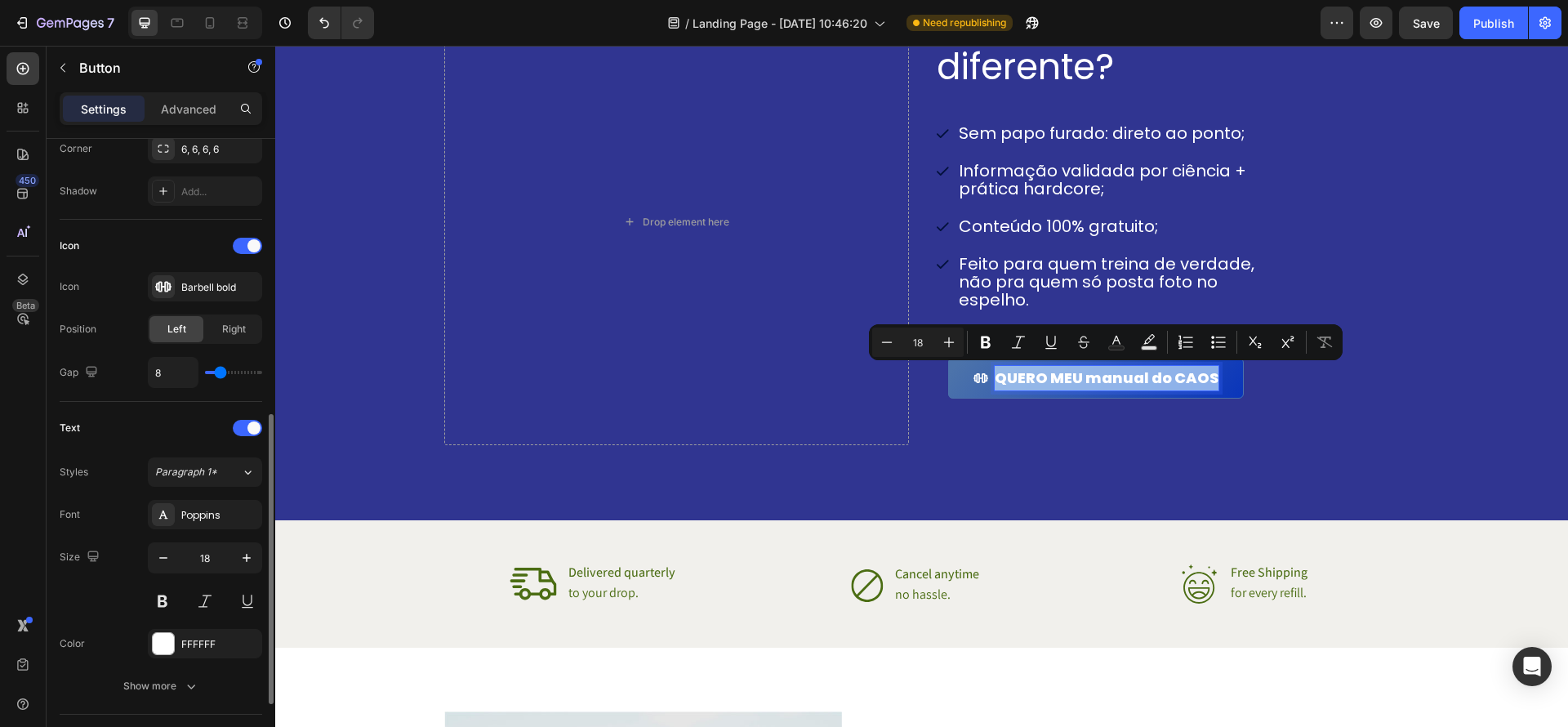
scroll to position [540, 0]
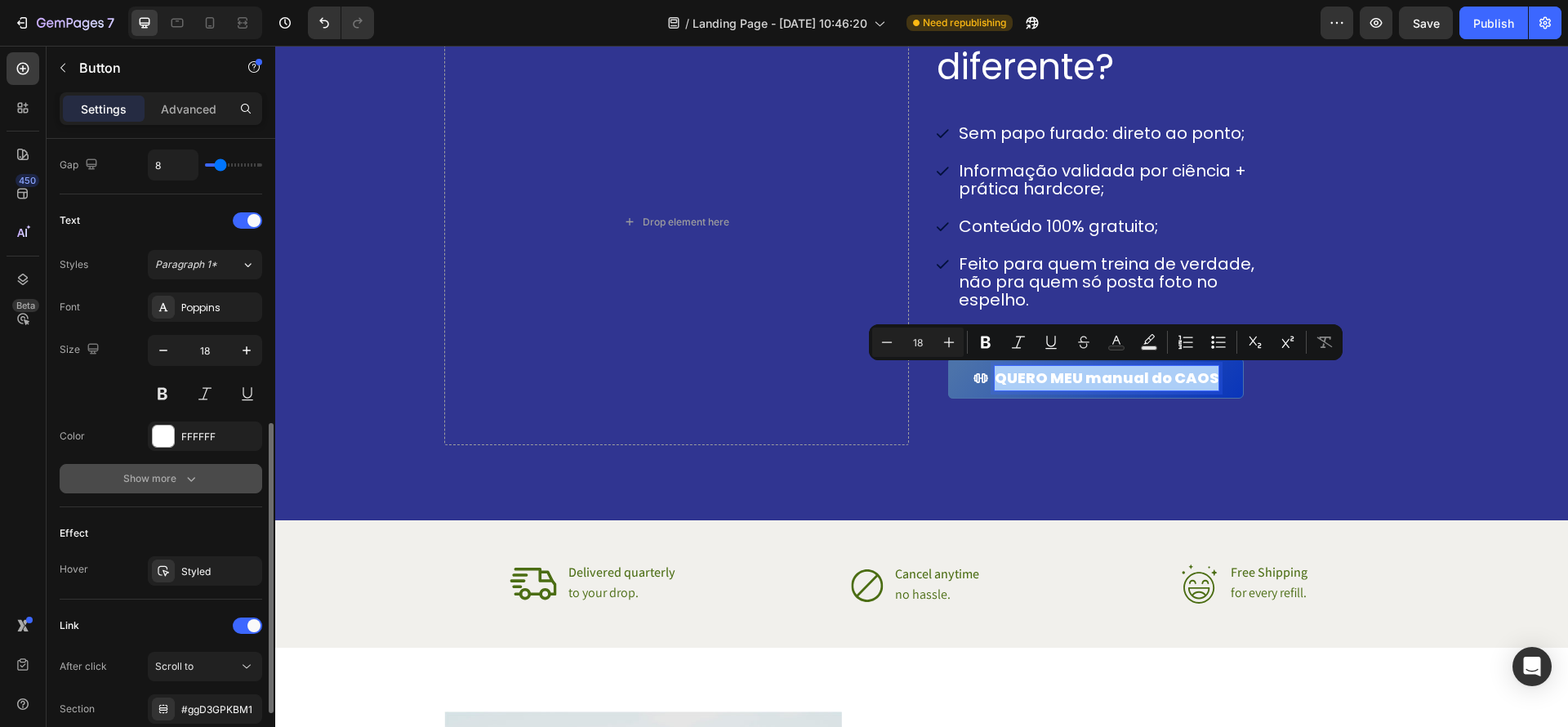
click at [191, 484] on icon "button" at bounding box center [190, 479] width 16 height 16
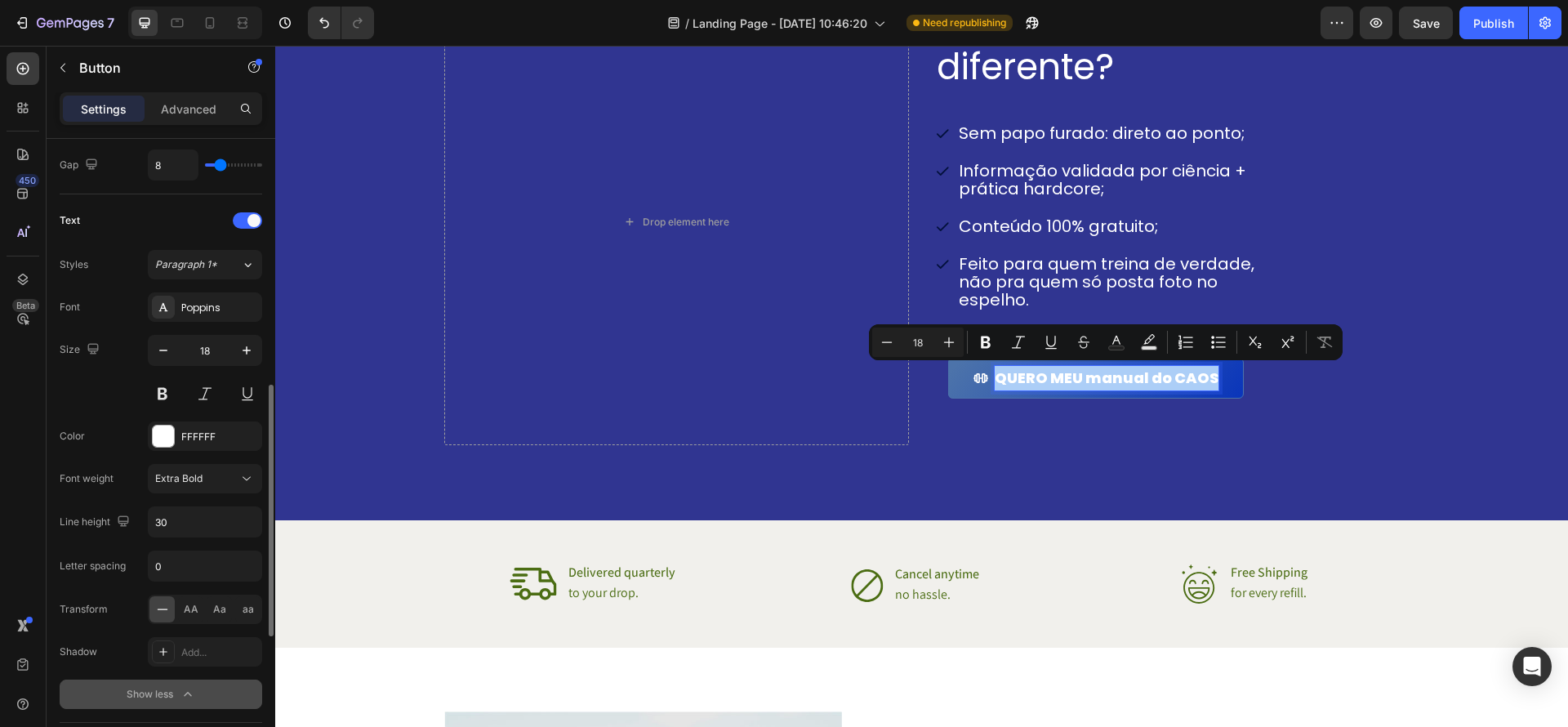
scroll to position [620, 0]
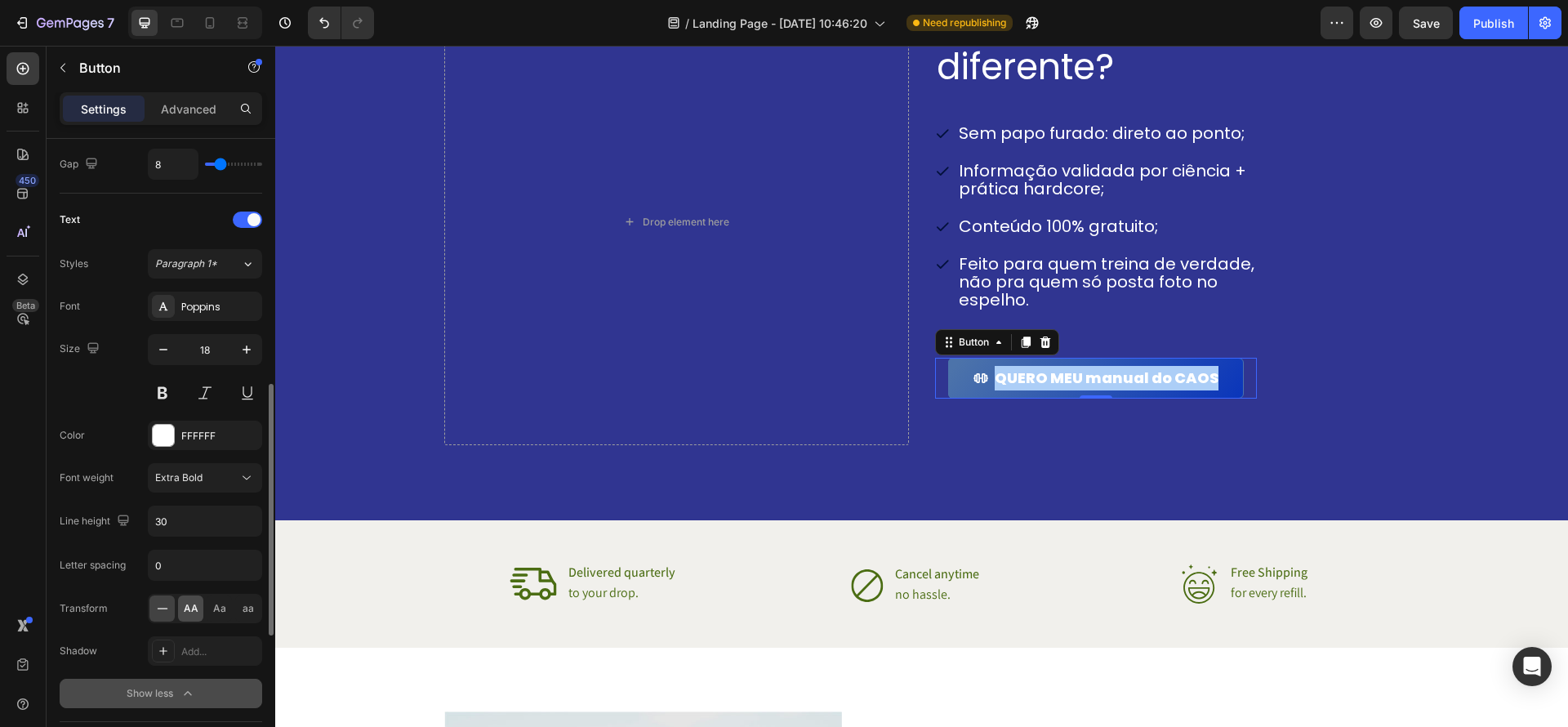
click at [197, 611] on div "AA" at bounding box center [190, 608] width 25 height 26
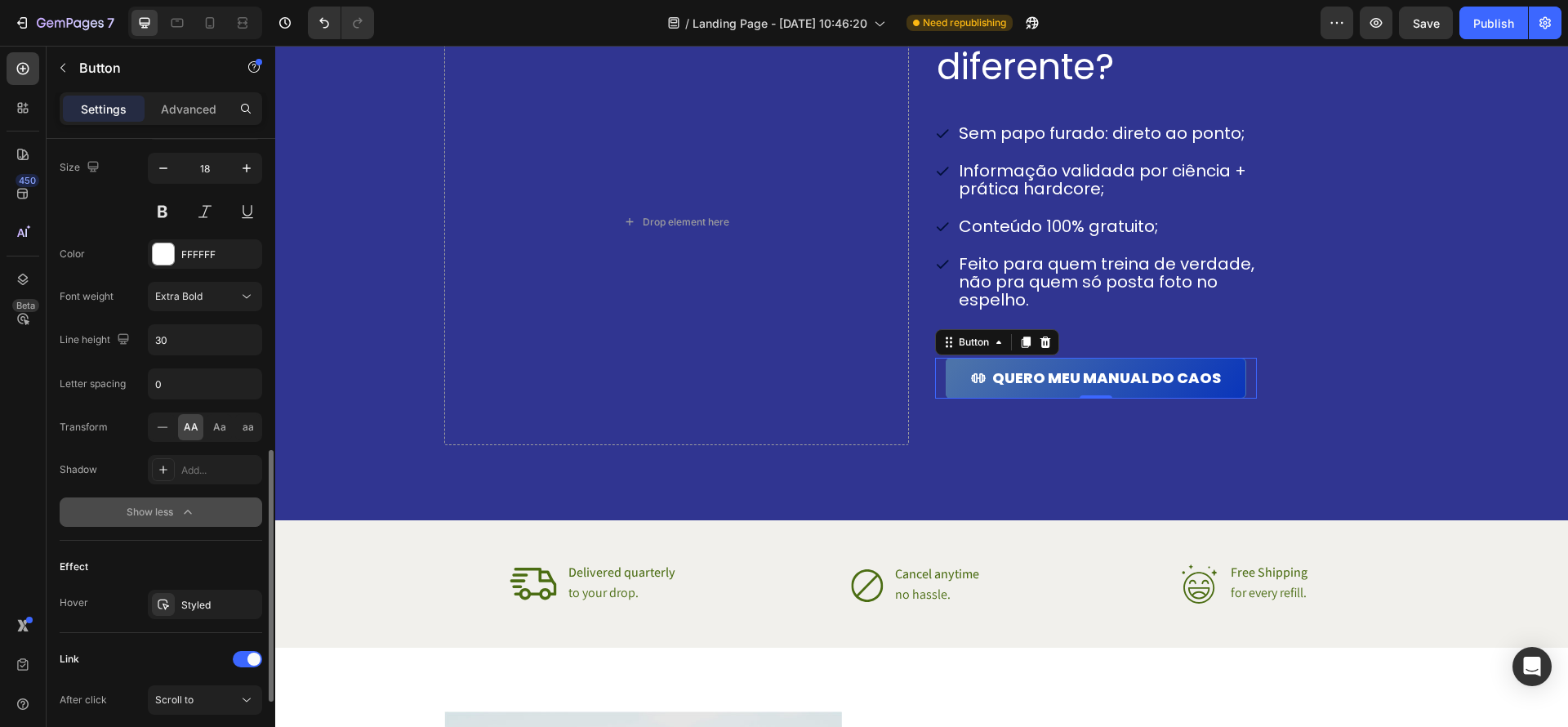
scroll to position [803, 0]
click at [228, 609] on div "Styled" at bounding box center [205, 603] width 47 height 15
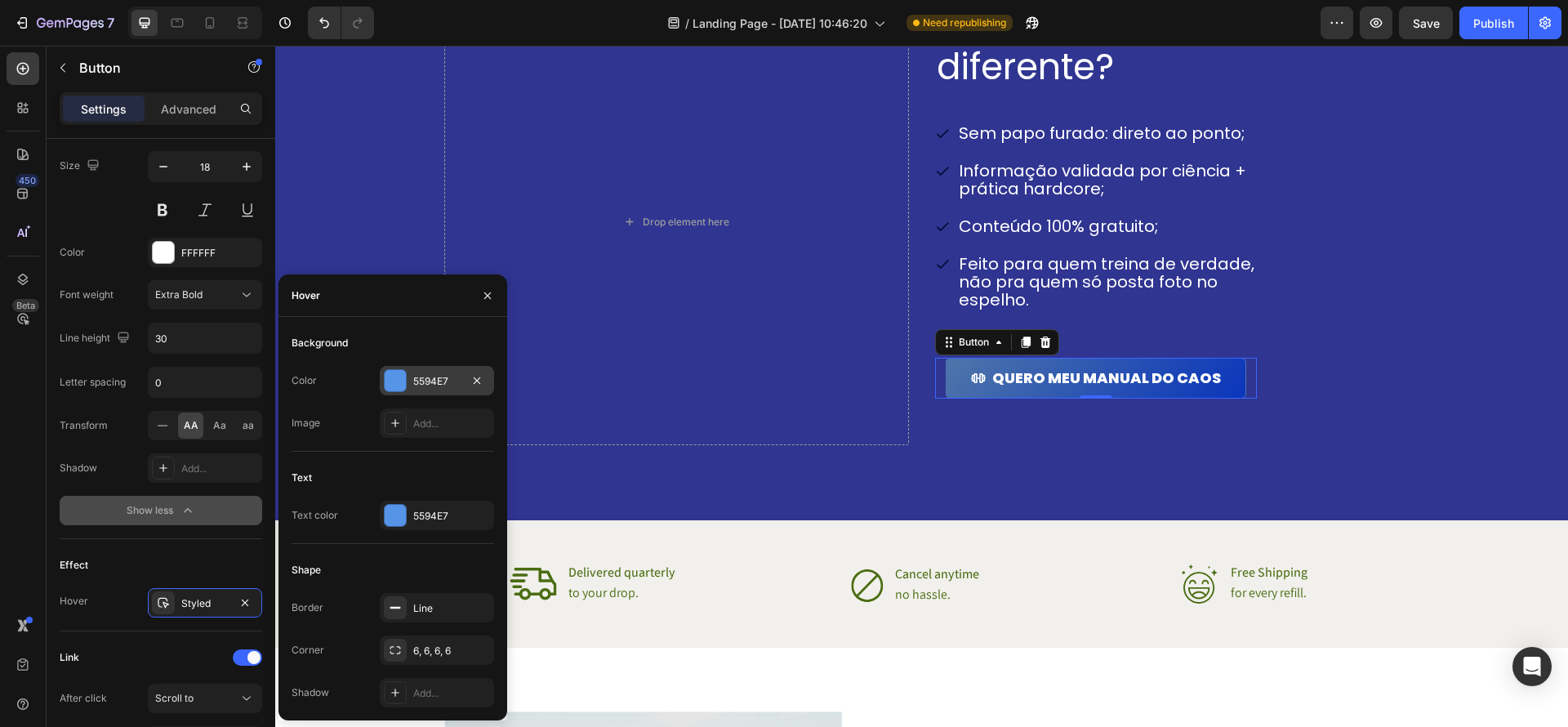
click at [399, 388] on div at bounding box center [395, 381] width 21 height 21
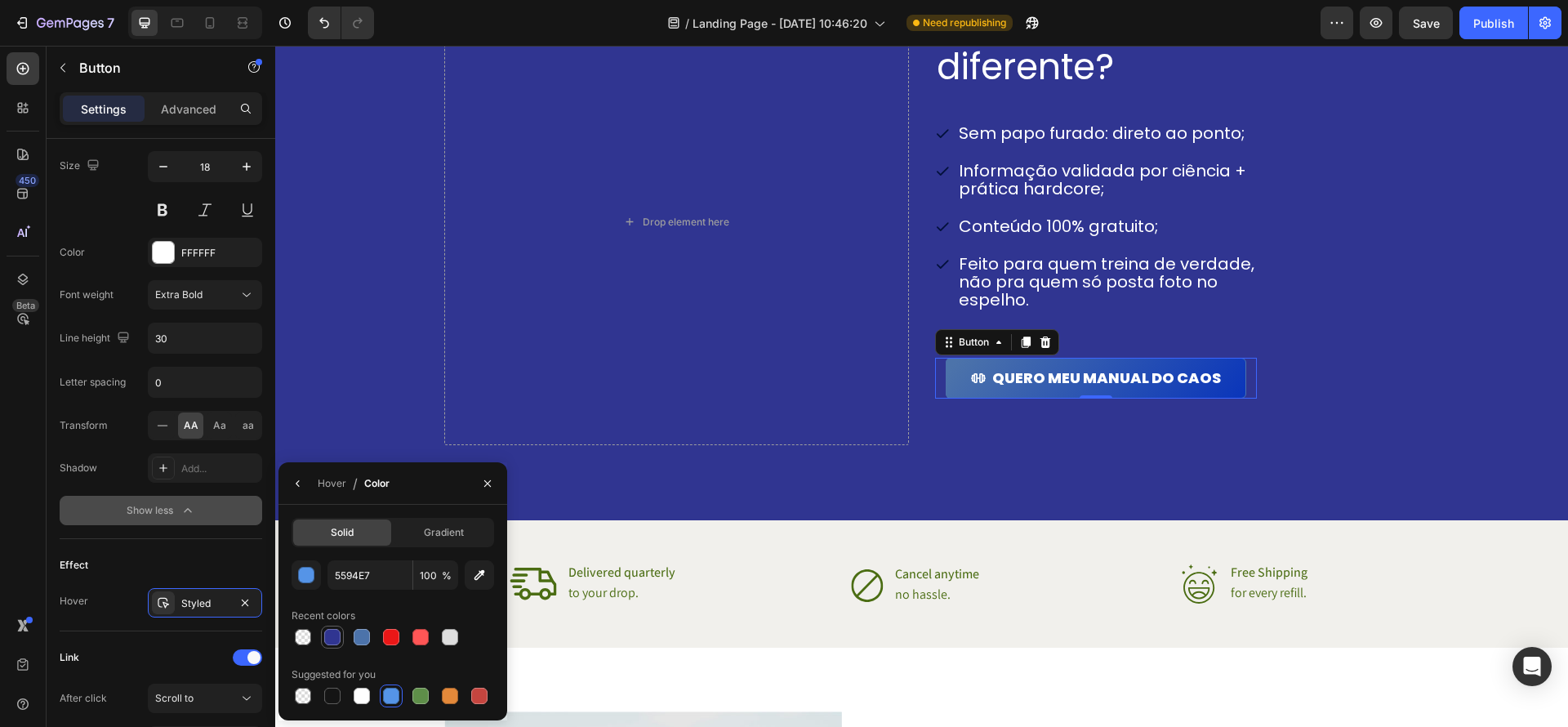
click at [334, 643] on div at bounding box center [332, 637] width 16 height 16
click at [366, 700] on div at bounding box center [362, 695] width 16 height 16
type input "FFFFFF"
click at [1404, 440] on div "Por que esse guia é diferente? Heading Sem papo furado: direto ao ponto; Inform…" at bounding box center [922, 210] width 997 height 595
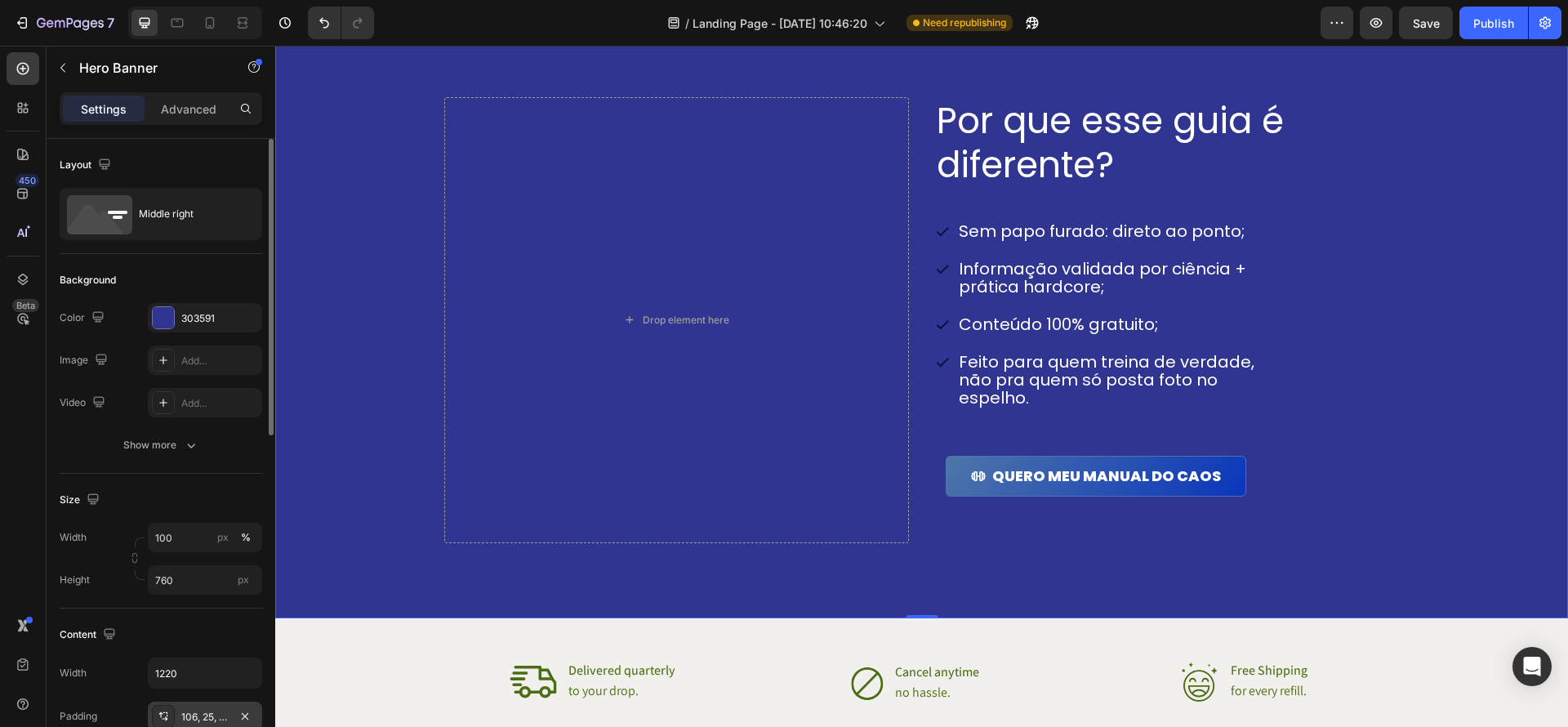
scroll to position [2000, 0]
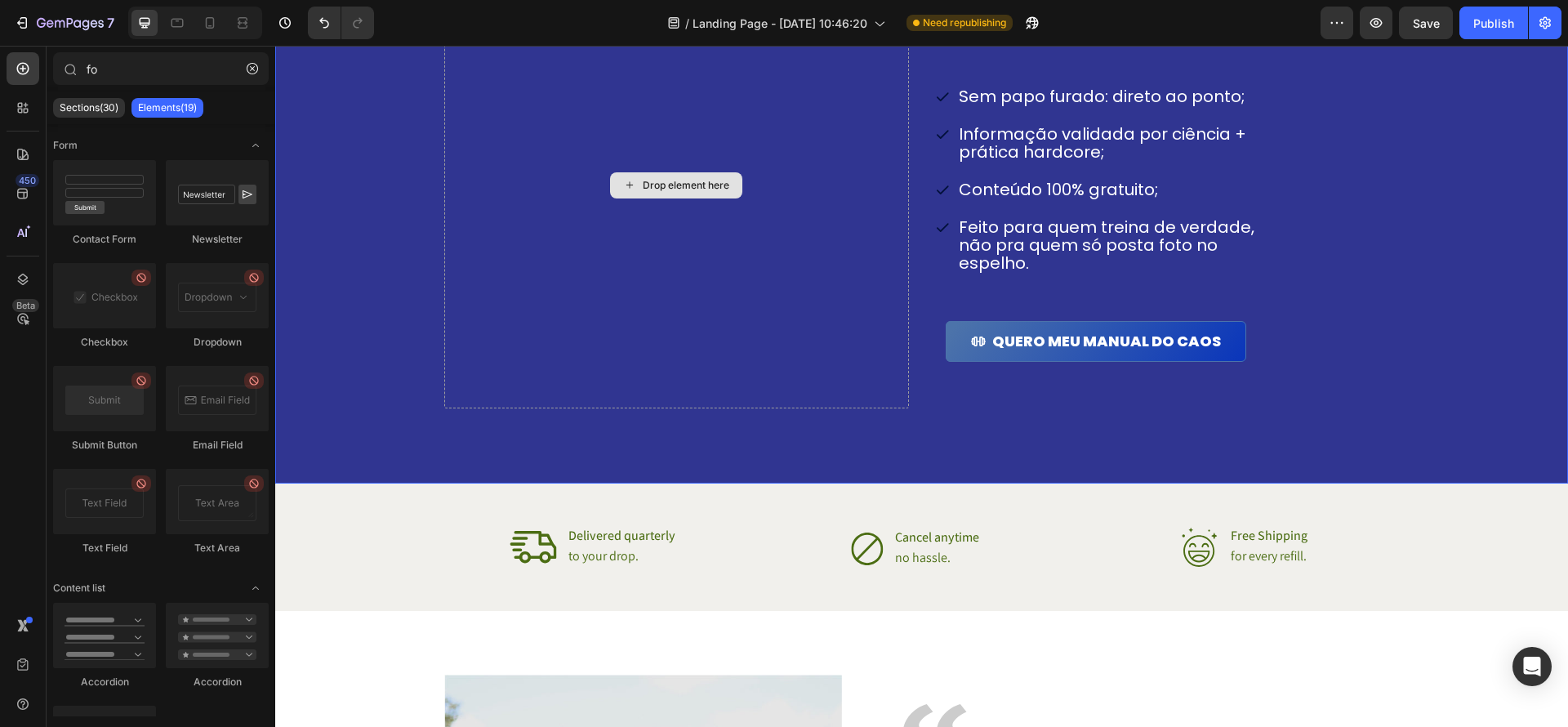
click at [661, 187] on div "Drop element here" at bounding box center [686, 186] width 87 height 14
click at [250, 71] on icon "button" at bounding box center [252, 69] width 12 height 12
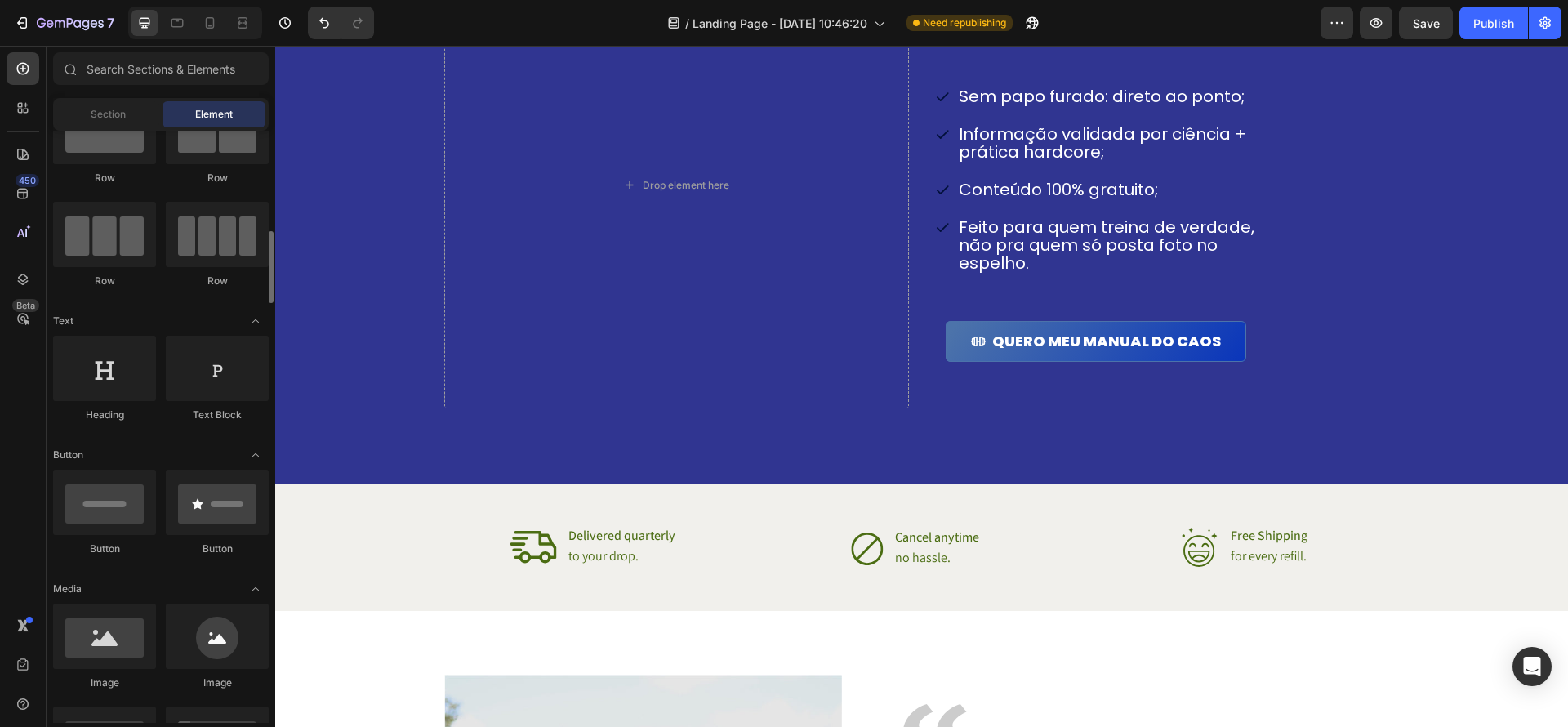
scroll to position [193, 0]
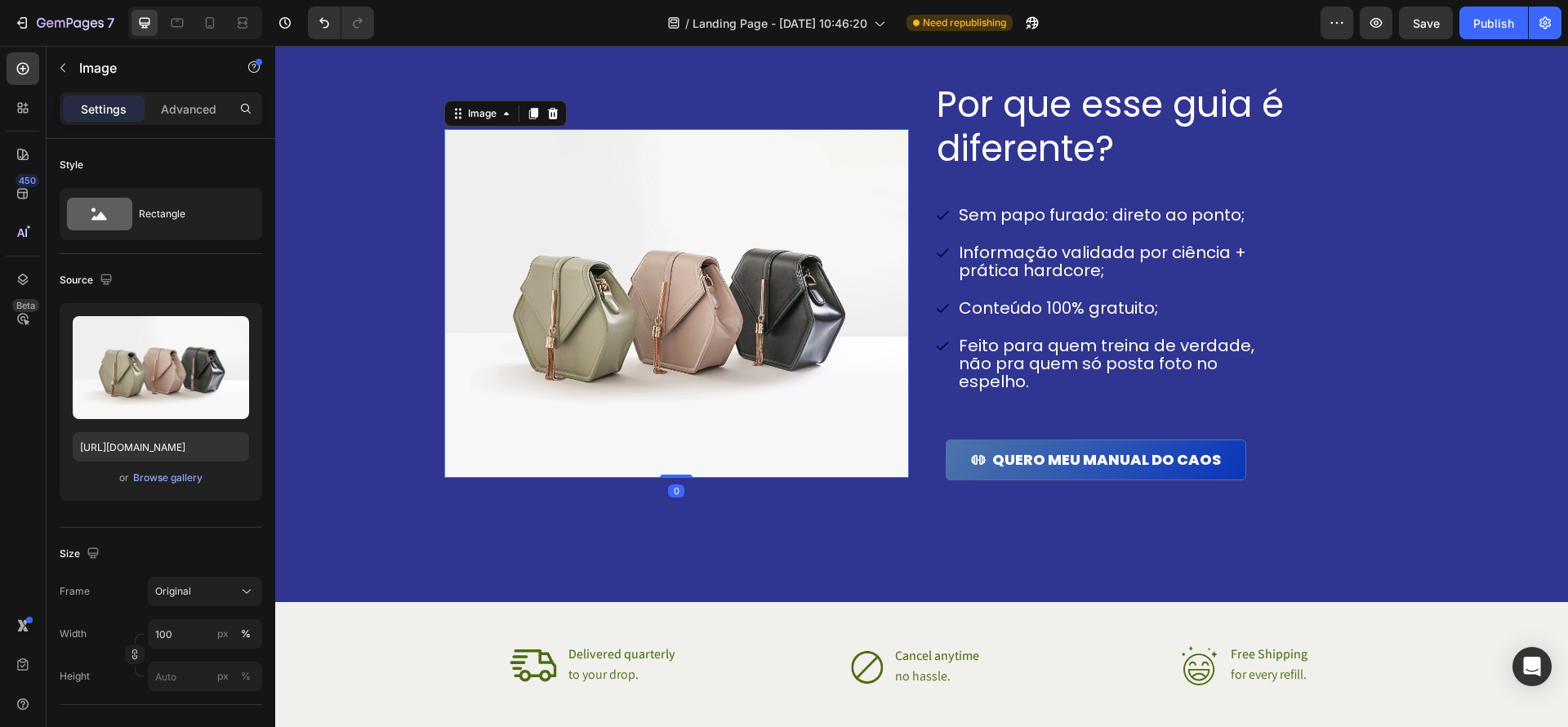
click at [723, 261] on img at bounding box center [677, 304] width 465 height 349
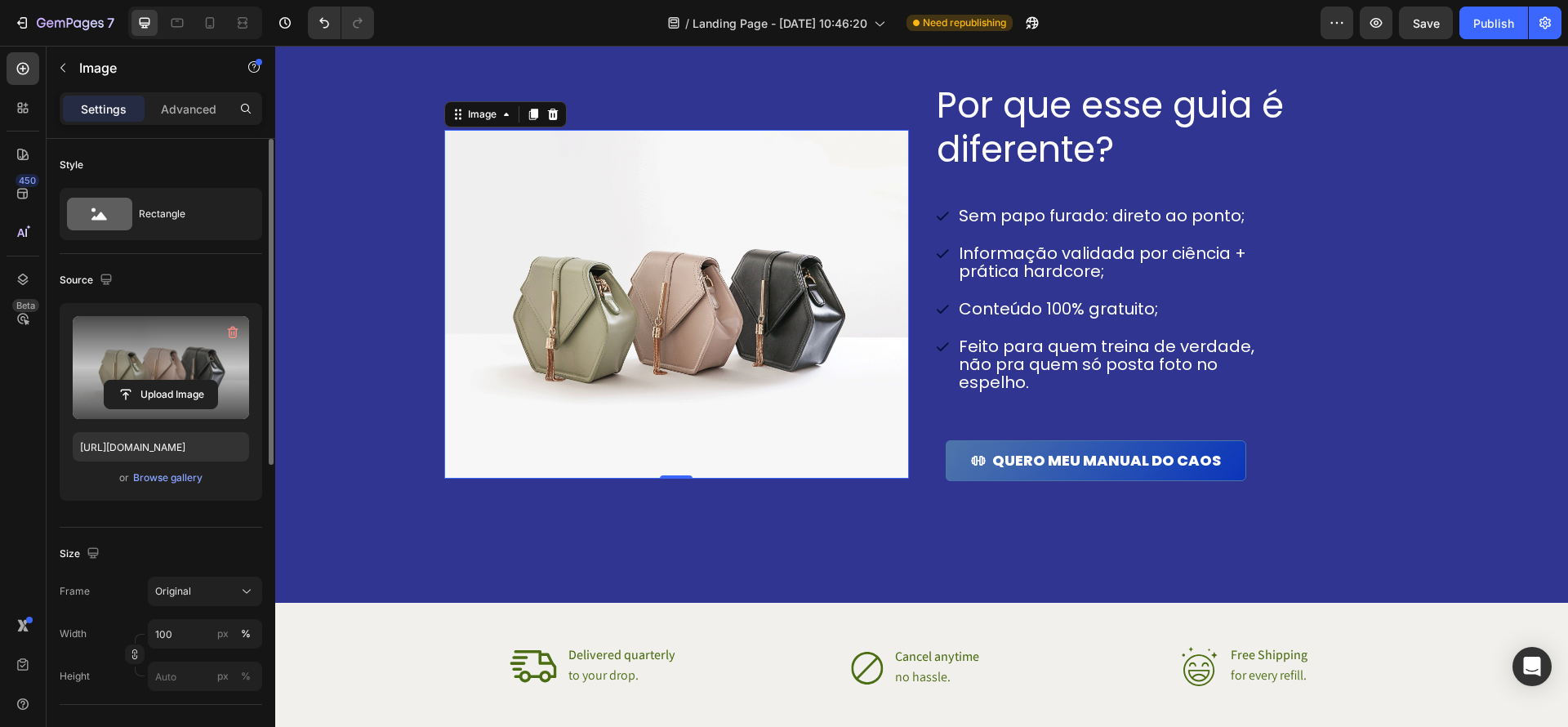
click at [213, 334] on label at bounding box center [160, 367] width 177 height 102
click at [213, 381] on input "file" at bounding box center [160, 394] width 113 height 28
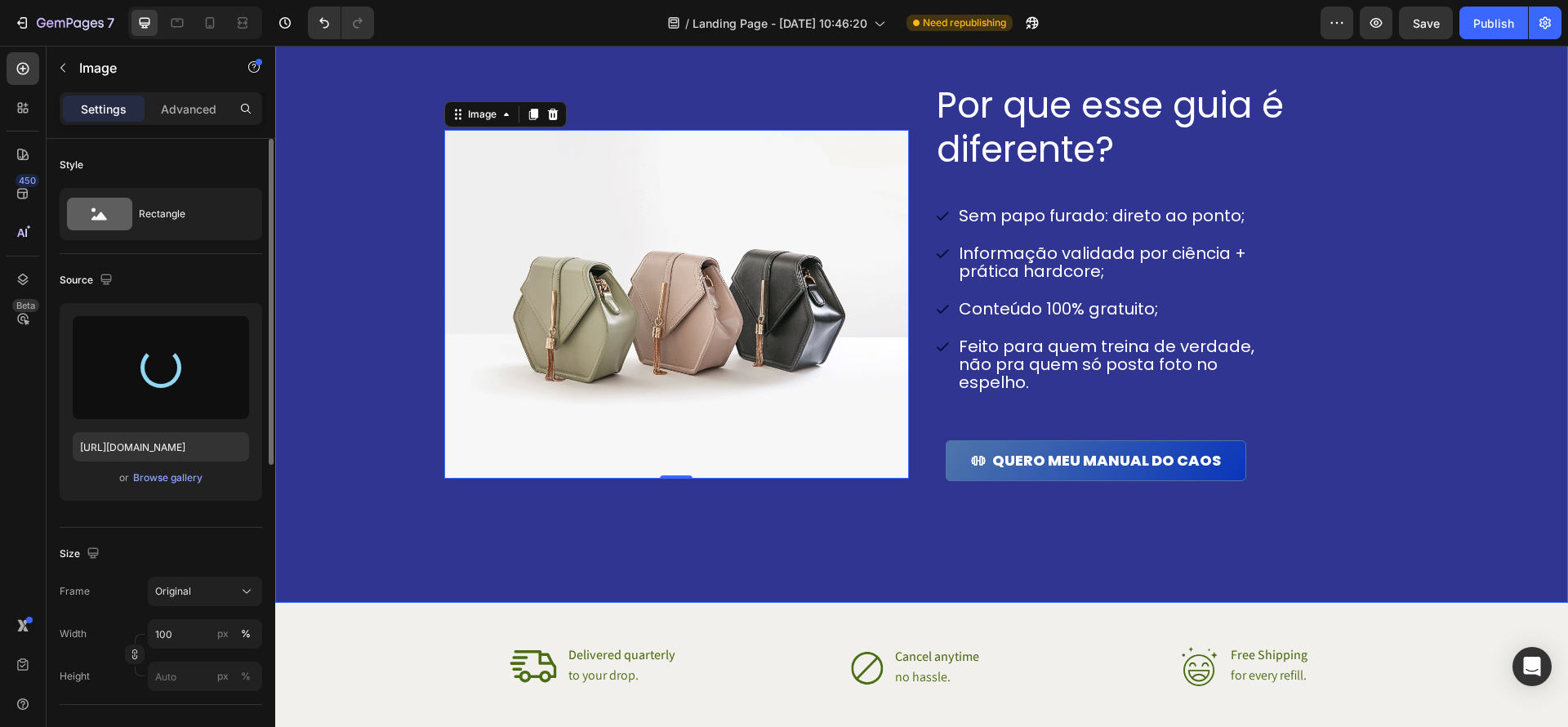
type input "https://cdn.shopify.com/s/files/1/0670/7612/9013/files/gempages_508864242380702…"
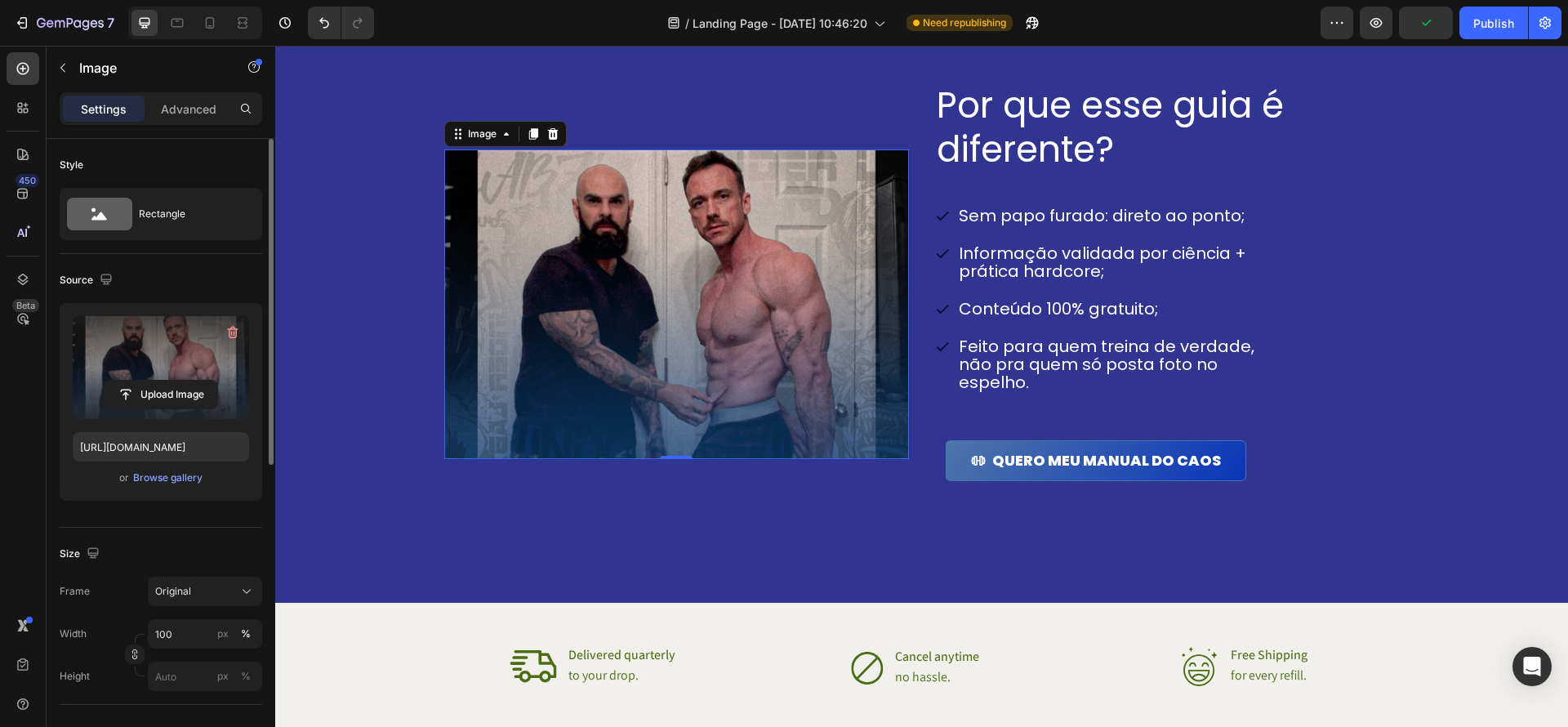
scroll to position [1893, 0]
